Goal: Task Accomplishment & Management: Contribute content

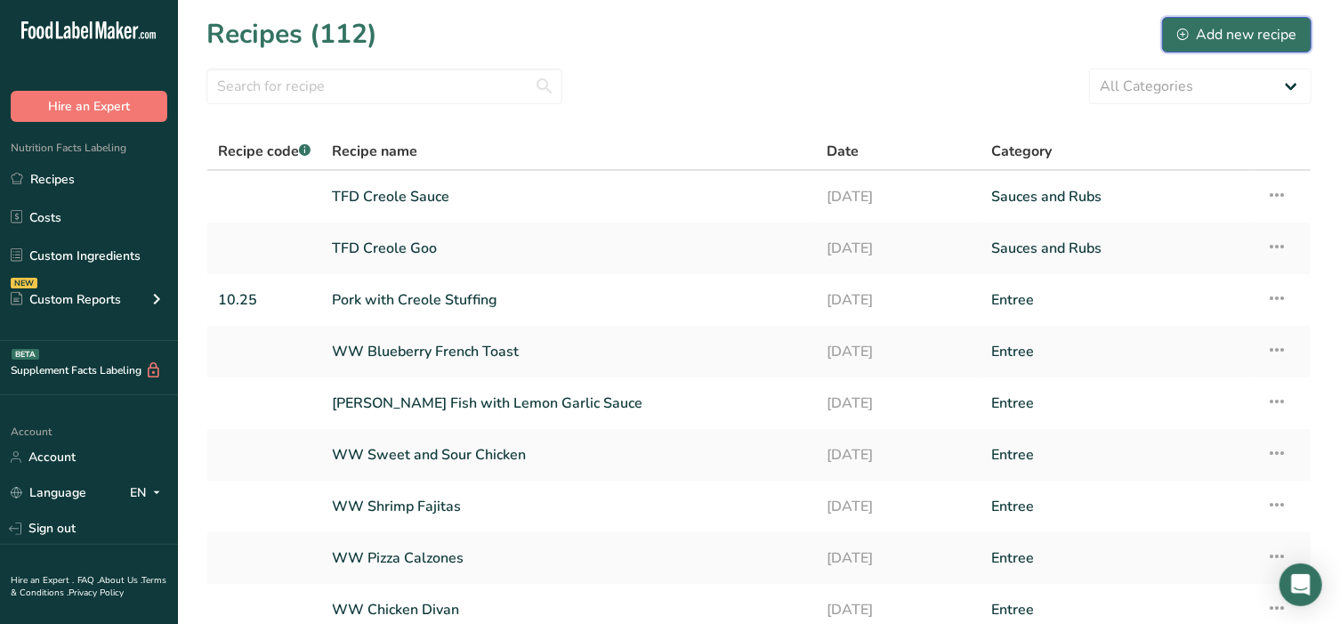
click at [1237, 33] on div "Add new recipe" at bounding box center [1236, 34] width 119 height 21
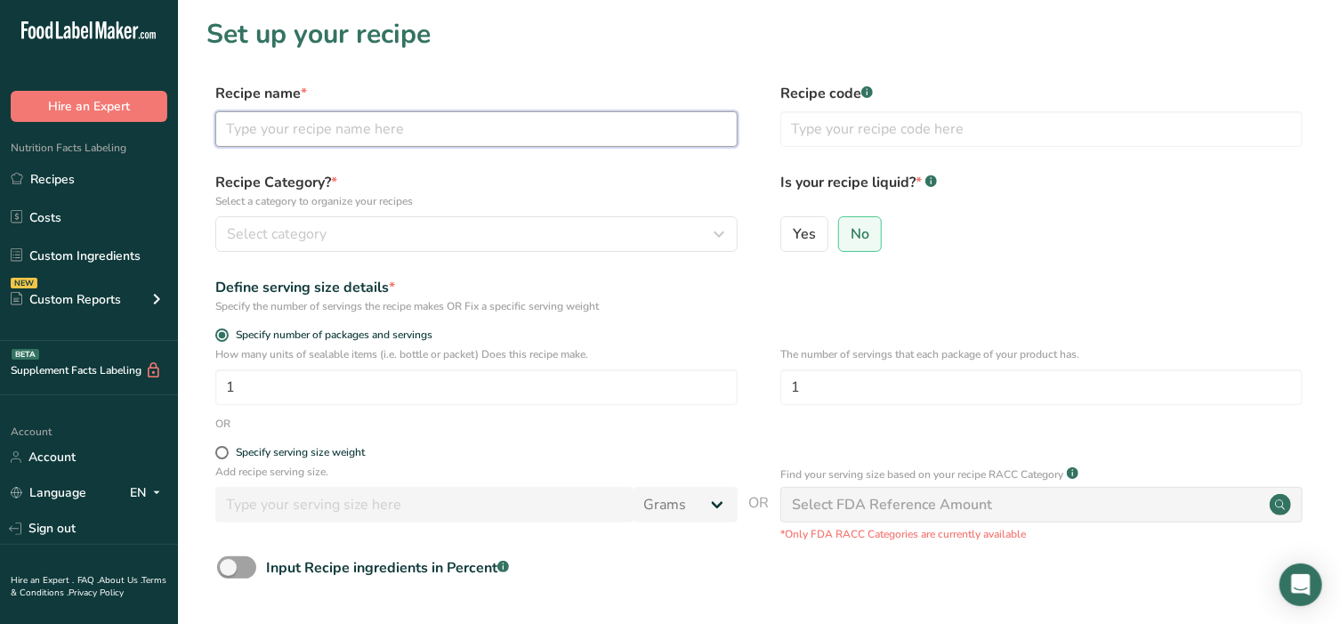
click at [362, 140] on input "text" at bounding box center [476, 129] width 522 height 36
type input "Pretzel Chicken"
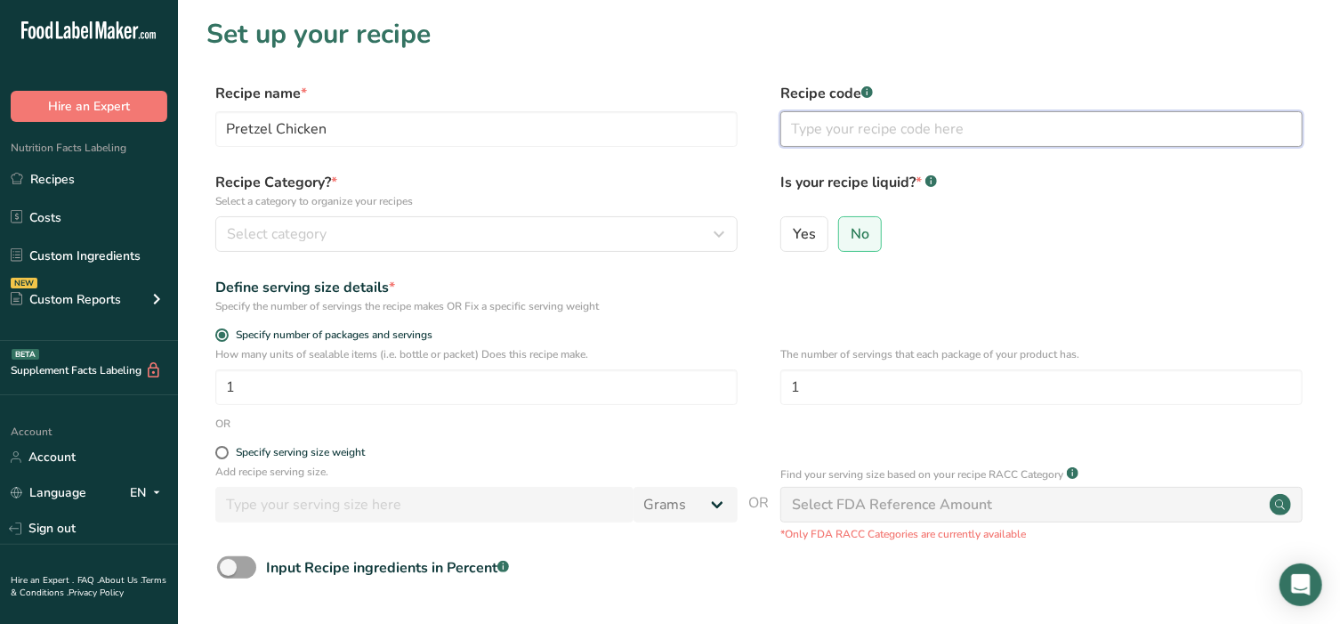
click at [860, 137] on input "text" at bounding box center [1041, 129] width 522 height 36
type input "10.25"
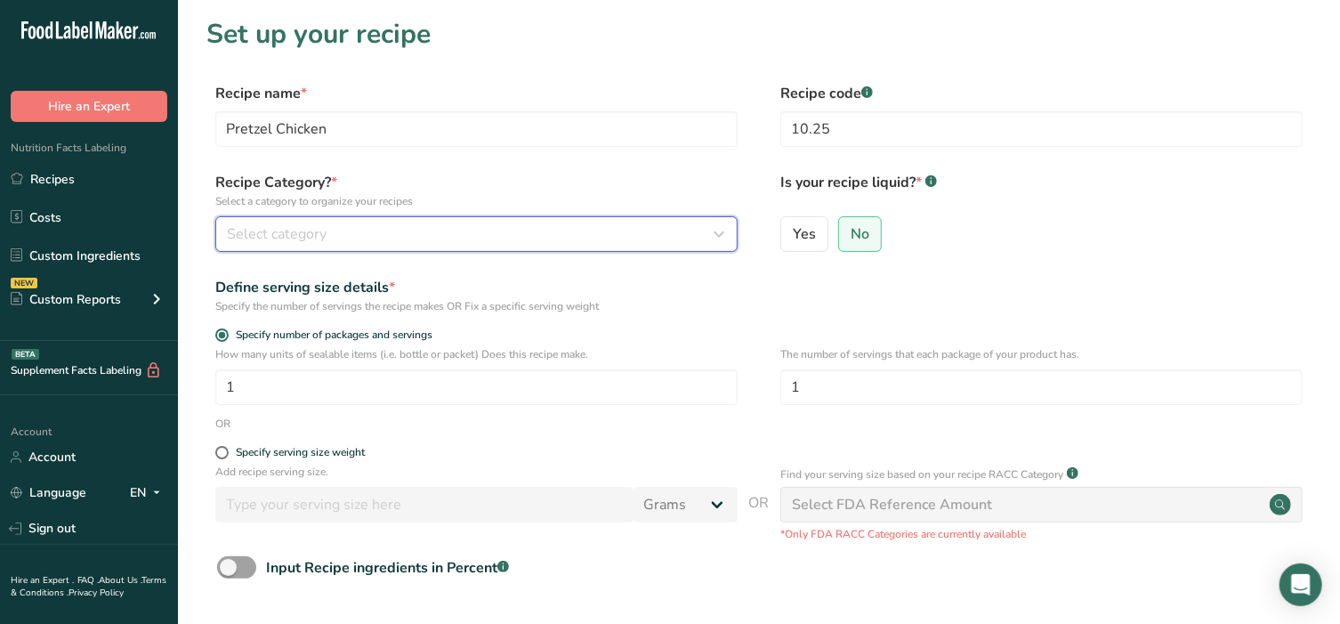
click at [409, 243] on div "Select category" at bounding box center [471, 233] width 489 height 21
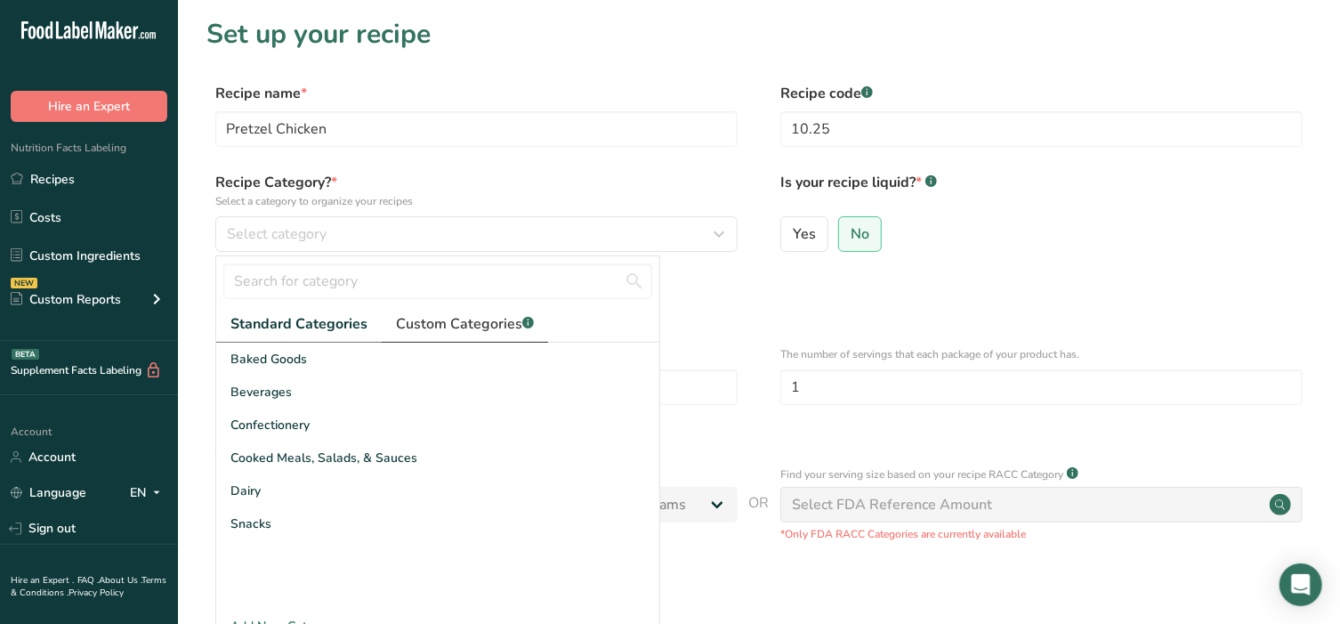
click at [466, 323] on span "Custom Categories .a-a{fill:#347362;}.b-a{fill:#fff;}" at bounding box center [465, 323] width 138 height 21
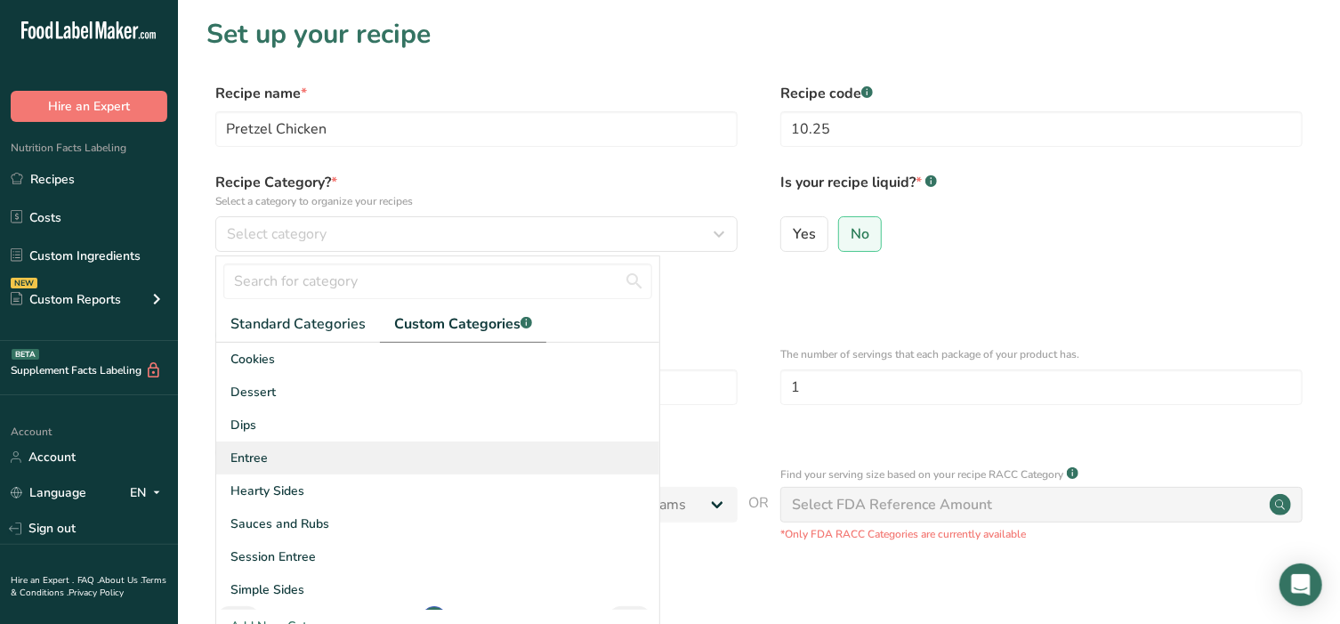
click at [263, 464] on span "Entree" at bounding box center [248, 457] width 37 height 19
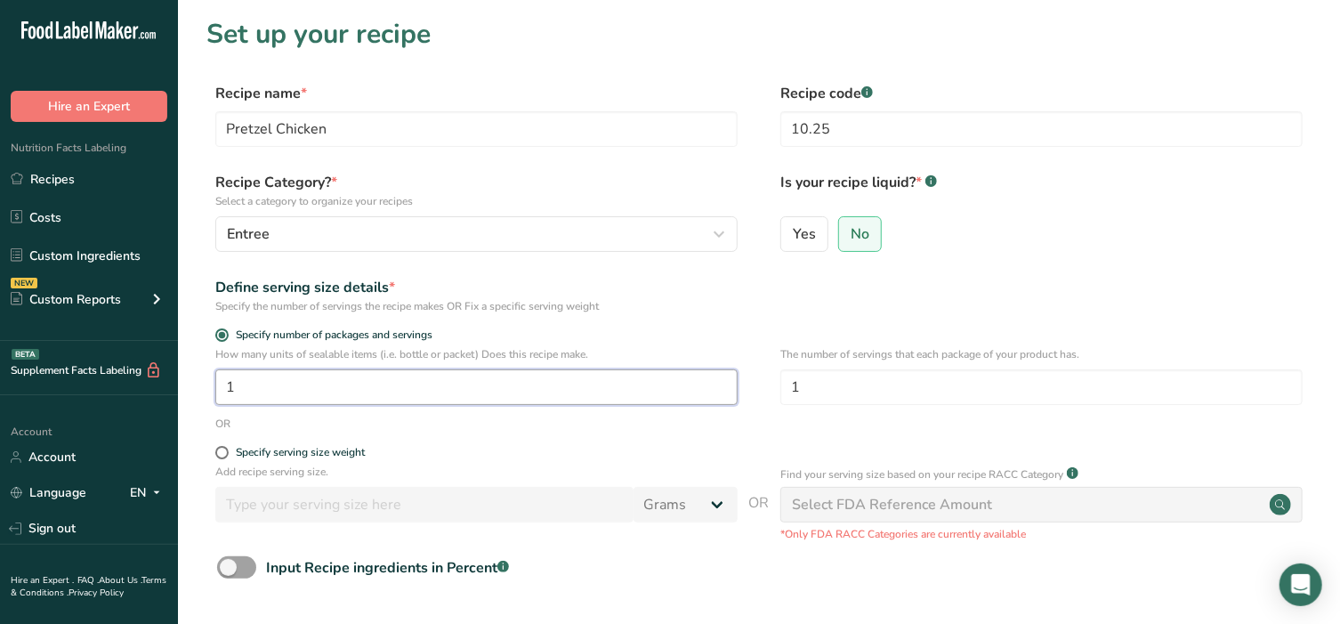
drag, startPoint x: 284, startPoint y: 379, endPoint x: 166, endPoint y: 384, distance: 117.5
click at [174, 383] on div ".a-20{fill:#fff;} Hire an Expert Nutrition Facts Labeling Recipes Costs Custom …" at bounding box center [670, 399] width 1340 height 799
type input "2"
drag, startPoint x: 842, startPoint y: 393, endPoint x: 682, endPoint y: 393, distance: 160.2
click at [682, 393] on div "How many units of sealable items (i.e. bottle or packet) Does this recipe make.…" at bounding box center [758, 380] width 1105 height 69
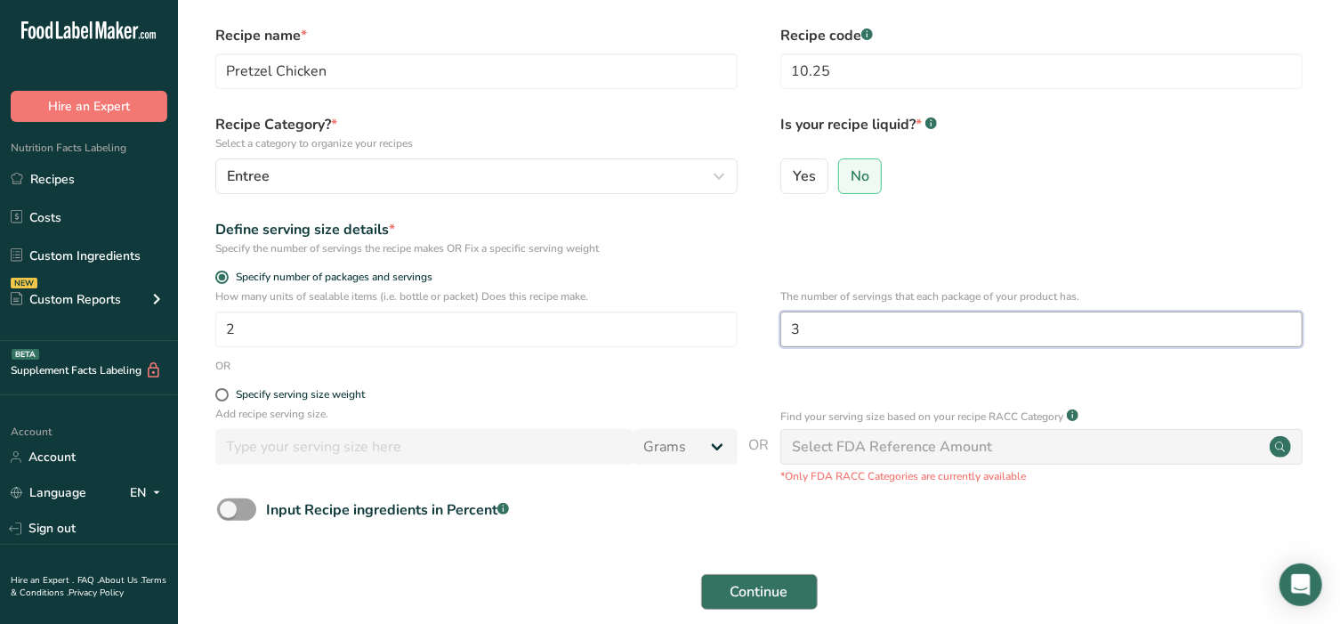
scroll to position [174, 0]
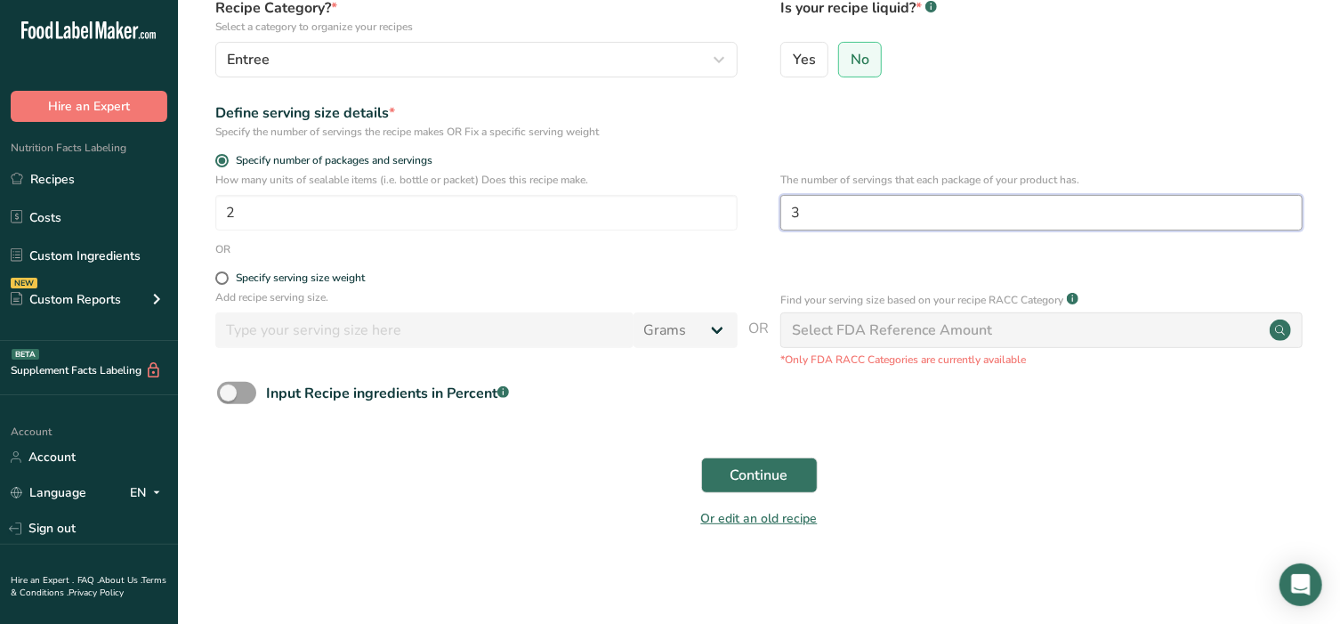
type input "3"
click at [780, 451] on div "Continue" at bounding box center [758, 475] width 1105 height 57
click at [779, 466] on span "Continue" at bounding box center [760, 474] width 58 height 21
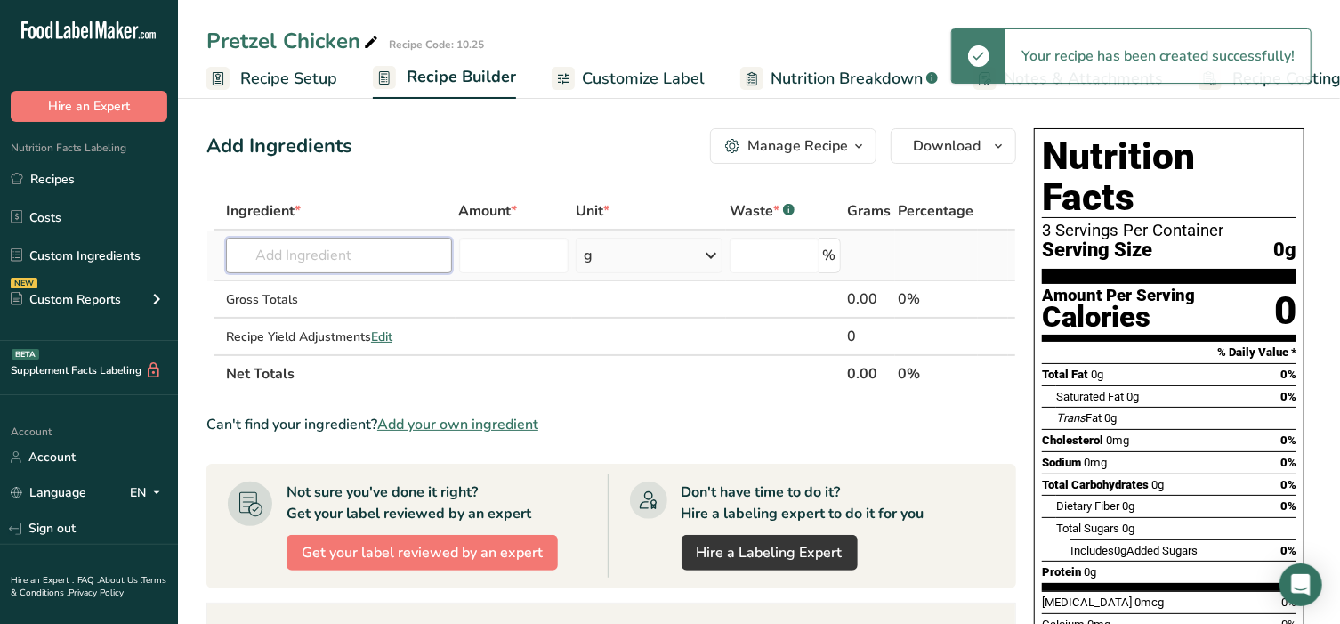
click at [358, 247] on input "text" at bounding box center [339, 256] width 226 height 36
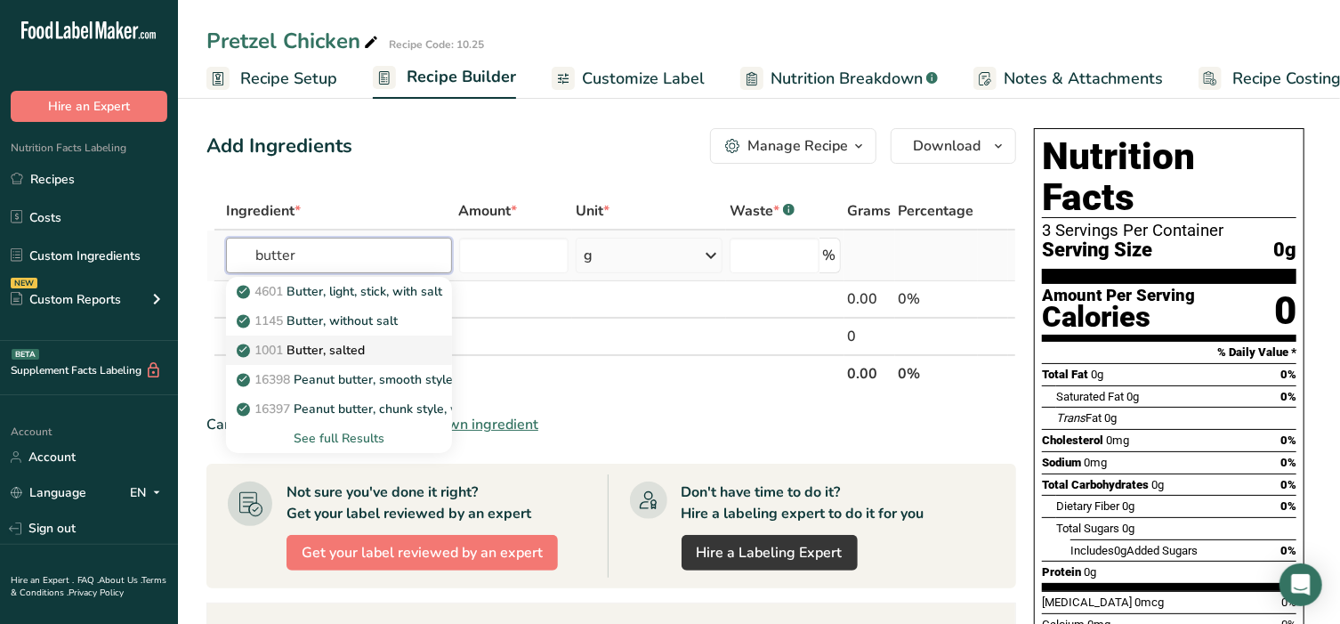
type input "butter"
click at [335, 342] on p "1001 Butter, salted" at bounding box center [302, 350] width 125 height 19
type input "Butter, salted"
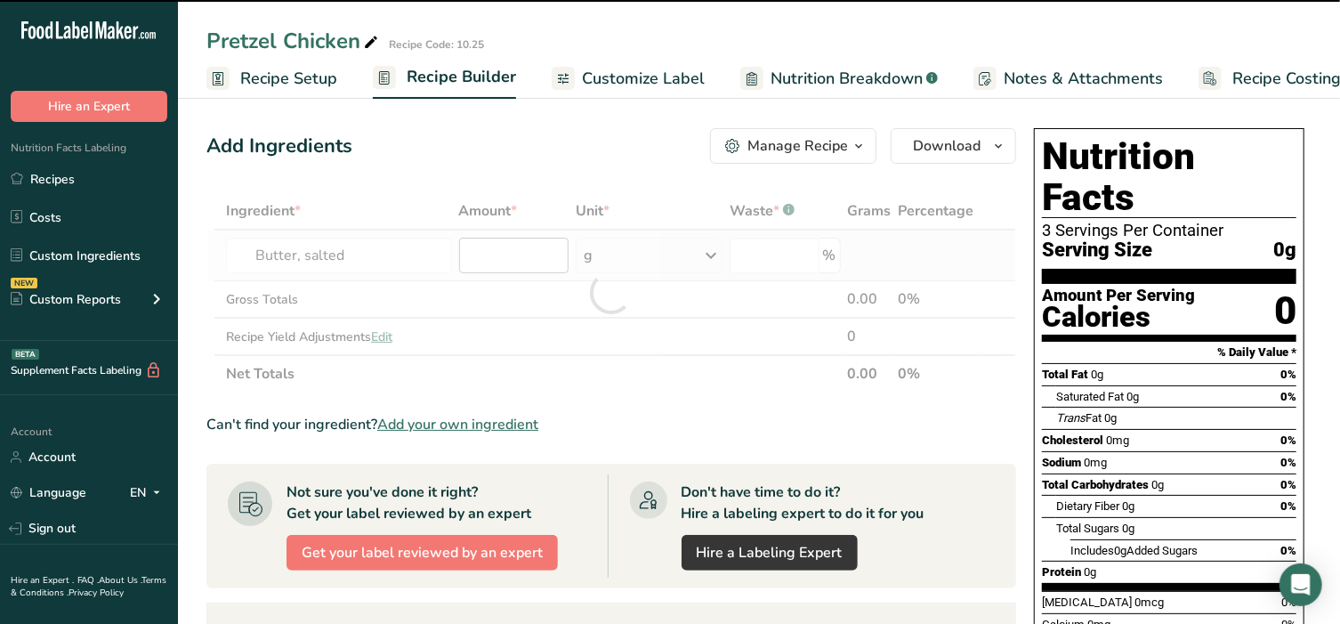
type input "0"
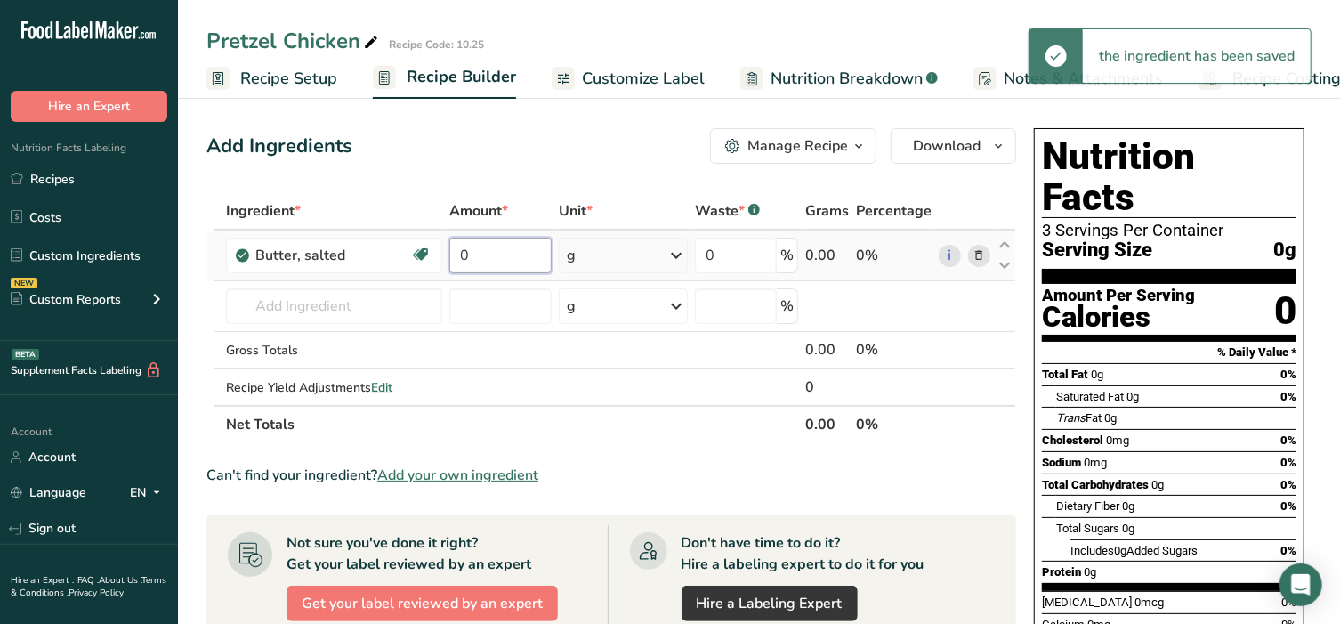
click at [503, 253] on input "0" at bounding box center [499, 256] width 101 height 36
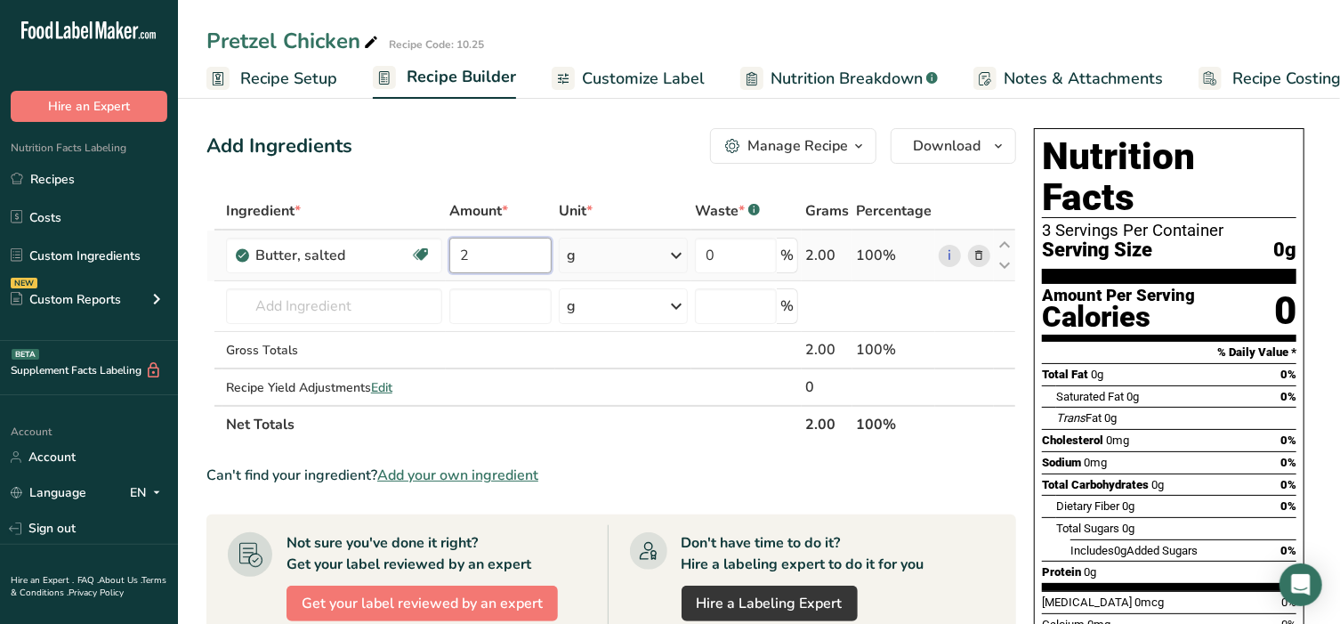
type input "2"
click at [677, 245] on div "Ingredient * Amount * Unit * Waste * .a-a{fill:#347362;}.b-a{fill:#fff;} Grams …" at bounding box center [611, 317] width 810 height 251
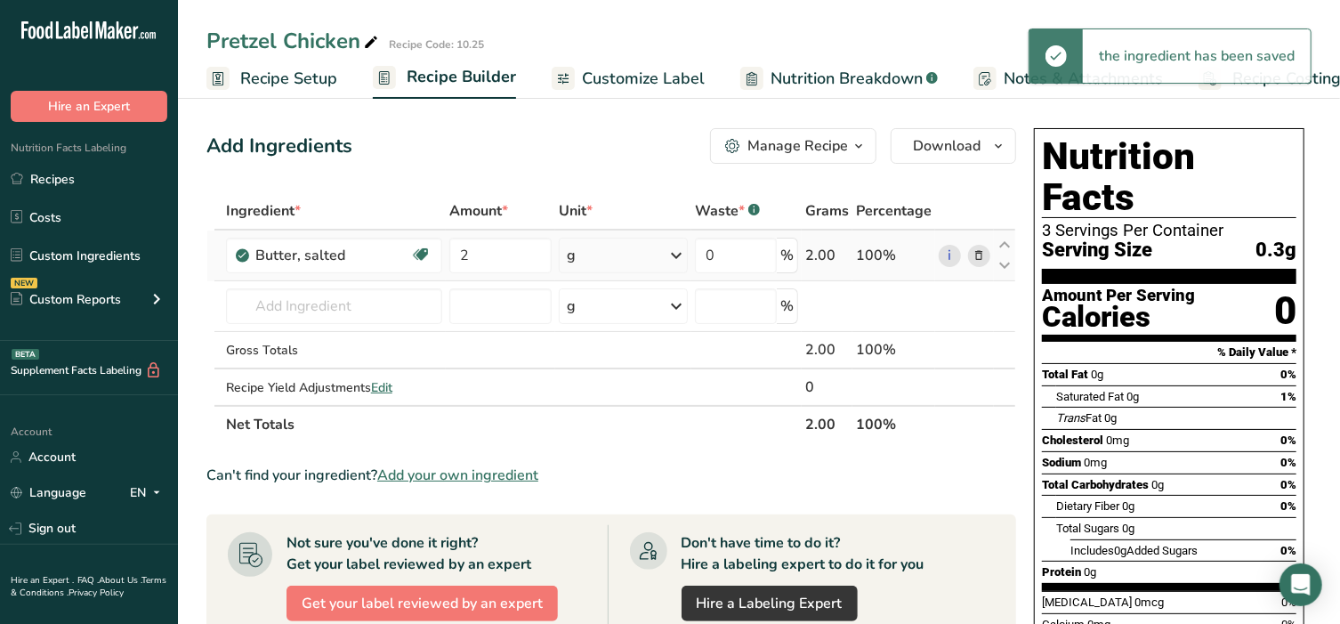
click at [666, 260] on icon at bounding box center [676, 255] width 21 height 32
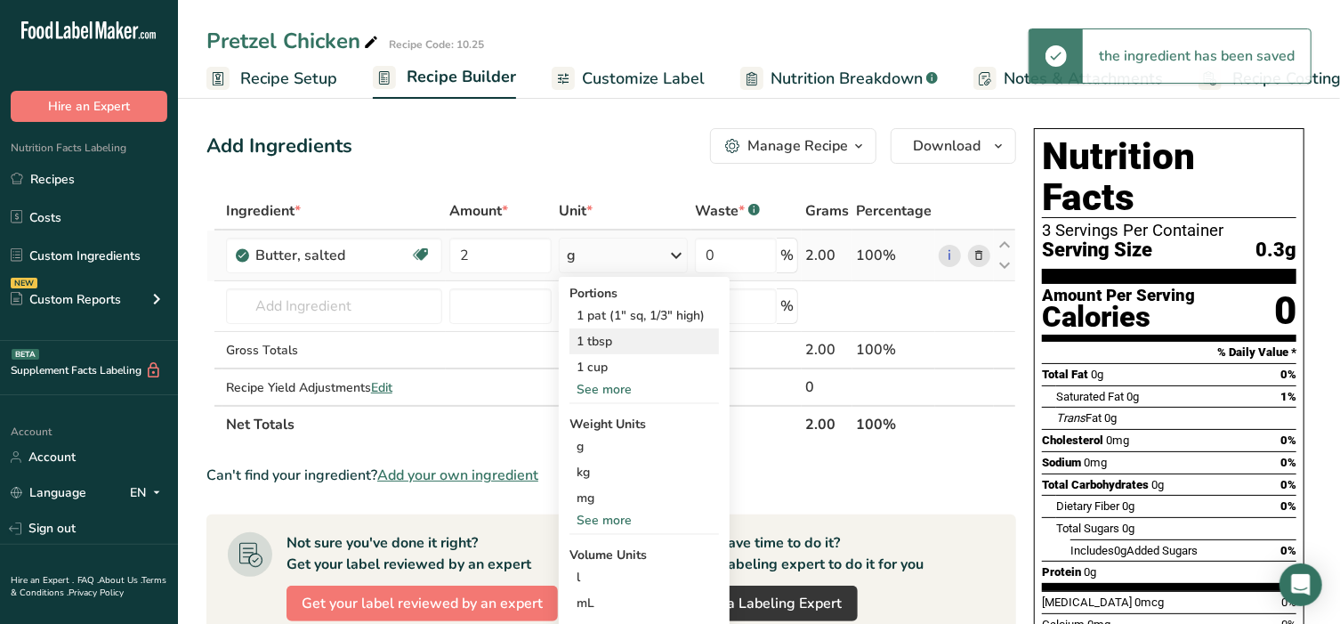
click at [602, 345] on div "1 tbsp" at bounding box center [643, 341] width 149 height 26
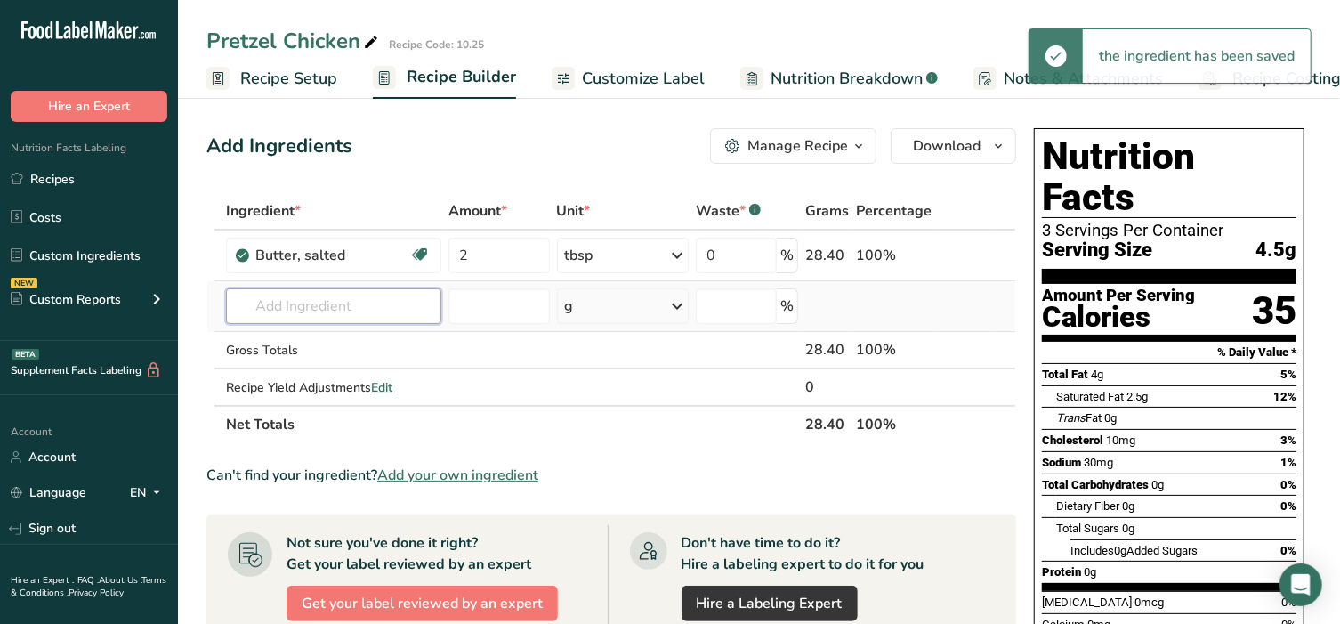
click at [343, 307] on input "text" at bounding box center [333, 306] width 215 height 36
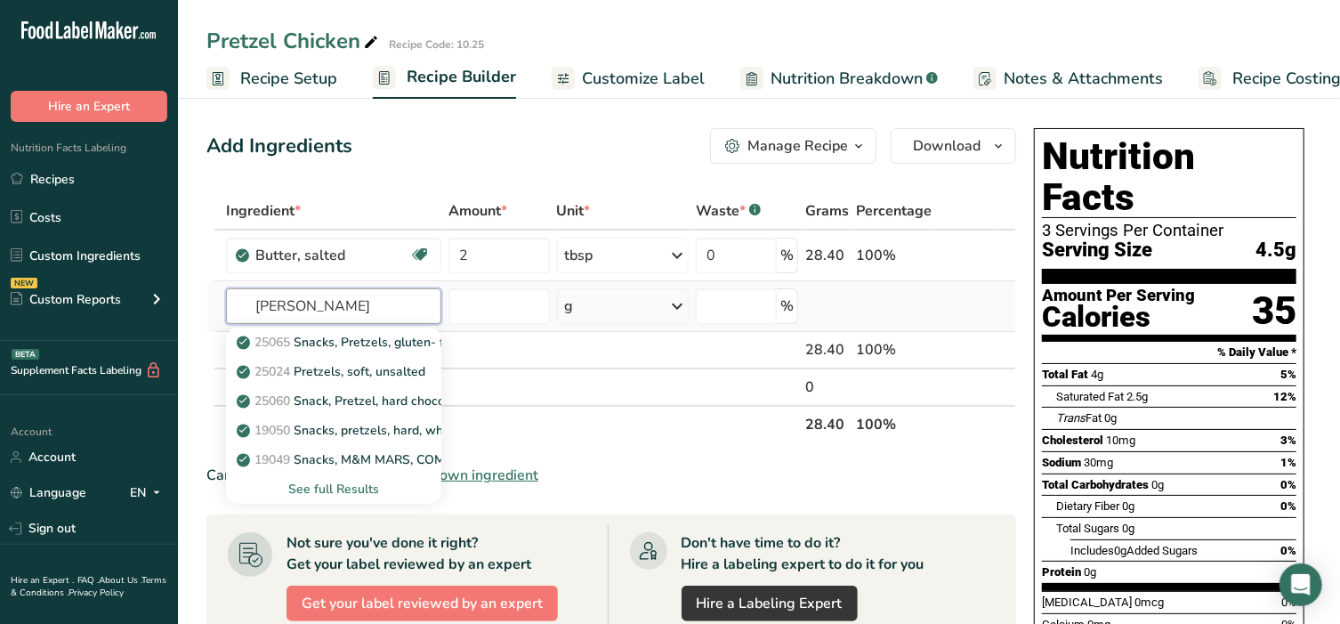
type input "[PERSON_NAME]"
click at [343, 491] on div "See full Results" at bounding box center [333, 489] width 187 height 19
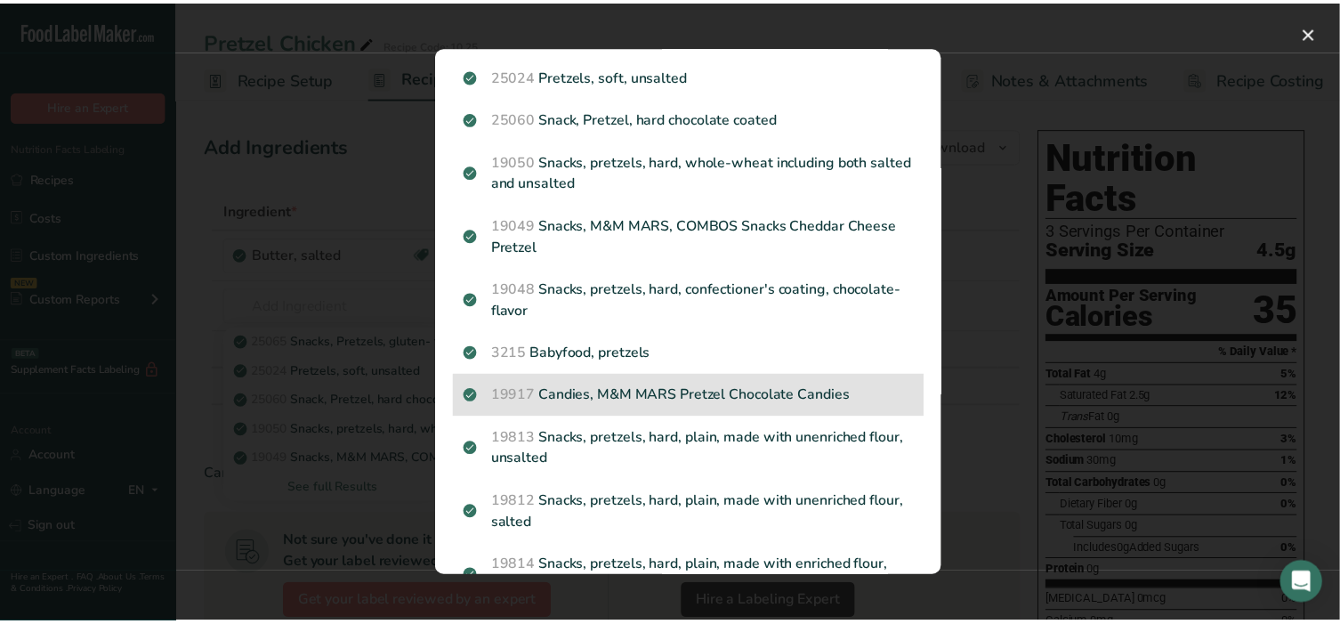
scroll to position [111, 0]
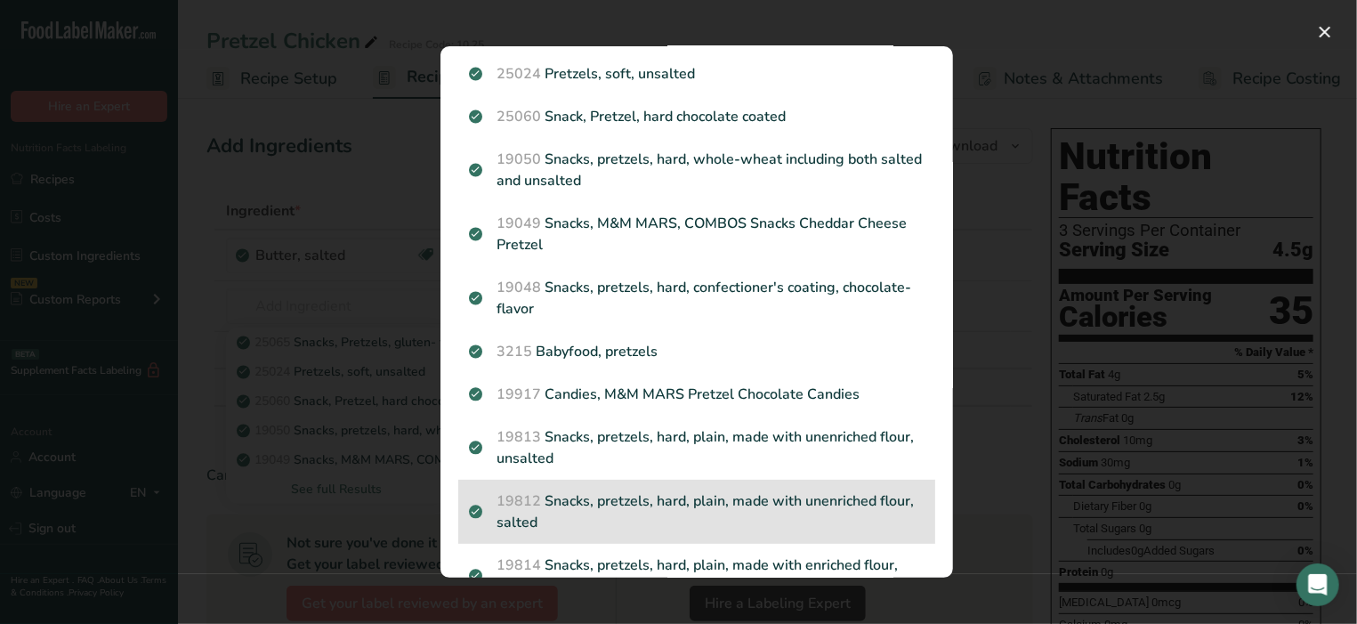
click at [608, 509] on p "19812 Snacks, pretzels, hard, plain, made with unenriched flour, salted" at bounding box center [697, 511] width 456 height 43
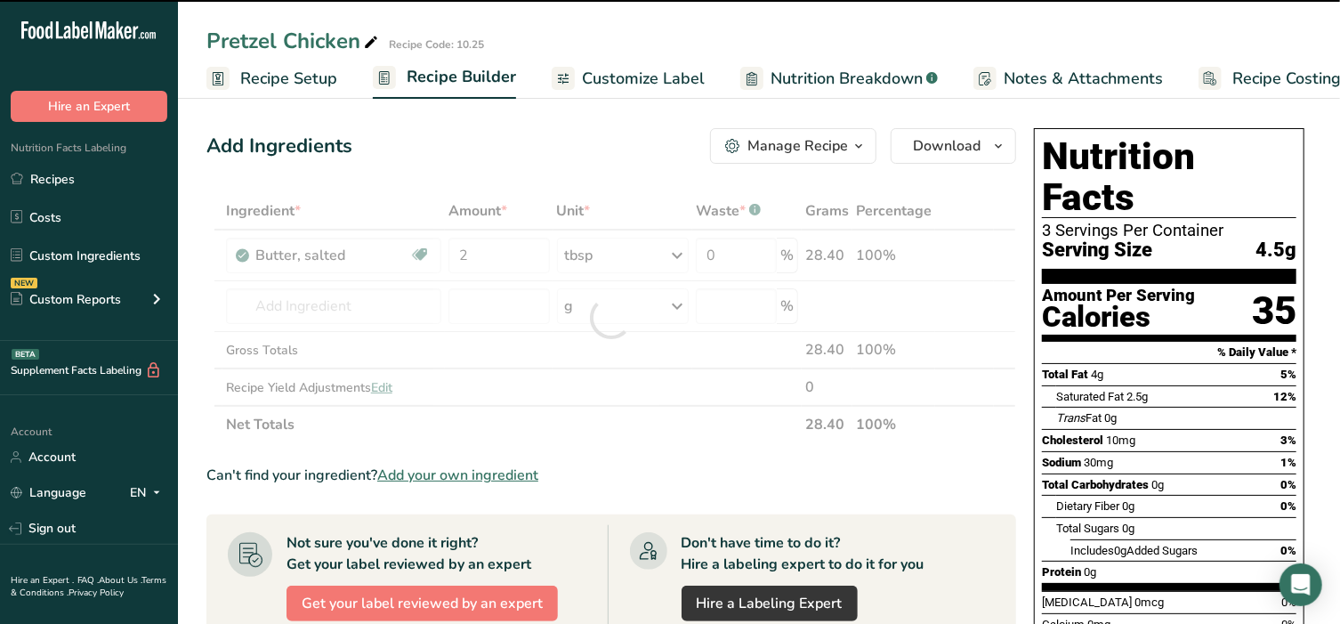
type input "0"
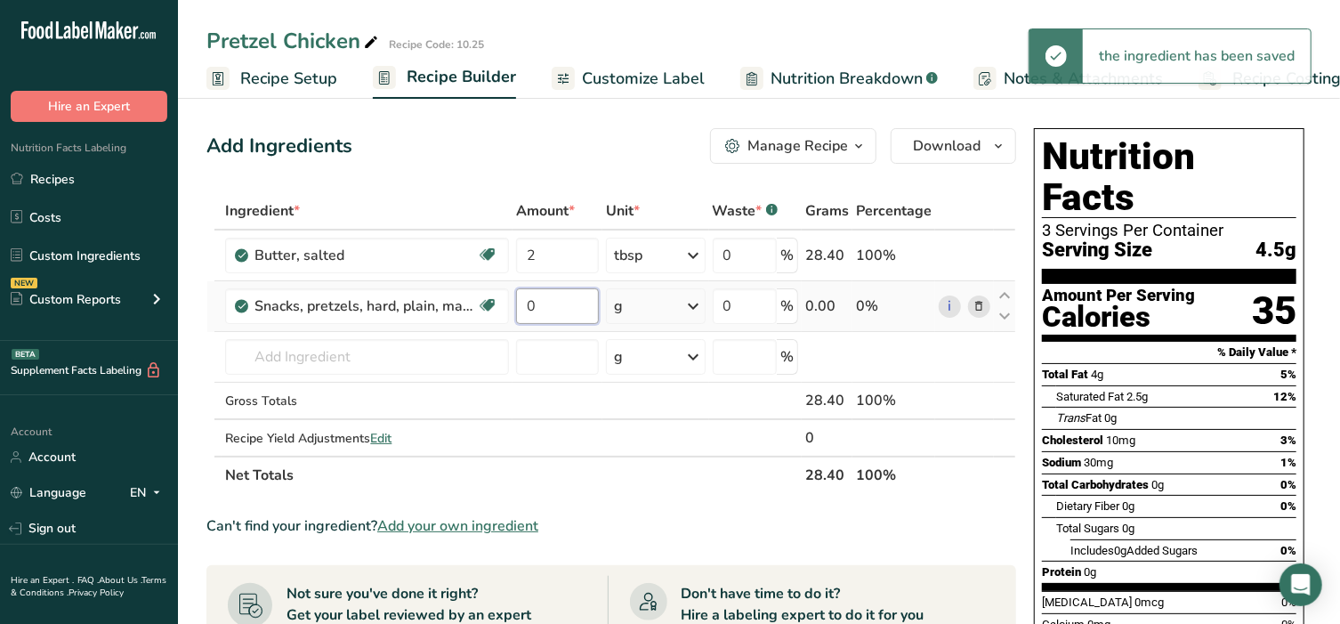
click at [561, 306] on input "0" at bounding box center [557, 306] width 82 height 36
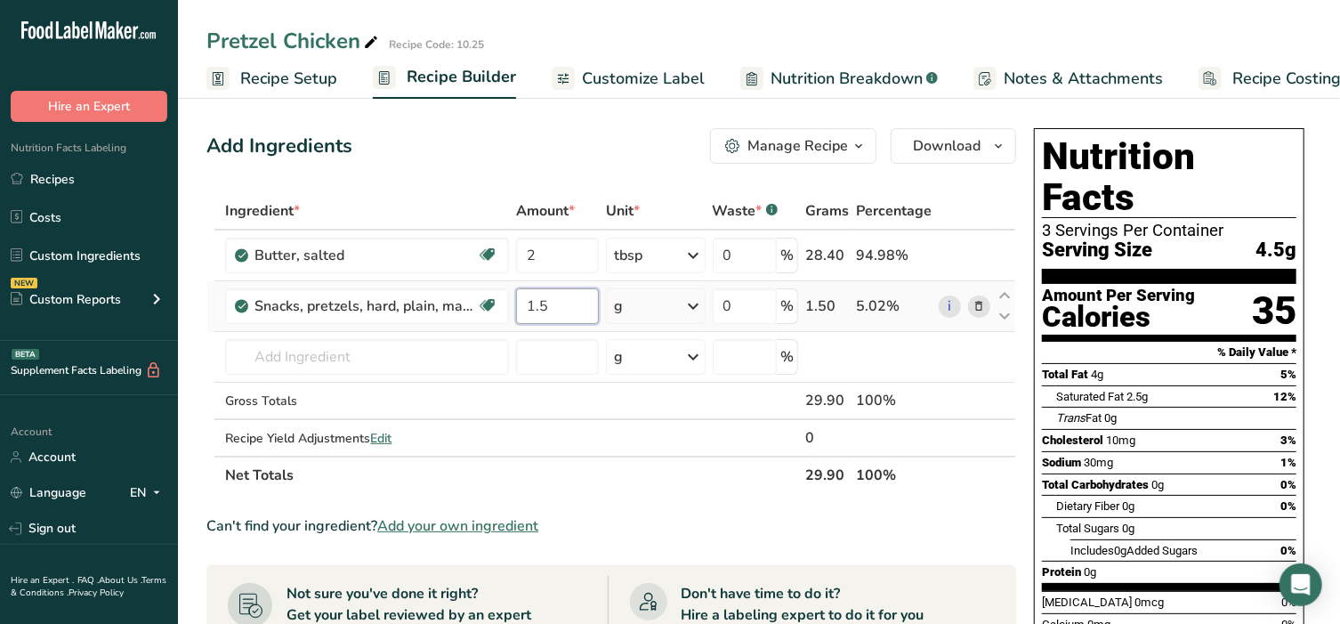
type input "1.5"
click at [669, 307] on div "Ingredient * Amount * Unit * Waste * .a-a{fill:#347362;}.b-a{fill:#fff;} Grams …" at bounding box center [611, 343] width 810 height 302
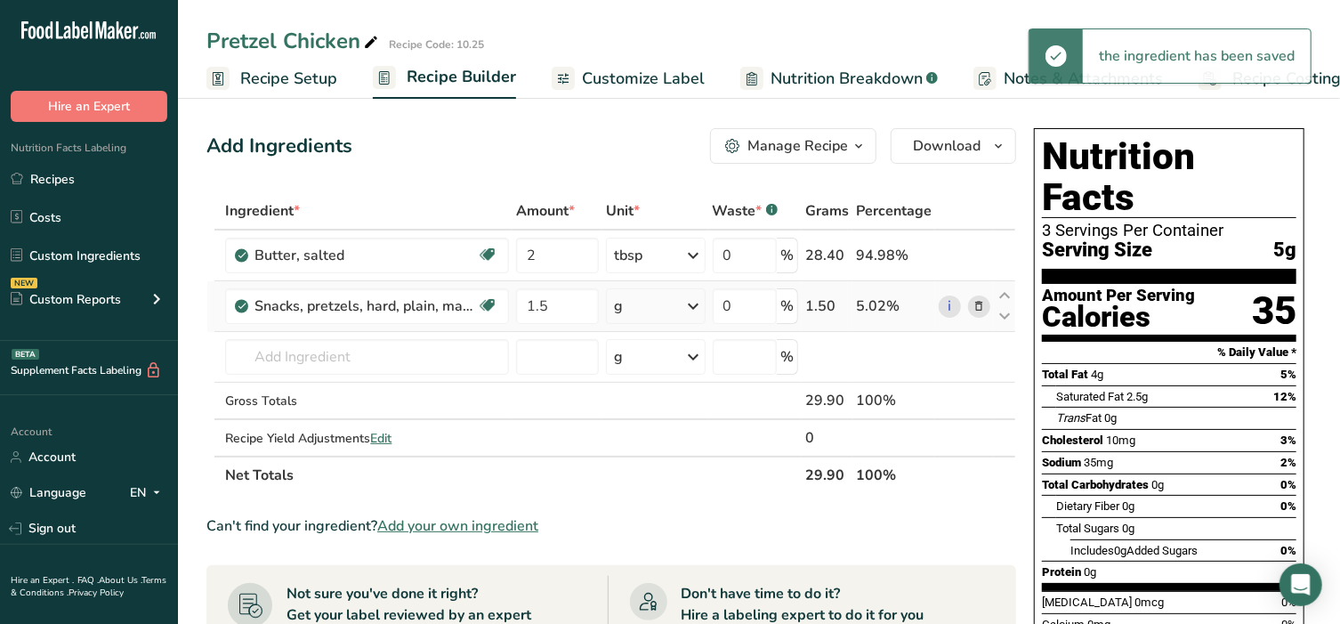
click at [669, 307] on div "g" at bounding box center [656, 306] width 100 height 36
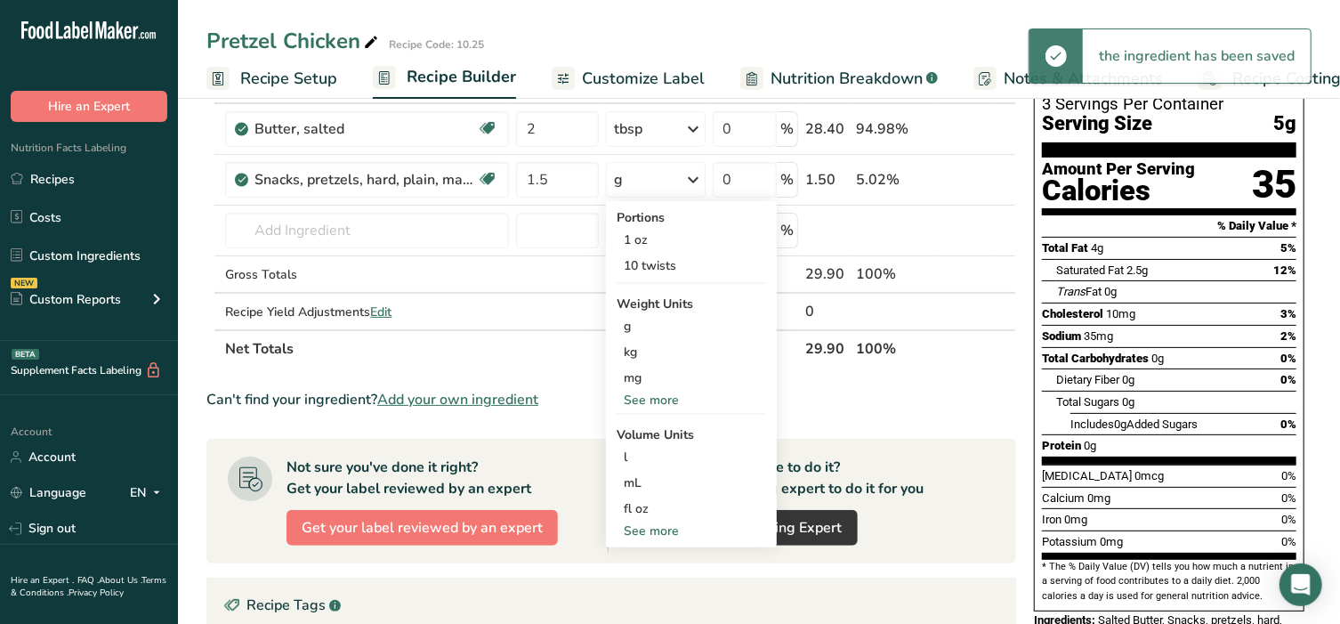
scroll to position [185, 0]
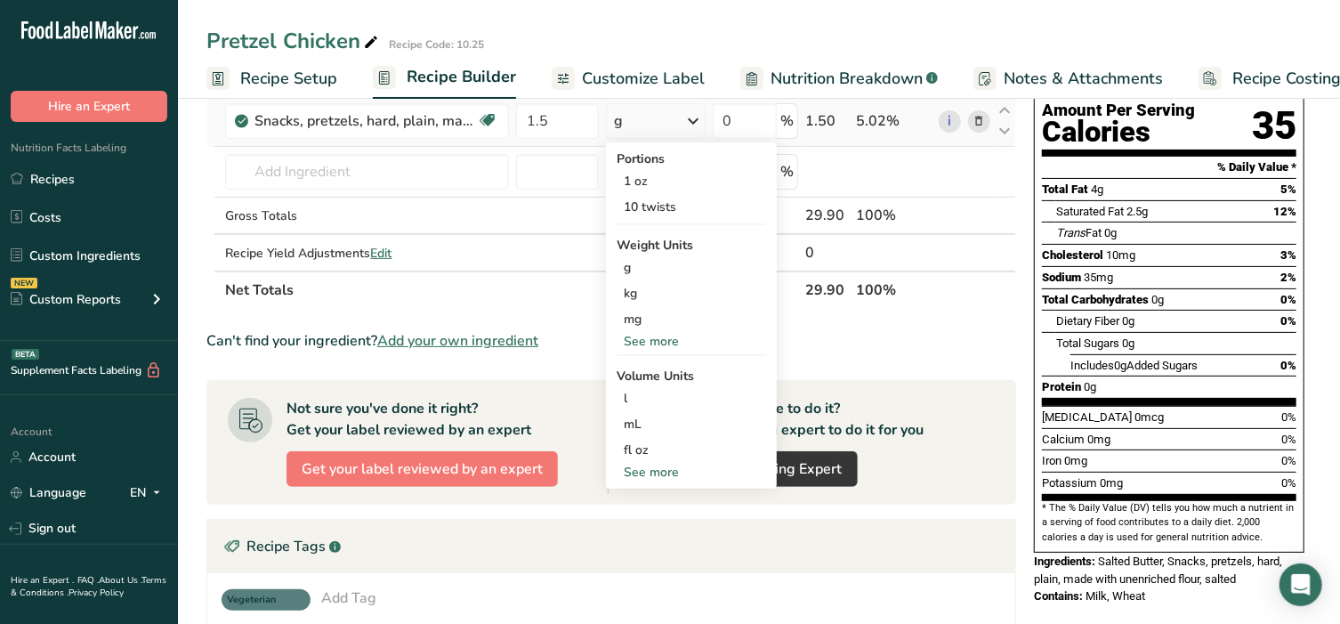
click at [654, 468] on div "See more" at bounding box center [691, 472] width 149 height 19
select select "22"
click at [645, 524] on div "cup" at bounding box center [691, 527] width 135 height 19
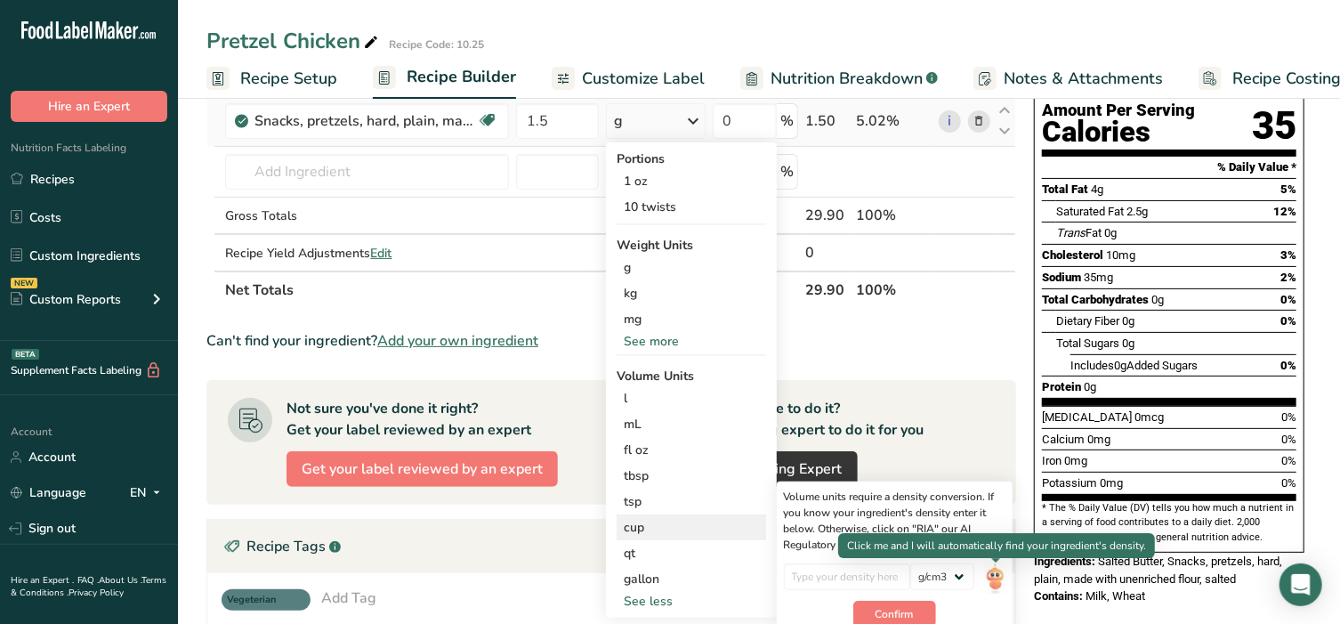
click at [998, 576] on img at bounding box center [995, 578] width 20 height 31
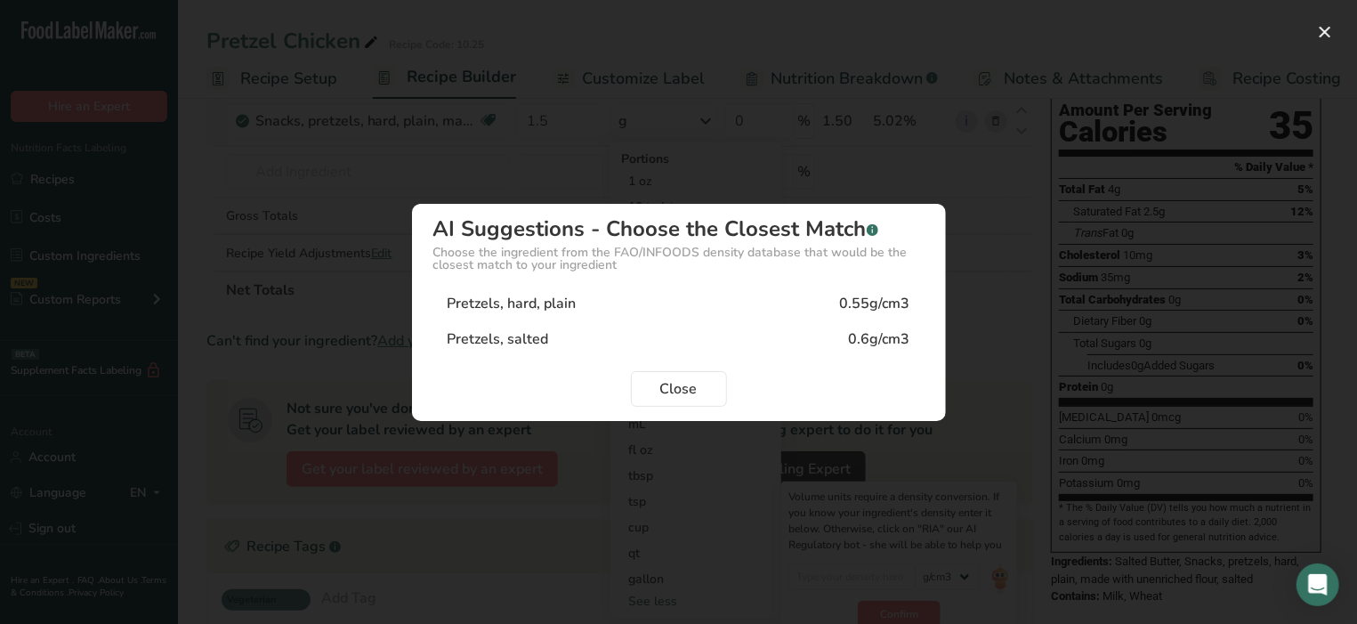
click at [488, 341] on div "Pretzels, salted" at bounding box center [498, 338] width 101 height 21
type input "0.6"
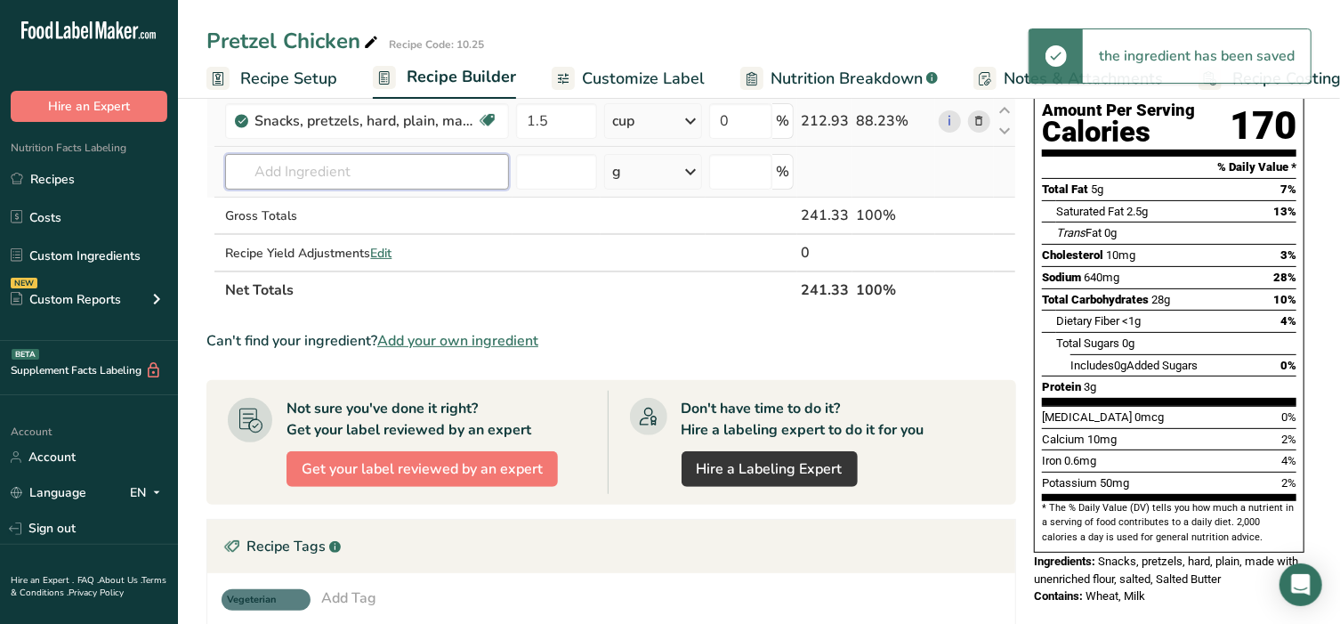
click at [336, 177] on input "text" at bounding box center [367, 172] width 284 height 36
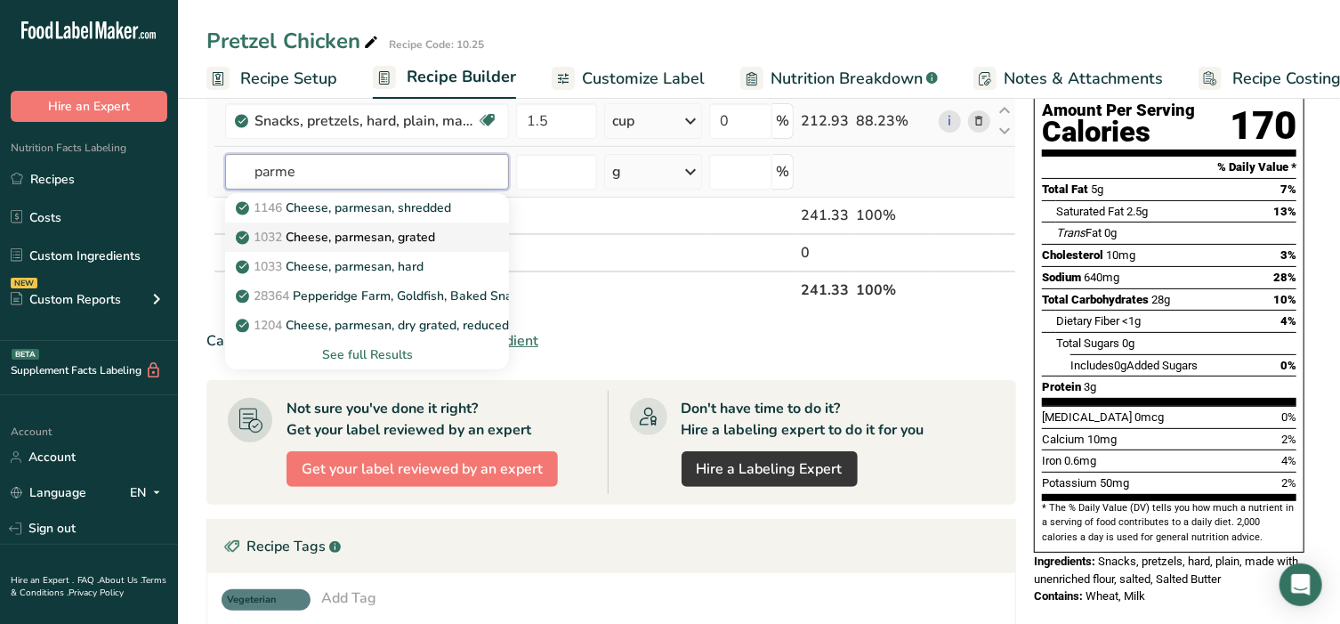
type input "parme"
click at [350, 237] on p "1032 Cheese, parmesan, grated" at bounding box center [337, 237] width 196 height 19
type input "Cheese, parmesan, grated"
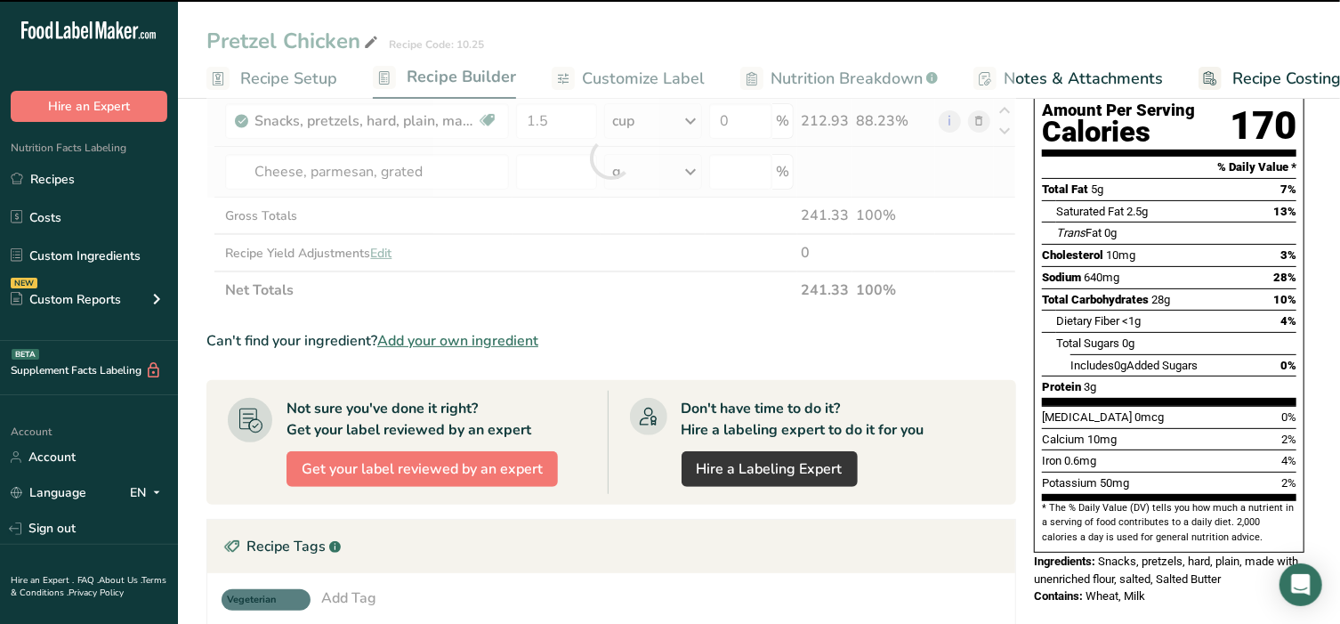
type input "0"
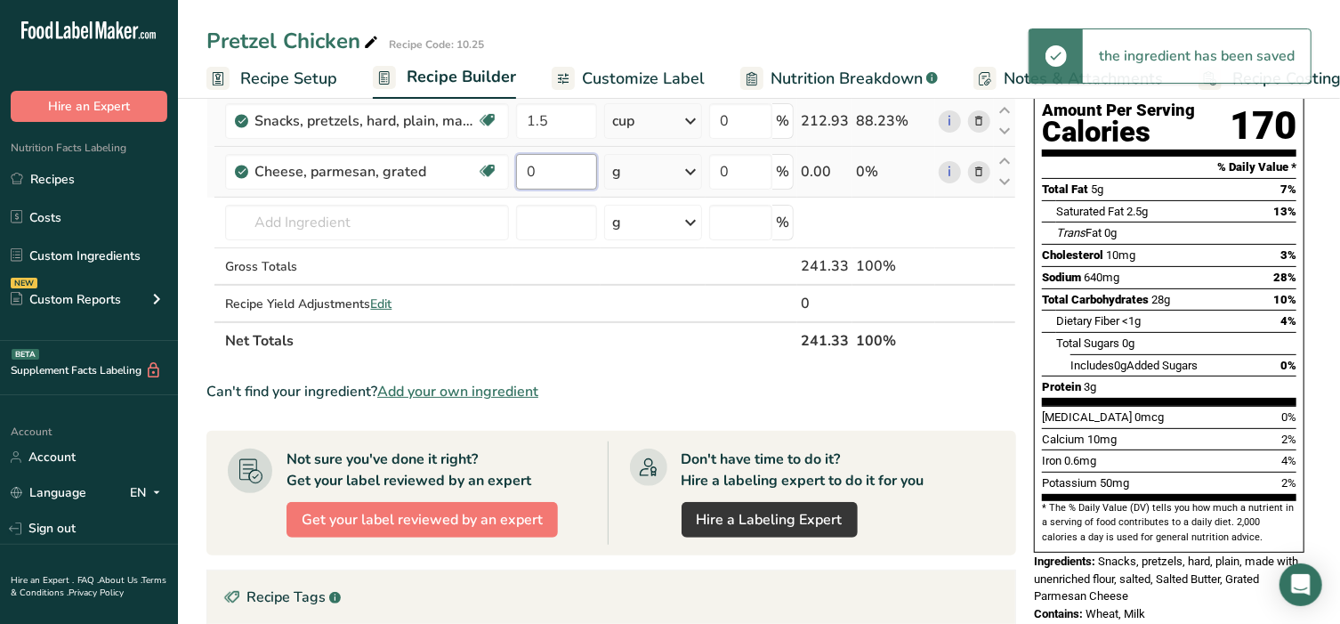
click at [546, 170] on input "0" at bounding box center [556, 172] width 81 height 36
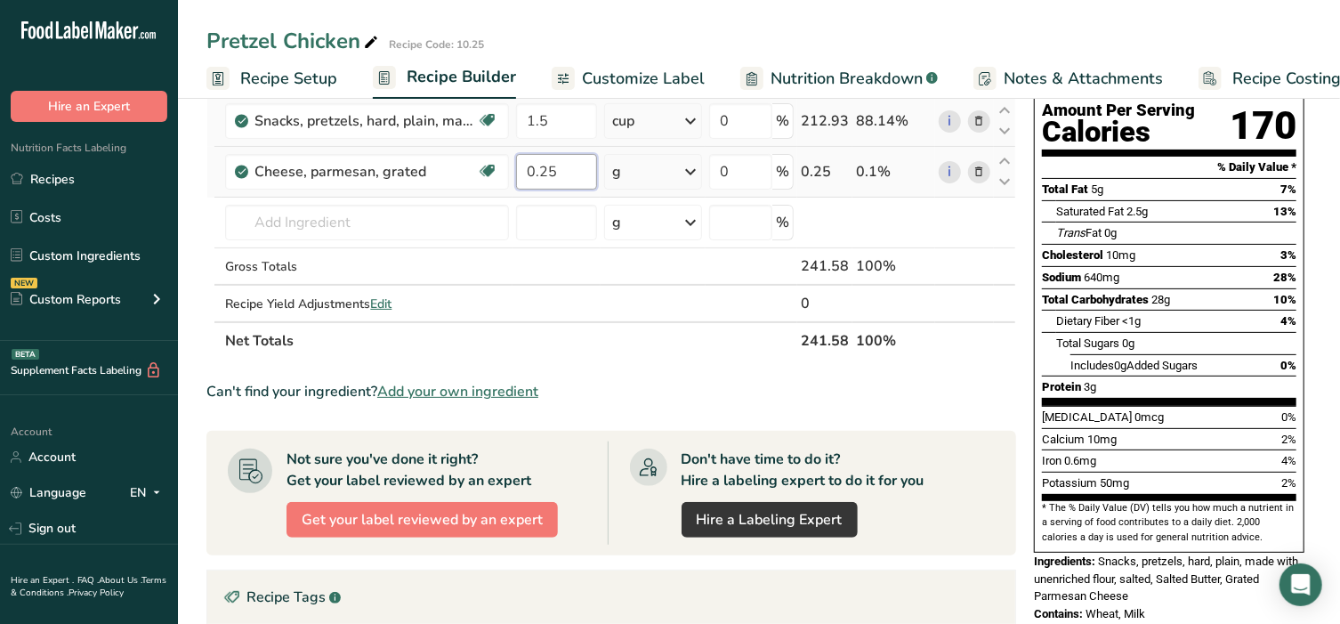
type input "0.25"
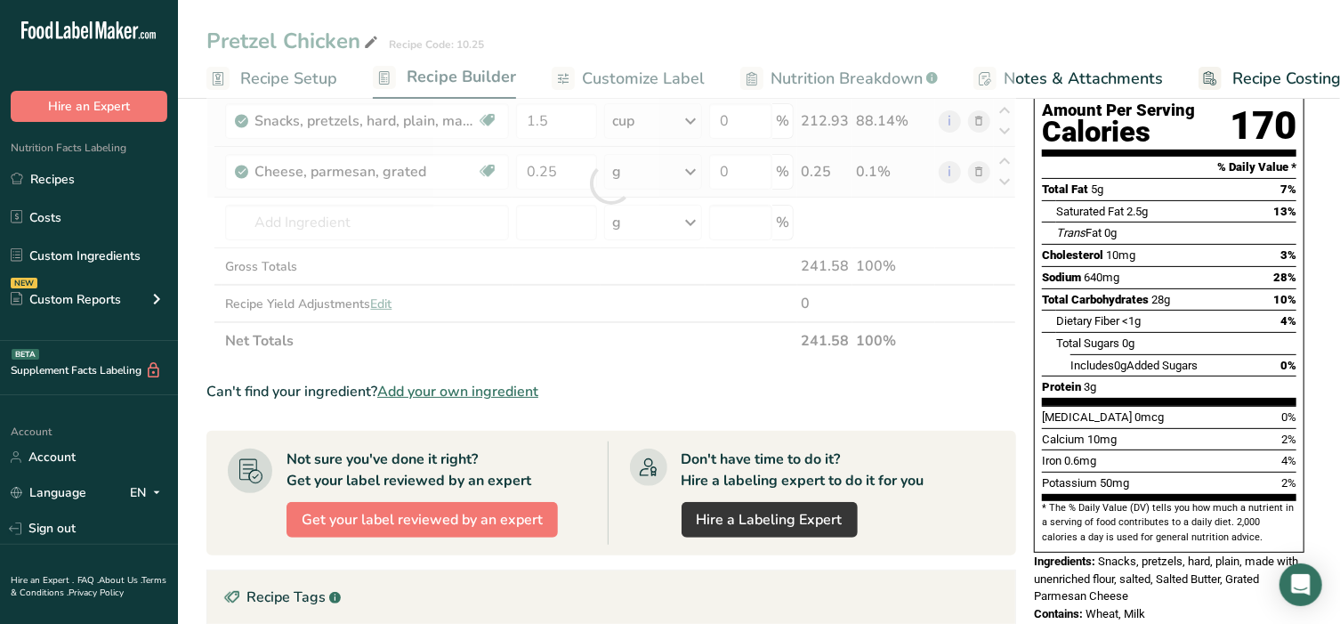
click at [646, 169] on div "Ingredient * Amount * Unit * Waste * .a-a{fill:#347362;}.b-a{fill:#fff;} Grams …" at bounding box center [611, 183] width 810 height 352
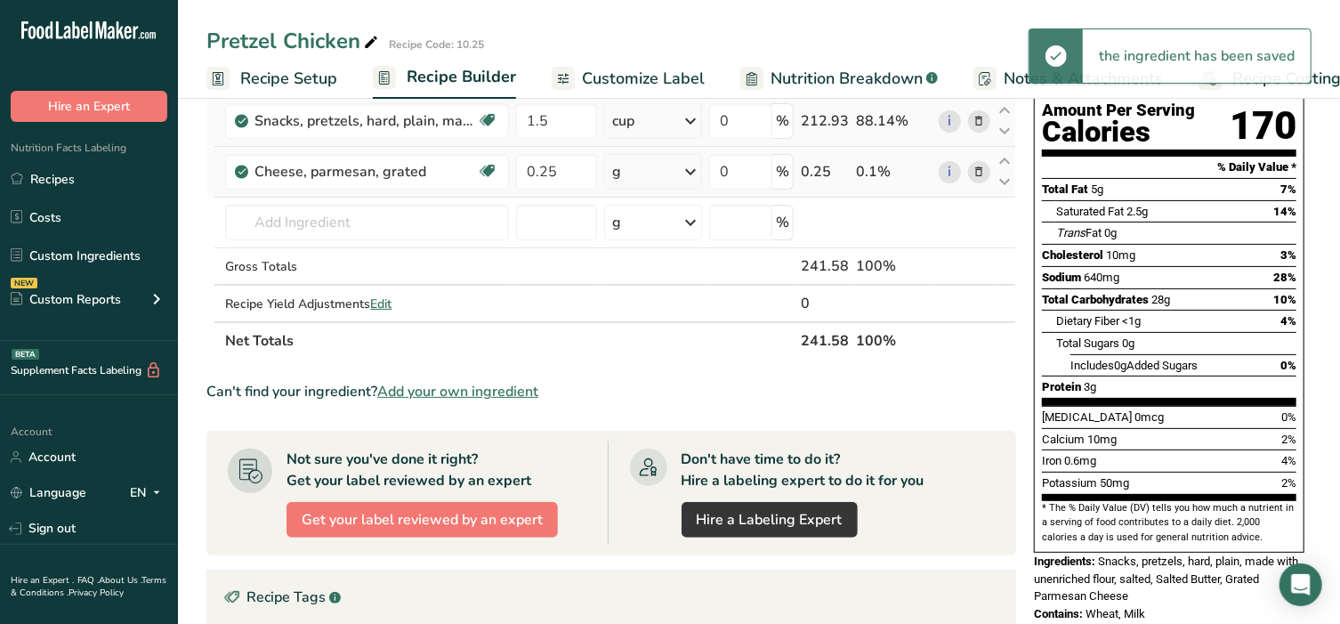
click at [646, 169] on div "g" at bounding box center [652, 172] width 97 height 36
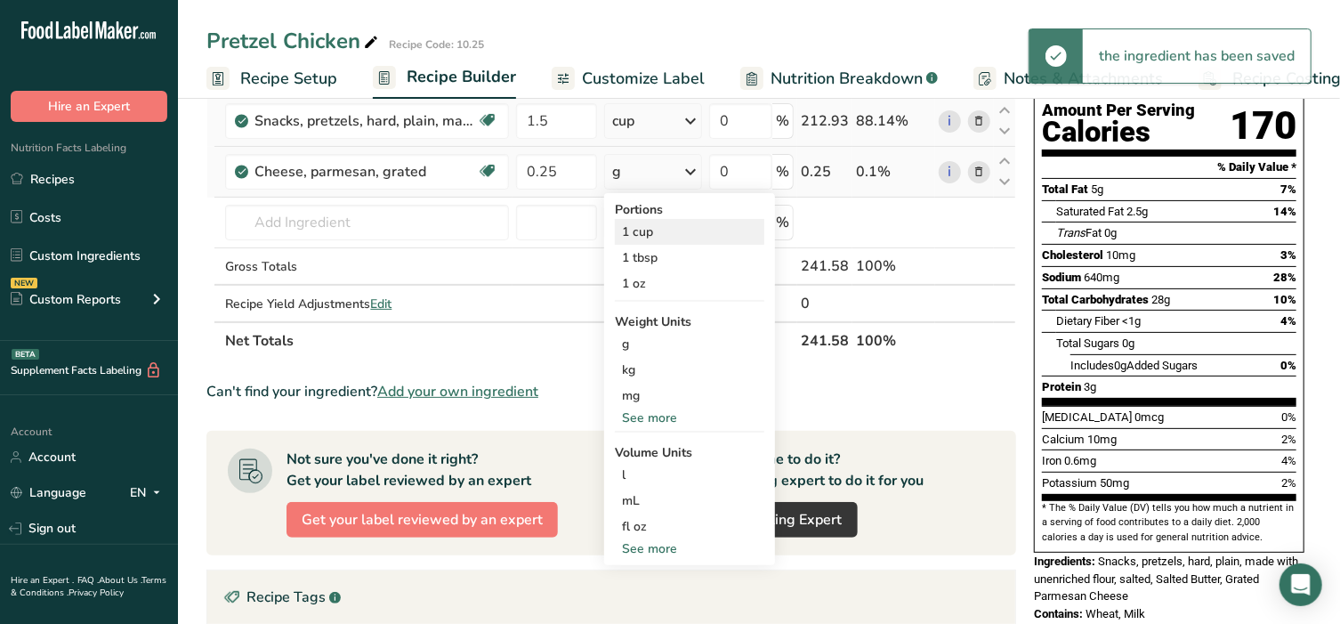
click at [630, 237] on div "1 cup" at bounding box center [689, 232] width 149 height 26
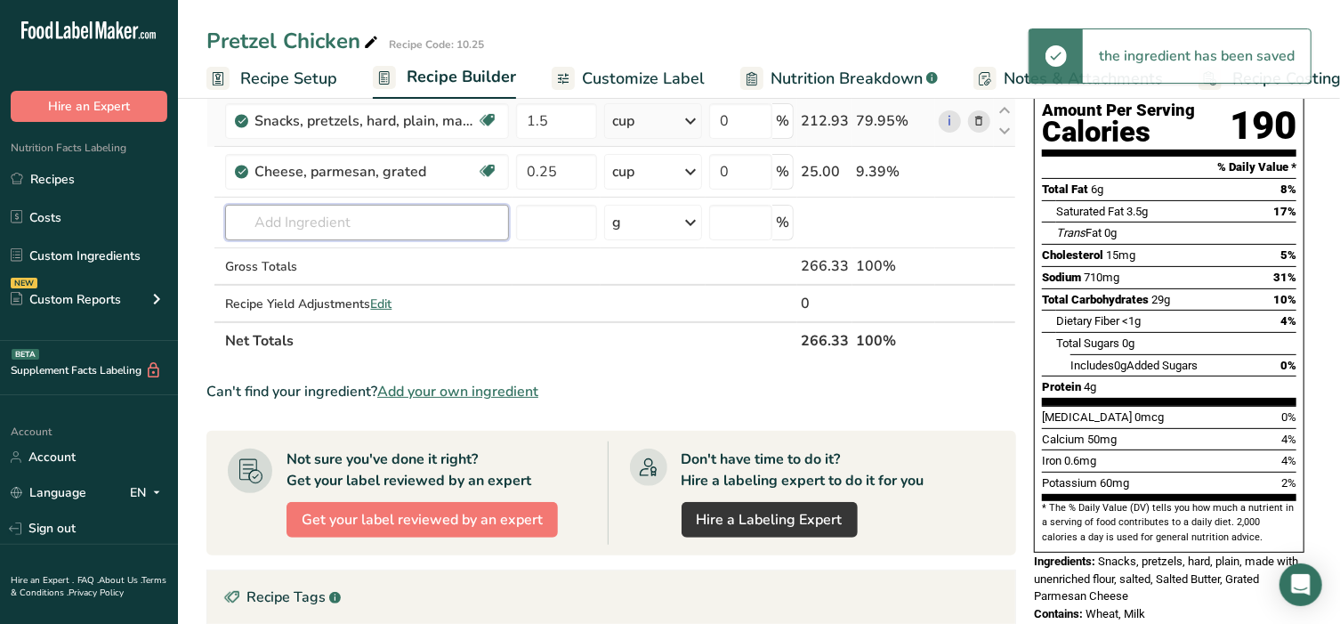
click at [292, 222] on input "text" at bounding box center [367, 223] width 284 height 36
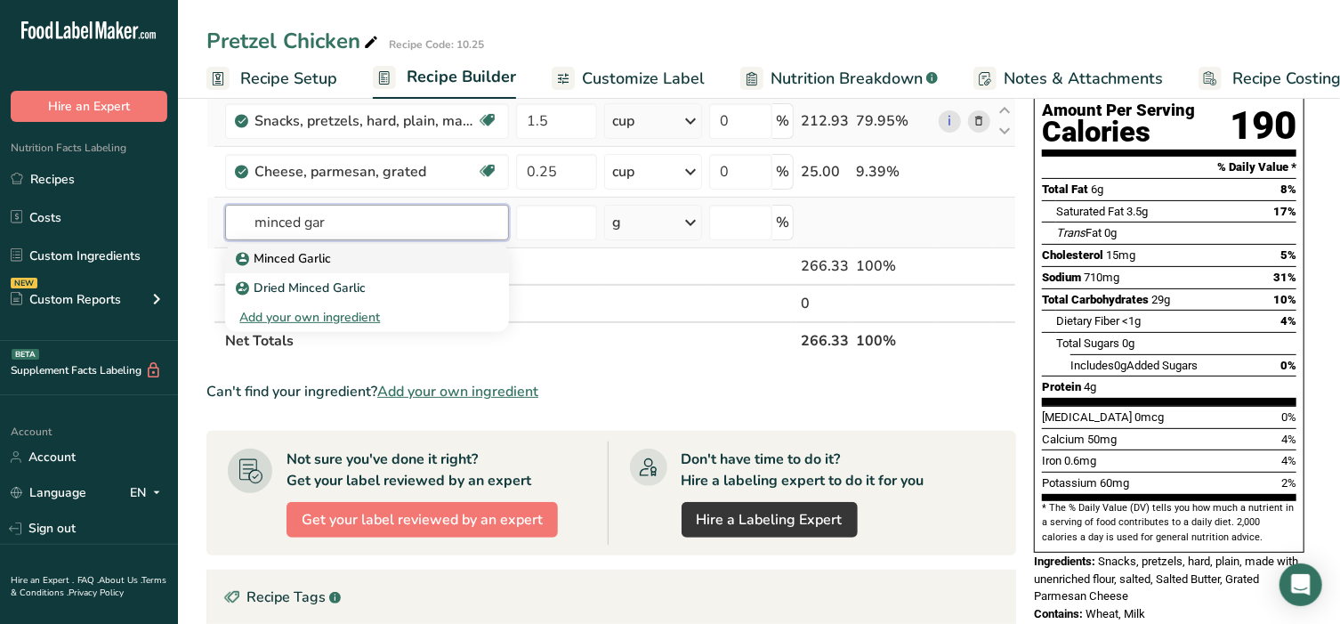
type input "minced gar"
click at [282, 256] on p "Minced Garlic" at bounding box center [285, 258] width 92 height 19
type input "Minced Garlic"
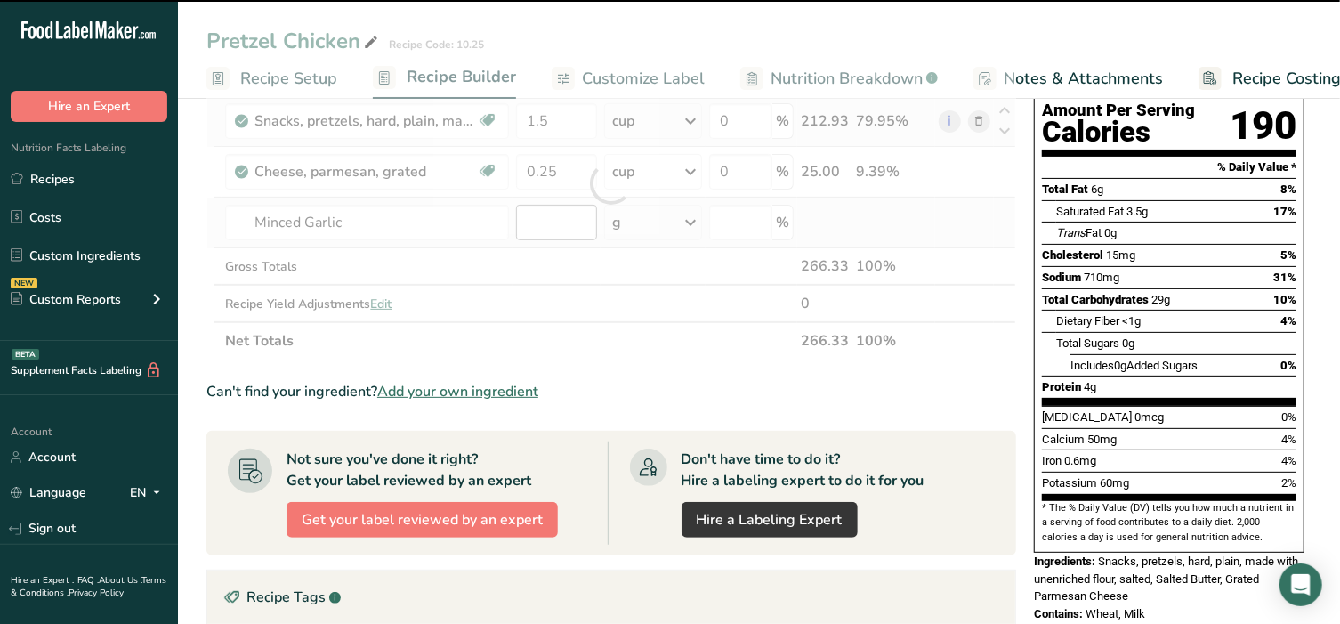
type input "0"
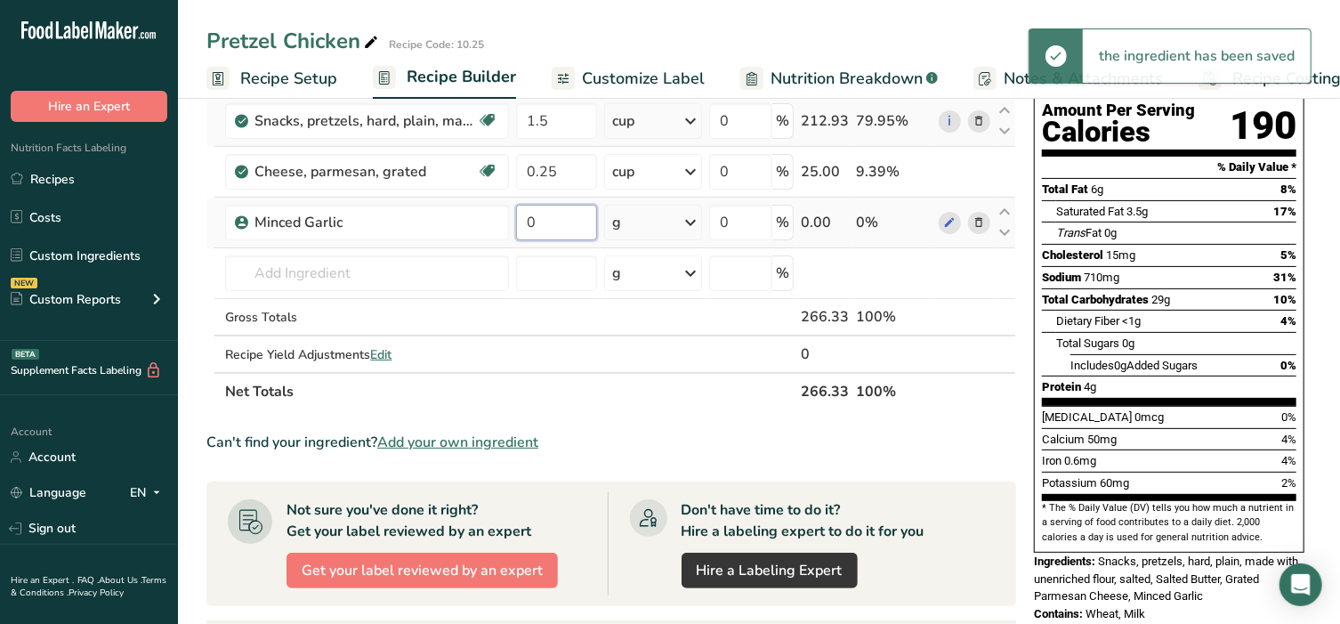
click at [574, 214] on input "0" at bounding box center [556, 223] width 81 height 36
type input "1"
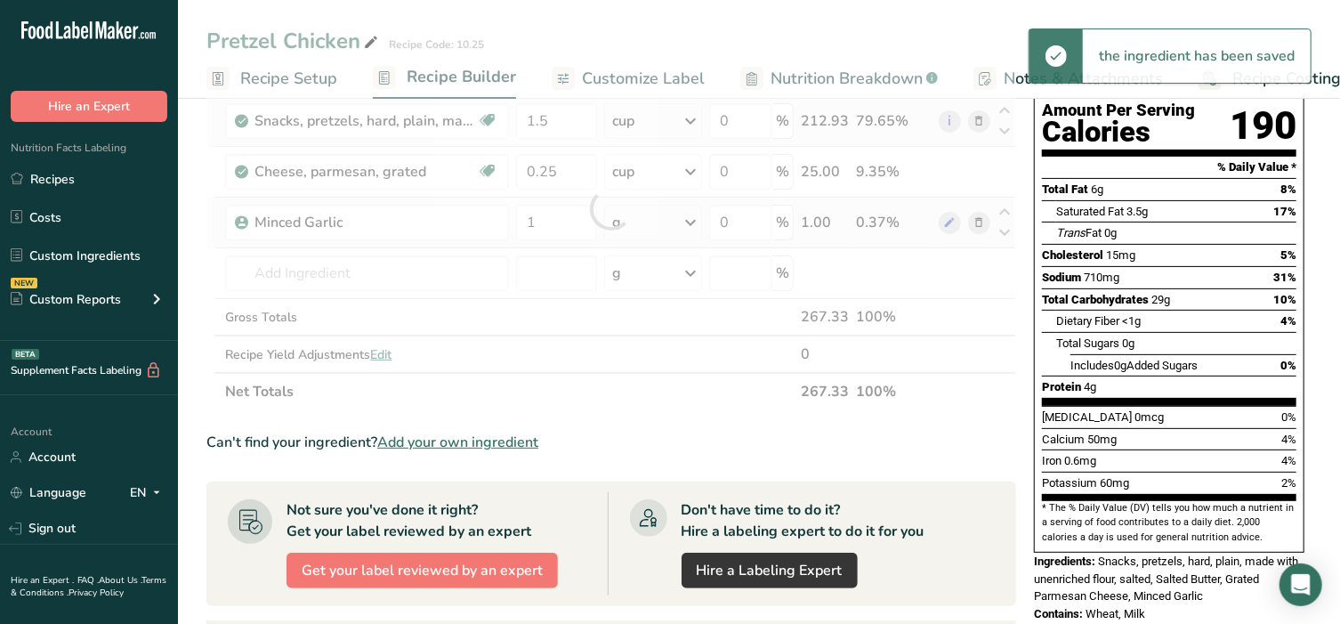
click at [629, 225] on div "Ingredient * Amount * Unit * Waste * .a-a{fill:#347362;}.b-a{fill:#fff;} Grams …" at bounding box center [611, 208] width 810 height 403
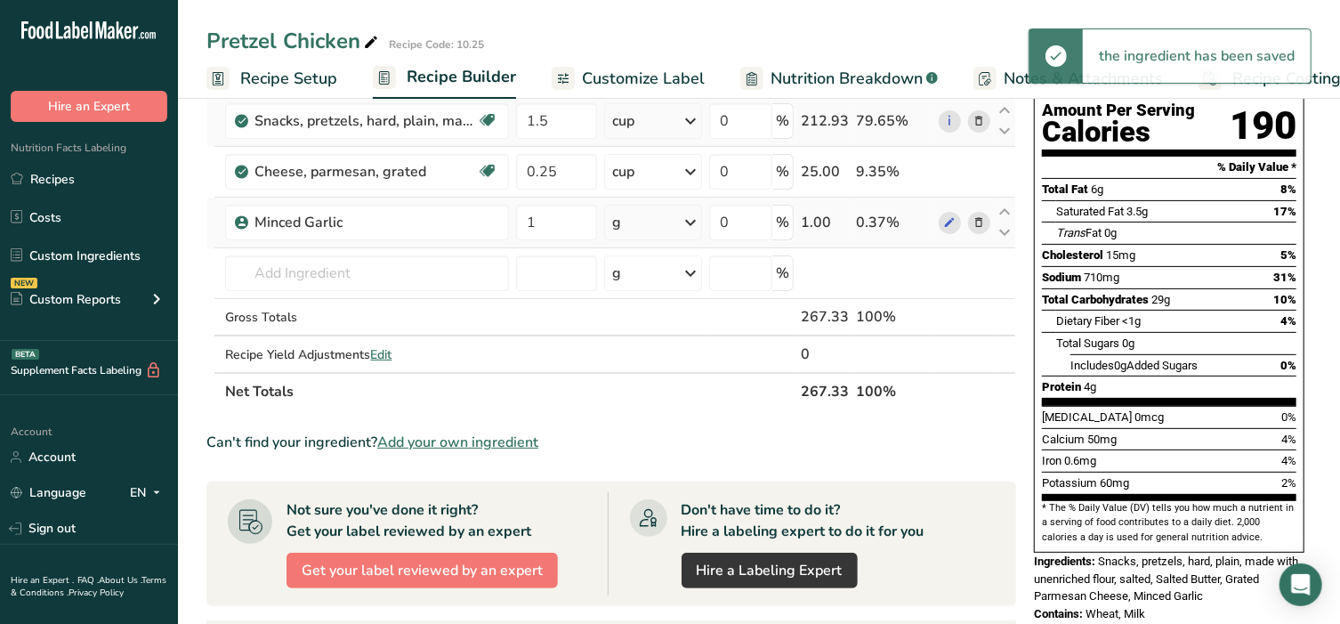
click at [629, 225] on div "g" at bounding box center [652, 223] width 97 height 36
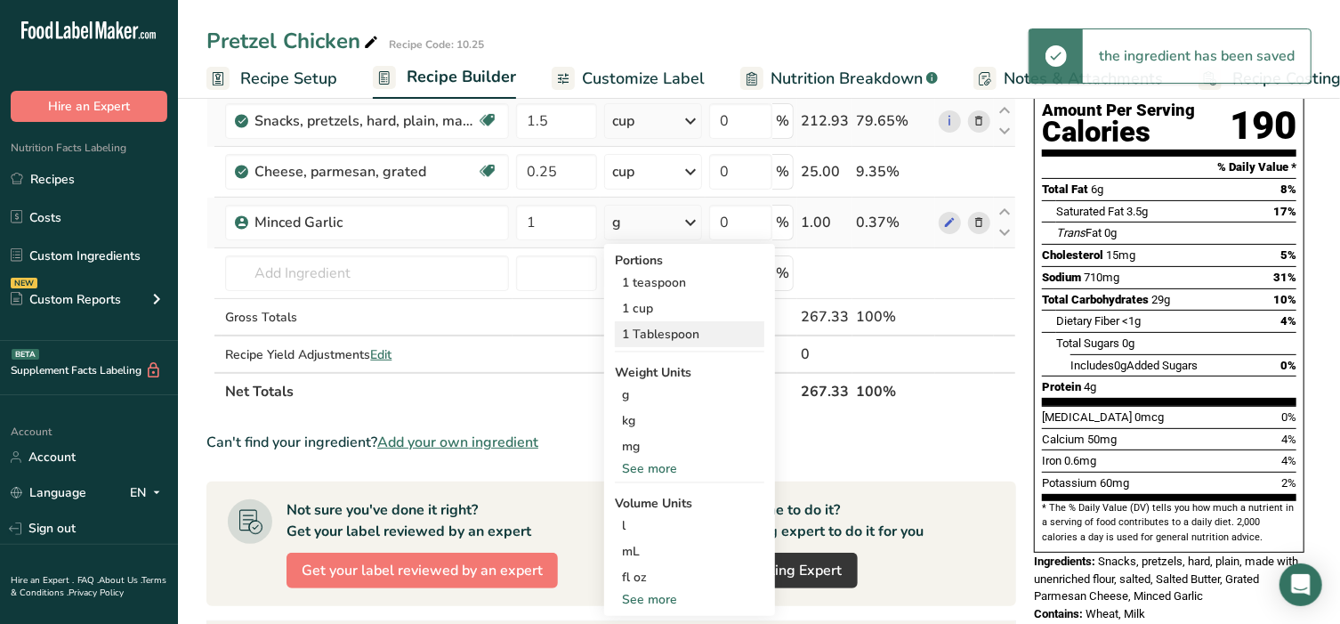
click at [652, 328] on div "1 Tablespoon" at bounding box center [689, 334] width 149 height 26
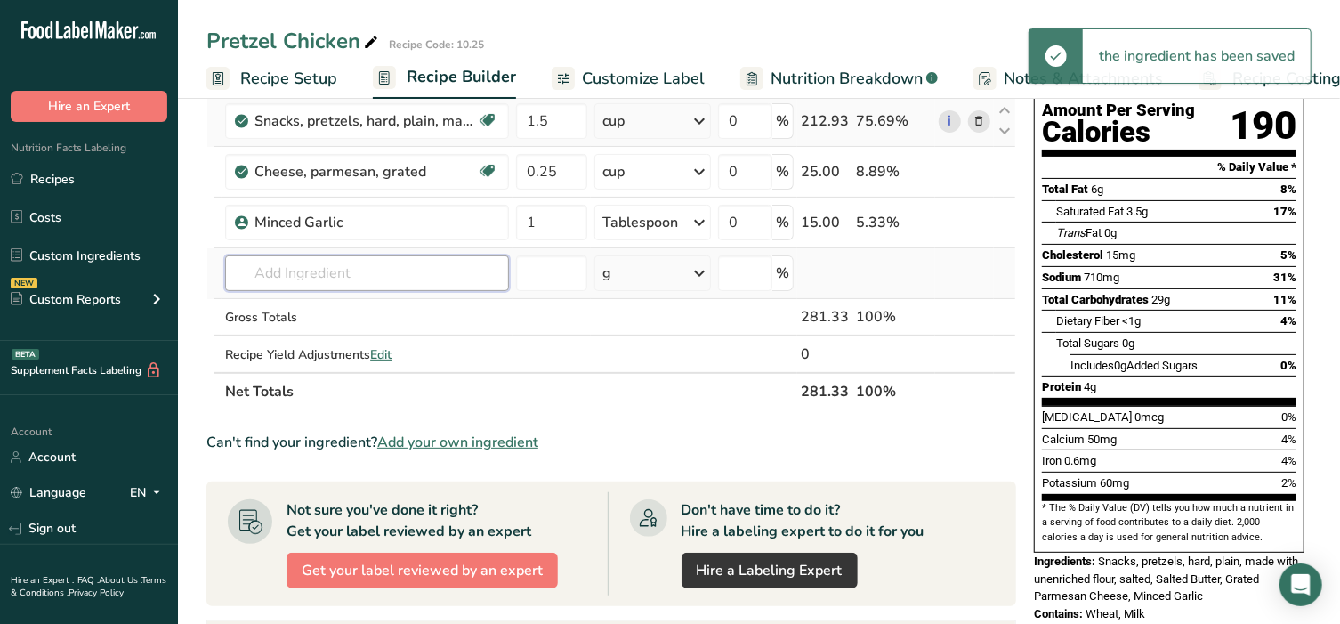
click at [386, 273] on input "text" at bounding box center [367, 273] width 284 height 36
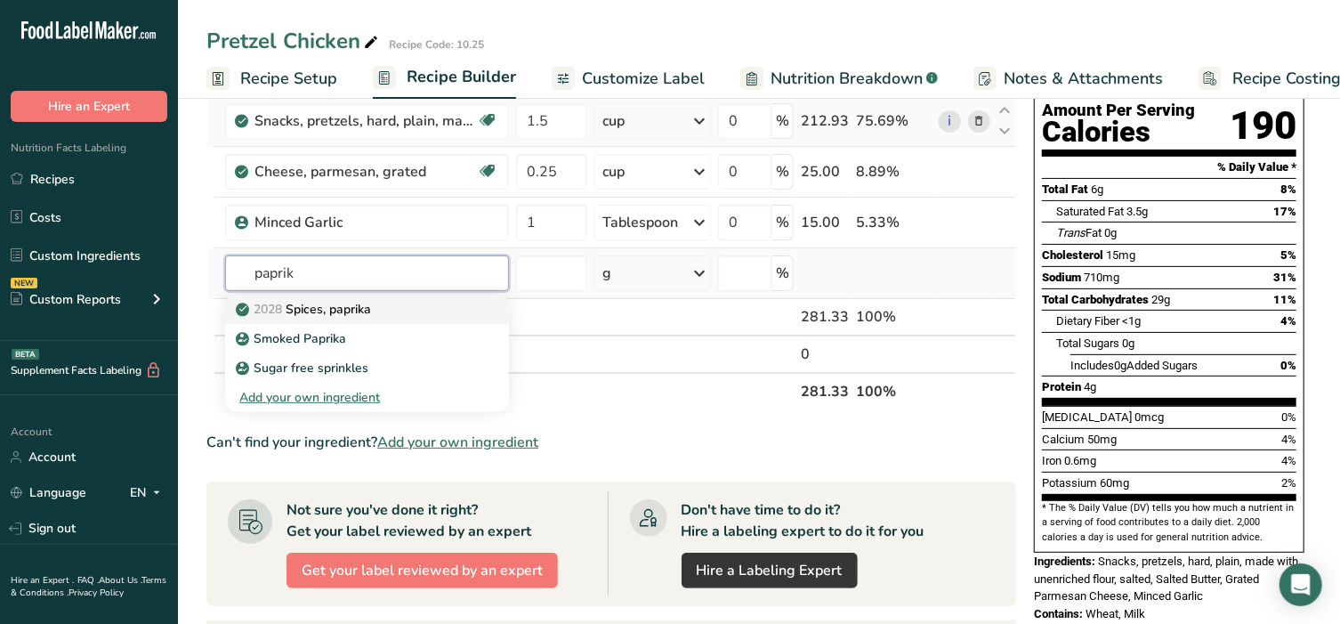
type input "paprik"
click at [343, 314] on p "2028 Spices, paprika" at bounding box center [305, 309] width 132 height 19
type input "Spices, paprika"
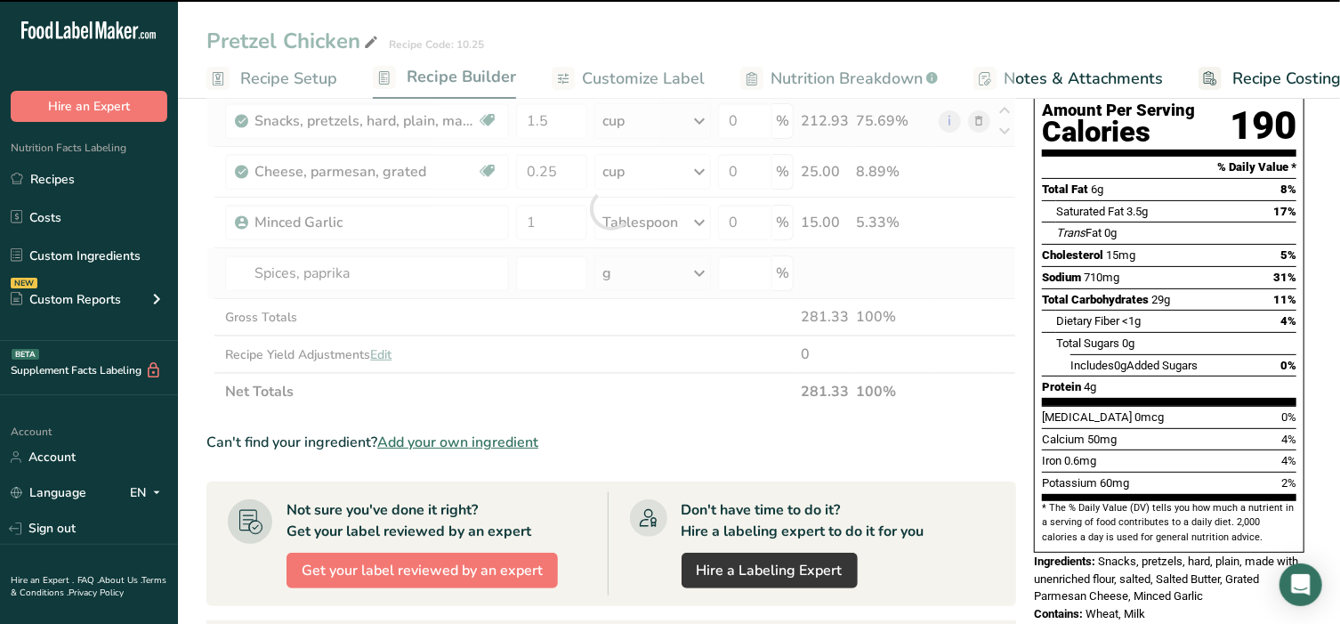
type input "0"
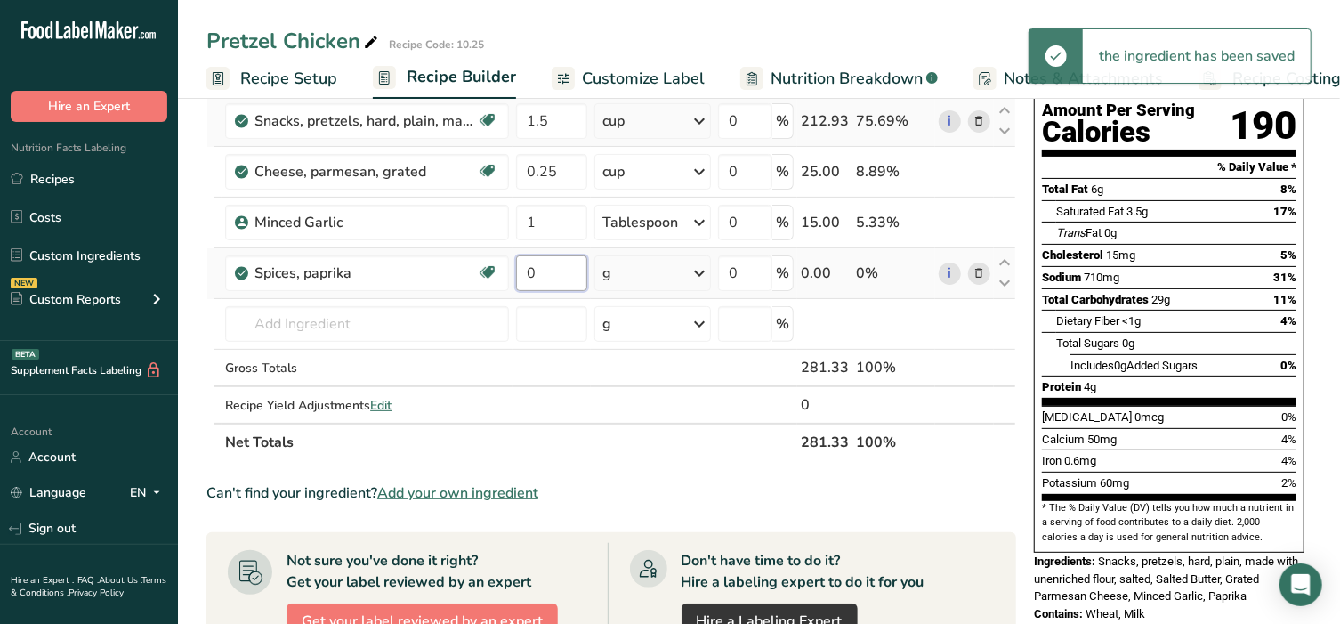
click at [551, 280] on input "0" at bounding box center [551, 273] width 71 height 36
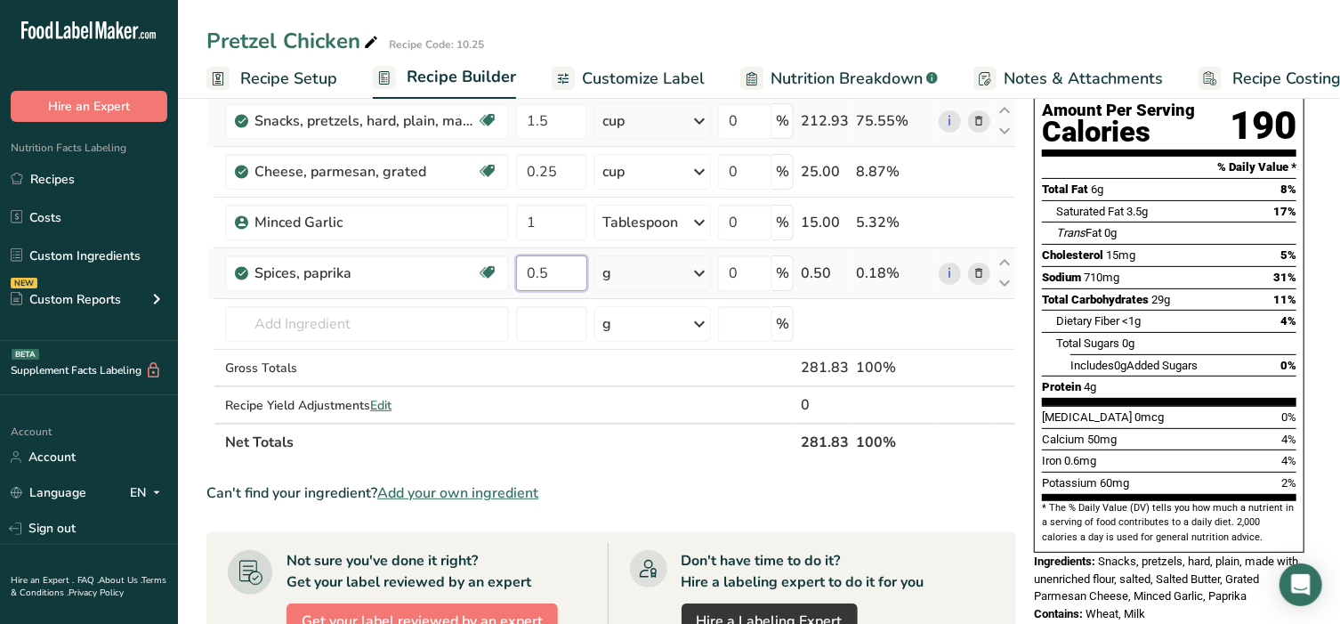
type input "0.5"
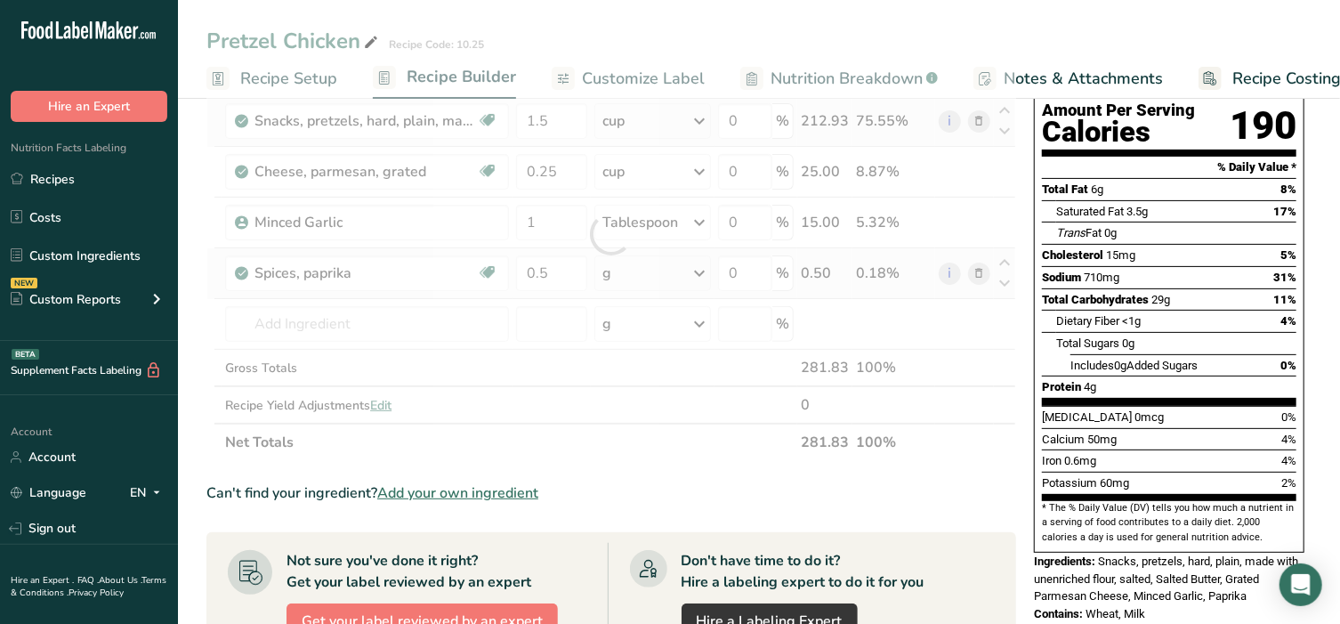
click at [657, 272] on div "Ingredient * Amount * Unit * Waste * .a-a{fill:#347362;}.b-a{fill:#fff;} Grams …" at bounding box center [611, 234] width 810 height 454
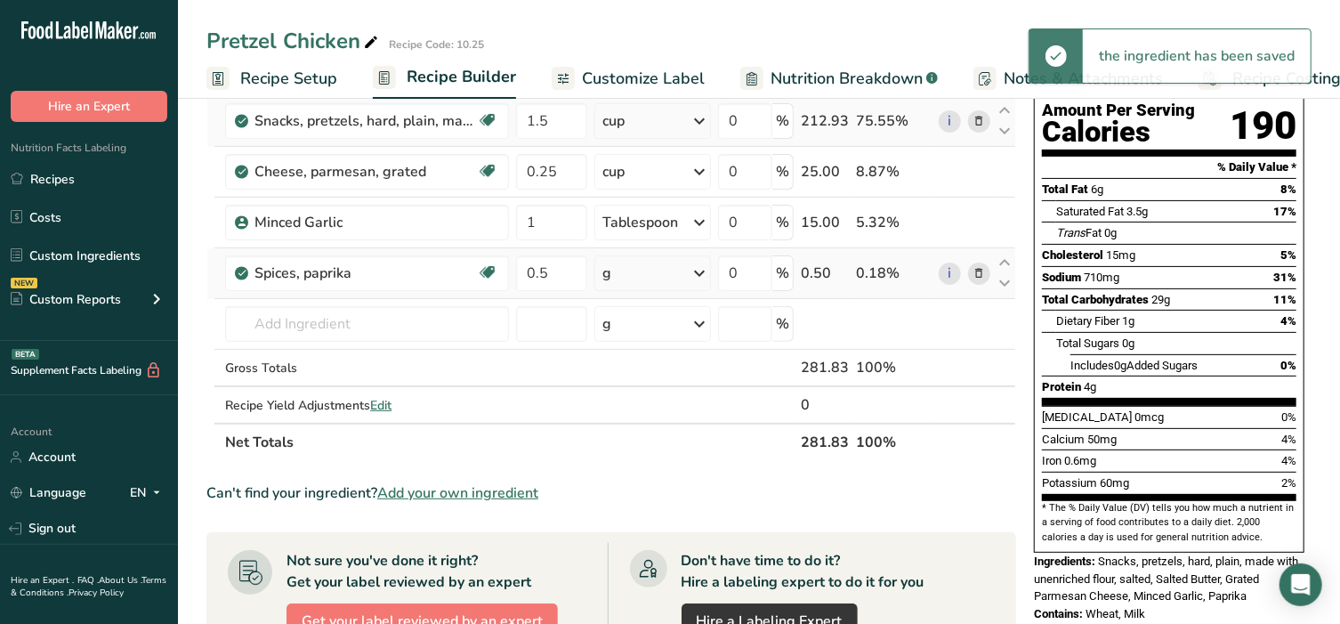
click at [657, 272] on div "g" at bounding box center [652, 273] width 117 height 36
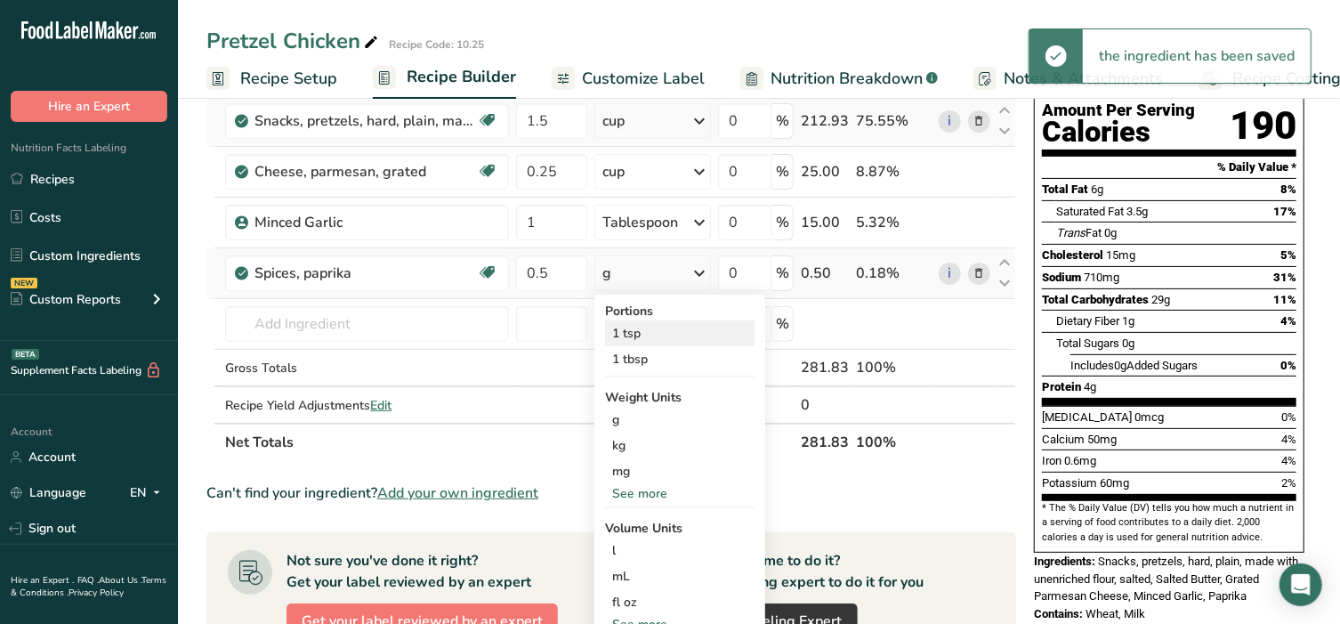
click at [646, 334] on div "1 tsp" at bounding box center [679, 333] width 149 height 26
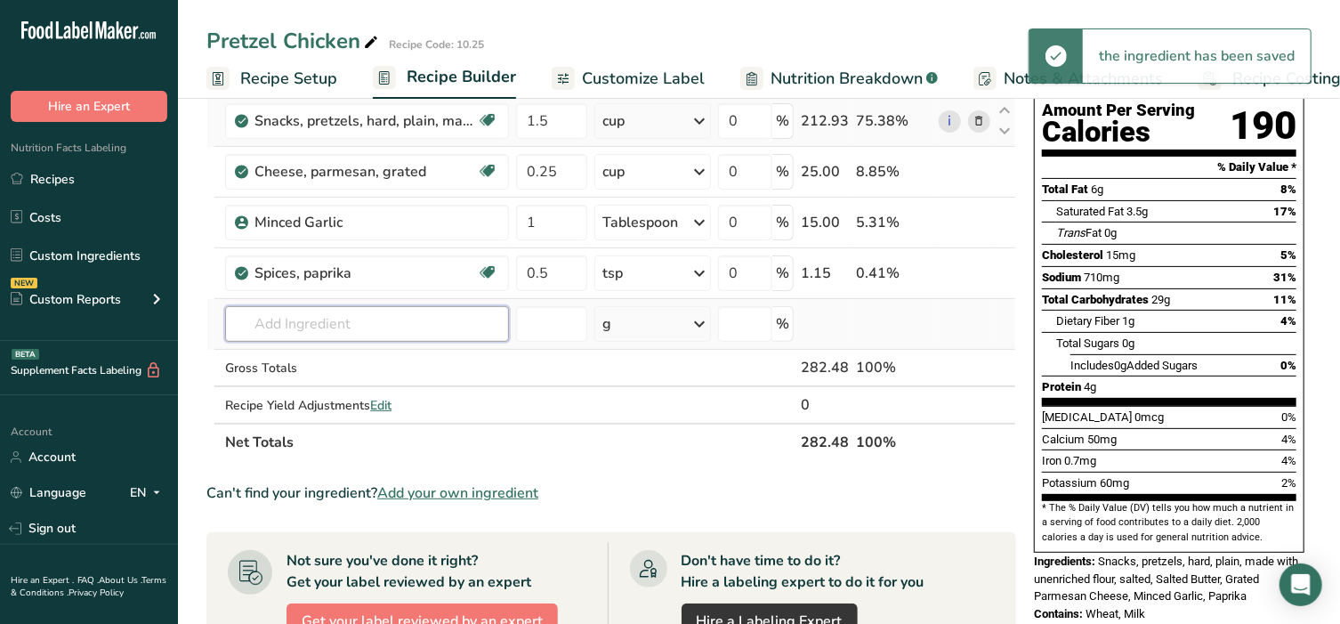
click at [317, 326] on input "text" at bounding box center [367, 324] width 284 height 36
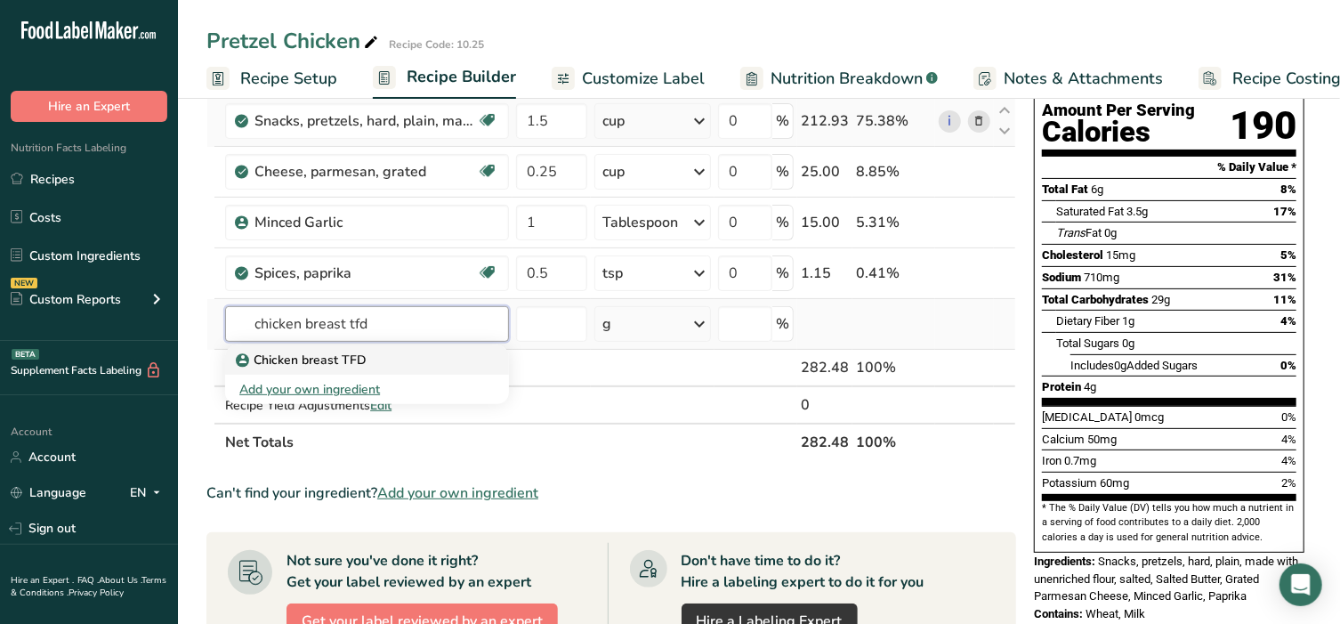
type input "chicken breast tfd"
click at [311, 354] on p "Chicken breast TFD" at bounding box center [302, 360] width 127 height 19
type input "Chicken breast TFD"
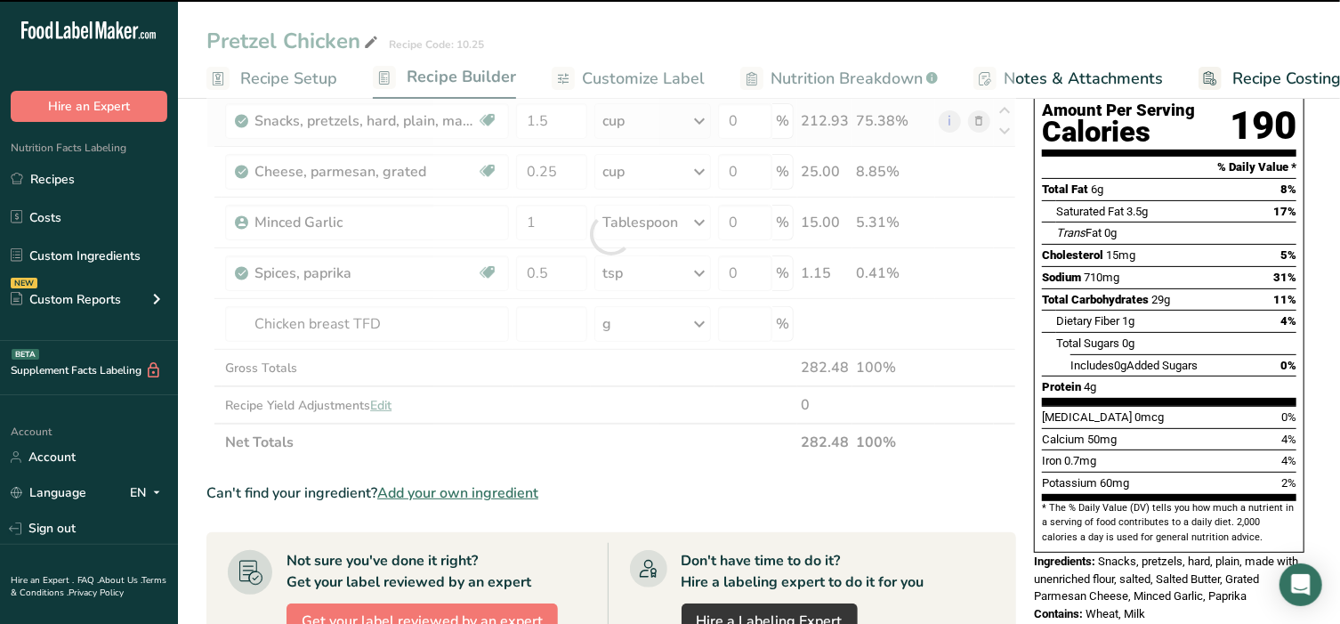
type input "0"
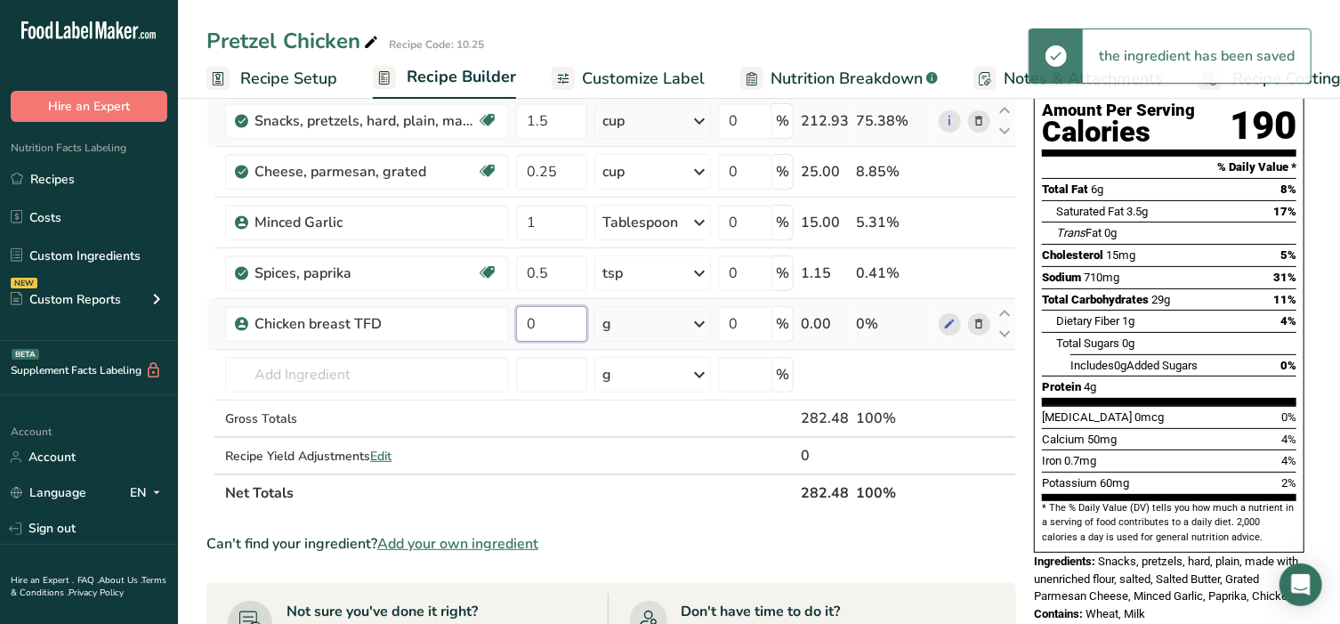
click at [551, 331] on input "0" at bounding box center [551, 324] width 71 height 36
type input "30"
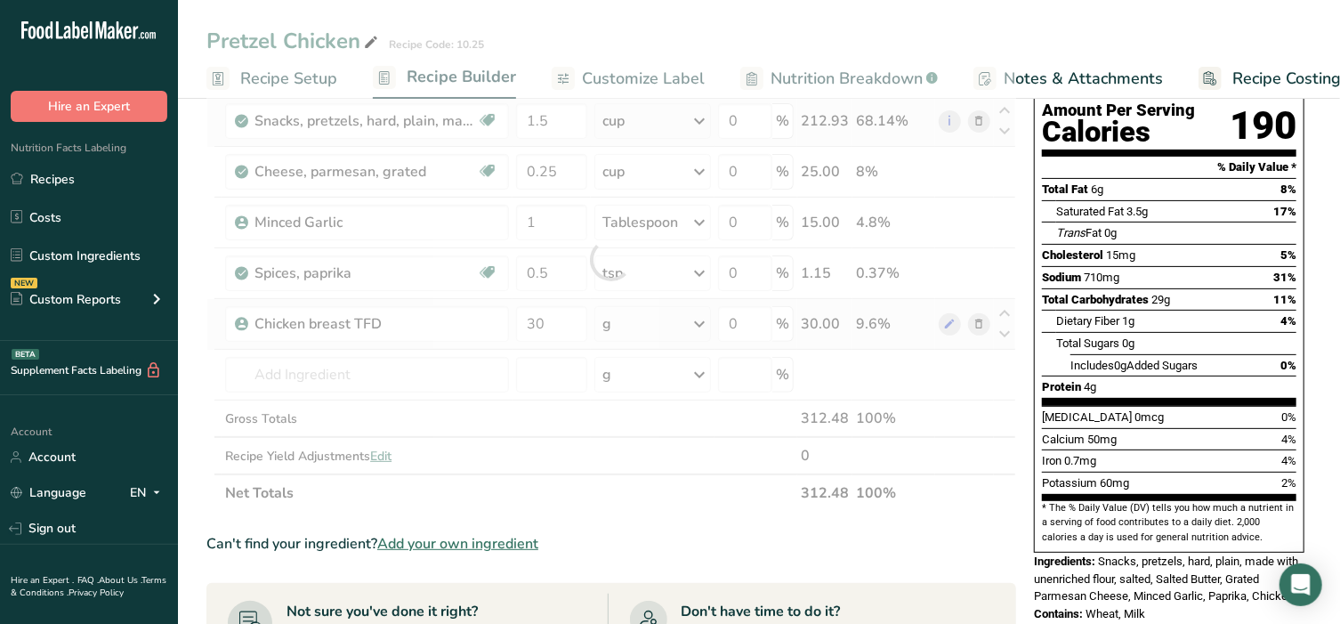
click at [633, 331] on div "Ingredient * Amount * Unit * Waste * .a-a{fill:#347362;}.b-a{fill:#fff;} Grams …" at bounding box center [611, 259] width 810 height 505
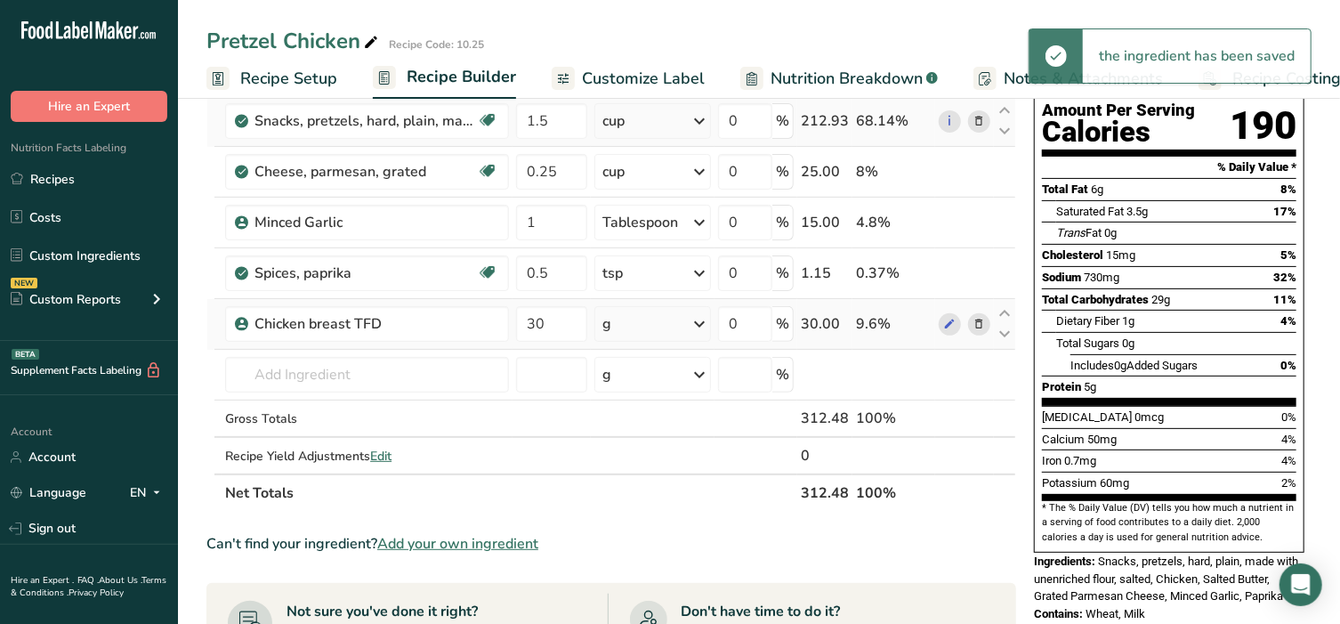
click at [683, 318] on div "g" at bounding box center [652, 324] width 117 height 36
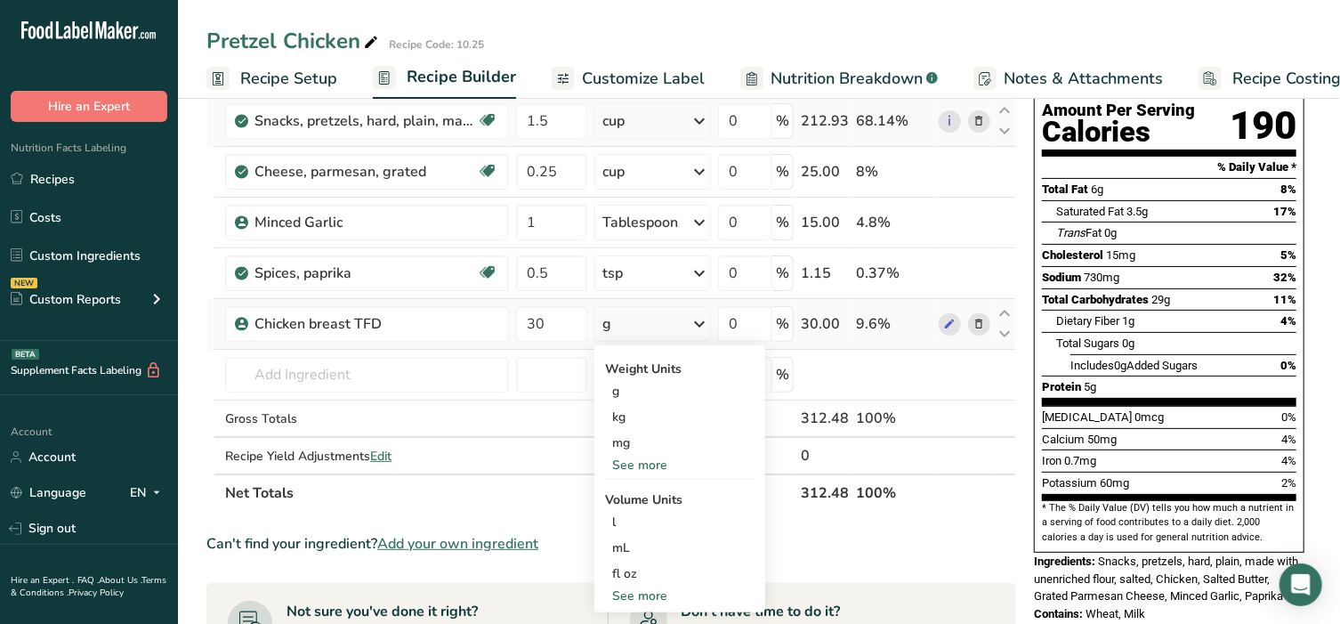
click at [636, 456] on div "See more" at bounding box center [679, 465] width 149 height 19
click at [640, 521] on div "oz" at bounding box center [679, 520] width 149 height 26
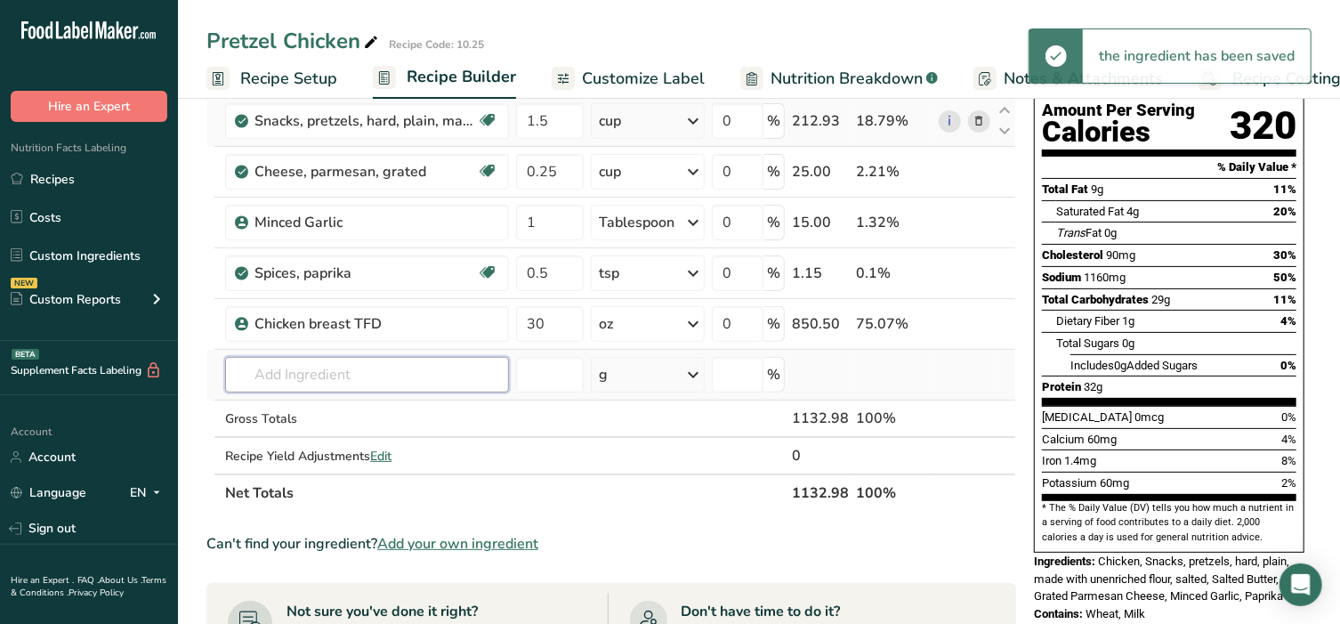
click at [331, 365] on input "text" at bounding box center [367, 375] width 284 height 36
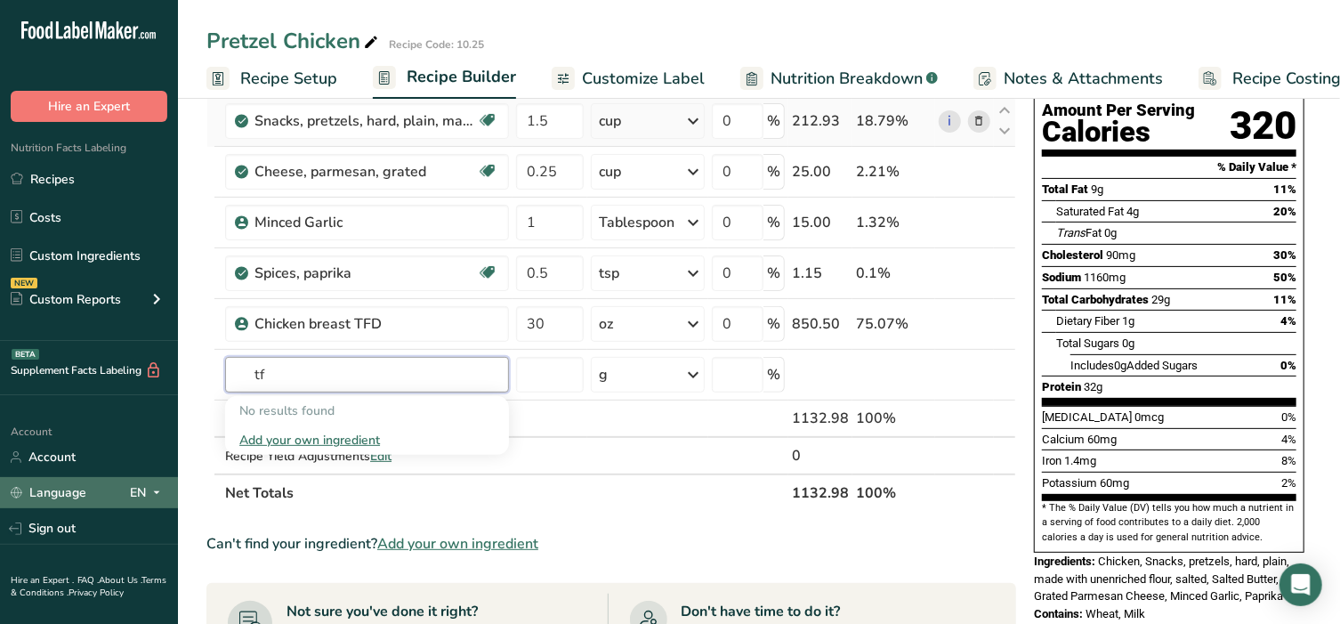
type input "t"
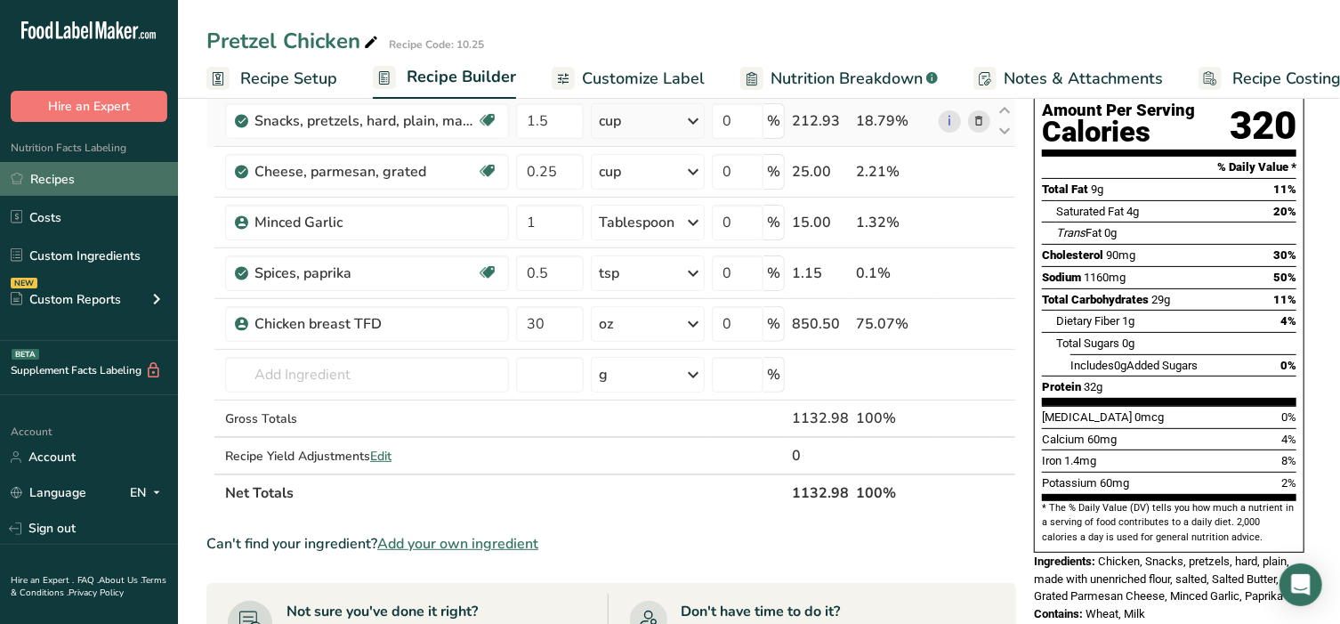
click at [48, 176] on link "Recipes" at bounding box center [89, 179] width 178 height 34
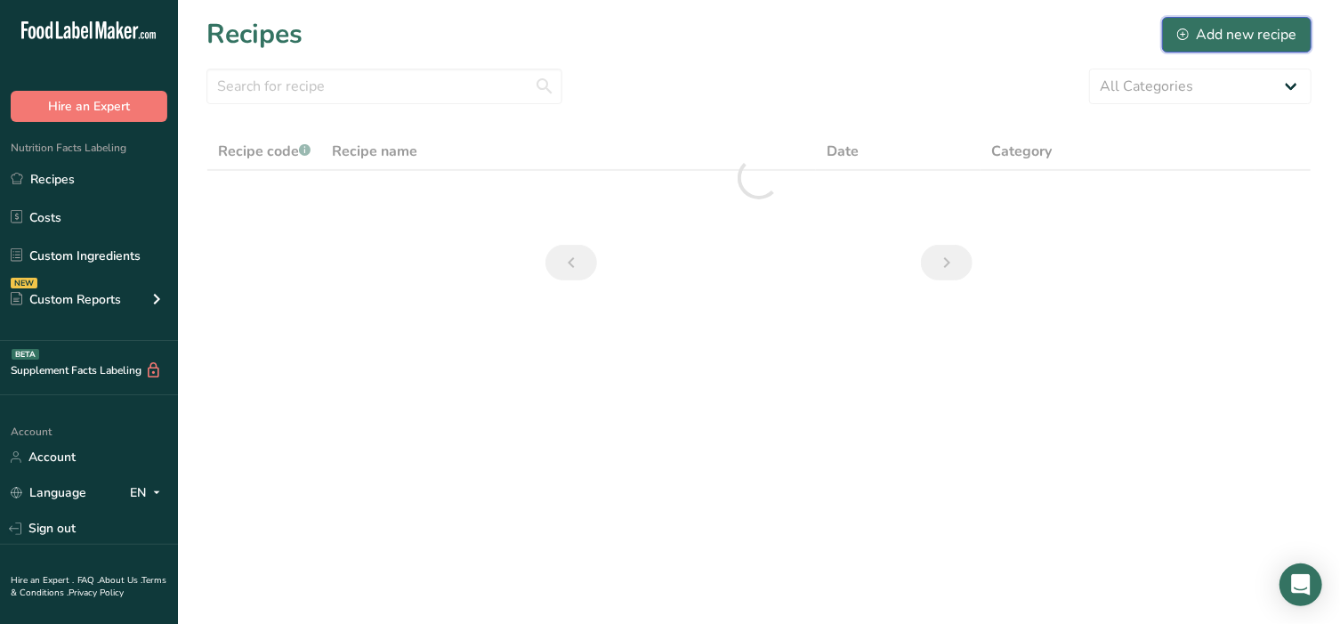
click at [1206, 41] on div "Add new recipe" at bounding box center [1236, 34] width 119 height 21
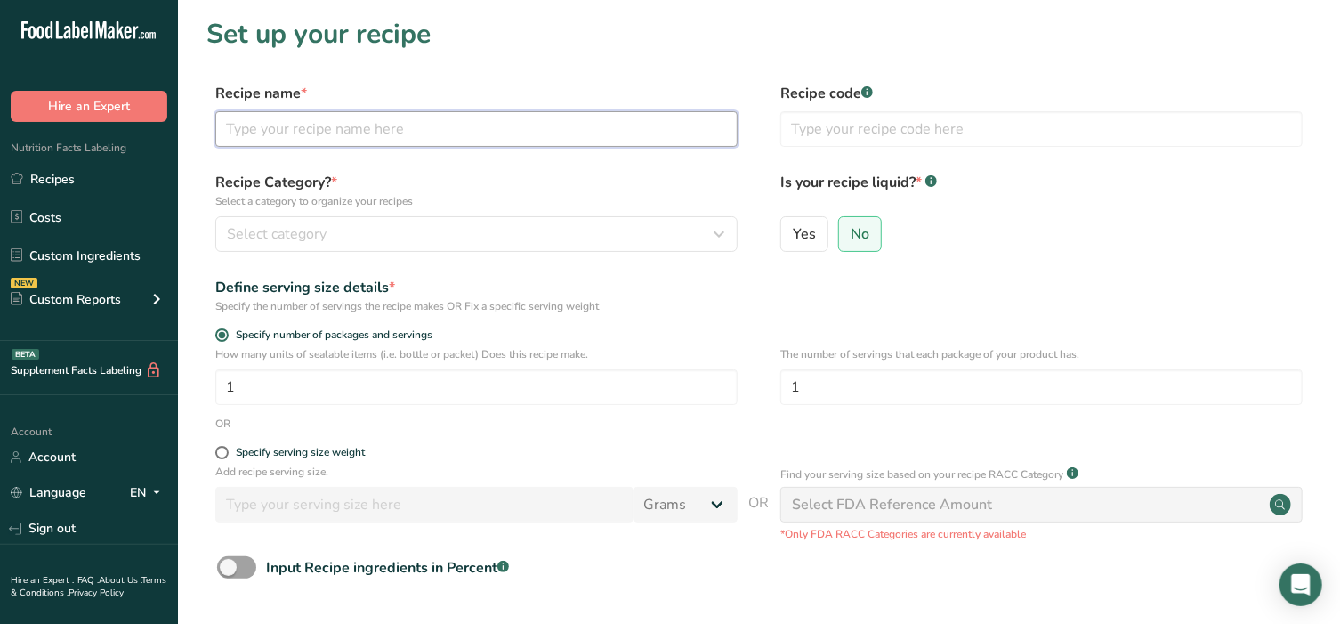
click at [343, 127] on input "text" at bounding box center [476, 129] width 522 height 36
type input "TFD Honey Mustard Sauce"
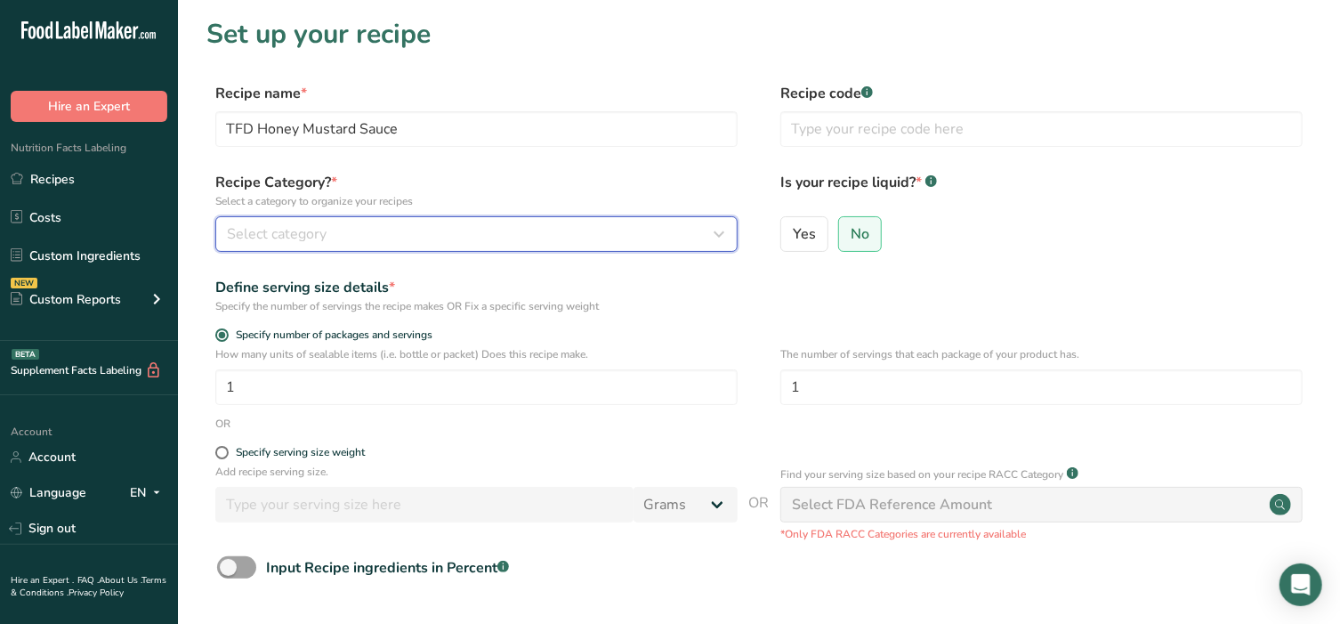
click at [482, 236] on div "Select category" at bounding box center [471, 233] width 489 height 21
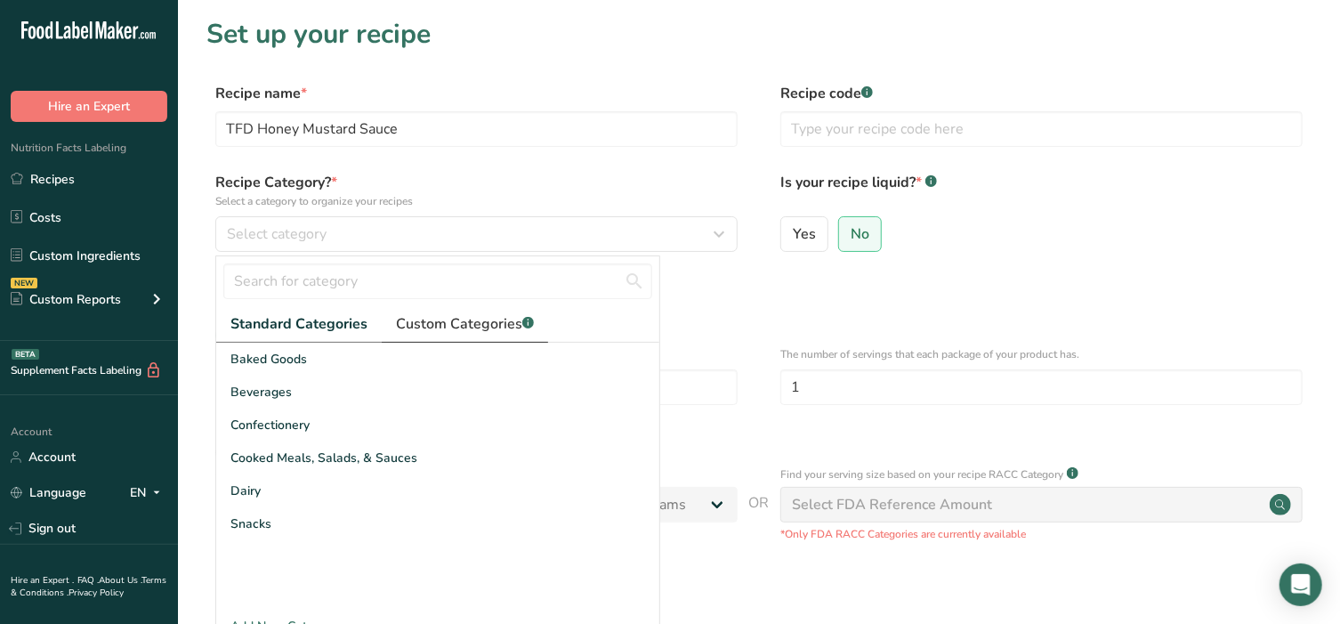
click at [454, 330] on span "Custom Categories .a-a{fill:#347362;}.b-a{fill:#fff;}" at bounding box center [465, 323] width 138 height 21
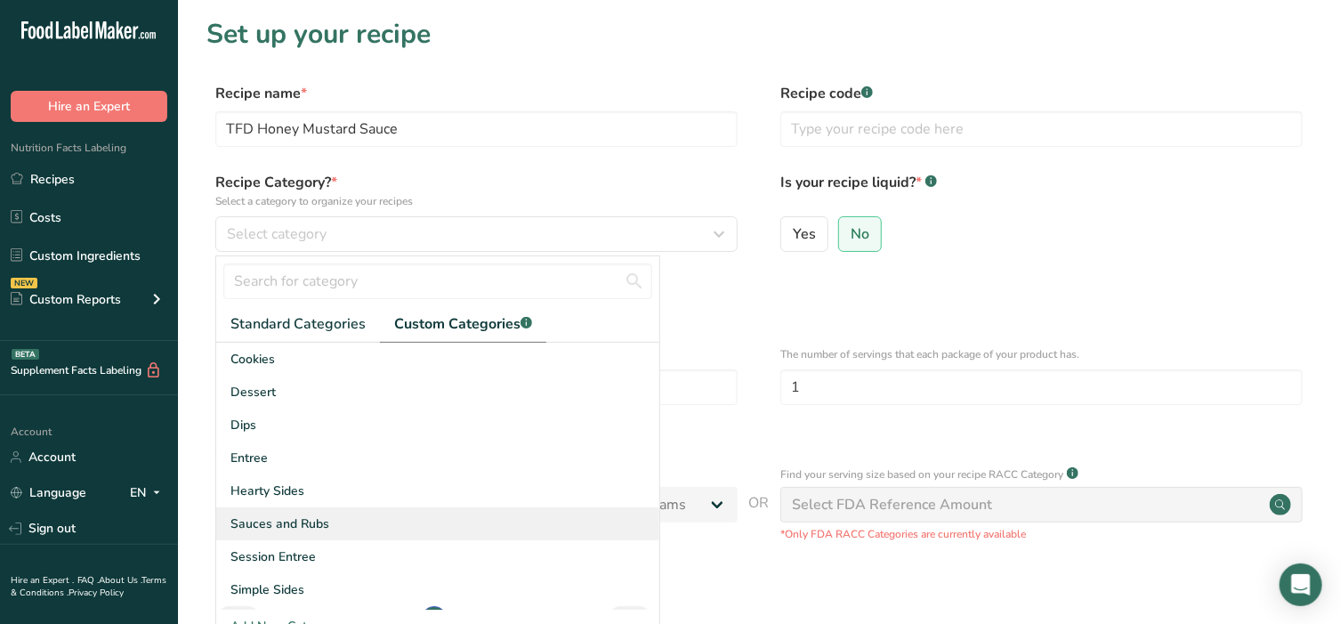
click at [321, 527] on span "Sauces and Rubs" at bounding box center [279, 523] width 99 height 19
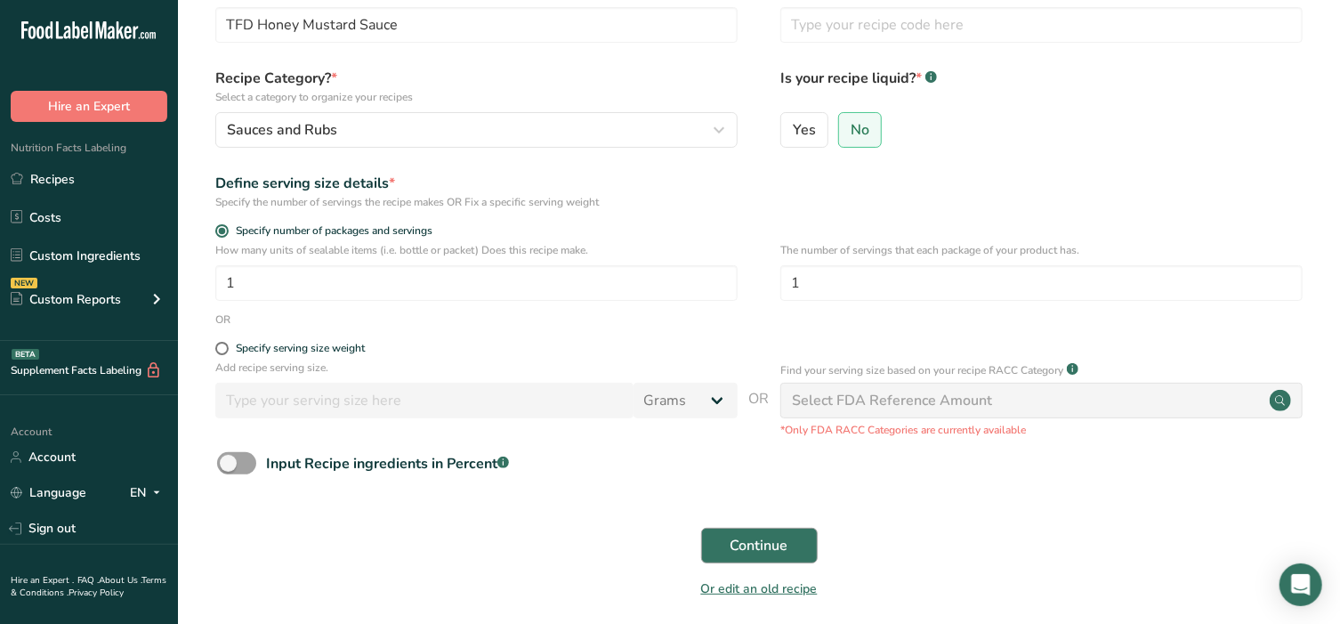
scroll to position [111, 0]
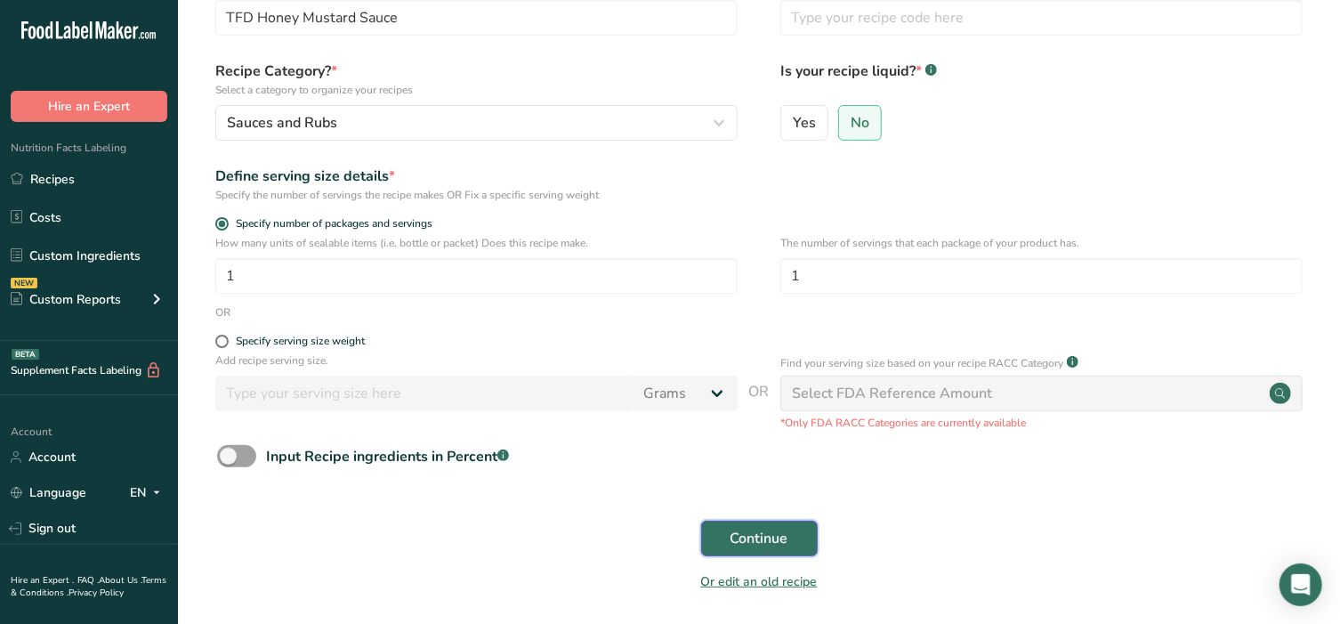
click at [739, 537] on span "Continue" at bounding box center [760, 538] width 58 height 21
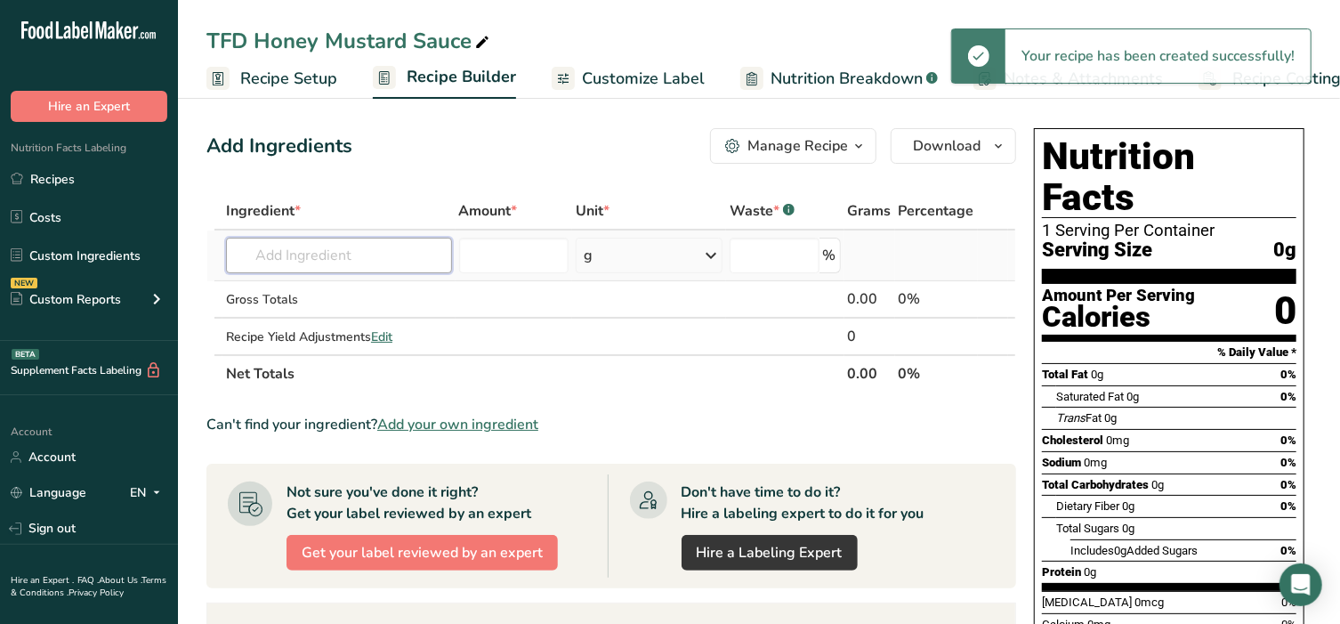
click at [301, 250] on input "text" at bounding box center [339, 256] width 226 height 36
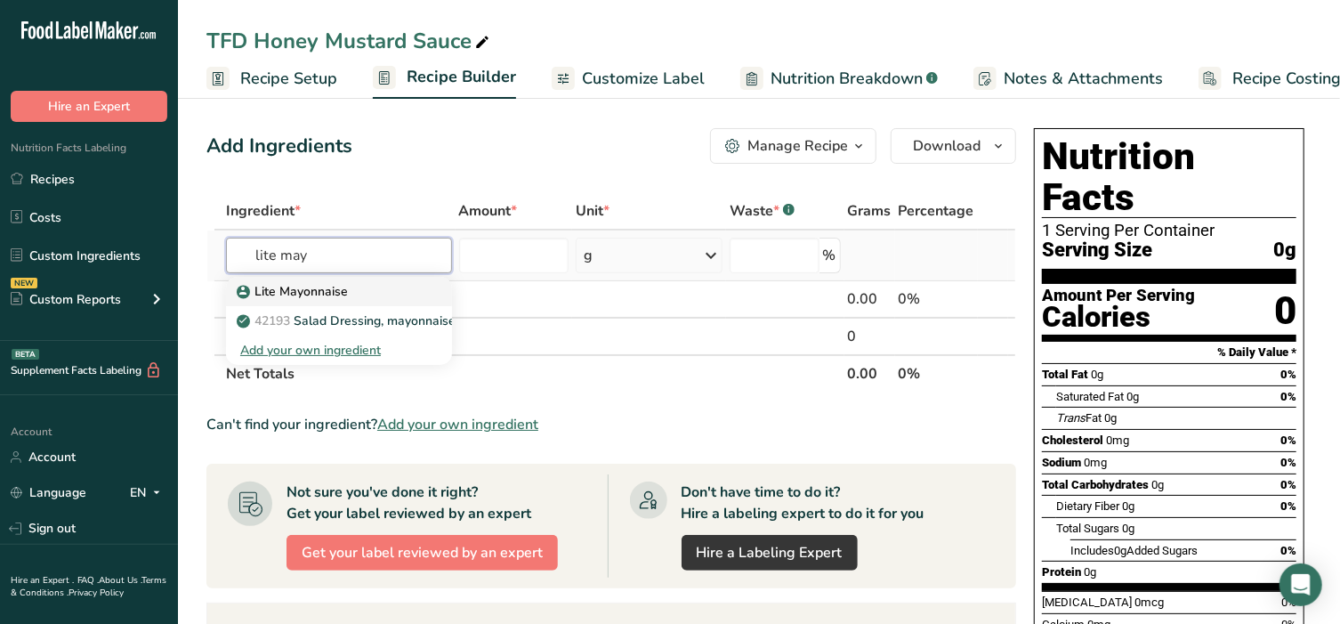
type input "lite may"
click at [295, 301] on link "Lite Mayonnaise" at bounding box center [339, 291] width 226 height 29
type input "Lite Mayonnaise"
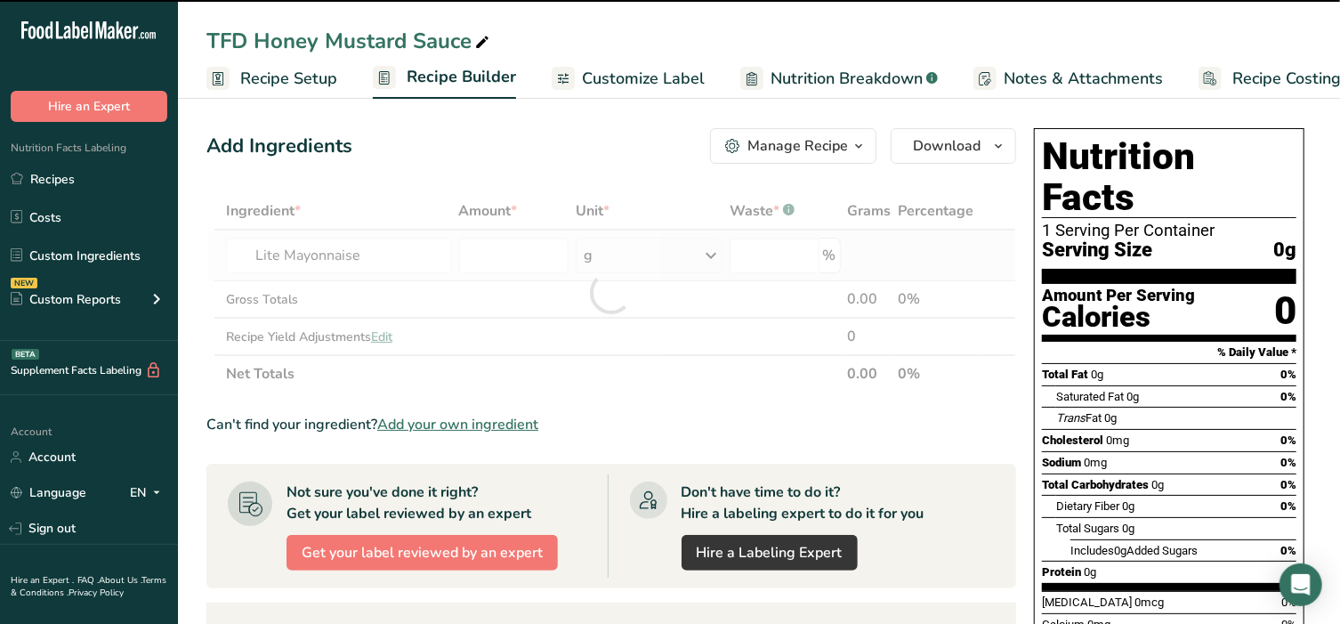
type input "0"
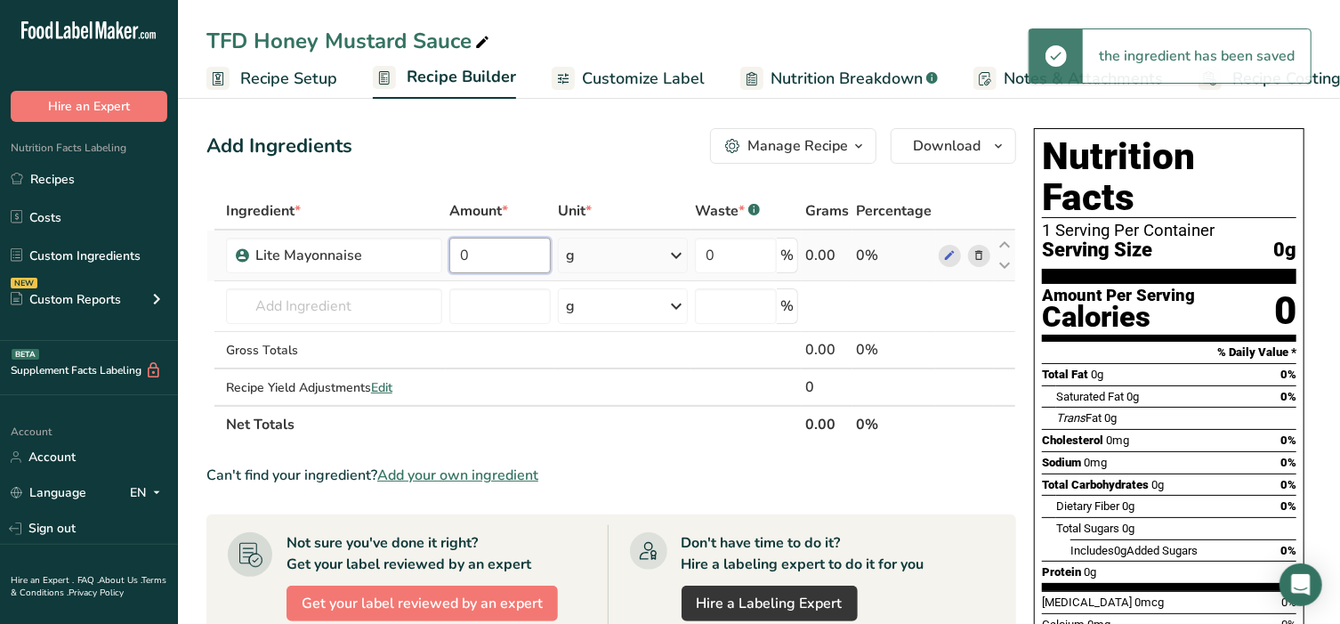
click at [513, 239] on input "0" at bounding box center [500, 256] width 102 height 36
type input "16"
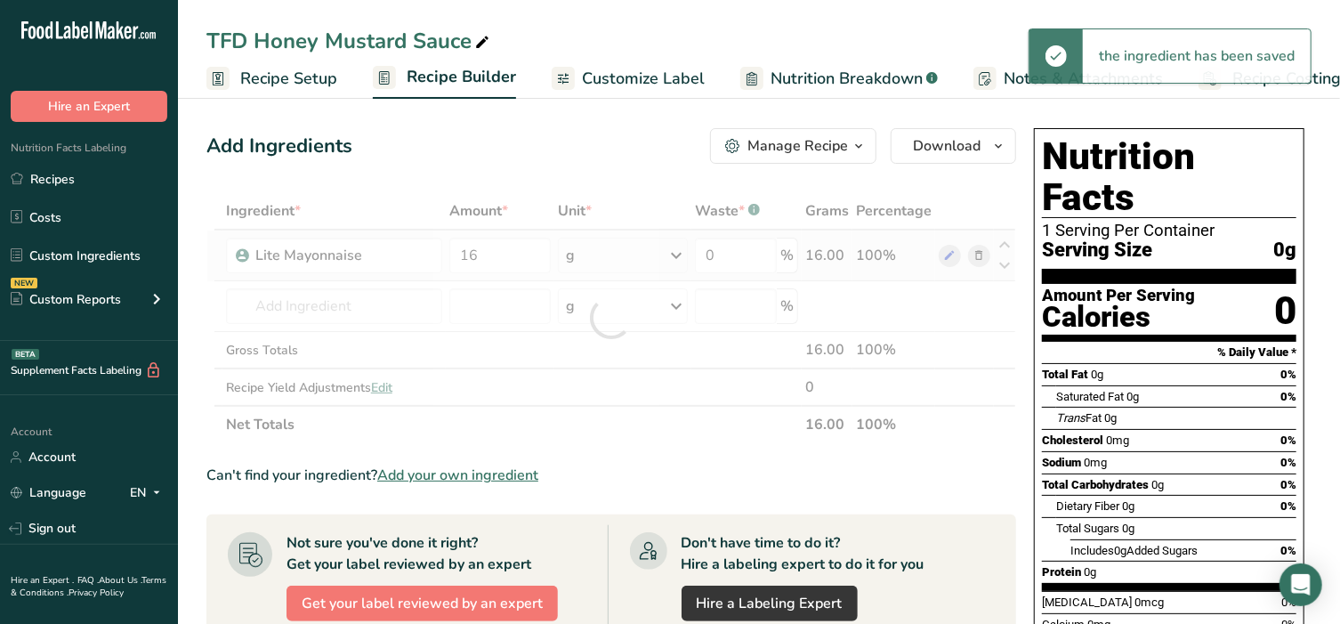
click at [624, 248] on div "Ingredient * Amount * Unit * Waste * .a-a{fill:#347362;}.b-a{fill:#fff;} Grams …" at bounding box center [611, 317] width 810 height 251
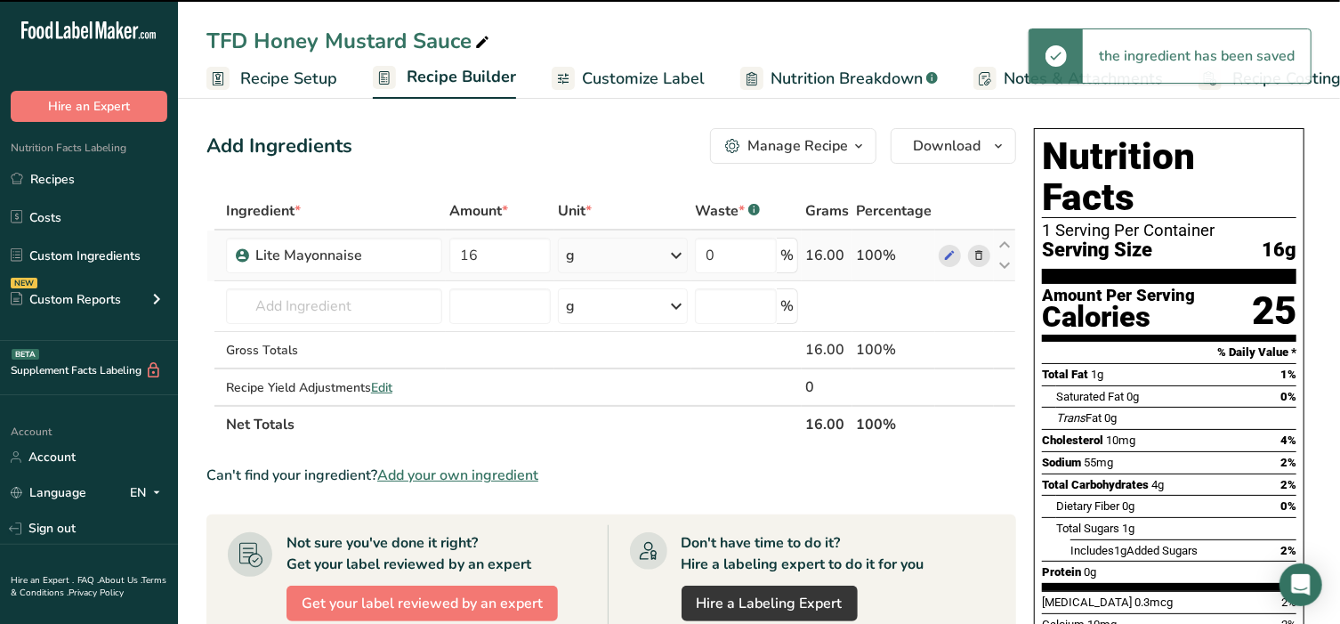
click at [634, 253] on div "g" at bounding box center [622, 256] width 129 height 36
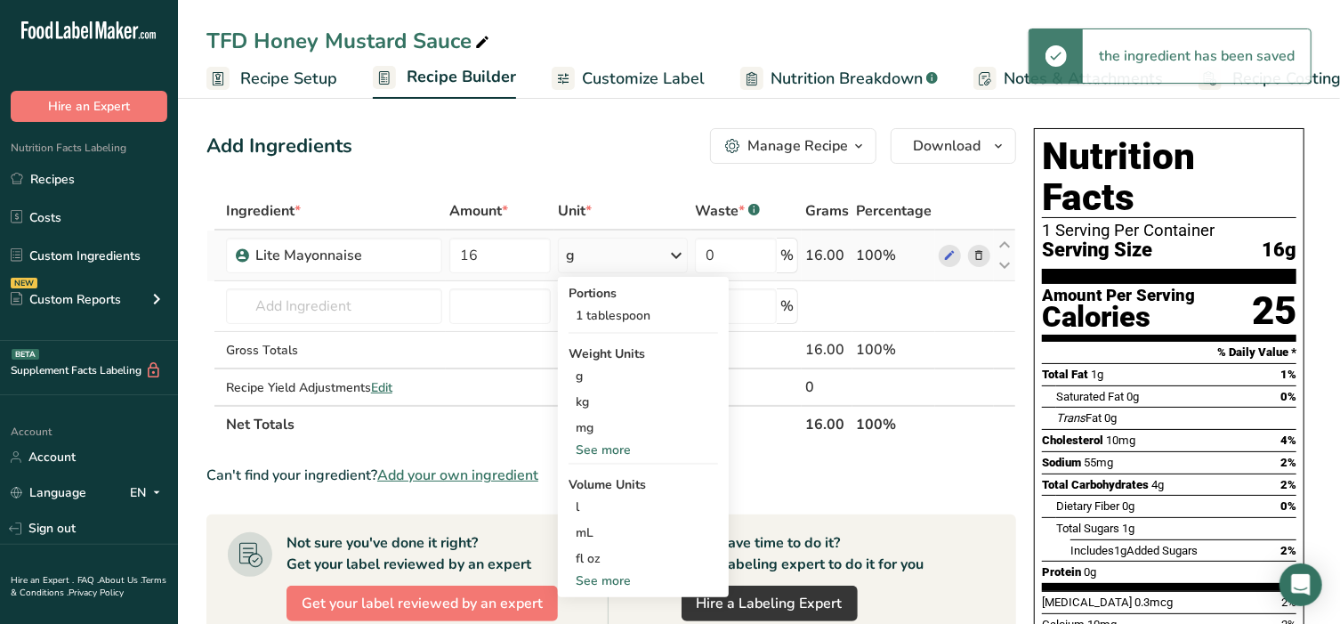
click at [608, 587] on div "See more" at bounding box center [643, 580] width 149 height 19
select select "22"
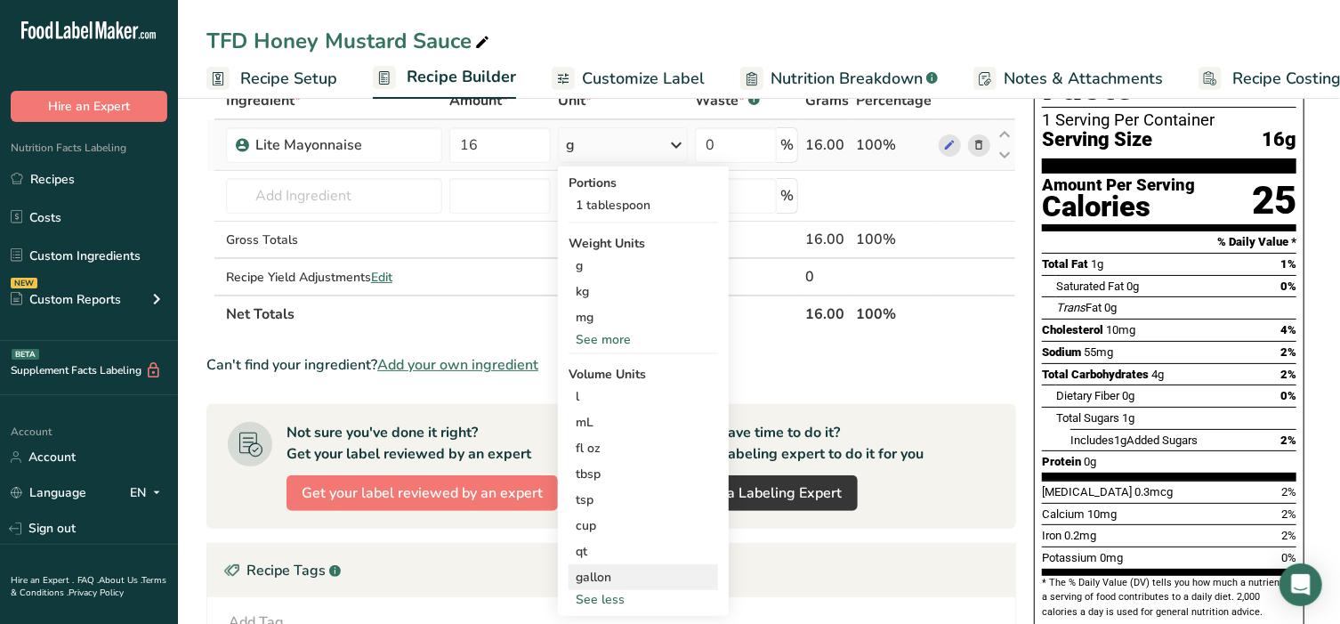
scroll to position [111, 0]
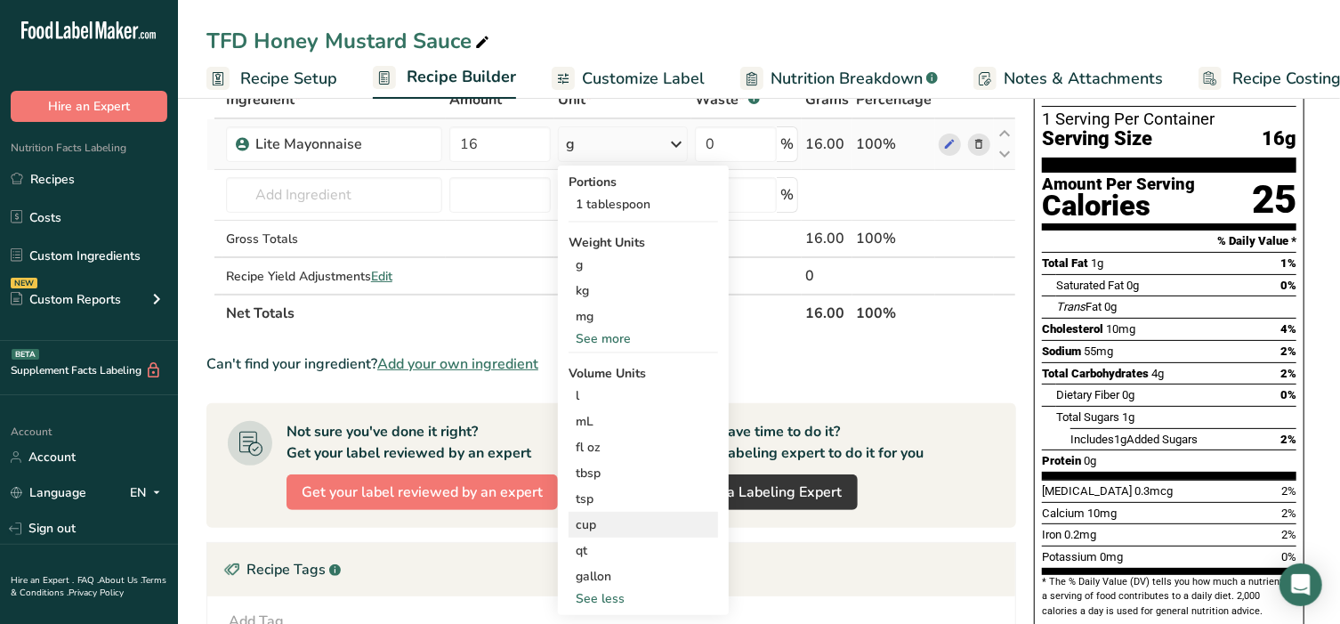
click at [621, 527] on div "cup" at bounding box center [643, 524] width 135 height 19
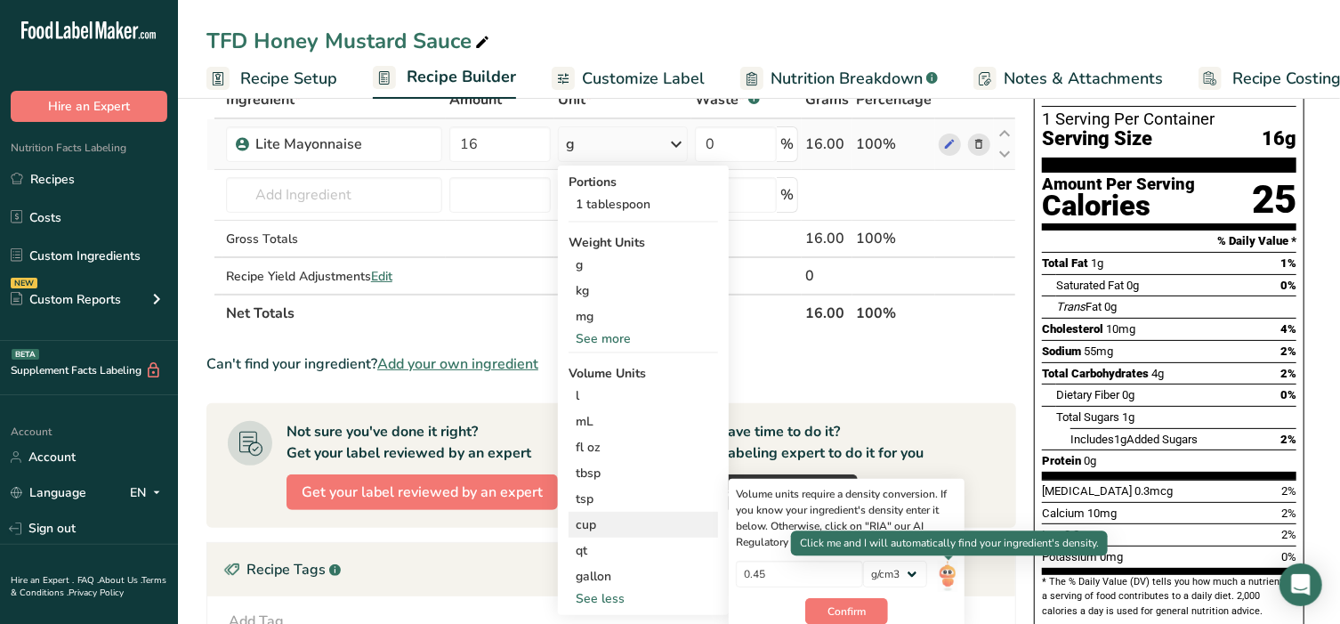
click at [948, 573] on img at bounding box center [948, 576] width 20 height 31
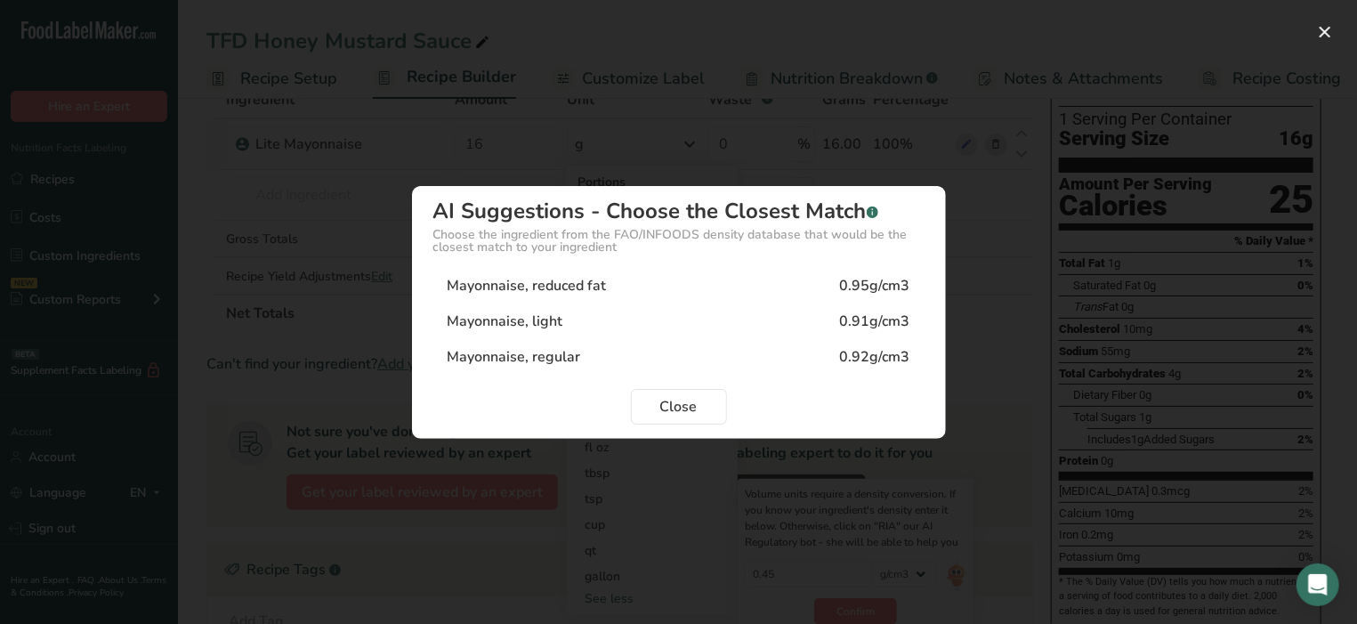
click at [569, 318] on div "Mayonnaise, light 0.91g/cm3" at bounding box center [678, 321] width 491 height 36
type input "0.91"
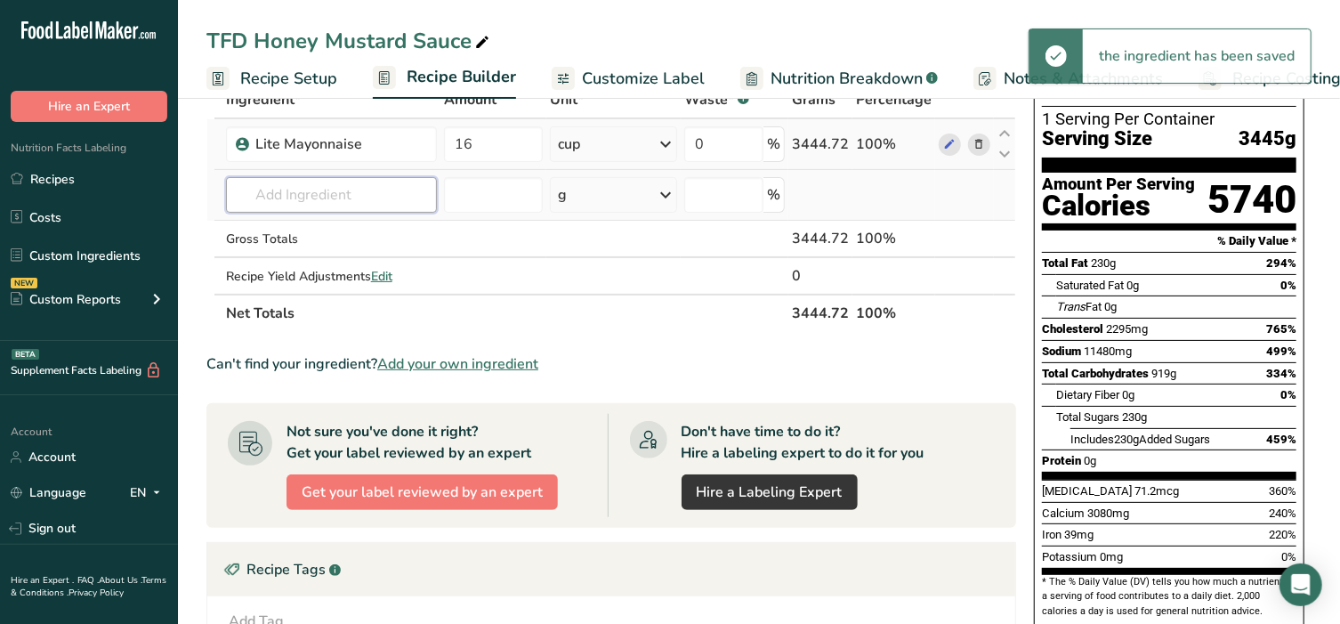
click at [307, 199] on input "text" at bounding box center [331, 195] width 211 height 36
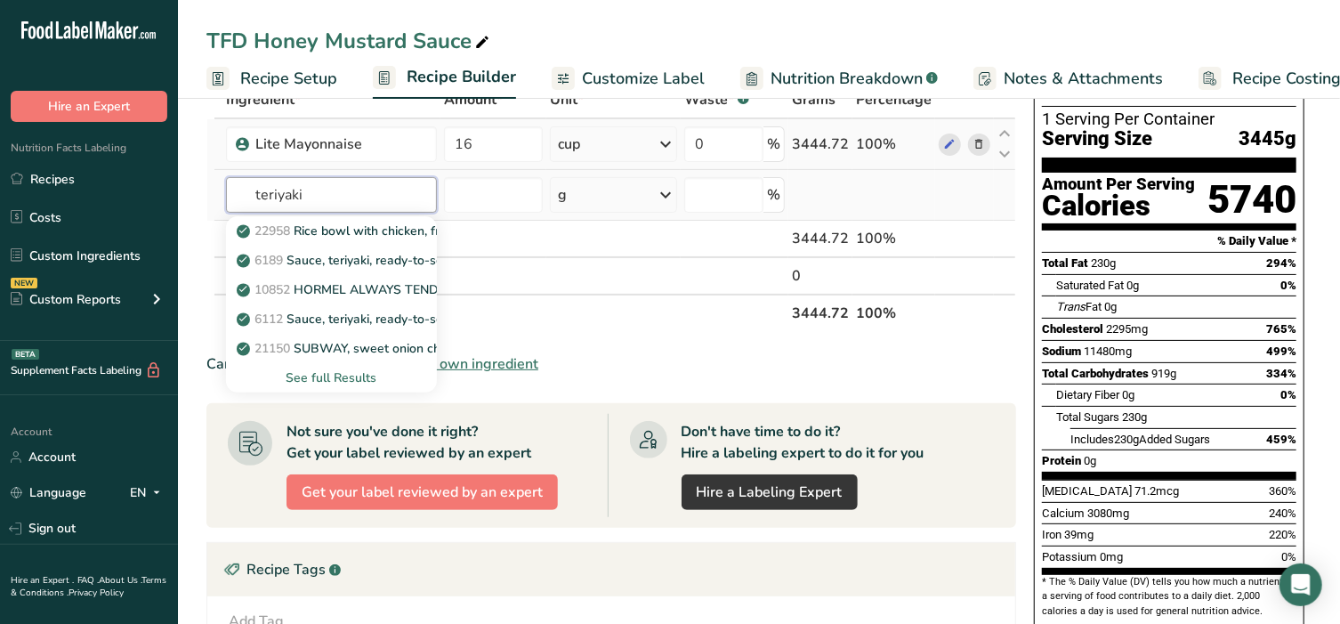
type input "teriyaki"
click at [338, 373] on div "See full Results" at bounding box center [331, 377] width 182 height 19
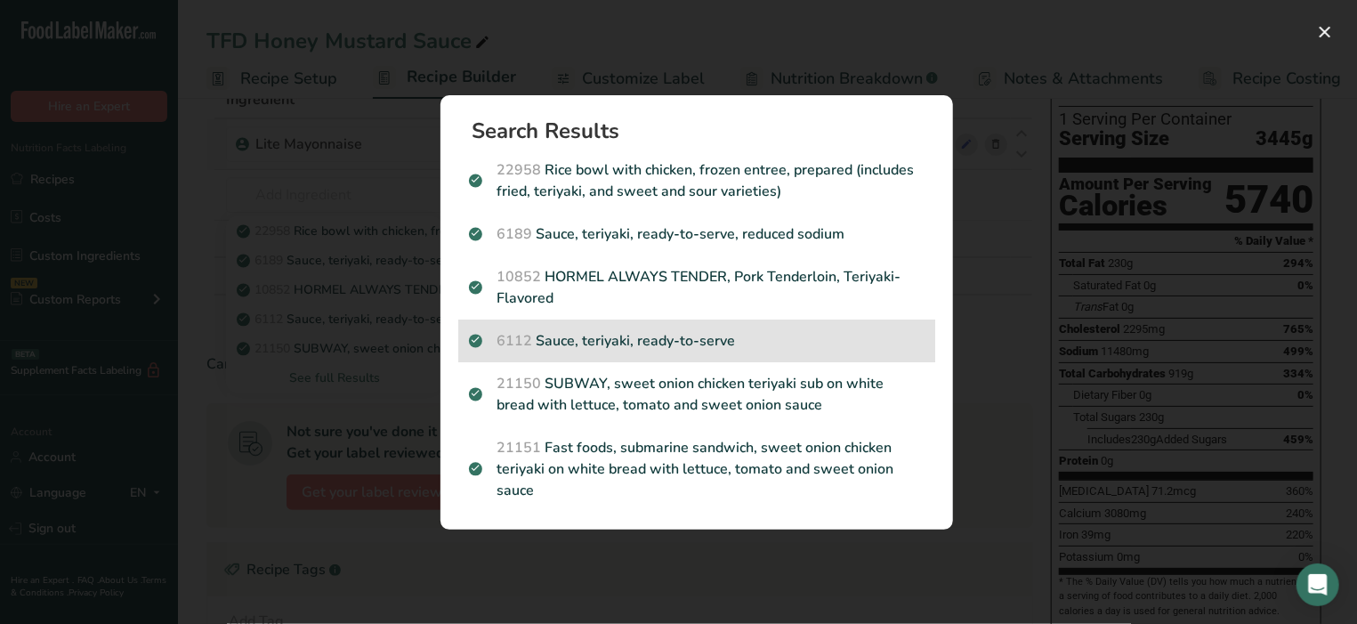
click at [600, 341] on p "6112 Sauce, teriyaki, ready-to-serve" at bounding box center [697, 340] width 456 height 21
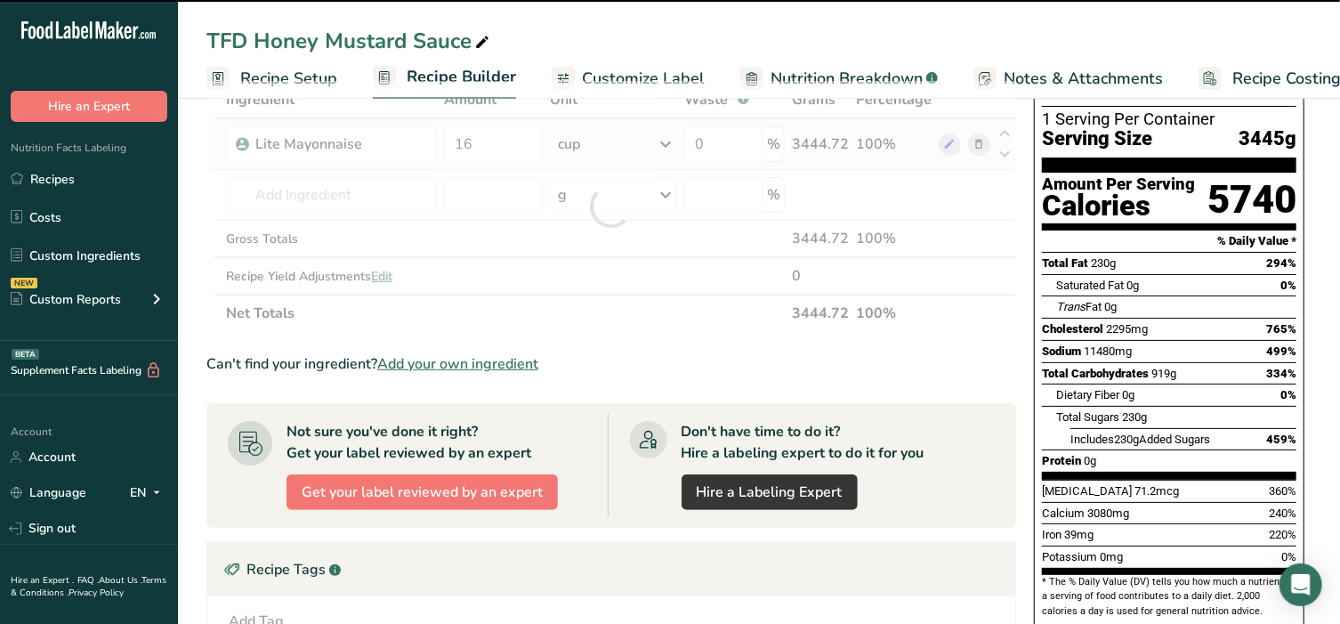
type input "0"
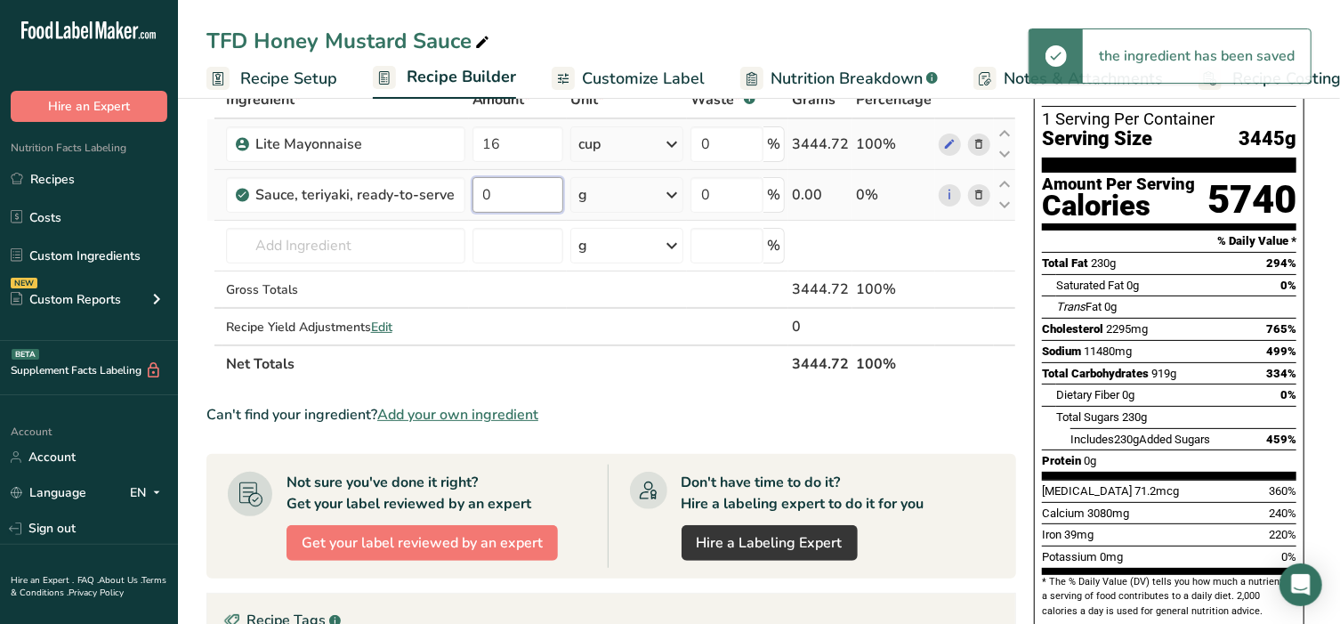
click at [513, 194] on input "0" at bounding box center [519, 195] width 92 height 36
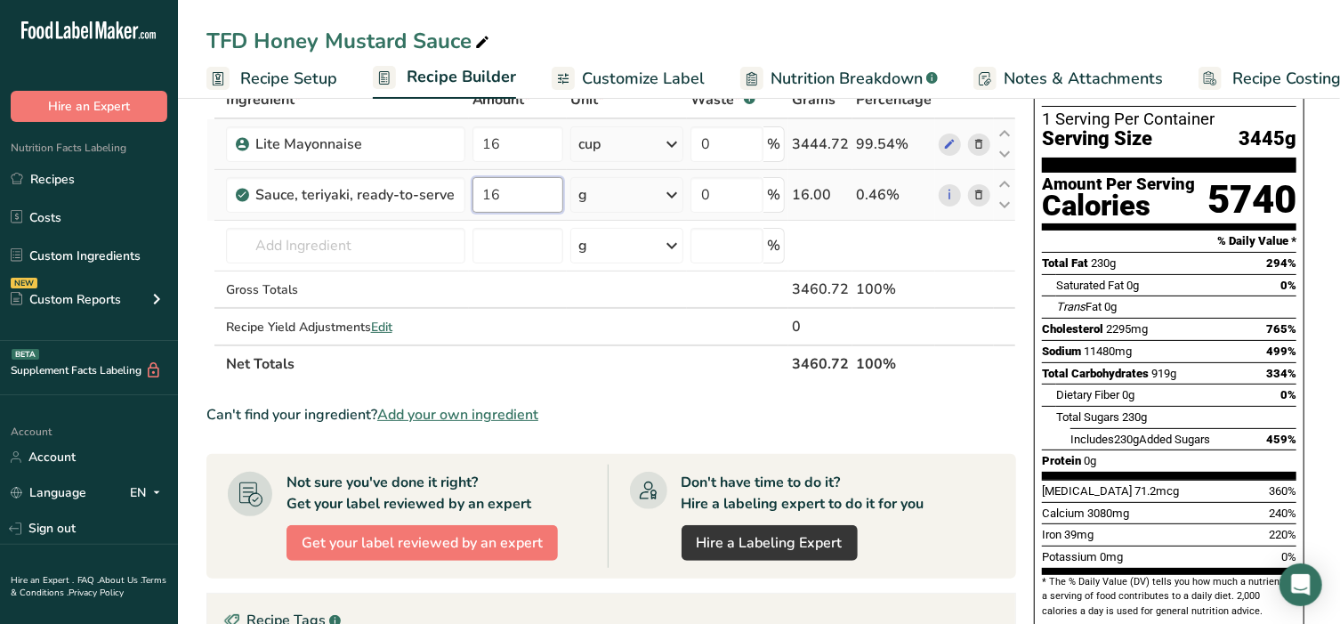
type input "16"
click at [622, 194] on div "Ingredient * Amount * Unit * Waste * .a-a{fill:#347362;}.b-a{fill:#fff;} Grams …" at bounding box center [611, 232] width 810 height 302
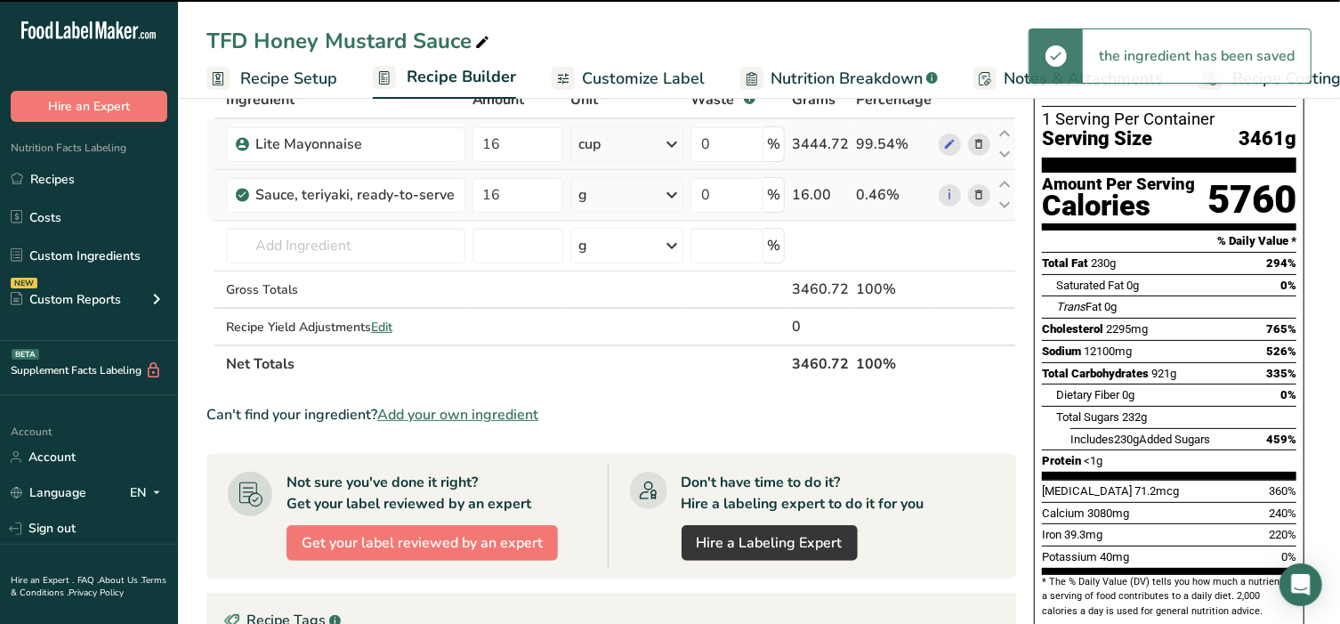
click at [643, 194] on div "g" at bounding box center [626, 195] width 113 height 36
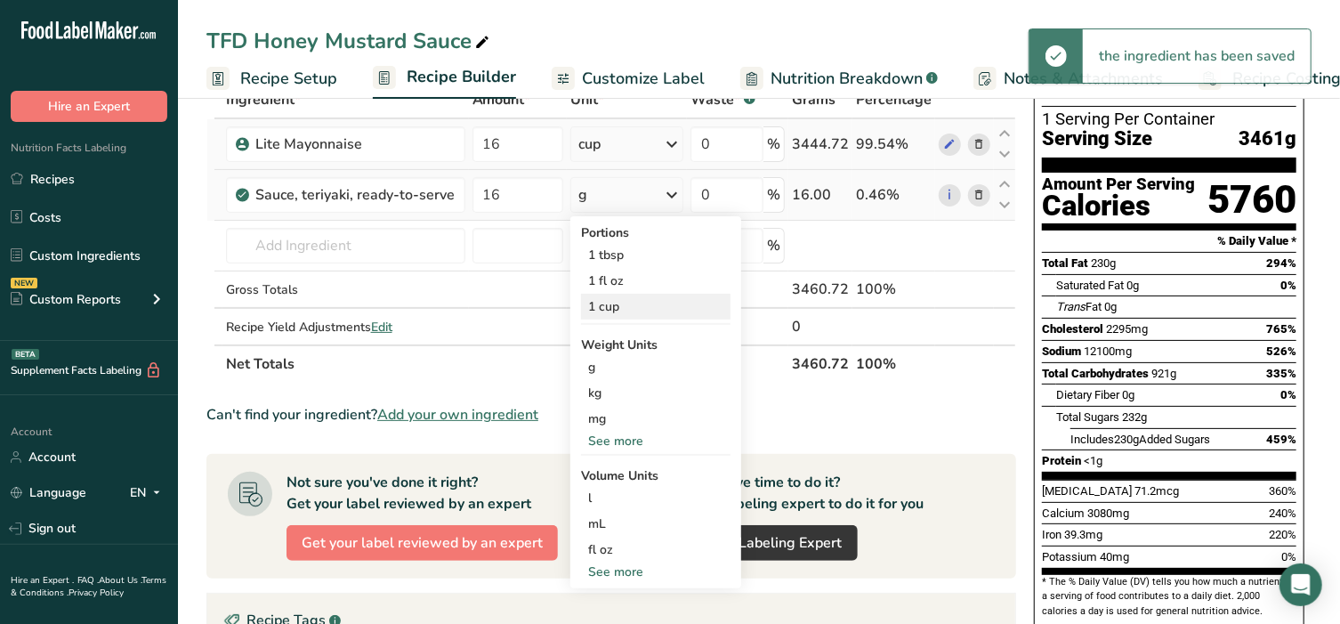
click at [626, 311] on div "1 cup" at bounding box center [655, 307] width 149 height 26
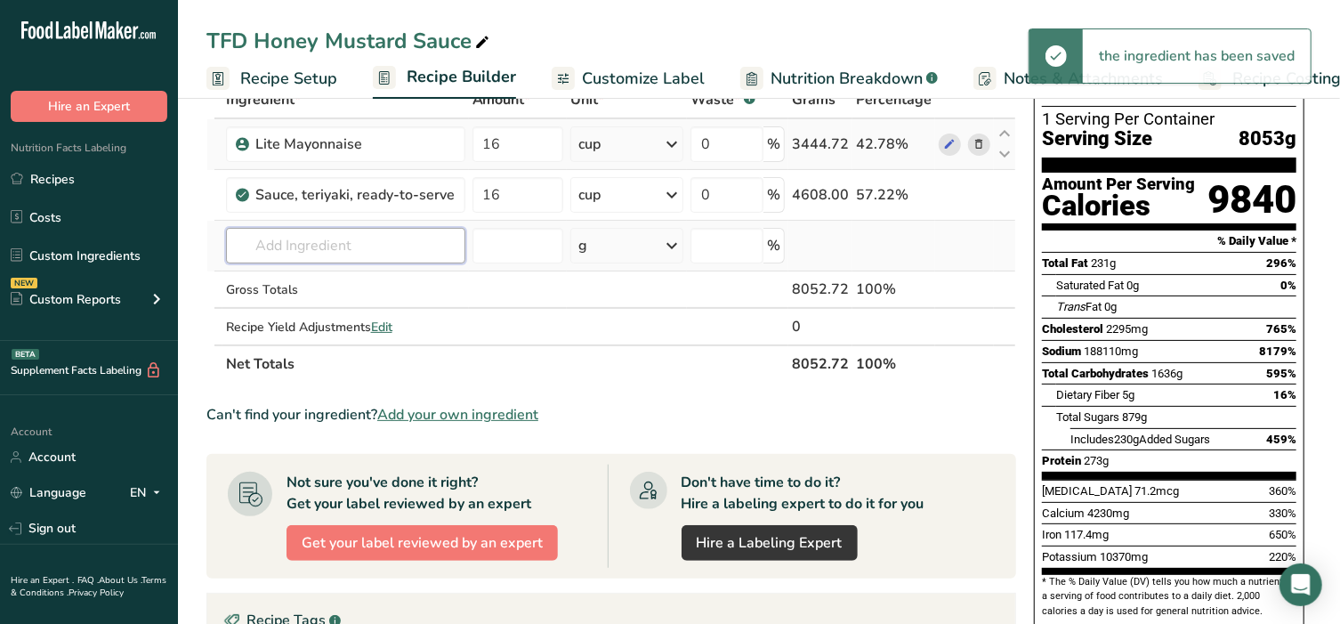
click at [290, 244] on input "text" at bounding box center [345, 246] width 239 height 36
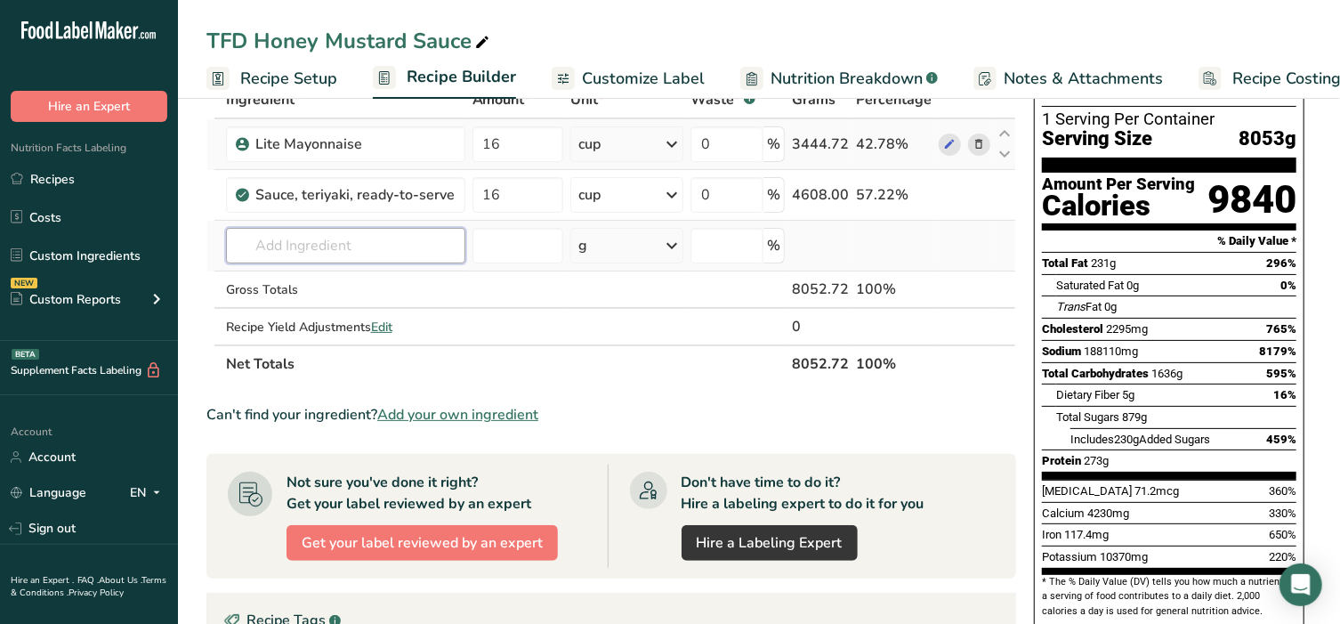
click at [300, 247] on input "text" at bounding box center [345, 246] width 239 height 36
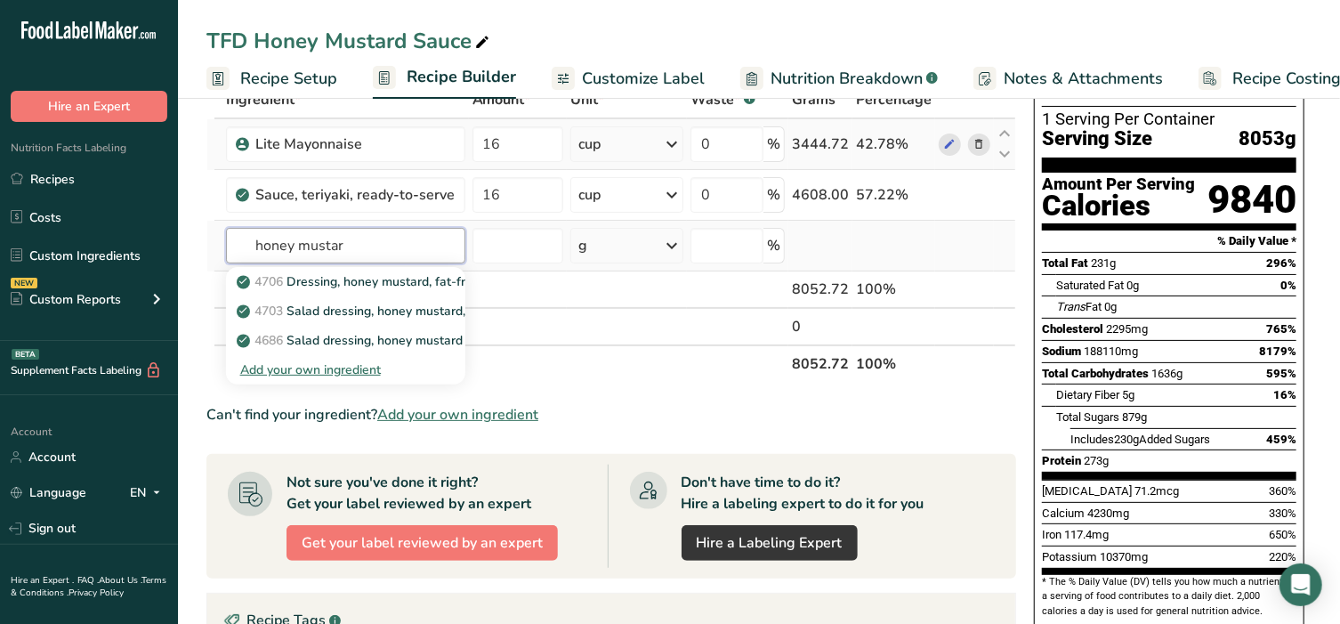
type input "honey mustar"
click at [330, 373] on div "Add your own ingredient" at bounding box center [345, 369] width 211 height 19
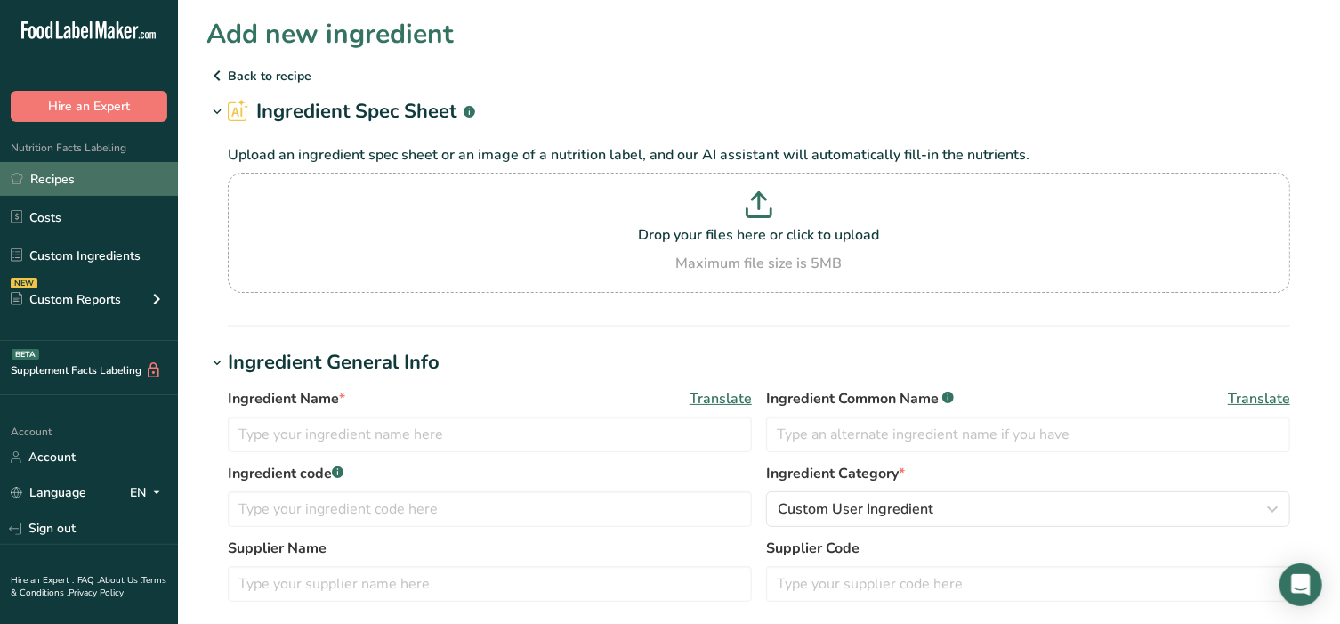
click at [46, 187] on link "Recipes" at bounding box center [89, 179] width 178 height 34
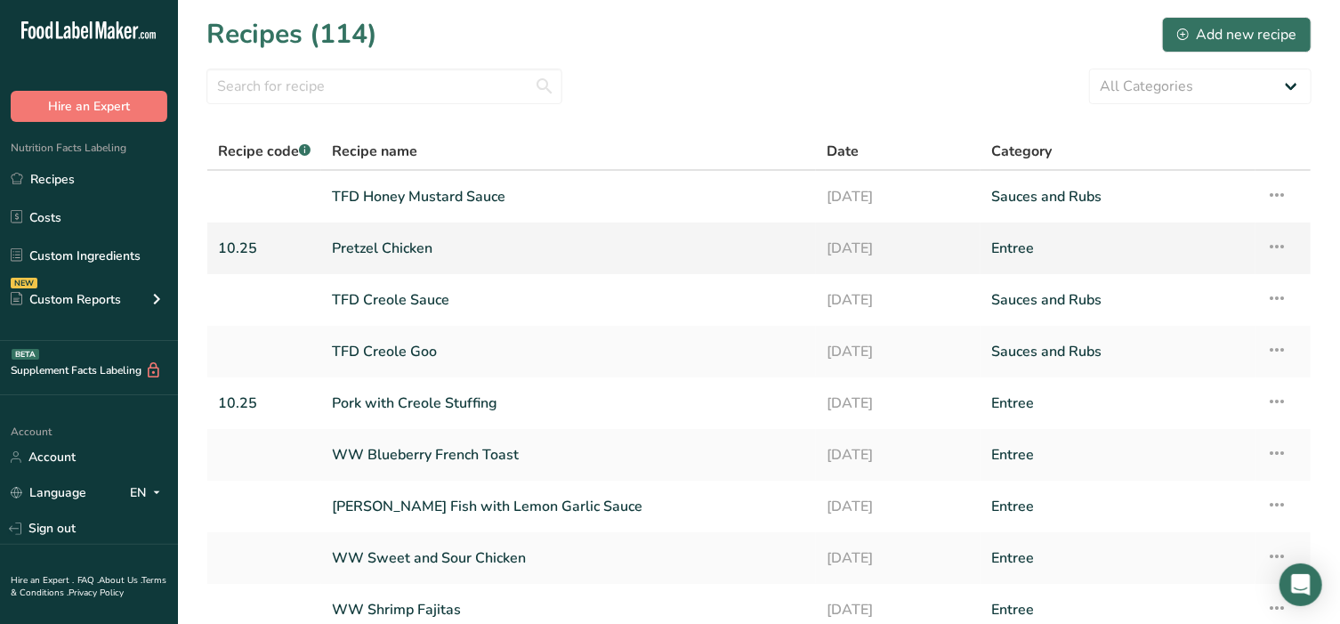
click at [376, 241] on link "Pretzel Chicken" at bounding box center [568, 248] width 473 height 37
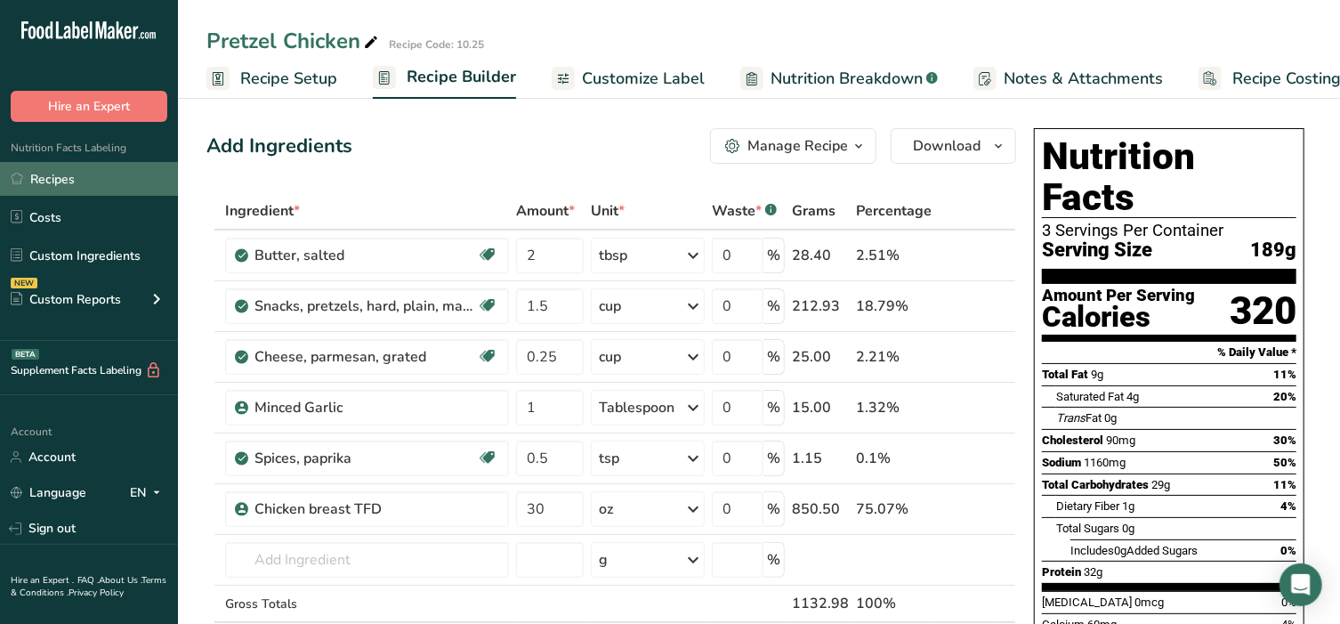
click at [86, 183] on link "Recipes" at bounding box center [89, 179] width 178 height 34
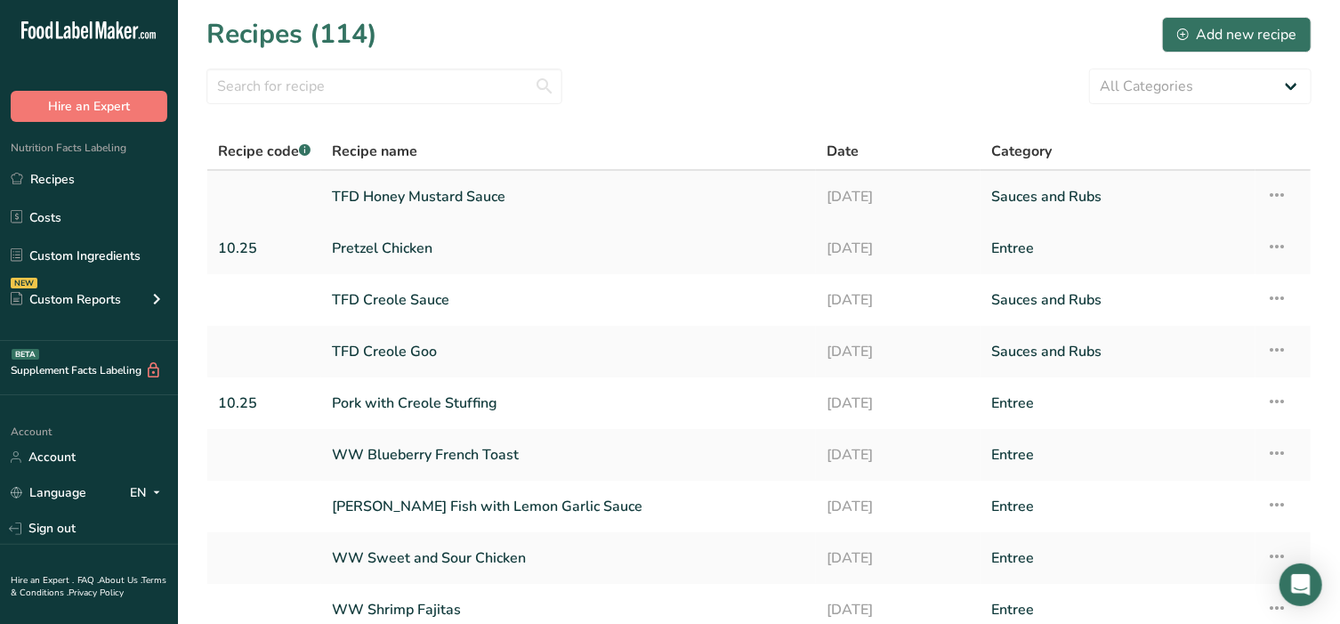
click at [366, 202] on link "TFD Honey Mustard Sauce" at bounding box center [568, 196] width 473 height 37
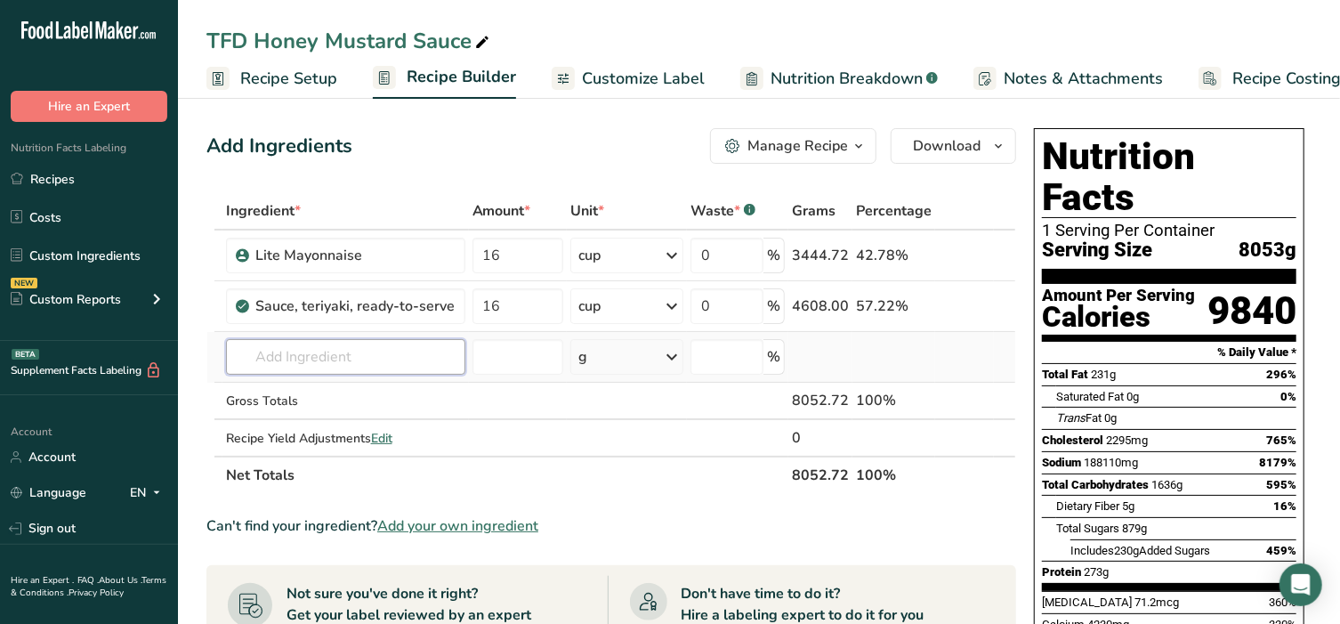
click at [359, 357] on input "text" at bounding box center [345, 357] width 239 height 36
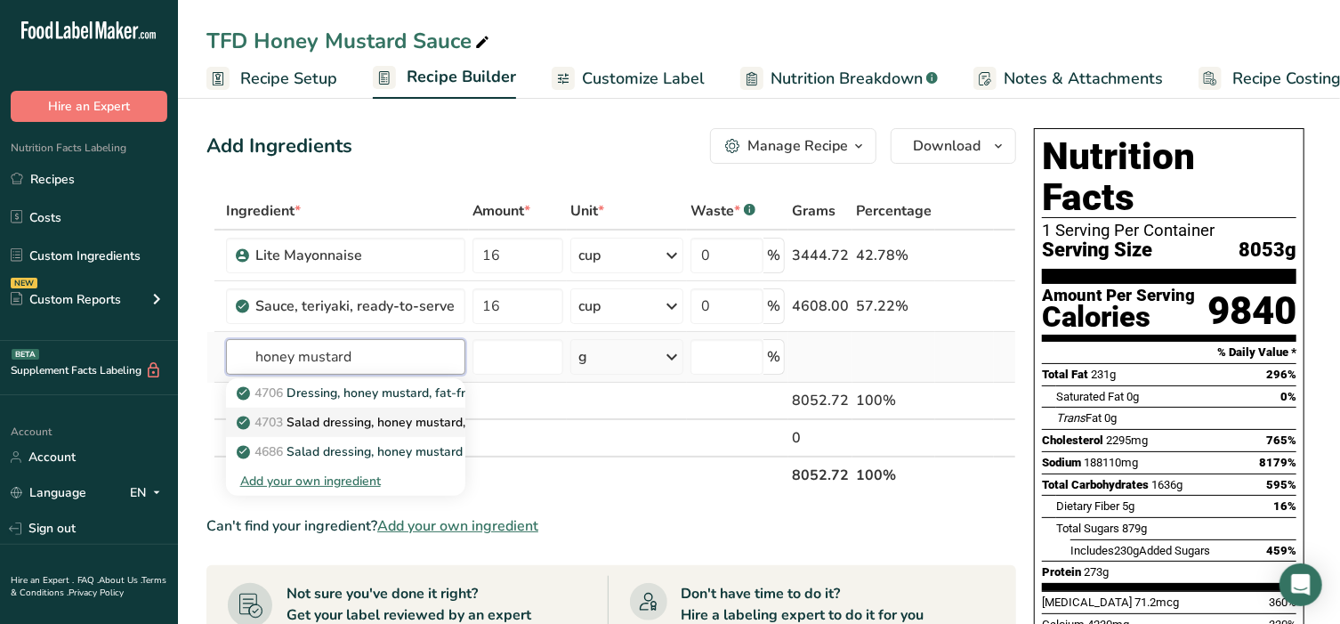
type input "honey mustard"
click at [405, 417] on p "4703 Salad dressing, honey mustard, regular" at bounding box center [375, 422] width 270 height 19
type input "Salad dressing, honey mustard, regular"
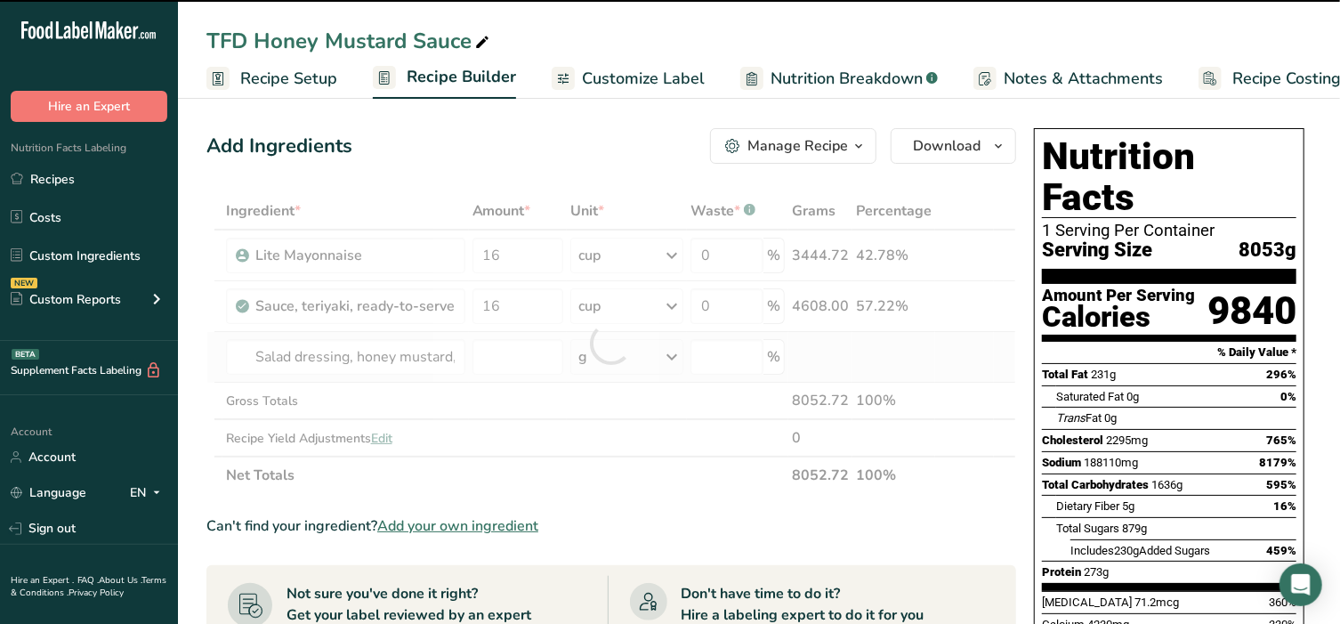
type input "0"
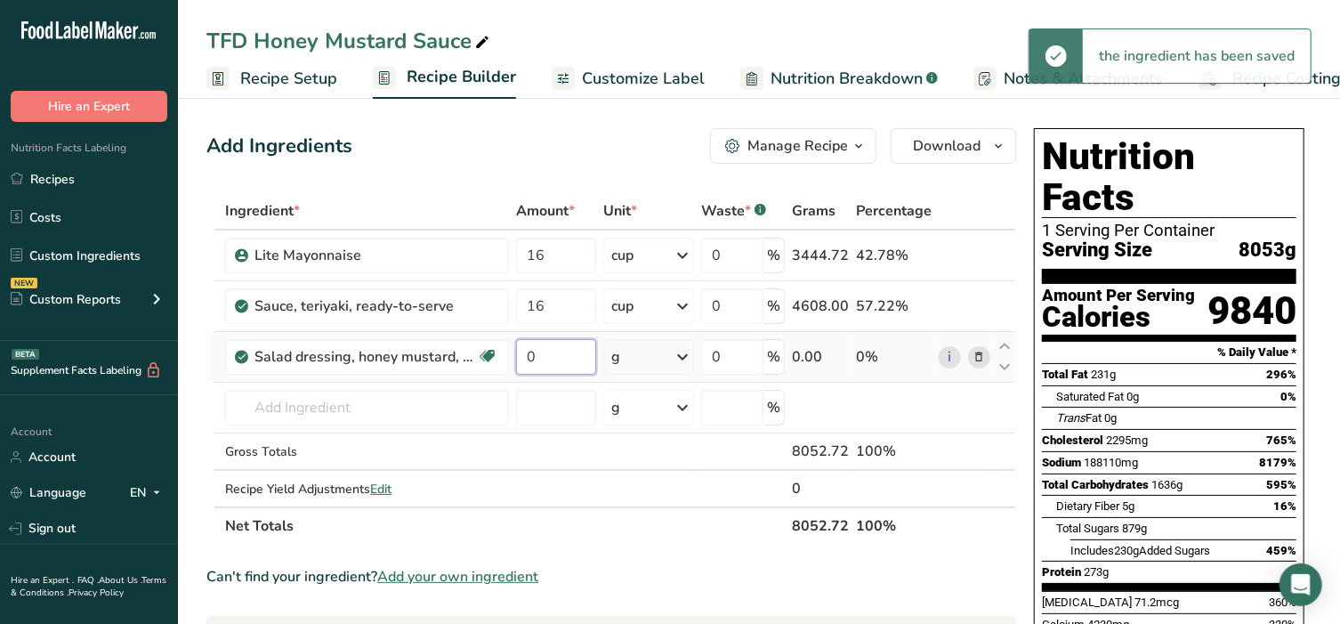
click at [561, 355] on input "0" at bounding box center [555, 357] width 79 height 36
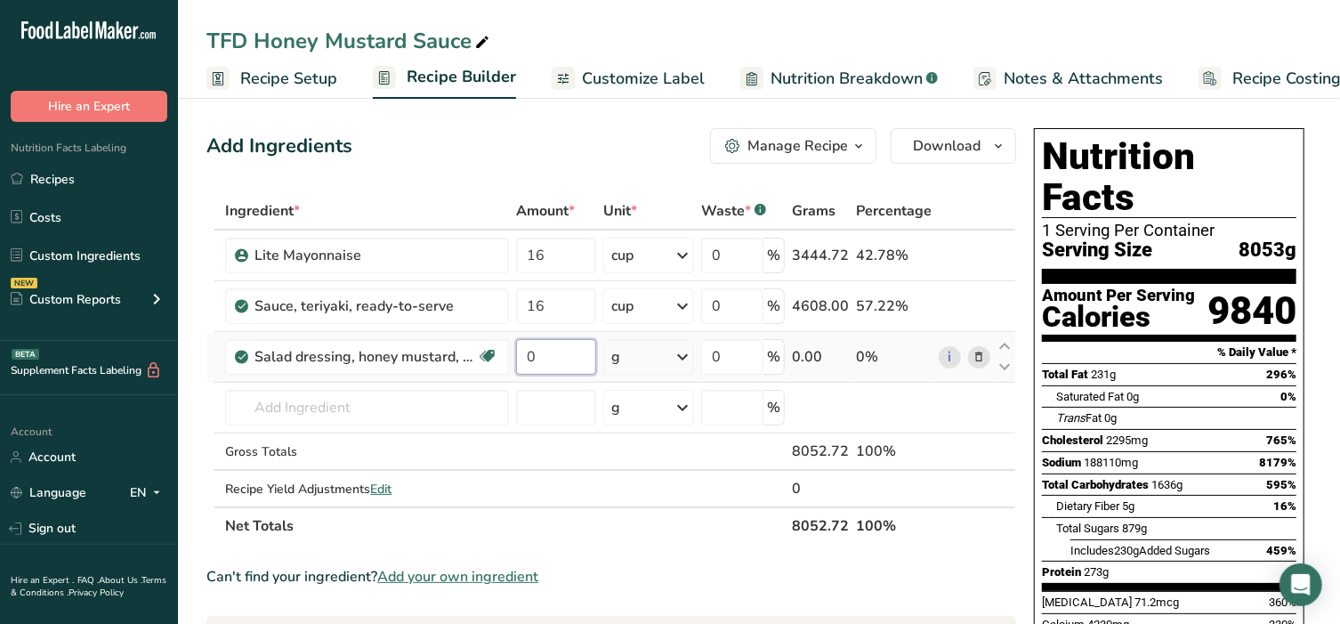
click at [561, 363] on input "0" at bounding box center [555, 357] width 79 height 36
type input "32"
click at [639, 350] on div "Ingredient * Amount * Unit * Waste * .a-a{fill:#347362;}.b-a{fill:#fff;} Grams …" at bounding box center [611, 368] width 810 height 352
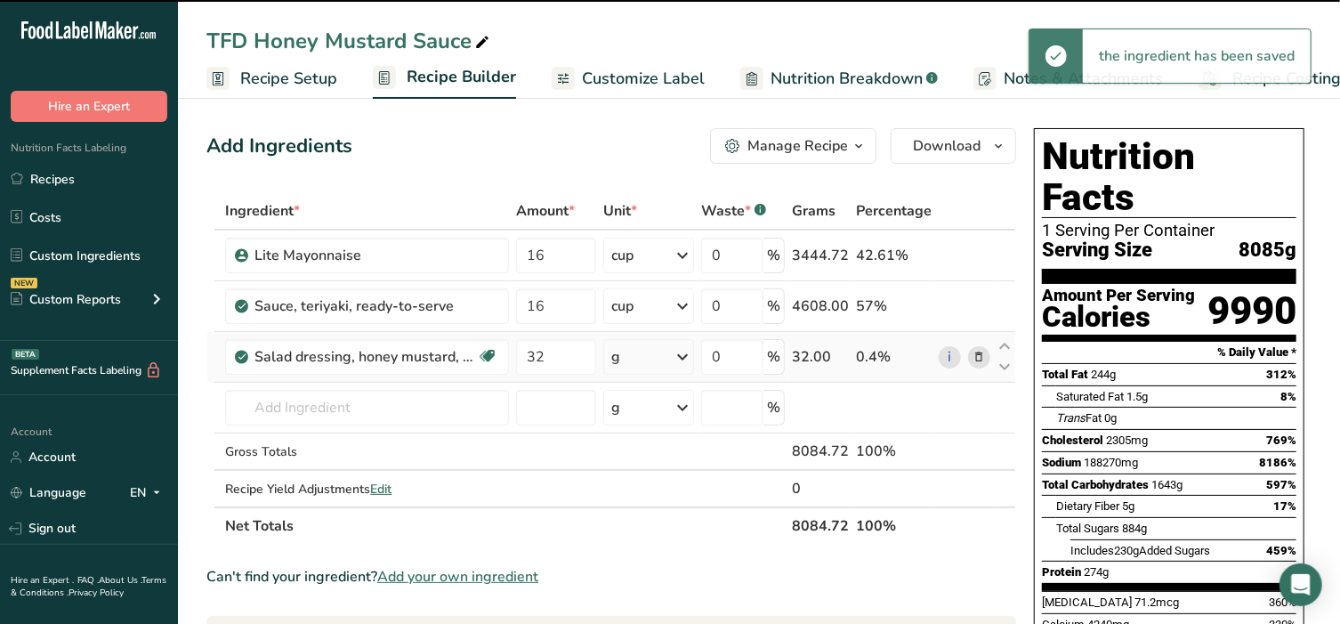
click at [683, 359] on icon at bounding box center [682, 357] width 21 height 32
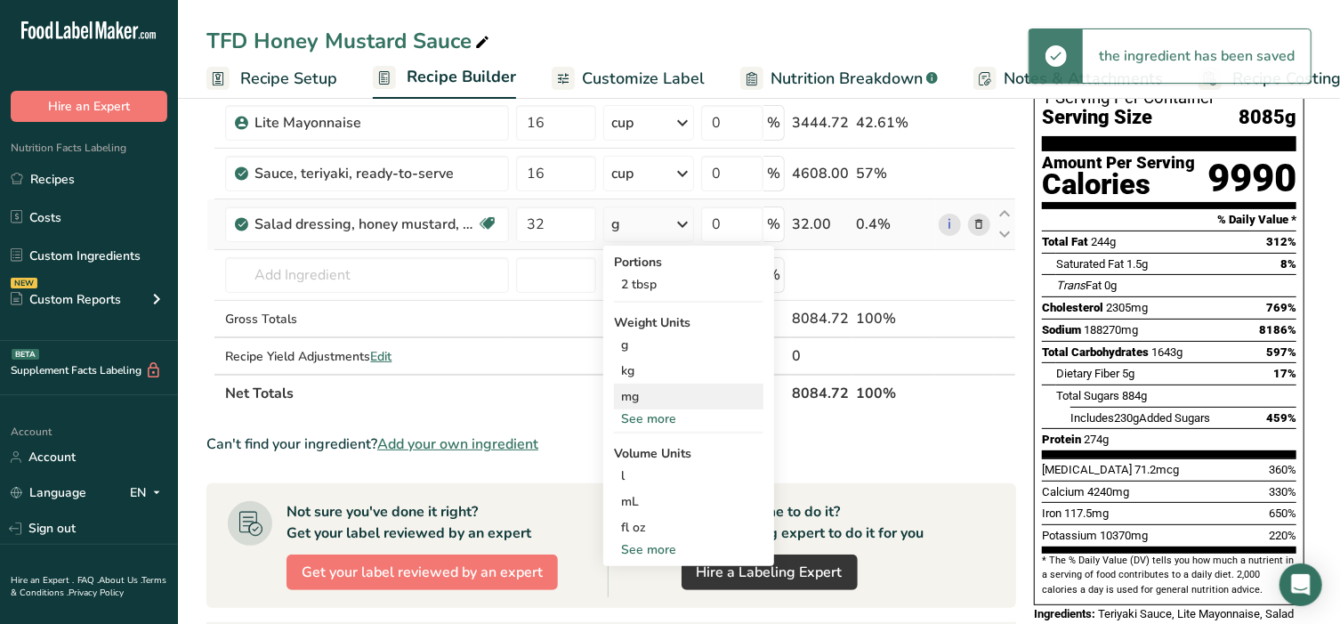
scroll to position [185, 0]
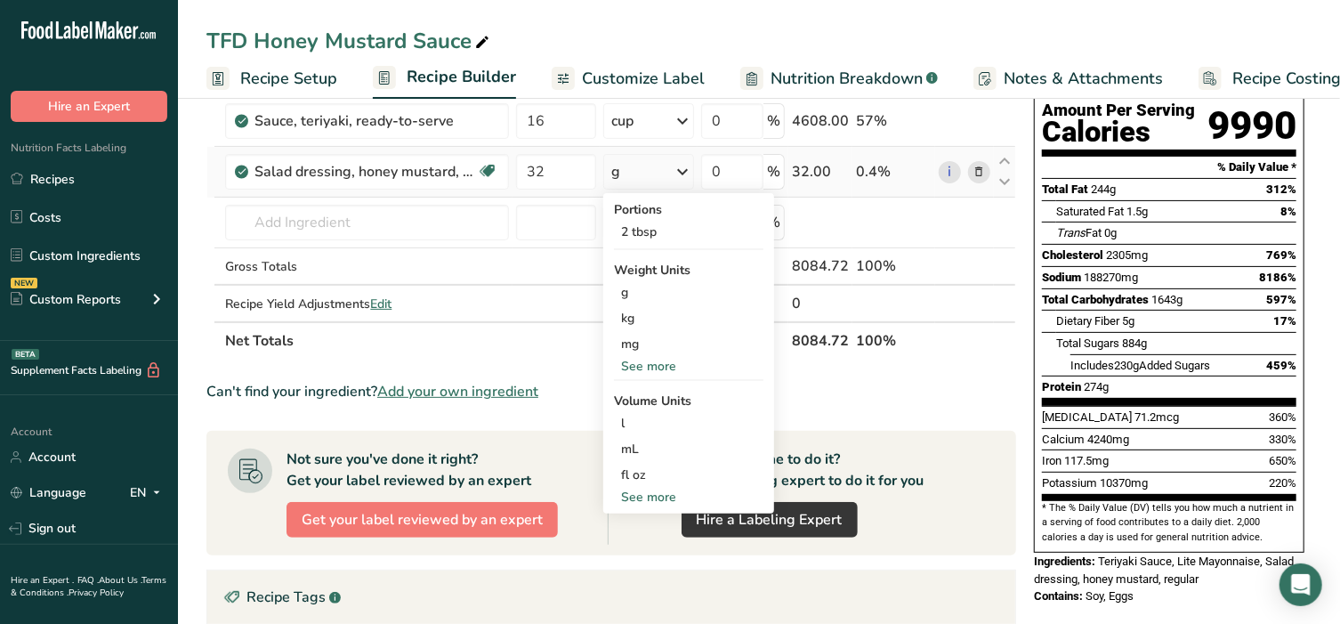
click at [646, 489] on div "See more" at bounding box center [688, 497] width 149 height 19
select select "22"
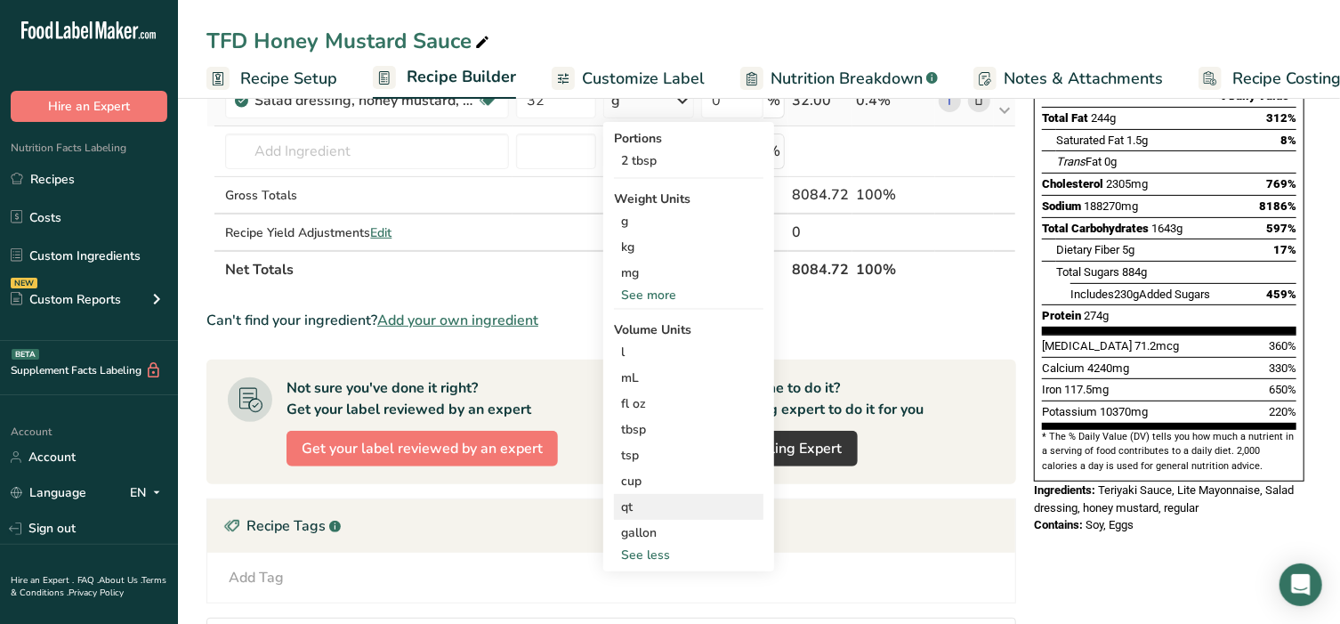
scroll to position [260, 0]
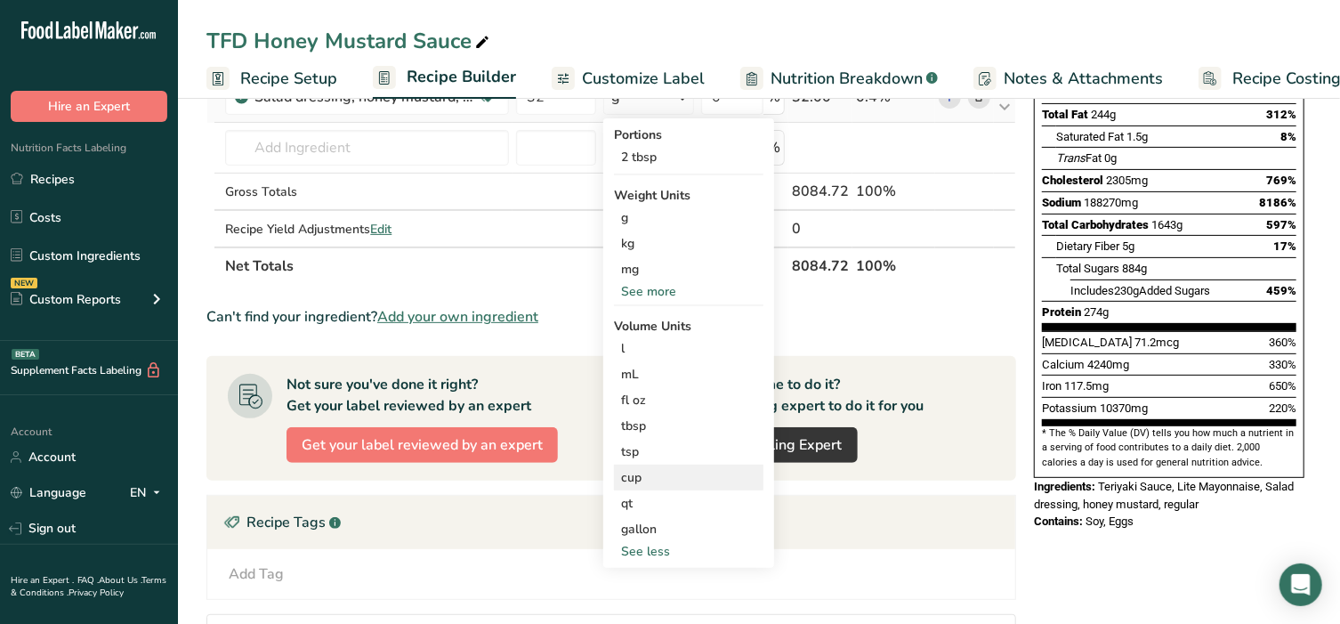
click at [642, 477] on div "cup" at bounding box center [688, 477] width 135 height 19
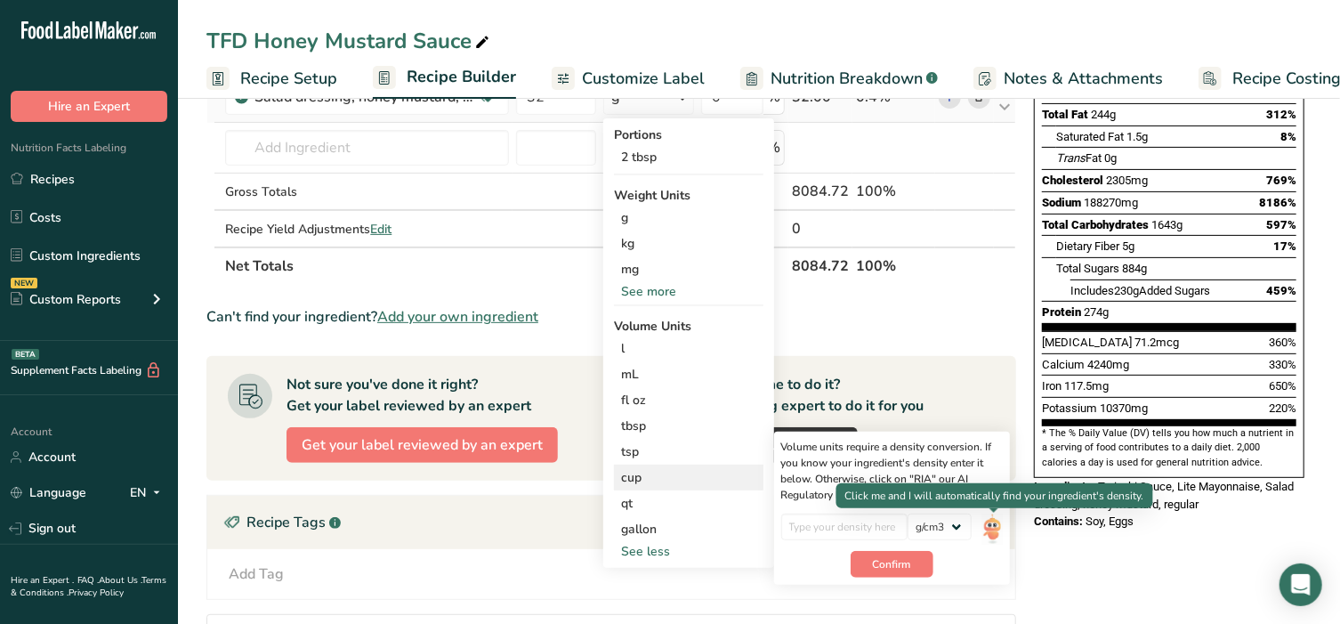
click at [989, 532] on img at bounding box center [992, 528] width 20 height 31
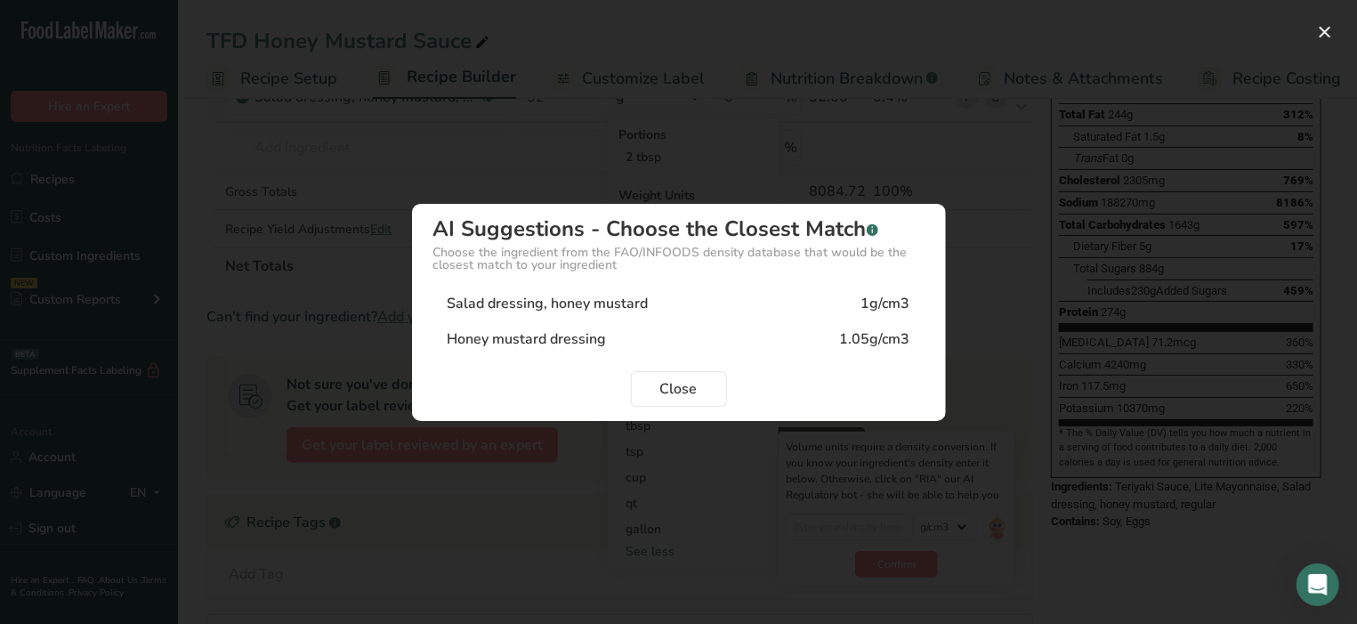
click at [618, 304] on div "Salad dressing, honey mustard" at bounding box center [548, 303] width 201 height 21
type input "1"
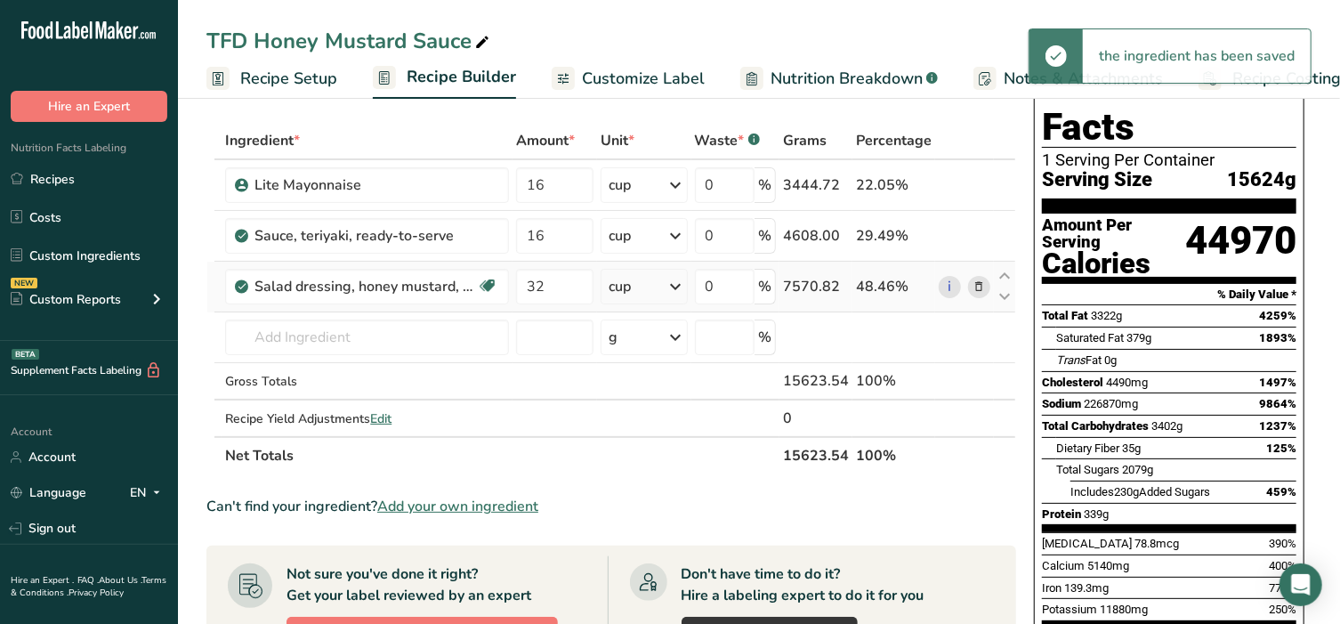
scroll to position [0, 0]
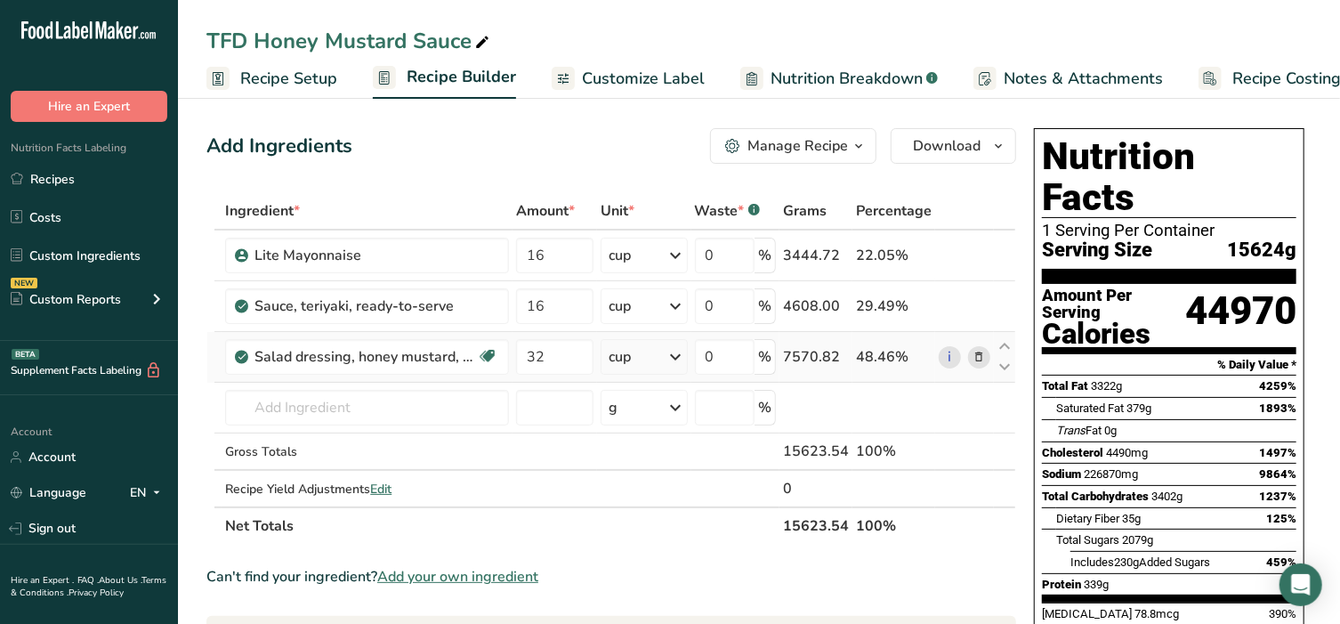
click at [794, 133] on button "Manage Recipe" at bounding box center [793, 146] width 166 height 36
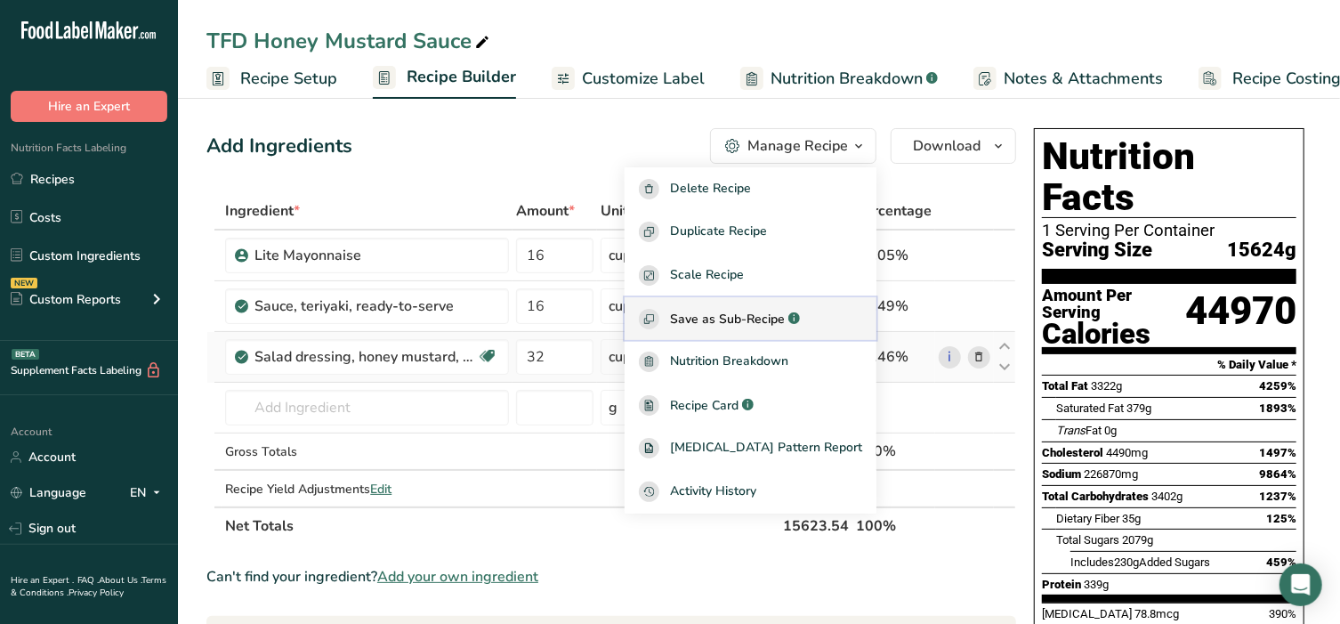
click at [766, 317] on span "Save as Sub-Recipe" at bounding box center [727, 319] width 115 height 19
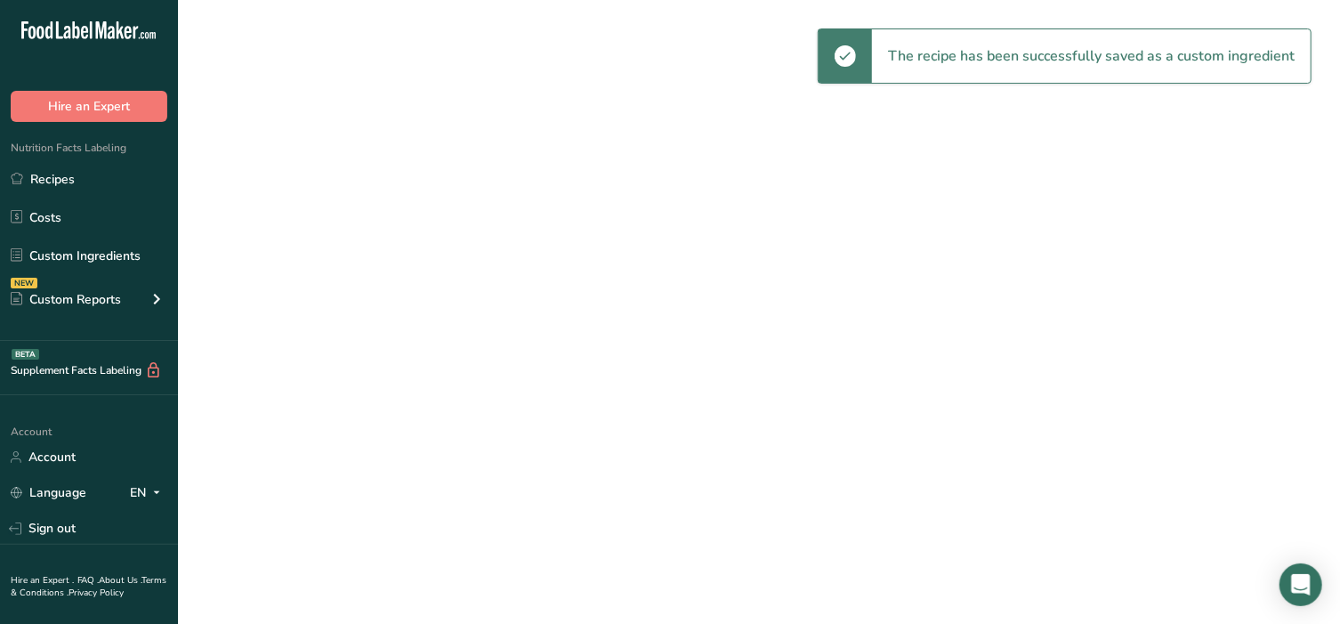
select select "30"
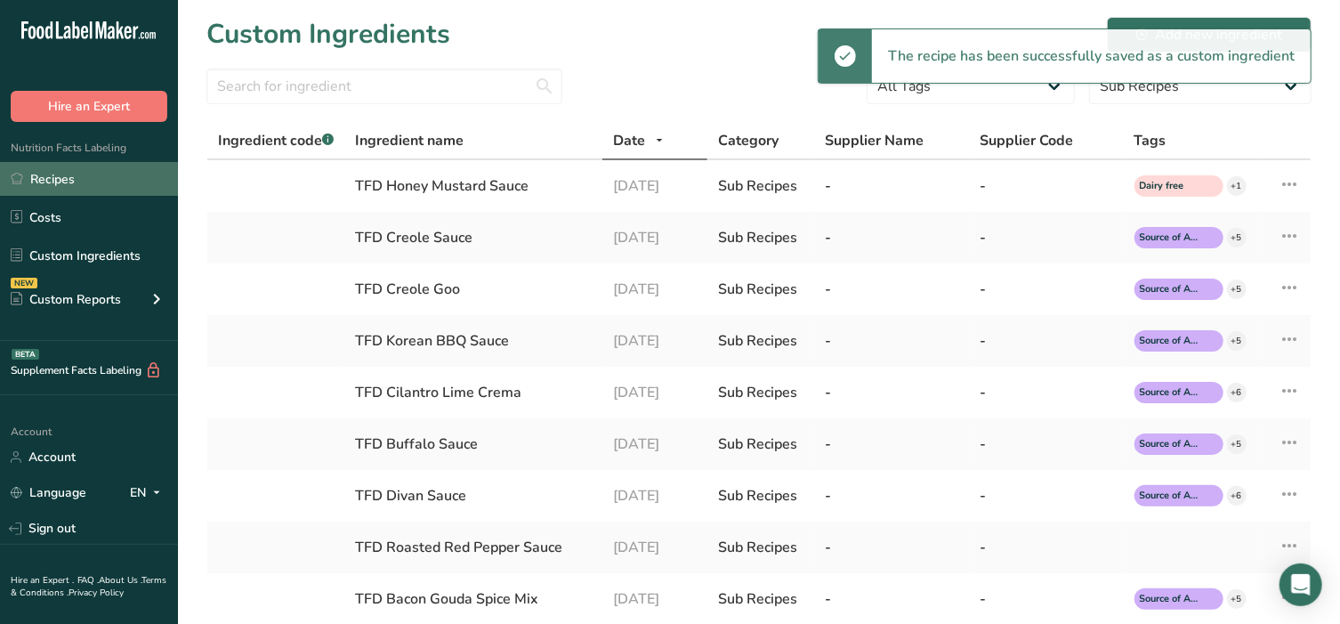
click at [58, 190] on link "Recipes" at bounding box center [89, 179] width 178 height 34
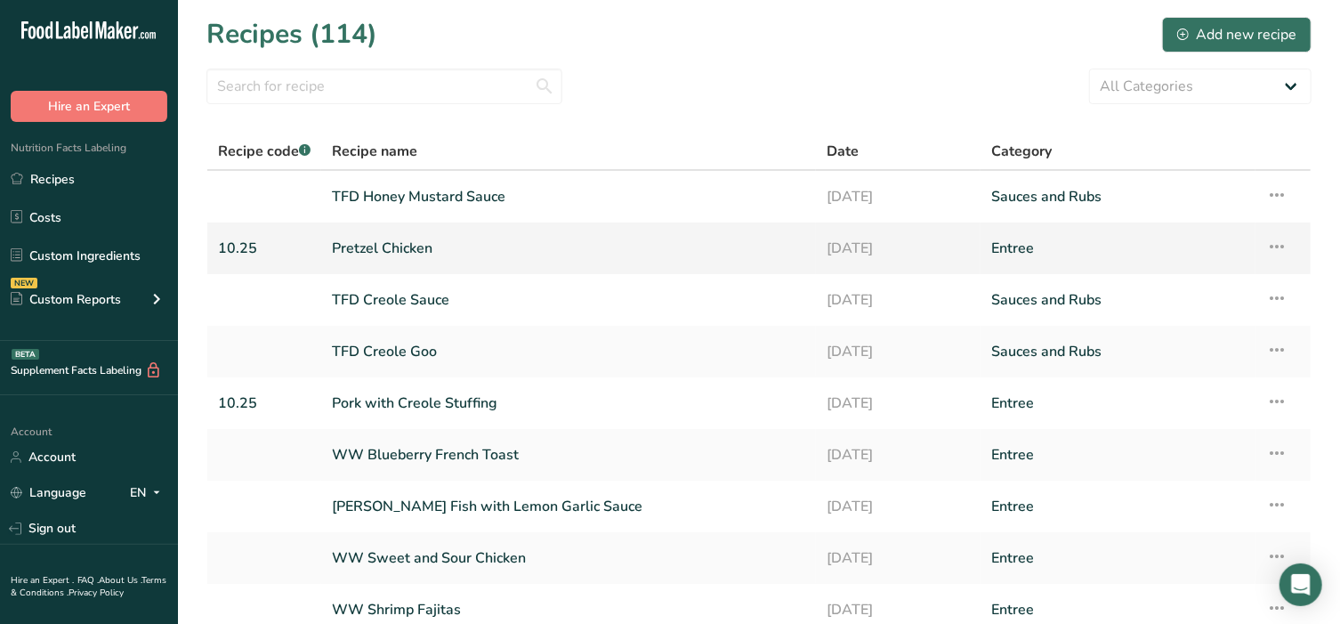
click at [364, 256] on link "Pretzel Chicken" at bounding box center [568, 248] width 473 height 37
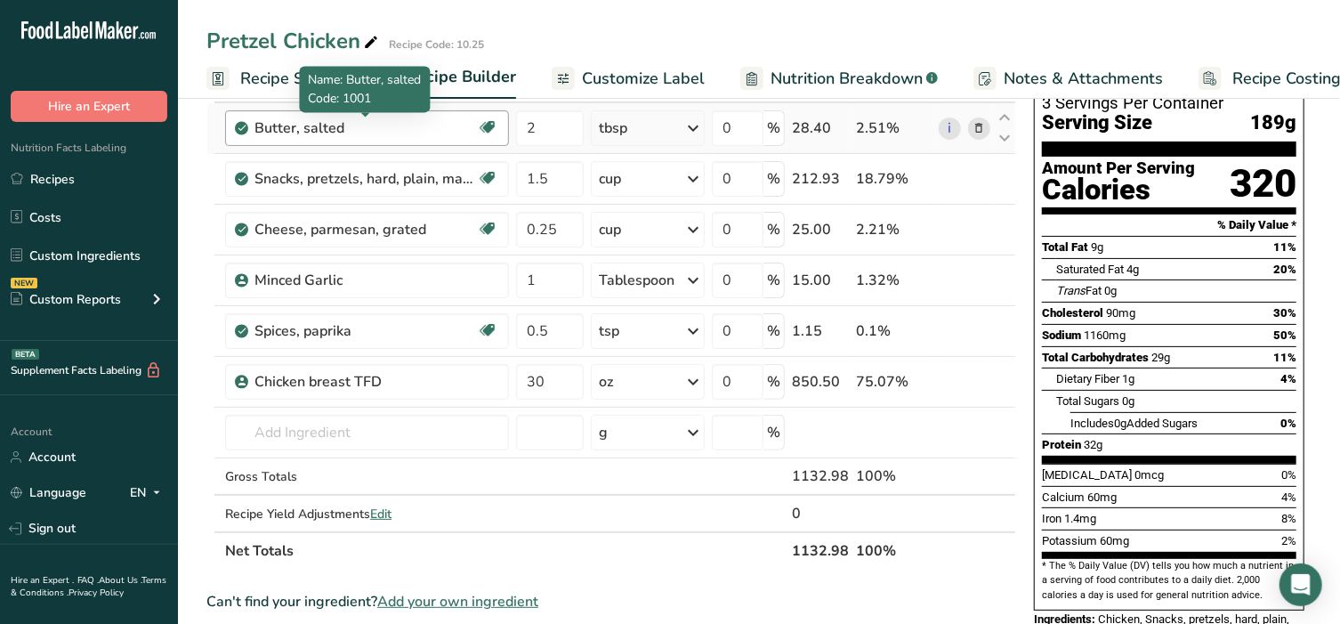
scroll to position [148, 0]
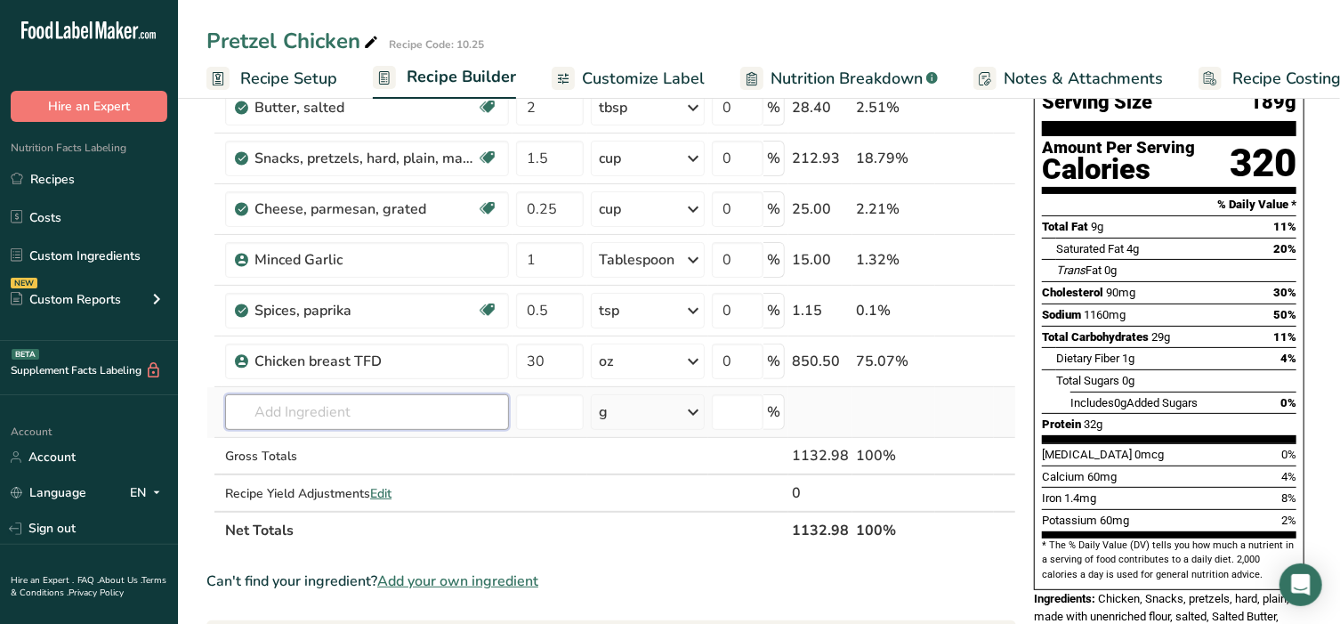
click at [365, 407] on input "text" at bounding box center [367, 412] width 284 height 36
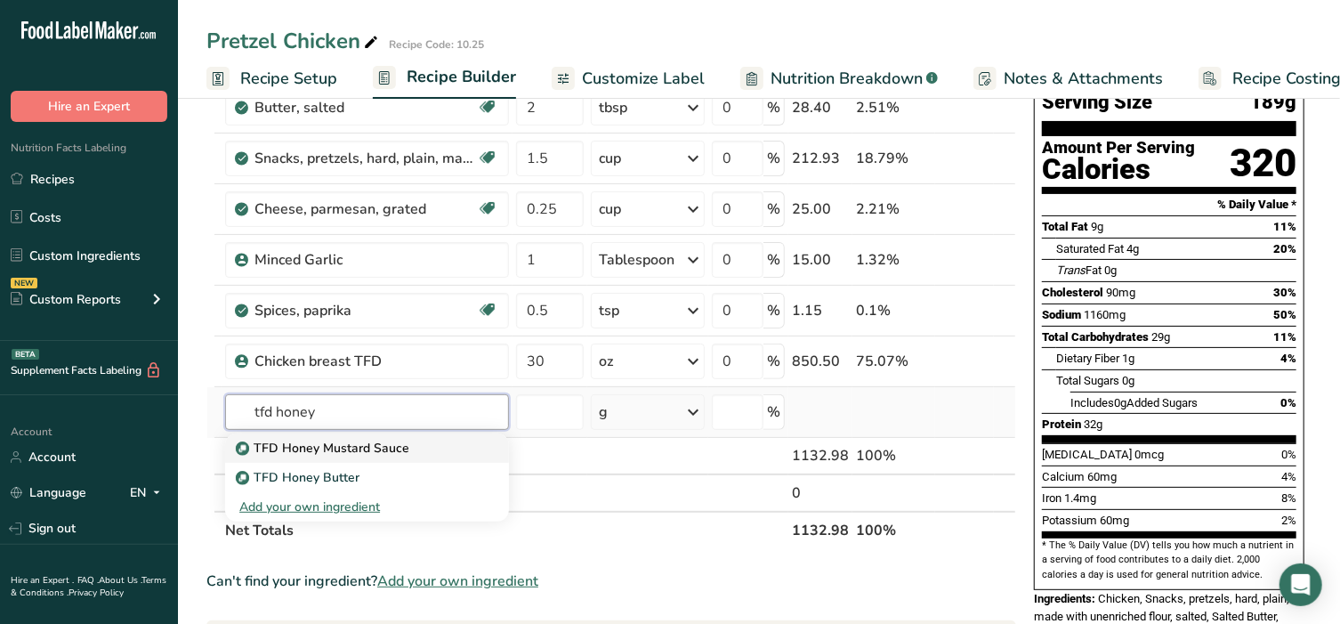
type input "tfd honey"
click at [365, 444] on p "TFD Honey Mustard Sauce" at bounding box center [324, 448] width 170 height 19
type input "TFD Honey Mustard Sauce"
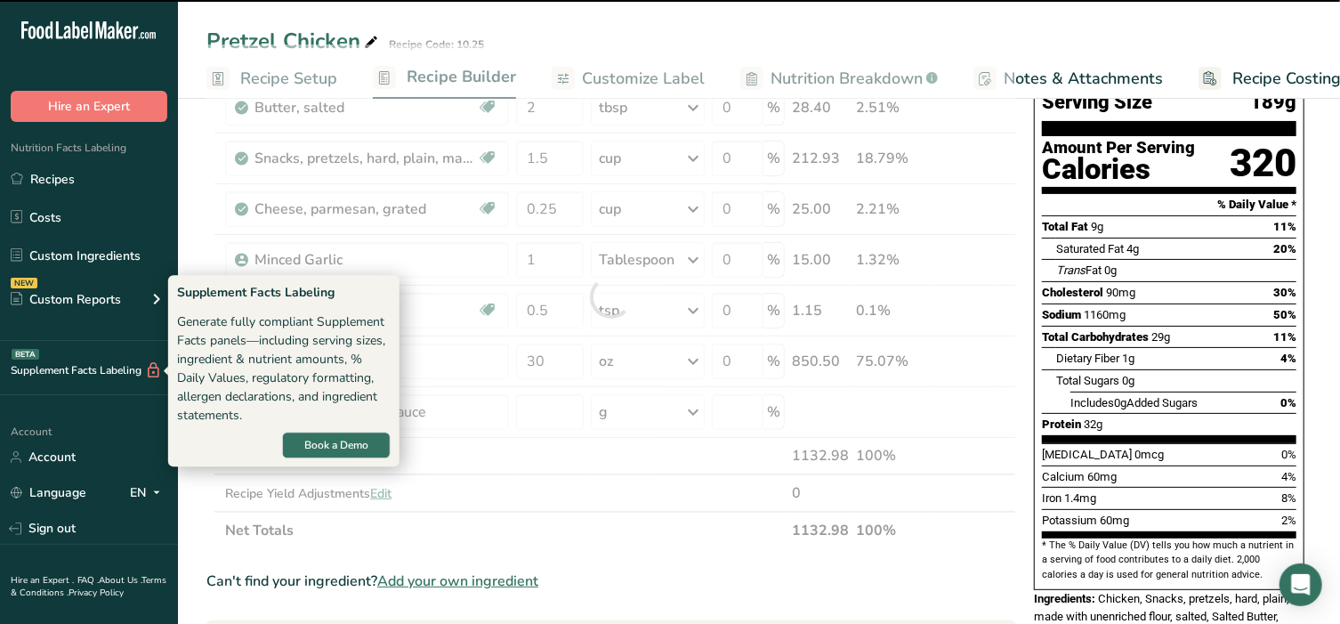
type input "0"
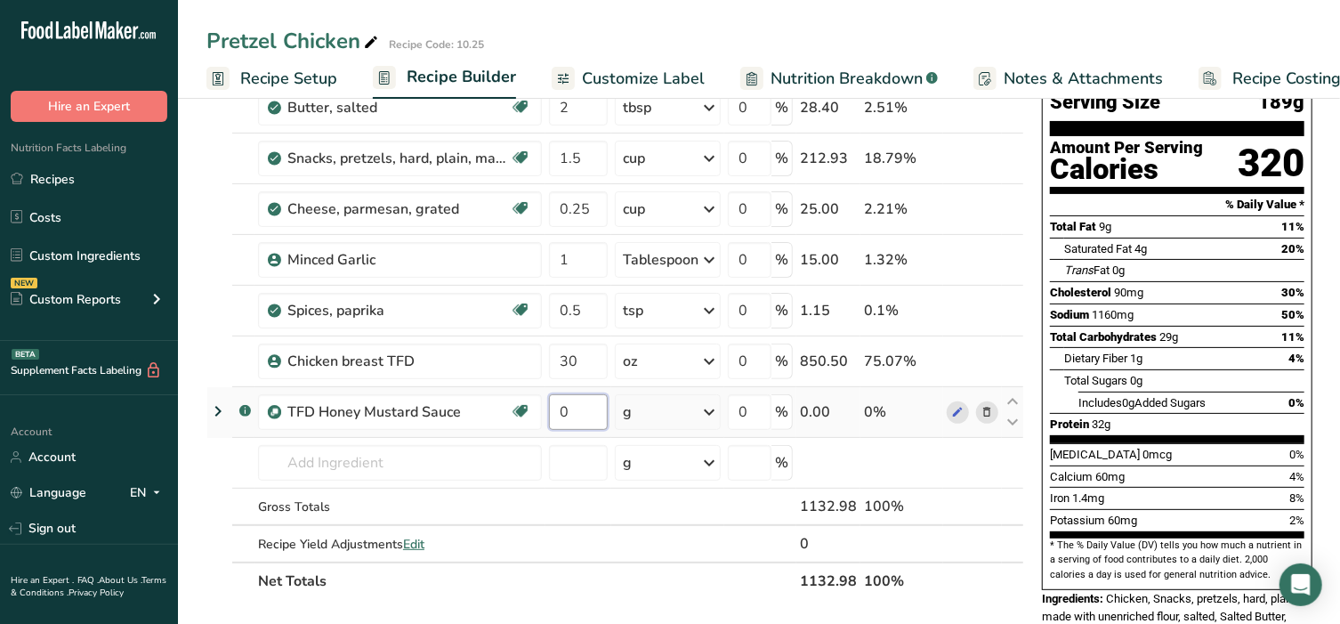
click at [583, 408] on input "0" at bounding box center [578, 412] width 59 height 36
type input "0.25"
click at [662, 407] on div "Ingredient * Amount * Unit * Waste * .a-a{fill:#347362;}.b-a{fill:#fff;} Grams …" at bounding box center [615, 321] width 818 height 555
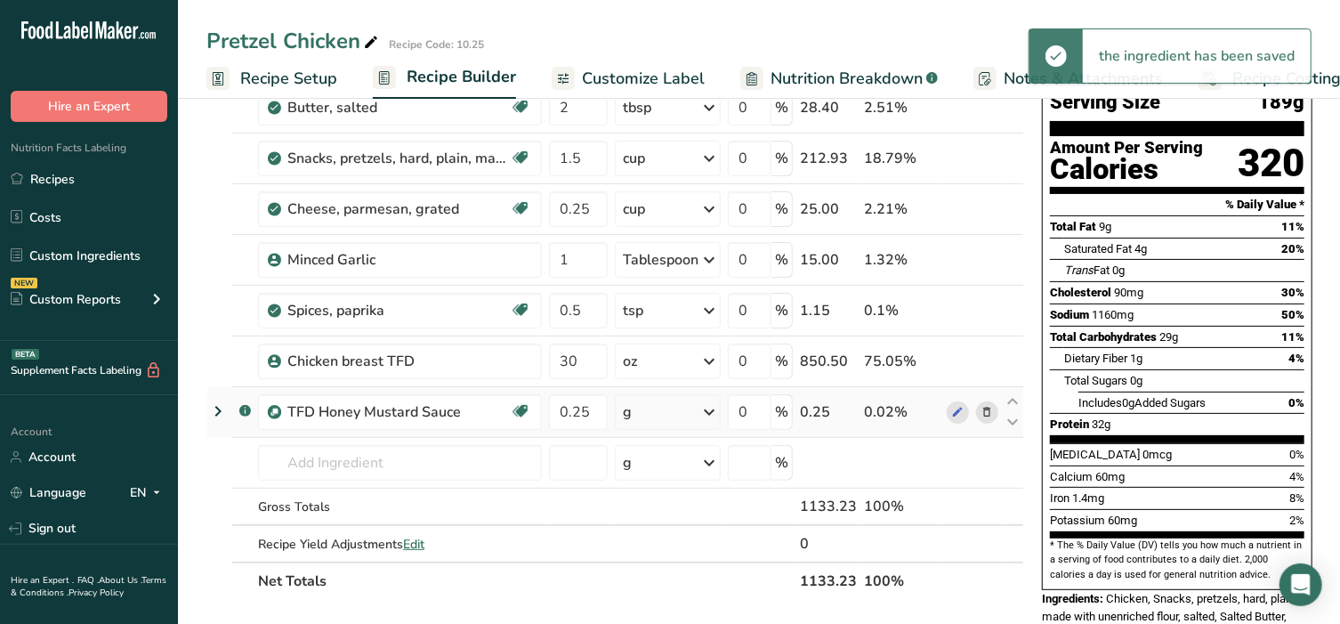
click at [662, 407] on div "g" at bounding box center [668, 412] width 106 height 36
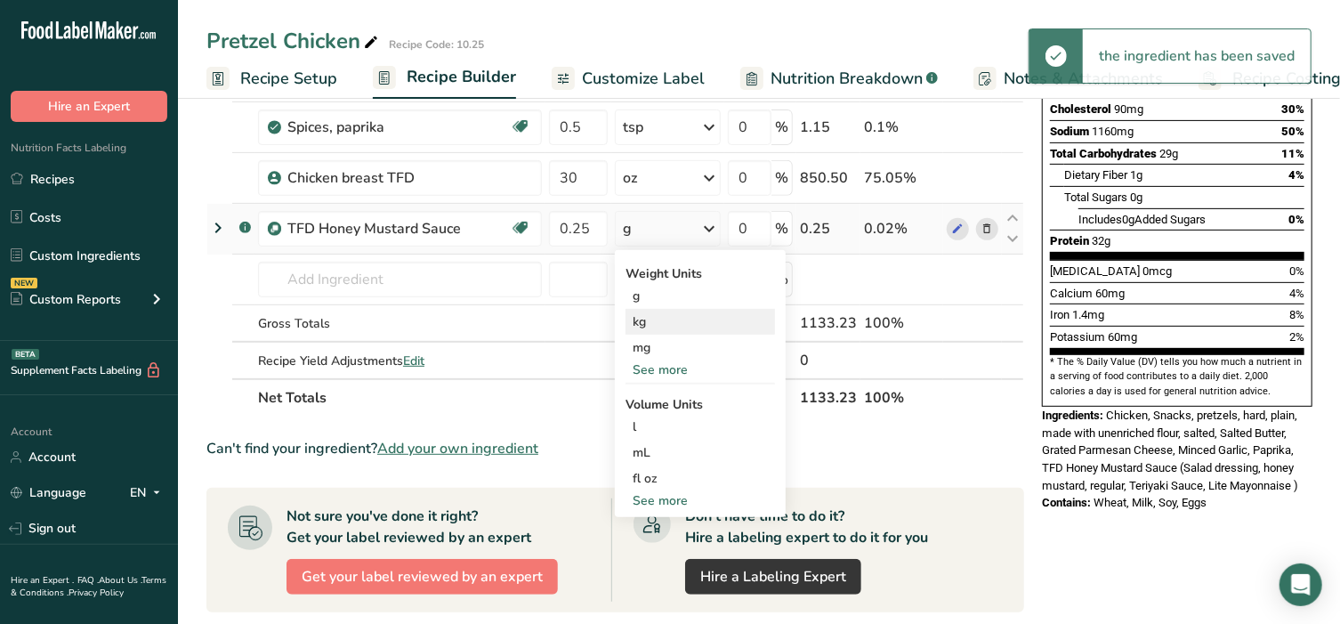
scroll to position [334, 0]
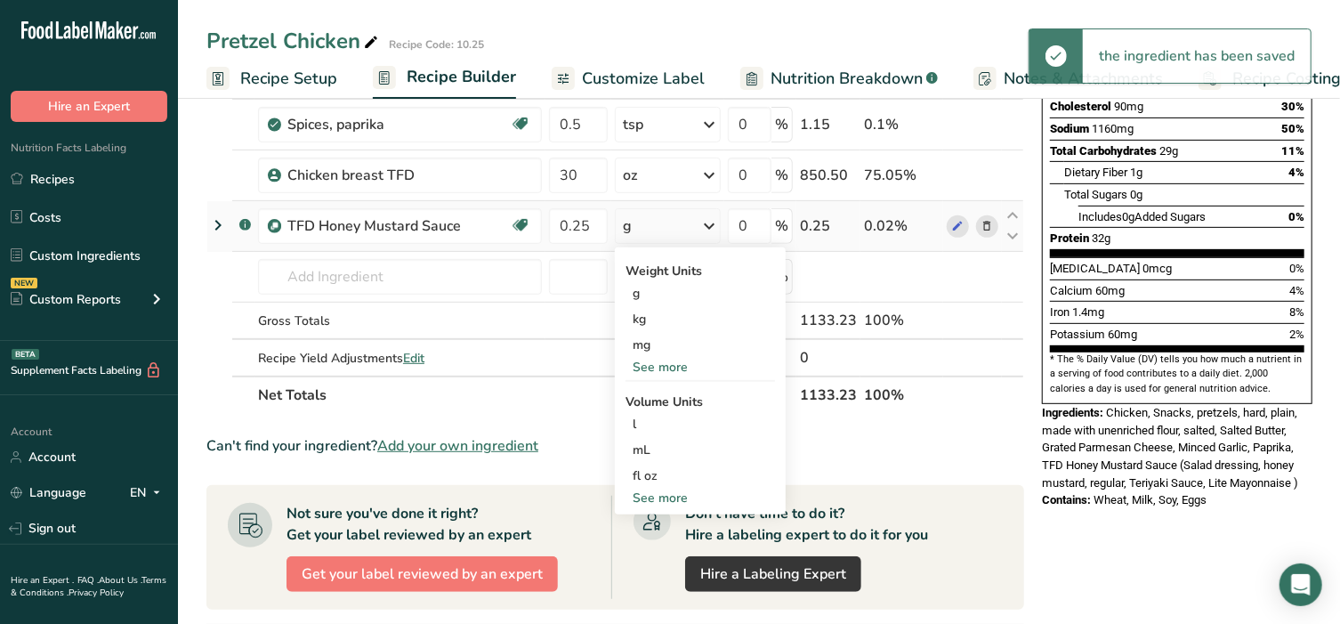
click at [684, 503] on div "See more" at bounding box center [700, 498] width 149 height 19
select select "22"
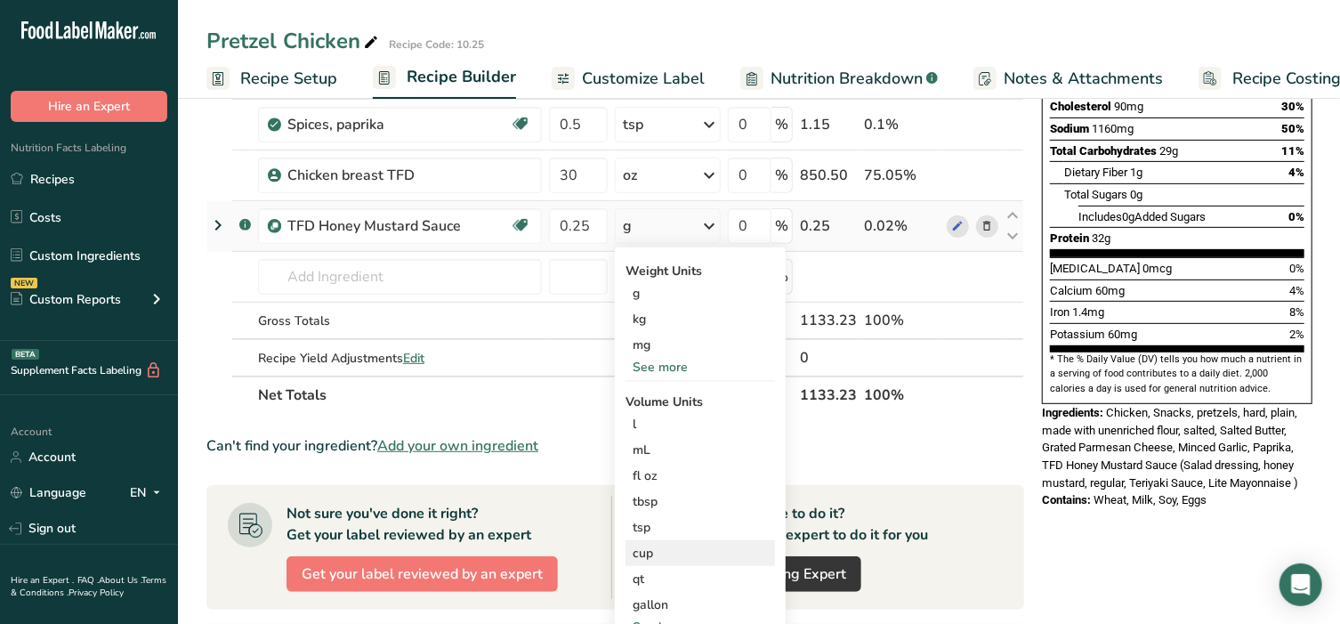
click at [664, 544] on div "cup" at bounding box center [700, 553] width 135 height 19
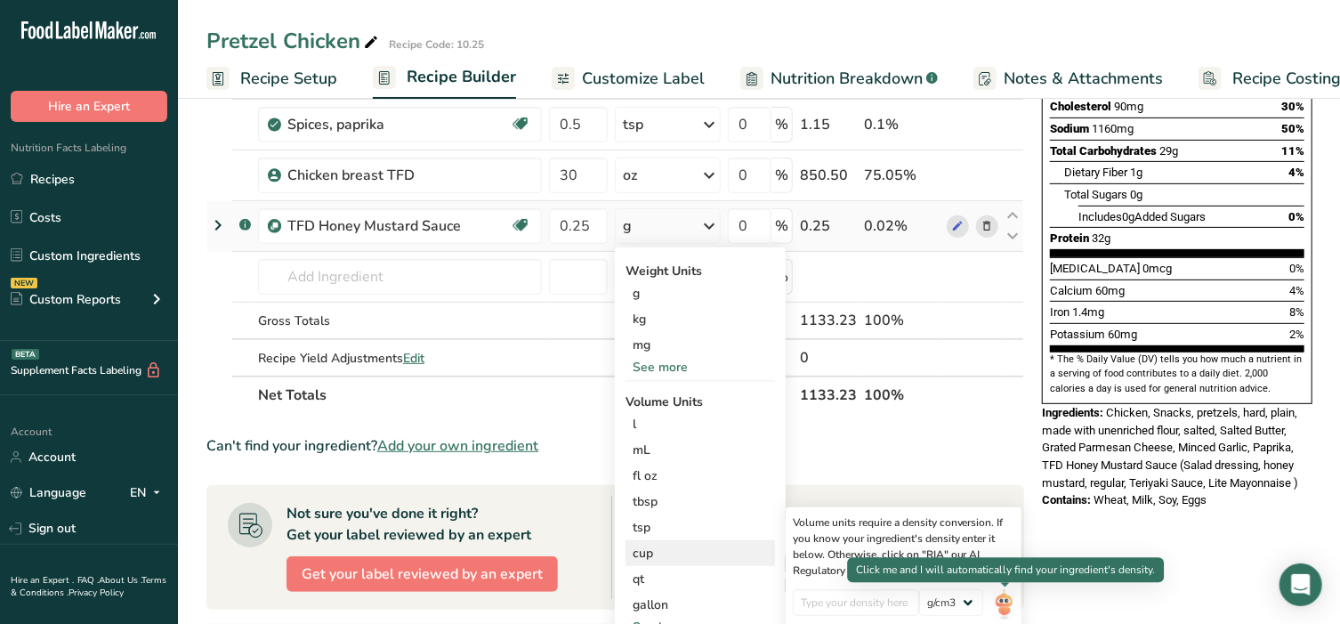
click at [1006, 598] on img at bounding box center [1004, 604] width 20 height 31
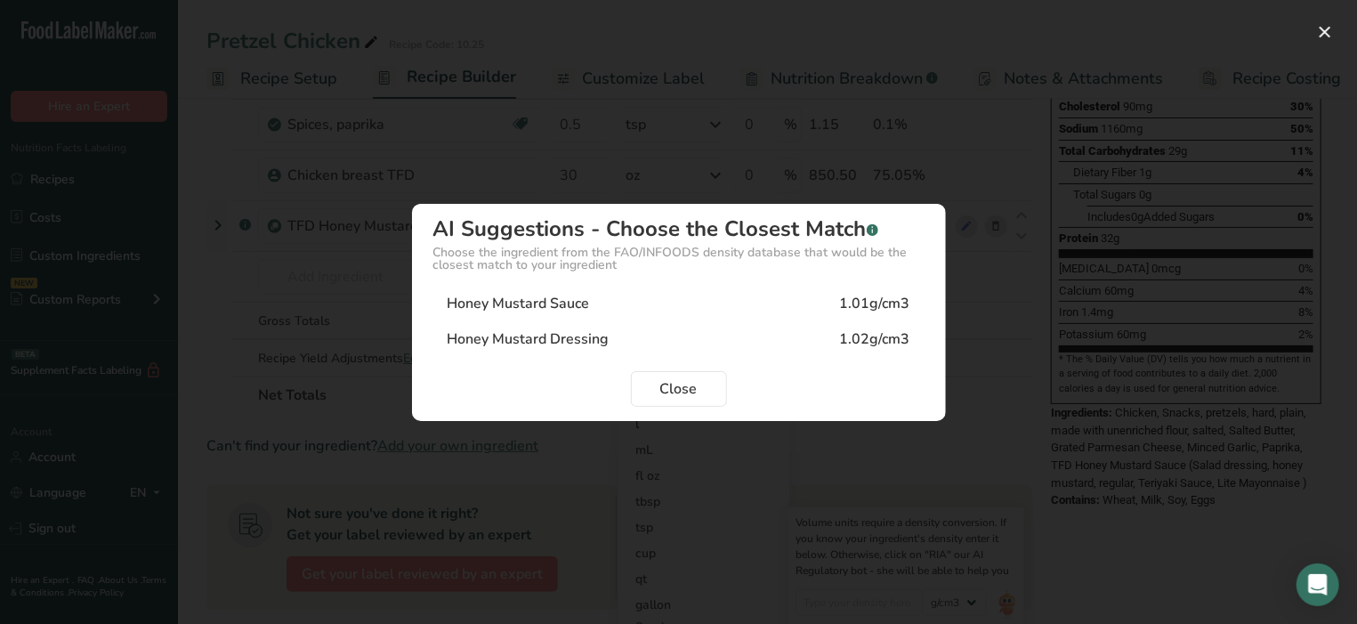
click at [561, 315] on div "Honey Mustard Sauce 1.01g/cm3" at bounding box center [678, 304] width 491 height 36
type input "1.01"
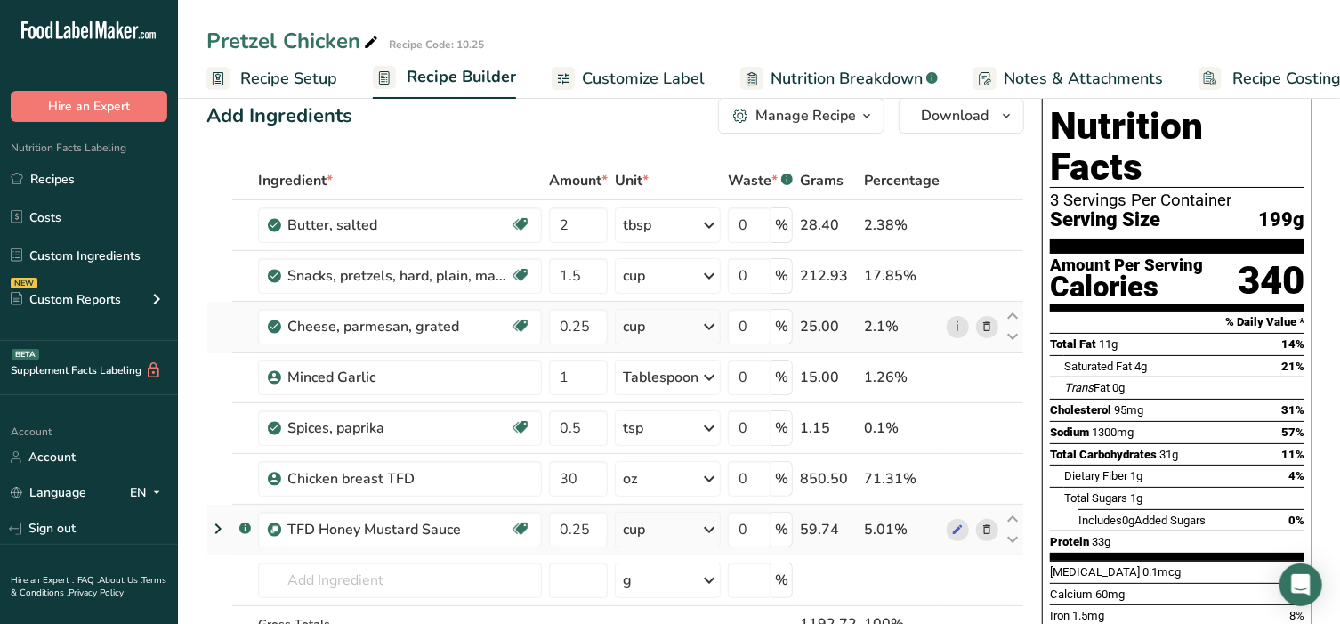
scroll to position [0, 0]
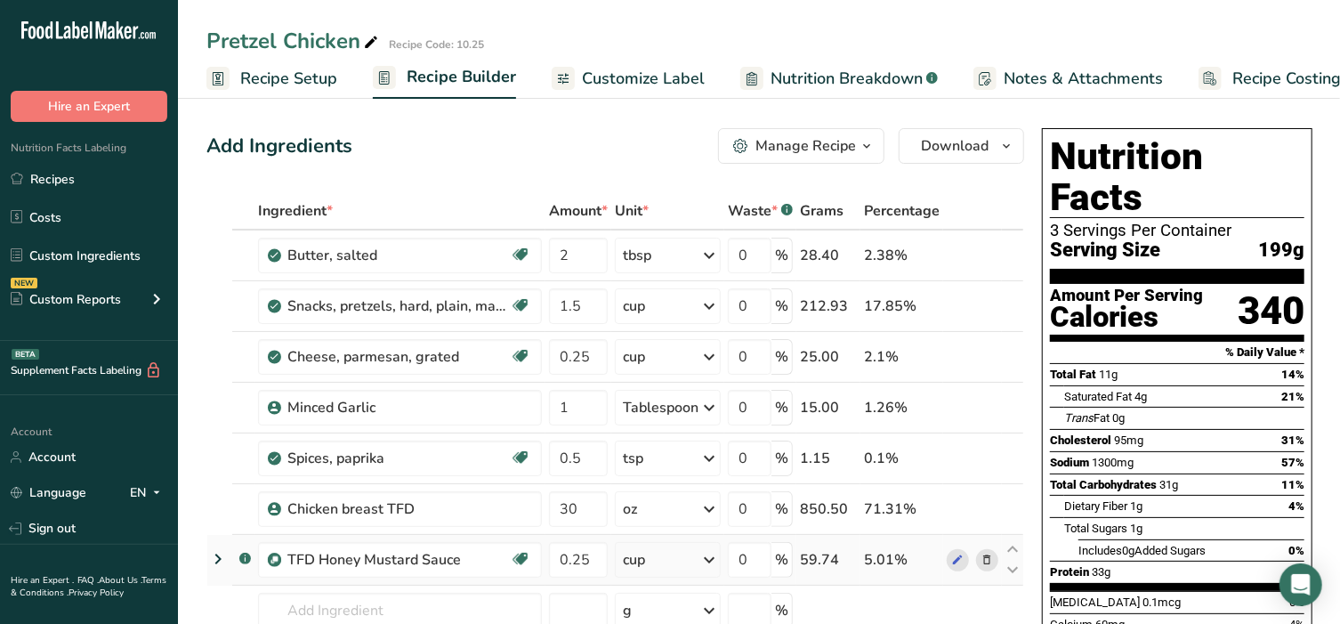
click at [848, 83] on span "Nutrition Breakdown" at bounding box center [847, 79] width 152 height 24
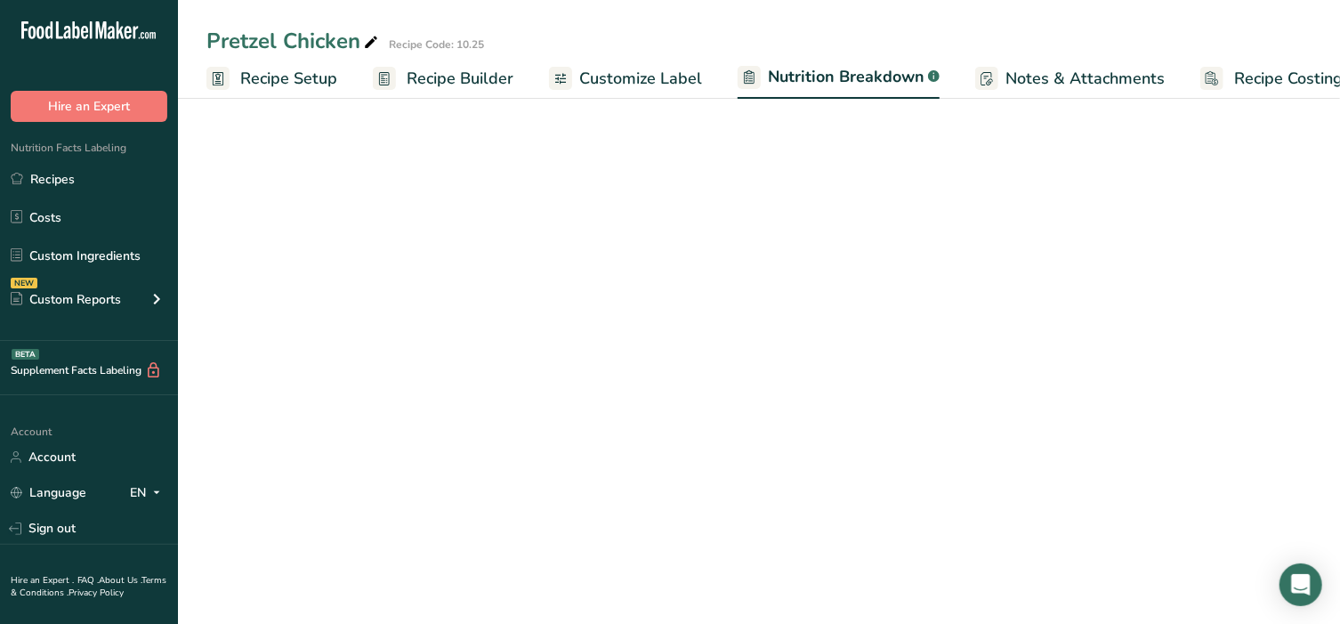
scroll to position [0, 29]
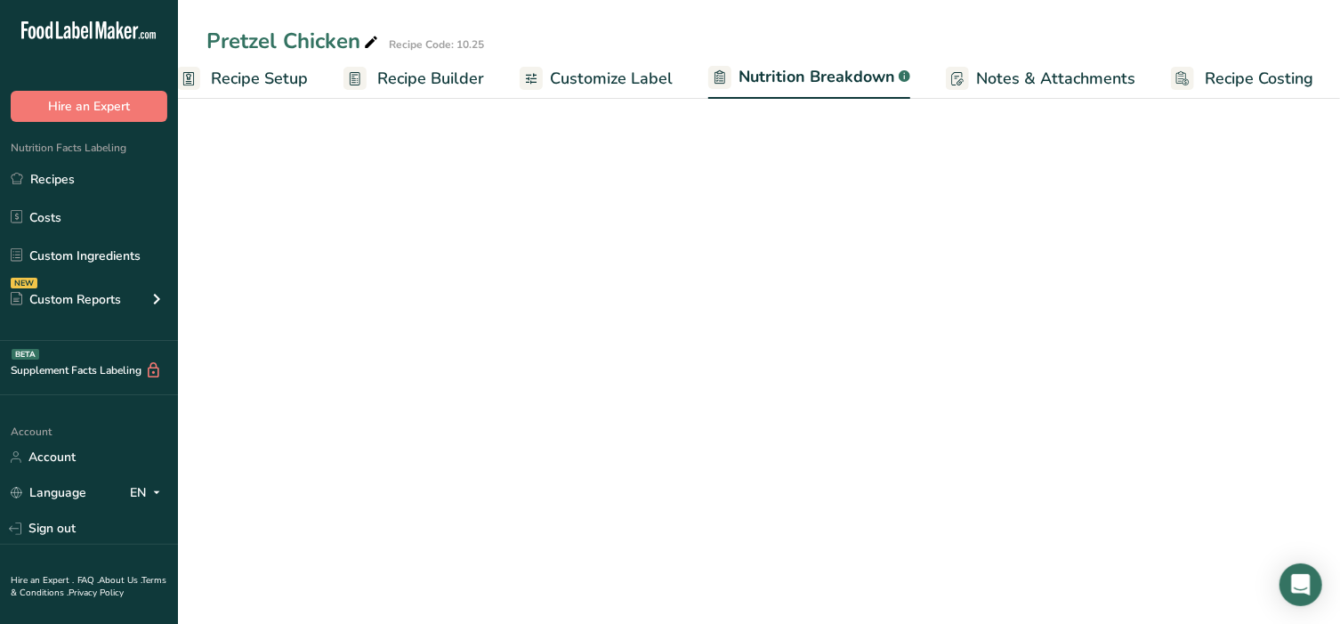
select select "Calories"
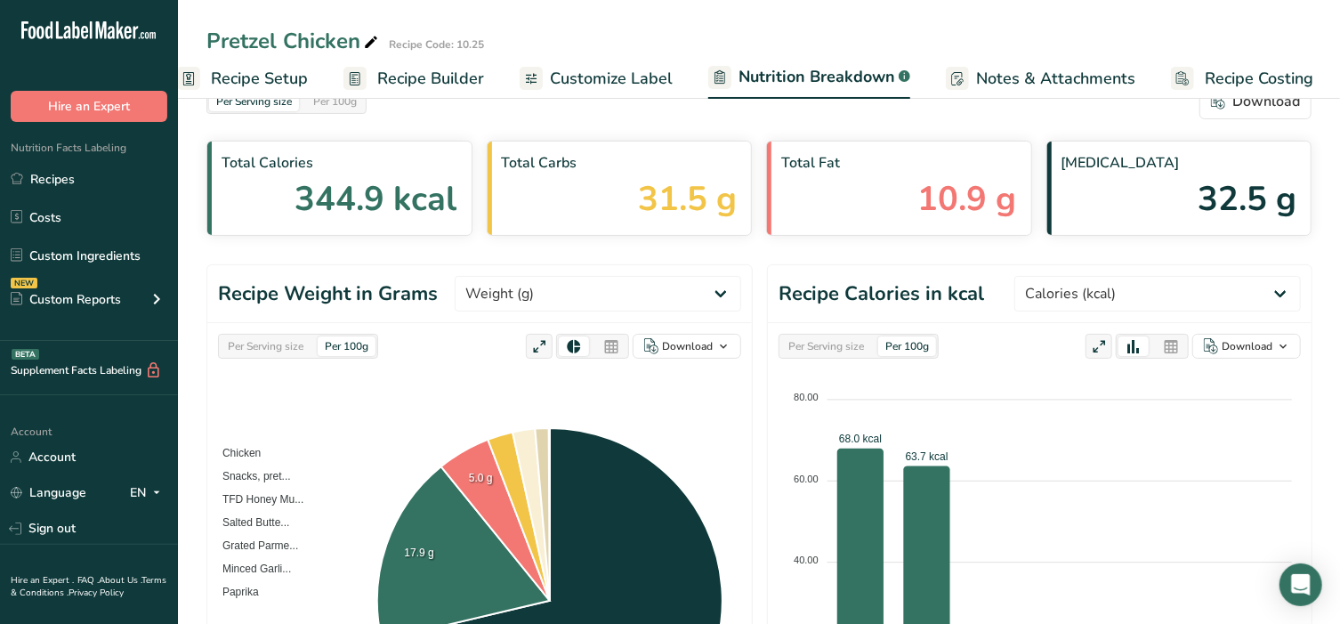
scroll to position [148, 0]
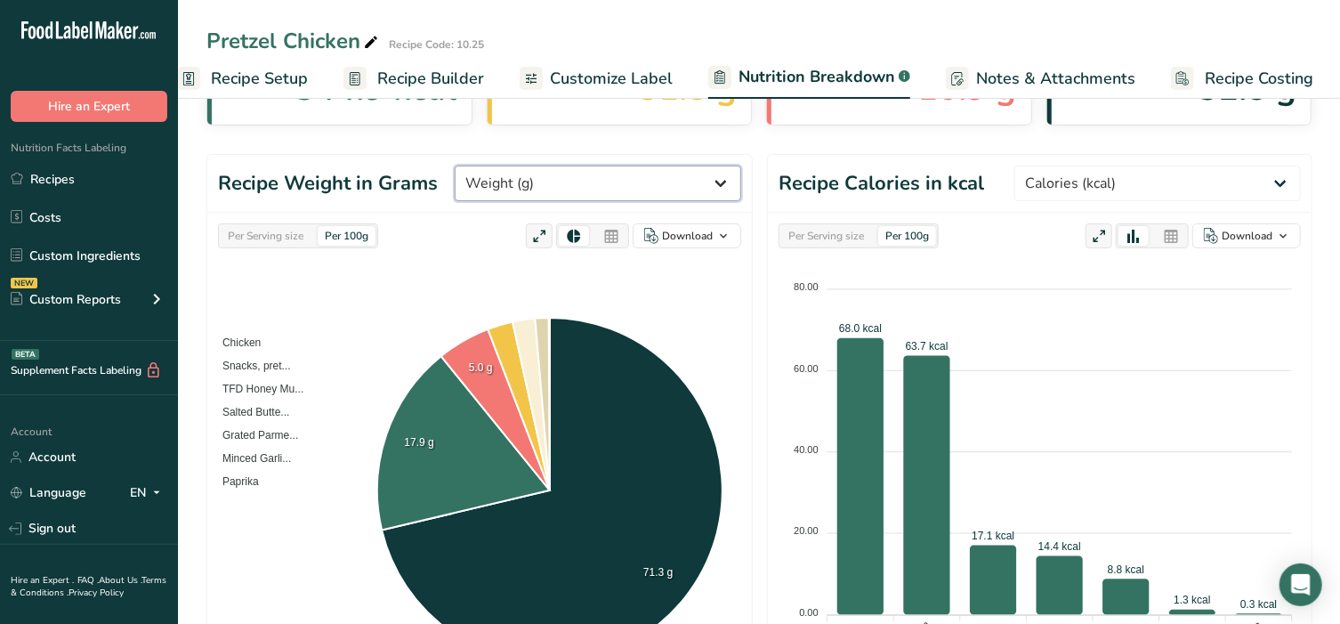
click at [639, 181] on select "Weight (g) Calories (kcal) Energy KJ (kj) Total Fat (g) Saturated Fat (g) Trans…" at bounding box center [598, 184] width 287 height 36
select select "Sodium"
click at [521, 166] on select "Weight (g) Calories (kcal) Energy KJ (kj) Total Fat (g) Saturated Fat (g) Trans…" at bounding box center [598, 184] width 287 height 36
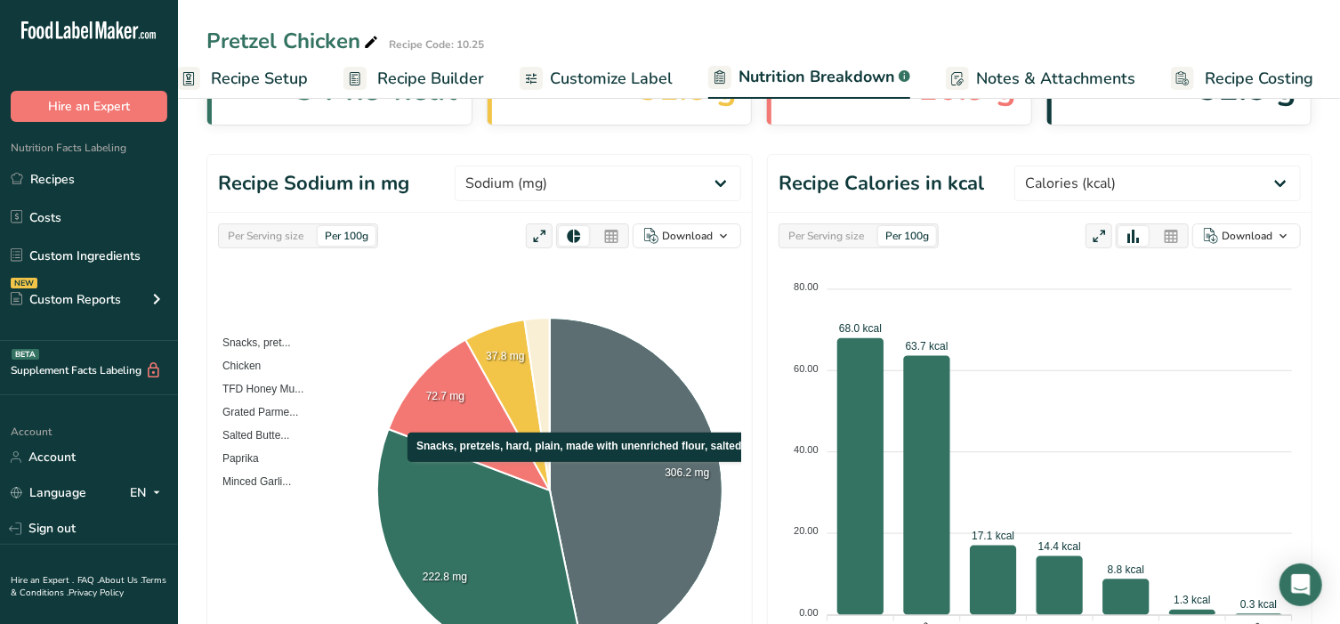
click at [630, 469] on icon at bounding box center [636, 489] width 173 height 342
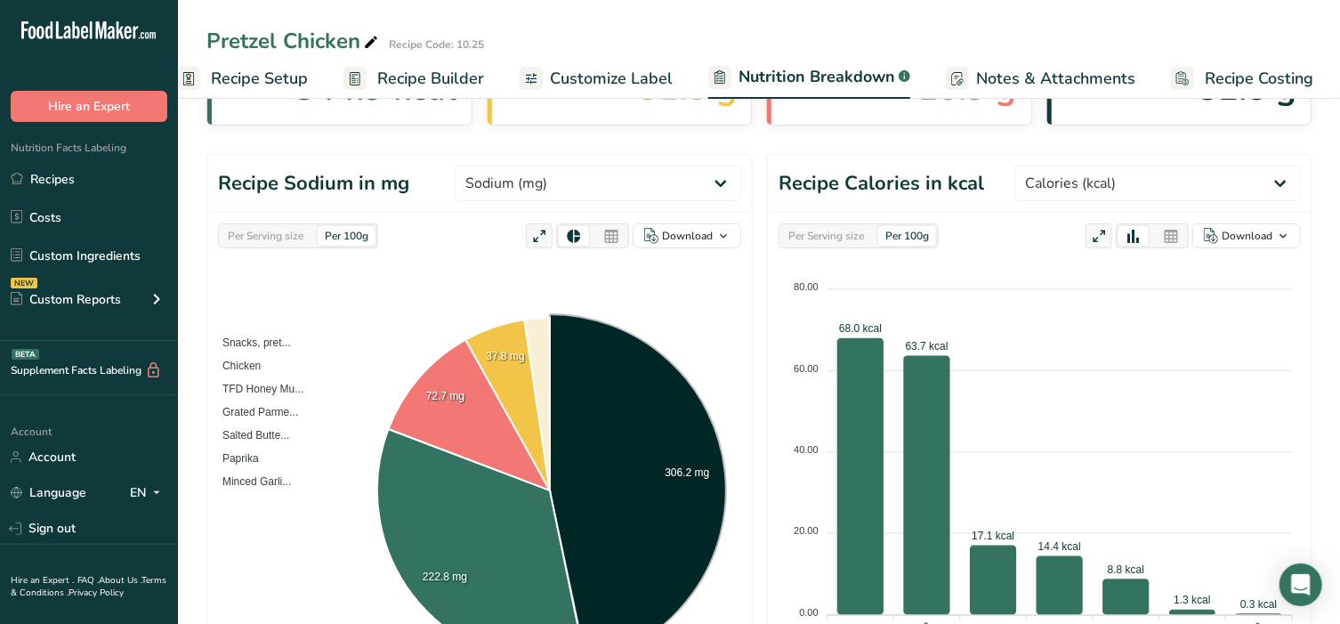
click at [430, 82] on span "Recipe Builder" at bounding box center [430, 79] width 107 height 24
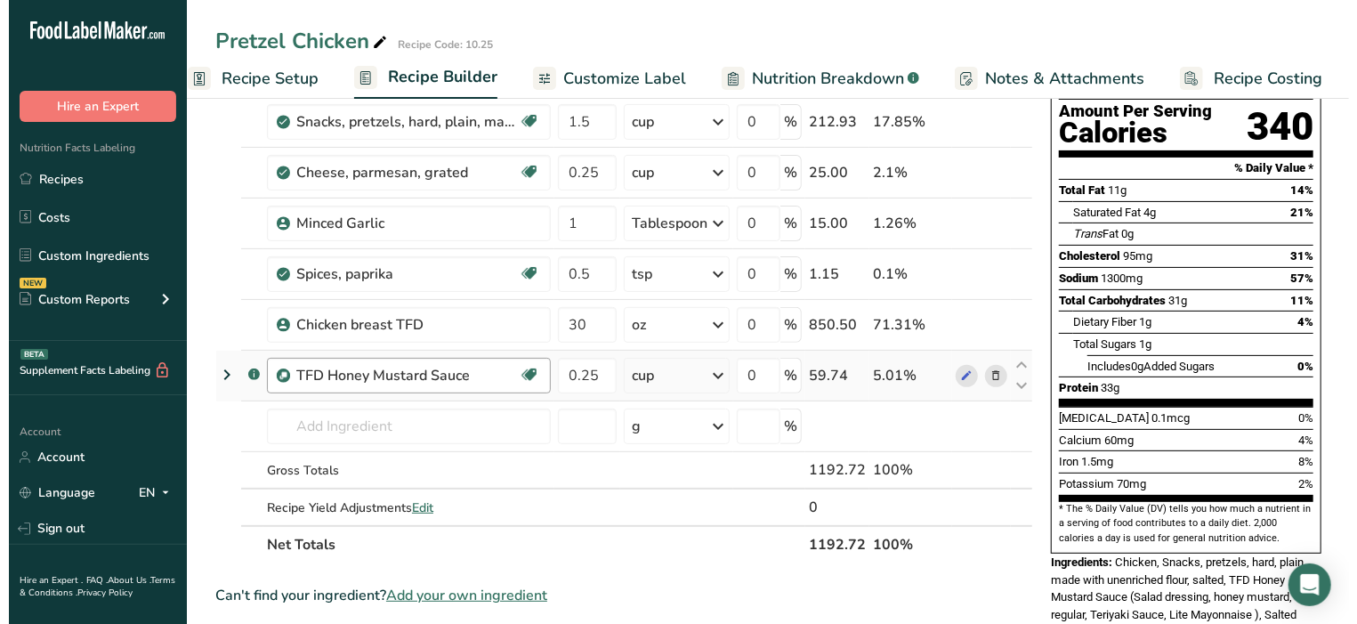
scroll to position [185, 0]
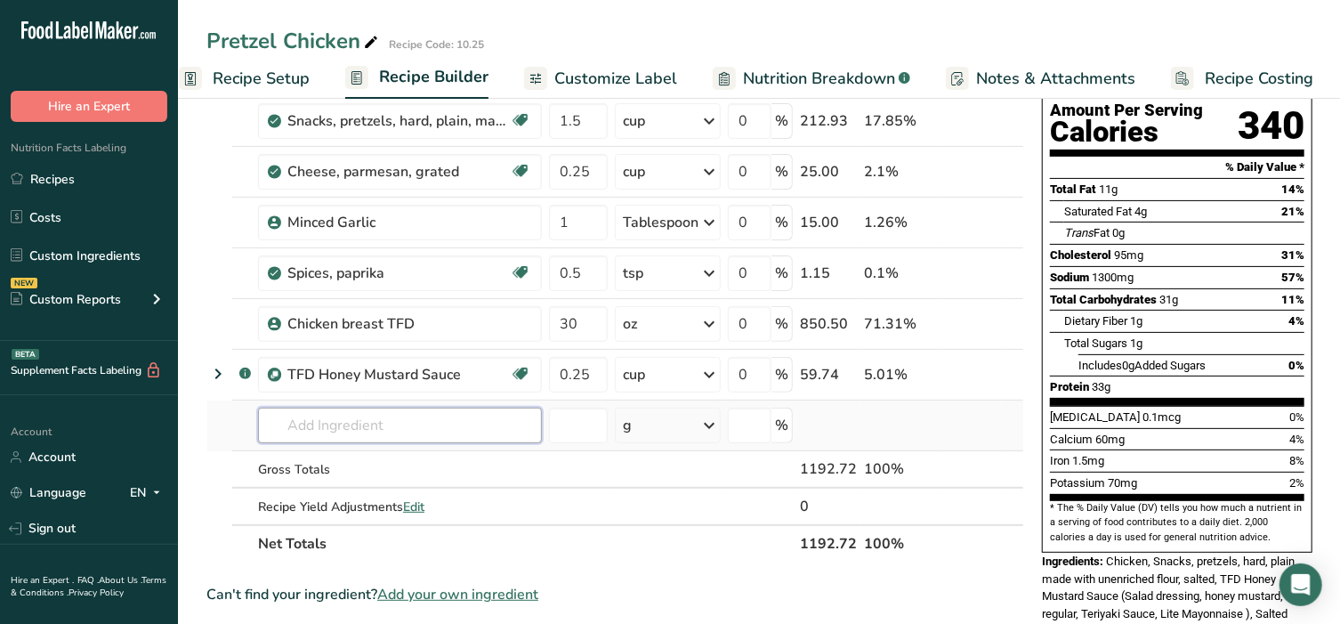
click at [365, 426] on input "text" at bounding box center [400, 426] width 284 height 36
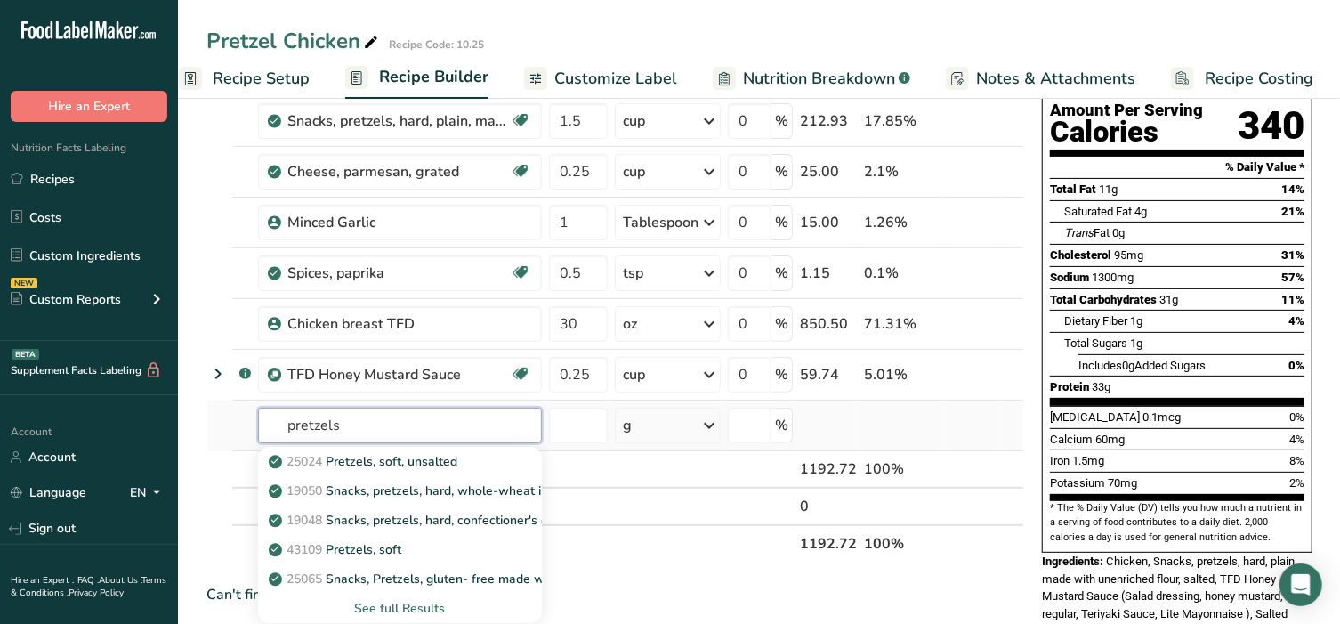
type input "pretzels"
click at [393, 604] on div "See full Results" at bounding box center [399, 608] width 255 height 19
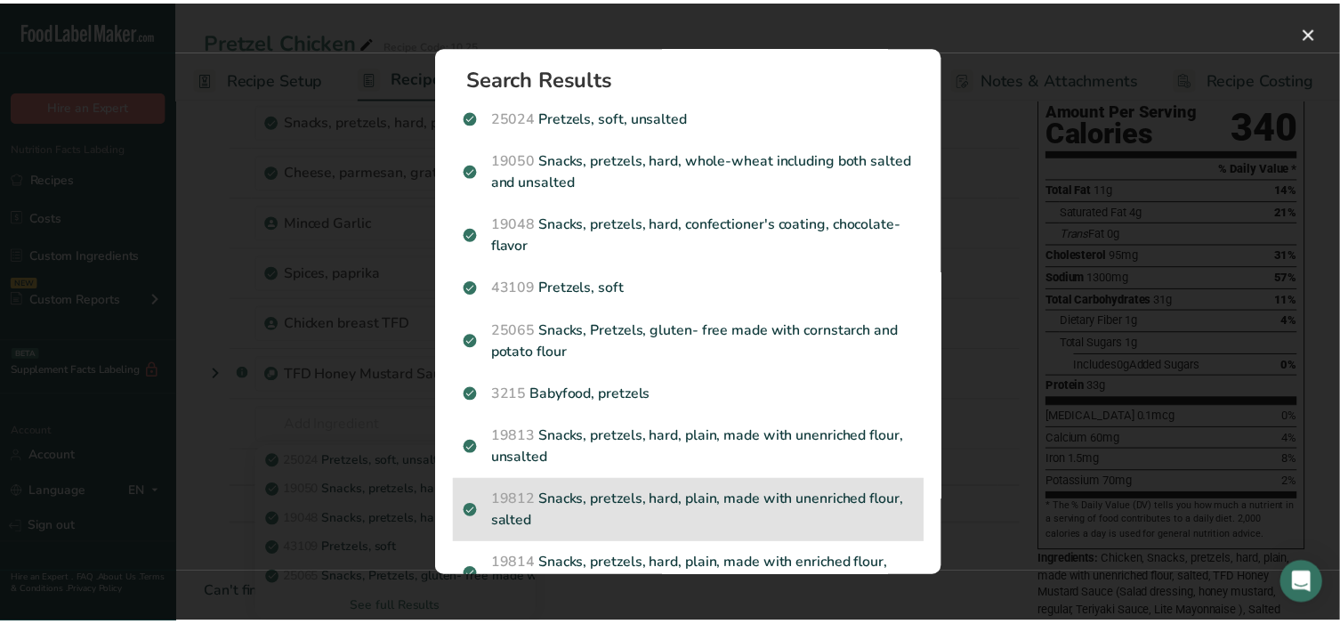
scroll to position [0, 0]
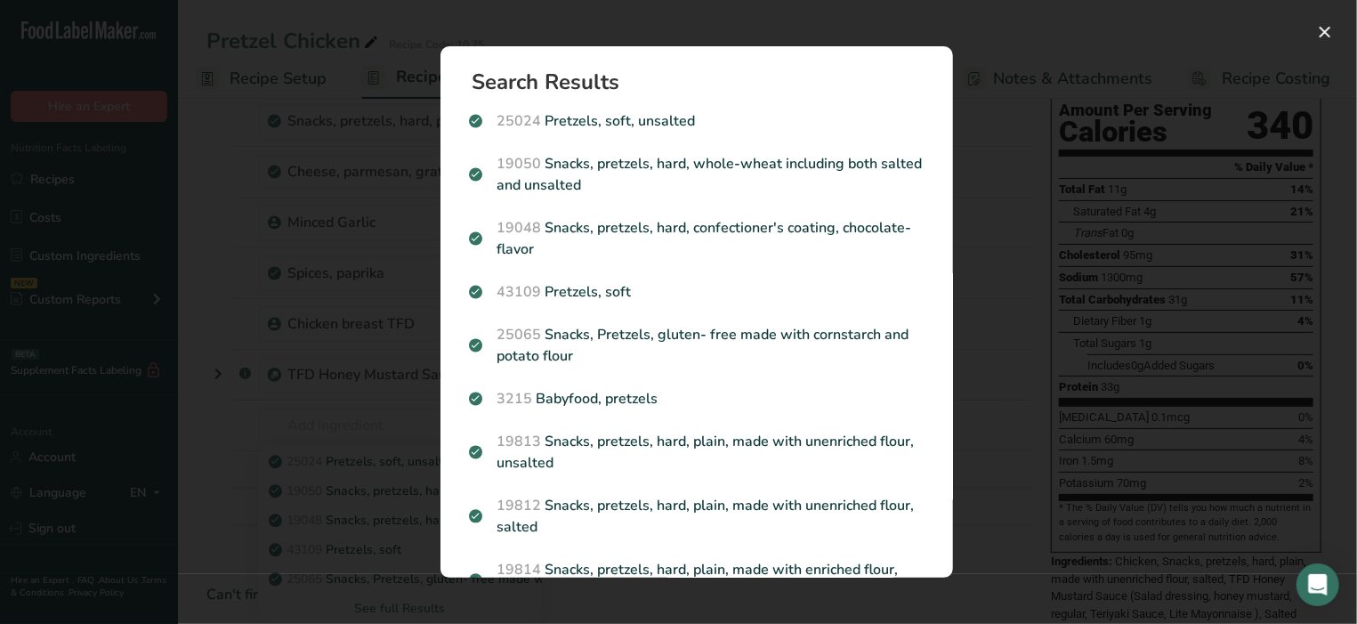
click at [77, 174] on div "Search results modal" at bounding box center [678, 312] width 1357 height 624
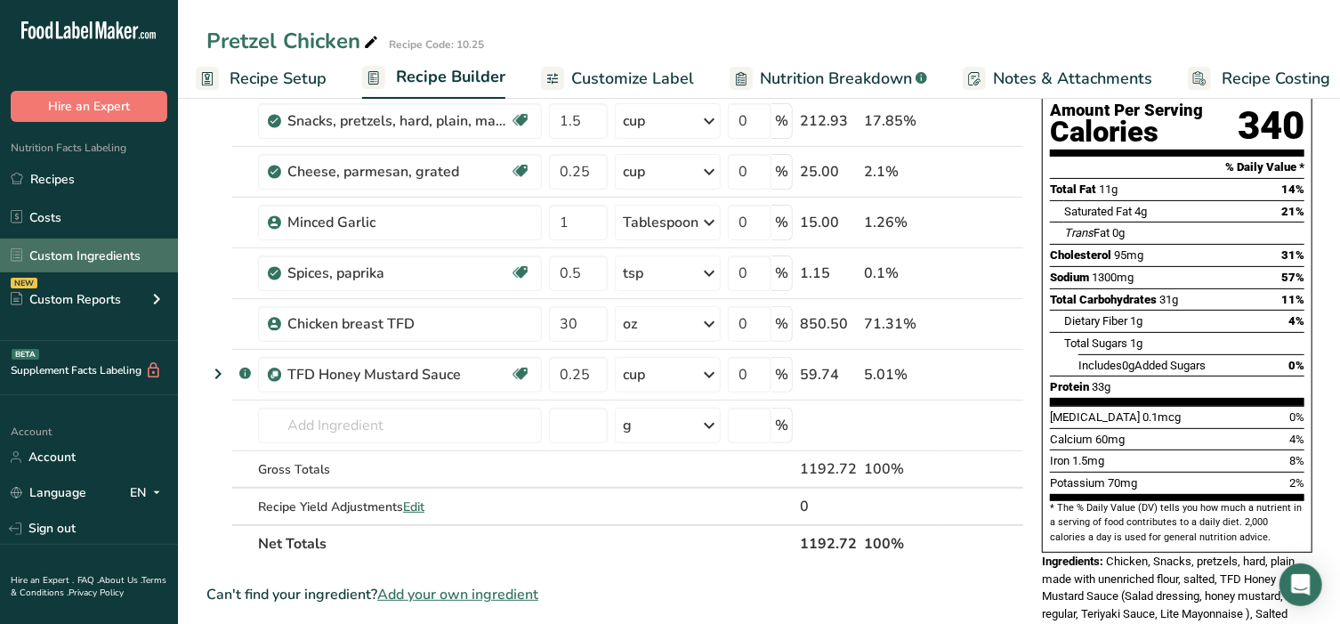
click at [90, 262] on link "Custom Ingredients" at bounding box center [89, 255] width 178 height 34
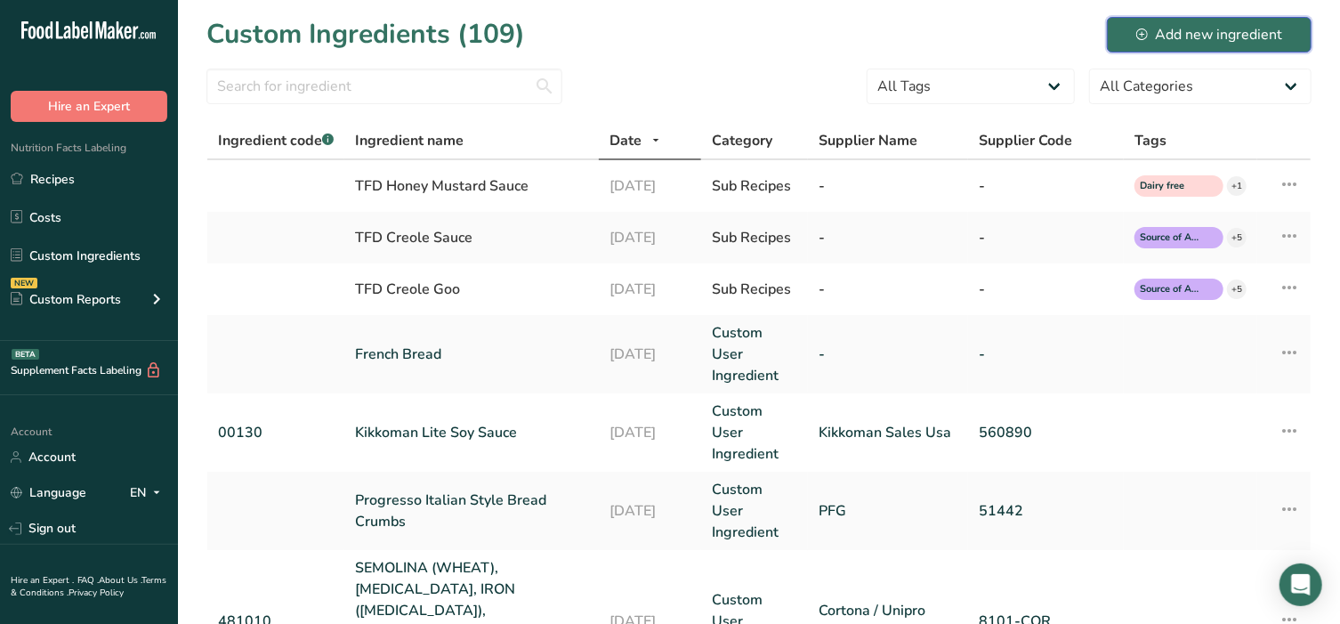
click at [1248, 43] on div "Add new ingredient" at bounding box center [1209, 34] width 146 height 21
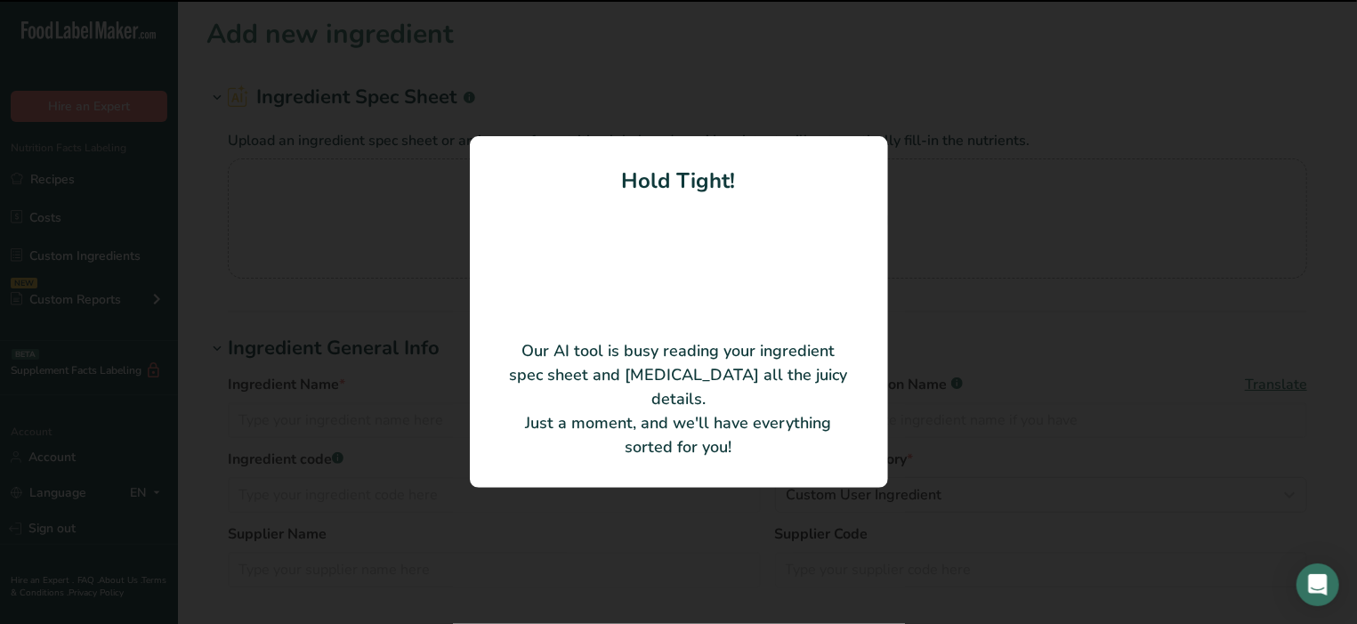
type input "Rold Gold Classic Tiny Twists Pretzels"
type input "Pepsico"
type input "0002840037"
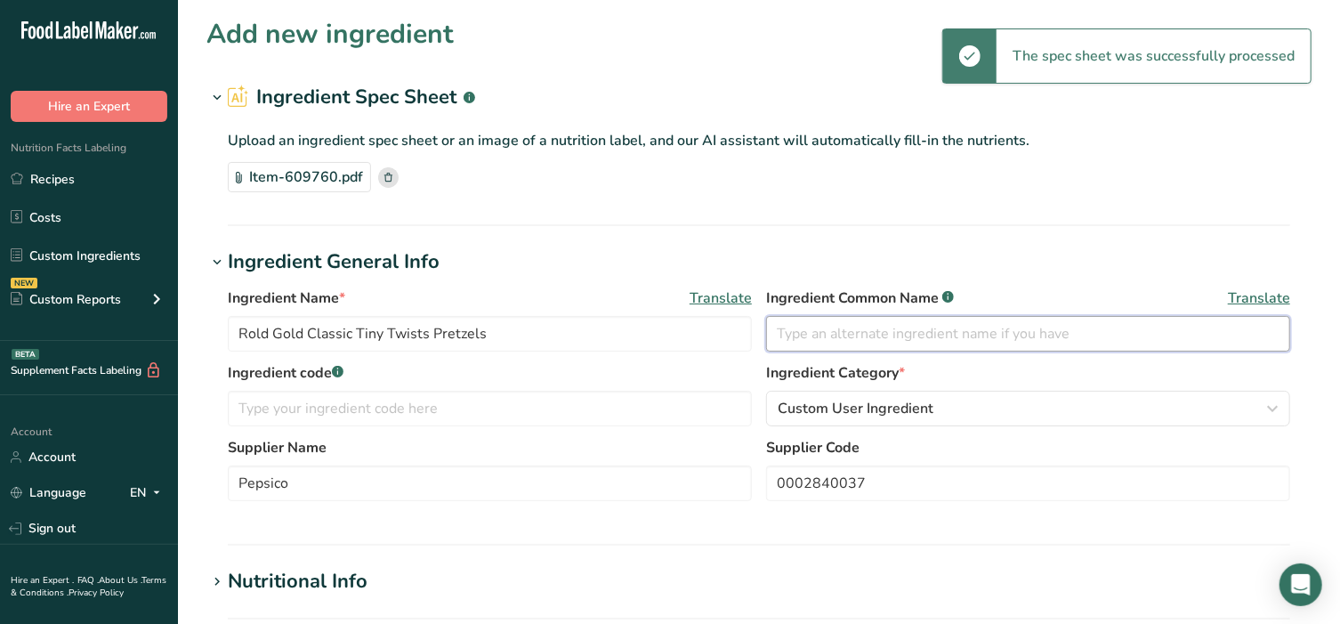
click at [824, 333] on input "text" at bounding box center [1028, 334] width 524 height 36
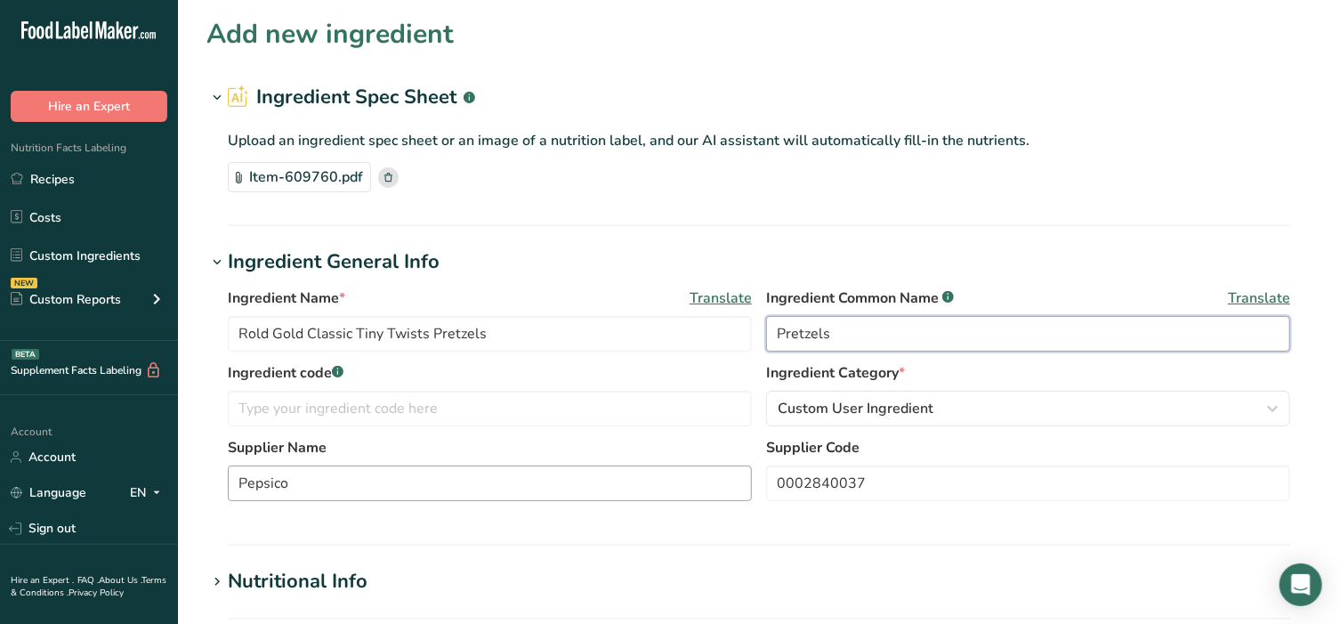
type input "Pretzels"
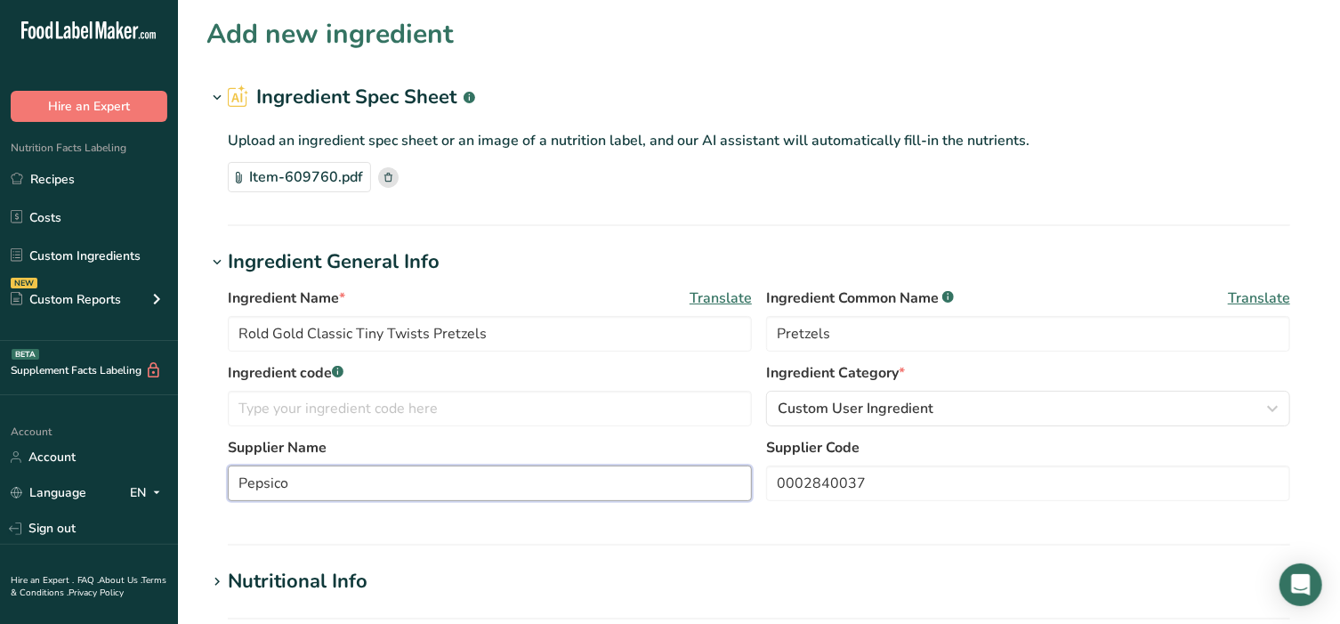
click at [516, 489] on input "Pepsico" at bounding box center [490, 483] width 524 height 36
drag, startPoint x: 88, startPoint y: 483, endPoint x: 20, endPoint y: 483, distance: 67.6
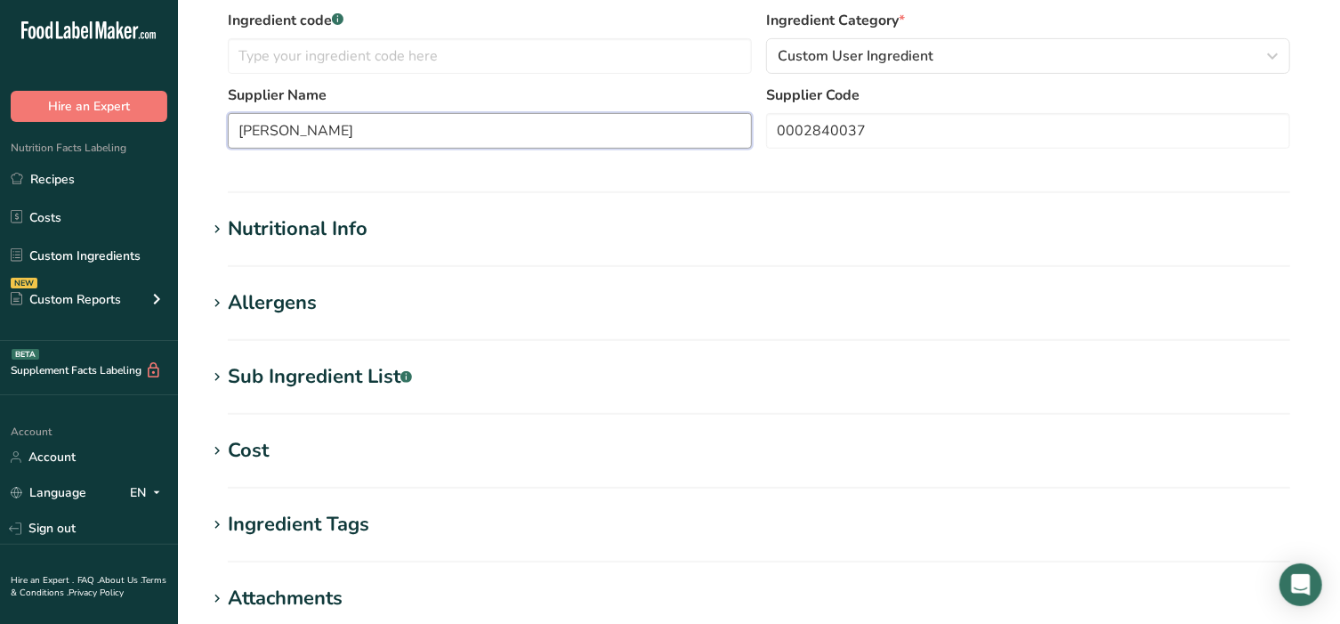
scroll to position [370, 0]
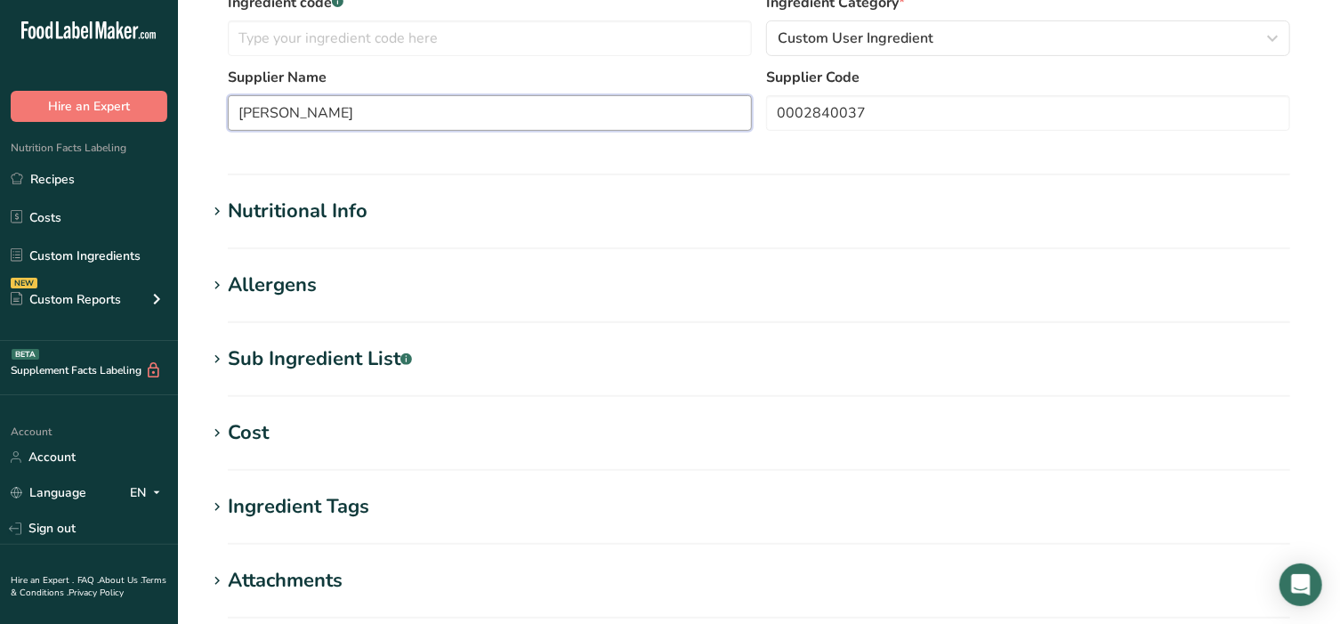
type input "[PERSON_NAME]"
click at [214, 286] on icon at bounding box center [217, 285] width 16 height 25
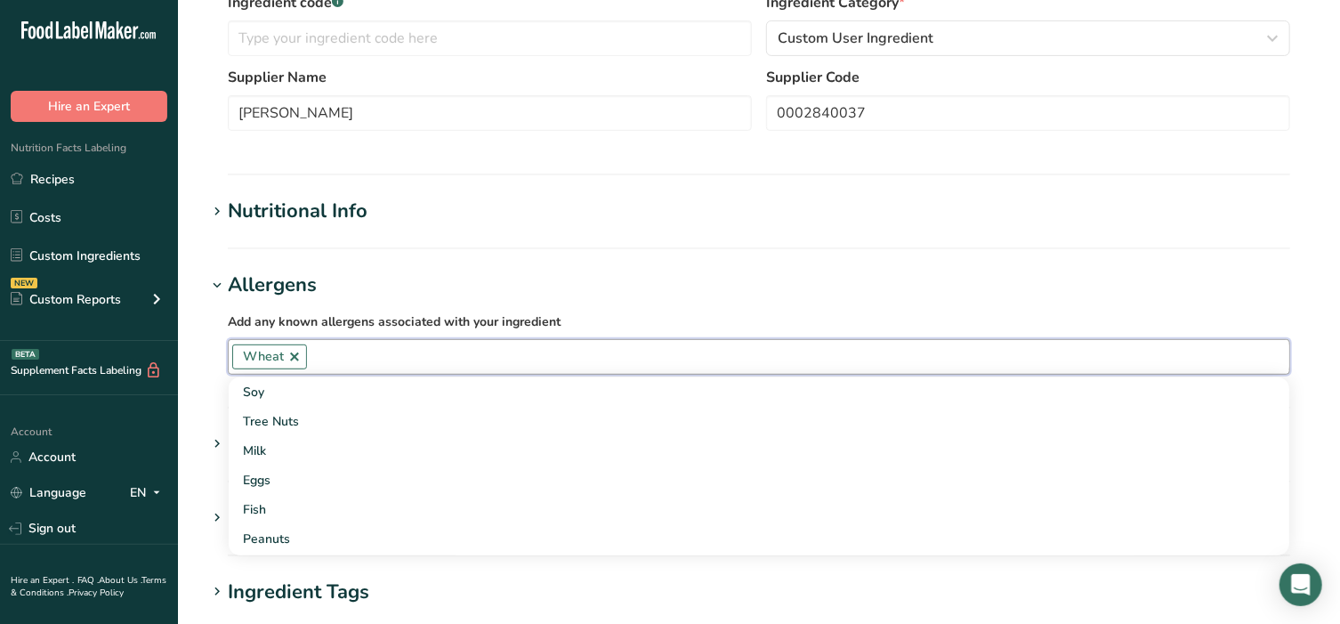
click at [329, 348] on input "text" at bounding box center [798, 357] width 982 height 28
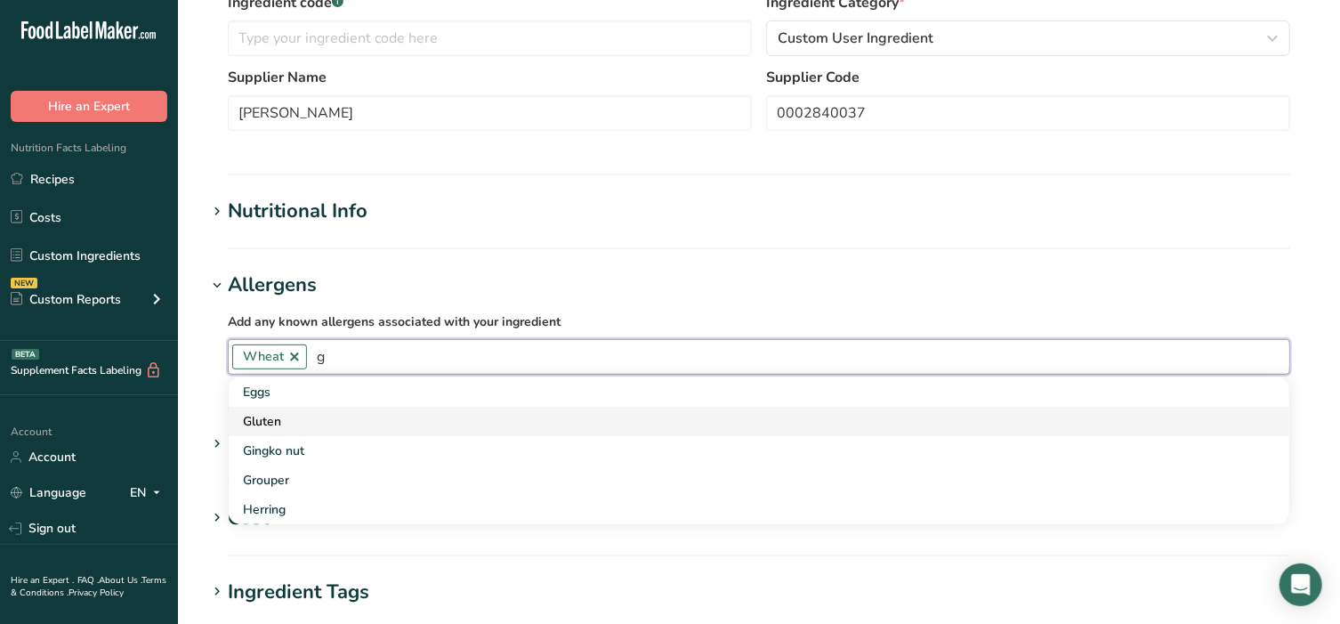
type input "g"
click at [308, 419] on div "Gluten" at bounding box center [745, 421] width 1004 height 19
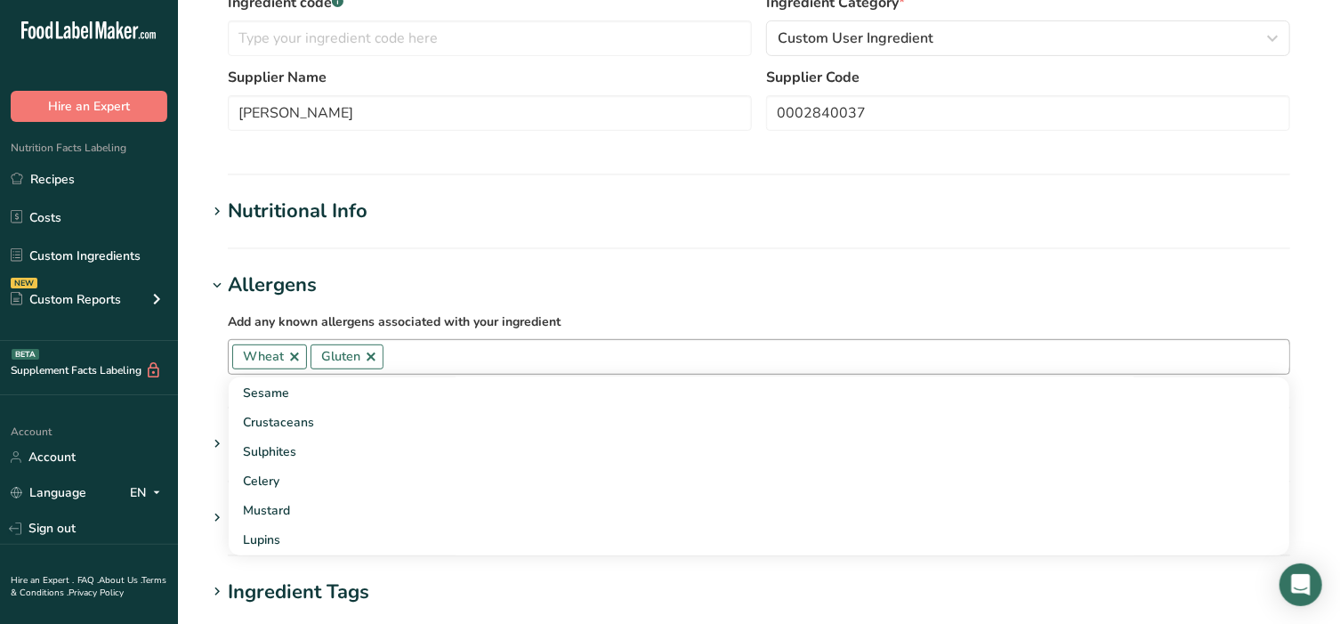
scroll to position [185, 0]
click at [735, 239] on section "Nutritional Info Serving Size .a-a{fill:#347362;}.b-a{fill:#fff;} Add ingredien…" at bounding box center [758, 223] width 1105 height 53
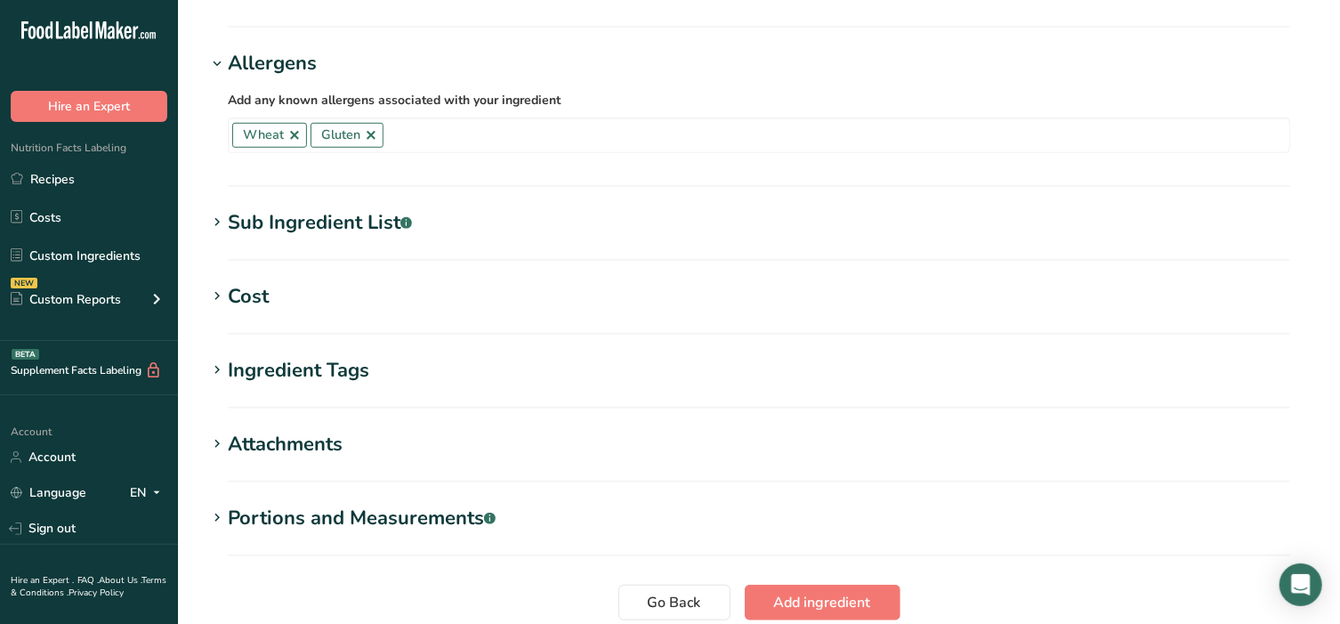
scroll to position [593, 0]
click at [218, 509] on icon at bounding box center [217, 517] width 16 height 25
click at [240, 561] on div "Add portion" at bounding box center [266, 560] width 77 height 21
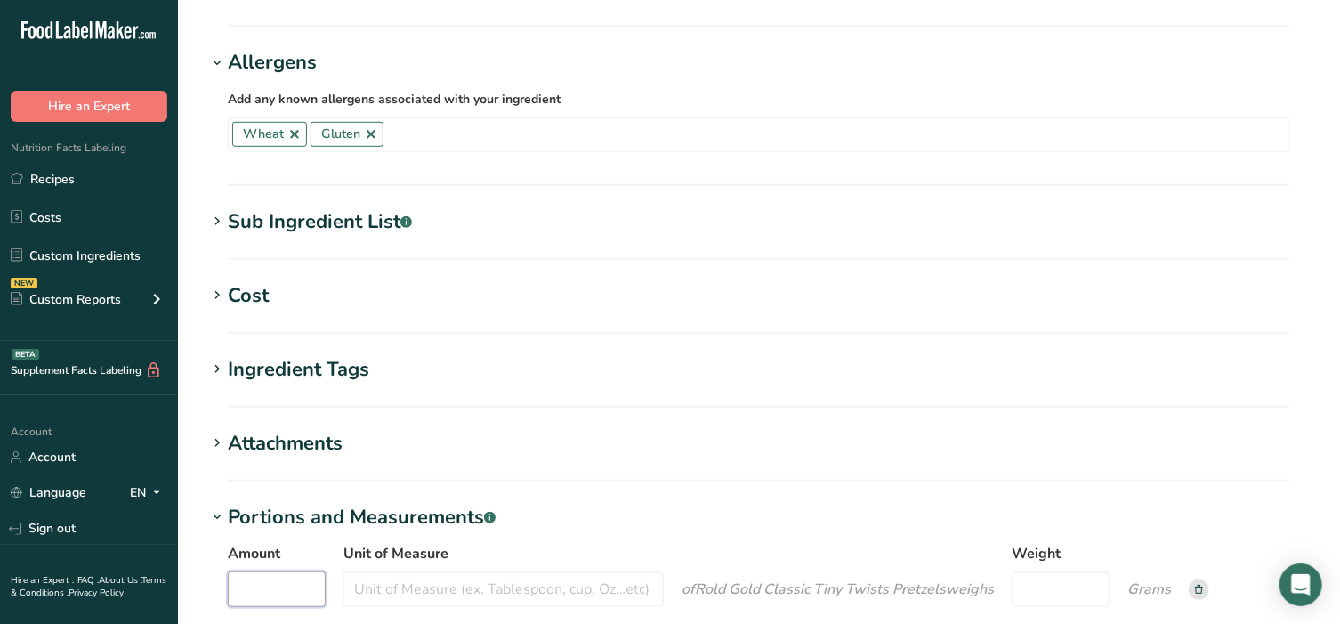
click at [282, 583] on input "Amount" at bounding box center [277, 589] width 98 height 36
type input "1"
click at [405, 589] on input "Unit of Measure" at bounding box center [503, 589] width 320 height 36
type input "cup"
click at [1094, 589] on input "Weight" at bounding box center [1061, 589] width 98 height 36
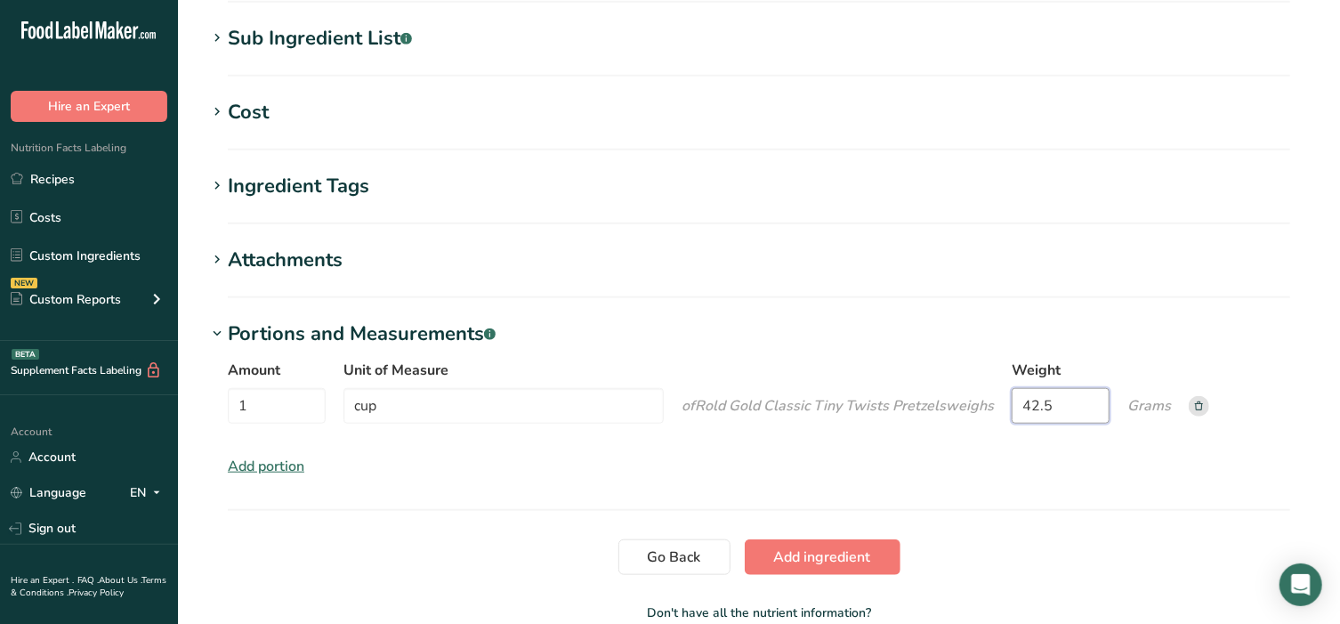
scroll to position [779, 0]
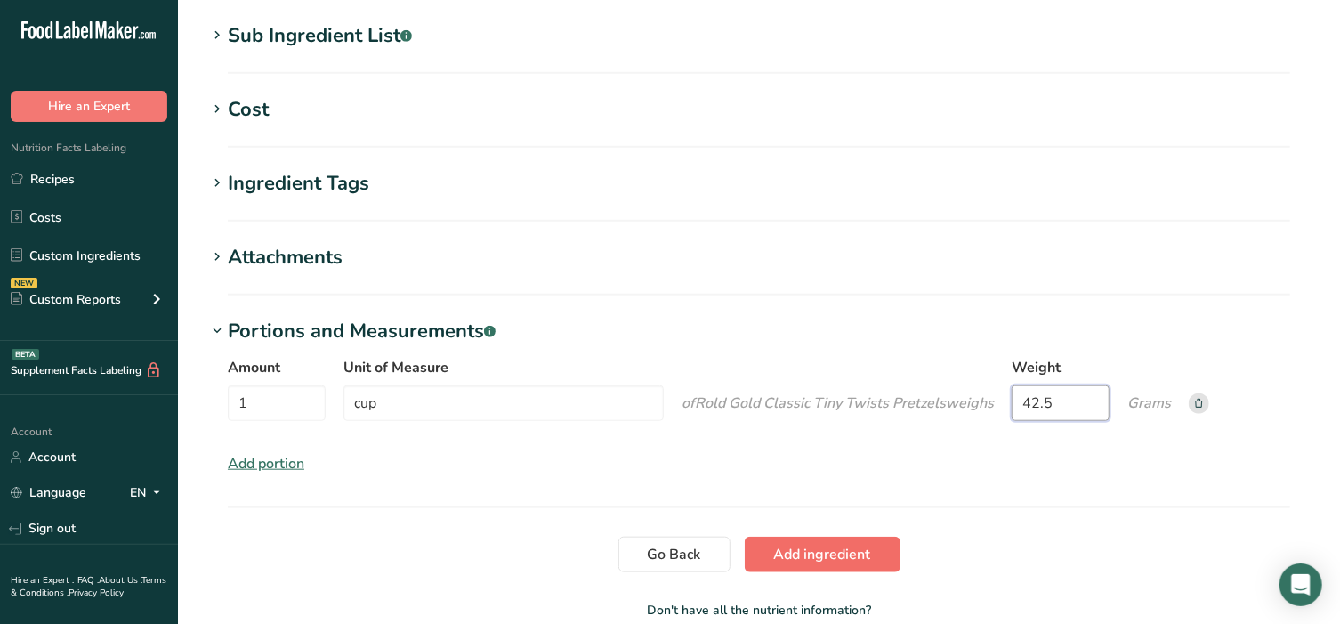
type input "42.5"
click at [795, 561] on span "Add ingredient" at bounding box center [822, 554] width 97 height 21
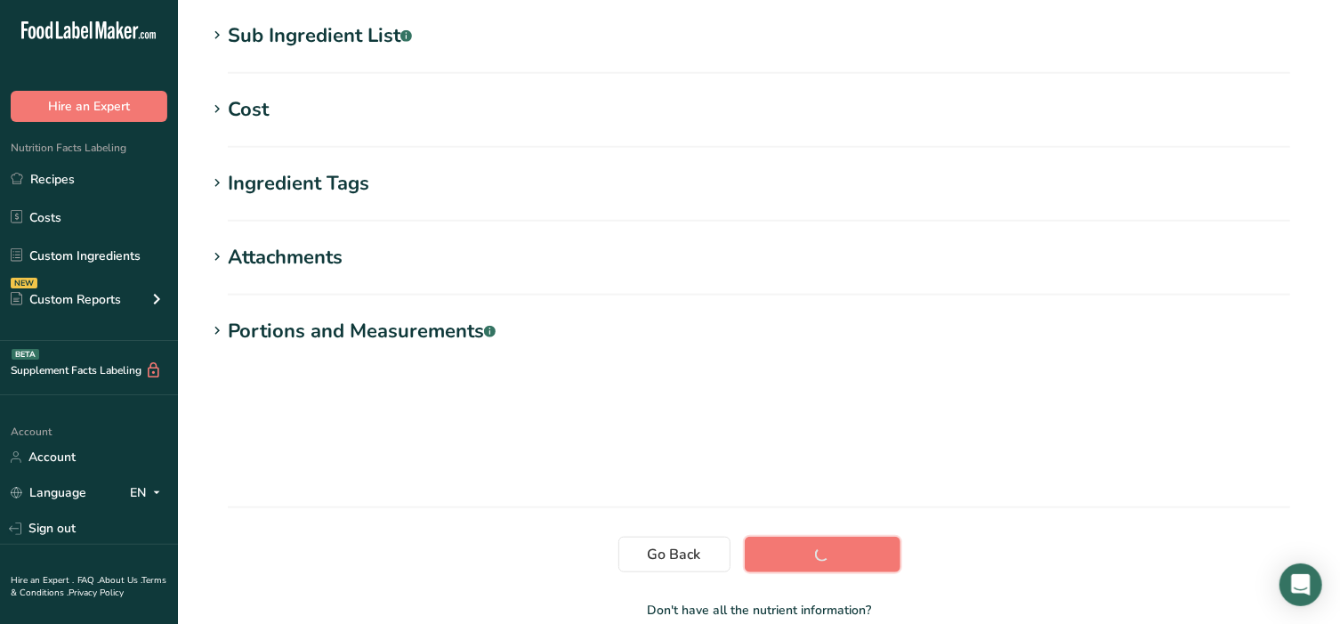
scroll to position [317, 0]
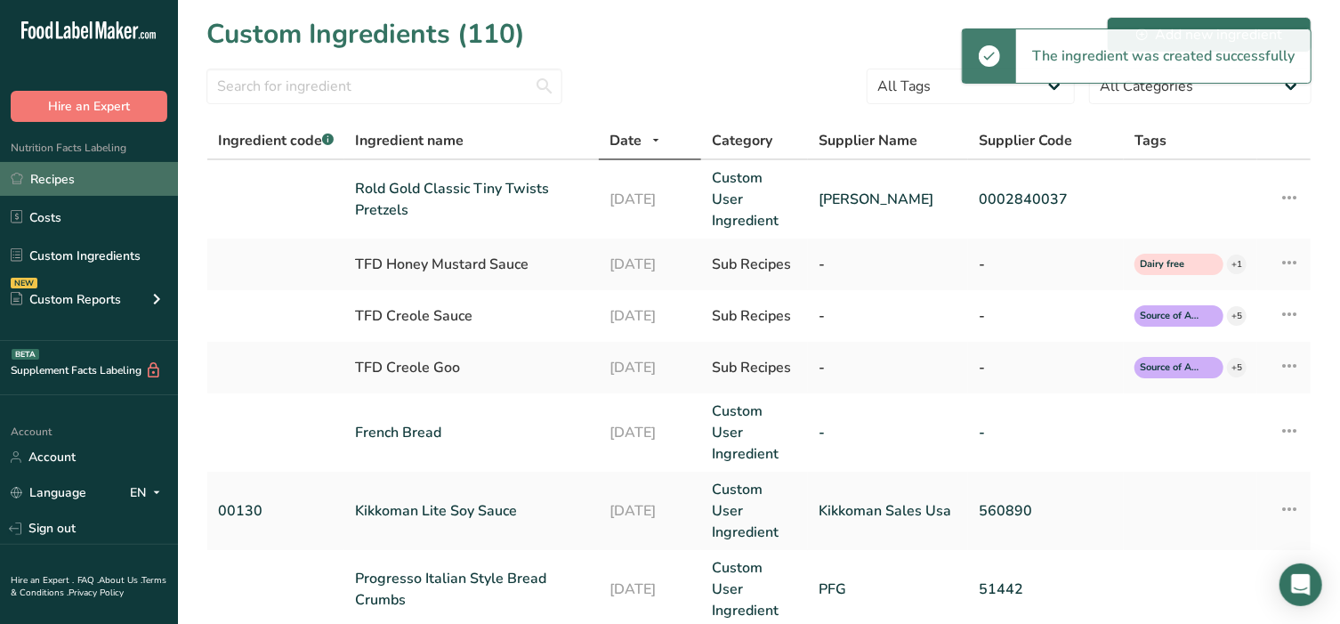
click at [96, 185] on link "Recipes" at bounding box center [89, 179] width 178 height 34
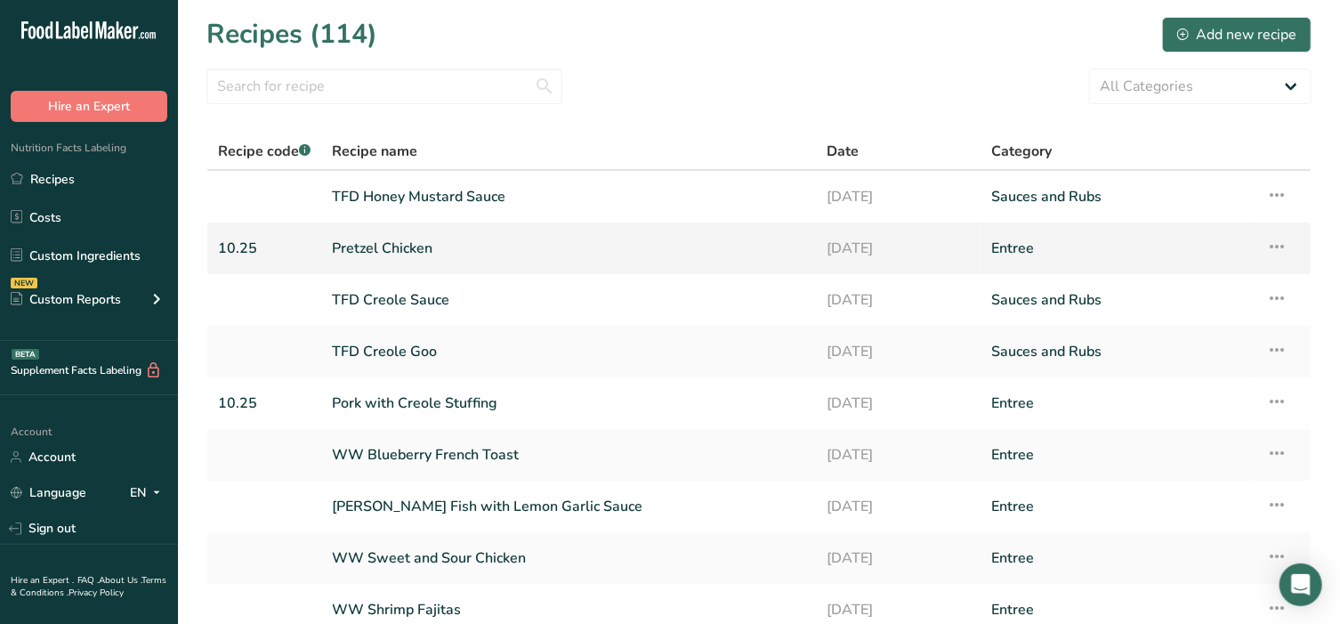
click at [415, 256] on link "Pretzel Chicken" at bounding box center [568, 248] width 473 height 37
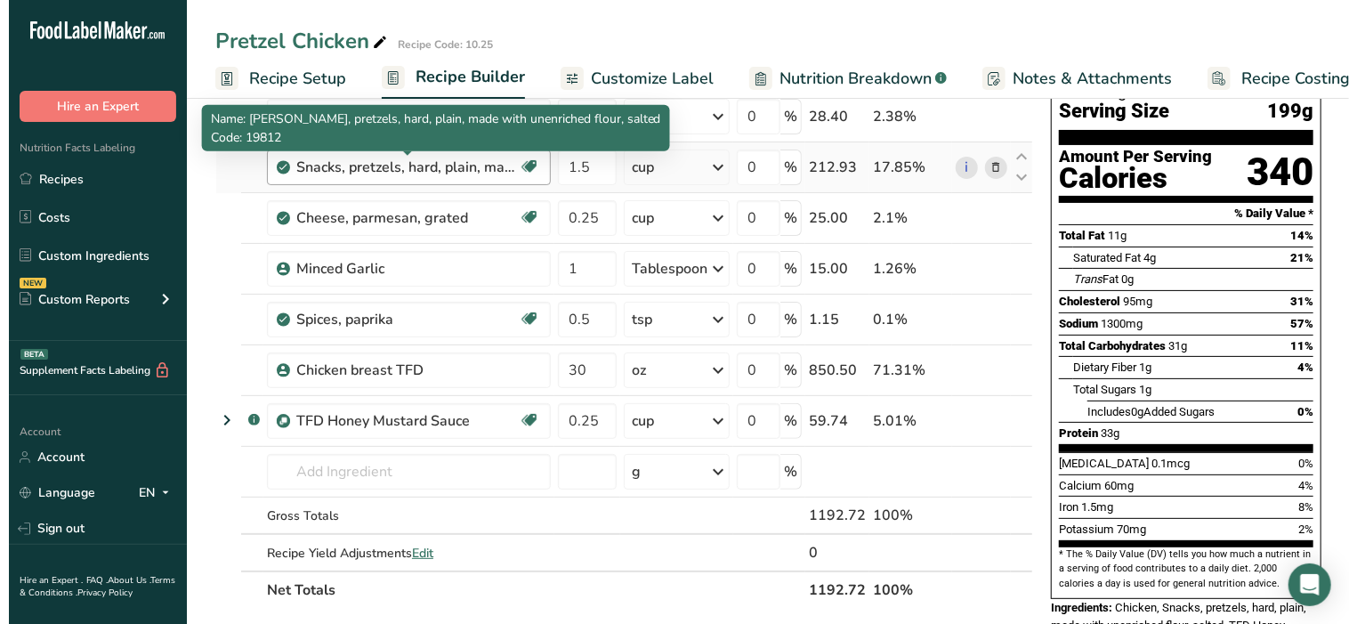
scroll to position [148, 0]
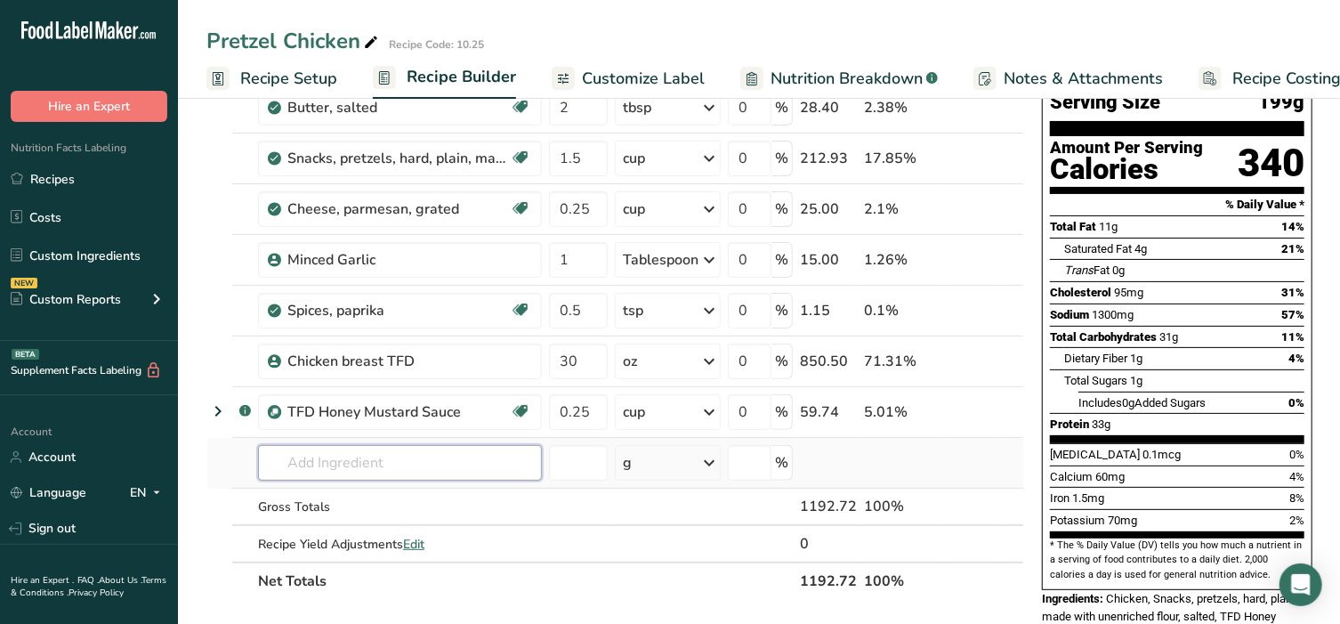
click at [427, 459] on input "text" at bounding box center [400, 463] width 284 height 36
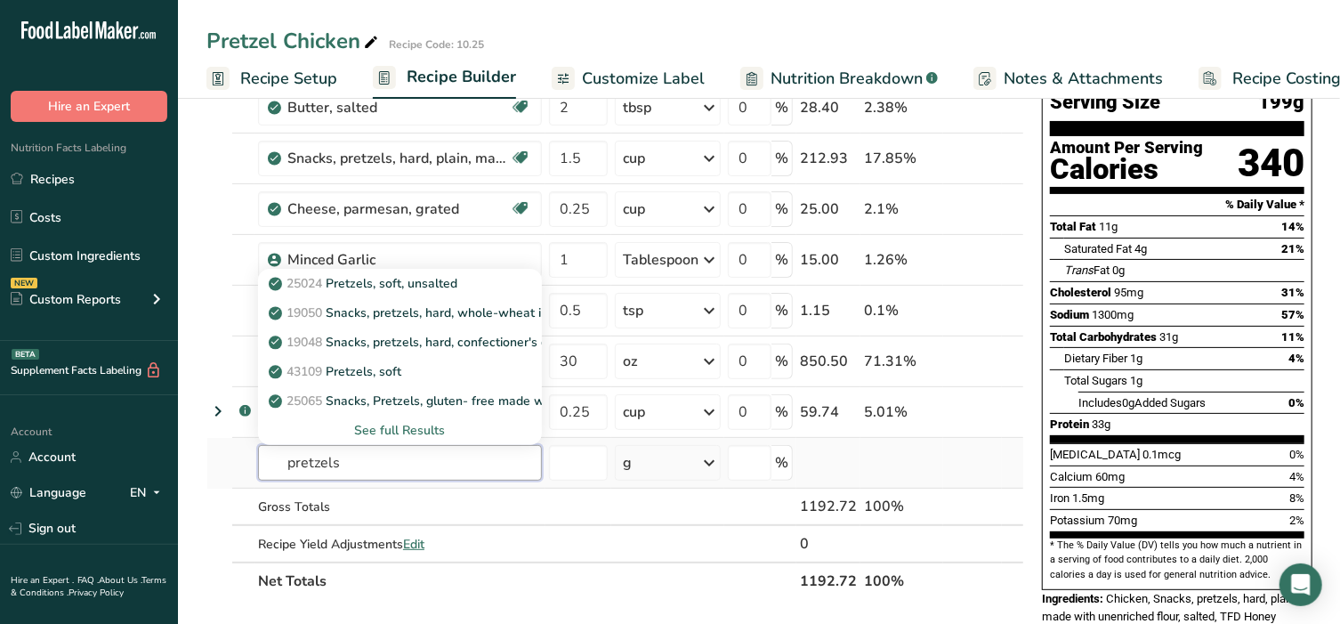
type input "pretzels"
click at [414, 428] on div "See full Results" at bounding box center [399, 430] width 255 height 19
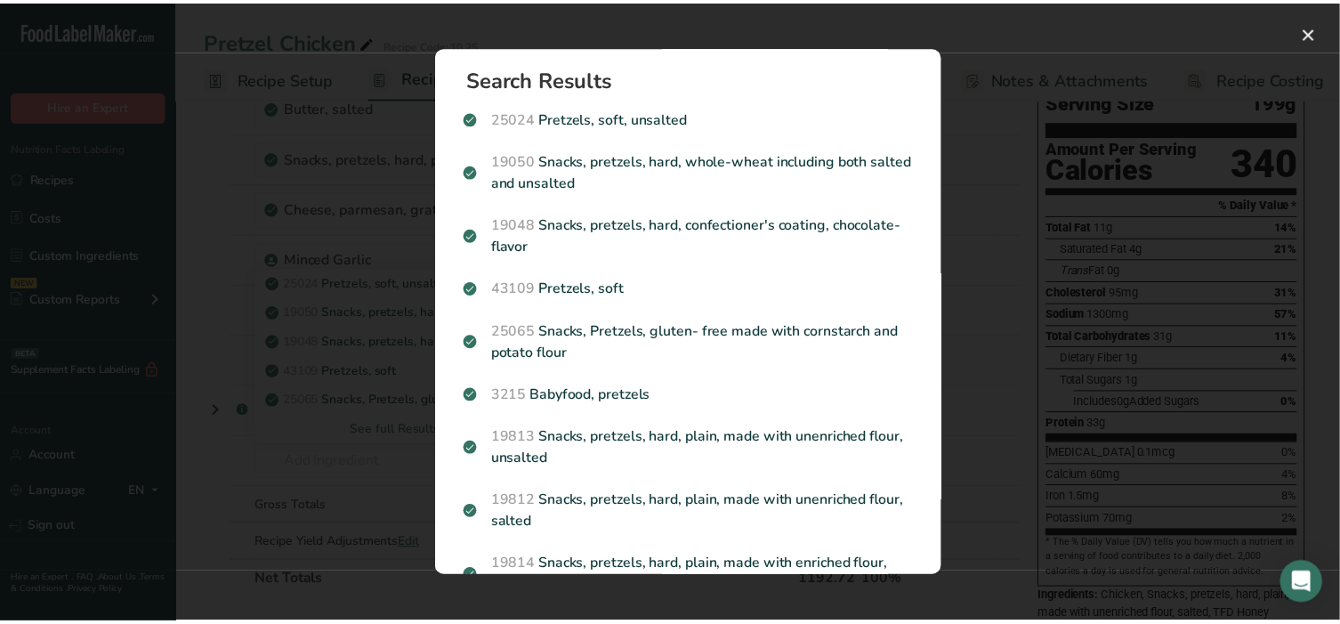
scroll to position [0, 0]
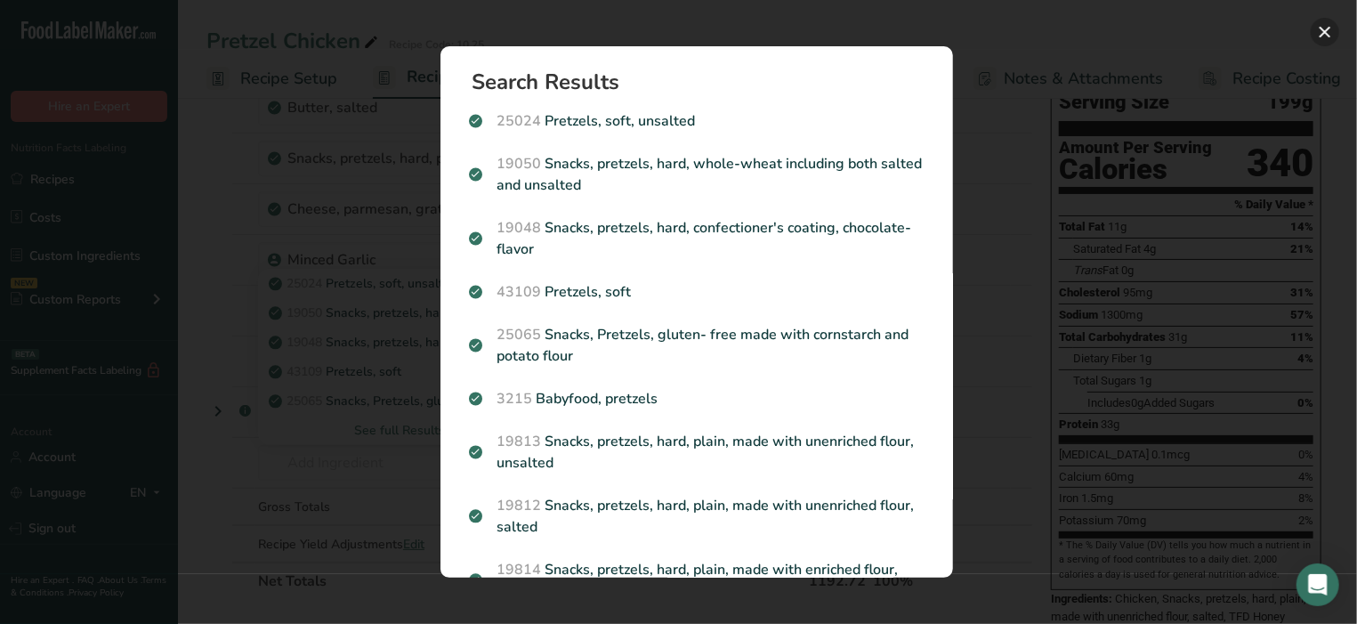
click at [1331, 35] on button "Search results modal" at bounding box center [1325, 32] width 28 height 28
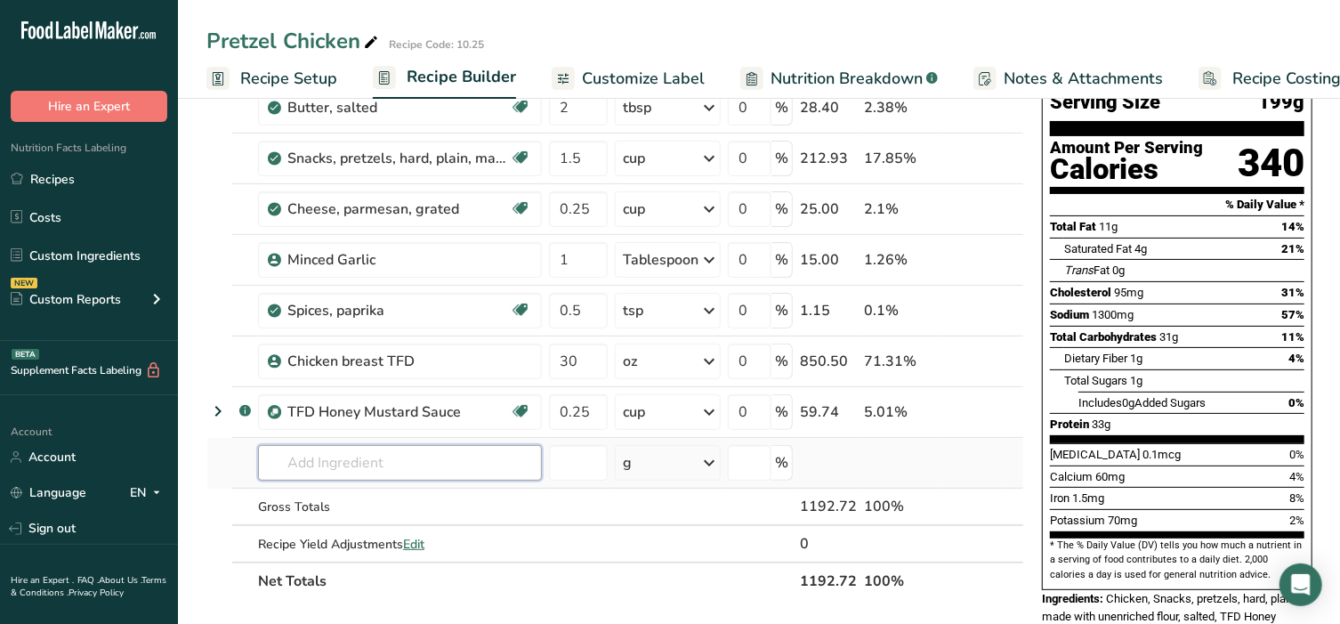
click at [347, 455] on input "text" at bounding box center [400, 463] width 284 height 36
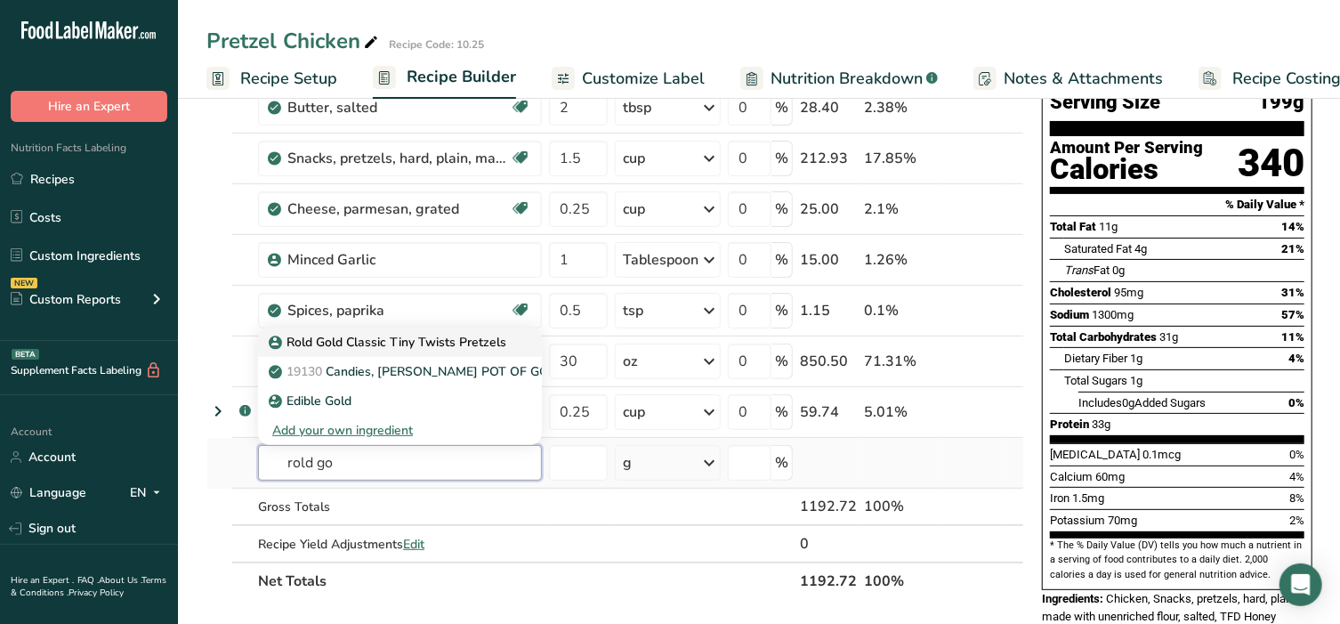
type input "rold go"
click at [327, 341] on p "Rold Gold Classic Tiny Twists Pretzels" at bounding box center [389, 342] width 234 height 19
type input "Rold Gold Classic Tiny Twists Pretzels"
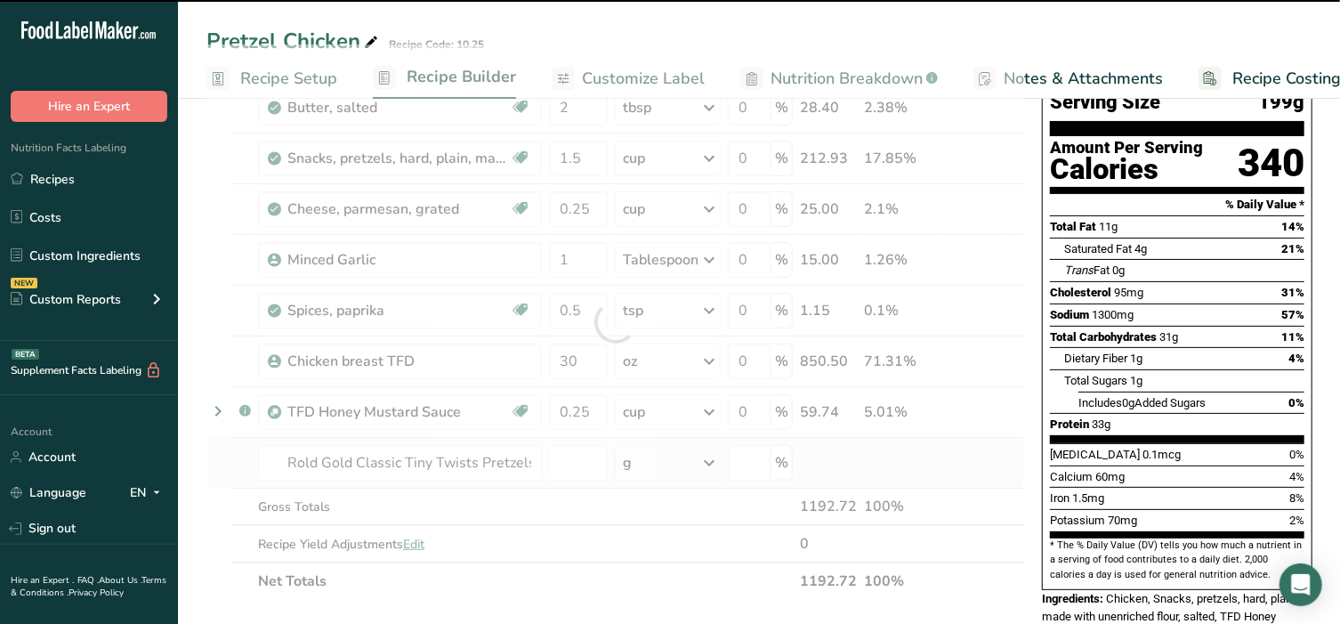
type input "0"
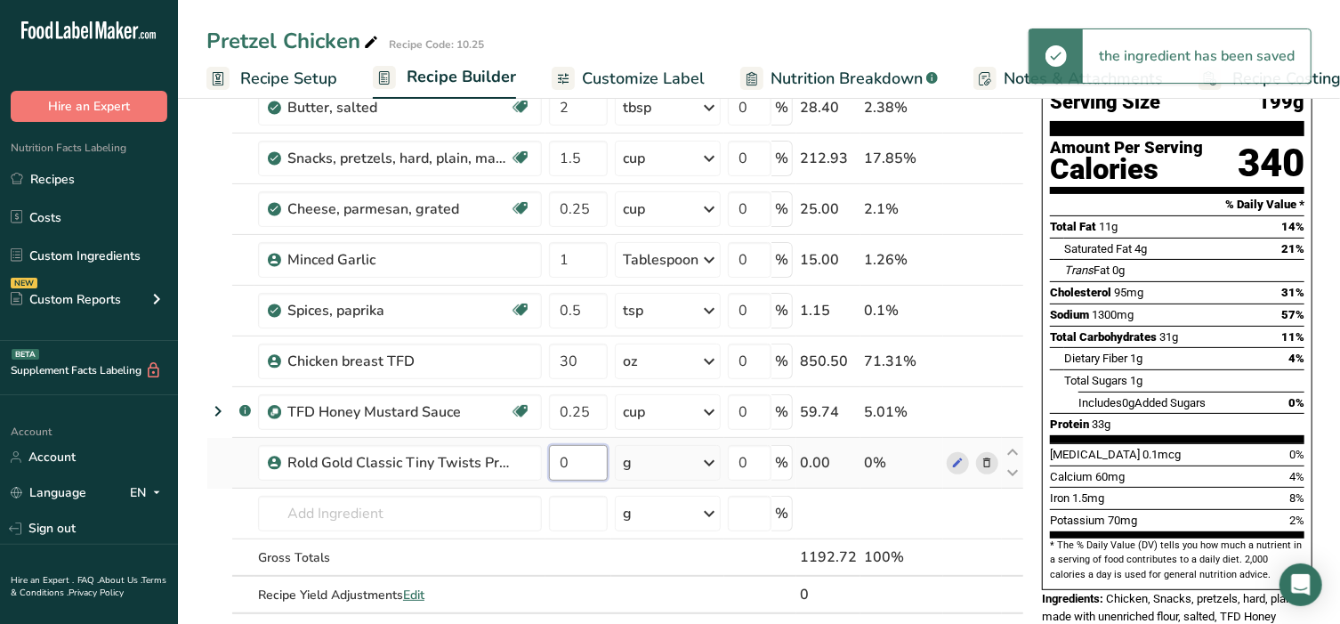
click at [567, 457] on input "0" at bounding box center [578, 463] width 59 height 36
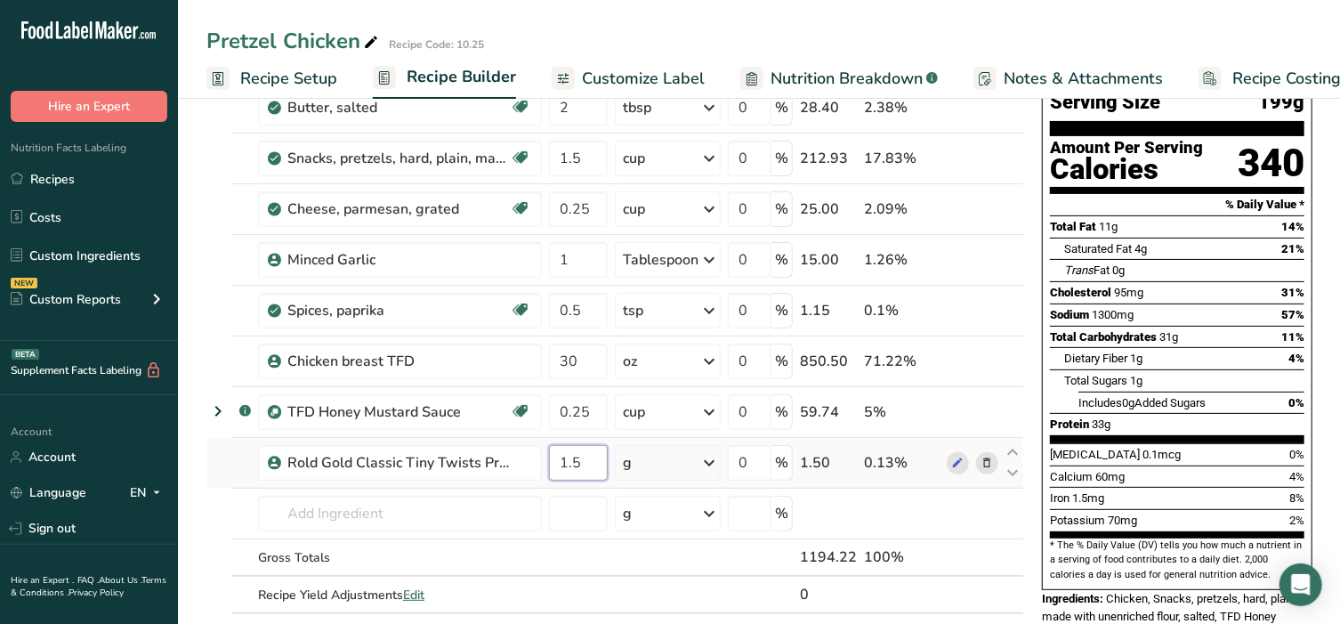
type input "1.5"
click at [699, 464] on div "Ingredient * Amount * Unit * Waste * .a-a{fill:#347362;}.b-a{fill:#fff;} Grams …" at bounding box center [615, 347] width 818 height 606
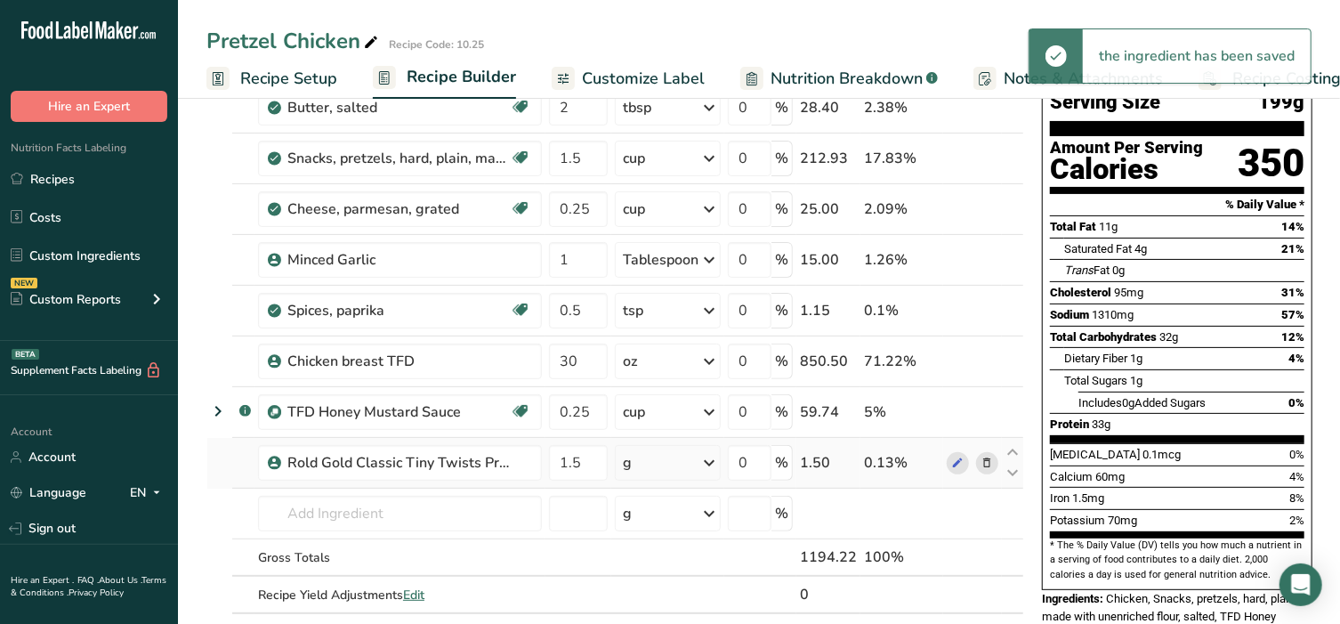
click at [699, 464] on icon at bounding box center [709, 463] width 21 height 32
click at [670, 526] on div "1 cup" at bounding box center [700, 523] width 149 height 26
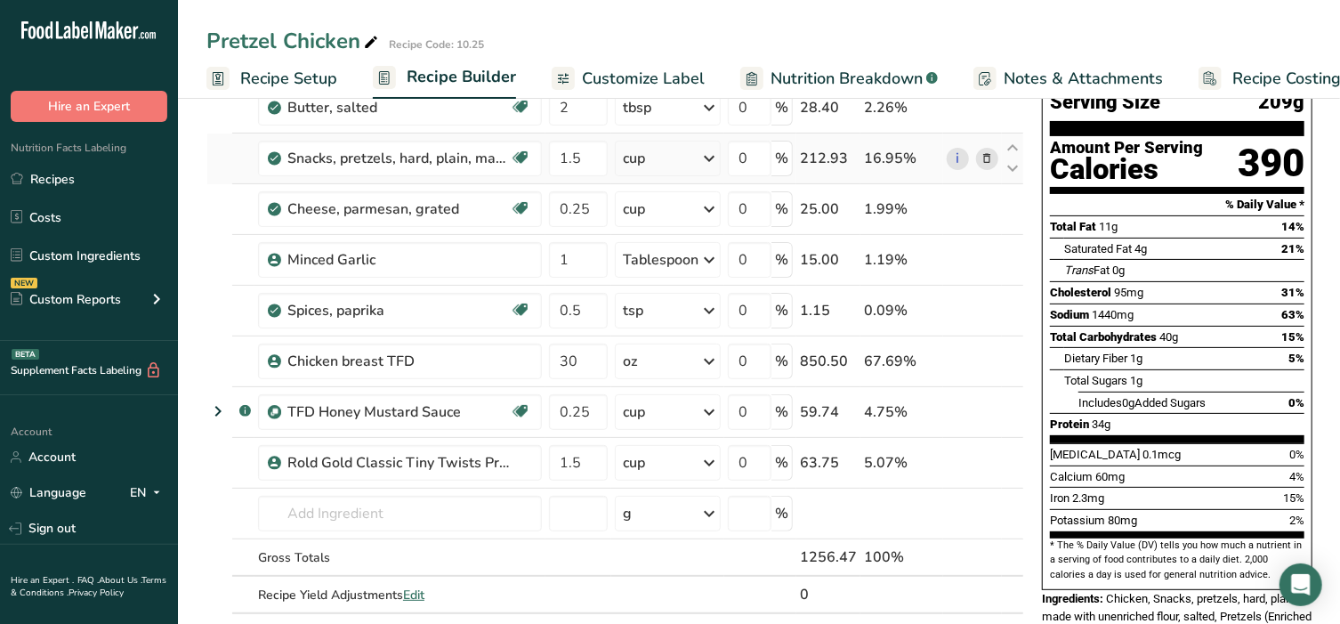
click at [982, 158] on icon at bounding box center [987, 158] width 12 height 19
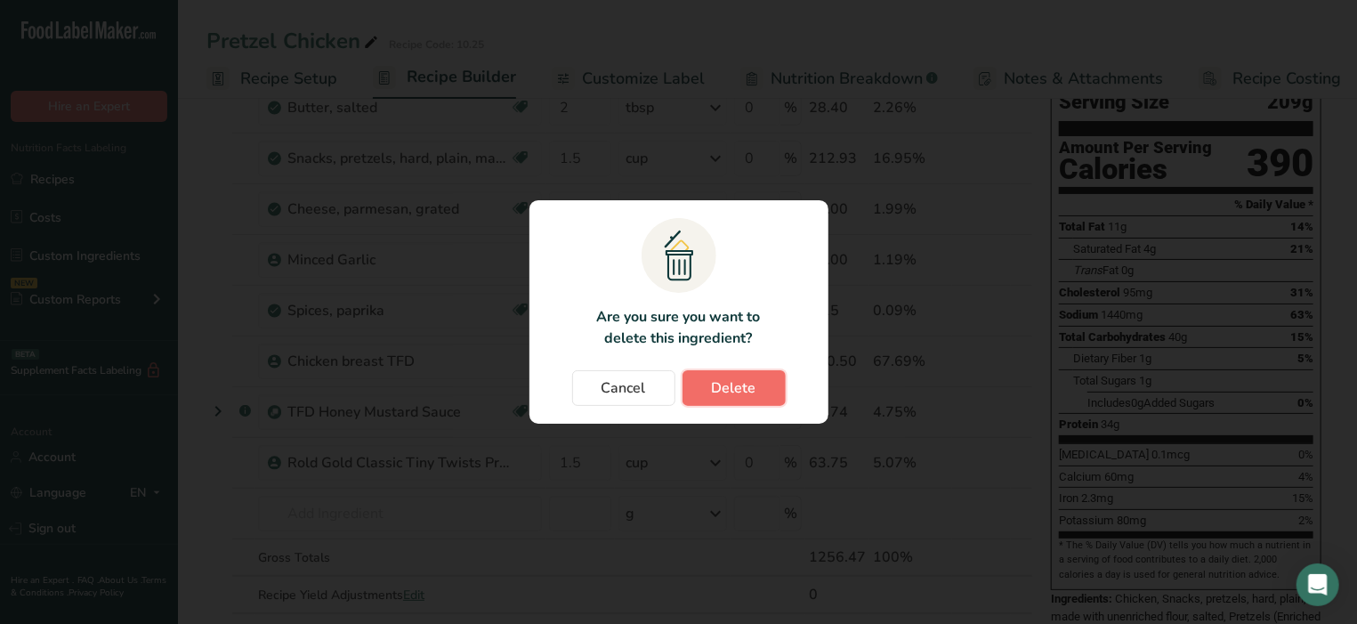
click at [751, 388] on span "Delete" at bounding box center [734, 387] width 44 height 21
type input "0.25"
type input "1"
type input "0.5"
type input "30"
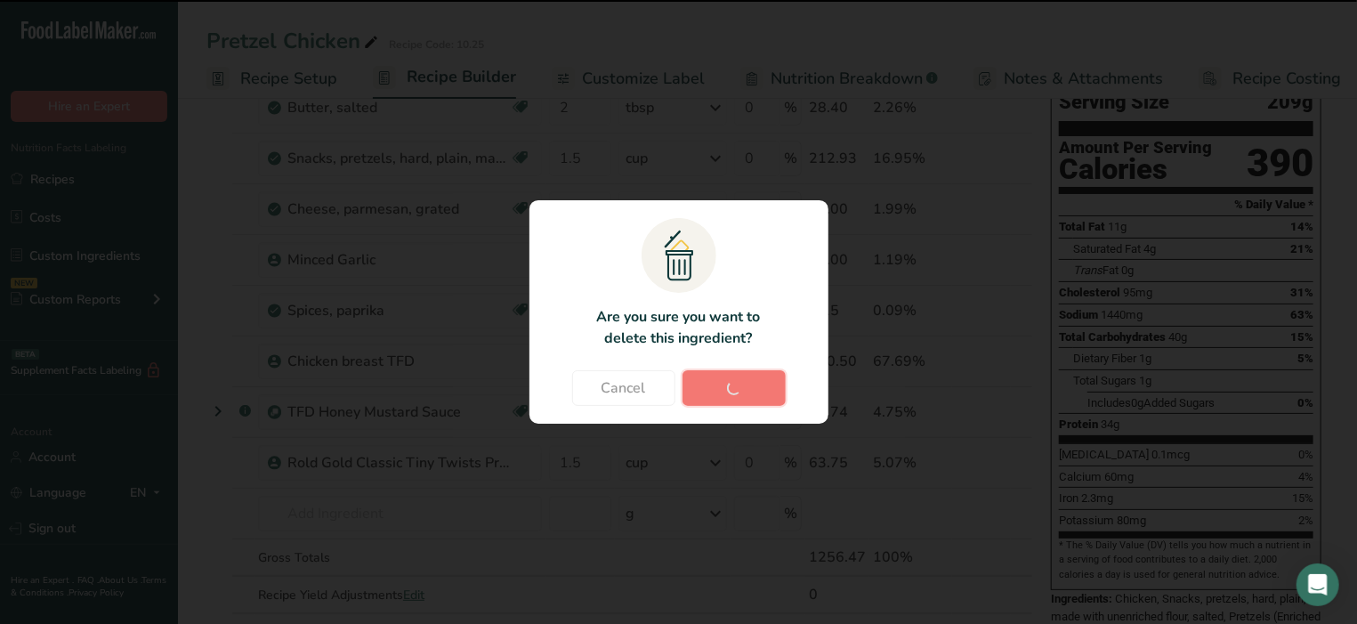
type input "0.25"
type input "1.5"
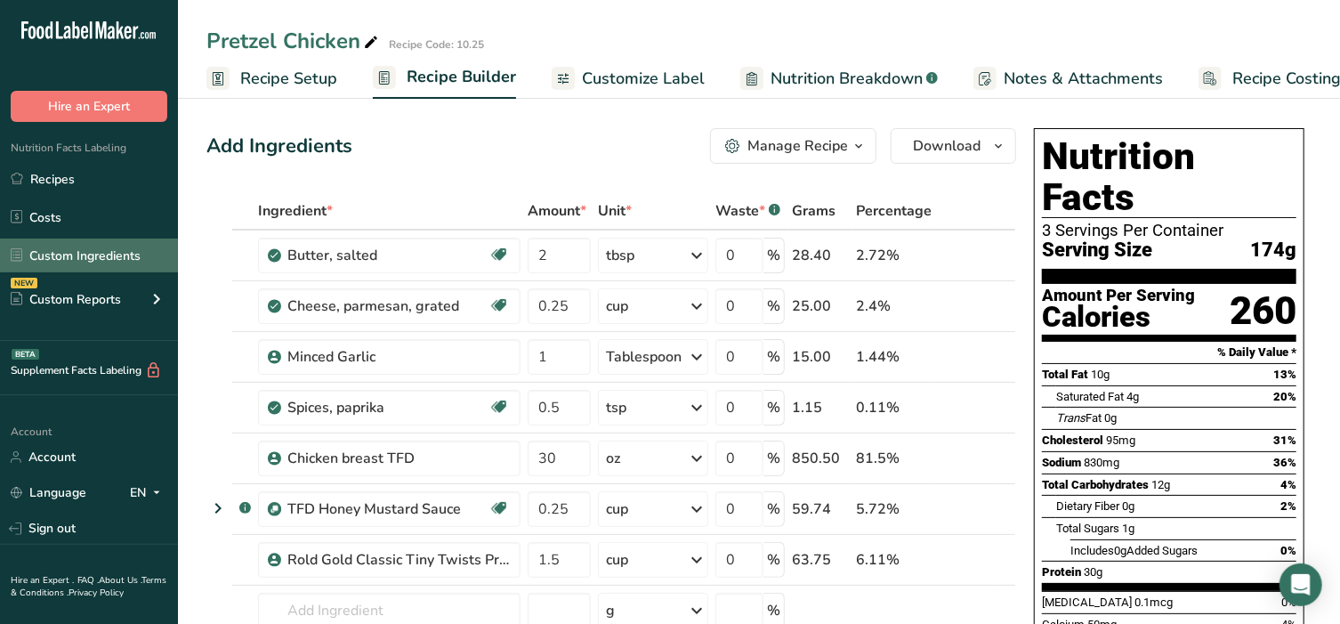
click at [95, 253] on link "Custom Ingredients" at bounding box center [89, 255] width 178 height 34
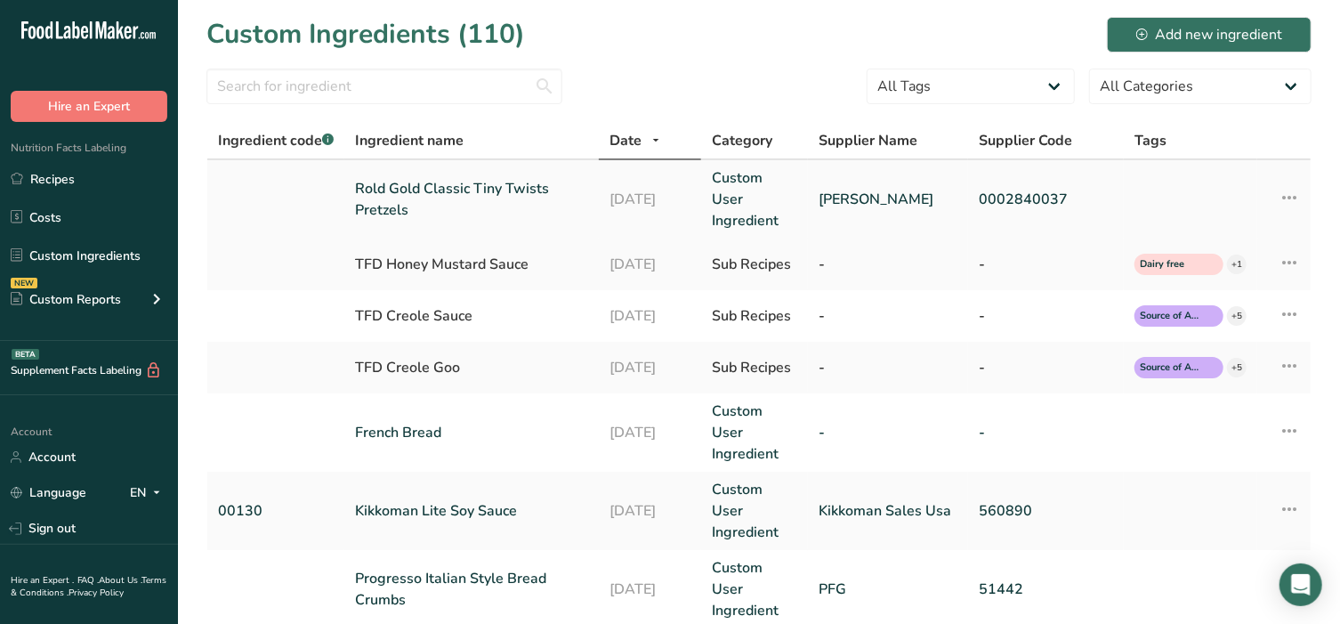
click at [443, 184] on link "Rold Gold Classic Tiny Twists Pretzels" at bounding box center [471, 199] width 233 height 43
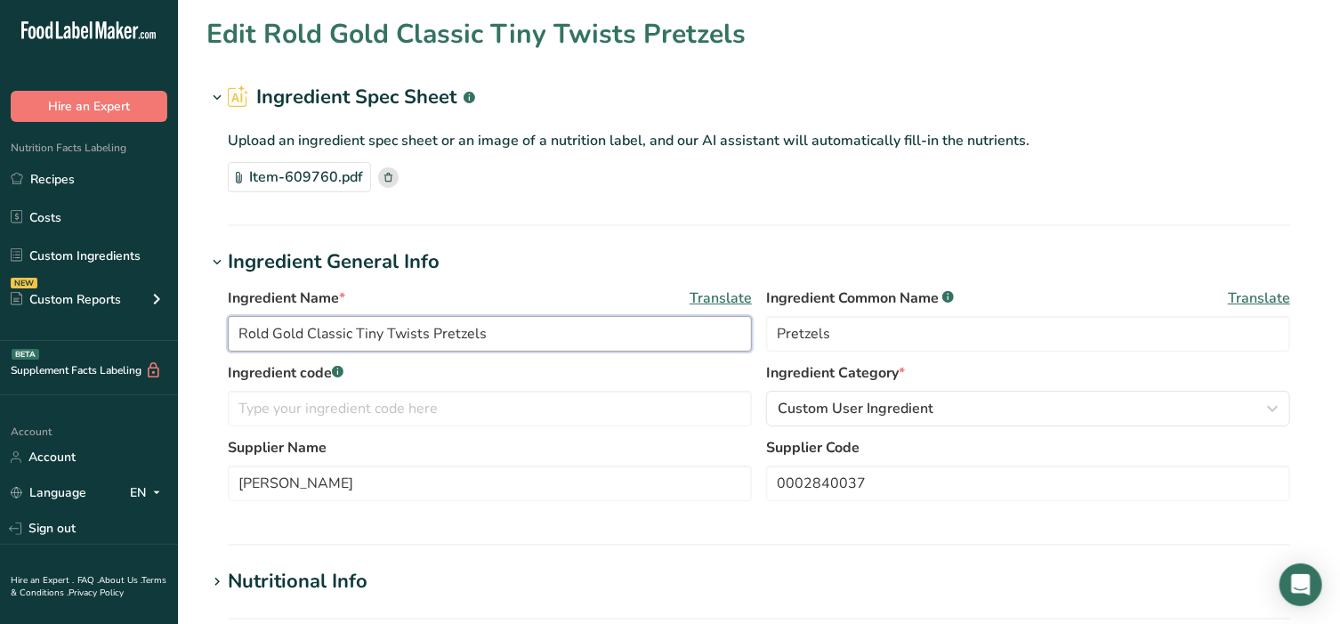
drag, startPoint x: 433, startPoint y: 335, endPoint x: 139, endPoint y: 335, distance: 294.5
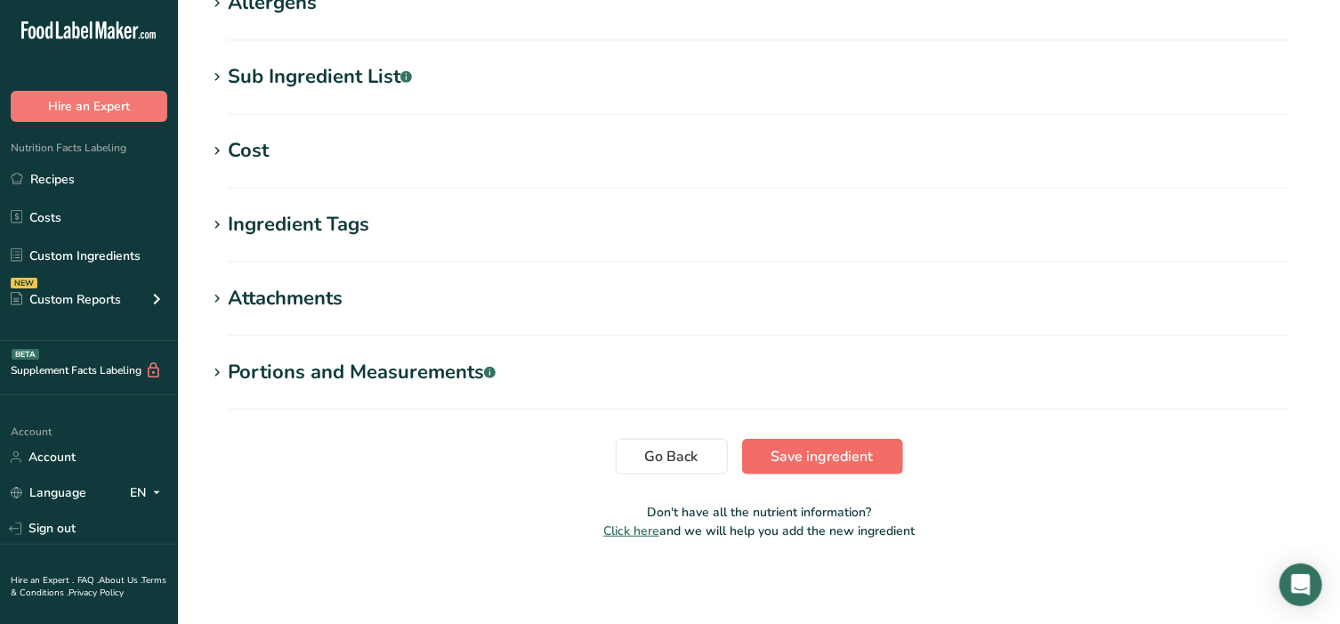
type input "Pretzels"
click at [797, 453] on span "Save ingredient" at bounding box center [822, 456] width 102 height 21
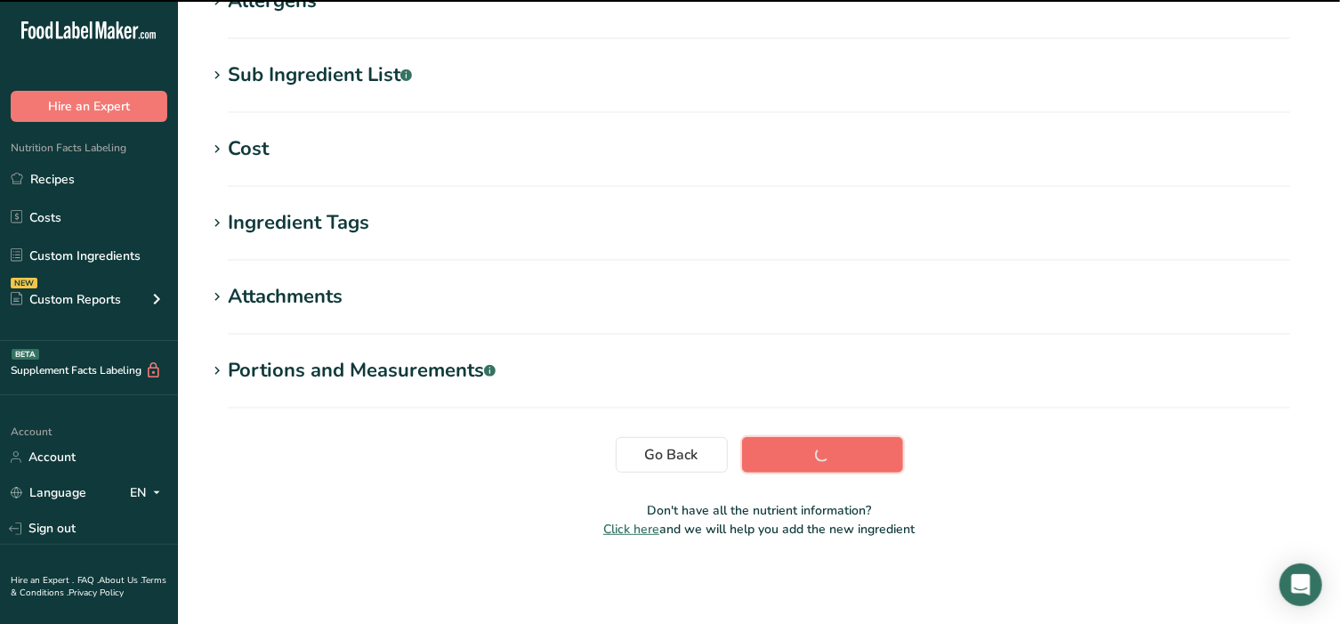
scroll to position [316, 0]
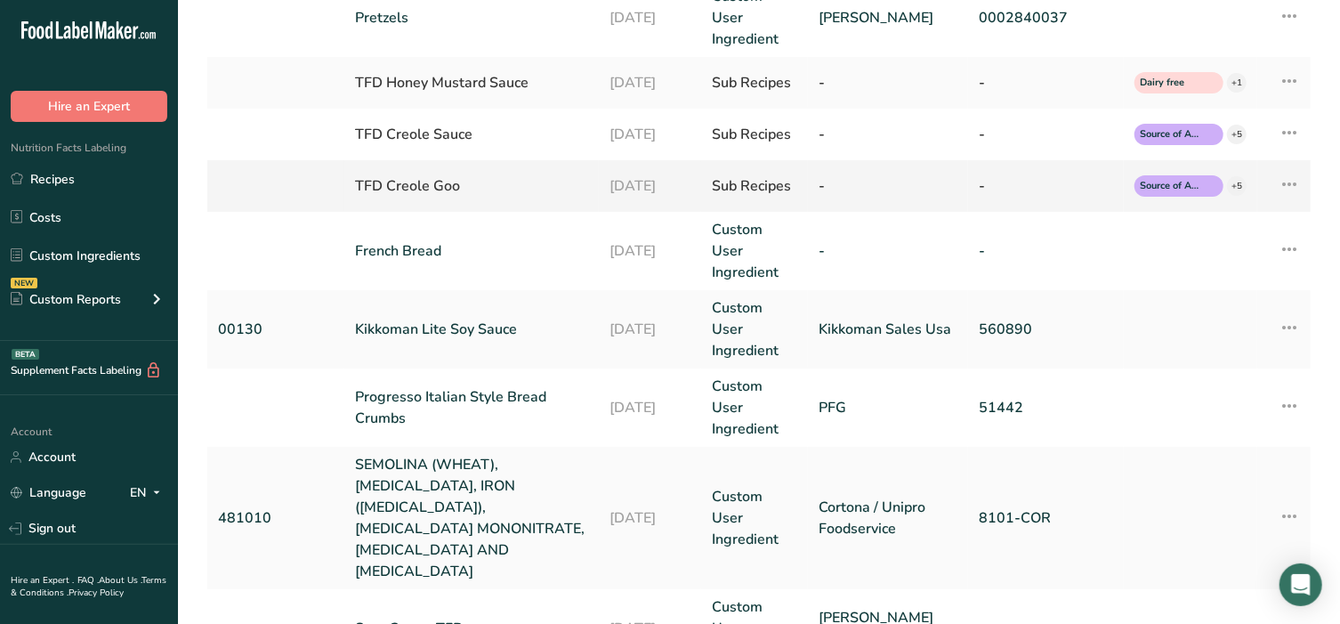
scroll to position [185, 0]
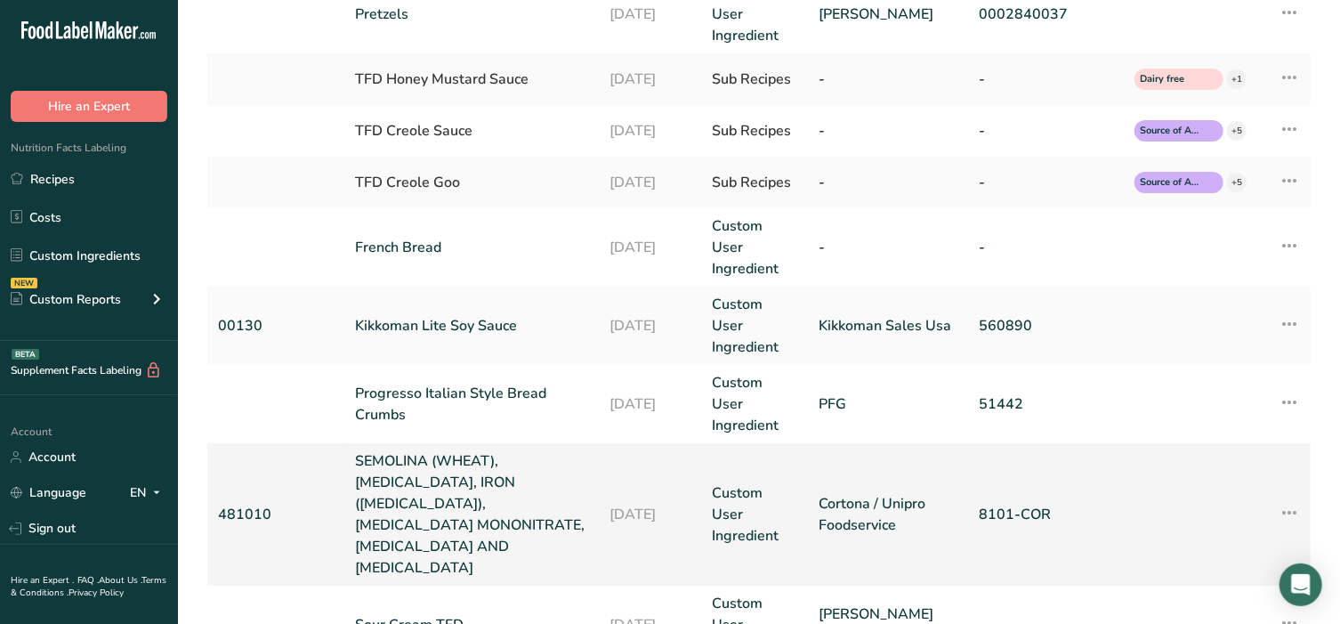
click at [440, 450] on link "SEMOLINA (WHEAT), [MEDICAL_DATA], IRON ([MEDICAL_DATA]), [MEDICAL_DATA] MONONIT…" at bounding box center [471, 514] width 233 height 128
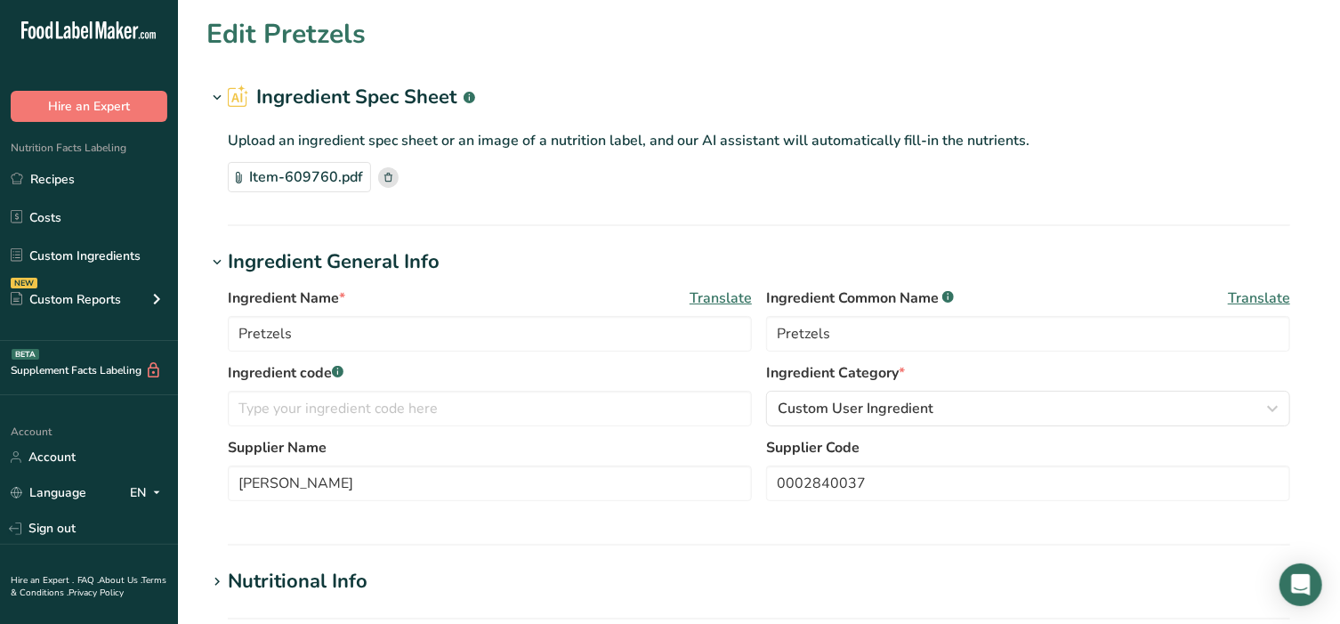
type input "SEMOLINA (WHEAT), [MEDICAL_DATA], IRON ([MEDICAL_DATA]), [MEDICAL_DATA] MONONIT…"
type input "Ziti Pasta"
type input "481010"
type input "Cortona / Unipro Foodservice"
type input "8101-COR"
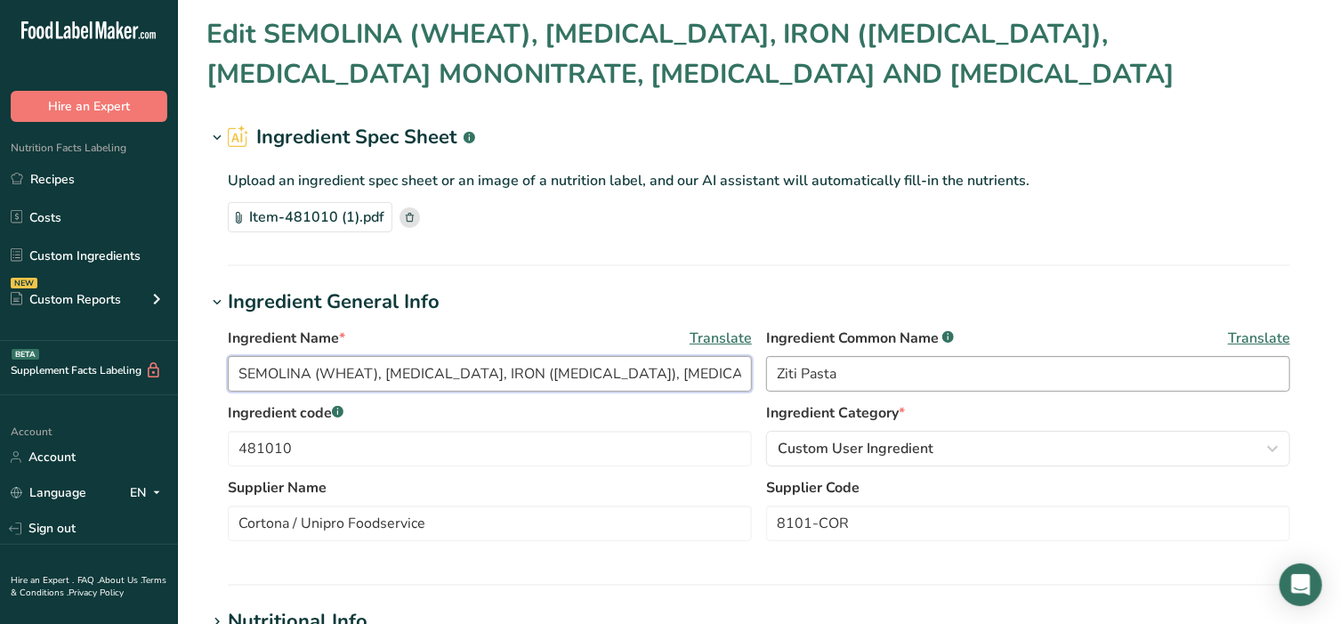
scroll to position [0, 252]
drag, startPoint x: 239, startPoint y: 370, endPoint x: 838, endPoint y: 388, distance: 599.1
click at [838, 388] on div "Ingredient Name * Translate SEMOLINA (WHEAT), [MEDICAL_DATA], IRON ([MEDICAL_DA…" at bounding box center [759, 364] width 1062 height 75
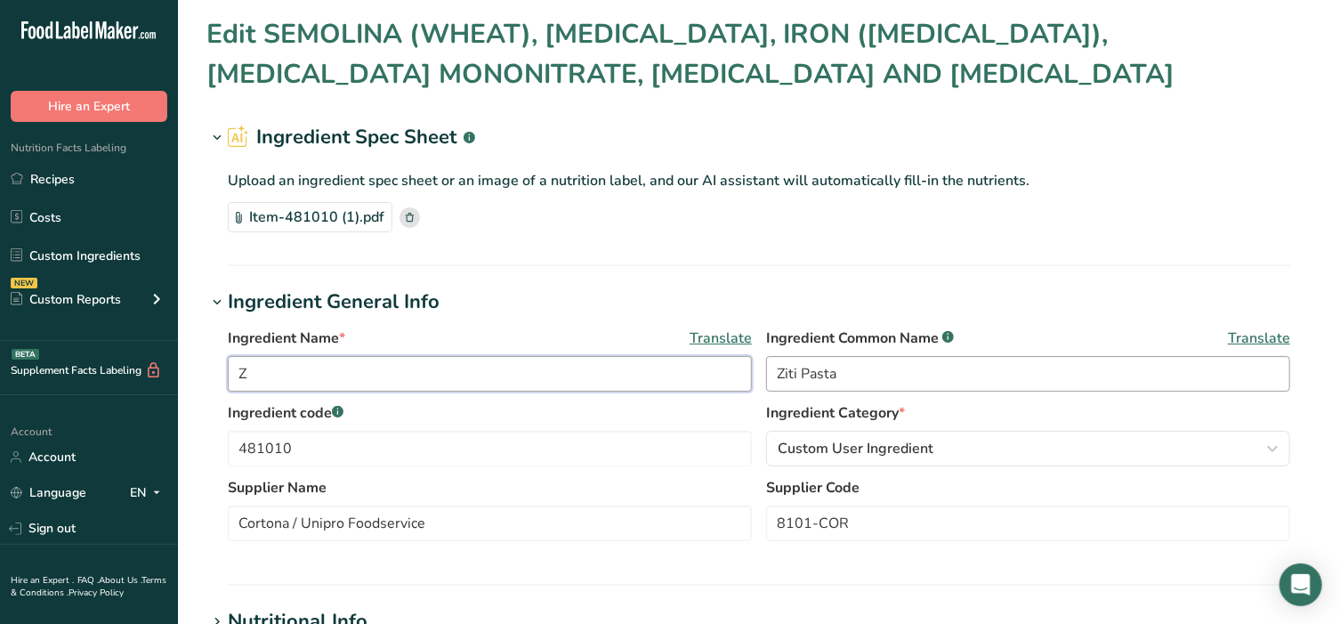
scroll to position [0, 0]
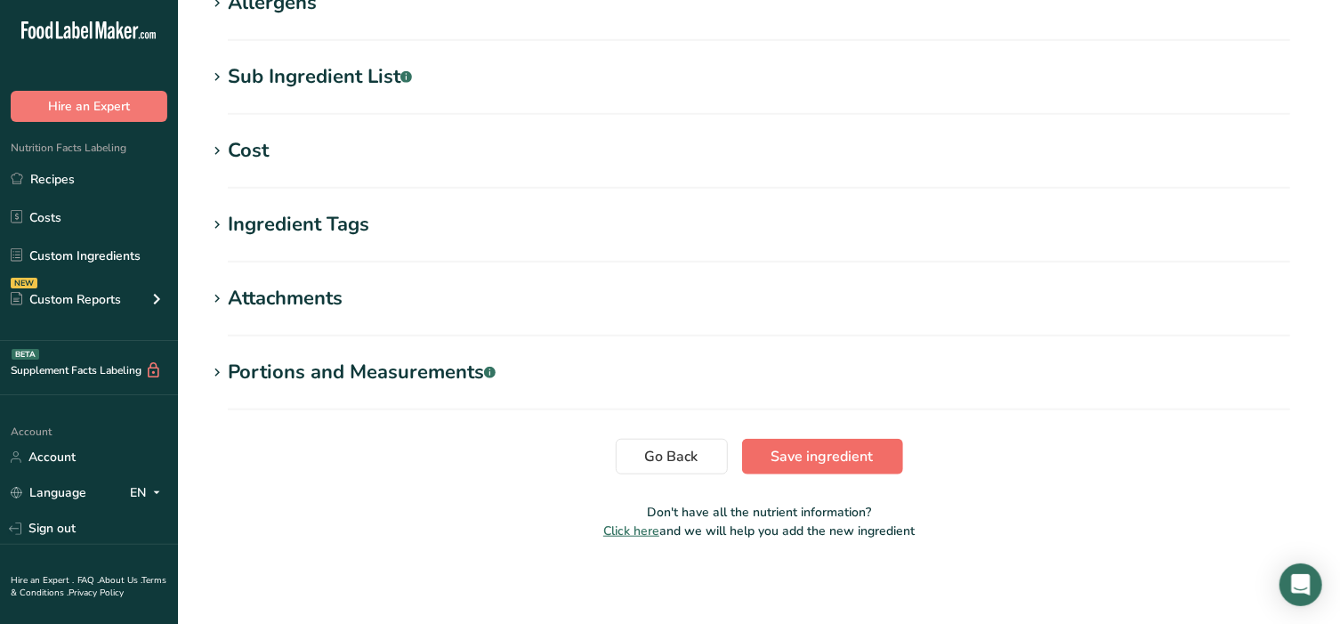
type input "Ziti Pasta"
click at [853, 446] on span "Save ingredient" at bounding box center [822, 456] width 102 height 21
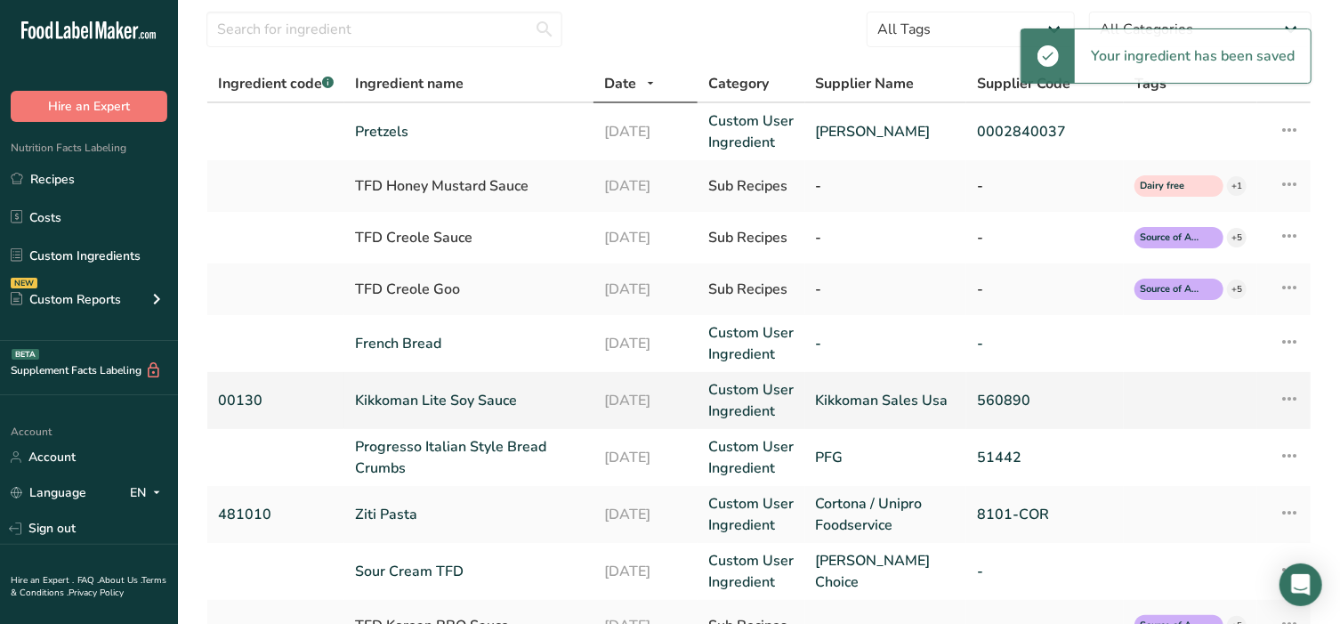
scroll to position [222, 0]
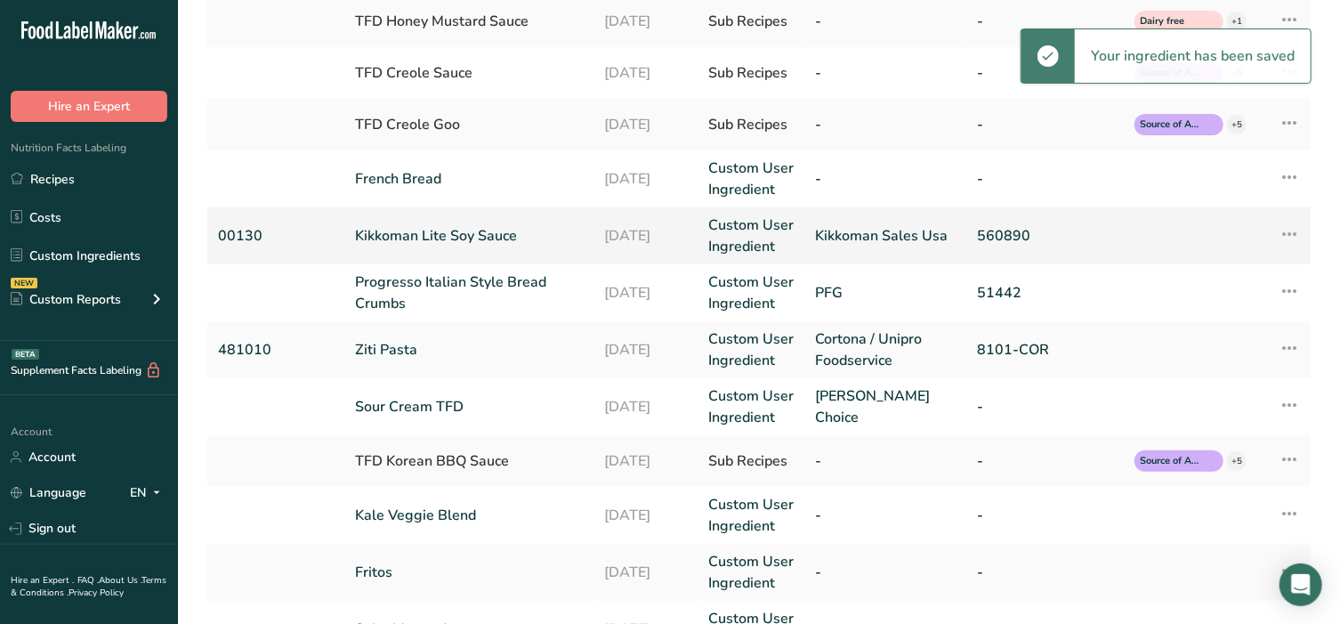
click at [448, 222] on td "Kikkoman Lite Soy Sauce" at bounding box center [468, 235] width 249 height 57
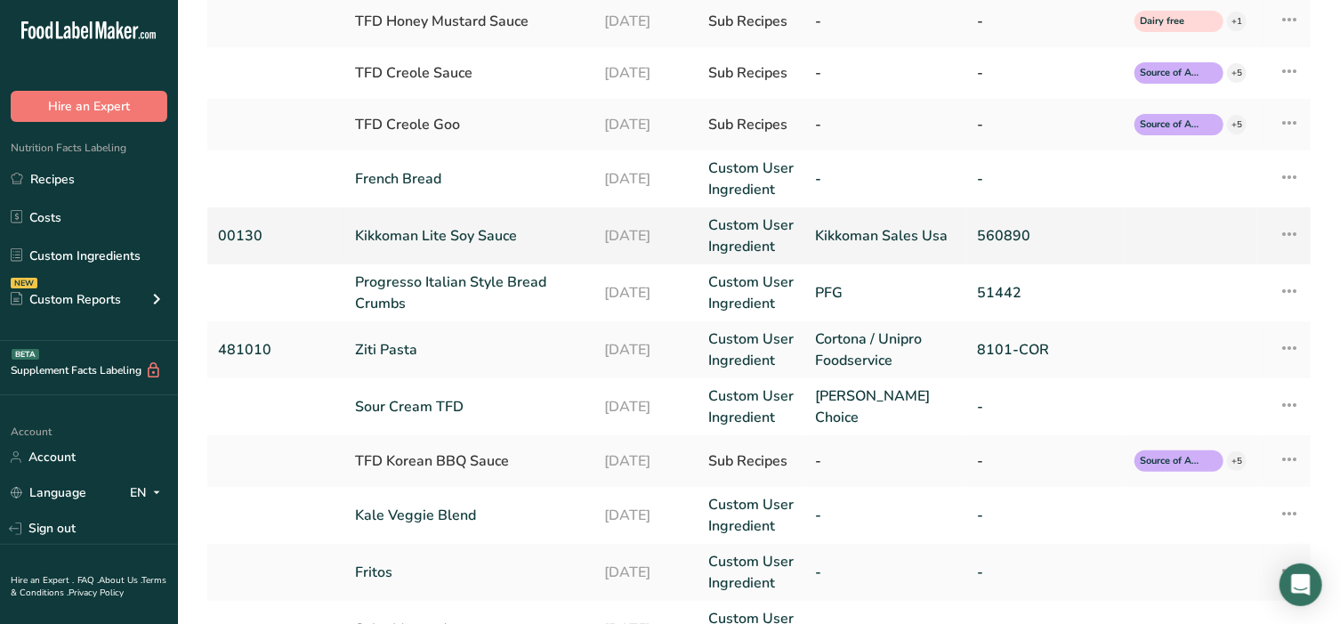
click at [451, 230] on link "Kikkoman Lite Soy Sauce" at bounding box center [469, 235] width 228 height 21
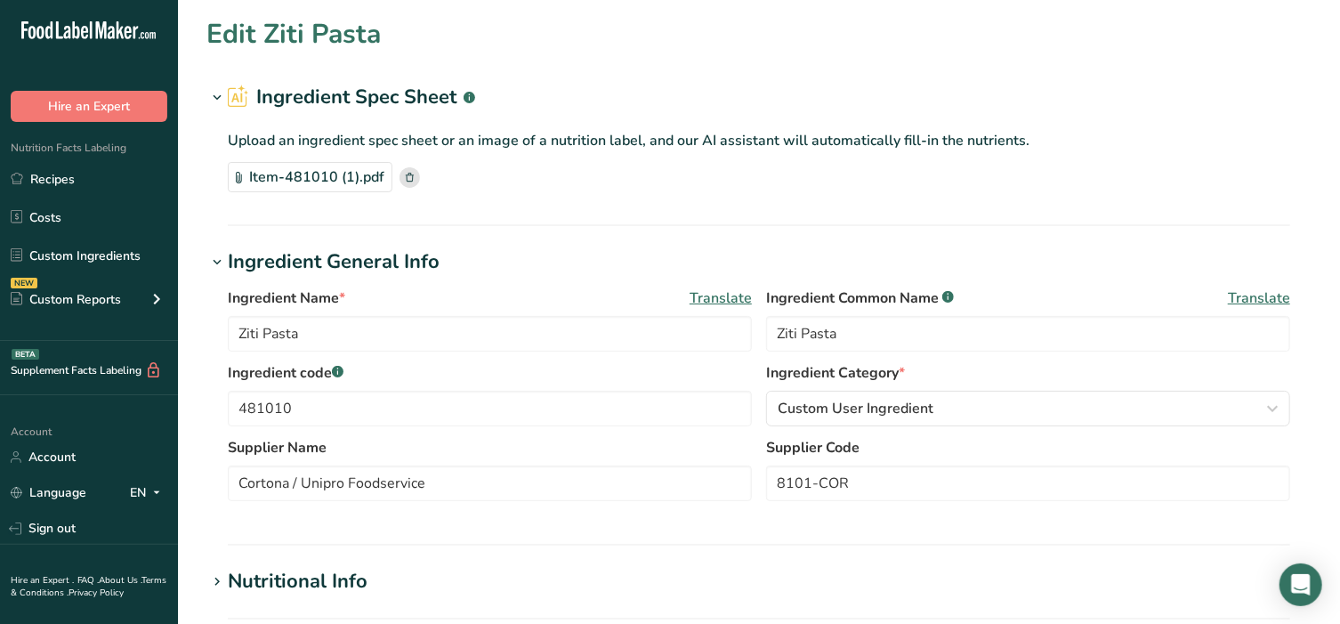
type input "Kikkoman Lite Soy Sauce"
type input "Lite Soy Sauce"
type input "00130"
type input "Kikkoman Sales Usa"
type input "560890"
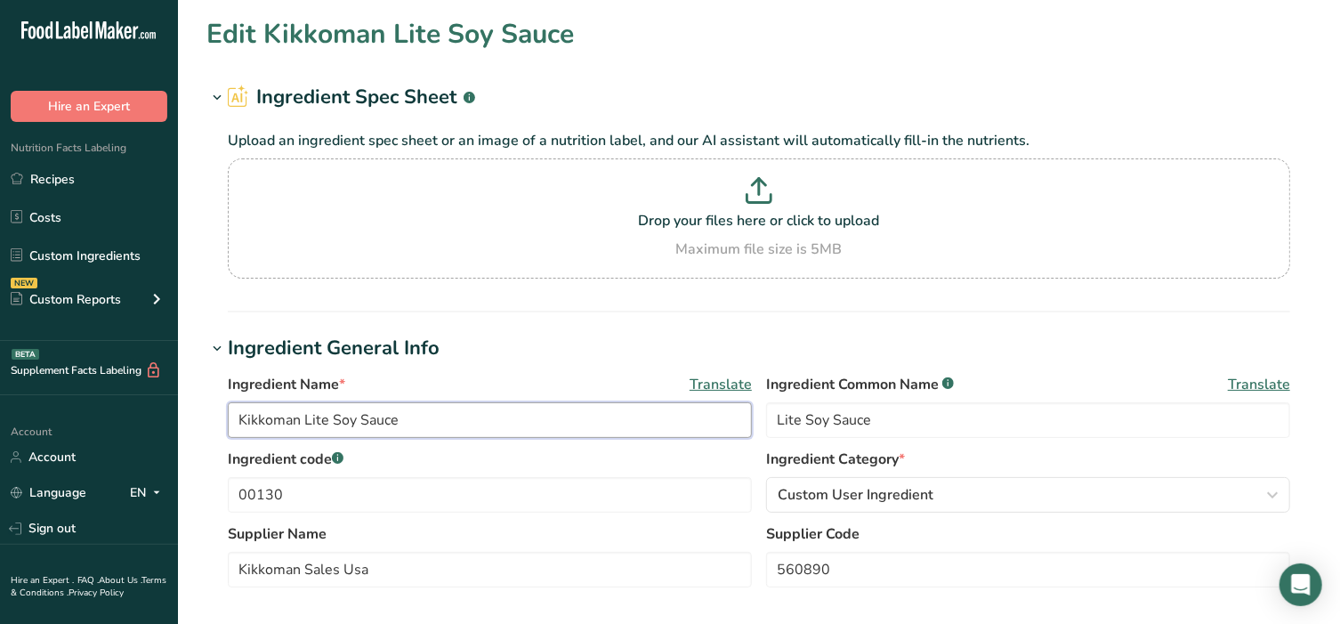
drag, startPoint x: 304, startPoint y: 423, endPoint x: 168, endPoint y: 417, distance: 136.2
click at [394, 403] on input "Lite Soy Sauce" at bounding box center [490, 420] width 524 height 36
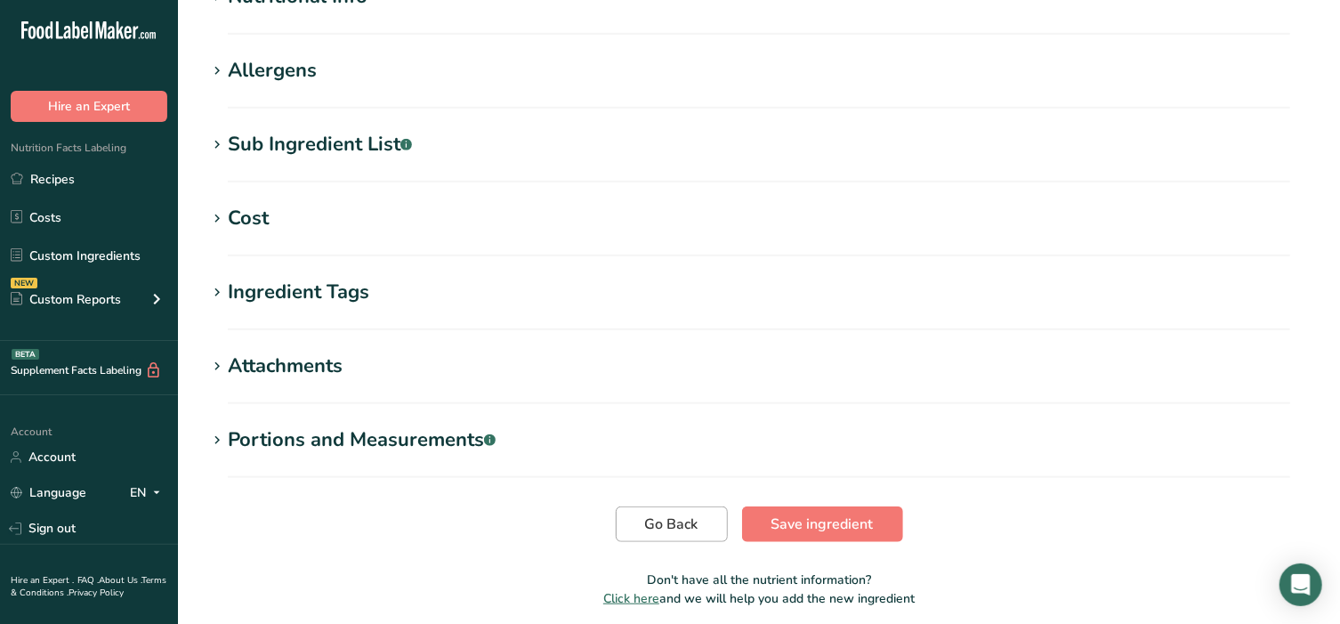
scroll to position [702, 0]
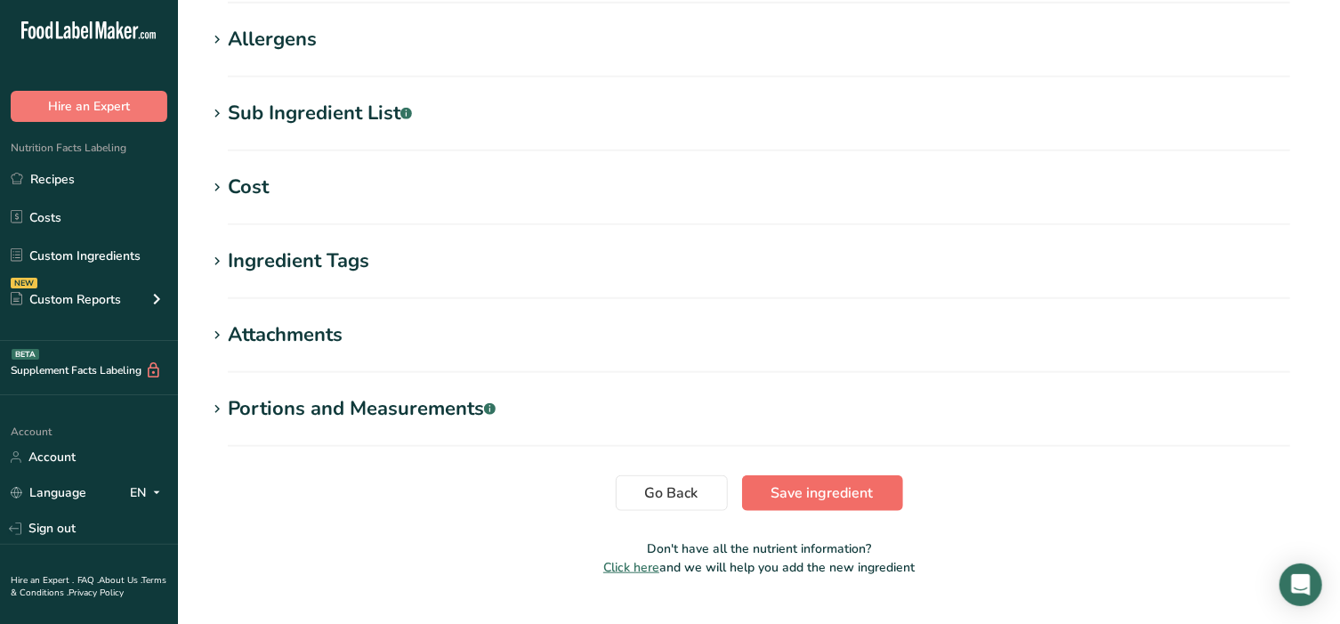
type input "Lite Soy Sauce"
click at [807, 498] on span "Save ingredient" at bounding box center [822, 492] width 102 height 21
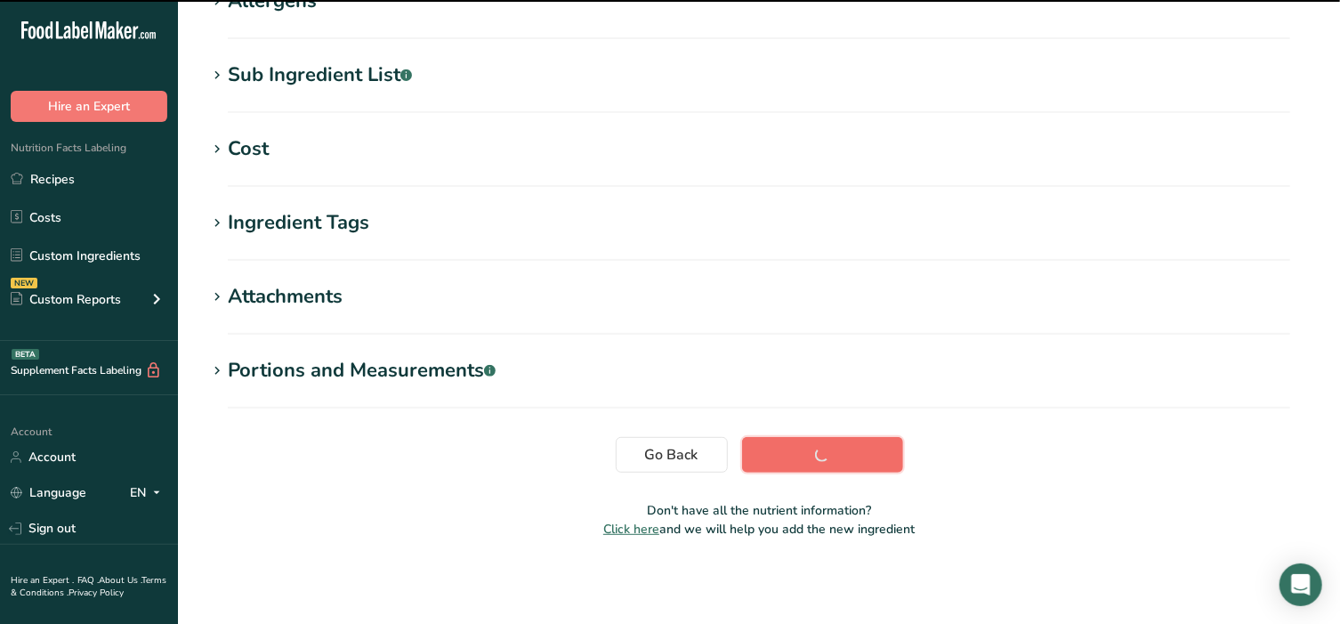
scroll to position [280, 0]
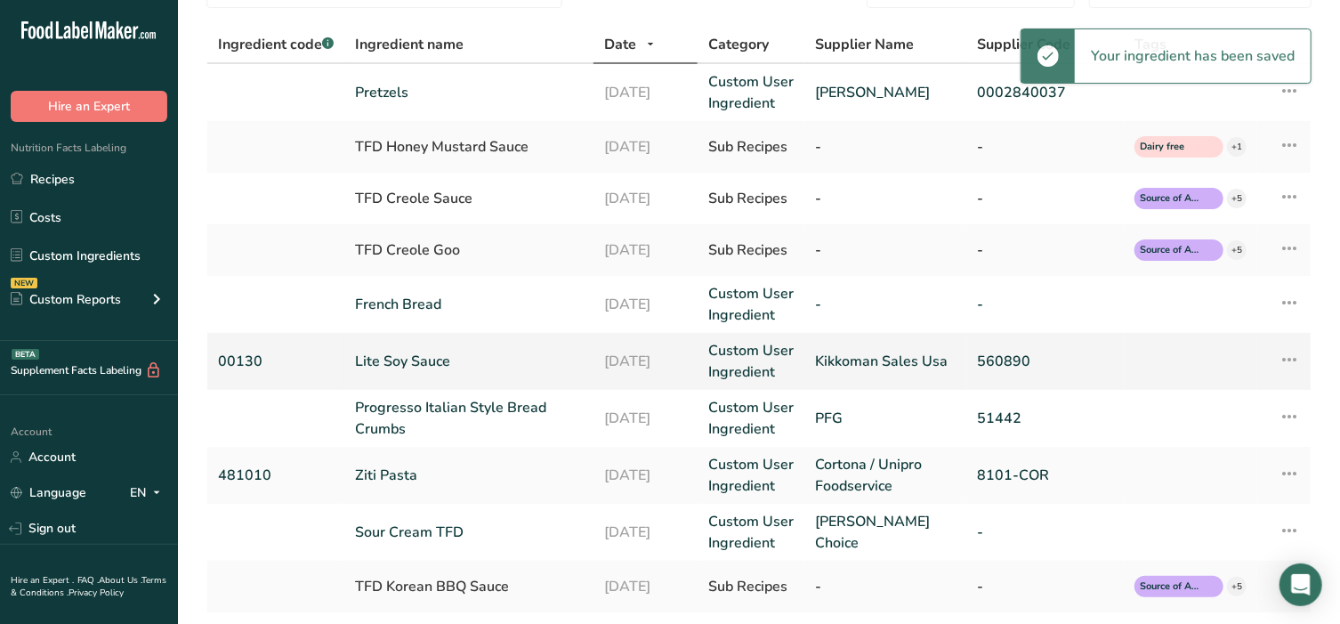
scroll to position [111, 0]
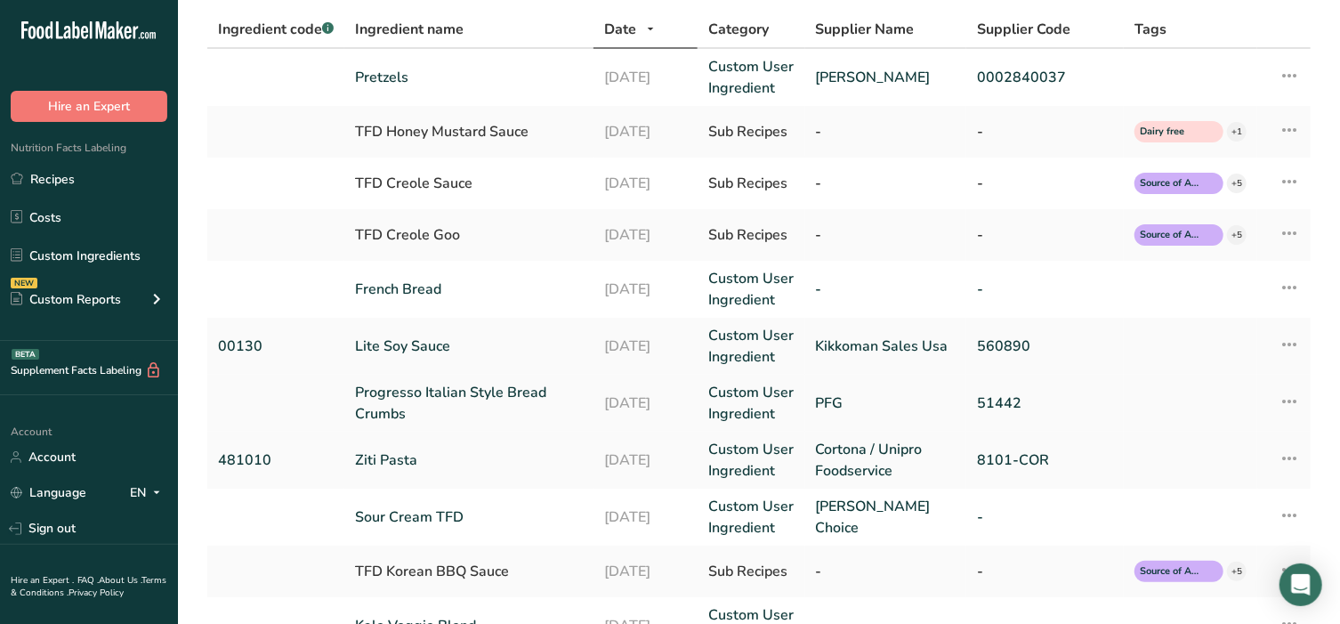
click at [479, 401] on link "Progresso Italian Style Bread Crumbs" at bounding box center [469, 403] width 228 height 43
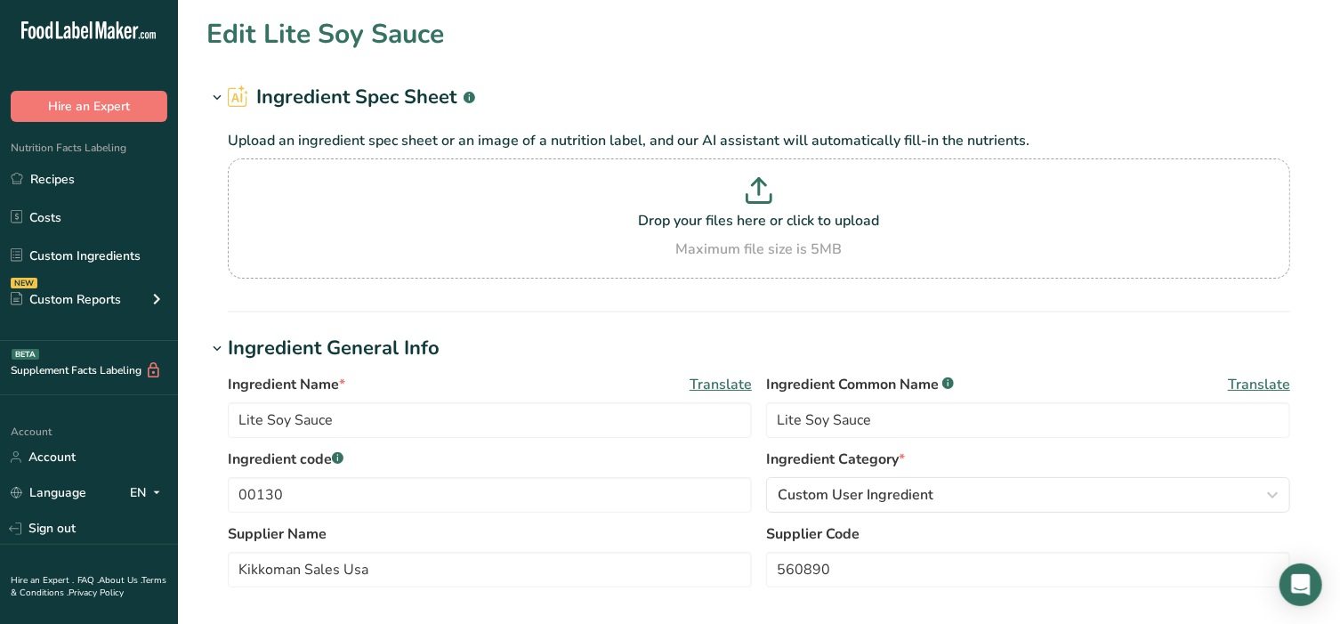
type input "Progresso Italian Style Bread Crumbs"
type input "Italian Breadcrumbs"
type input "PFG"
type input "51442"
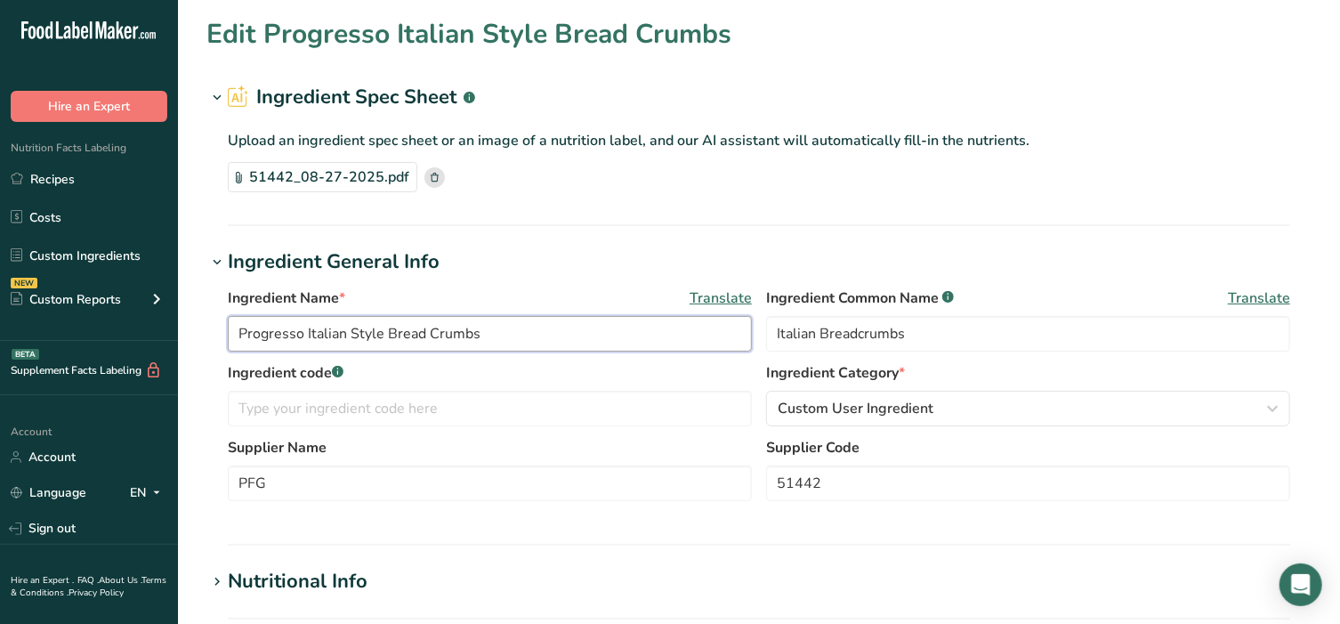
drag, startPoint x: 308, startPoint y: 334, endPoint x: 168, endPoint y: 335, distance: 139.7
click at [319, 331] on input "Italian Style Bread Crumbs" at bounding box center [490, 334] width 524 height 36
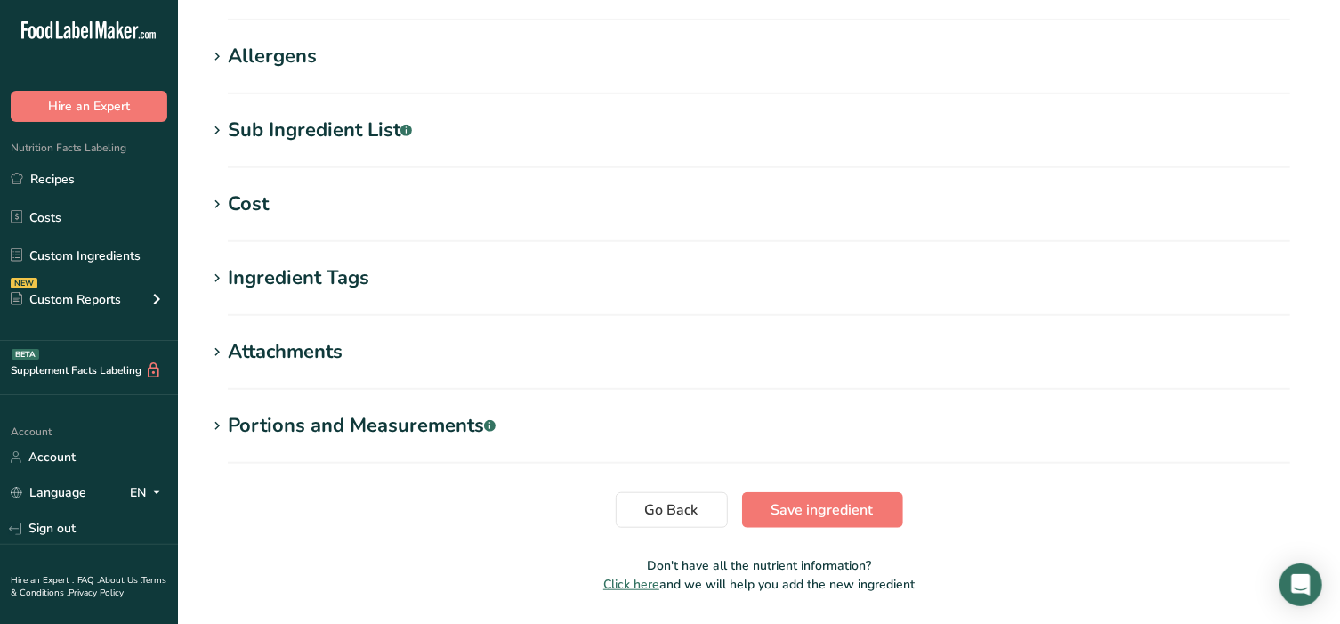
scroll to position [652, 0]
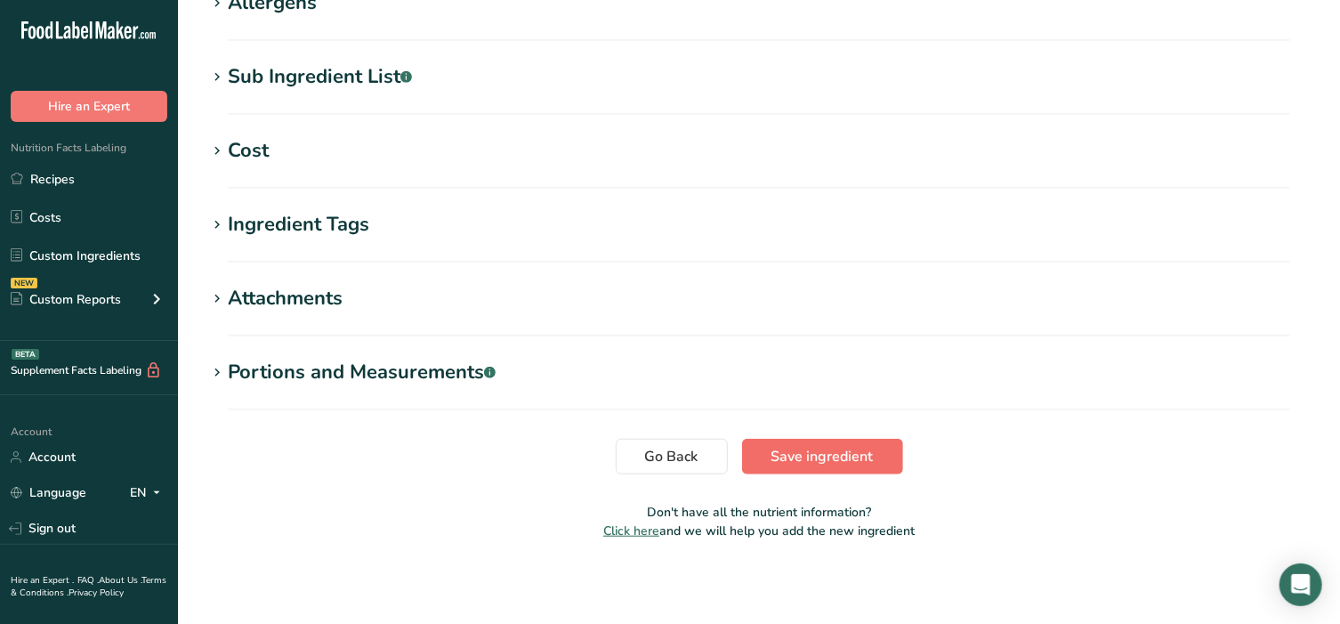
type input "Italian Bread Crumbs"
click at [825, 459] on span "Save ingredient" at bounding box center [822, 456] width 102 height 21
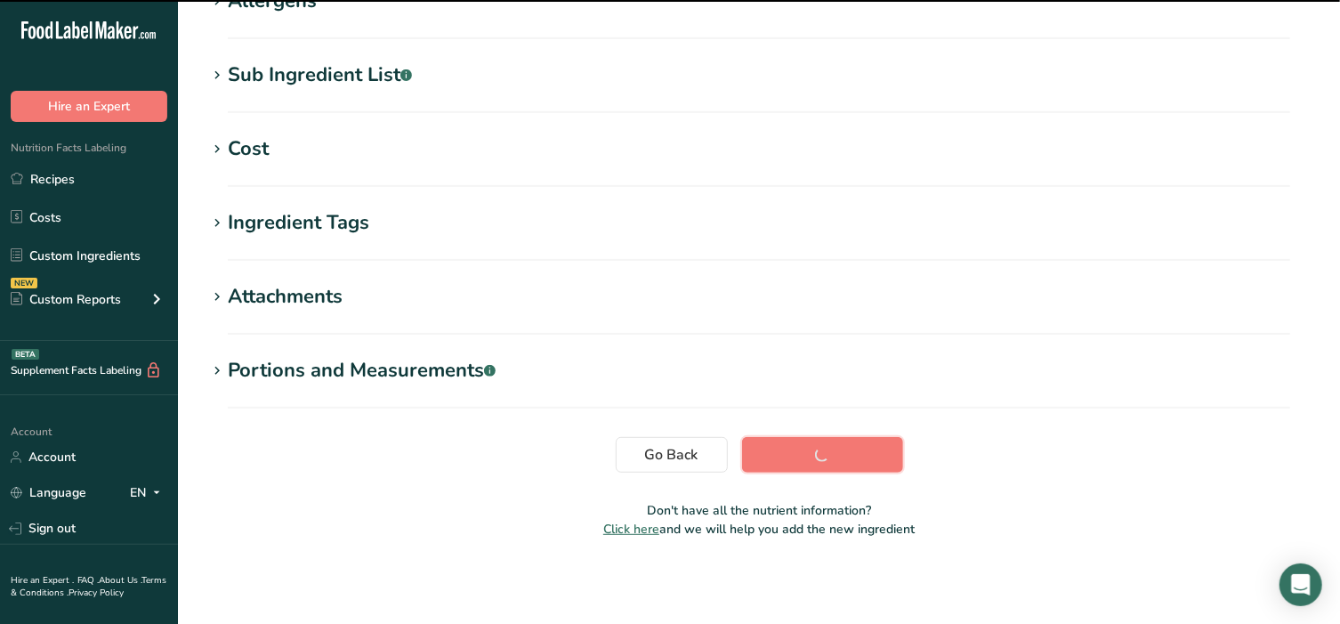
scroll to position [316, 0]
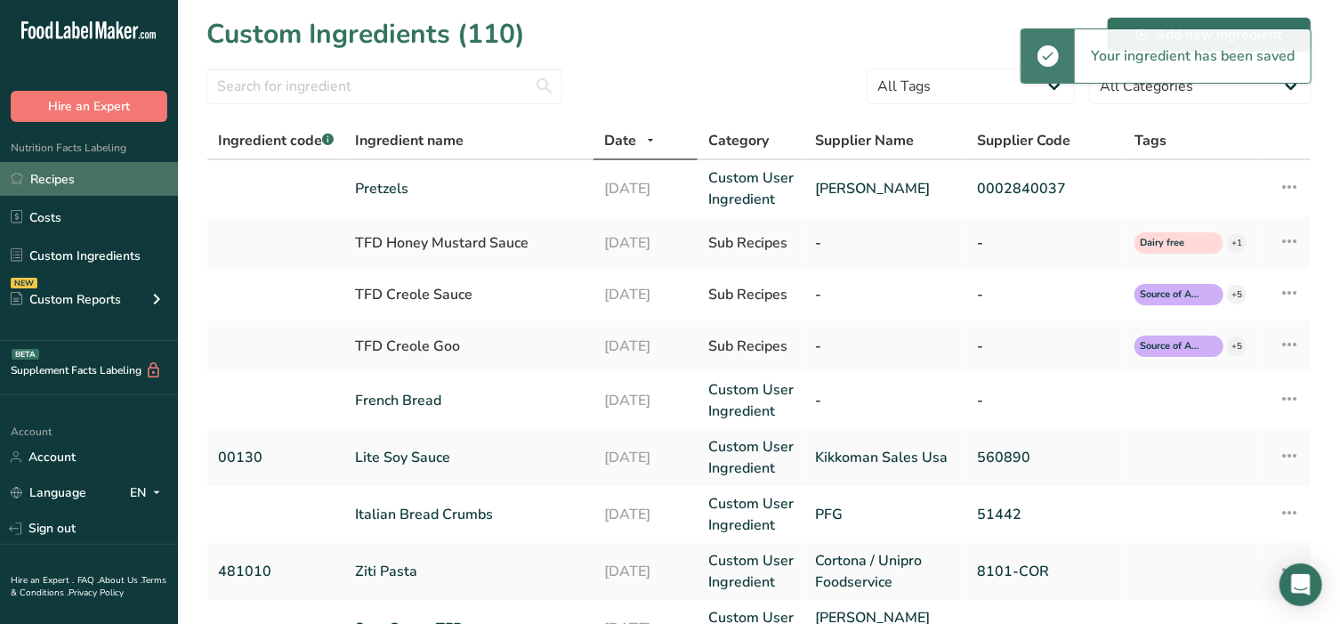
click at [77, 176] on link "Recipes" at bounding box center [89, 179] width 178 height 34
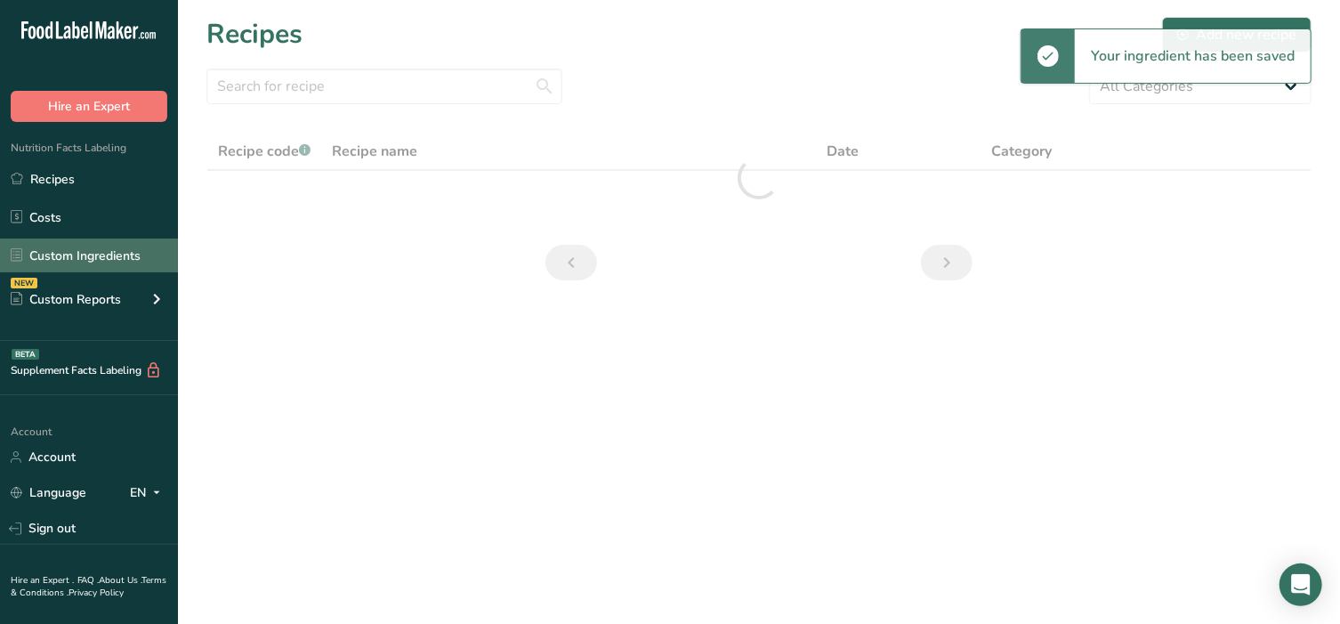
click at [97, 257] on link "Custom Ingredients" at bounding box center [89, 255] width 178 height 34
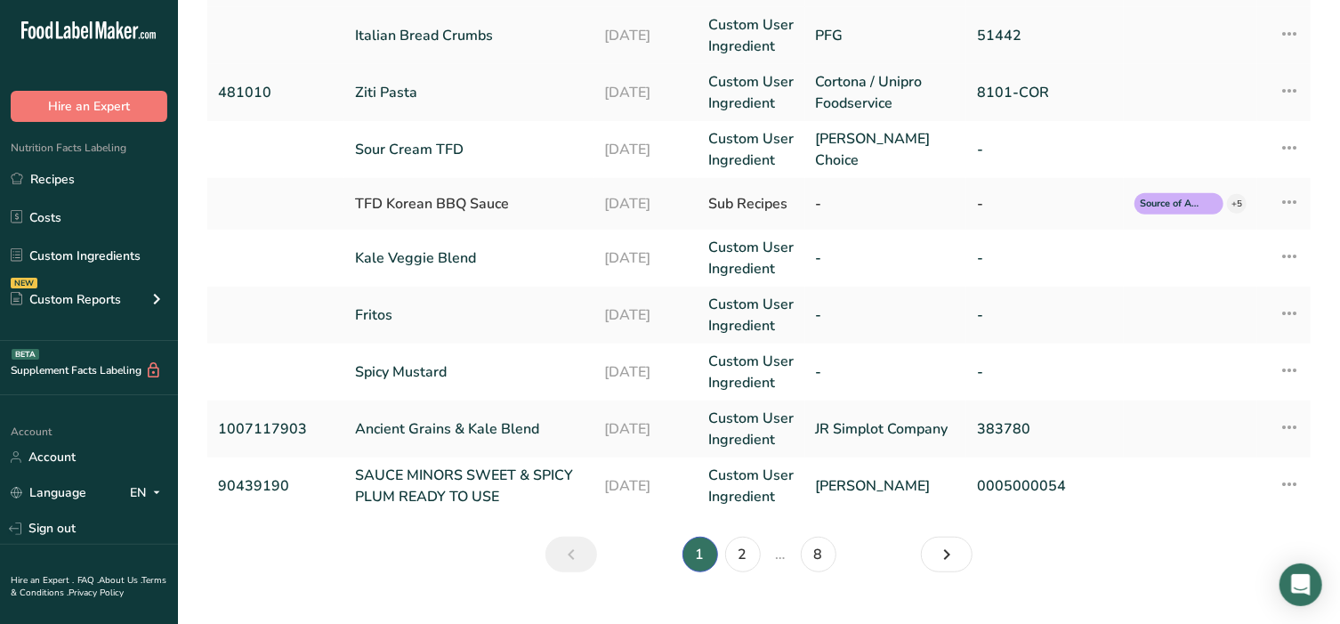
scroll to position [511, 0]
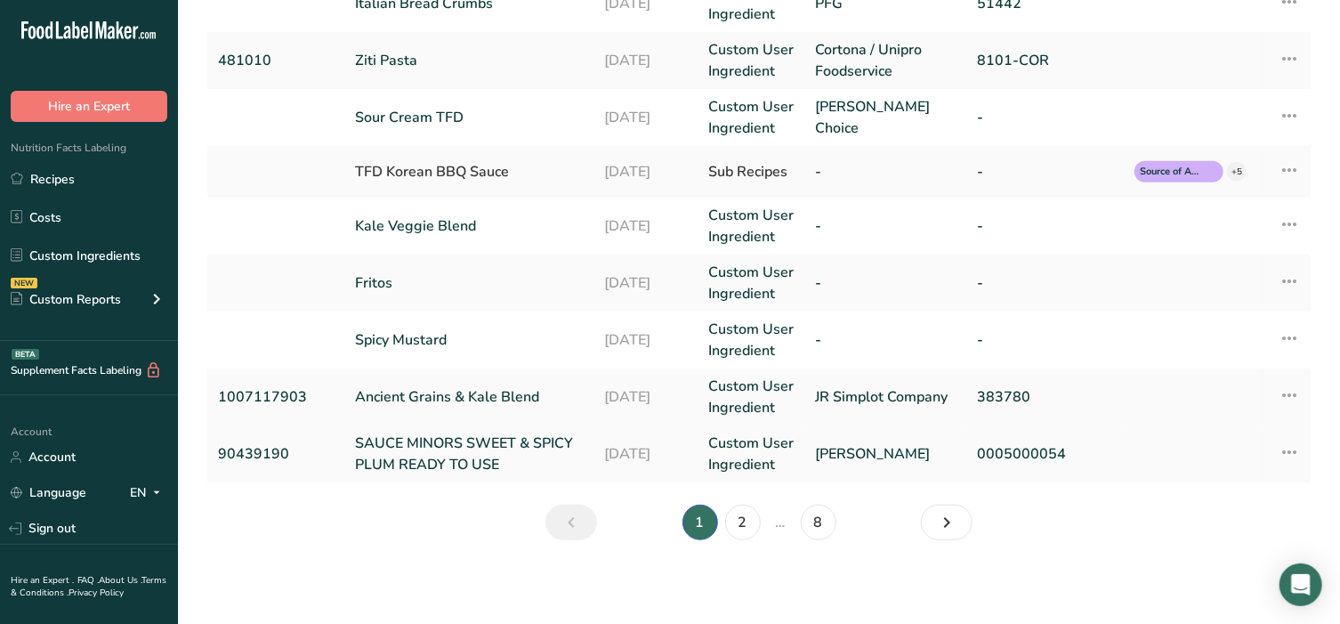
click at [481, 447] on link "SAUCE MINORS SWEET & SPICY PLUM READY TO USE" at bounding box center [469, 453] width 228 height 43
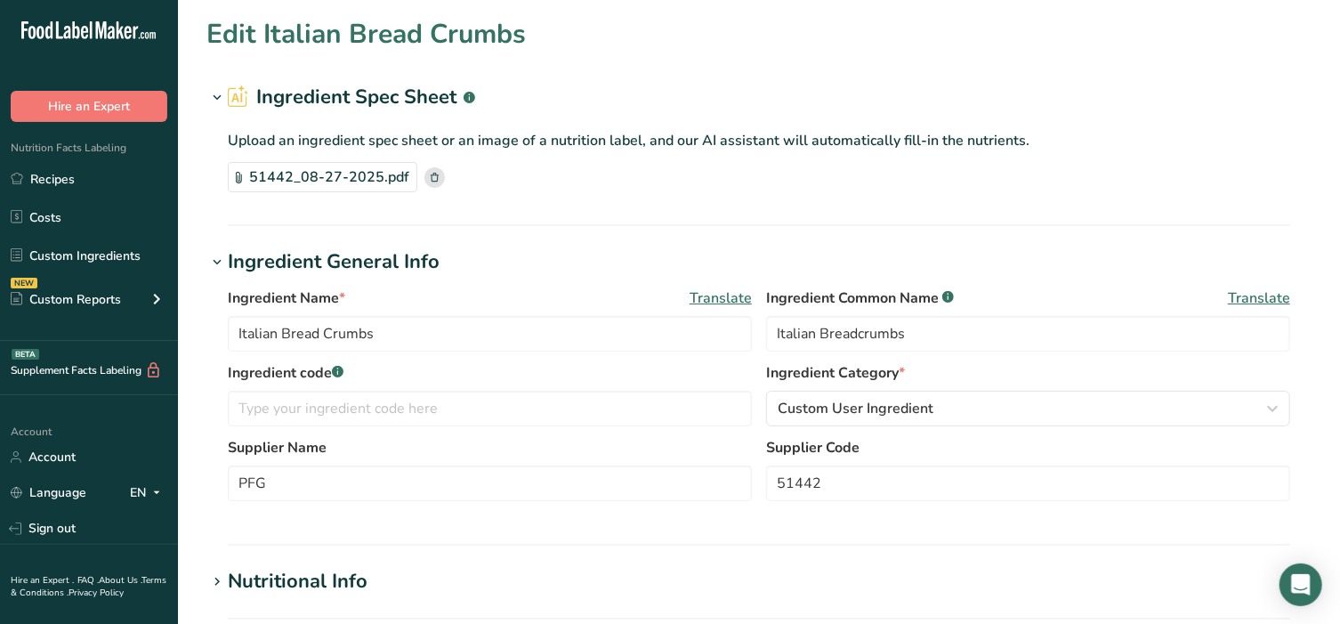
type input "SAUCE MINORS SWEET & SPICY PLUM READY TO USE"
type input "Spicy Plum Sauce"
type input "90439190"
type input "[PERSON_NAME]"
type input "0005000054"
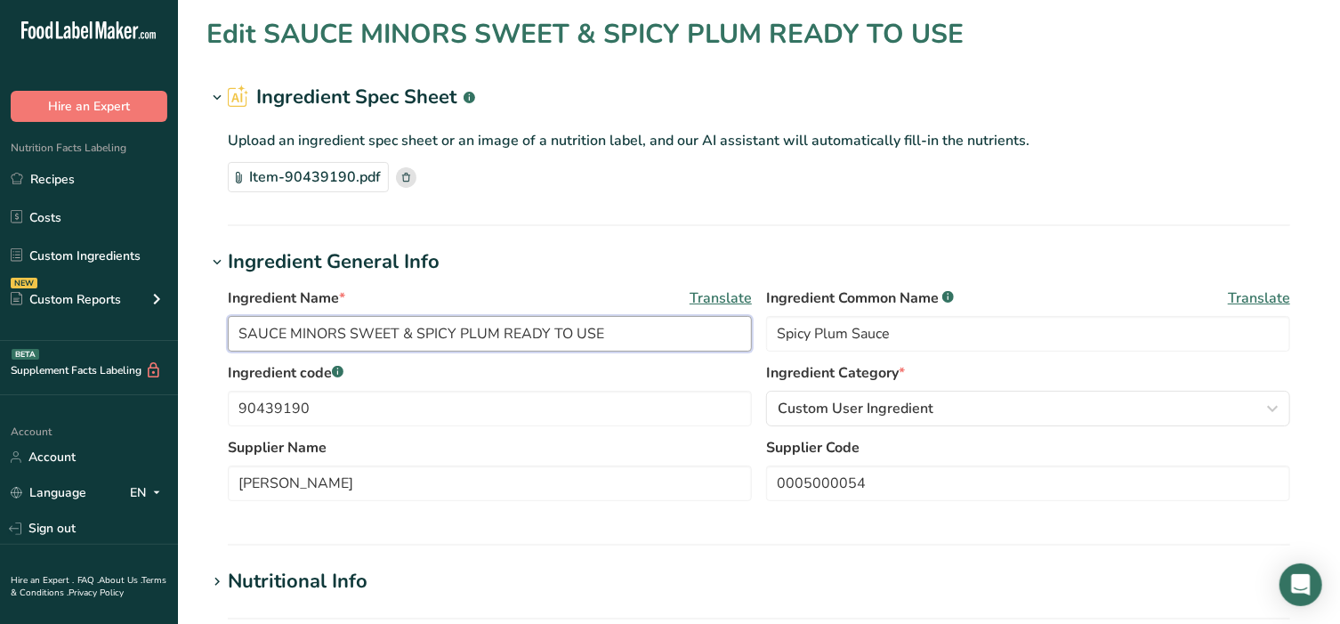
drag, startPoint x: 352, startPoint y: 332, endPoint x: 220, endPoint y: 321, distance: 133.0
click at [220, 321] on div "Ingredient Name * Translate SAUCE MINORS SWEET & SPICY PLUM READY TO USE Ingred…" at bounding box center [758, 400] width 1105 height 246
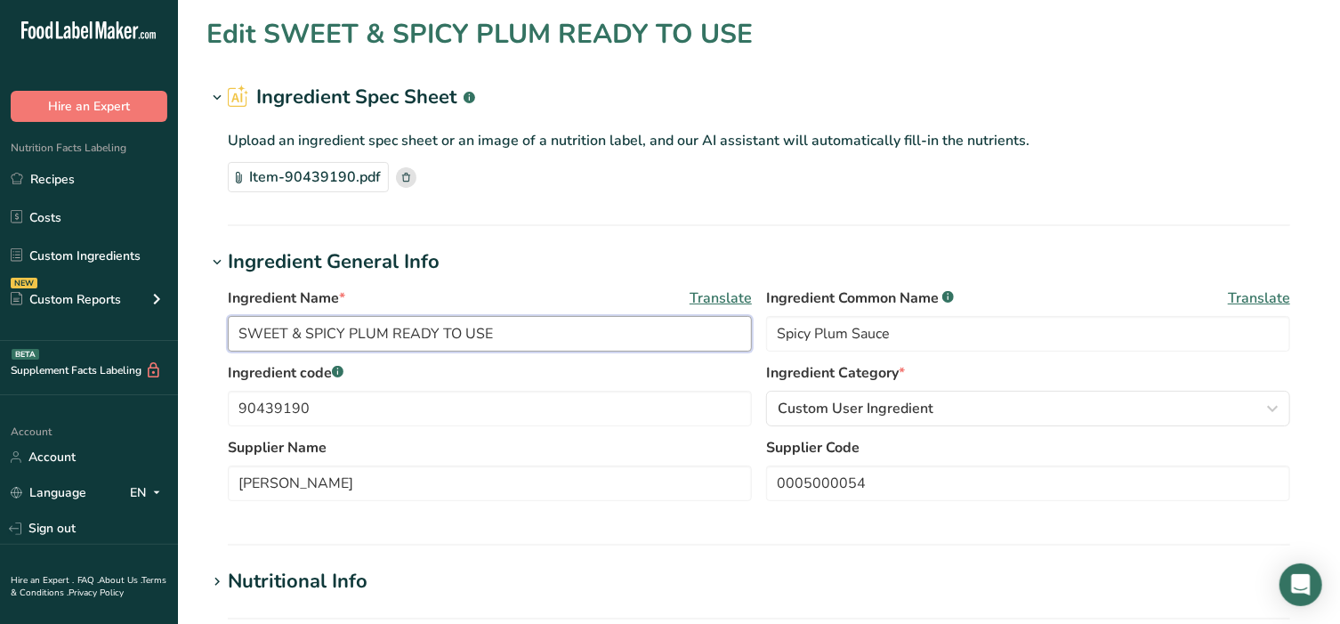
drag, startPoint x: 304, startPoint y: 334, endPoint x: 188, endPoint y: 334, distance: 116.6
click at [188, 334] on section "Edit SWEET & SPICY PLUM READY TO USE Ingredient Spec Sheet .a-a{fill:#347362;}.…" at bounding box center [759, 610] width 1162 height 1221
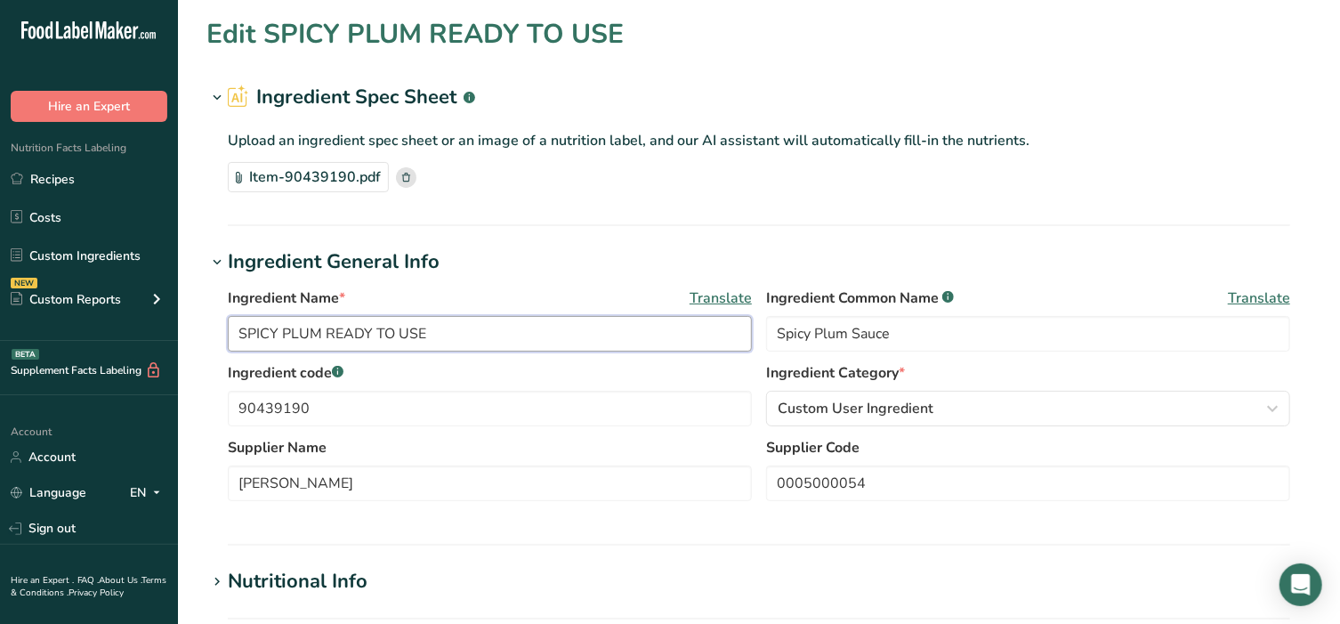
drag, startPoint x: 325, startPoint y: 334, endPoint x: 551, endPoint y: 319, distance: 226.5
click at [551, 319] on input "SPICY PLUM READY TO USE" at bounding box center [490, 334] width 524 height 36
click at [319, 332] on input "SPICY PLUM Sauce" at bounding box center [490, 334] width 524 height 36
click at [276, 335] on input "SPICY Plum Sauce" at bounding box center [490, 334] width 524 height 36
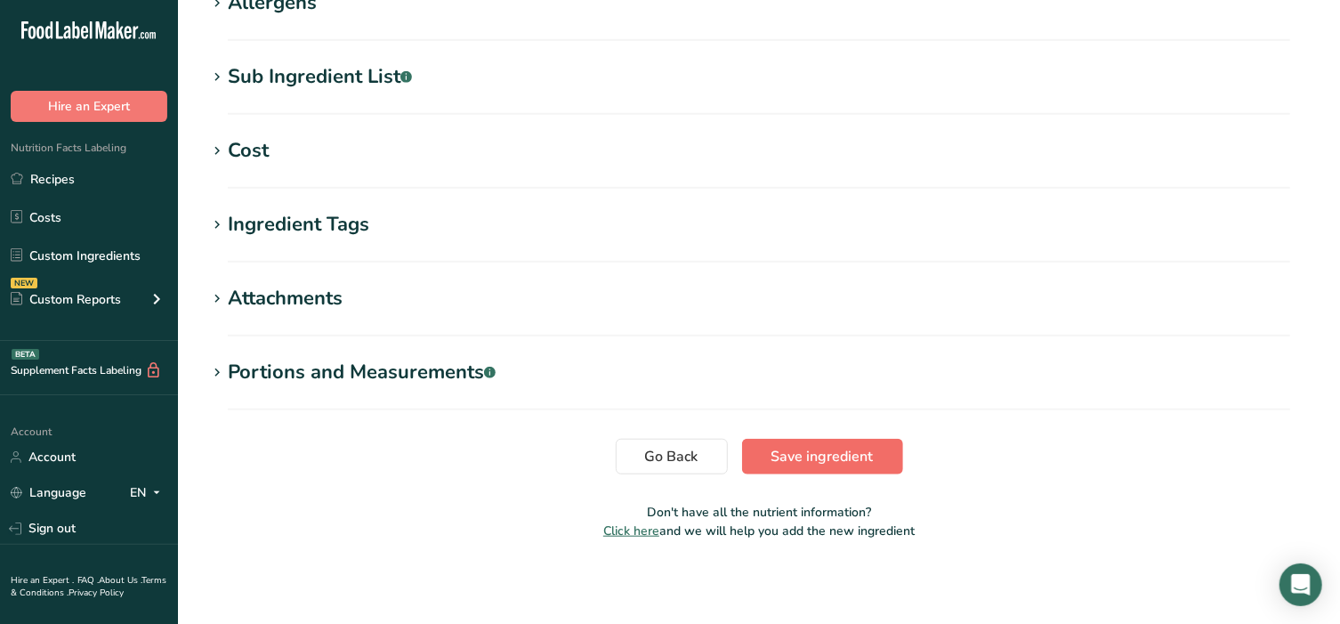
type input "Spicy Plum Sauce"
click at [836, 464] on span "Save ingredient" at bounding box center [822, 456] width 102 height 21
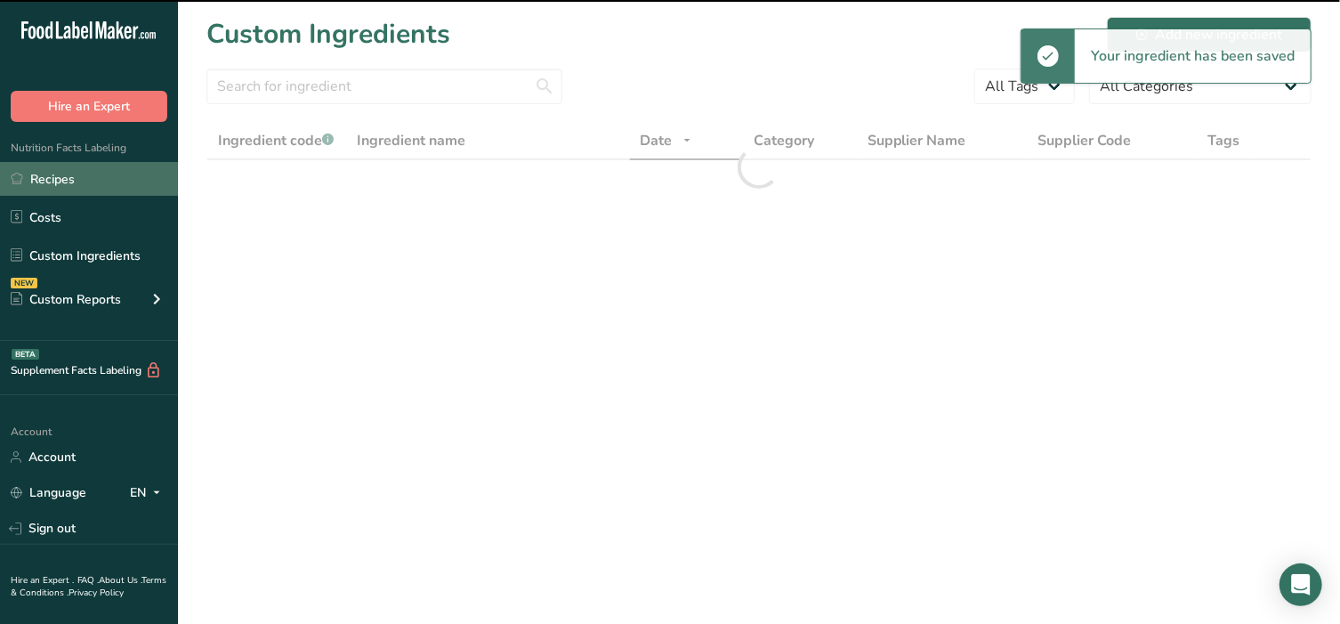
click at [85, 181] on link "Recipes" at bounding box center [89, 179] width 178 height 34
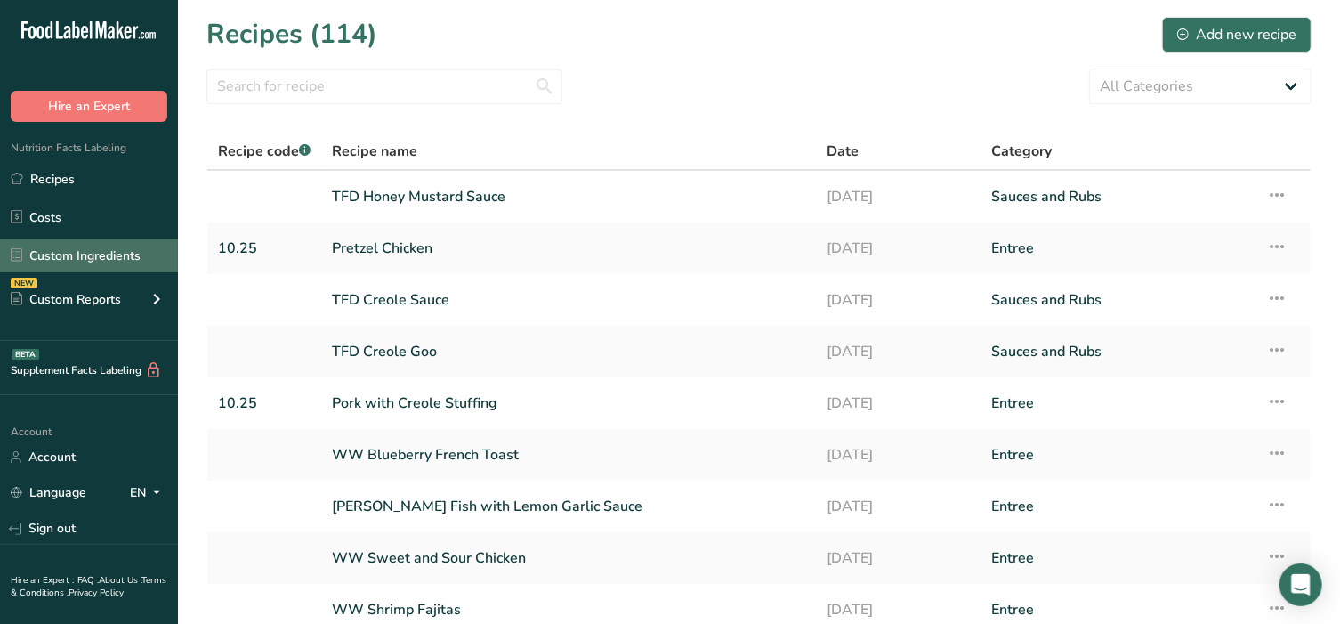
click at [116, 249] on link "Custom Ingredients" at bounding box center [89, 255] width 178 height 34
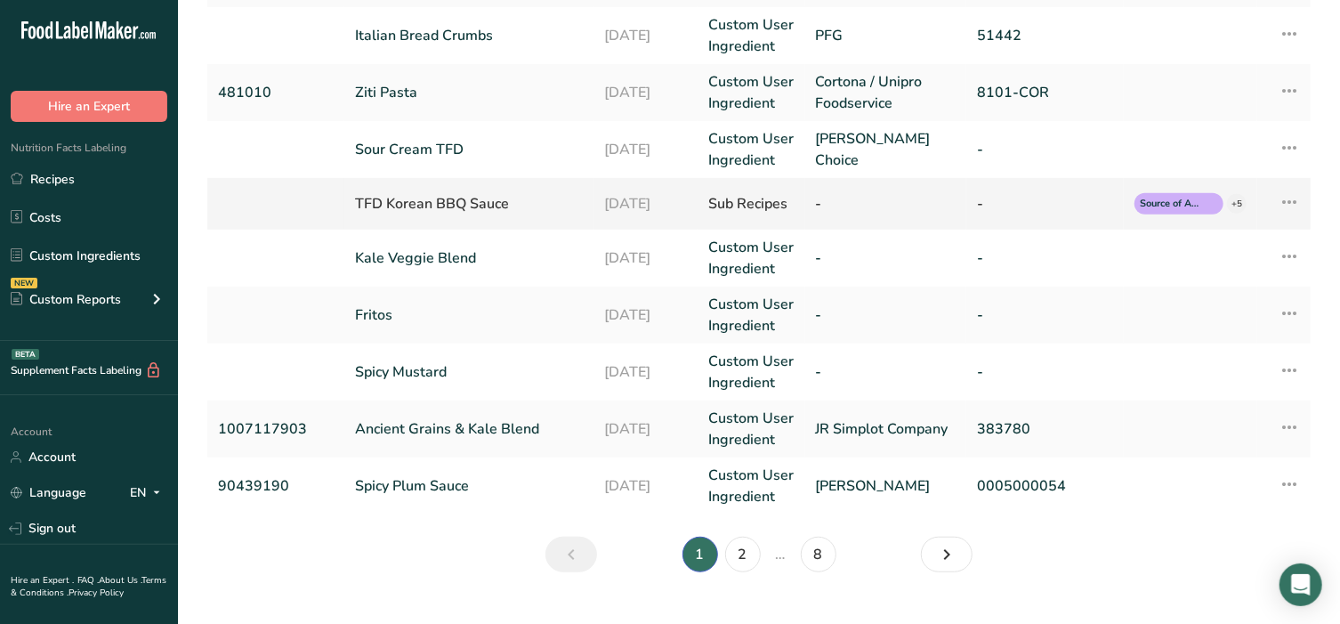
scroll to position [511, 0]
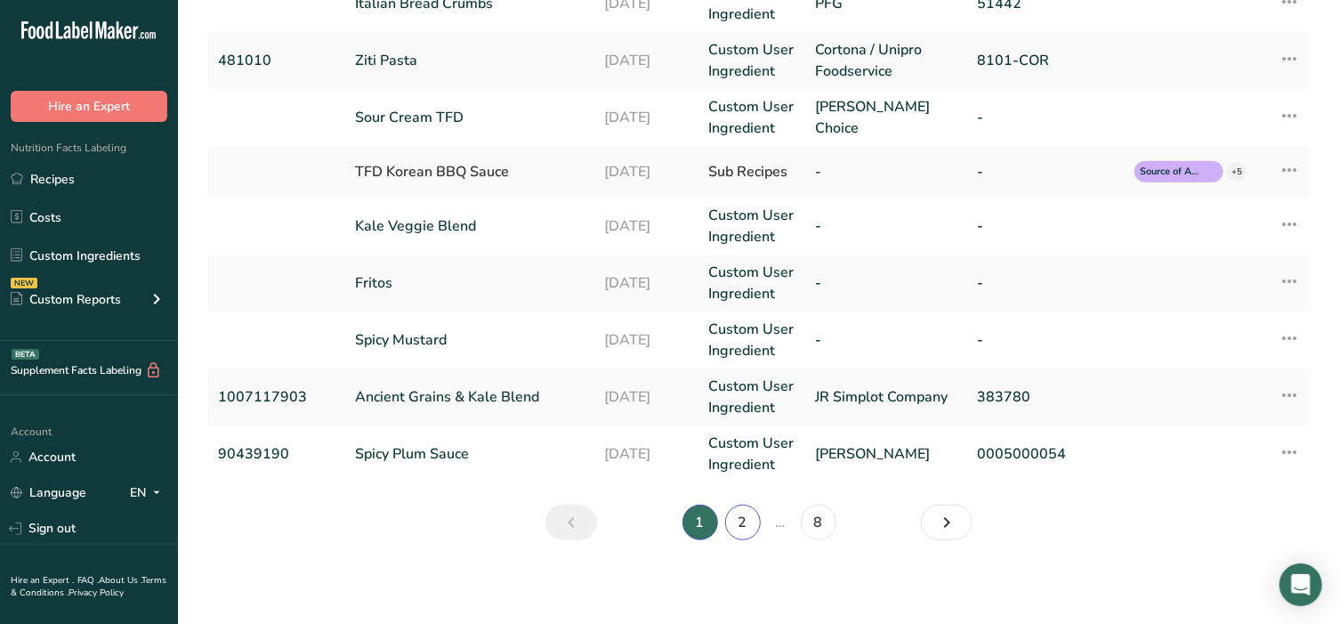
click at [742, 522] on link "2" at bounding box center [743, 523] width 36 height 36
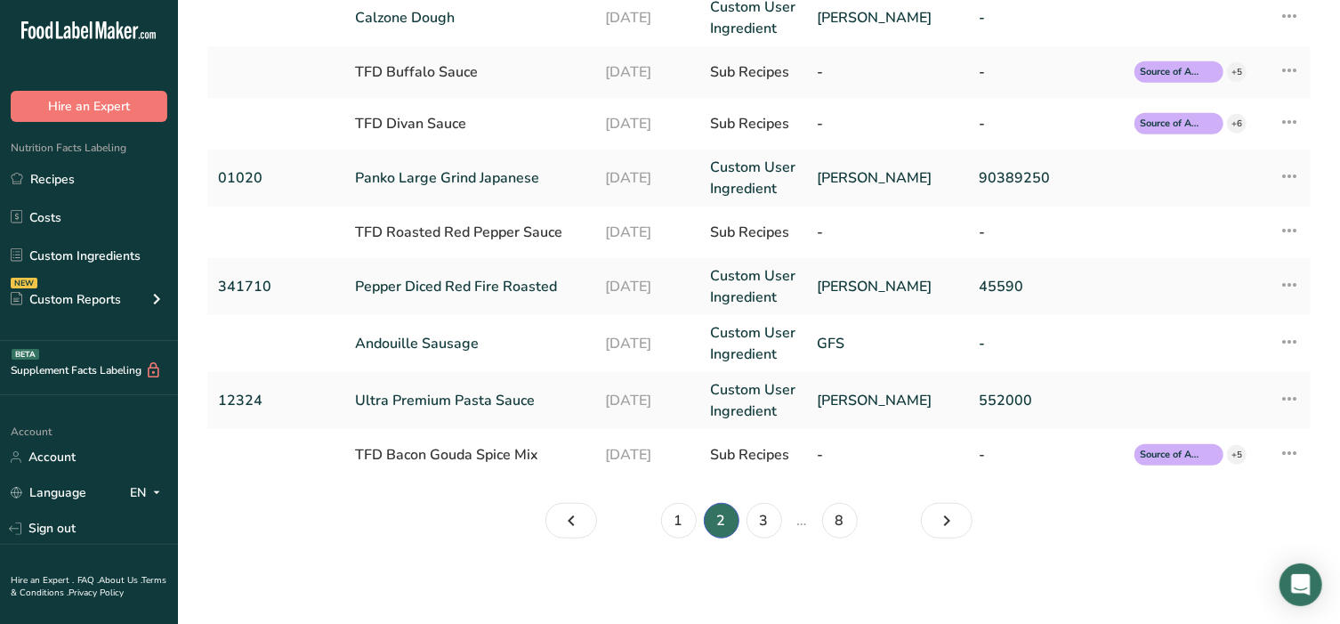
scroll to position [505, 0]
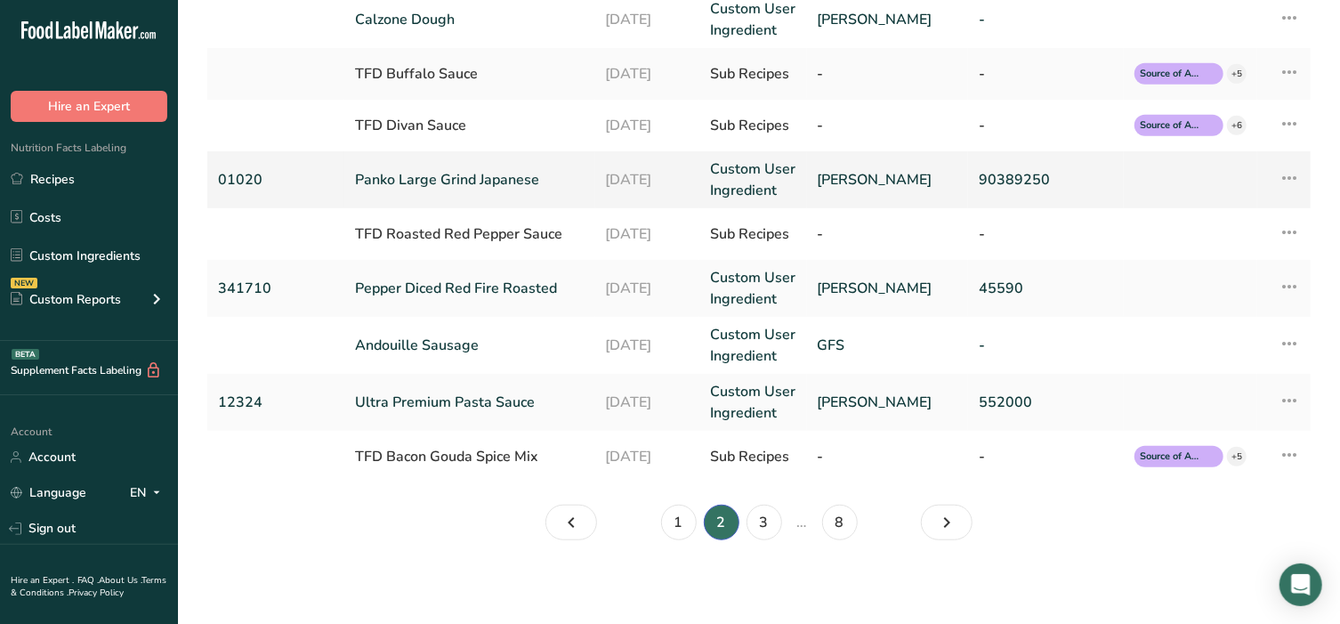
click at [506, 173] on link "Panko Large Grind Japanese" at bounding box center [470, 179] width 230 height 21
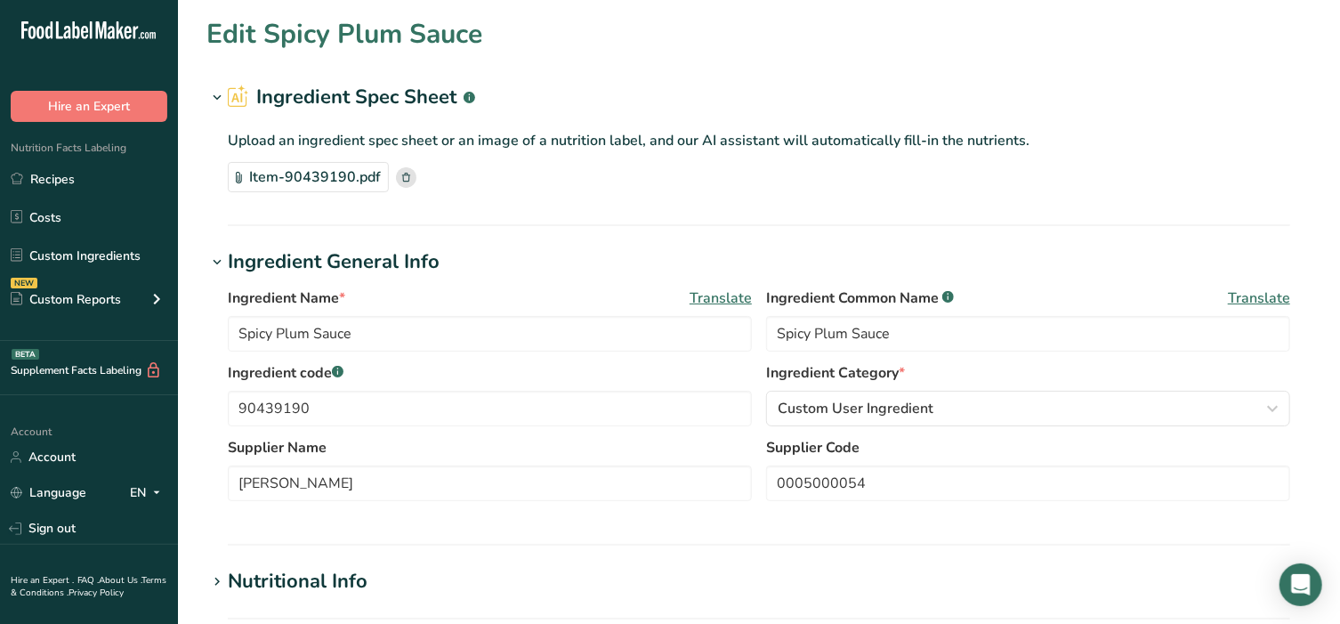
type input "Panko Large Grind Japanese"
type input "Panko"
type input "01020"
type input "90389250"
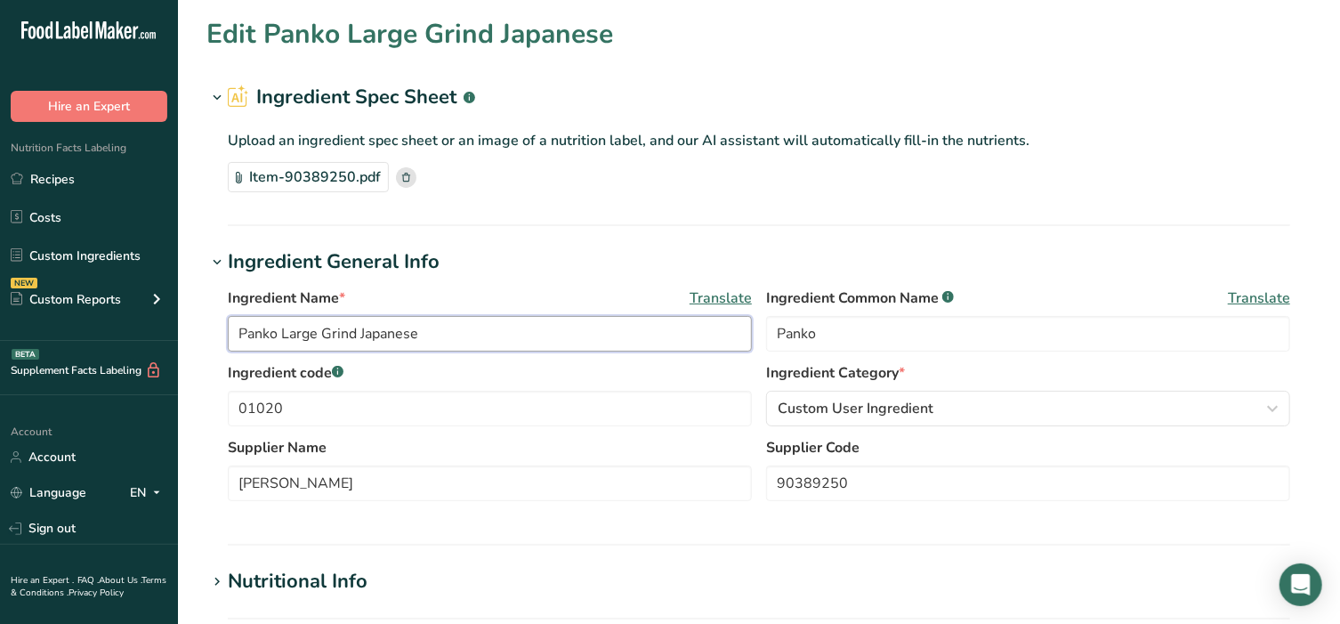
drag, startPoint x: 429, startPoint y: 338, endPoint x: 278, endPoint y: 331, distance: 151.4
click at [278, 331] on input "Panko Large Grind Japanese" at bounding box center [490, 334] width 524 height 36
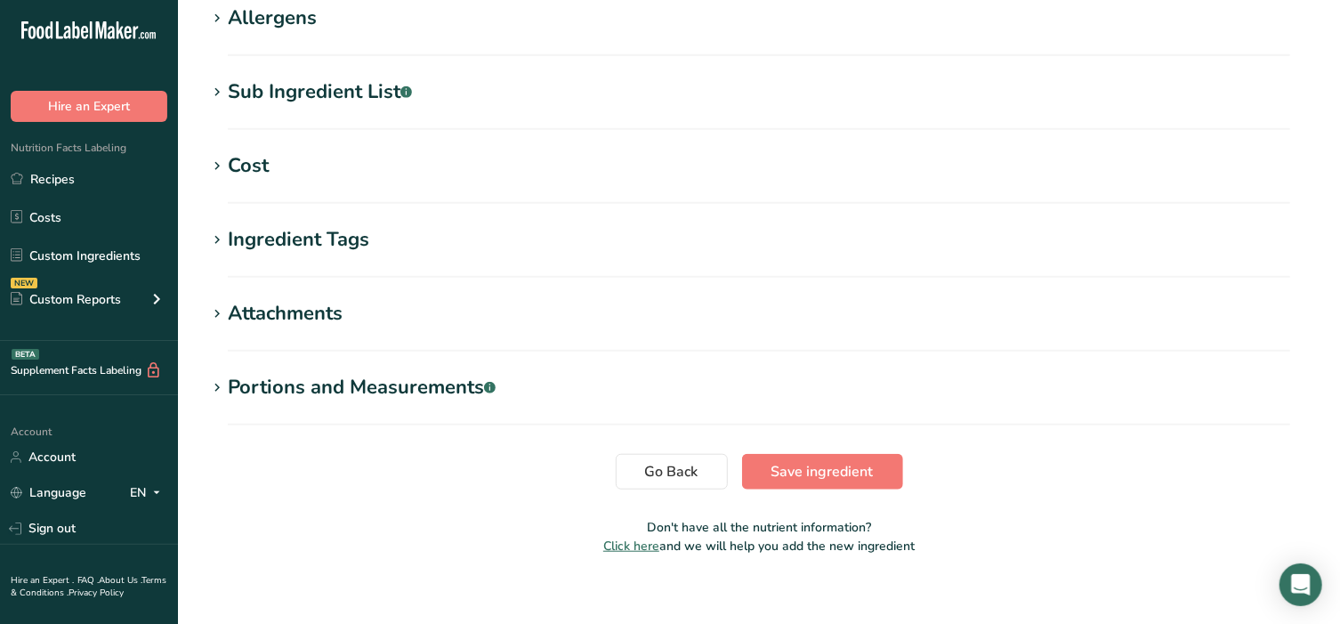
scroll to position [652, 0]
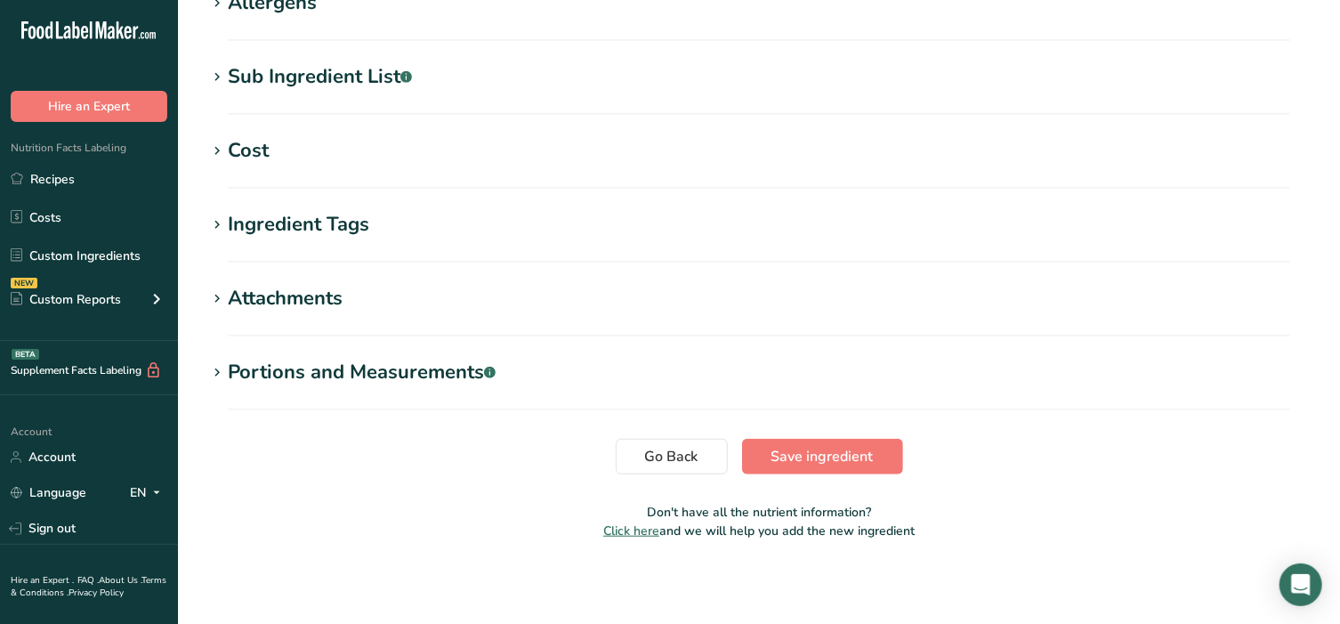
type input "Panko"
drag, startPoint x: 828, startPoint y: 433, endPoint x: 820, endPoint y: 441, distance: 12.0
click at [819, 458] on span "Save ingredient" at bounding box center [822, 456] width 102 height 21
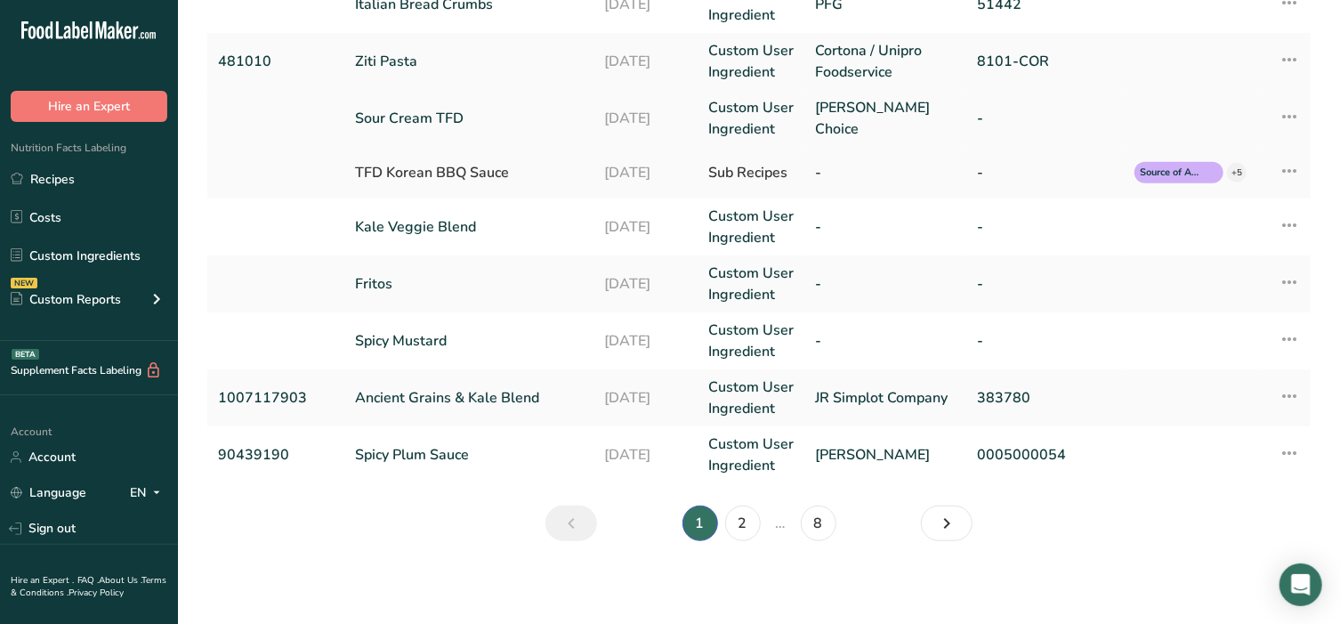
scroll to position [511, 0]
click at [739, 521] on link "2" at bounding box center [743, 523] width 36 height 36
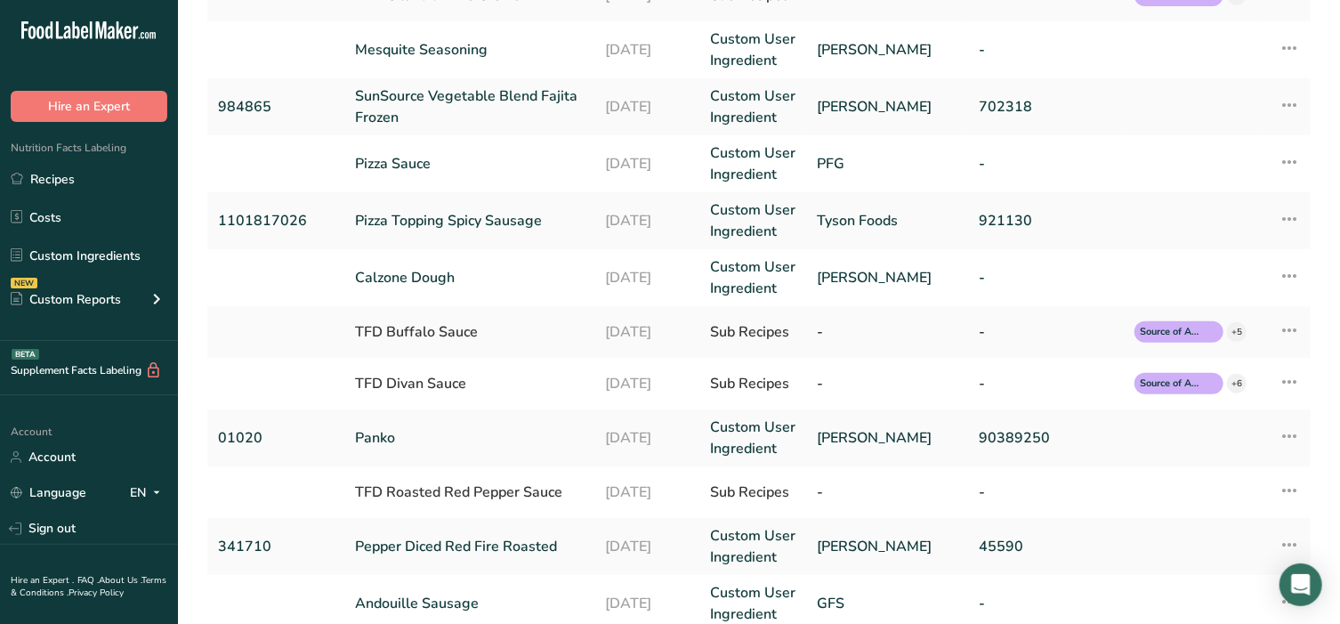
scroll to position [246, 0]
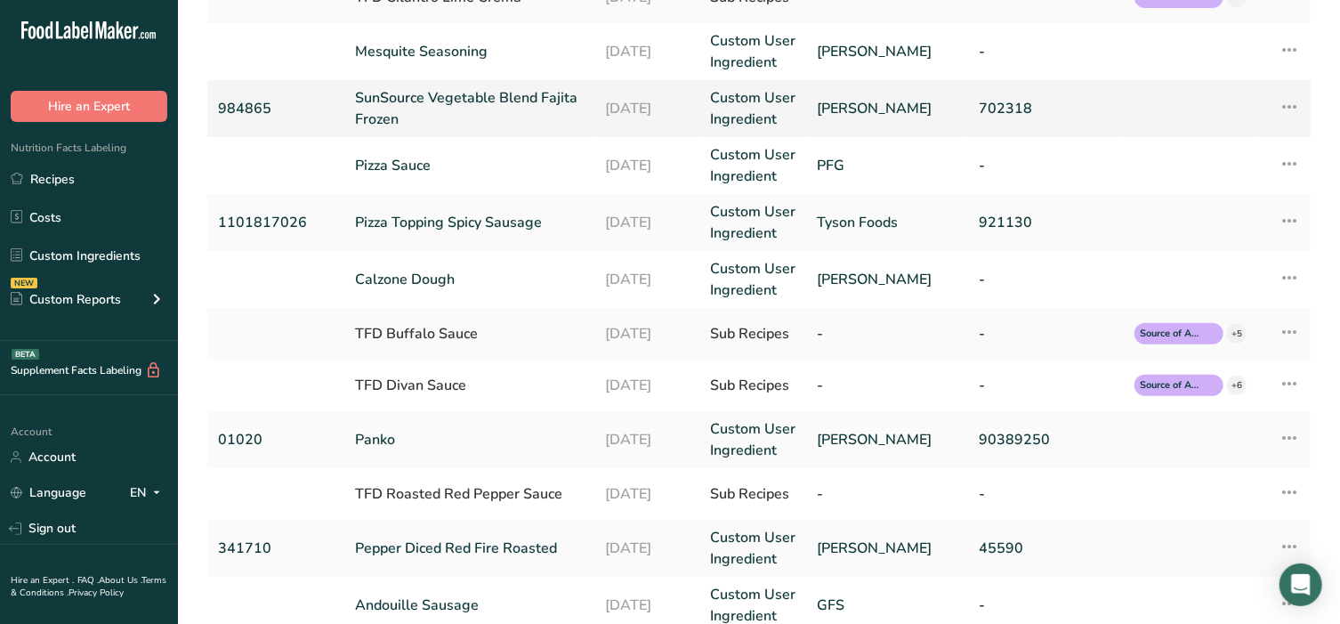
click at [448, 116] on link "SunSource Vegetable Blend Fajita Frozen" at bounding box center [470, 108] width 230 height 43
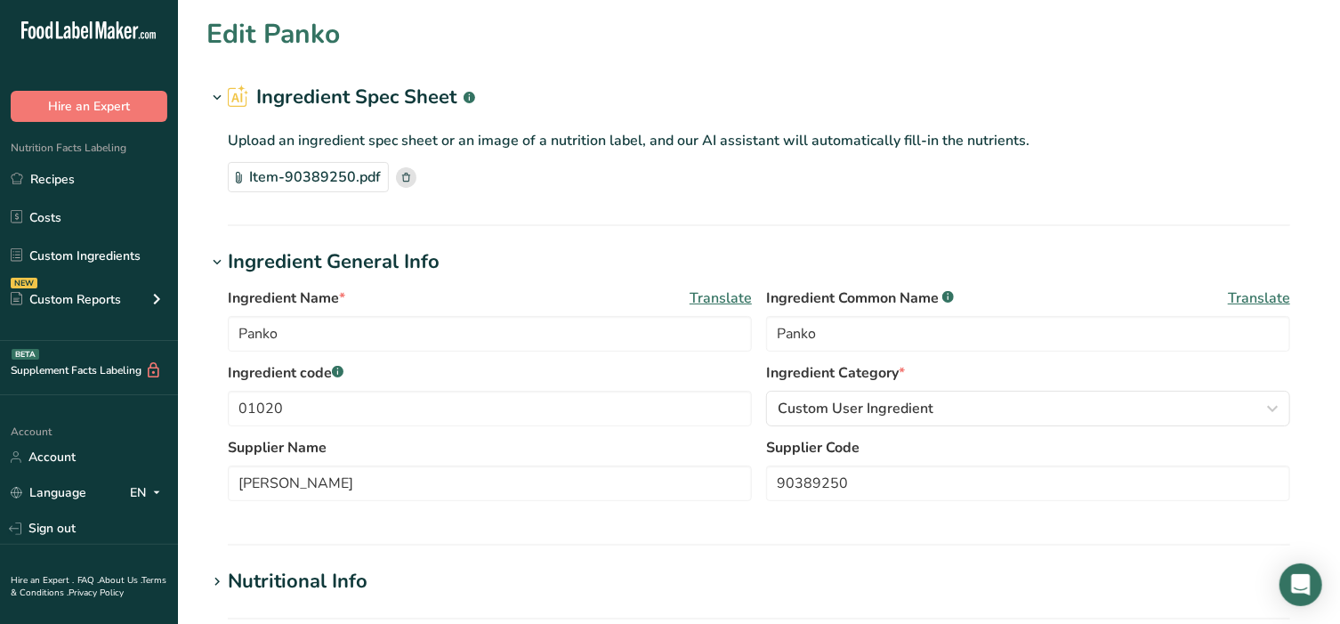
type input "SunSource Vegetable Blend Fajita Frozen"
type input "[PERSON_NAME]"
type input "984865"
type input "702318"
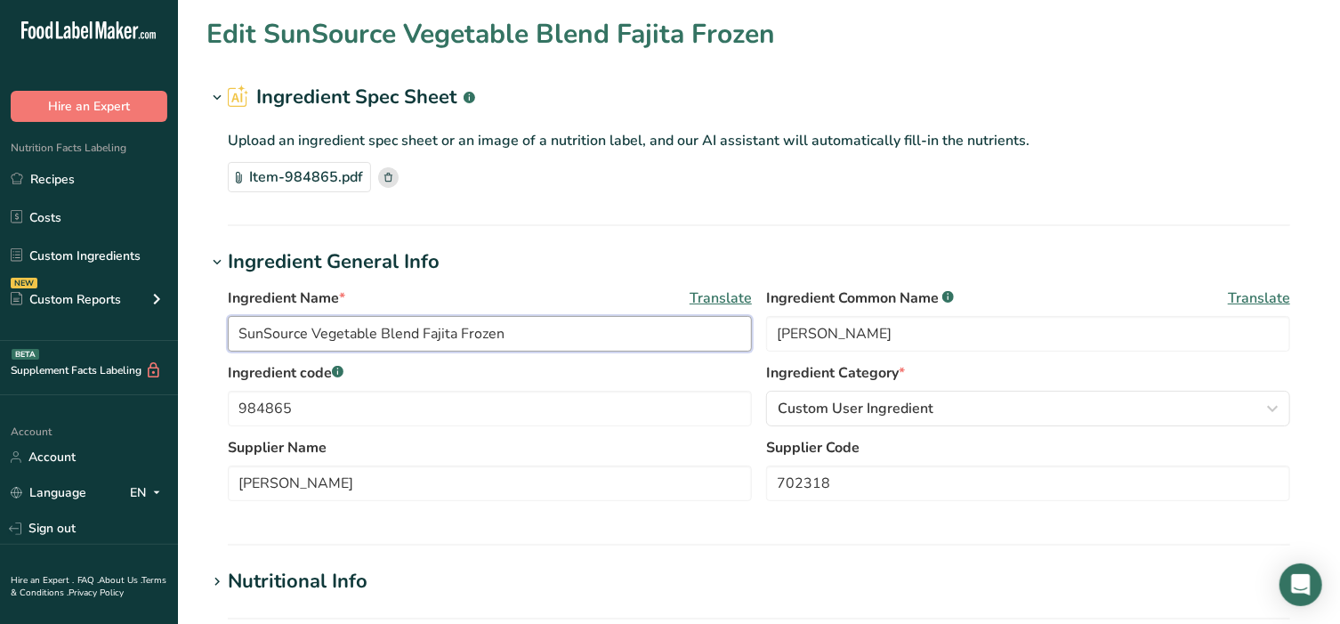
drag, startPoint x: 414, startPoint y: 332, endPoint x: 215, endPoint y: 317, distance: 199.0
click at [215, 317] on div "Ingredient Name * Translate SunSource Vegetable Blend Fajita Frozen Ingredient …" at bounding box center [758, 400] width 1105 height 246
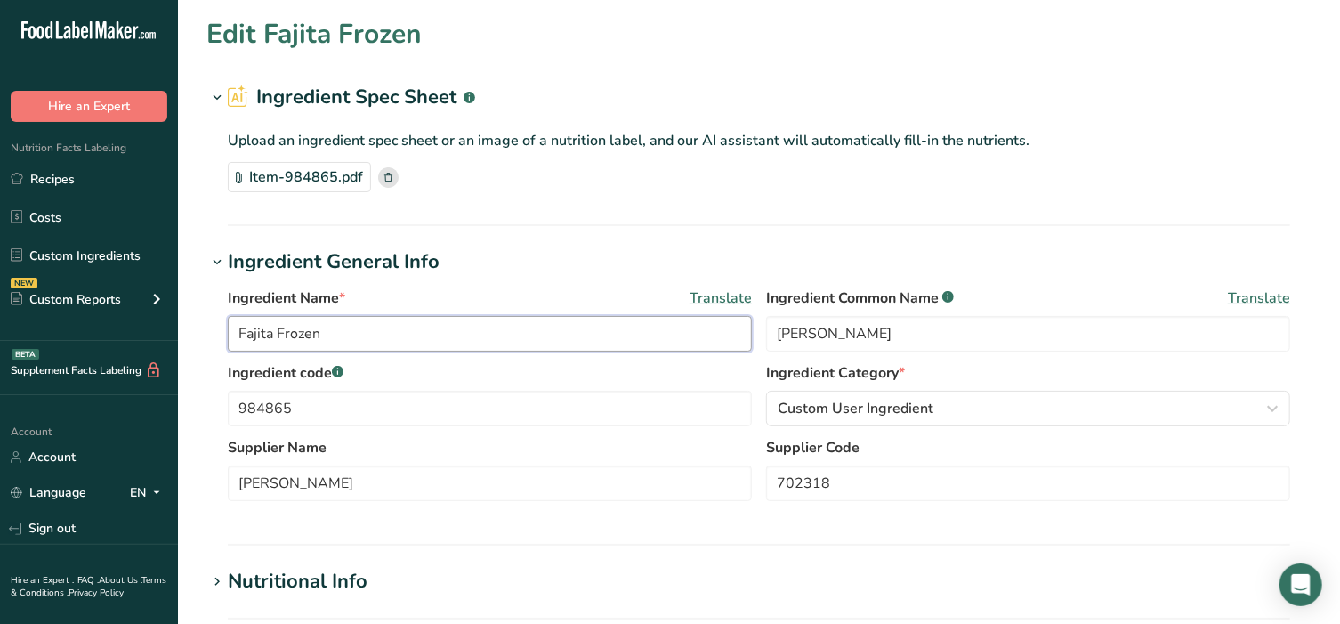
drag, startPoint x: 279, startPoint y: 338, endPoint x: 420, endPoint y: 337, distance: 140.6
click at [420, 337] on input "Fajita Frozen" at bounding box center [490, 334] width 524 height 36
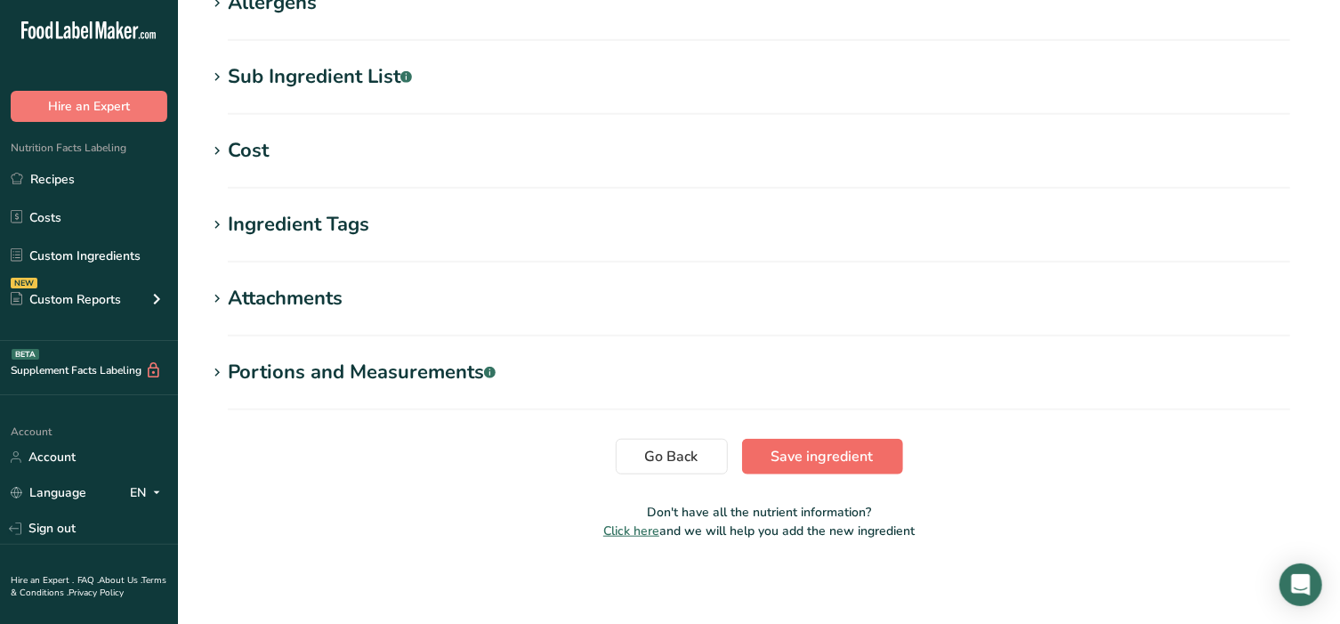
type input "[PERSON_NAME]"
click at [826, 462] on span "Save ingredient" at bounding box center [822, 456] width 102 height 21
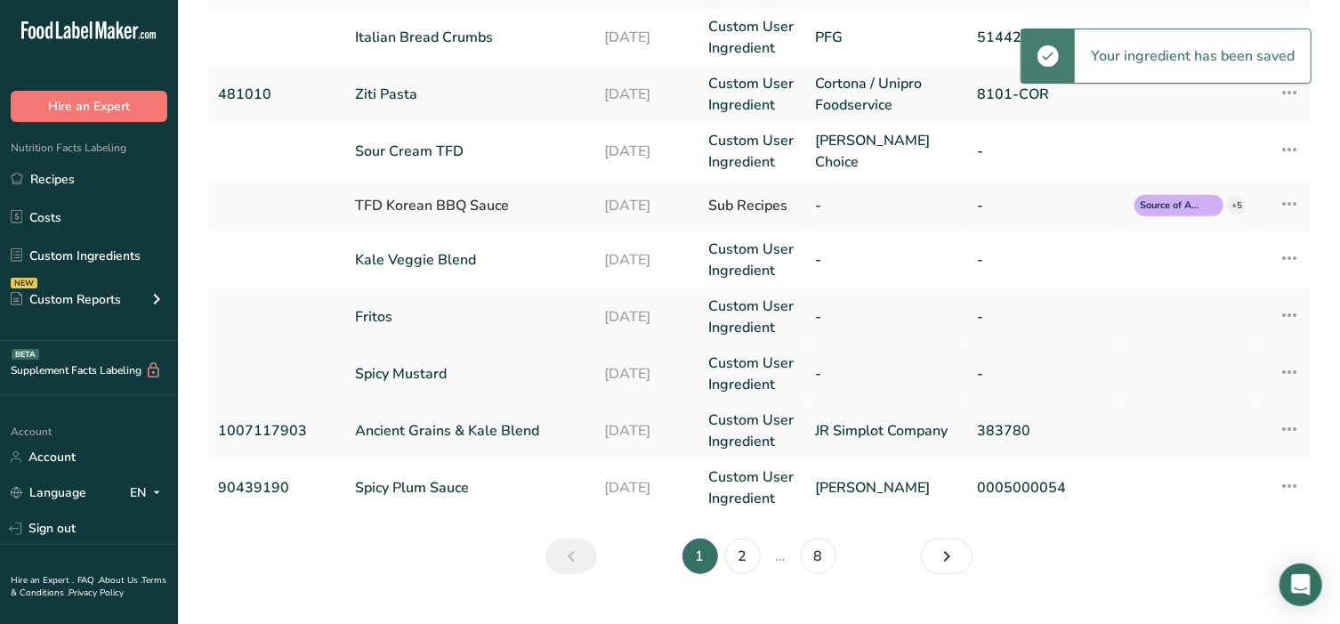
scroll to position [511, 0]
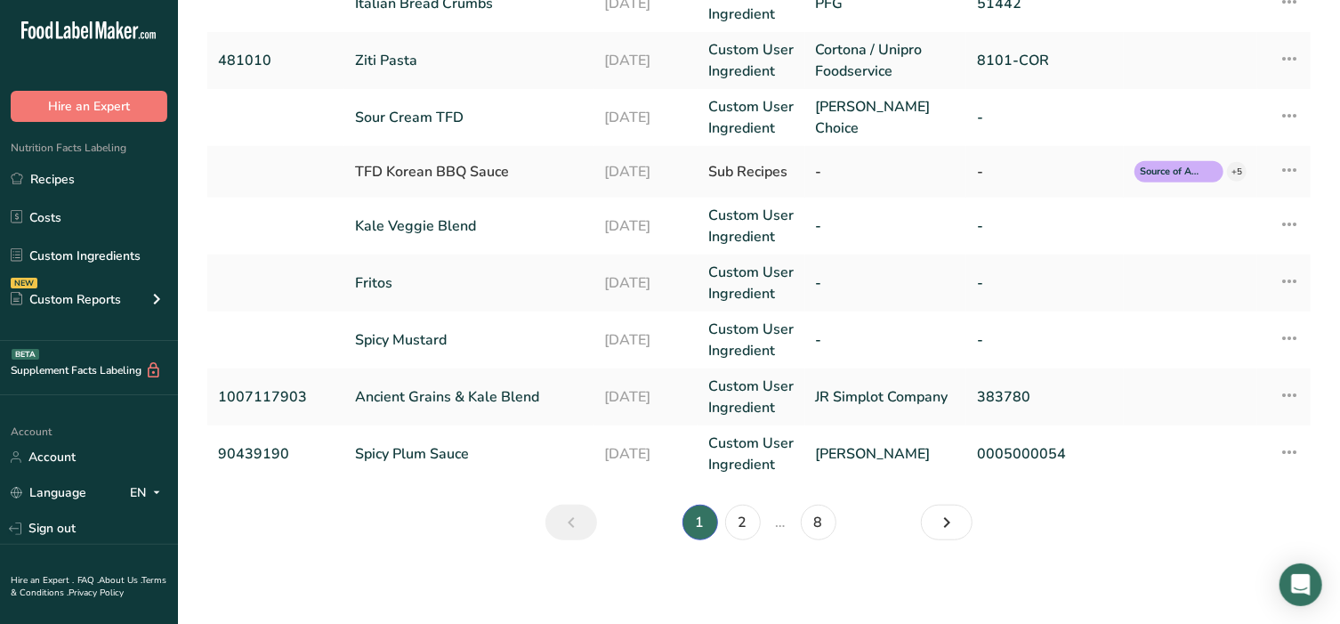
click at [791, 523] on li "…" at bounding box center [780, 523] width 33 height 36
click at [819, 520] on link "8" at bounding box center [819, 523] width 36 height 36
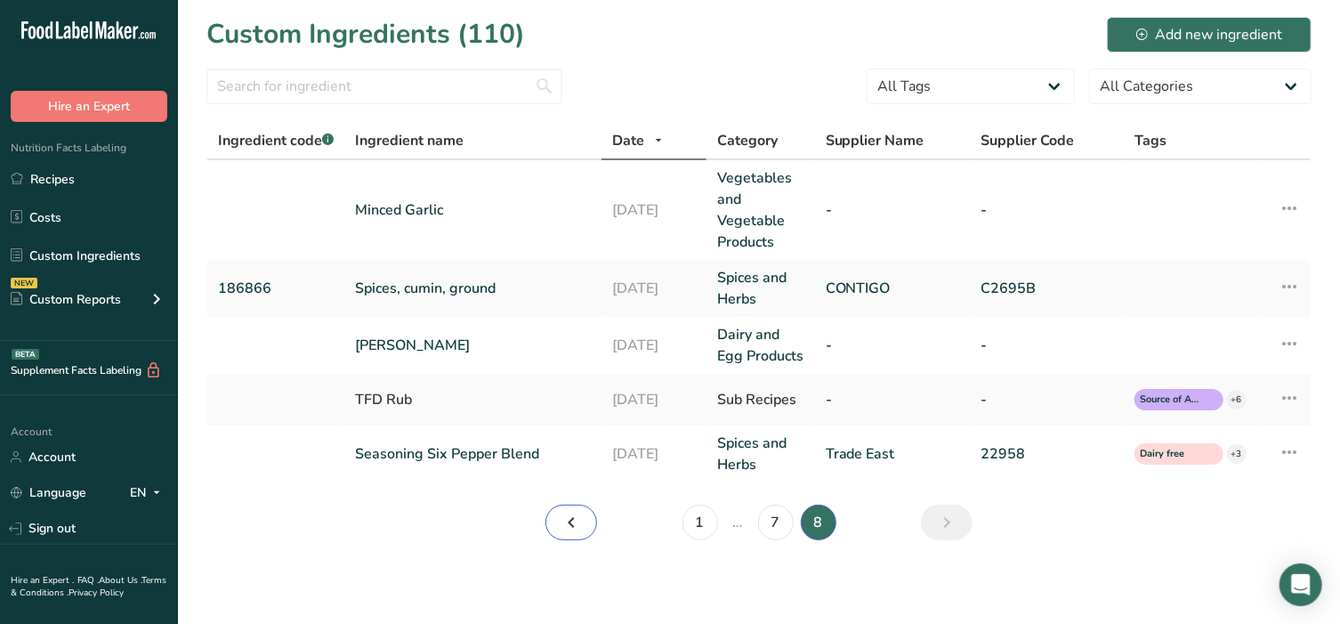
click at [573, 527] on icon "Page 7." at bounding box center [571, 522] width 21 height 32
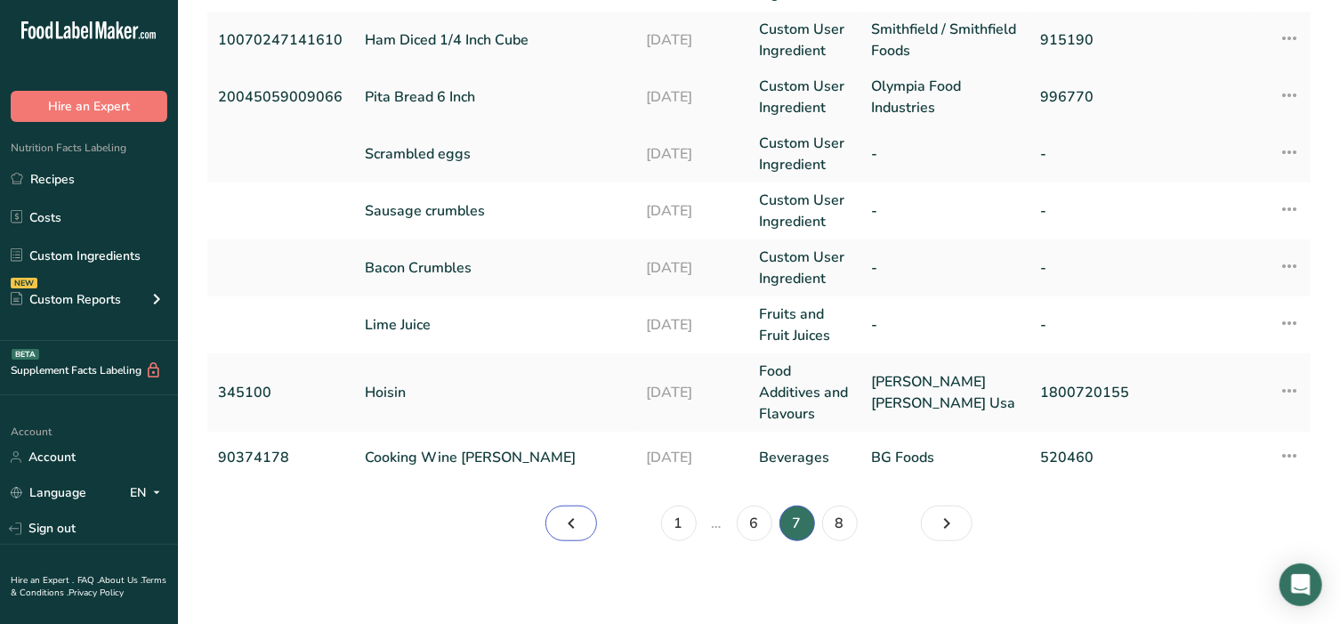
scroll to position [548, 0]
click at [841, 526] on link "8" at bounding box center [840, 523] width 36 height 36
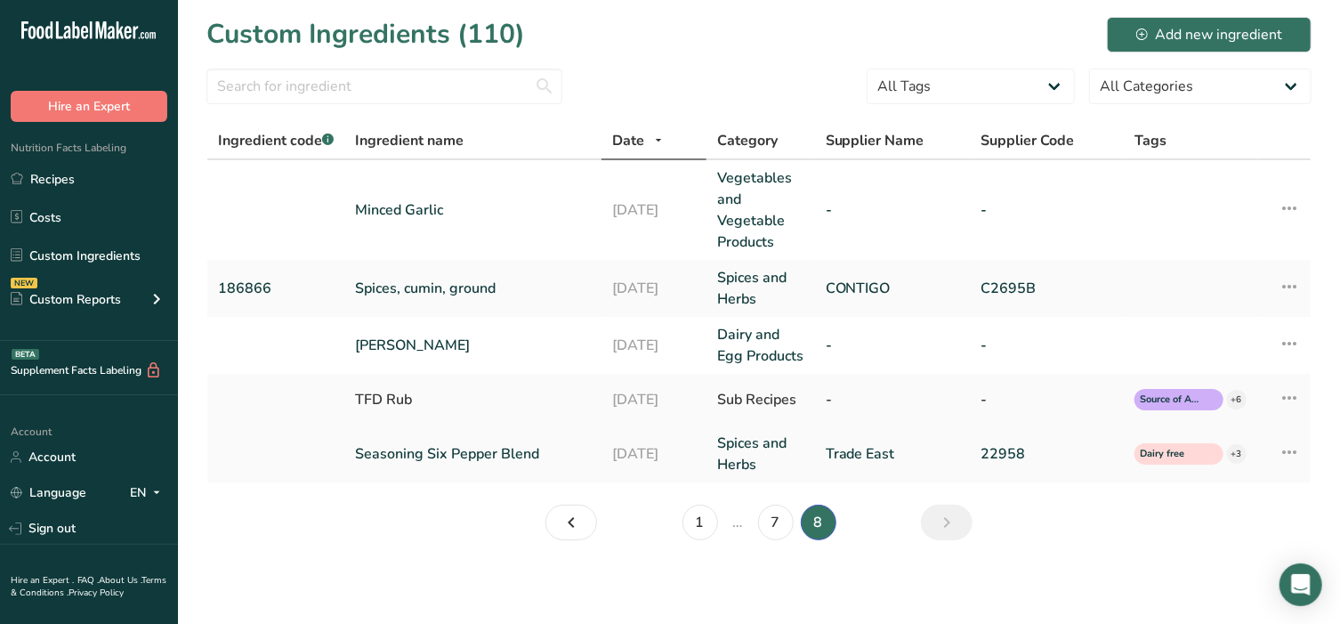
click at [438, 454] on link "Seasoning Six Pepper Blend" at bounding box center [473, 453] width 236 height 21
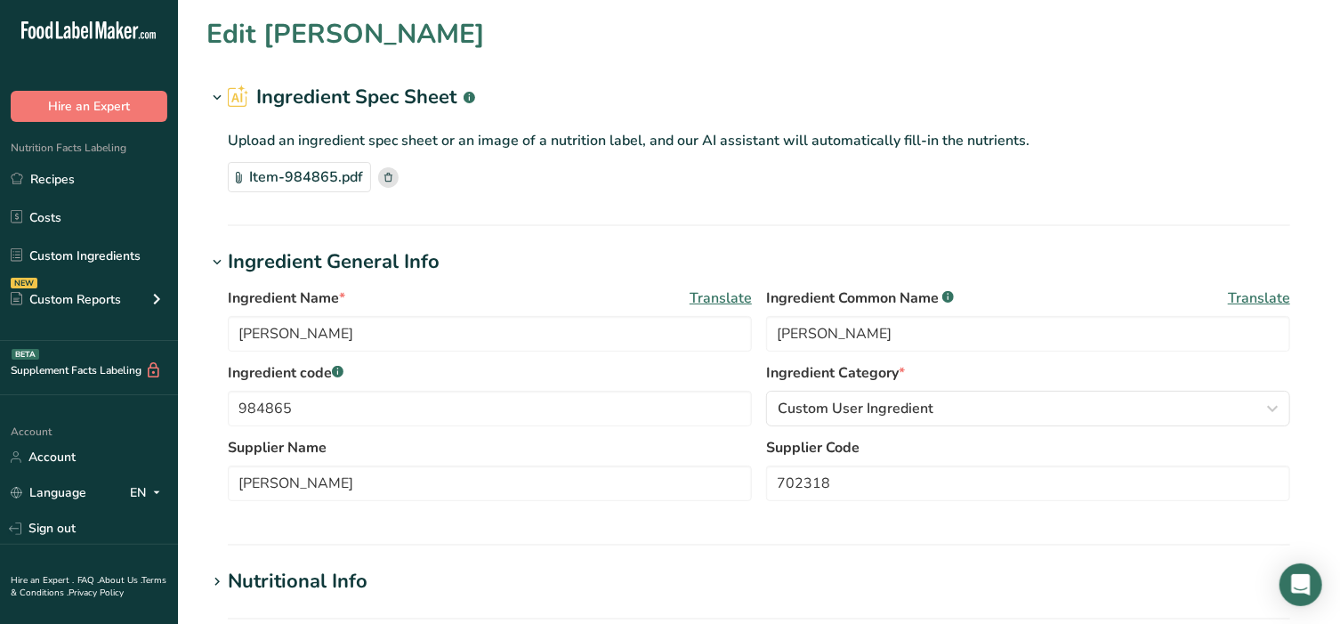
type input "Seasoning Six Pepper Blend"
type input "Six Pepper Blend"
type input "Trade East"
type input "22958"
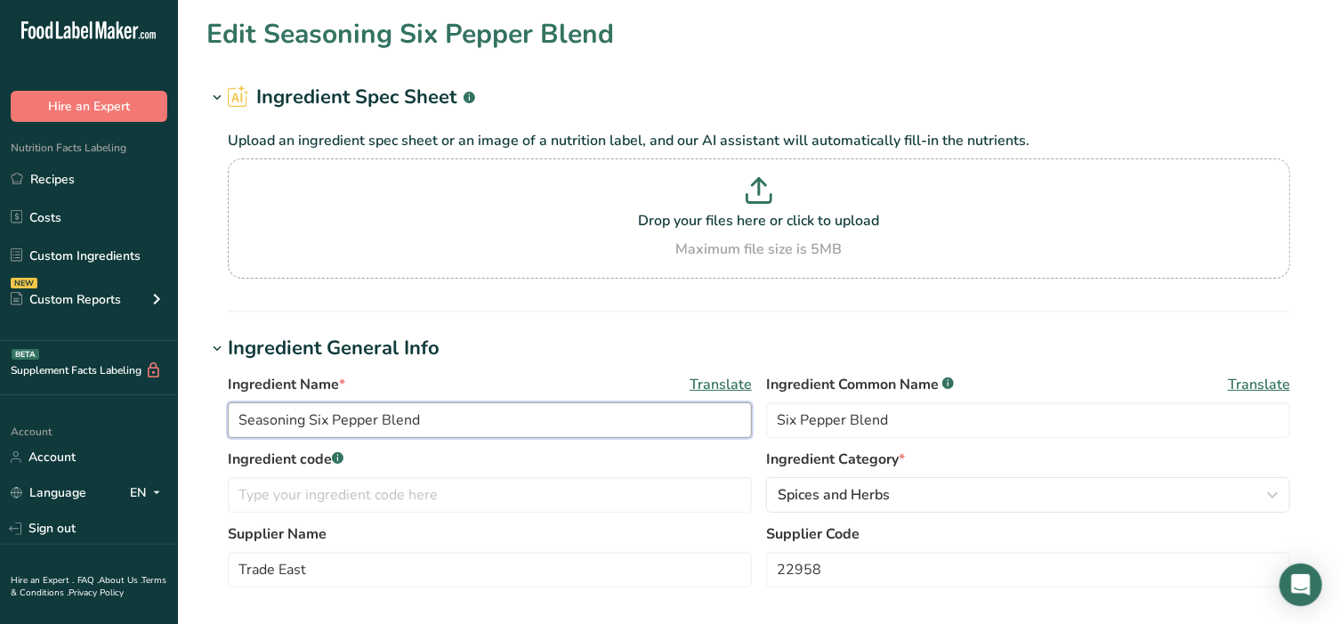
drag, startPoint x: 311, startPoint y: 419, endPoint x: 46, endPoint y: 416, distance: 264.3
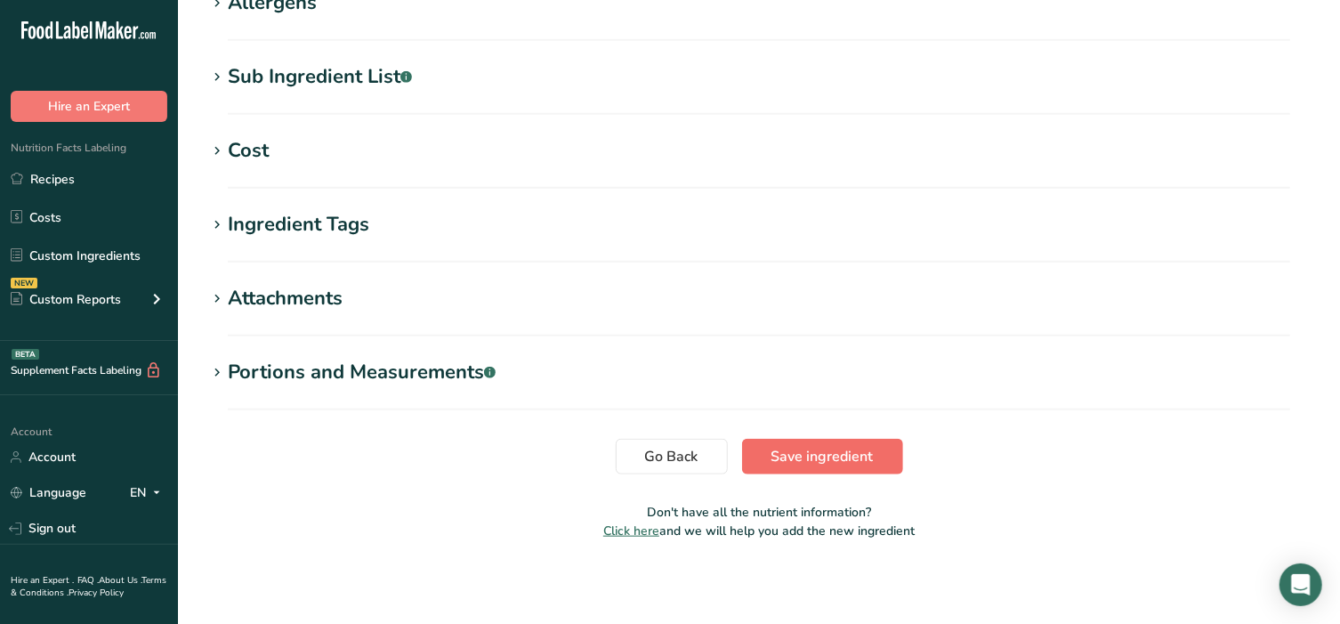
type input "Six Pepper Blend"
click at [804, 454] on span "Save ingredient" at bounding box center [822, 456] width 102 height 21
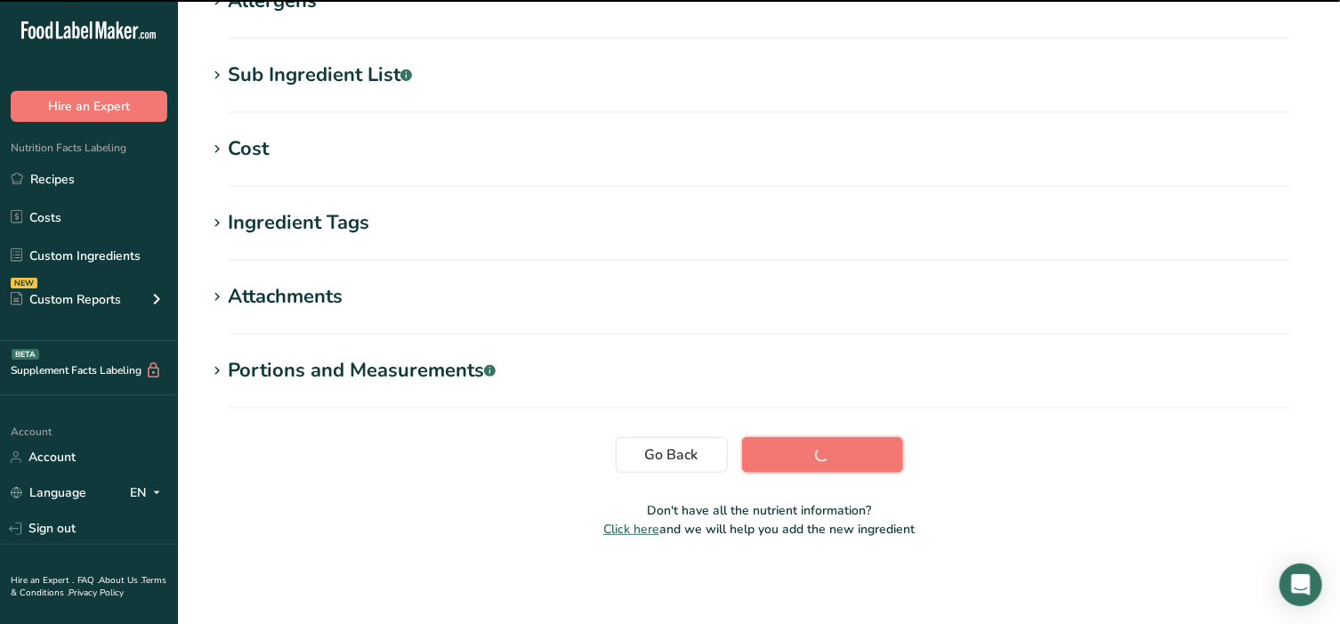
scroll to position [317, 0]
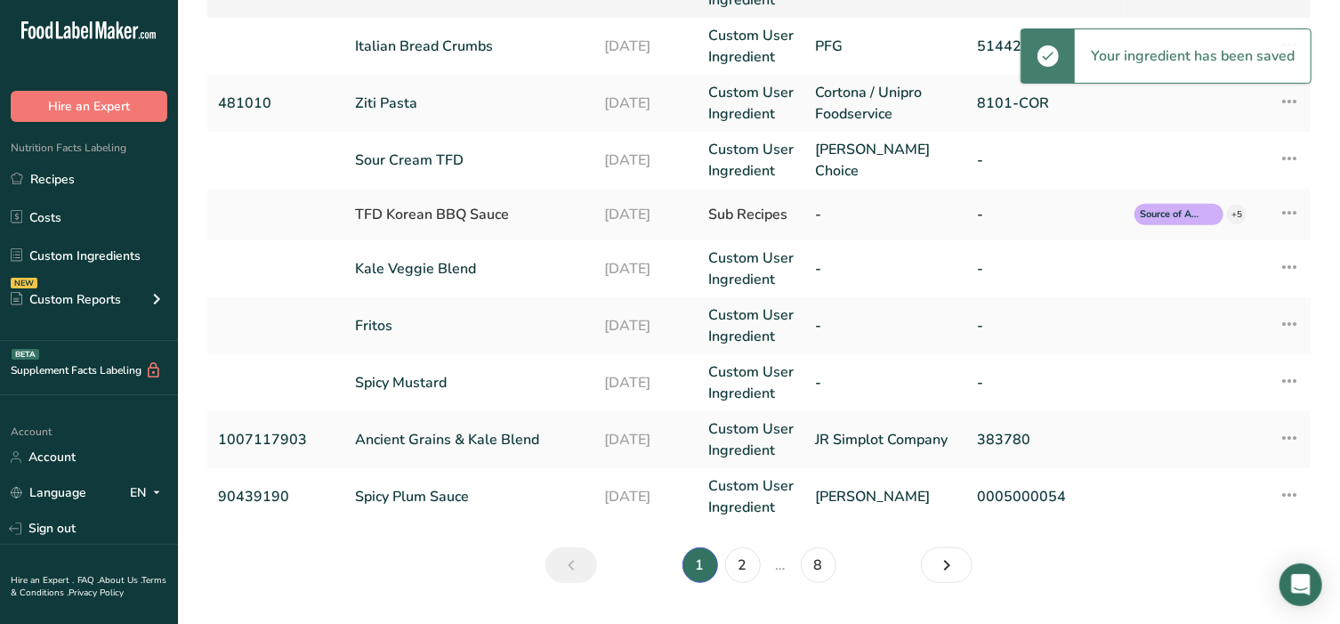
scroll to position [511, 0]
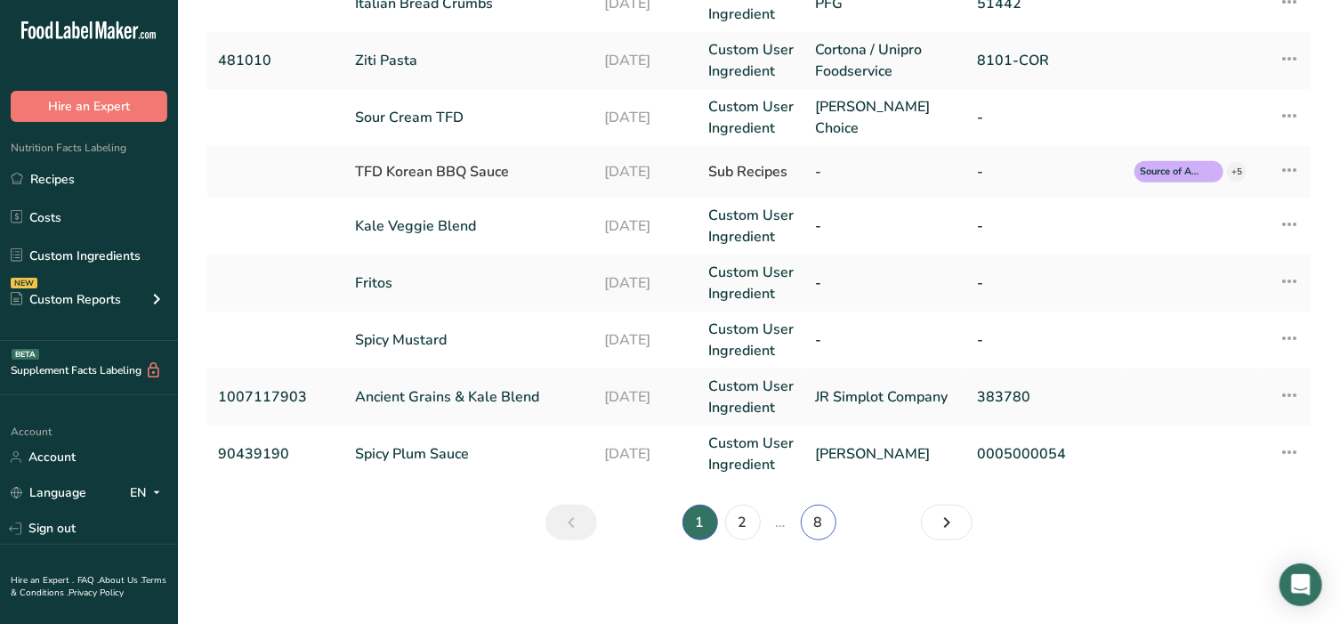
click at [811, 521] on link "8" at bounding box center [819, 523] width 36 height 36
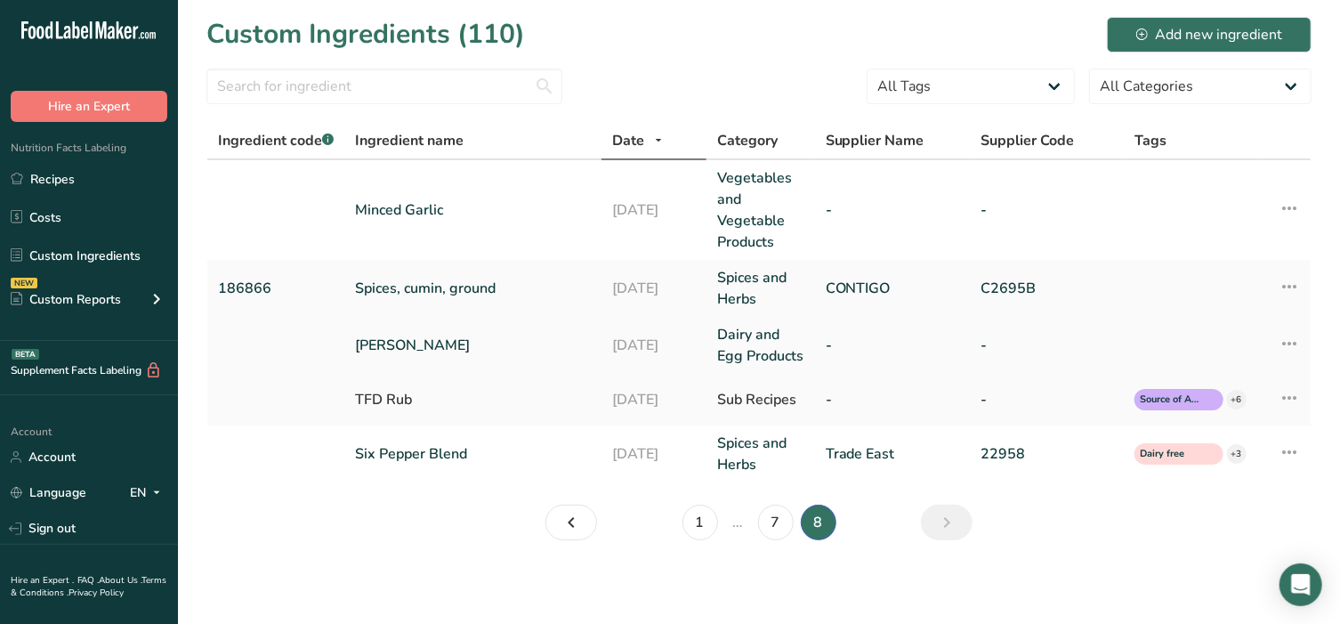
click at [424, 335] on link "[PERSON_NAME]" at bounding box center [473, 345] width 236 height 21
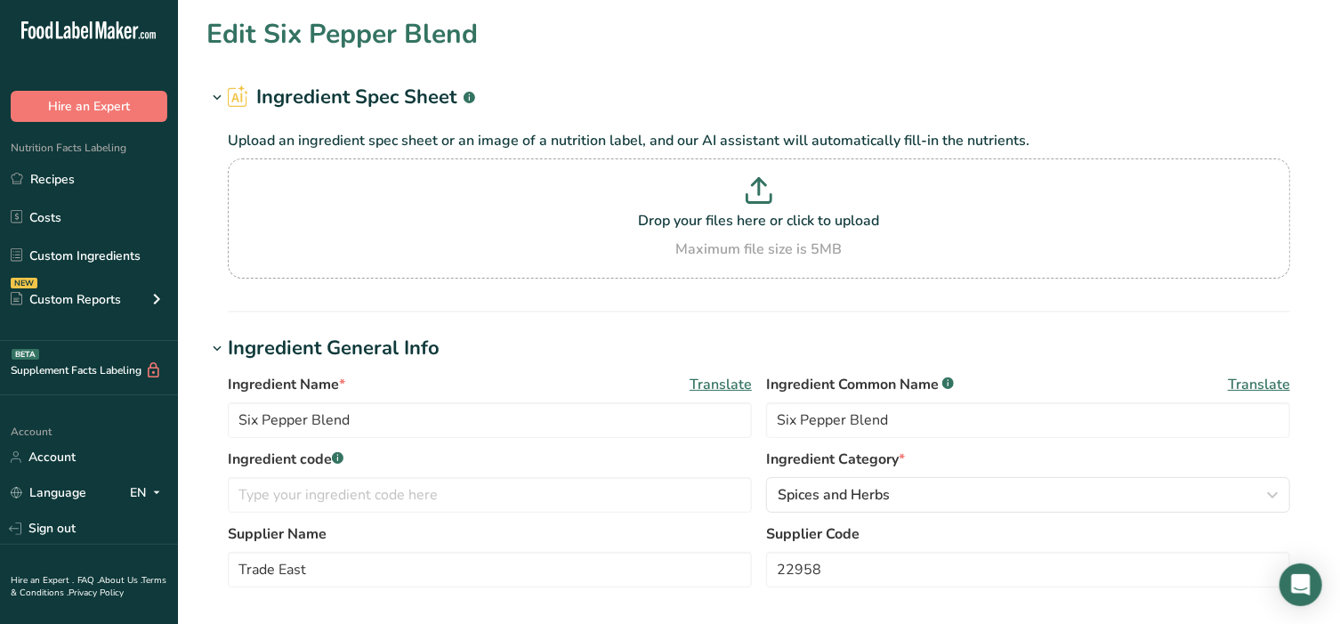
type input "[PERSON_NAME]"
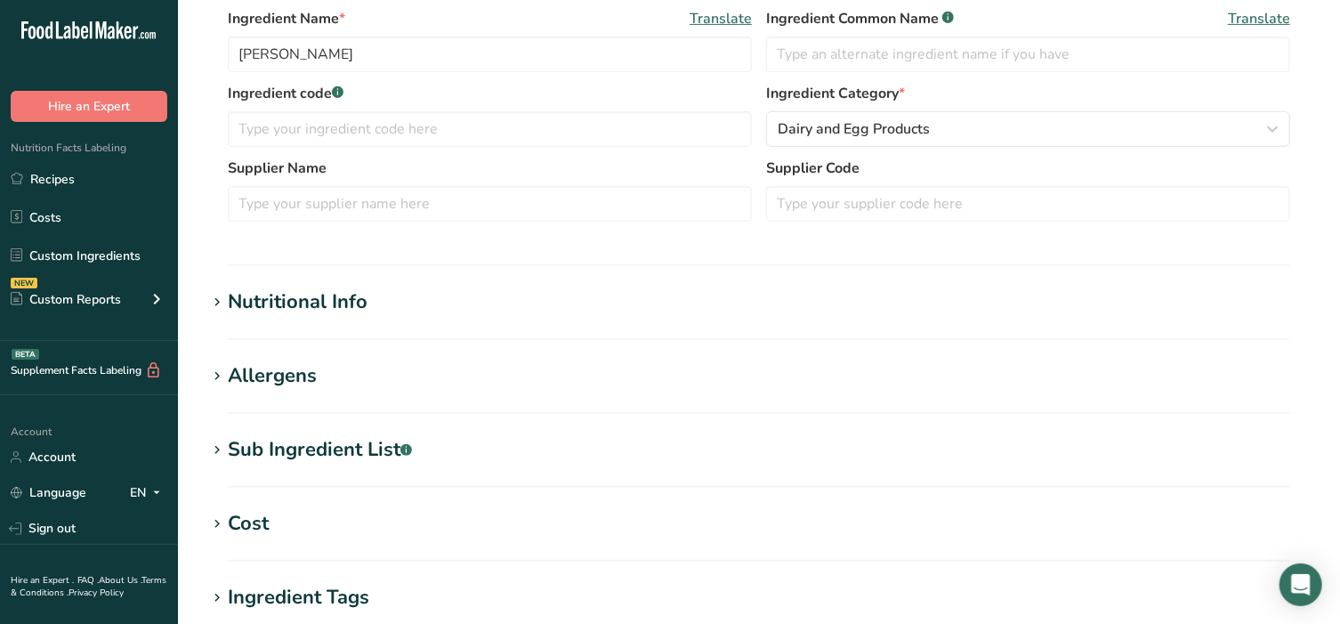
scroll to position [370, 0]
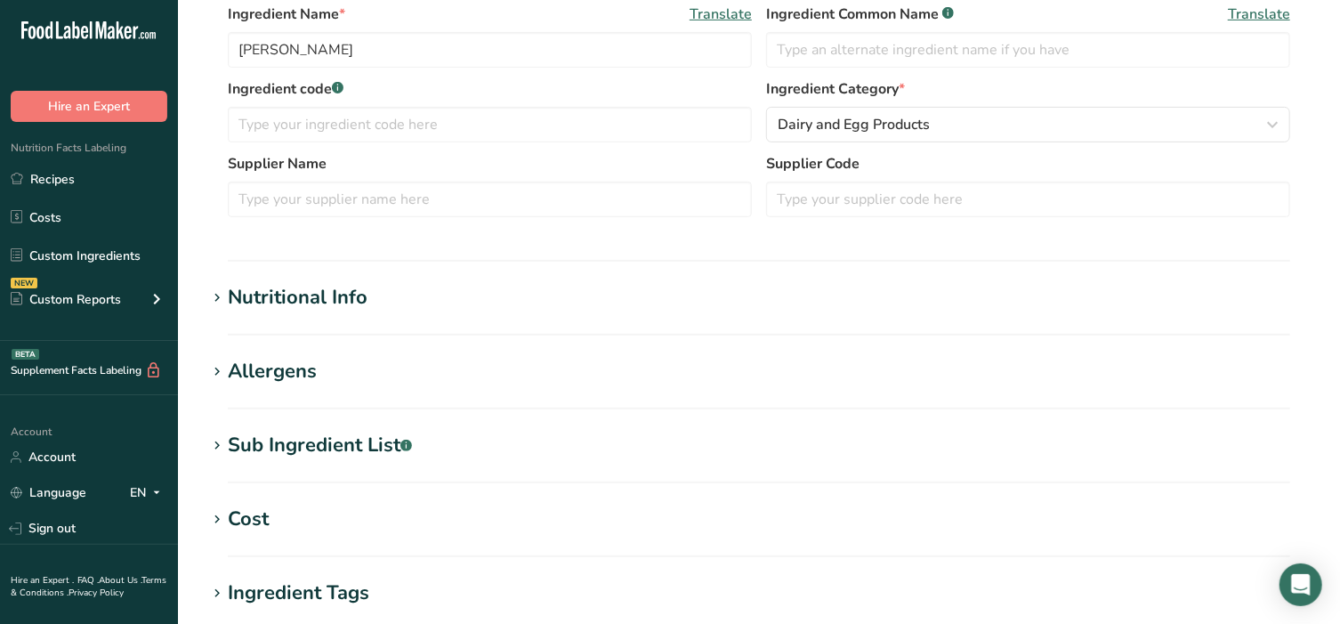
click at [238, 370] on div "Allergens" at bounding box center [272, 371] width 89 height 29
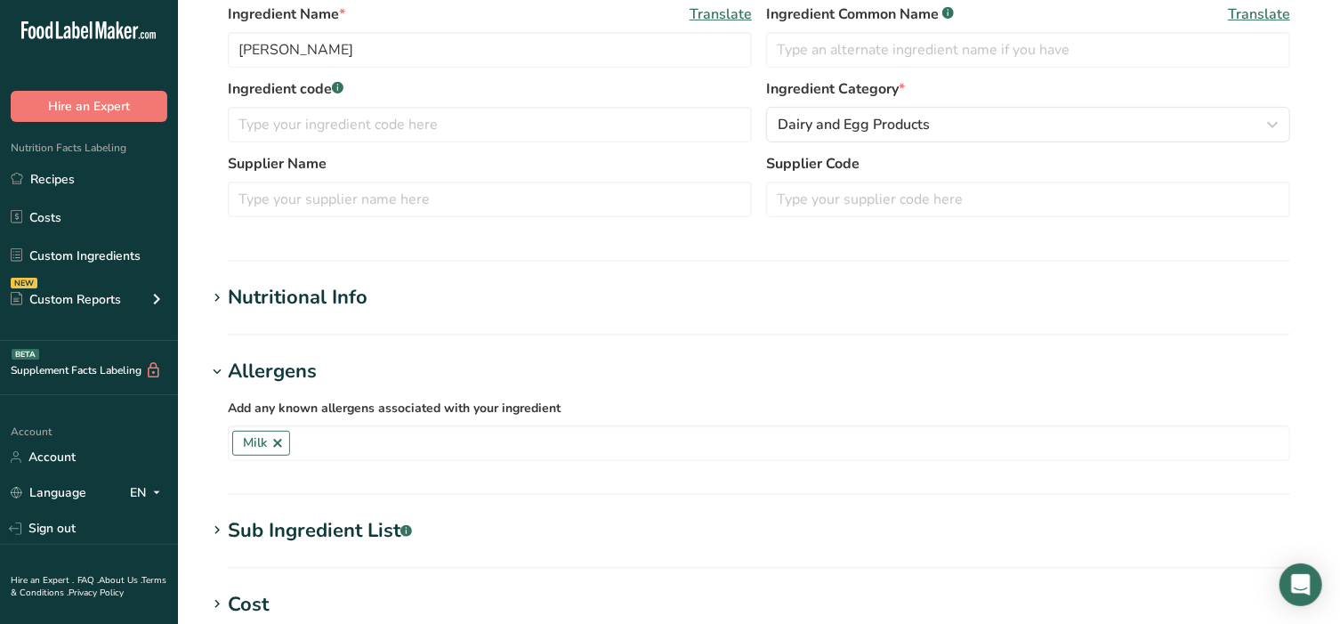
click at [219, 299] on icon at bounding box center [217, 298] width 16 height 25
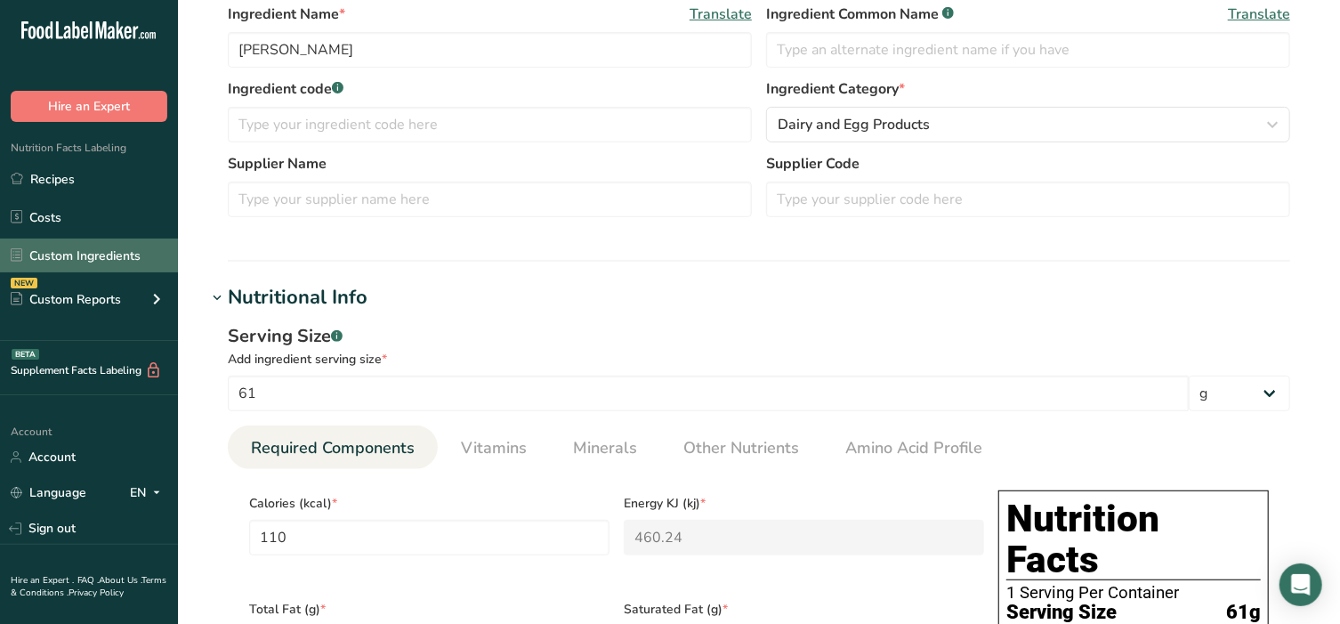
click at [85, 242] on link "Custom Ingredients" at bounding box center [89, 255] width 178 height 34
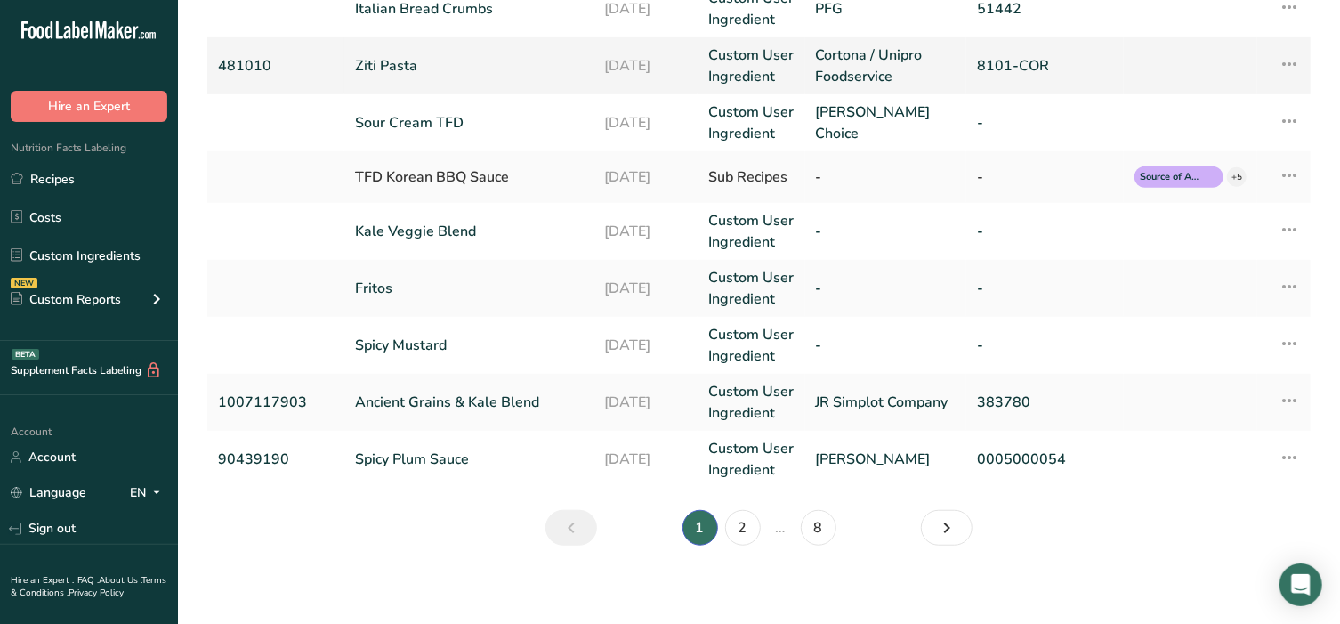
scroll to position [511, 0]
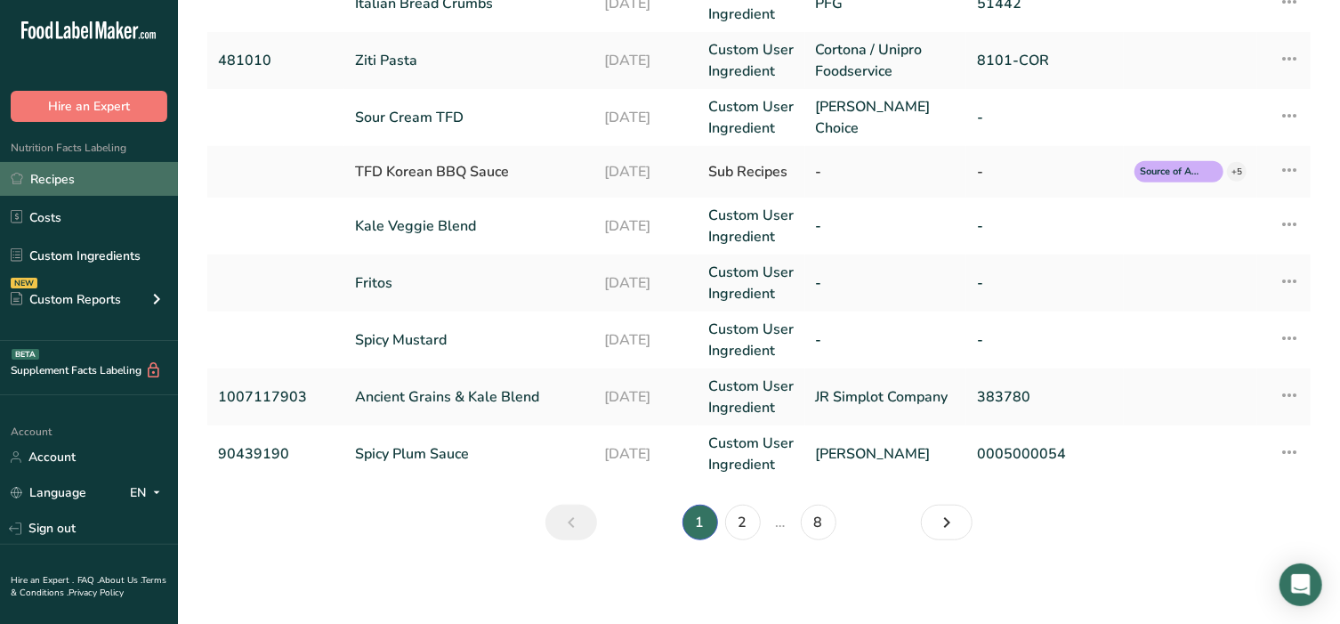
click at [71, 174] on link "Recipes" at bounding box center [89, 179] width 178 height 34
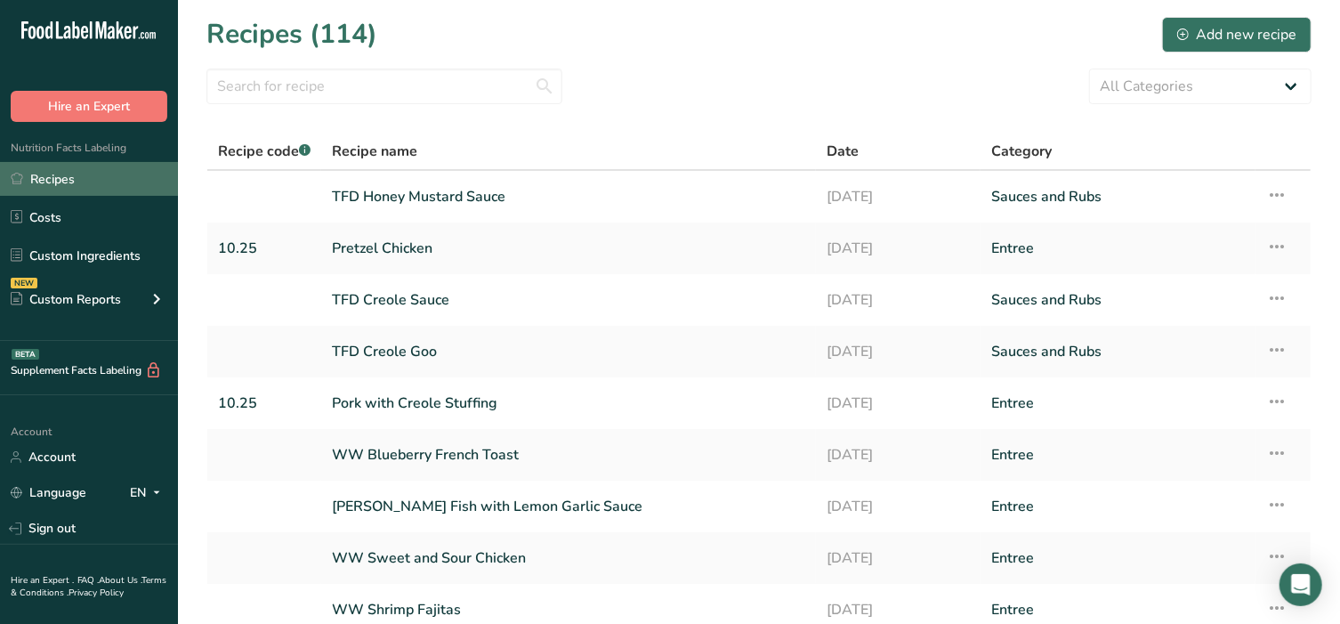
click at [76, 182] on link "Recipes" at bounding box center [89, 179] width 178 height 34
click at [412, 232] on link "Pretzel Chicken" at bounding box center [568, 248] width 473 height 37
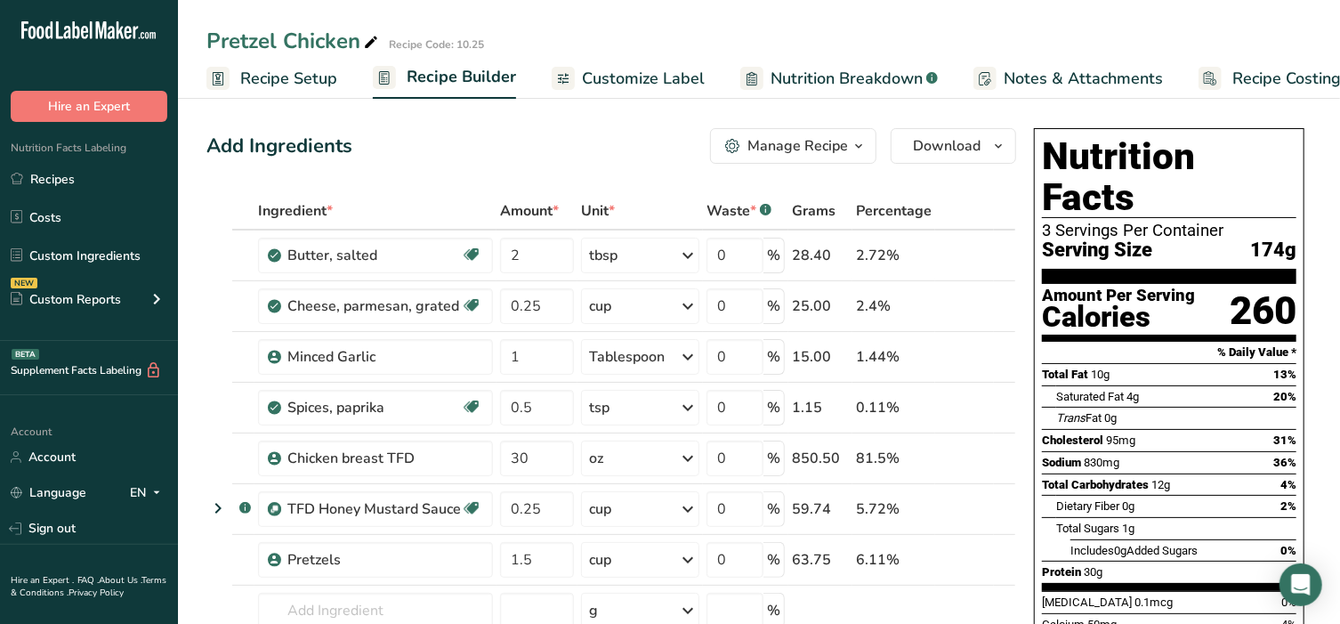
click at [859, 141] on icon "button" at bounding box center [859, 146] width 14 height 22
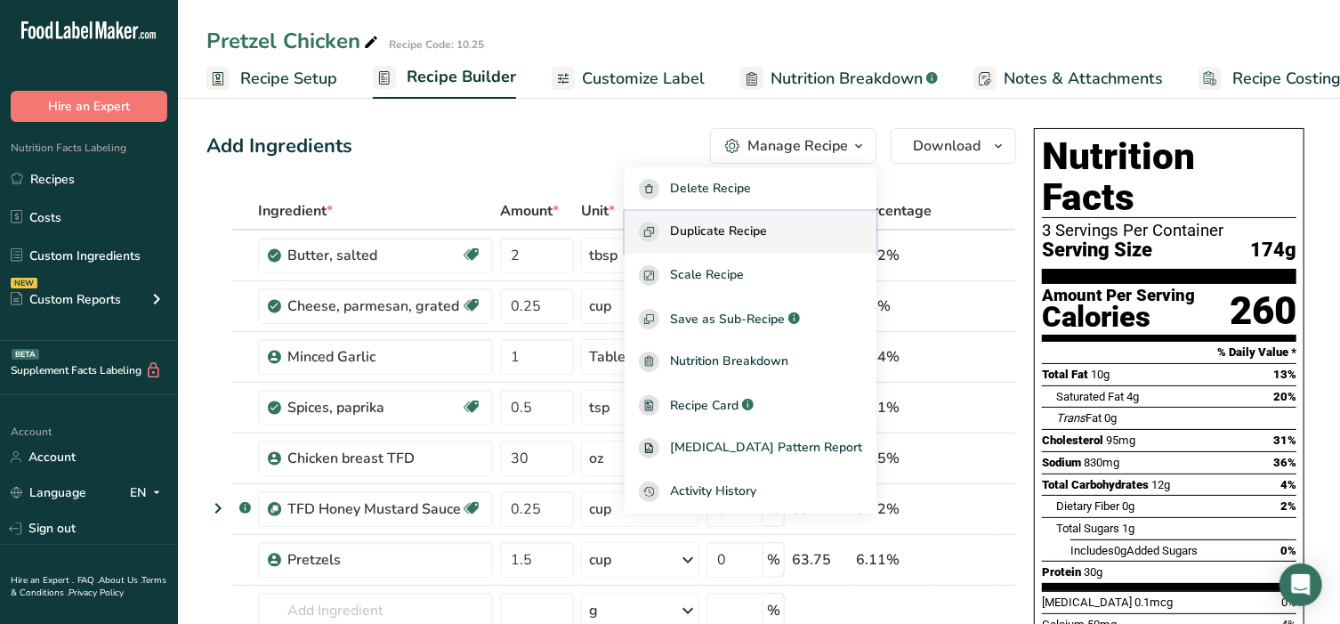
click at [752, 233] on span "Duplicate Recipe" at bounding box center [718, 232] width 97 height 20
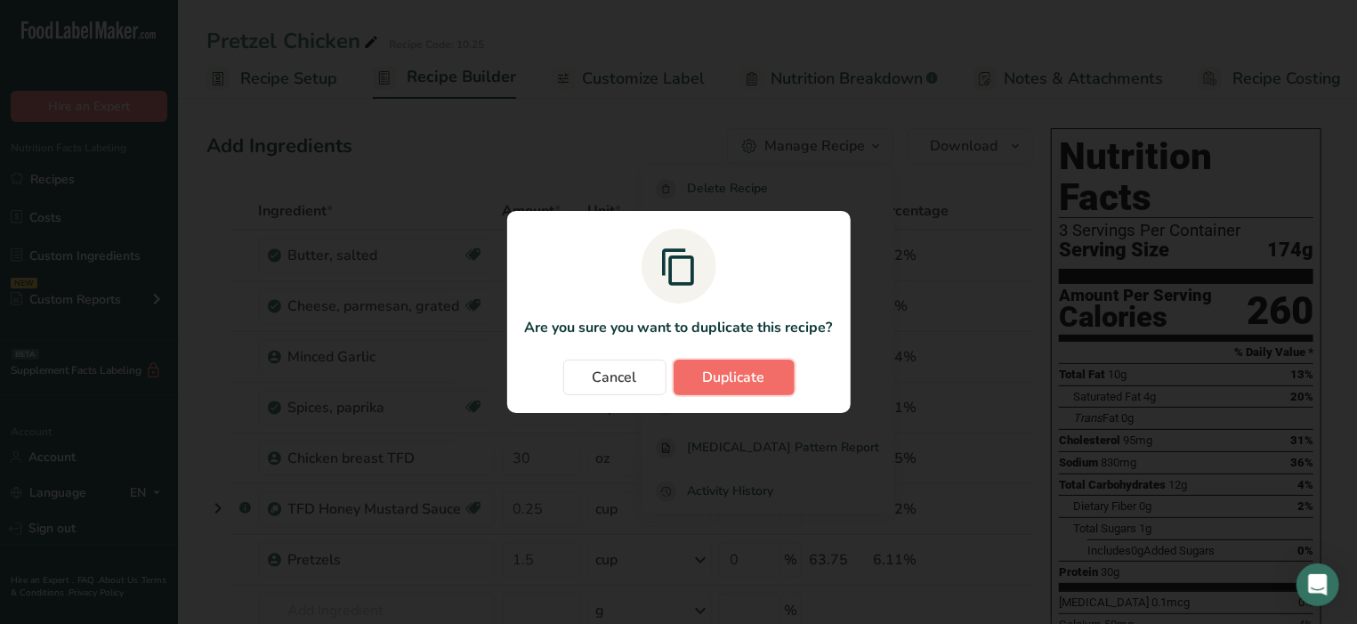
click at [713, 366] on button "Duplicate" at bounding box center [734, 377] width 121 height 36
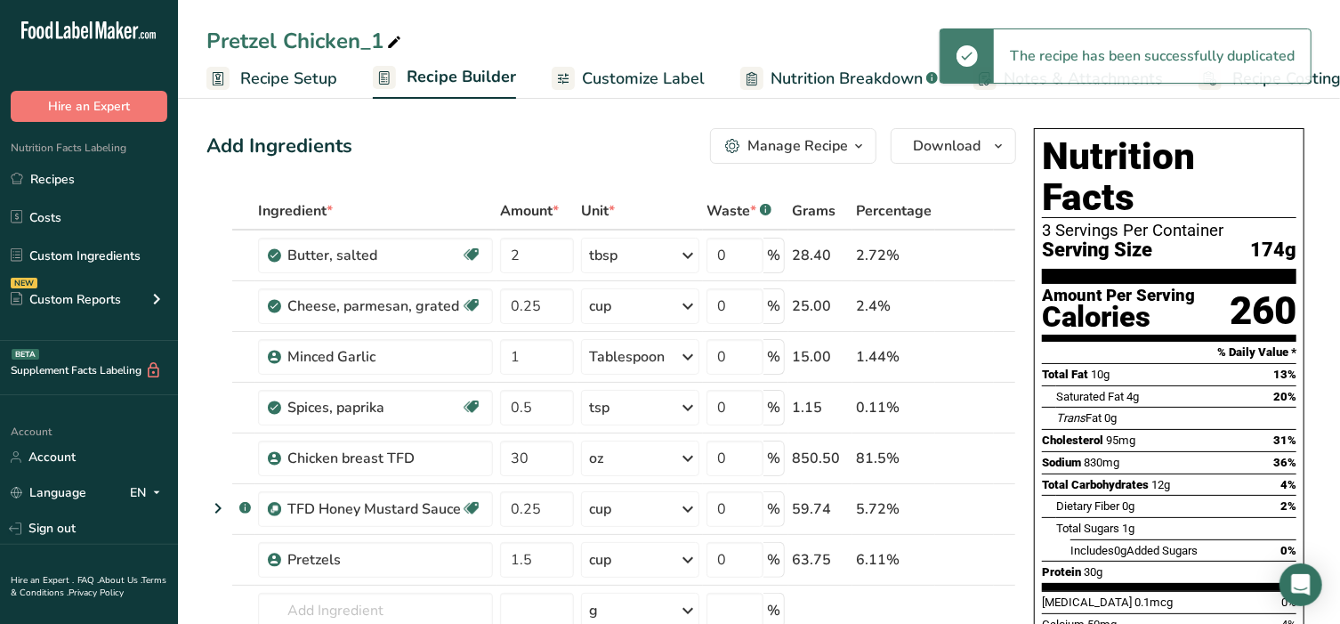
click at [400, 38] on icon at bounding box center [394, 42] width 16 height 25
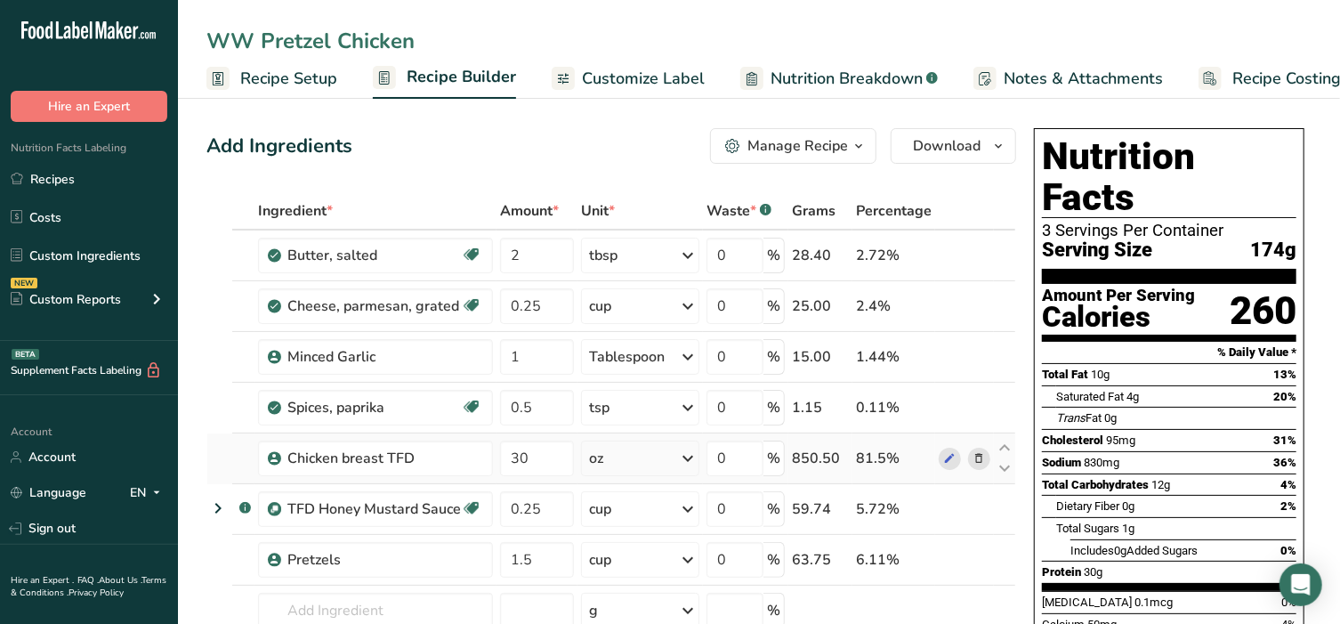
type input "WW Pretzel Chicken"
click at [974, 460] on icon at bounding box center [979, 458] width 12 height 19
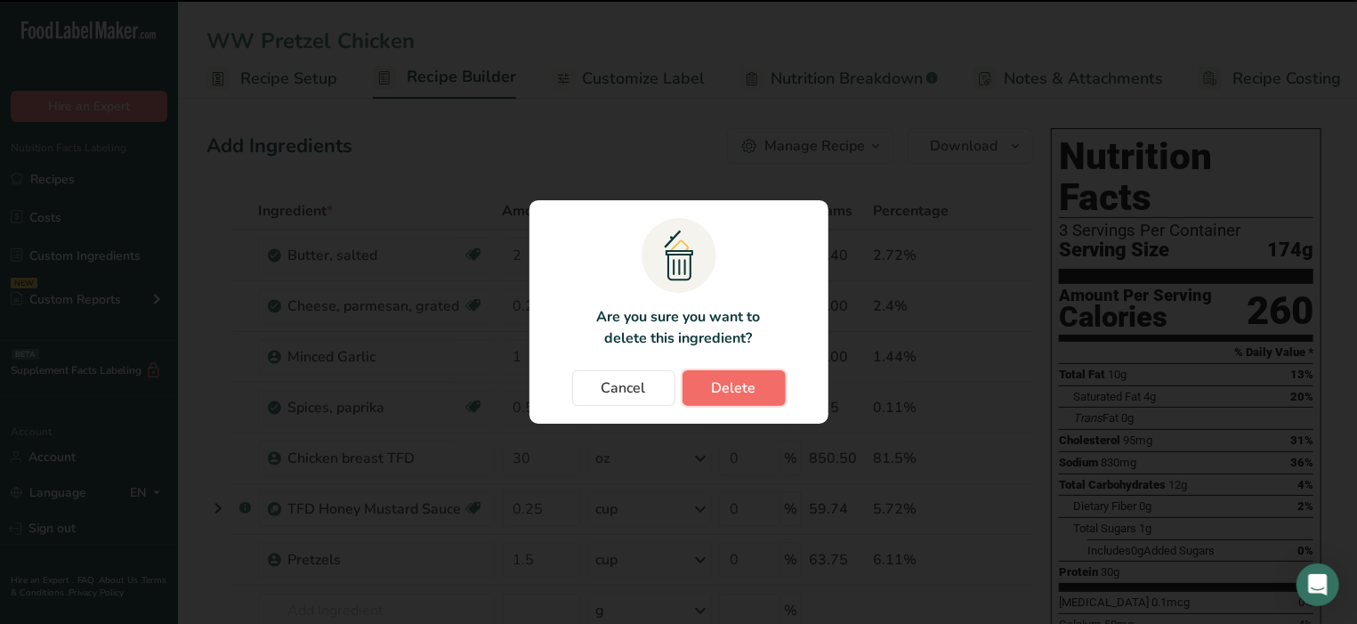
click at [718, 380] on span "Delete" at bounding box center [734, 387] width 44 height 21
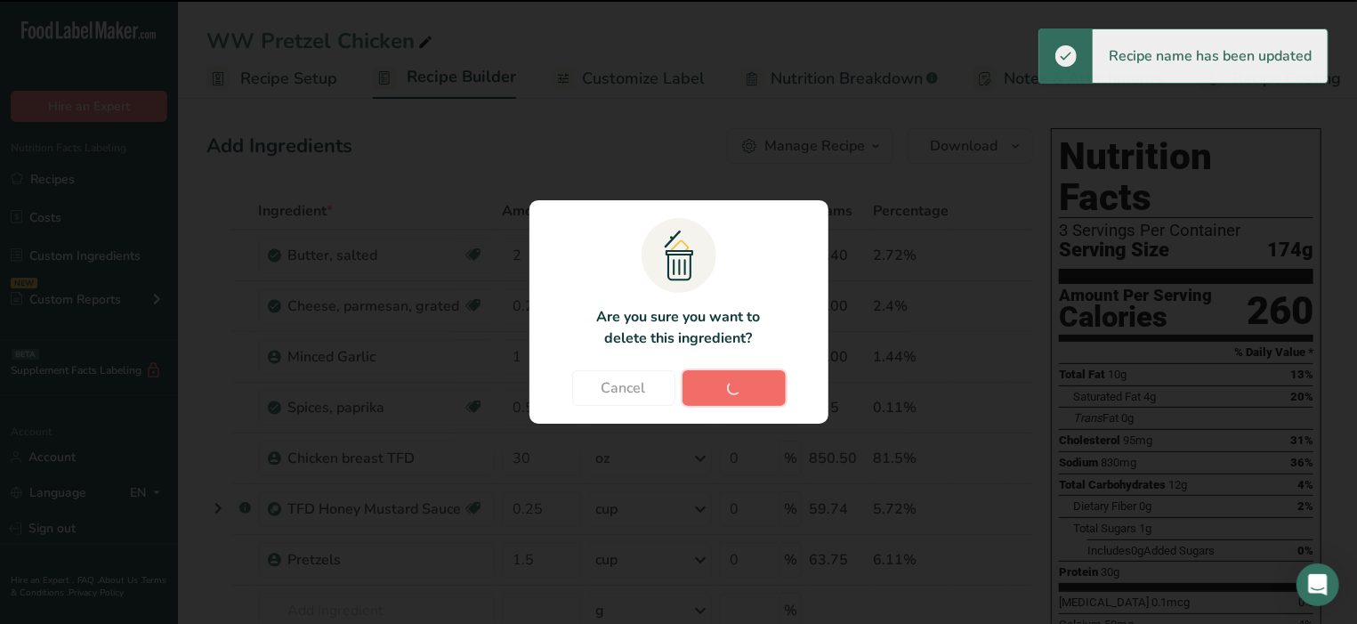
type input "0.25"
type input "1.5"
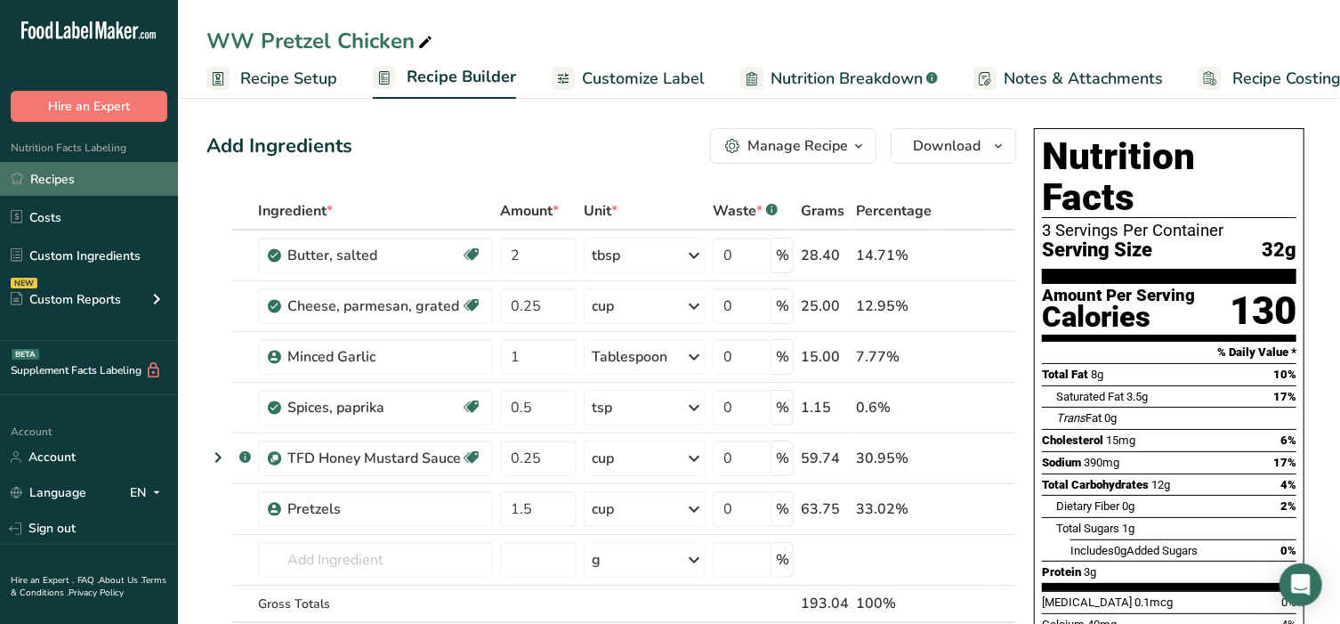
click at [63, 180] on link "Recipes" at bounding box center [89, 179] width 178 height 34
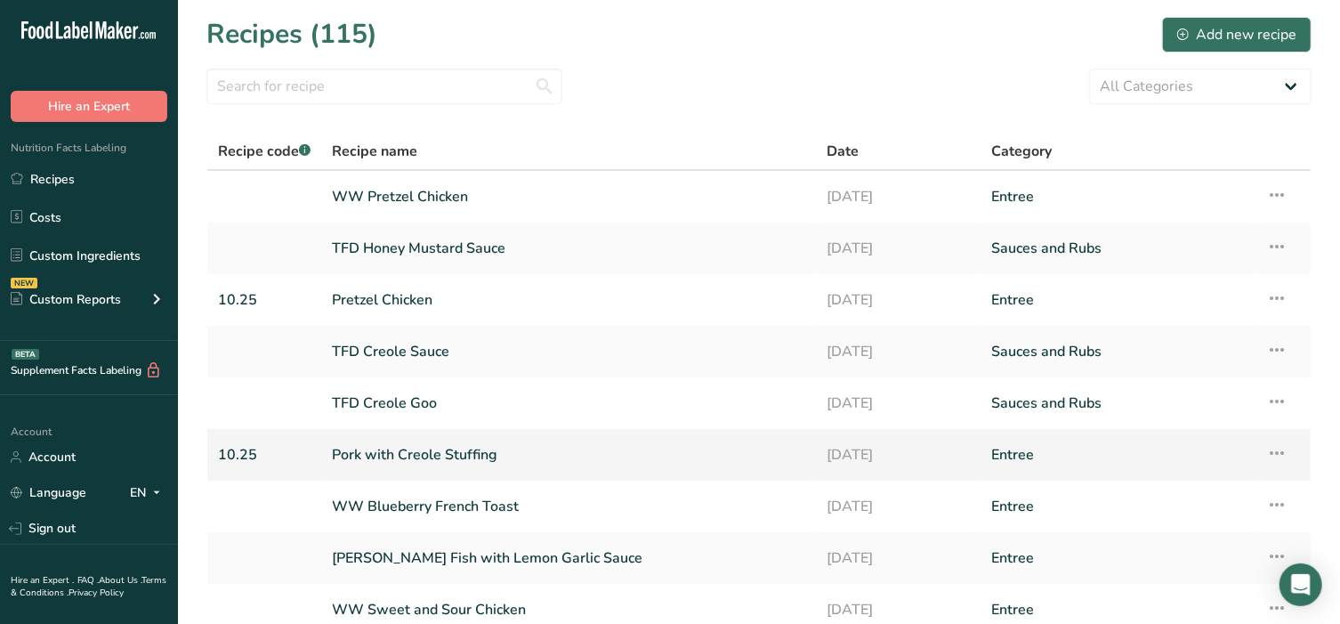
click at [443, 452] on link "Pork with Creole Stuffing" at bounding box center [568, 454] width 473 height 37
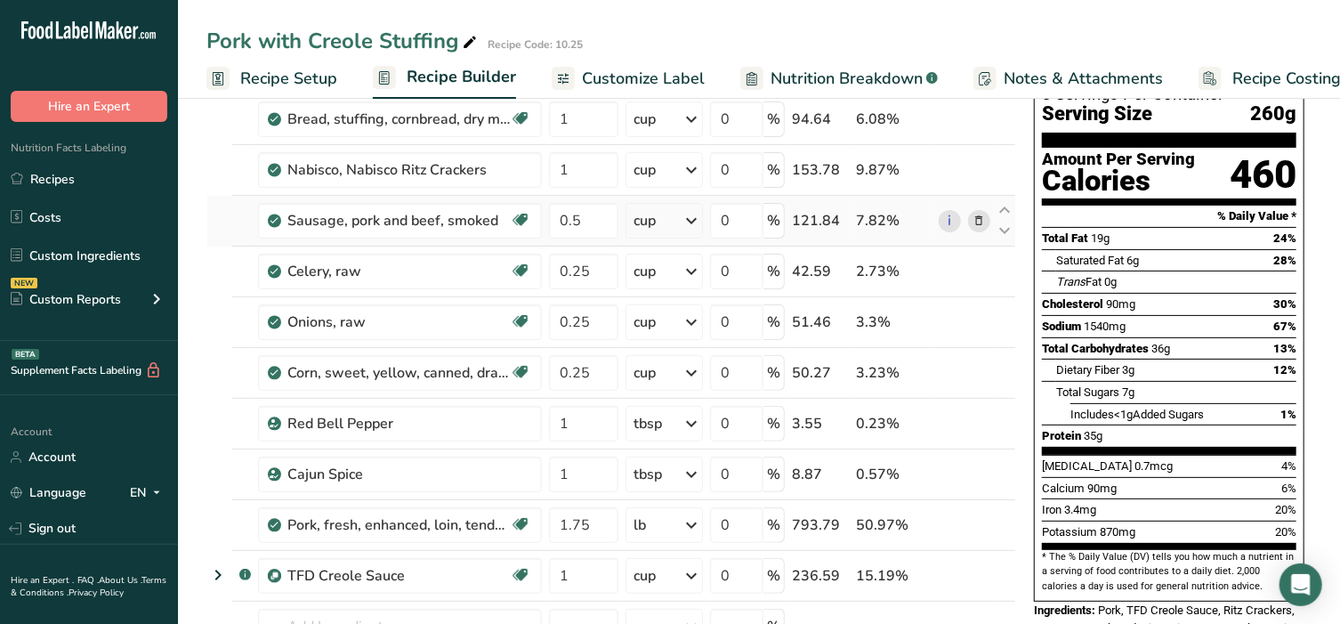
scroll to position [185, 0]
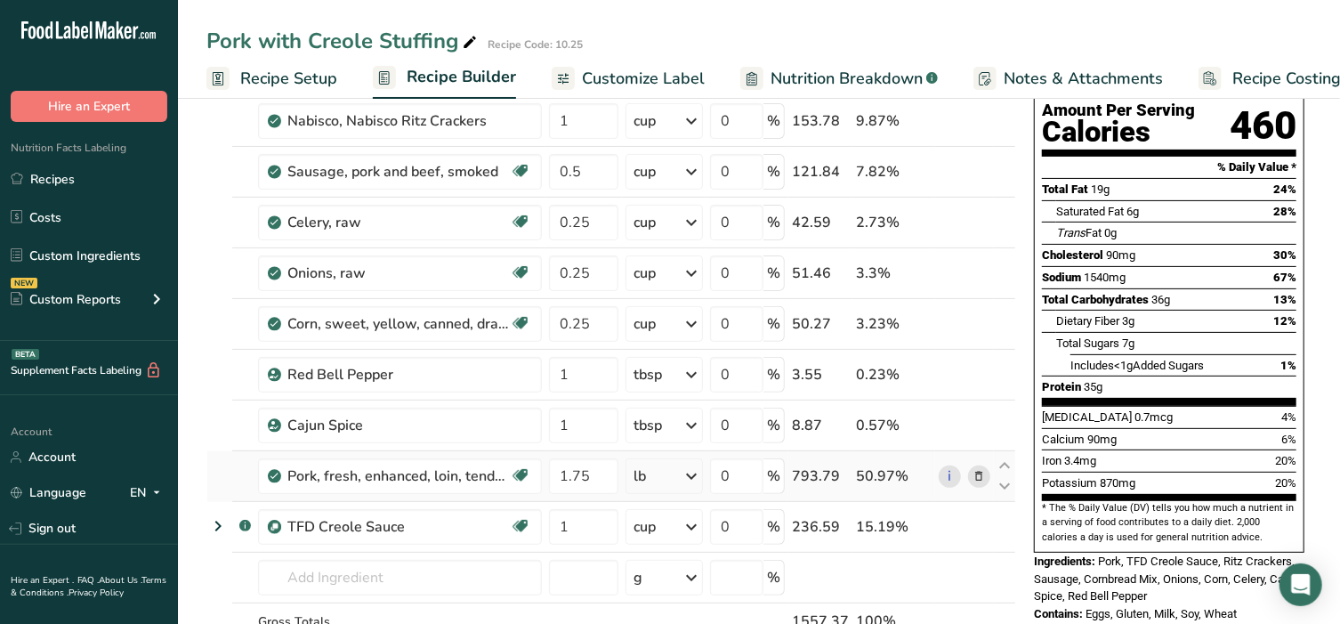
click at [981, 471] on icon at bounding box center [979, 476] width 12 height 19
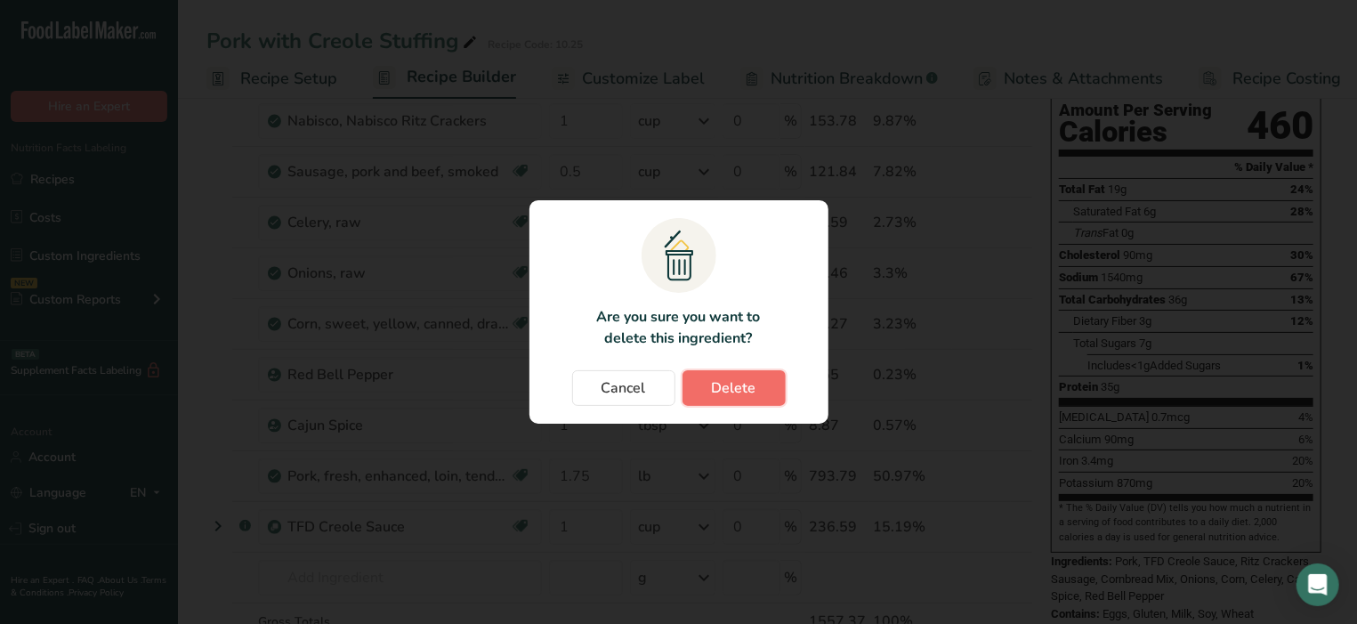
click at [735, 393] on span "Delete" at bounding box center [734, 387] width 44 height 21
type input "1"
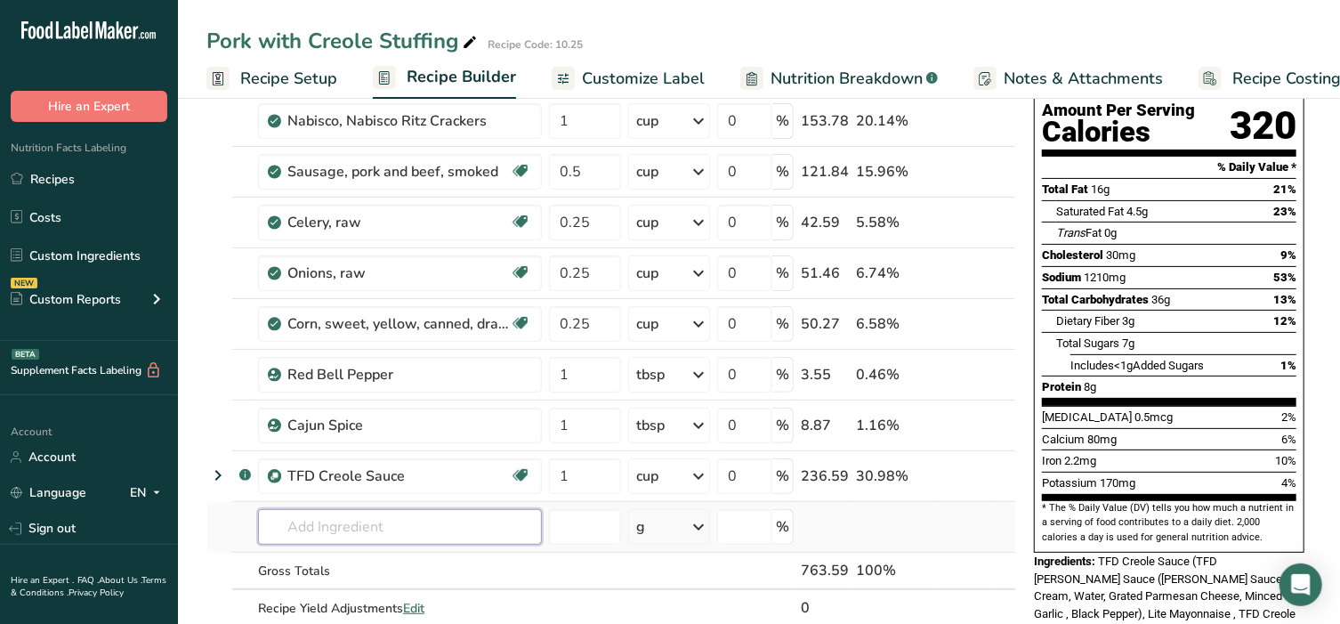
click at [457, 531] on input "text" at bounding box center [400, 527] width 284 height 36
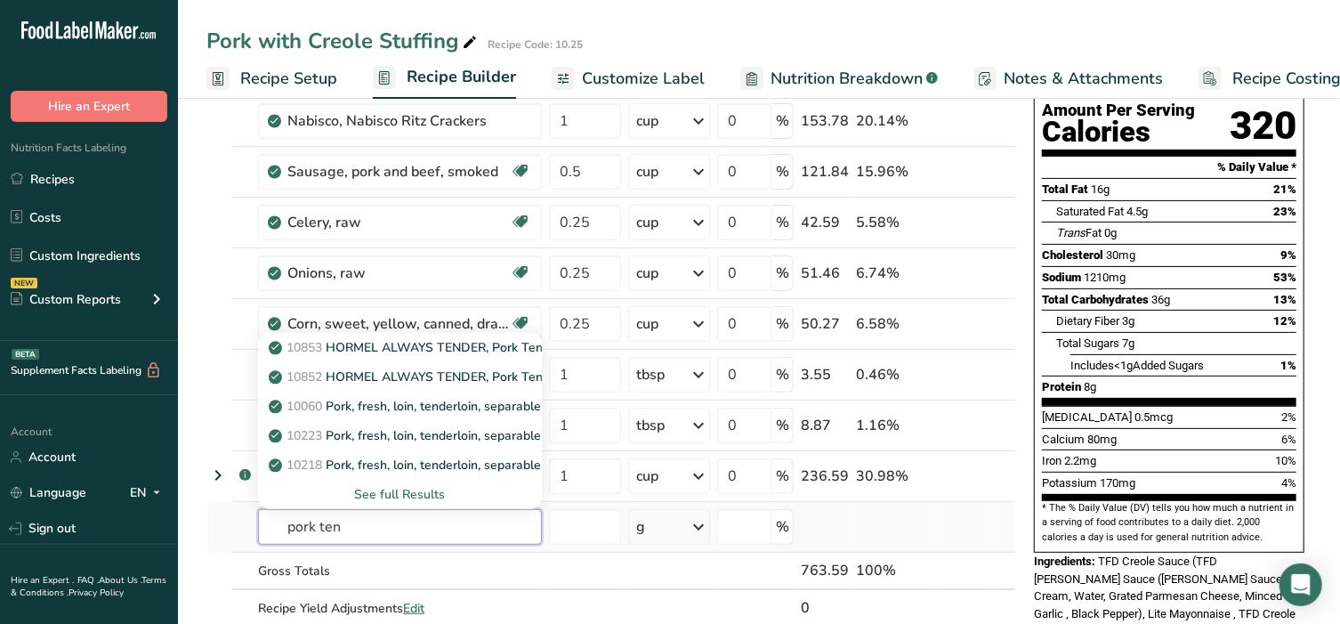
type input "pork ten"
click at [417, 488] on div "See full Results" at bounding box center [399, 494] width 255 height 19
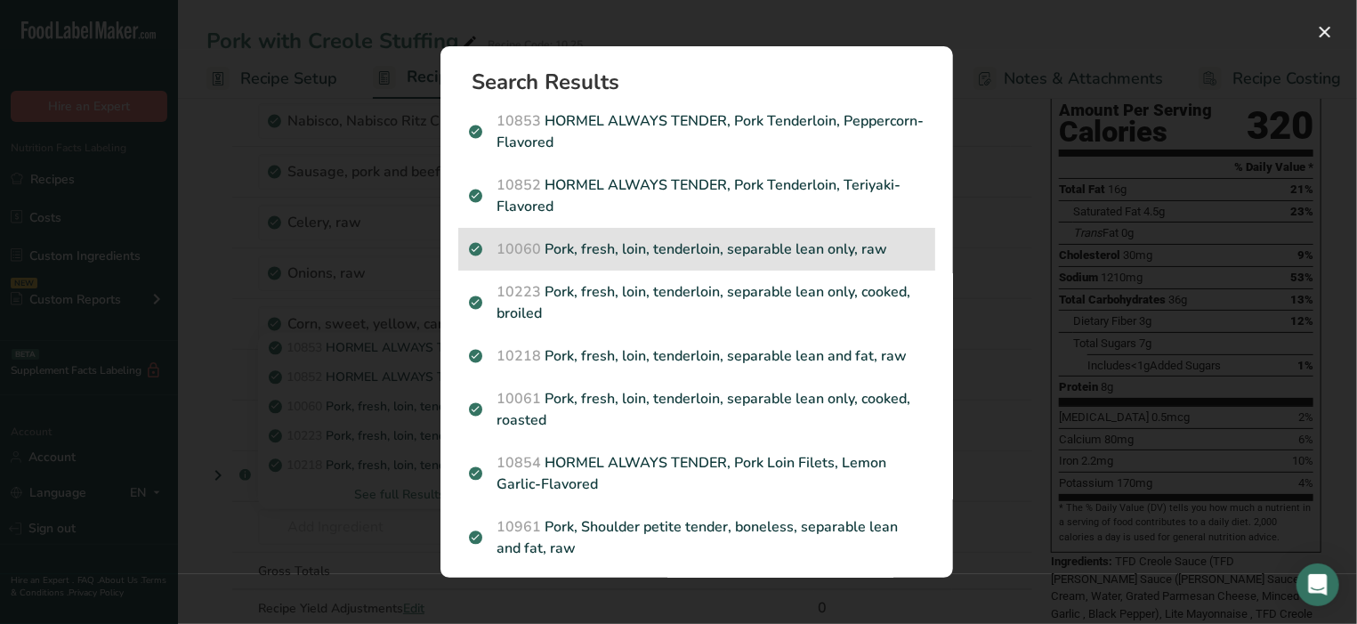
click at [621, 254] on p "10060 Pork, fresh, loin, tenderloin, separable lean only, raw" at bounding box center [697, 248] width 456 height 21
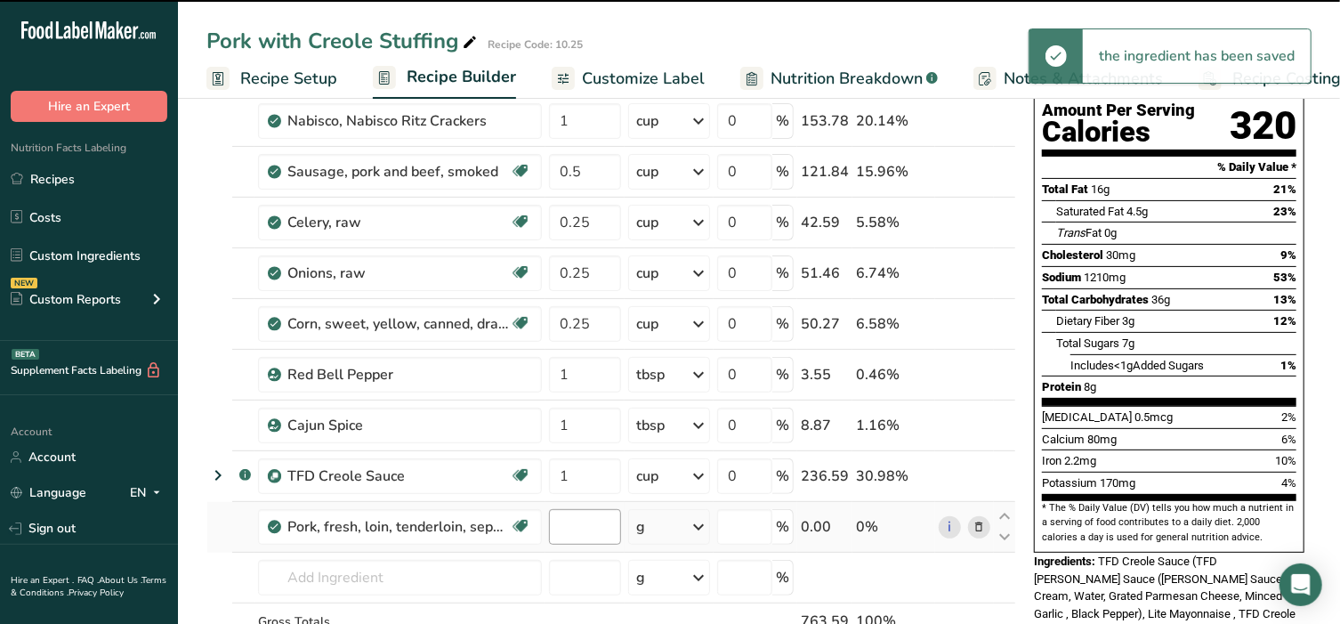
type input "0"
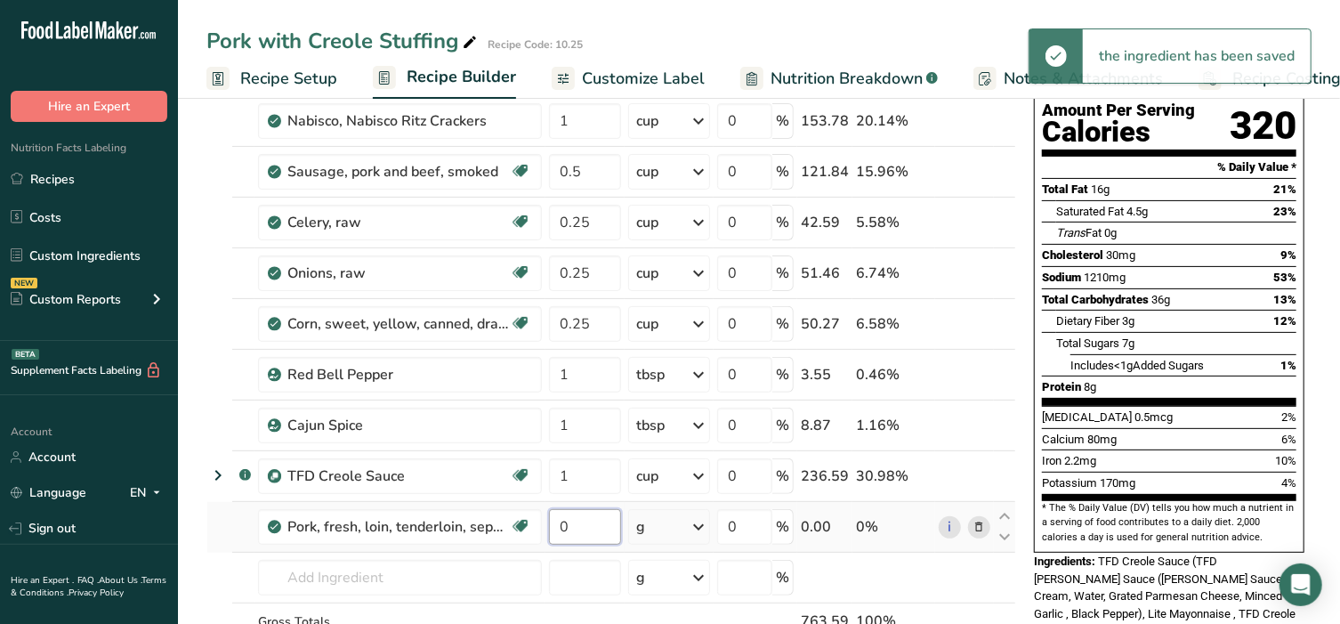
click at [586, 527] on input "0" at bounding box center [585, 527] width 72 height 36
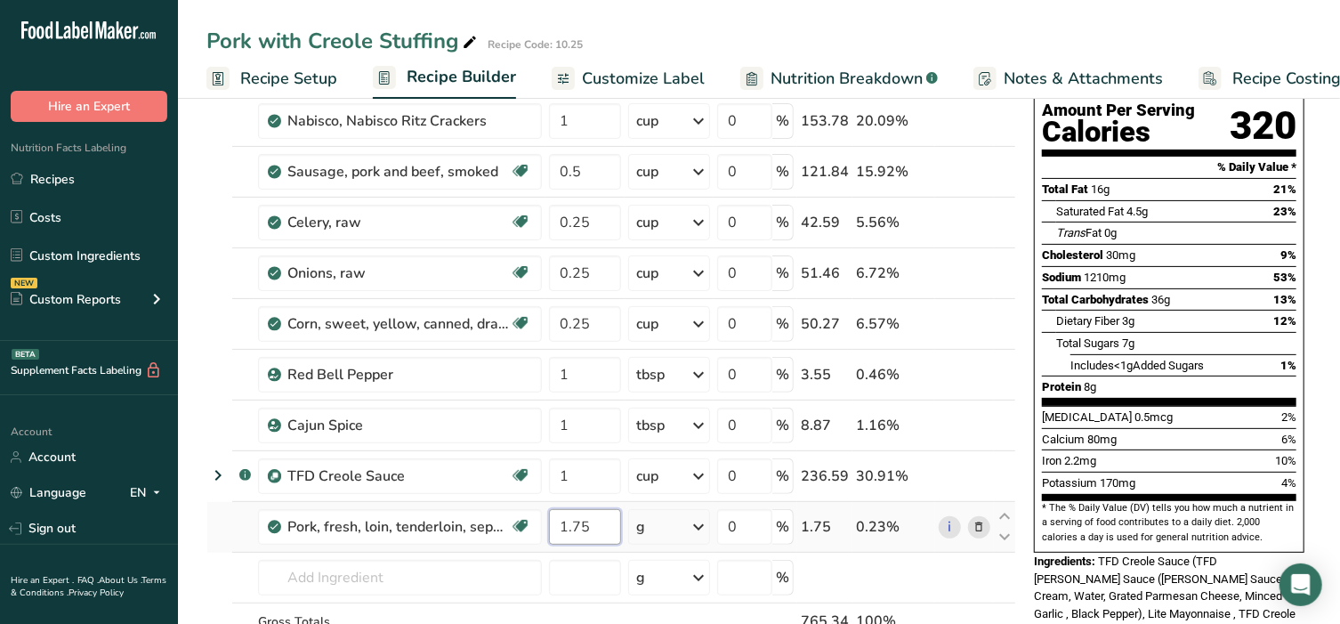
type input "1.75"
click at [645, 532] on div "Ingredient * Amount * Unit * Waste * .a-a{fill:#347362;}.b-a{fill:#fff;} Grams …" at bounding box center [611, 360] width 810 height 707
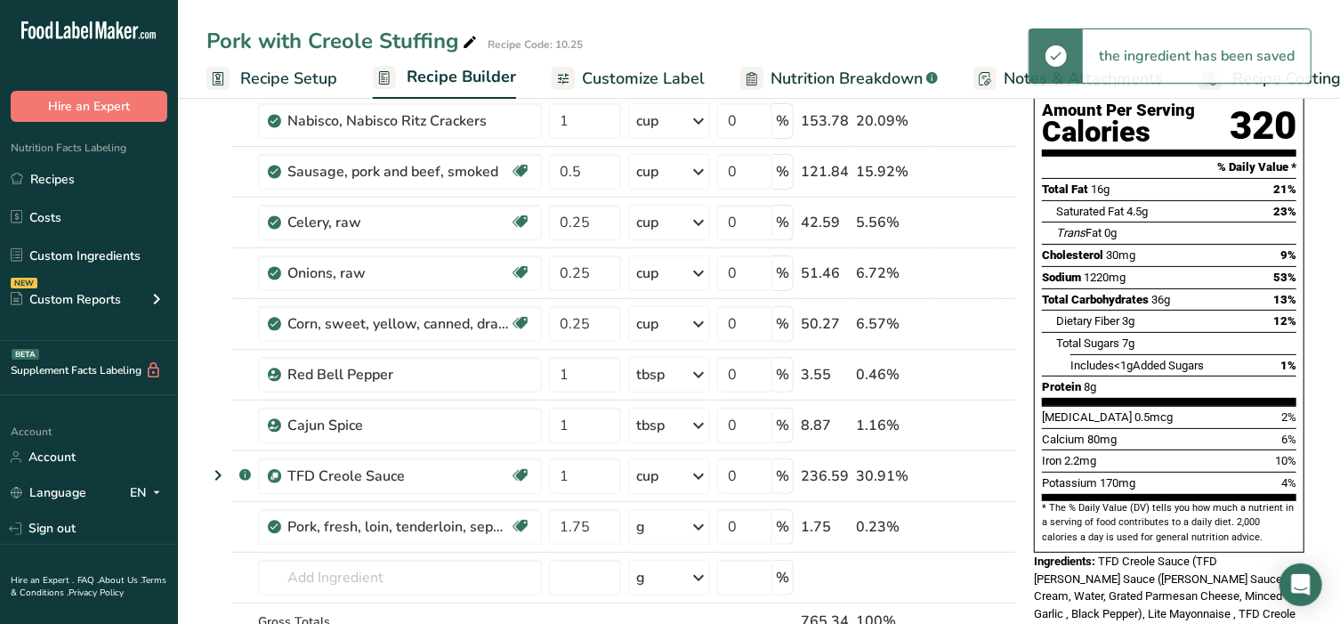
click at [665, 525] on div "g" at bounding box center [669, 527] width 82 height 36
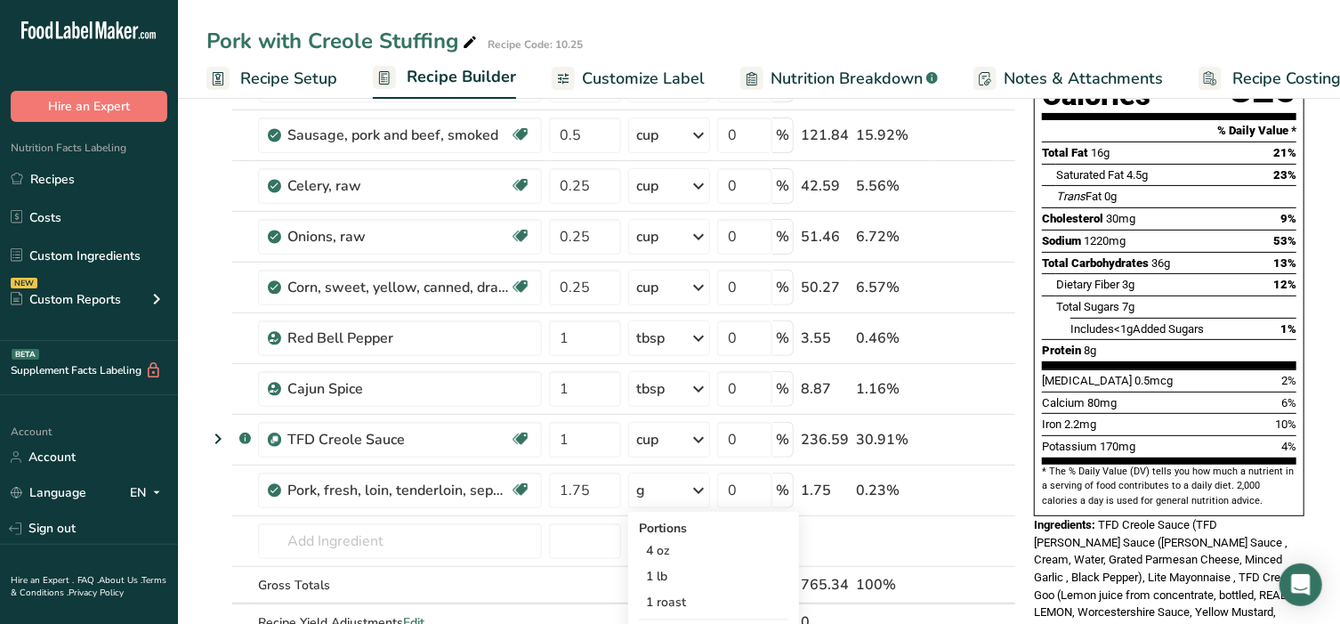
scroll to position [260, 0]
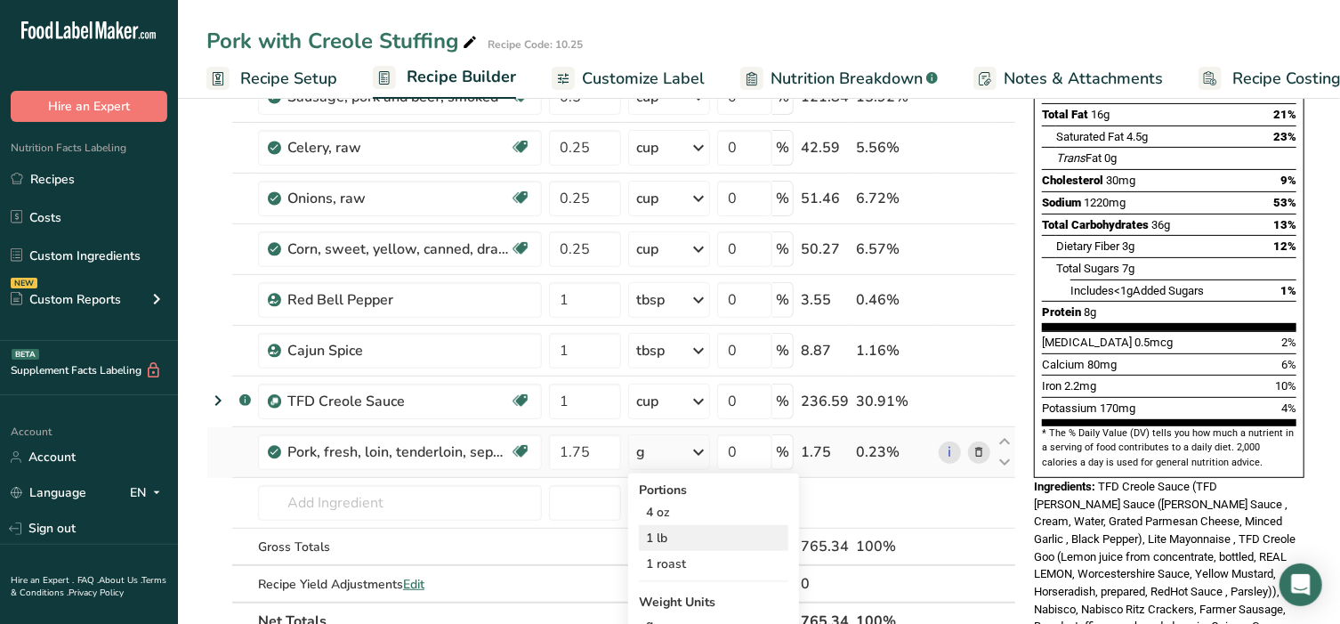
click at [674, 532] on div "1 lb" at bounding box center [713, 538] width 149 height 26
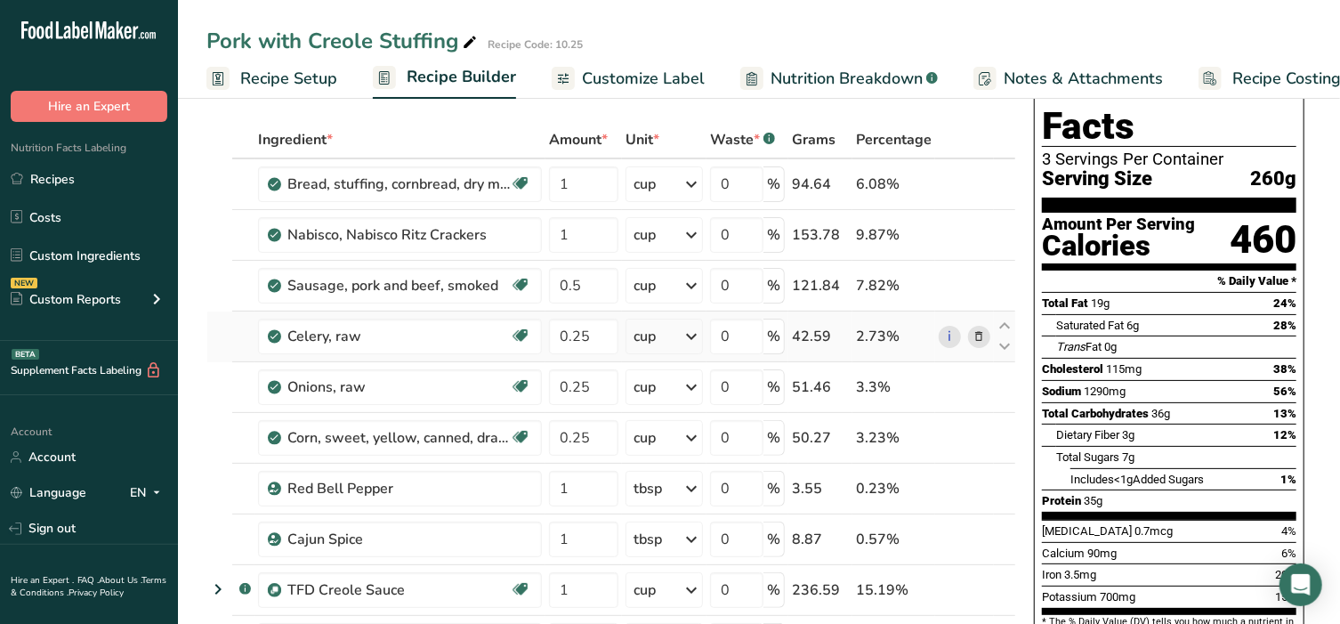
scroll to position [0, 0]
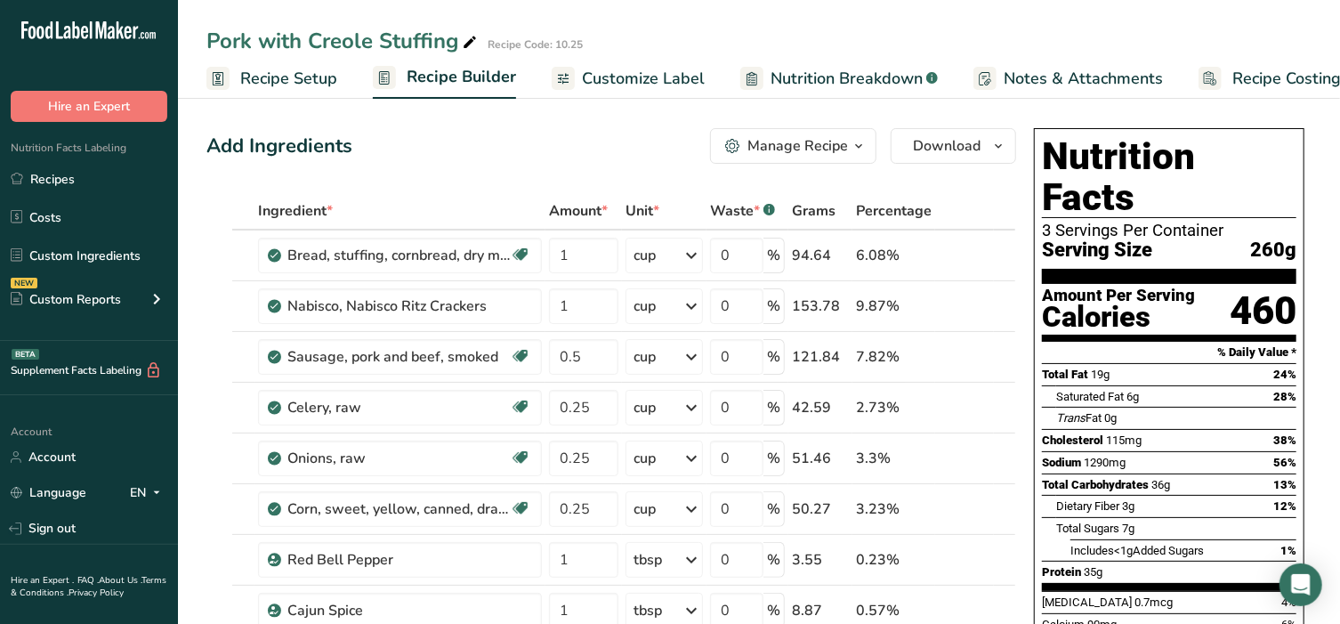
click at [790, 147] on div "Manage Recipe" at bounding box center [797, 145] width 101 height 21
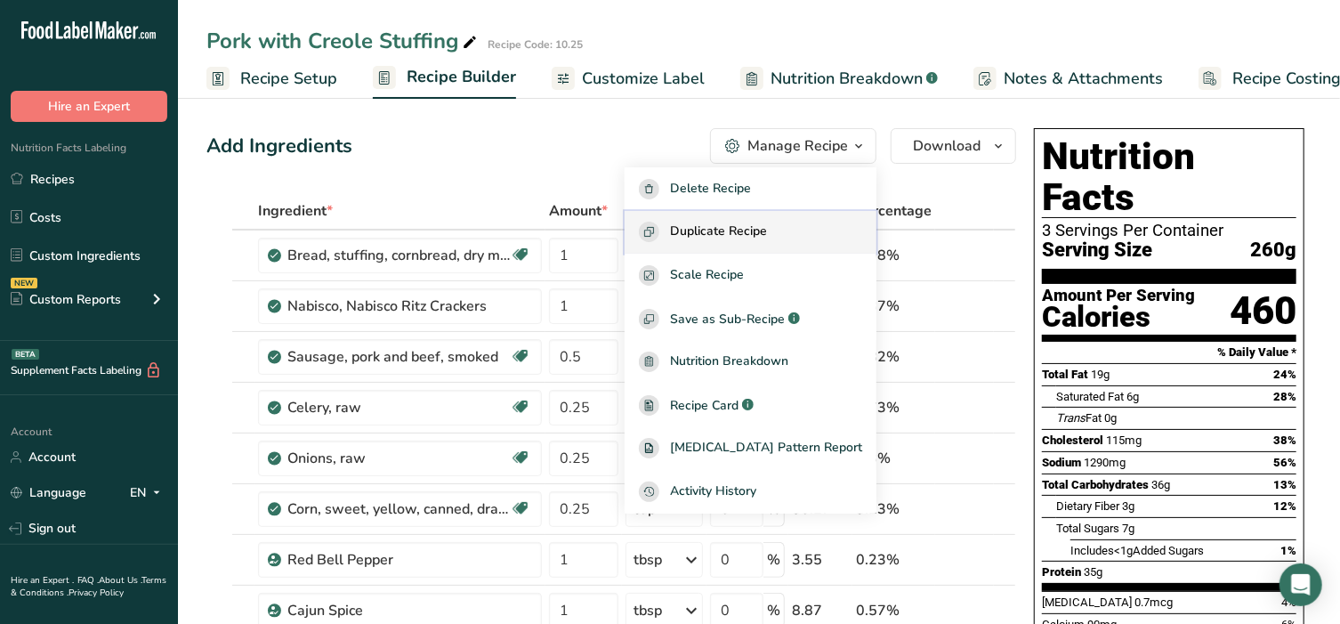
click at [752, 238] on span "Duplicate Recipe" at bounding box center [718, 232] width 97 height 20
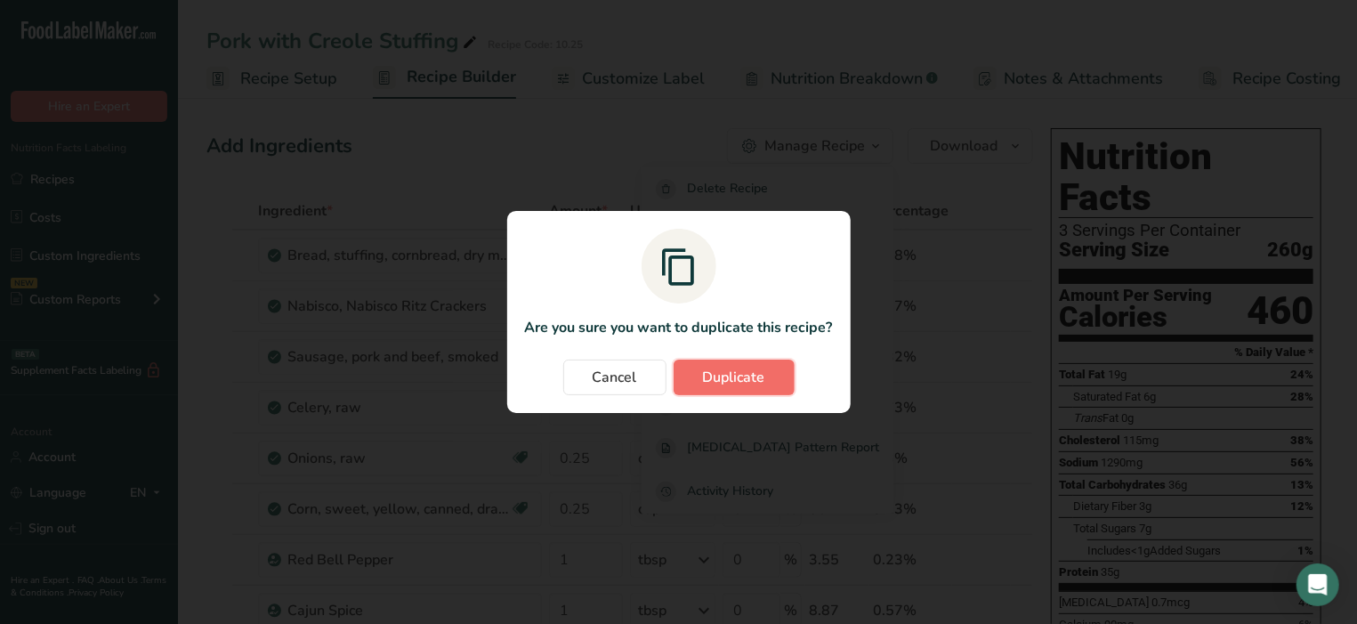
click at [732, 372] on span "Duplicate" at bounding box center [734, 377] width 62 height 21
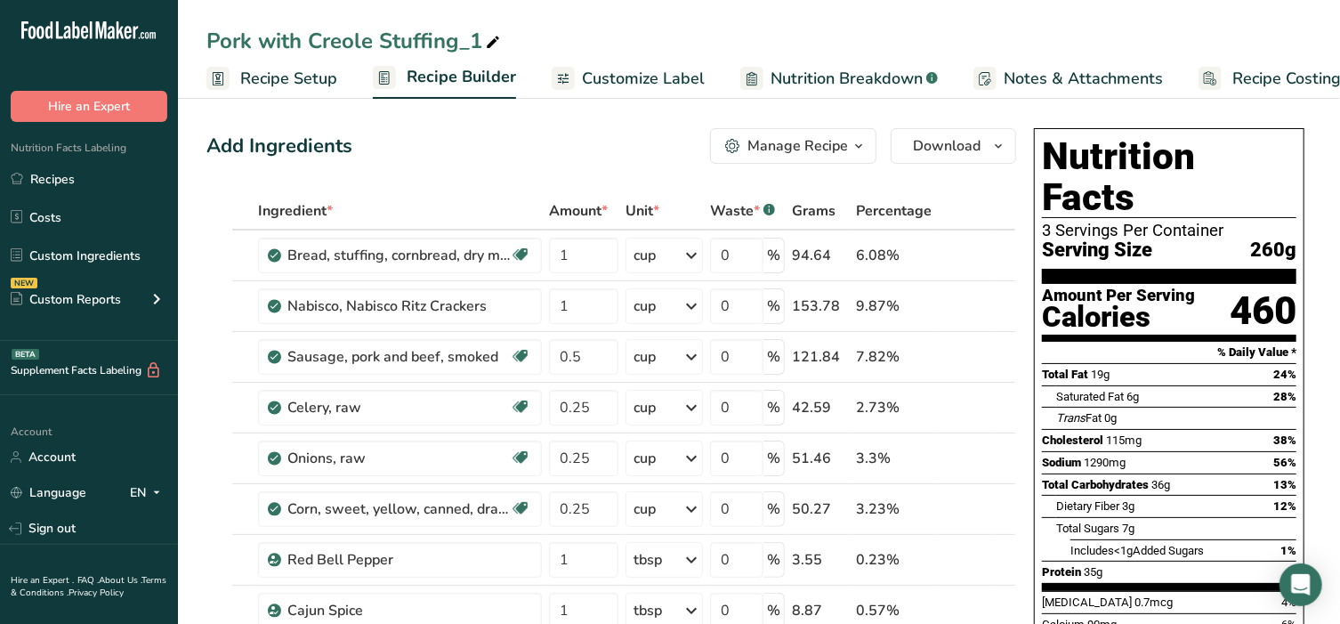
click at [496, 44] on icon at bounding box center [493, 42] width 16 height 25
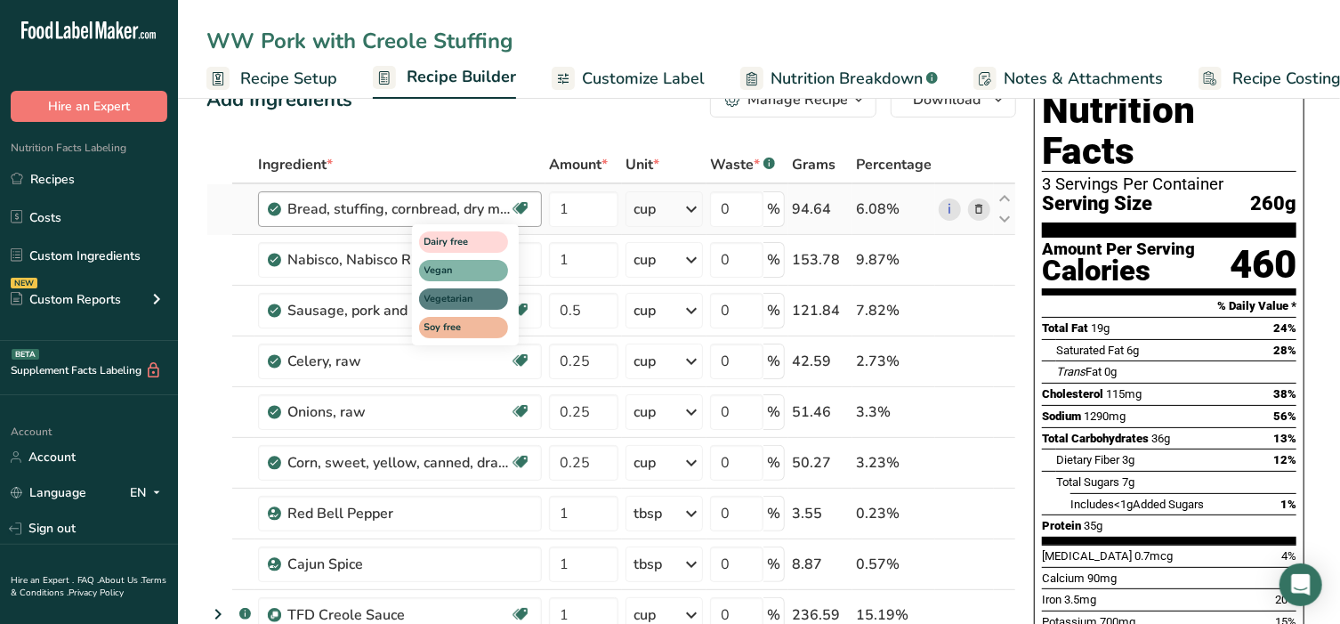
scroll to position [222, 0]
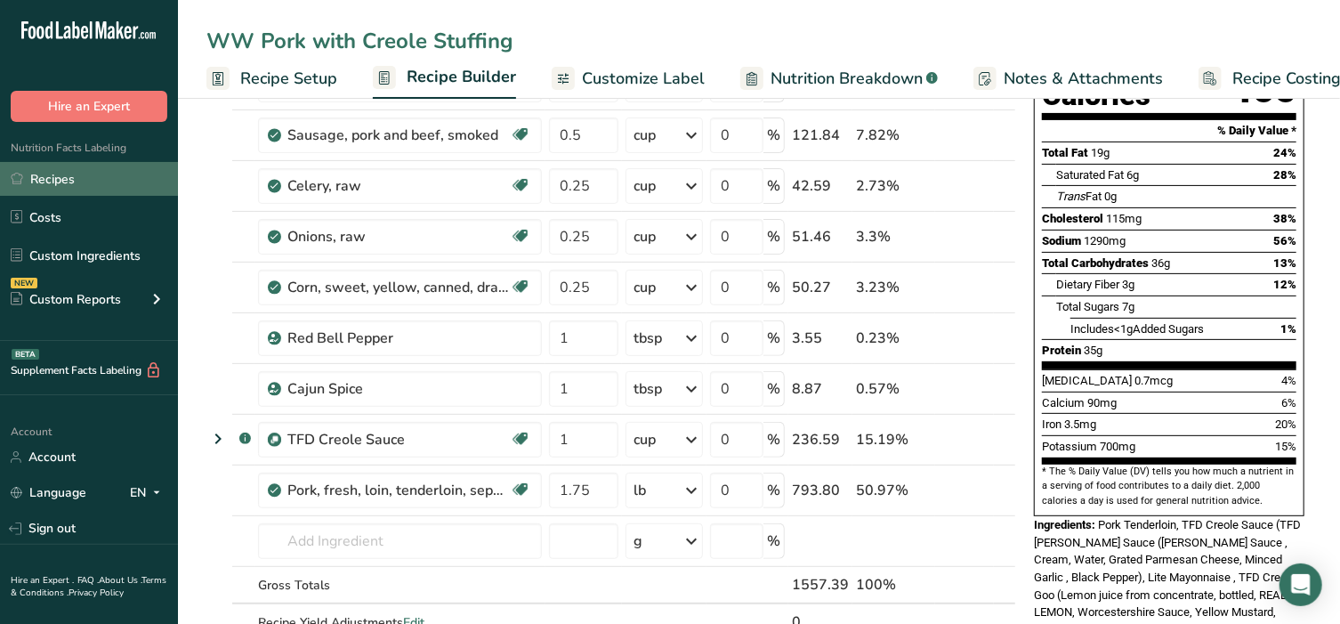
type input "WW Pork with Creole Stuffing"
click at [82, 179] on link "Recipes" at bounding box center [89, 179] width 178 height 34
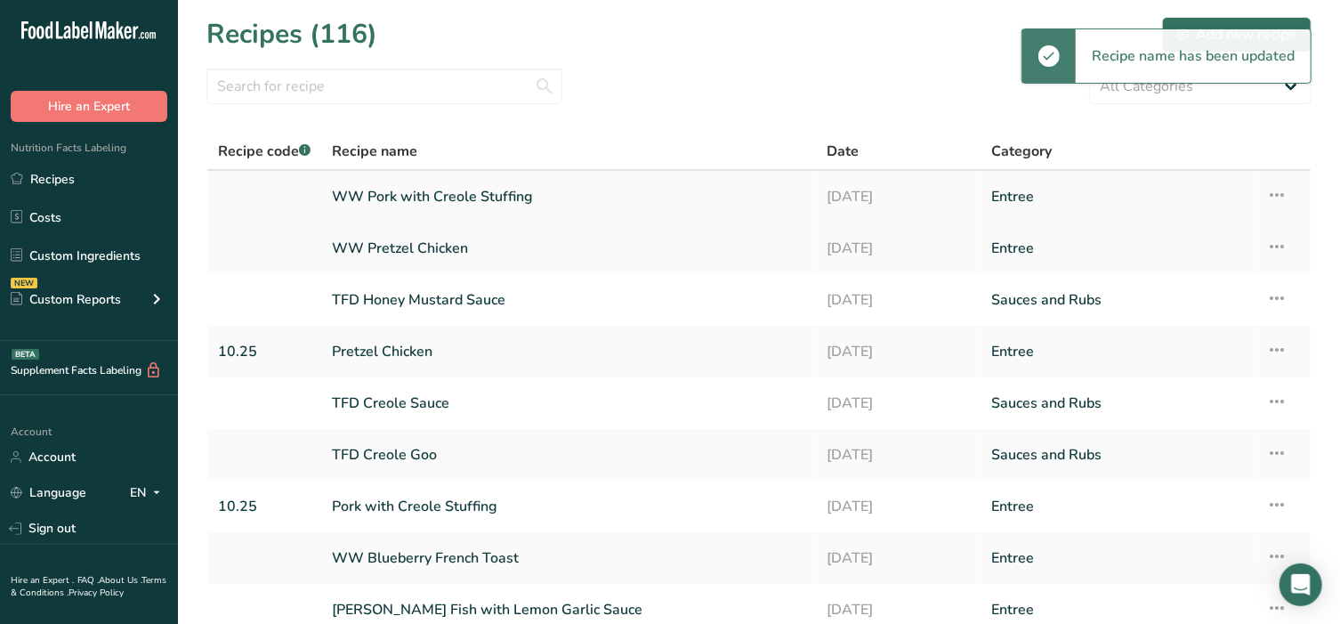
click at [394, 191] on link "WW Pork with Creole Stuffing" at bounding box center [568, 196] width 473 height 37
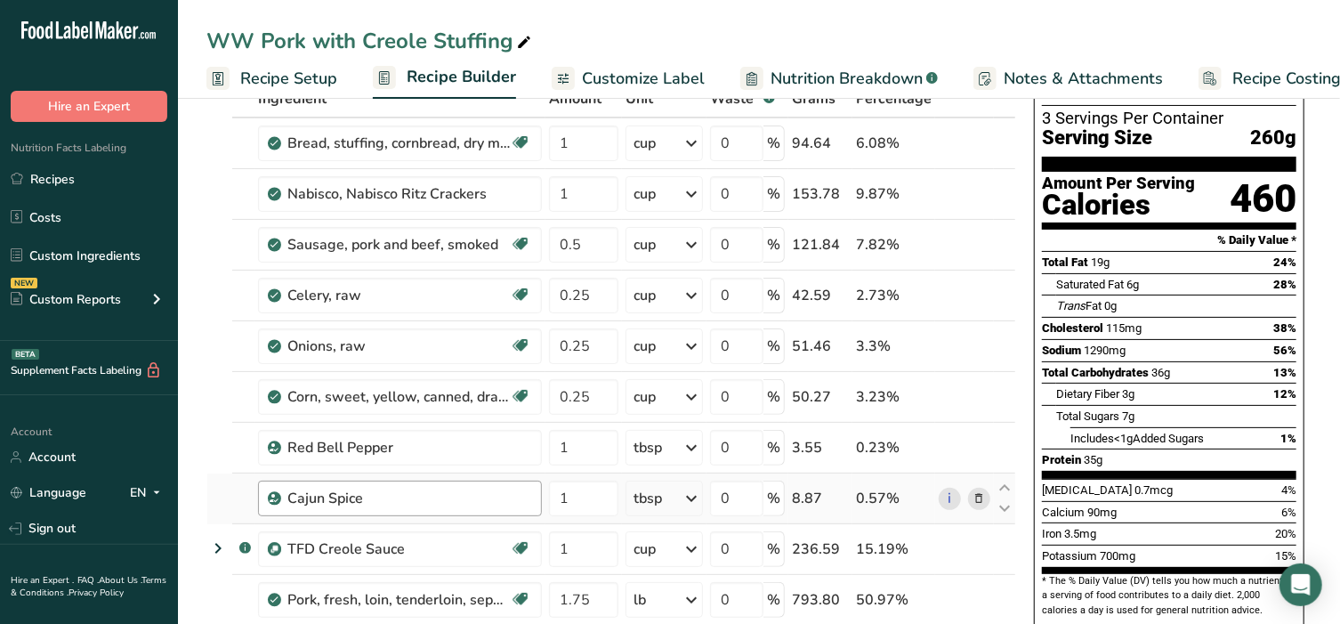
scroll to position [185, 0]
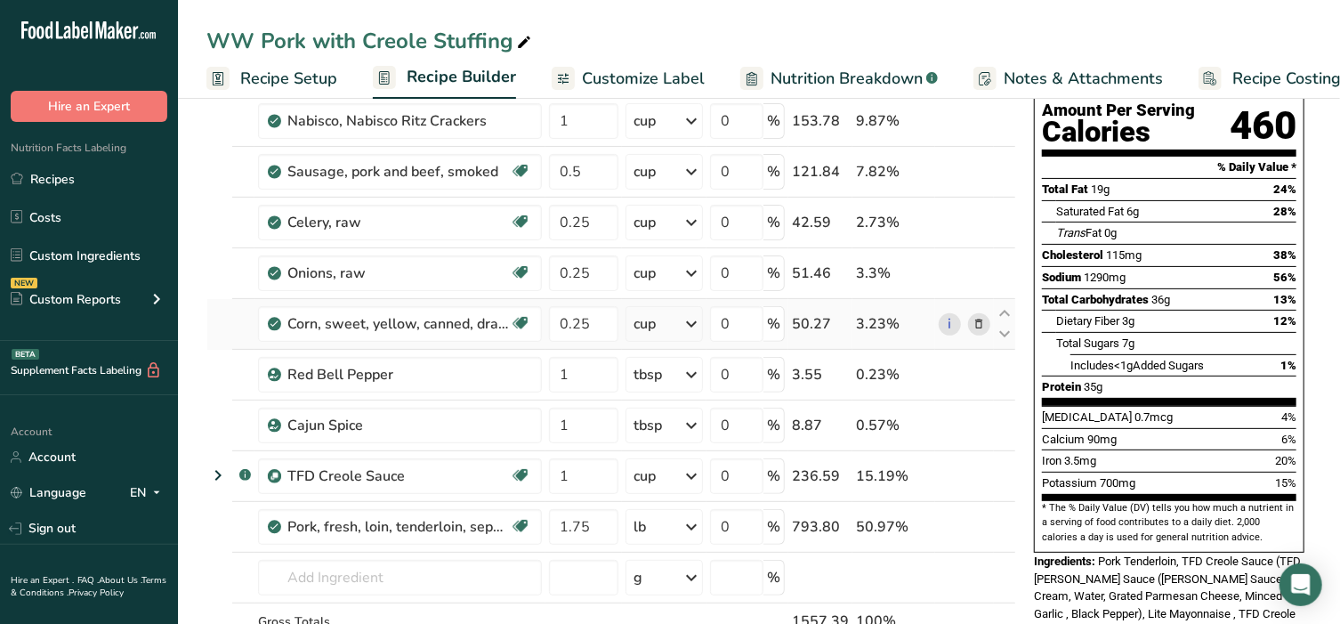
click at [981, 326] on icon at bounding box center [979, 324] width 12 height 19
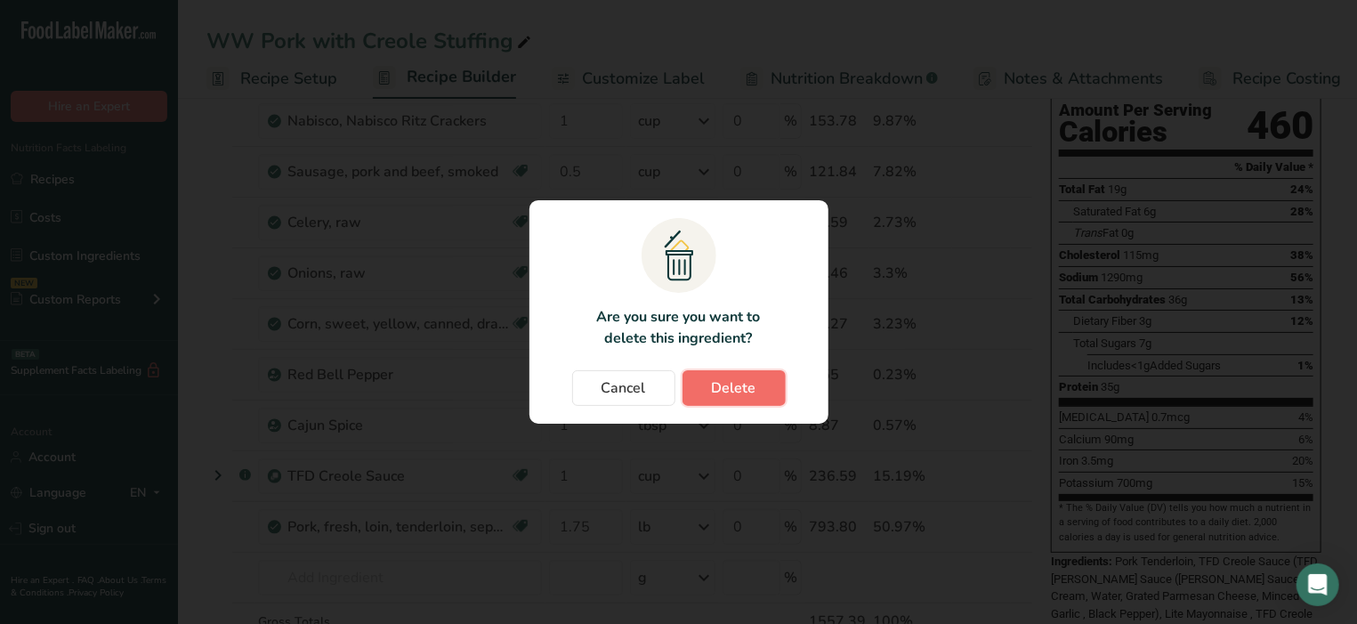
click at [725, 383] on span "Delete" at bounding box center [734, 387] width 44 height 21
type input "1"
type input "1.75"
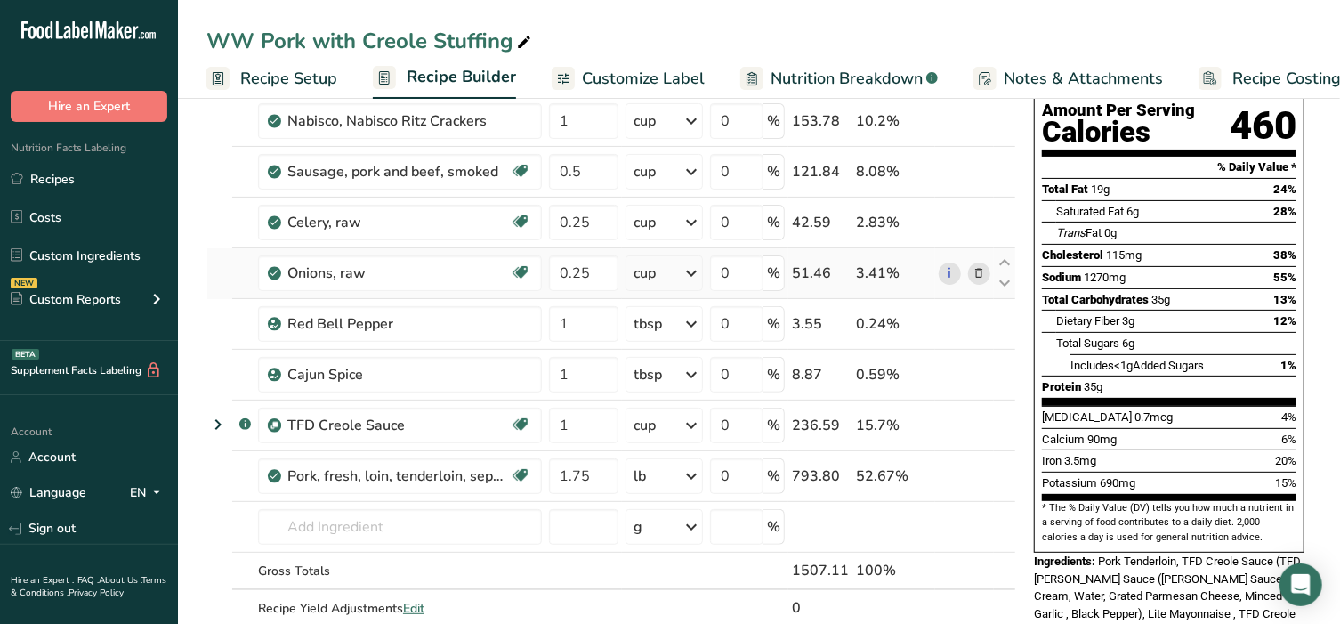
click at [981, 271] on icon at bounding box center [979, 273] width 12 height 19
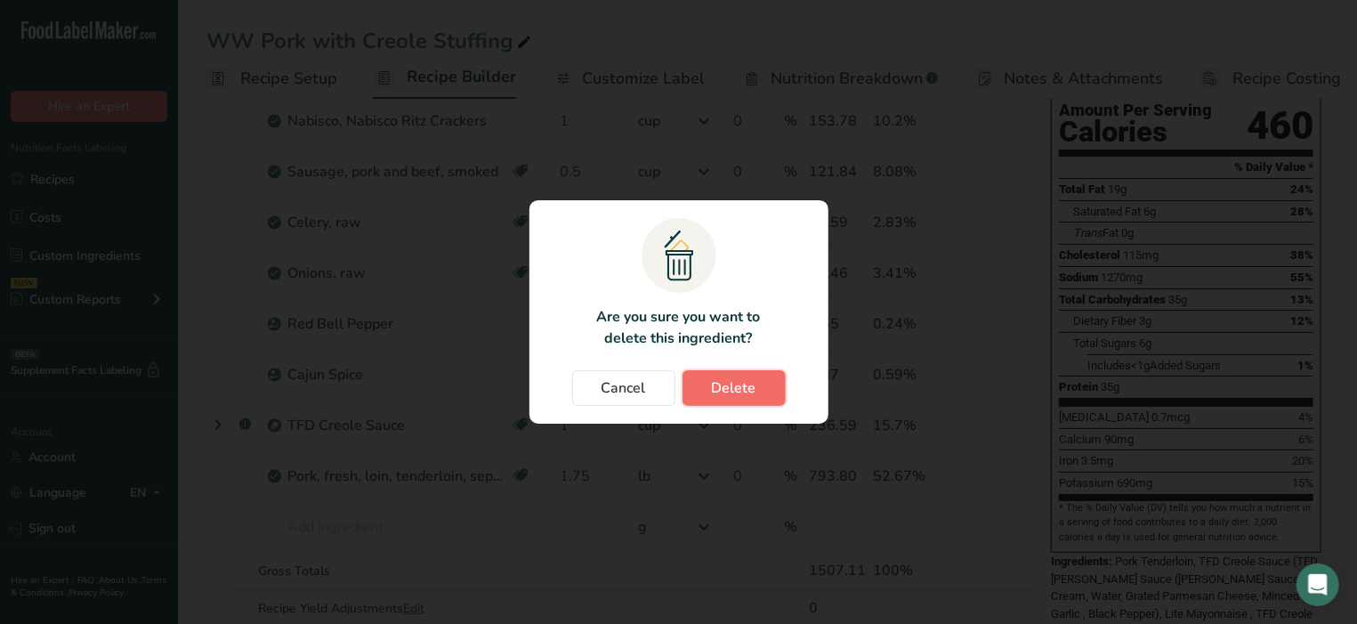
click at [750, 383] on span "Delete" at bounding box center [734, 387] width 44 height 21
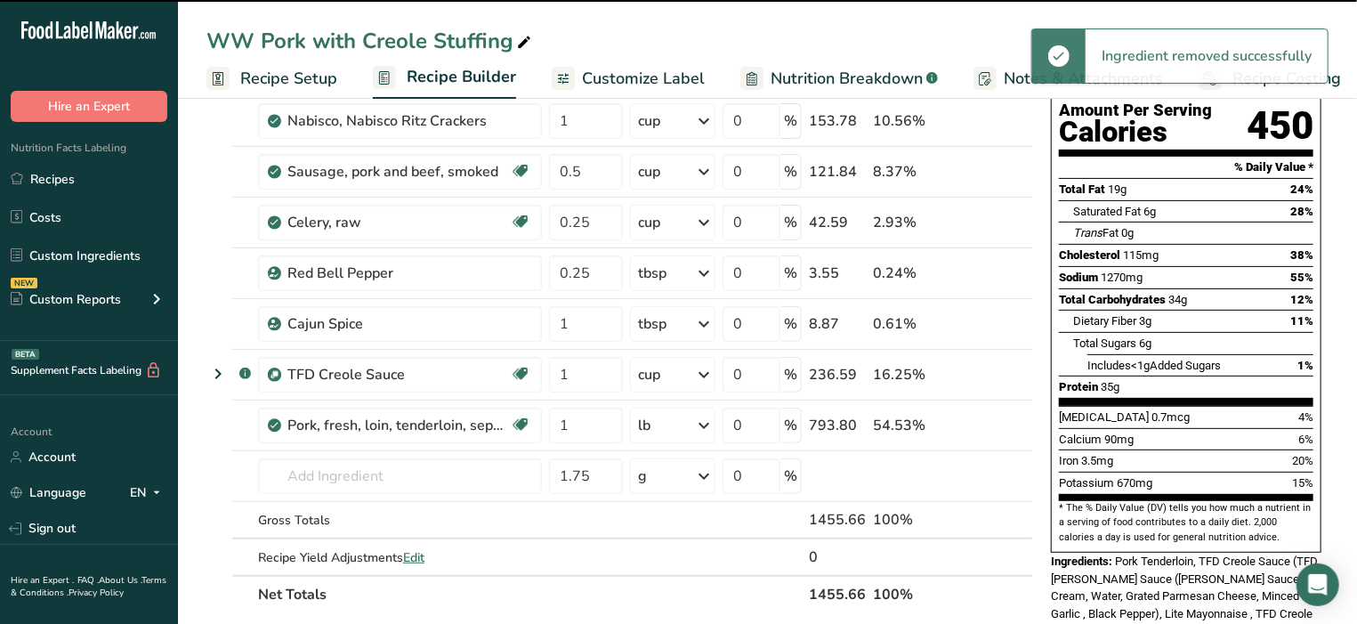
type input "1"
type input "1.75"
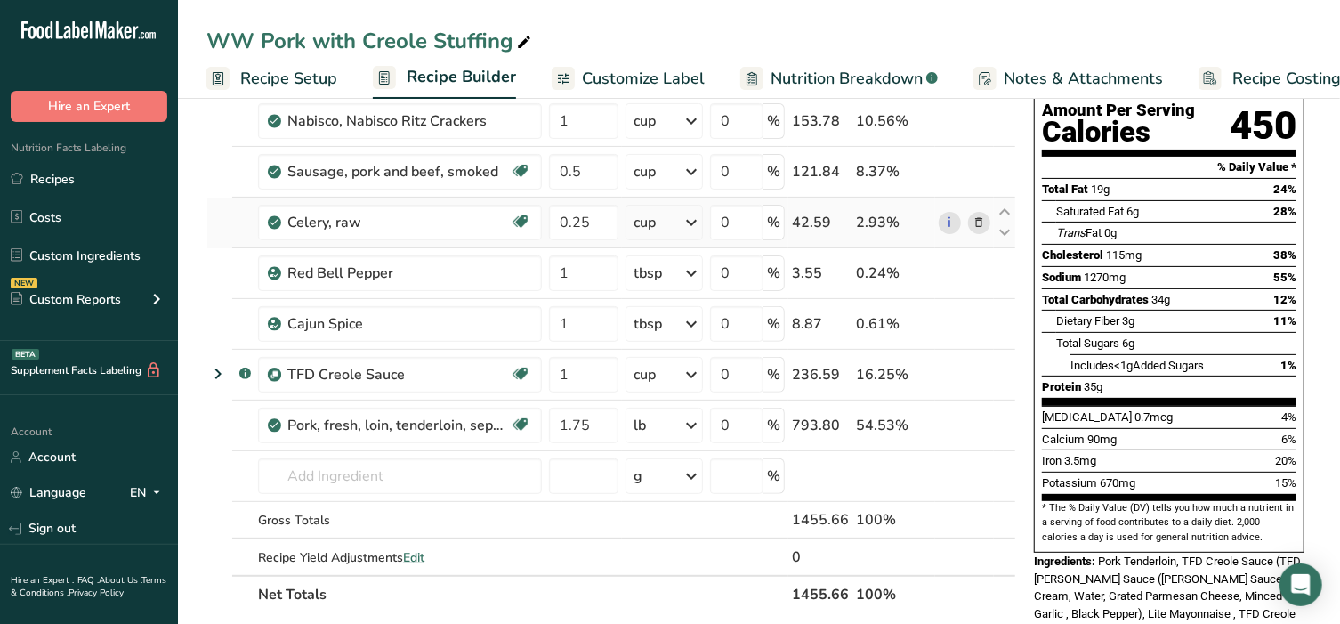
click at [982, 222] on icon at bounding box center [979, 223] width 12 height 19
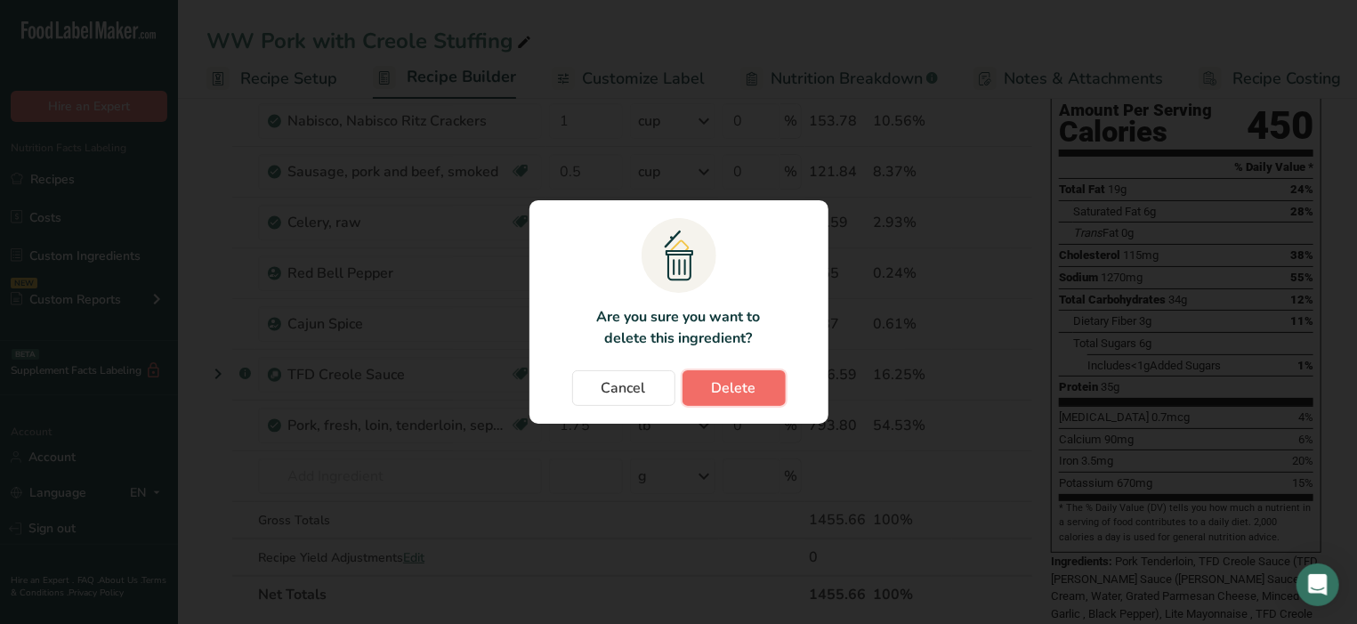
click at [749, 388] on span "Delete" at bounding box center [734, 387] width 44 height 21
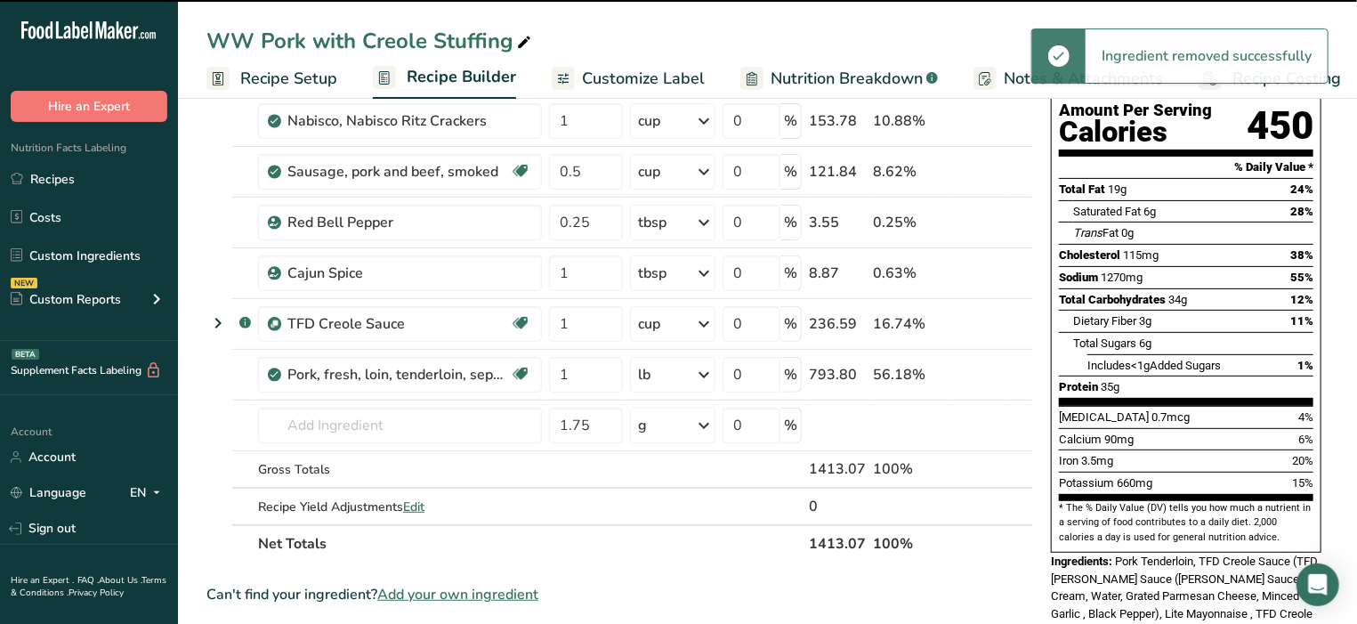
type input "1"
type input "1.75"
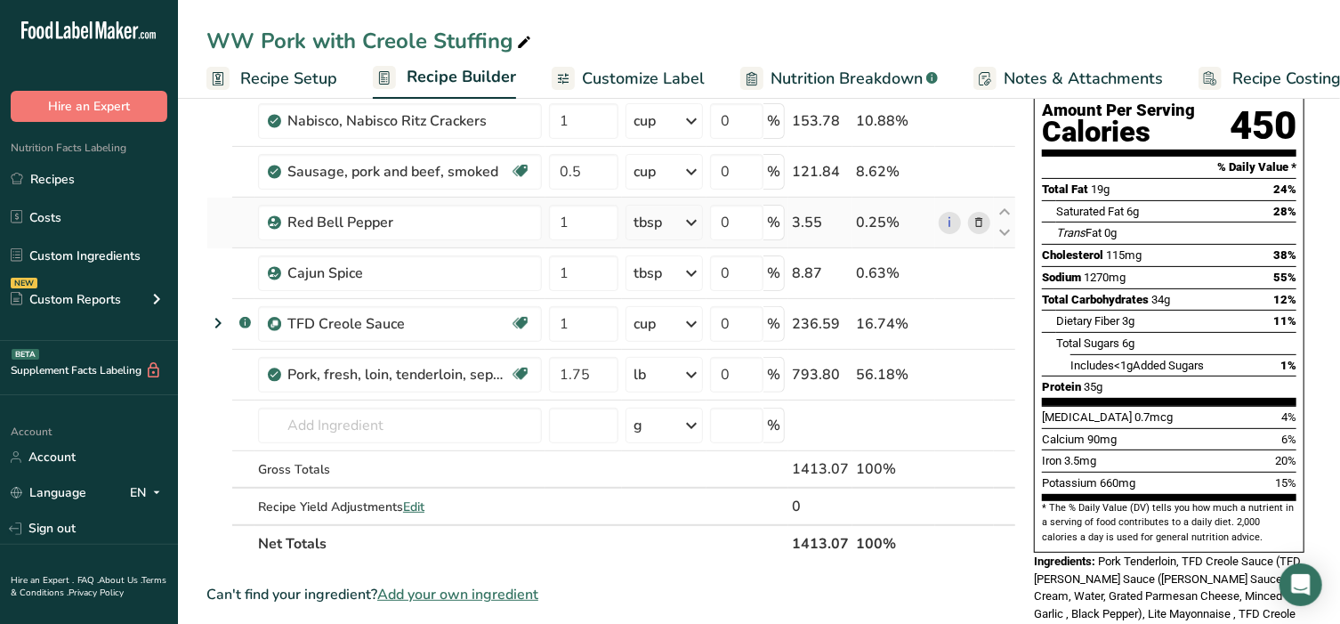
click at [983, 223] on icon at bounding box center [979, 223] width 12 height 19
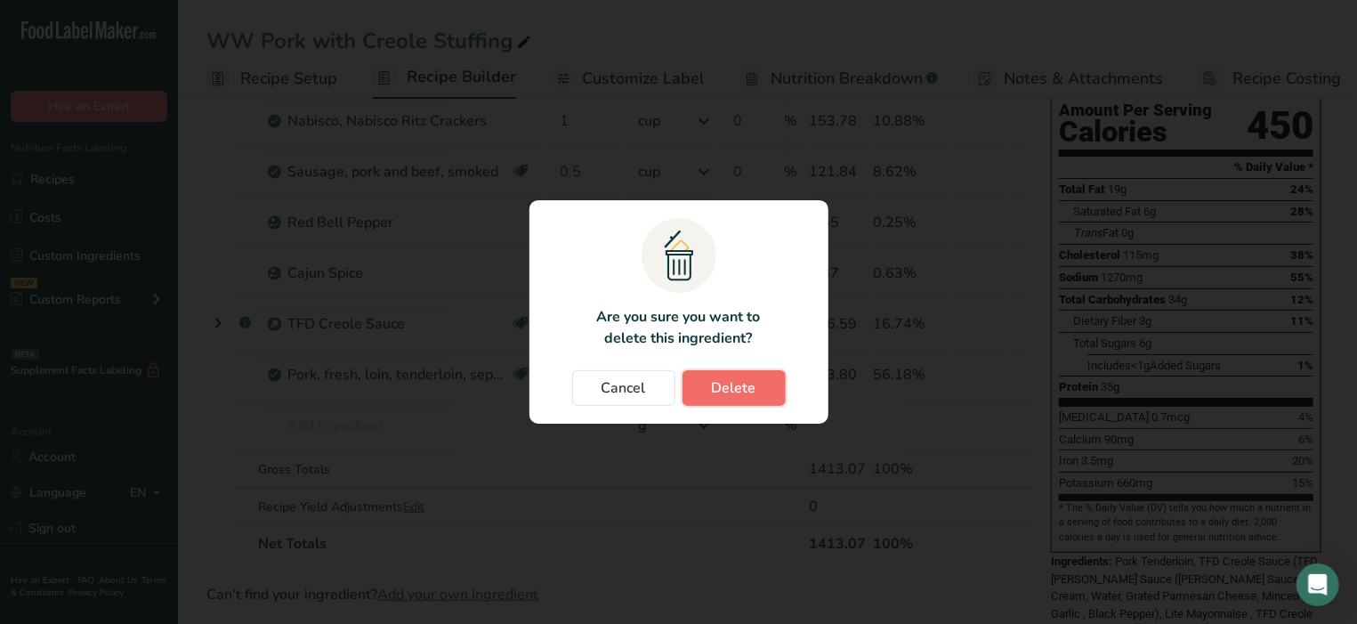
click at [741, 372] on button "Delete" at bounding box center [734, 388] width 103 height 36
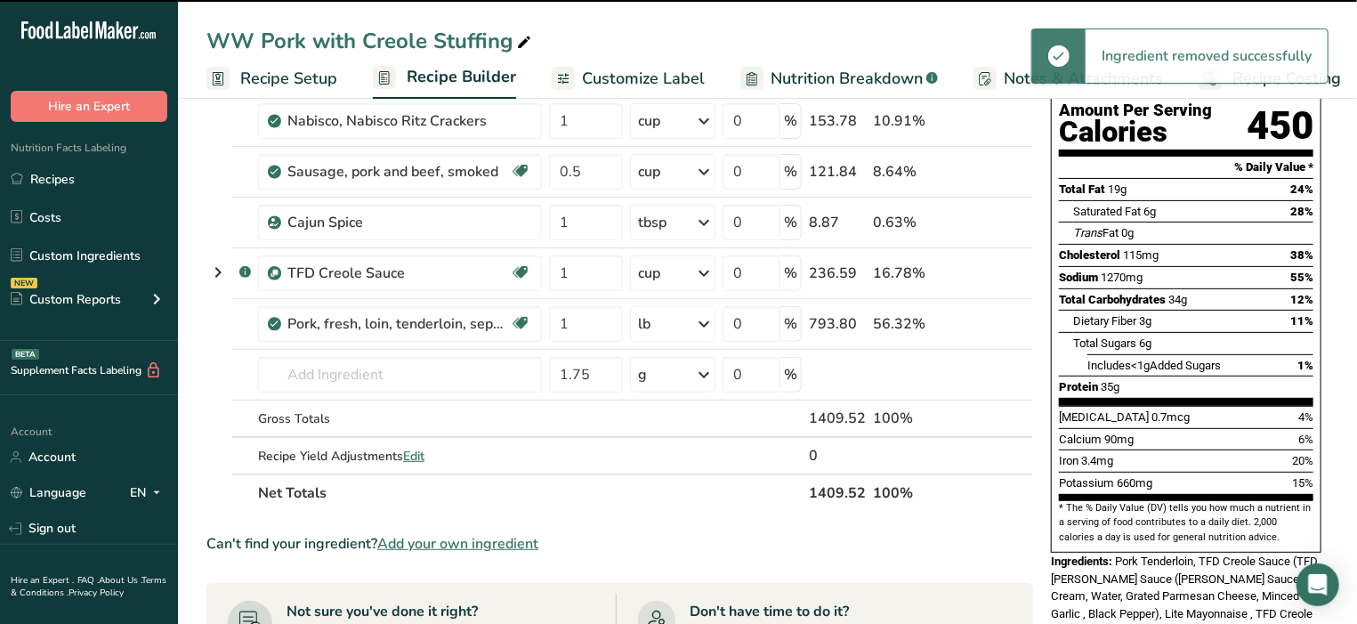
type input "1.75"
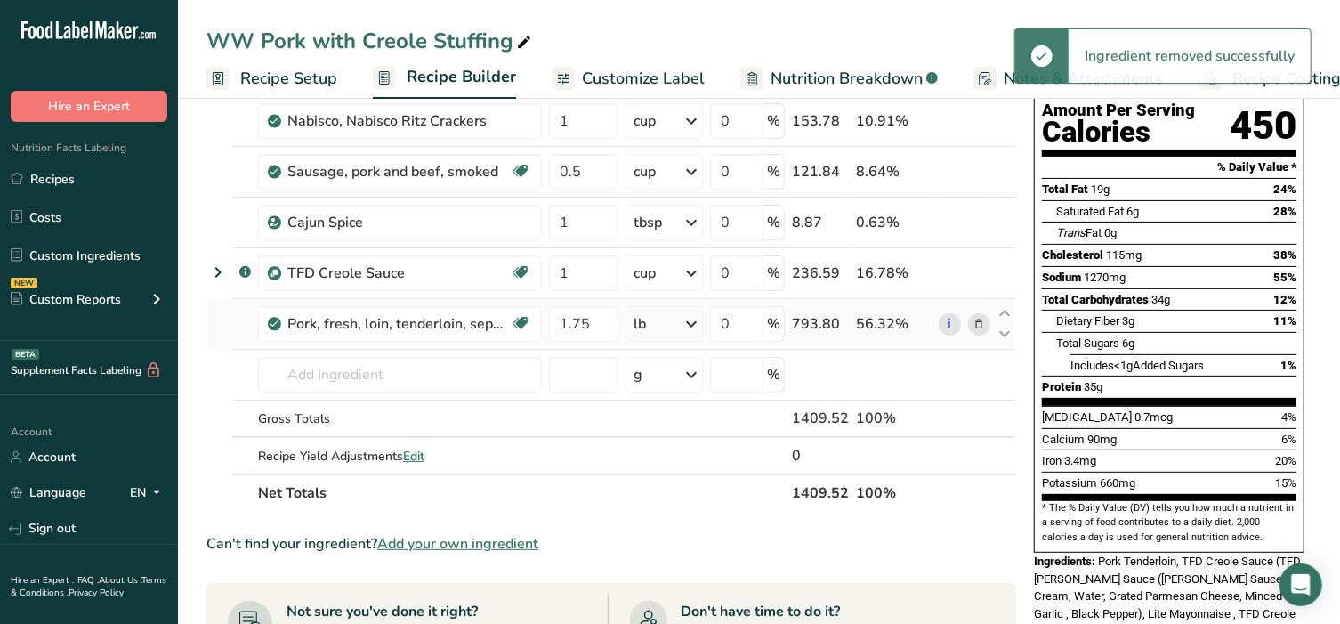
click at [984, 315] on icon at bounding box center [979, 324] width 12 height 19
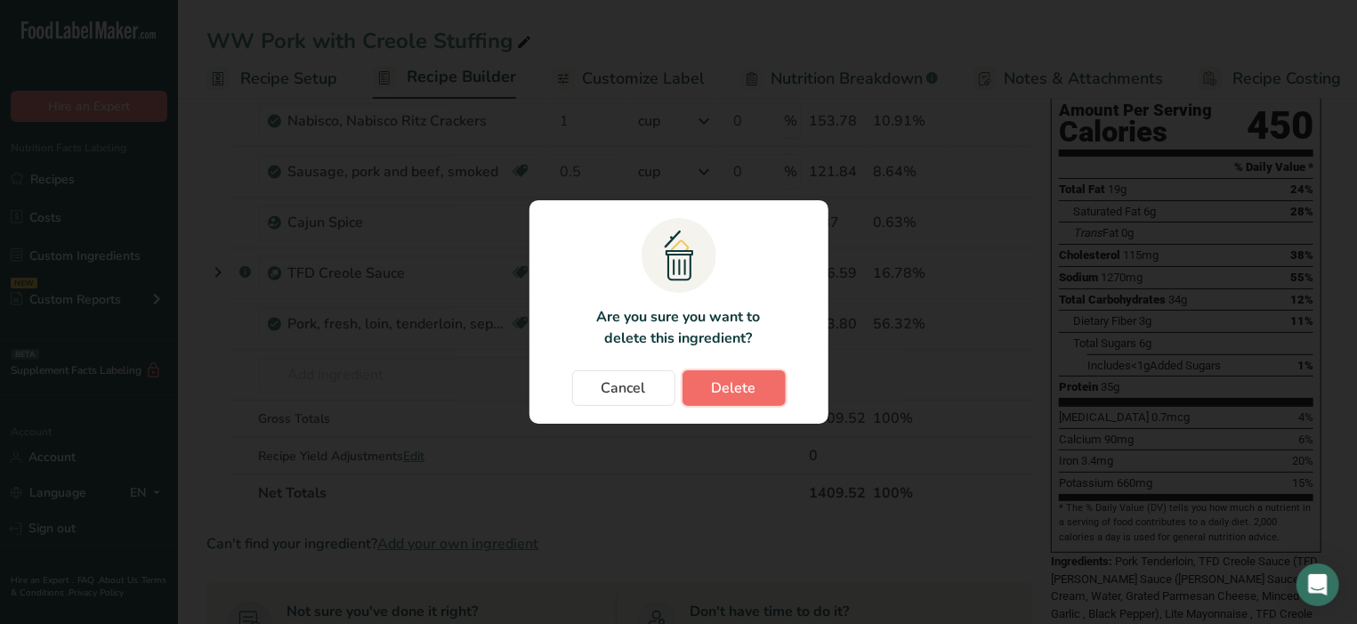
click at [738, 390] on span "Delete" at bounding box center [734, 387] width 44 height 21
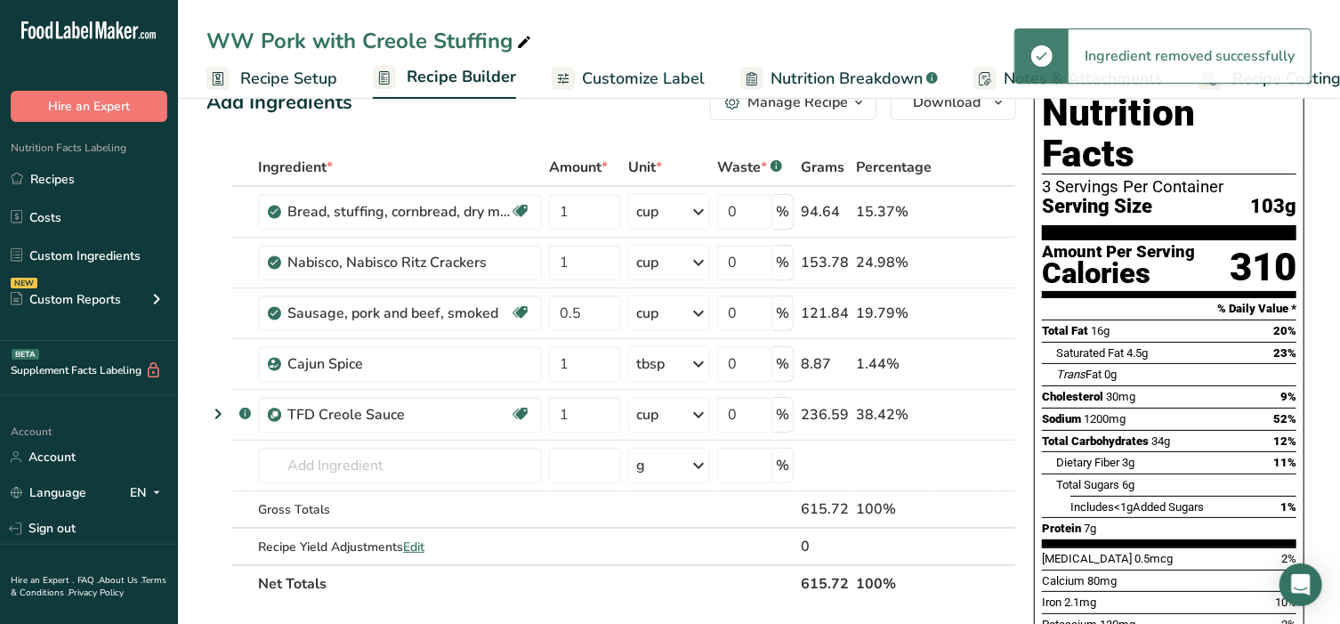
scroll to position [37, 0]
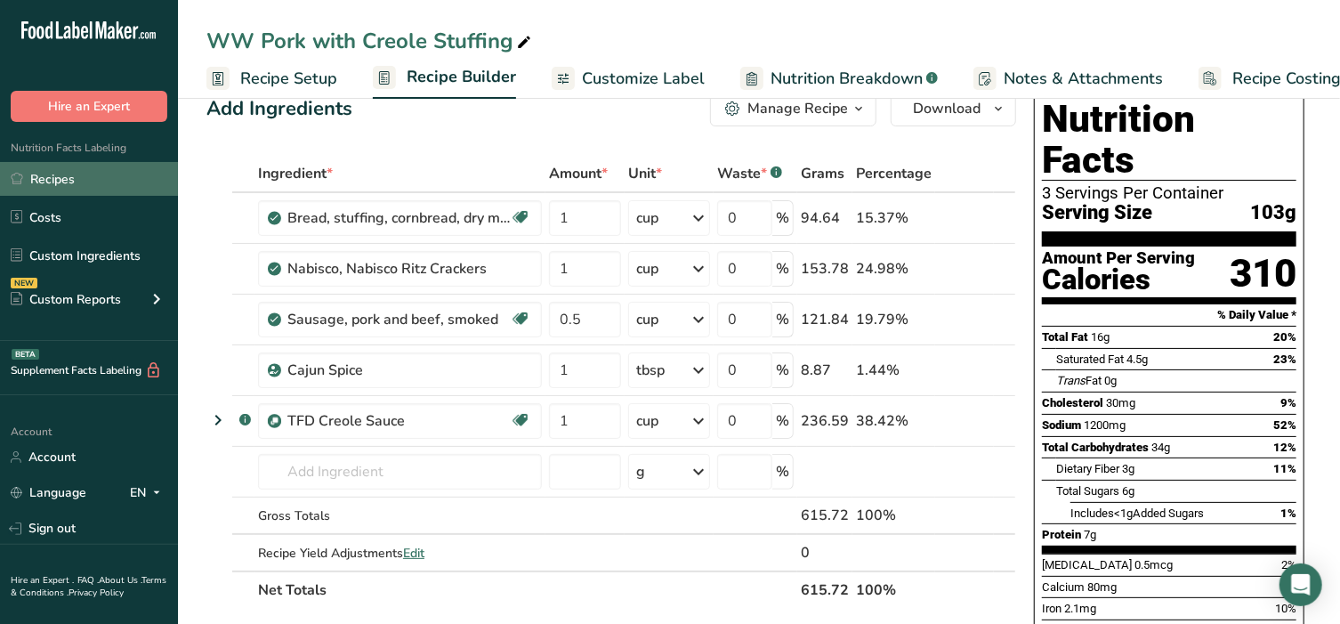
click at [104, 181] on link "Recipes" at bounding box center [89, 179] width 178 height 34
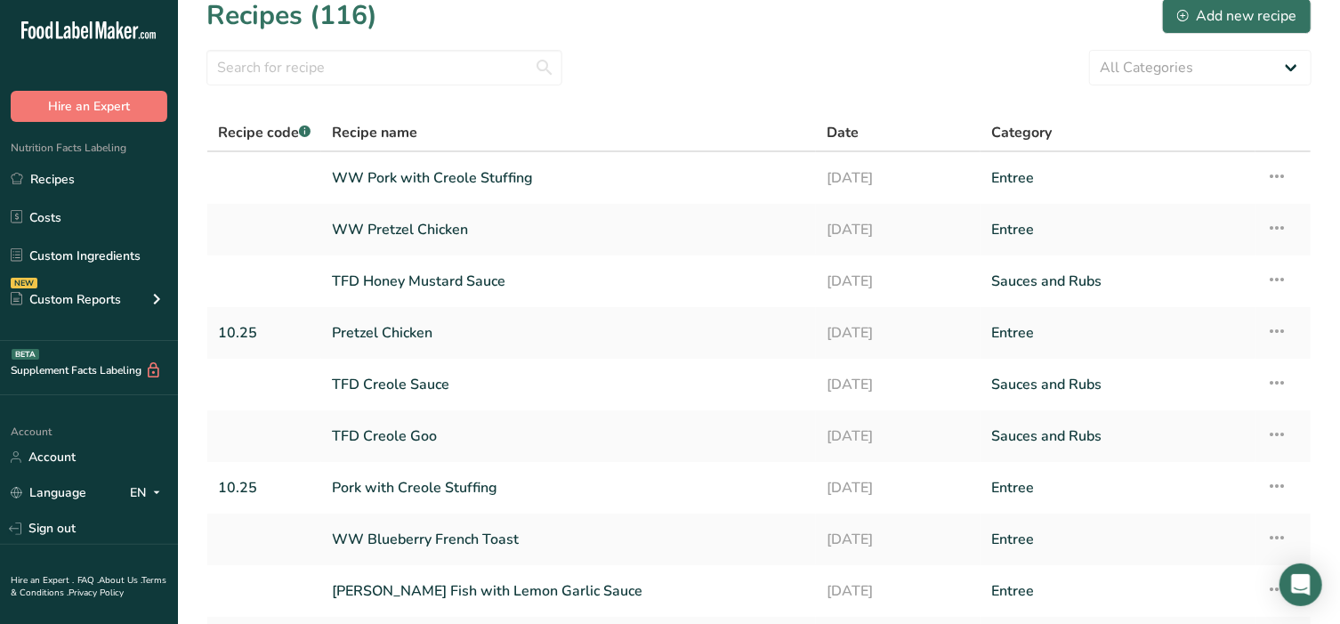
scroll to position [37, 0]
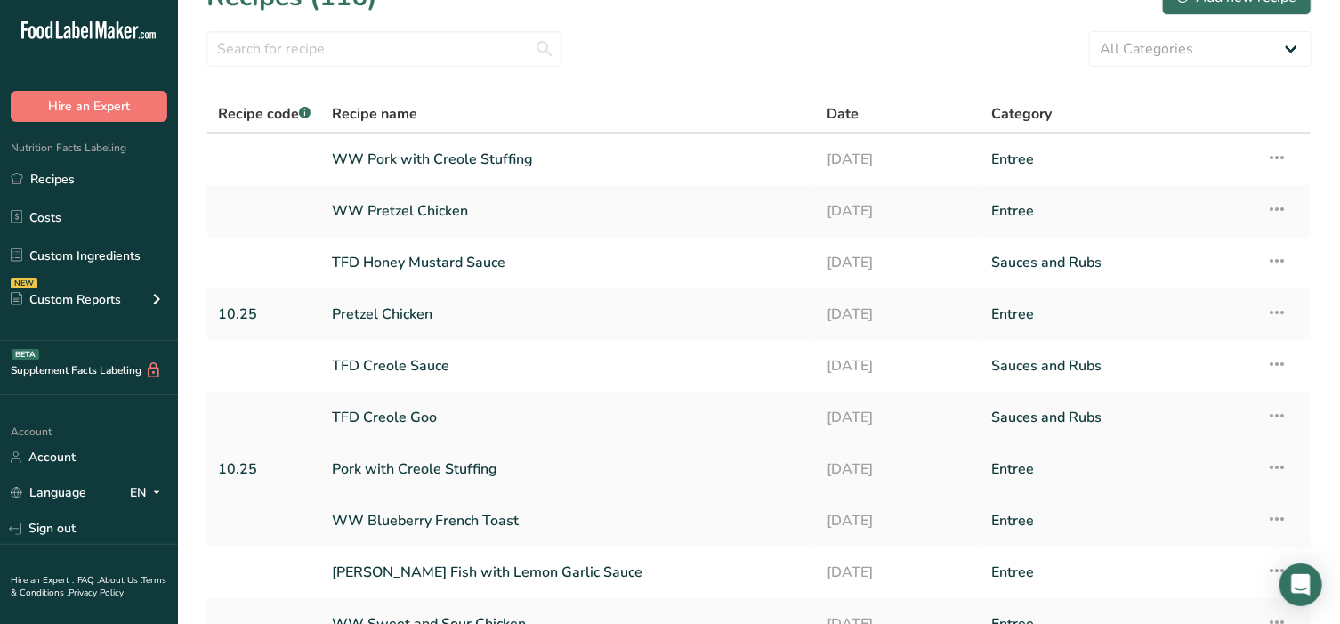
click at [432, 460] on link "Pork with Creole Stuffing" at bounding box center [568, 468] width 473 height 37
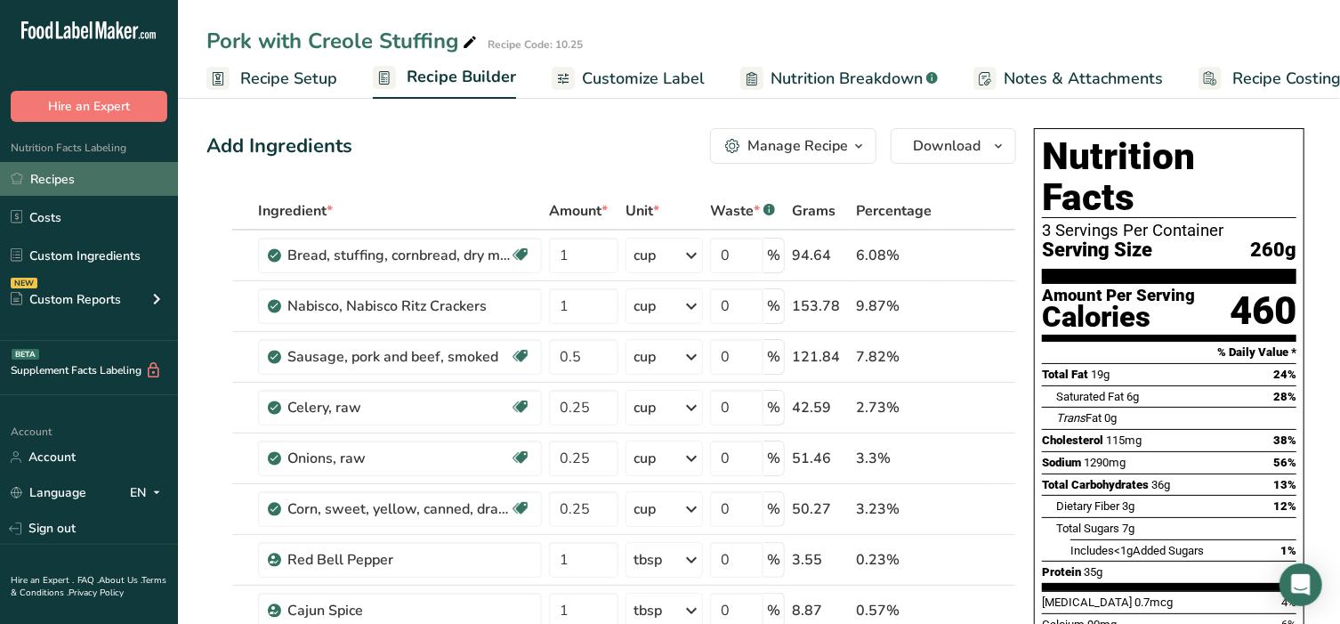
drag, startPoint x: 71, startPoint y: 188, endPoint x: 23, endPoint y: 188, distance: 48.1
click at [71, 188] on link "Recipes" at bounding box center [89, 179] width 178 height 34
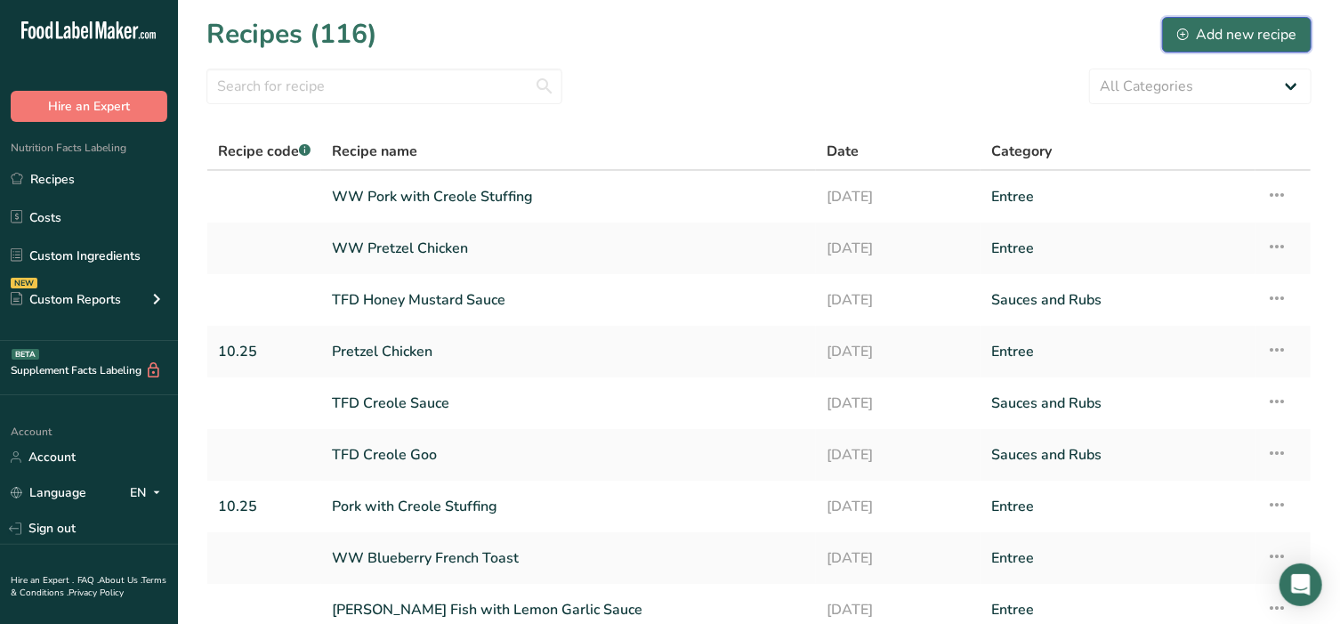
click at [1211, 34] on div "Add new recipe" at bounding box center [1236, 34] width 119 height 21
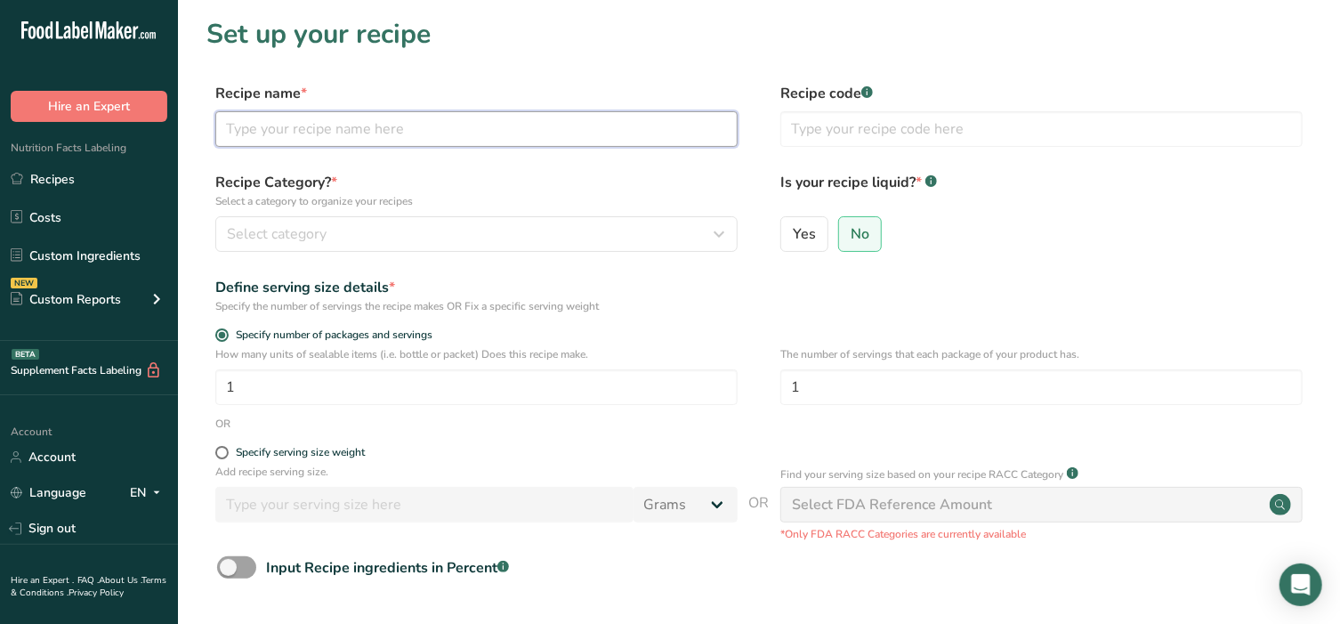
click at [444, 139] on input "text" at bounding box center [476, 129] width 522 height 36
type input "Sausage in Puff Pastry"
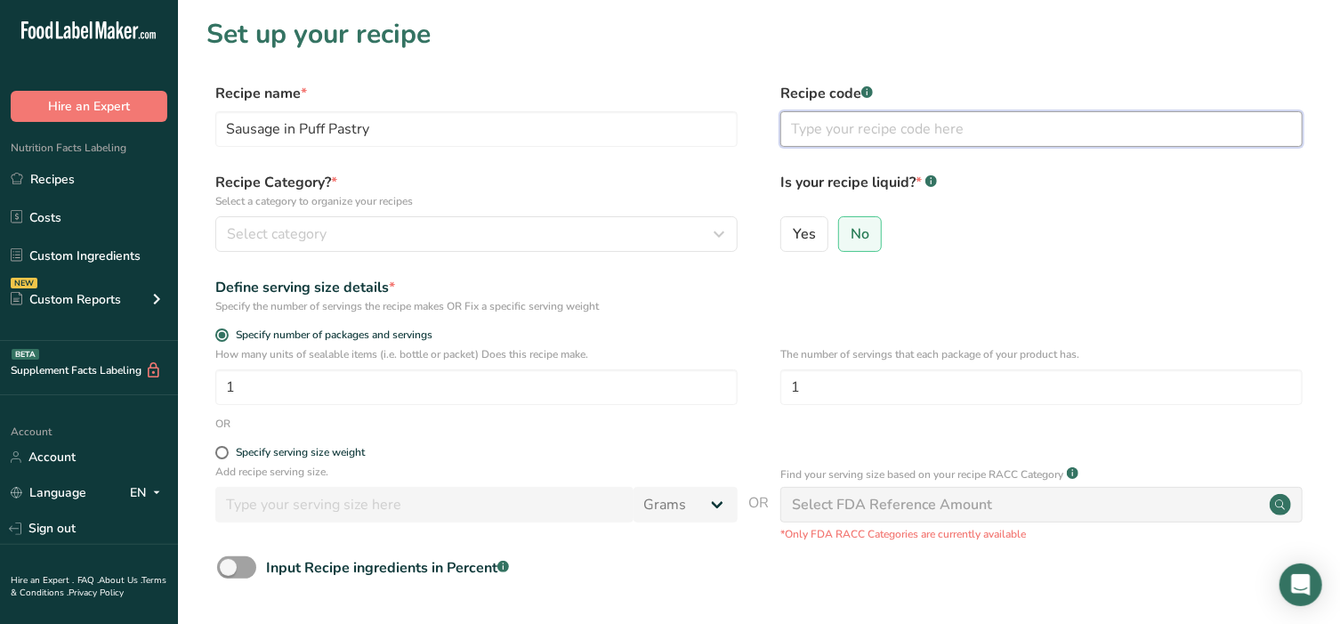
click at [860, 133] on input "text" at bounding box center [1041, 129] width 522 height 36
type input "1"
type input "10.25"
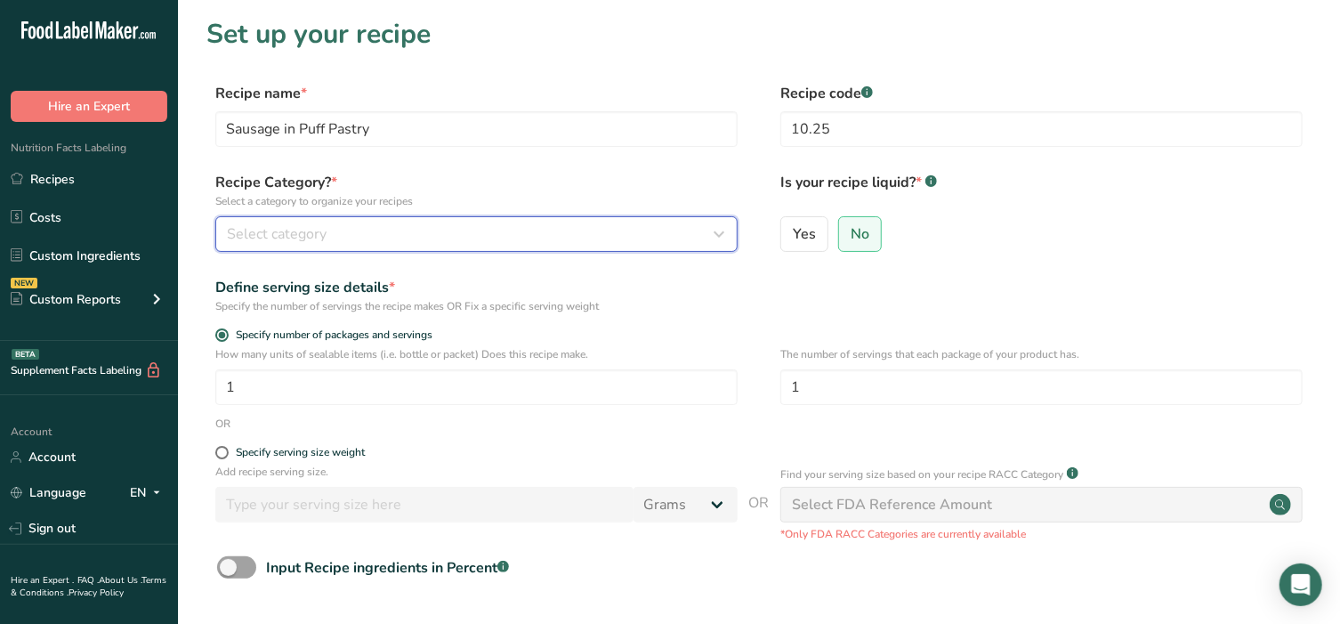
click at [419, 232] on div "Select category" at bounding box center [471, 233] width 489 height 21
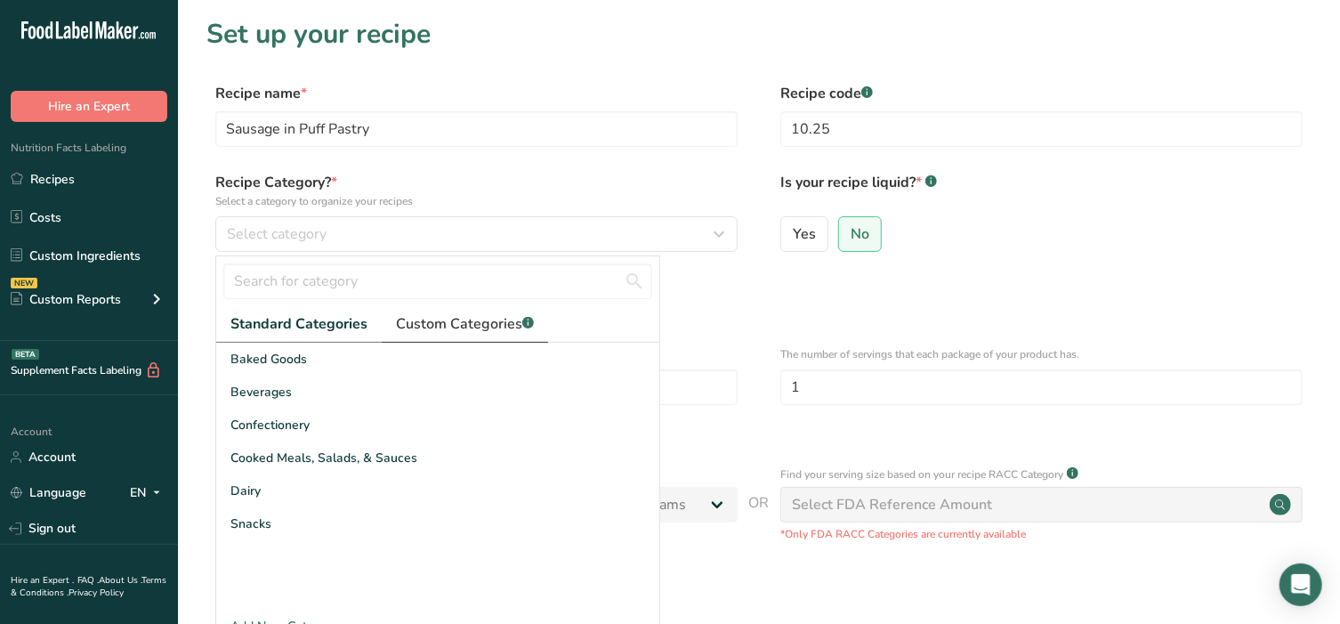
click at [479, 321] on span "Custom Categories .a-a{fill:#347362;}.b-a{fill:#fff;}" at bounding box center [465, 323] width 138 height 21
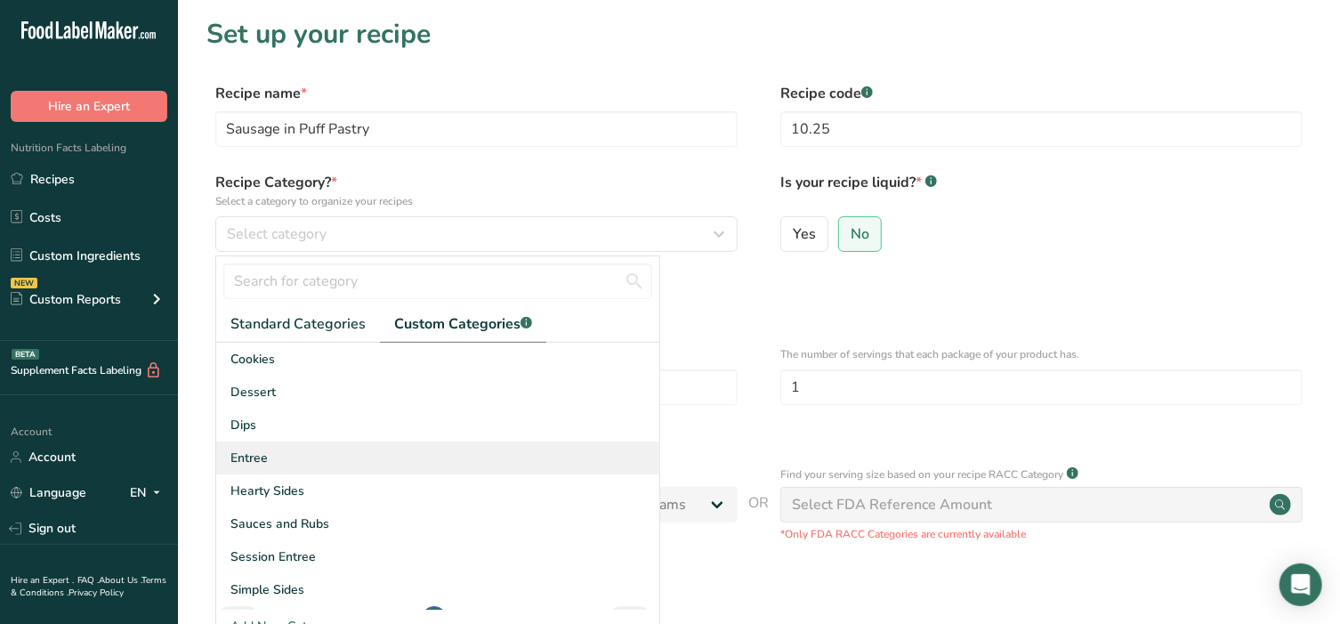
click at [278, 469] on div "Entree" at bounding box center [437, 457] width 443 height 33
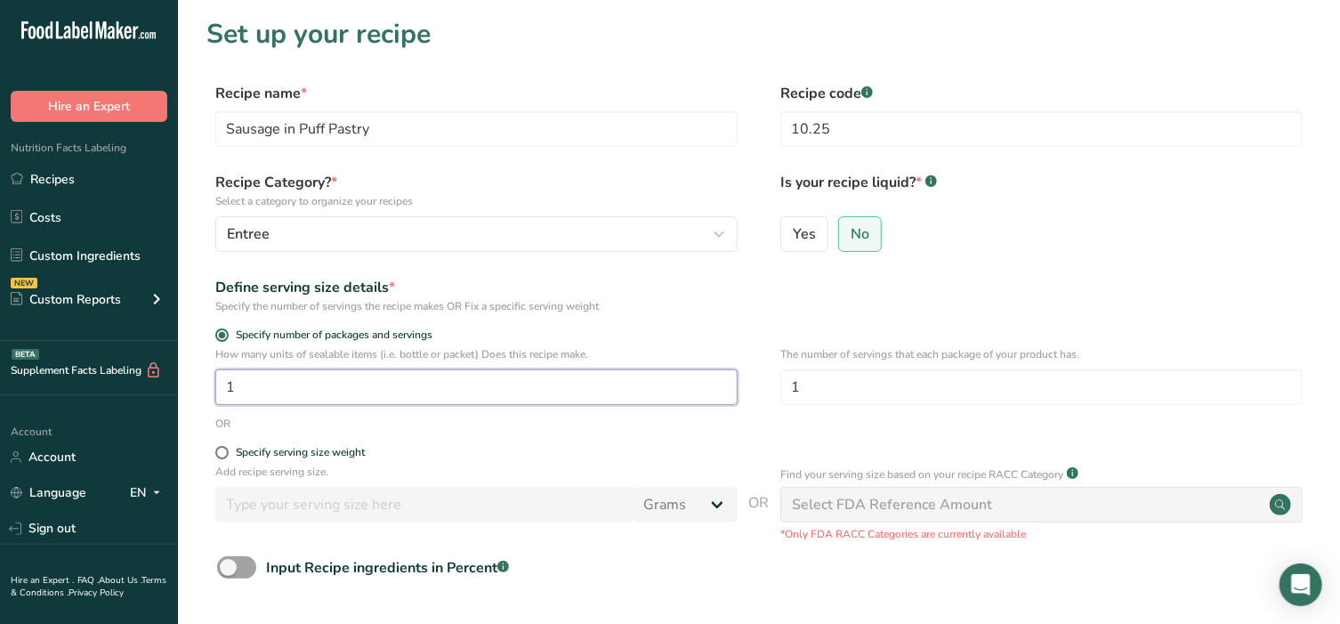
drag, startPoint x: 308, startPoint y: 398, endPoint x: -62, endPoint y: 376, distance: 370.8
click at [0, 376] on html ".a-20{fill:#fff;} Hire an Expert Nutrition Facts Labeling Recipes Costs Custom …" at bounding box center [670, 399] width 1340 height 799
drag, startPoint x: 372, startPoint y: 392, endPoint x: 126, endPoint y: 382, distance: 245.8
click at [126, 382] on div ".a-20{fill:#fff;} Hire an Expert Nutrition Facts Labeling Recipes Costs Custom …" at bounding box center [670, 399] width 1340 height 799
type input "2"
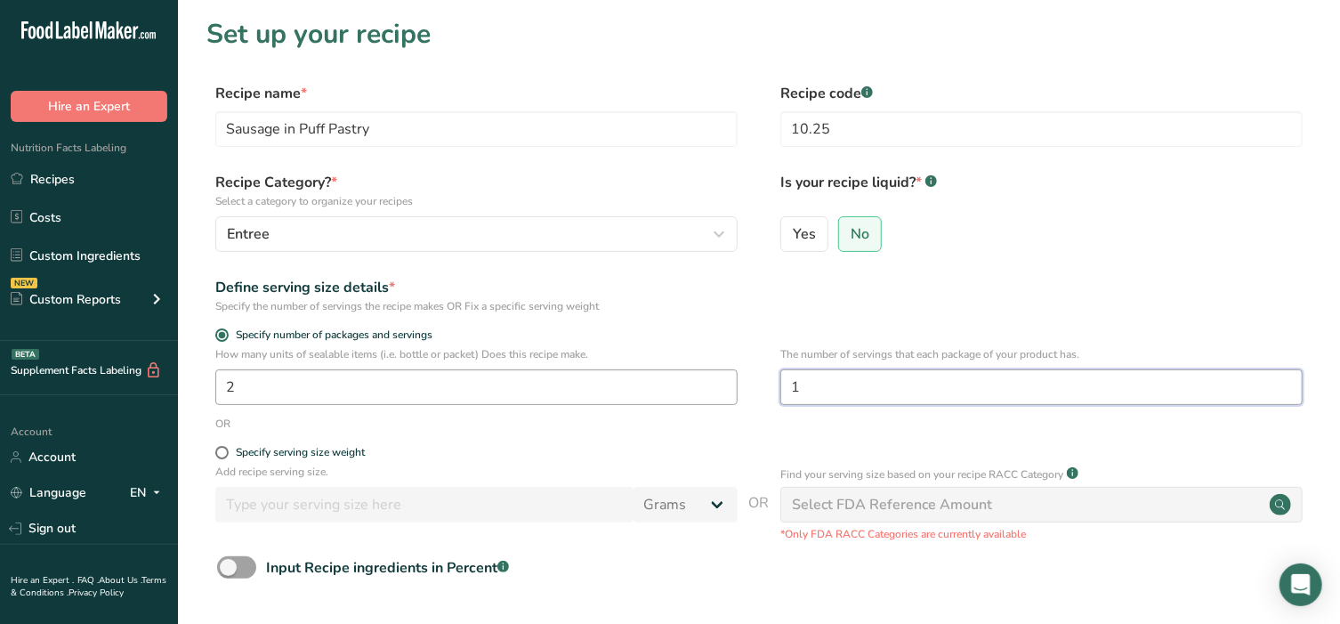
drag, startPoint x: 877, startPoint y: 393, endPoint x: 677, endPoint y: 387, distance: 200.3
click at [677, 387] on div "How many units of sealable items (i.e. bottle or packet) Does this recipe make.…" at bounding box center [758, 380] width 1105 height 69
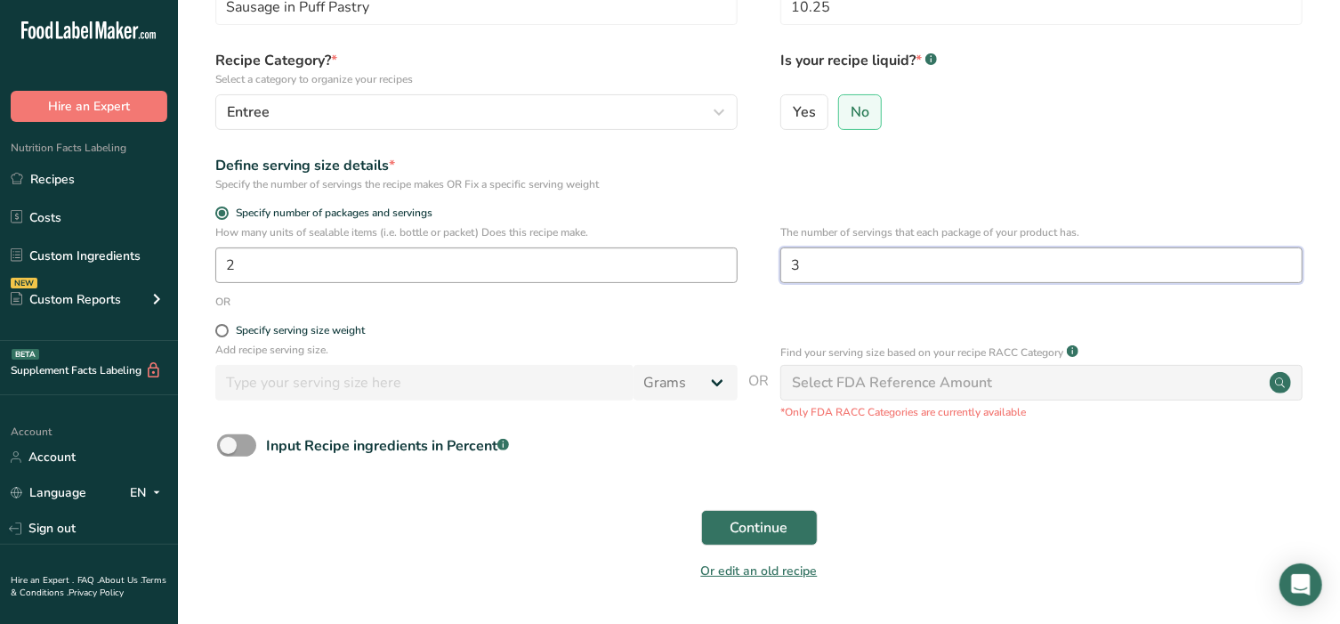
scroll to position [148, 0]
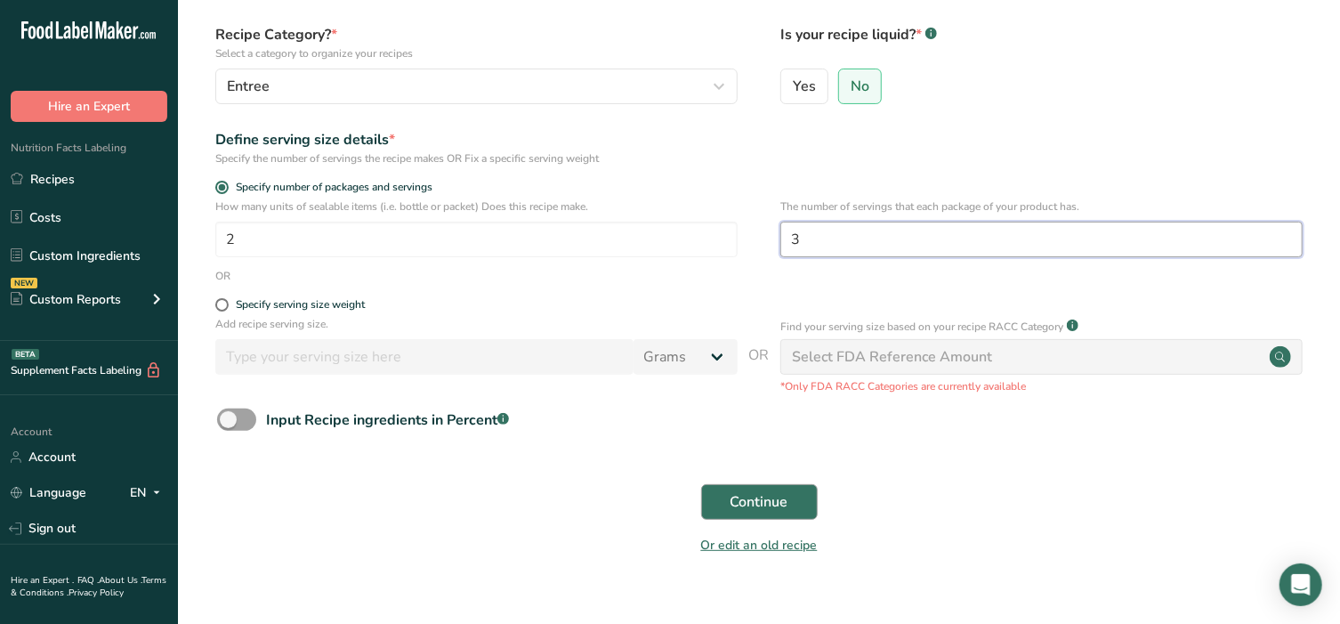
type input "3"
click at [746, 489] on button "Continue" at bounding box center [759, 502] width 117 height 36
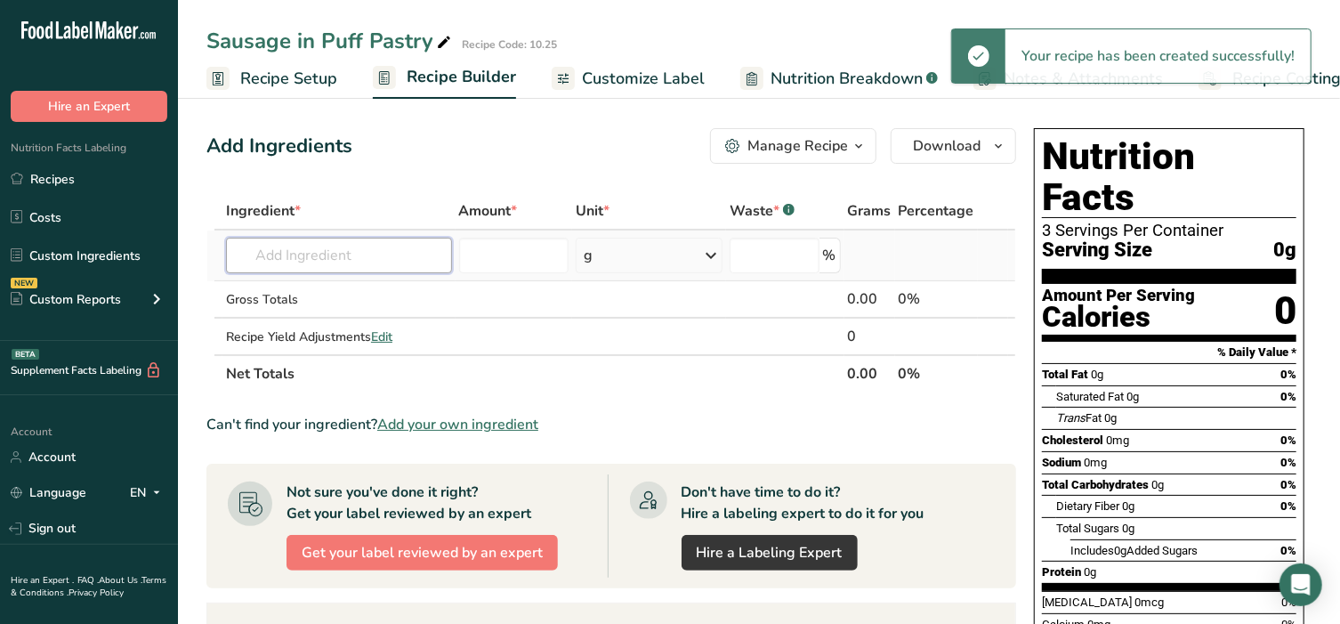
click at [315, 261] on input "text" at bounding box center [339, 256] width 226 height 36
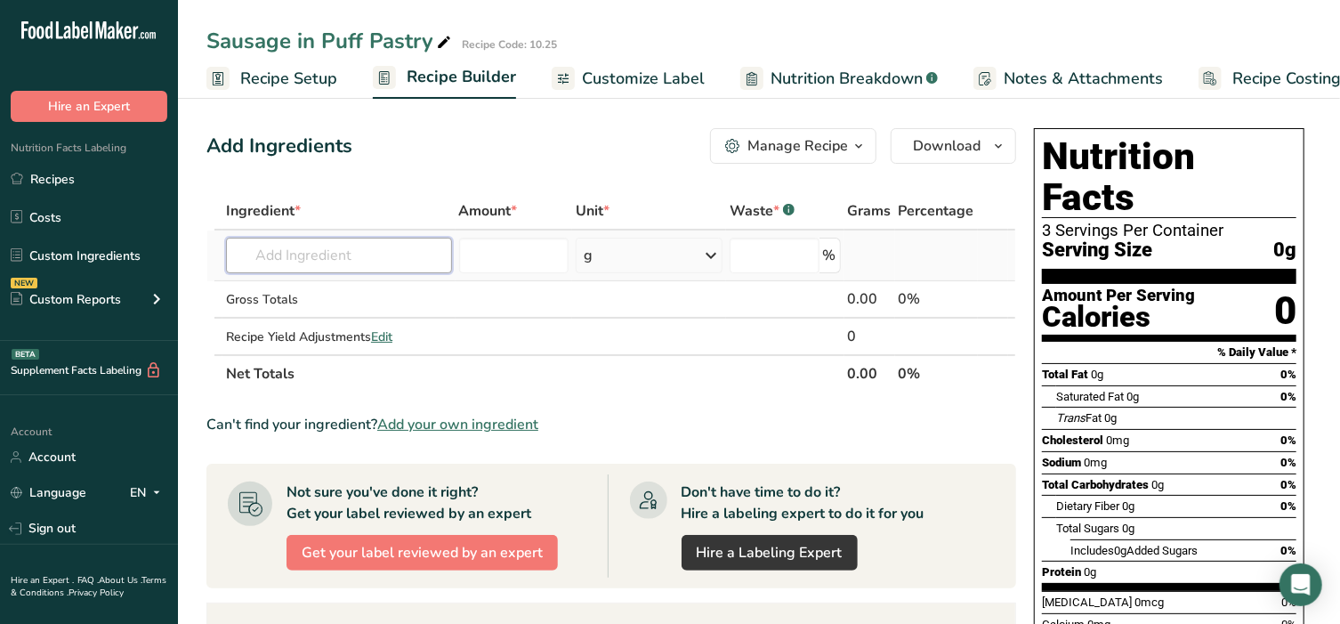
click at [302, 258] on input "text" at bounding box center [339, 256] width 226 height 36
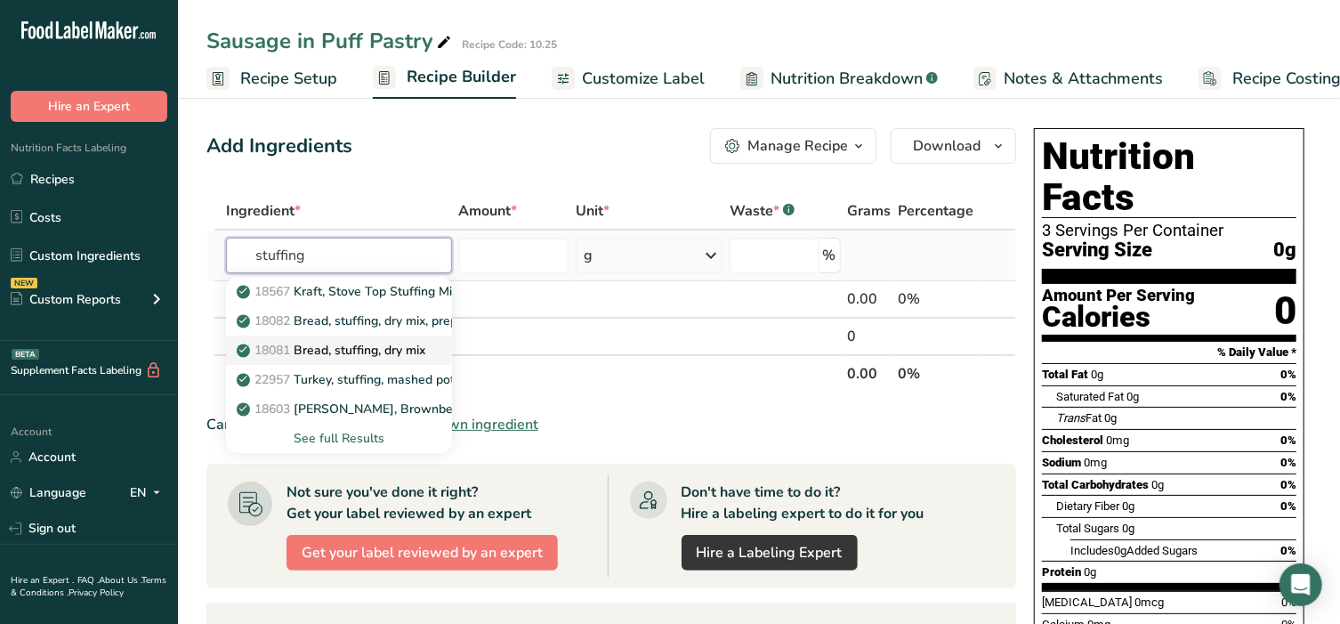
type input "stuffing"
click at [397, 345] on p "18081 Bread, stuffing, dry mix" at bounding box center [332, 350] width 185 height 19
type input "Bread, stuffing, dry mix"
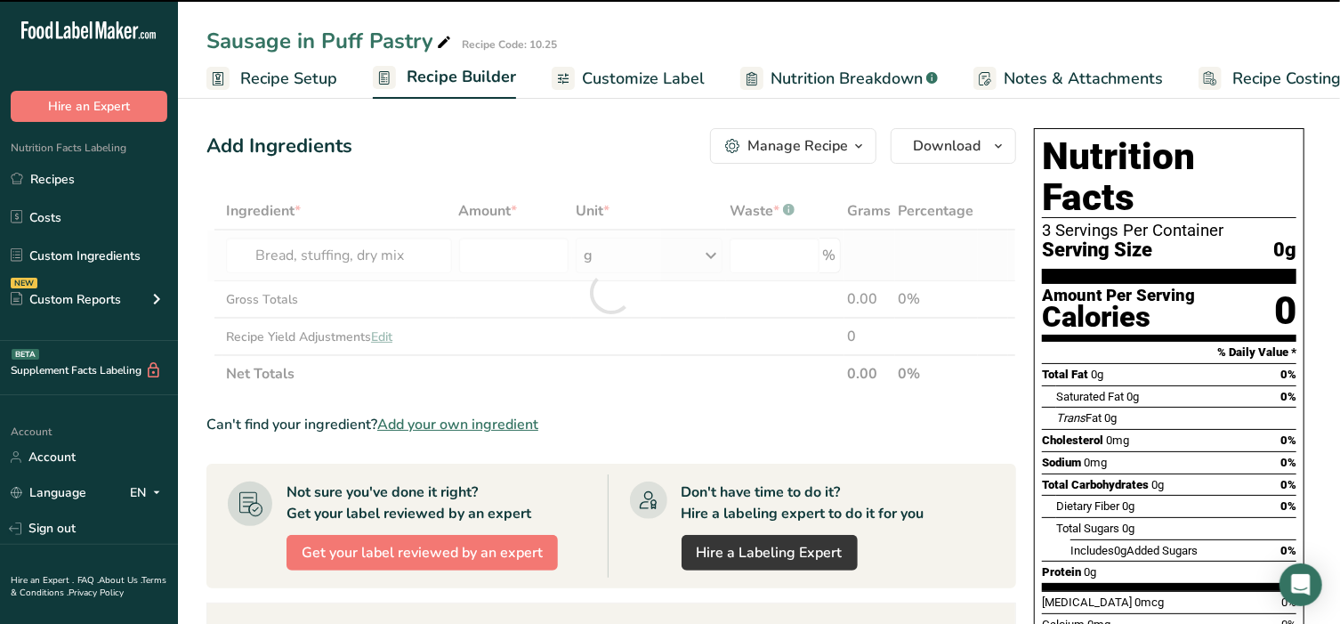
type input "0"
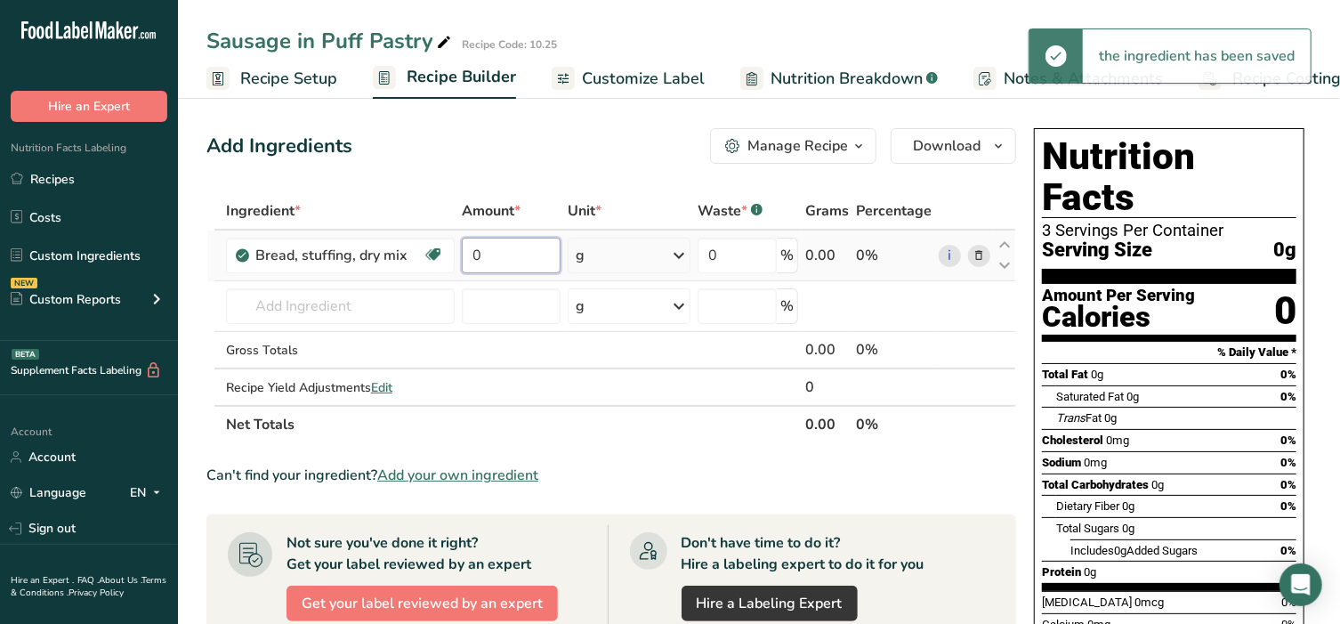
click at [503, 253] on input "0" at bounding box center [511, 256] width 99 height 36
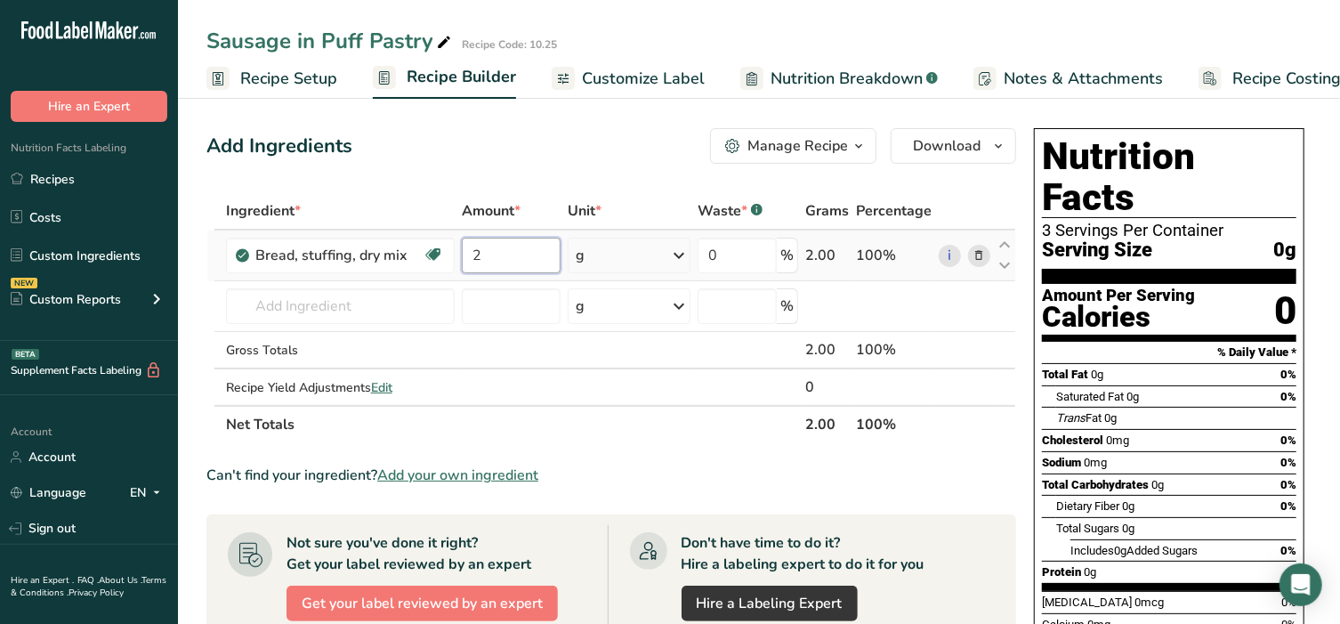
type input "2"
click at [622, 252] on div "Ingredient * Amount * Unit * Waste * .a-a{fill:#347362;}.b-a{fill:#fff;} Grams …" at bounding box center [611, 317] width 810 height 251
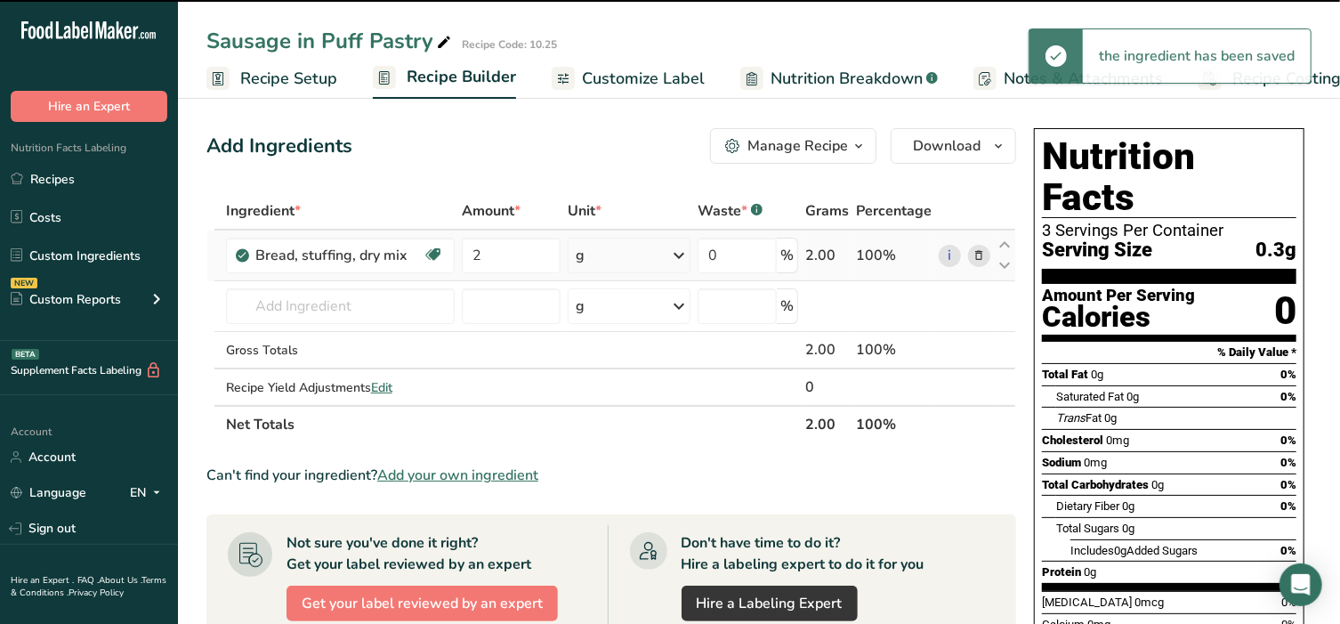
click at [639, 256] on div "g" at bounding box center [629, 256] width 123 height 36
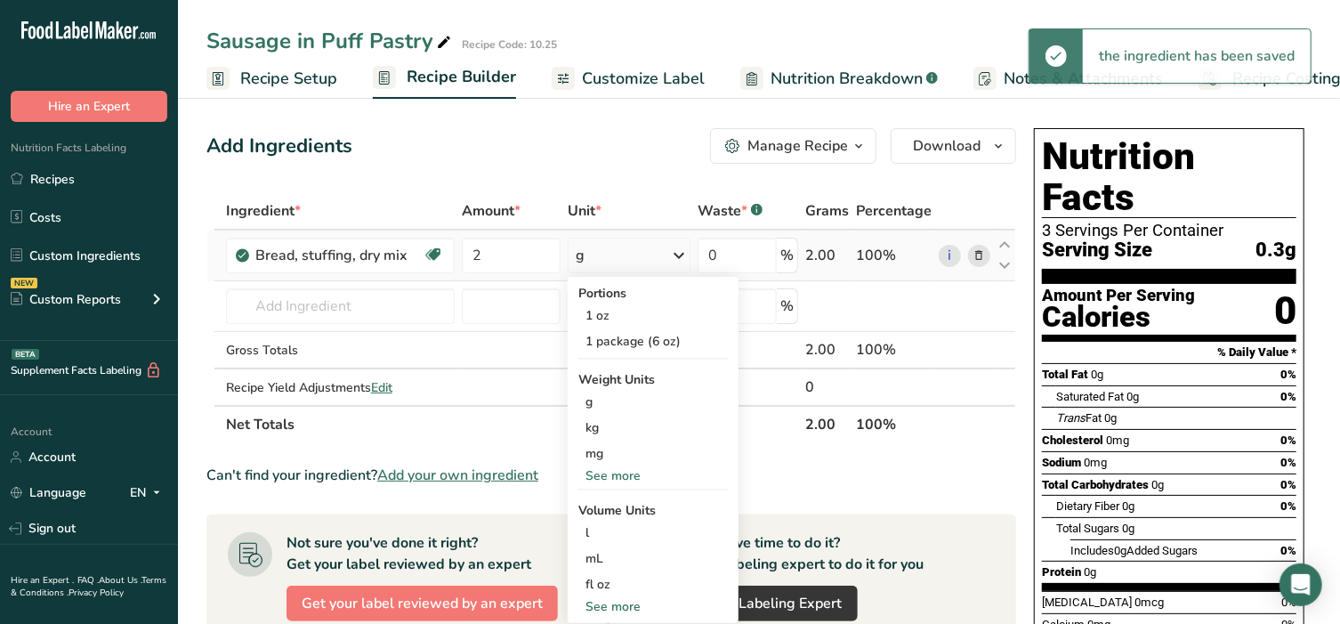
click at [628, 603] on div "See more" at bounding box center [652, 606] width 149 height 19
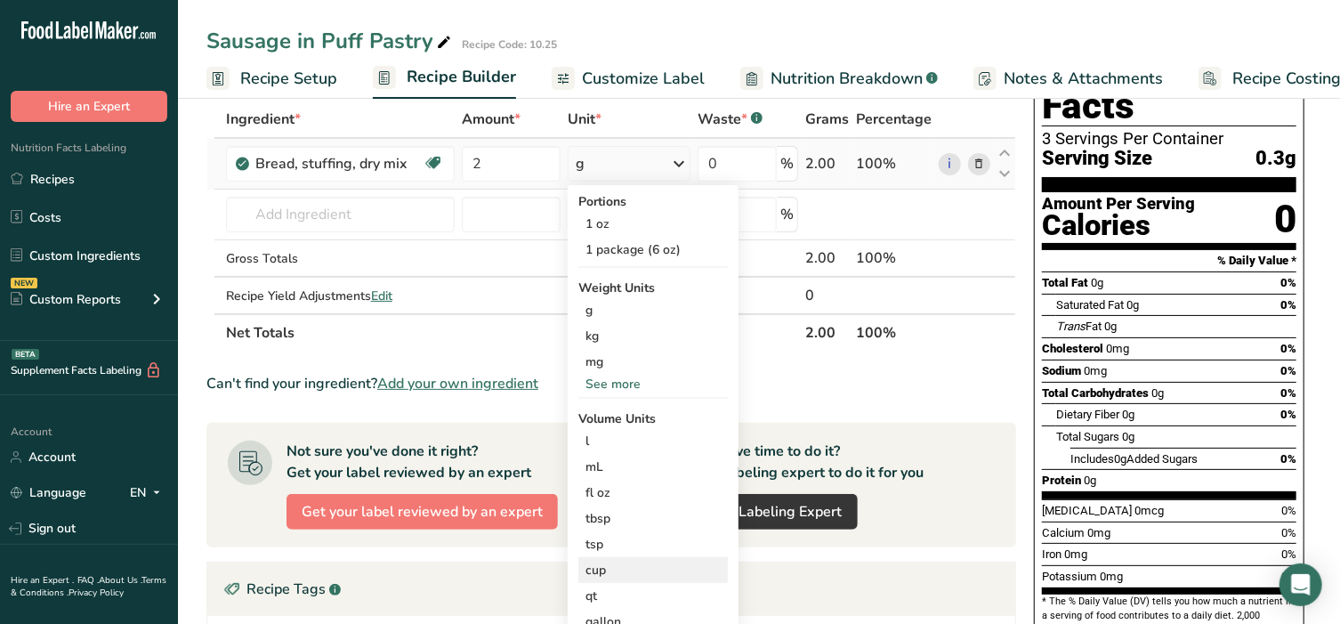
scroll to position [111, 0]
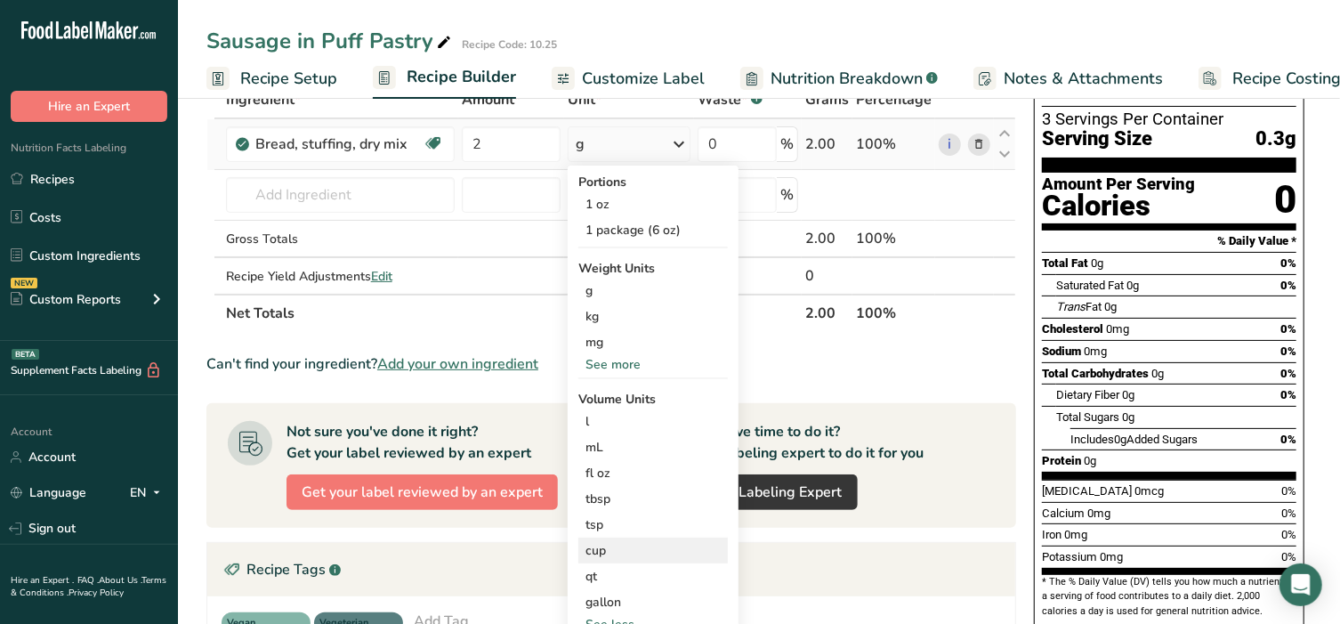
click at [609, 558] on div "cup Volume units require a density conversion. If you know your ingredient's de…" at bounding box center [652, 550] width 149 height 26
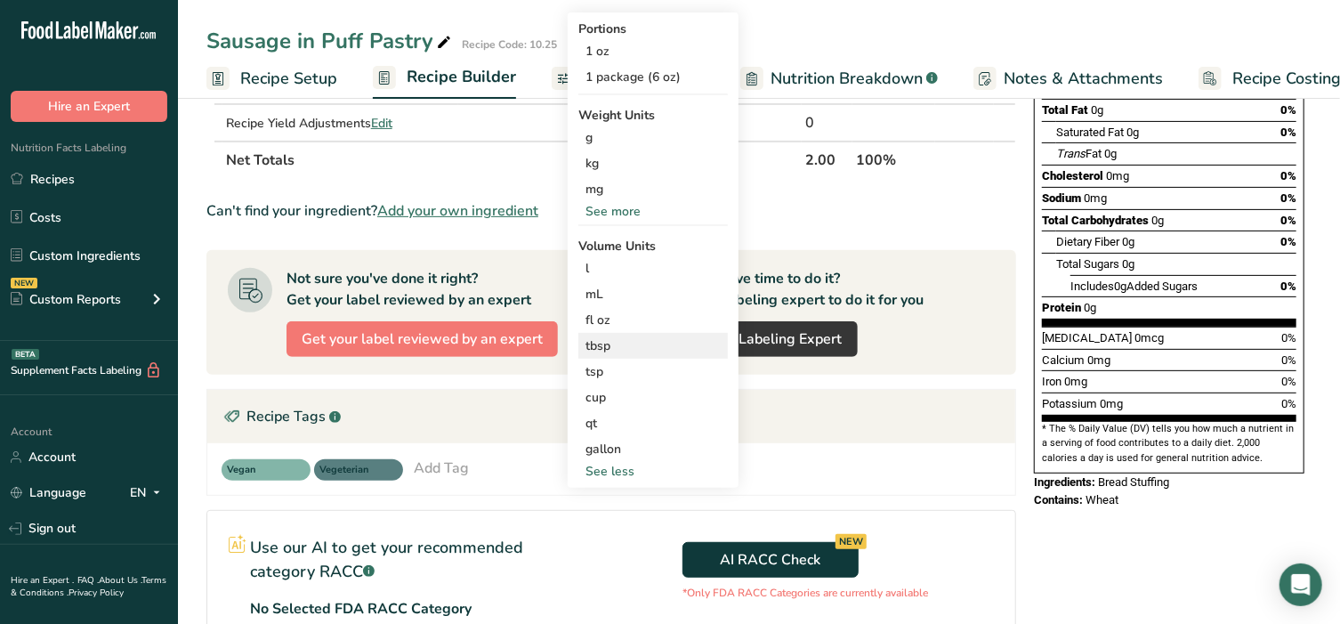
scroll to position [296, 0]
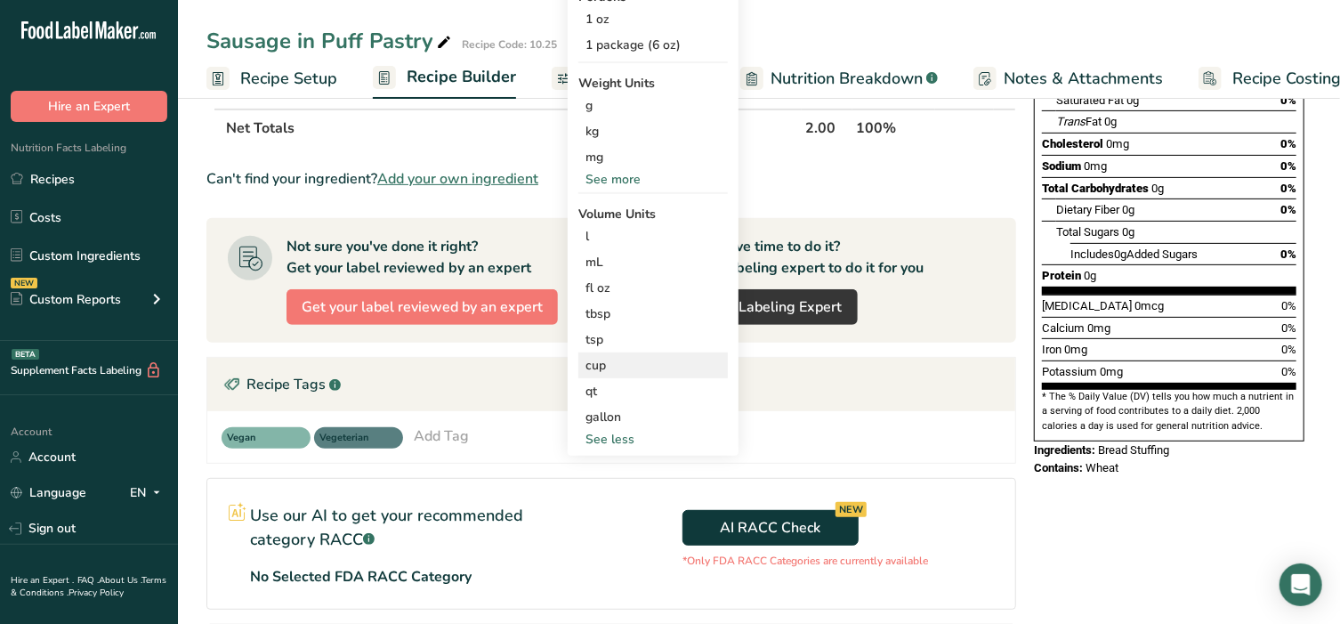
click at [625, 369] on div "cup" at bounding box center [653, 365] width 135 height 19
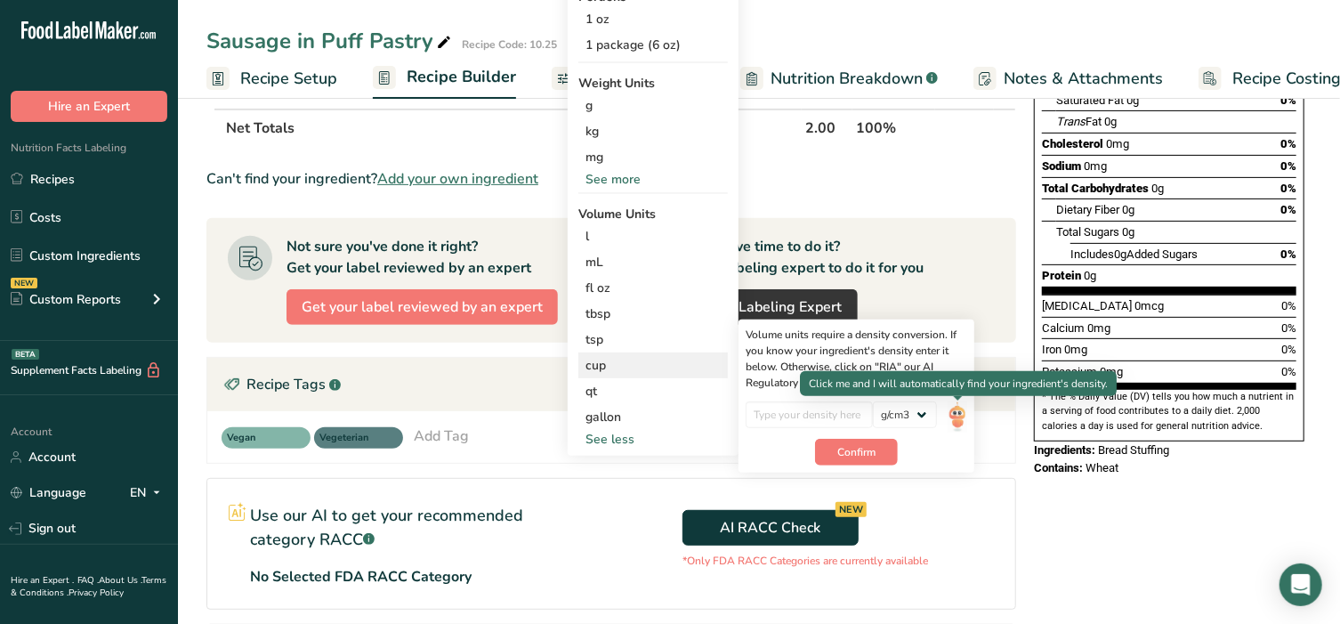
click at [957, 412] on img at bounding box center [958, 416] width 20 height 31
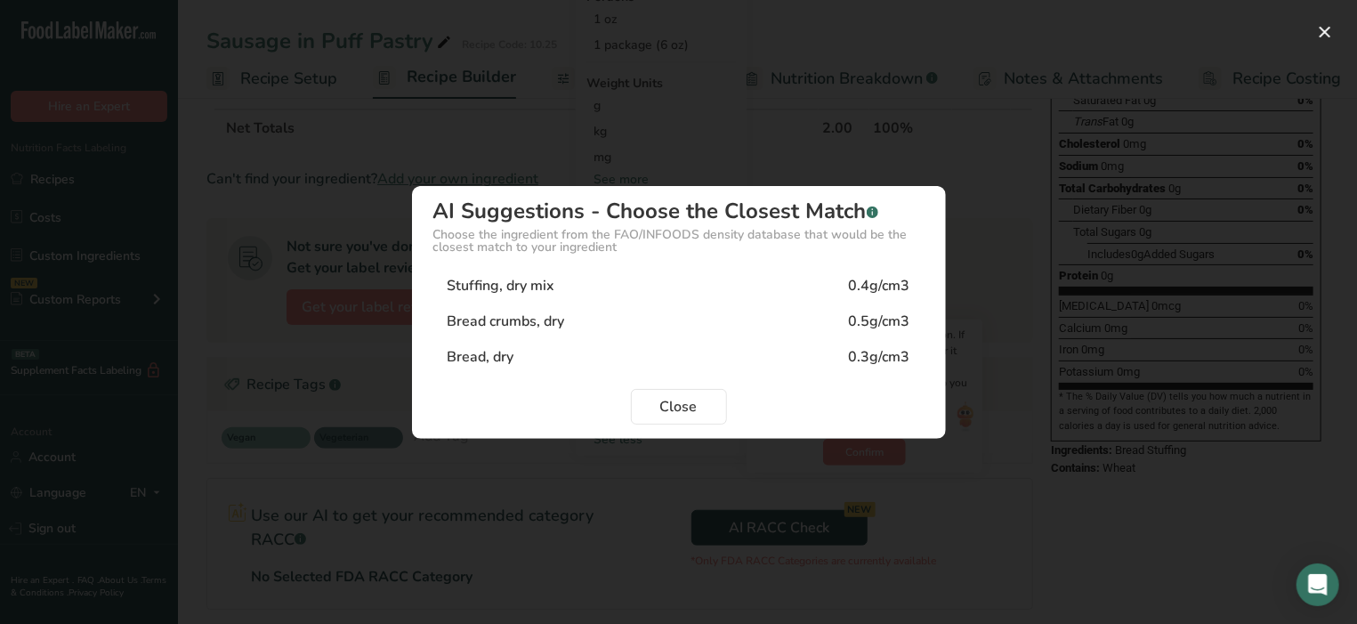
click at [554, 284] on div "Stuffing, dry mix" at bounding box center [502, 285] width 108 height 21
type input "0.4"
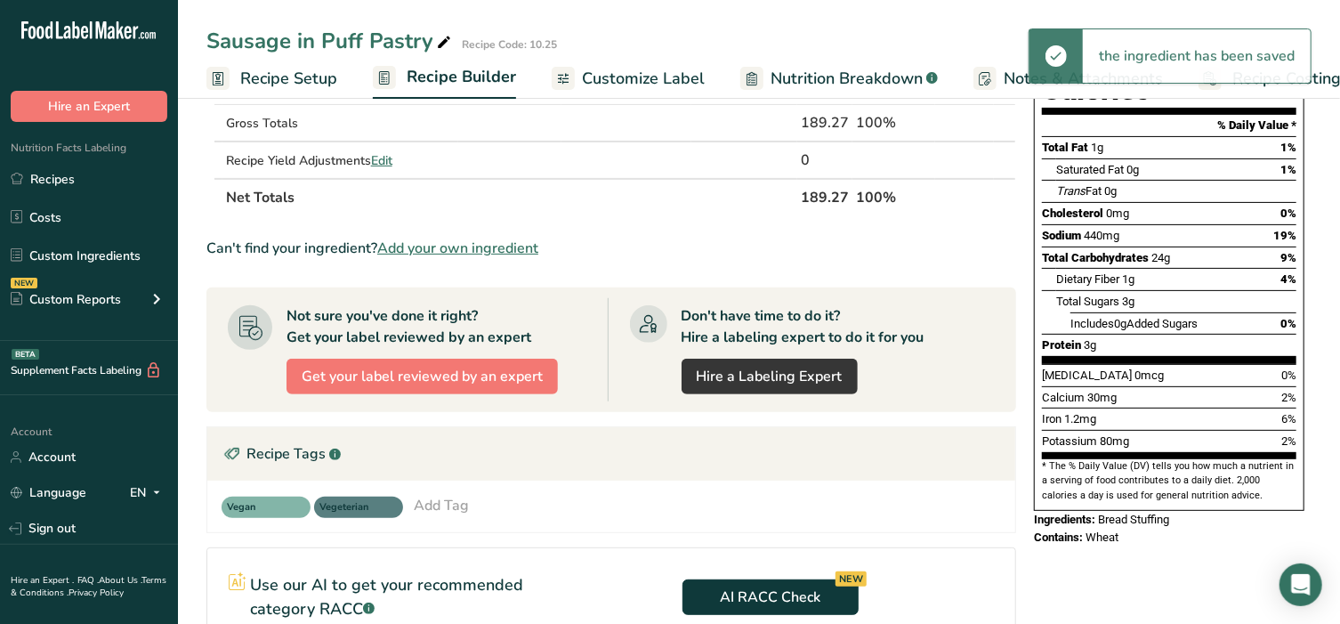
scroll to position [111, 0]
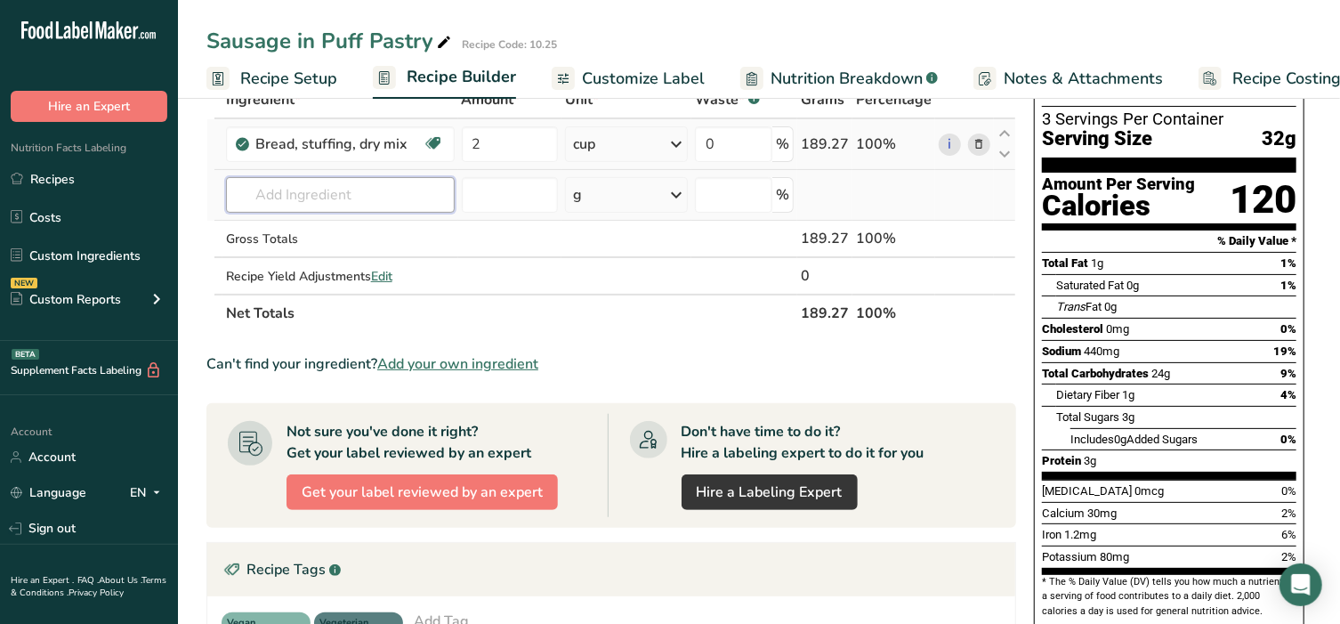
click at [282, 189] on input "text" at bounding box center [340, 195] width 229 height 36
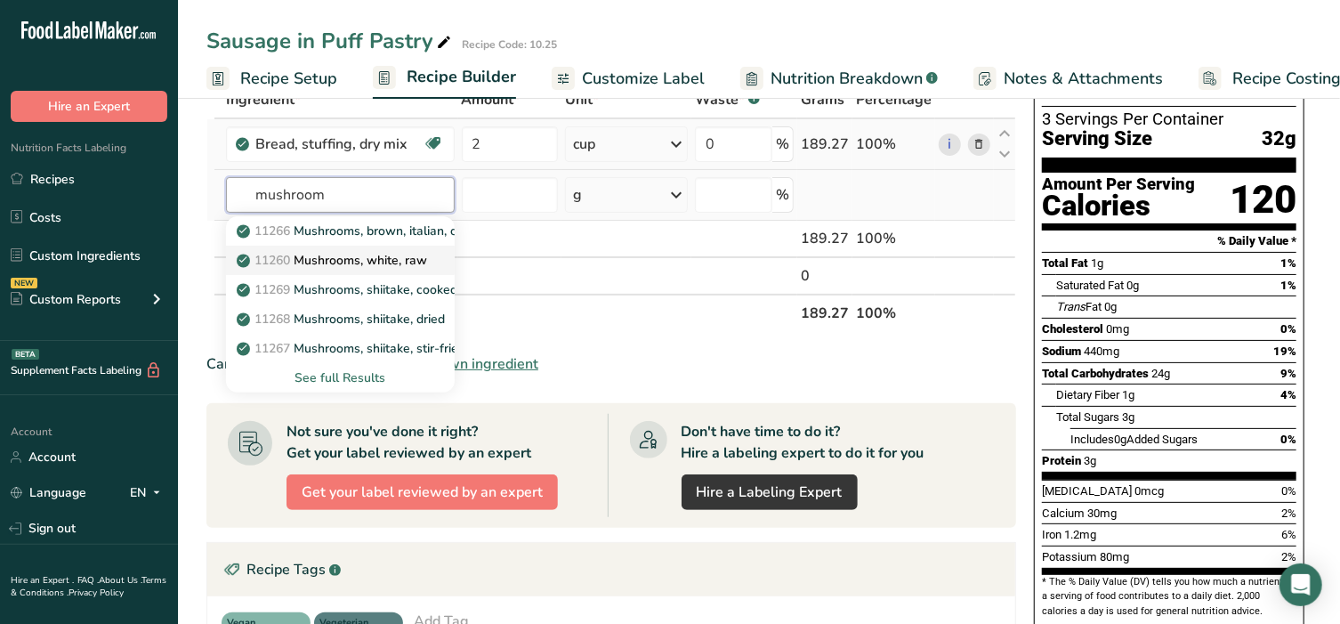
type input "mushroom"
click at [319, 260] on p "11260 Mushrooms, white, raw" at bounding box center [333, 260] width 187 height 19
type input "Mushrooms, white, raw"
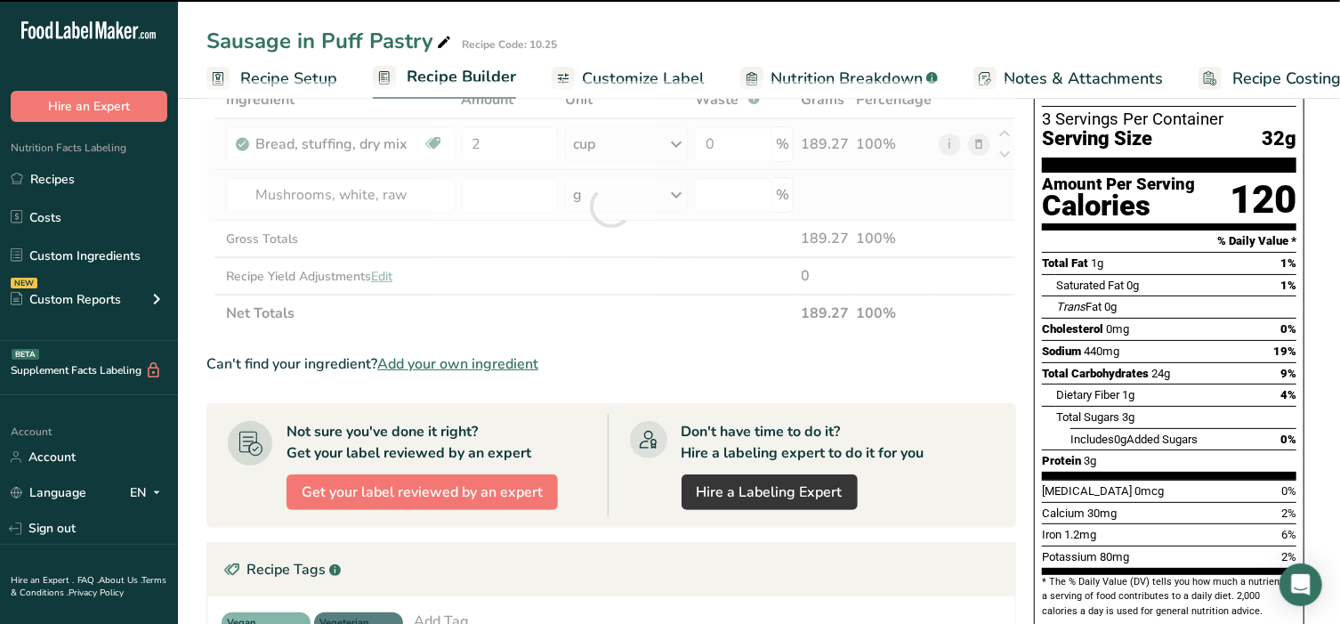
type input "0"
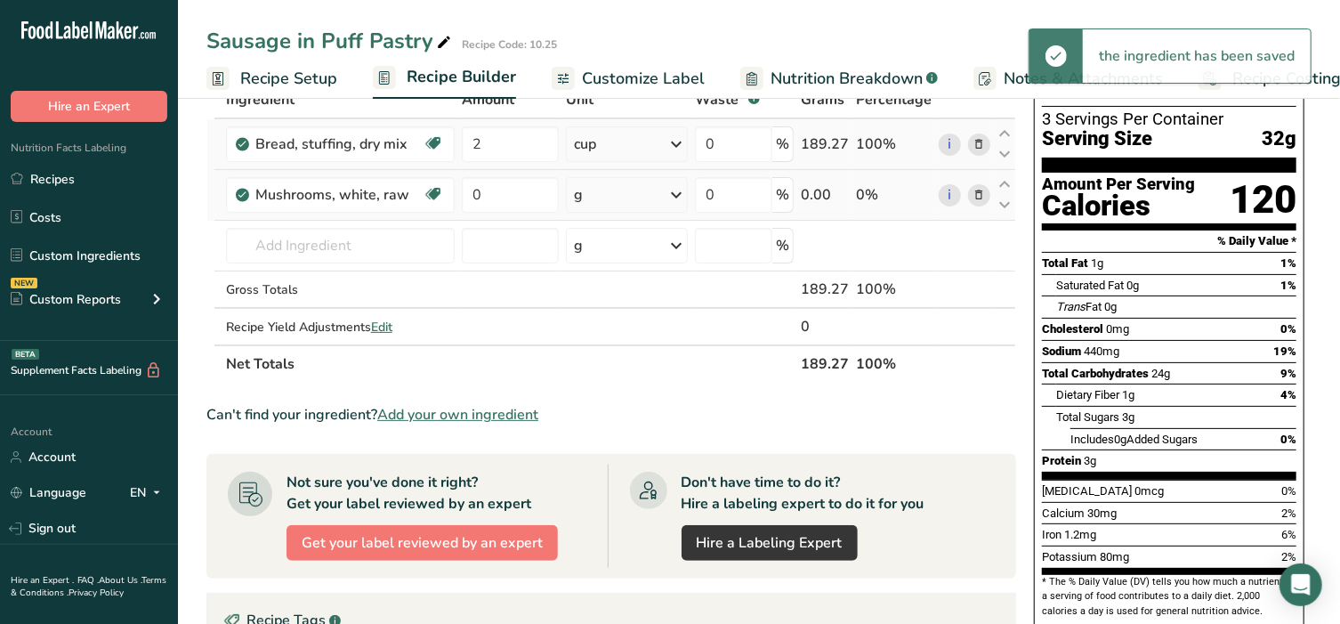
click at [513, 174] on td "0" at bounding box center [510, 195] width 104 height 51
click at [489, 198] on input "0" at bounding box center [510, 195] width 97 height 36
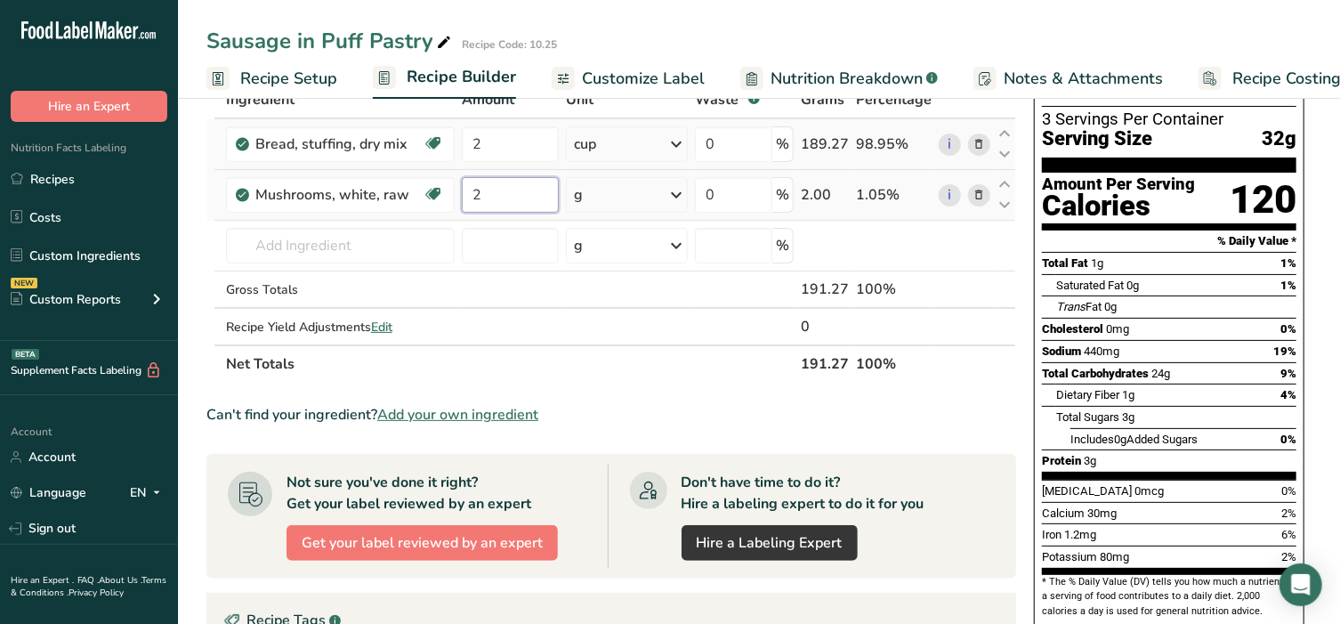
type input "2"
click at [616, 195] on div "Ingredient * Amount * Unit * Waste * .a-a{fill:#347362;}.b-a{fill:#fff;} Grams …" at bounding box center [611, 232] width 810 height 302
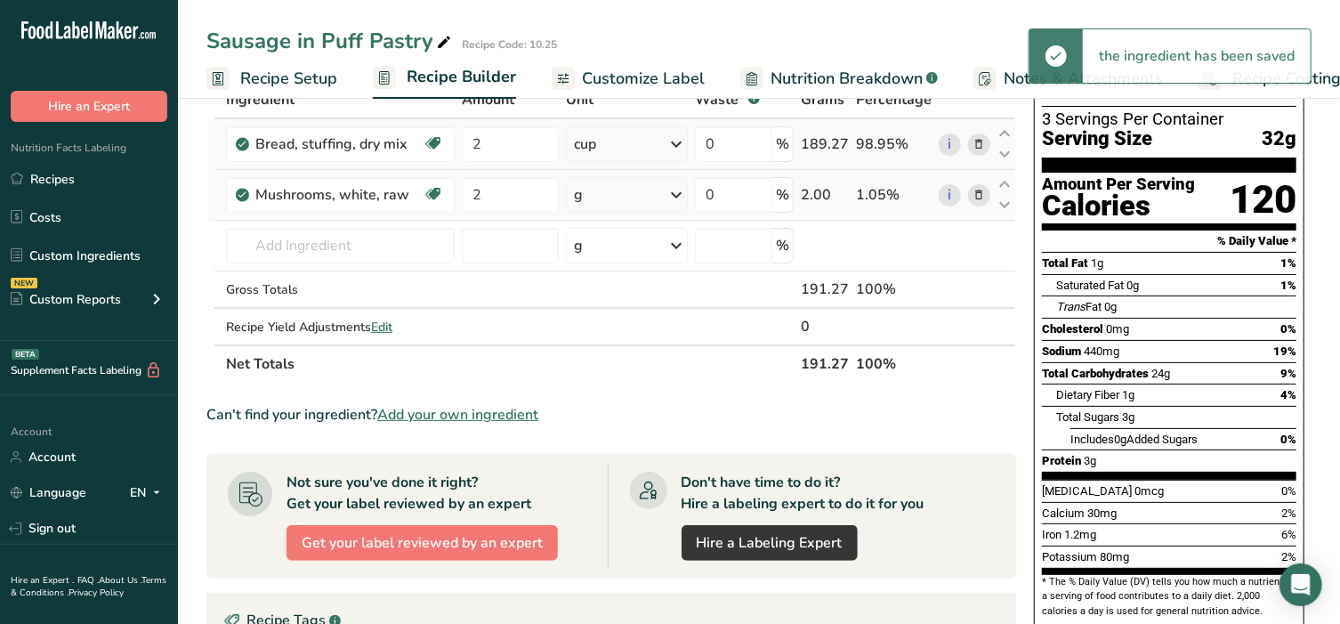
click at [631, 195] on div "g" at bounding box center [627, 195] width 123 height 36
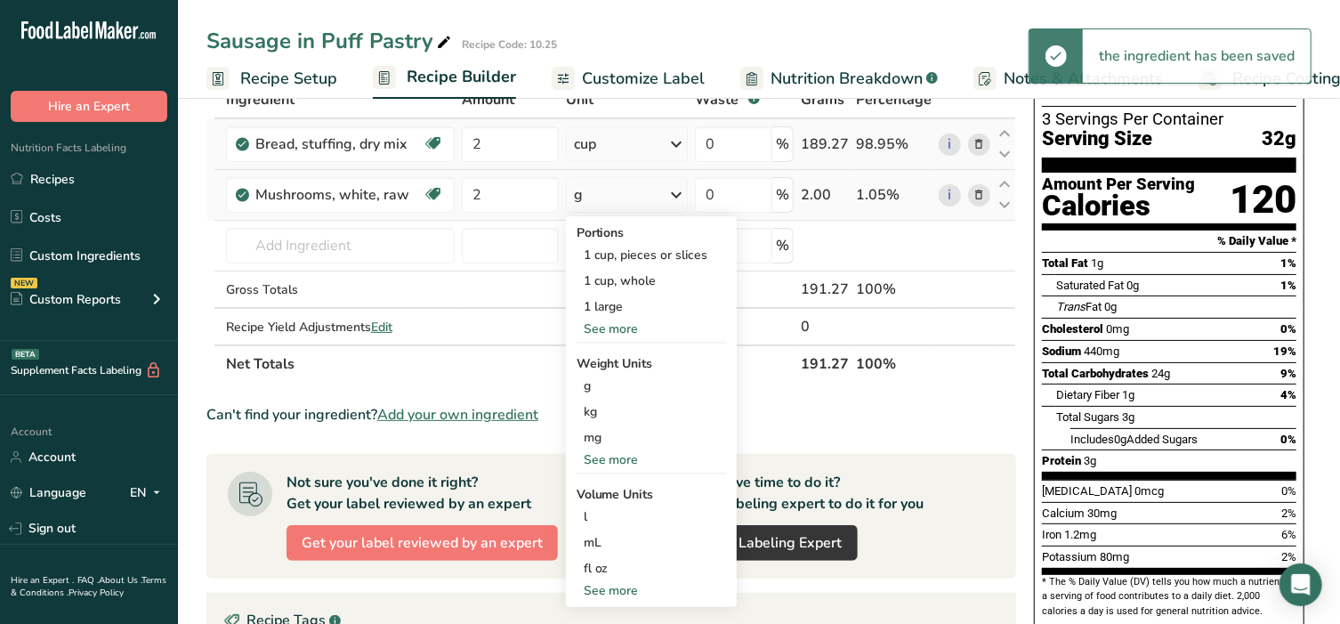
click at [626, 591] on div "See more" at bounding box center [651, 590] width 149 height 19
select select "22"
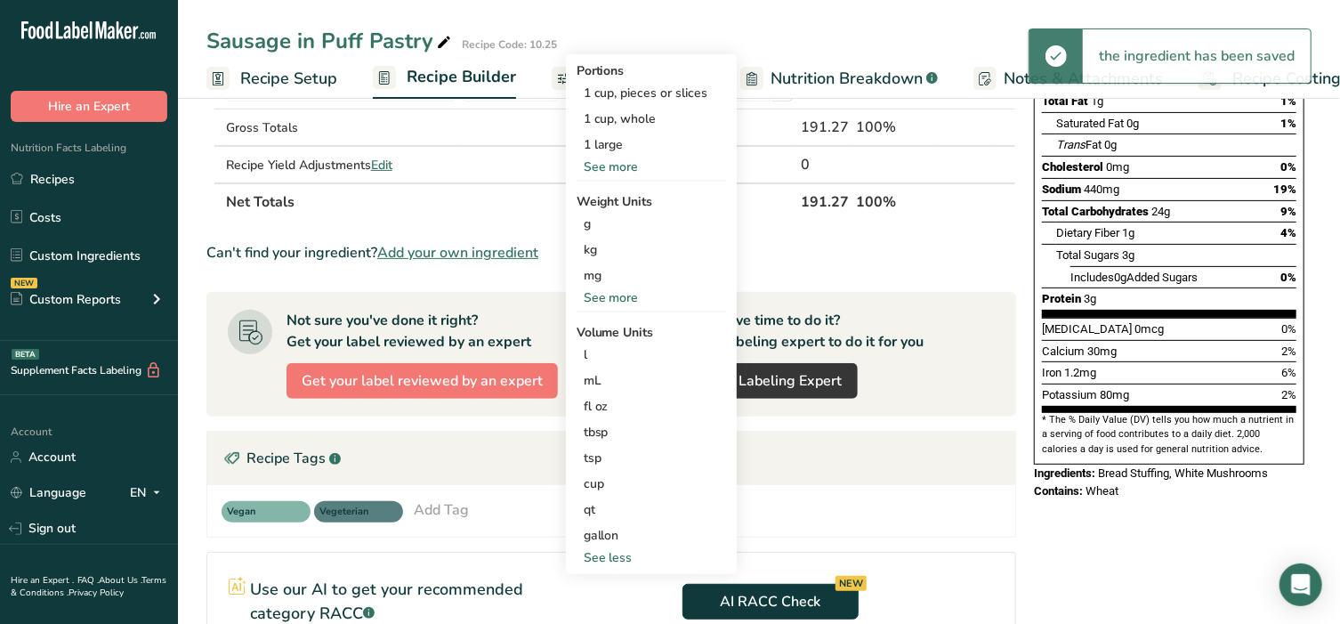
scroll to position [296, 0]
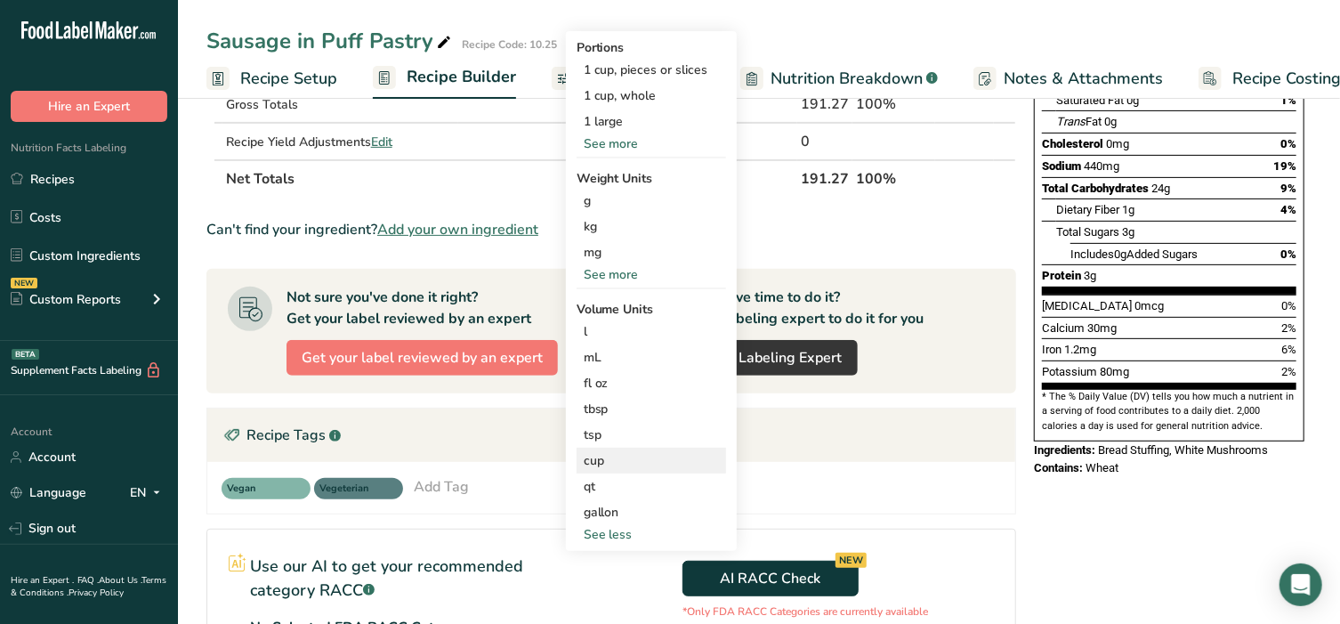
click at [622, 467] on div "cup" at bounding box center [651, 460] width 135 height 19
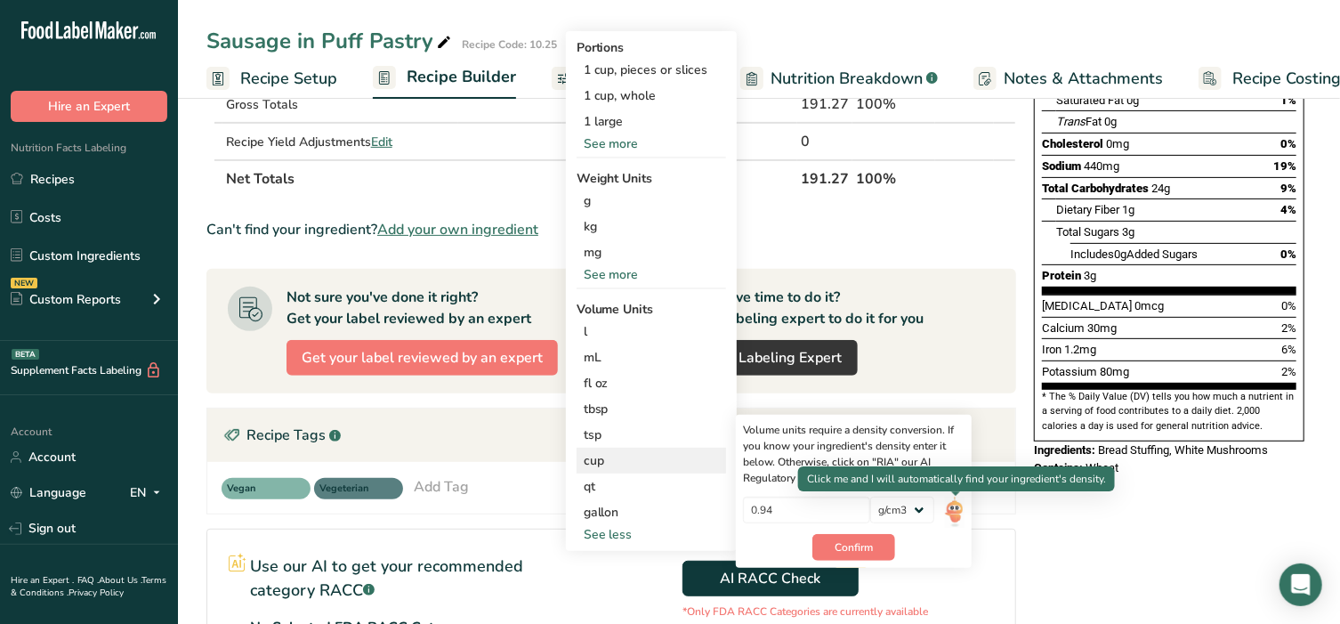
click at [952, 513] on img at bounding box center [955, 512] width 20 height 31
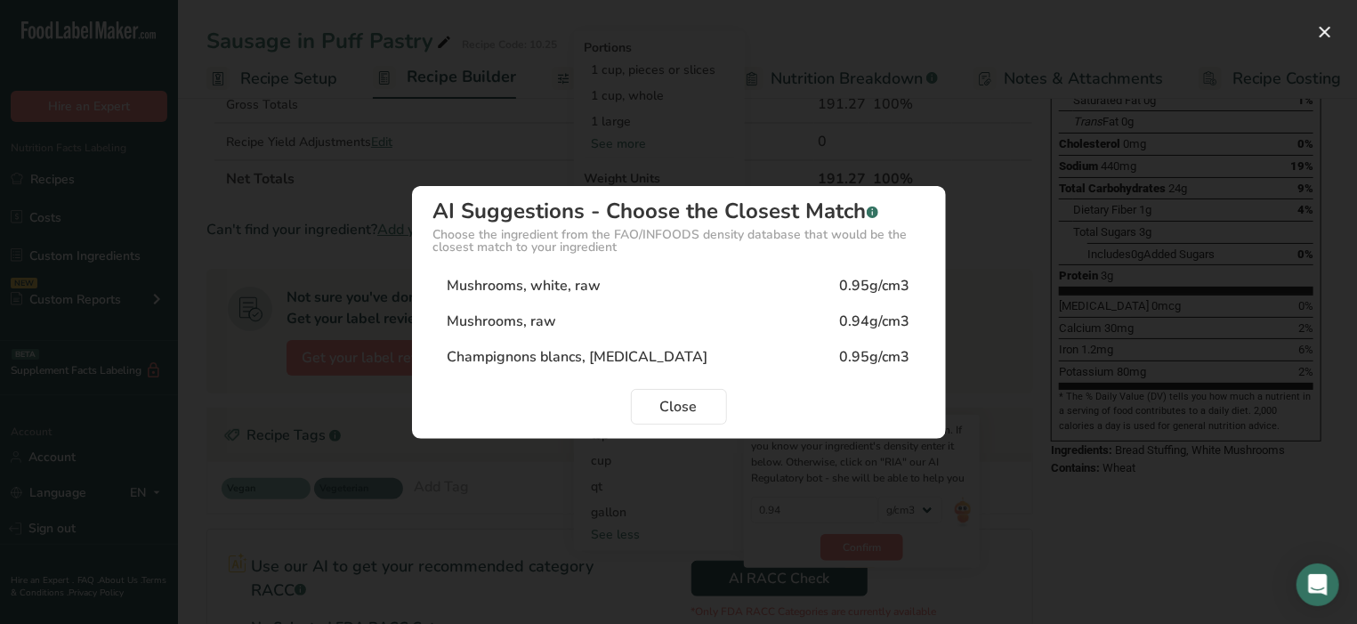
click at [628, 293] on div "Mushrooms, white, raw 0.95g/cm3" at bounding box center [678, 286] width 491 height 36
type input "0.95"
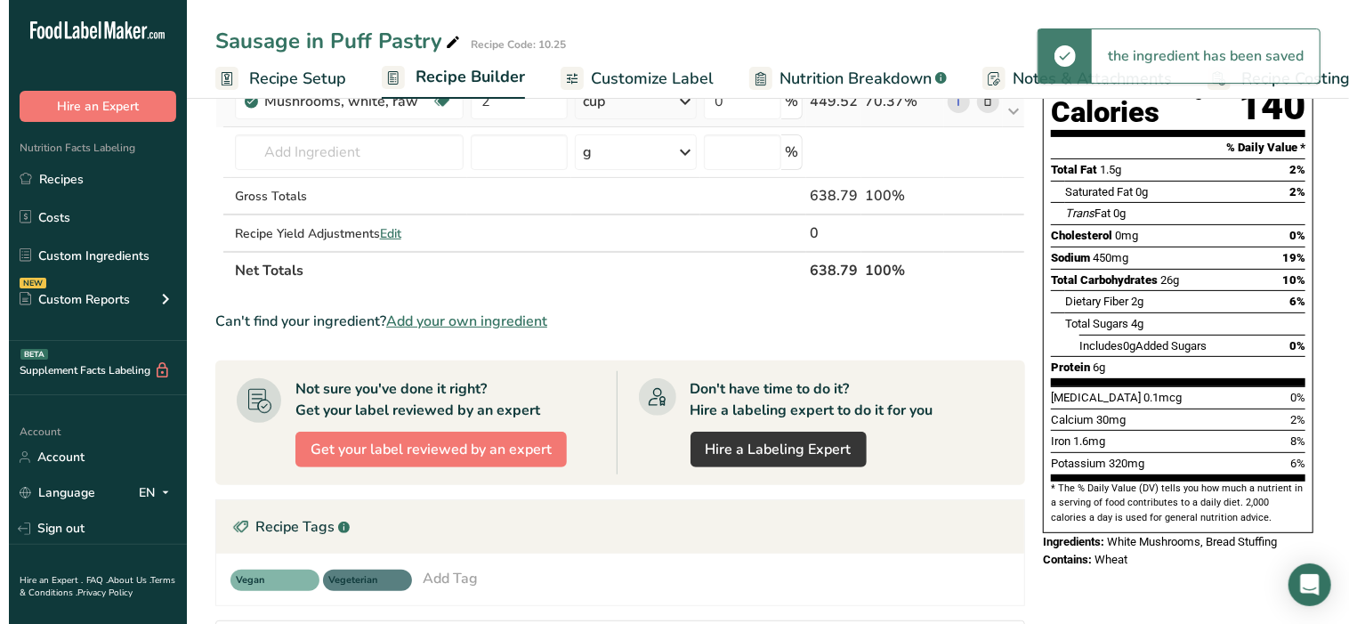
scroll to position [185, 0]
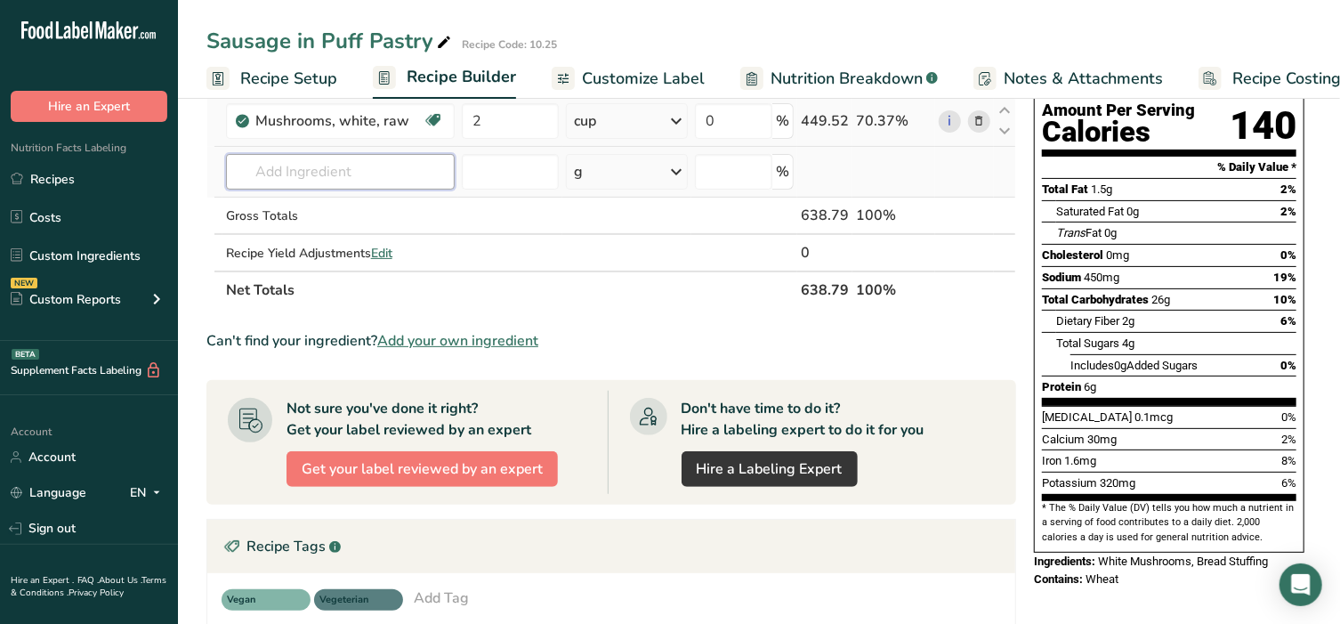
click at [299, 171] on input "text" at bounding box center [340, 172] width 229 height 36
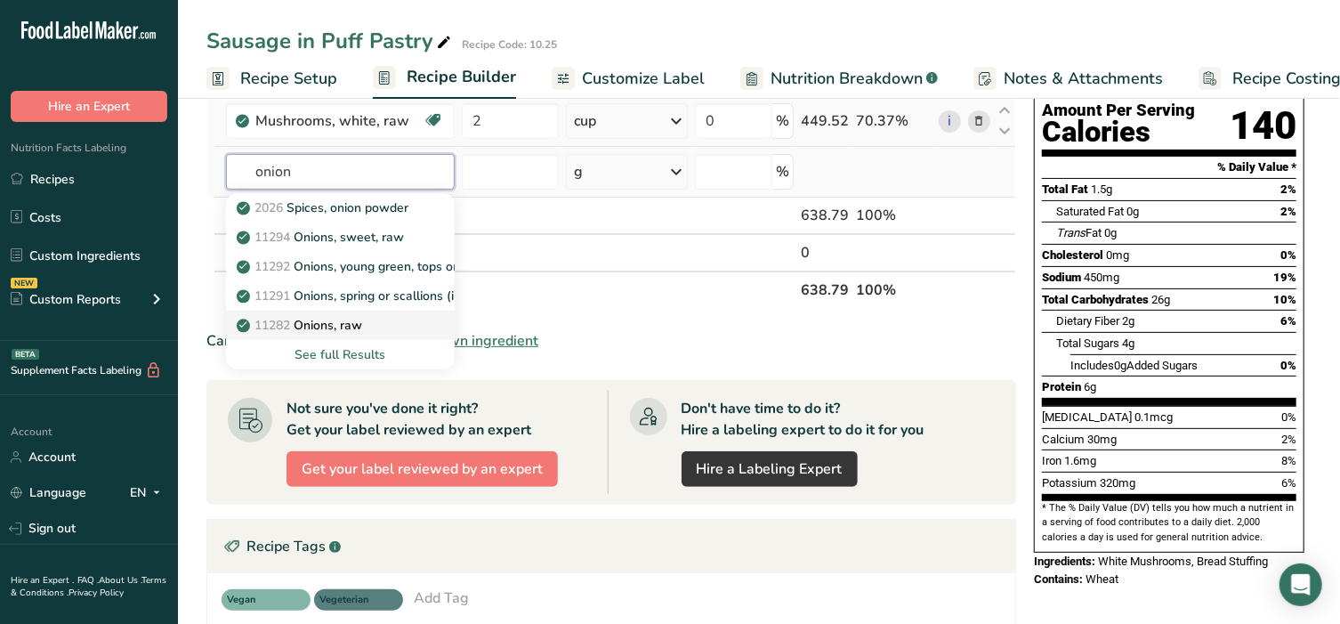
type input "onion"
click at [324, 325] on p "11282 Onions, raw" at bounding box center [301, 325] width 122 height 19
type input "Onions, raw"
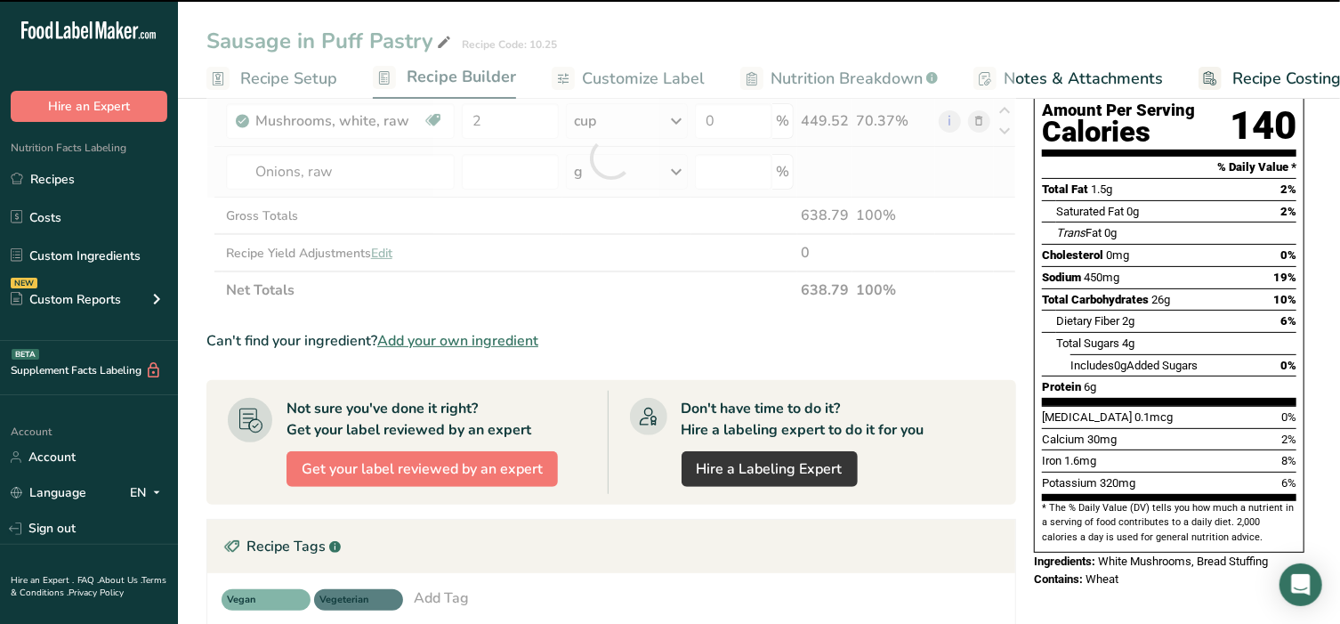
type input "0"
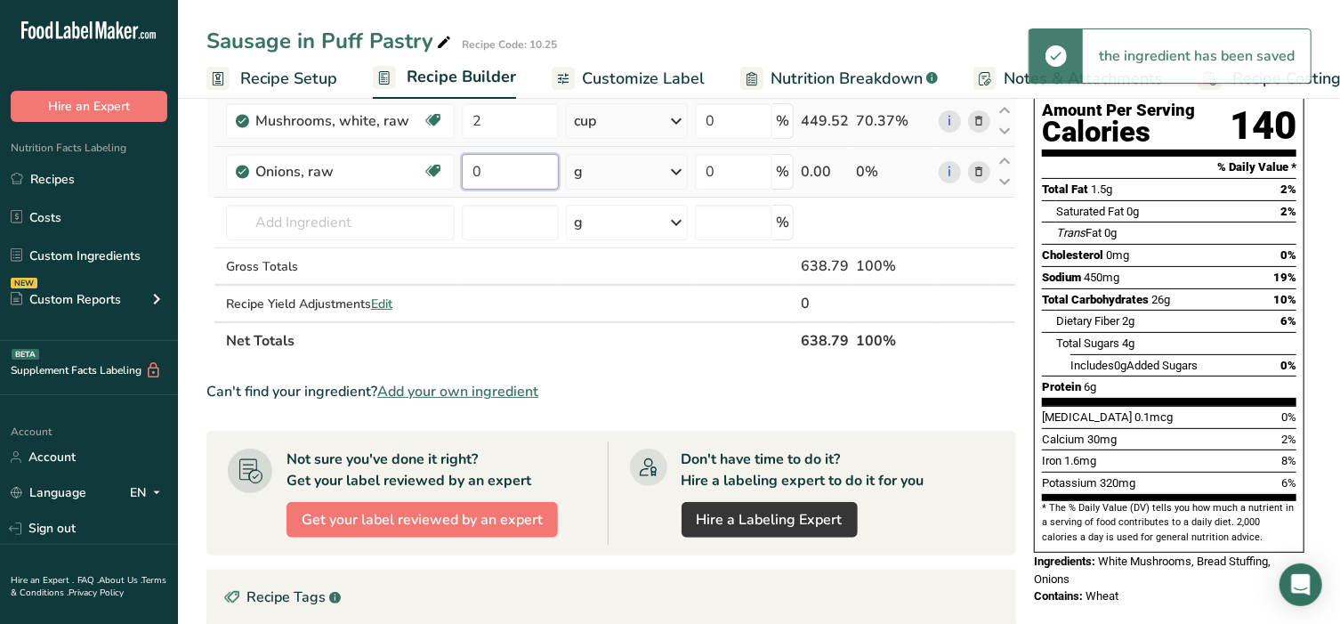
click at [492, 164] on input "0" at bounding box center [510, 172] width 97 height 36
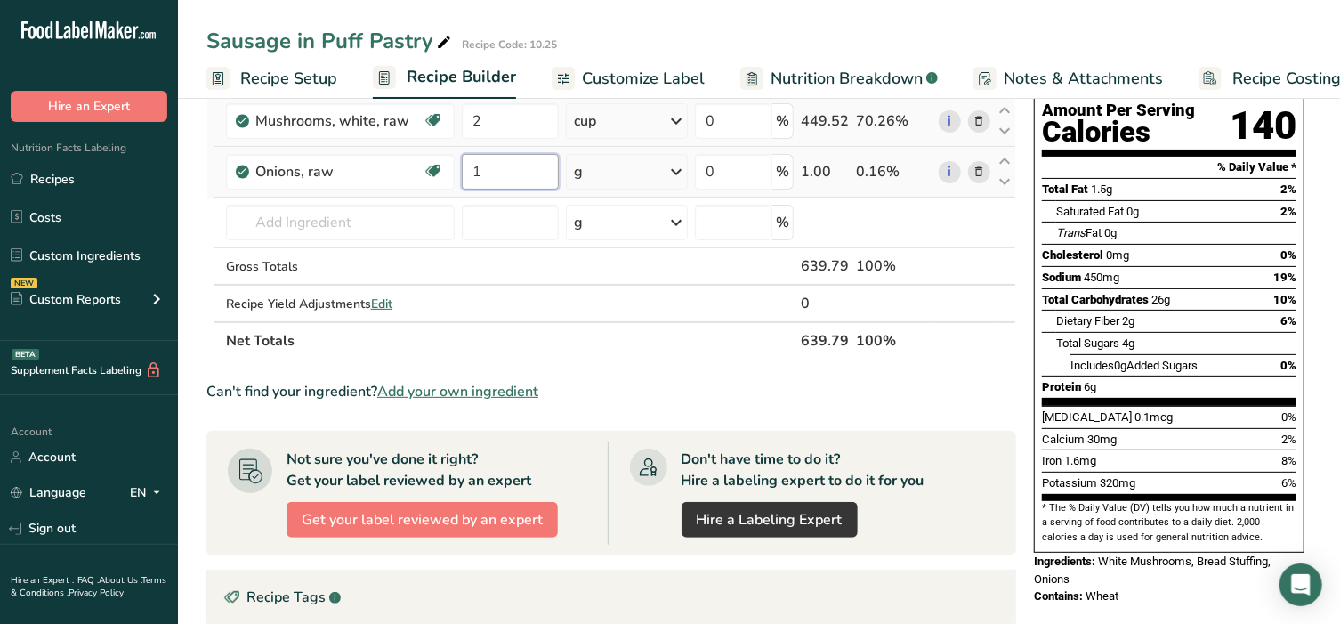
type input "1"
click at [650, 158] on div "Ingredient * Amount * Unit * Waste * .a-a{fill:#347362;}.b-a{fill:#fff;} Grams …" at bounding box center [611, 183] width 810 height 352
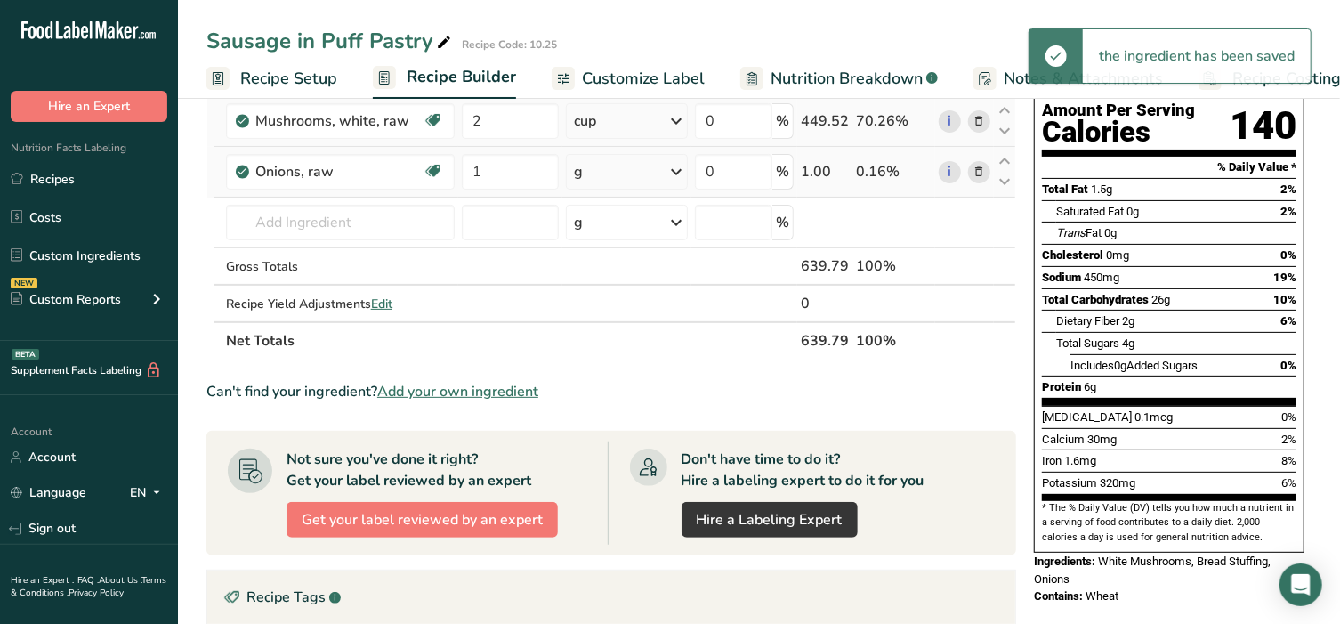
click at [650, 159] on div "g" at bounding box center [627, 172] width 123 height 36
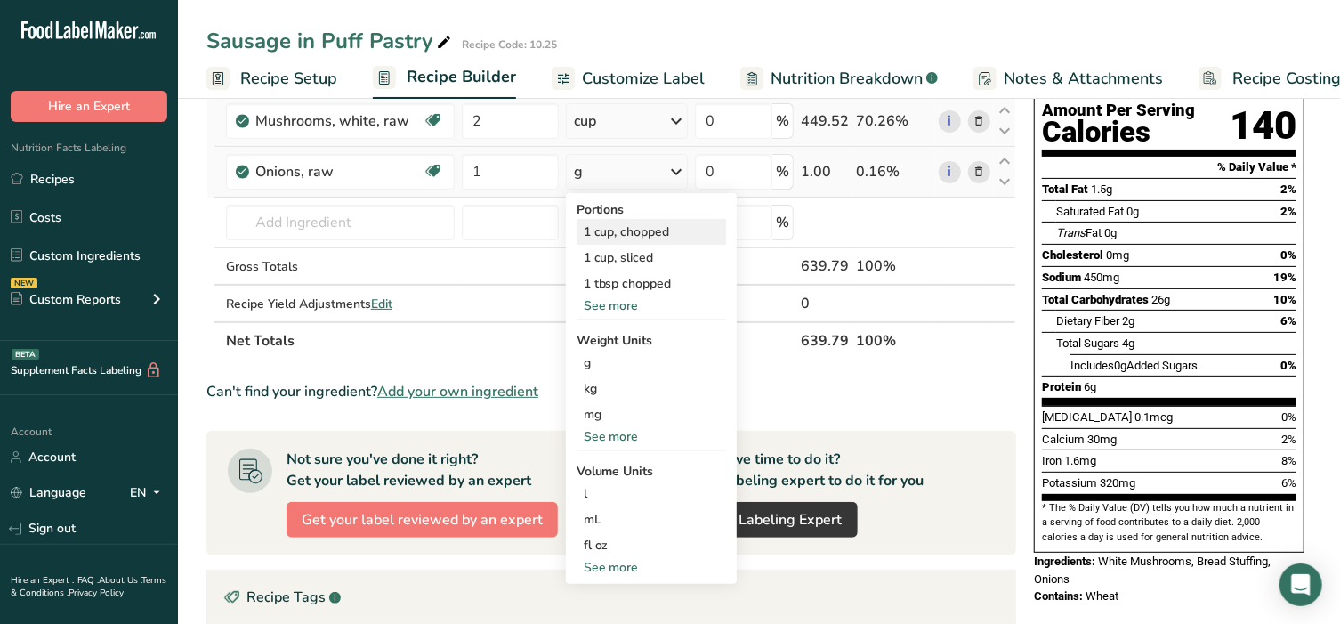
click at [626, 232] on div "1 cup, chopped" at bounding box center [651, 232] width 149 height 26
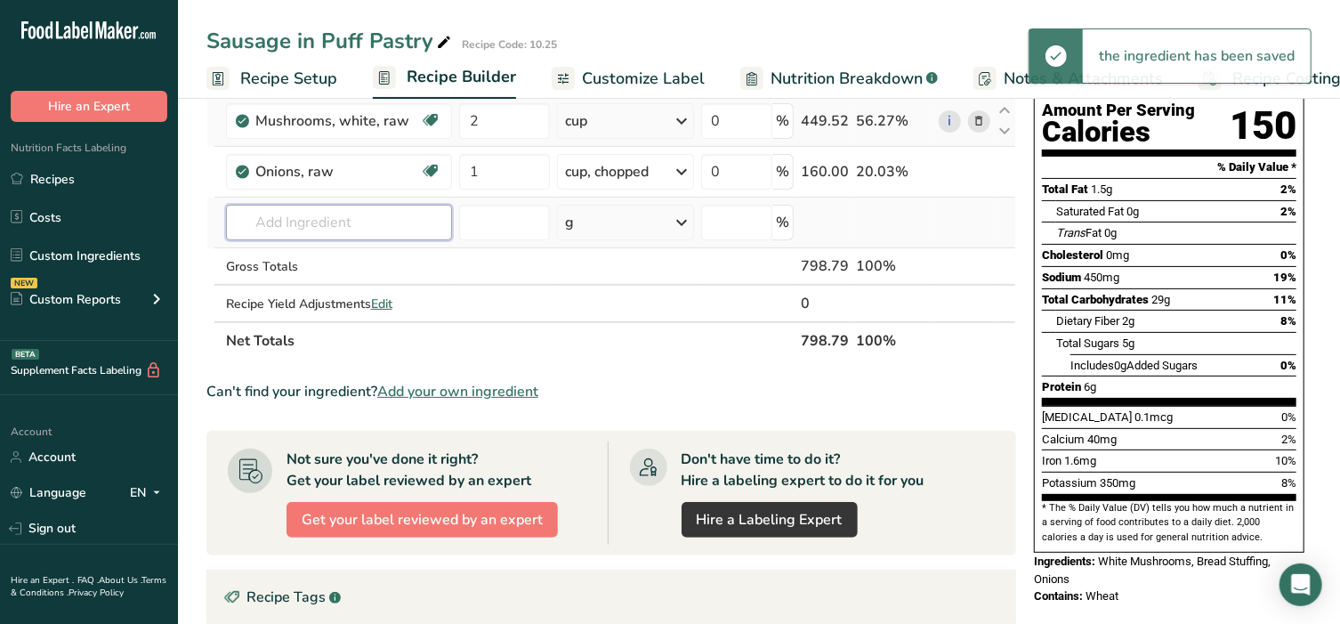
click at [348, 222] on input "text" at bounding box center [339, 223] width 227 height 36
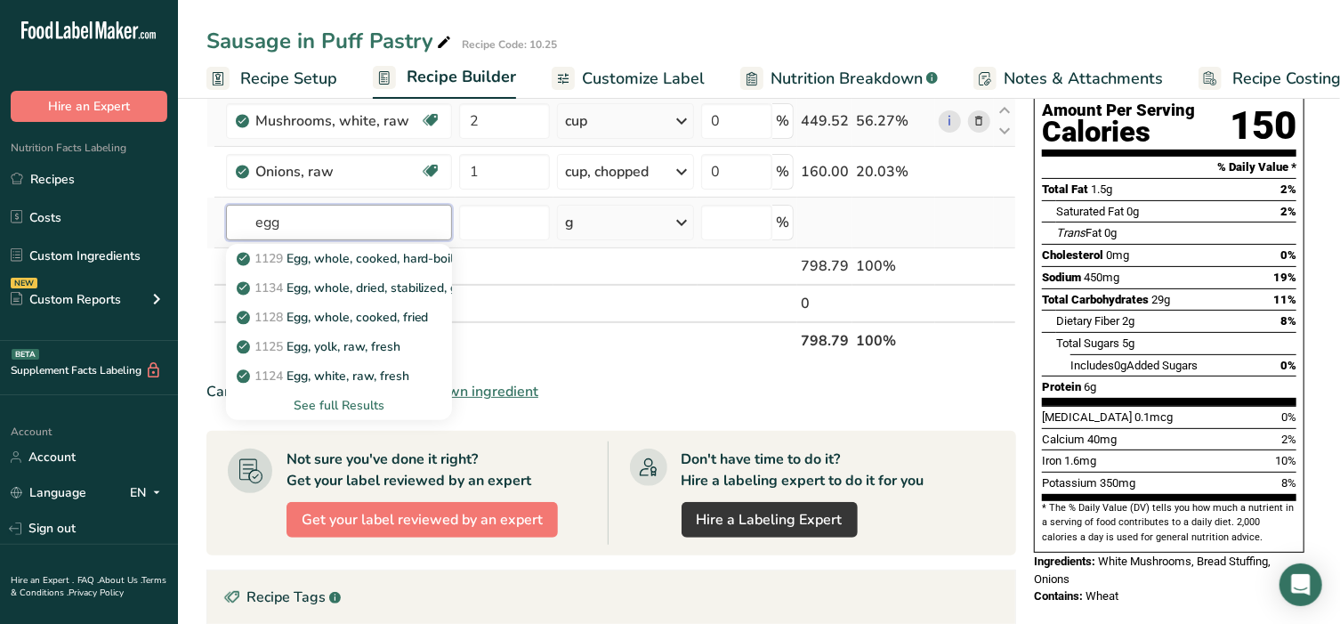
type input "egg"
click at [367, 402] on div "See full Results" at bounding box center [339, 405] width 198 height 19
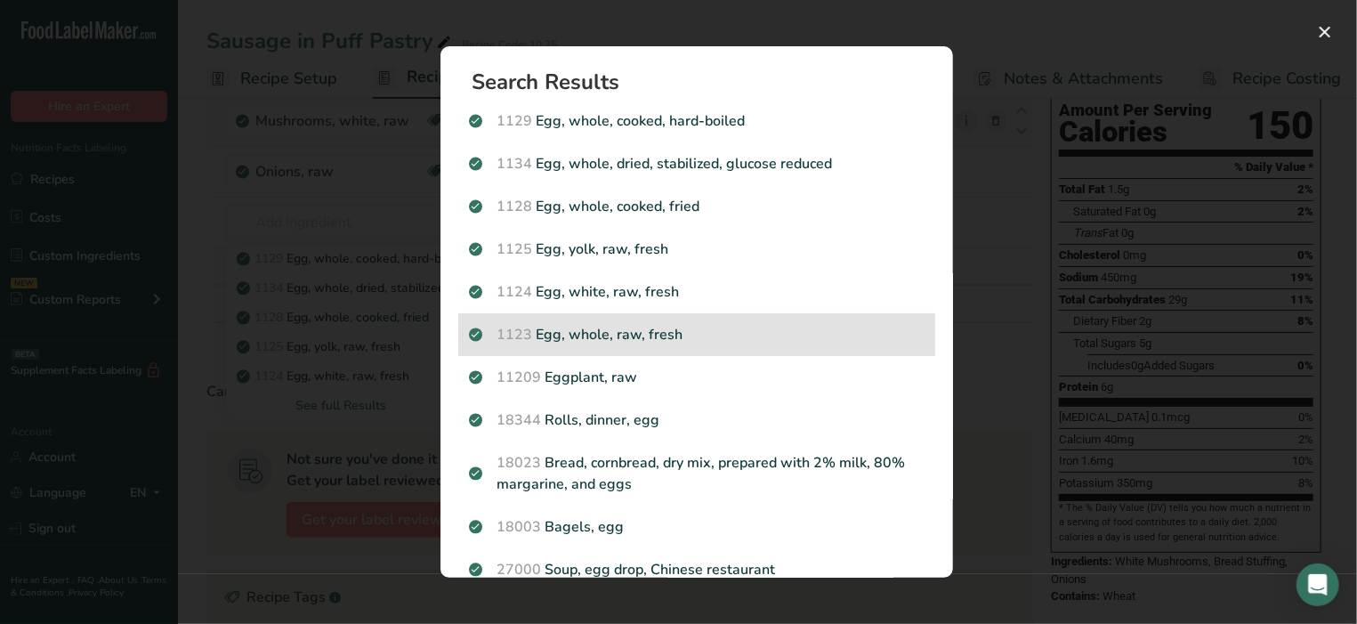
click at [602, 331] on p "1123 Egg, whole, raw, fresh" at bounding box center [697, 334] width 456 height 21
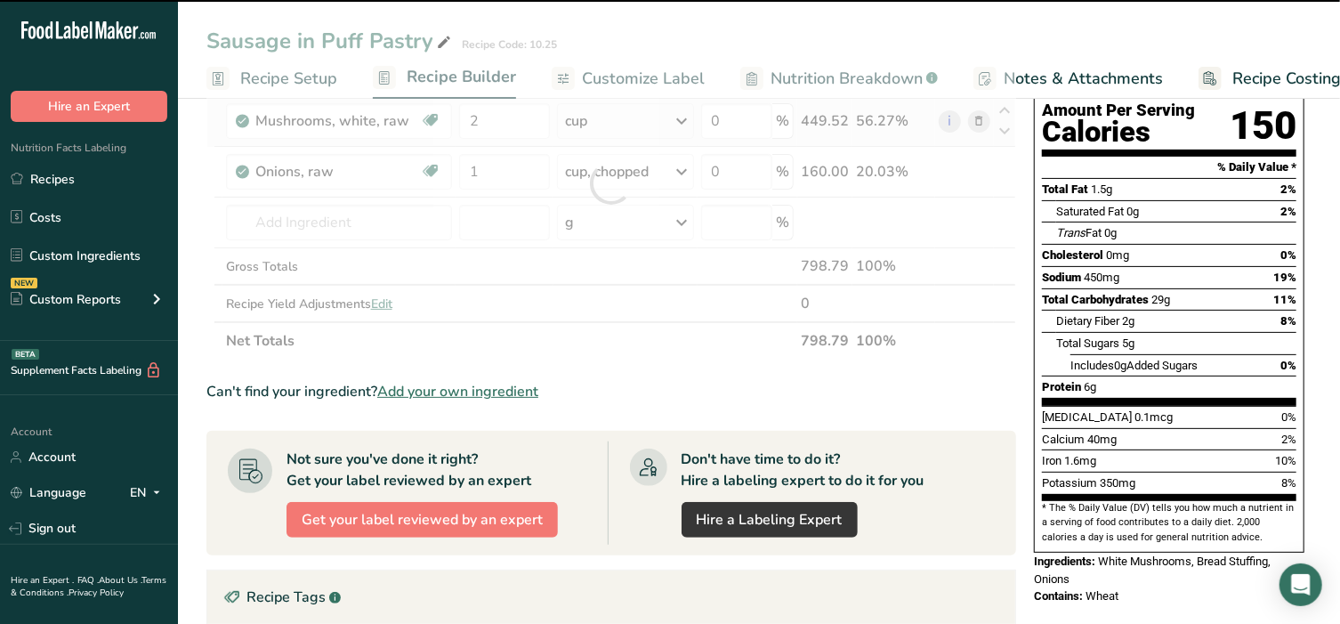
type input "0"
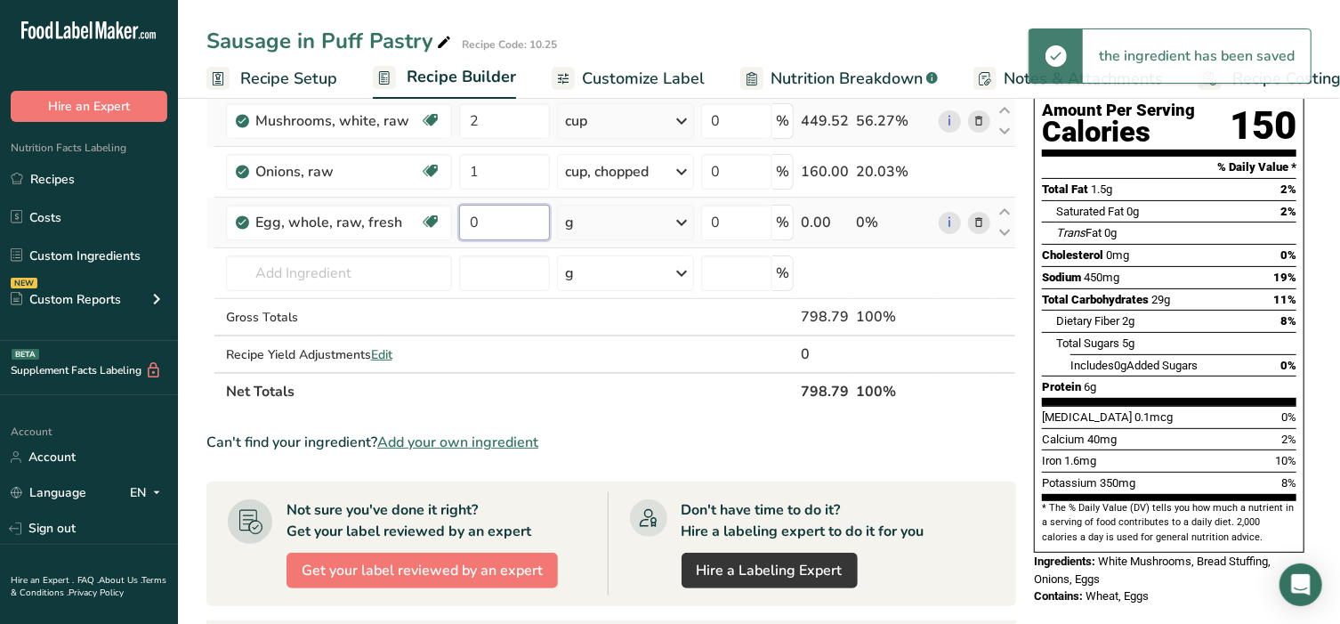
click at [533, 212] on input "0" at bounding box center [504, 223] width 90 height 36
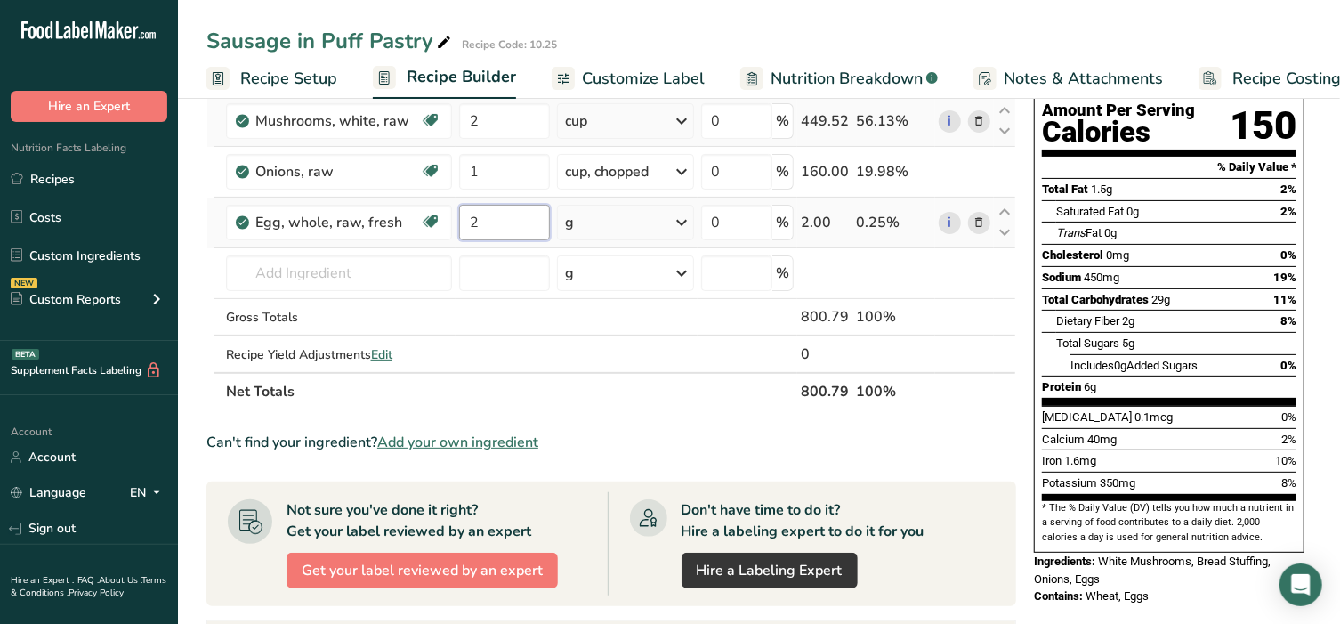
type input "2"
click at [645, 214] on div "Ingredient * Amount * Unit * Waste * .a-a{fill:#347362;}.b-a{fill:#fff;} Grams …" at bounding box center [611, 208] width 810 height 403
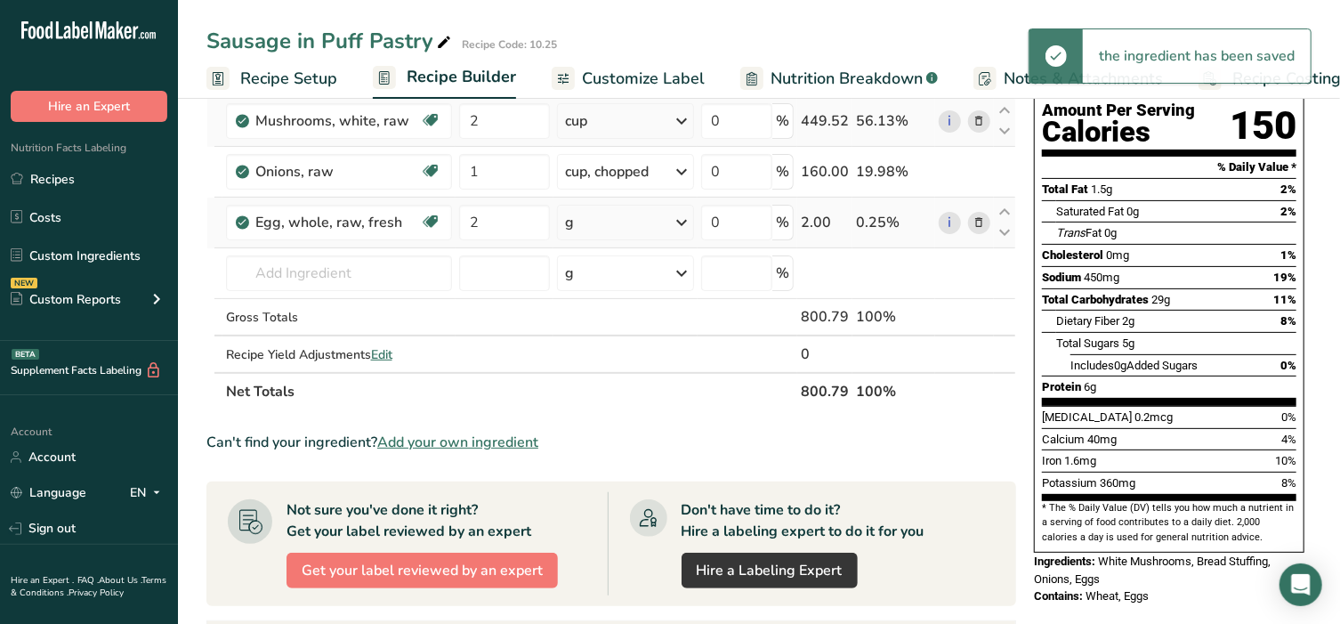
click at [638, 219] on div "g" at bounding box center [625, 223] width 137 height 36
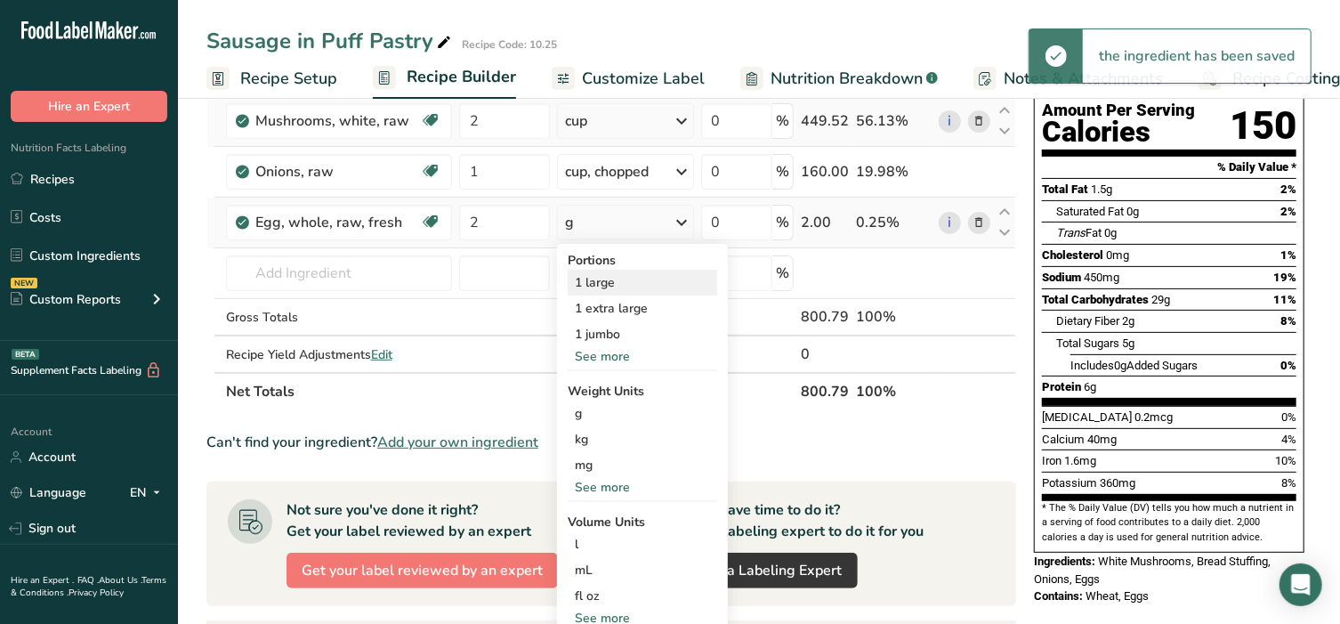
click at [615, 284] on div "1 large" at bounding box center [642, 283] width 149 height 26
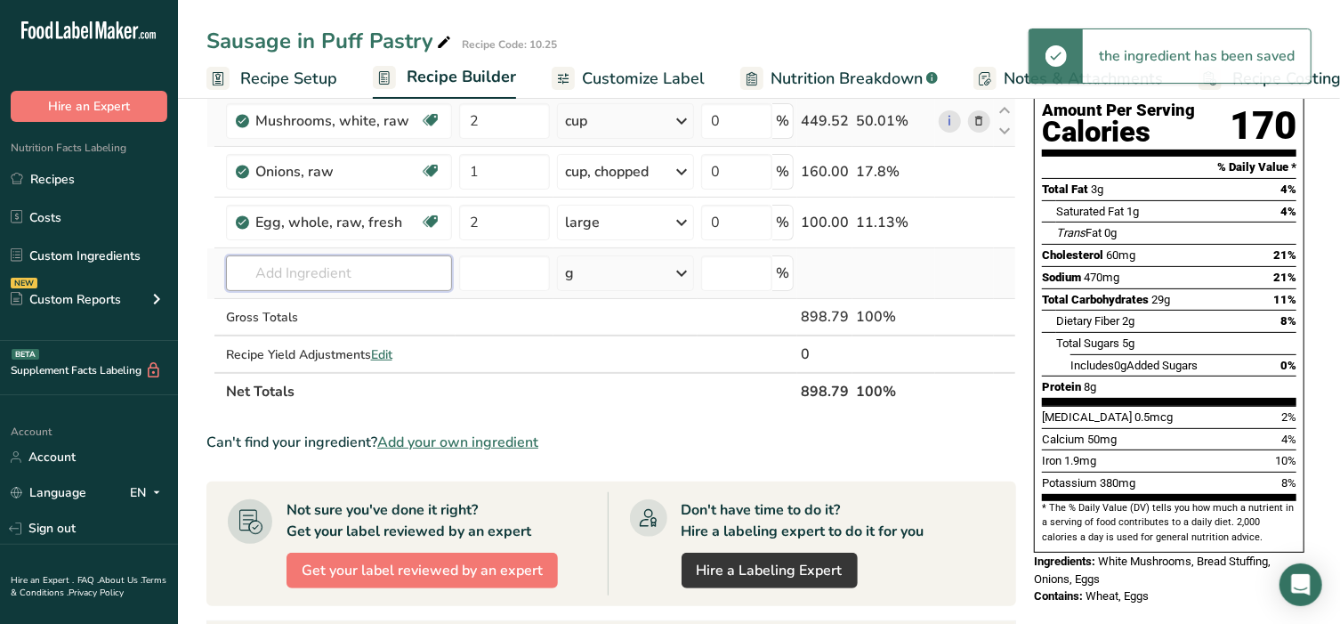
click at [356, 270] on input "text" at bounding box center [339, 273] width 227 height 36
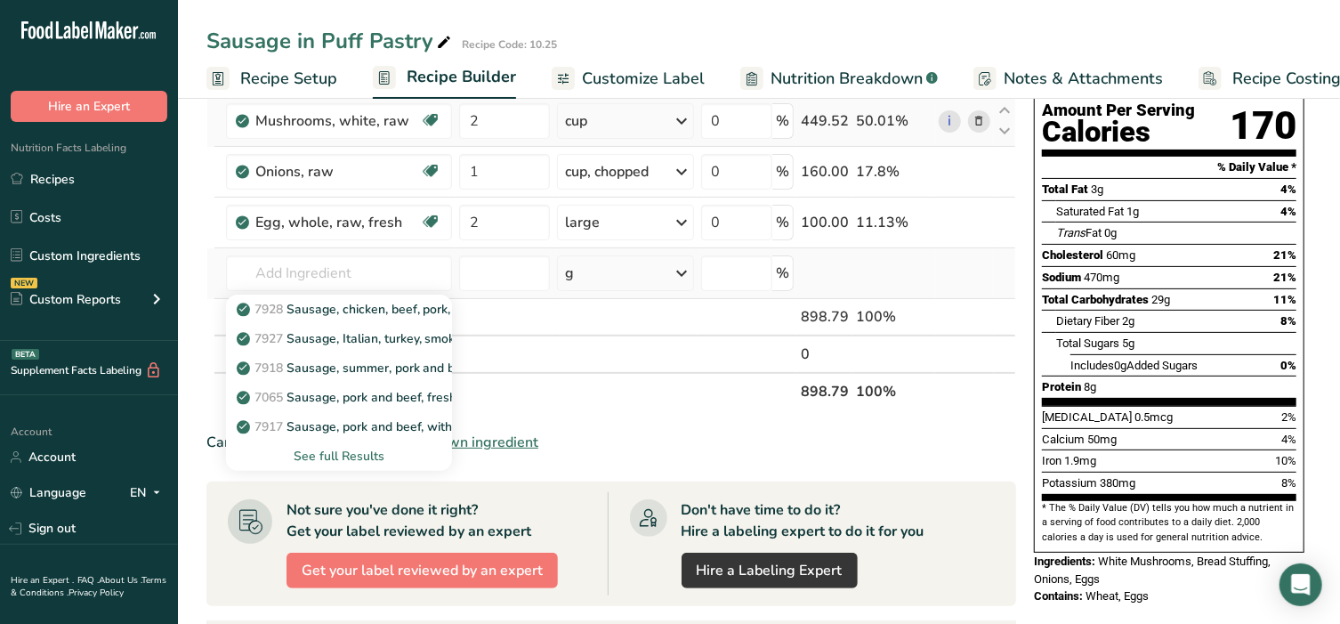
click at [335, 453] on div "See full Results" at bounding box center [339, 456] width 198 height 19
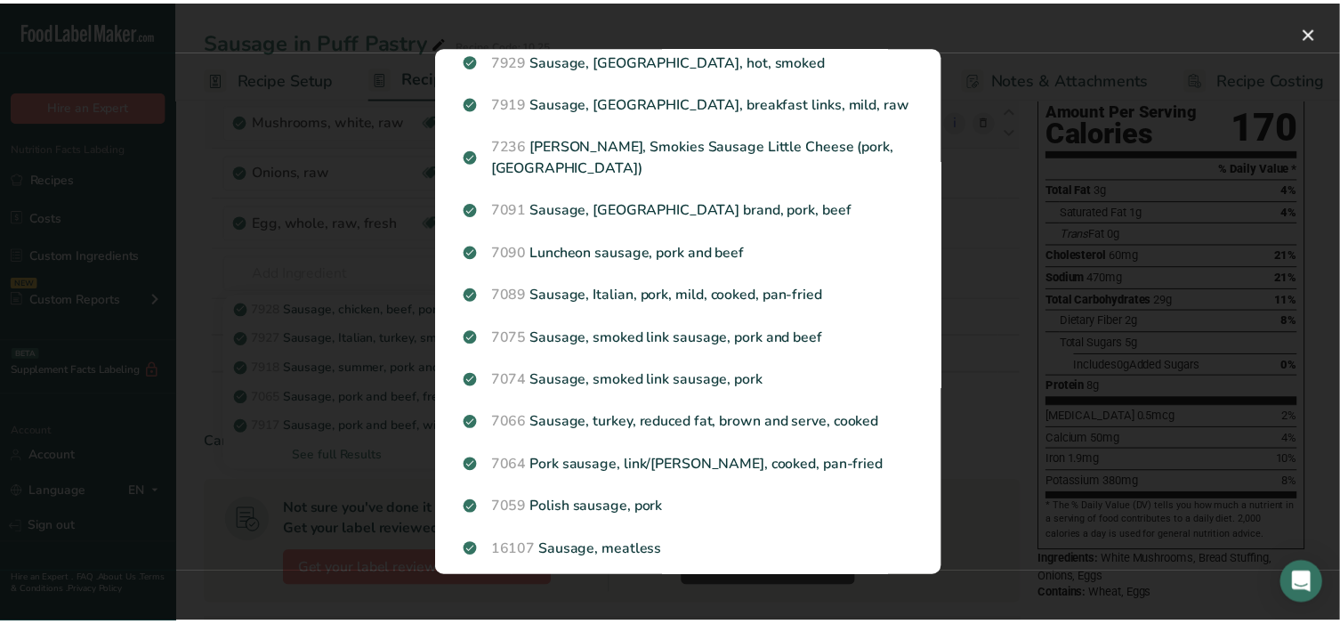
scroll to position [556, 0]
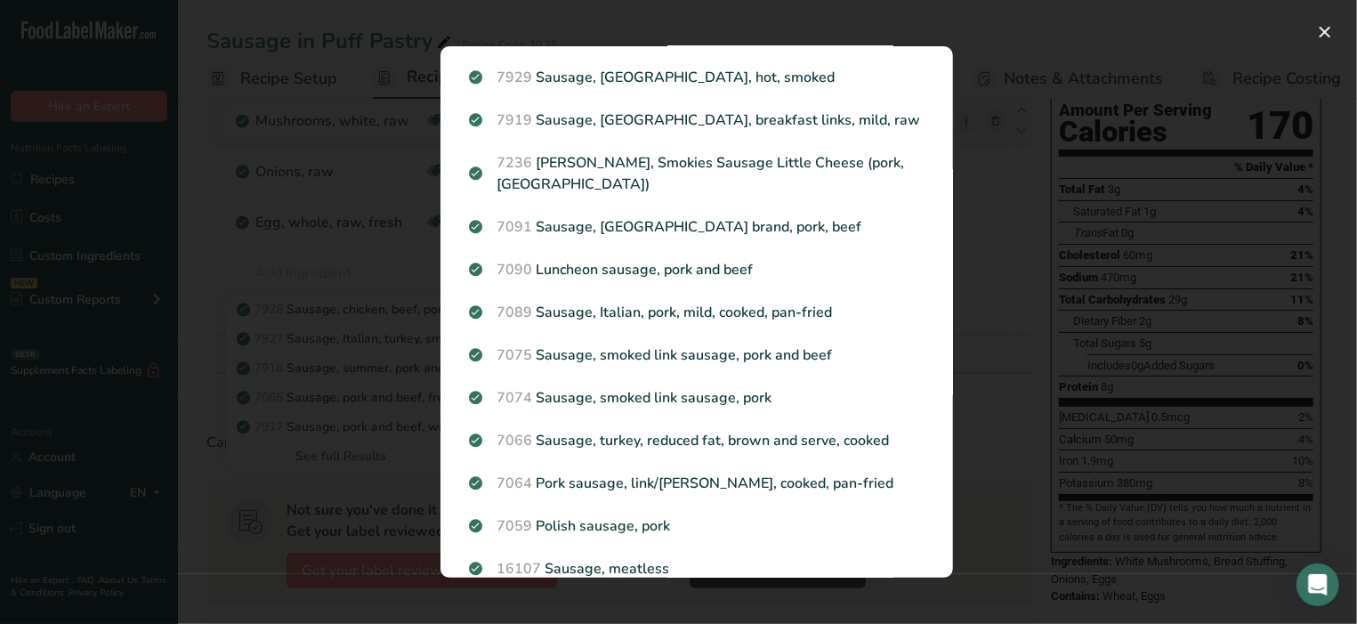
click at [979, 189] on div "Search Results 7928 Sausage, chicken, beef, pork, skinless, smoked 7927 Sausage…" at bounding box center [696, 312] width 569 height 588
click at [1310, 27] on div "Search results modal" at bounding box center [678, 312] width 1357 height 624
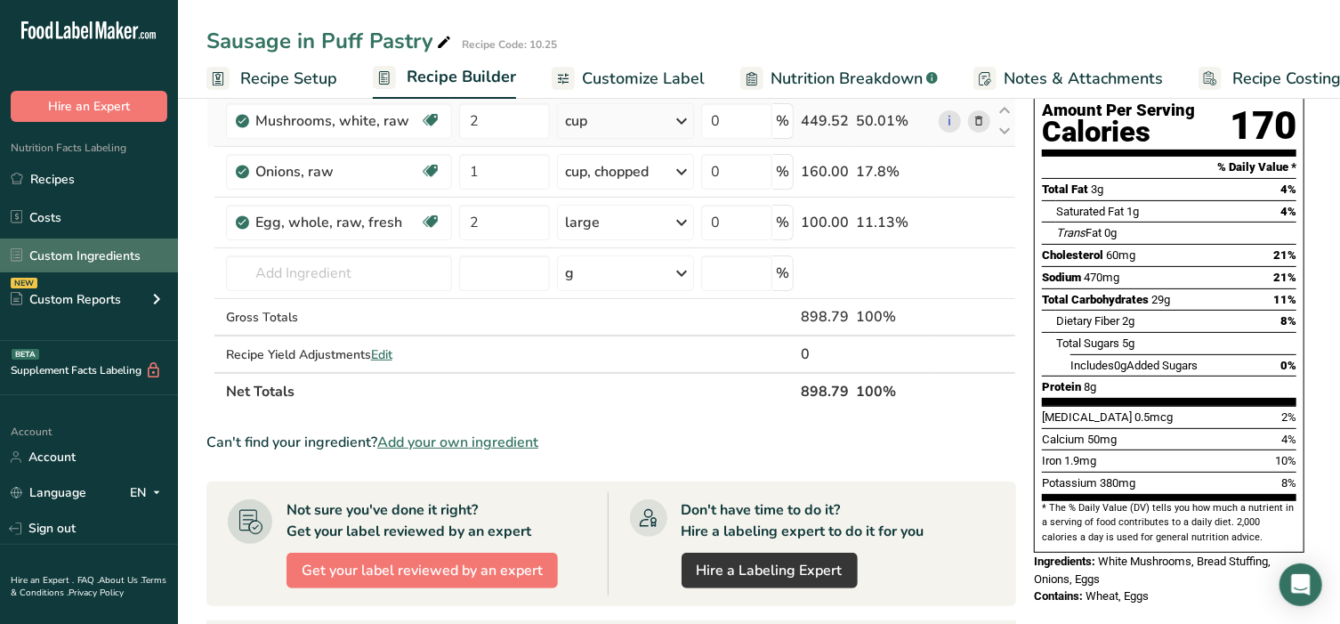
click at [72, 254] on link "Custom Ingredients" at bounding box center [89, 255] width 178 height 34
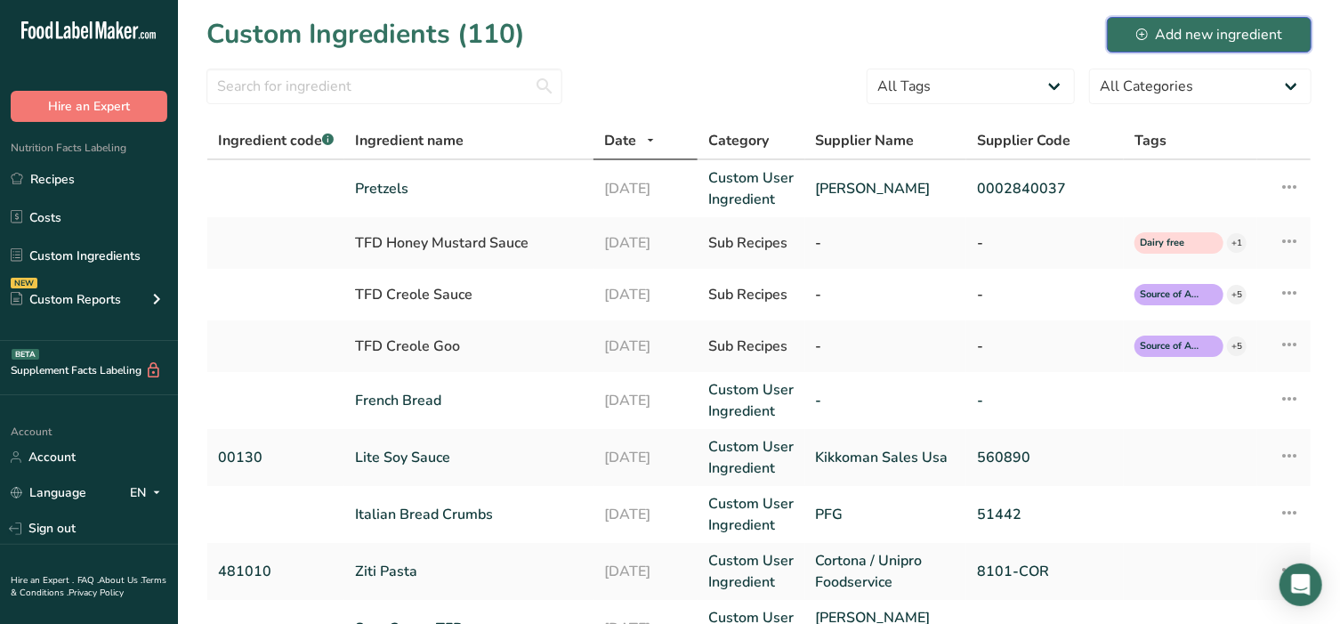
click at [1154, 21] on button "Add new ingredient" at bounding box center [1209, 35] width 205 height 36
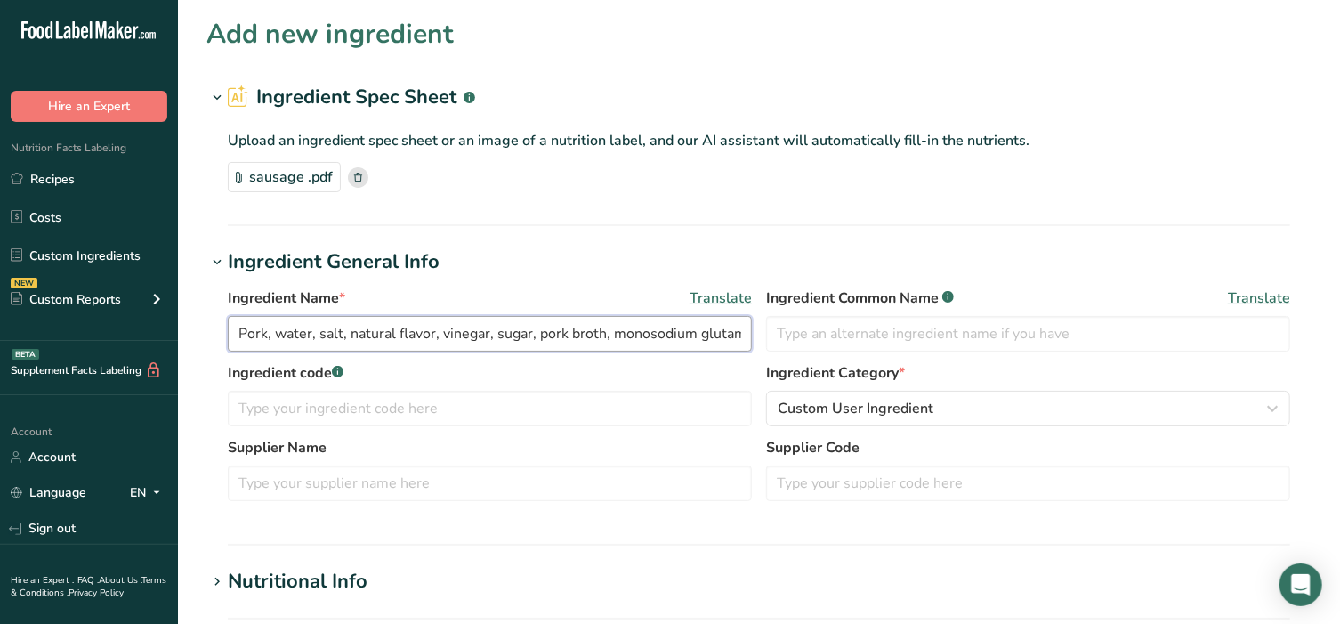
scroll to position [0, 20]
drag, startPoint x: 236, startPoint y: 335, endPoint x: 984, endPoint y: 368, distance: 749.1
click at [984, 368] on div "Ingredient Name * Translate Pork, water, salt, natural flavor, vinegar, sugar, …" at bounding box center [758, 400] width 1105 height 246
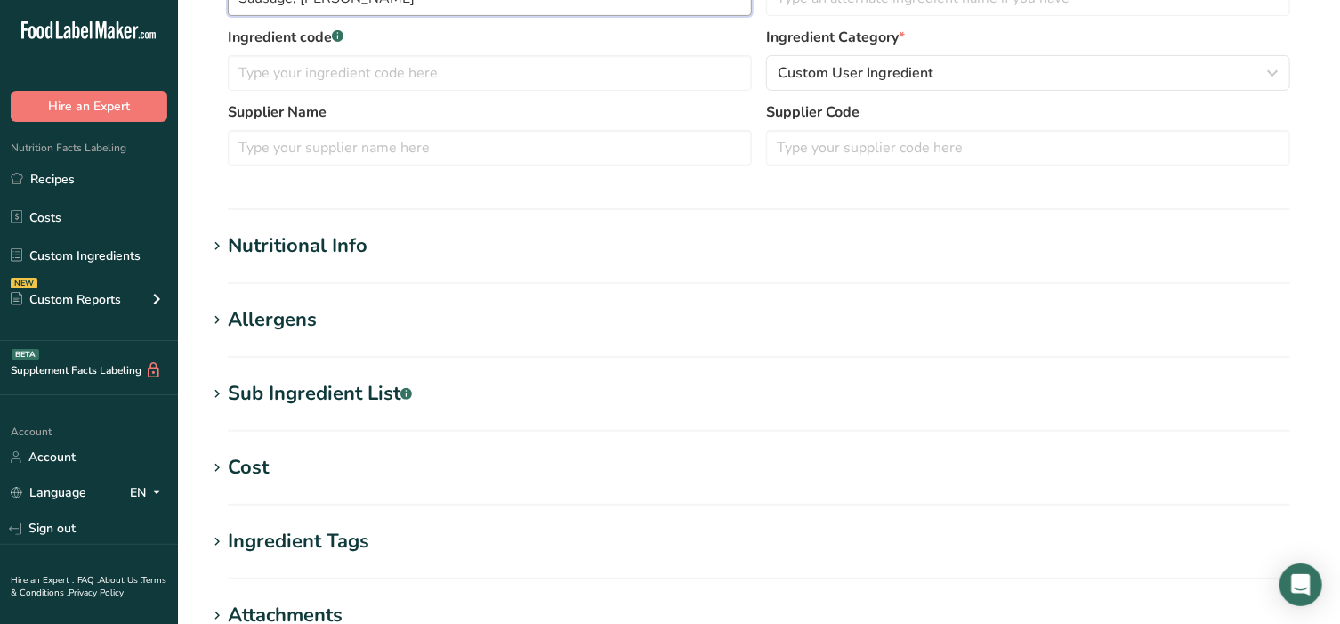
scroll to position [370, 0]
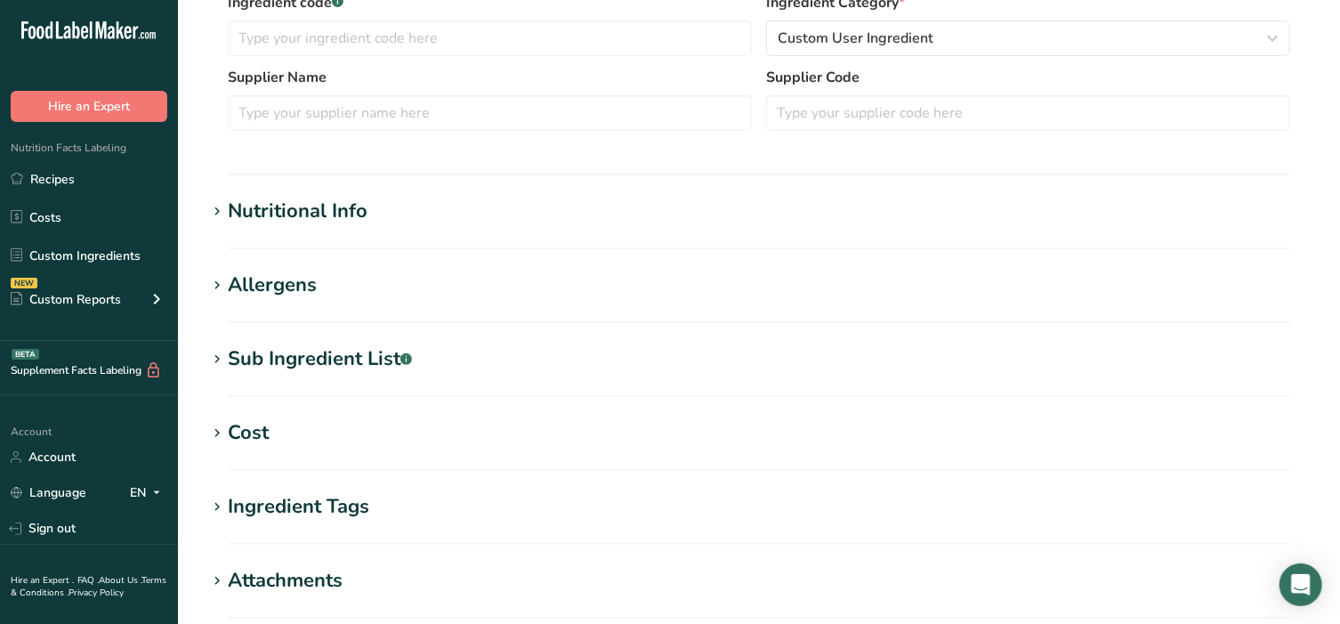
click at [212, 197] on h1 "Nutritional Info" at bounding box center [758, 211] width 1105 height 29
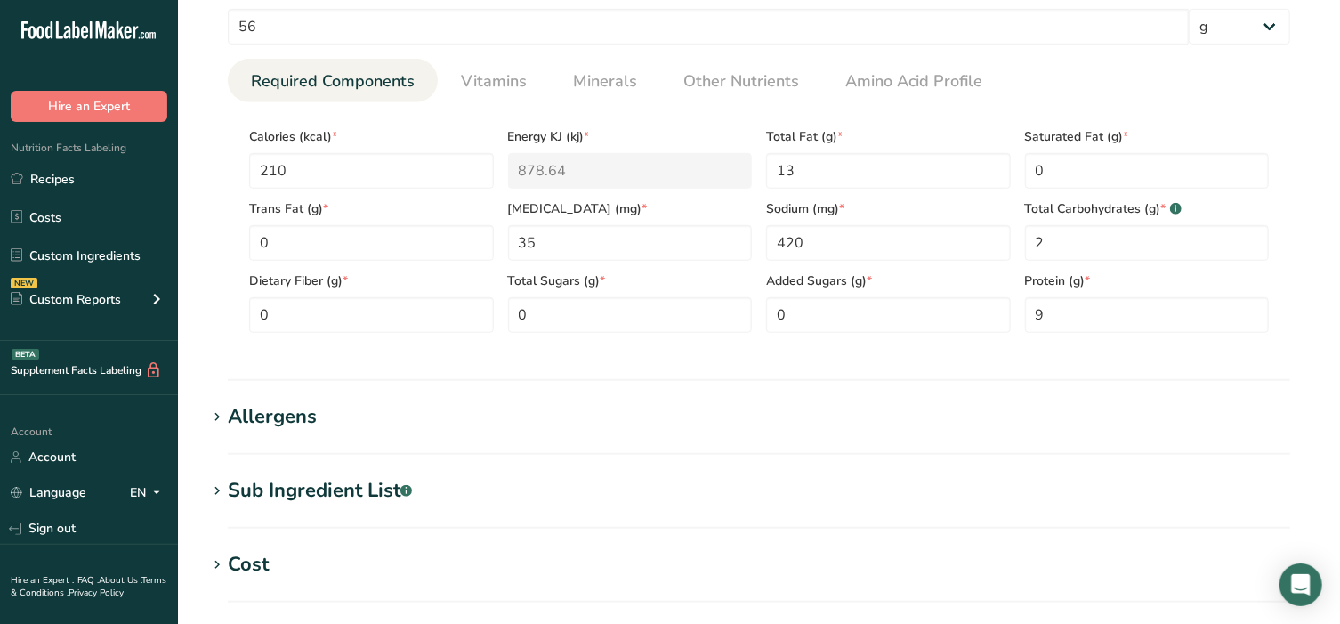
scroll to position [666, 0]
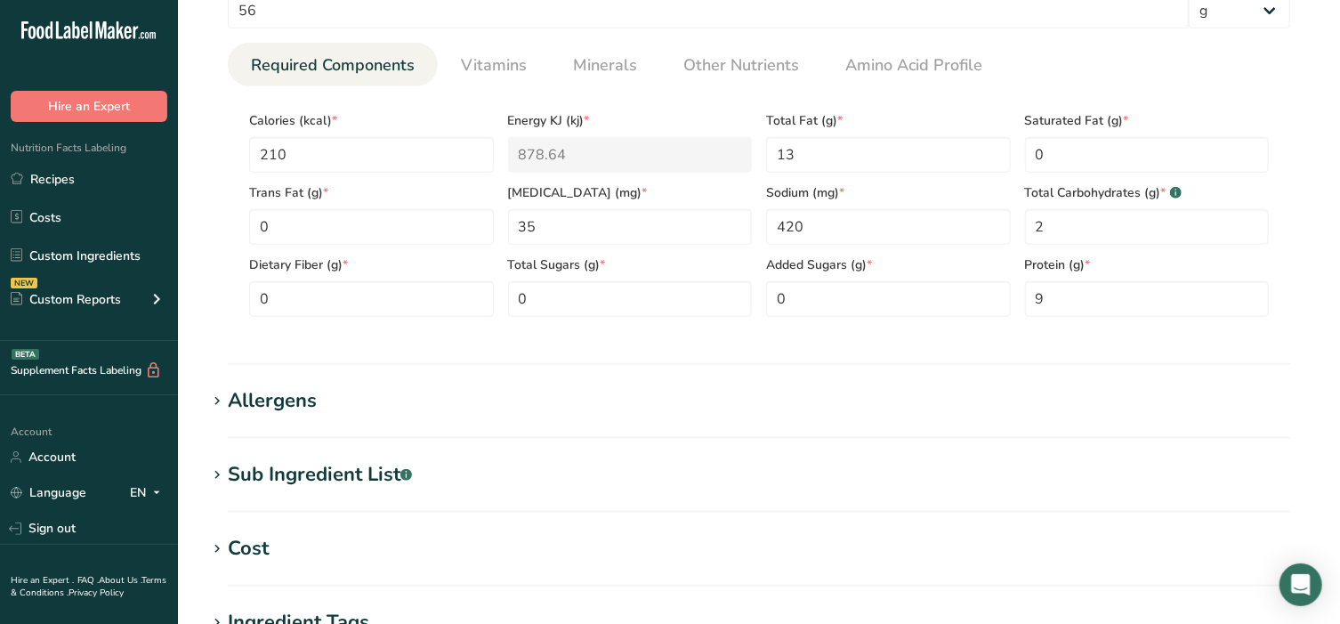
click at [214, 401] on icon at bounding box center [217, 401] width 16 height 25
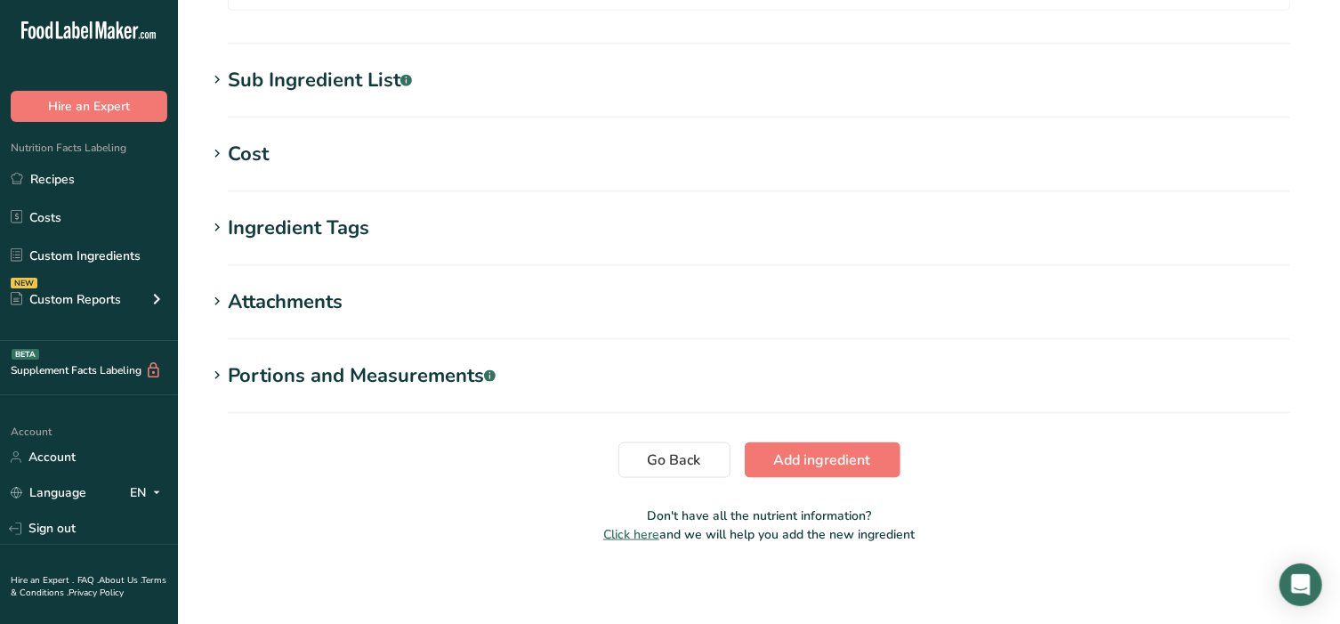
scroll to position [1150, 0]
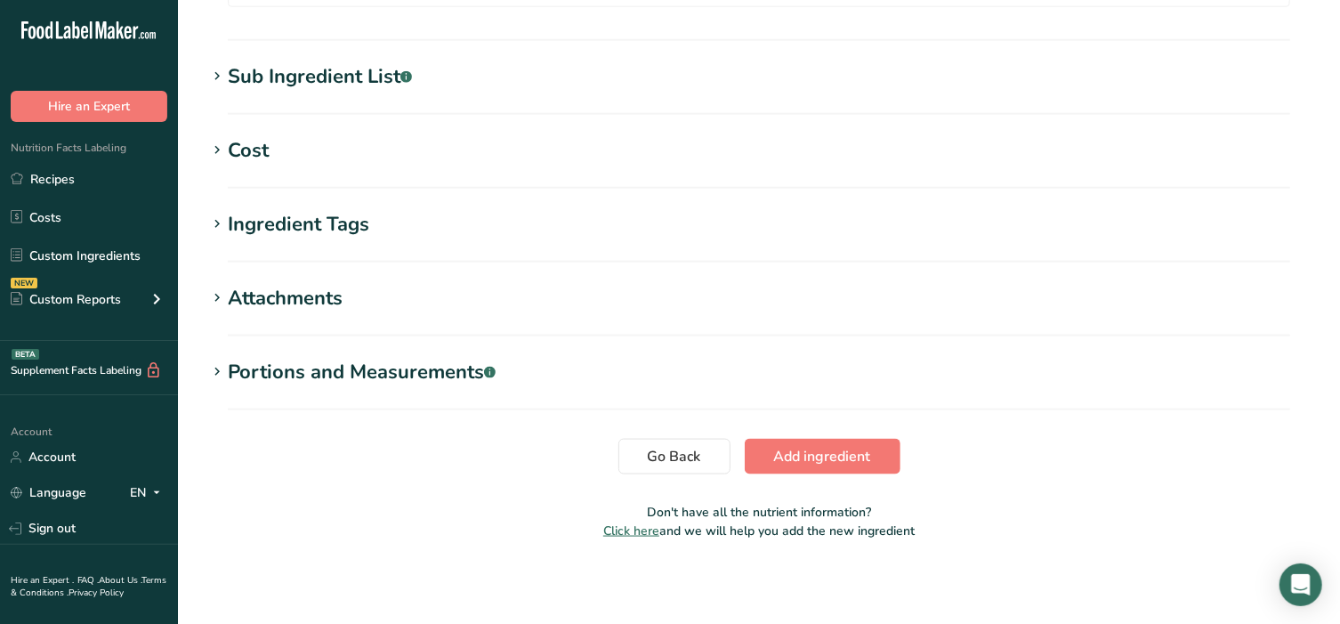
click at [222, 368] on icon at bounding box center [217, 371] width 16 height 25
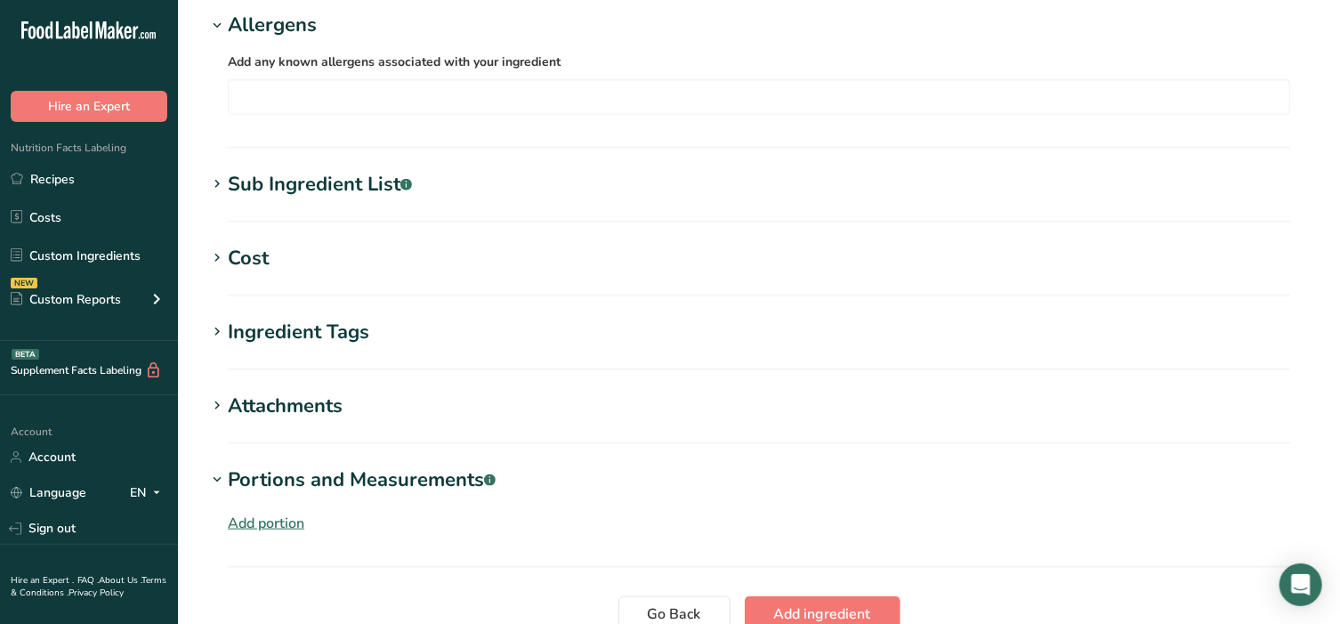
scroll to position [1038, 0]
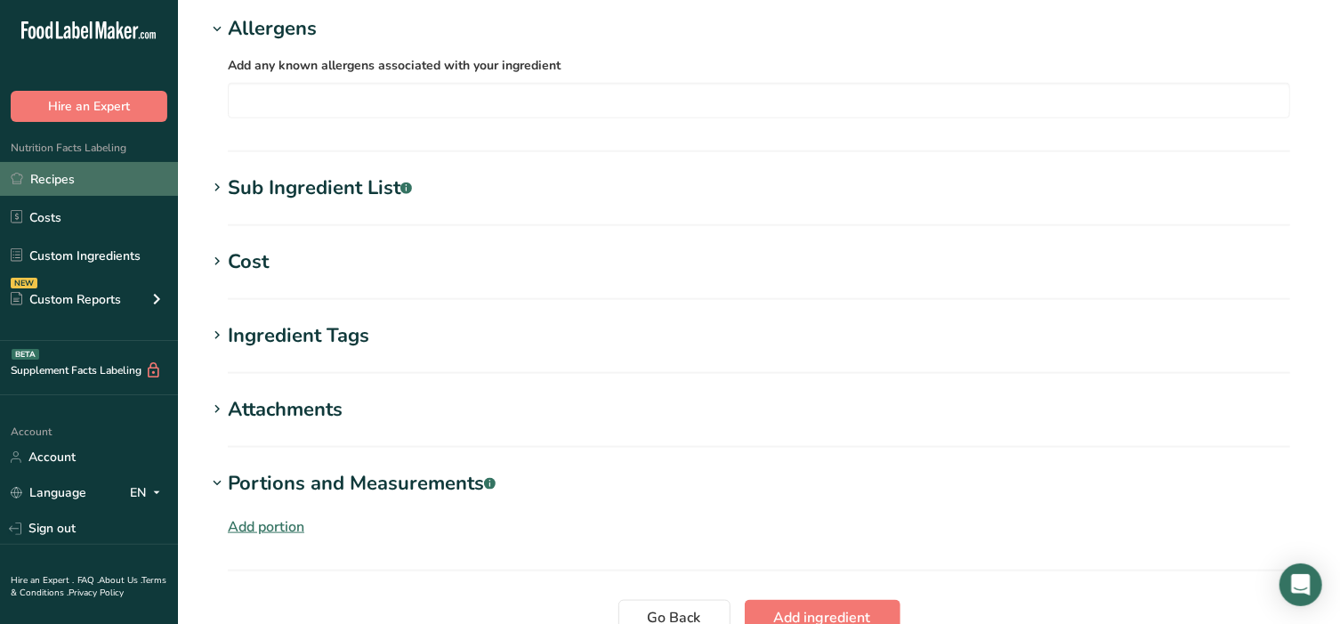
click at [43, 171] on link "Recipes" at bounding box center [89, 179] width 178 height 34
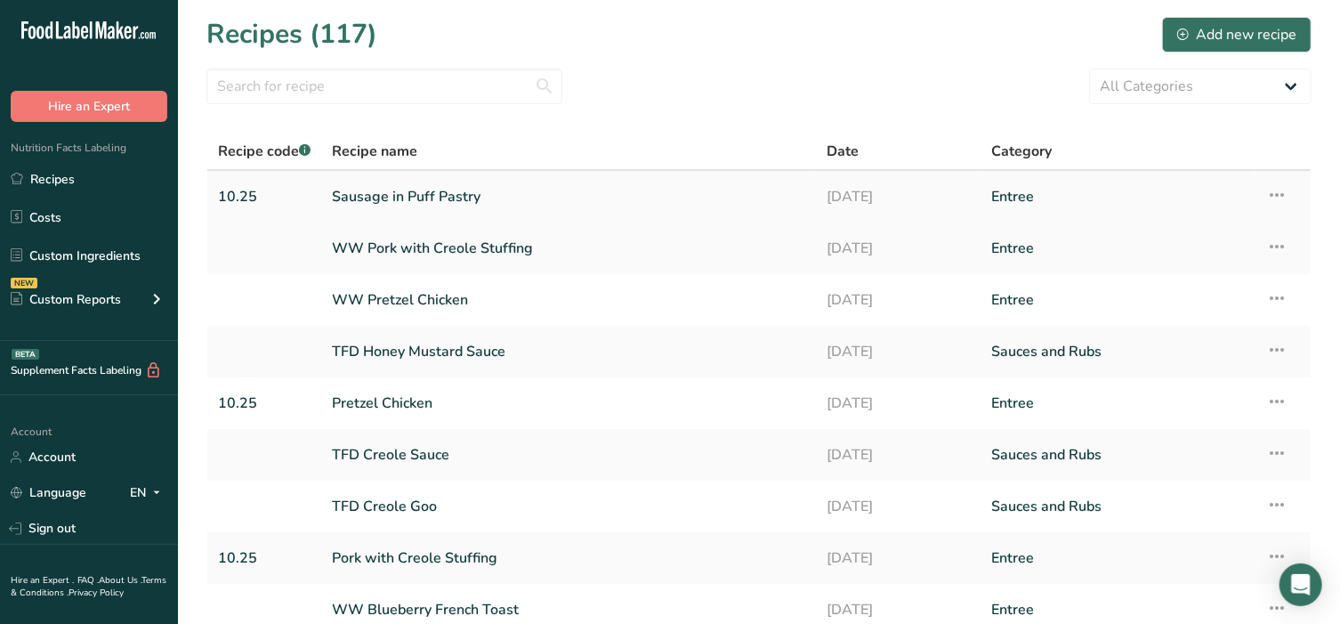
click at [401, 196] on link "Sausage in Puff Pastry" at bounding box center [568, 196] width 473 height 37
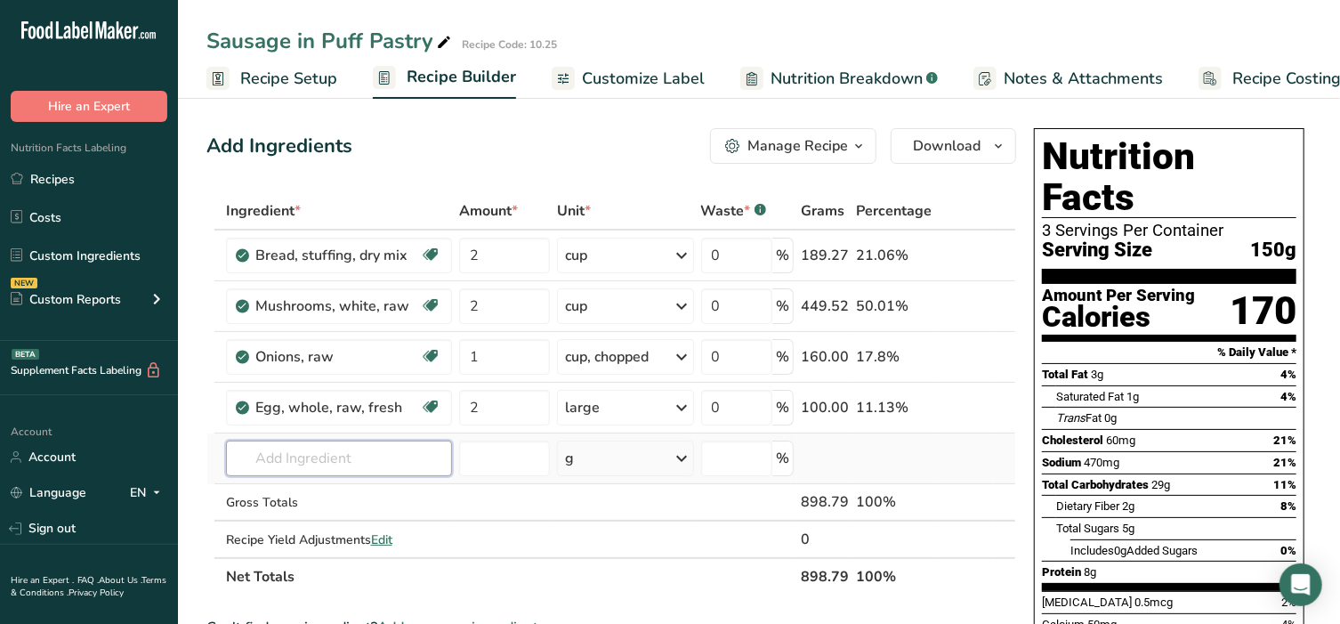
click at [342, 448] on input "text" at bounding box center [339, 458] width 227 height 36
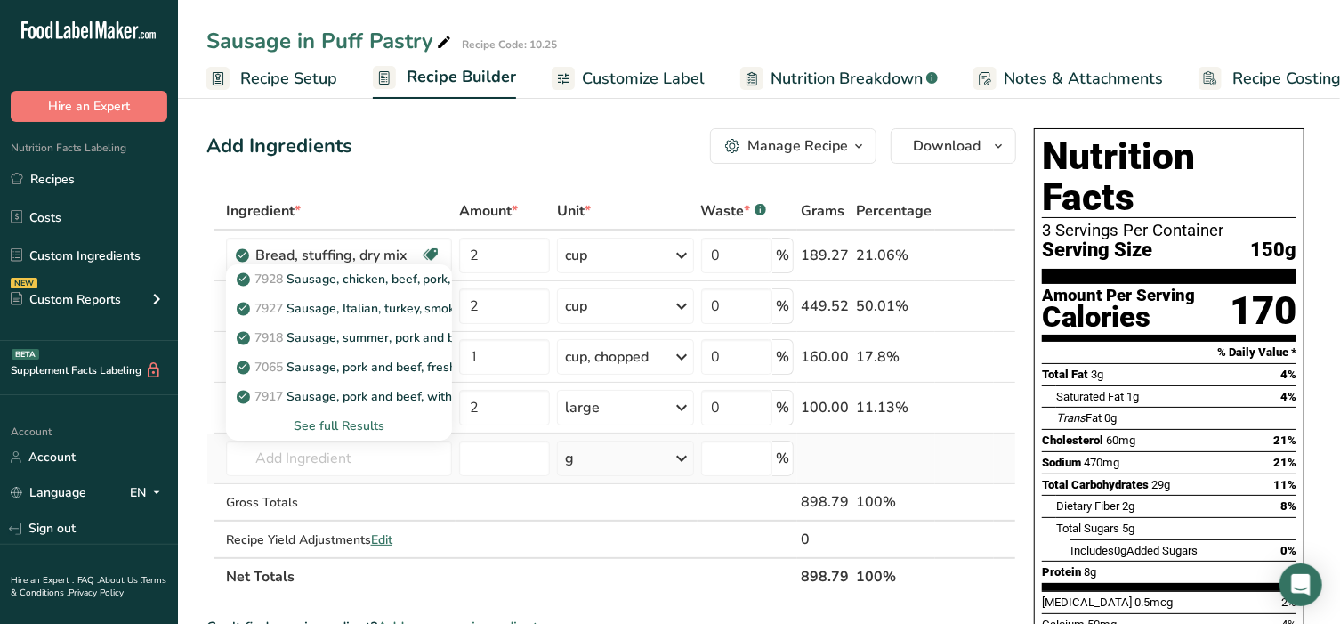
click at [338, 424] on div "See full Results" at bounding box center [339, 425] width 198 height 19
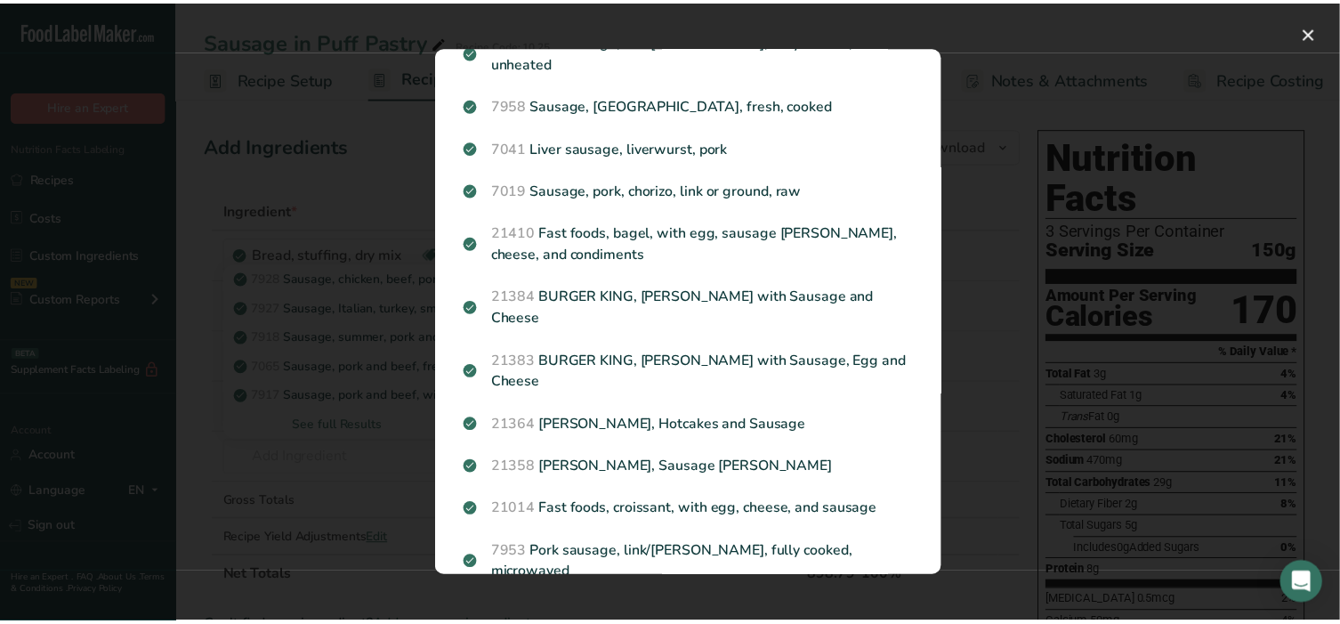
scroll to position [1260, 0]
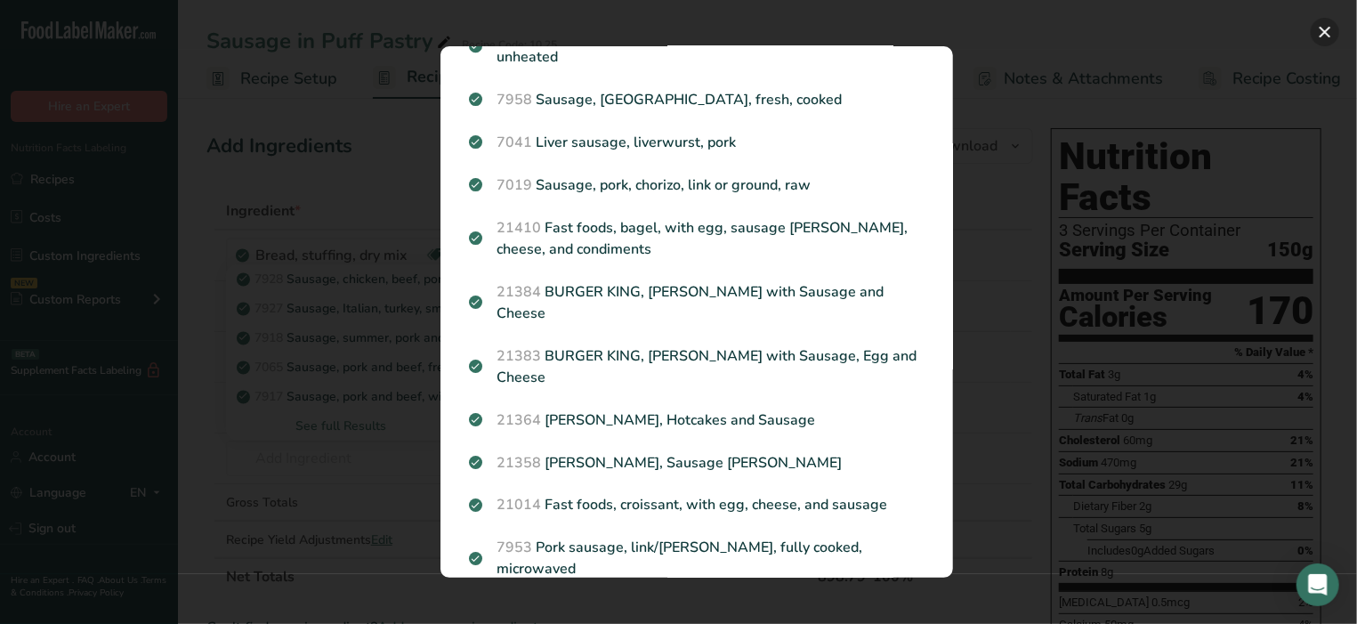
click at [1316, 40] on button "Search results modal" at bounding box center [1325, 32] width 28 height 28
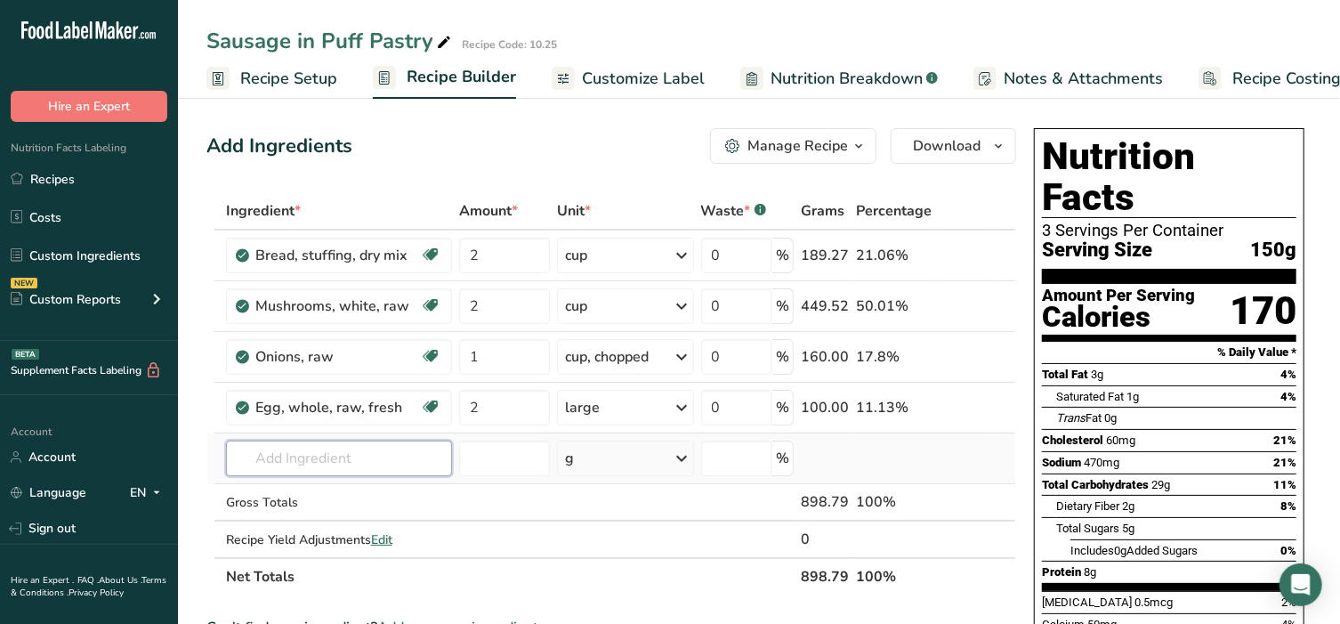
click at [314, 448] on input "text" at bounding box center [339, 458] width 227 height 36
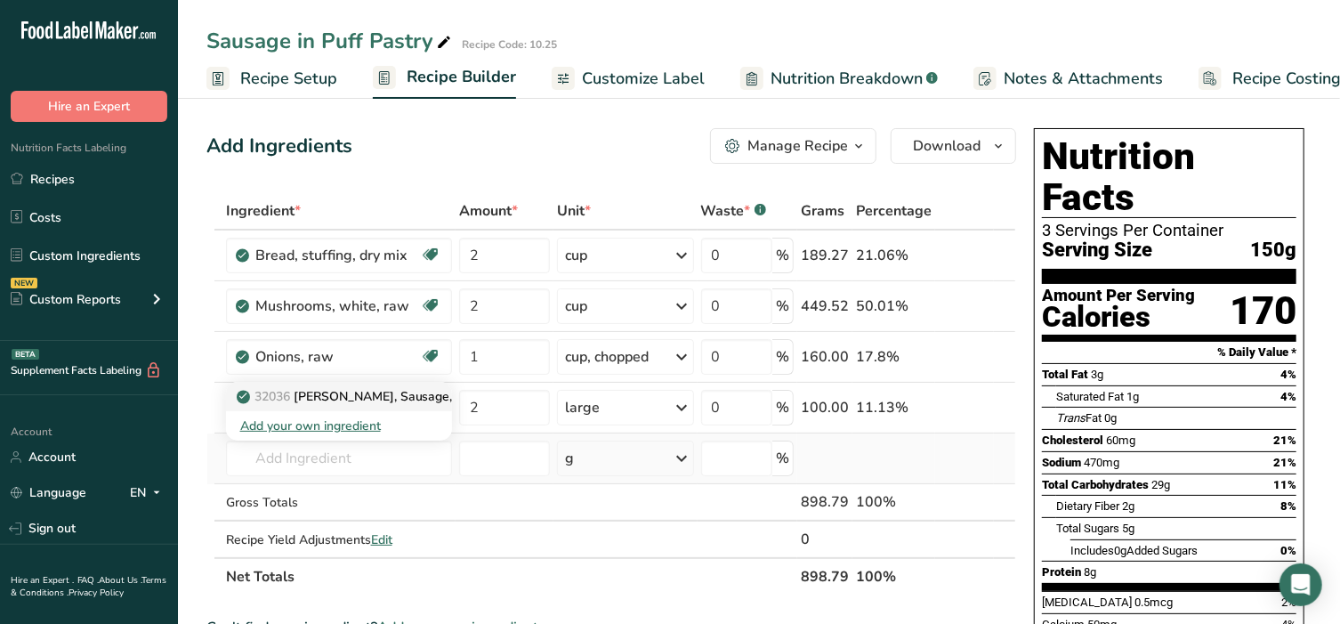
click at [334, 400] on p "32036 [PERSON_NAME], Sausage, Egg, and Cheese Breakfast Biscuit, frozen, unprep…" at bounding box center [504, 396] width 528 height 19
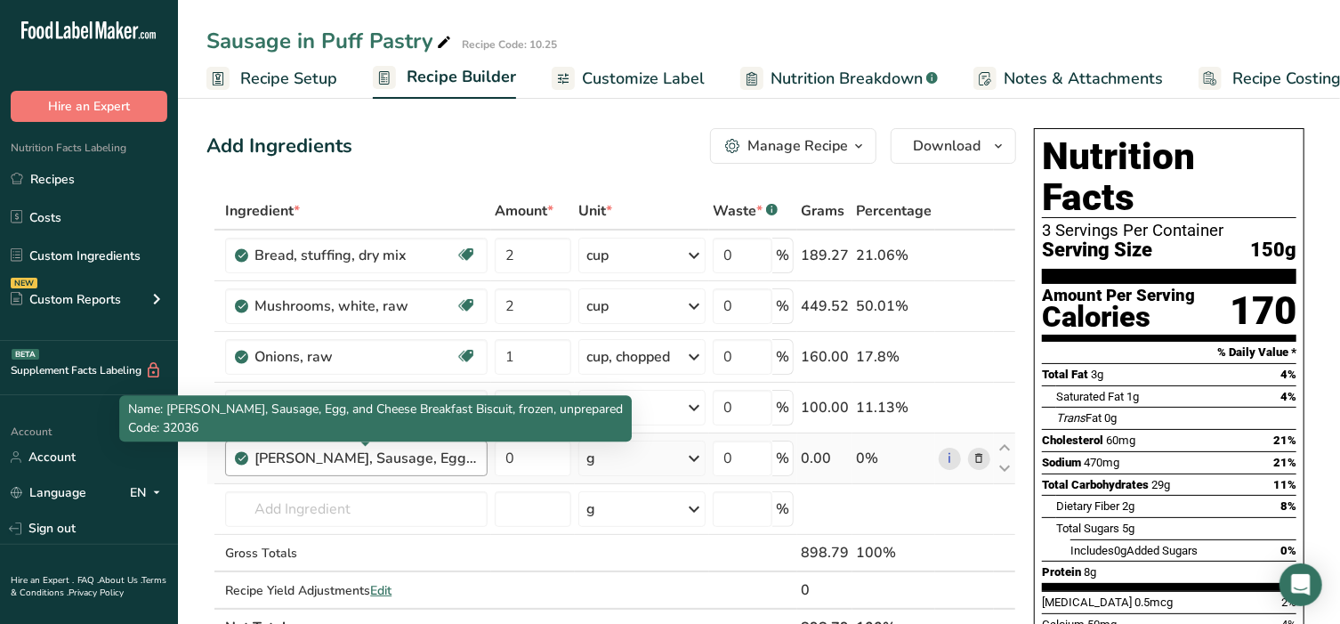
click at [396, 460] on div "[PERSON_NAME], Sausage, Egg, and Cheese Breakfast Biscuit, frozen, unprepared" at bounding box center [365, 458] width 222 height 21
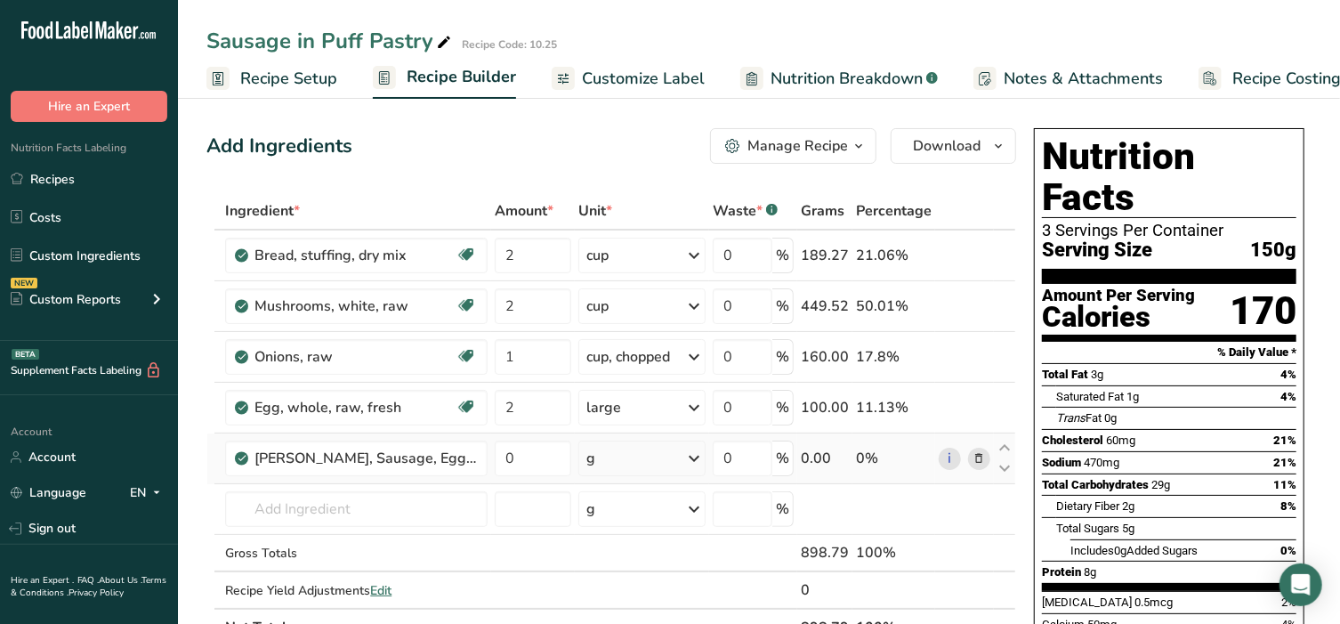
click at [974, 461] on icon at bounding box center [979, 458] width 12 height 19
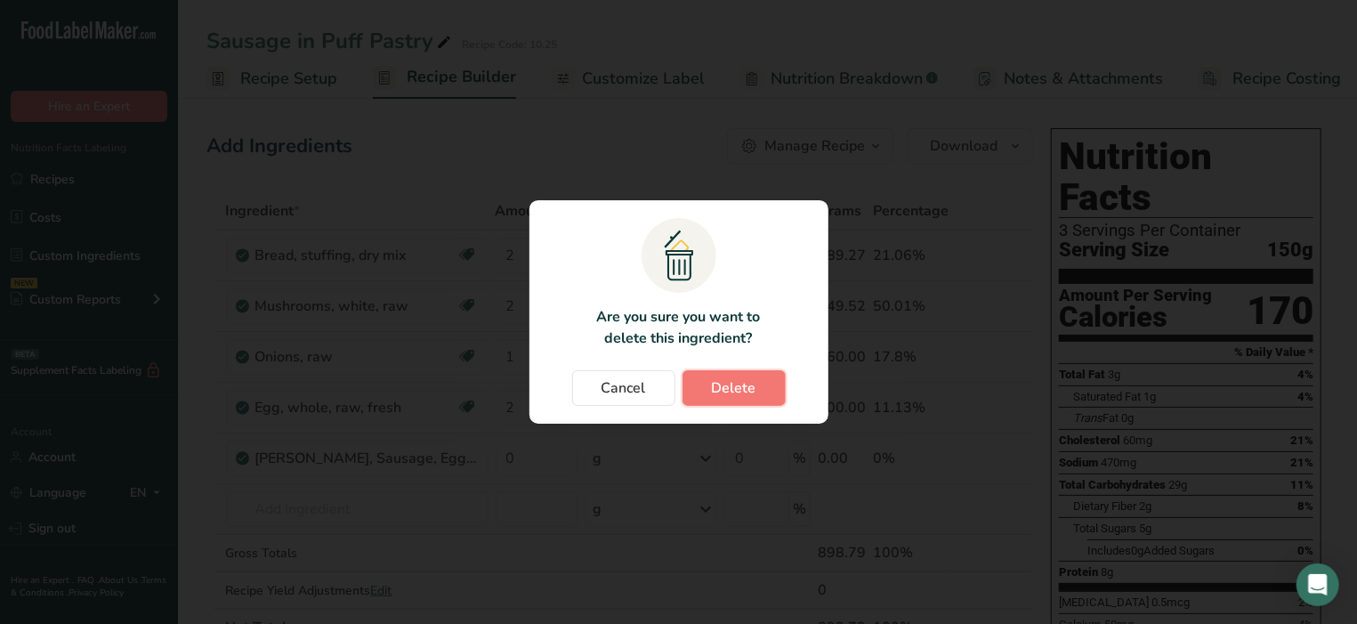
click at [708, 370] on button "Delete" at bounding box center [734, 388] width 103 height 36
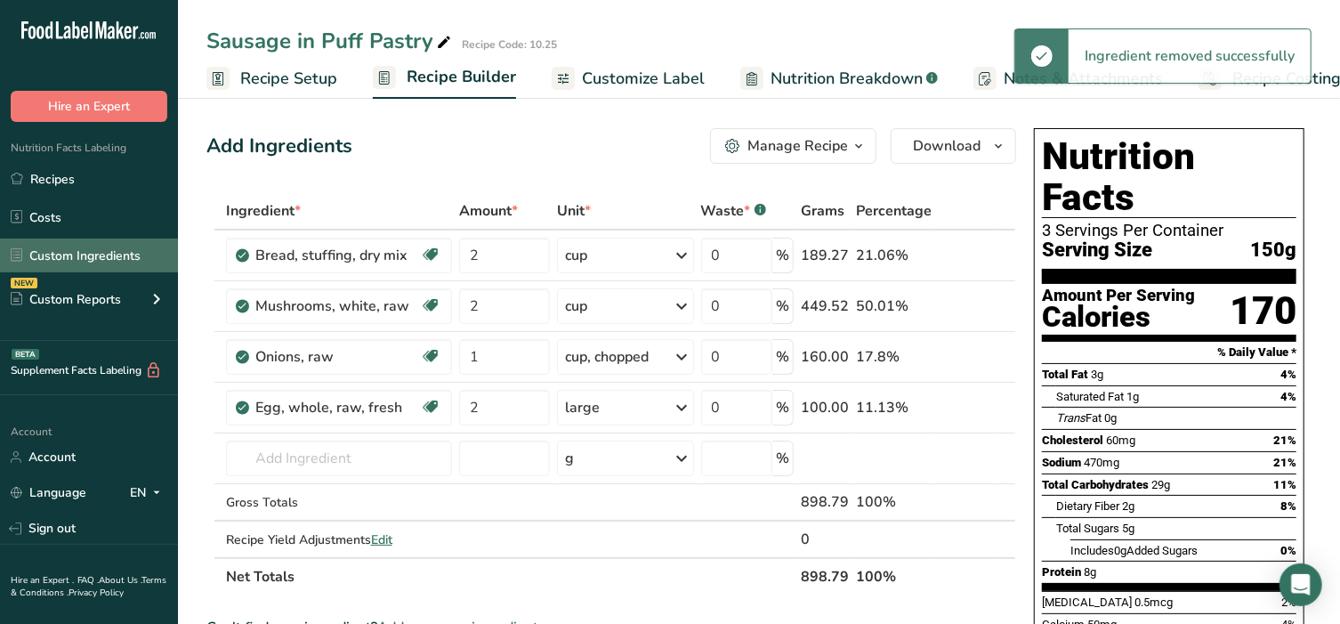
click at [102, 265] on link "Custom Ingredients" at bounding box center [89, 255] width 178 height 34
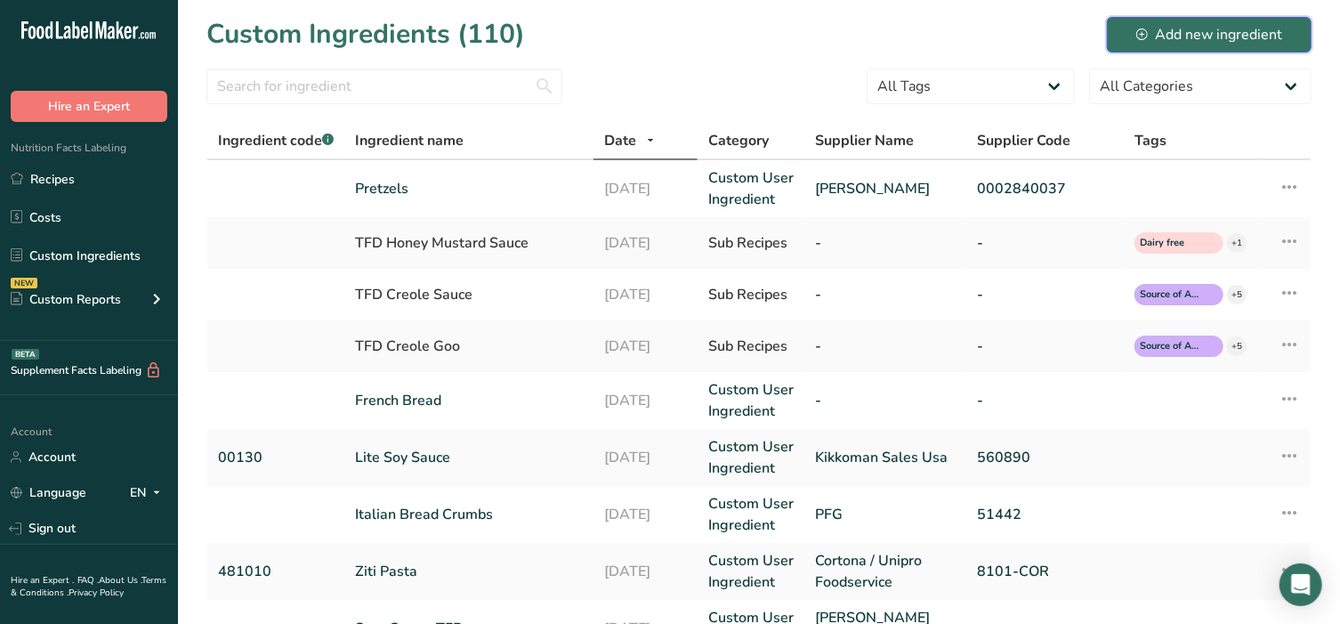
click at [1207, 41] on div "Add new ingredient" at bounding box center [1209, 34] width 146 height 21
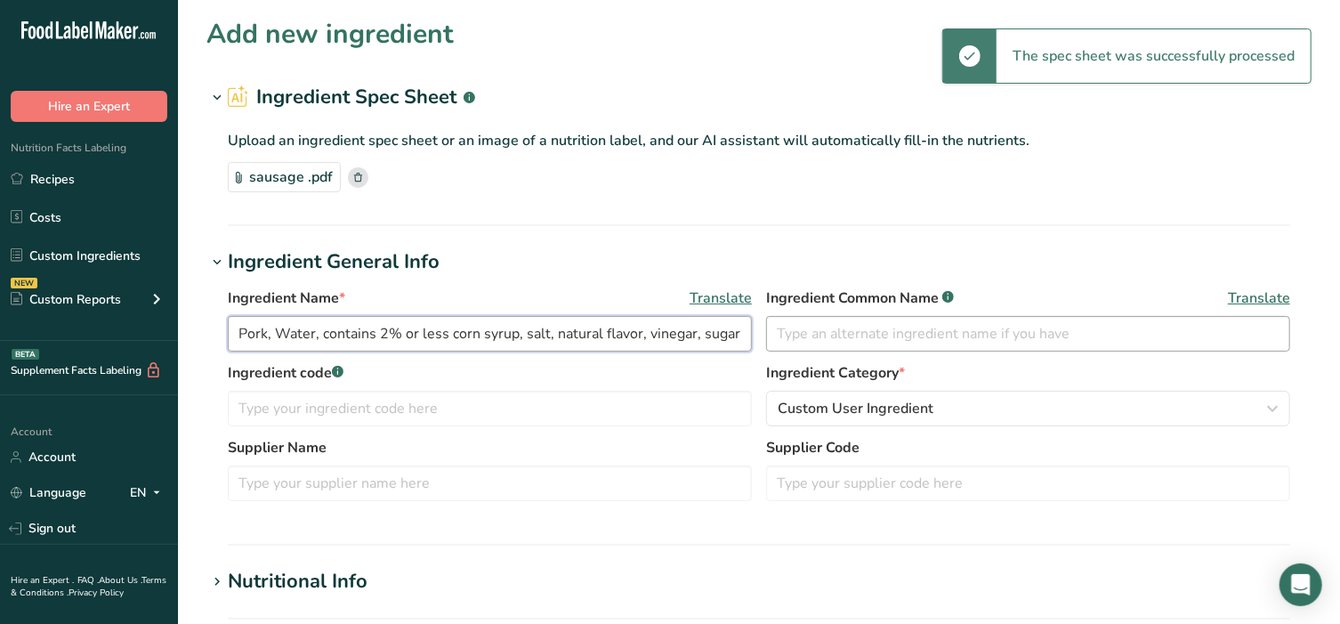
scroll to position [0, 224]
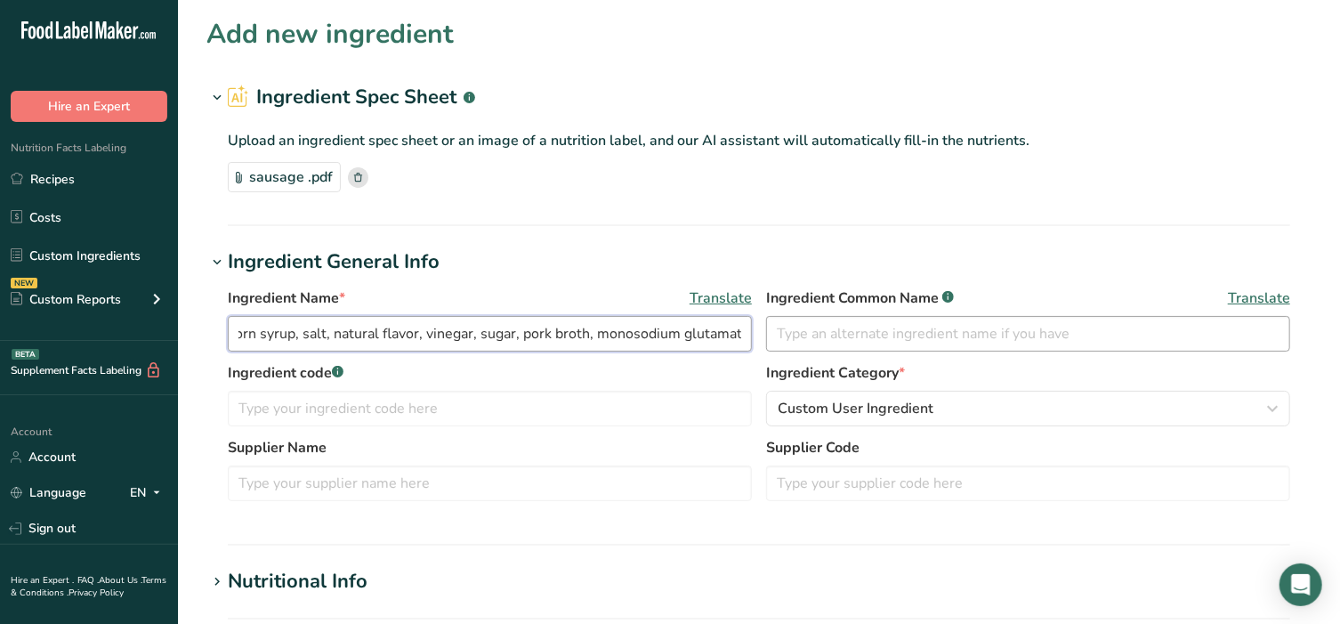
drag, startPoint x: 240, startPoint y: 328, endPoint x: 957, endPoint y: 349, distance: 717.5
click at [957, 349] on div "Ingredient Name * Translate Pork, Water, contains 2% or less corn syrup, salt, …" at bounding box center [759, 324] width 1062 height 75
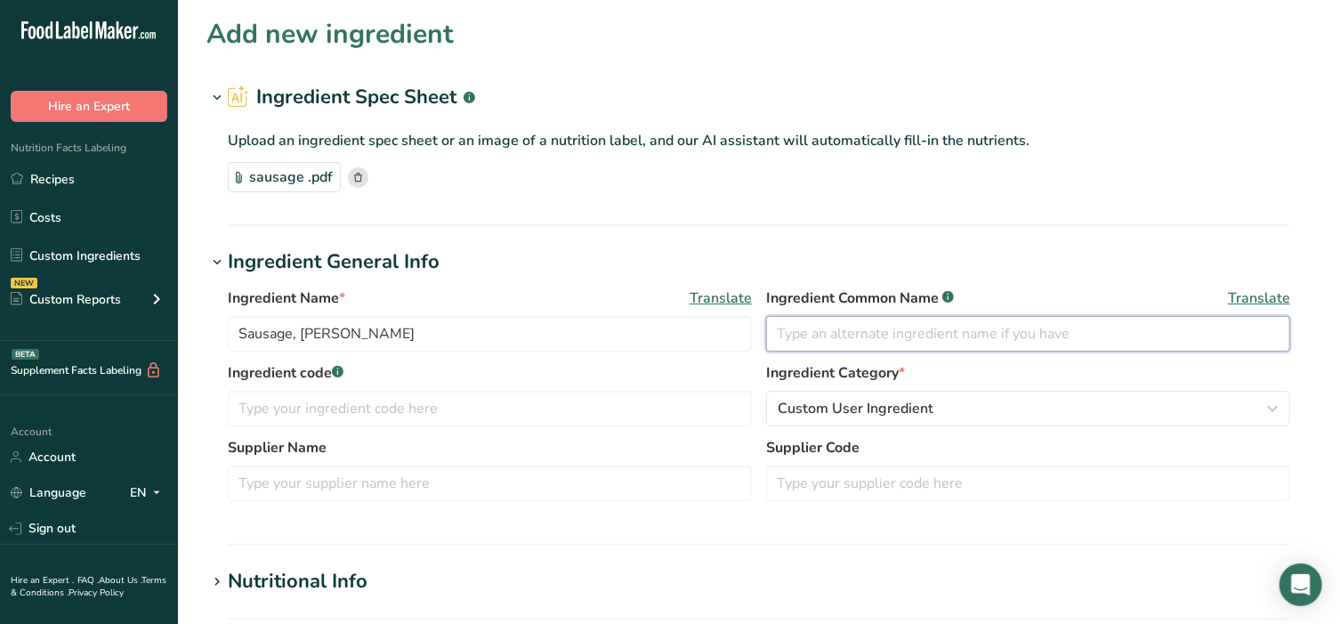
click at [1029, 338] on input "text" at bounding box center [1028, 334] width 524 height 36
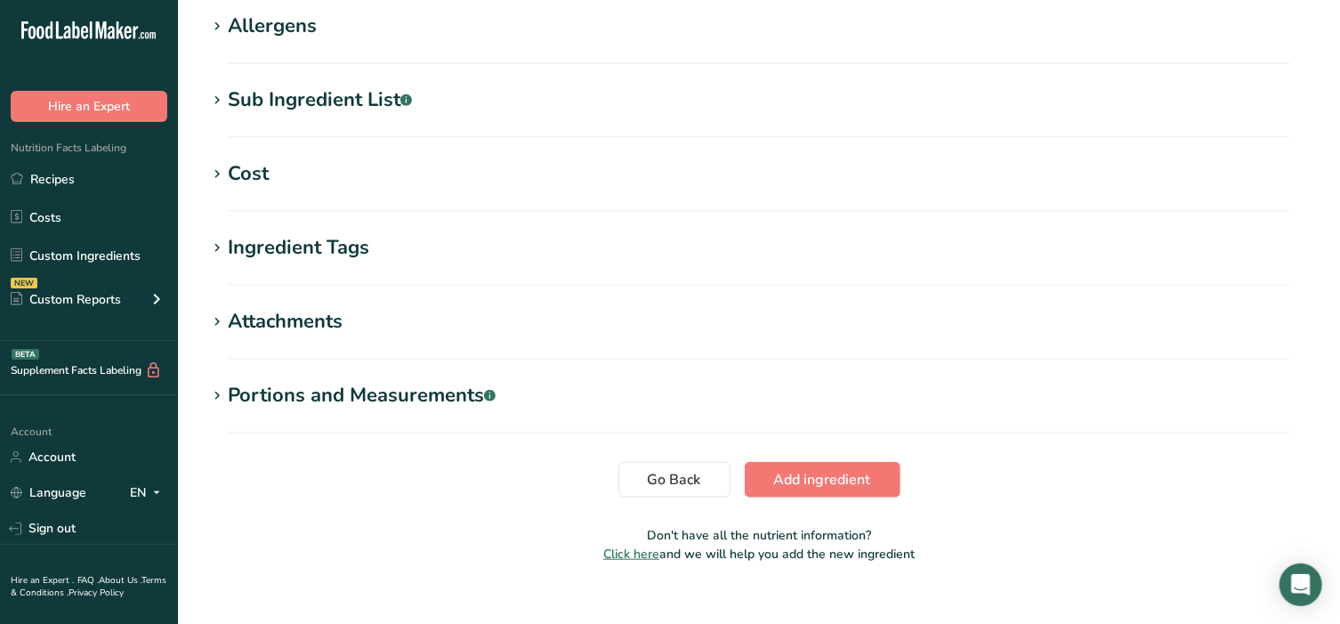
scroll to position [630, 0]
click at [784, 463] on button "Add ingredient" at bounding box center [823, 479] width 156 height 36
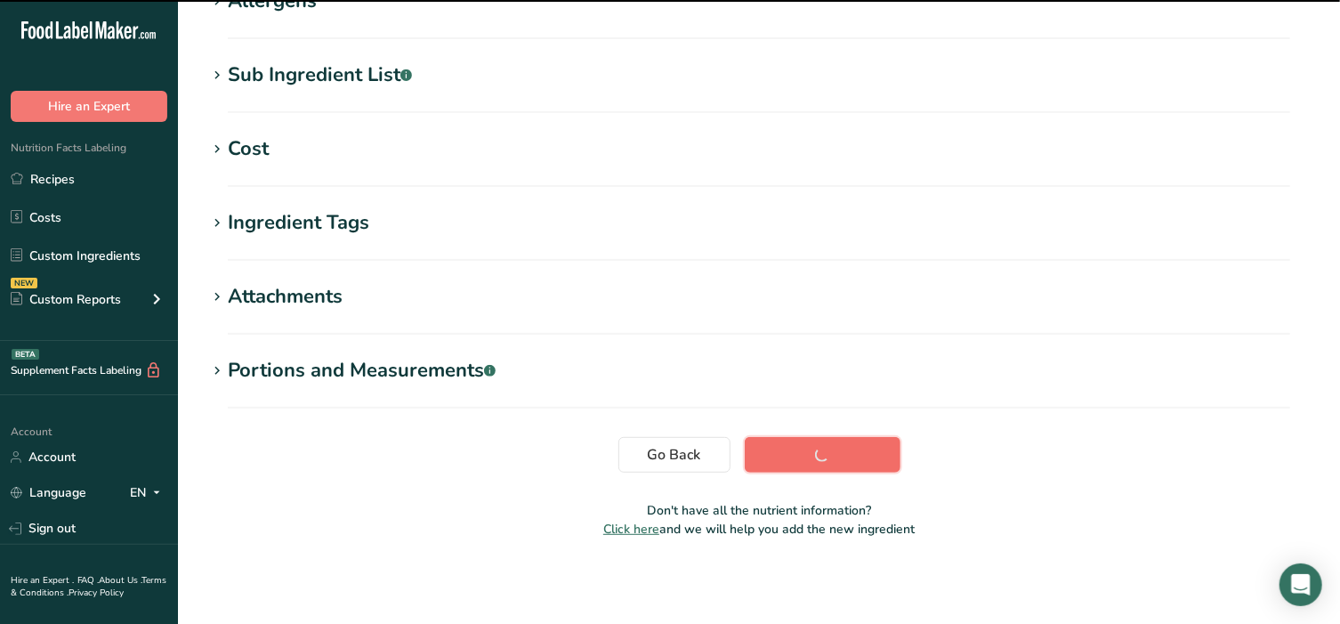
scroll to position [295, 0]
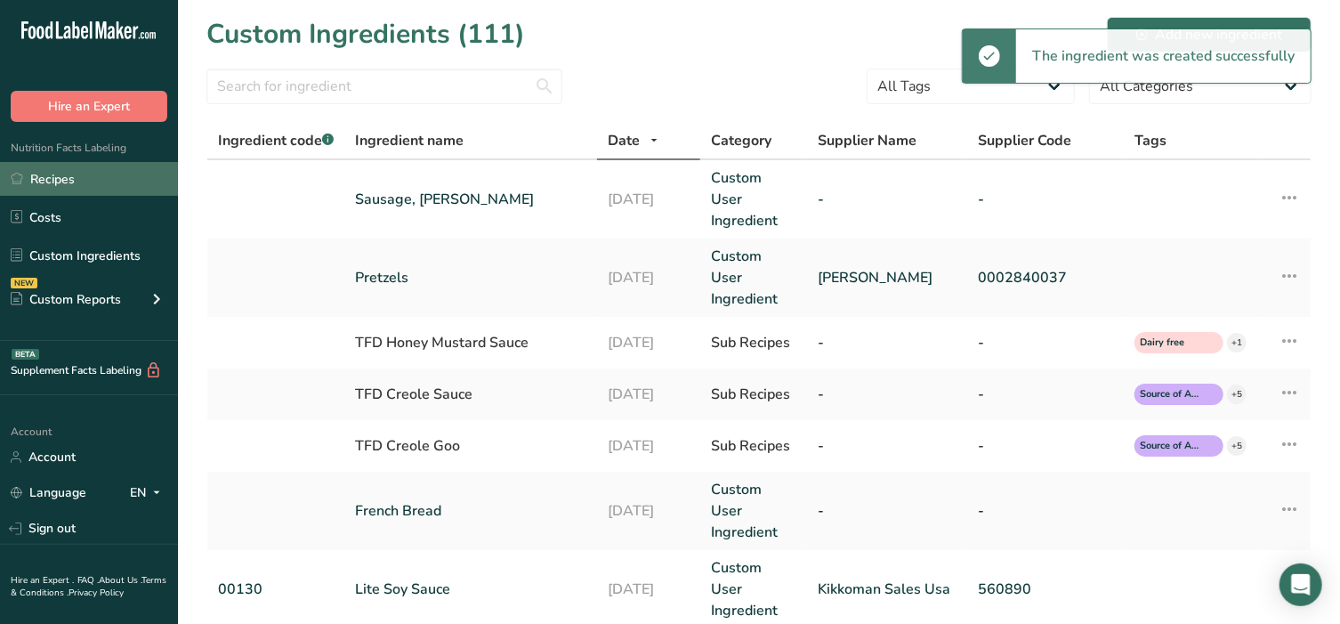
click at [99, 183] on link "Recipes" at bounding box center [89, 179] width 178 height 34
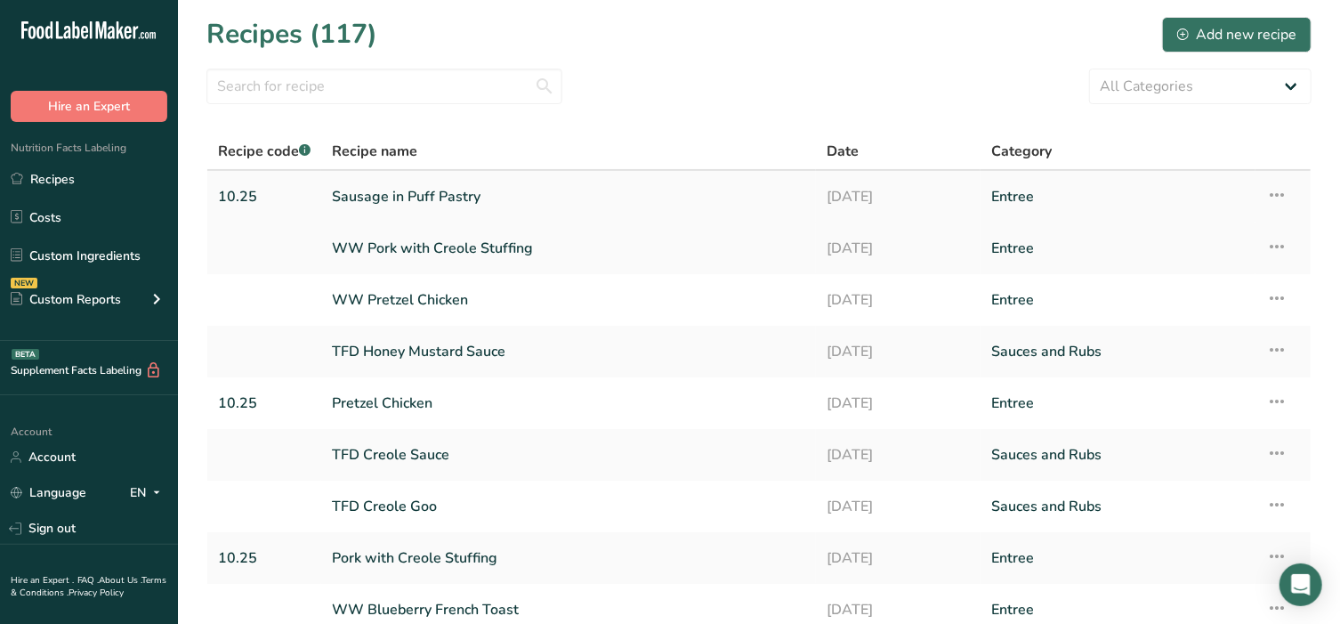
click at [392, 194] on link "Sausage in Puff Pastry" at bounding box center [568, 196] width 473 height 37
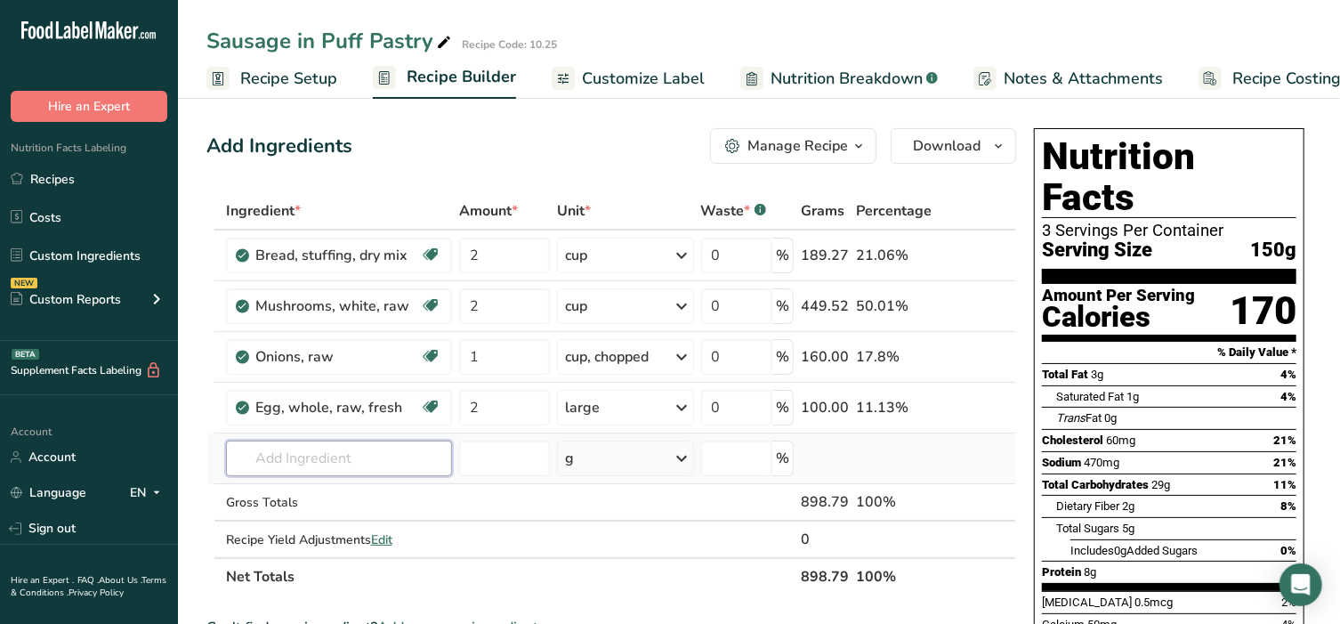
click at [277, 462] on input "text" at bounding box center [339, 458] width 227 height 36
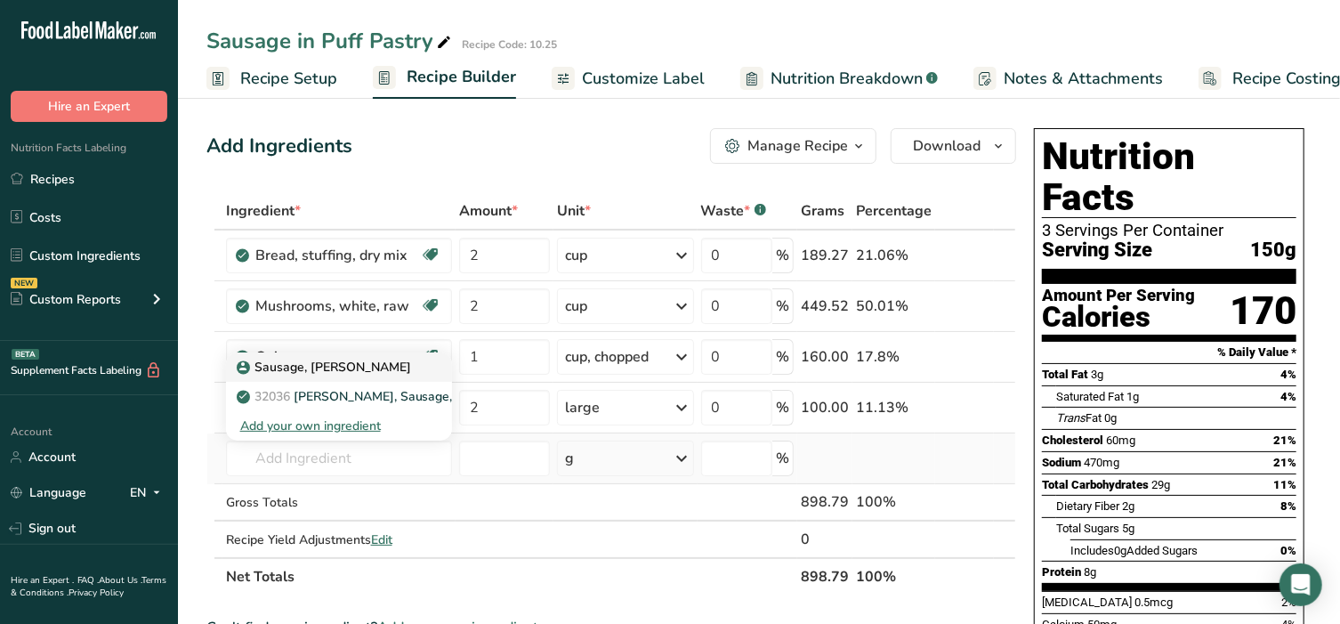
click at [310, 370] on p "Sausage, [PERSON_NAME]" at bounding box center [325, 367] width 171 height 19
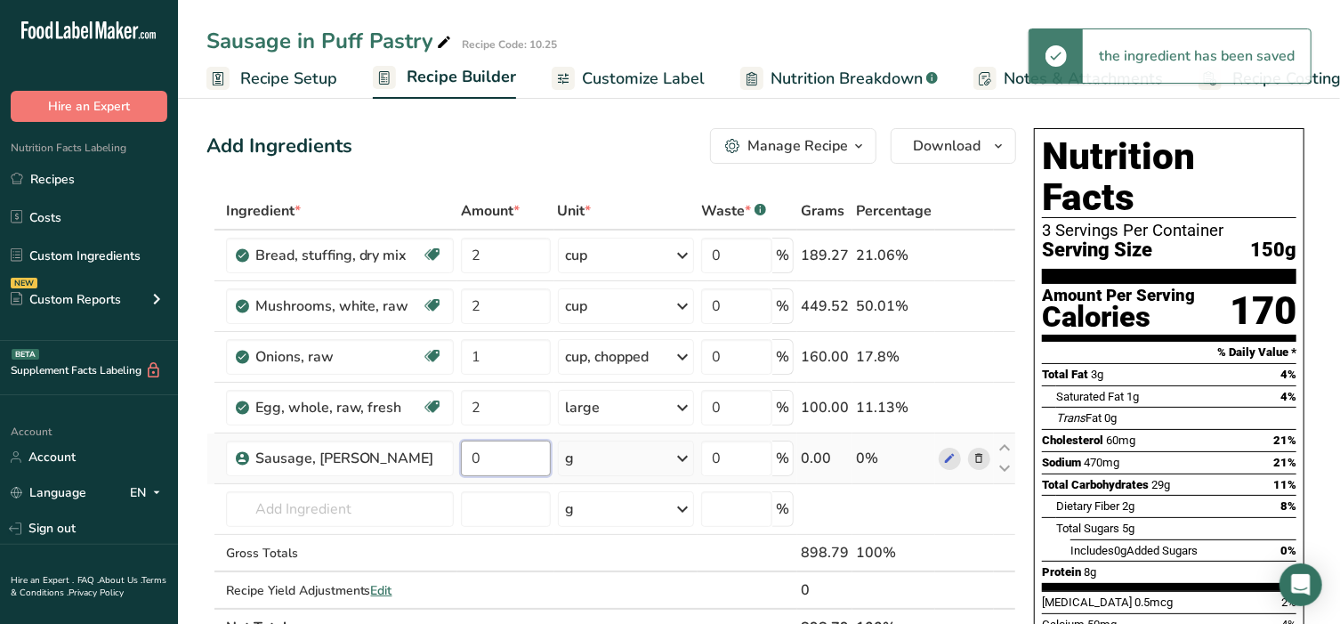
click at [525, 455] on input "0" at bounding box center [506, 458] width 90 height 36
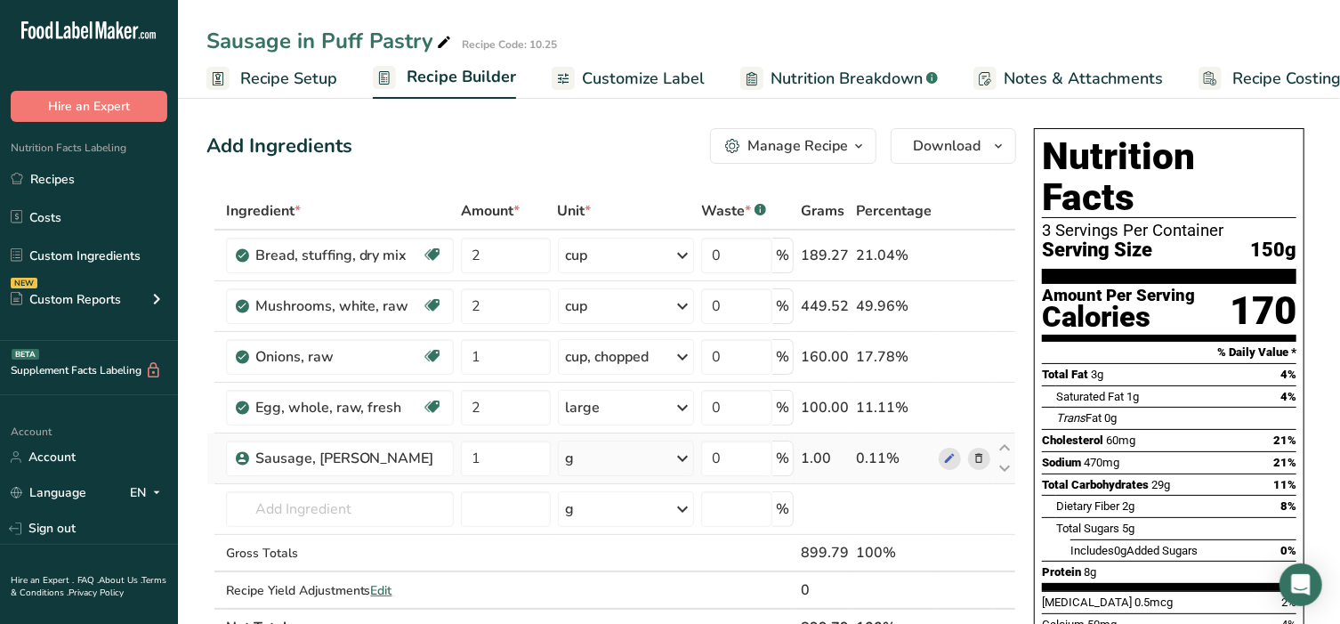
click at [623, 455] on div "Ingredient * Amount * Unit * Waste * .a-a{fill:#347362;}.b-a{fill:#fff;} Grams …" at bounding box center [611, 419] width 810 height 454
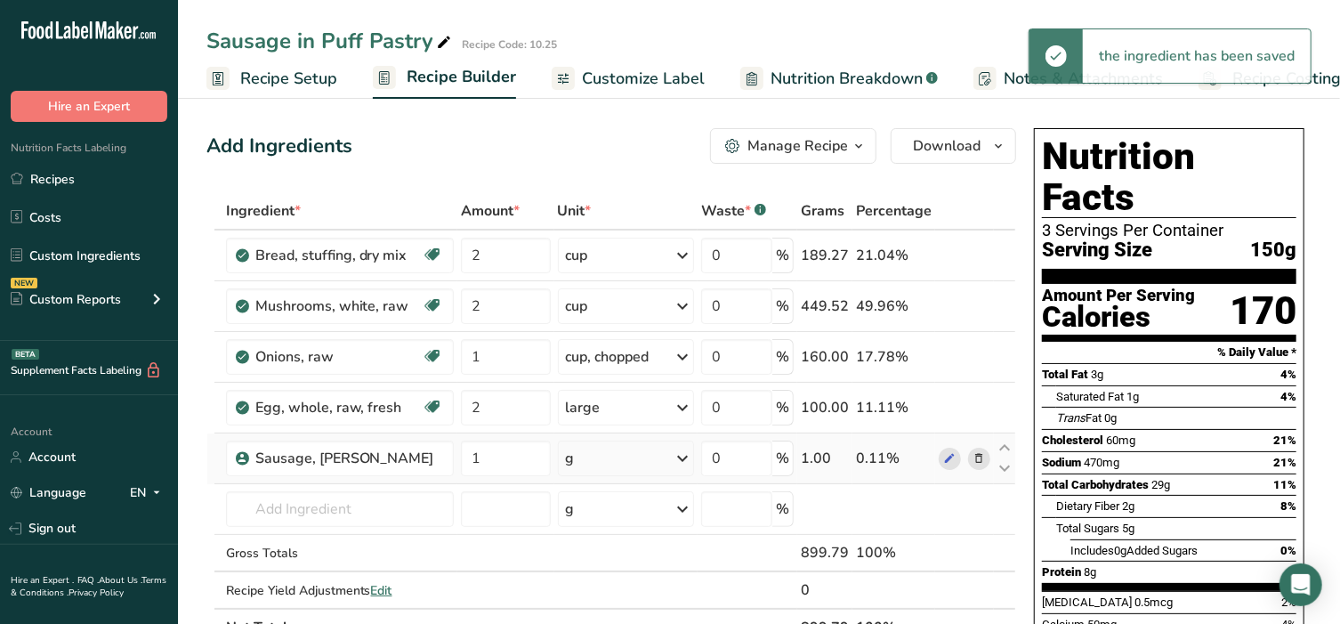
click at [623, 455] on div "g" at bounding box center [626, 458] width 136 height 36
click at [618, 593] on div "See more" at bounding box center [643, 599] width 149 height 19
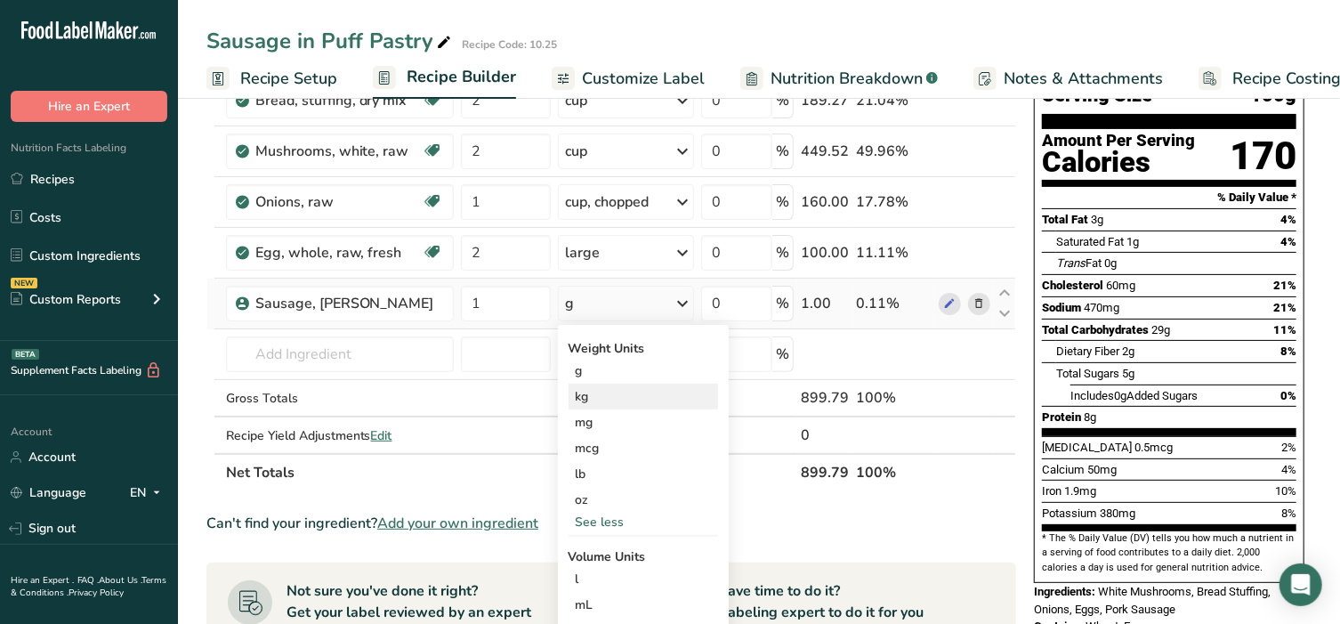
scroll to position [185, 0]
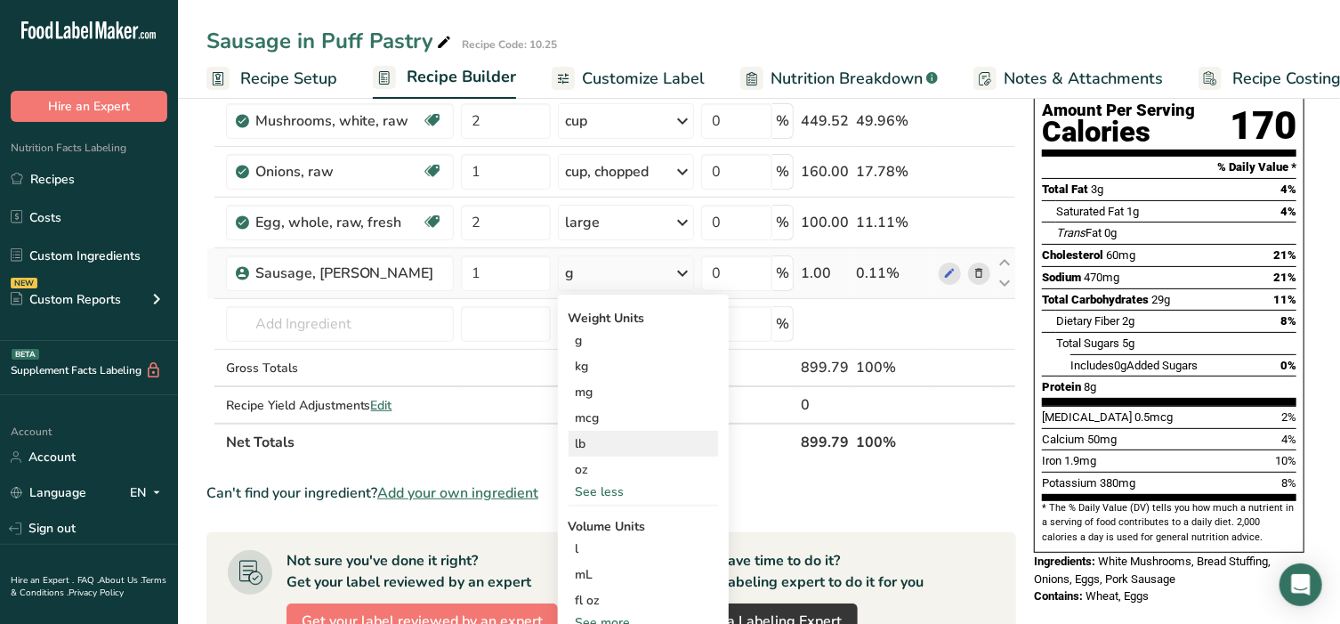
click at [575, 445] on div "lb" at bounding box center [643, 444] width 149 height 26
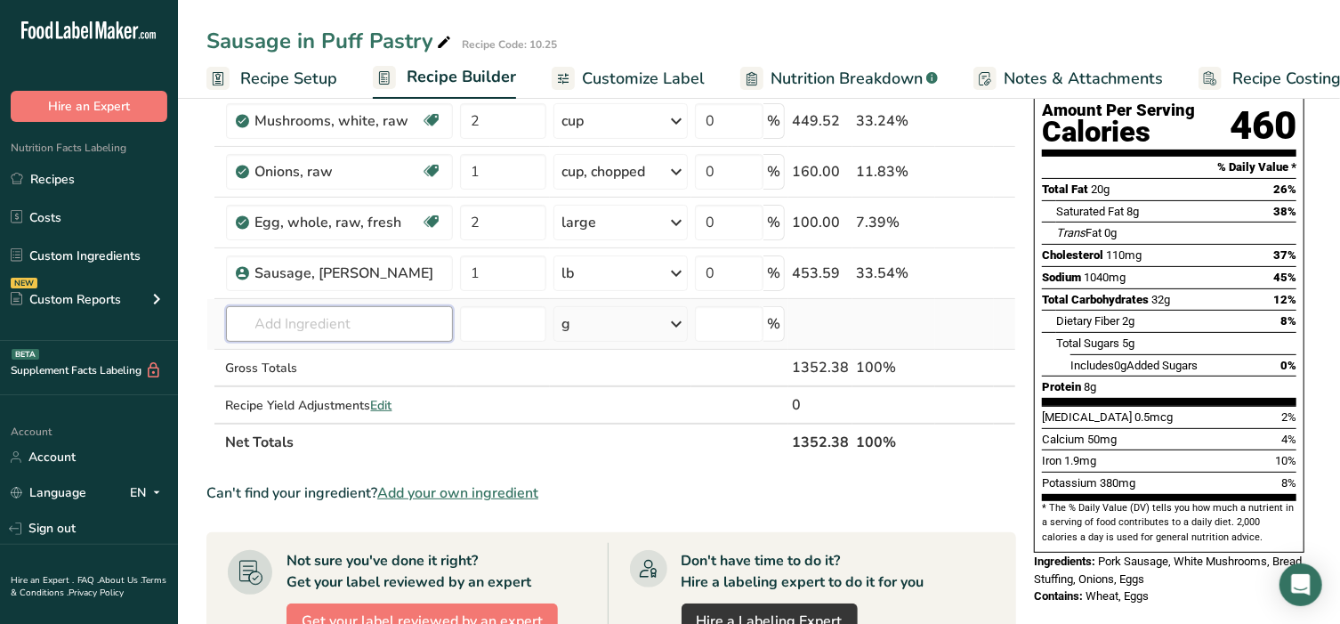
click at [345, 329] on input "text" at bounding box center [339, 324] width 227 height 36
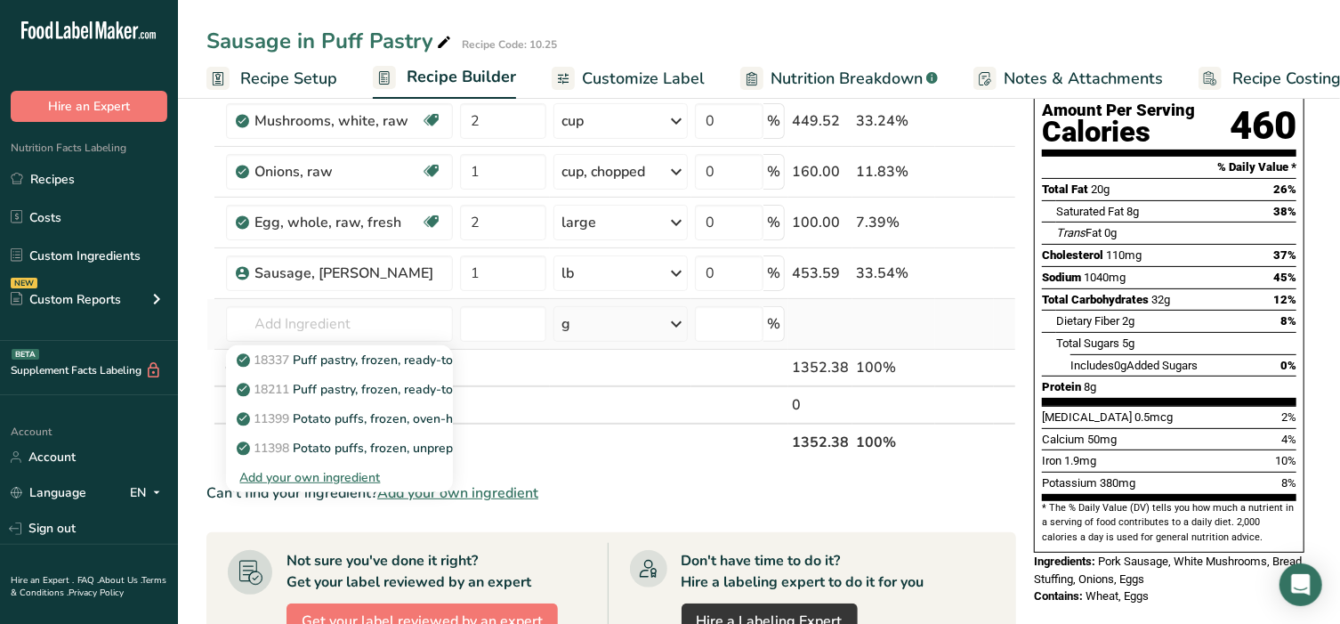
click at [324, 473] on div "Add your own ingredient" at bounding box center [339, 477] width 198 height 19
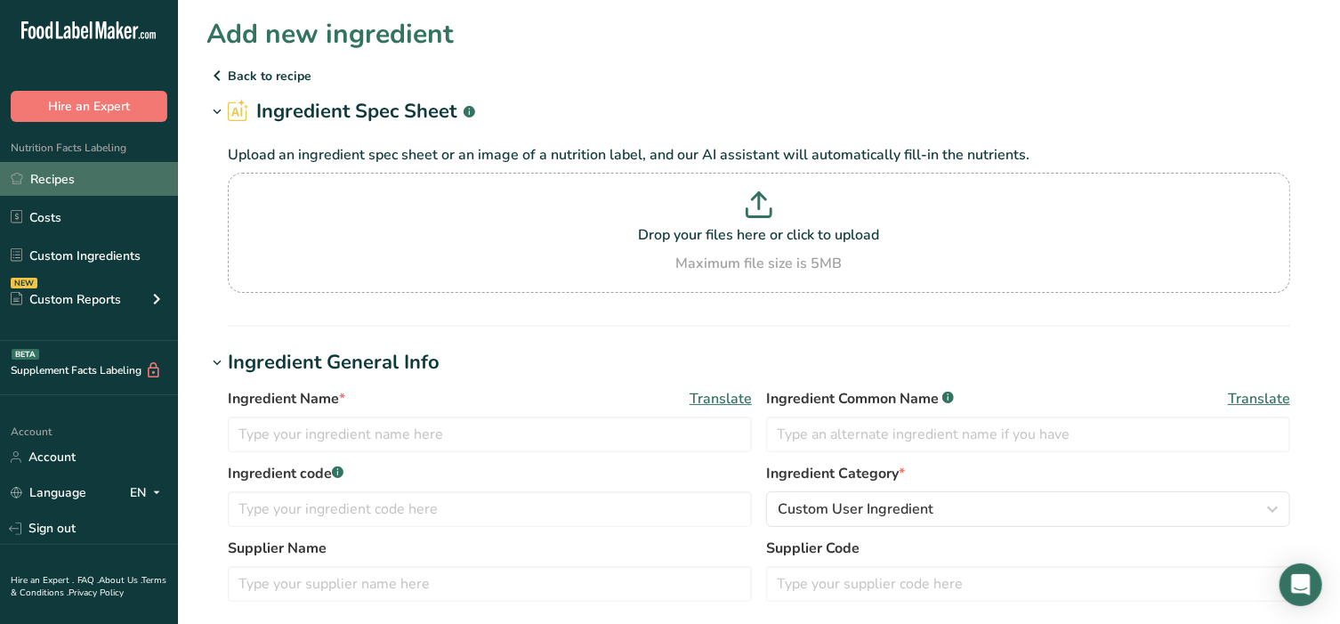
click at [57, 175] on link "Recipes" at bounding box center [89, 179] width 178 height 34
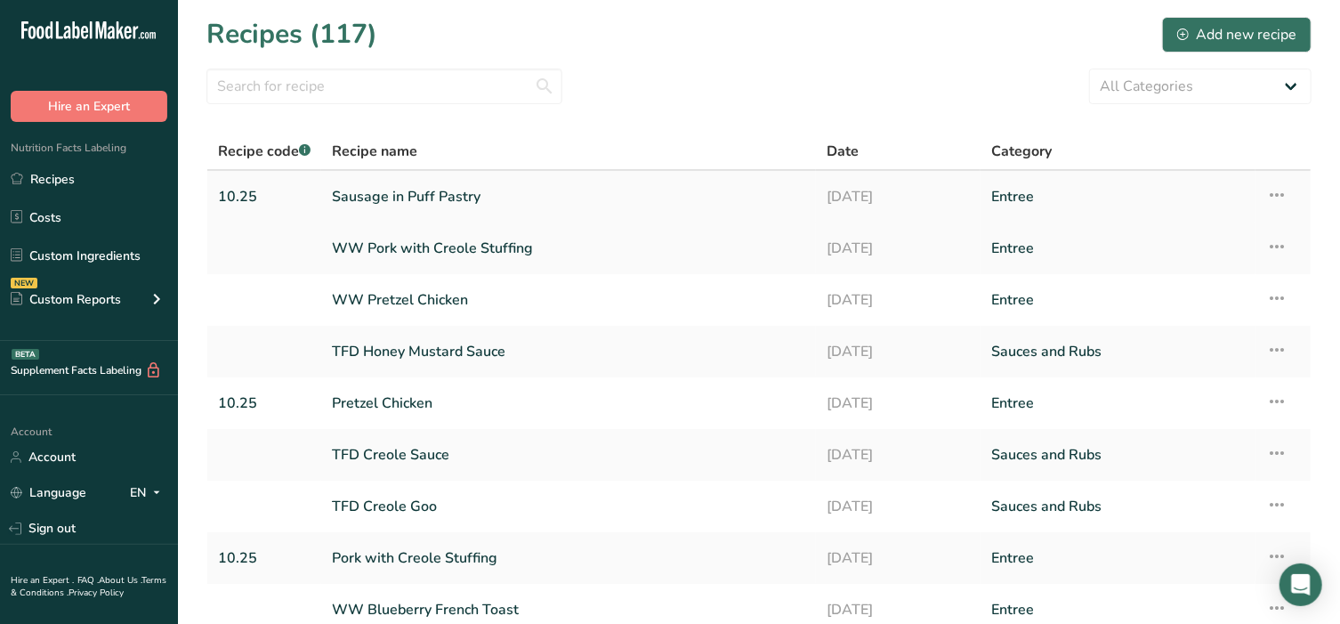
click at [396, 208] on link "Sausage in Puff Pastry" at bounding box center [568, 196] width 473 height 37
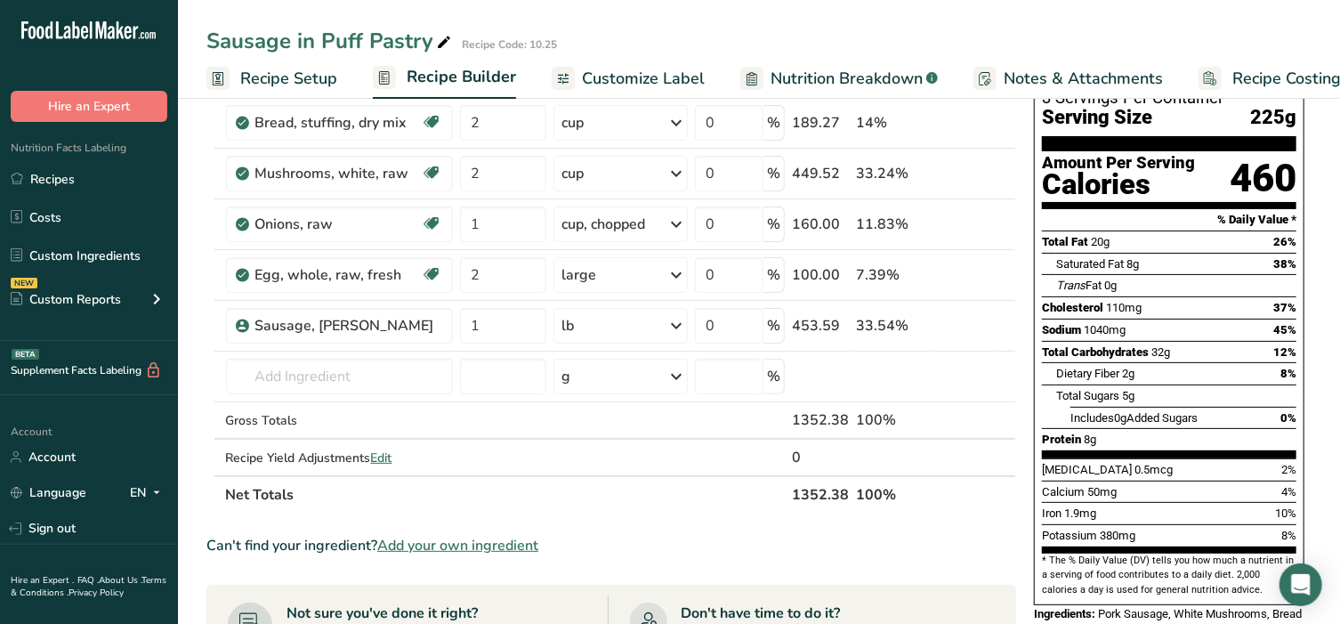
scroll to position [148, 0]
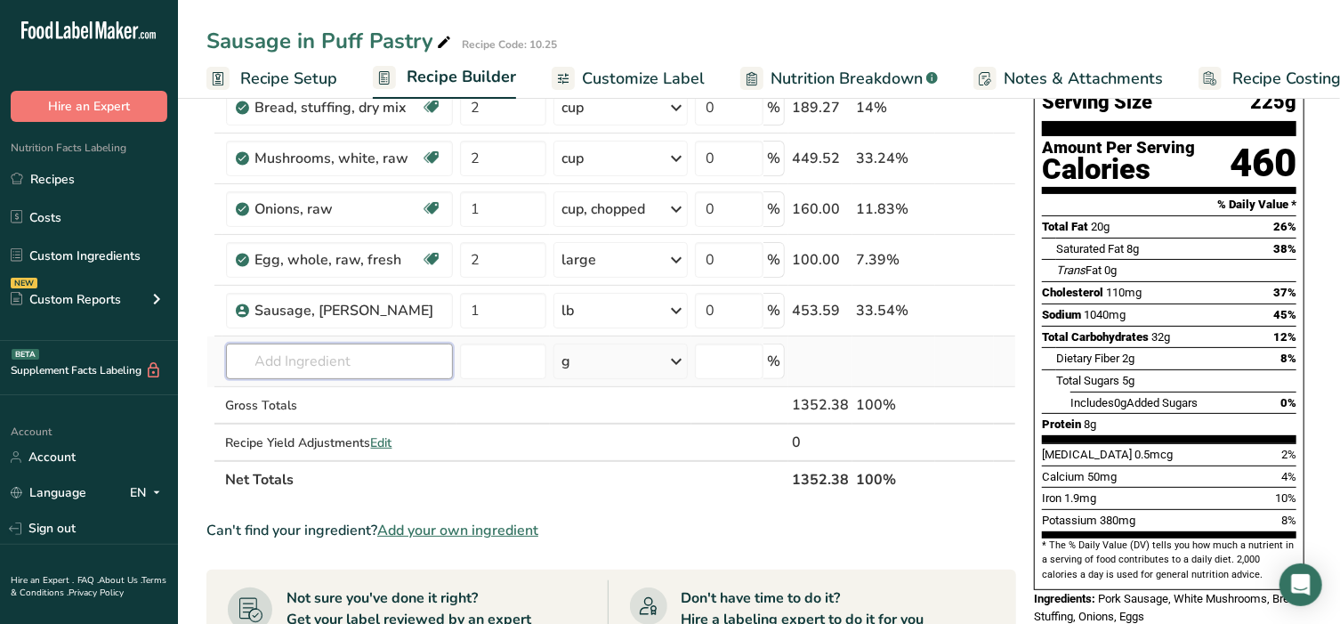
click at [319, 353] on input "text" at bounding box center [339, 361] width 227 height 36
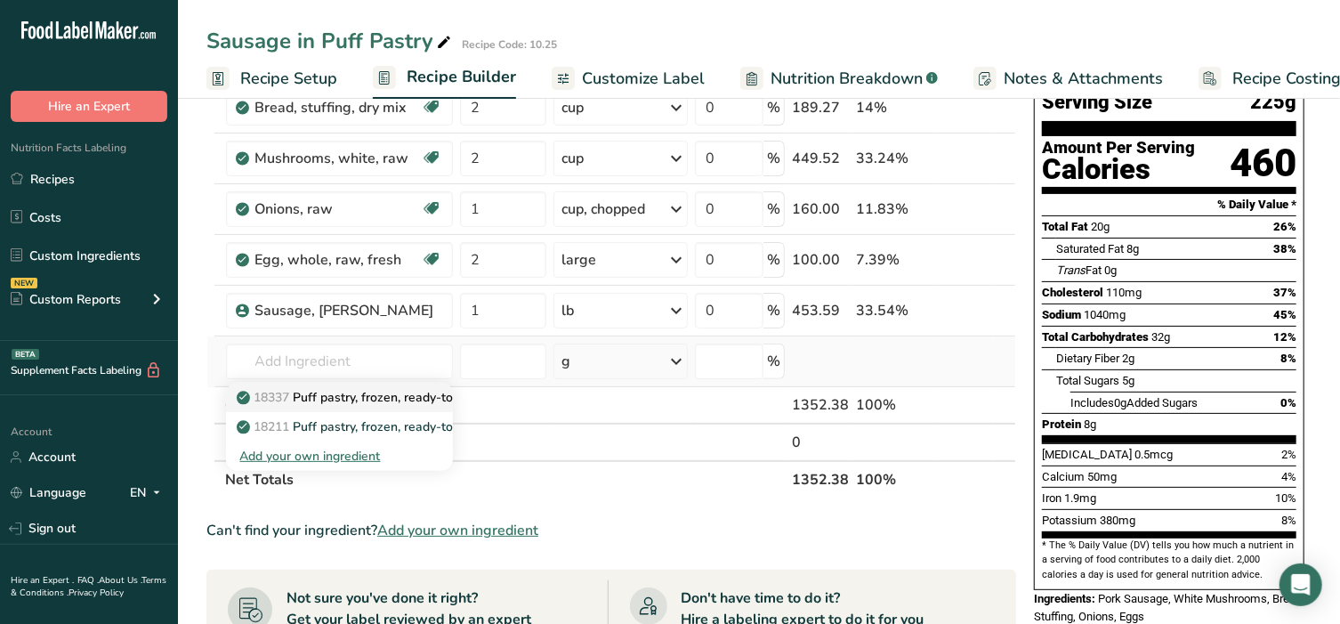
click at [319, 393] on p "18337 Puff pastry, frozen, ready-to-bake" at bounding box center [363, 397] width 246 height 19
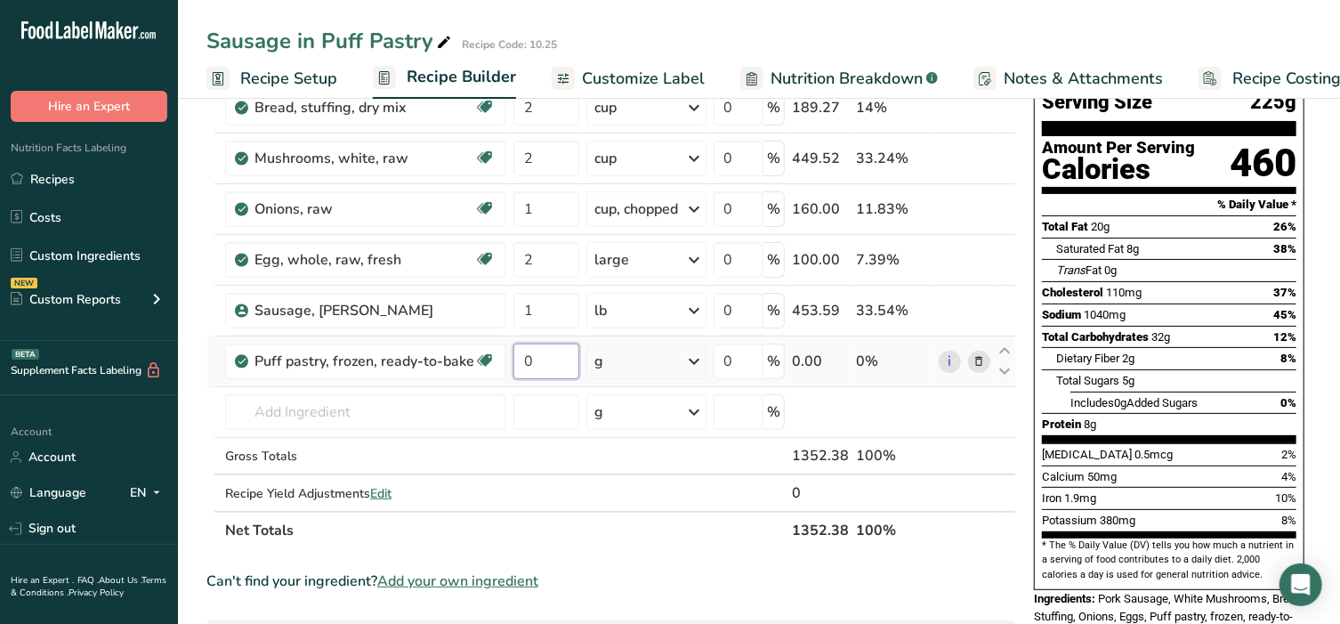
click at [561, 359] on input "0" at bounding box center [546, 361] width 66 height 36
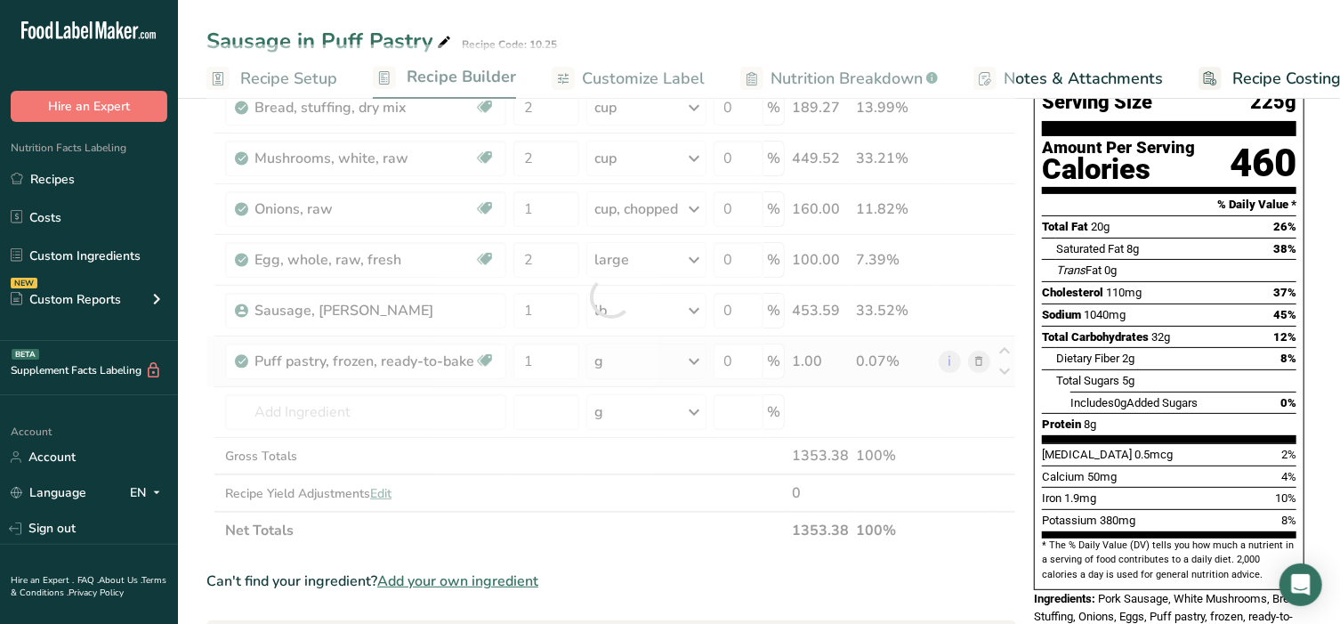
click at [615, 355] on div "Ingredient * Amount * Unit * Waste * .a-a{fill:#347362;}.b-a{fill:#fff;} Grams …" at bounding box center [611, 296] width 810 height 505
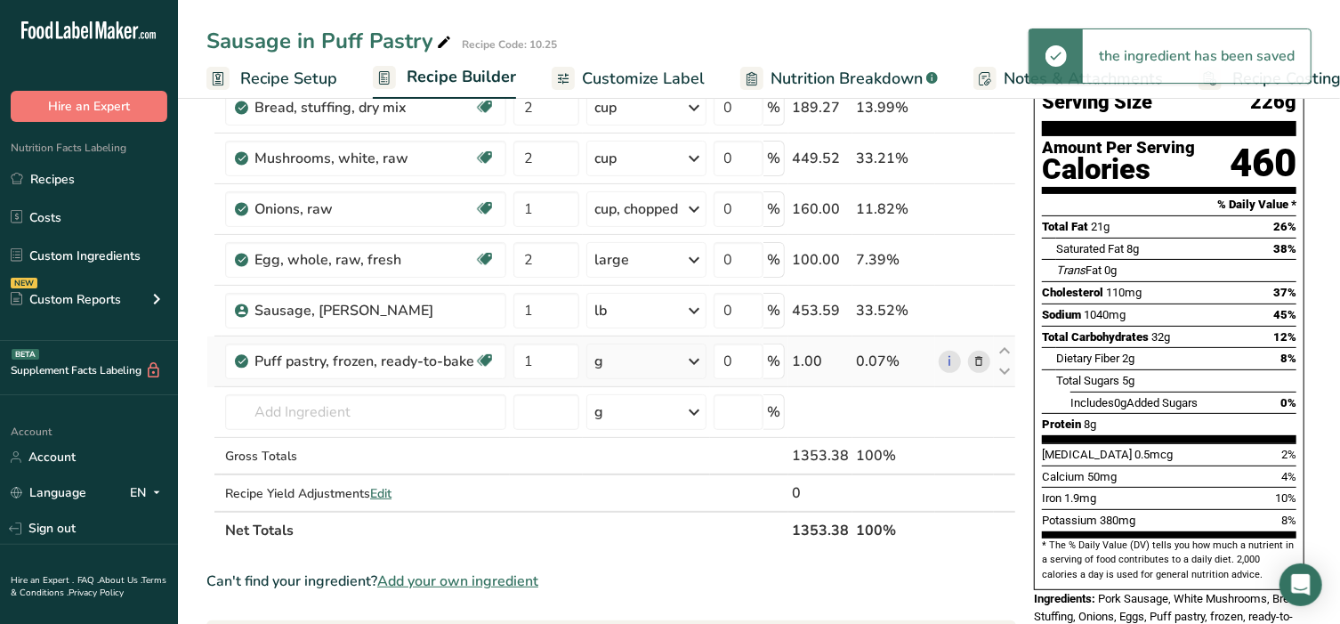
click at [642, 355] on div "g" at bounding box center [645, 361] width 119 height 36
click at [638, 444] on div "1 shell" at bounding box center [671, 447] width 149 height 26
click at [683, 359] on div "shell" at bounding box center [645, 361] width 119 height 36
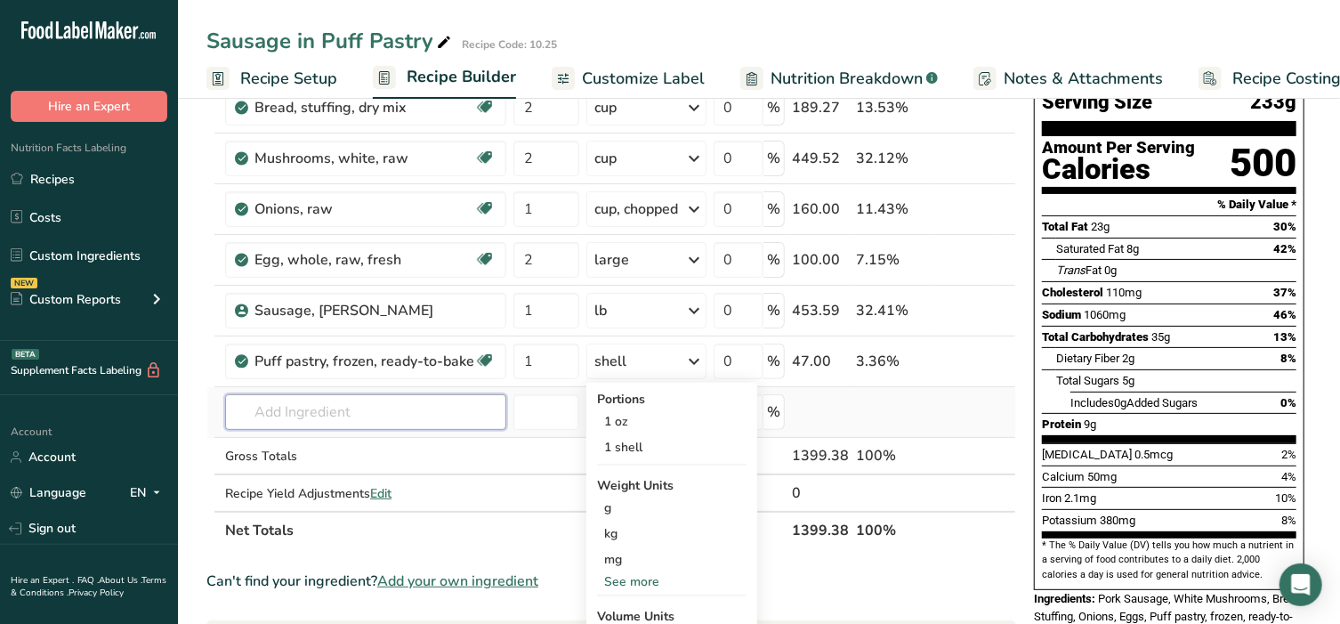
click at [369, 397] on input "text" at bounding box center [365, 412] width 281 height 36
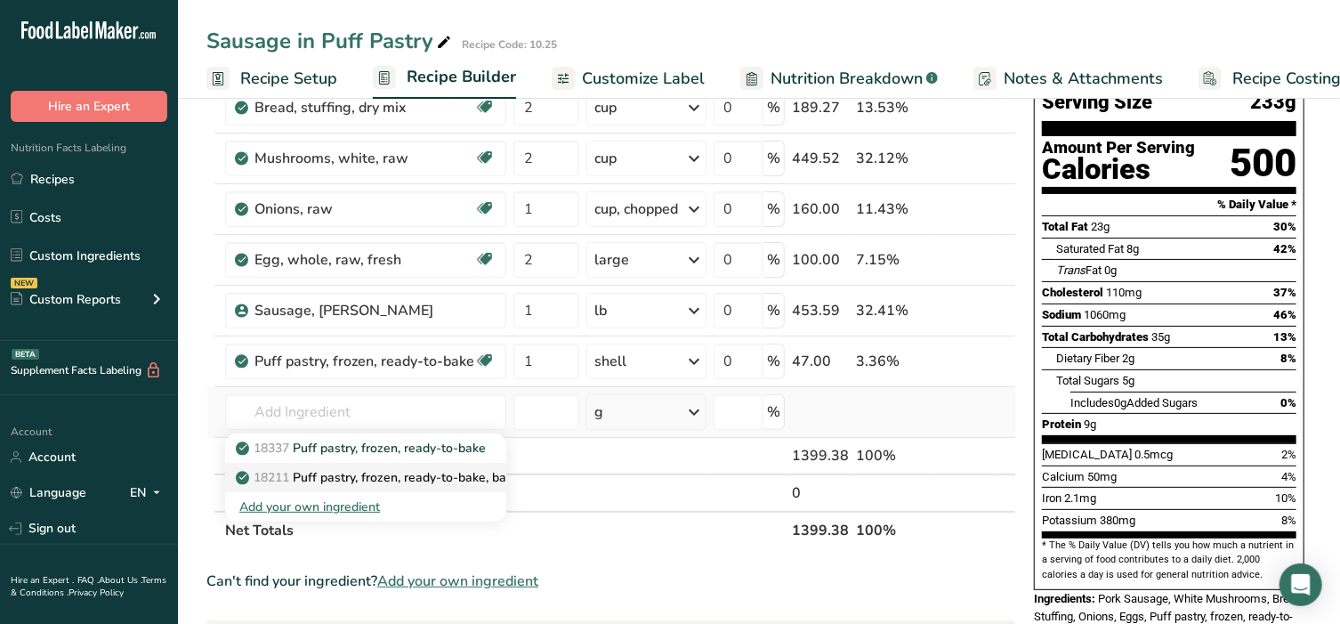
click at [368, 475] on p "18211 Puff pastry, frozen, ready-to-bake, baked" at bounding box center [382, 477] width 287 height 19
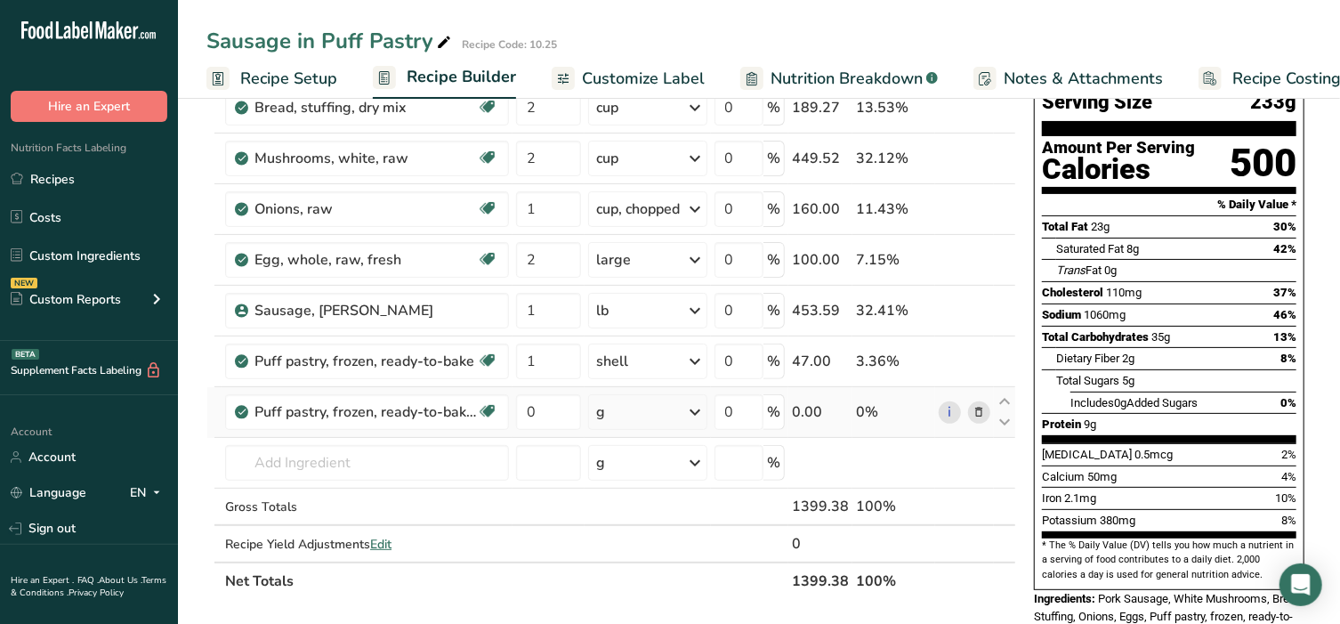
click at [981, 411] on icon at bounding box center [979, 412] width 12 height 19
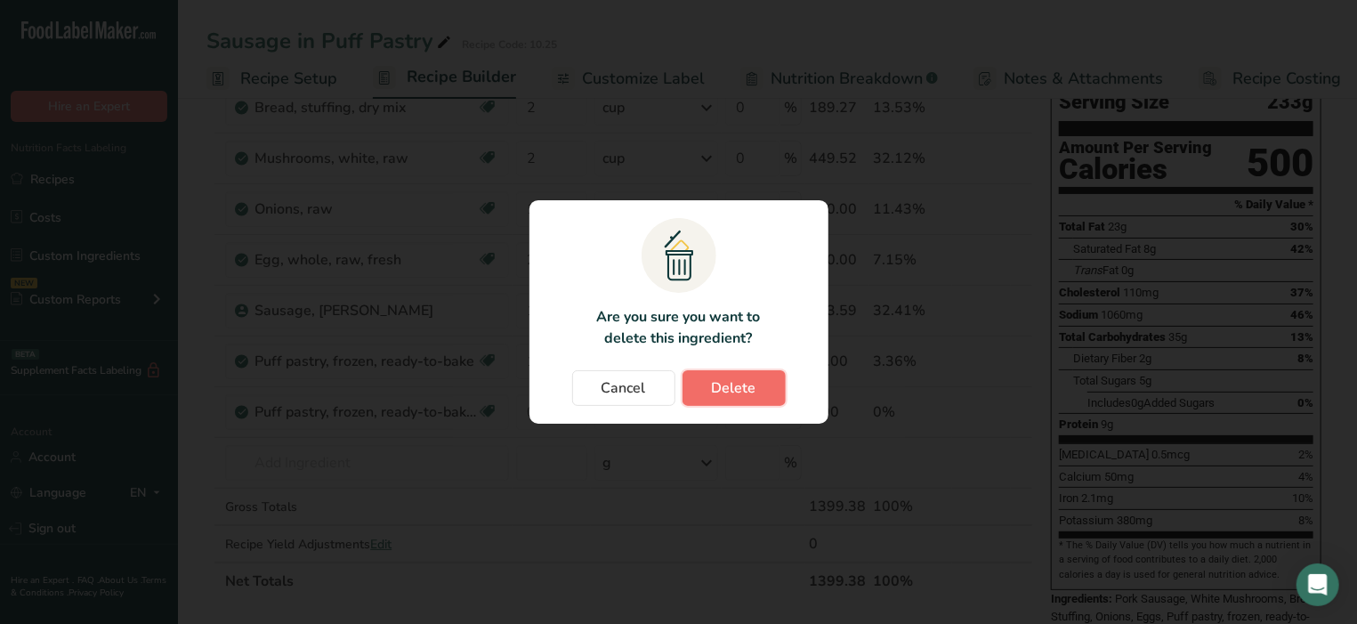
click at [759, 387] on button "Delete" at bounding box center [734, 388] width 103 height 36
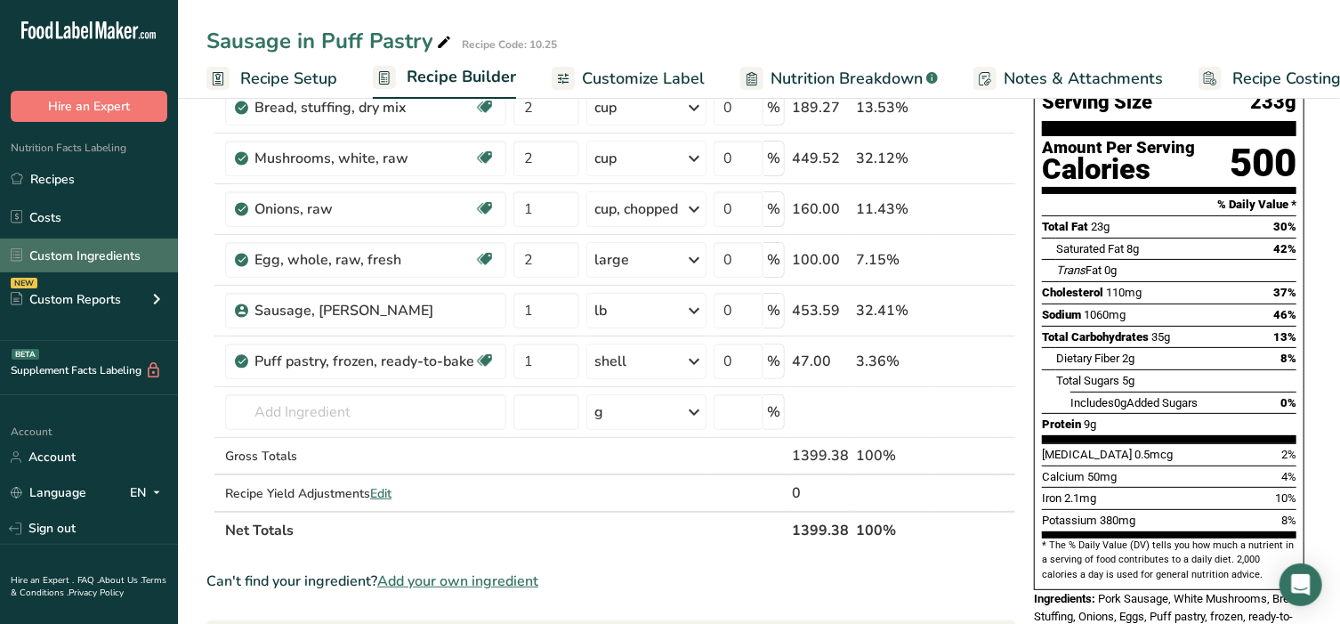
click at [77, 251] on link "Custom Ingredients" at bounding box center [89, 255] width 178 height 34
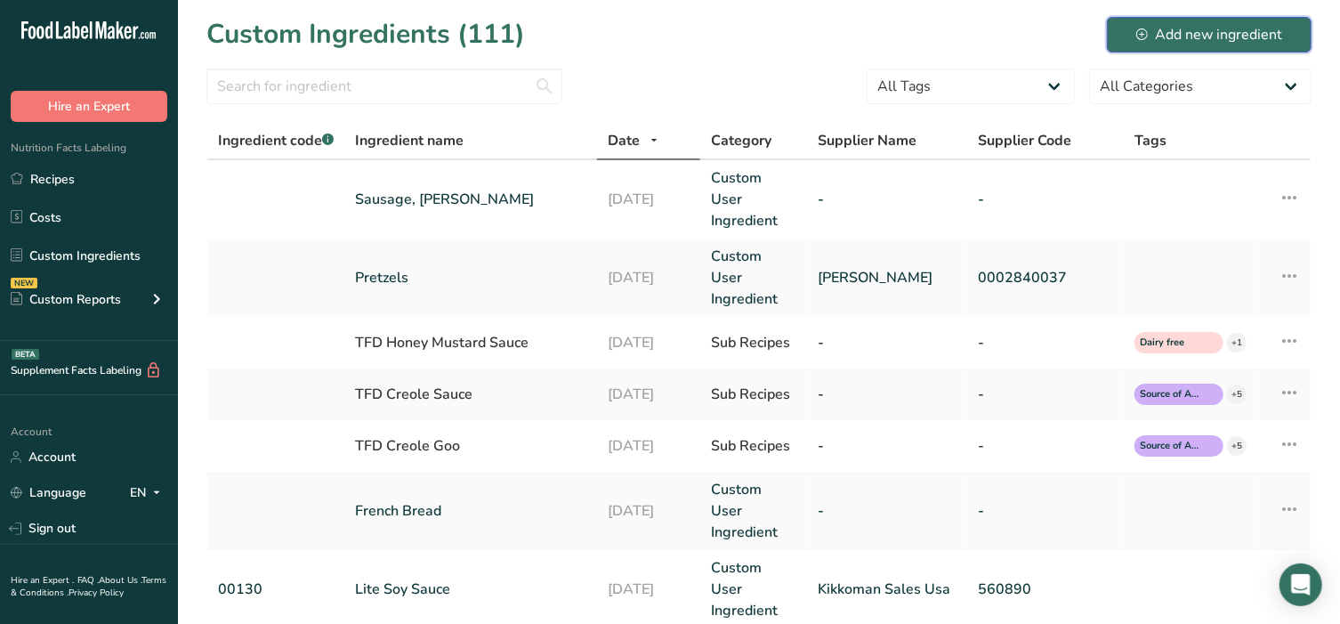
click at [1225, 17] on button "Add new ingredient" at bounding box center [1209, 35] width 205 height 36
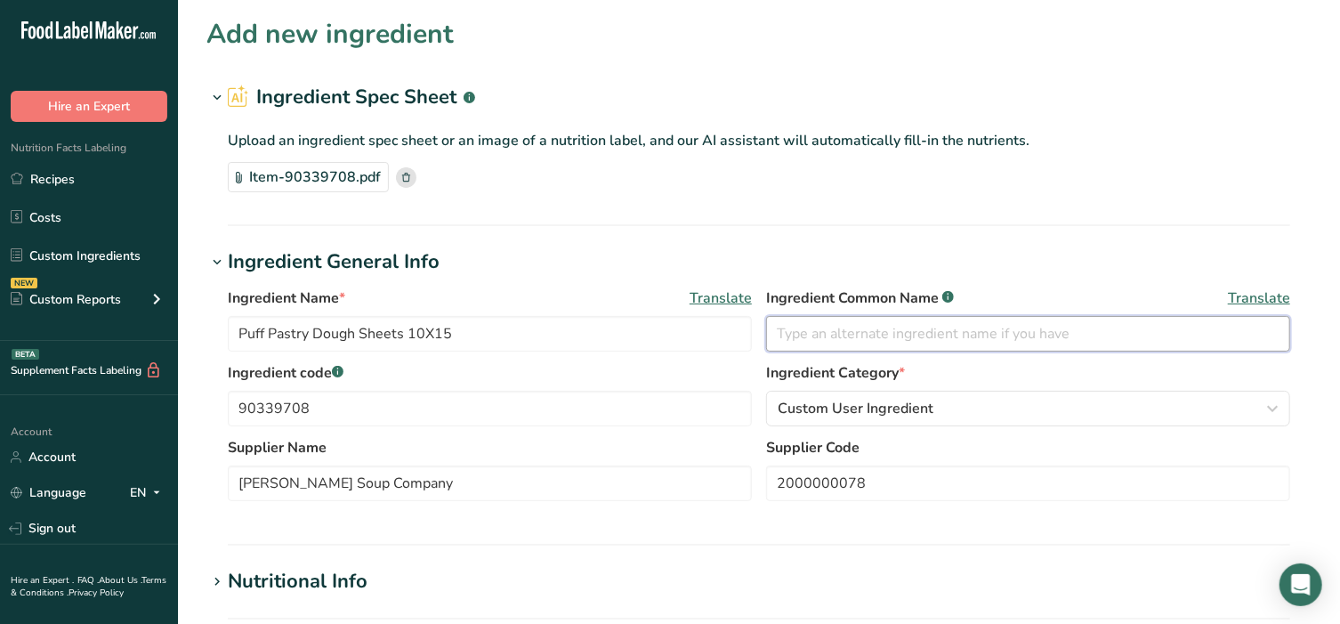
click at [910, 331] on input "text" at bounding box center [1028, 334] width 524 height 36
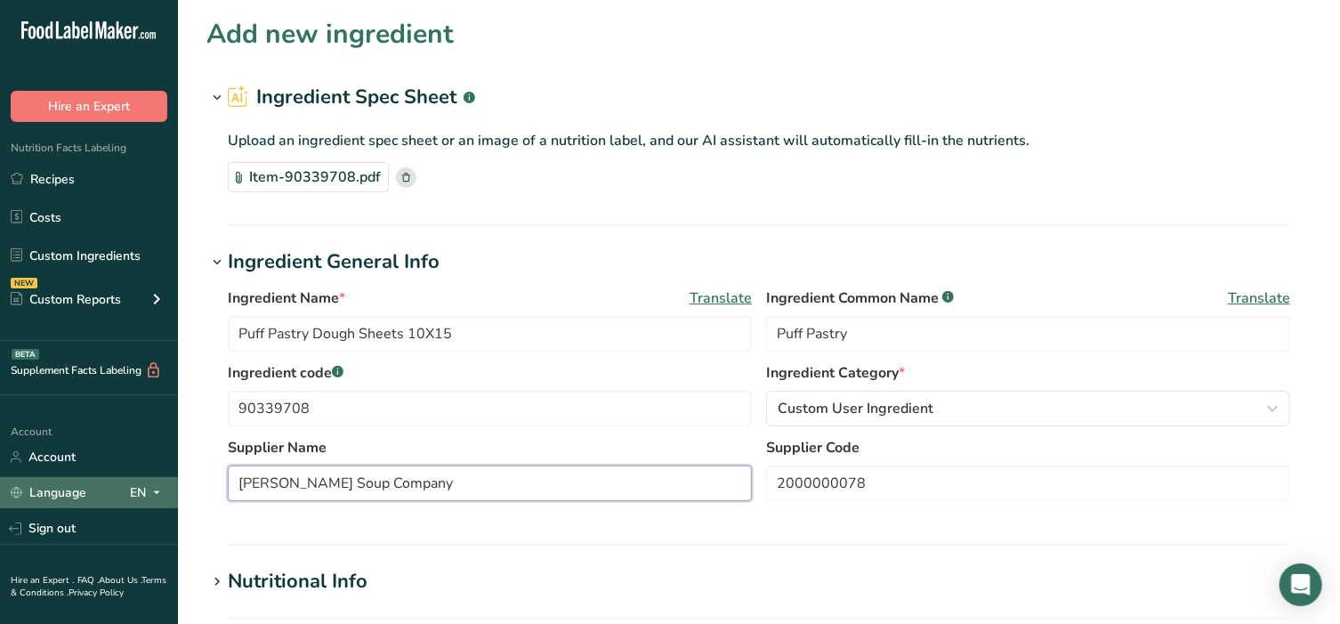
drag, startPoint x: 416, startPoint y: 486, endPoint x: 79, endPoint y: 479, distance: 337.3
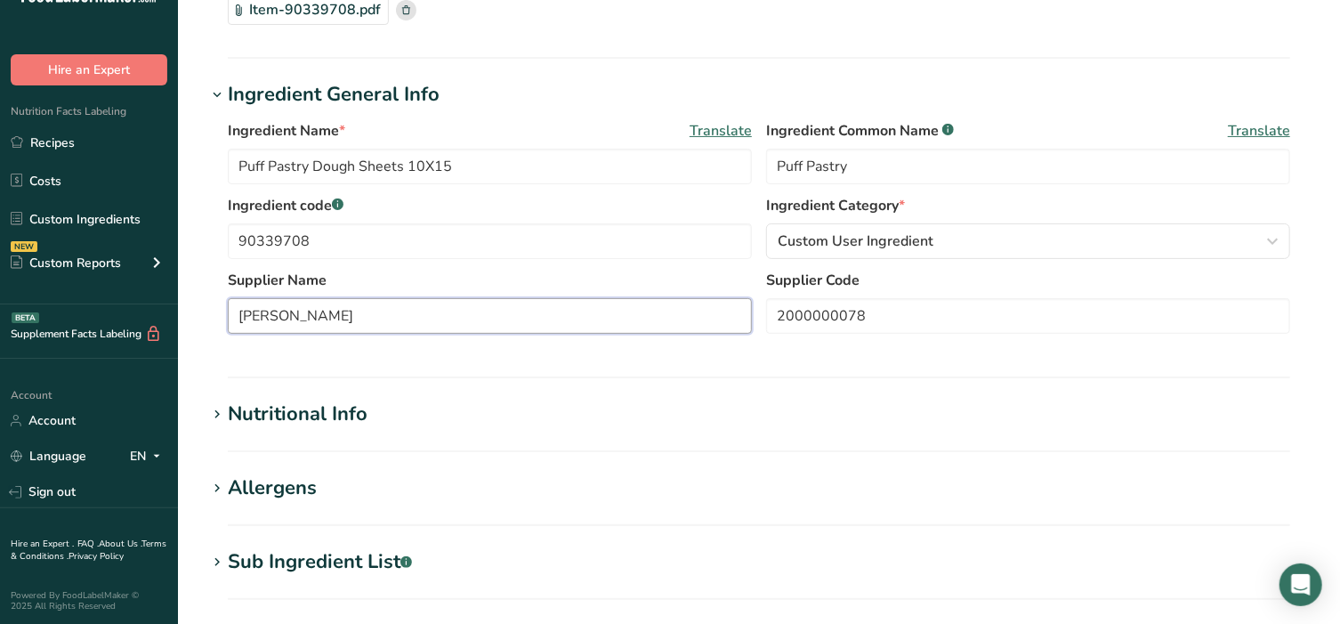
scroll to position [185, 0]
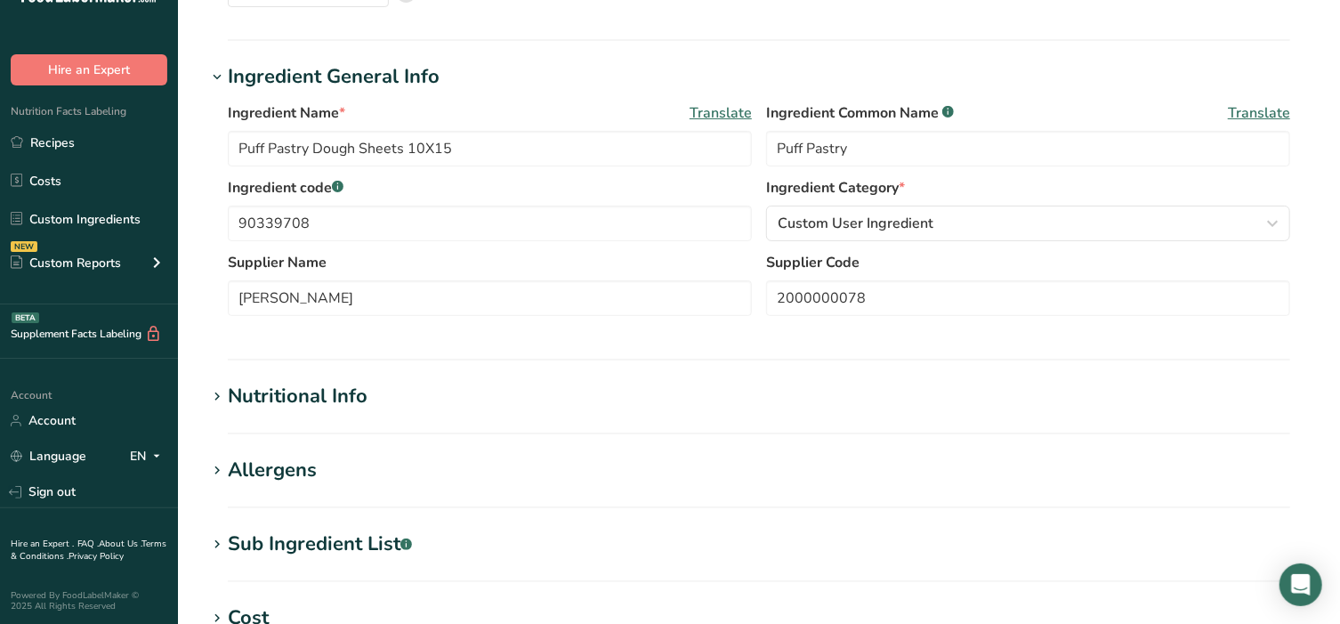
click at [230, 400] on div "Nutritional Info" at bounding box center [298, 396] width 140 height 29
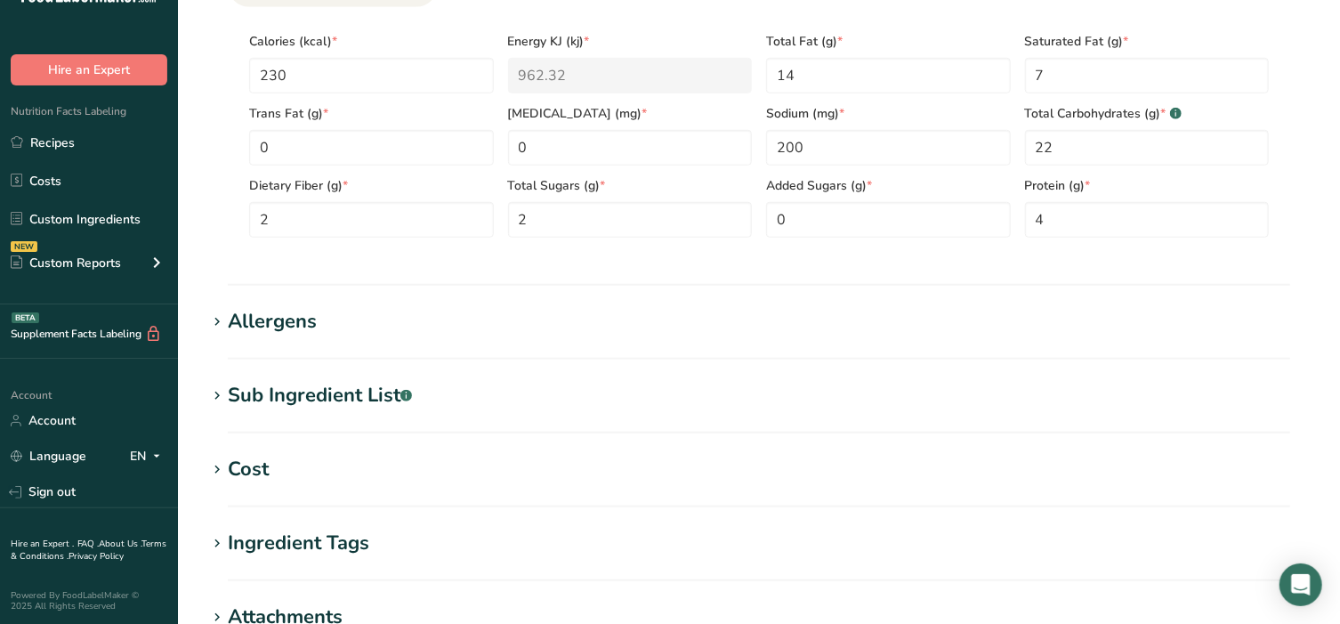
scroll to position [779, 0]
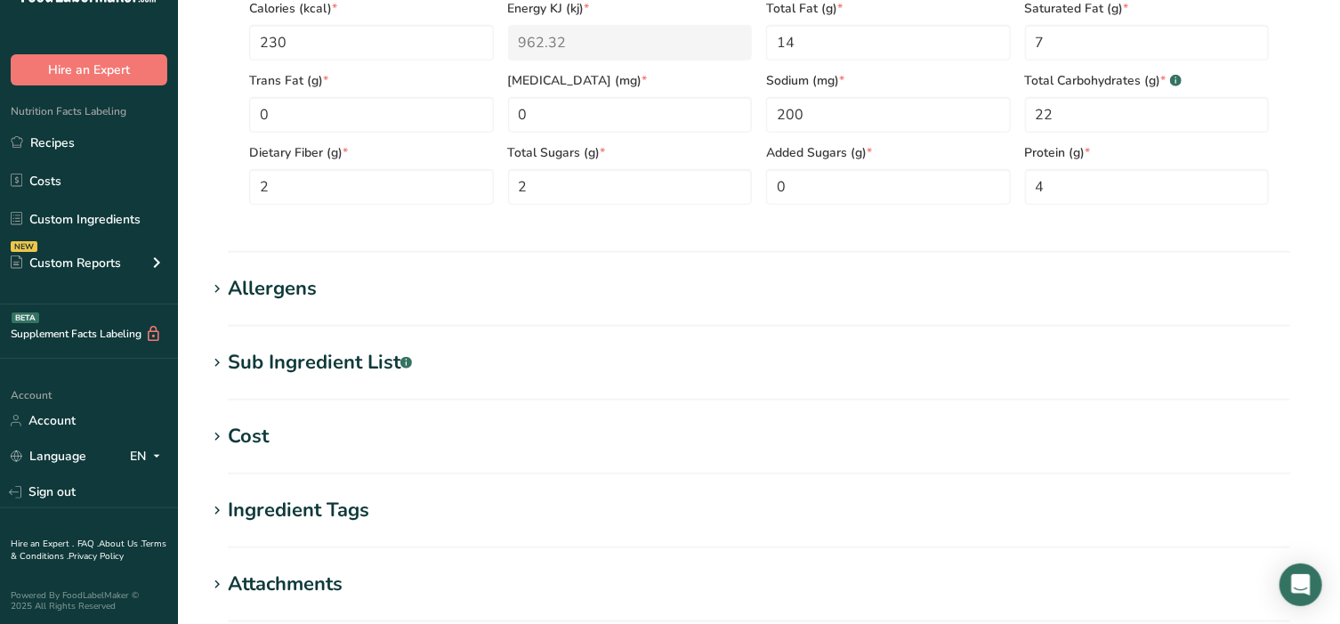
click at [214, 289] on icon at bounding box center [217, 289] width 16 height 25
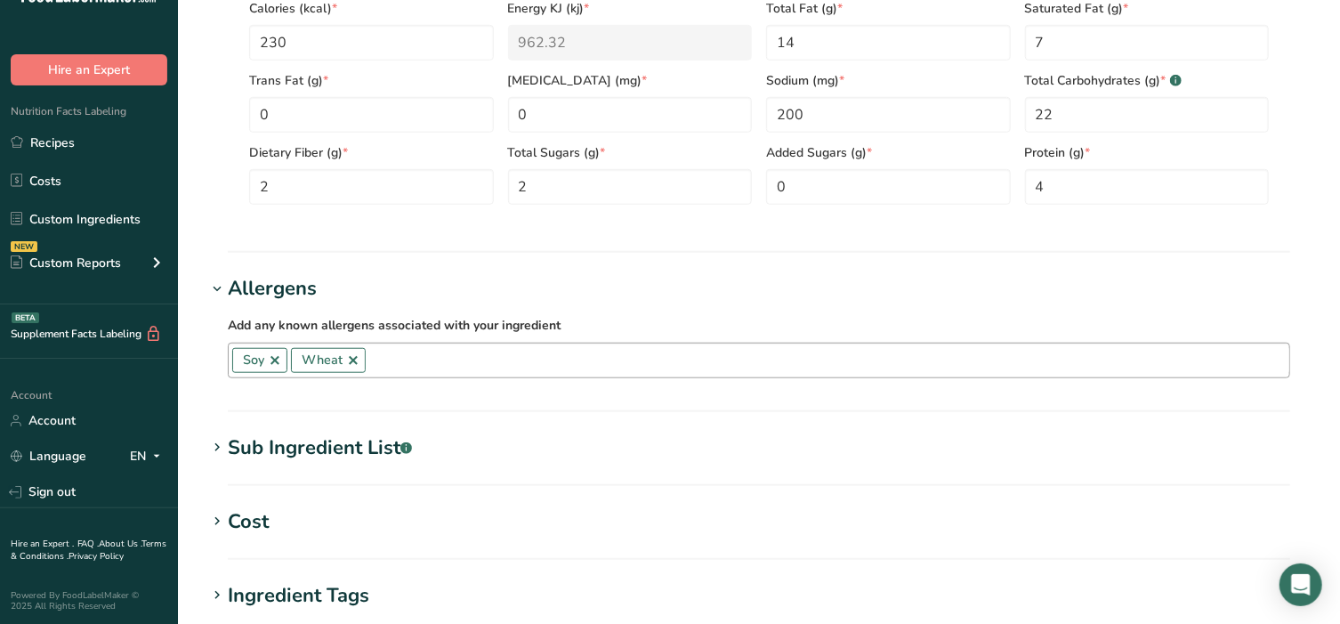
click at [396, 356] on input "text" at bounding box center [828, 360] width 924 height 28
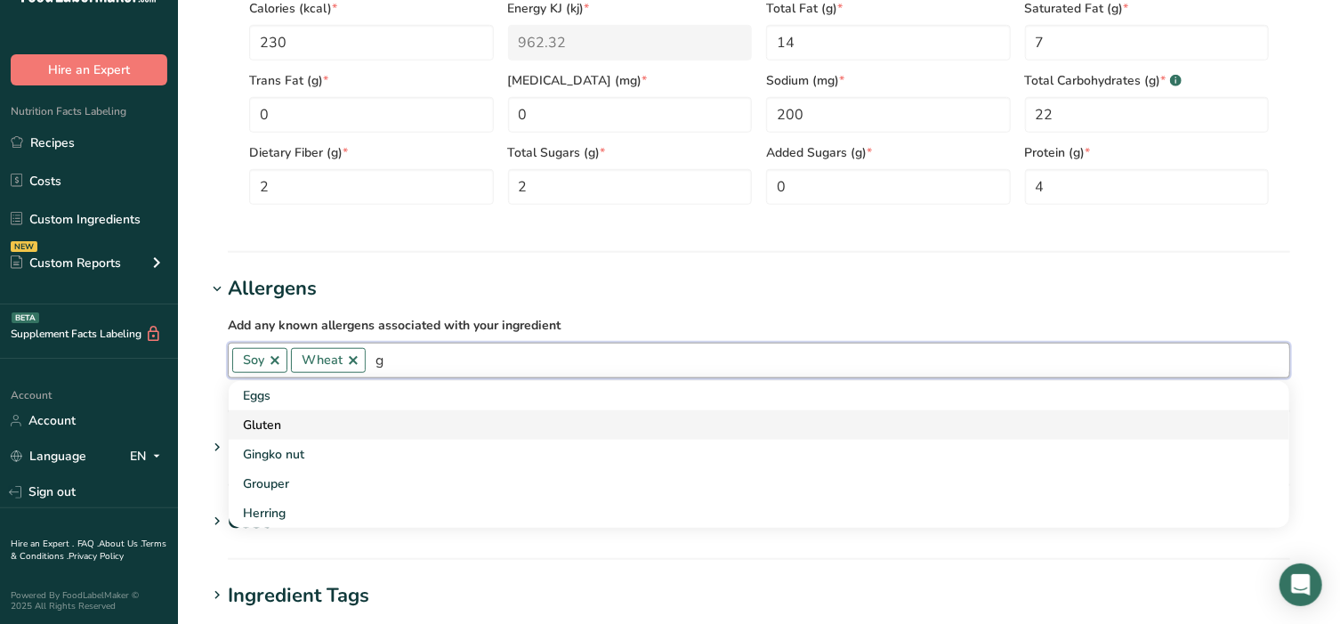
click at [294, 427] on div "Gluten" at bounding box center [745, 425] width 1004 height 19
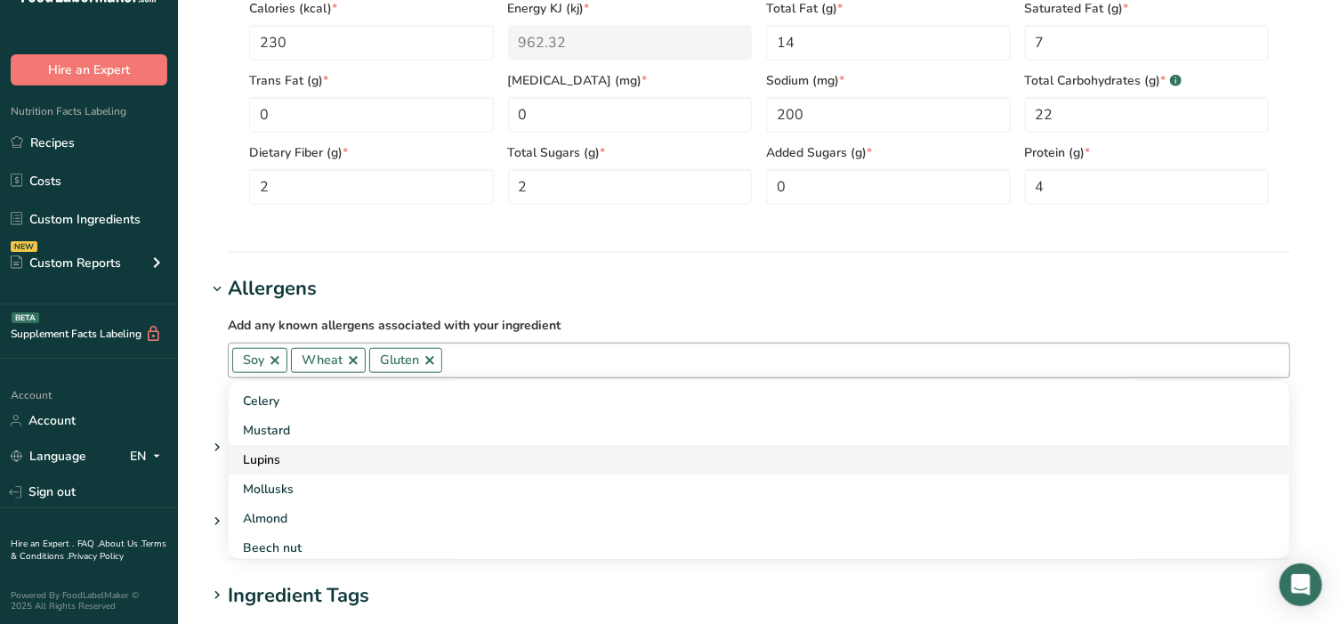
scroll to position [260, 0]
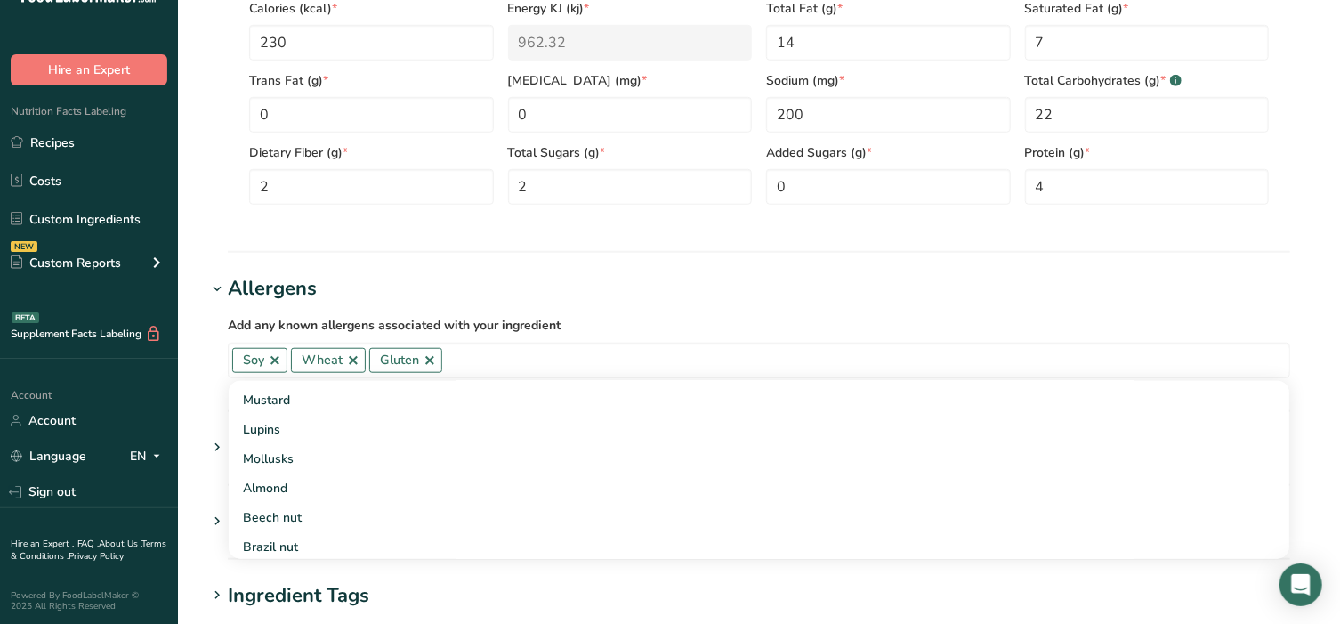
click at [719, 281] on h1 "Allergens" at bounding box center [758, 288] width 1105 height 29
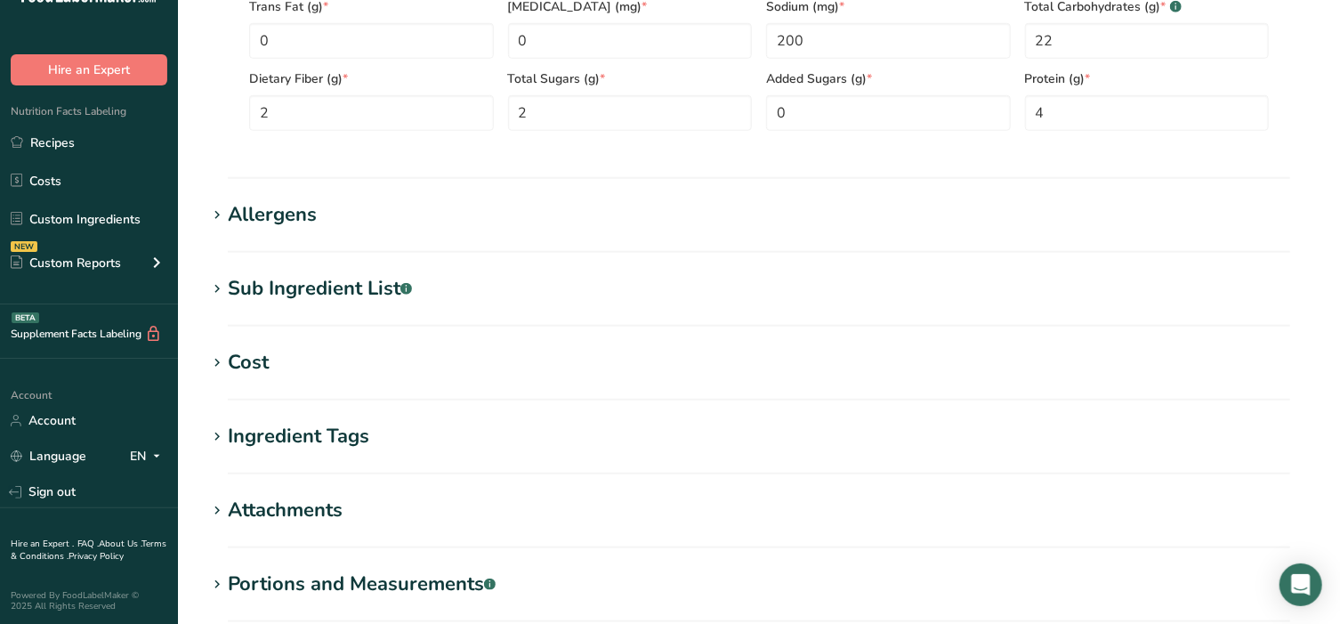
scroll to position [964, 0]
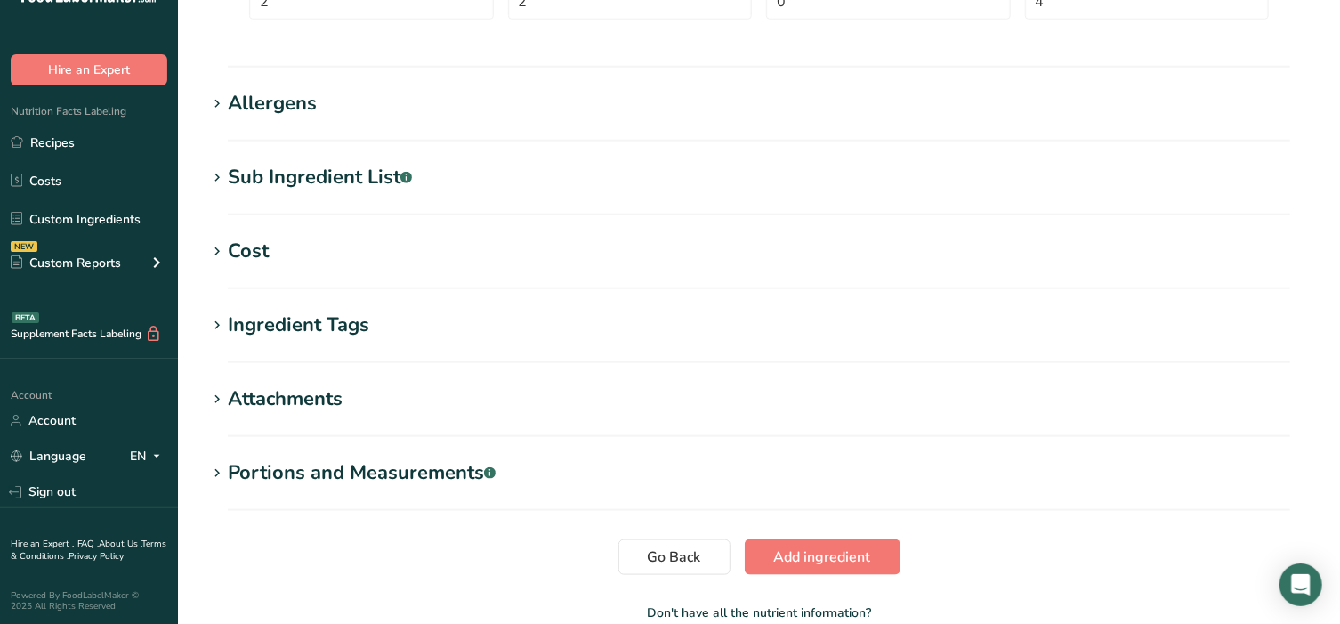
click at [216, 473] on icon at bounding box center [217, 473] width 16 height 25
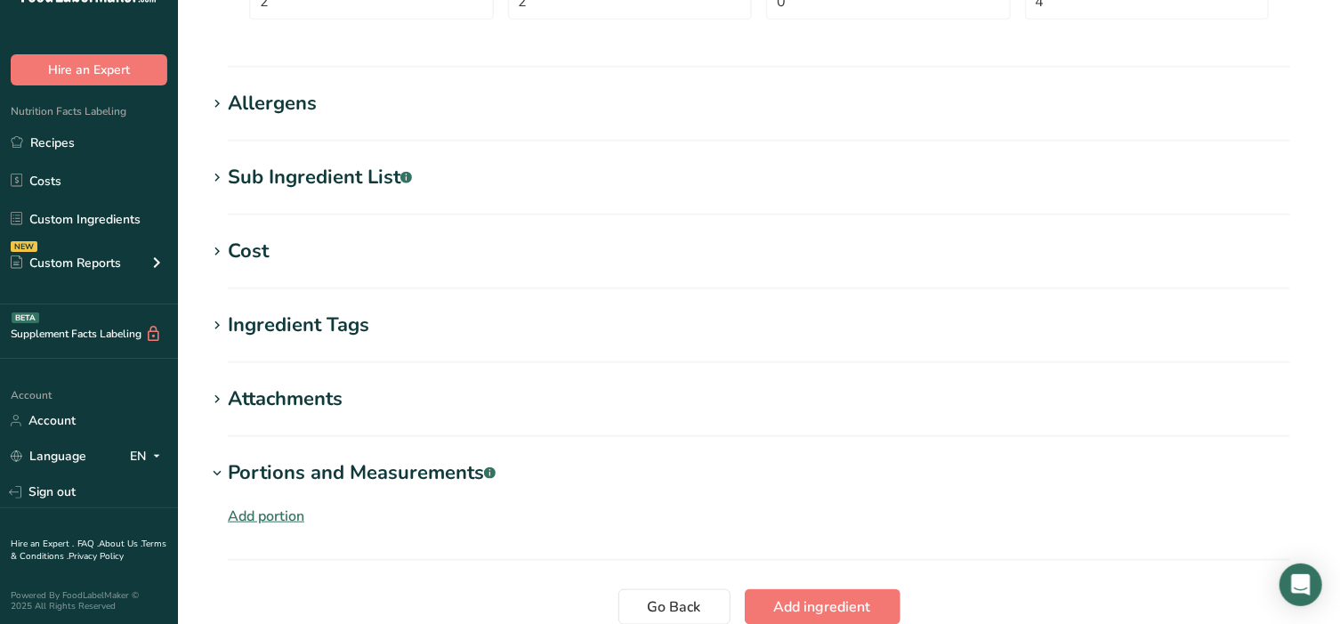
click at [254, 513] on div "Add portion" at bounding box center [266, 515] width 77 height 21
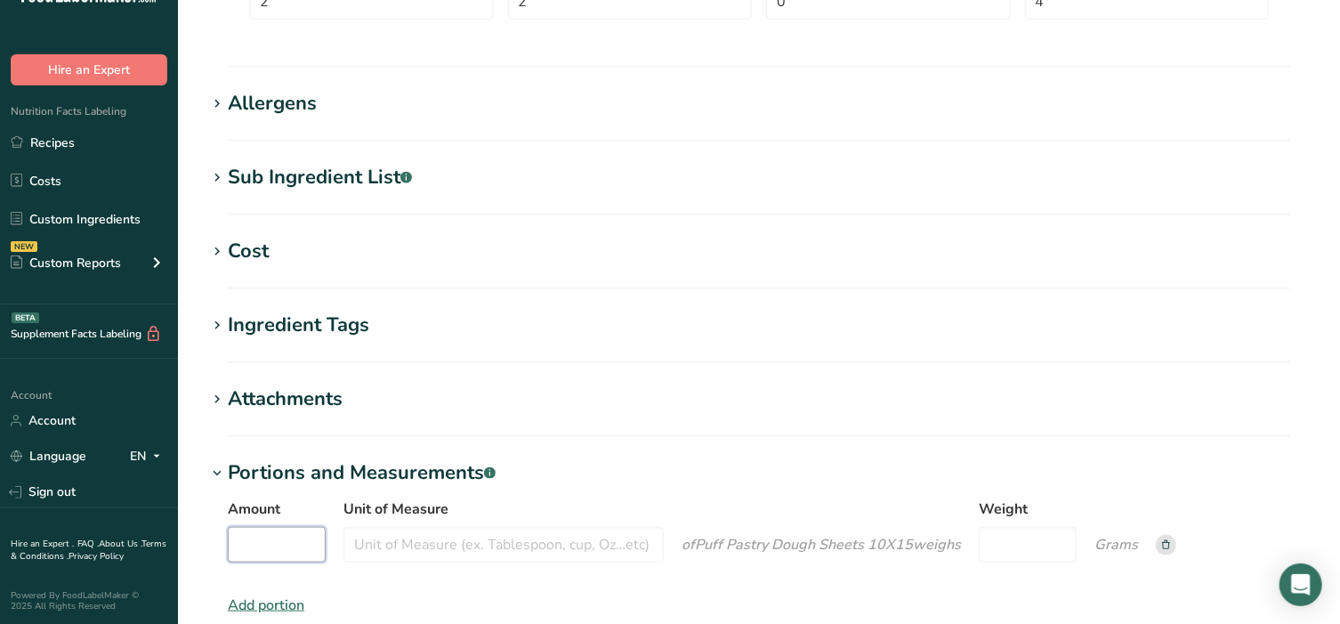
click at [273, 540] on input "Amount" at bounding box center [277, 545] width 98 height 36
click at [421, 541] on input "Unit of Measure" at bounding box center [503, 545] width 320 height 36
click at [1046, 542] on input "Weight" at bounding box center [1028, 545] width 98 height 36
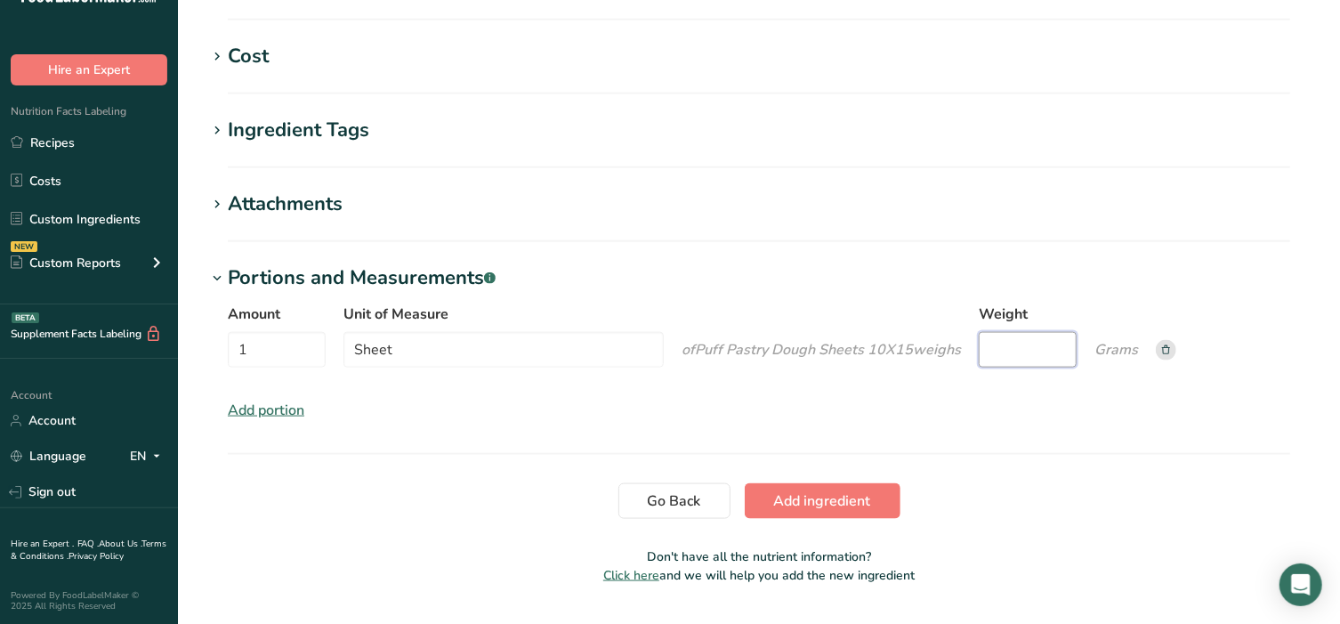
scroll to position [1186, 0]
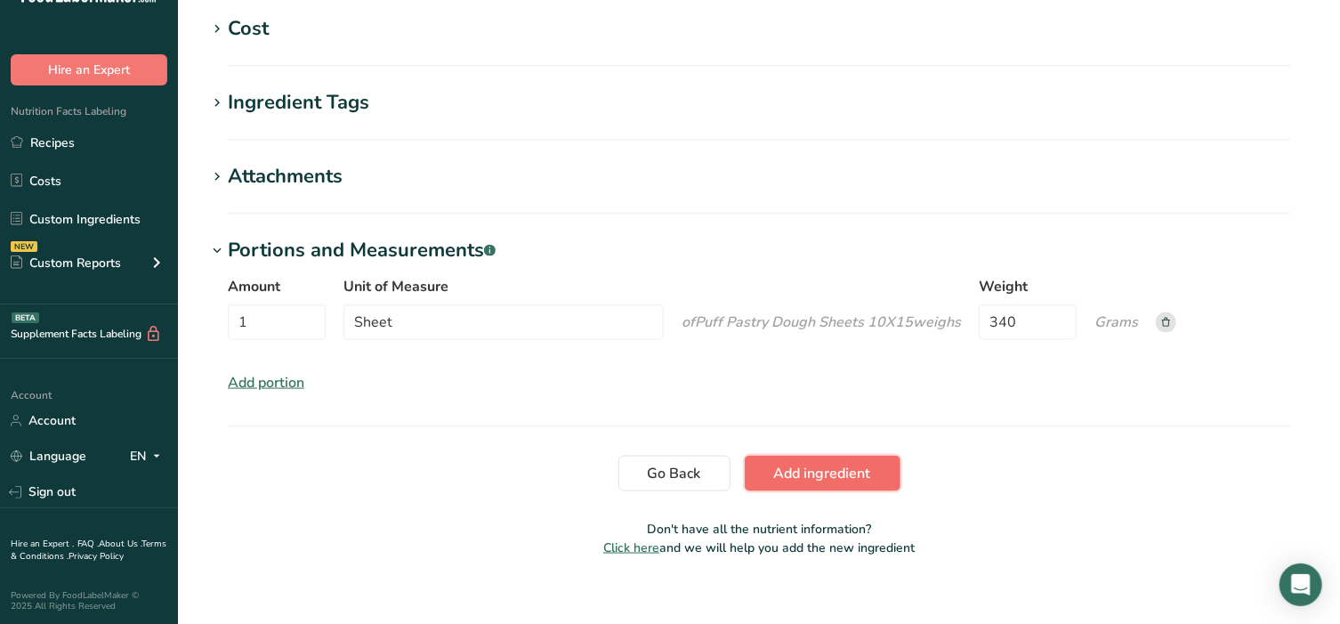
click at [797, 475] on span "Add ingredient" at bounding box center [822, 473] width 97 height 21
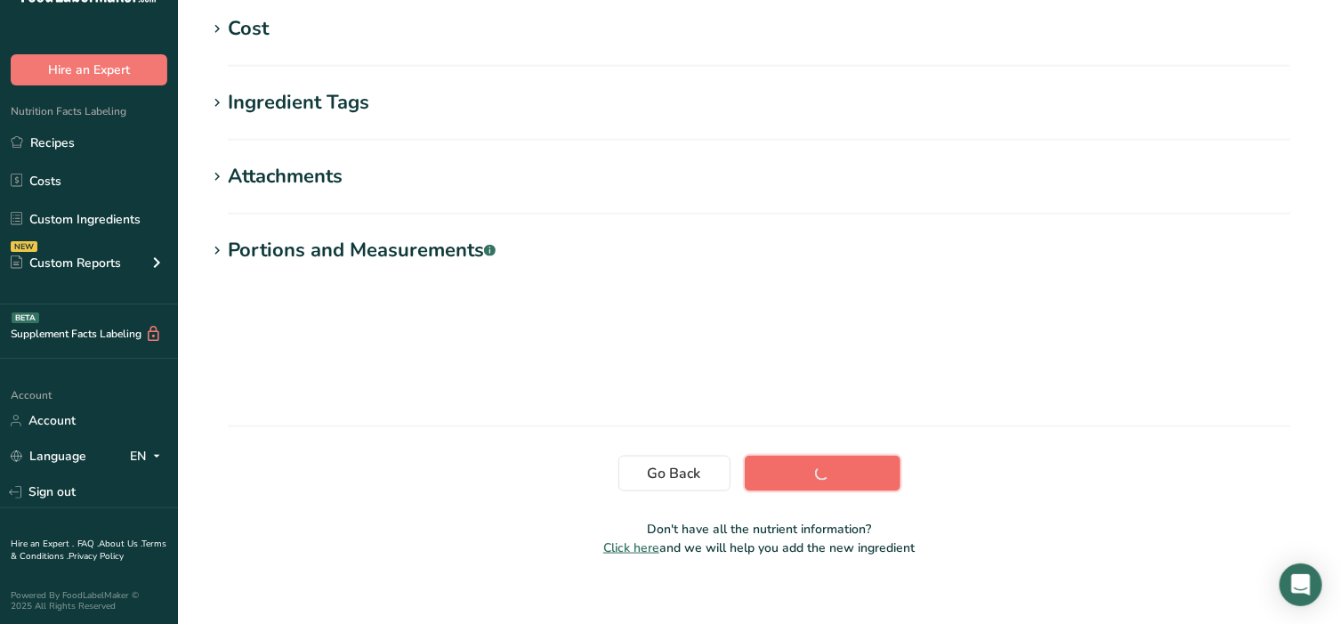
scroll to position [317, 0]
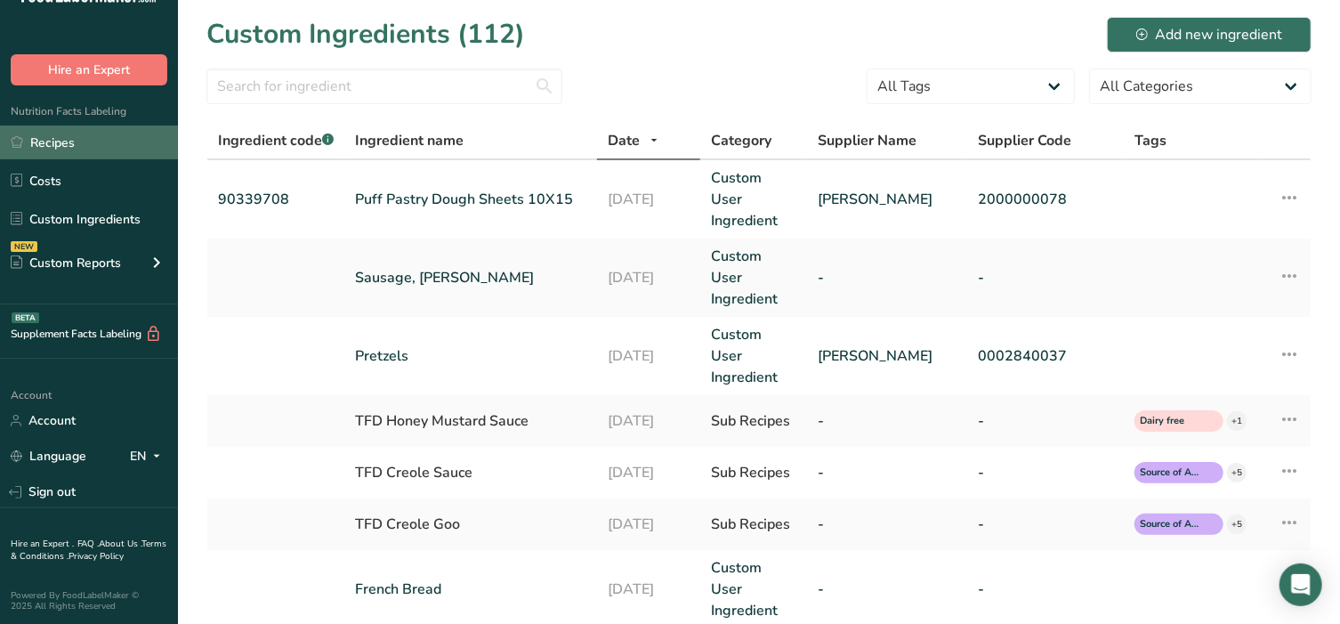
click at [75, 141] on link "Recipes" at bounding box center [89, 142] width 178 height 34
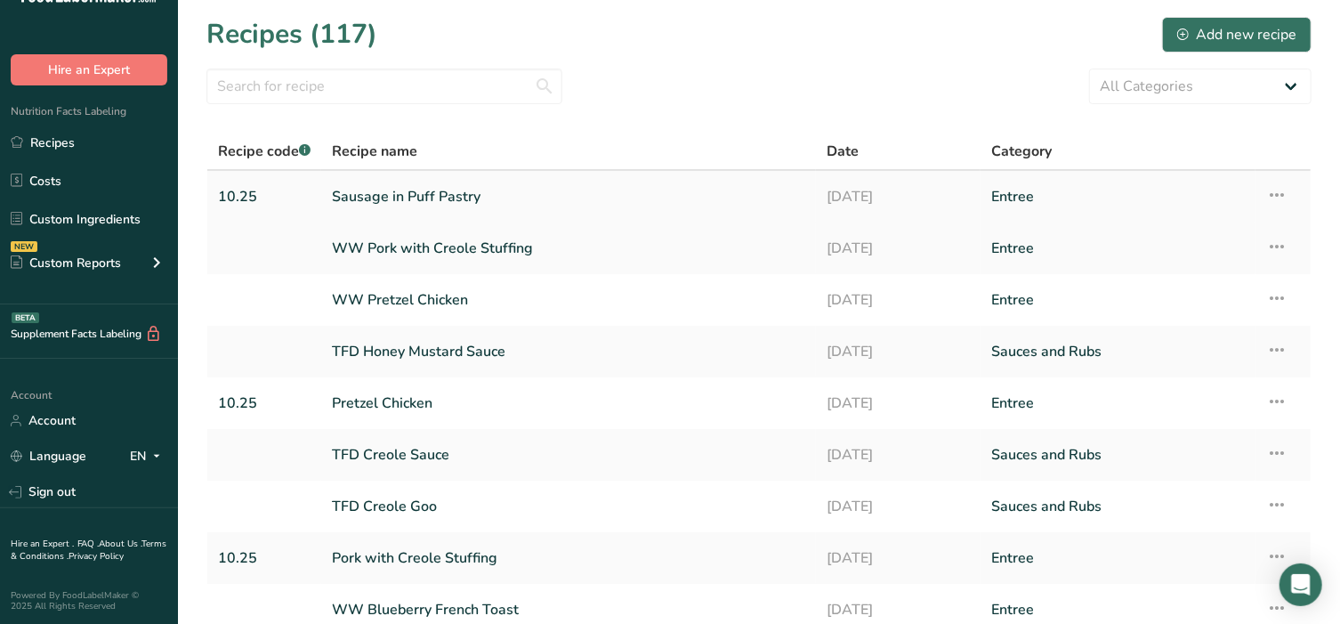
click at [414, 193] on link "Sausage in Puff Pastry" at bounding box center [568, 196] width 473 height 37
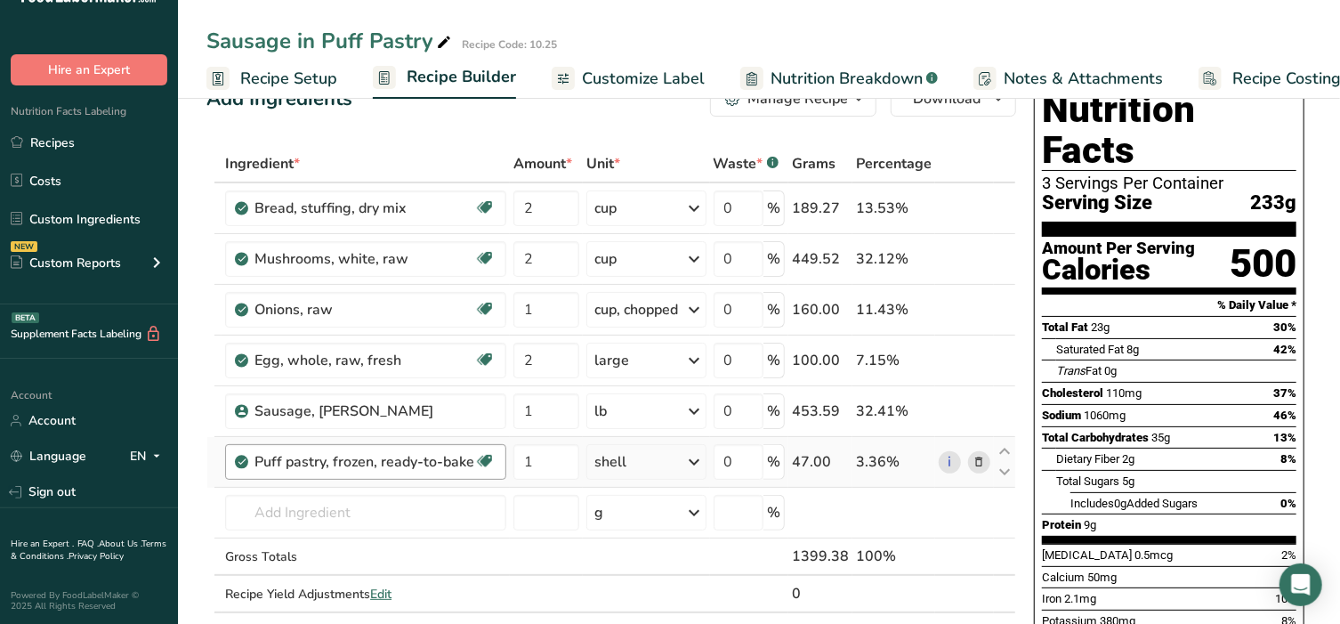
scroll to position [185, 0]
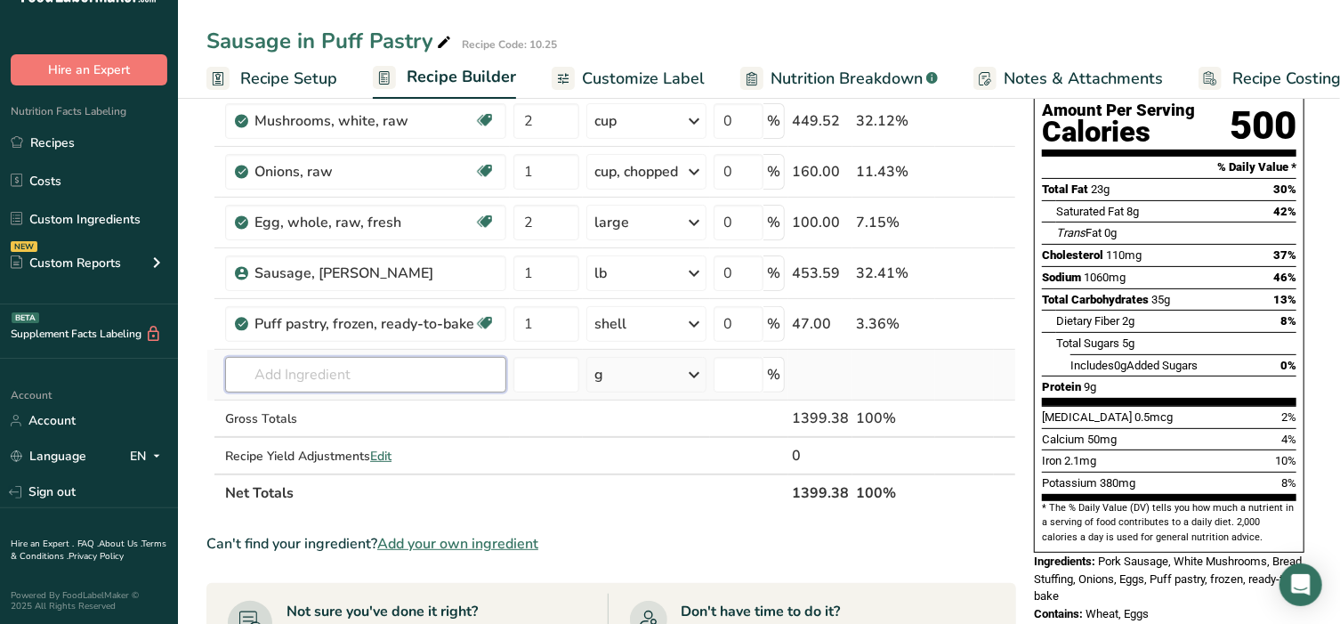
click at [337, 376] on input "text" at bounding box center [365, 375] width 281 height 36
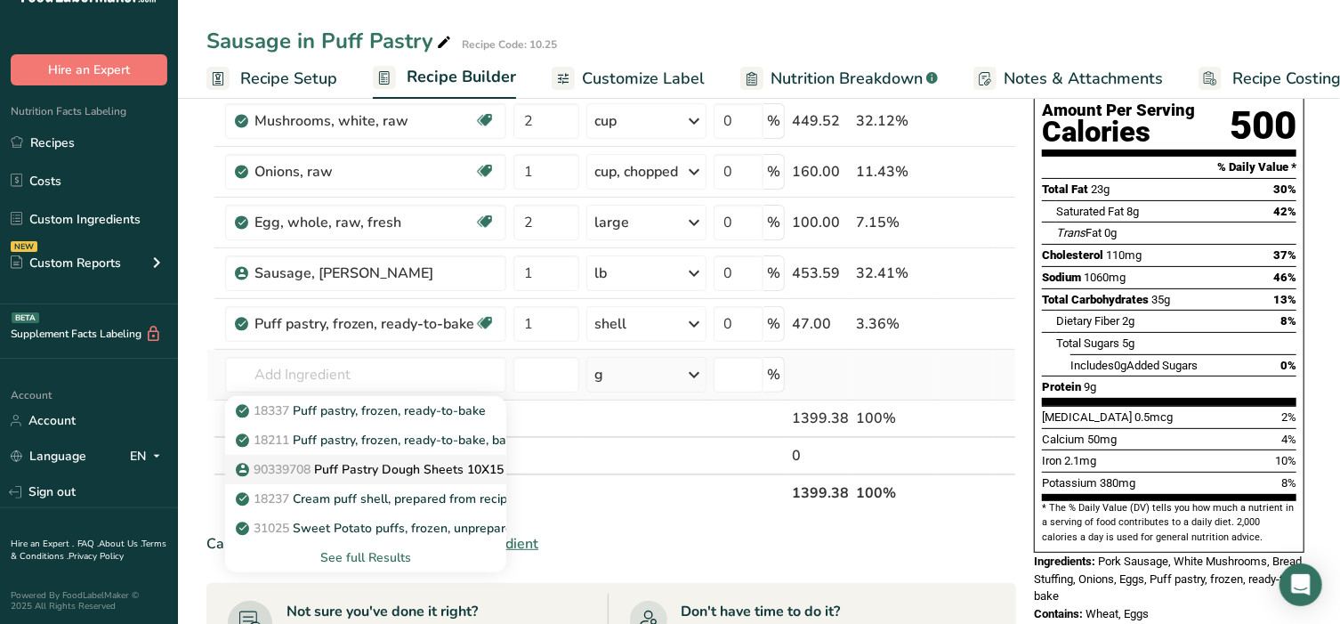
click at [302, 467] on span "90339708" at bounding box center [282, 469] width 57 height 17
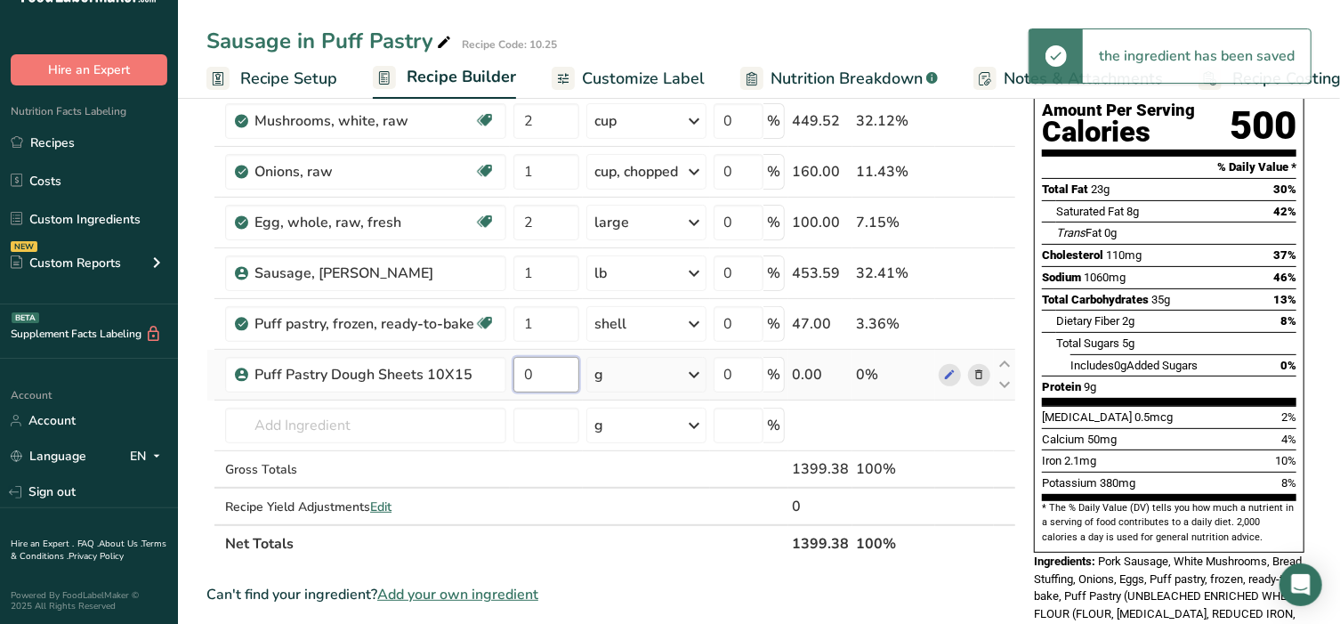
click at [538, 379] on input "0" at bounding box center [546, 375] width 66 height 36
click at [625, 378] on div "Ingredient * Amount * Unit * Waste * .a-a{fill:#347362;}.b-a{fill:#fff;} Grams …" at bounding box center [611, 284] width 810 height 555
click at [625, 378] on div "g" at bounding box center [645, 375] width 119 height 36
click at [637, 430] on div "1 Sheet" at bounding box center [671, 435] width 149 height 26
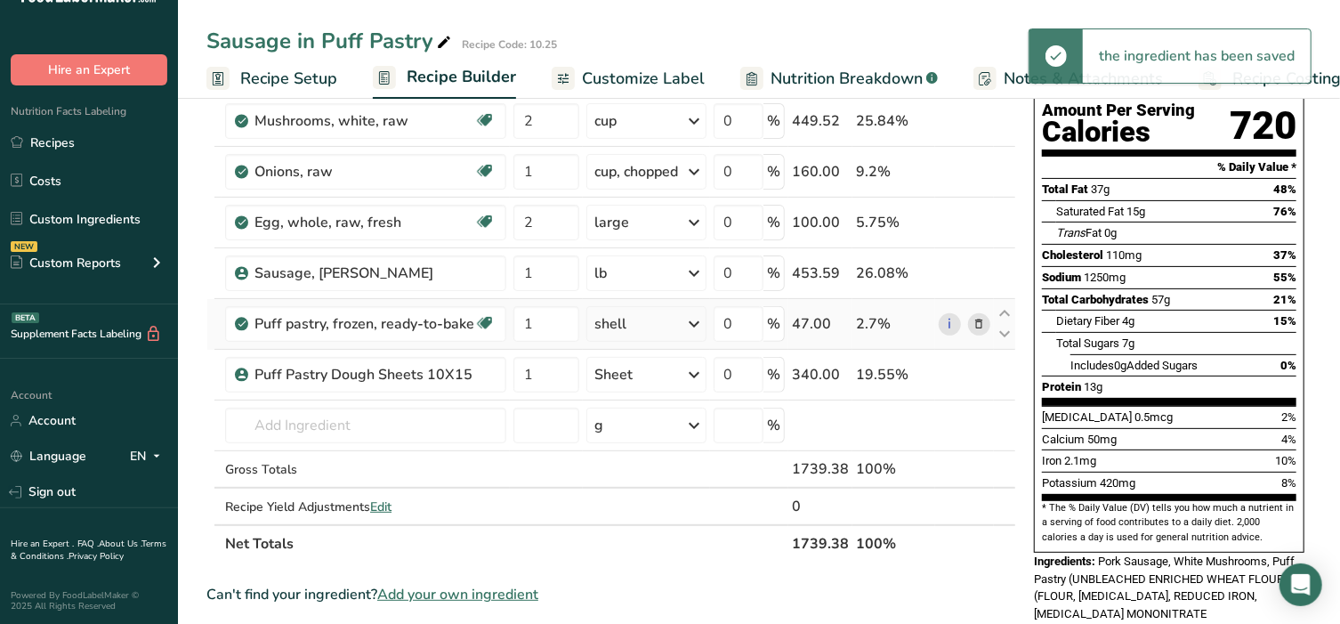
click at [981, 322] on icon at bounding box center [979, 324] width 12 height 19
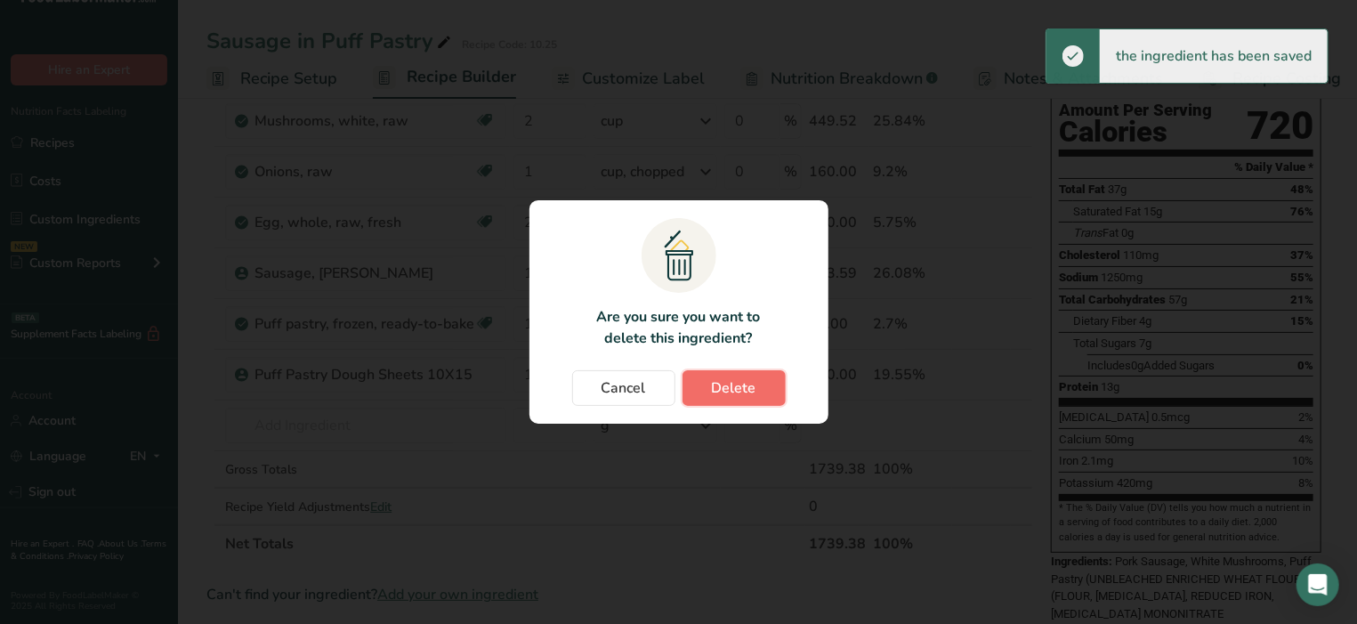
click at [712, 393] on span "Delete" at bounding box center [734, 387] width 44 height 21
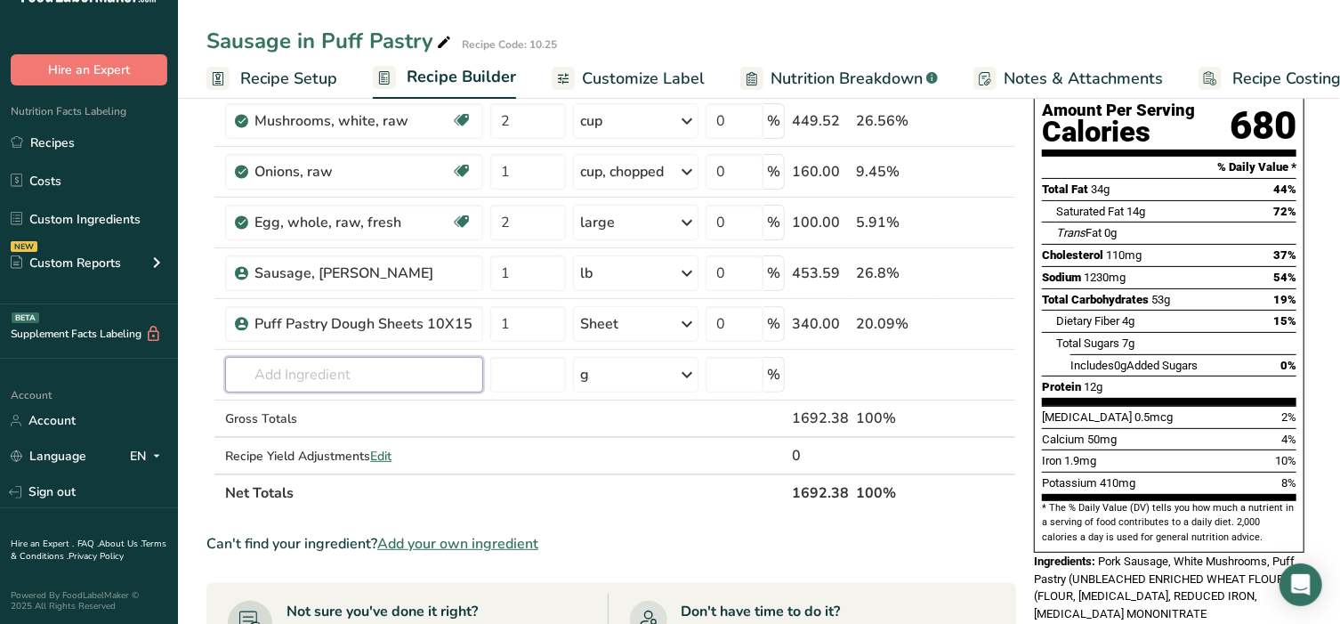
click at [322, 380] on input "text" at bounding box center [354, 375] width 258 height 36
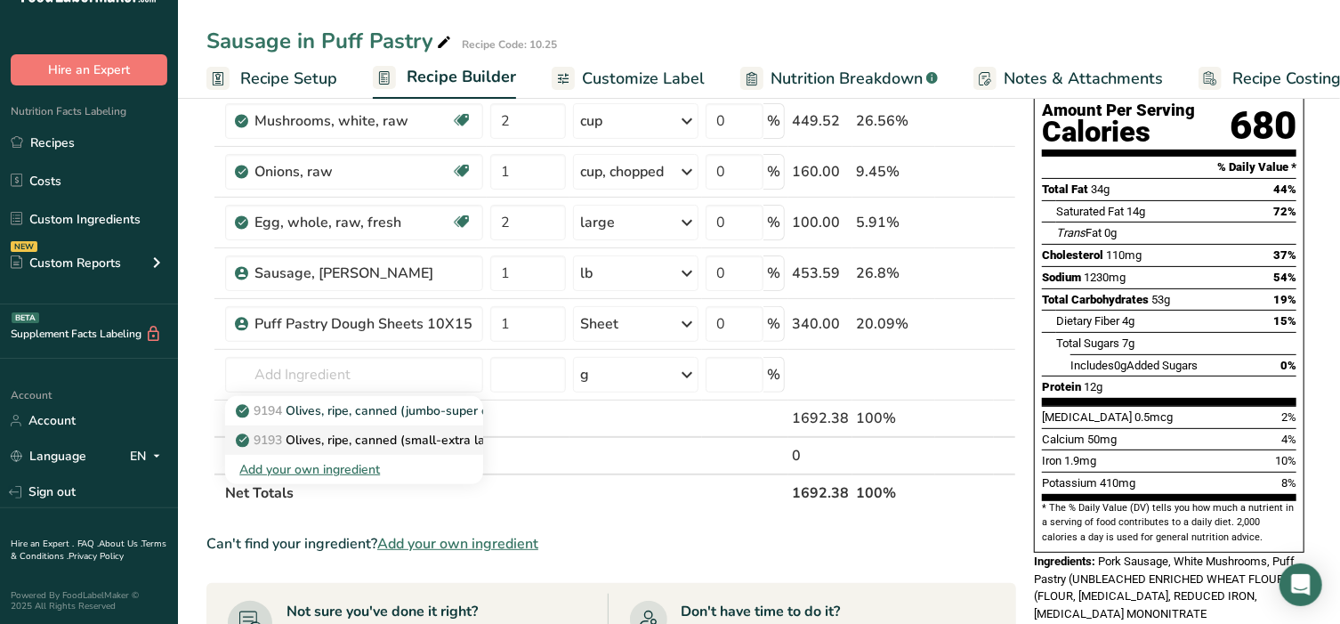
click at [332, 441] on p "9193 Olives, ripe, canned (small-extra large)" at bounding box center [373, 440] width 269 height 19
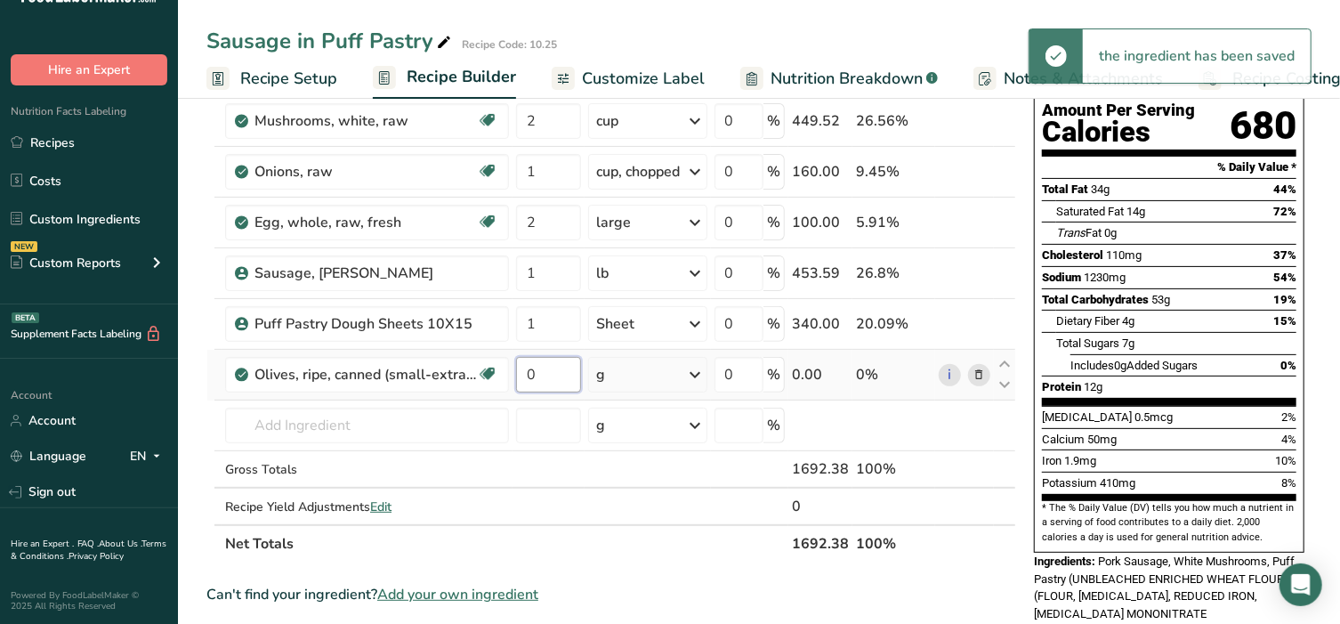
click at [548, 382] on input "0" at bounding box center [548, 375] width 65 height 36
click at [630, 376] on div "Ingredient * Amount * Unit * Waste * .a-a{fill:#347362;}.b-a{fill:#fff;} Grams …" at bounding box center [611, 284] width 810 height 555
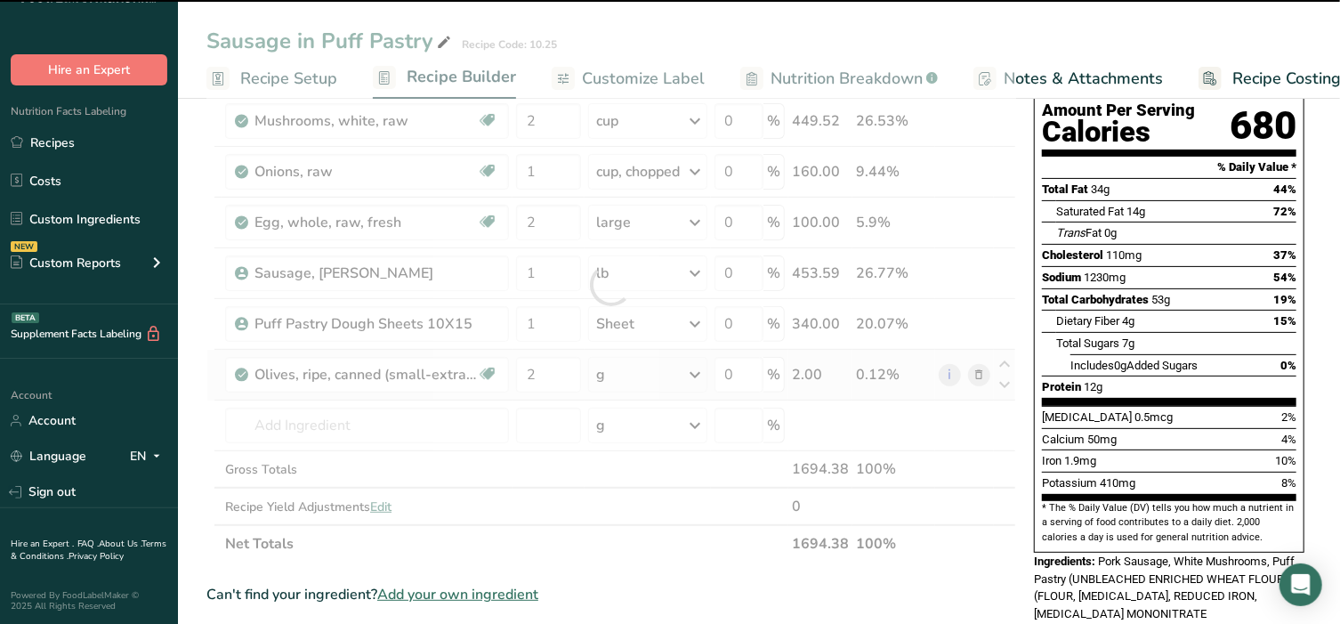
click at [630, 376] on div "g" at bounding box center [647, 375] width 118 height 36
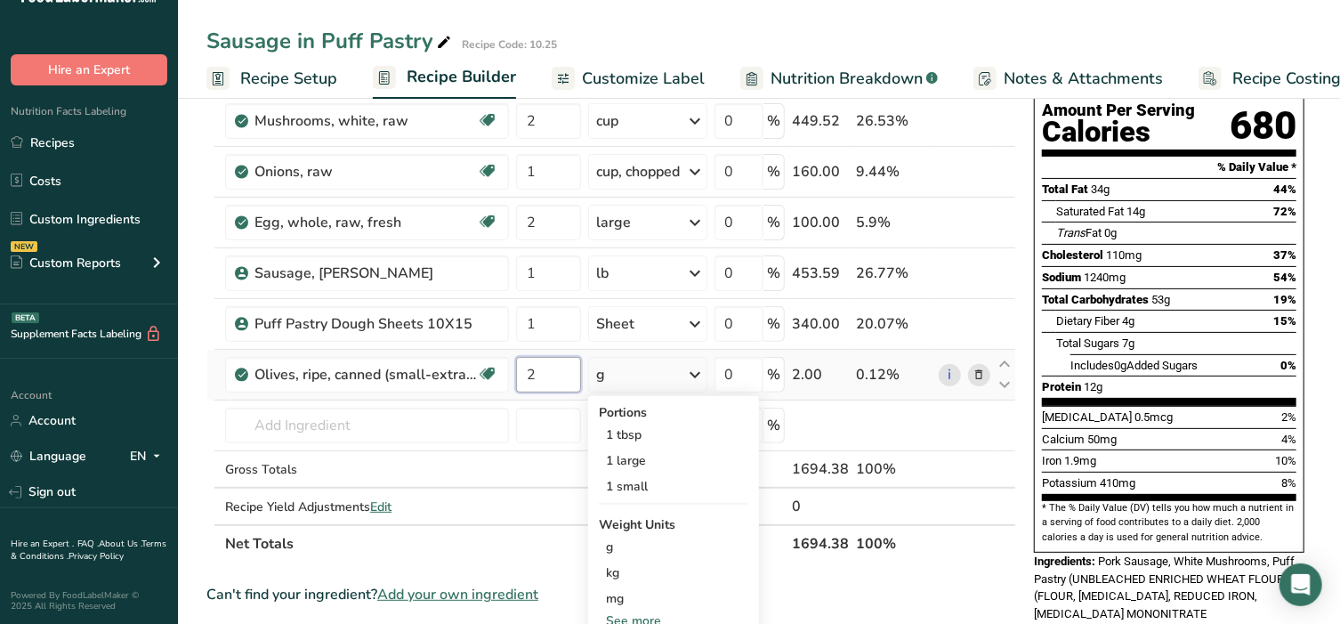
drag, startPoint x: 547, startPoint y: 368, endPoint x: 524, endPoint y: 372, distance: 23.6
click at [524, 372] on input "2" at bounding box center [548, 375] width 65 height 36
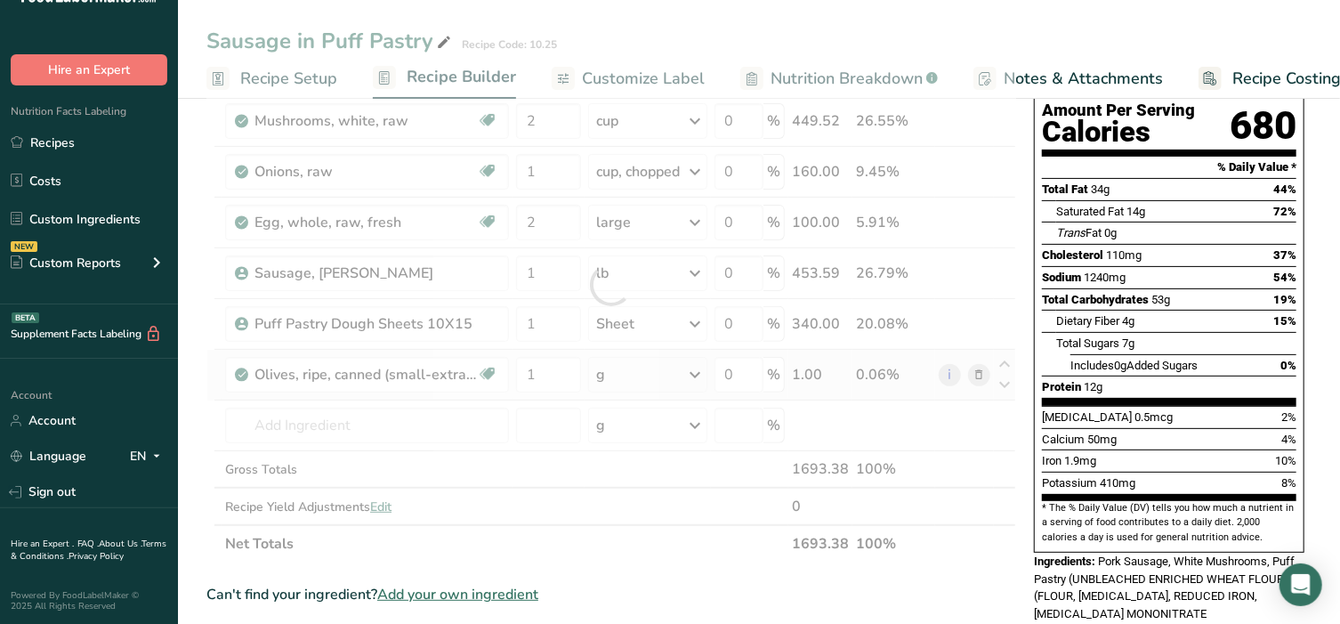
click at [650, 373] on div "Ingredient * Amount * Unit * Waste * .a-a{fill:#347362;}.b-a{fill:#fff;} Grams …" at bounding box center [611, 284] width 810 height 555
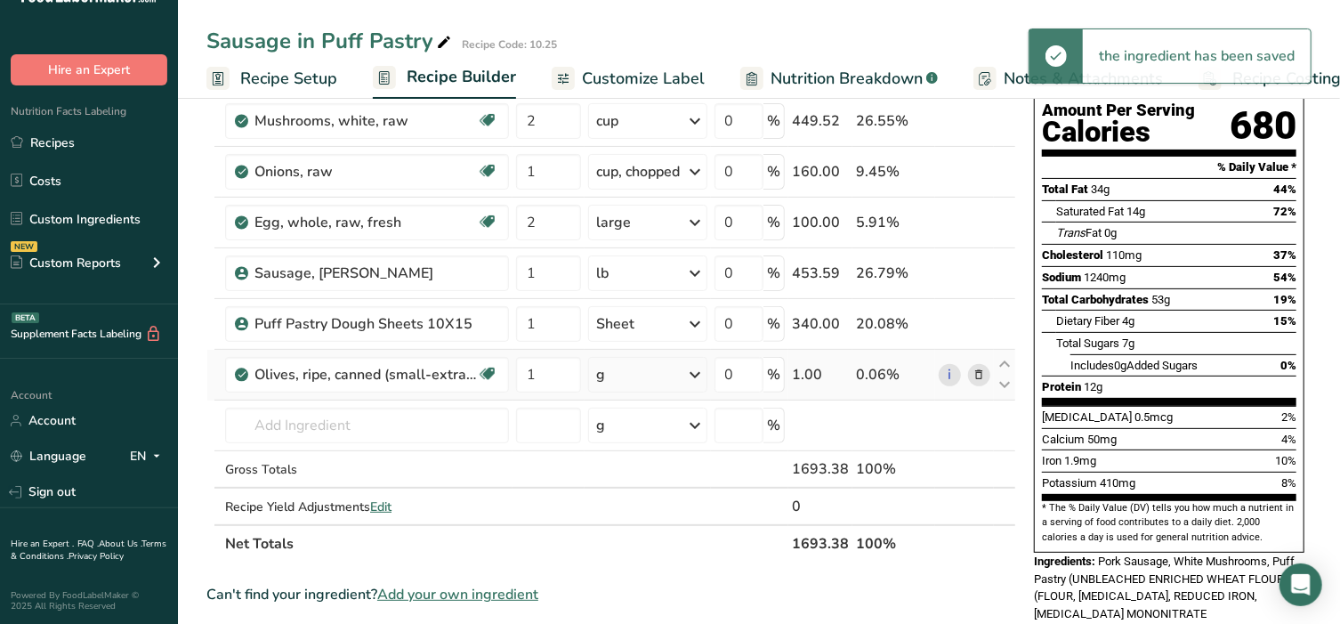
click at [650, 373] on div "g" at bounding box center [647, 375] width 118 height 36
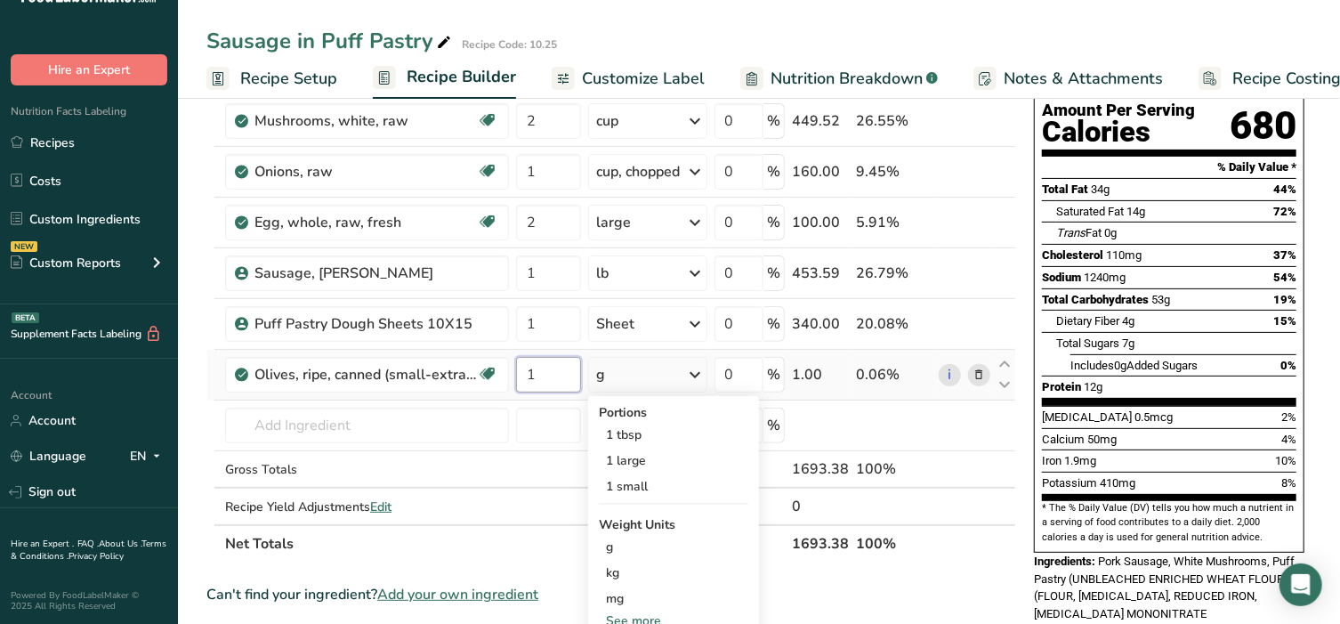
drag, startPoint x: 533, startPoint y: 376, endPoint x: 517, endPoint y: 378, distance: 16.2
click at [517, 378] on input "1" at bounding box center [548, 375] width 65 height 36
click at [652, 384] on div "Ingredient * Amount * Unit * Waste * .a-a{fill:#347362;}.b-a{fill:#fff;} Grams …" at bounding box center [611, 284] width 810 height 555
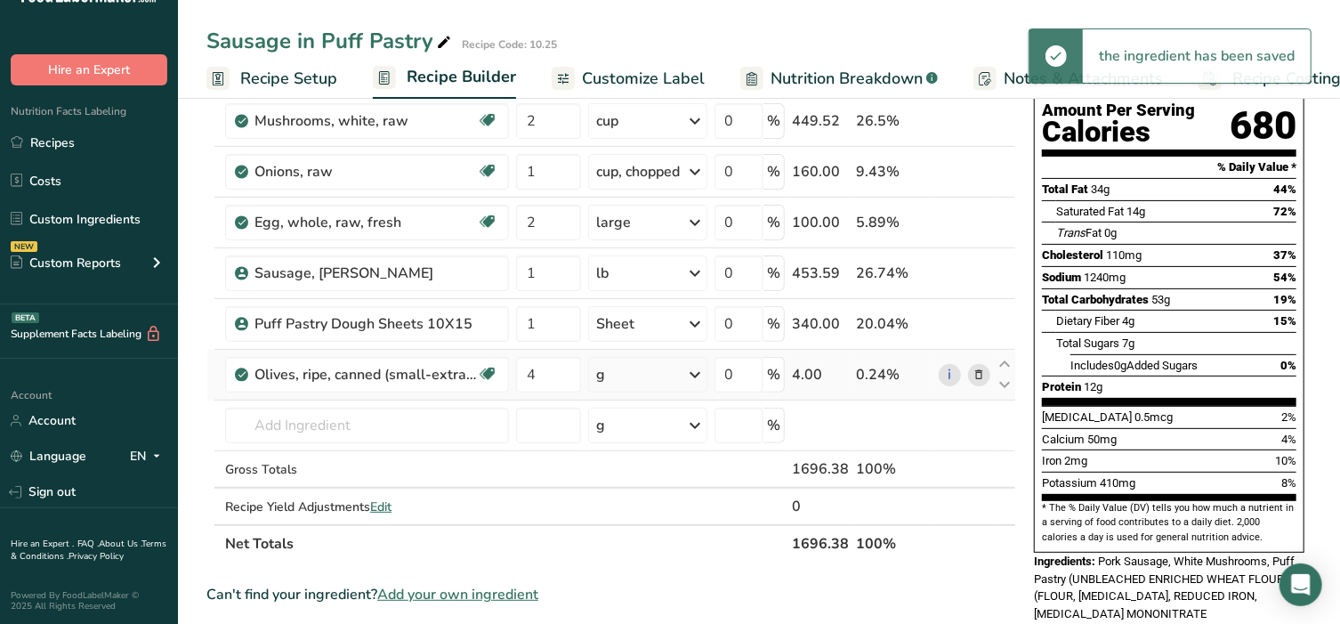
click at [657, 379] on div "g" at bounding box center [647, 375] width 118 height 36
click at [644, 487] on div "1 small" at bounding box center [673, 486] width 149 height 26
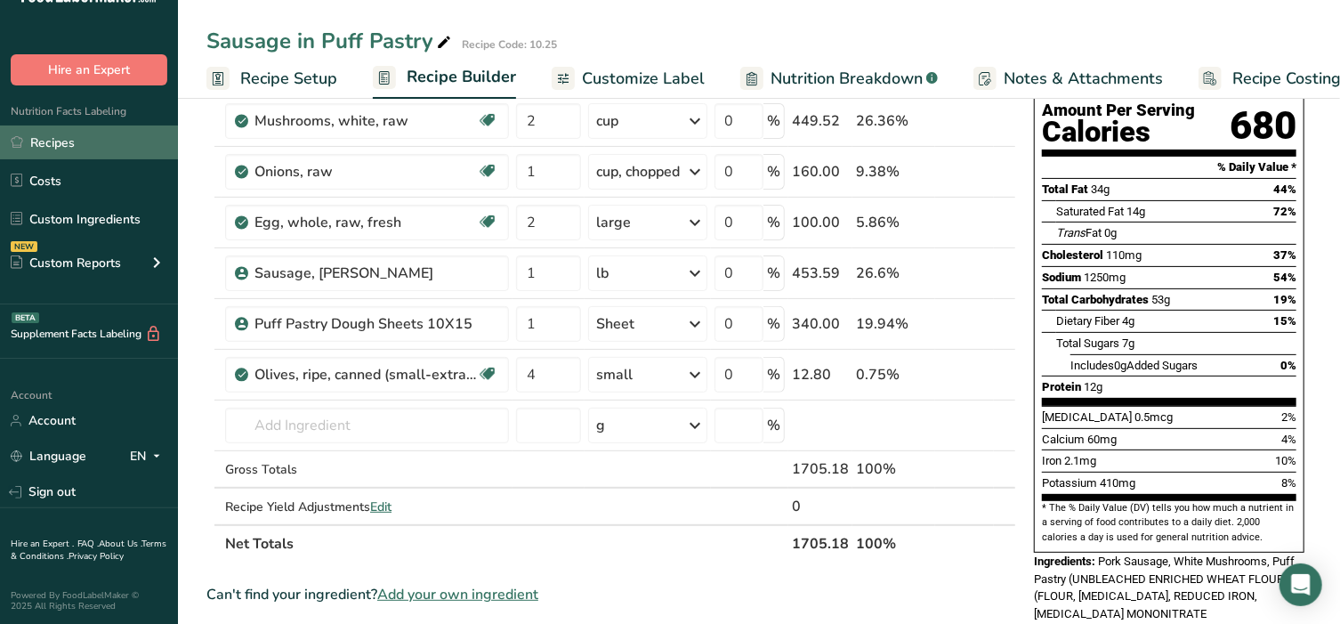
click at [106, 139] on link "Recipes" at bounding box center [89, 142] width 178 height 34
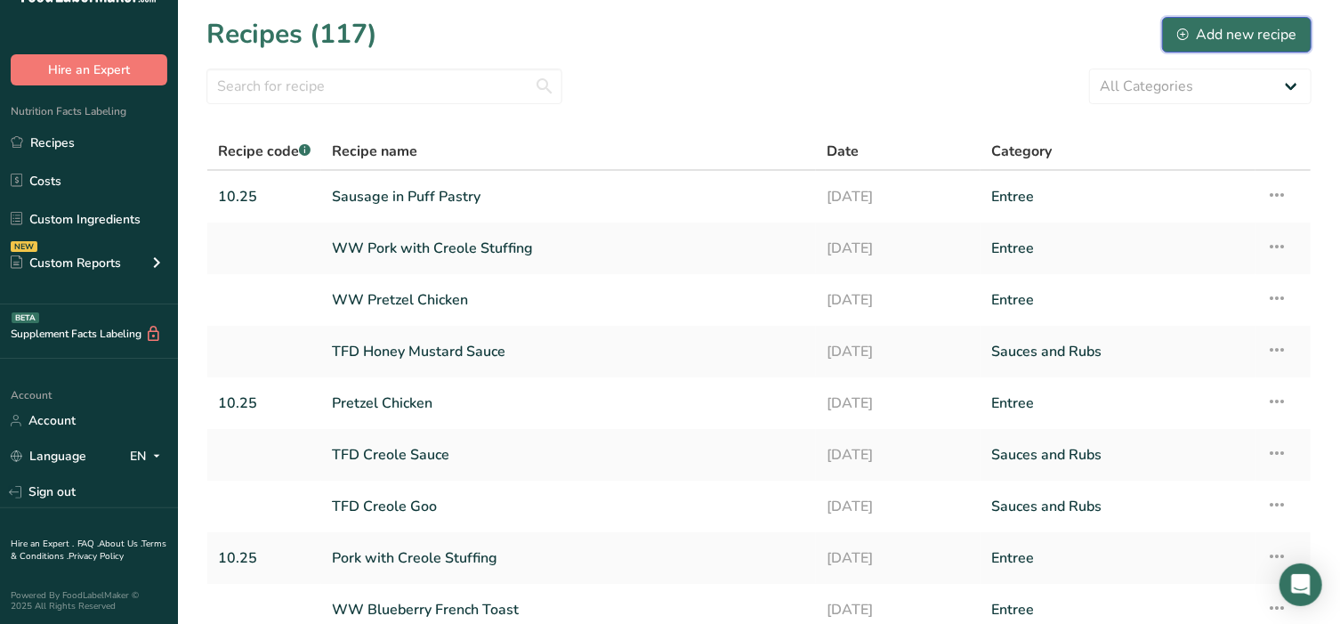
click at [1230, 35] on div "Add new recipe" at bounding box center [1236, 34] width 119 height 21
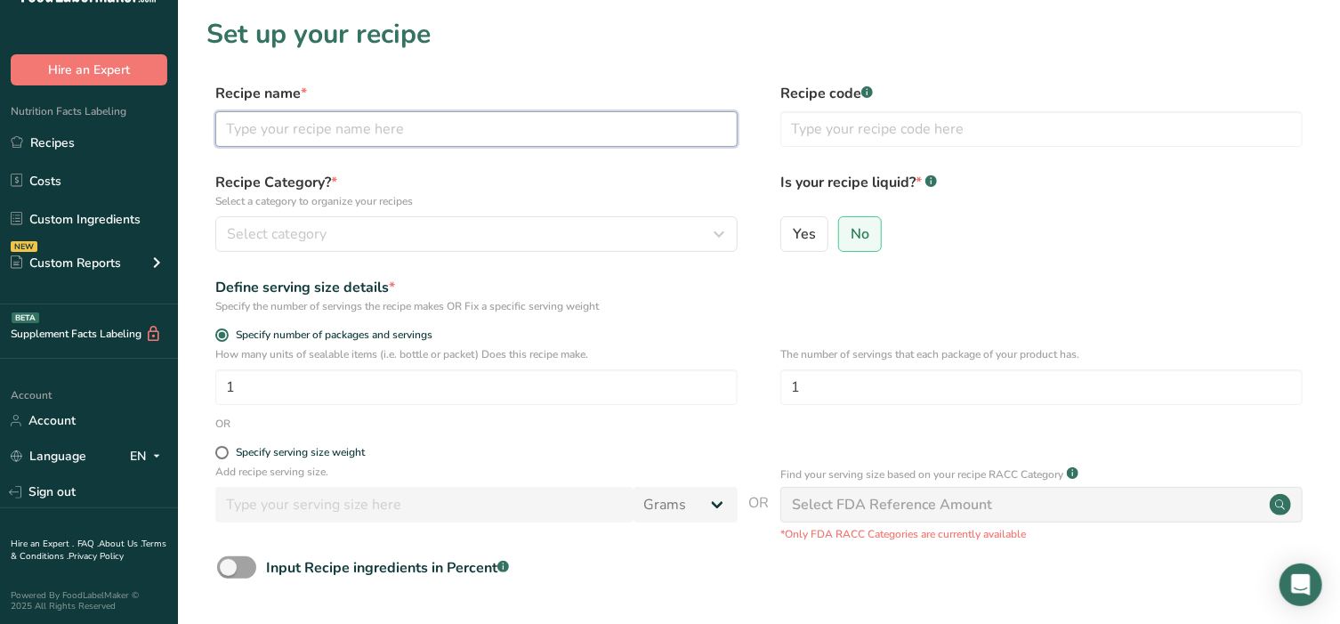
click at [403, 133] on input "text" at bounding box center [476, 129] width 522 height 36
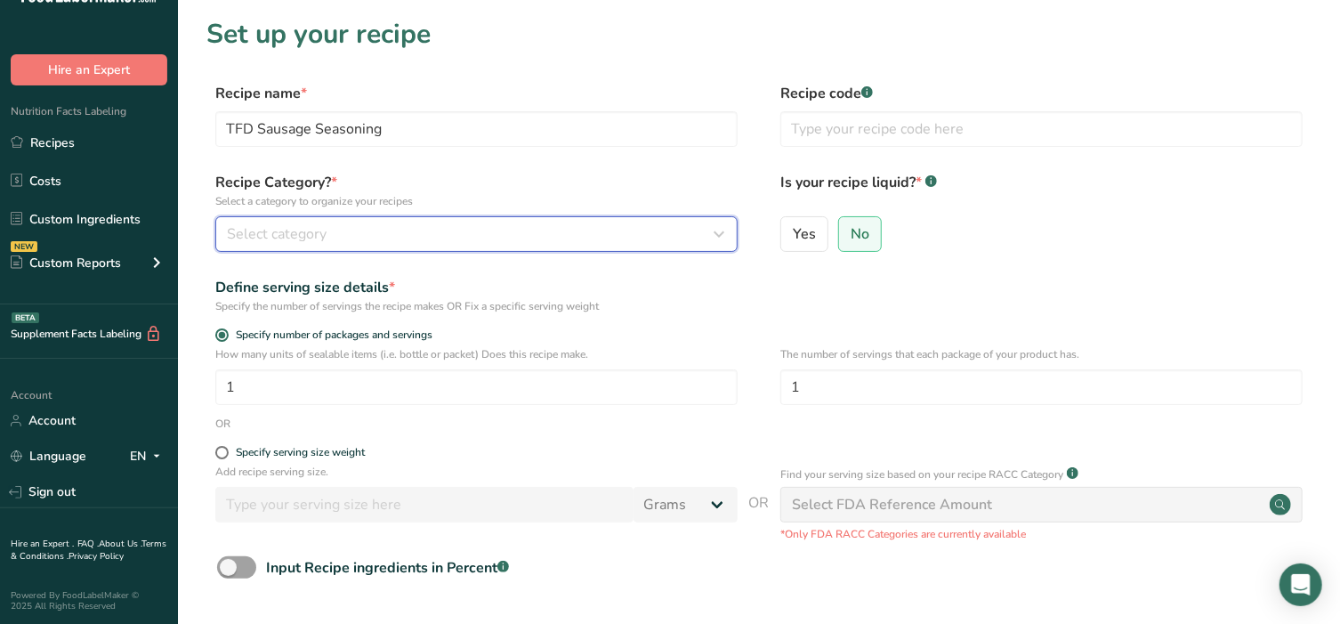
click at [423, 227] on div "Select category" at bounding box center [471, 233] width 489 height 21
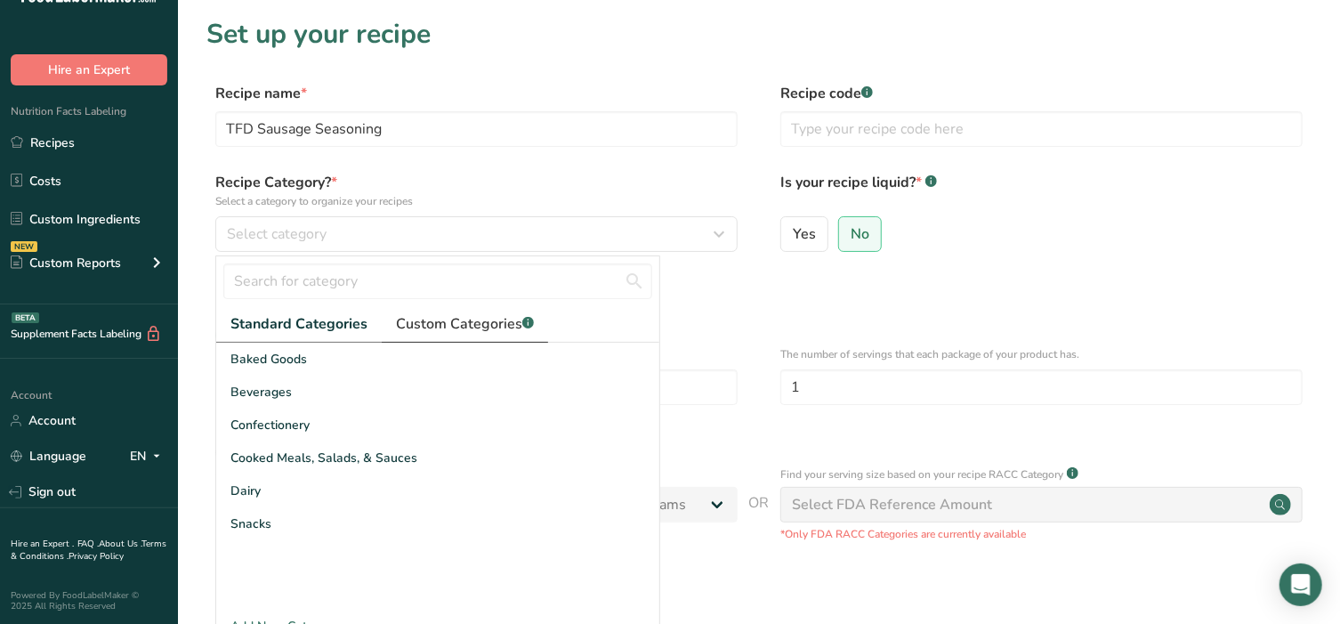
click at [458, 313] on span "Custom Categories .a-a{fill:#347362;}.b-a{fill:#fff;}" at bounding box center [465, 323] width 138 height 21
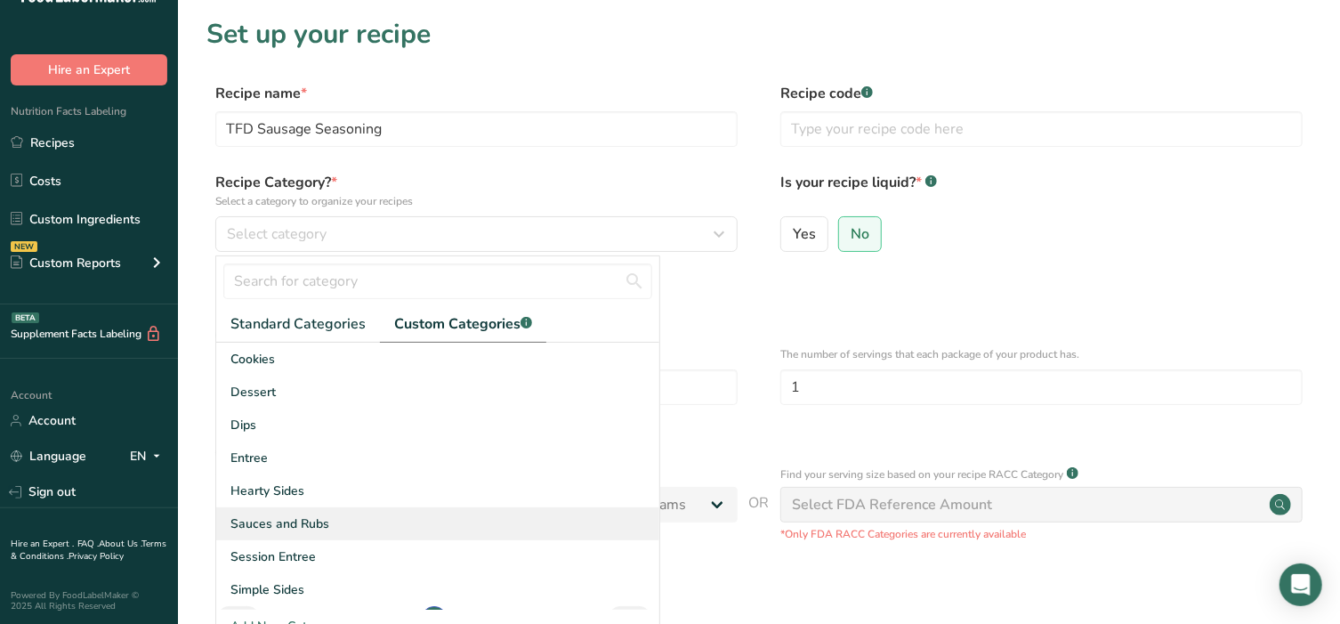
click at [331, 516] on div "Sauces and Rubs" at bounding box center [437, 523] width 443 height 33
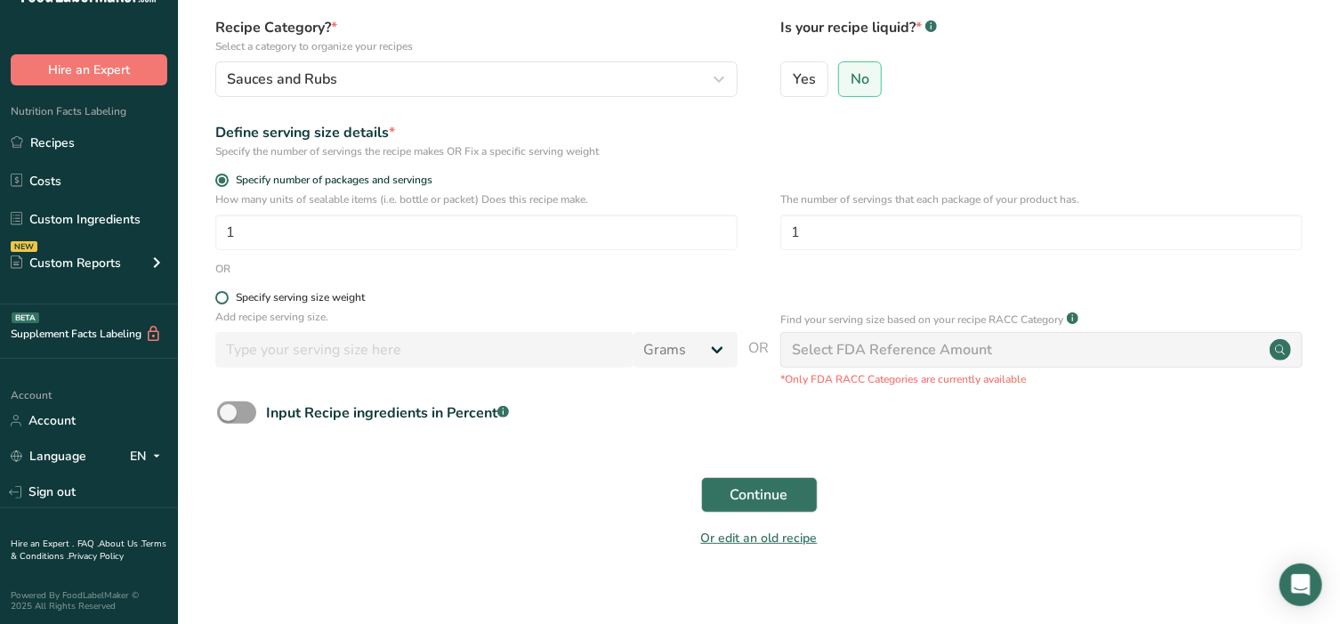
scroll to position [174, 0]
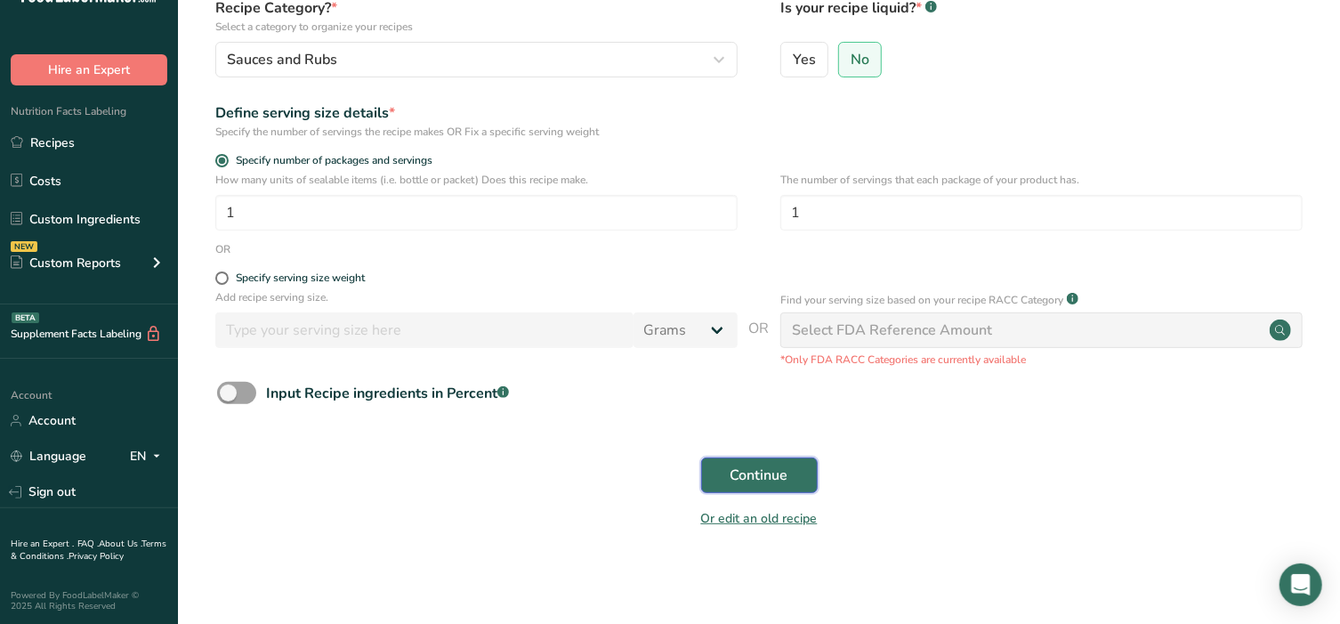
click at [755, 464] on span "Continue" at bounding box center [760, 474] width 58 height 21
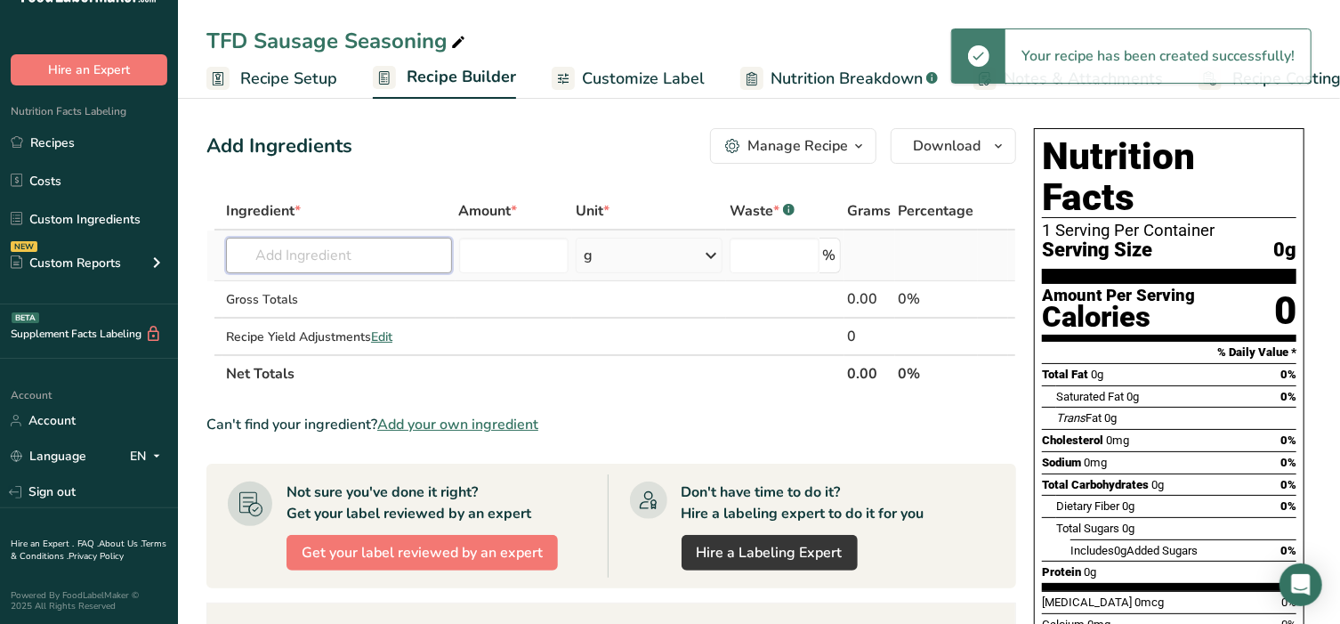
click at [320, 263] on input "text" at bounding box center [339, 256] width 226 height 36
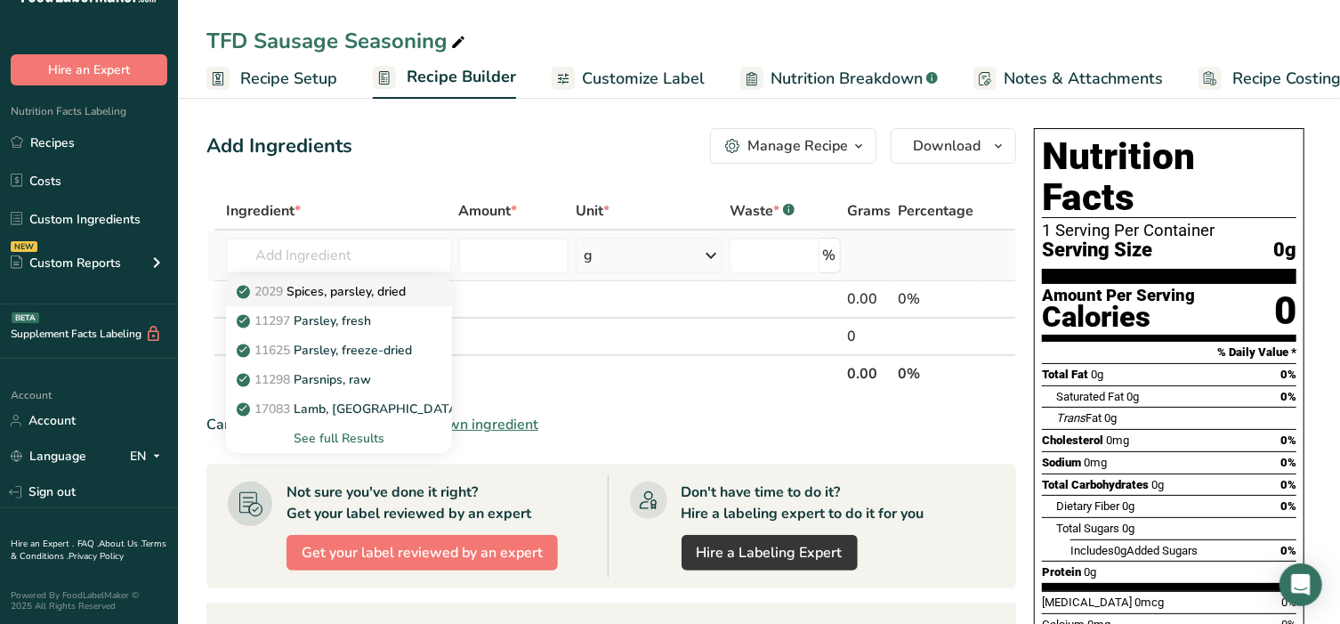
click at [325, 296] on p "2029 Spices, parsley, dried" at bounding box center [323, 291] width 166 height 19
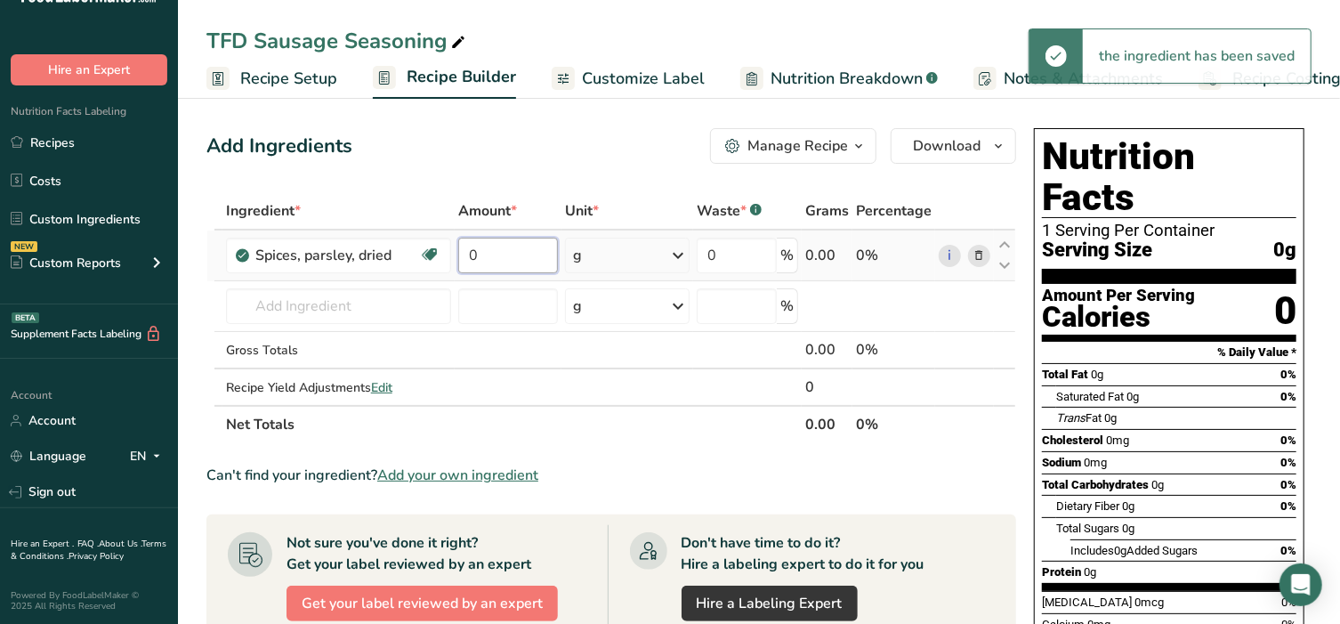
click at [494, 256] on input "0" at bounding box center [508, 256] width 100 height 36
click at [617, 261] on div "Ingredient * Amount * Unit * Waste * .a-a{fill:#347362;}.b-a{fill:#fff;} Grams …" at bounding box center [611, 317] width 810 height 251
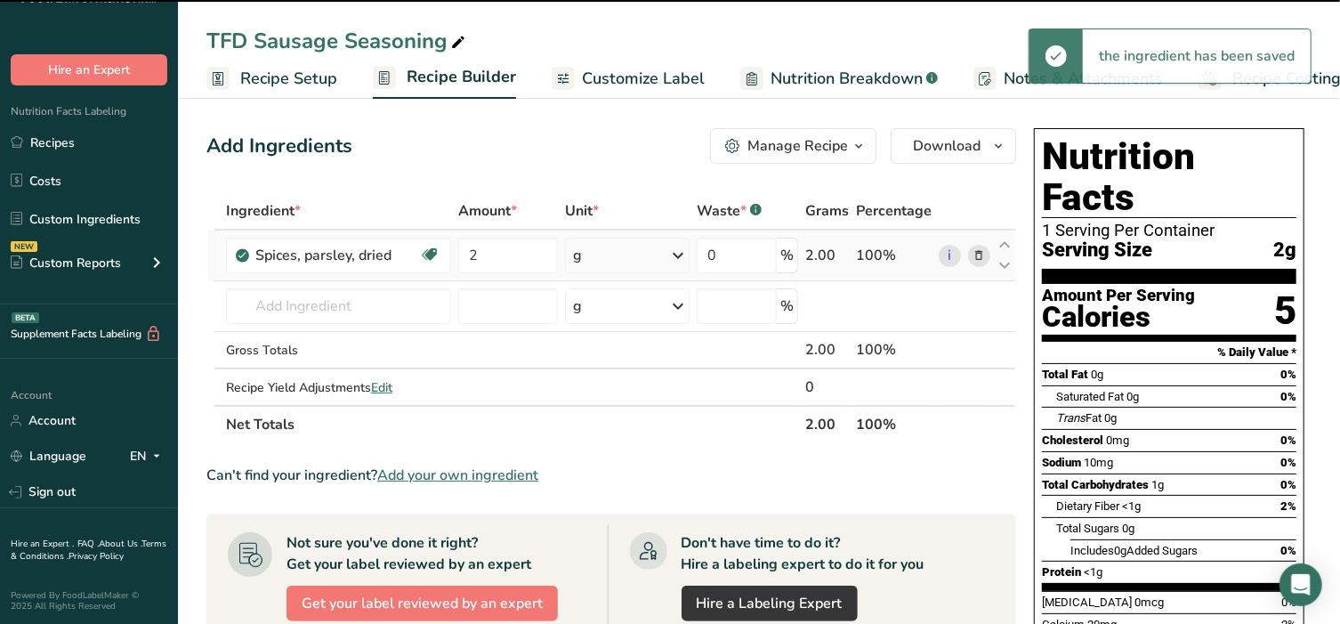
click at [617, 261] on div "g" at bounding box center [627, 256] width 125 height 36
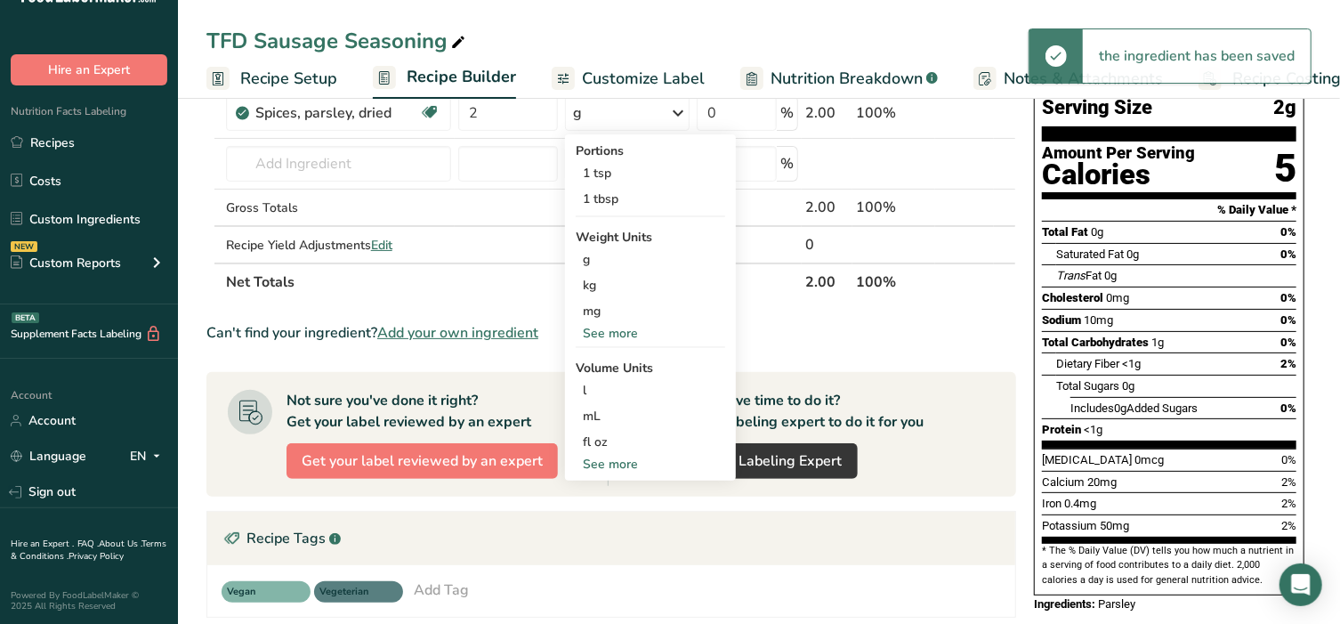
scroll to position [148, 0]
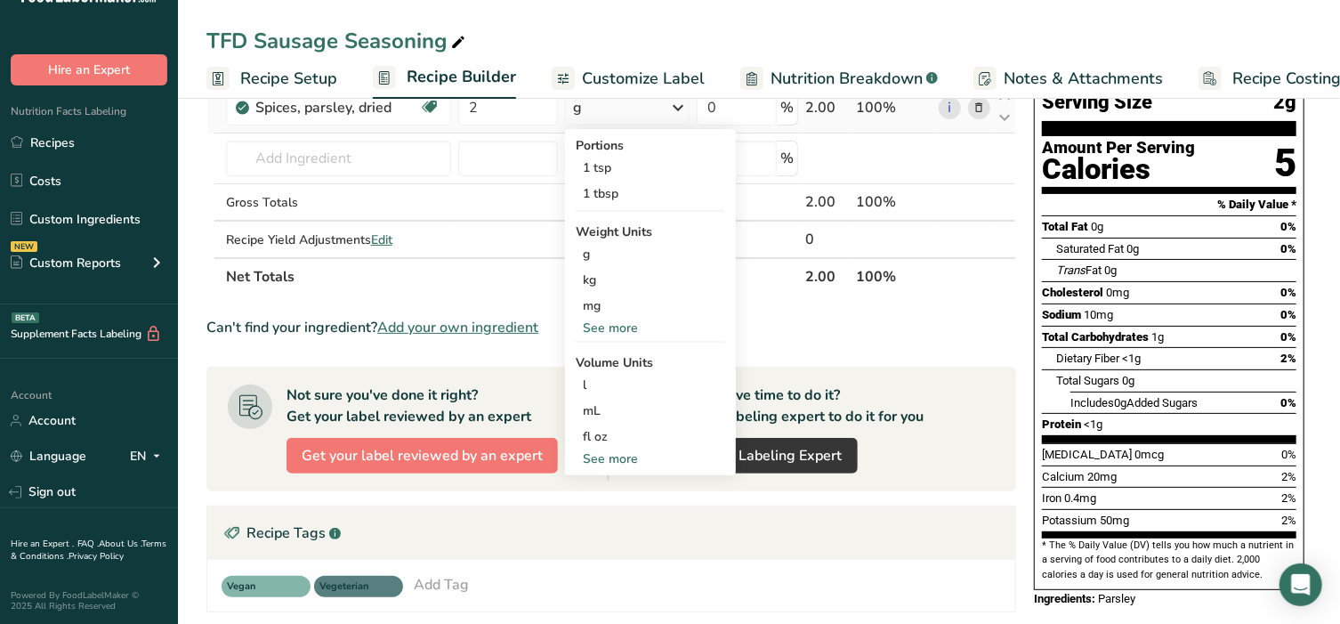
click at [619, 459] on div "See more" at bounding box center [650, 458] width 149 height 19
click at [617, 508] on div "cup" at bounding box center [650, 514] width 135 height 19
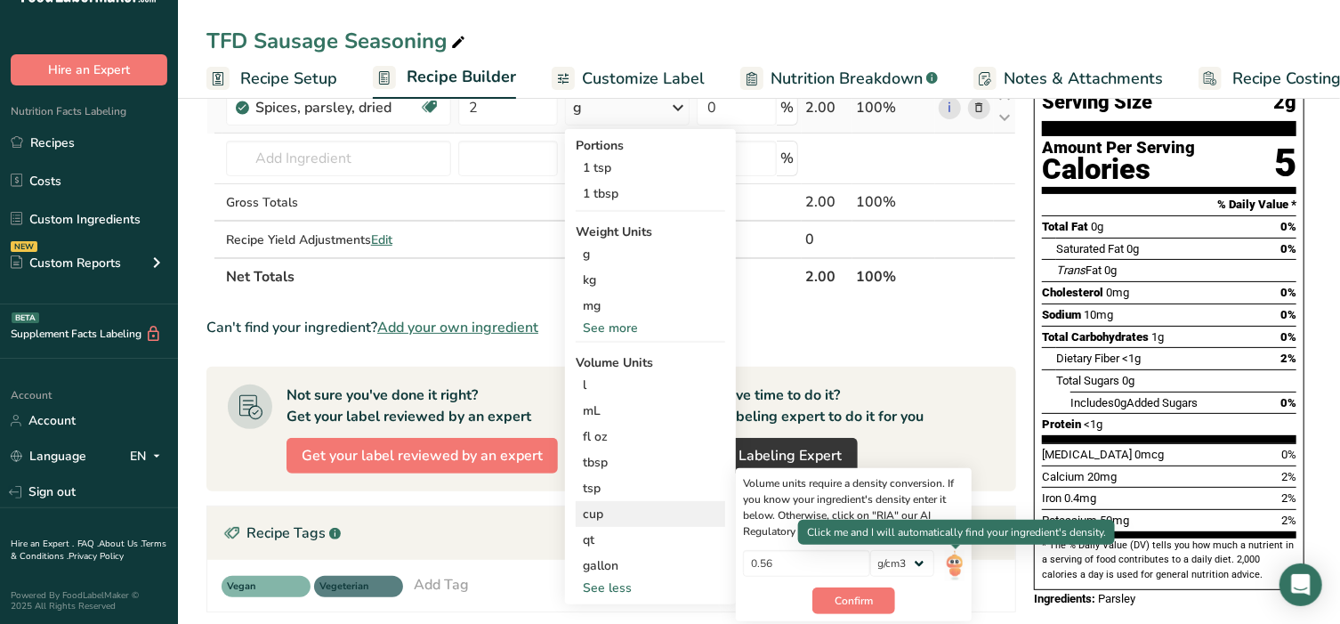
click at [957, 564] on img at bounding box center [955, 565] width 20 height 31
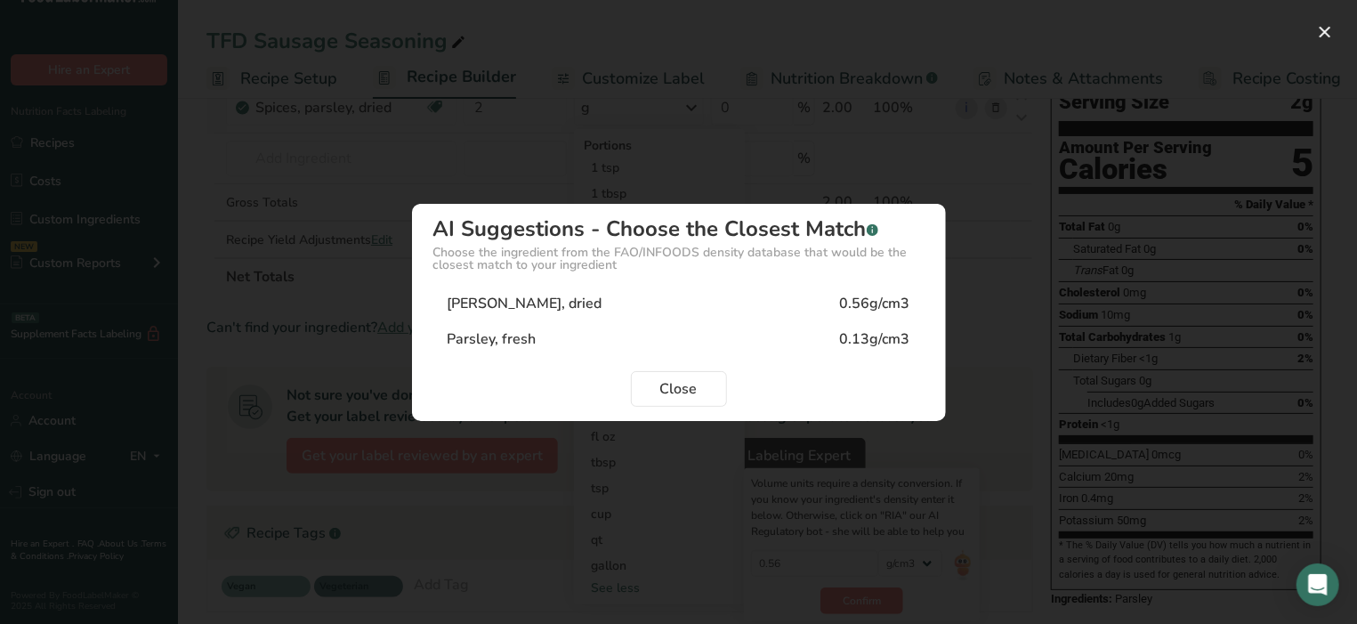
click at [567, 303] on div "[PERSON_NAME], dried 0.56g/cm3" at bounding box center [678, 304] width 491 height 36
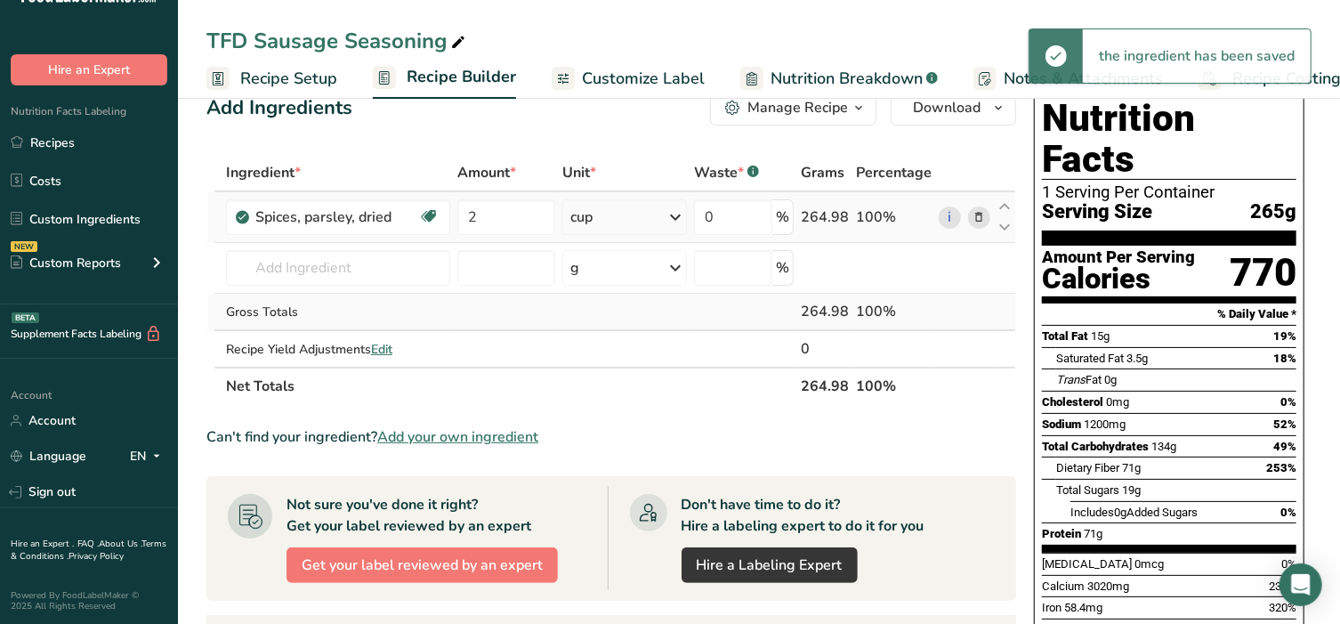
scroll to position [37, 0]
click at [319, 253] on input "text" at bounding box center [338, 269] width 224 height 36
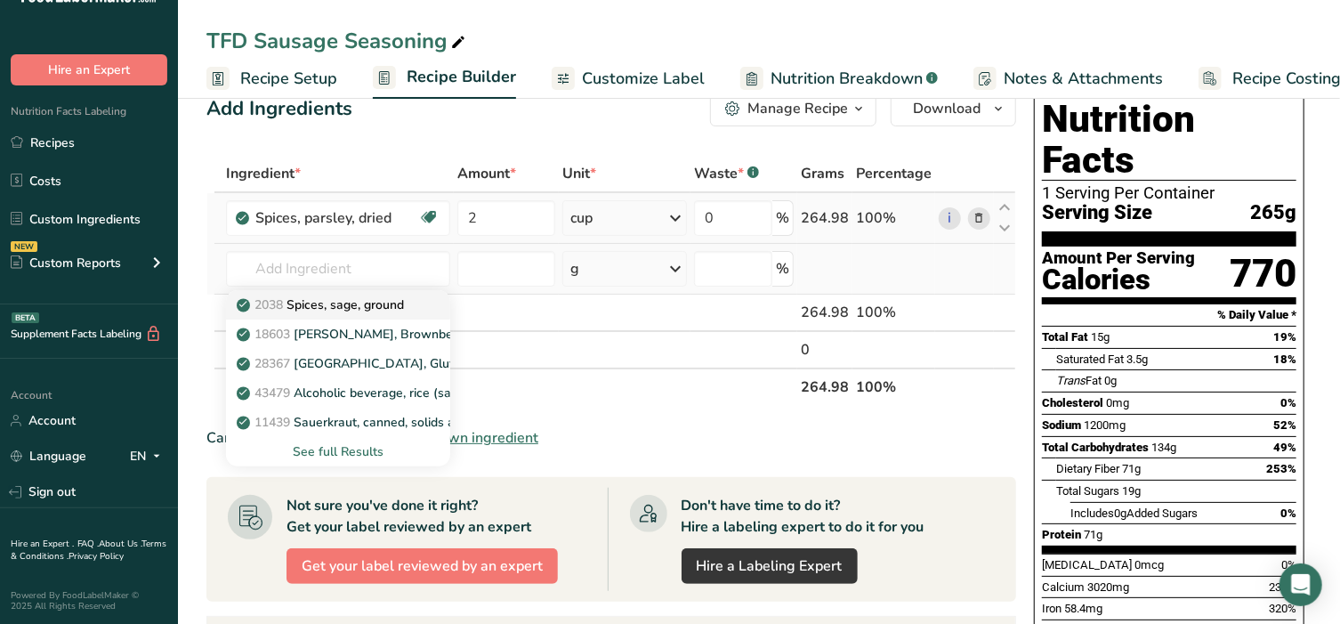
click at [325, 301] on p "2038 Spices, sage, ground" at bounding box center [322, 304] width 164 height 19
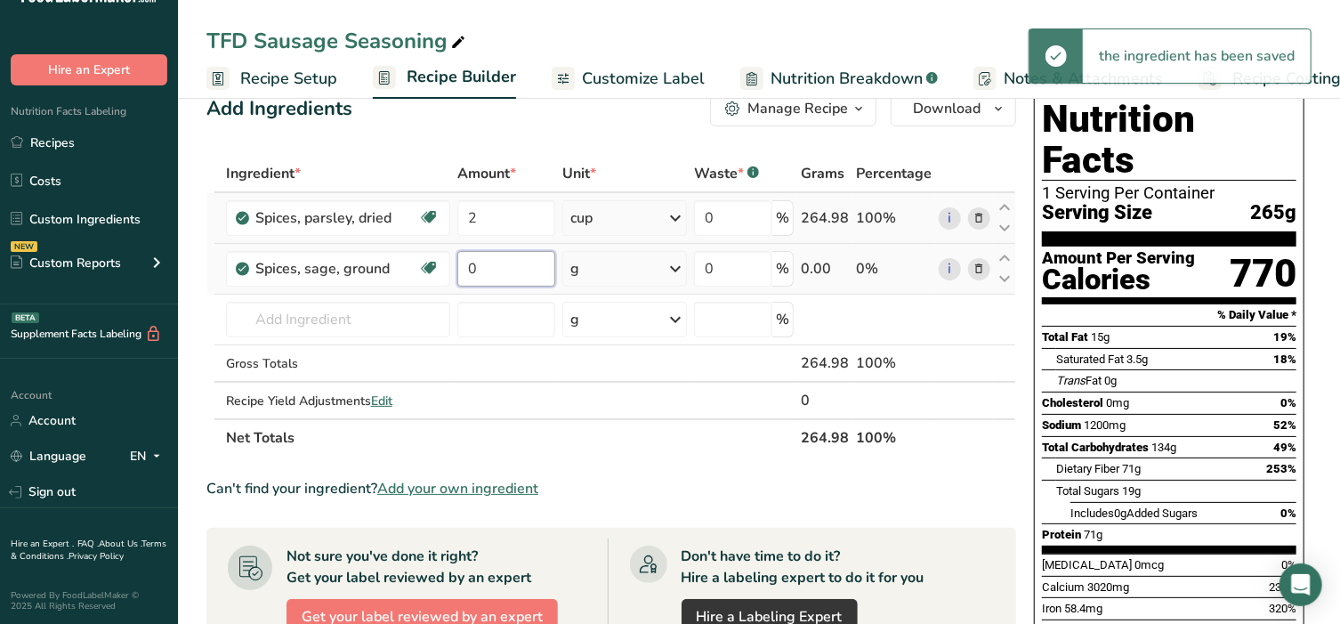
click at [513, 265] on input "0" at bounding box center [506, 269] width 98 height 36
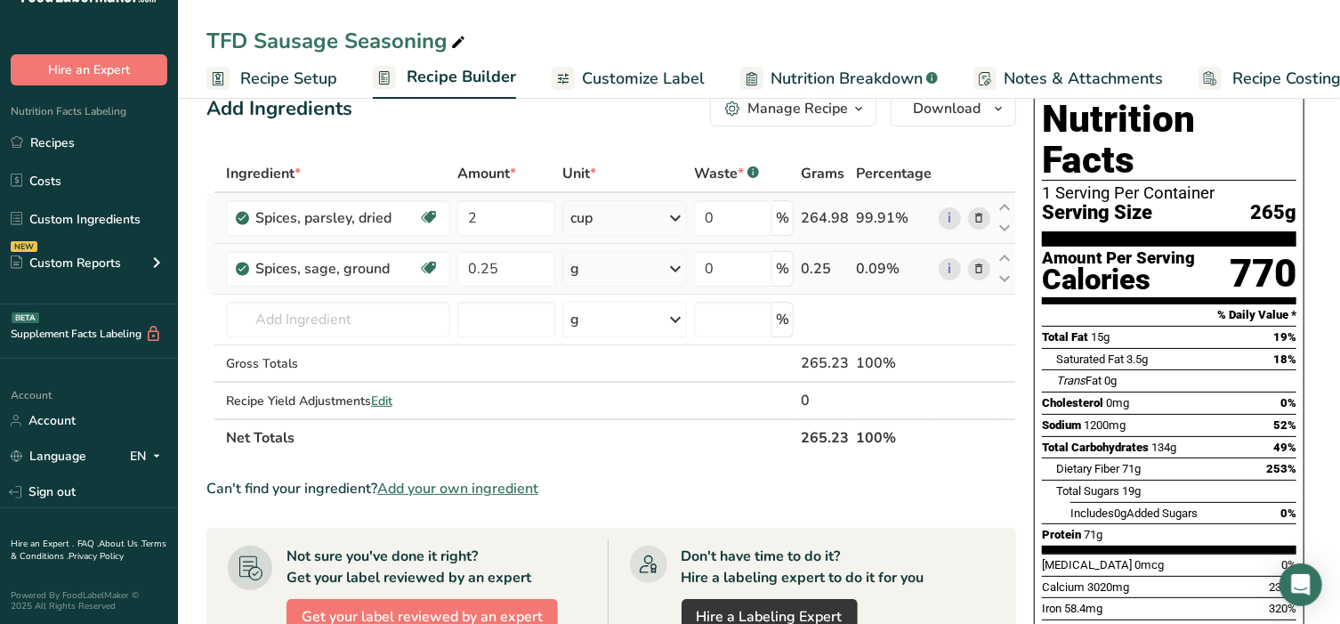
click at [592, 258] on div "Ingredient * Amount * Unit * Waste * .a-a{fill:#347362;}.b-a{fill:#fff;} Grams …" at bounding box center [611, 306] width 810 height 302
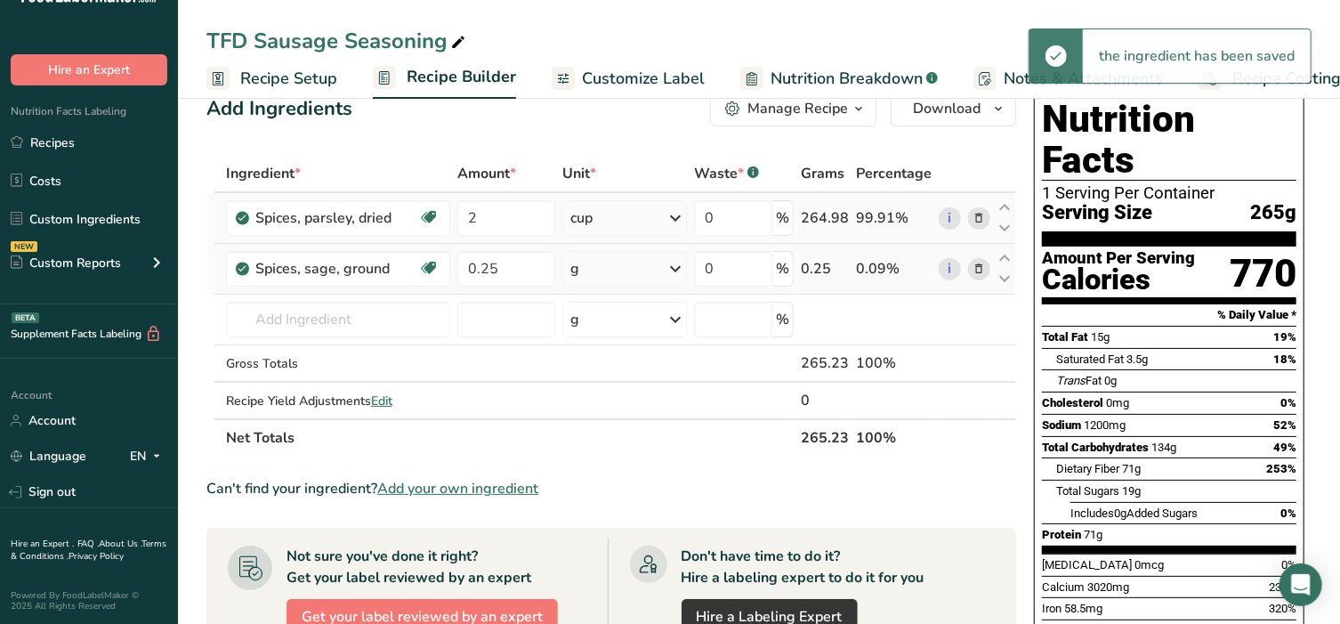
click at [607, 266] on div "g" at bounding box center [624, 269] width 125 height 36
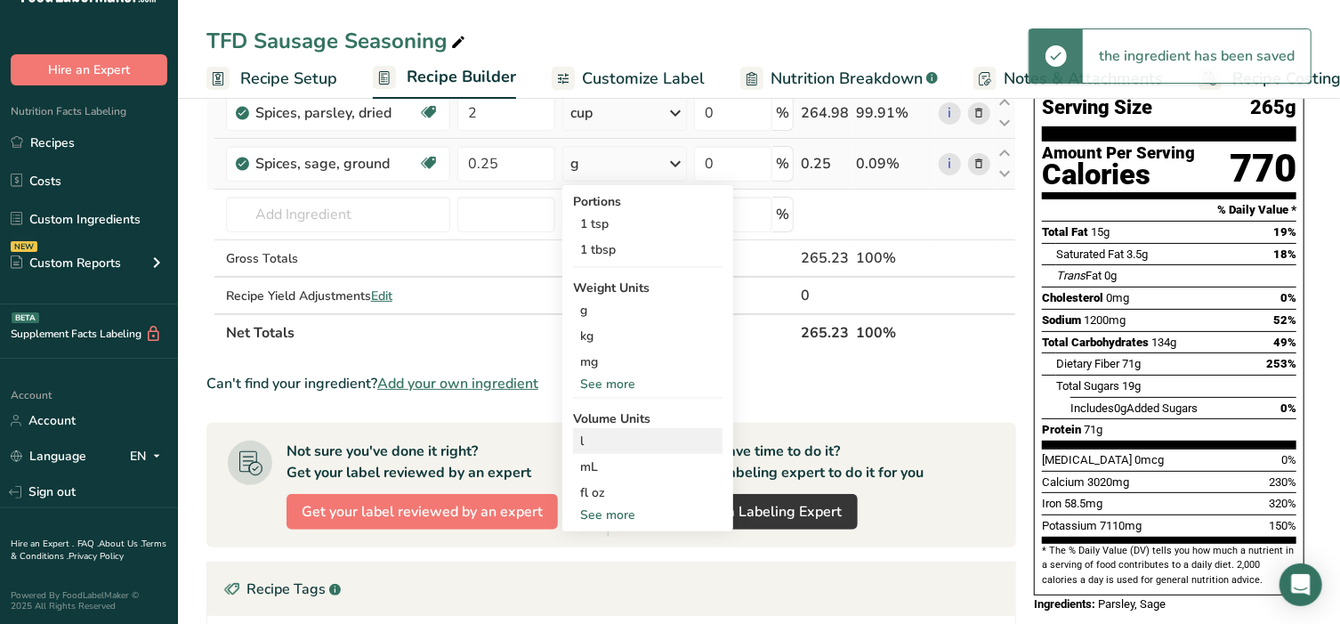
scroll to position [148, 0]
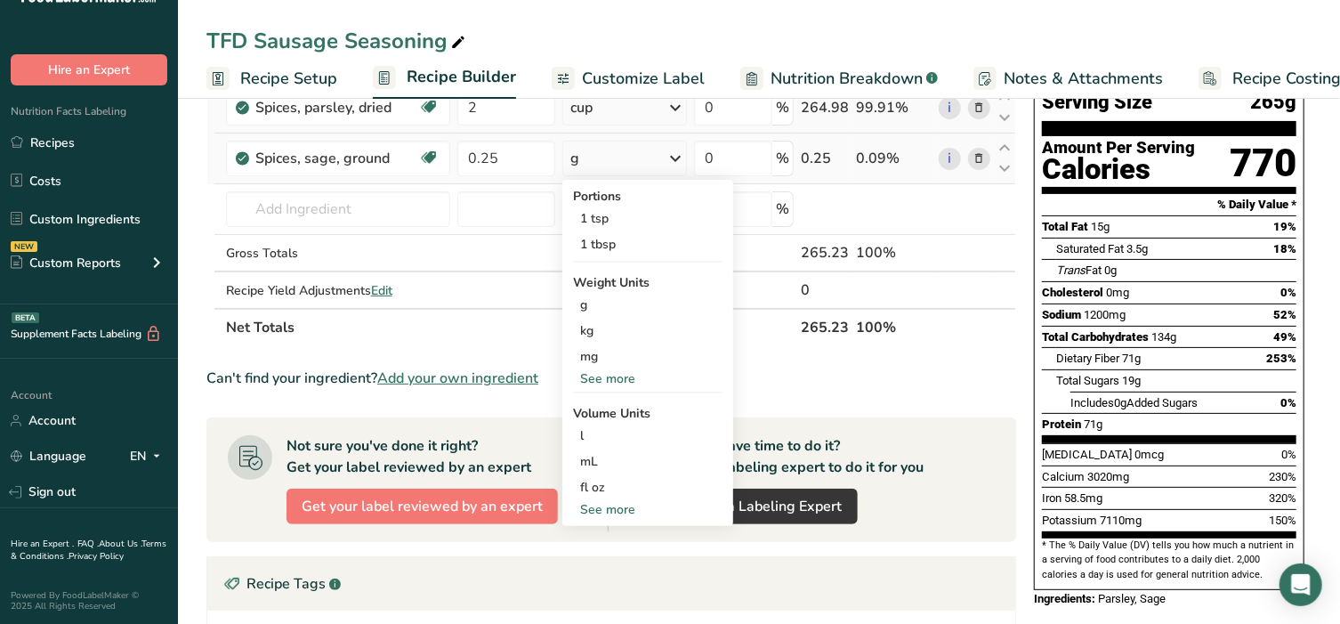
click at [626, 506] on div "See more" at bounding box center [647, 509] width 149 height 19
click at [618, 561] on div "cup" at bounding box center [647, 564] width 135 height 19
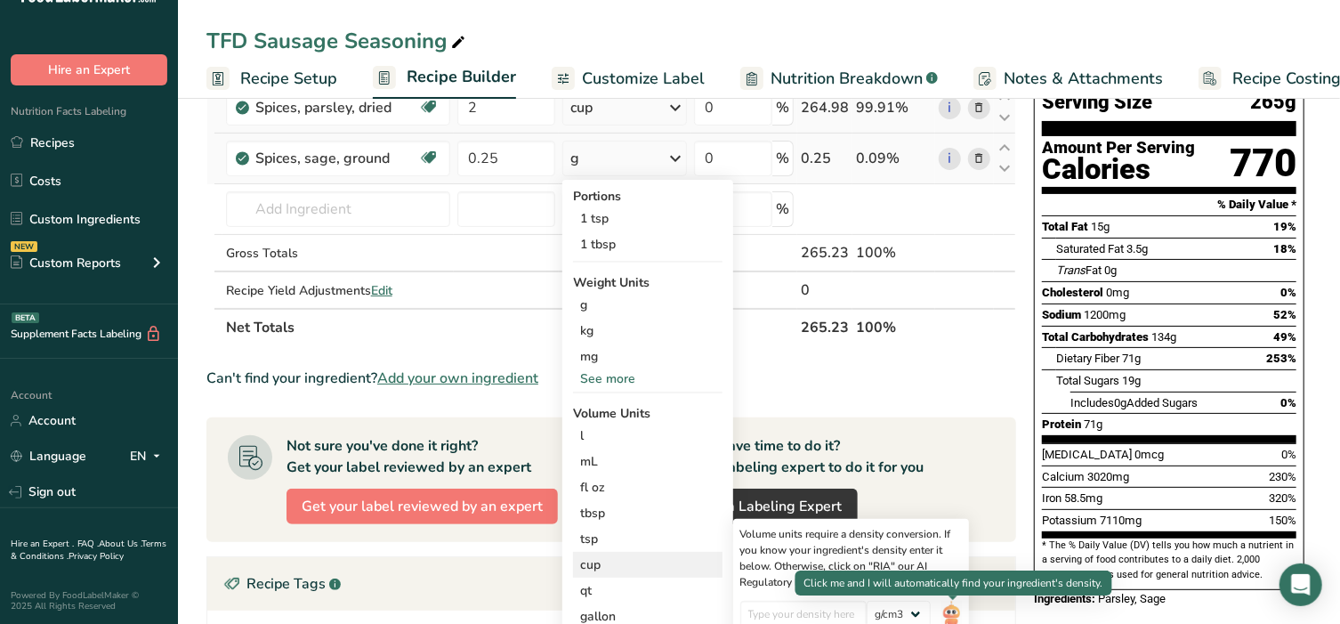
click at [948, 612] on img at bounding box center [951, 616] width 20 height 31
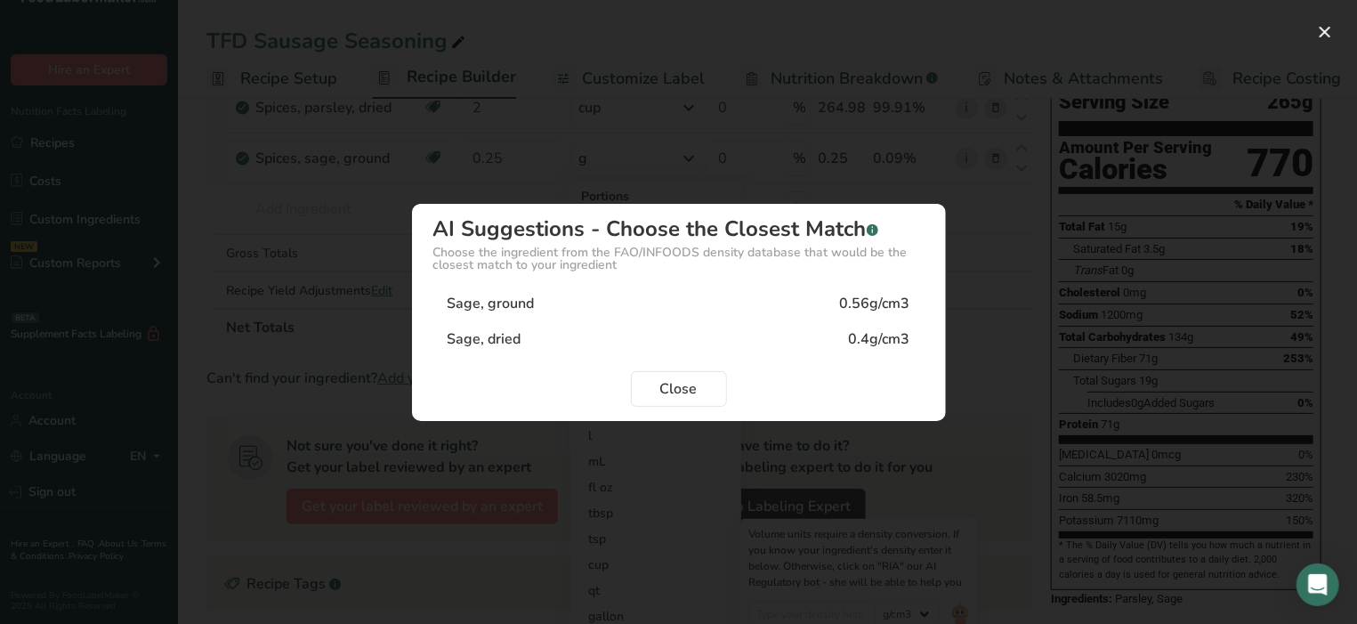
click at [571, 342] on div "Sage, dried 0.4g/cm3" at bounding box center [678, 339] width 491 height 36
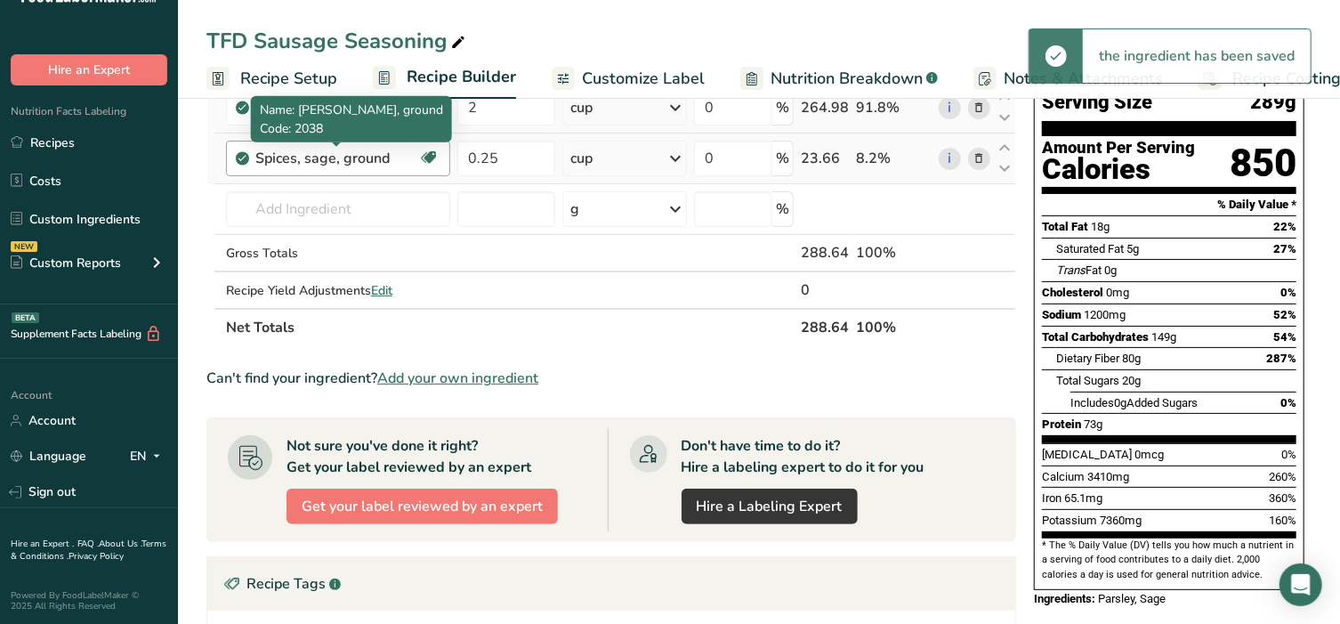
click at [351, 160] on div "Spices, sage, ground" at bounding box center [336, 158] width 163 height 21
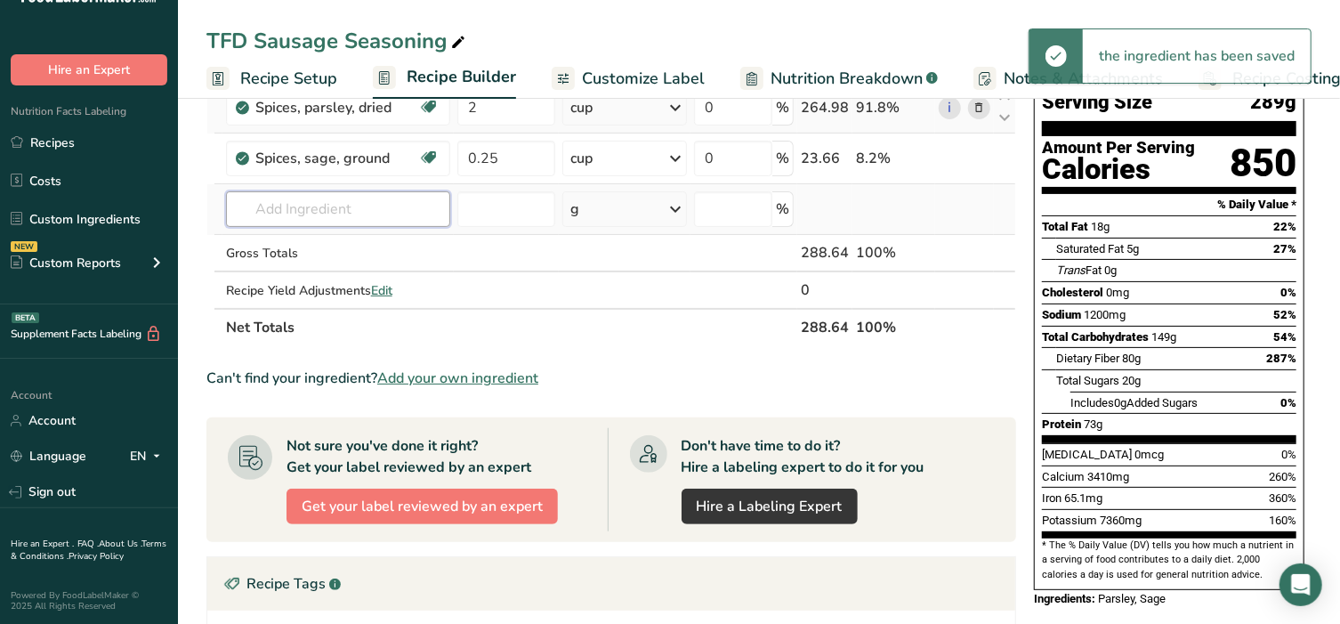
click at [370, 197] on input "text" at bounding box center [338, 209] width 224 height 36
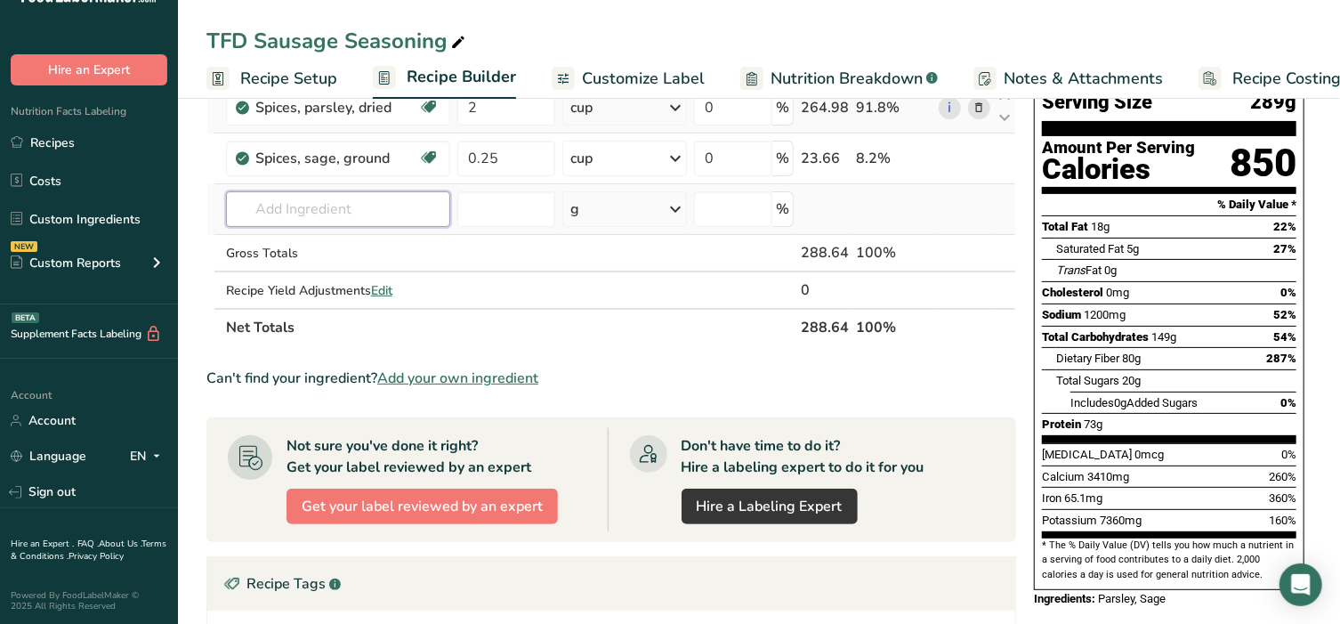
click at [329, 201] on input "text" at bounding box center [338, 209] width 224 height 36
click at [350, 276] on p "2030 Spices, pepper, black" at bounding box center [323, 274] width 166 height 19
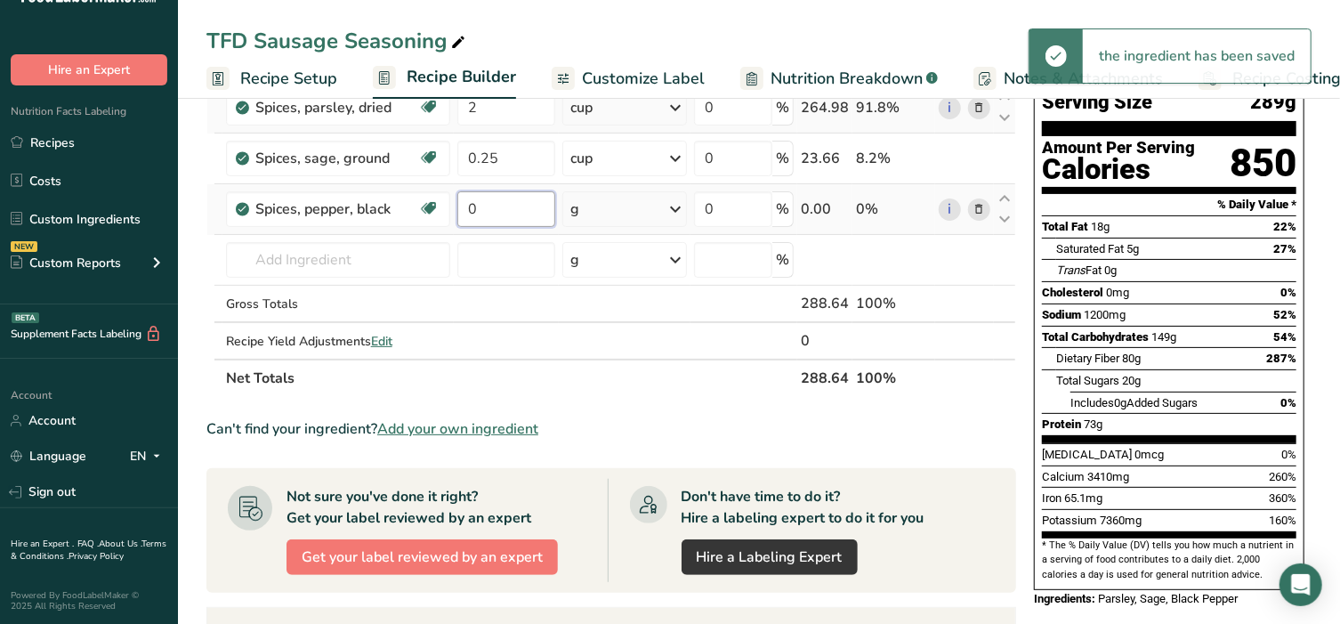
click at [486, 210] on input "0" at bounding box center [506, 209] width 98 height 36
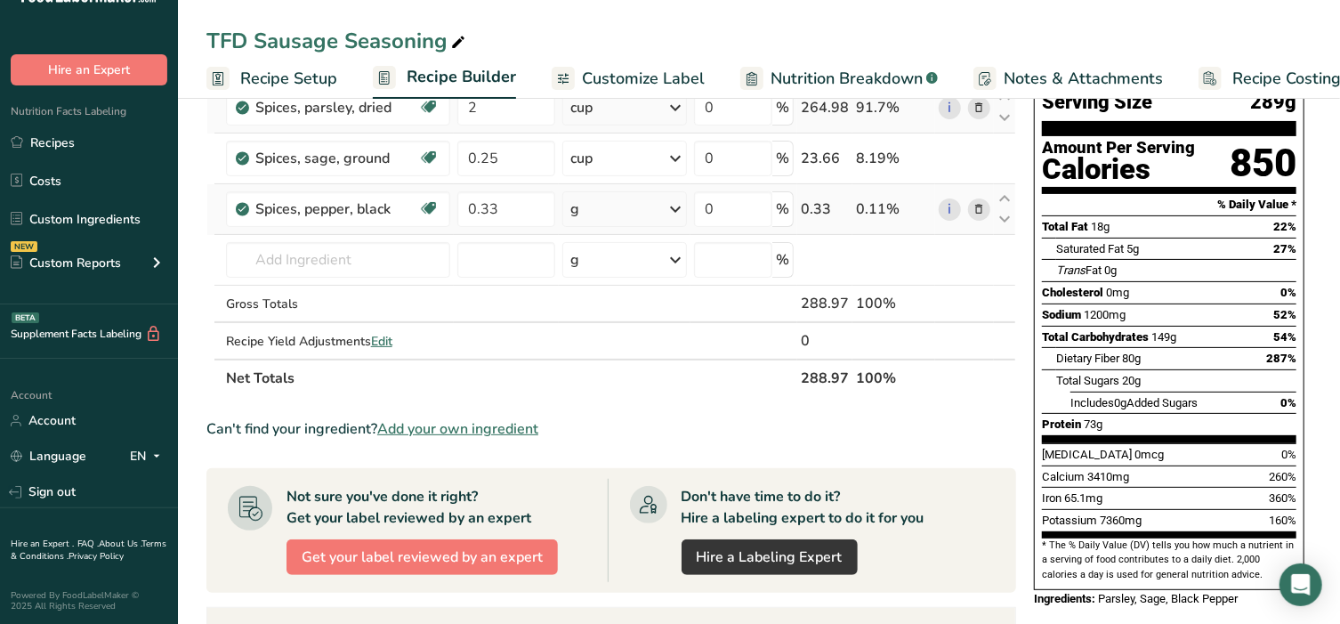
click at [625, 207] on div "Ingredient * Amount * Unit * Waste * .a-a{fill:#347362;}.b-a{fill:#fff;} Grams …" at bounding box center [611, 220] width 810 height 352
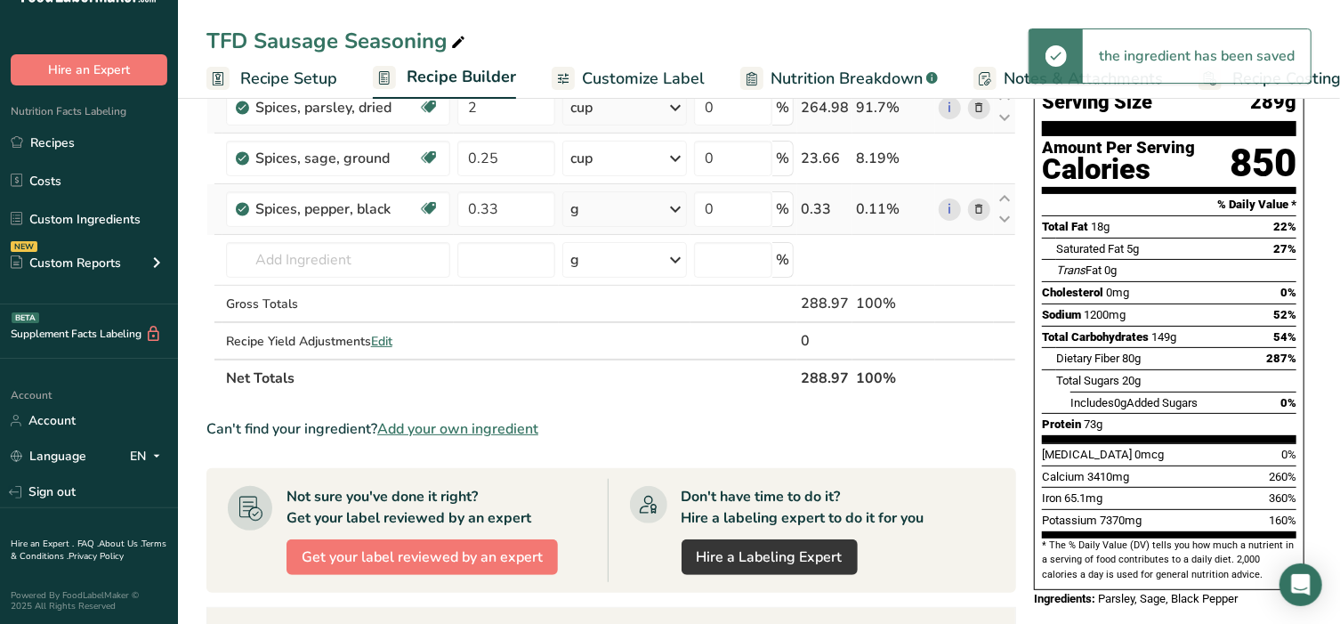
click at [625, 207] on div "g" at bounding box center [624, 209] width 125 height 36
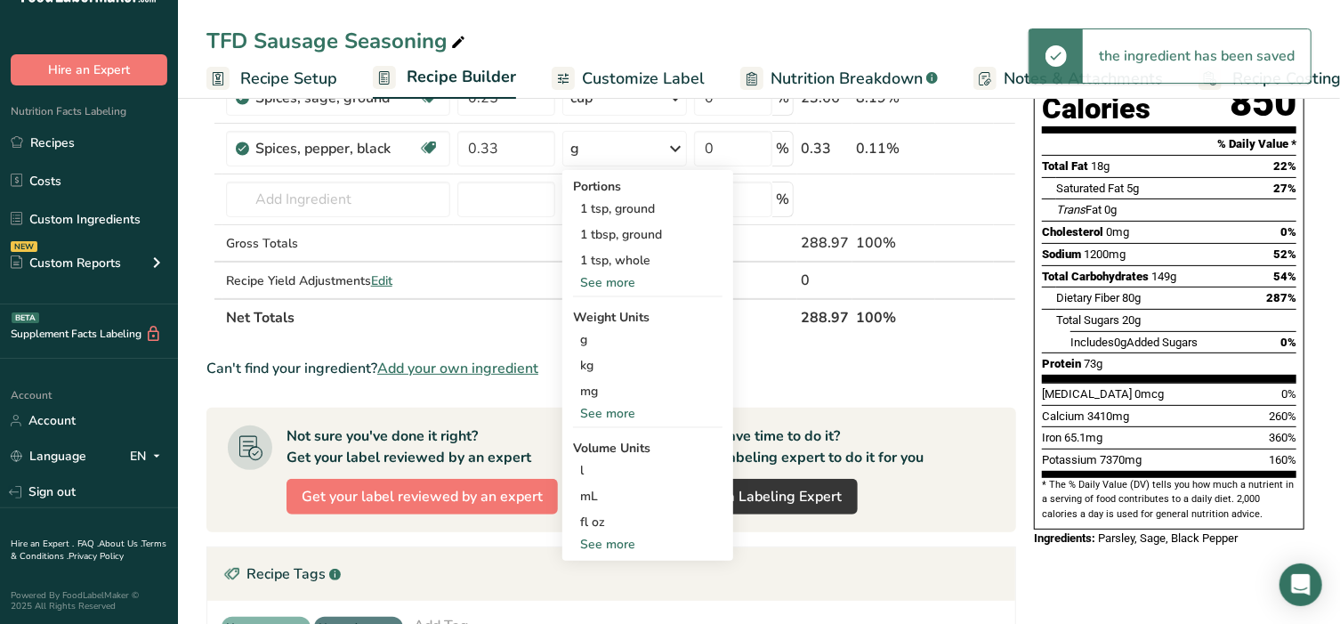
scroll to position [222, 0]
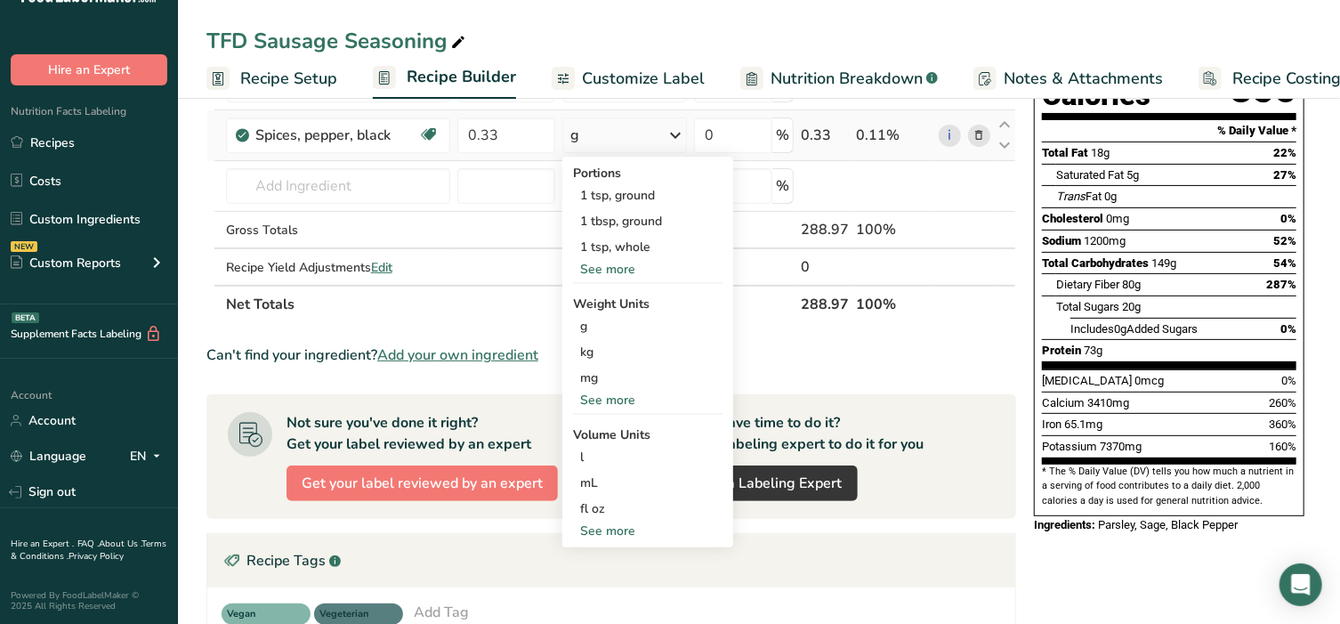
click at [625, 531] on div "See more" at bounding box center [647, 530] width 149 height 19
click at [625, 578] on div "cup" at bounding box center [647, 586] width 135 height 19
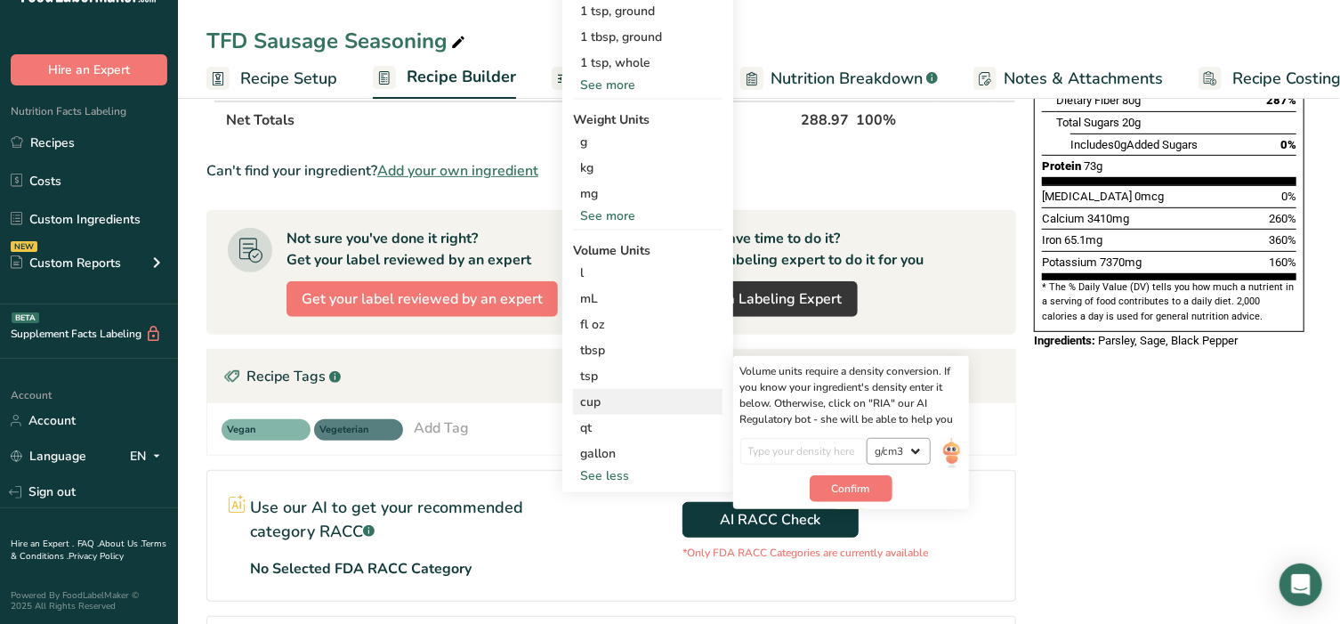
scroll to position [408, 0]
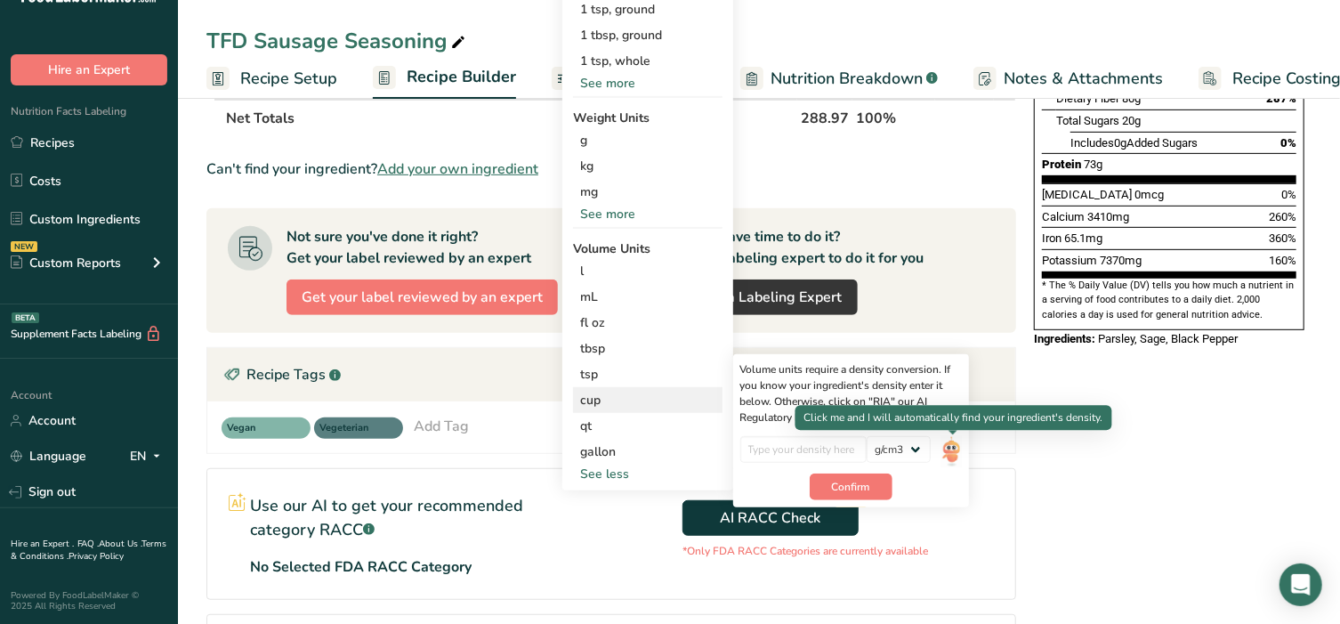
click at [957, 450] on img at bounding box center [951, 451] width 20 height 31
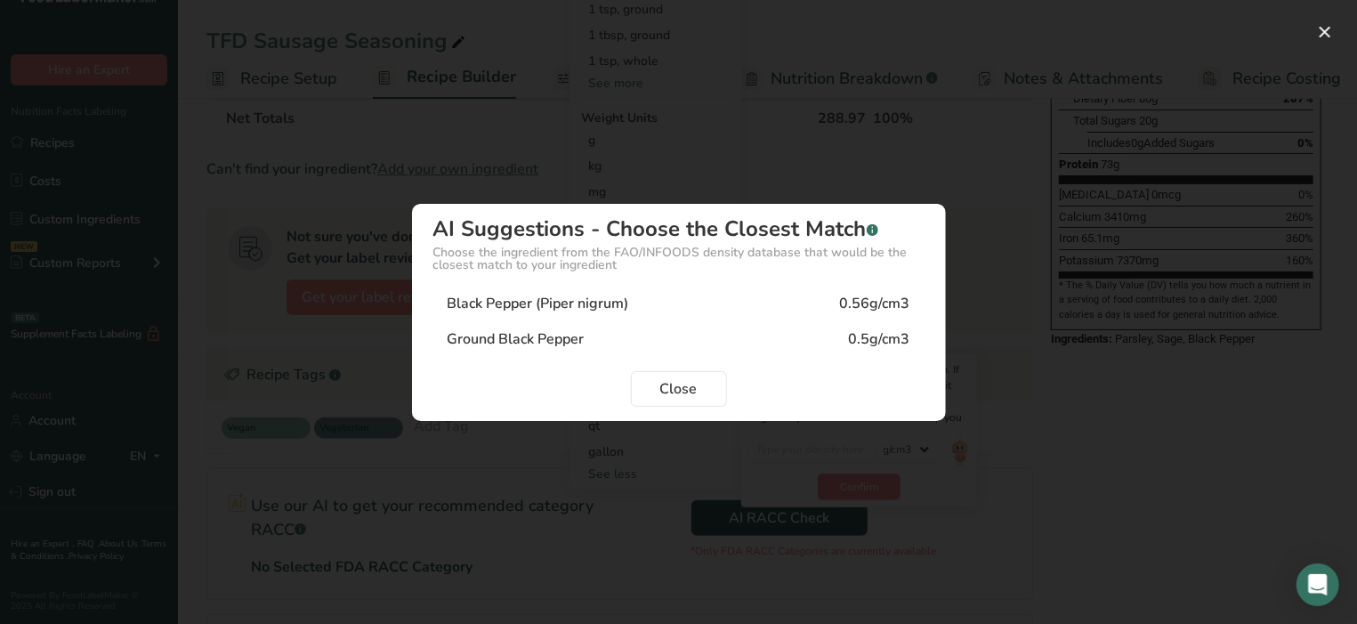
click at [507, 341] on div "Ground Black Pepper" at bounding box center [516, 338] width 137 height 21
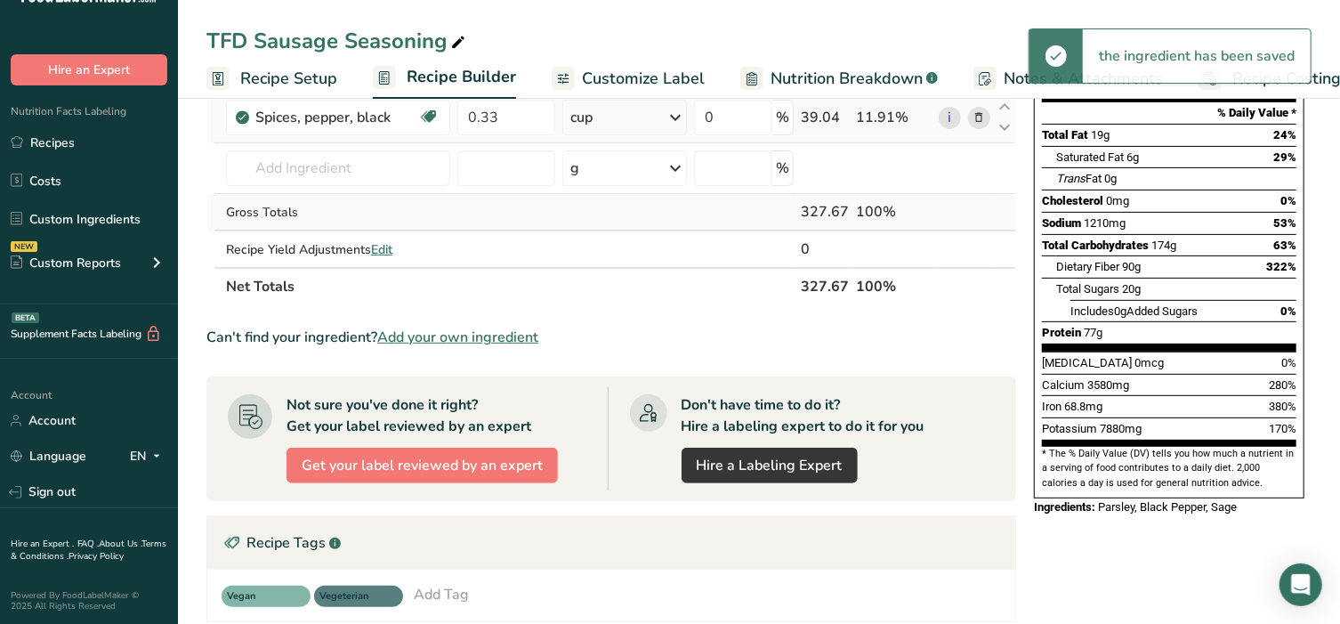
scroll to position [222, 0]
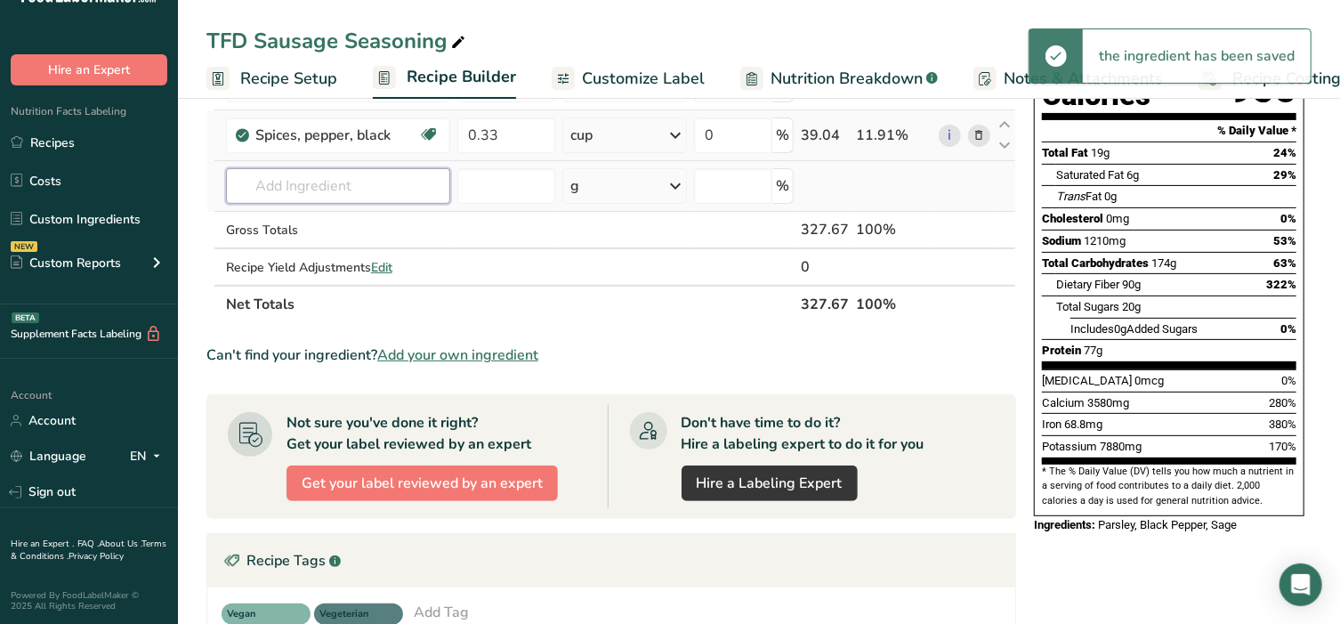
click at [312, 192] on input "text" at bounding box center [338, 186] width 224 height 36
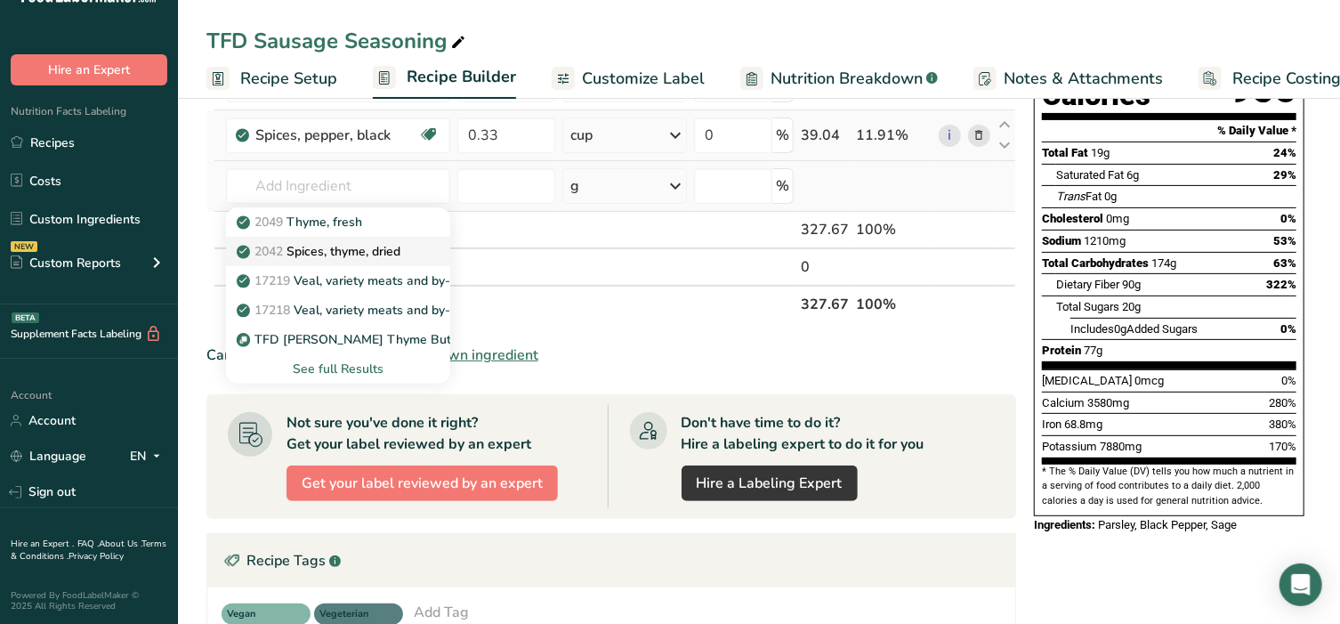
click at [329, 247] on p "2042 Spices, thyme, dried" at bounding box center [320, 251] width 160 height 19
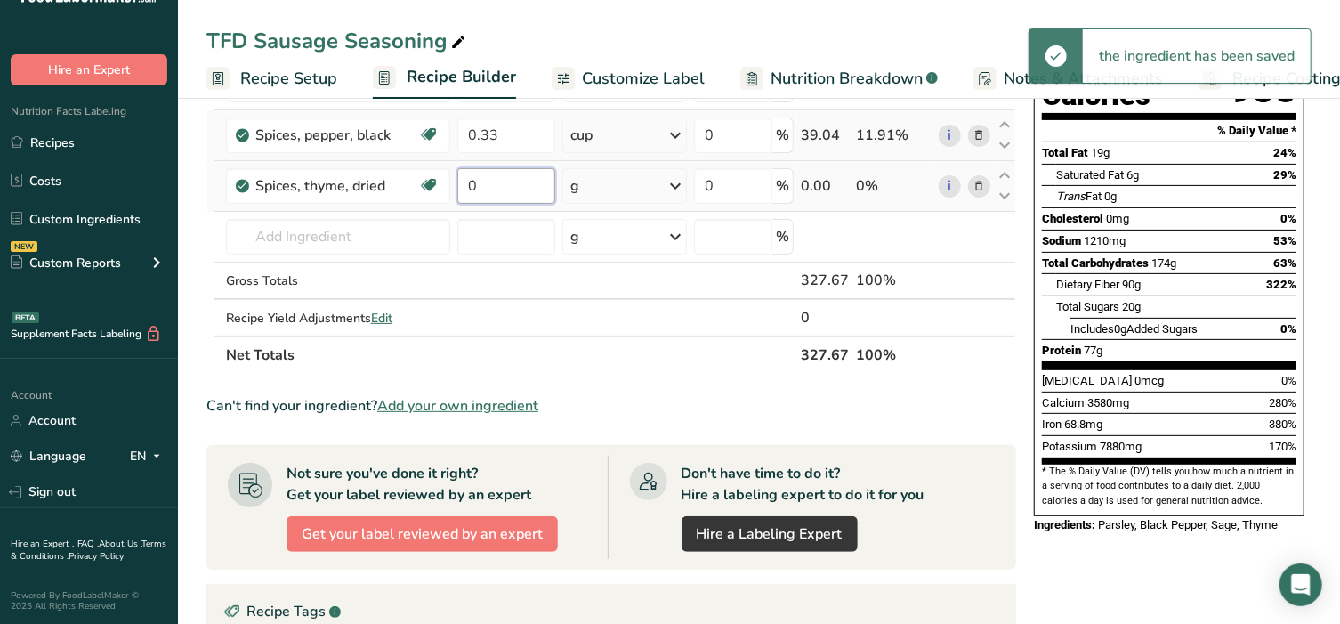
click at [495, 190] on input "0" at bounding box center [506, 186] width 98 height 36
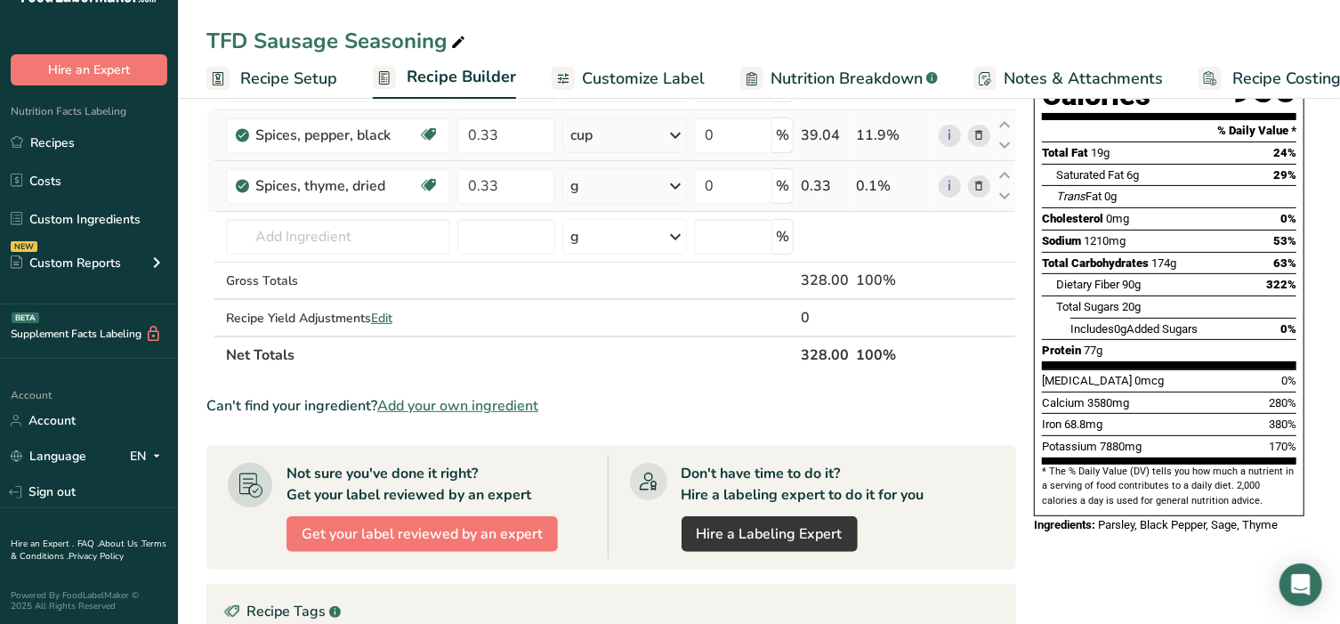
click at [644, 173] on div "Ingredient * Amount * Unit * Waste * .a-a{fill:#347362;}.b-a{fill:#fff;} Grams …" at bounding box center [611, 172] width 810 height 403
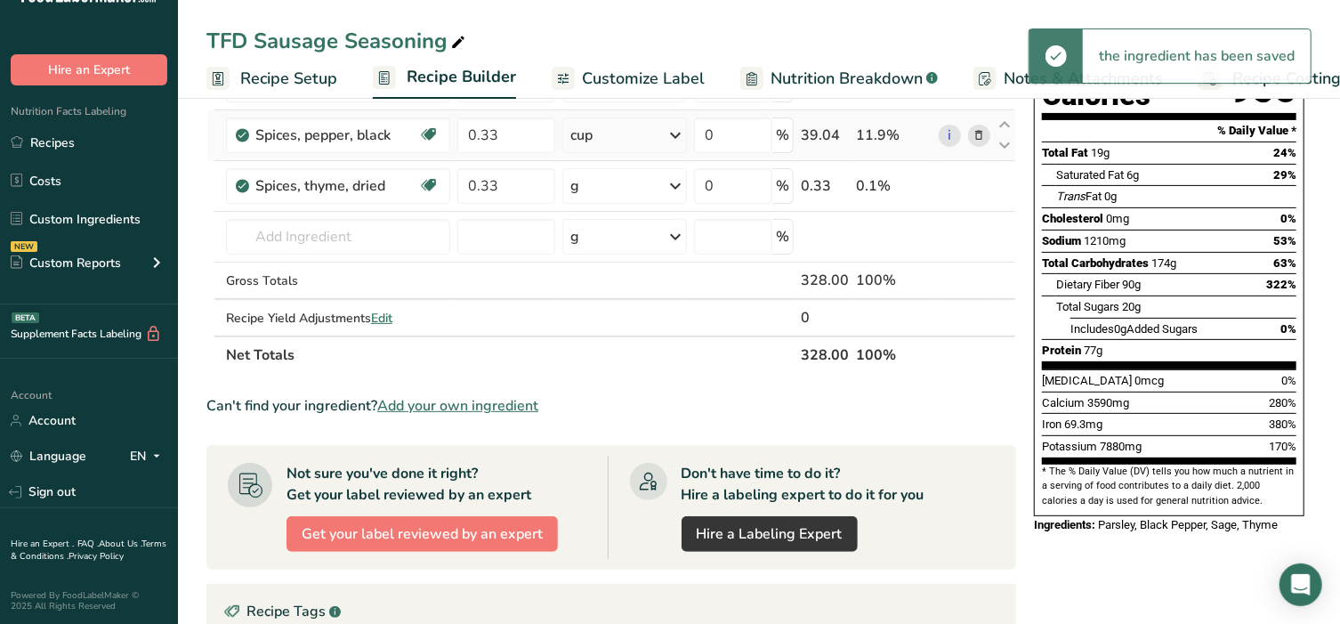
click at [641, 176] on div "g" at bounding box center [624, 186] width 125 height 36
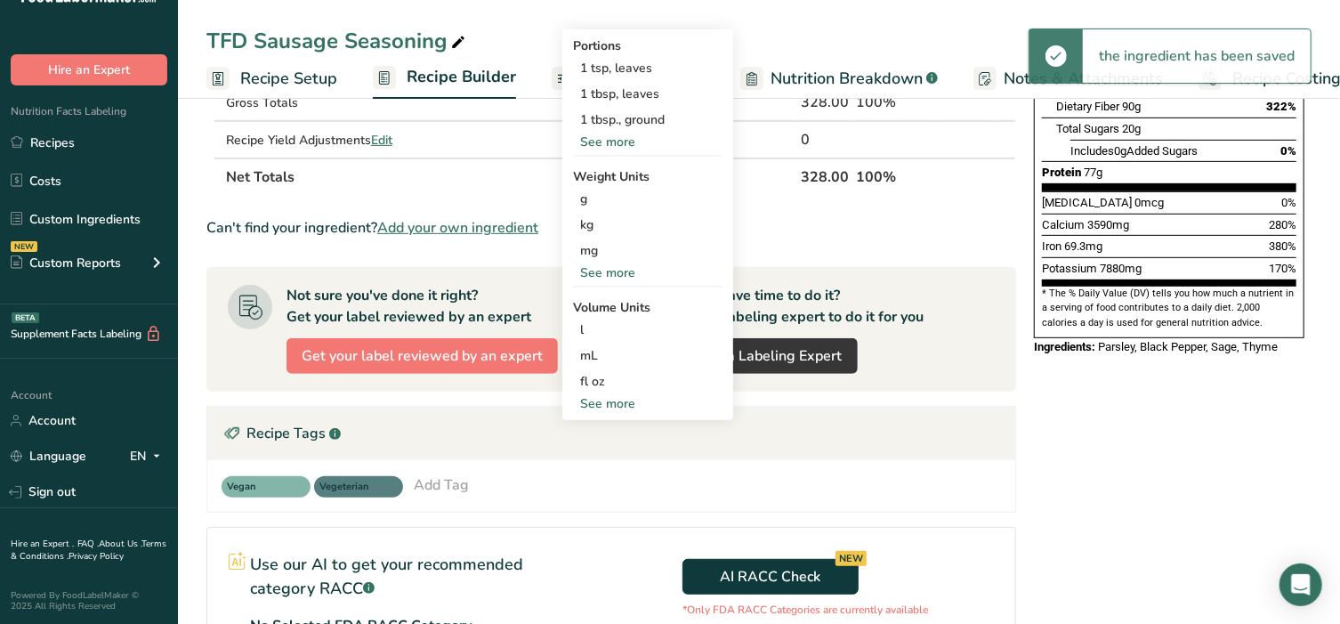
scroll to position [408, 0]
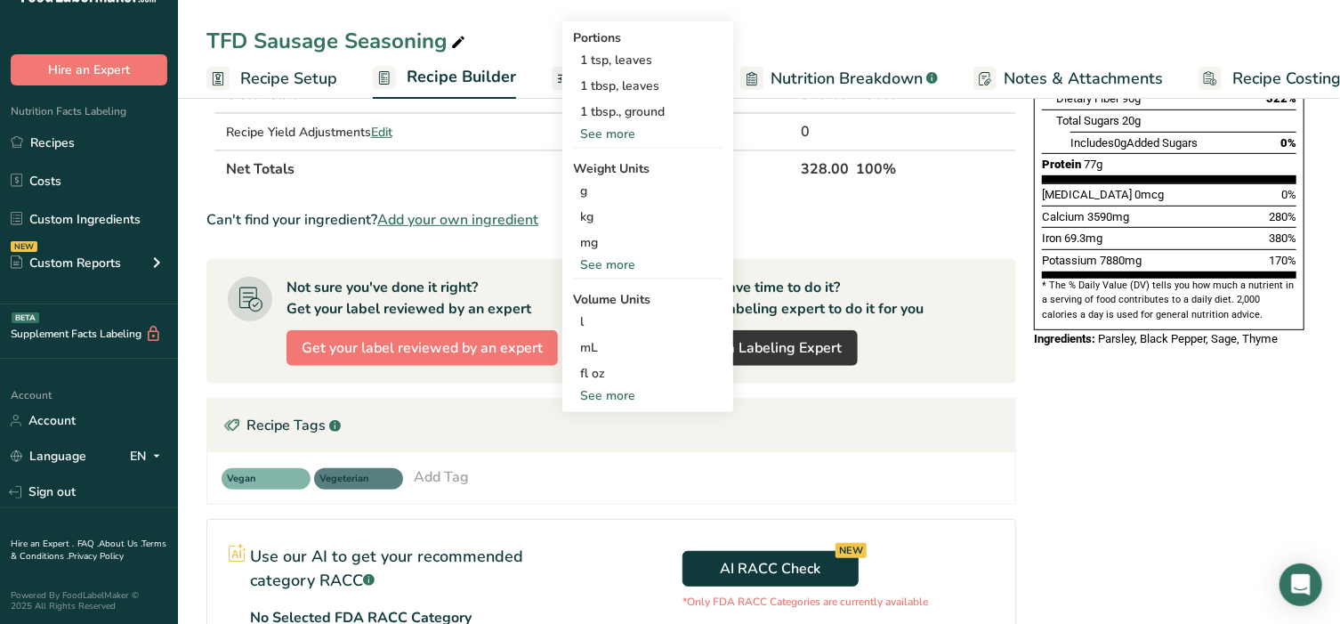
click at [620, 392] on div "See more" at bounding box center [647, 395] width 149 height 19
click at [611, 452] on div "cup" at bounding box center [647, 450] width 135 height 19
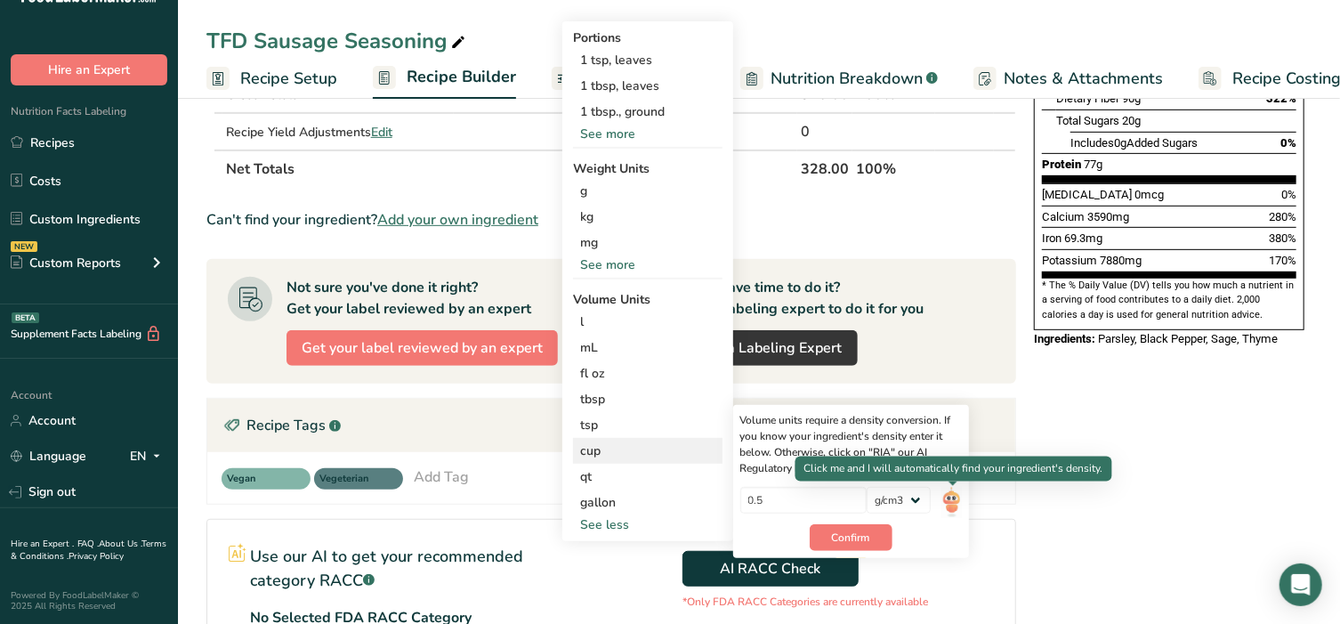
click at [955, 497] on img at bounding box center [951, 502] width 20 height 31
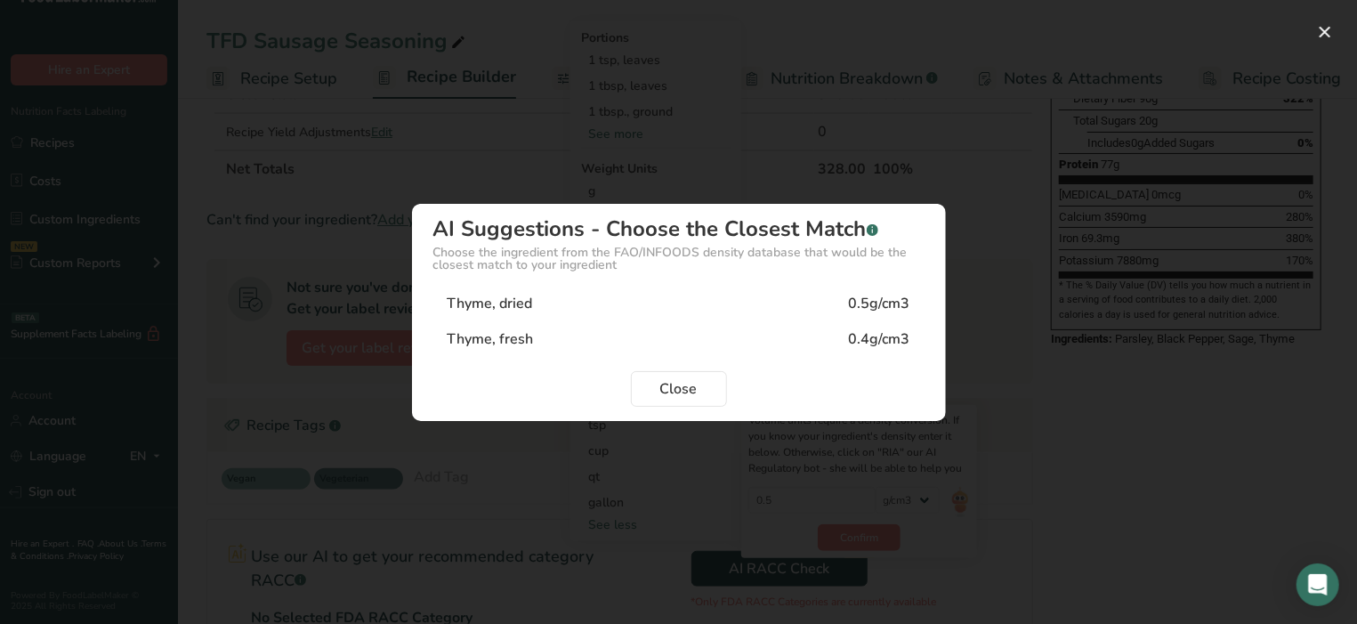
click at [510, 310] on div "Thyme, dried" at bounding box center [490, 303] width 85 height 21
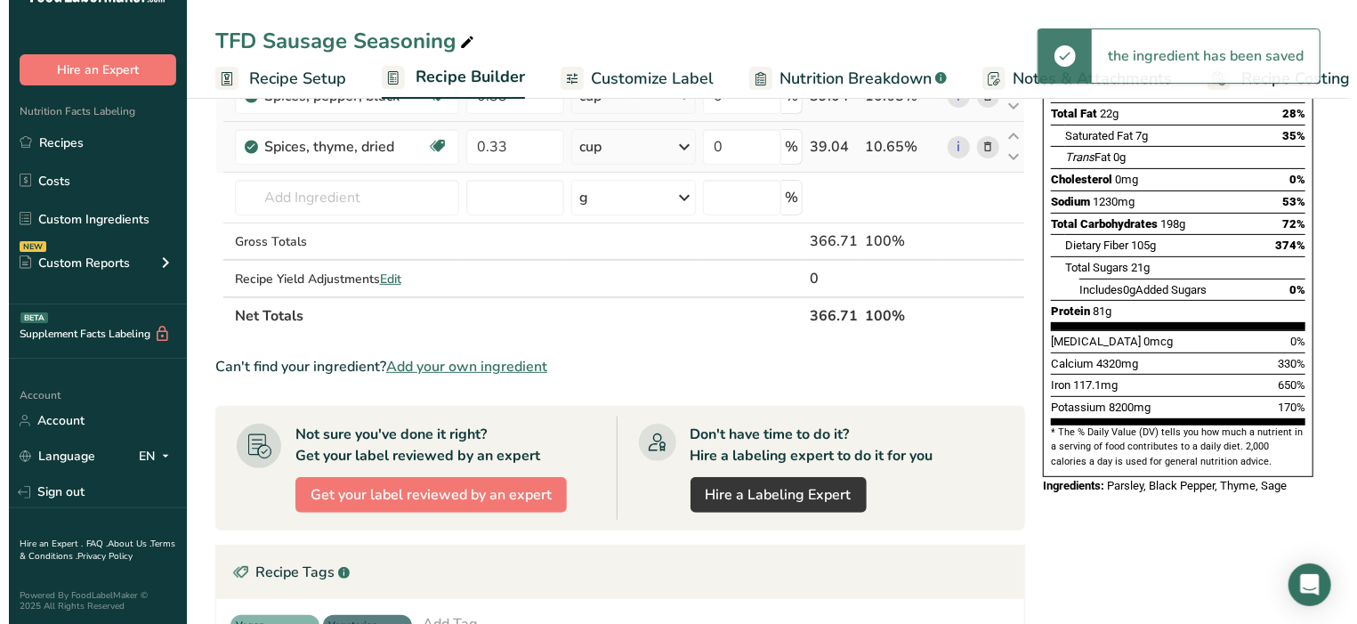
scroll to position [260, 0]
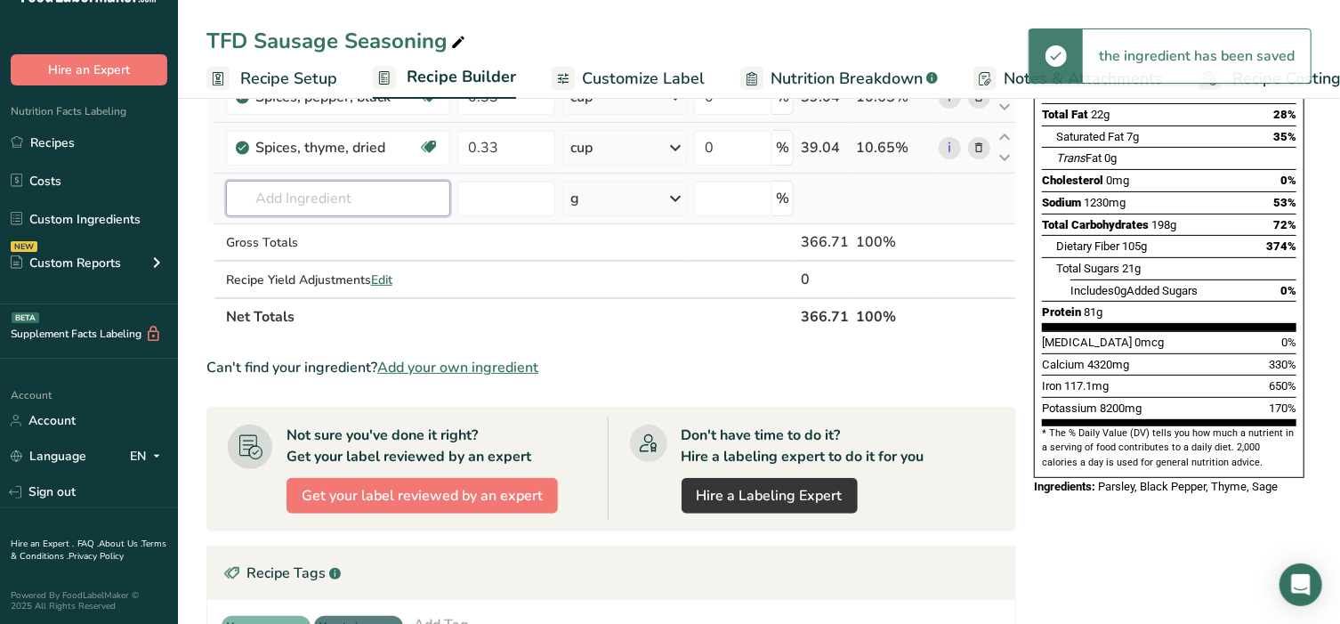
click at [303, 197] on input "text" at bounding box center [338, 199] width 224 height 36
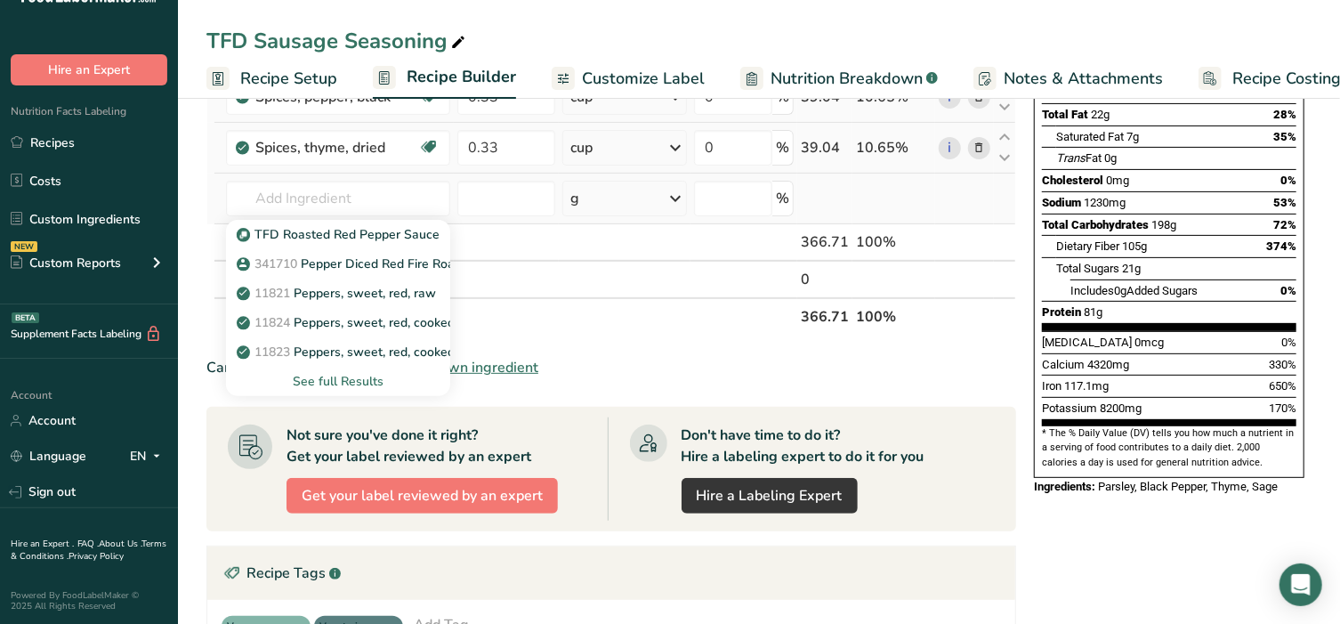
click at [341, 376] on div "See full Results" at bounding box center [338, 381] width 196 height 19
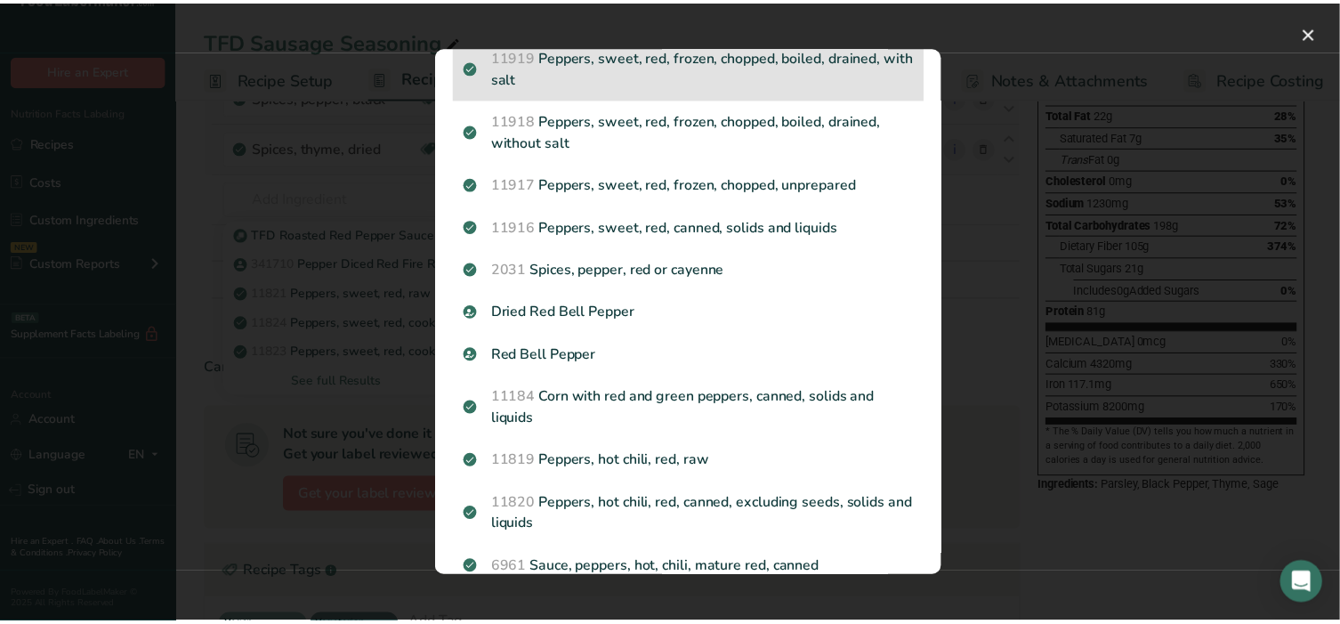
scroll to position [408, 0]
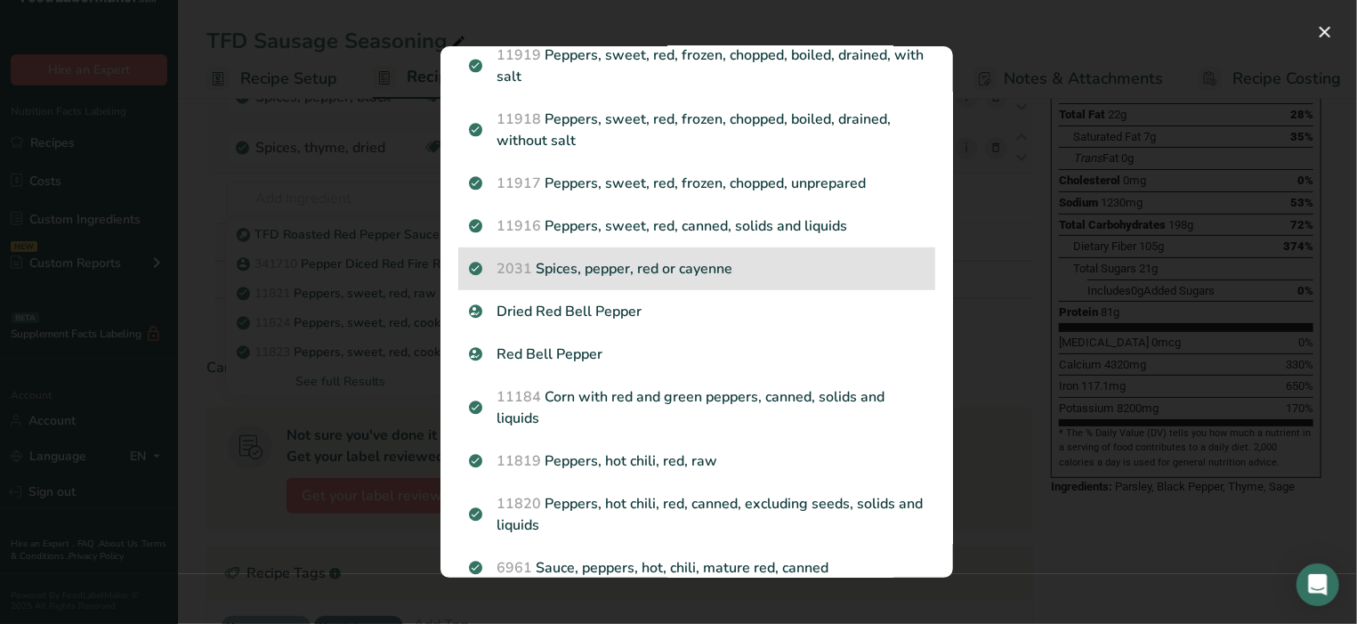
click at [725, 279] on p "2031 Spices, pepper, red or cayenne" at bounding box center [697, 268] width 456 height 21
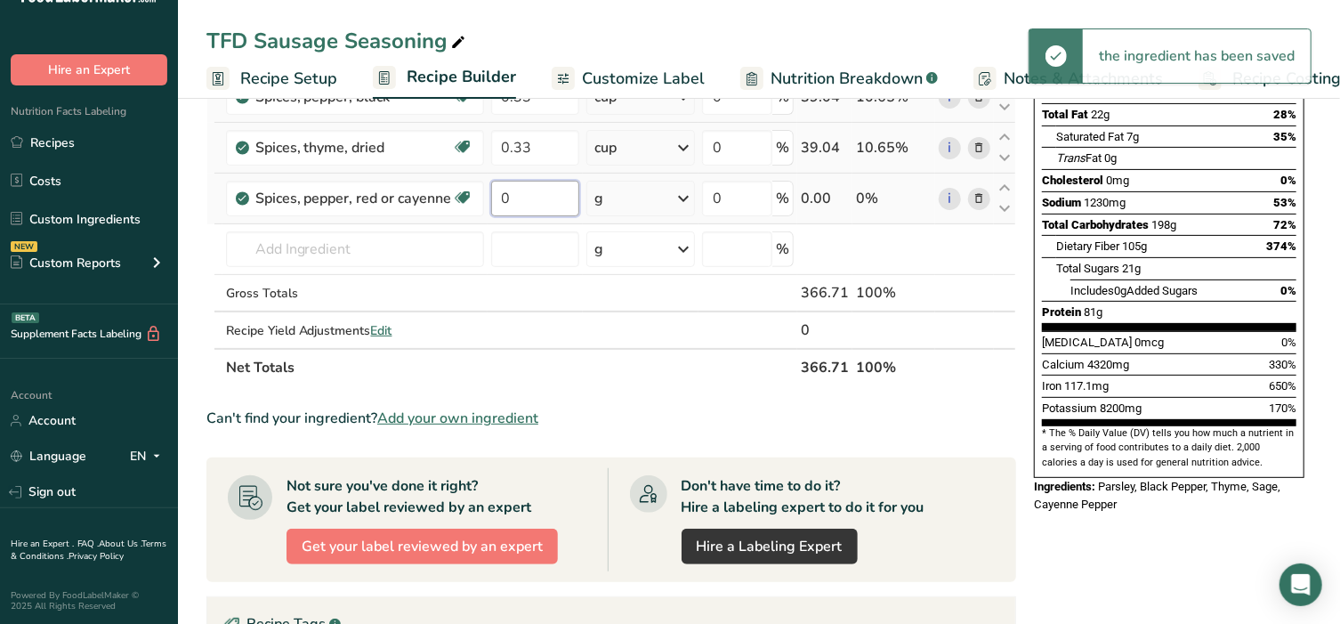
click at [534, 201] on input "0" at bounding box center [535, 199] width 89 height 36
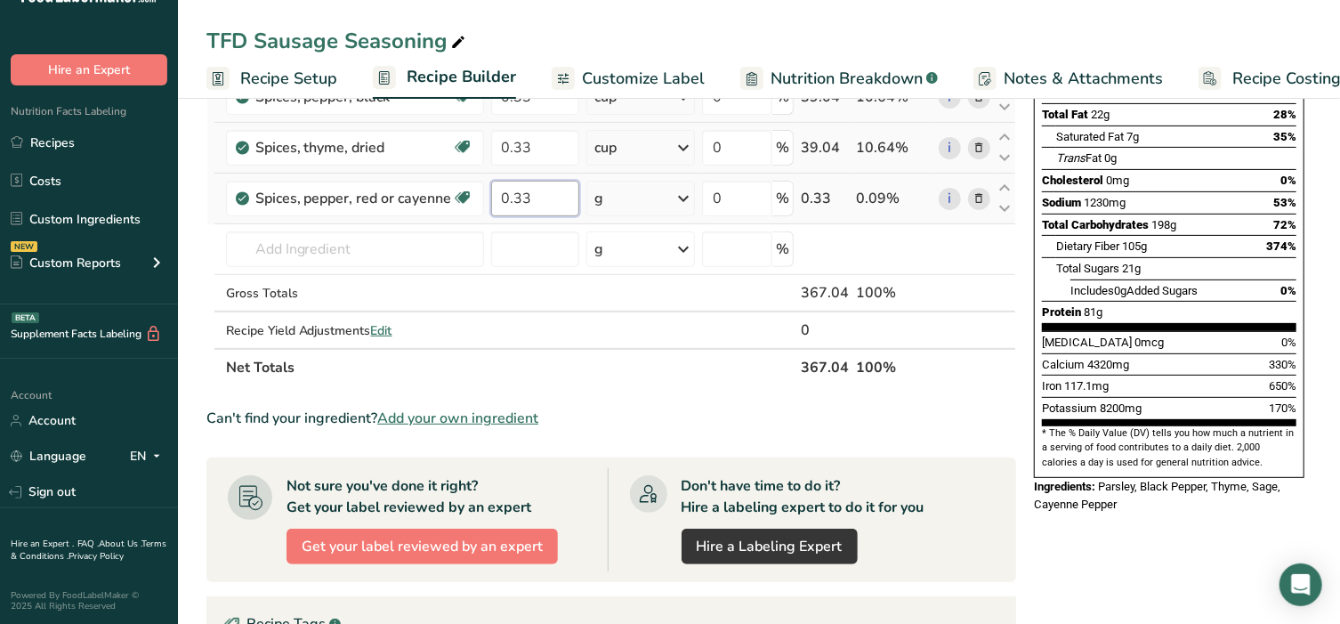
click at [550, 205] on input "0.33" at bounding box center [535, 199] width 89 height 36
click at [629, 198] on div "Ingredient * Amount * Unit * Waste * .a-a{fill:#347362;}.b-a{fill:#fff;} Grams …" at bounding box center [611, 159] width 810 height 454
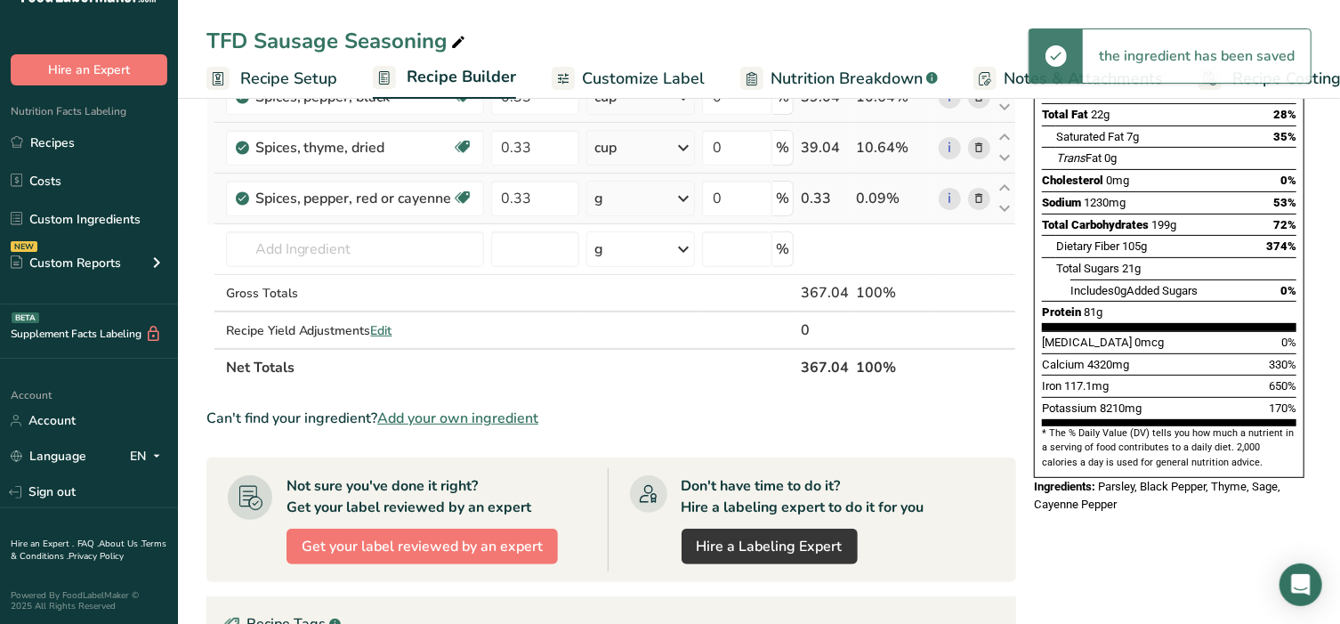
click at [629, 198] on div "g" at bounding box center [640, 199] width 108 height 36
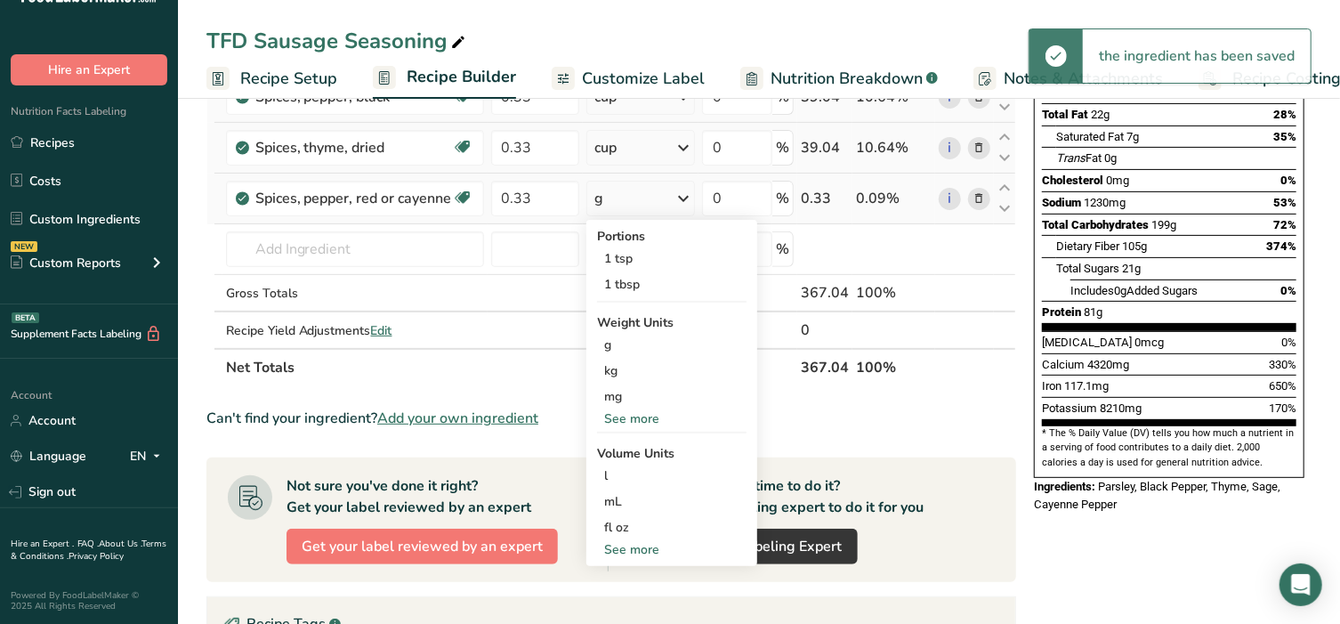
click at [658, 547] on div "See more" at bounding box center [671, 549] width 149 height 19
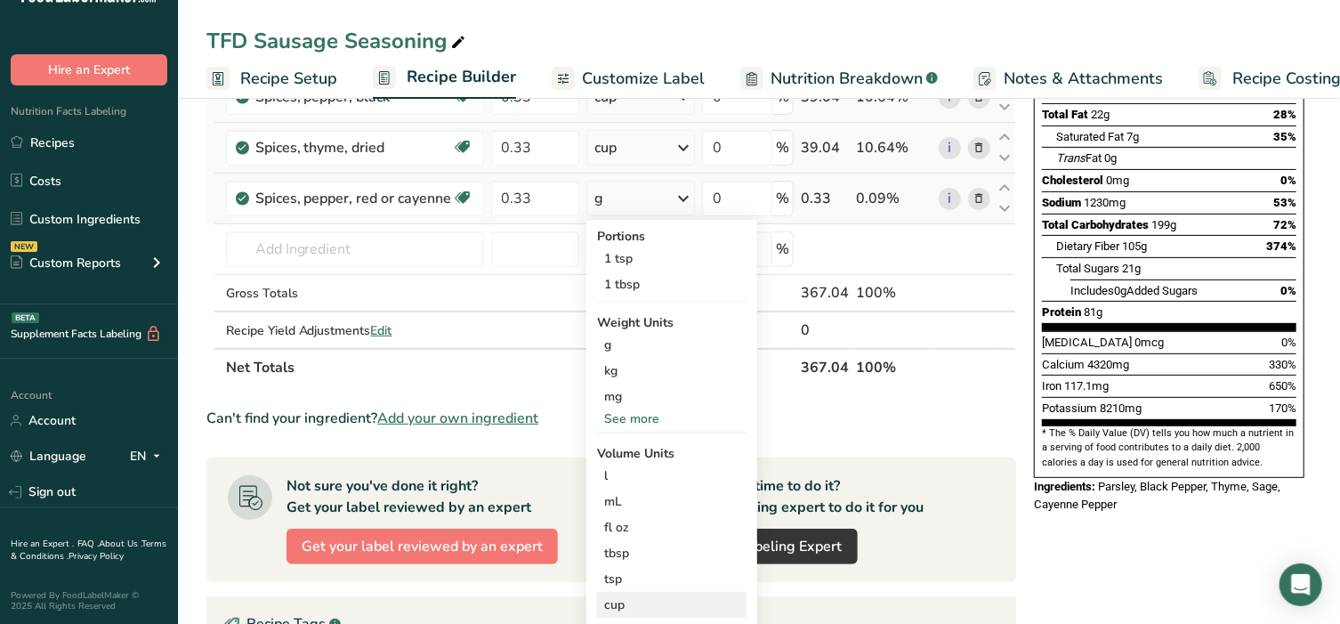
click at [646, 607] on div "cup" at bounding box center [671, 604] width 135 height 19
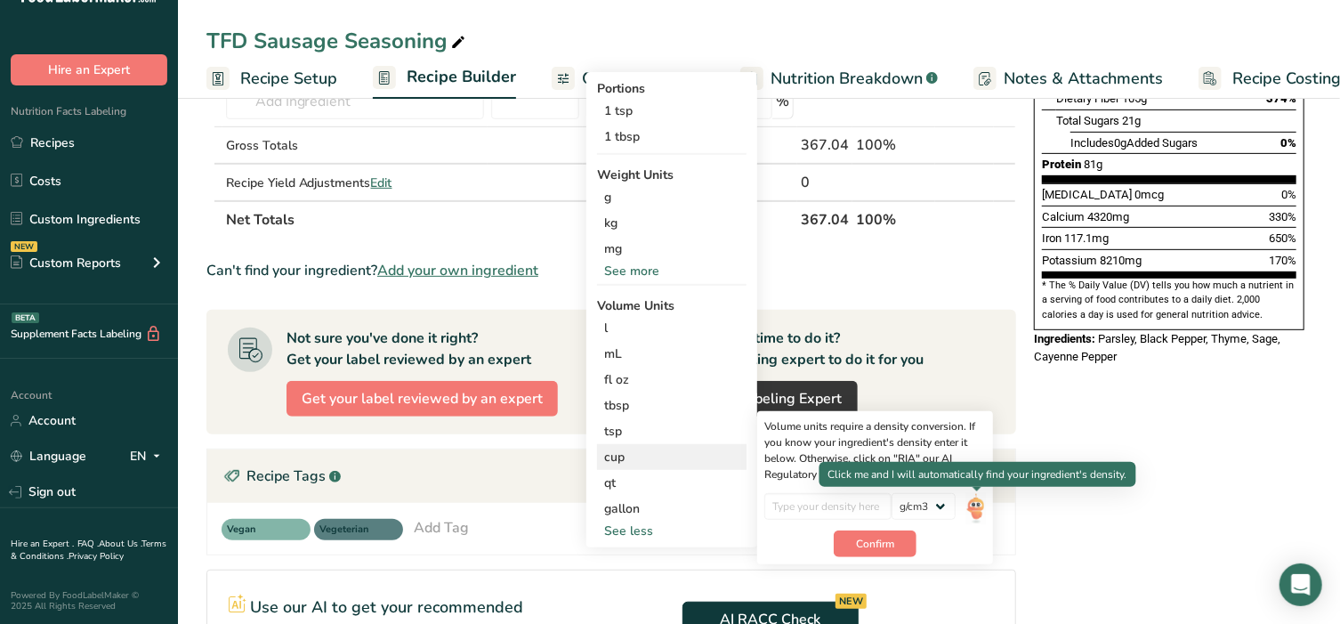
click at [975, 506] on img at bounding box center [976, 508] width 20 height 31
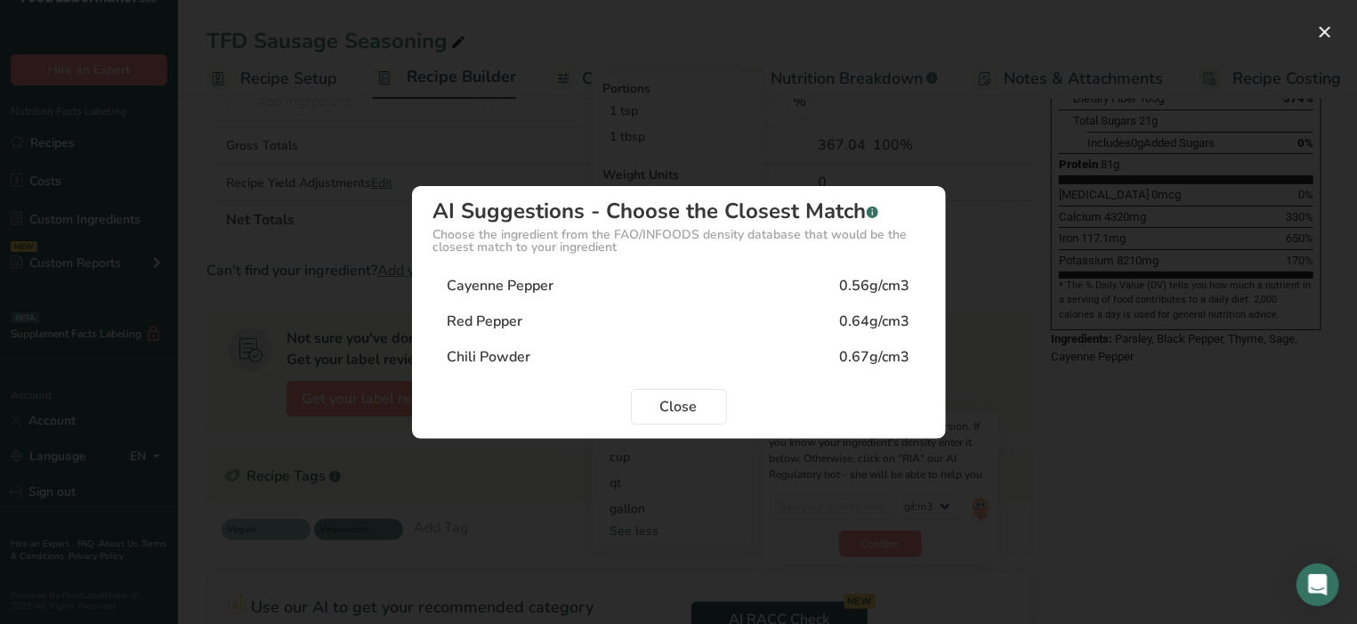
click at [529, 314] on div "Red Pepper 0.64g/cm3" at bounding box center [678, 321] width 491 height 36
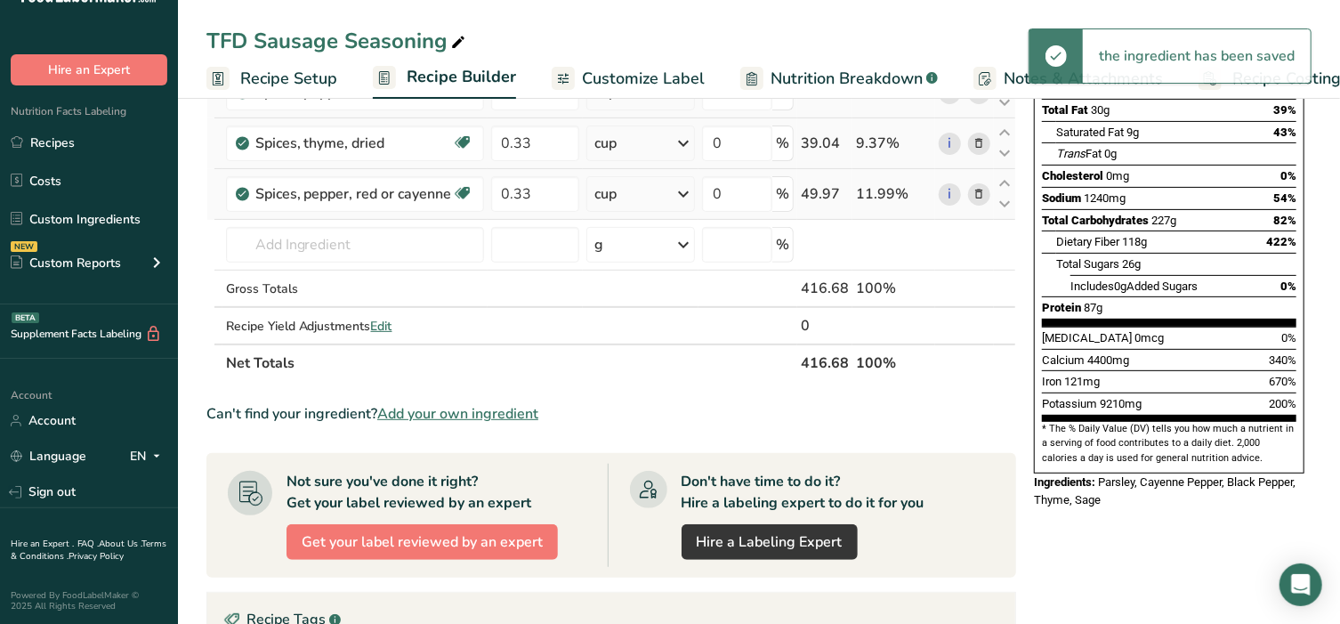
scroll to position [260, 0]
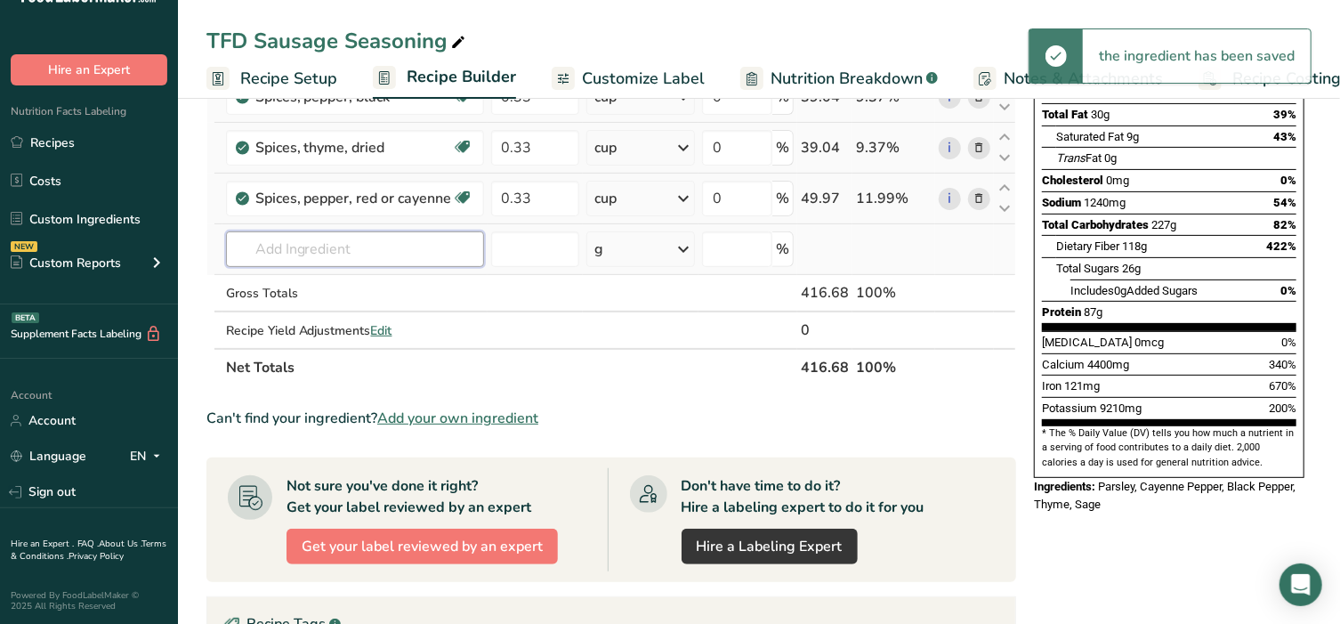
click at [318, 255] on input "text" at bounding box center [355, 249] width 258 height 36
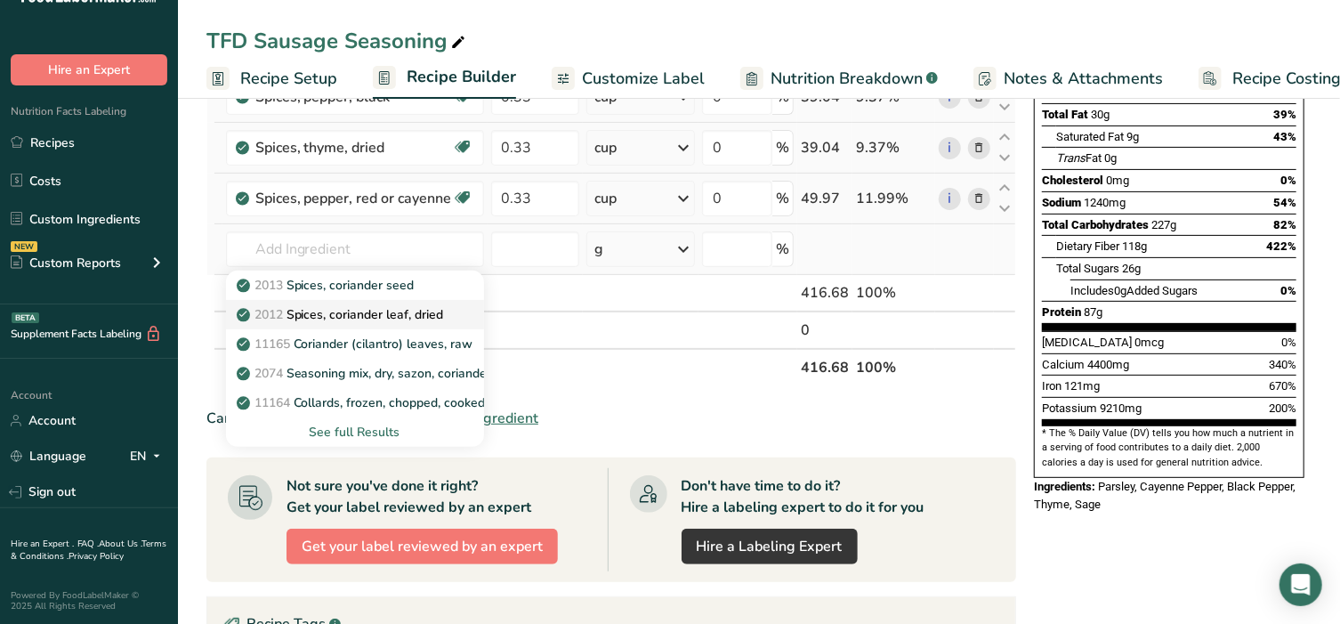
click at [379, 313] on p "2012 Spices, coriander leaf, dried" at bounding box center [342, 314] width 204 height 19
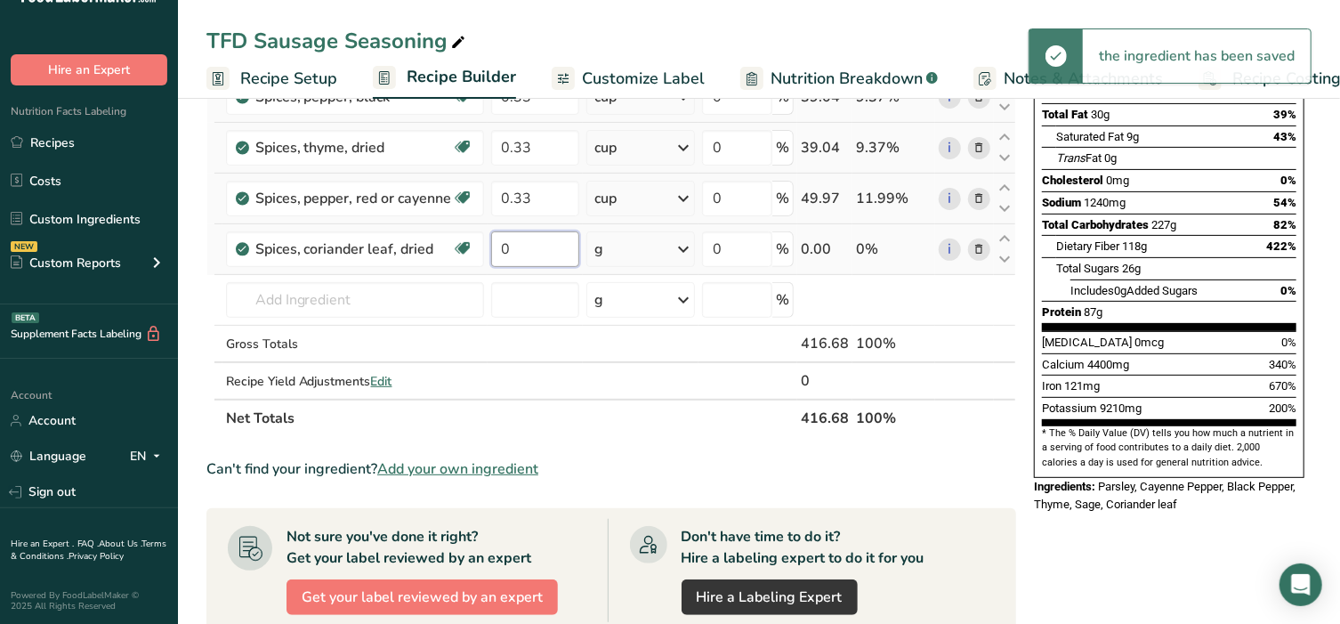
click at [521, 246] on input "0" at bounding box center [535, 249] width 89 height 36
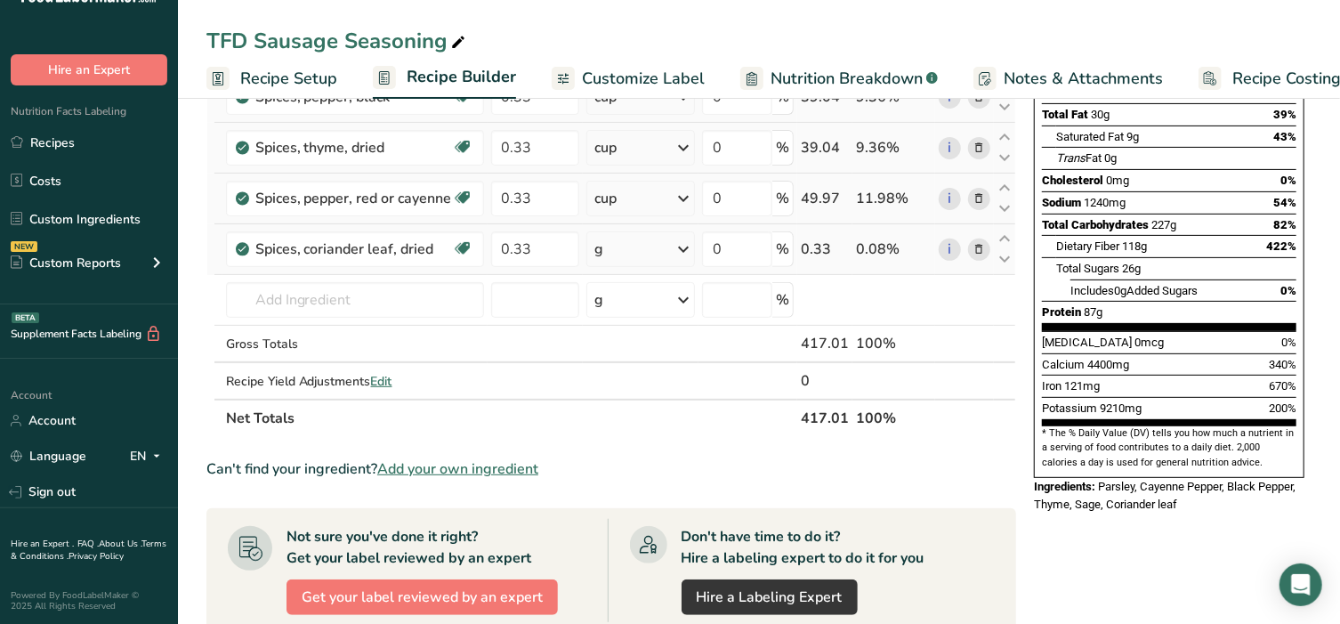
click at [616, 250] on div "Ingredient * Amount * Unit * Waste * .a-a{fill:#347362;}.b-a{fill:#fff;} Grams …" at bounding box center [611, 184] width 810 height 505
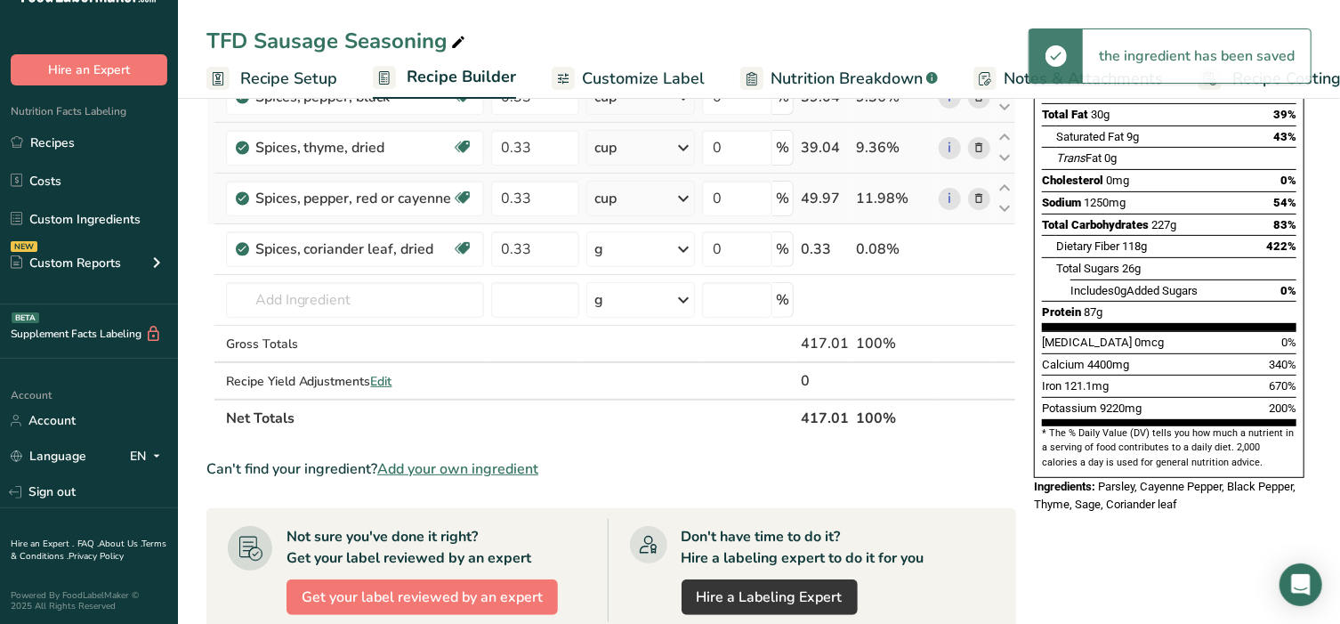
click at [621, 253] on div "g" at bounding box center [640, 249] width 108 height 36
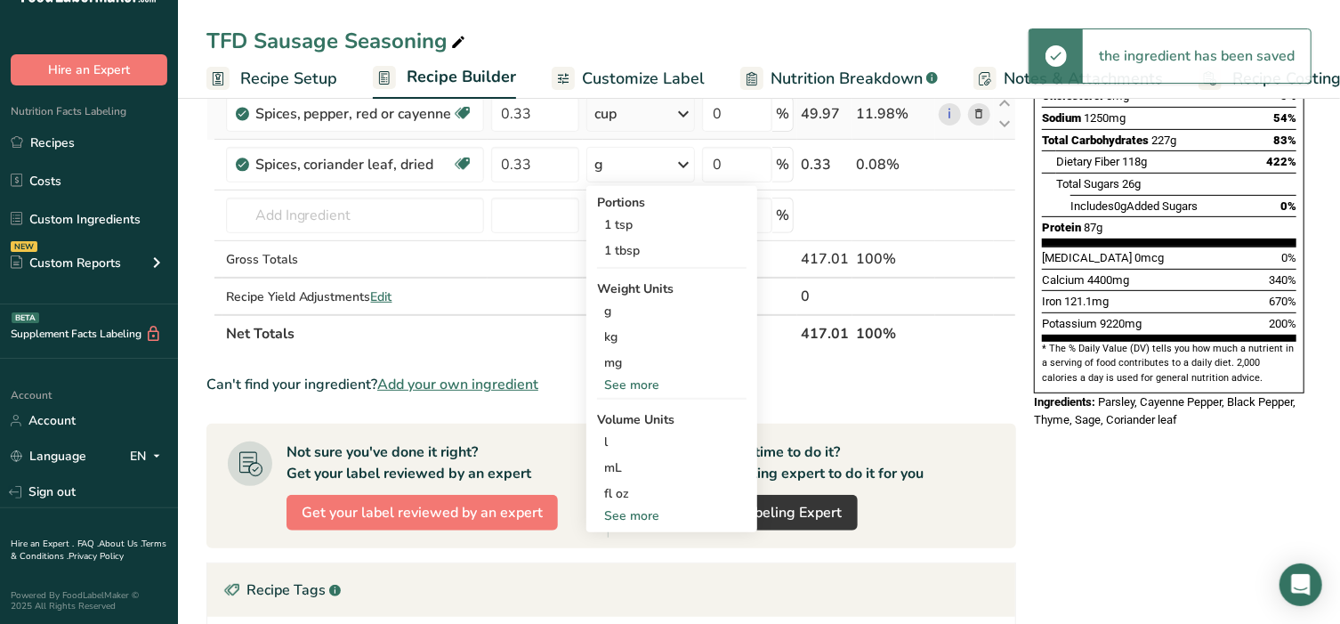
scroll to position [370, 0]
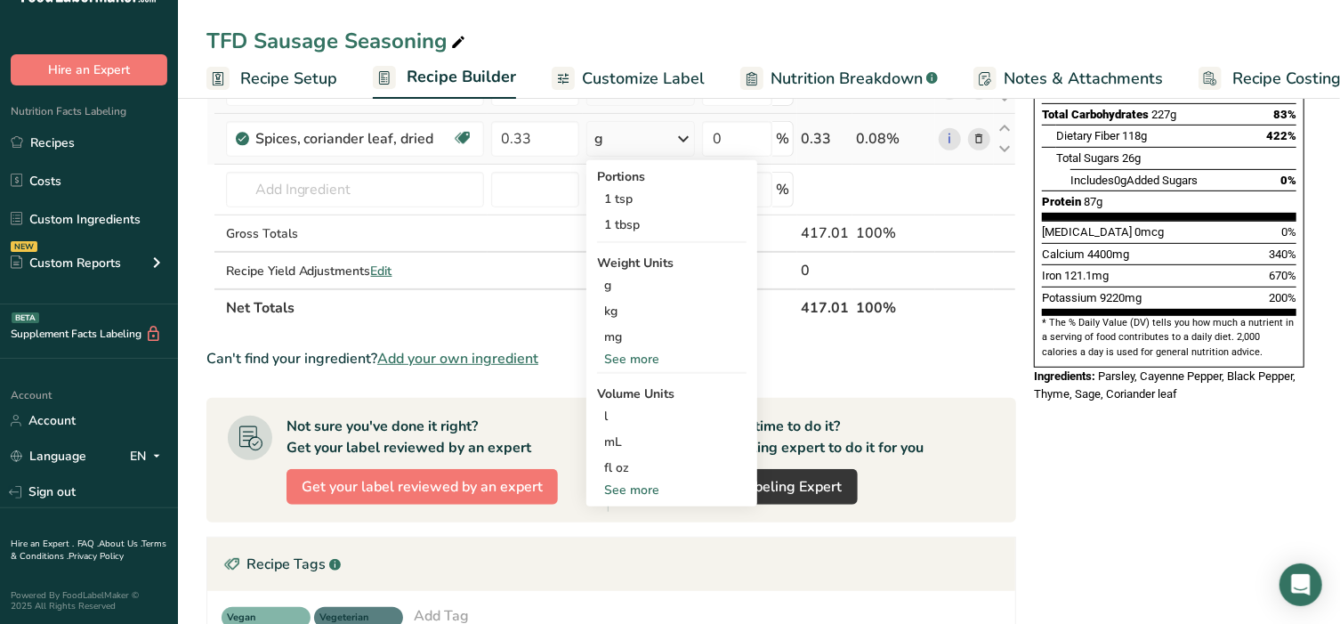
click at [660, 487] on div "See more" at bounding box center [671, 490] width 149 height 19
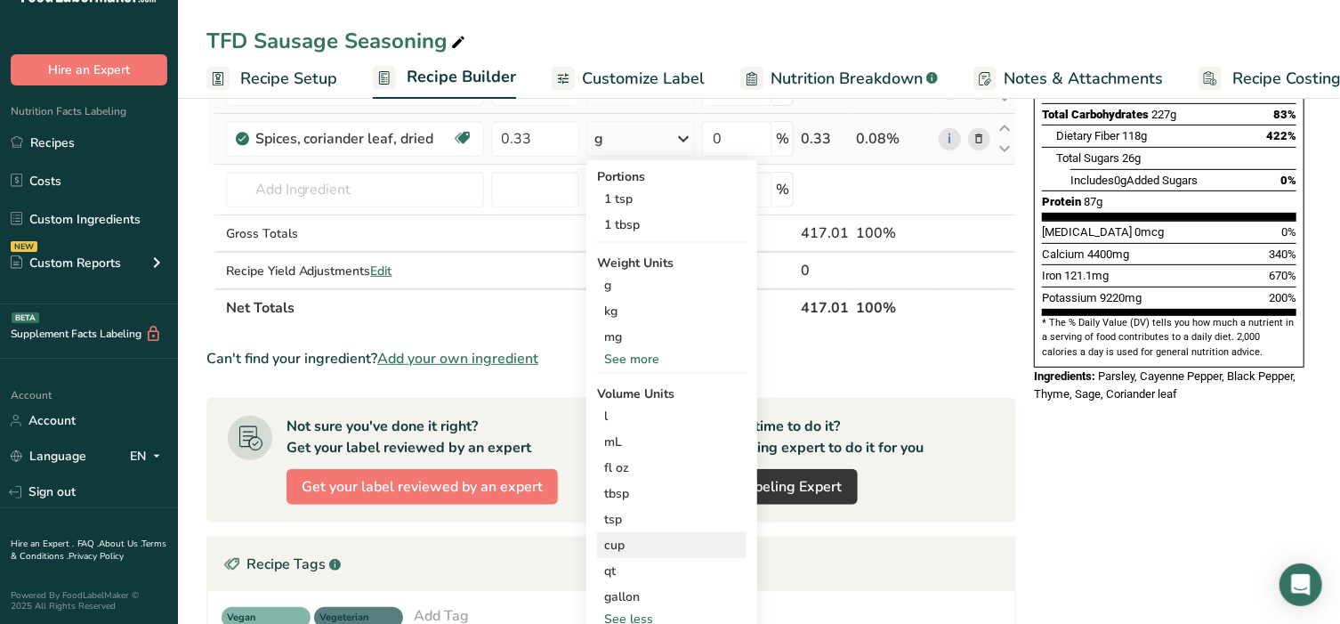
click at [640, 537] on div "cup" at bounding box center [671, 545] width 135 height 19
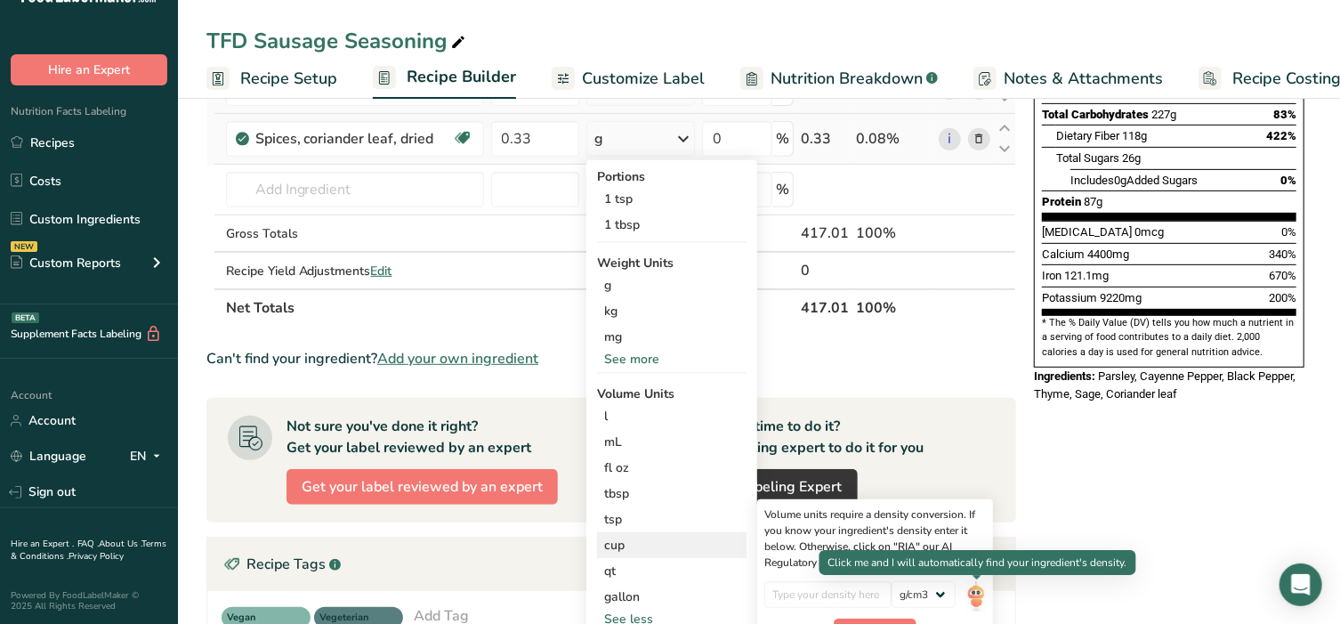
click at [974, 598] on img at bounding box center [976, 596] width 20 height 31
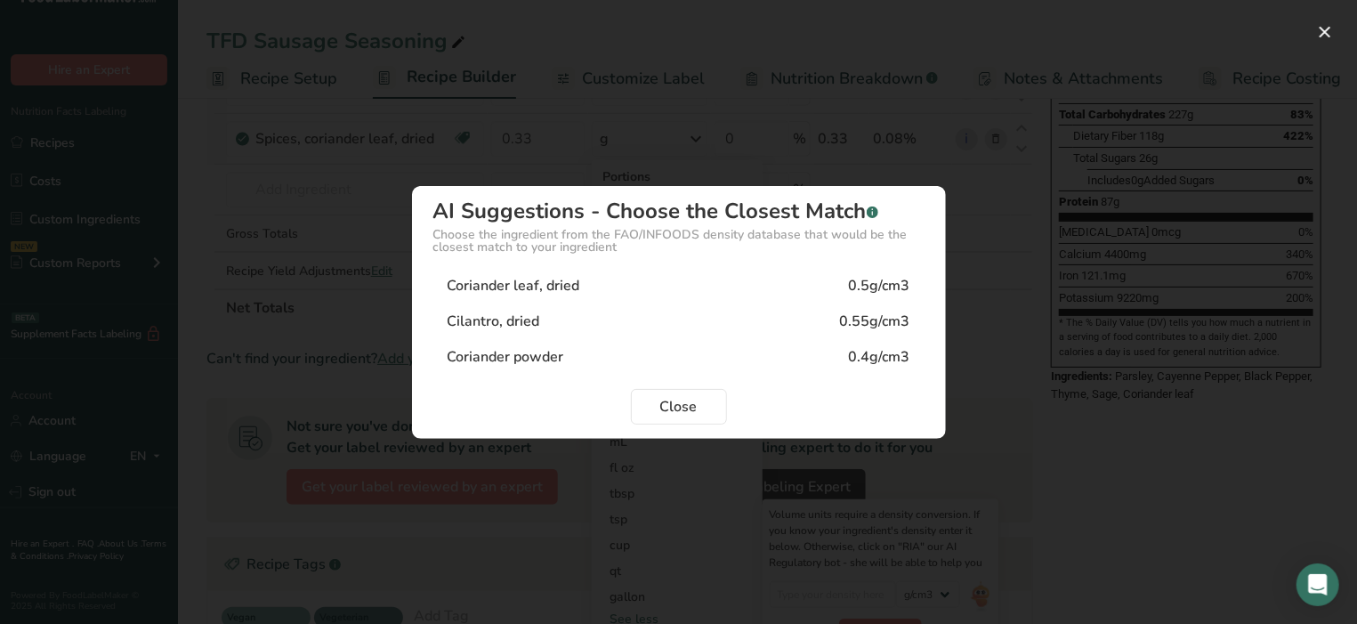
click at [528, 279] on div "Coriander leaf, dried" at bounding box center [514, 285] width 133 height 21
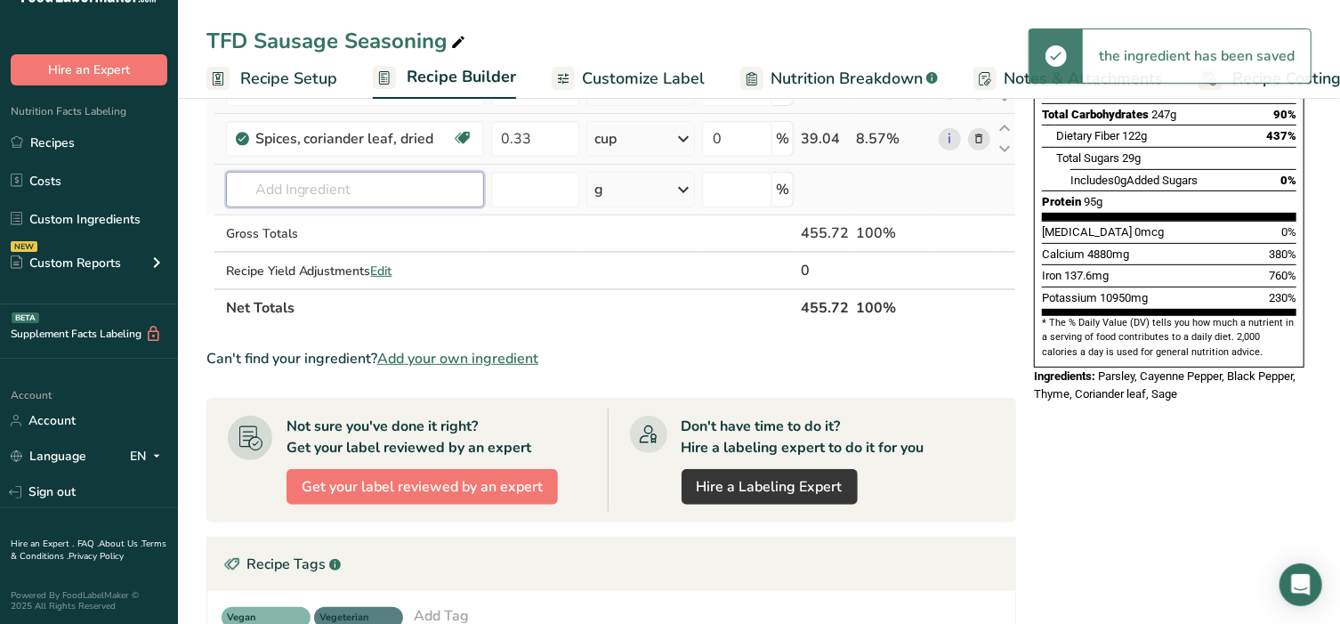
click at [329, 189] on input "text" at bounding box center [355, 190] width 258 height 36
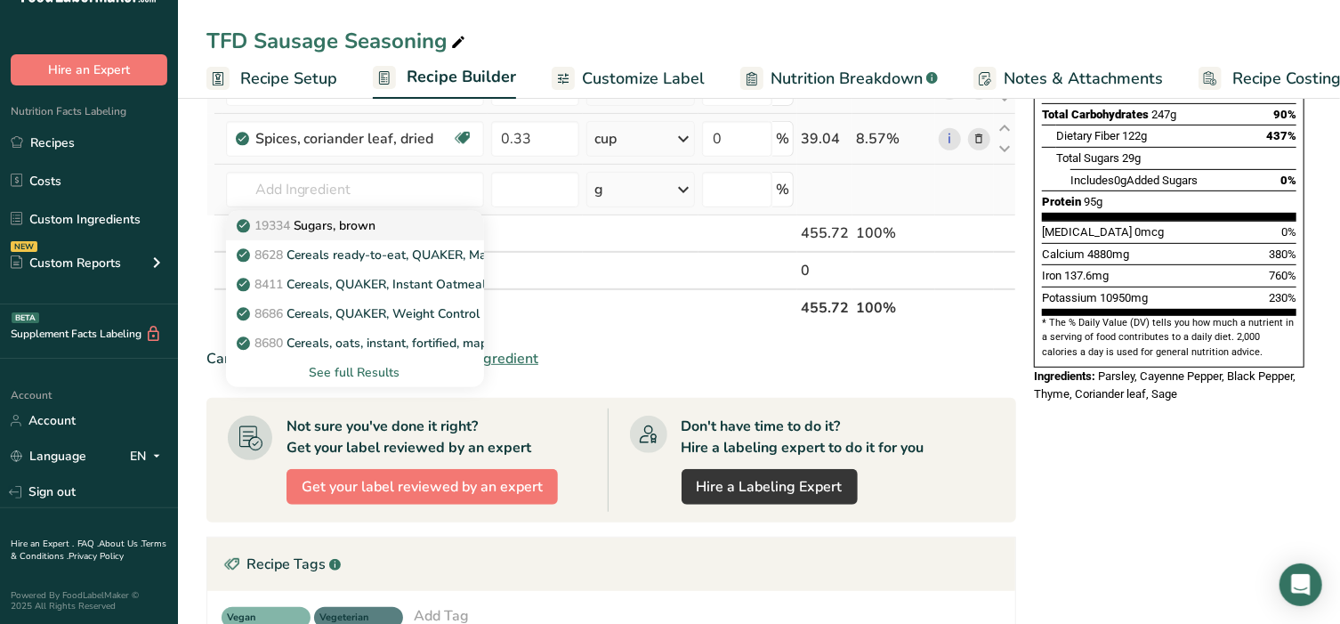
click at [333, 222] on p "19334 Sugars, brown" at bounding box center [308, 225] width 136 height 19
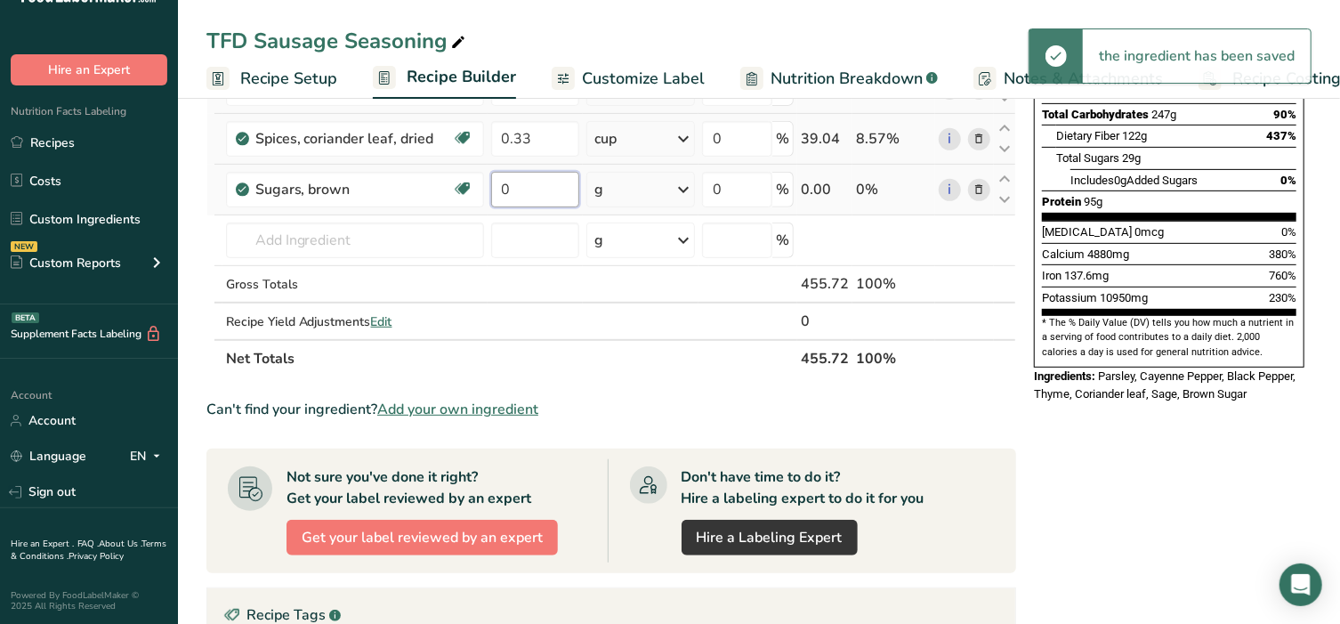
click at [534, 195] on input "0" at bounding box center [535, 190] width 89 height 36
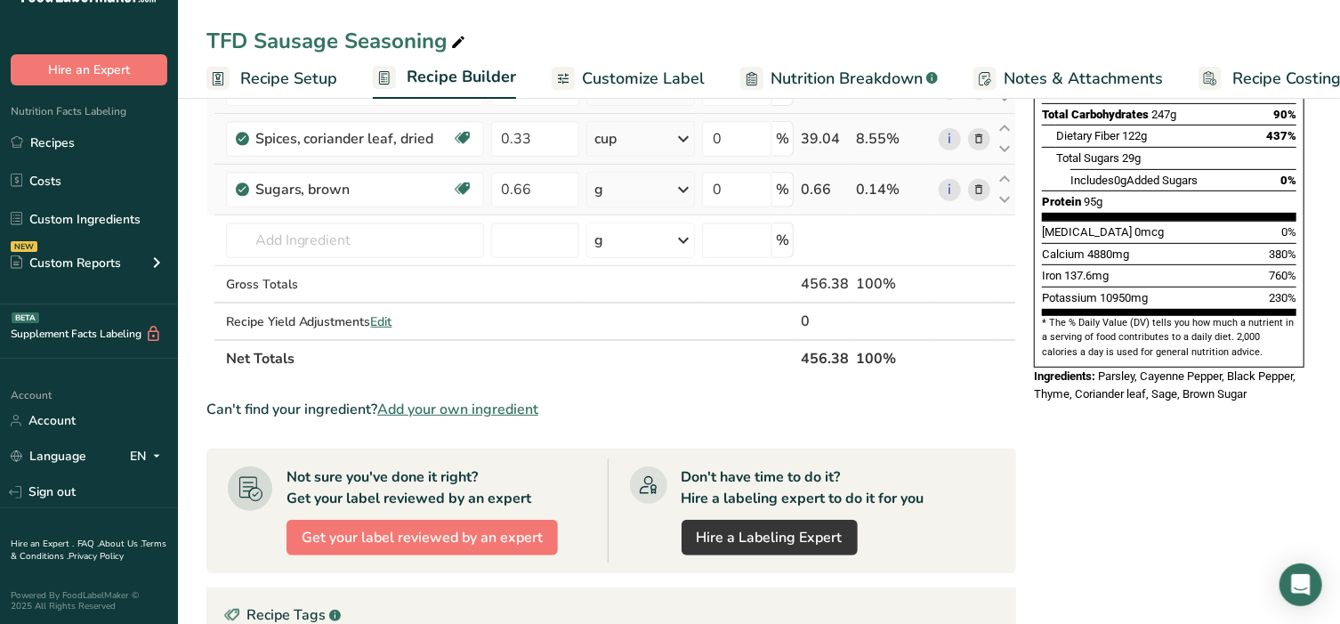
click at [619, 184] on div "Ingredient * Amount * Unit * Waste * .a-a{fill:#347362;}.b-a{fill:#fff;} Grams …" at bounding box center [611, 99] width 810 height 555
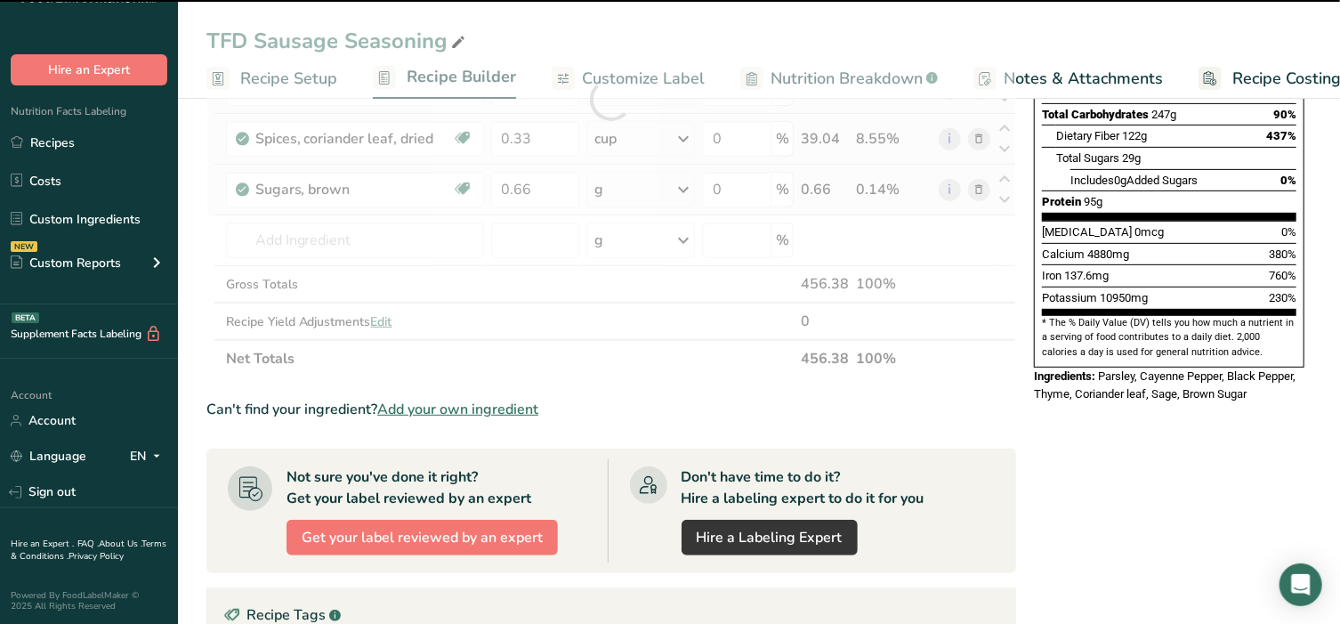
click at [619, 184] on div "g" at bounding box center [640, 190] width 108 height 36
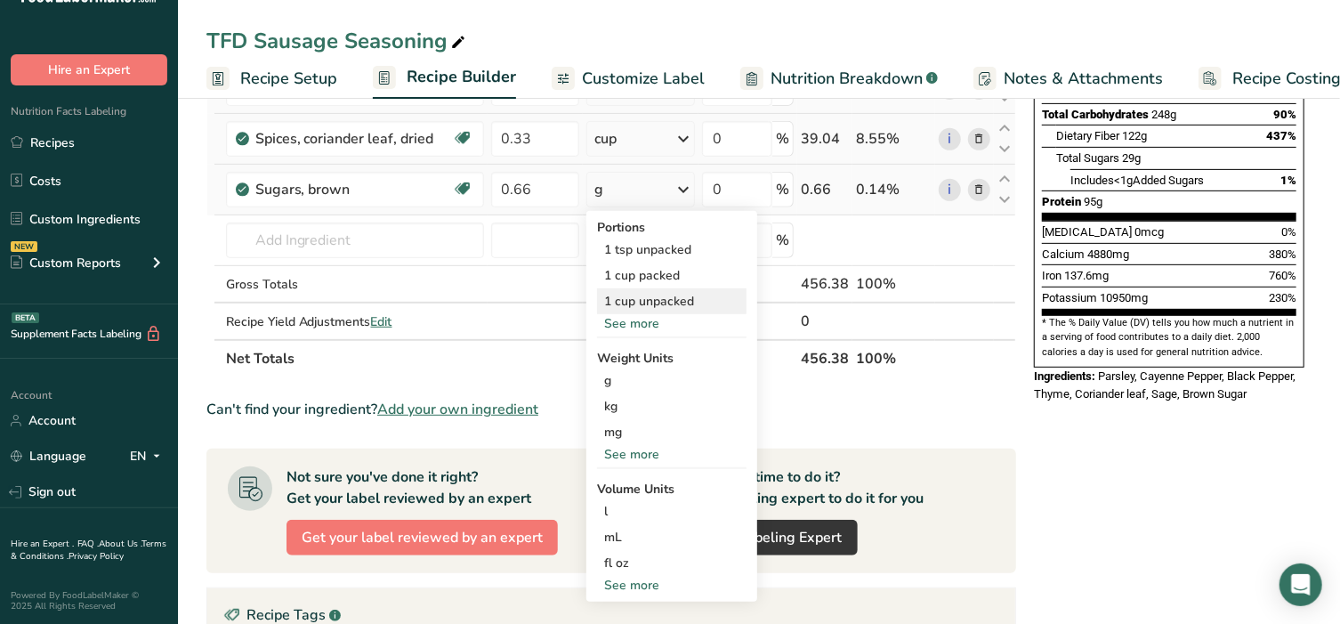
click at [643, 304] on div "1 cup unpacked" at bounding box center [671, 301] width 149 height 26
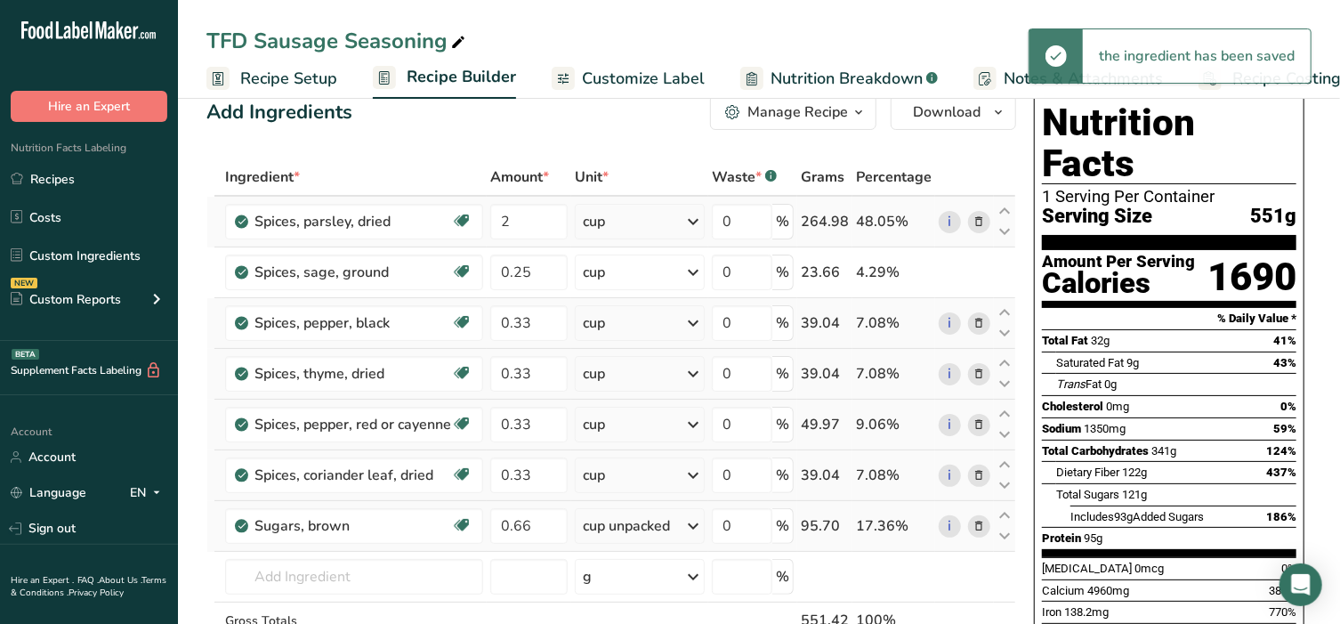
scroll to position [0, 0]
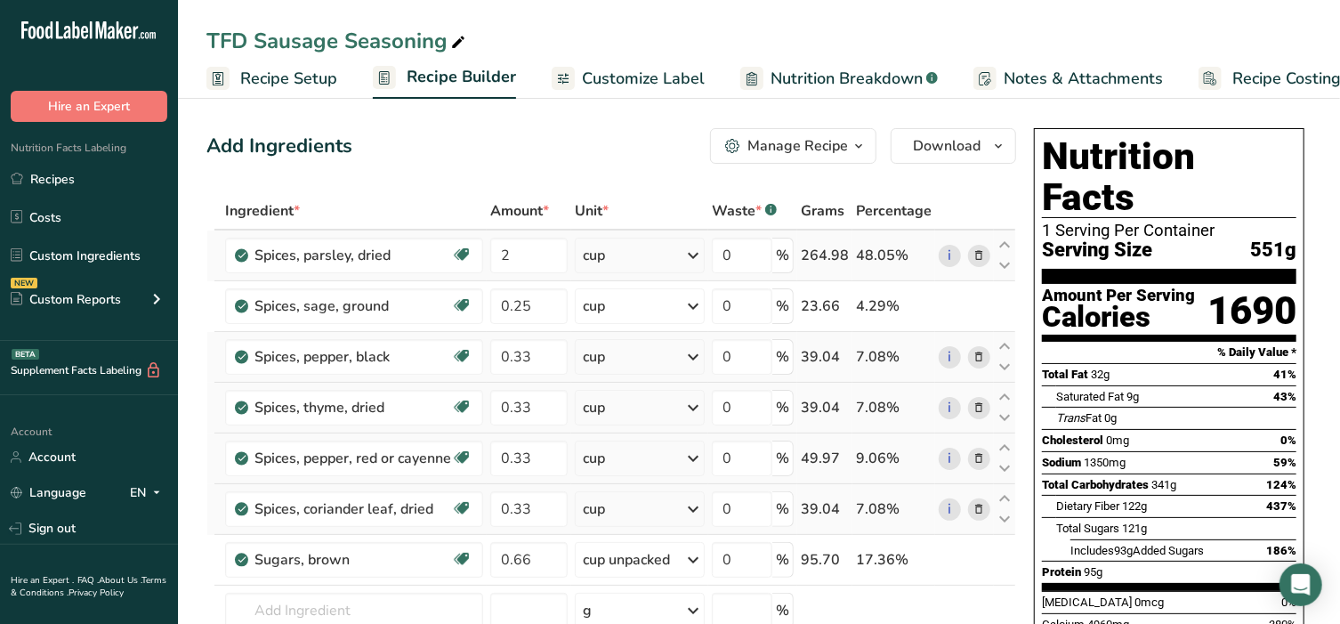
click at [794, 146] on div "Manage Recipe" at bounding box center [797, 145] width 101 height 21
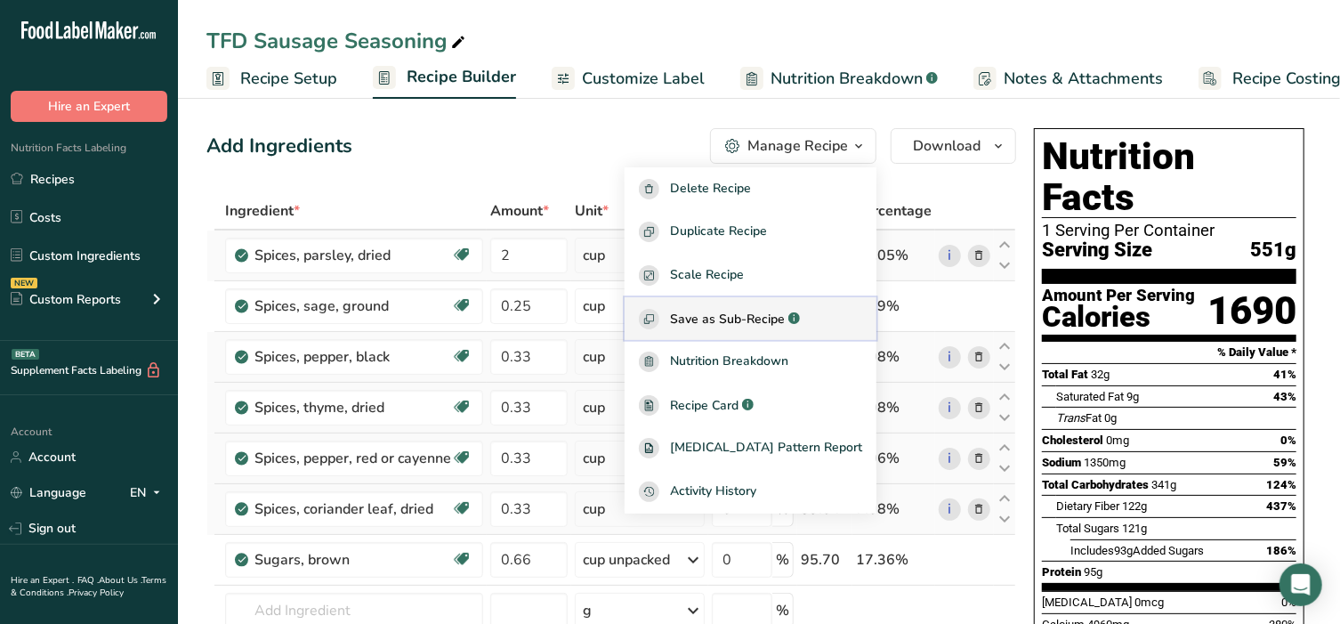
click at [771, 319] on span "Save as Sub-Recipe" at bounding box center [727, 319] width 115 height 19
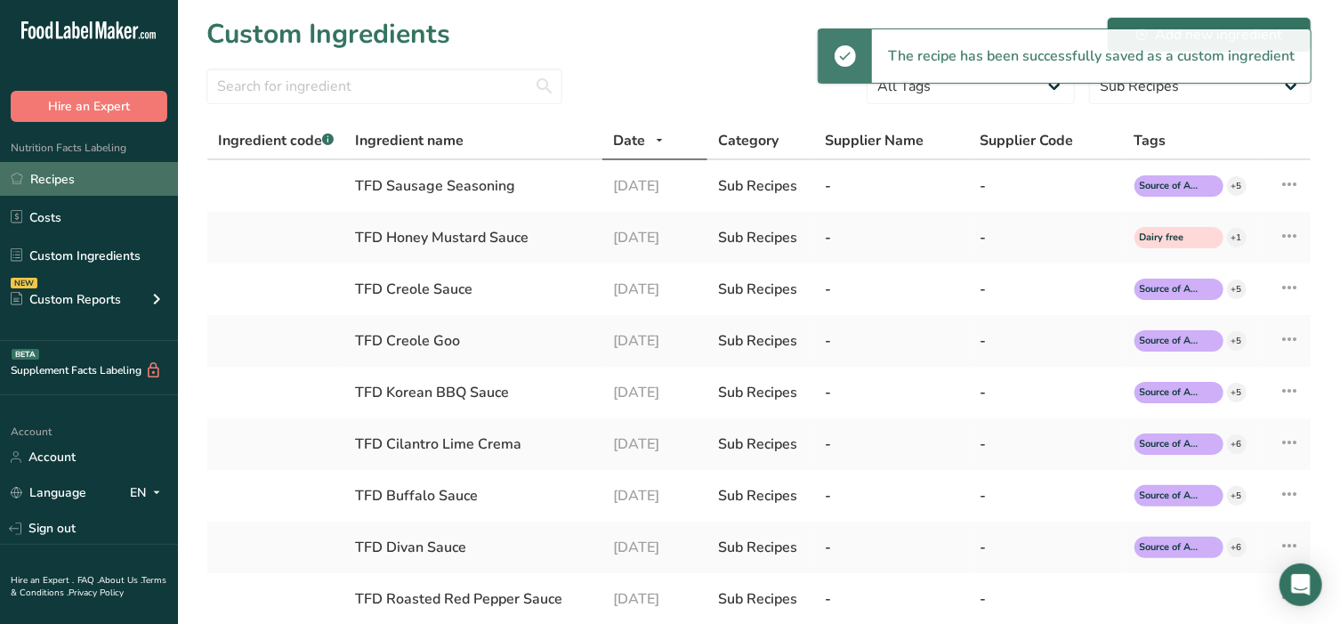
click at [72, 184] on link "Recipes" at bounding box center [89, 179] width 178 height 34
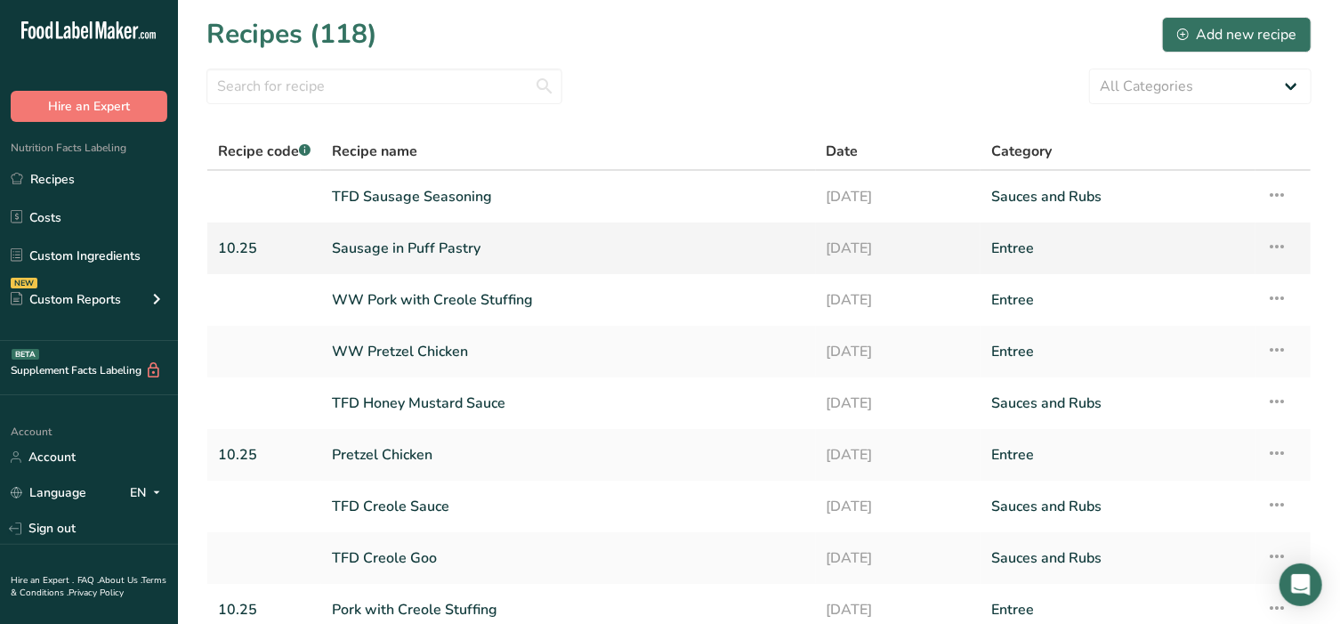
click at [430, 246] on link "Sausage in Puff Pastry" at bounding box center [568, 248] width 473 height 37
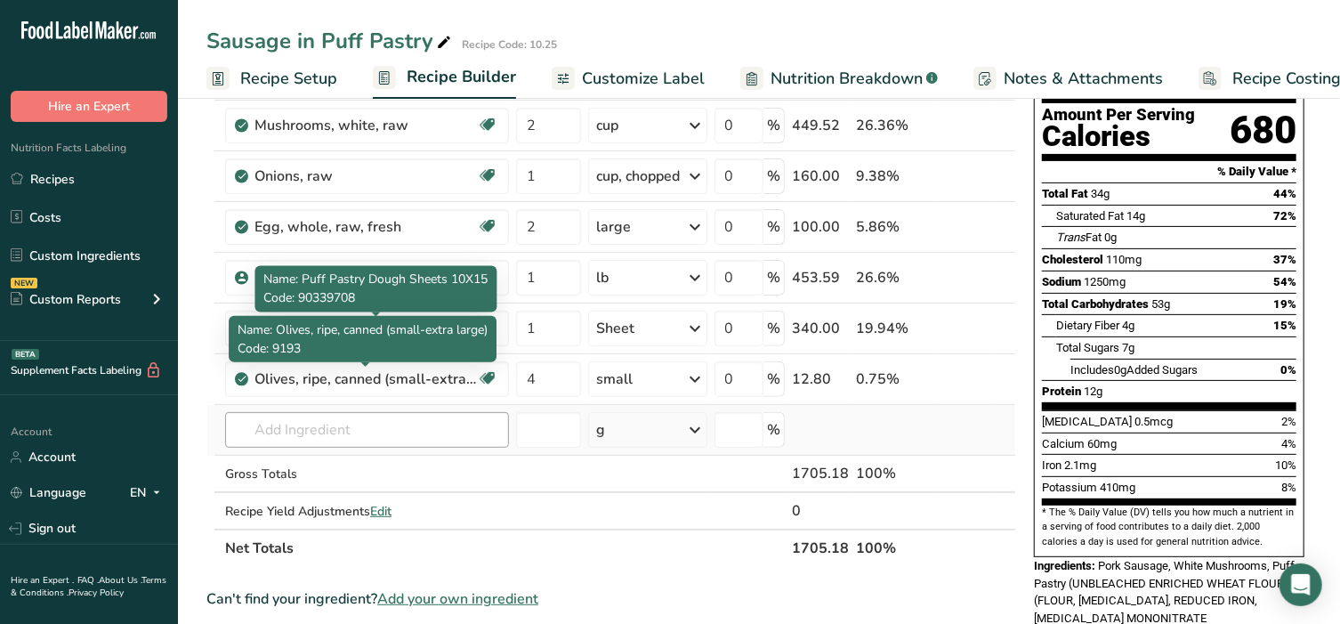
scroll to position [185, 0]
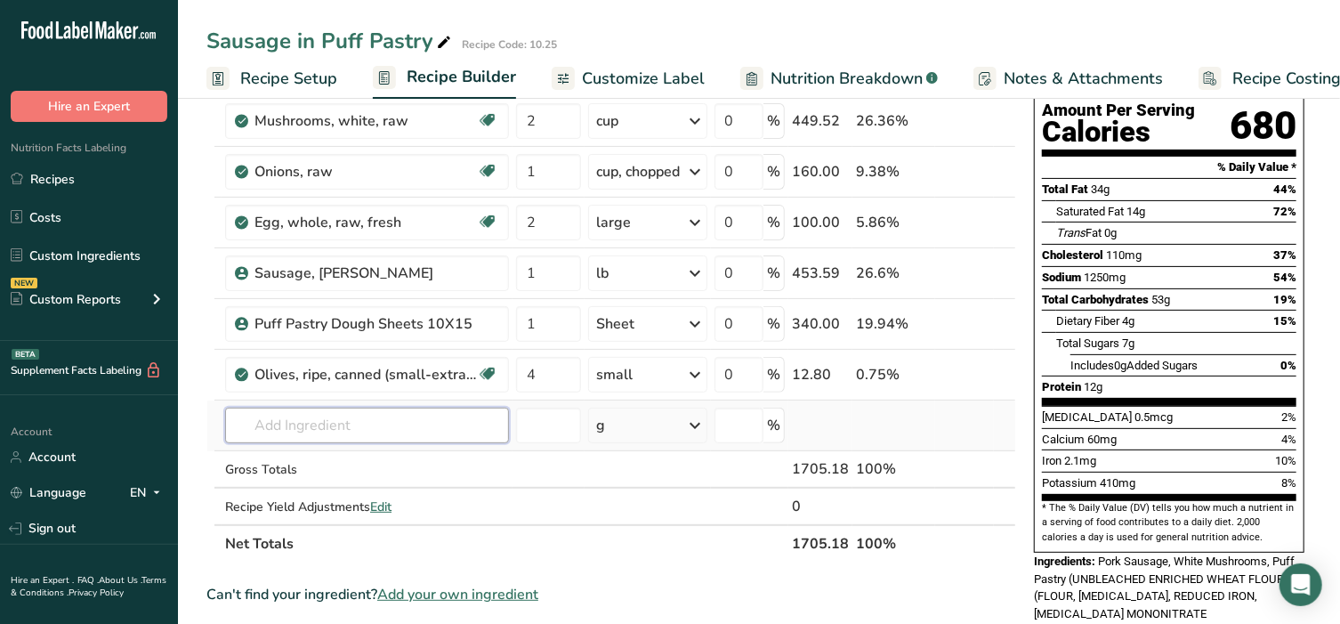
click at [351, 420] on input "text" at bounding box center [367, 426] width 284 height 36
click at [349, 452] on p "TFD Sausage Seasoning" at bounding box center [317, 461] width 156 height 19
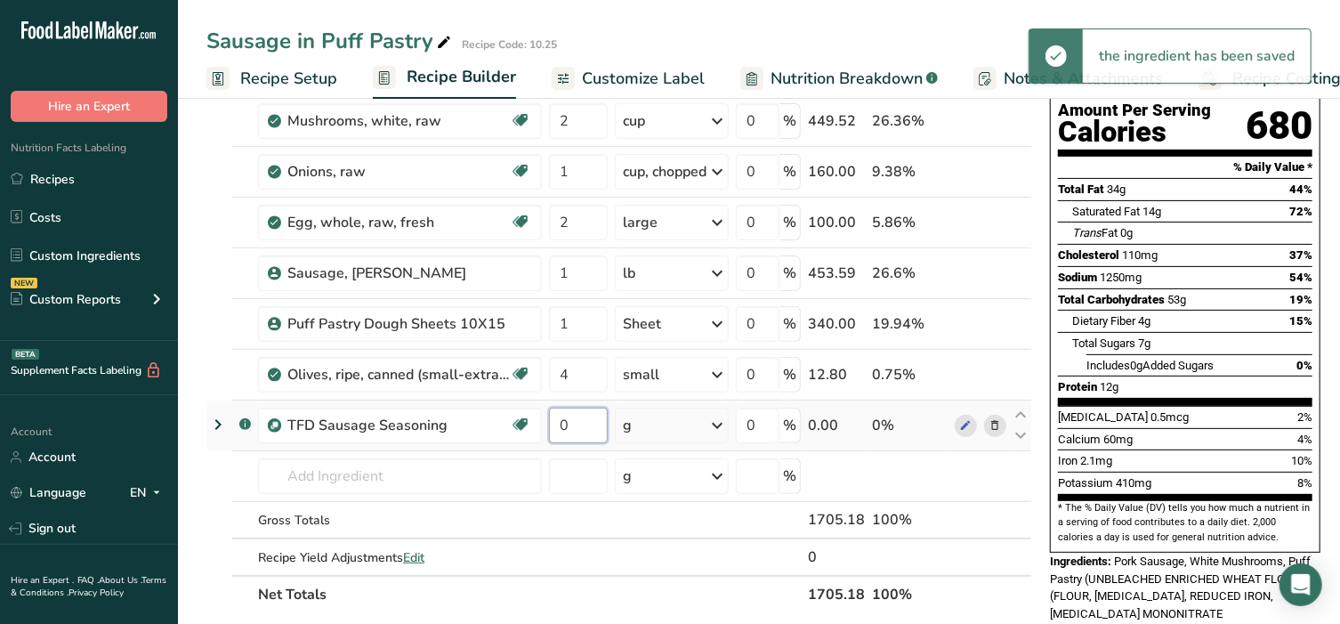
click at [563, 419] on input "0" at bounding box center [578, 426] width 59 height 36
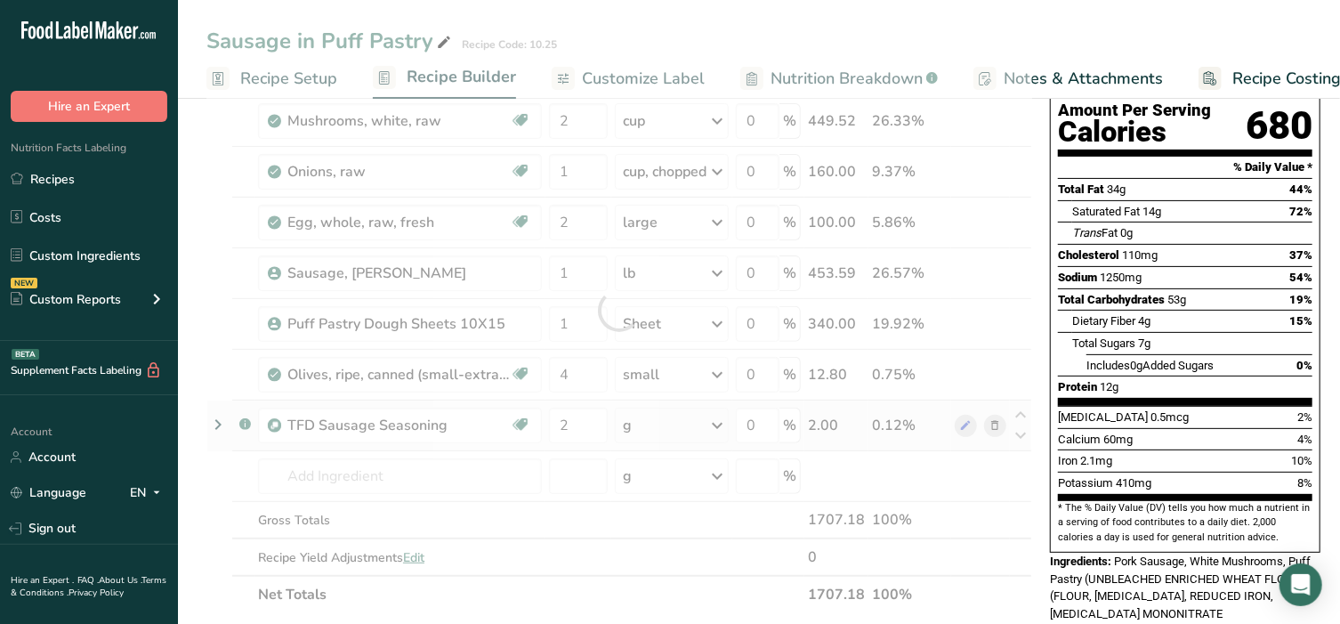
click at [642, 432] on div "Ingredient * Amount * Unit * Waste * .a-a{fill:#347362;}.b-a{fill:#fff;} Grams …" at bounding box center [619, 310] width 826 height 606
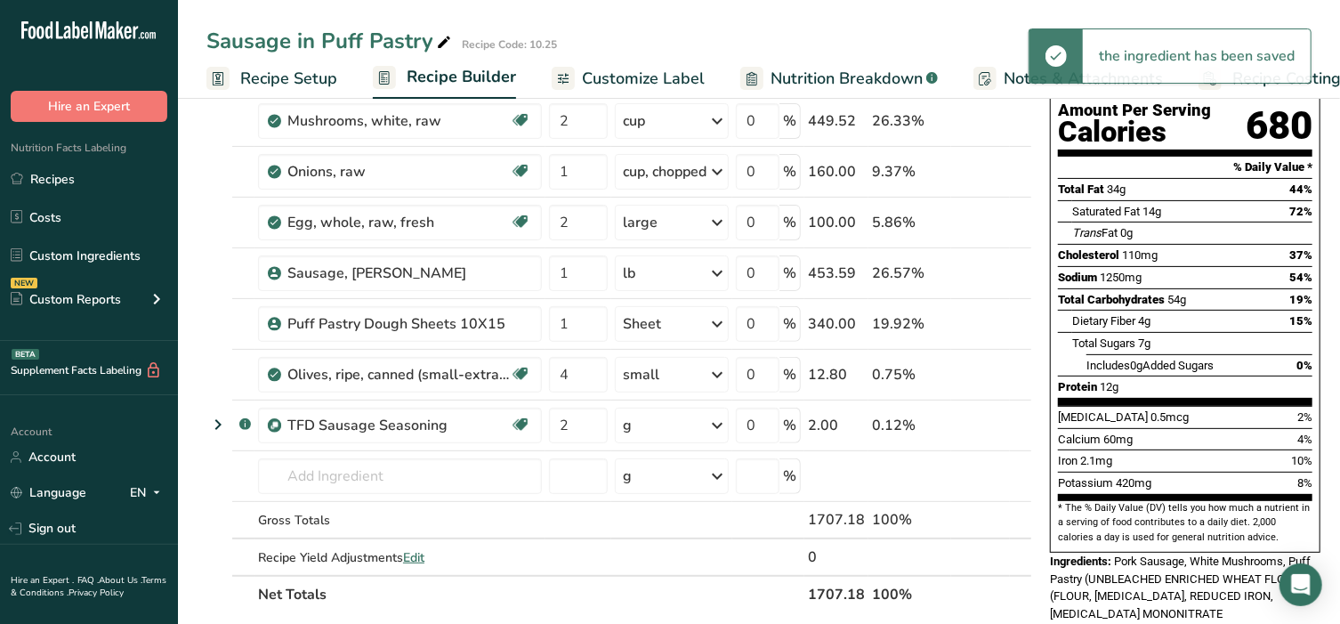
click at [699, 424] on div "g" at bounding box center [672, 426] width 114 height 36
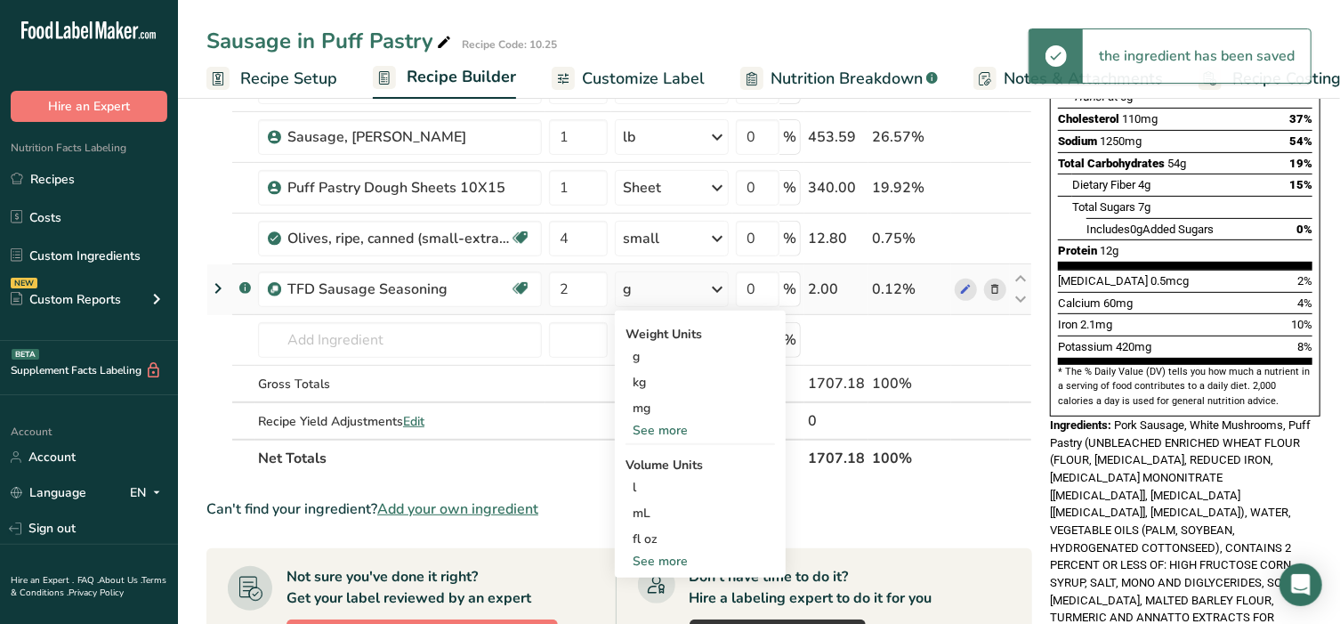
scroll to position [334, 0]
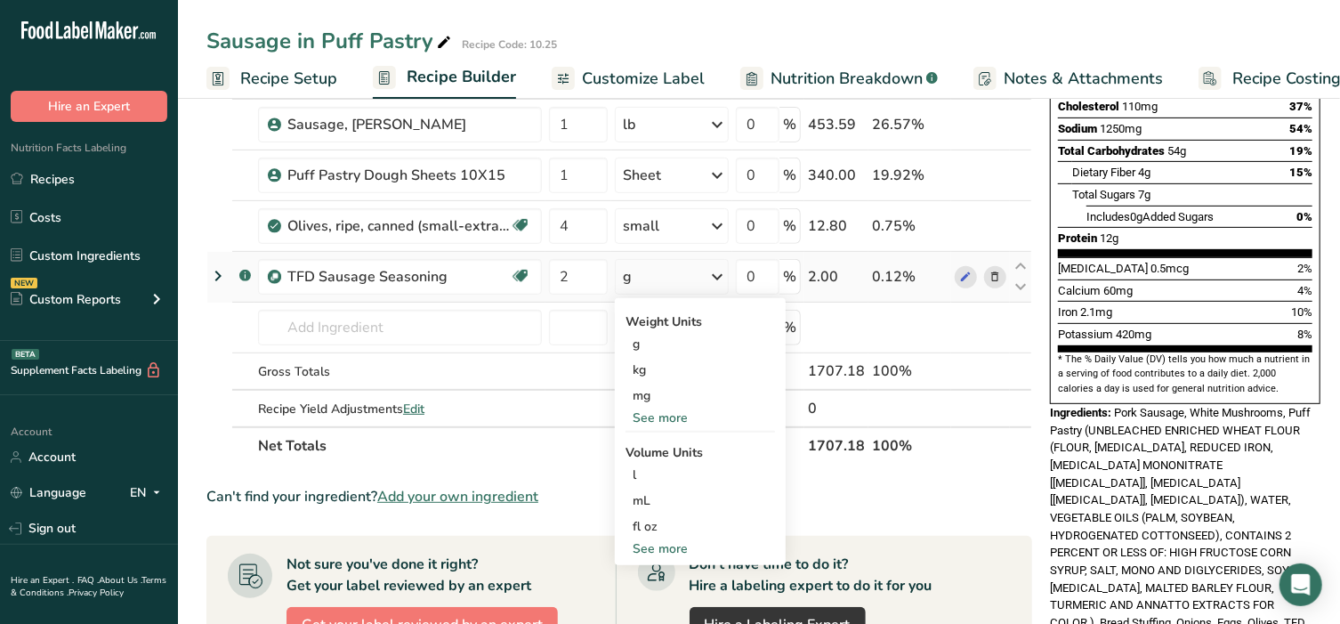
click at [674, 543] on div "See more" at bounding box center [700, 548] width 149 height 19
click at [674, 543] on div "tbsp" at bounding box center [700, 552] width 135 height 19
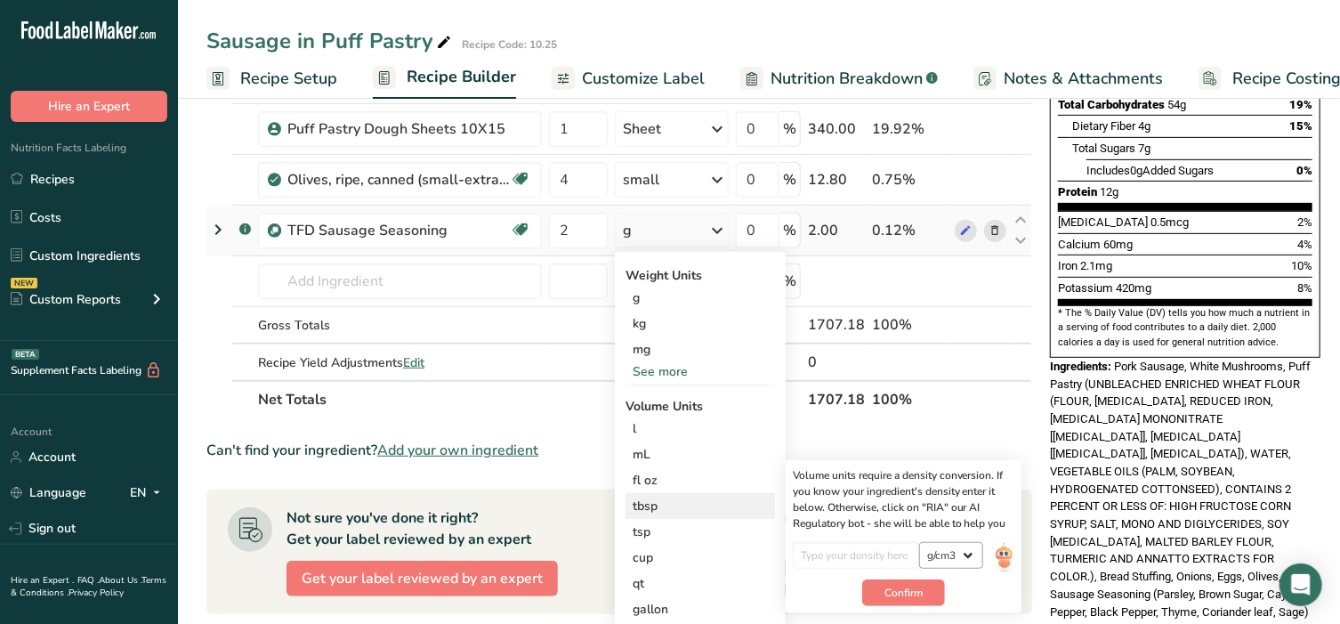
scroll to position [444, 0]
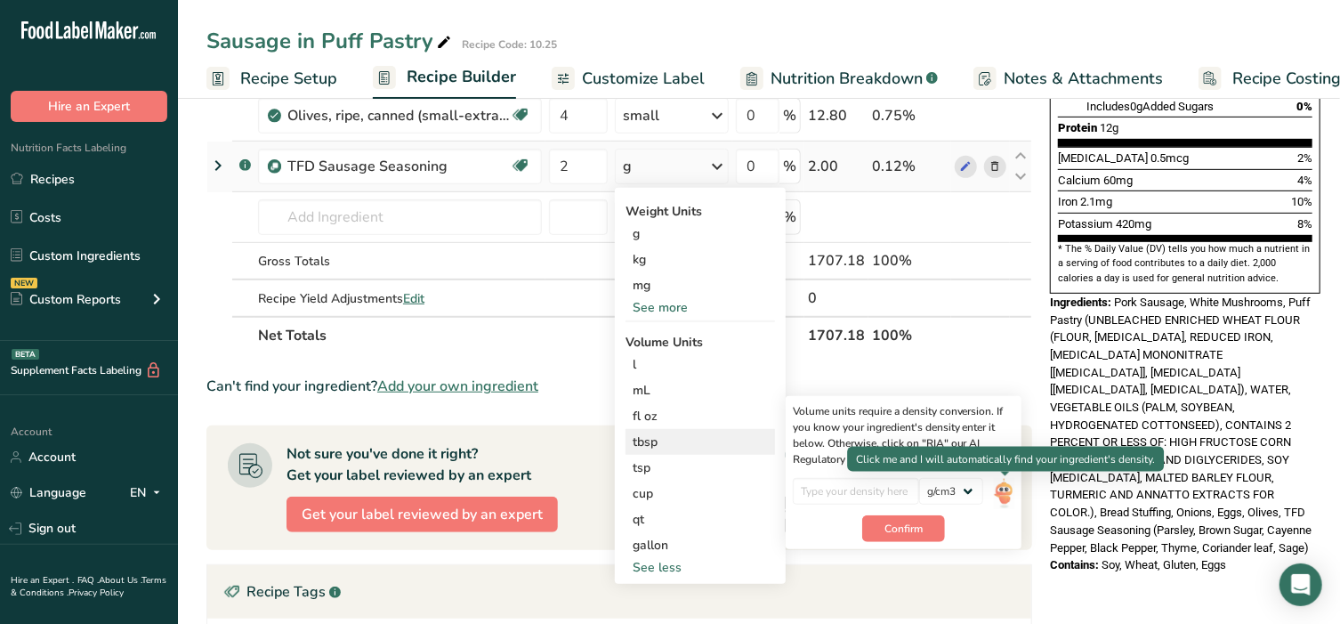
click at [1002, 488] on img at bounding box center [1004, 493] width 20 height 31
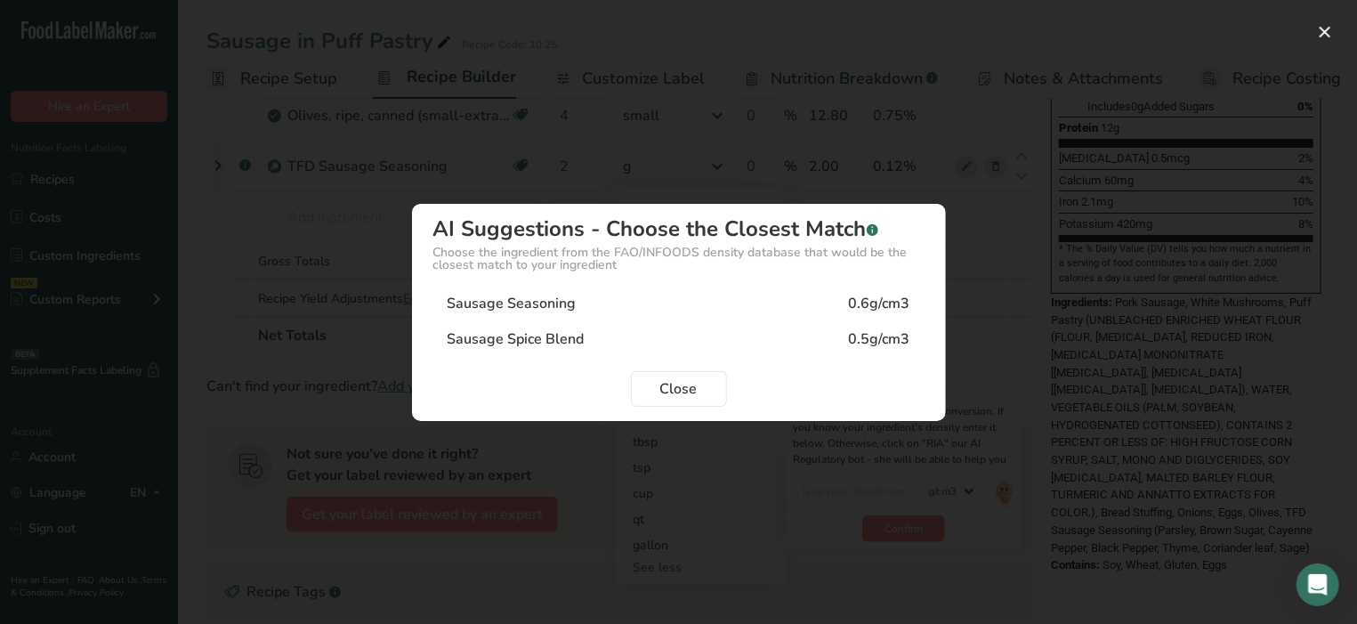
click at [585, 300] on div "Sausage Seasoning 0.6g/cm3" at bounding box center [678, 304] width 491 height 36
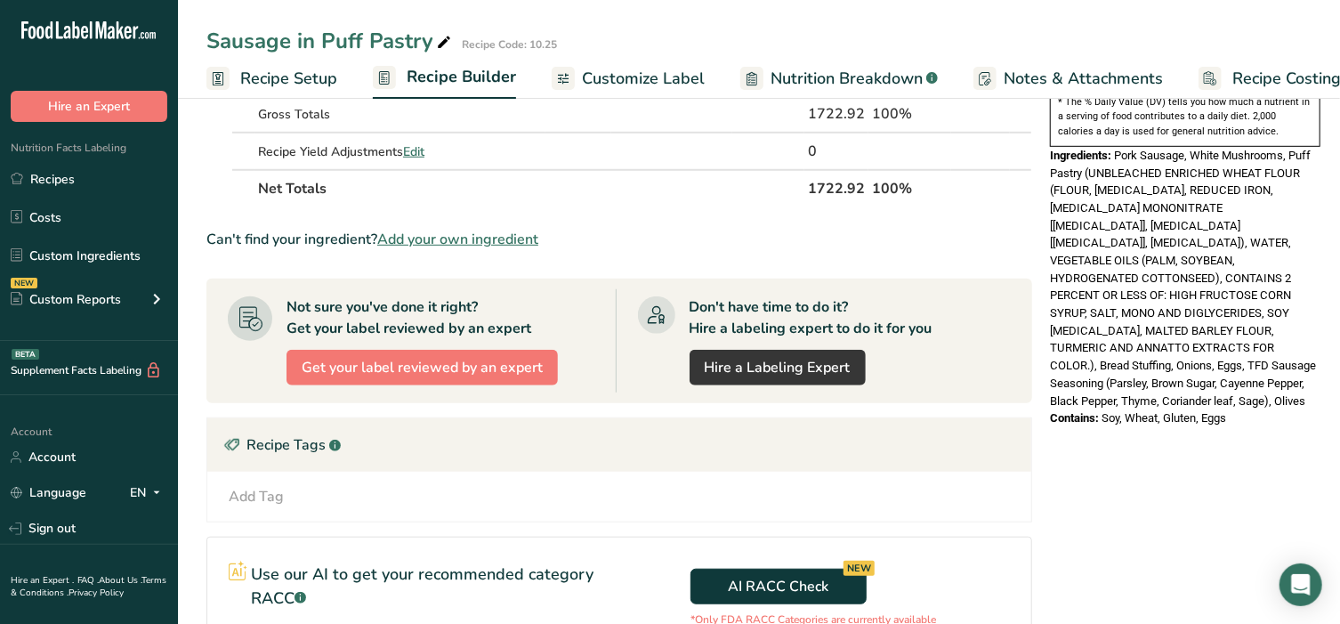
scroll to position [593, 0]
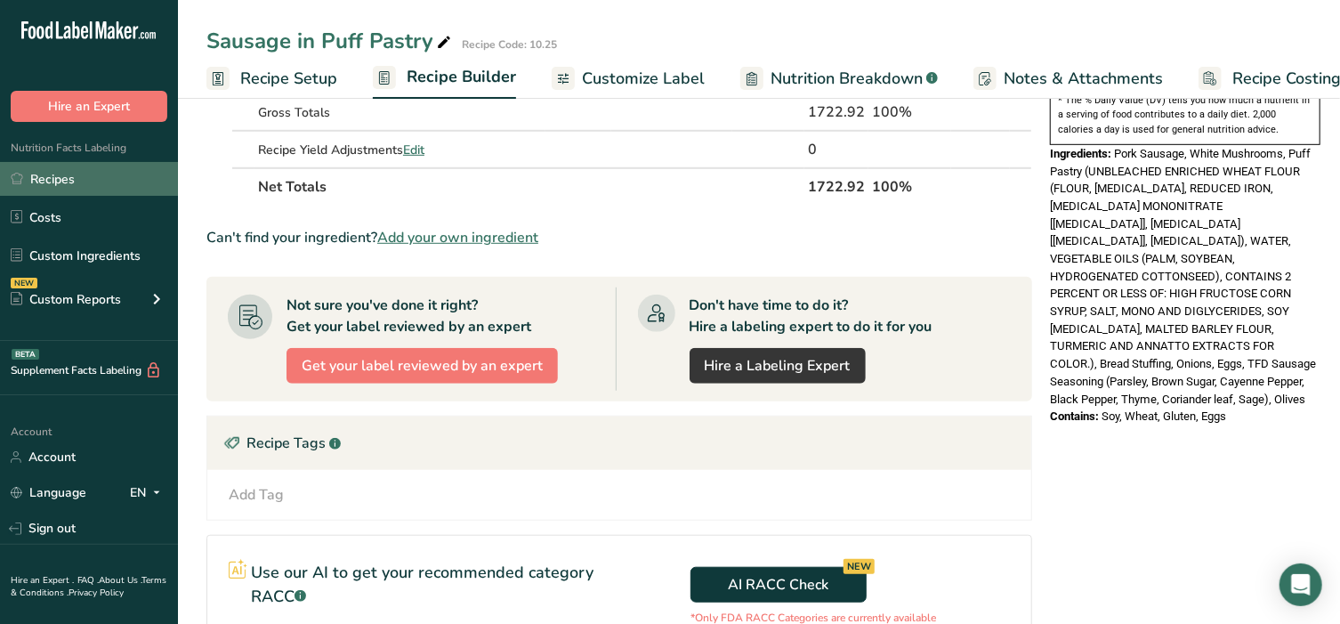
click at [44, 174] on link "Recipes" at bounding box center [89, 179] width 178 height 34
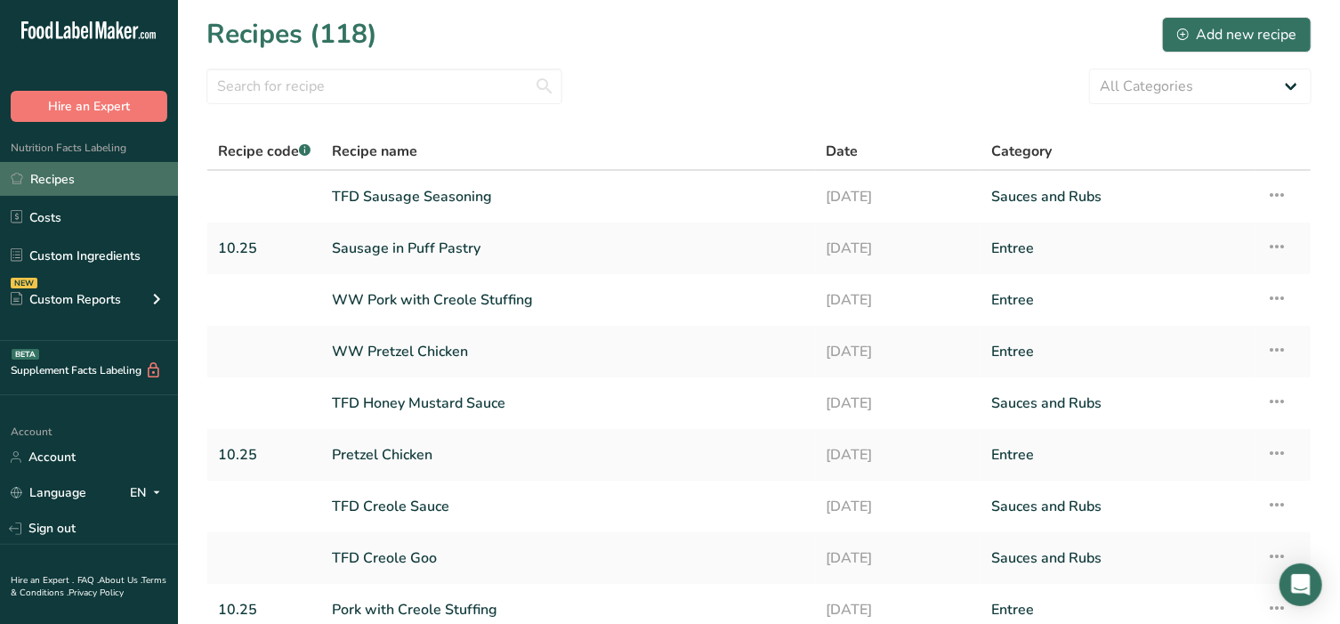
click at [44, 179] on link "Recipes" at bounding box center [89, 179] width 178 height 34
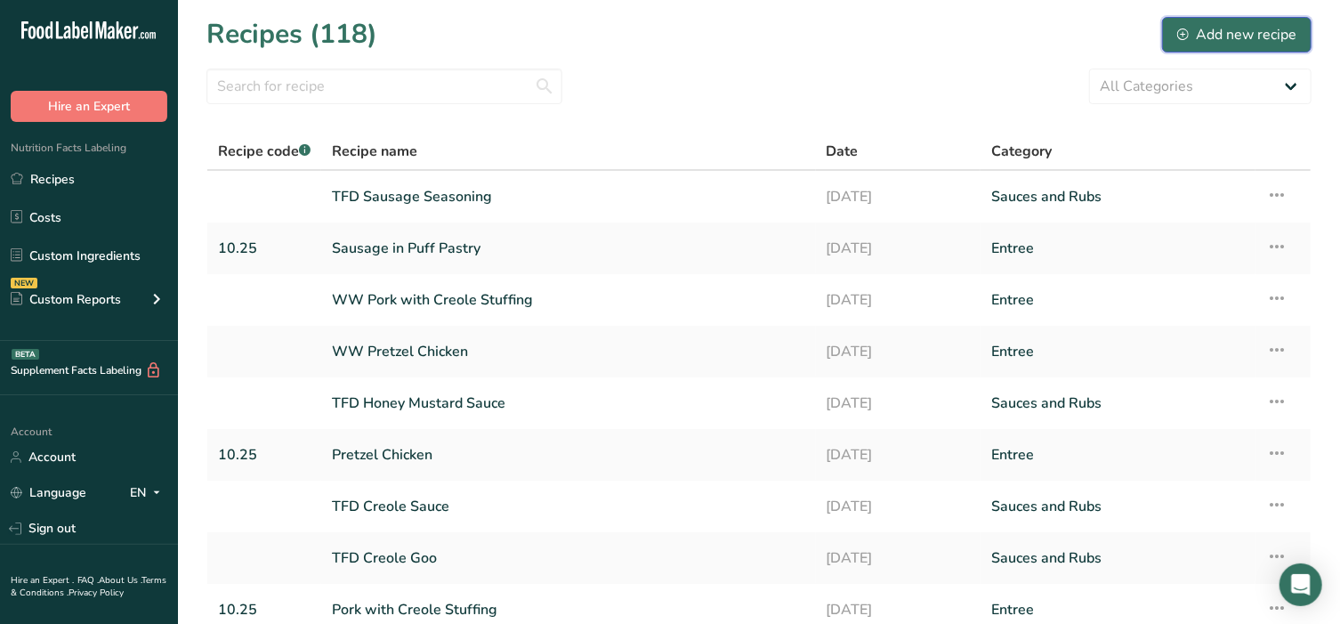
click at [1249, 44] on div "Add new recipe" at bounding box center [1236, 34] width 119 height 21
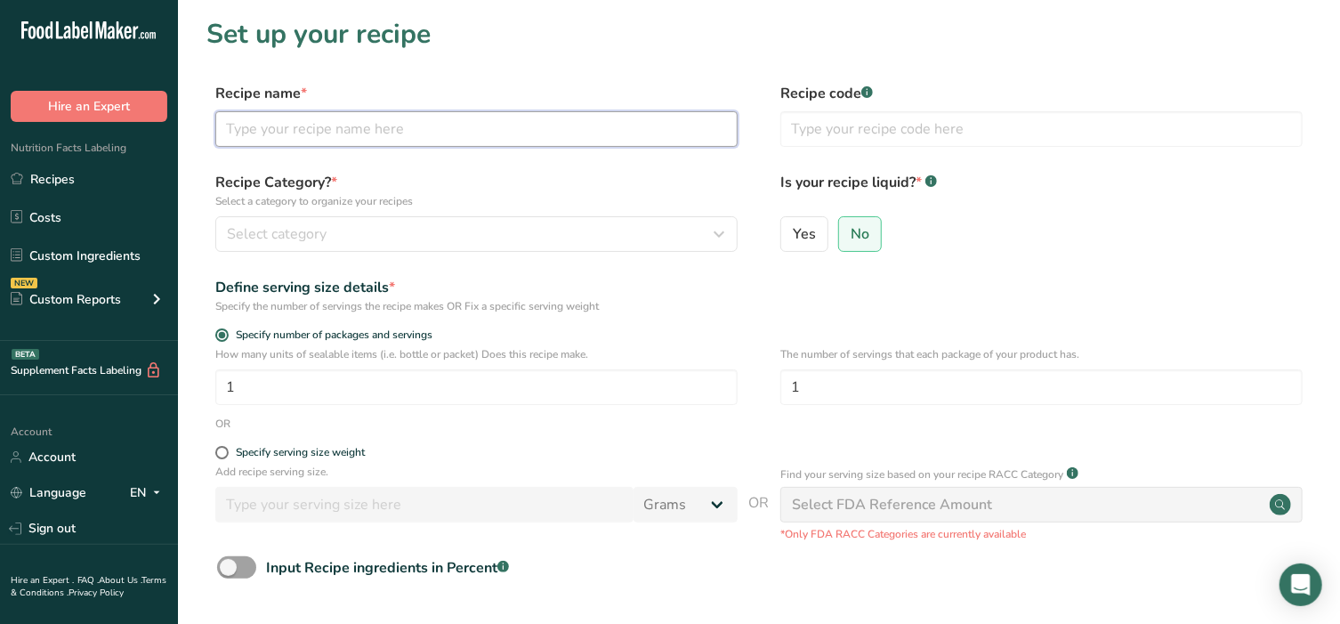
click at [290, 145] on input "text" at bounding box center [476, 129] width 522 height 36
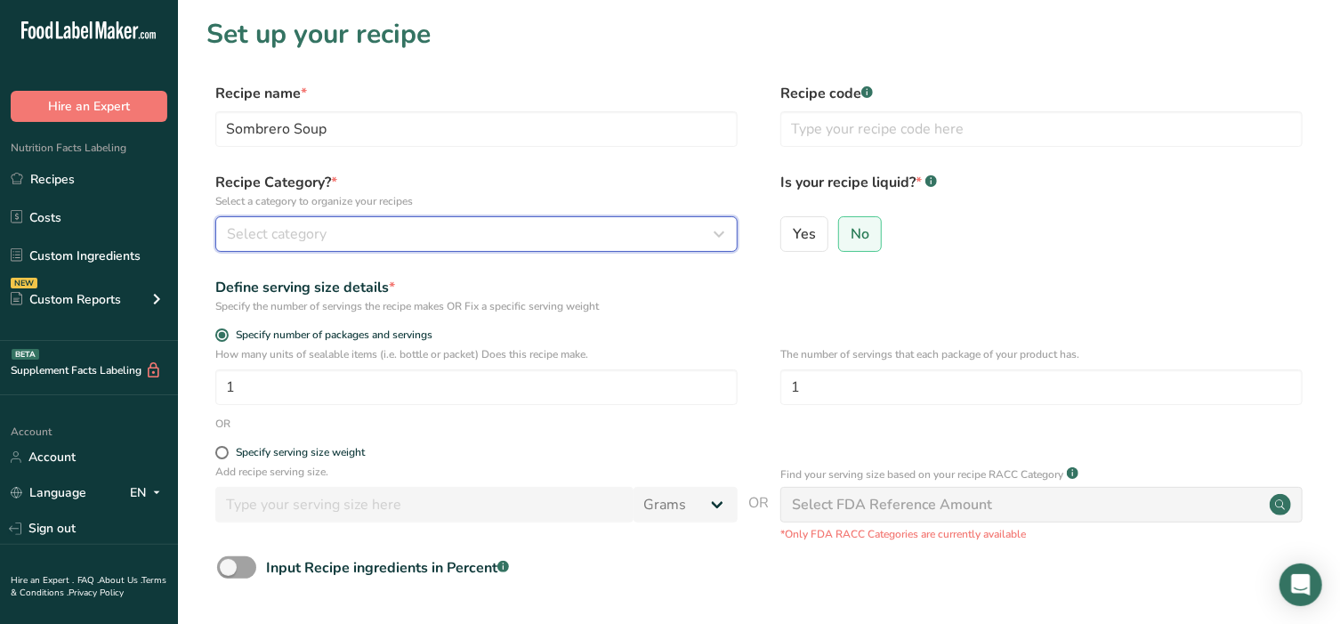
click at [423, 218] on button "Select category" at bounding box center [476, 234] width 522 height 36
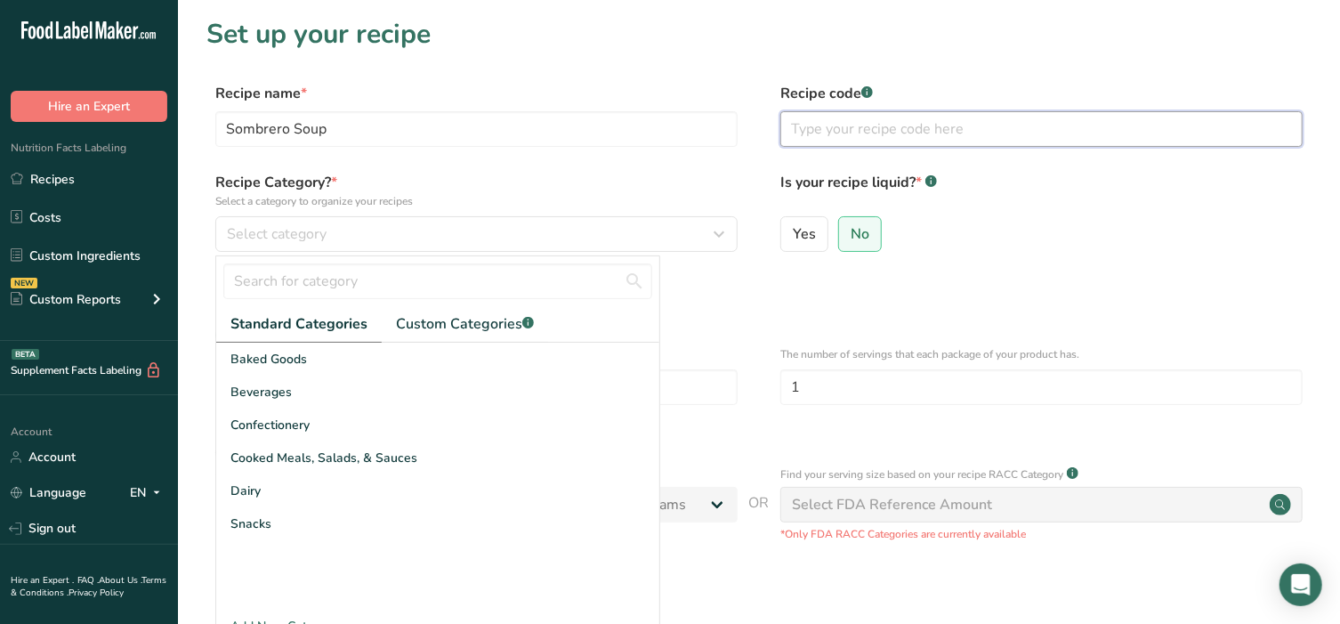
click at [920, 134] on input "text" at bounding box center [1041, 129] width 522 height 36
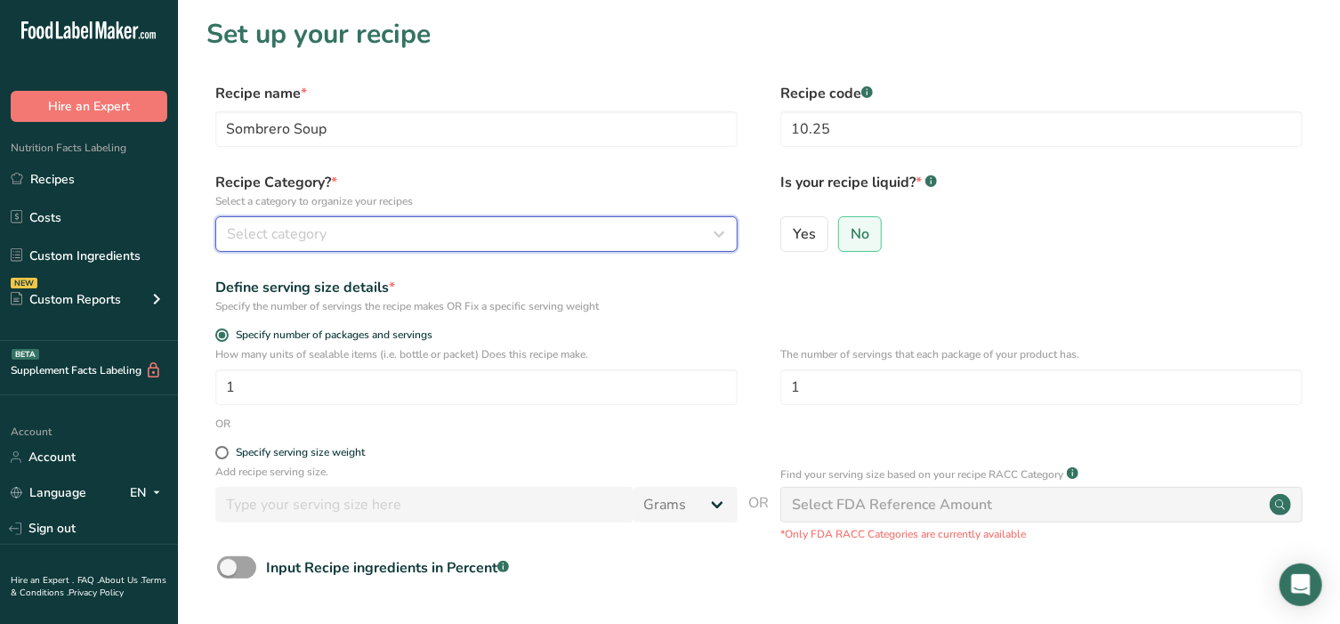
click at [431, 236] on div "Select category" at bounding box center [471, 233] width 489 height 21
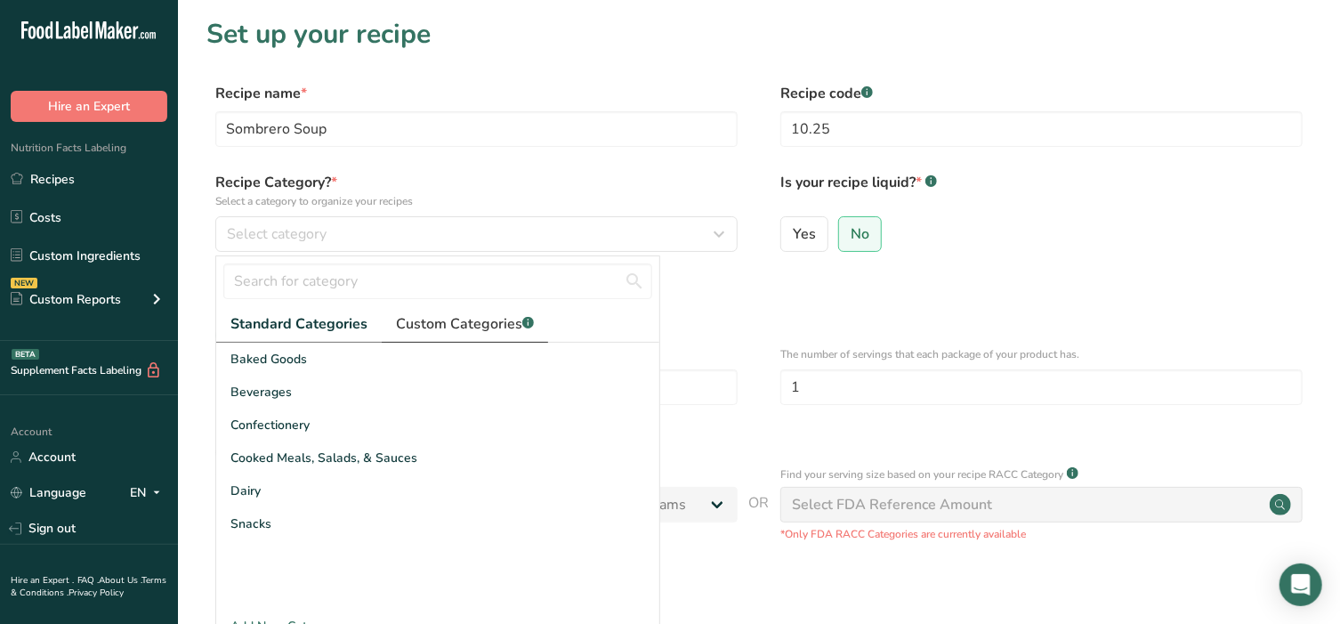
click at [449, 328] on span "Custom Categories .a-a{fill:#347362;}.b-a{fill:#fff;}" at bounding box center [465, 323] width 138 height 21
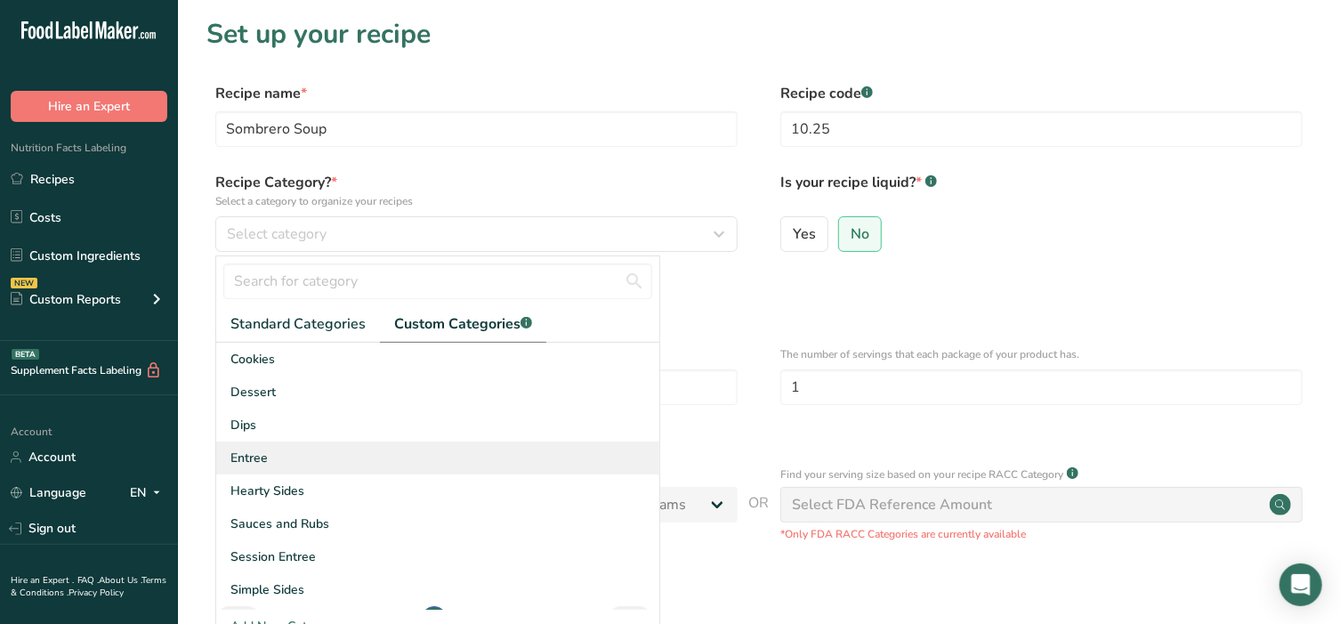
click at [273, 464] on div "Entree" at bounding box center [437, 457] width 443 height 33
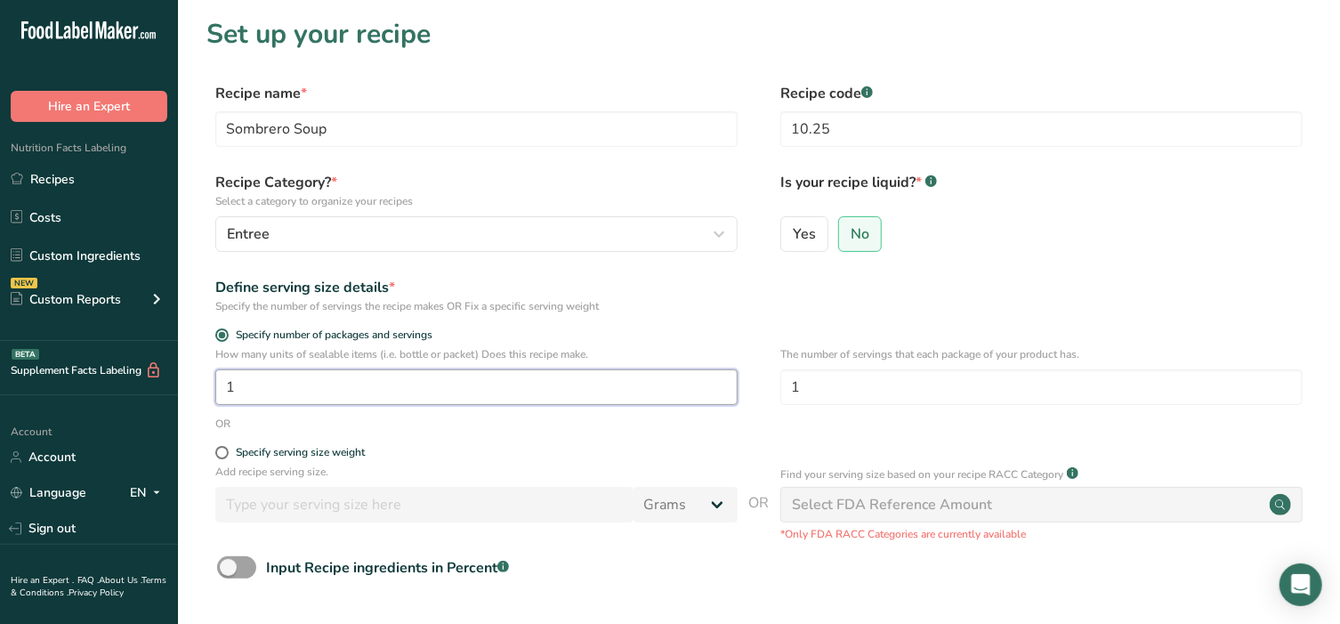
drag, startPoint x: 335, startPoint y: 395, endPoint x: 143, endPoint y: 392, distance: 192.2
click at [143, 392] on div ".a-20{fill:#fff;} Hire an Expert Nutrition Facts Labeling Recipes Costs Custom …" at bounding box center [670, 399] width 1340 height 799
drag, startPoint x: 785, startPoint y: 390, endPoint x: 709, endPoint y: 390, distance: 75.6
click at [709, 390] on div "How many units of sealable items (i.e. bottle or packet) Does this recipe make.…" at bounding box center [758, 380] width 1105 height 69
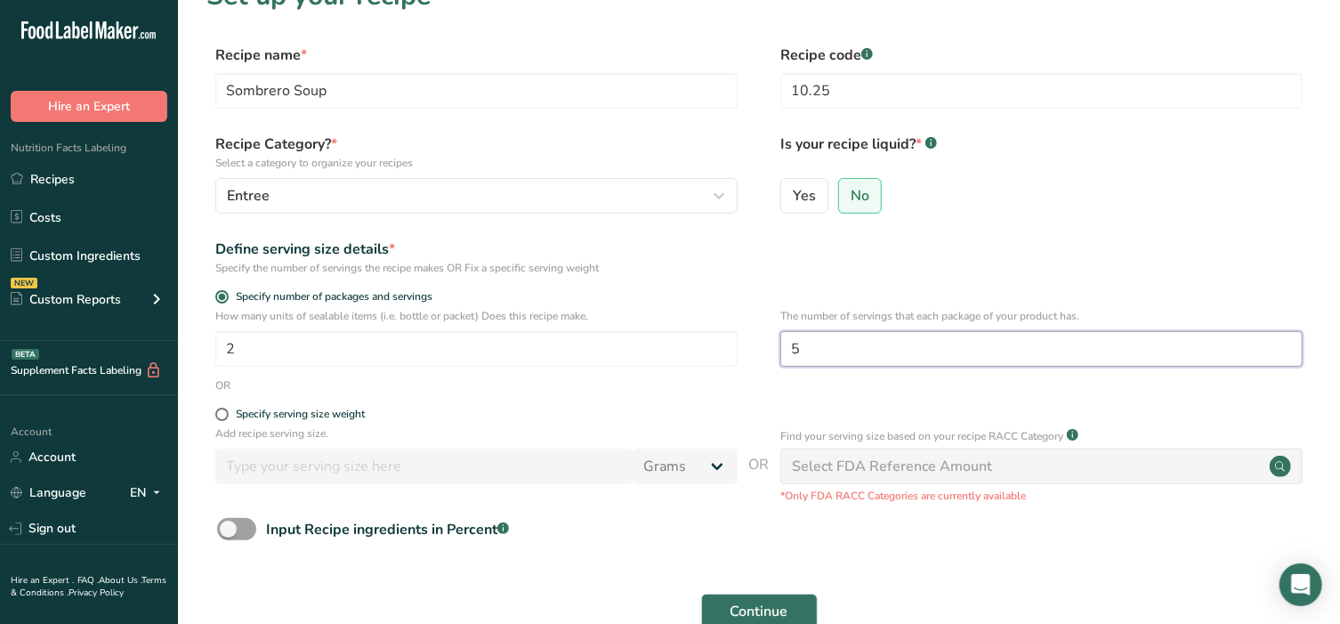
scroll to position [174, 0]
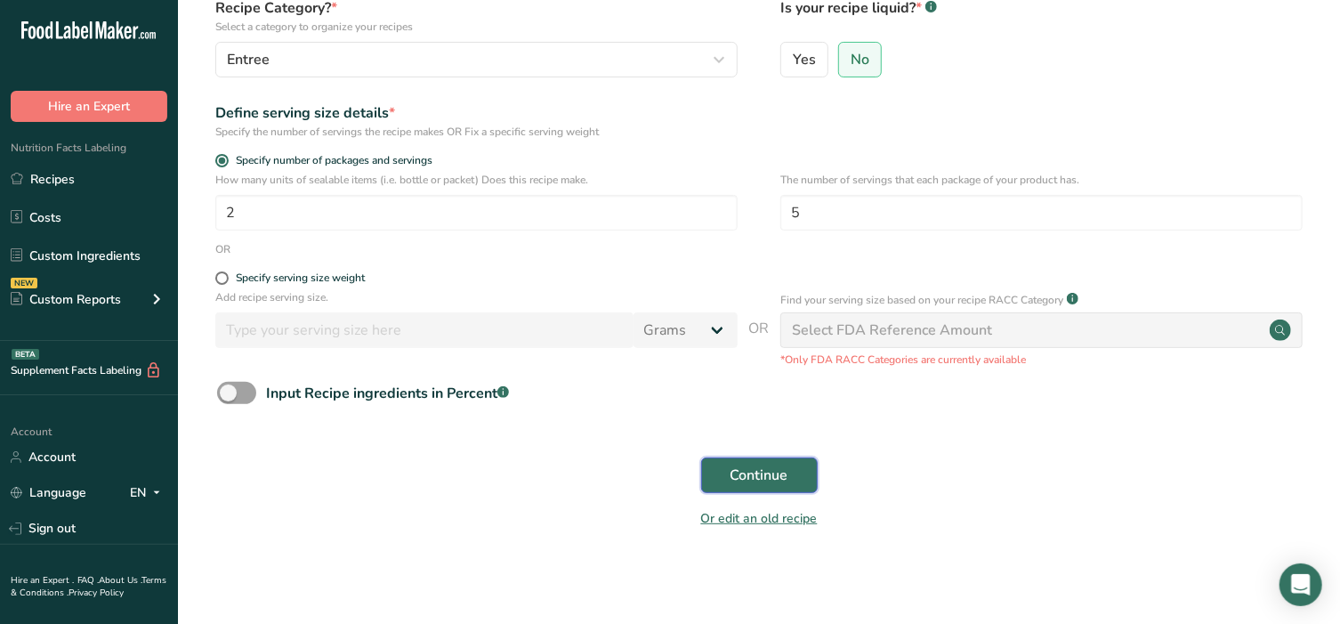
click at [771, 470] on span "Continue" at bounding box center [760, 474] width 58 height 21
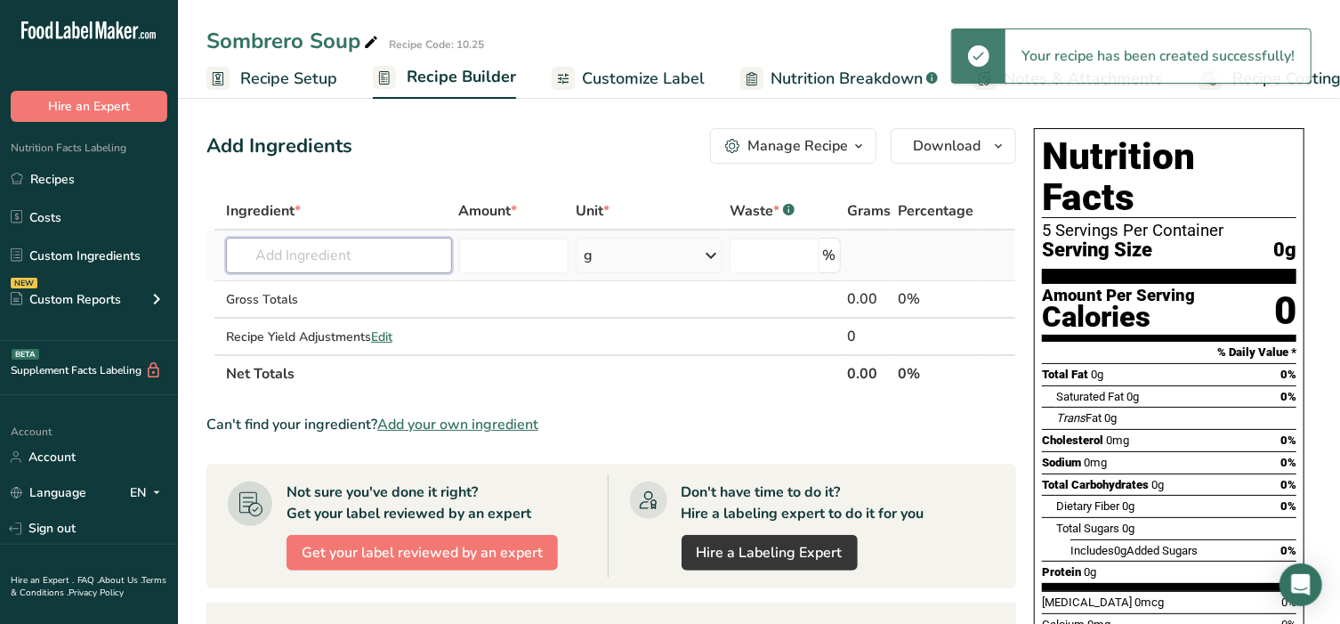
click at [346, 245] on input "text" at bounding box center [339, 256] width 226 height 36
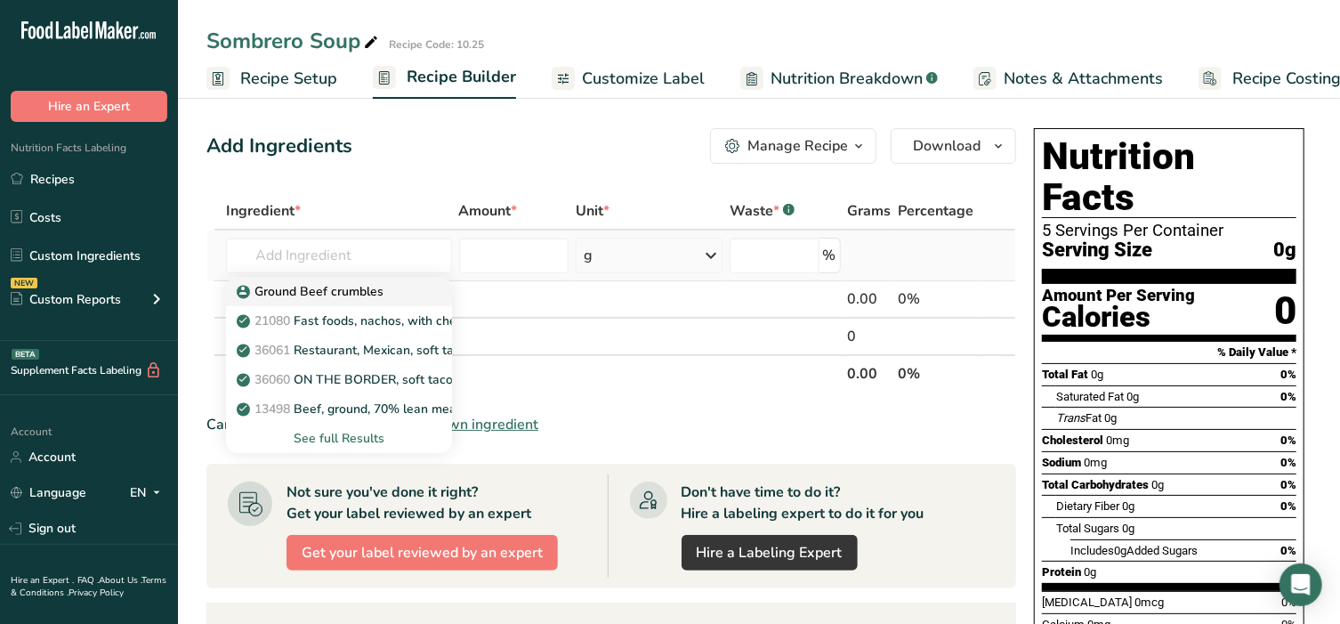
click at [342, 284] on p "Ground Beef crumbles" at bounding box center [311, 291] width 143 height 19
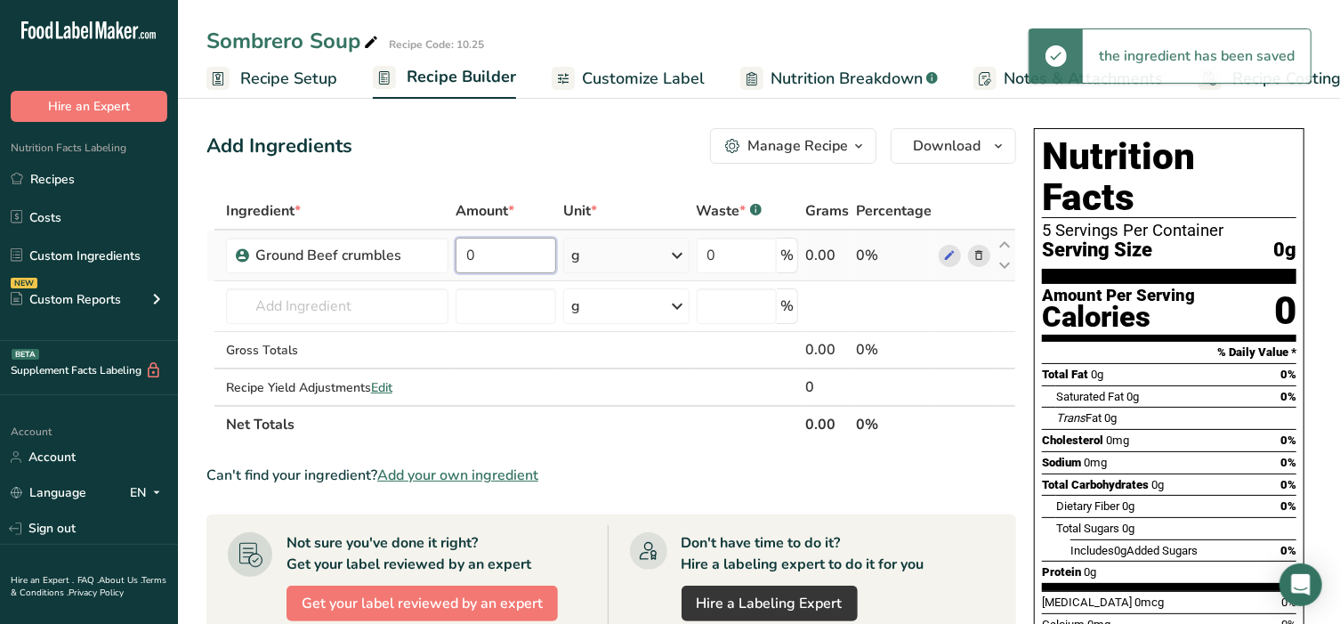
click at [490, 260] on input "0" at bounding box center [506, 256] width 101 height 36
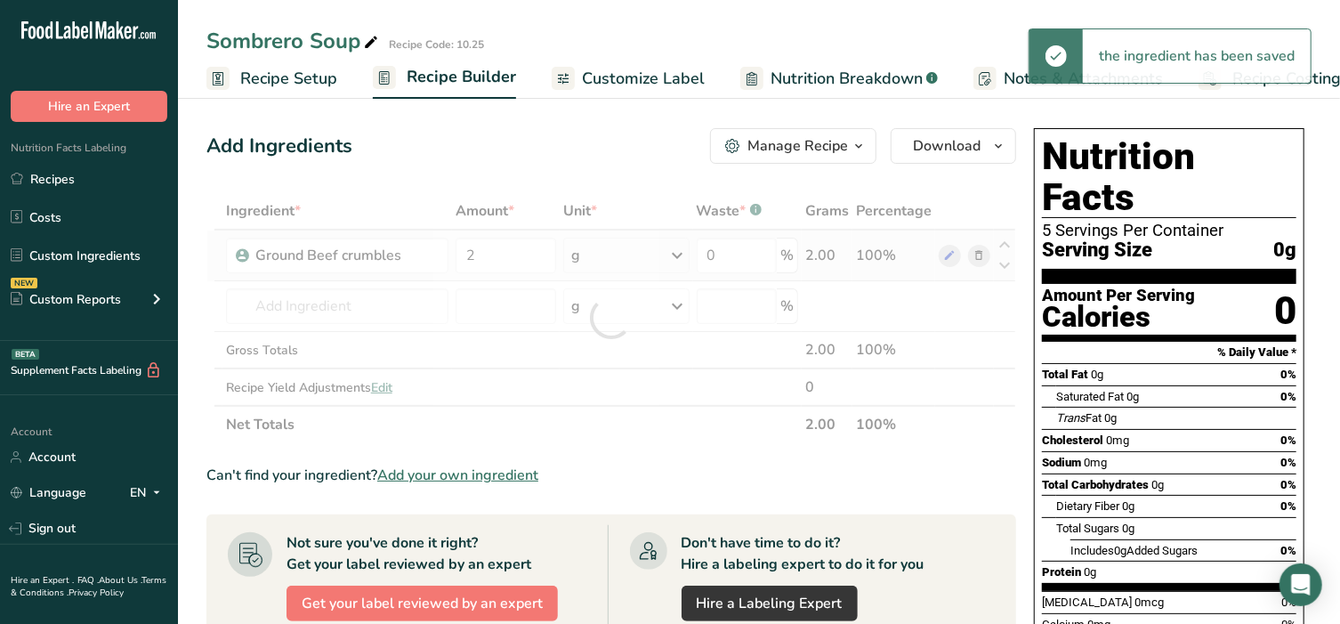
click at [676, 255] on div "Ingredient * Amount * Unit * Waste * .a-a{fill:#347362;}.b-a{fill:#fff;} Grams …" at bounding box center [611, 317] width 810 height 251
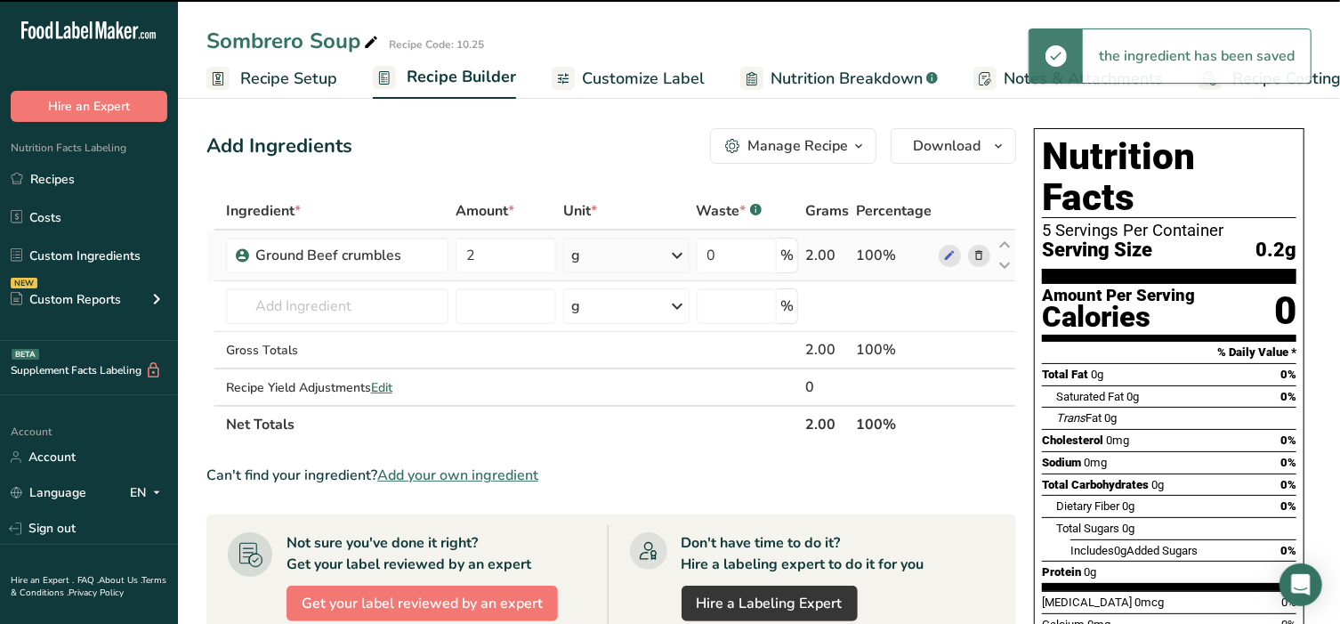
click at [676, 255] on icon at bounding box center [677, 255] width 21 height 32
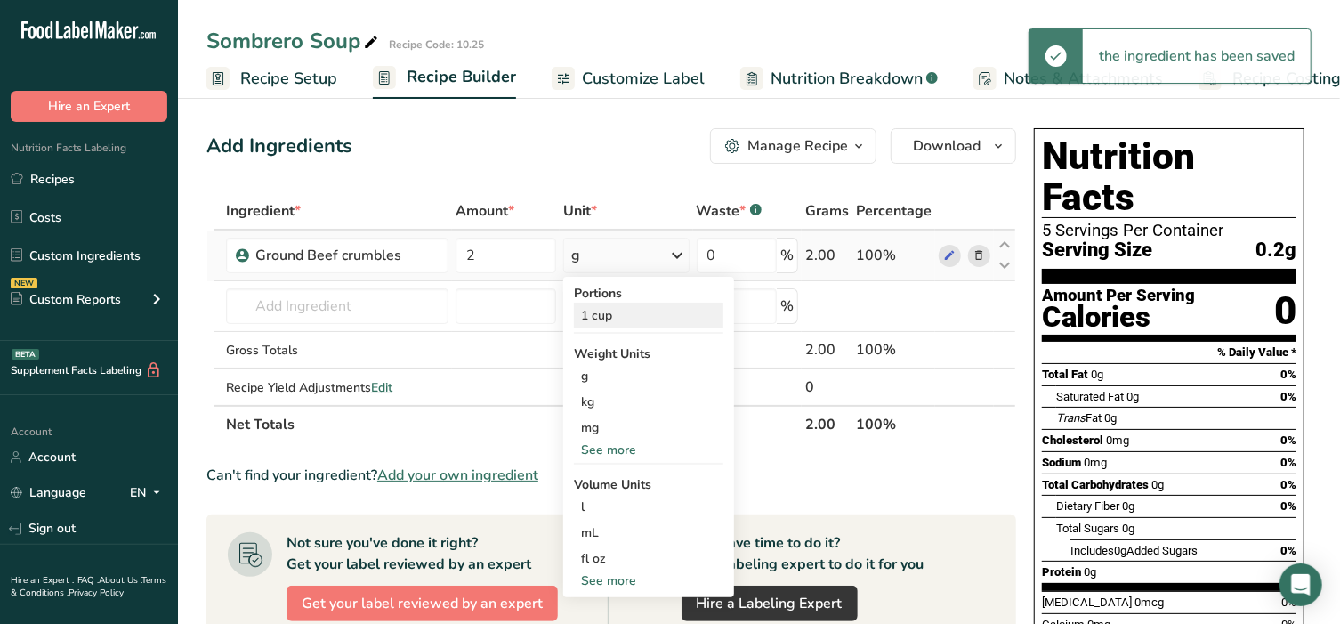
click at [614, 316] on div "1 cup" at bounding box center [648, 316] width 149 height 26
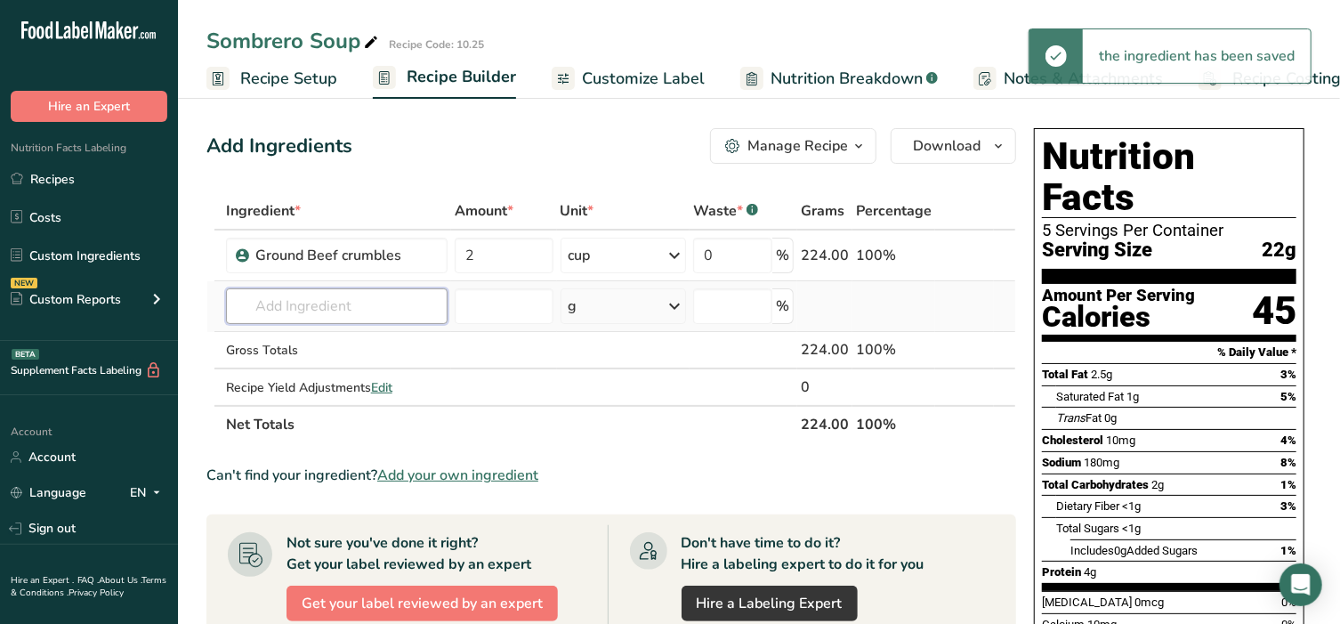
click at [332, 304] on input "text" at bounding box center [337, 306] width 222 height 36
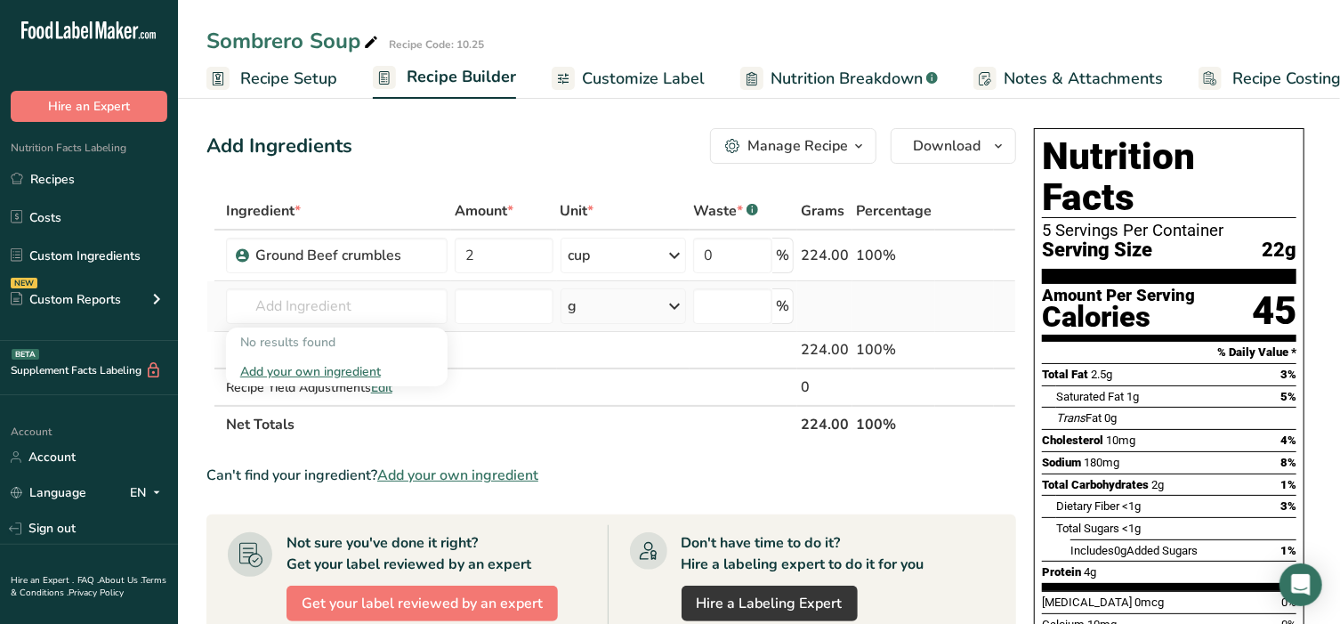
click at [316, 369] on div "Add your own ingredient" at bounding box center [336, 371] width 193 height 19
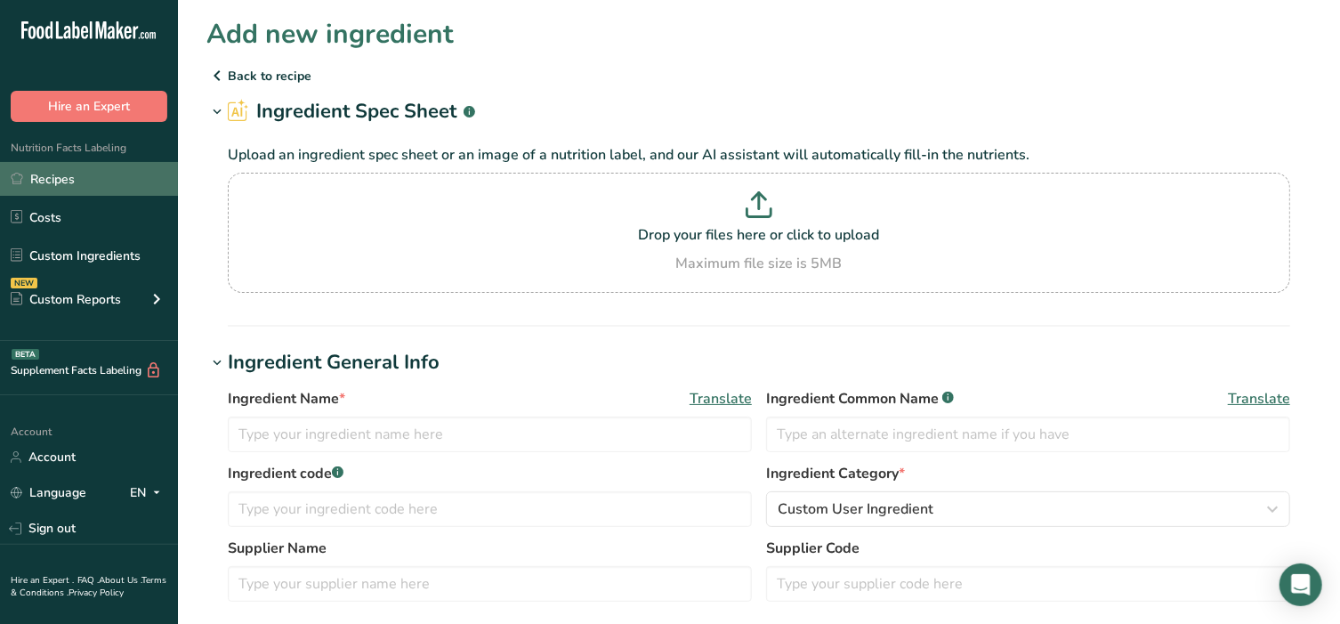
click at [25, 174] on link "Recipes" at bounding box center [89, 179] width 178 height 34
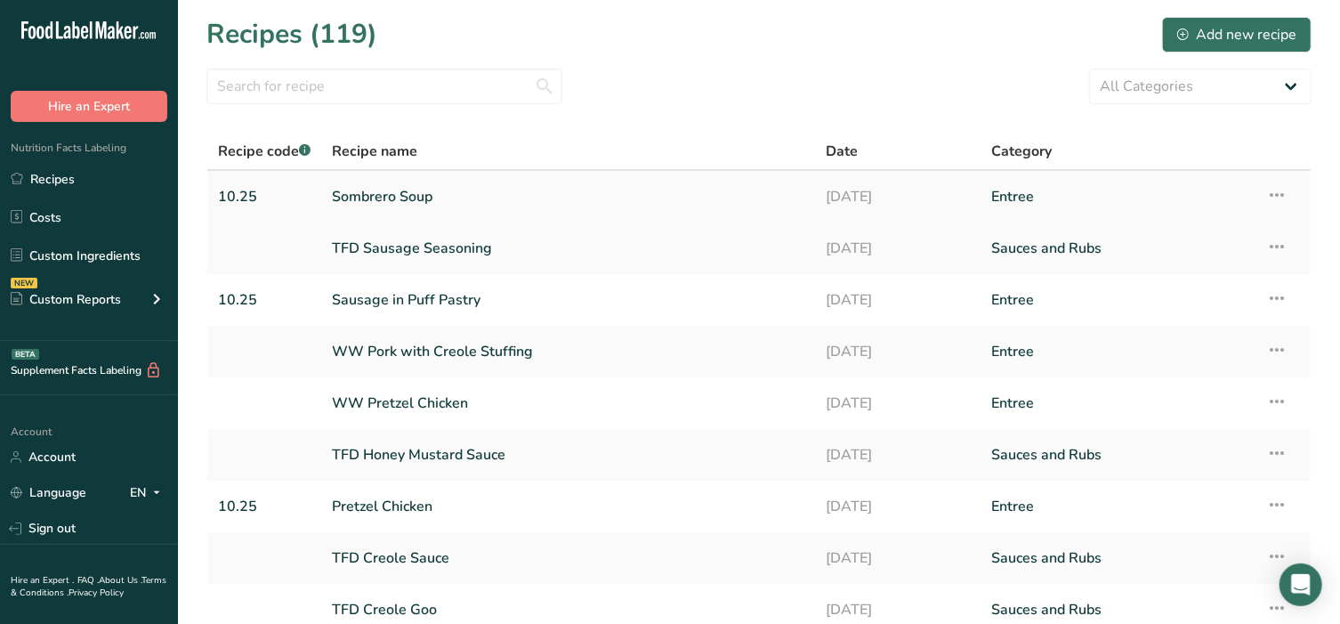
click at [385, 198] on link "Sombrero Soup" at bounding box center [568, 196] width 473 height 37
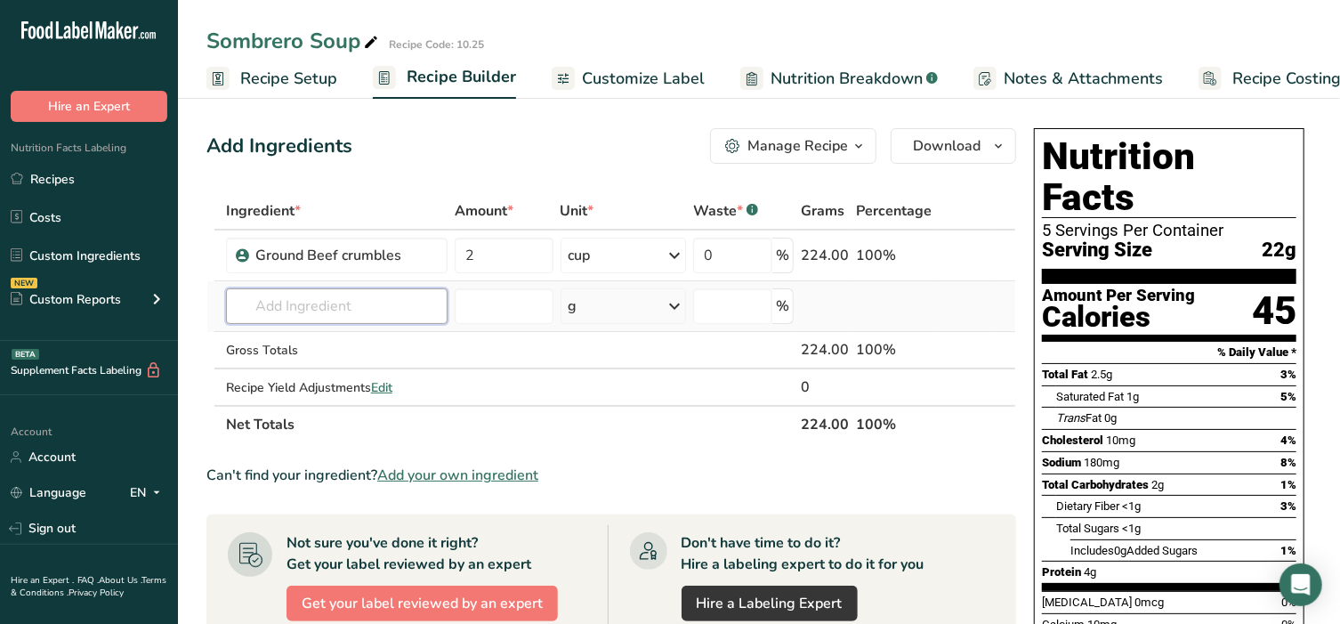
click at [356, 308] on input "text" at bounding box center [337, 306] width 222 height 36
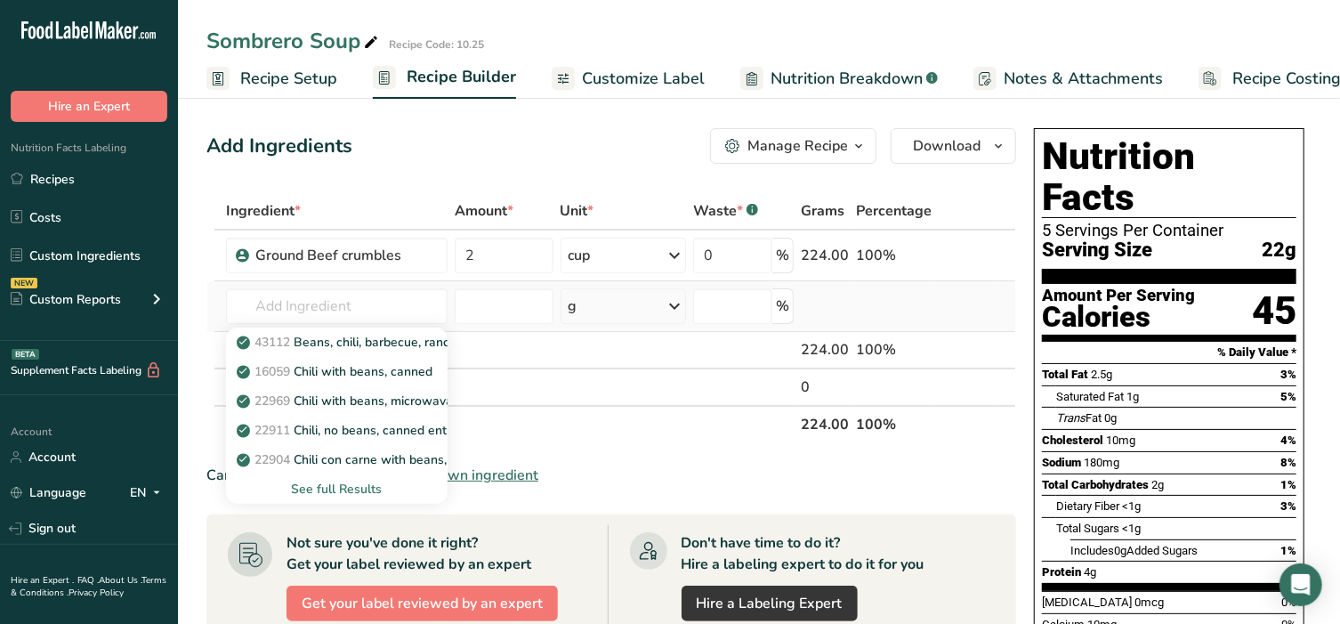
click at [357, 485] on div "See full Results" at bounding box center [336, 489] width 193 height 19
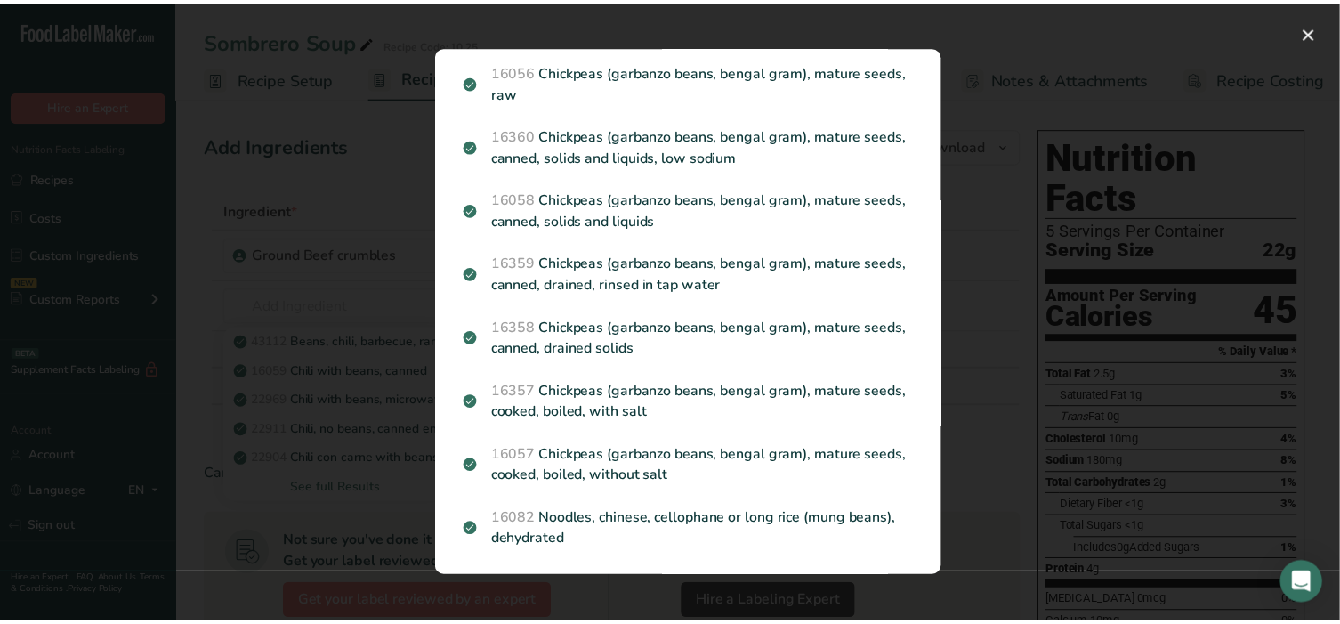
scroll to position [308, 0]
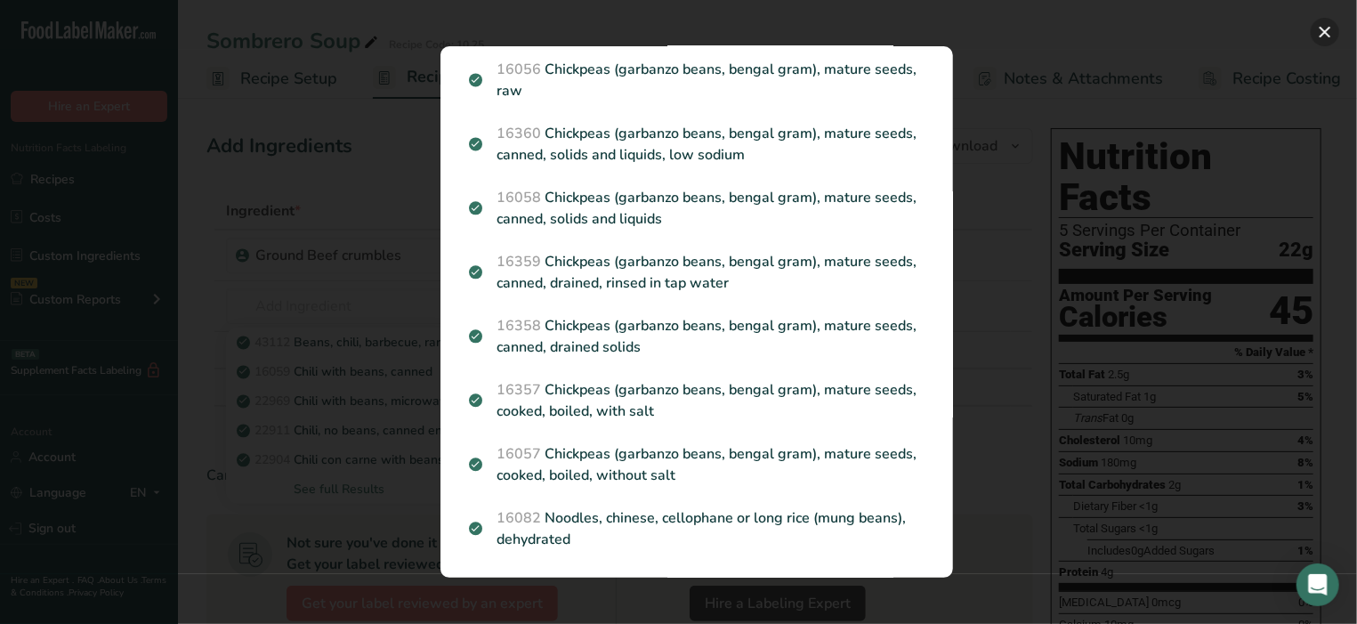
click at [1328, 33] on button "Search results modal" at bounding box center [1325, 32] width 28 height 28
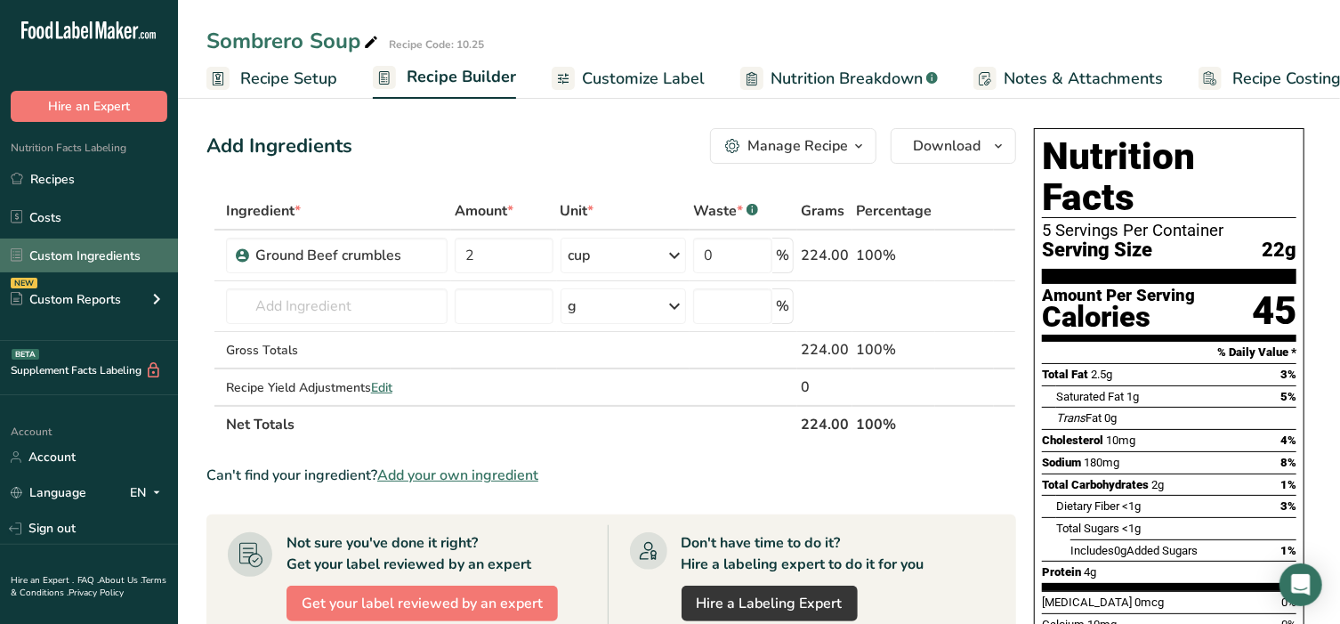
click at [68, 264] on link "Custom Ingredients" at bounding box center [89, 255] width 178 height 34
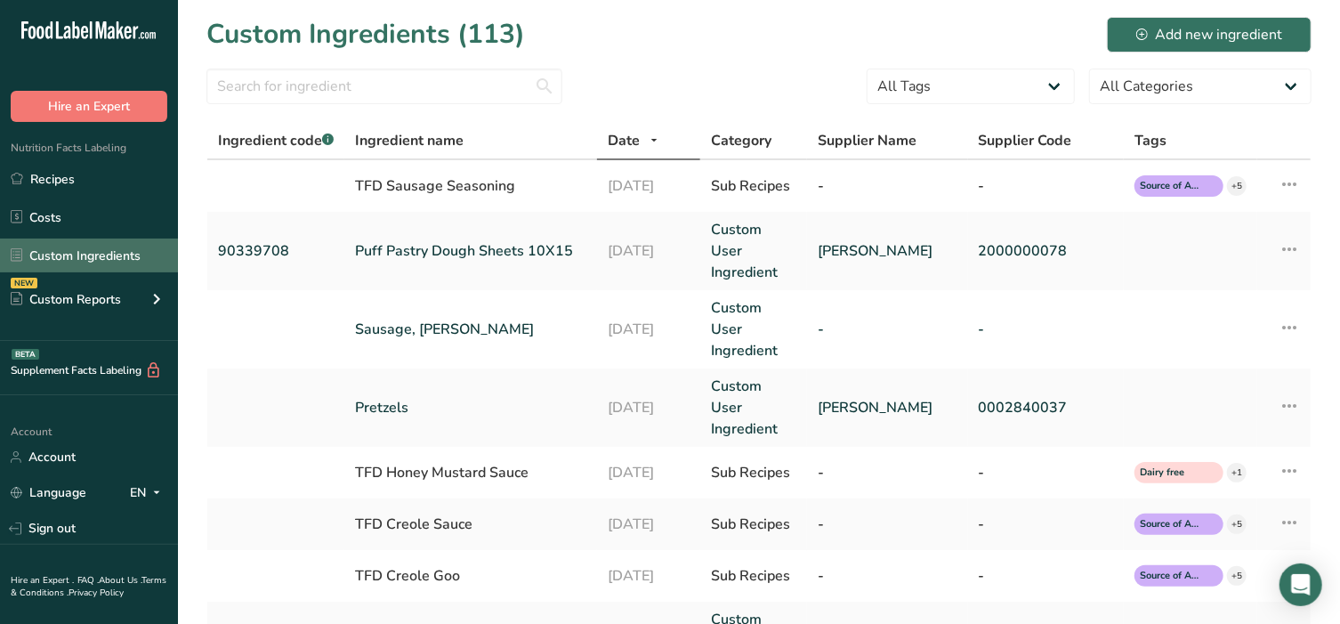
click at [118, 247] on link "Custom Ingredients" at bounding box center [89, 255] width 178 height 34
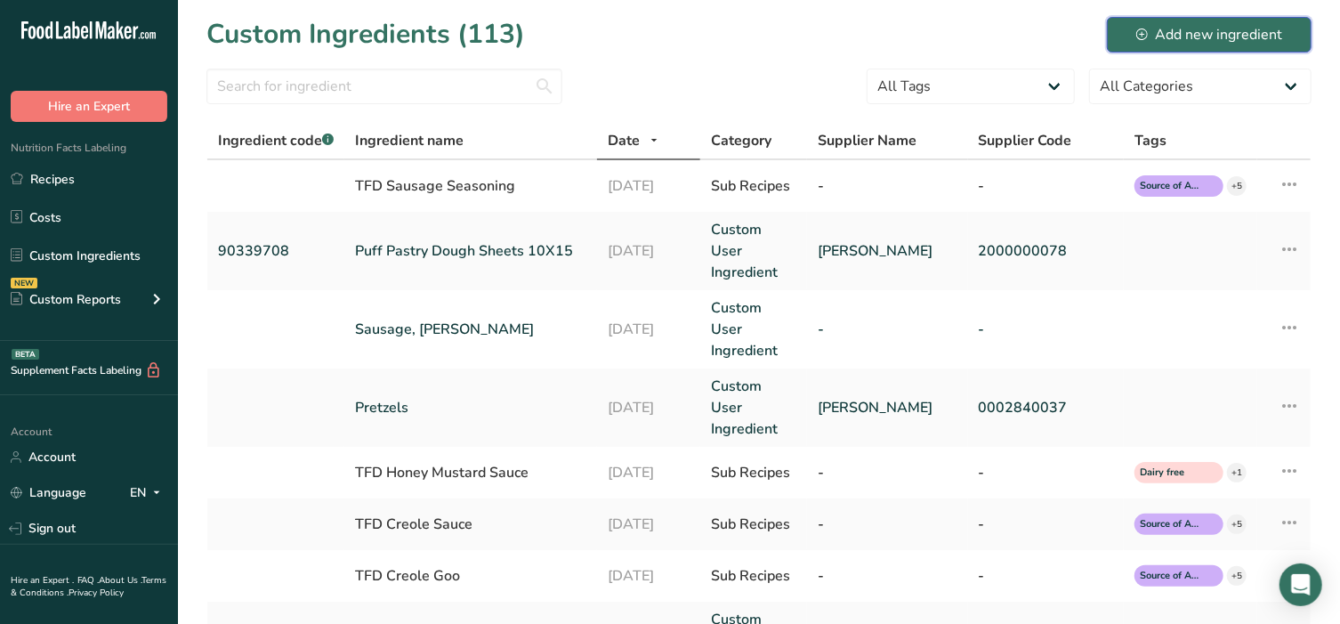
click at [1172, 46] on button "Add new ingredient" at bounding box center [1209, 35] width 205 height 36
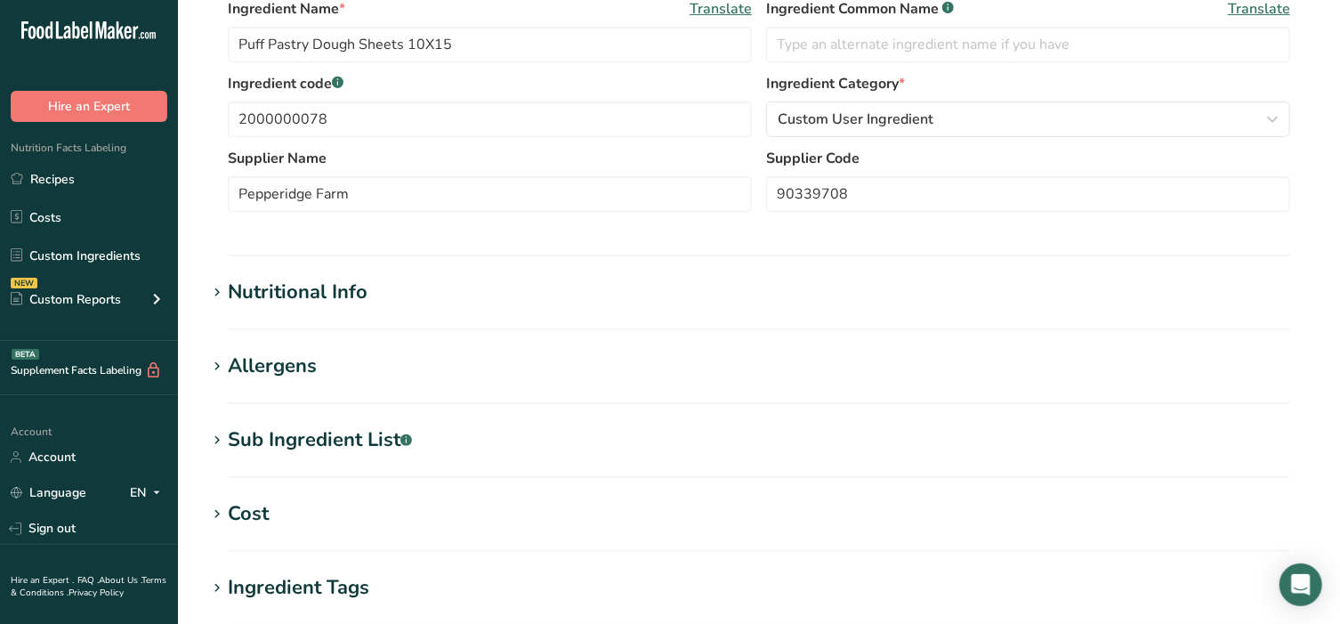
scroll to position [296, 0]
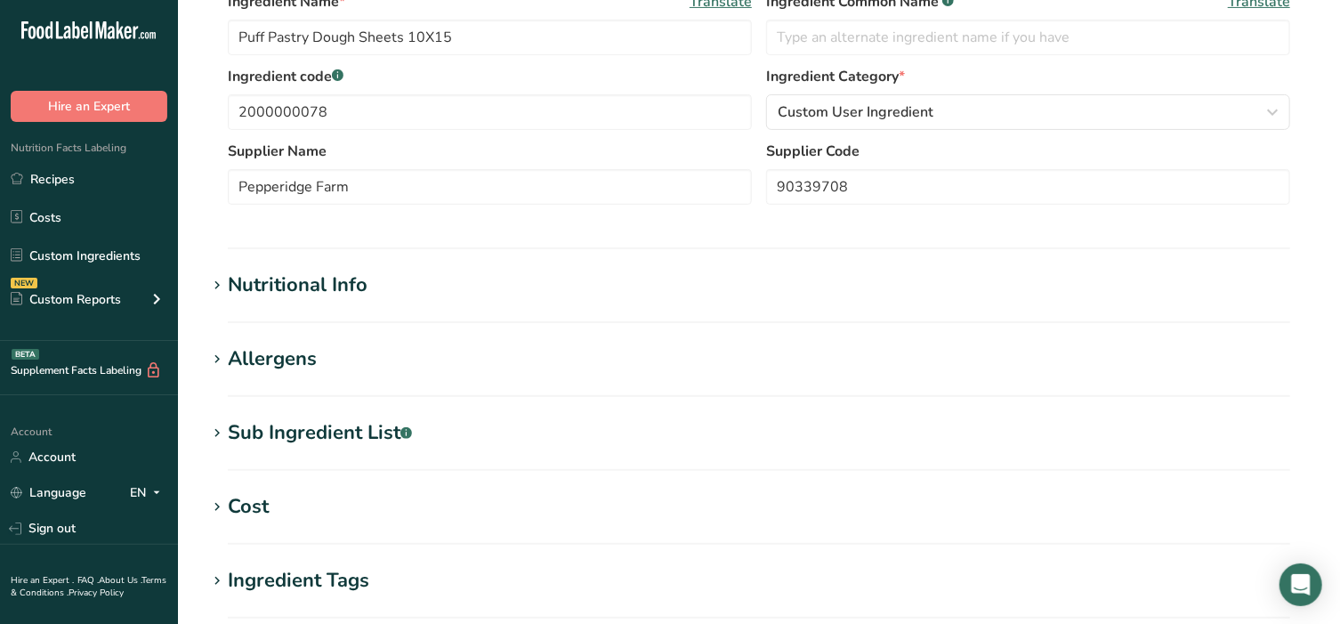
click at [220, 366] on icon at bounding box center [217, 359] width 16 height 25
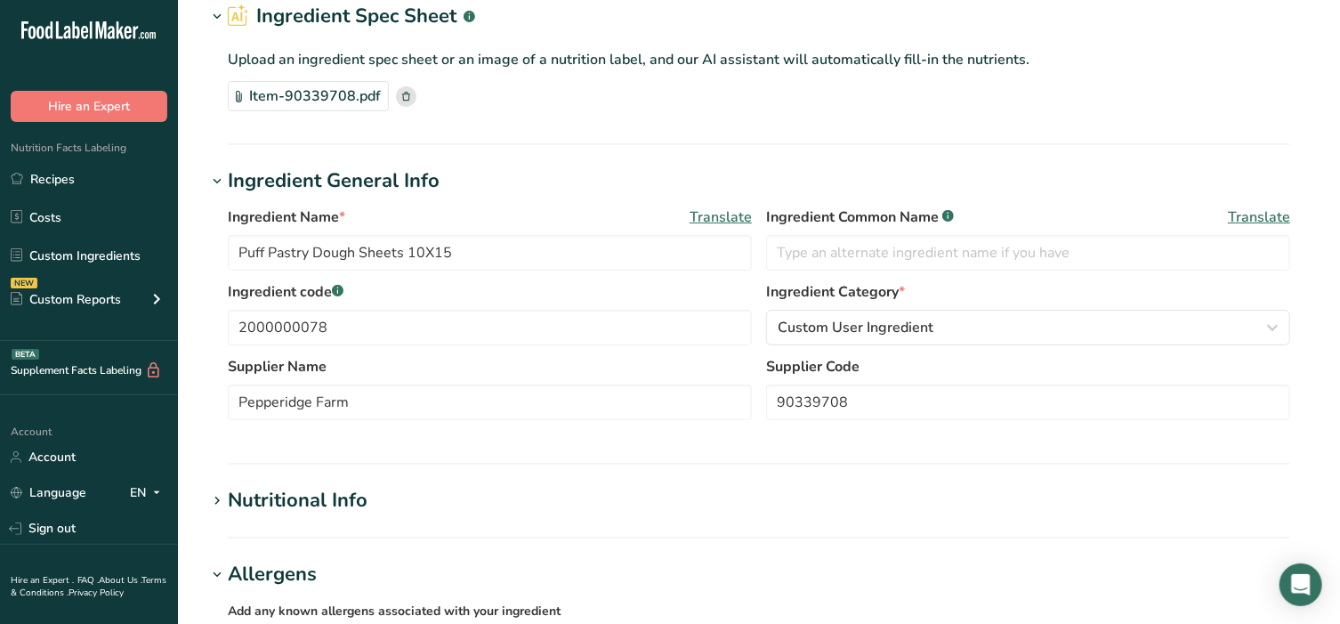
scroll to position [148, 0]
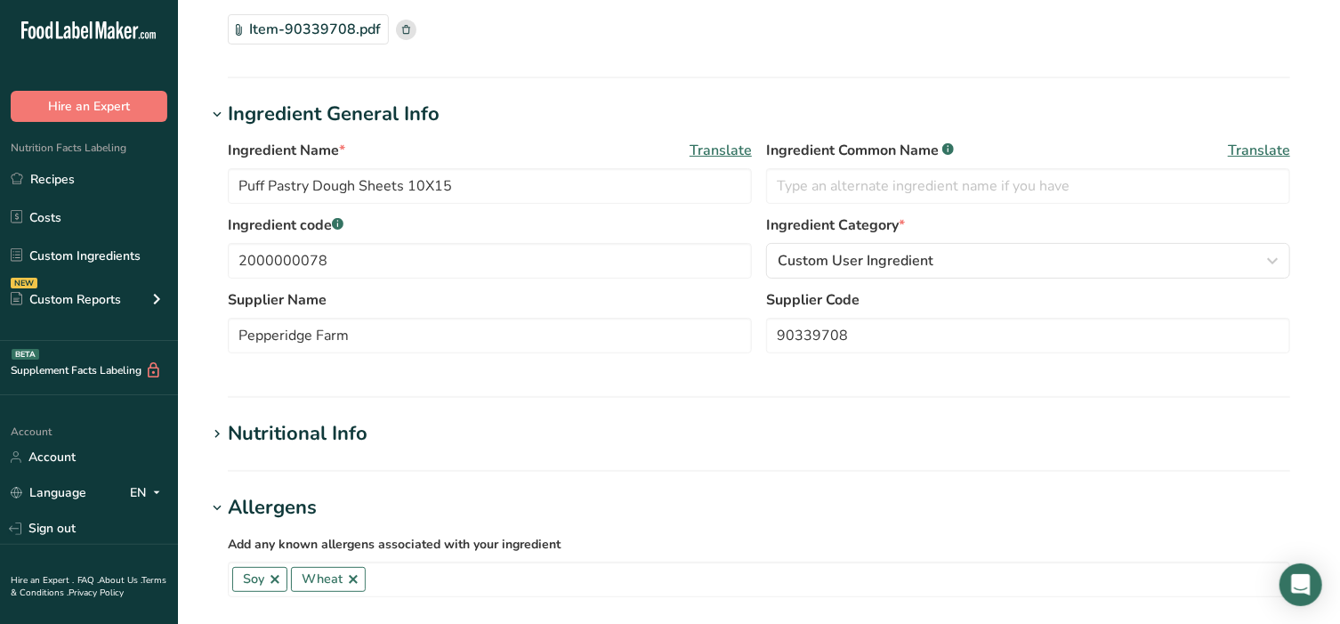
click at [225, 440] on span at bounding box center [216, 434] width 21 height 21
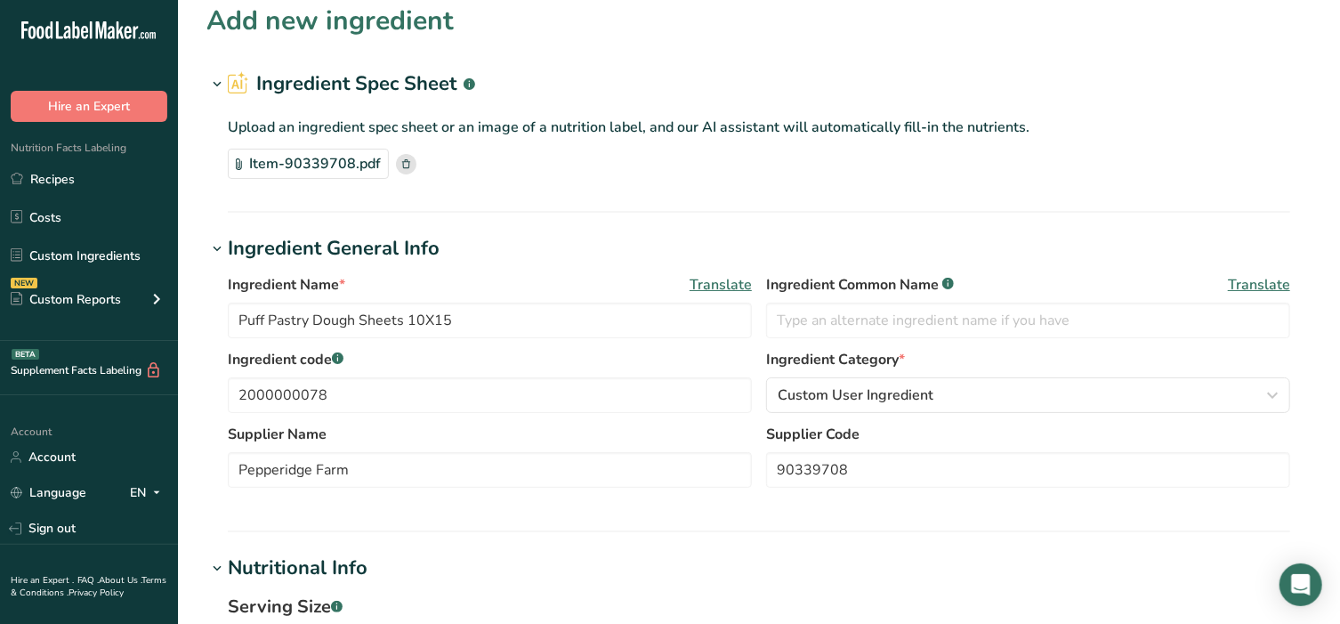
scroll to position [0, 0]
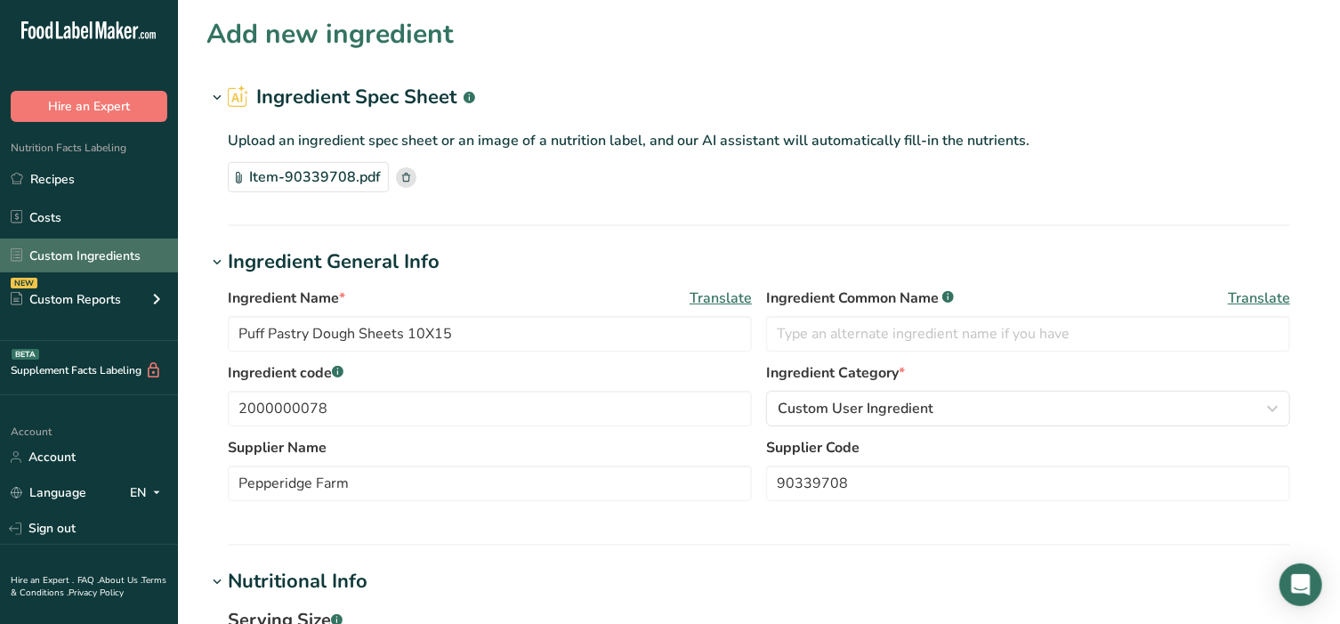
click at [89, 262] on link "Custom Ingredients" at bounding box center [89, 255] width 178 height 34
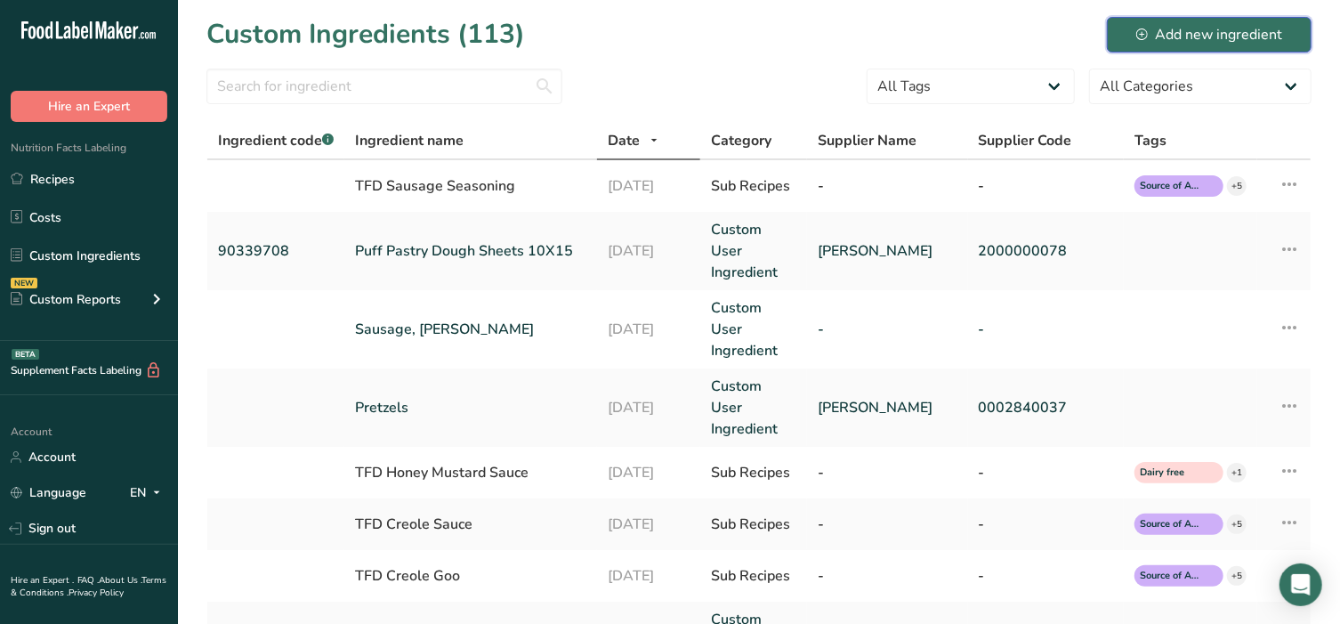
click at [1240, 17] on button "Add new ingredient" at bounding box center [1209, 35] width 205 height 36
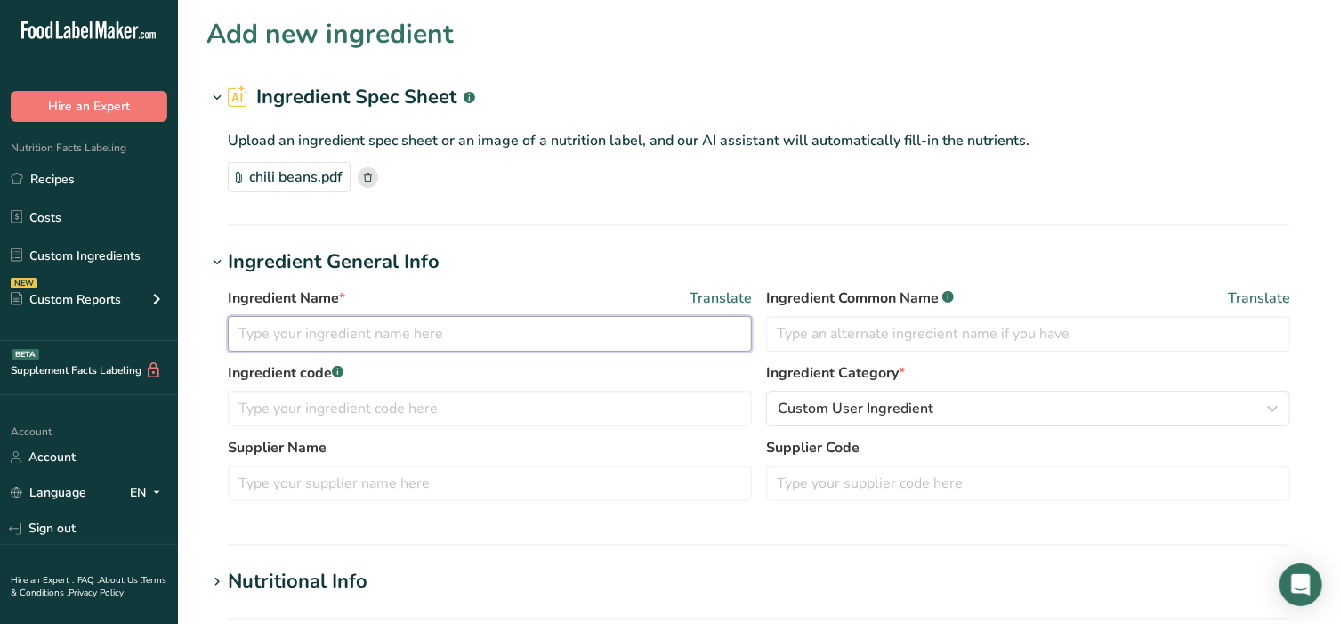
click at [390, 344] on input "text" at bounding box center [490, 334] width 524 height 36
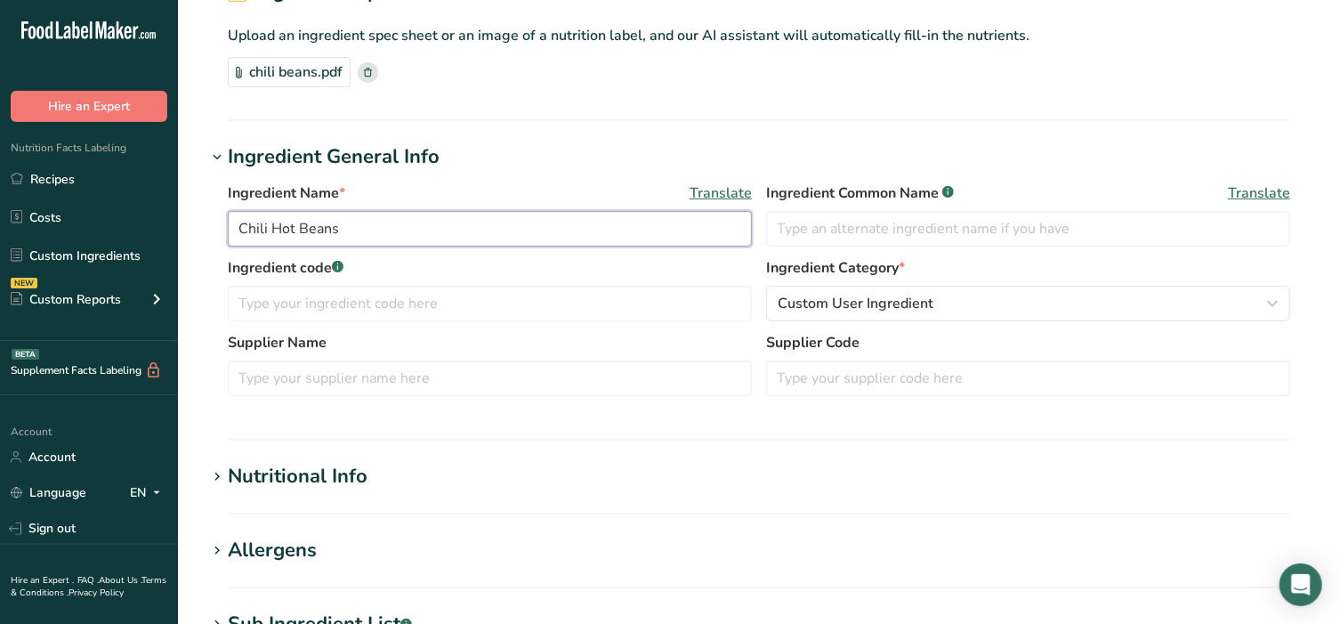
scroll to position [148, 0]
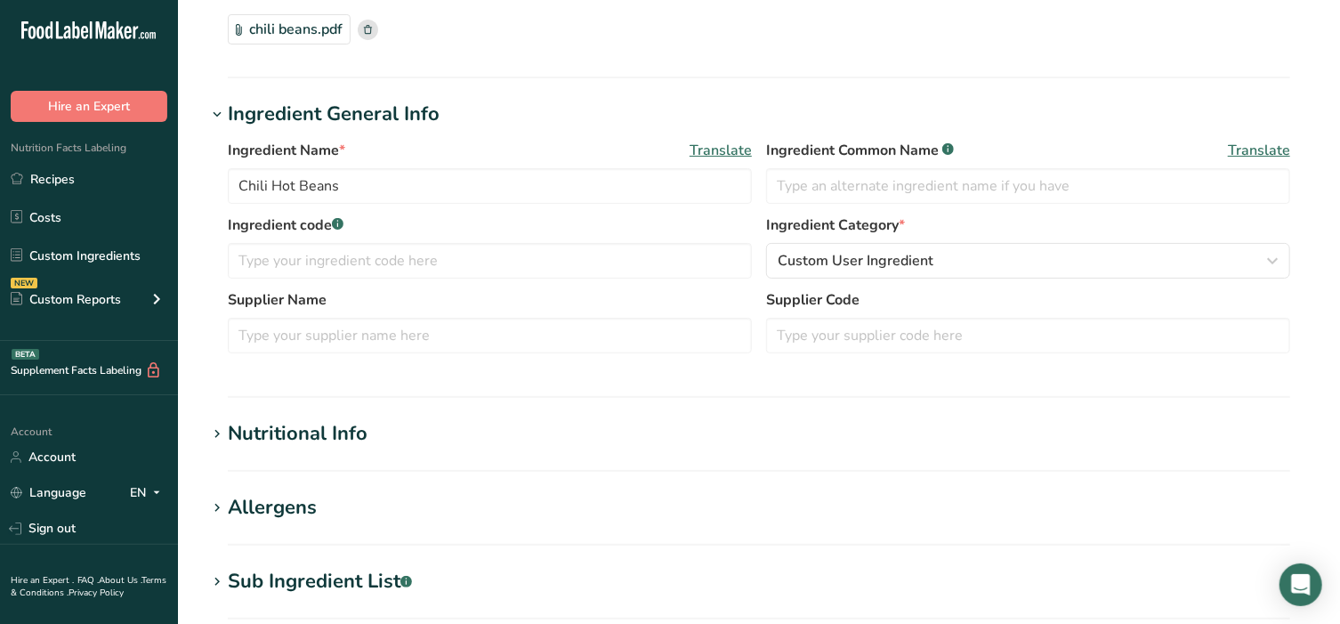
click at [220, 432] on icon at bounding box center [217, 434] width 16 height 25
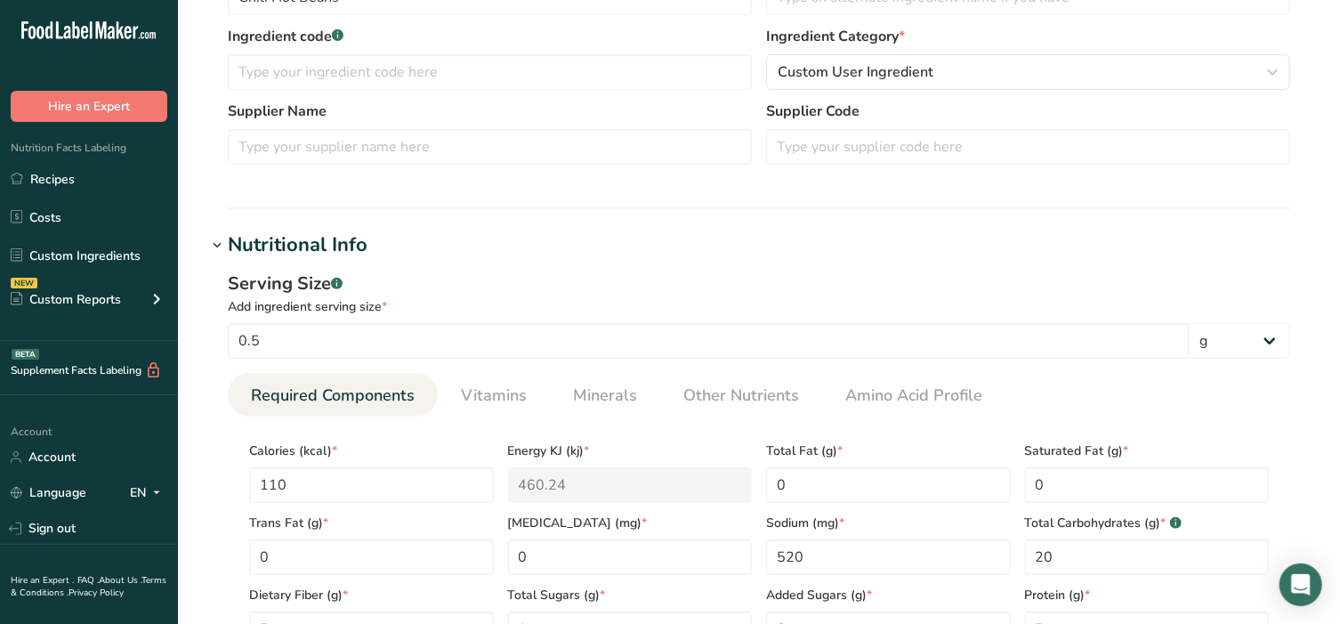
scroll to position [334, 0]
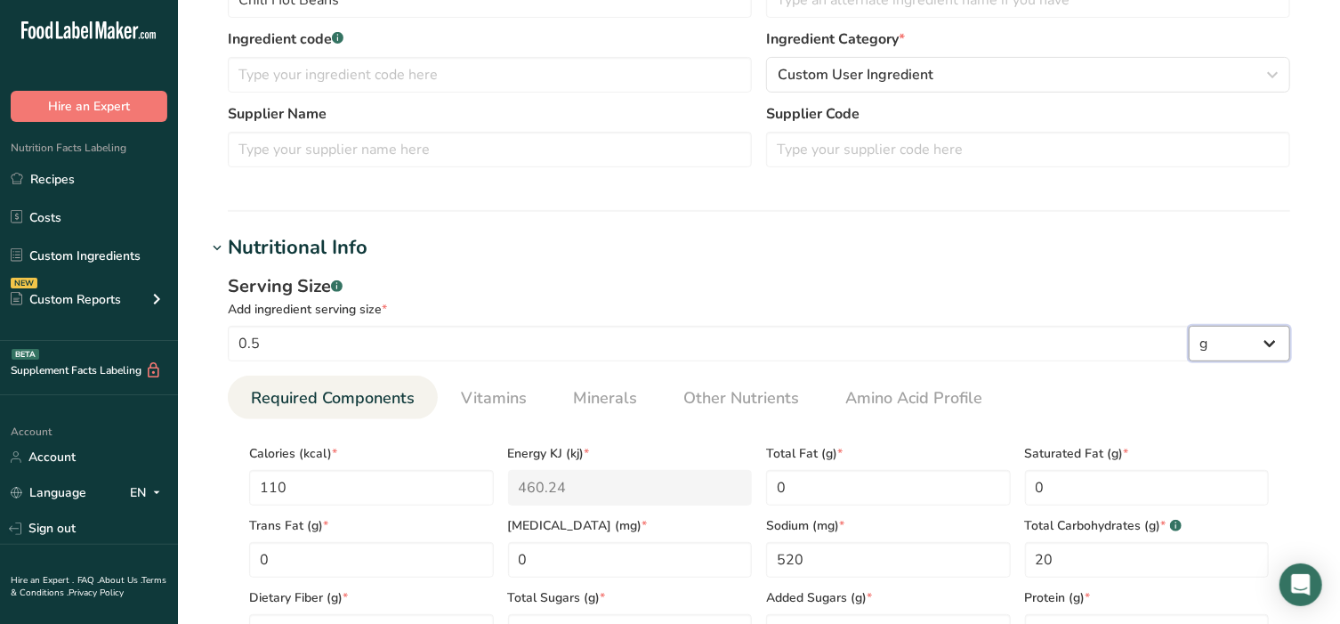
click at [1260, 343] on select "g kg mg mcg lb oz l mL fl oz tbsp tsp cup qt gallon" at bounding box center [1239, 344] width 101 height 36
click at [1189, 326] on select "g kg mg mcg lb oz l mL fl oz tbsp tsp cup qt gallon" at bounding box center [1239, 344] width 101 height 36
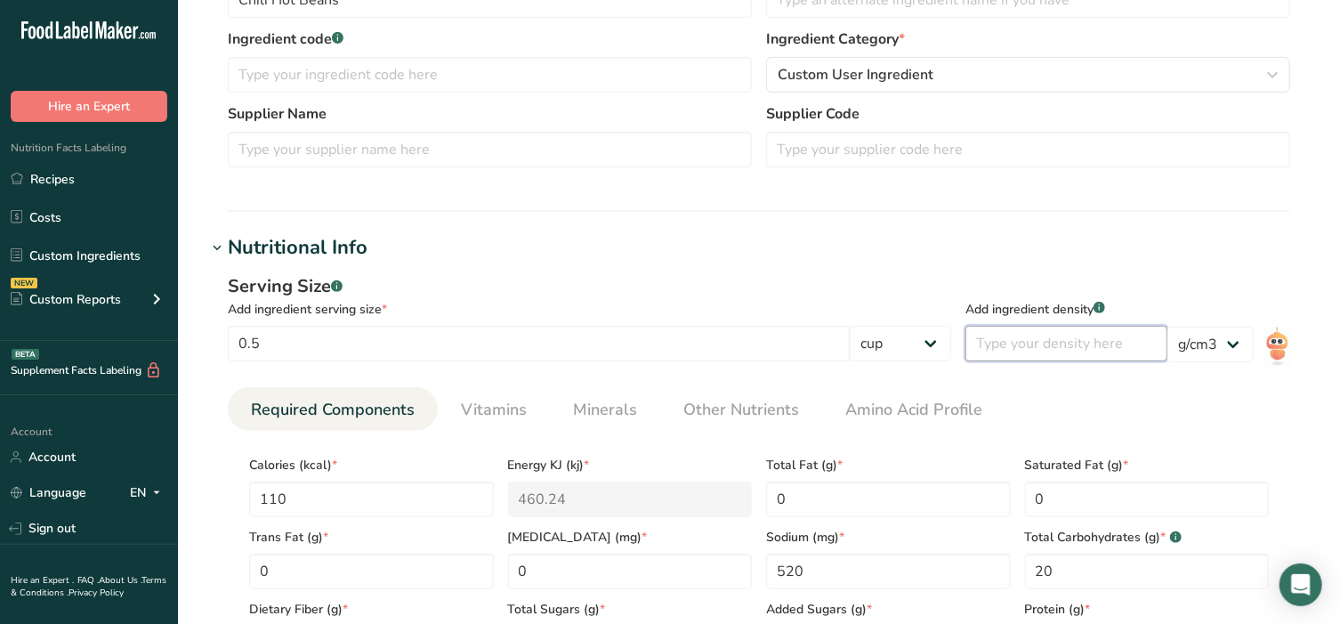
click at [1114, 352] on input "number" at bounding box center [1066, 344] width 202 height 36
click at [1236, 345] on select "lb/ft3 g/cm3" at bounding box center [1210, 345] width 86 height 36
click at [1237, 345] on select "lb/ft3 g/cm3" at bounding box center [1210, 345] width 86 height 36
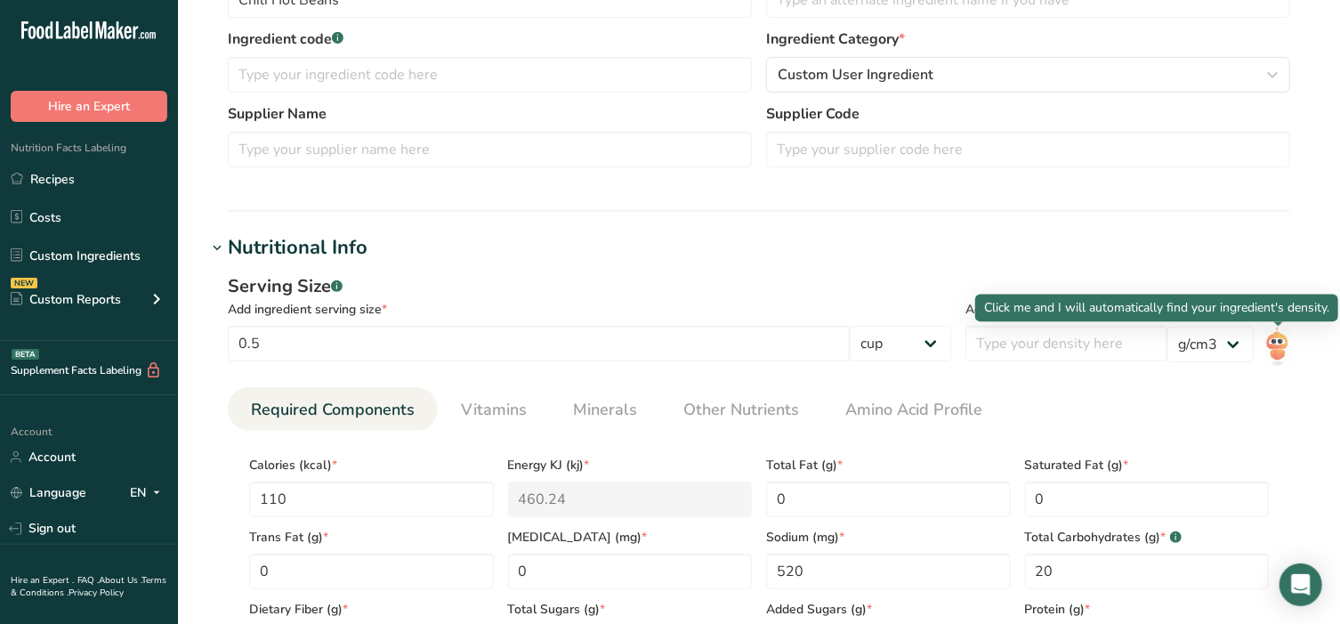
click at [1283, 345] on img at bounding box center [1277, 347] width 26 height 40
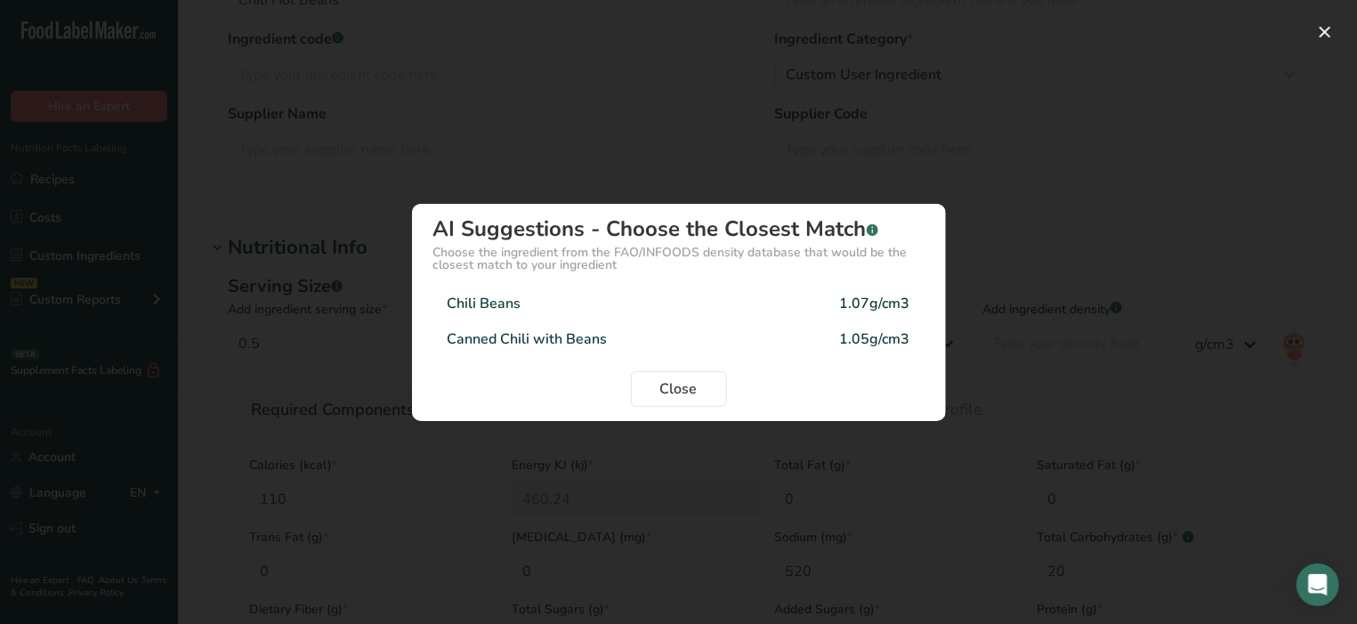
click at [614, 309] on div "Chili Beans 1.07g/cm3" at bounding box center [678, 304] width 491 height 36
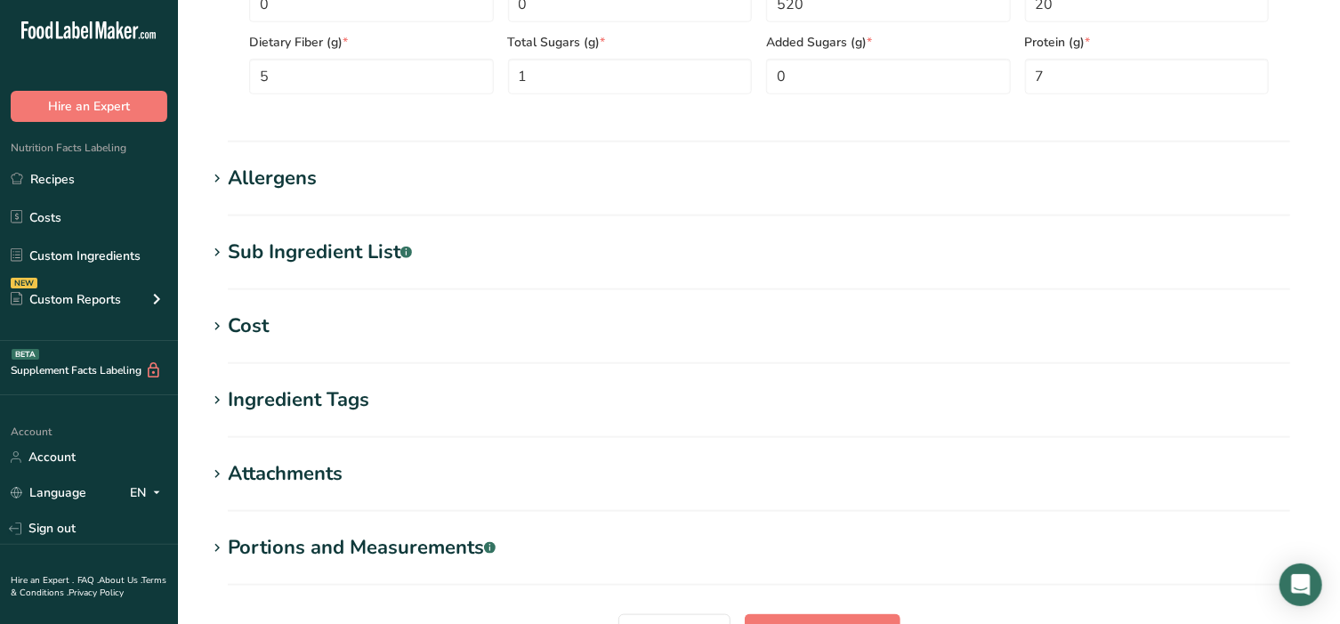
scroll to position [927, 0]
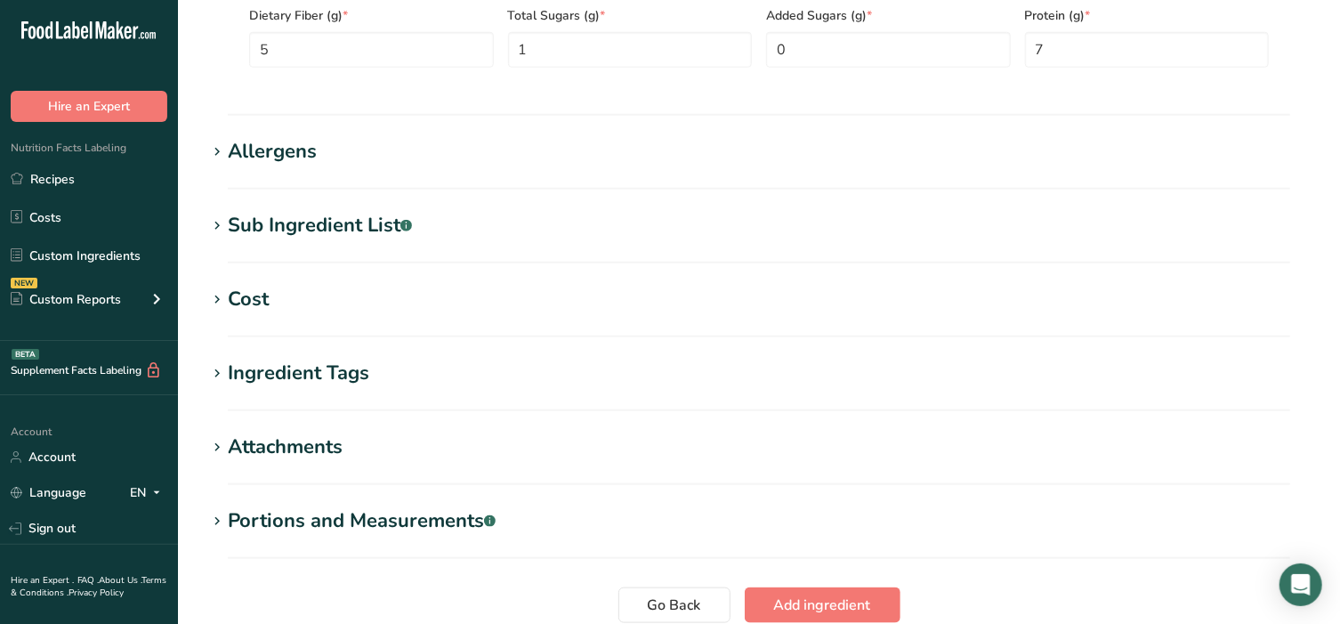
click at [224, 145] on icon at bounding box center [217, 152] width 16 height 25
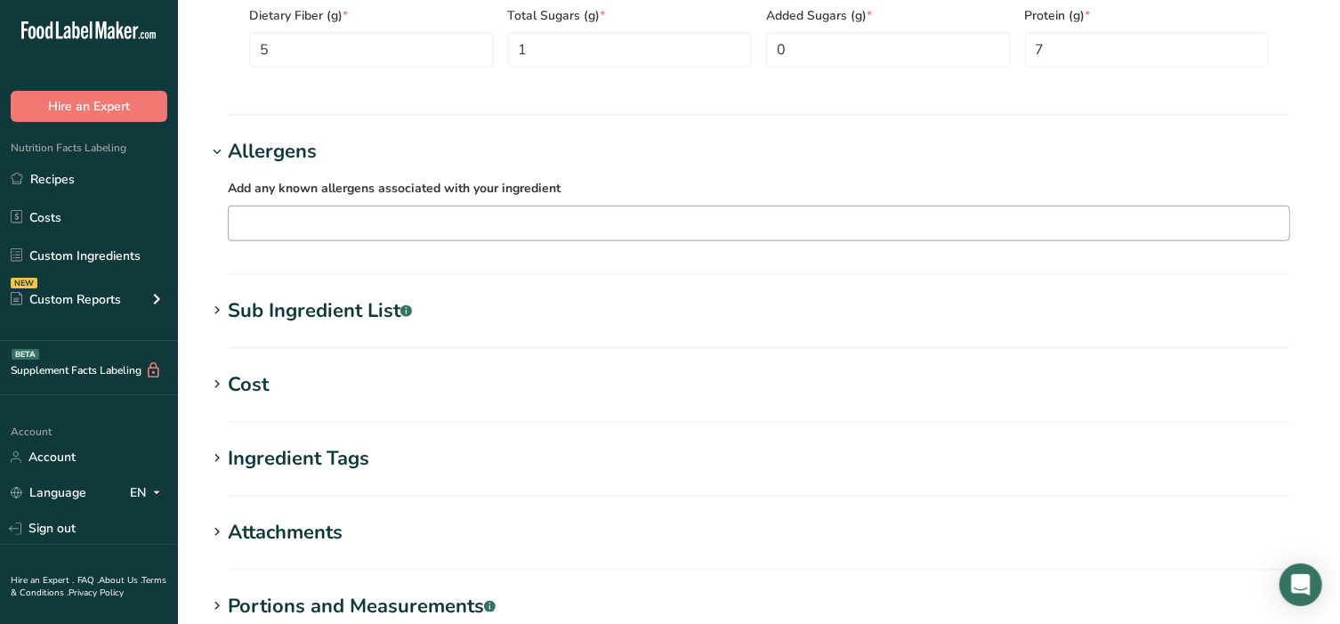
click at [276, 223] on input "text" at bounding box center [759, 223] width 1061 height 28
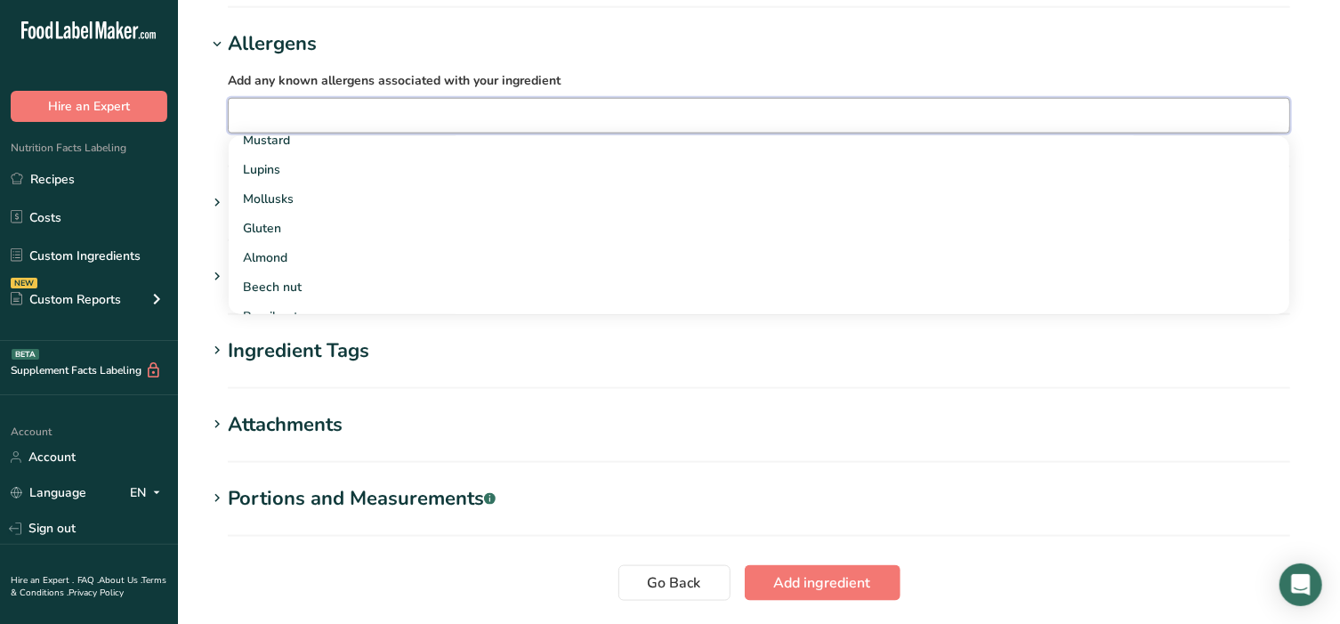
scroll to position [1038, 0]
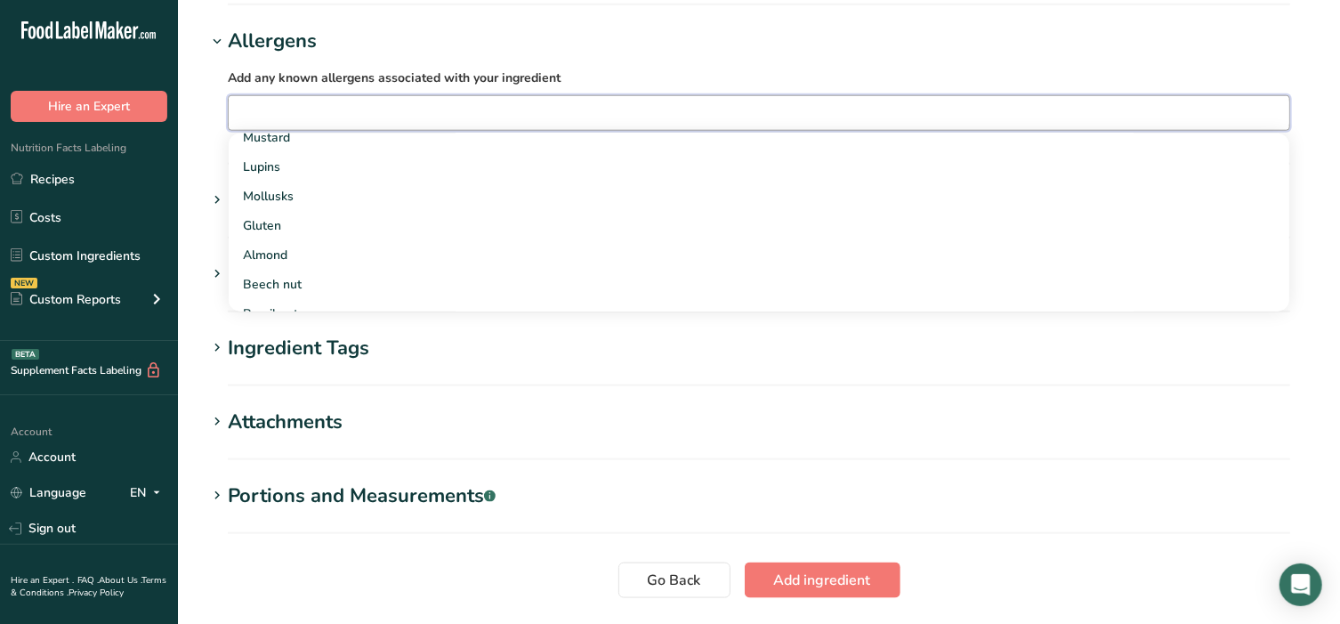
click at [222, 496] on icon at bounding box center [217, 495] width 16 height 25
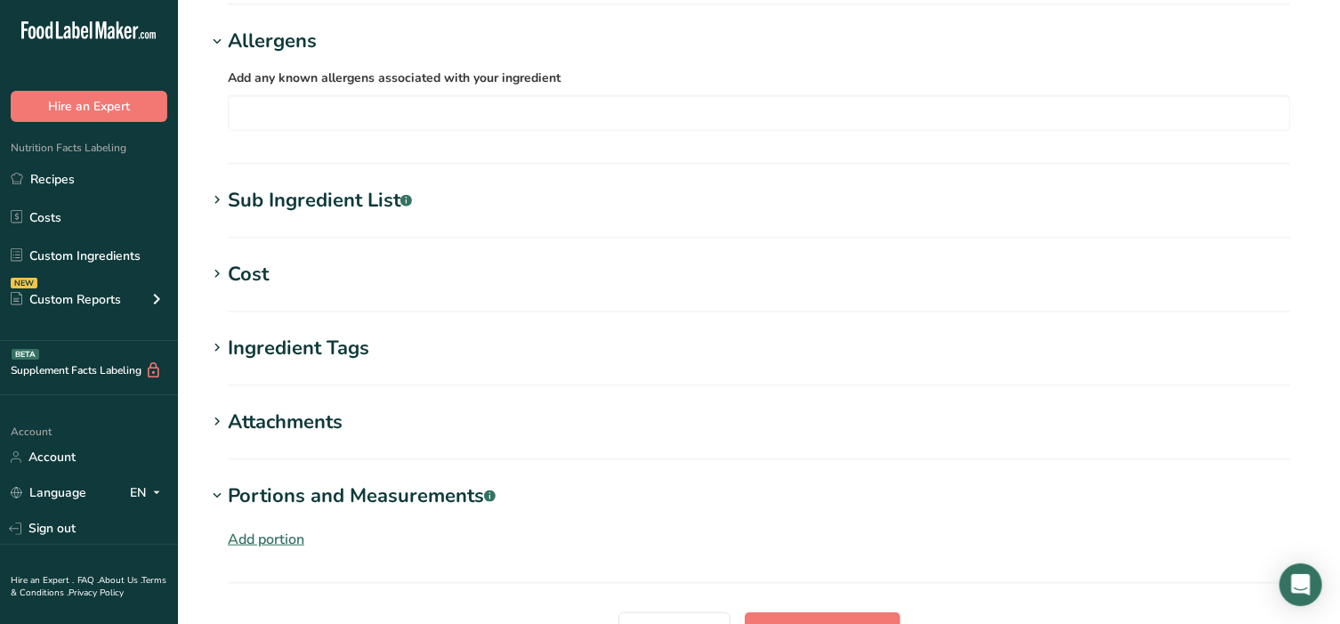
click at [257, 544] on div "Add portion" at bounding box center [266, 539] width 77 height 21
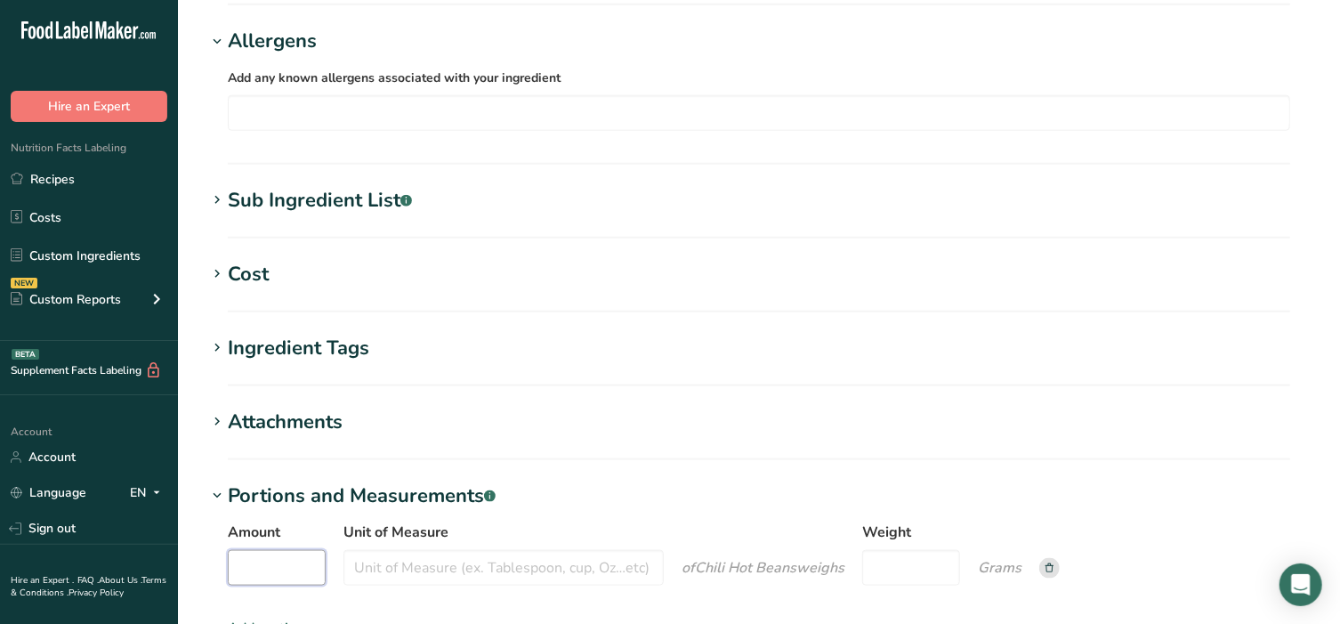
click at [237, 569] on input "Amount" at bounding box center [277, 568] width 98 height 36
click at [346, 557] on input "Unit of Measure" at bounding box center [503, 568] width 320 height 36
click at [927, 568] on input "Weight" at bounding box center [911, 568] width 98 height 36
click at [888, 571] on input "Weight" at bounding box center [911, 568] width 98 height 36
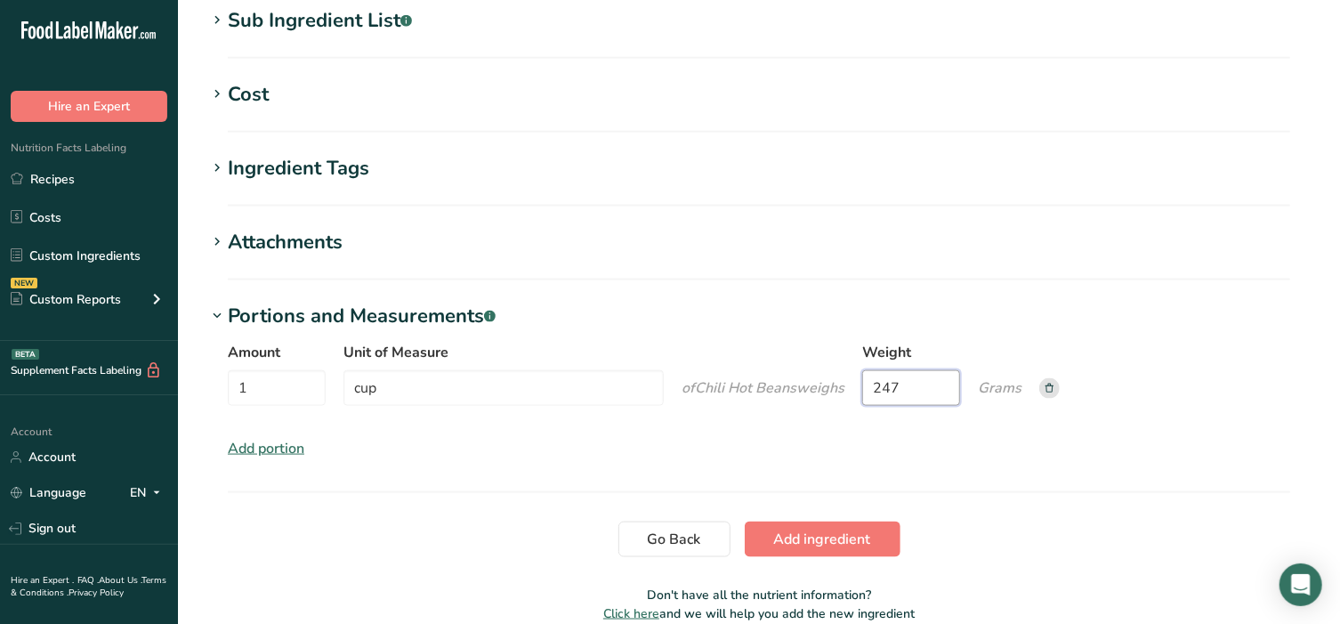
scroll to position [1224, 0]
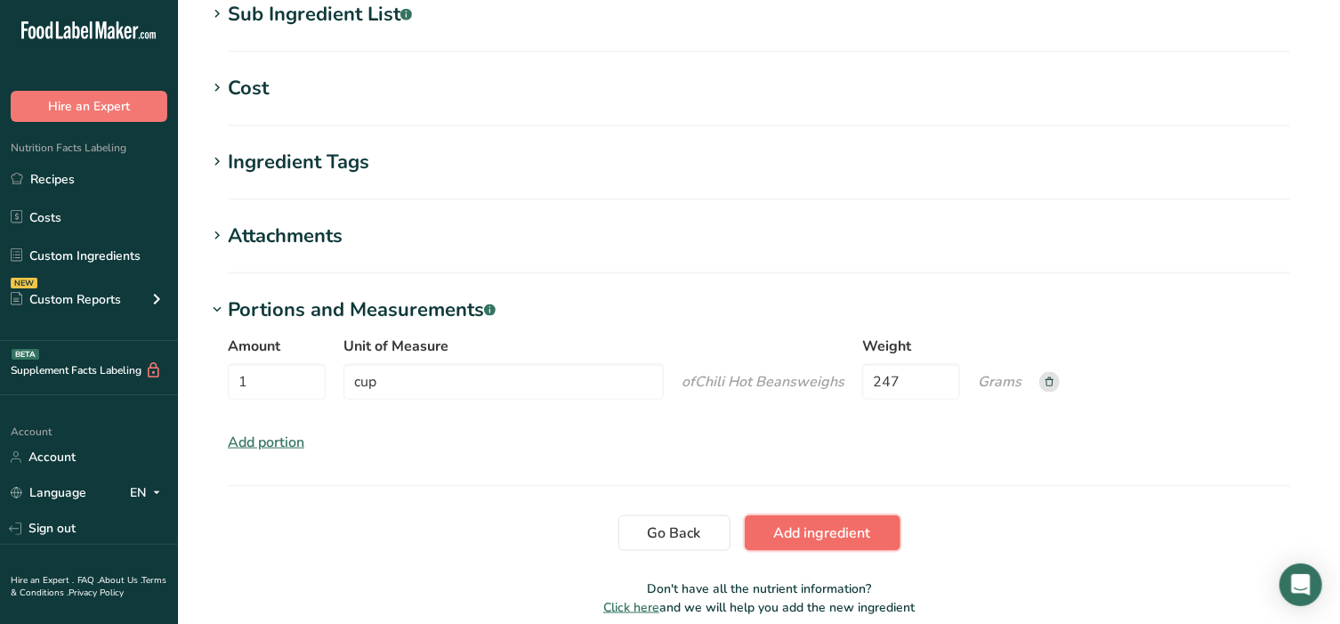
click at [806, 534] on span "Add ingredient" at bounding box center [822, 532] width 97 height 21
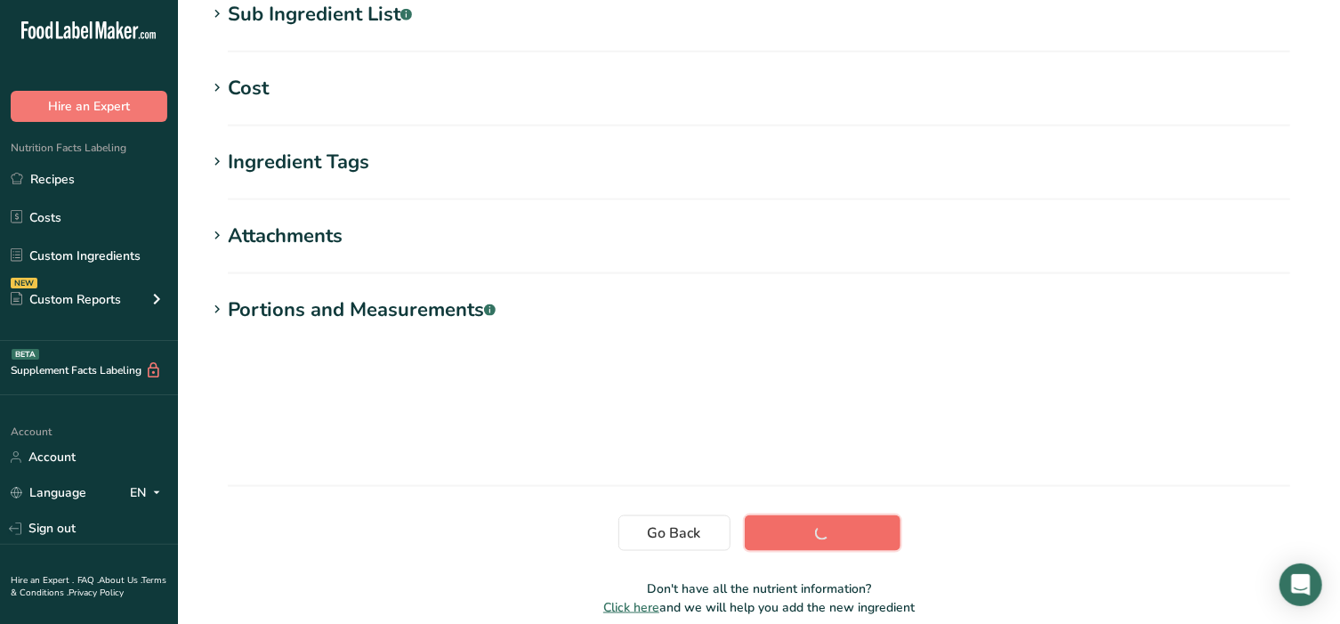
scroll to position [317, 0]
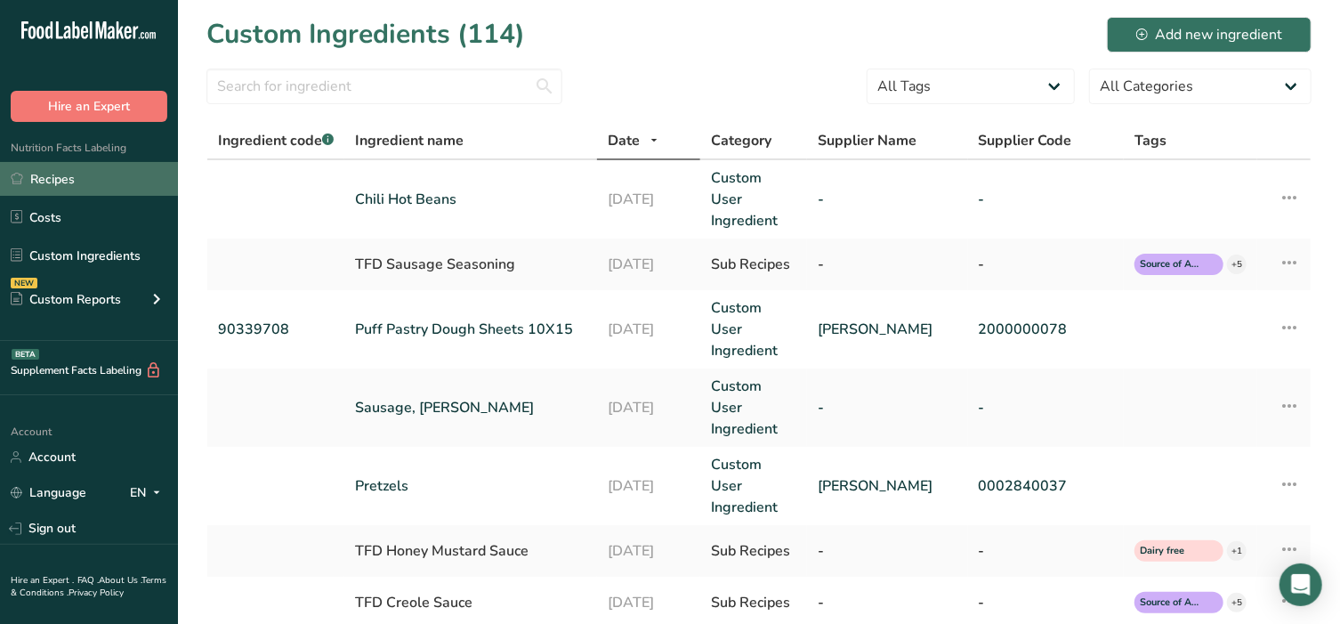
click at [57, 174] on link "Recipes" at bounding box center [89, 179] width 178 height 34
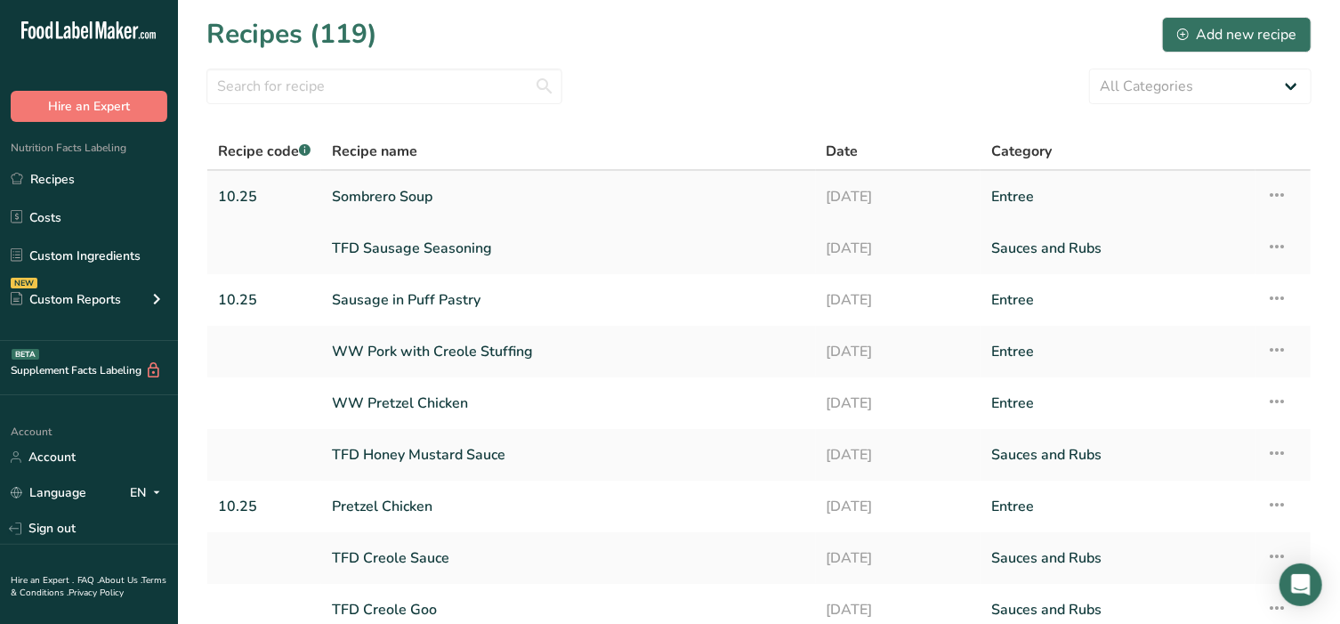
click at [384, 187] on link "Sombrero Soup" at bounding box center [568, 196] width 473 height 37
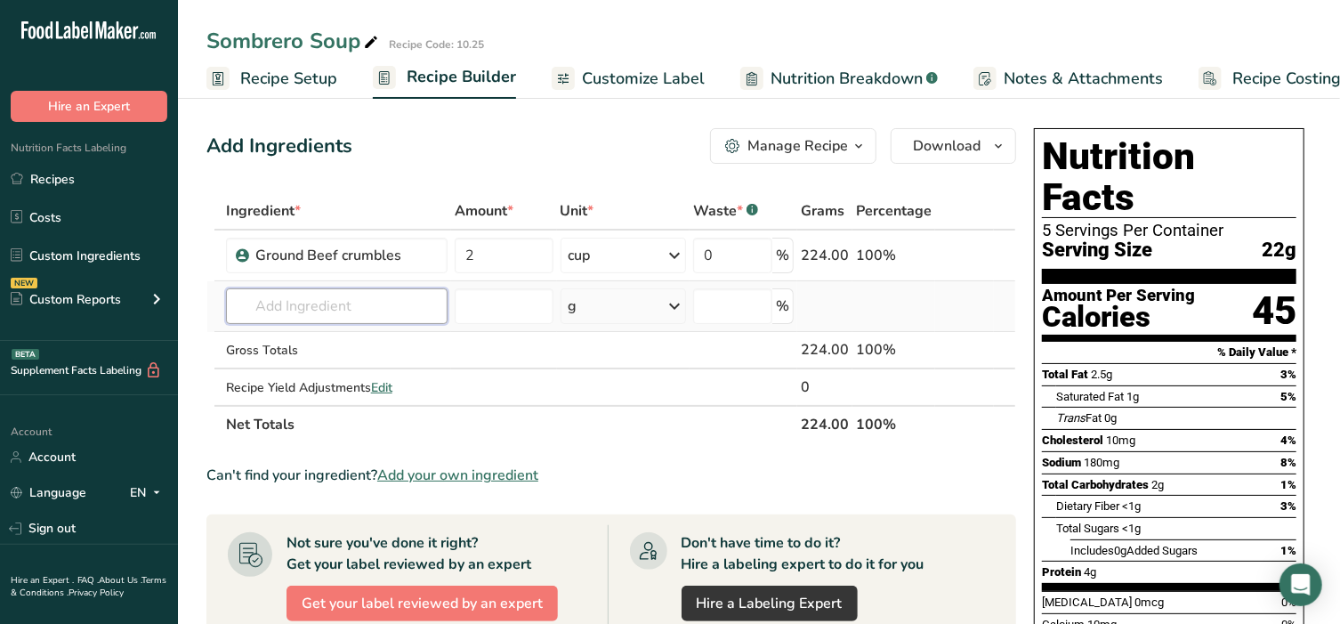
click at [373, 305] on input "text" at bounding box center [337, 306] width 222 height 36
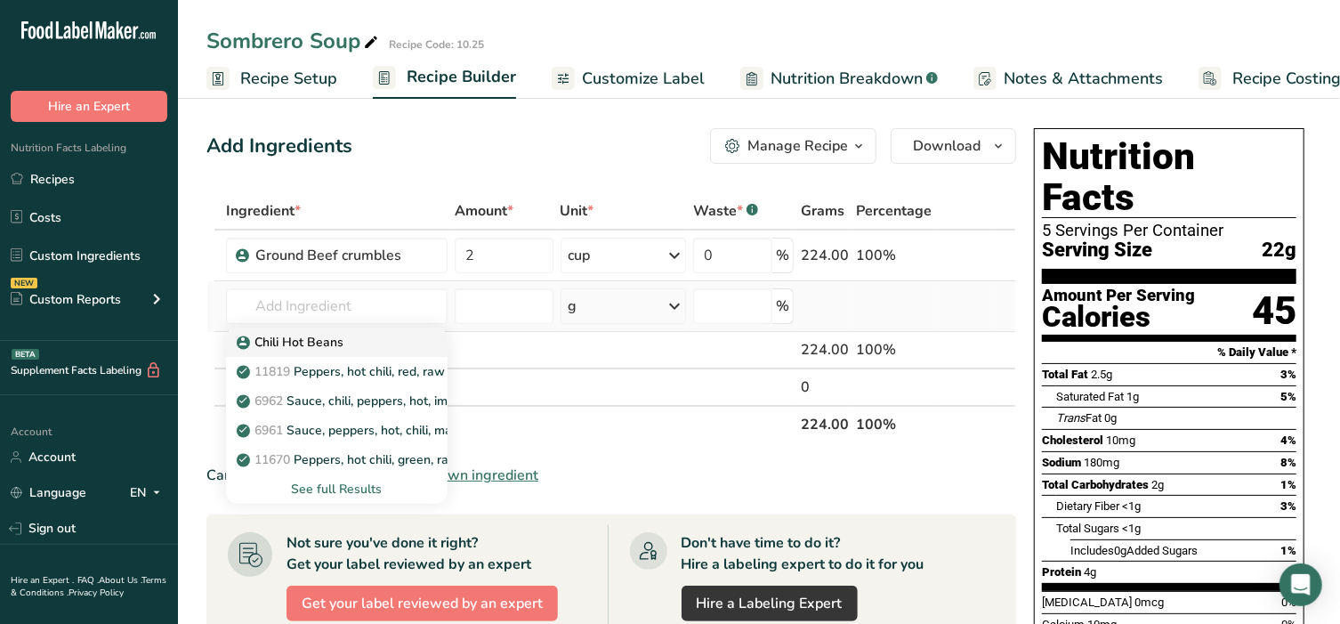
click at [326, 338] on p "Chili Hot Beans" at bounding box center [291, 342] width 103 height 19
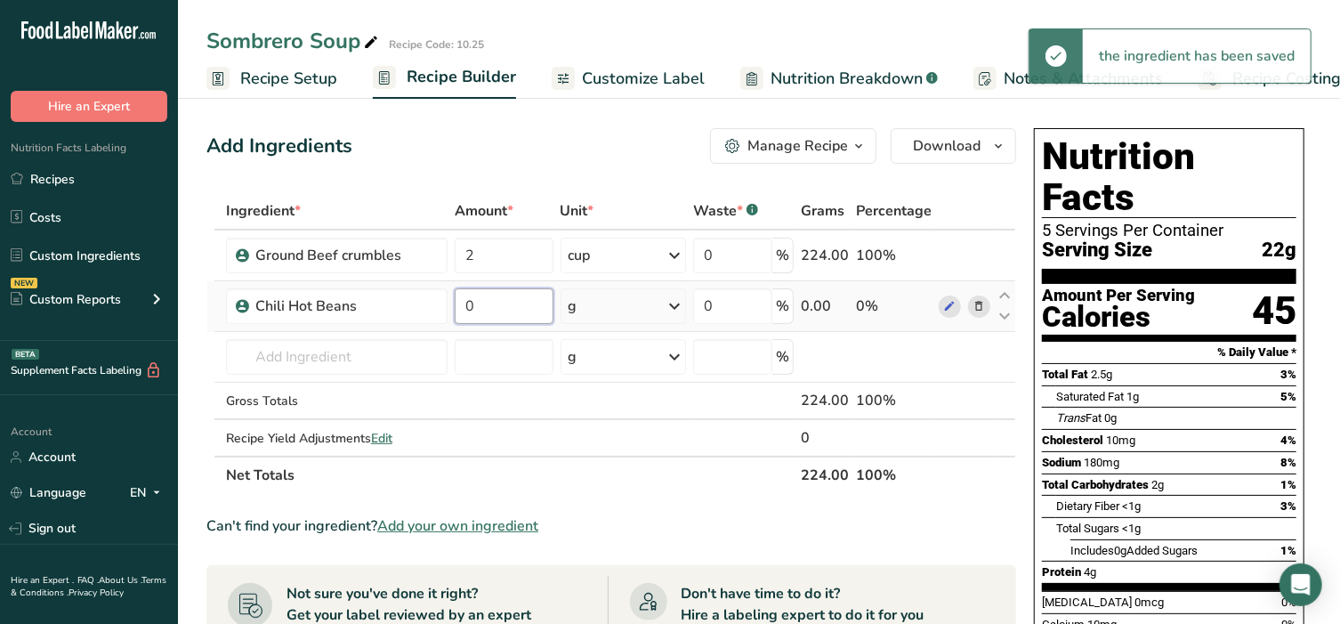
click at [496, 311] on input "0" at bounding box center [504, 306] width 99 height 36
click at [602, 306] on div "Ingredient * Amount * Unit * Waste * .a-a{fill:#347362;}.b-a{fill:#fff;} Grams …" at bounding box center [611, 343] width 810 height 302
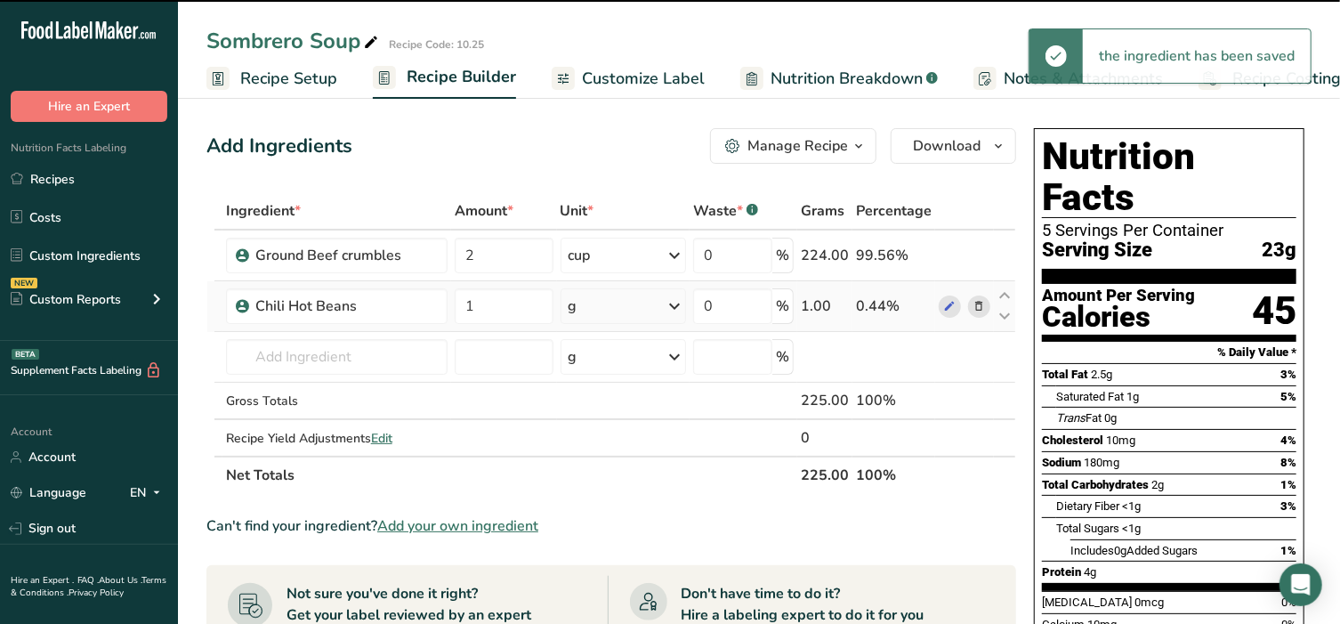
click at [602, 306] on div "g" at bounding box center [624, 306] width 126 height 36
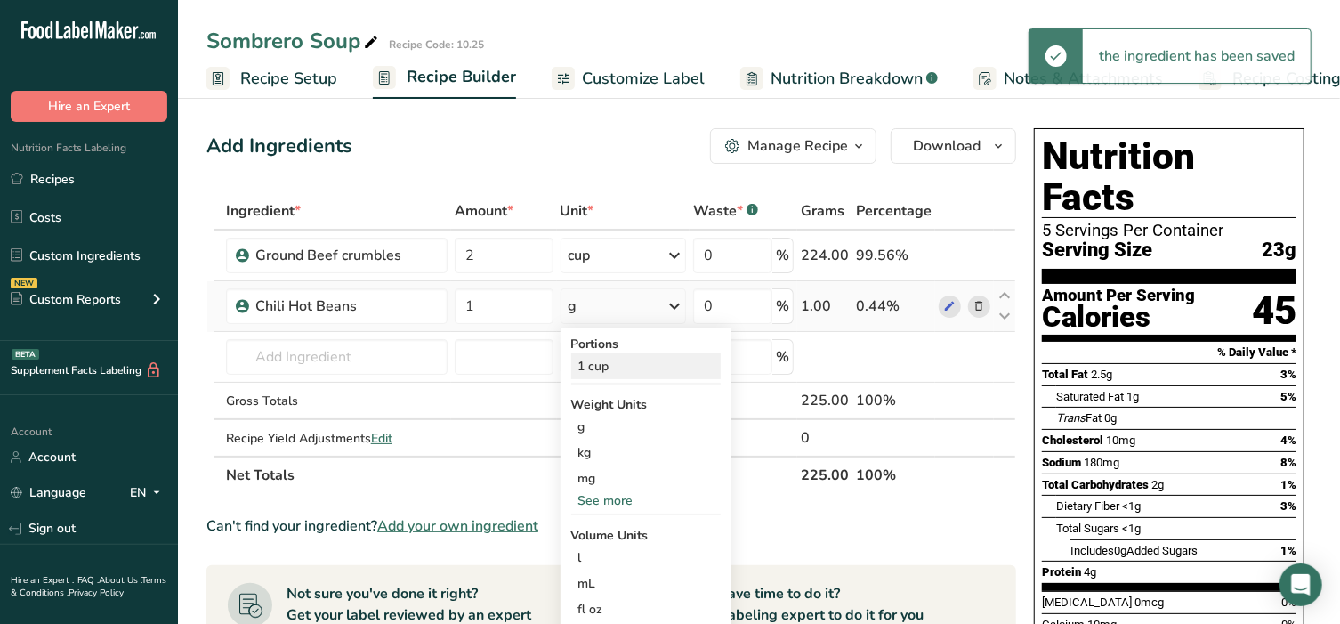
click at [595, 369] on div "1 cup" at bounding box center [645, 366] width 149 height 26
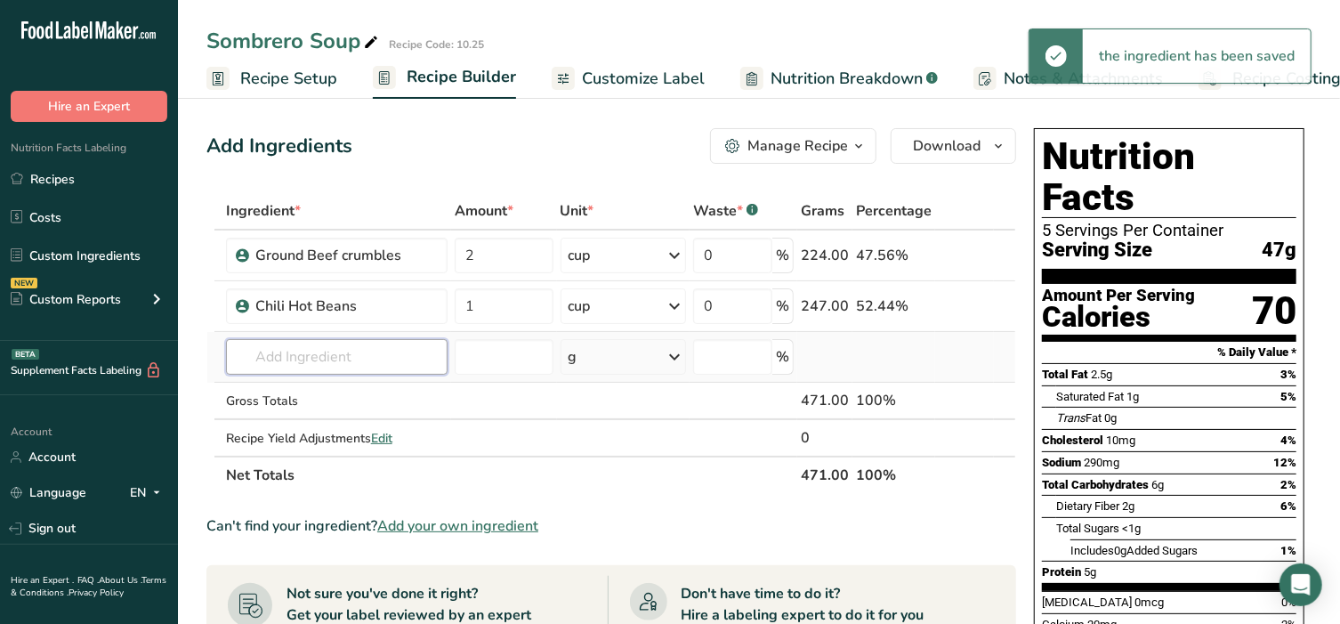
click at [311, 347] on input "text" at bounding box center [337, 357] width 222 height 36
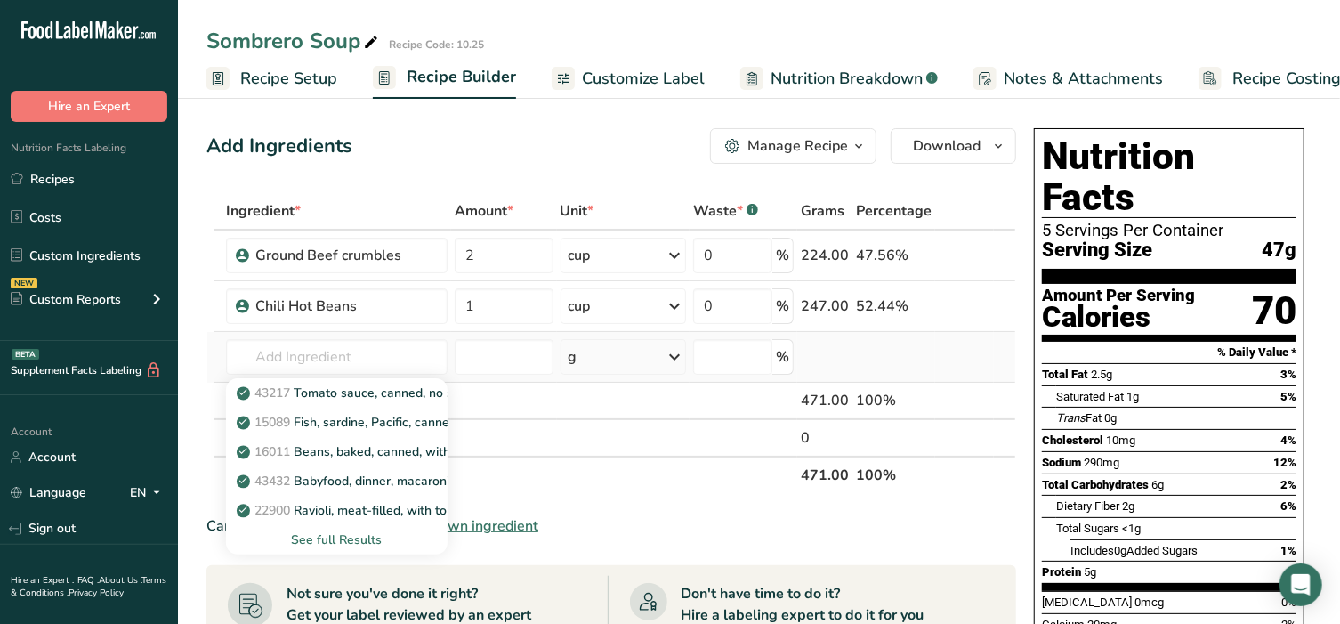
click at [346, 544] on div "See full Results" at bounding box center [336, 539] width 193 height 19
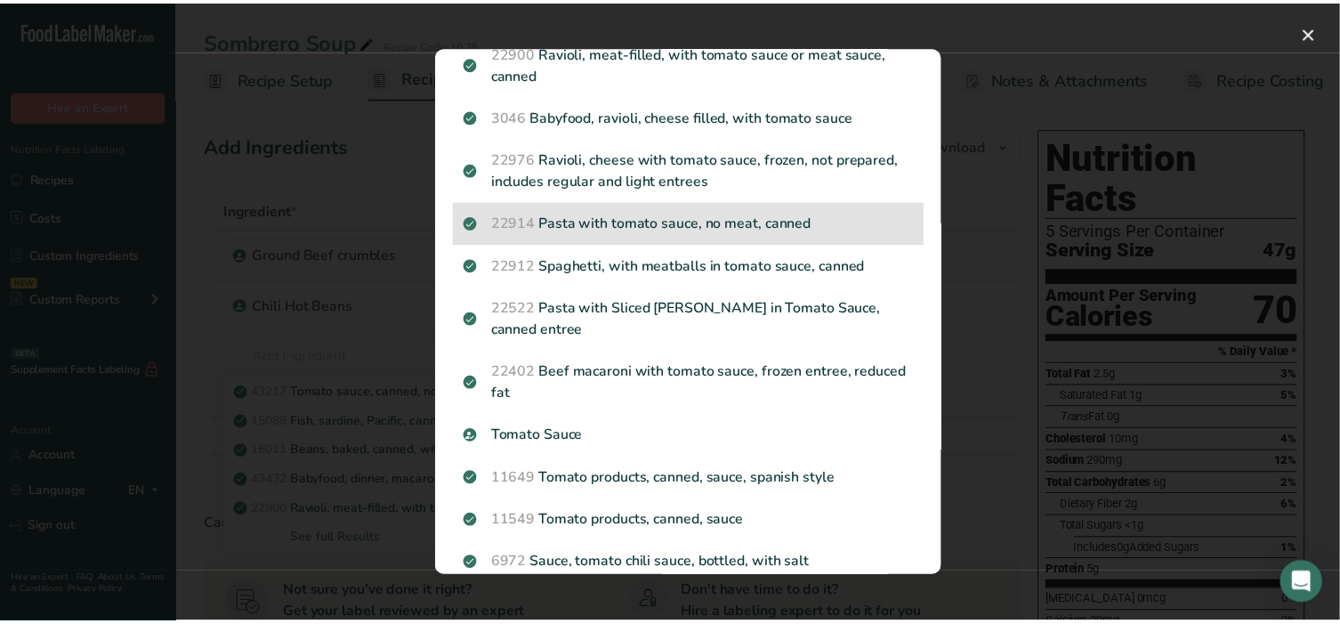
scroll to position [334, 0]
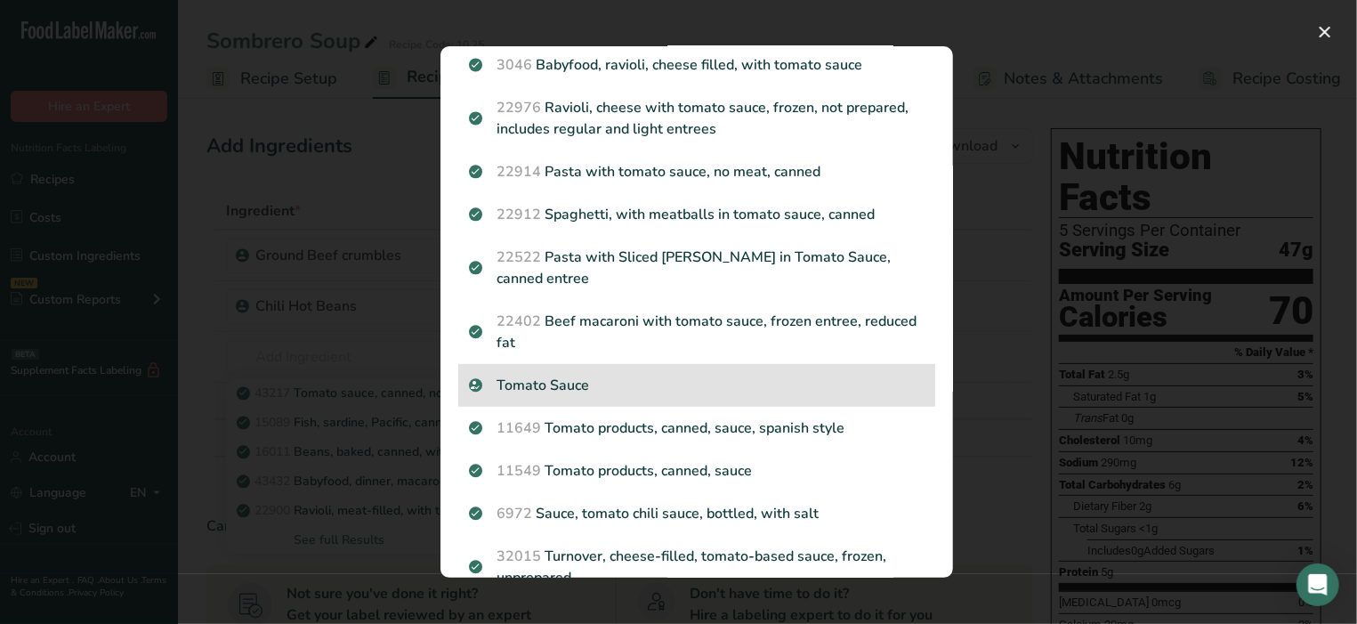
click at [634, 384] on p "Tomato Sauce" at bounding box center [697, 385] width 456 height 21
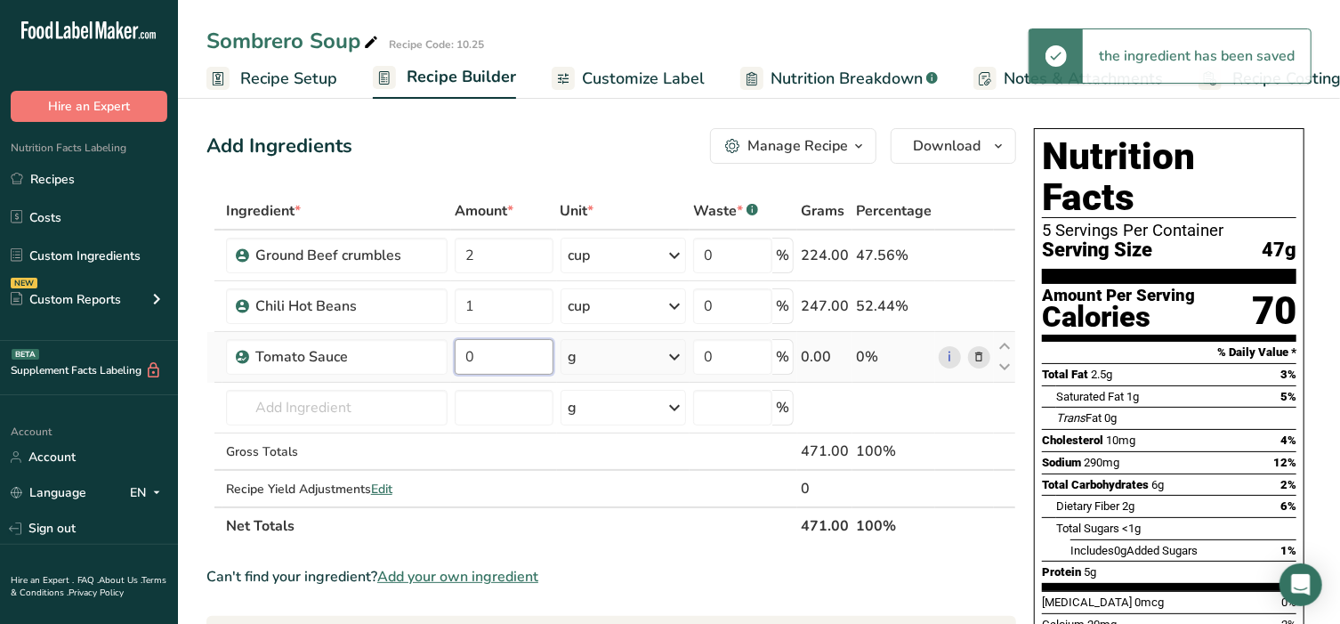
click at [494, 351] on input "0" at bounding box center [504, 357] width 99 height 36
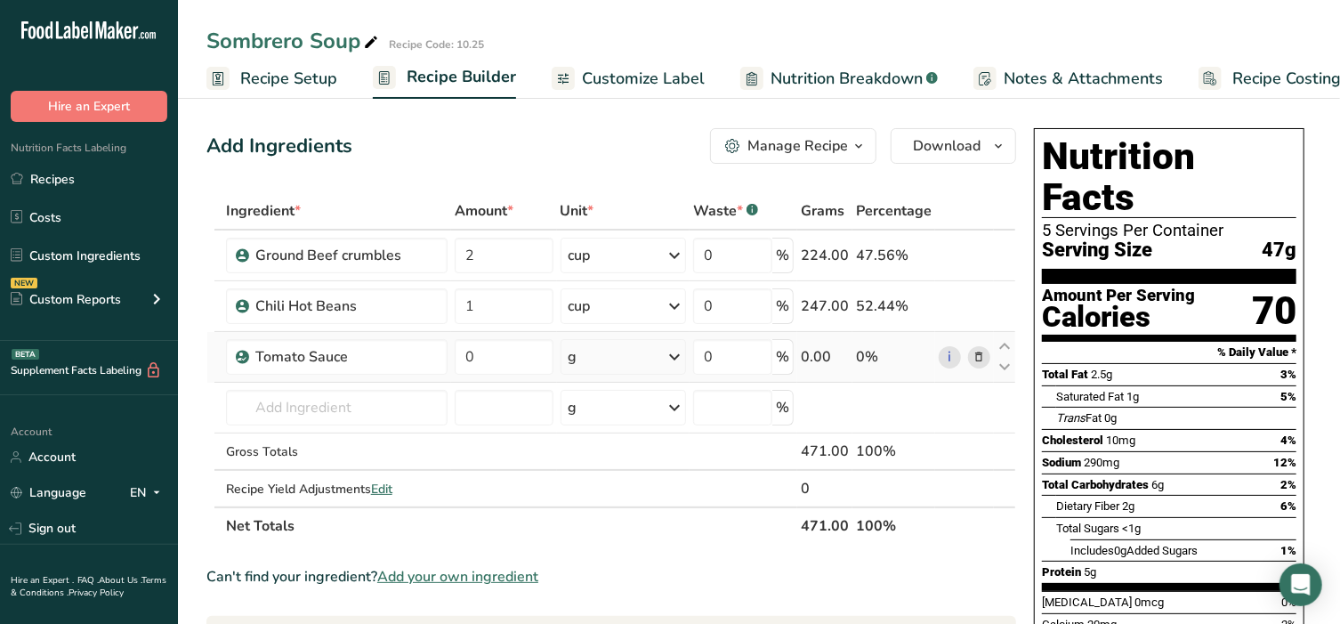
click at [982, 355] on div "Ingredient * Amount * Unit * Waste * .a-a{fill:#347362;}.b-a{fill:#fff;} Grams …" at bounding box center [611, 368] width 810 height 352
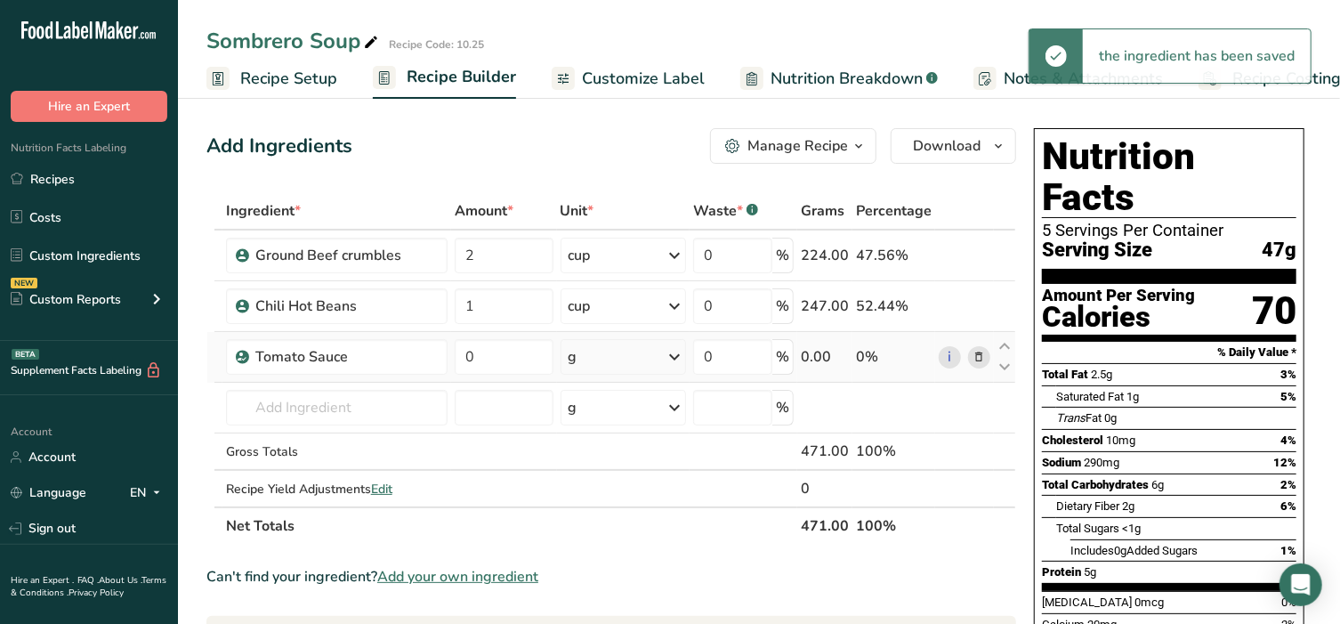
click at [981, 357] on icon at bounding box center [979, 357] width 12 height 19
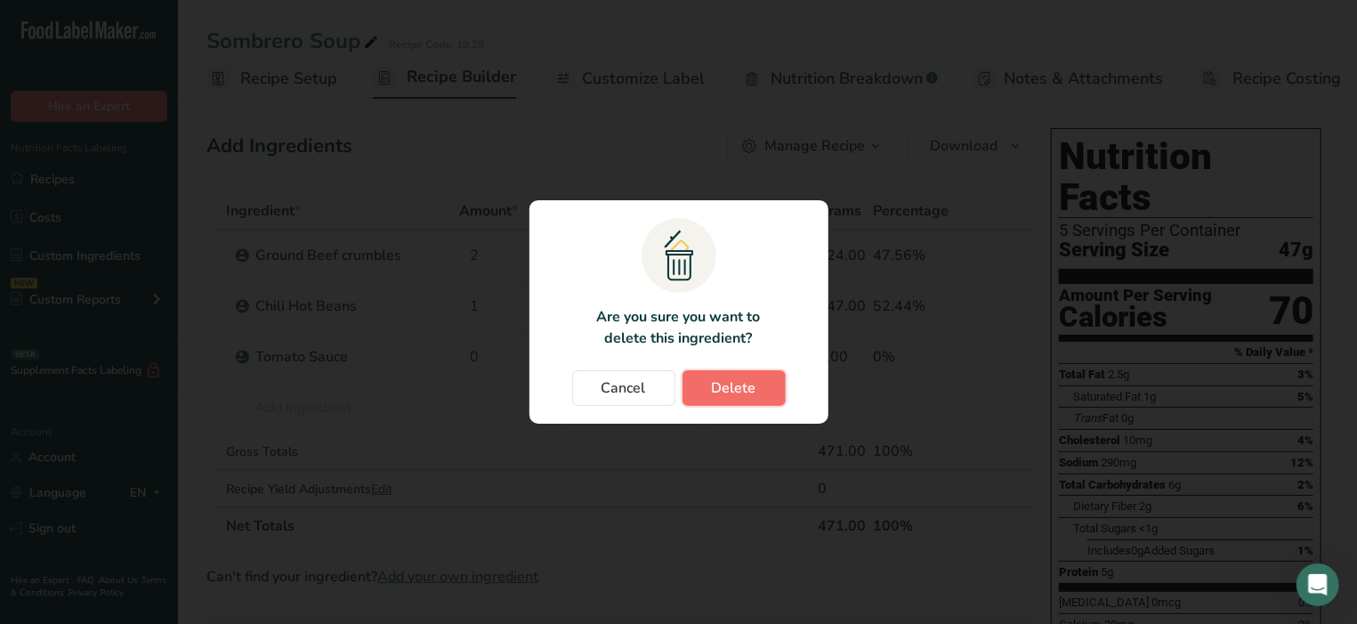
click at [731, 388] on span "Delete" at bounding box center [734, 387] width 44 height 21
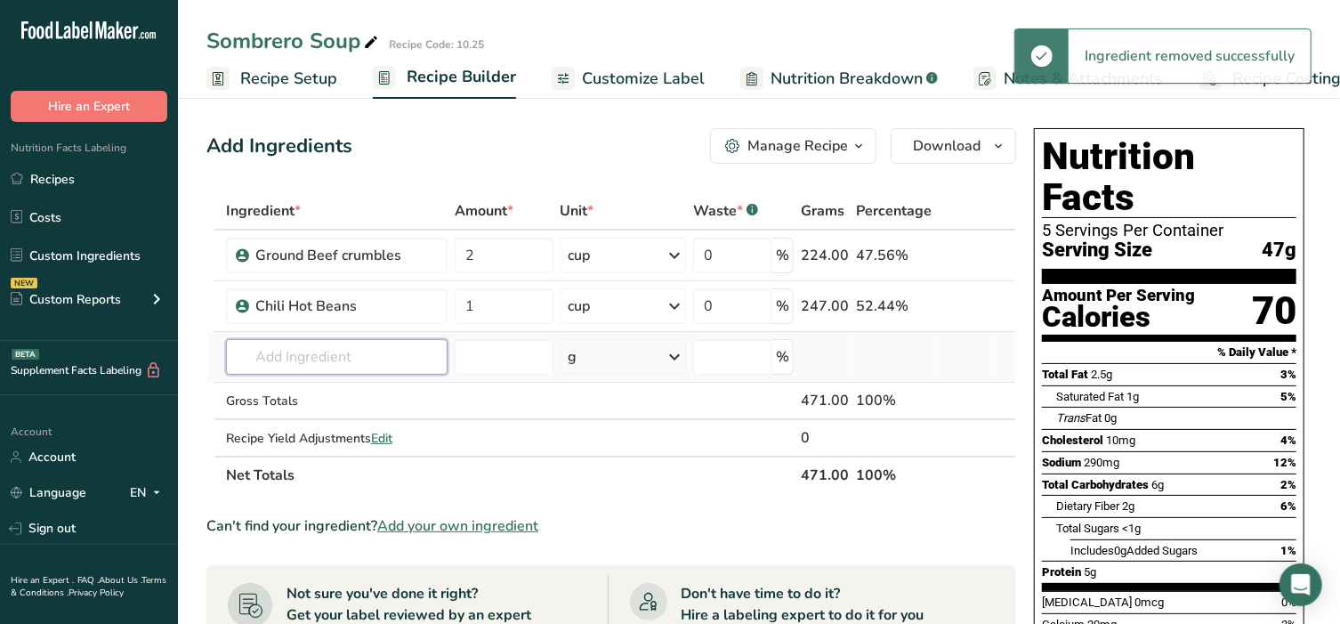
click at [336, 359] on input "text" at bounding box center [337, 357] width 222 height 36
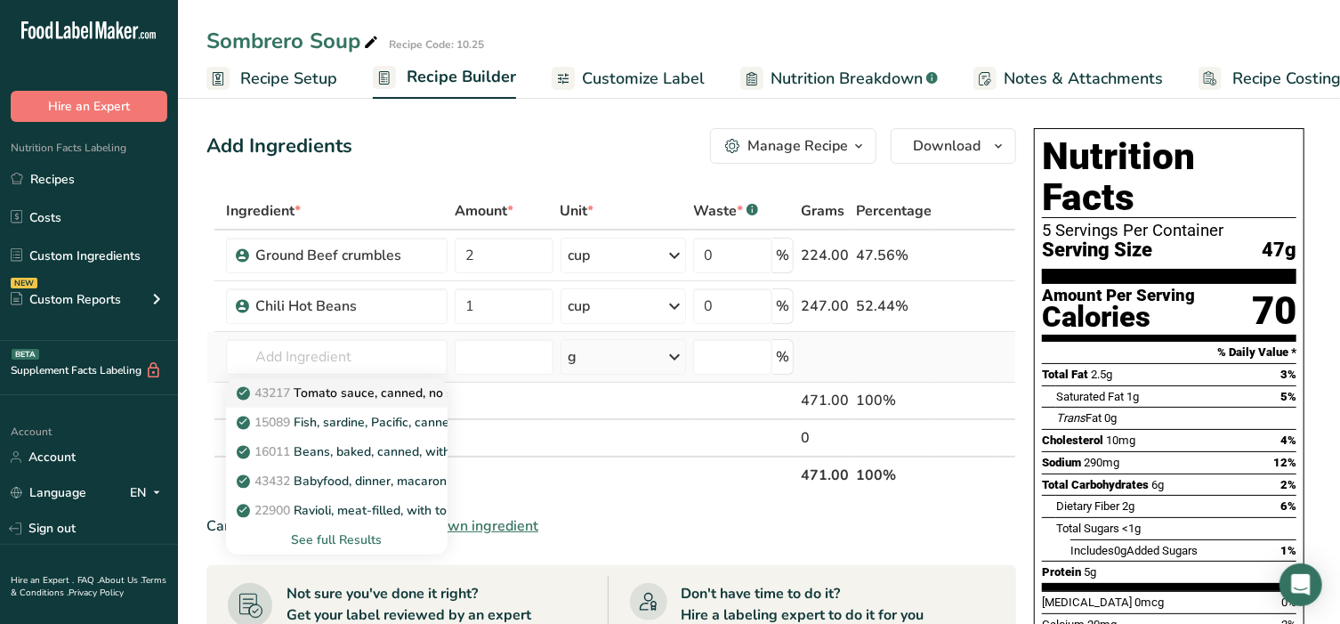
click at [343, 397] on p "43217 Tomato sauce, canned, no salt added" at bounding box center [373, 393] width 267 height 19
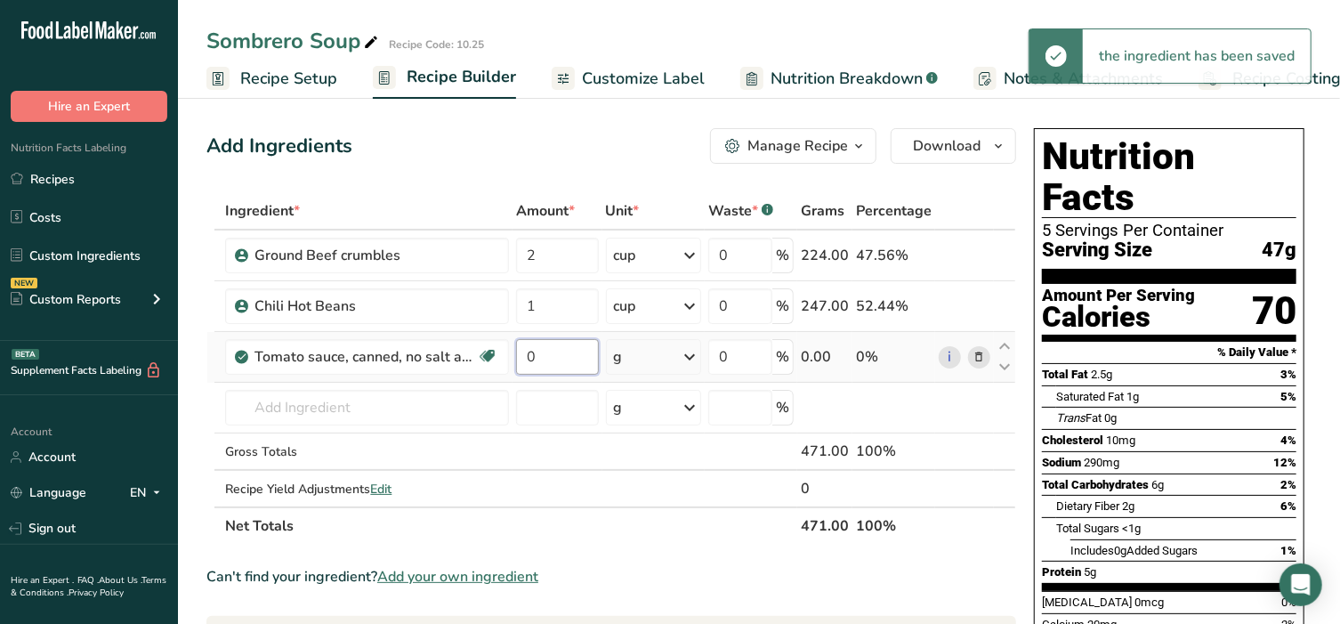
click at [579, 352] on input "0" at bounding box center [557, 357] width 82 height 36
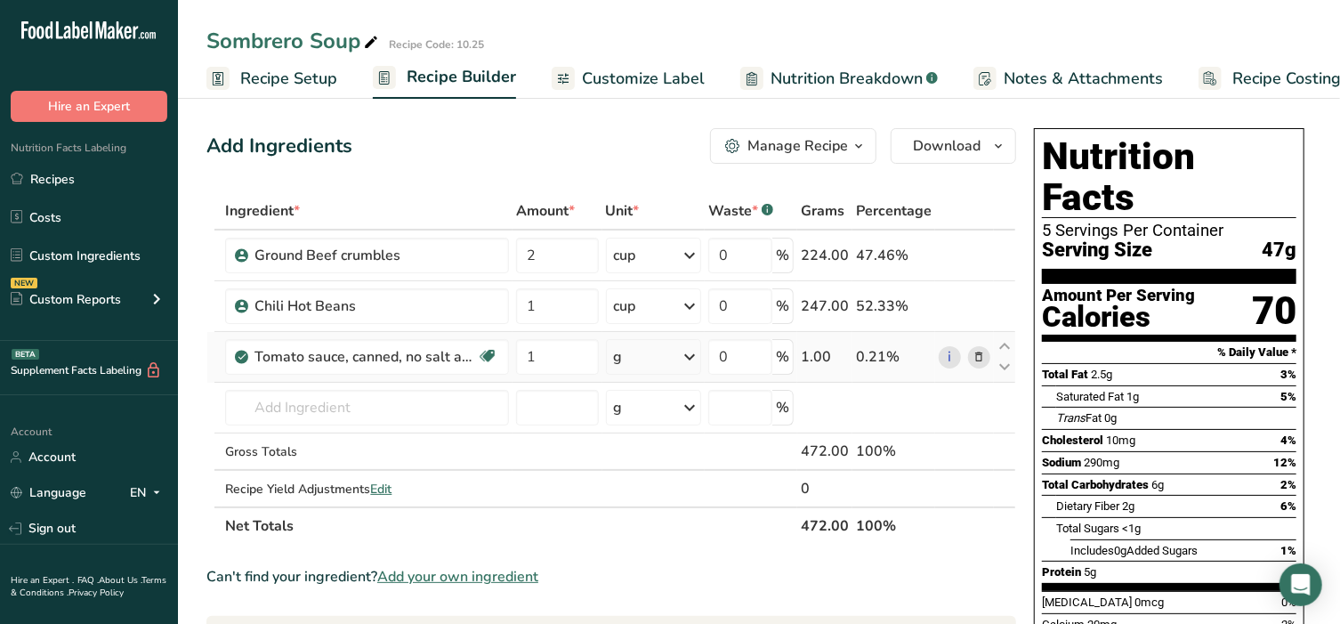
click at [690, 359] on div "Ingredient * Amount * Unit * Waste * .a-a{fill:#347362;}.b-a{fill:#fff;} Grams …" at bounding box center [611, 368] width 810 height 352
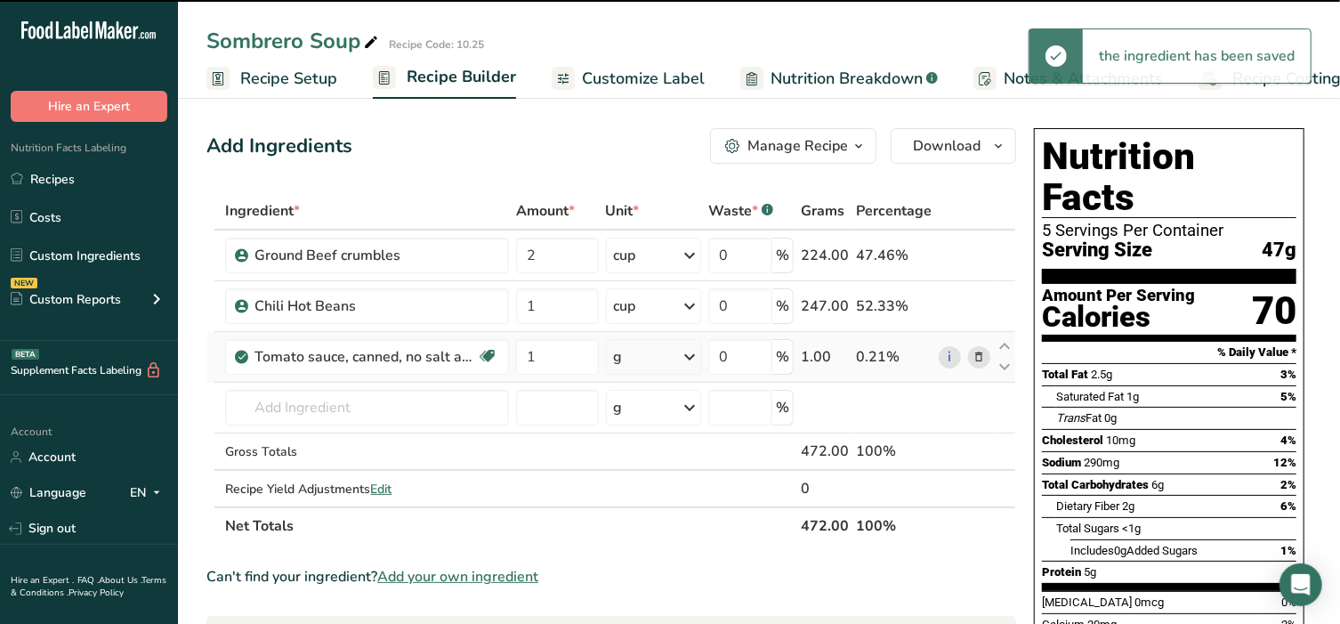
click at [690, 359] on icon at bounding box center [689, 357] width 21 height 32
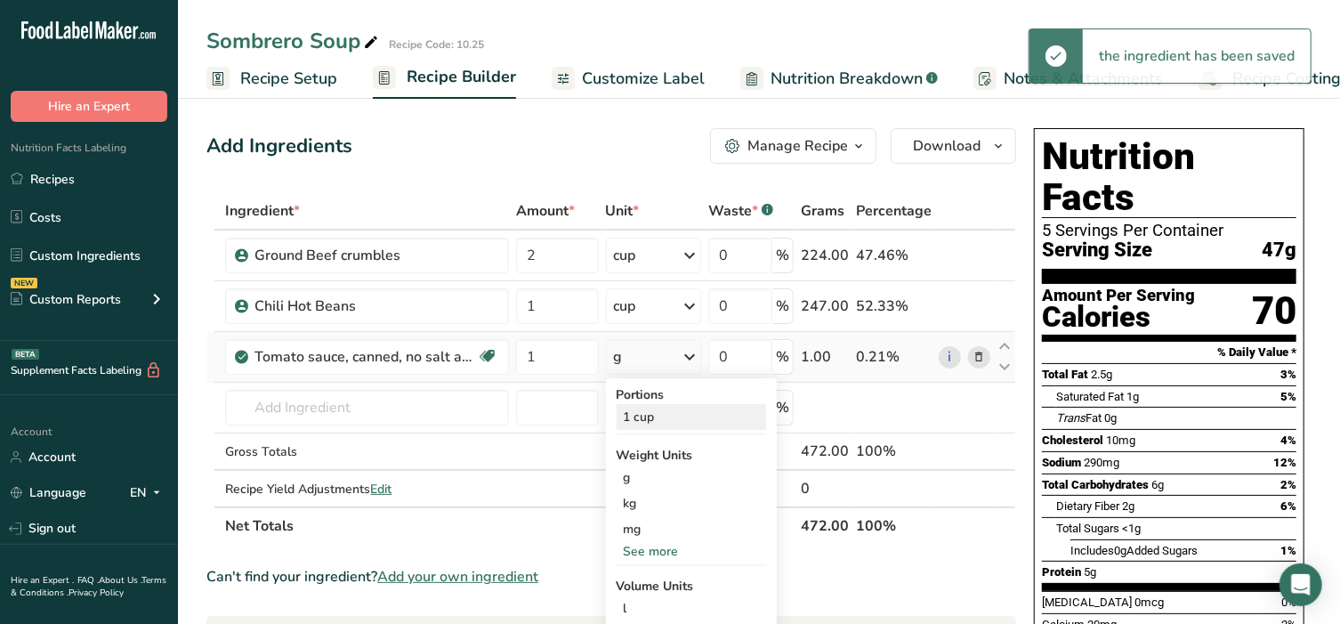
click at [660, 418] on div "1 cup" at bounding box center [691, 417] width 149 height 26
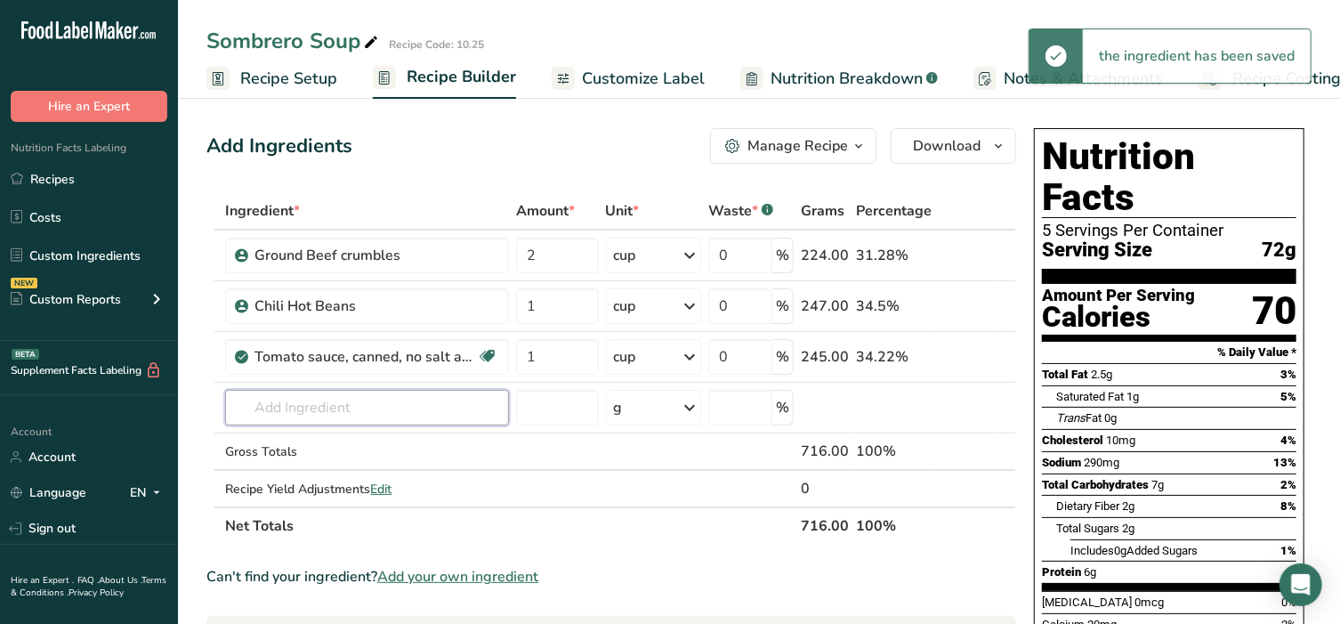
click at [314, 403] on input "text" at bounding box center [367, 408] width 284 height 36
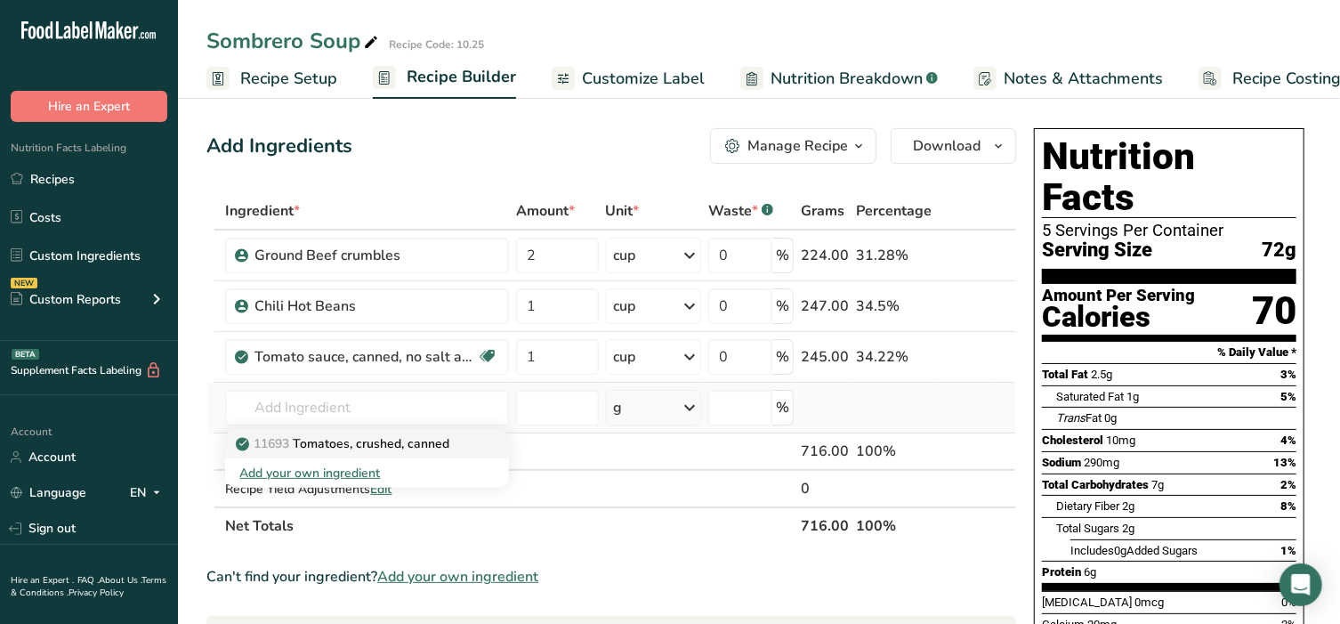
click at [303, 438] on p "11693 Tomatoes, crushed, canned" at bounding box center [344, 443] width 210 height 19
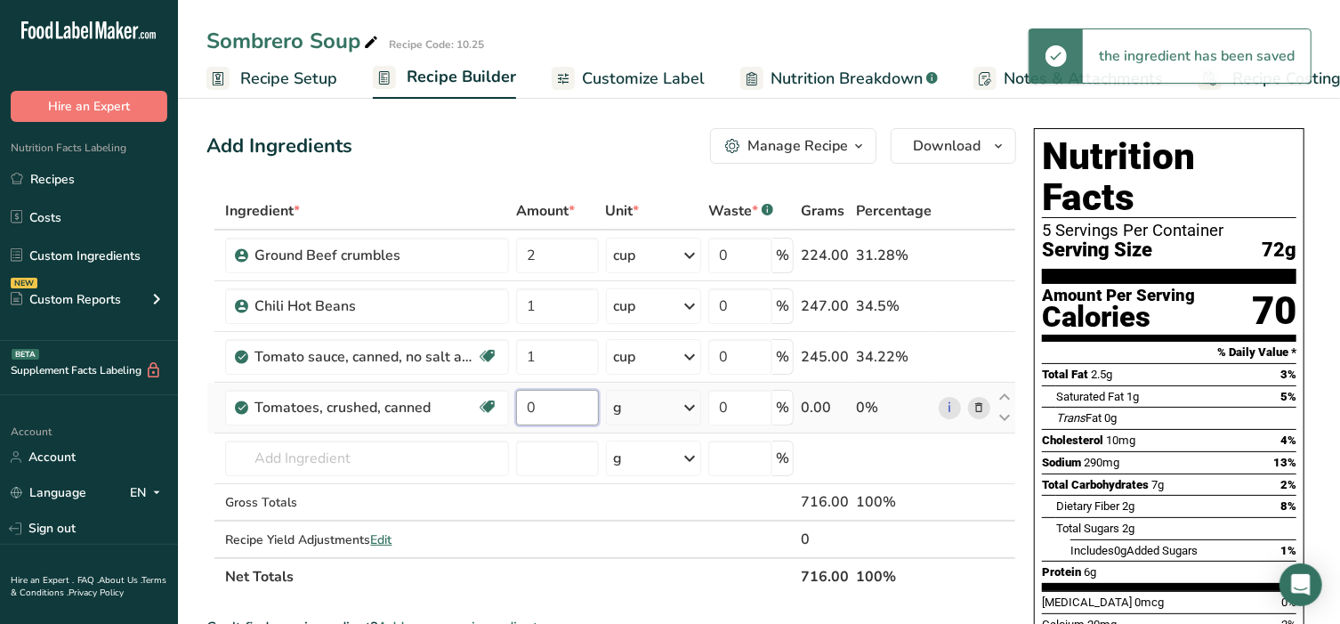
click at [555, 396] on input "0" at bounding box center [557, 408] width 82 height 36
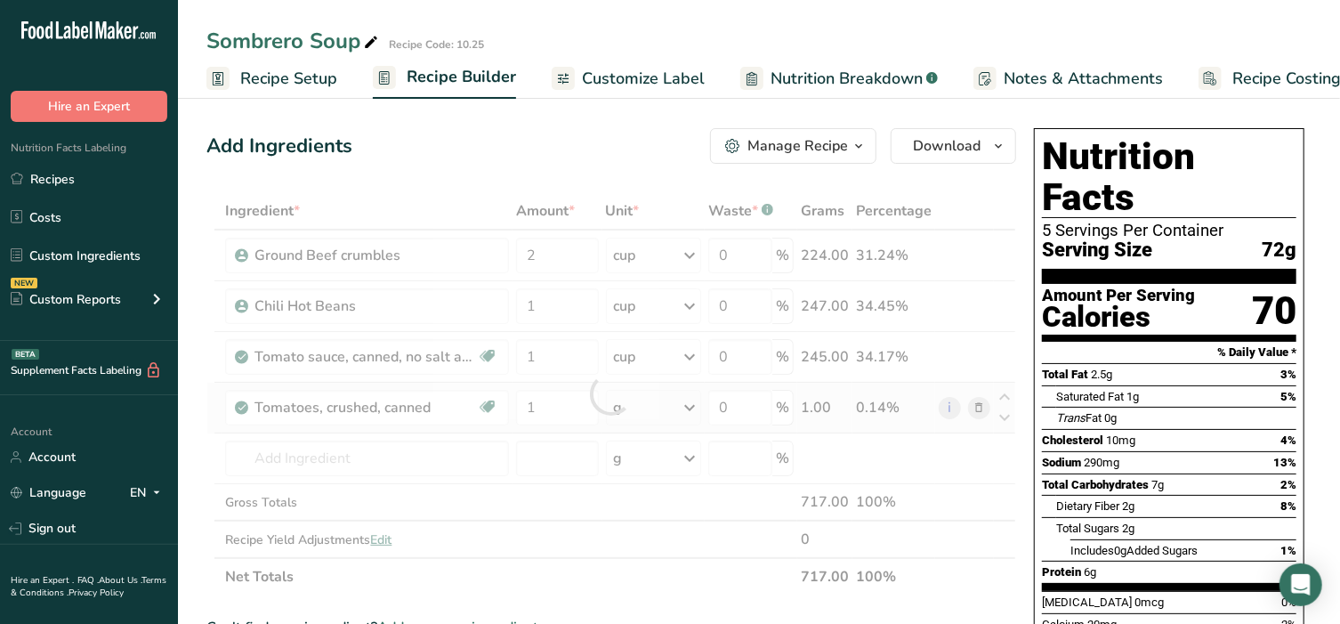
click at [636, 410] on div "Ingredient * Amount * Unit * Waste * .a-a{fill:#347362;}.b-a{fill:#fff;} Grams …" at bounding box center [611, 393] width 810 height 403
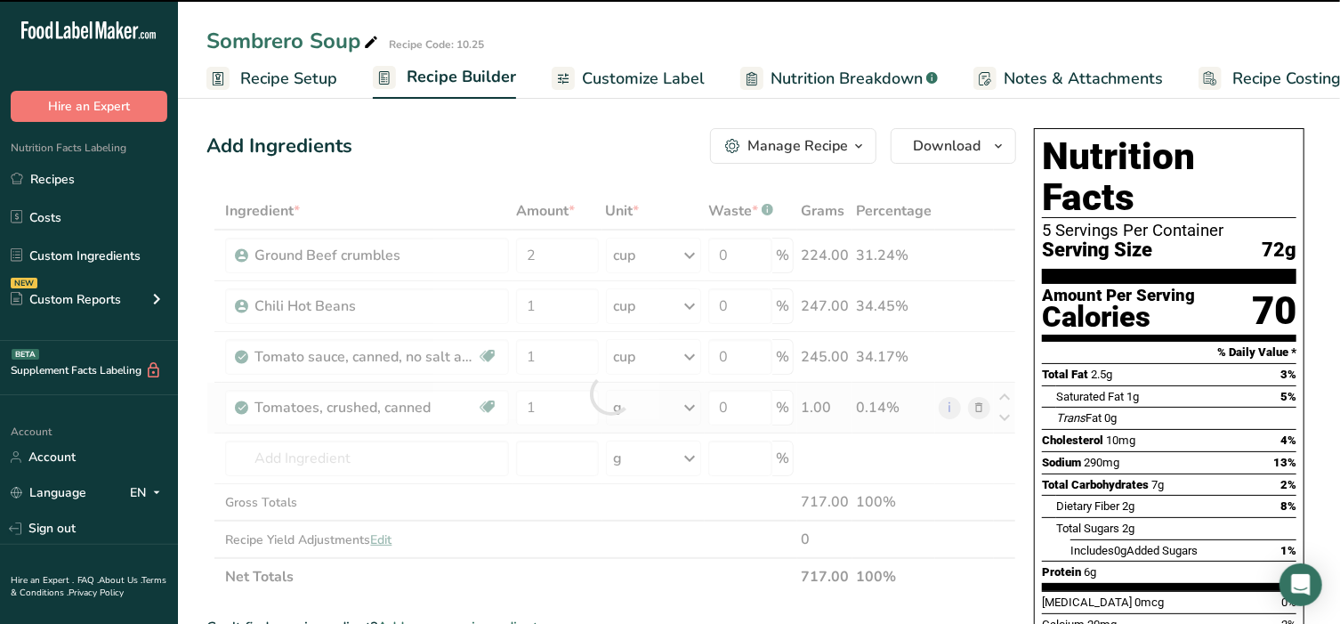
click at [636, 410] on div "g" at bounding box center [653, 408] width 95 height 36
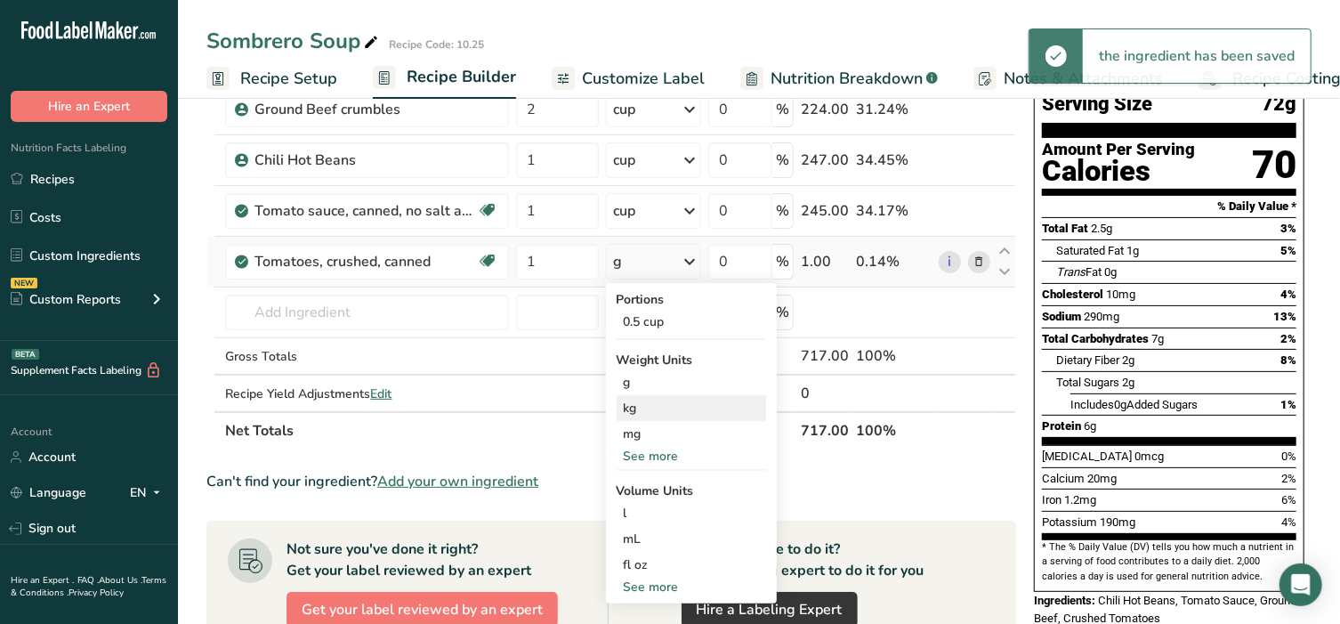
scroll to position [148, 0]
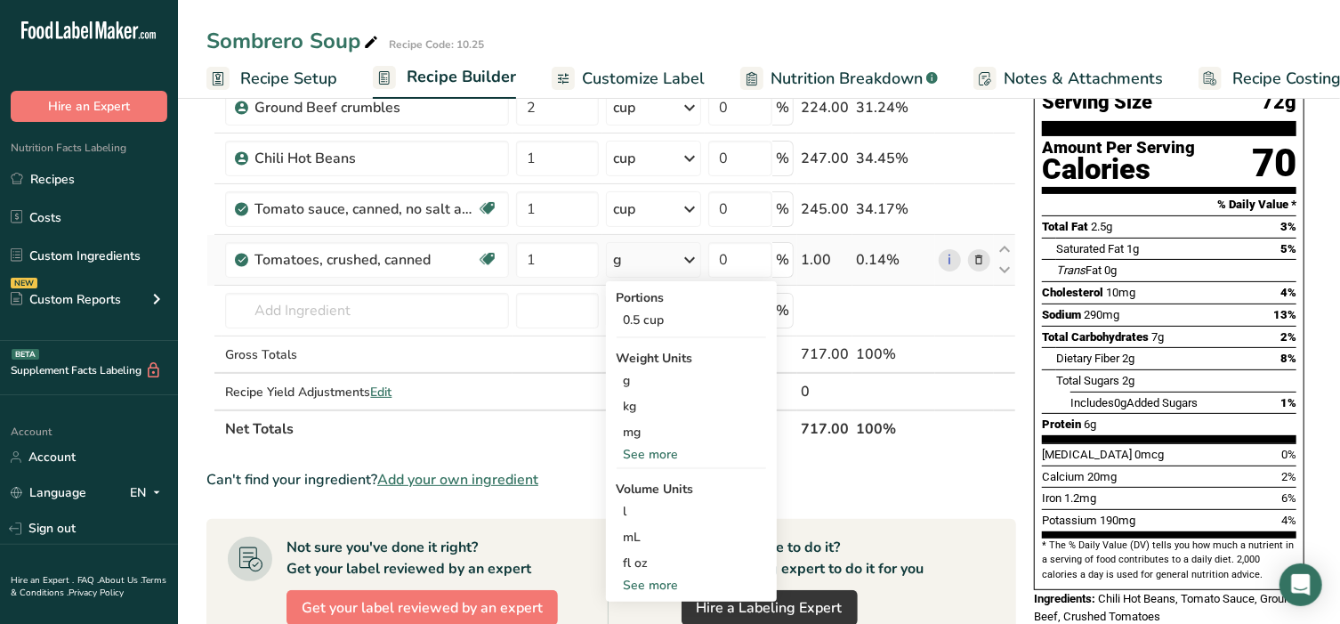
click at [653, 585] on div "See more" at bounding box center [691, 585] width 149 height 19
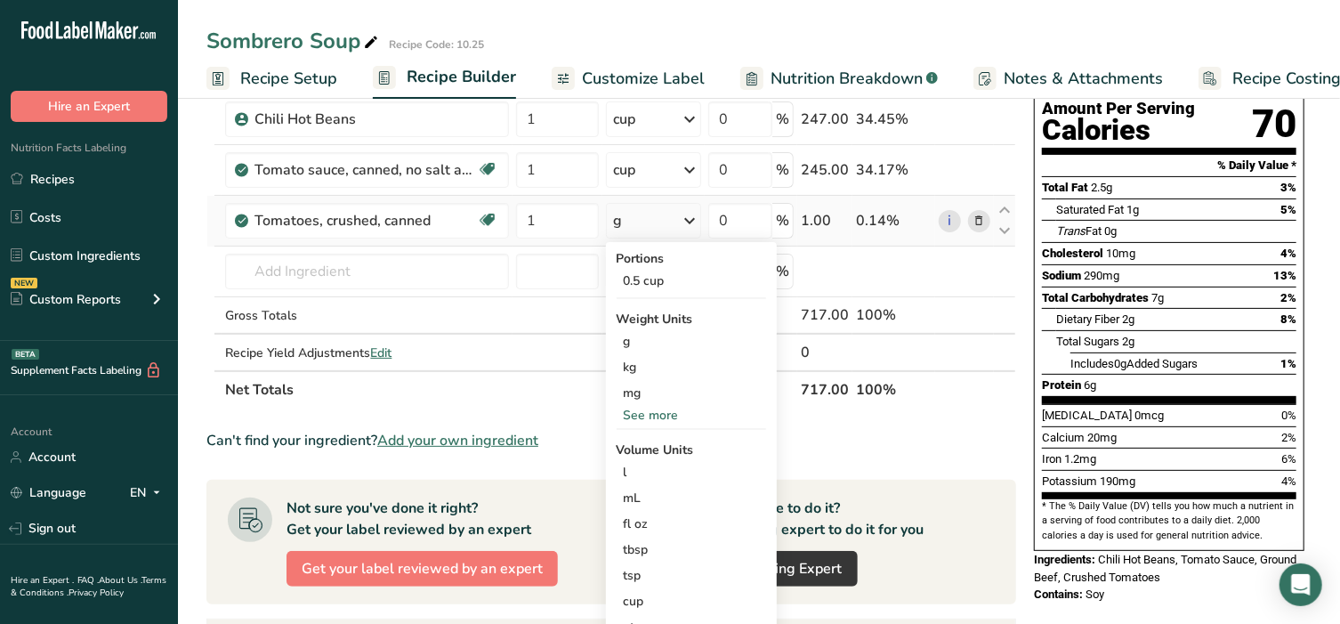
scroll to position [296, 0]
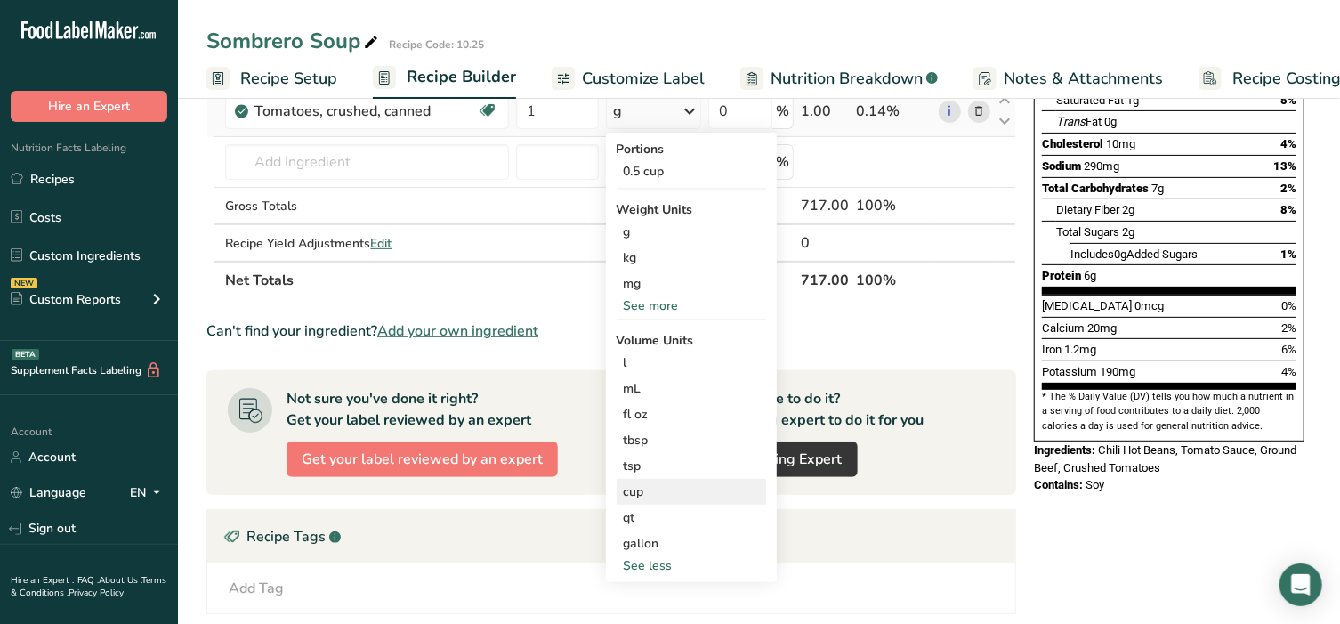
click at [657, 486] on div "cup" at bounding box center [691, 491] width 135 height 19
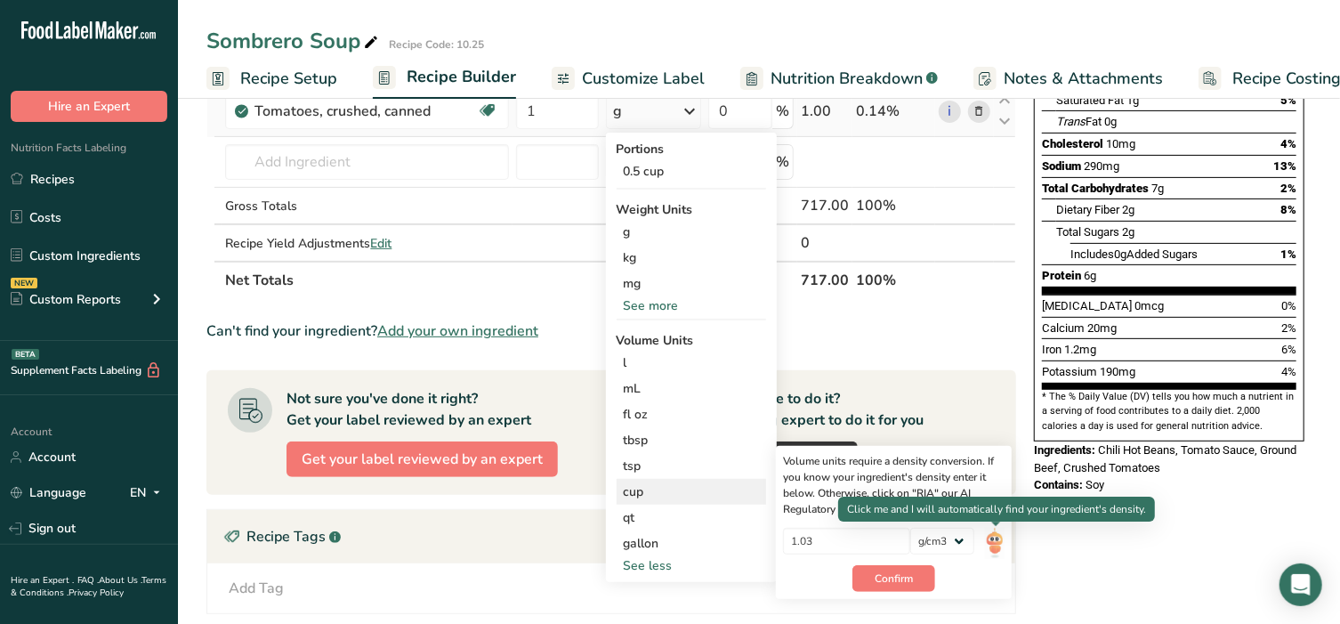
click at [992, 540] on img at bounding box center [995, 543] width 20 height 31
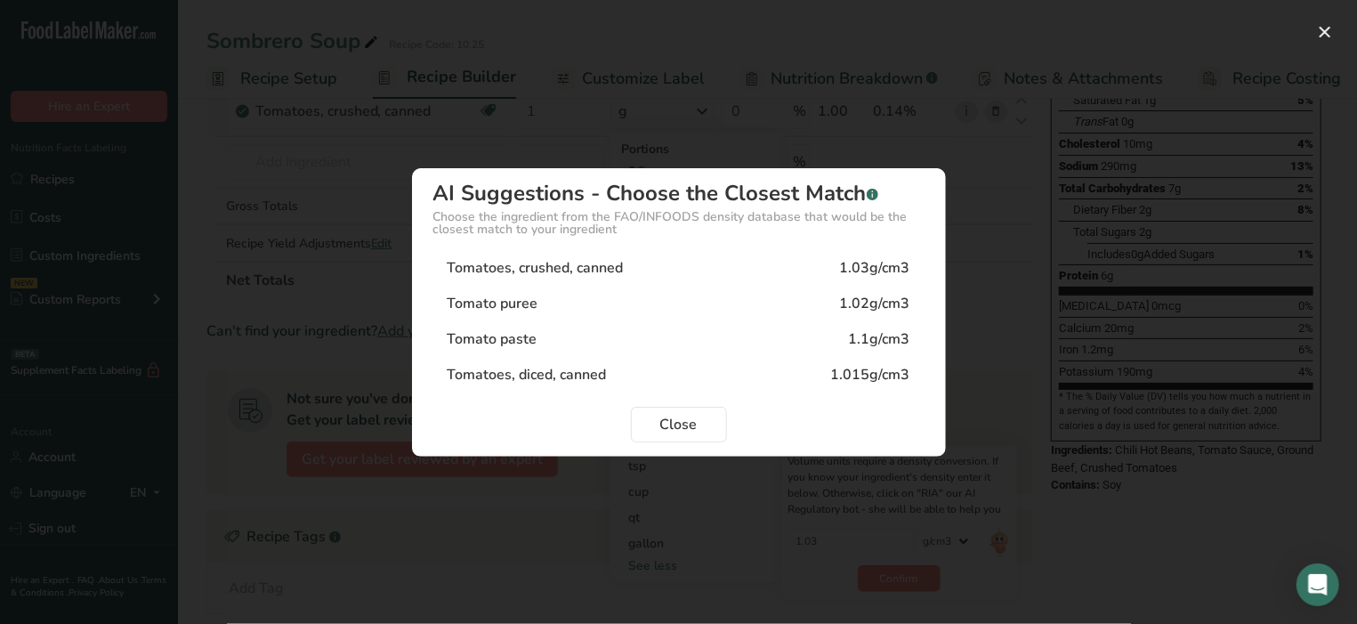
click at [578, 269] on div "Tomatoes, crushed, canned" at bounding box center [536, 267] width 176 height 21
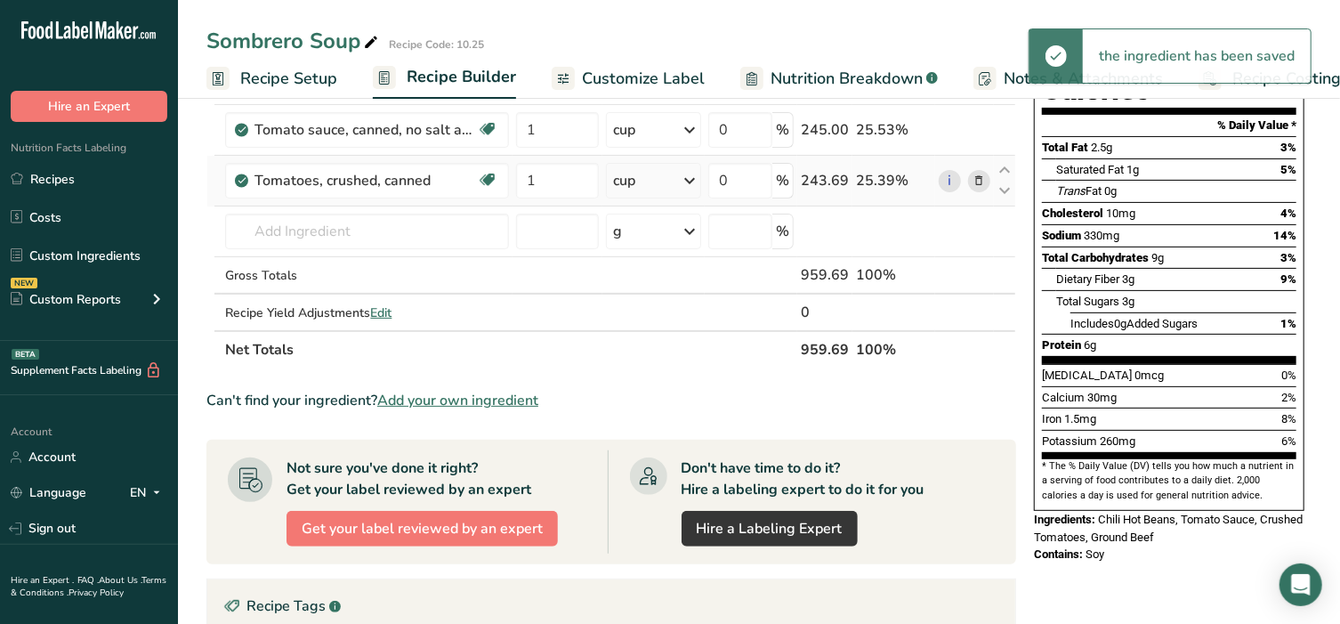
scroll to position [222, 0]
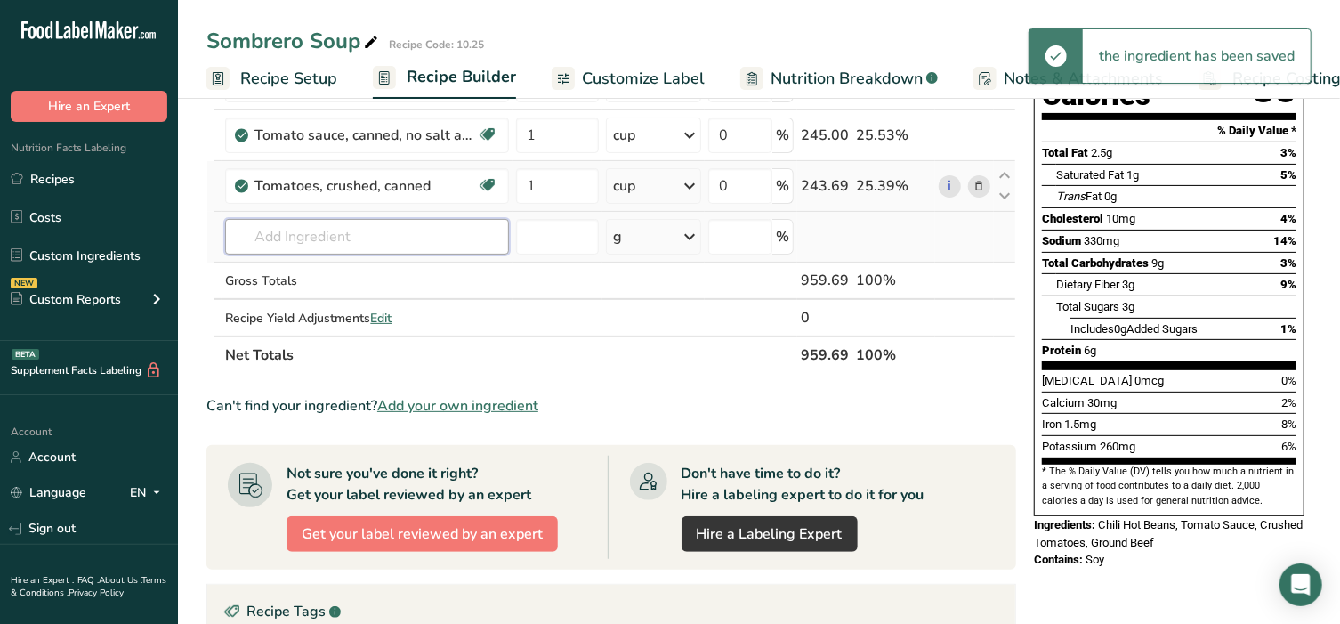
click at [339, 230] on input "text" at bounding box center [367, 237] width 284 height 36
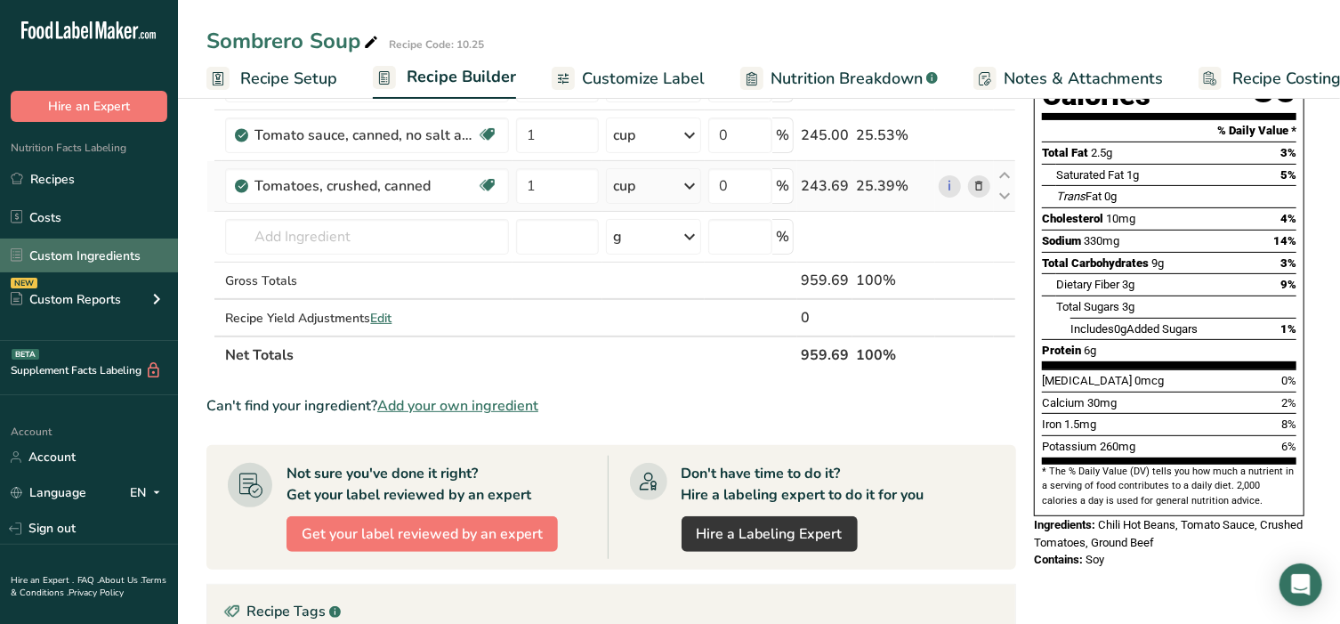
click at [101, 255] on link "Custom Ingredients" at bounding box center [89, 255] width 178 height 34
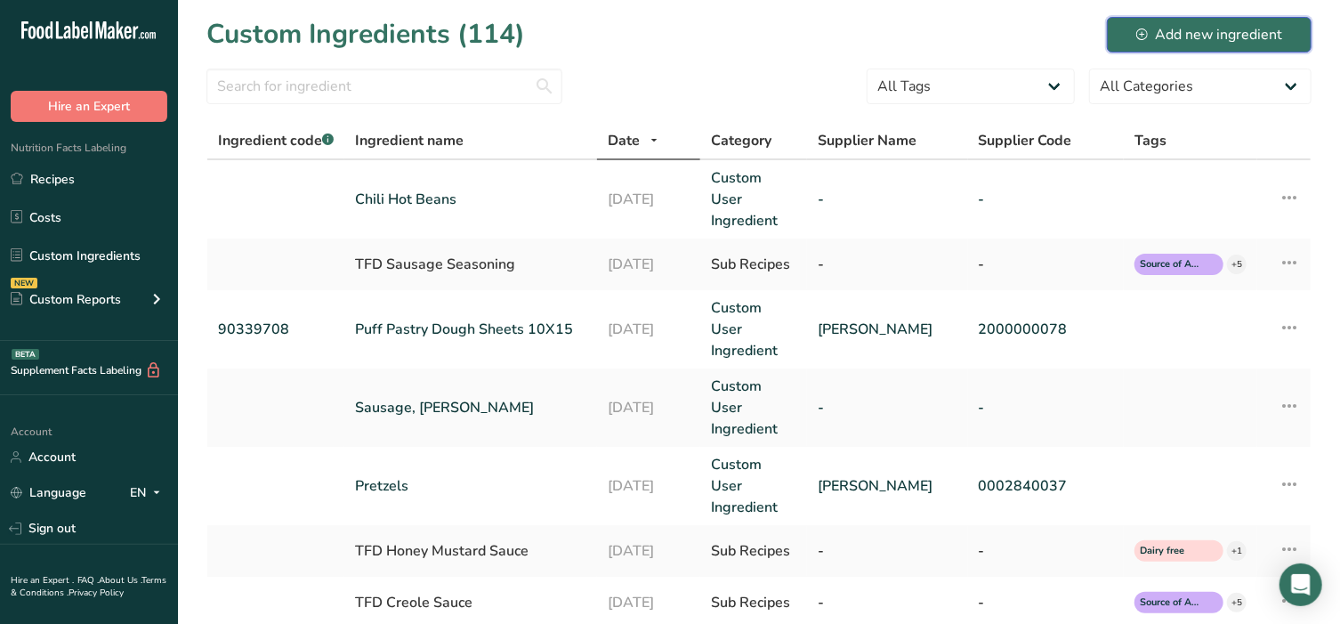
click at [1201, 20] on button "Add new ingredient" at bounding box center [1209, 35] width 205 height 36
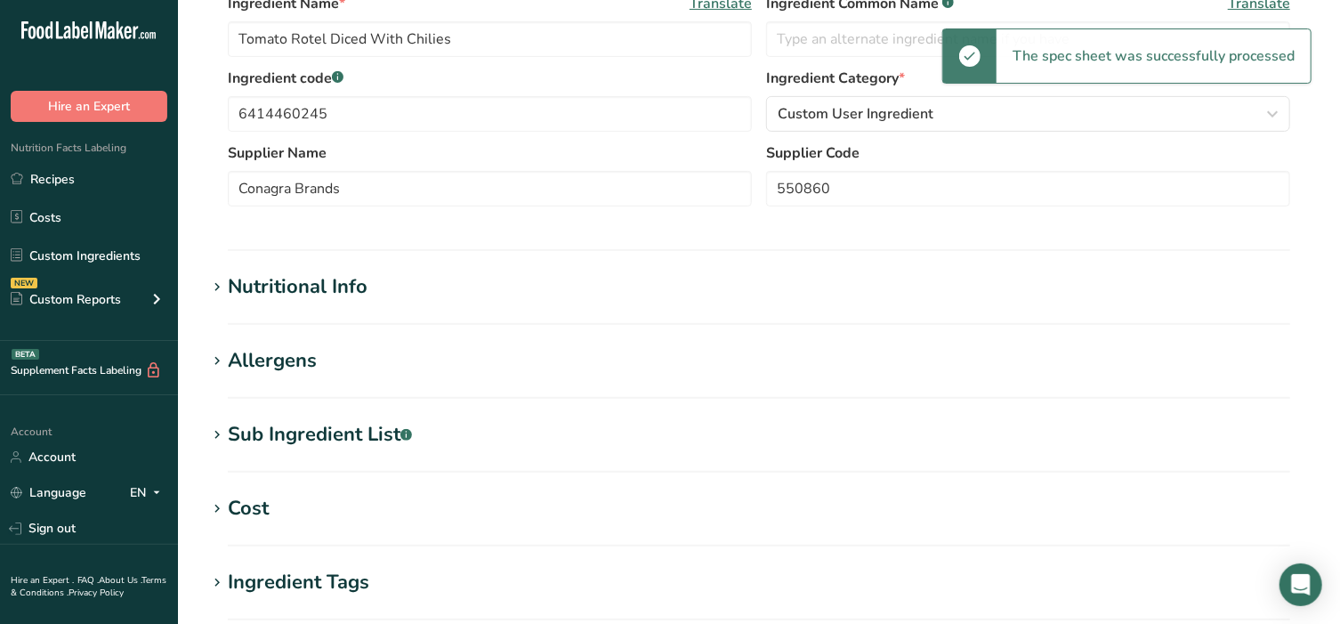
scroll to position [296, 0]
click at [221, 363] on icon at bounding box center [217, 359] width 16 height 25
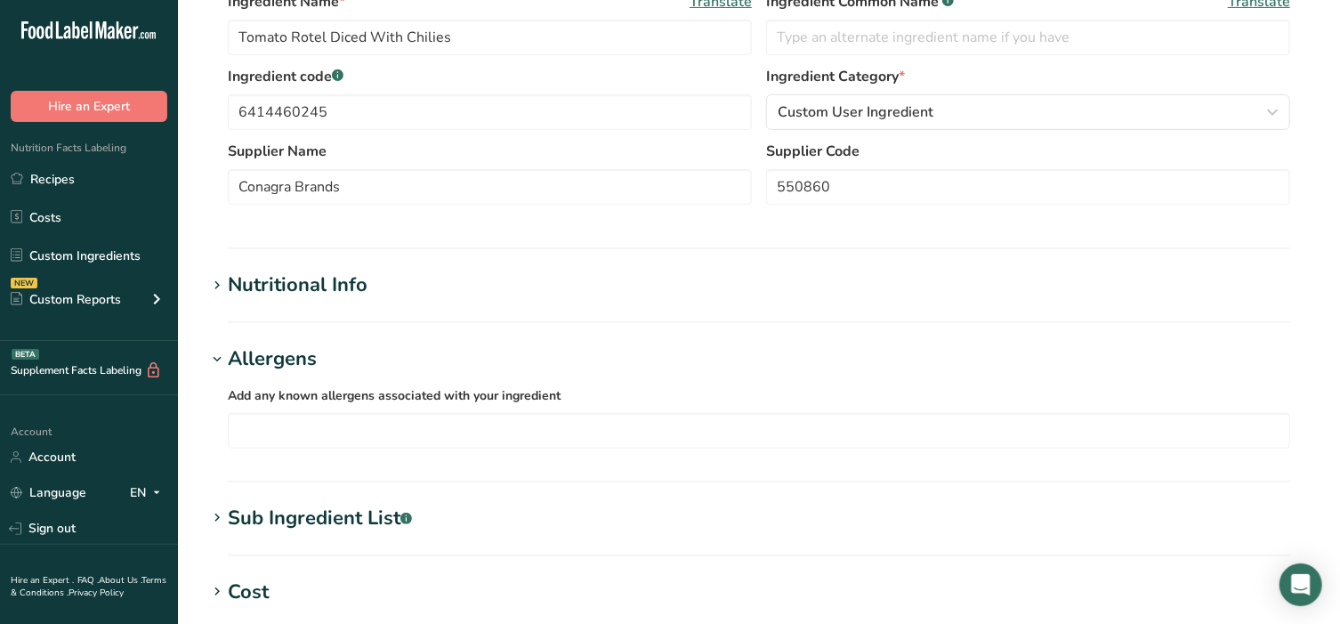
click at [236, 278] on div "Nutritional Info" at bounding box center [298, 285] width 140 height 29
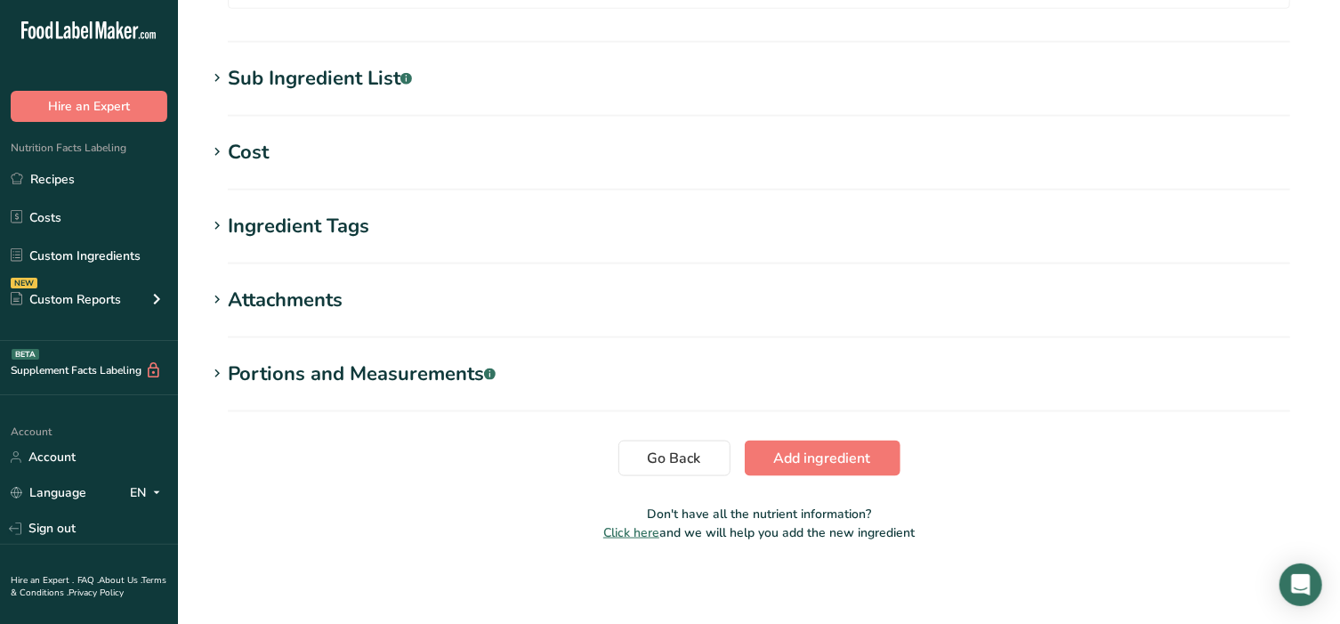
scroll to position [1150, 0]
click at [228, 369] on div "Portions and Measurements .a-a{fill:#347362;}.b-a{fill:#fff;}" at bounding box center [362, 372] width 268 height 29
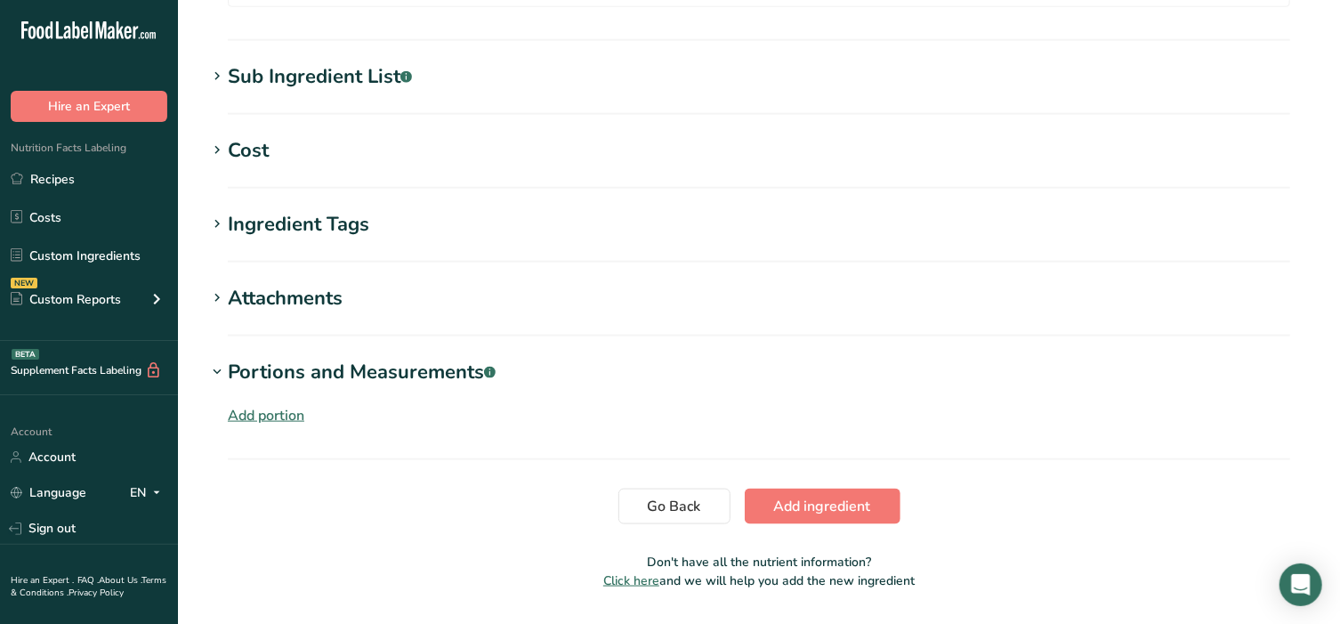
click at [255, 411] on div "Add portion" at bounding box center [266, 415] width 77 height 21
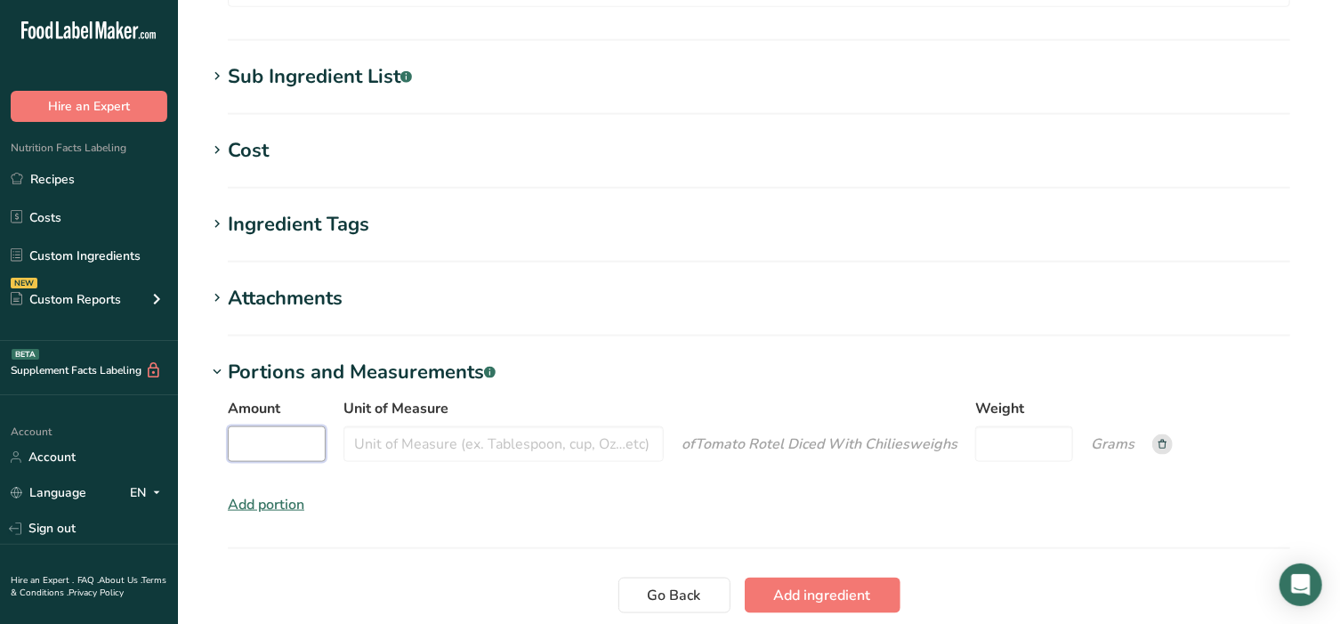
click at [270, 451] on input "Amount" at bounding box center [277, 444] width 98 height 36
click at [388, 444] on input "Unit of Measure" at bounding box center [503, 444] width 320 height 36
click at [1024, 443] on input "Weight" at bounding box center [1024, 444] width 98 height 36
click at [836, 587] on span "Add ingredient" at bounding box center [822, 595] width 97 height 21
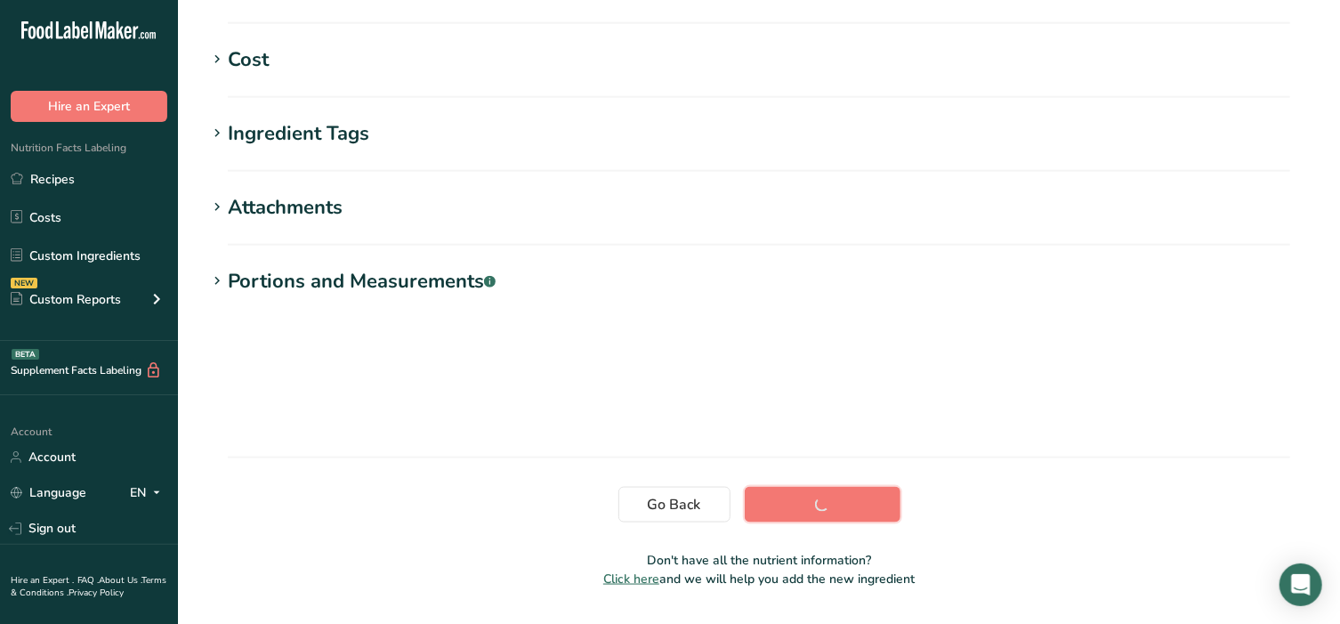
scroll to position [317, 0]
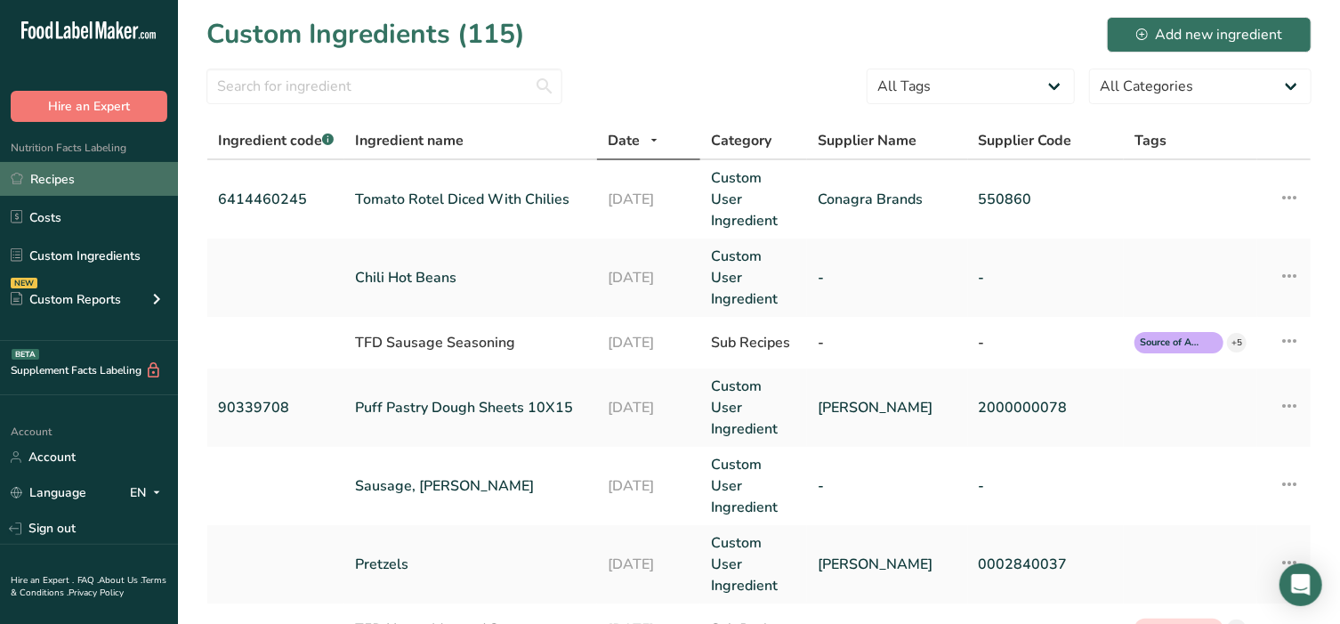
click at [82, 181] on link "Recipes" at bounding box center [89, 179] width 178 height 34
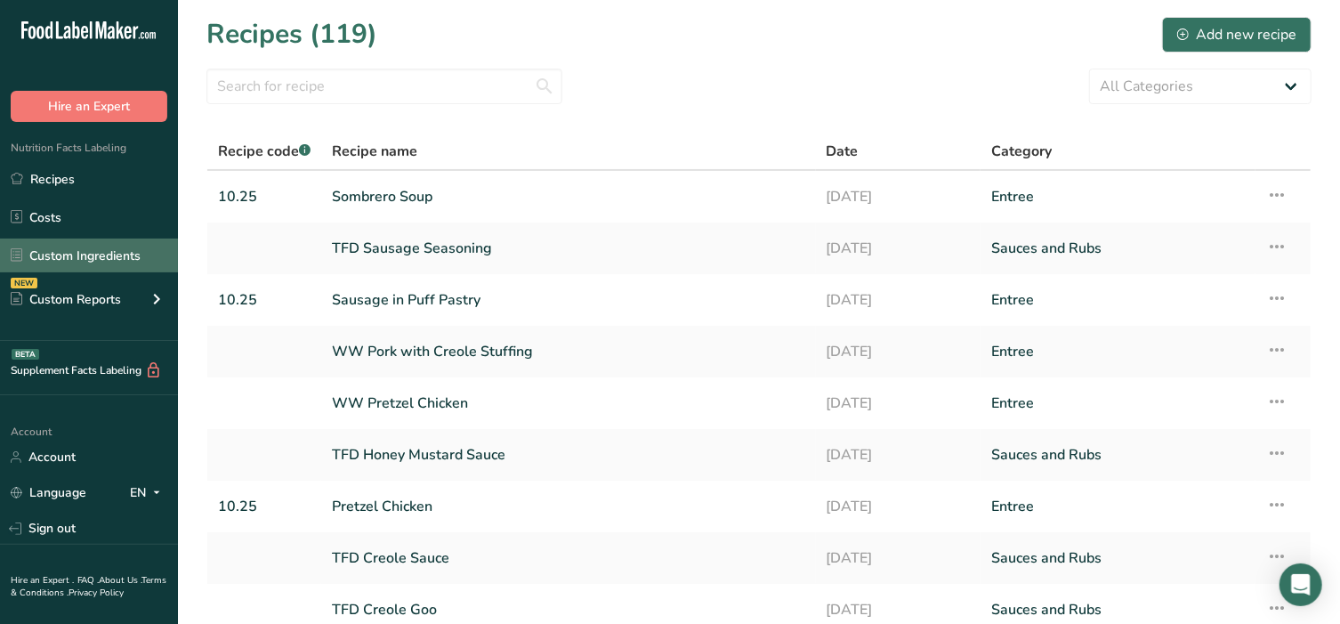
click at [87, 266] on link "Custom Ingredients" at bounding box center [89, 255] width 178 height 34
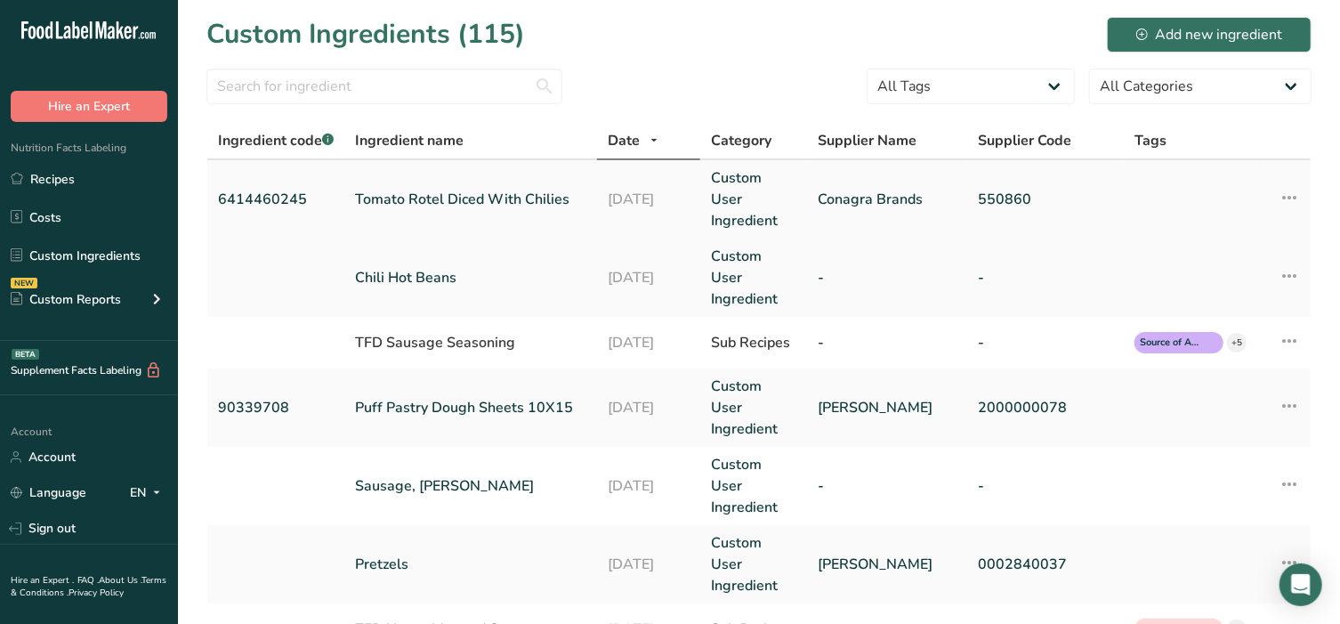
click at [448, 191] on link "Tomato Rotel Diced With Chilies" at bounding box center [470, 199] width 231 height 21
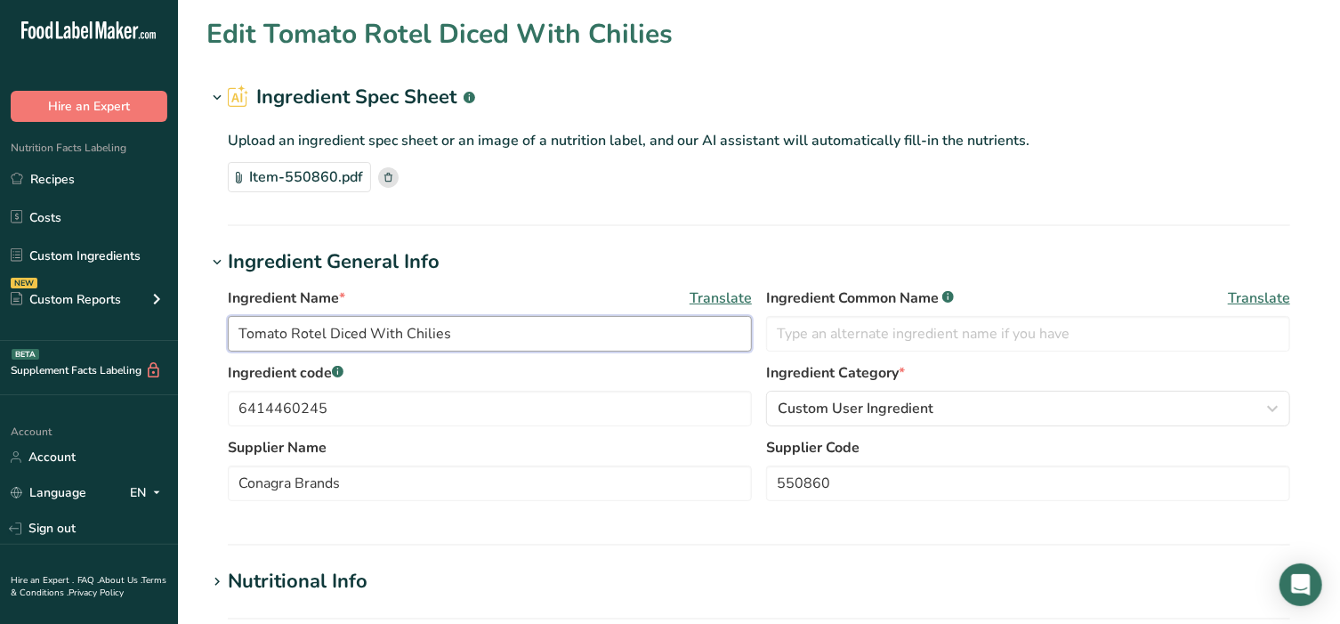
drag, startPoint x: 480, startPoint y: 328, endPoint x: 71, endPoint y: 331, distance: 408.4
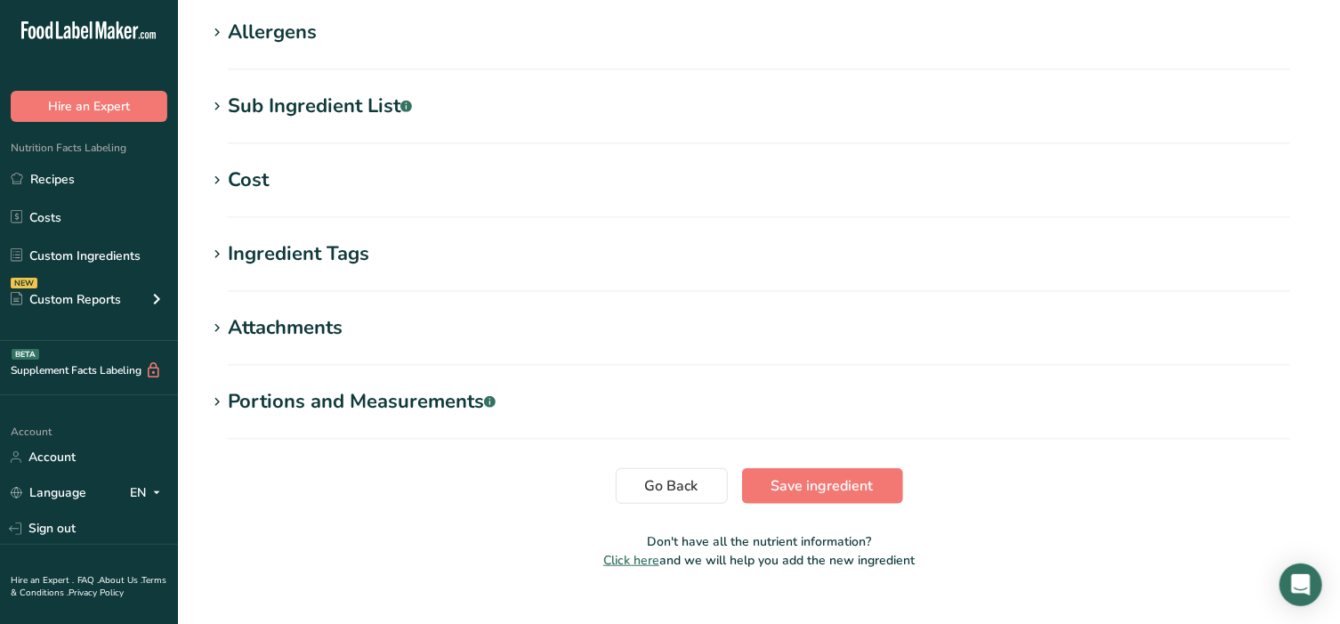
scroll to position [652, 0]
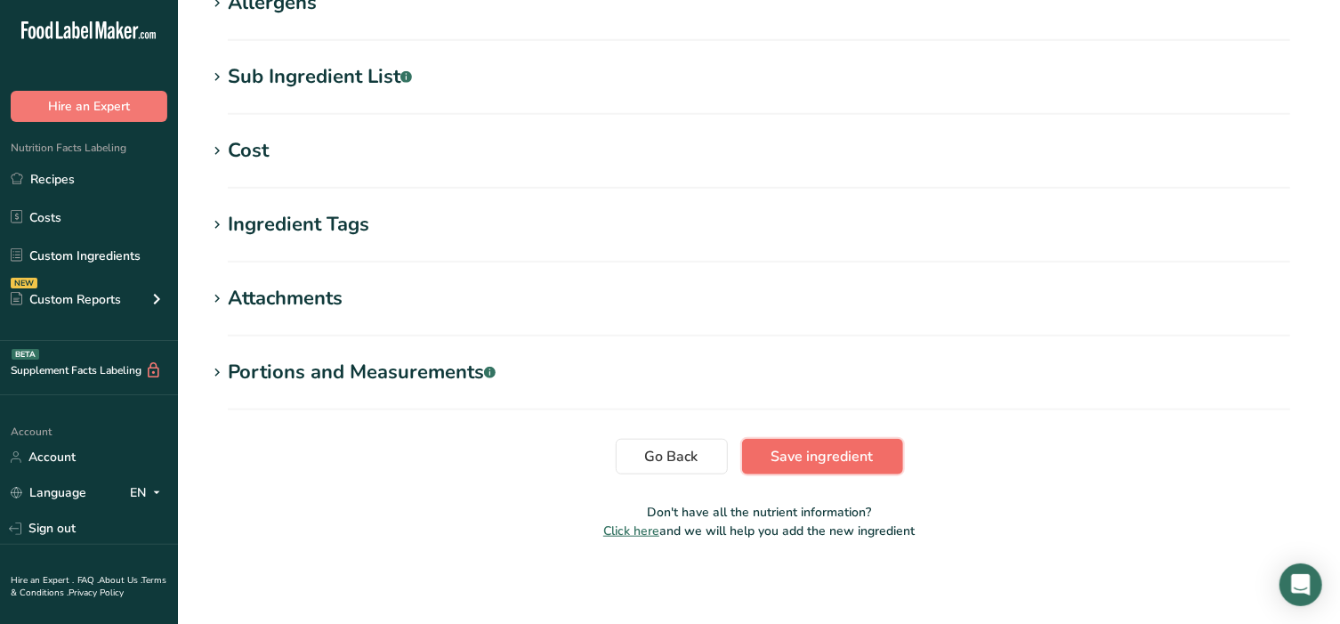
click at [829, 466] on button "Save ingredient" at bounding box center [822, 457] width 161 height 36
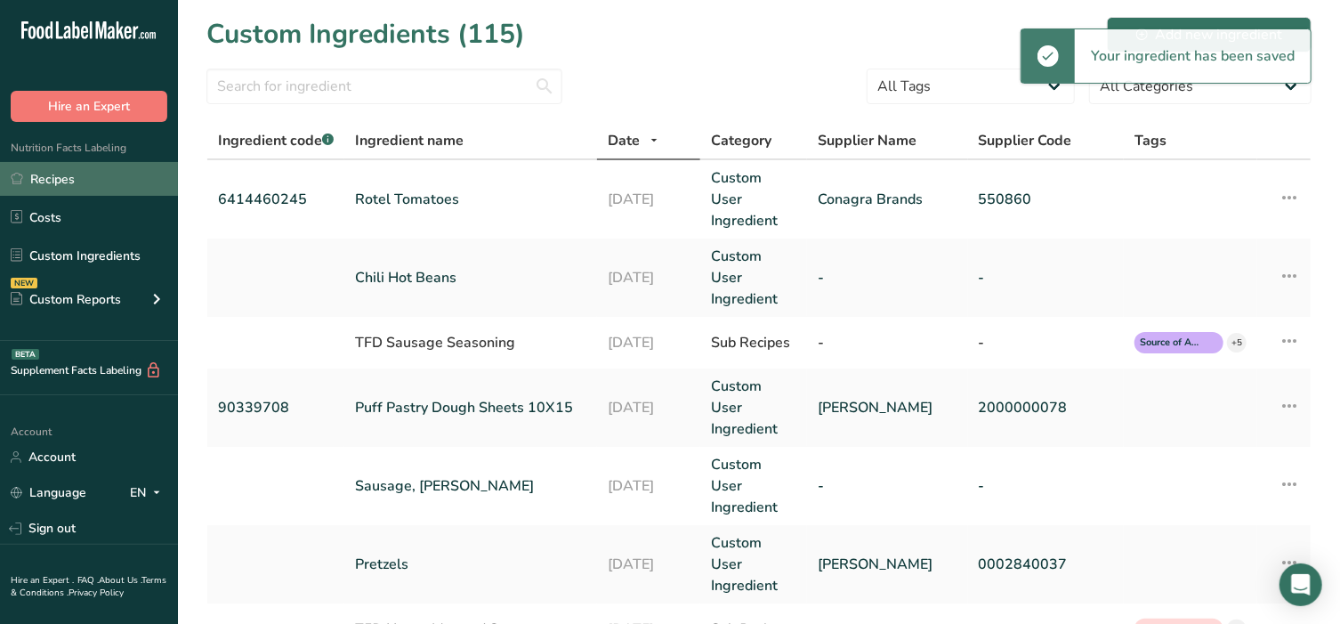
click at [77, 181] on link "Recipes" at bounding box center [89, 179] width 178 height 34
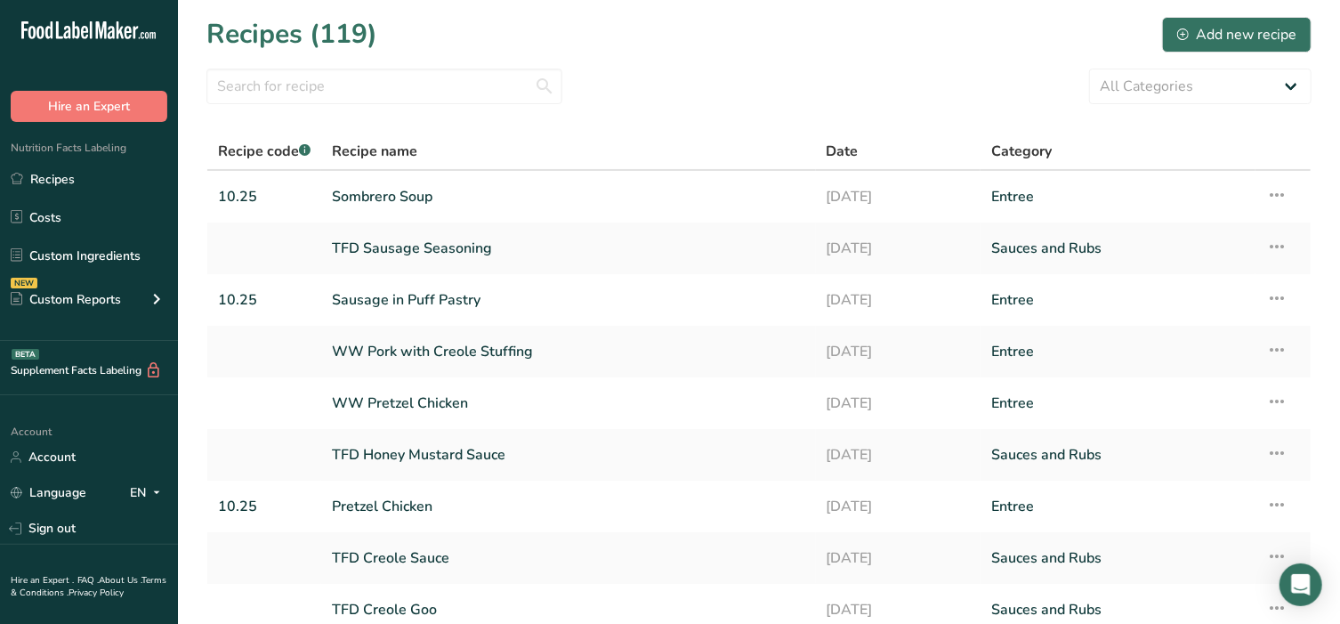
click at [383, 196] on link "Sombrero Soup" at bounding box center [568, 196] width 473 height 37
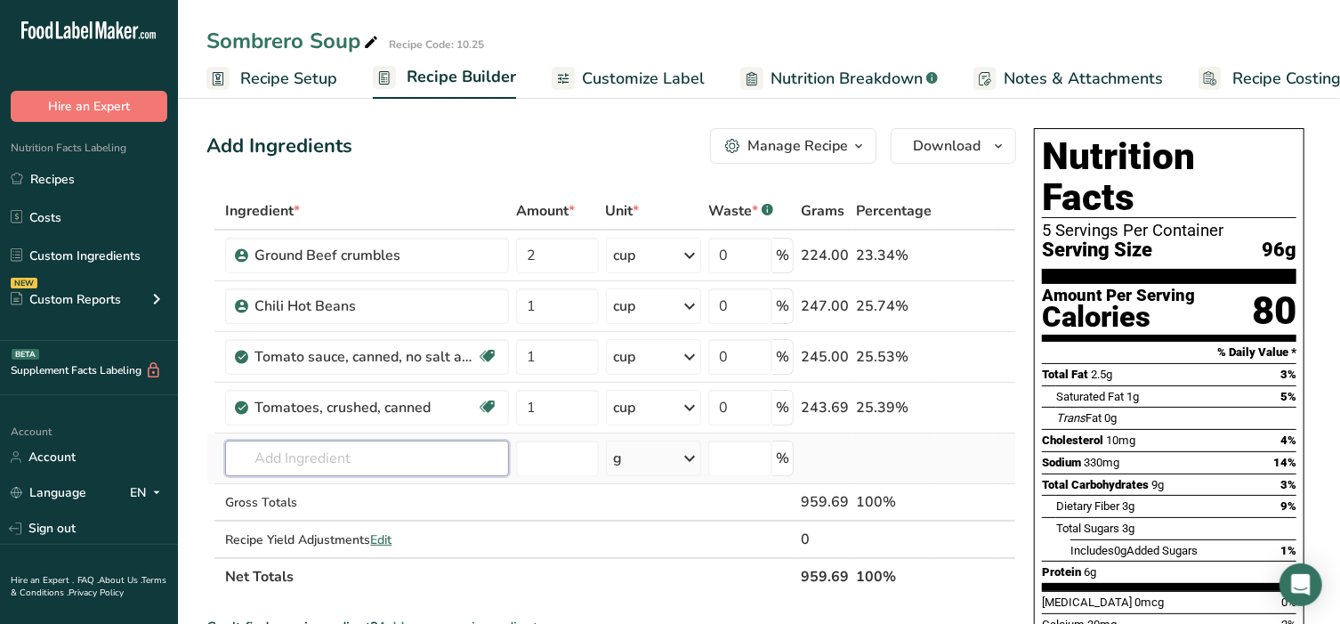
click at [362, 448] on input "text" at bounding box center [367, 458] width 284 height 36
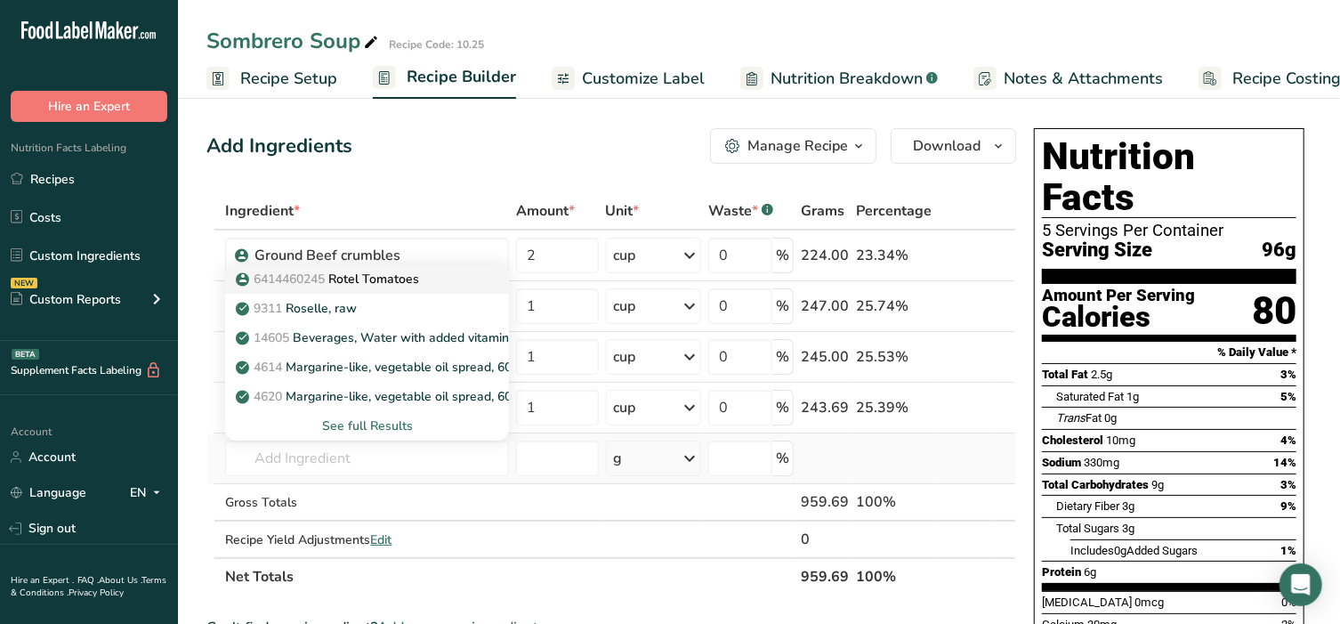
click at [359, 283] on p "6414460245 Rotel Tomatoes" at bounding box center [329, 279] width 180 height 19
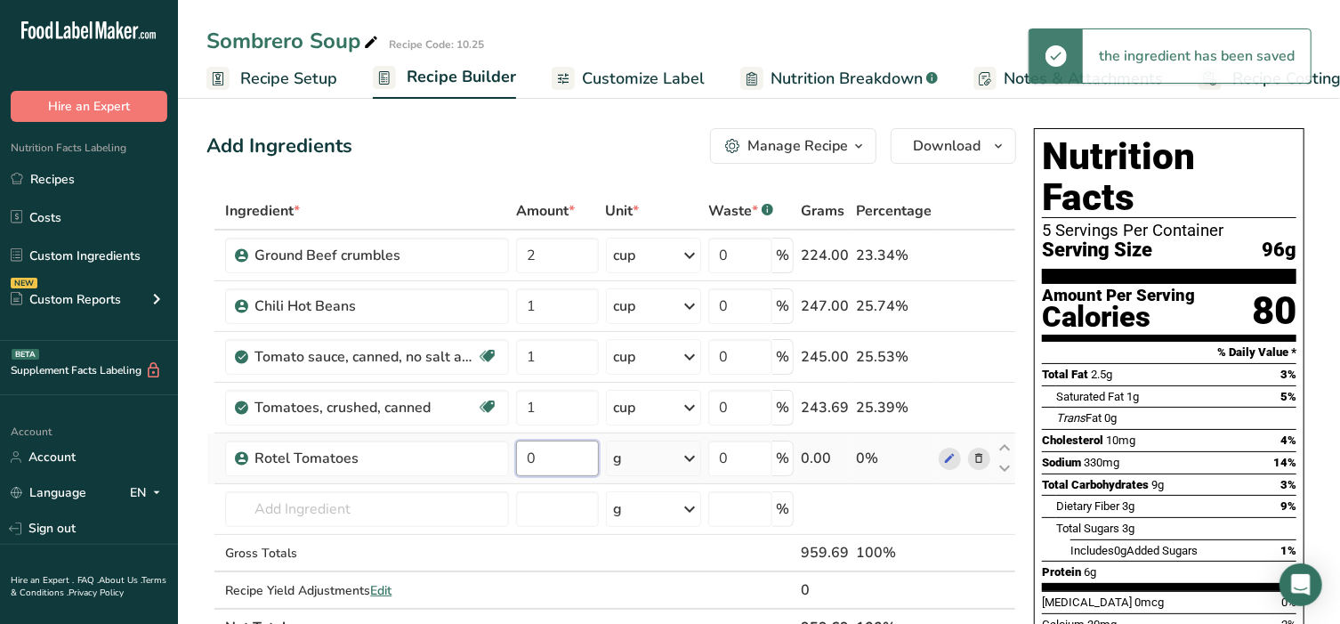
click at [554, 458] on input "0" at bounding box center [557, 458] width 82 height 36
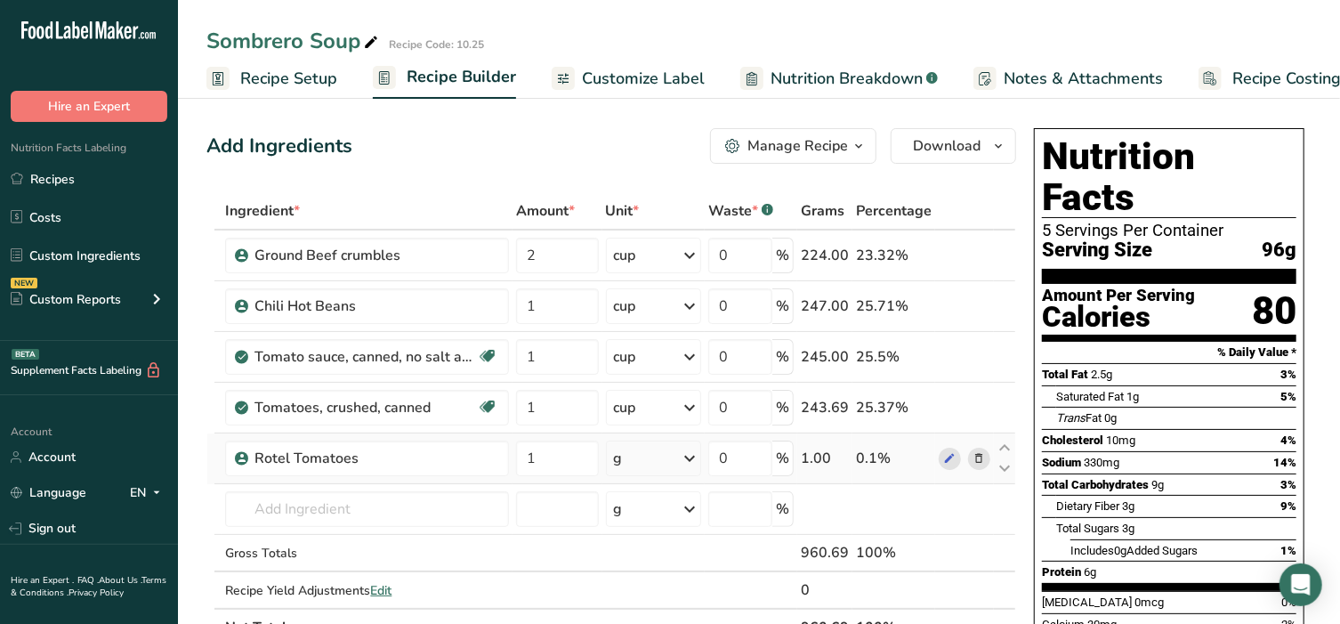
click at [652, 458] on div "Ingredient * Amount * Unit * Waste * .a-a{fill:#347362;}.b-a{fill:#fff;} Grams …" at bounding box center [611, 419] width 810 height 454
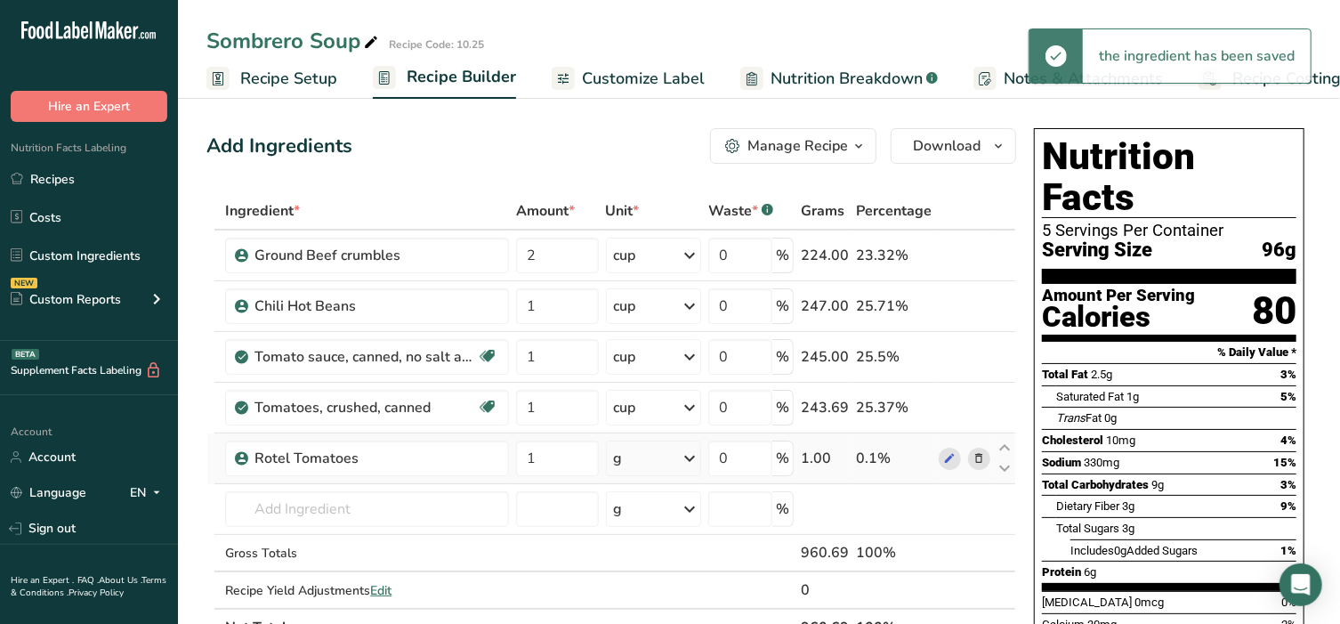
click at [652, 458] on div "g" at bounding box center [653, 458] width 95 height 36
click at [646, 520] on div "1 cup" at bounding box center [691, 518] width 149 height 26
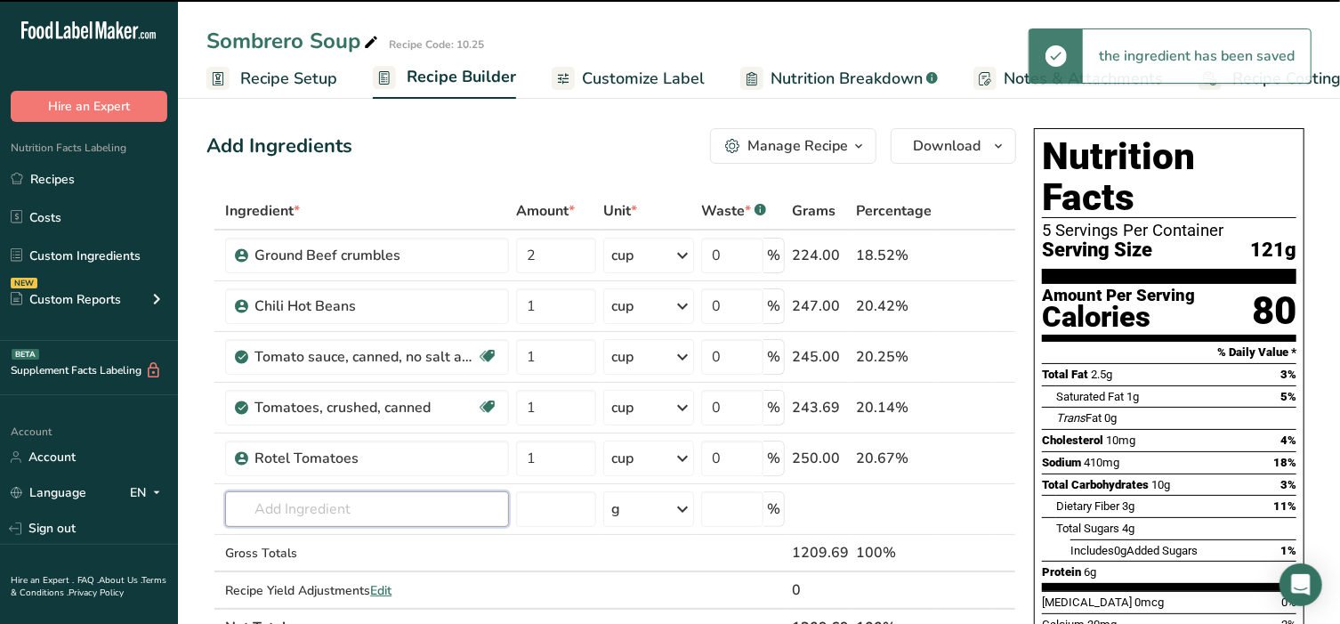
click at [325, 505] on input "text" at bounding box center [367, 509] width 284 height 36
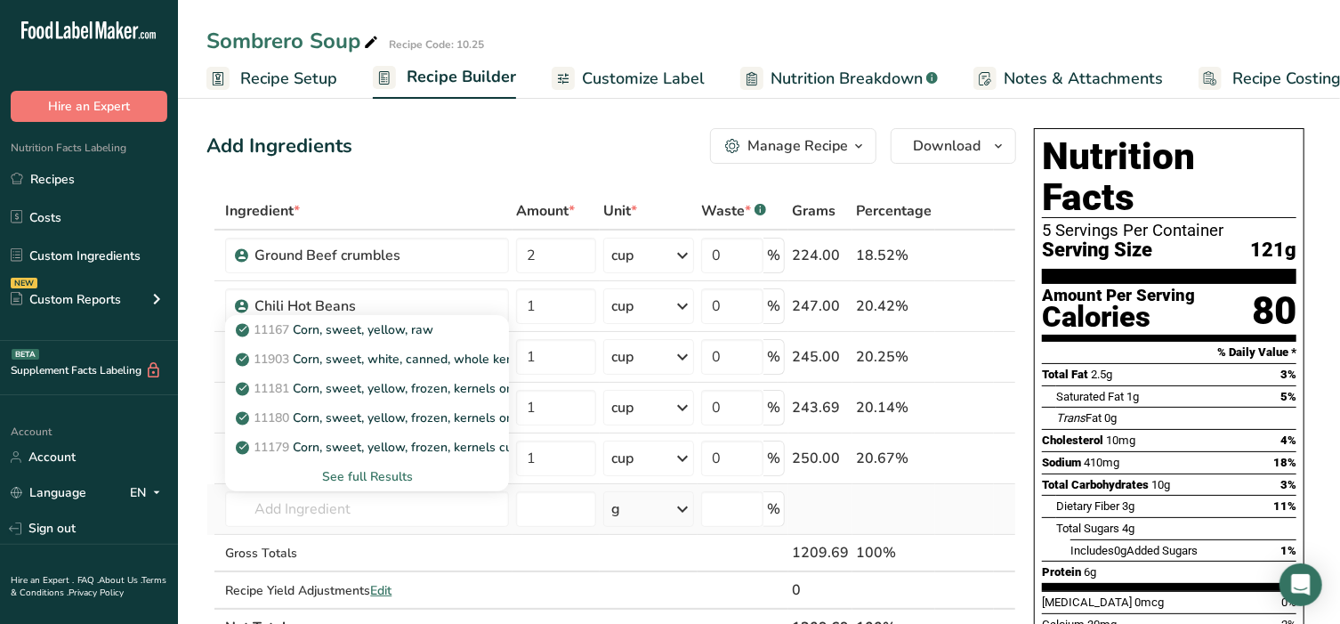
click at [363, 479] on div "See full Results" at bounding box center [366, 476] width 255 height 19
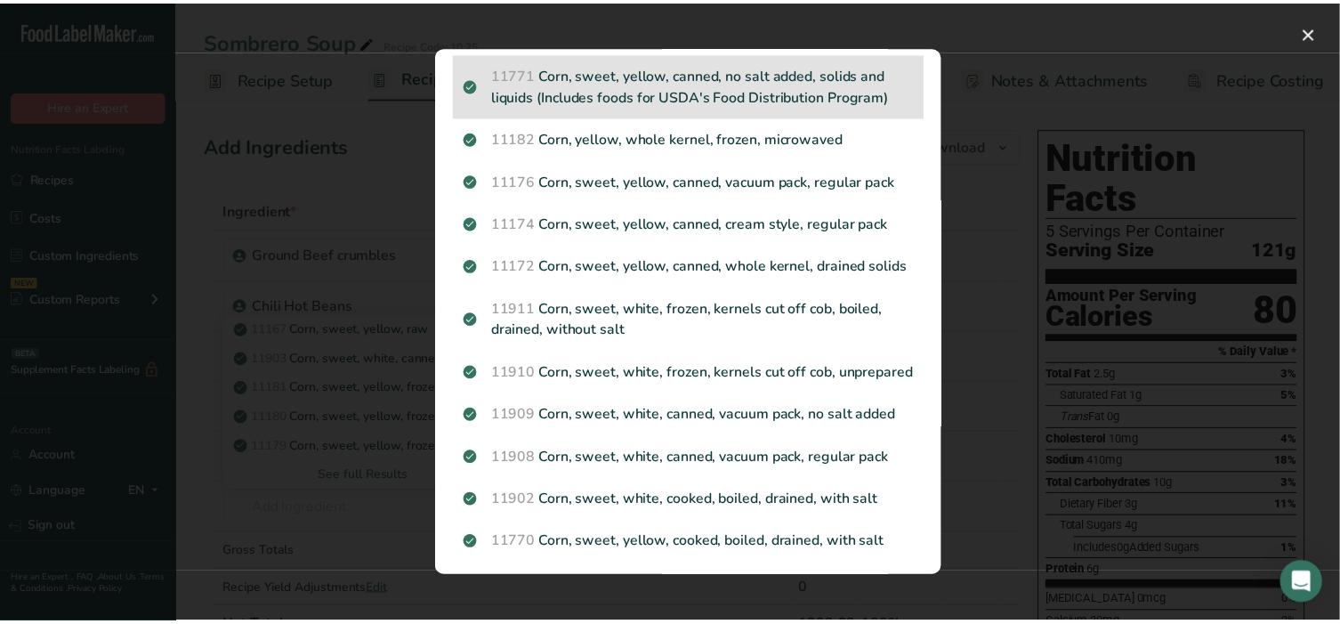
scroll to position [1224, 0]
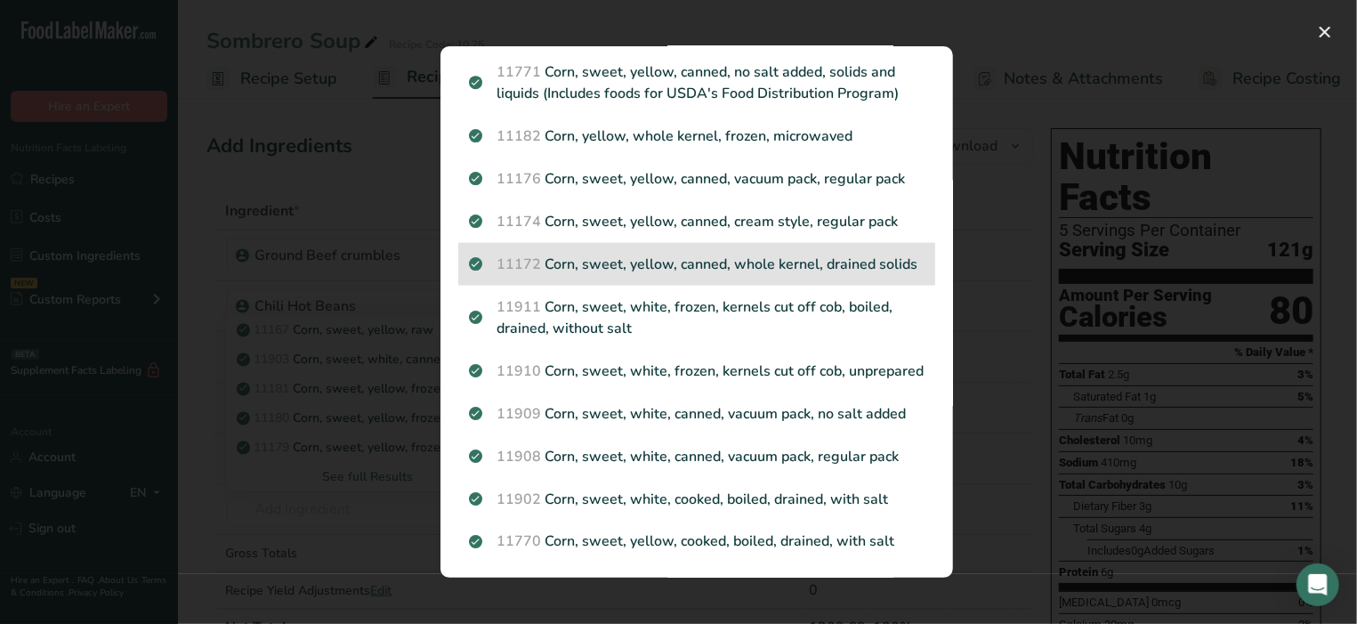
click at [627, 275] on p "11172 Corn, sweet, yellow, canned, whole kernel, drained solids" at bounding box center [697, 264] width 456 height 21
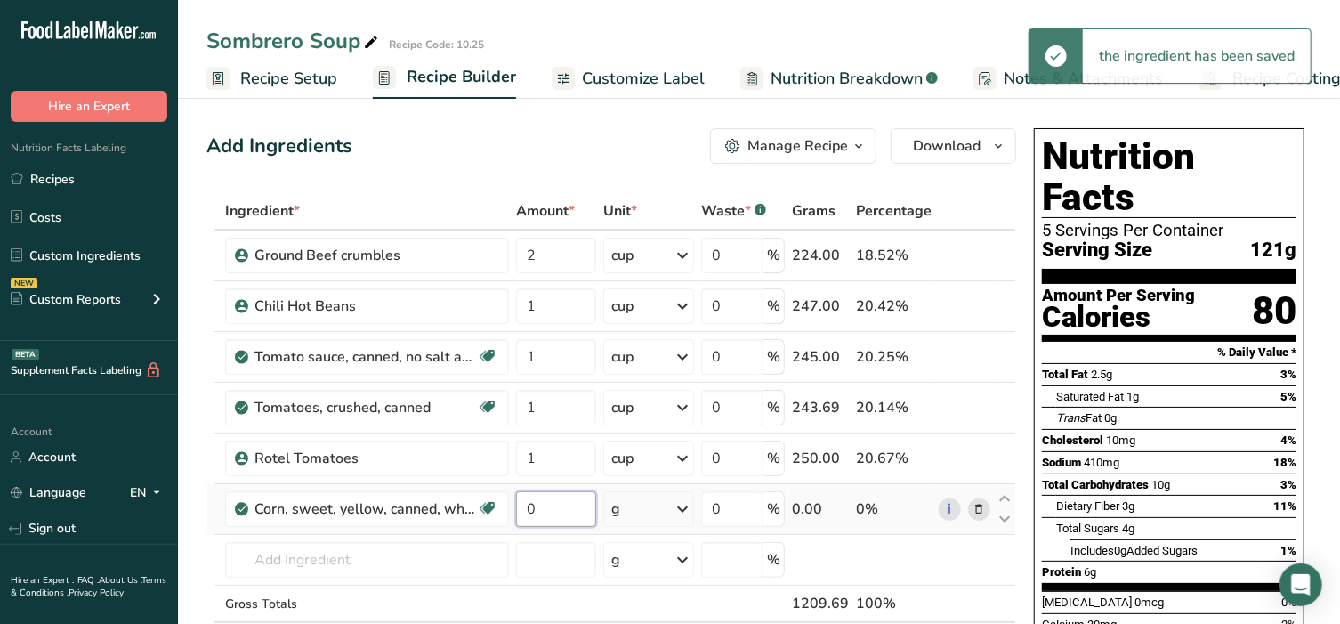
click at [575, 514] on input "0" at bounding box center [555, 509] width 79 height 36
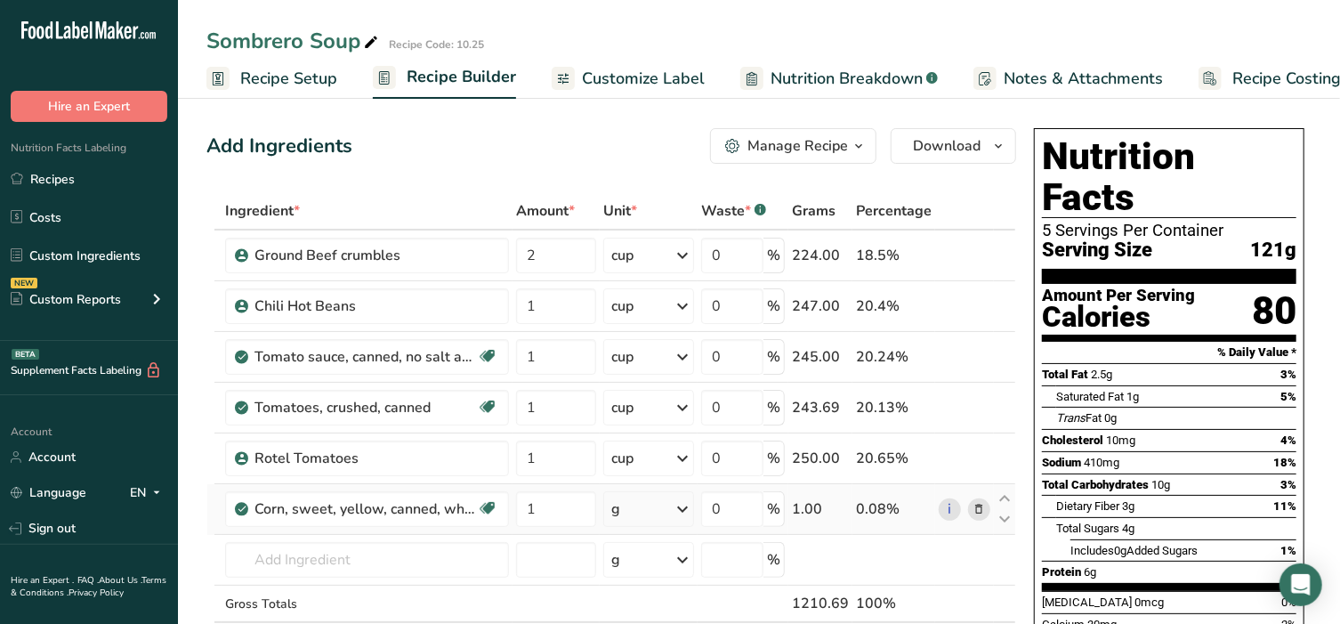
click at [668, 509] on div "Ingredient * Amount * Unit * Waste * .a-a{fill:#347362;}.b-a{fill:#fff;} Grams …" at bounding box center [611, 444] width 810 height 505
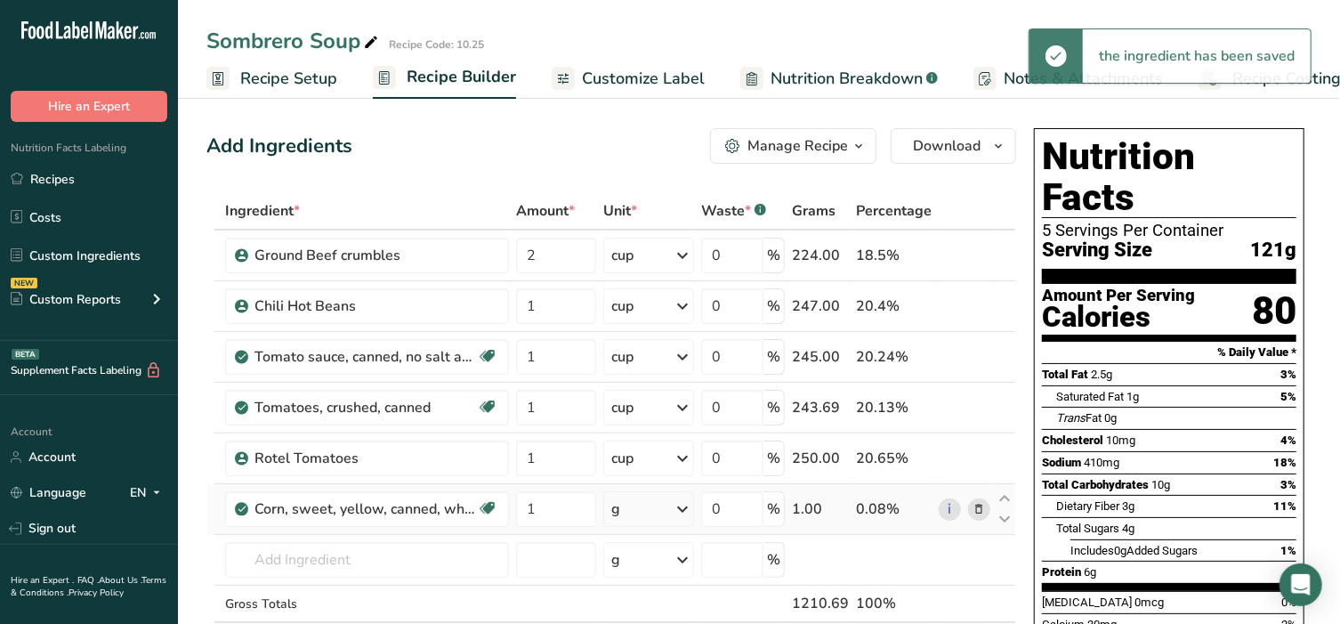
click at [668, 509] on div "g" at bounding box center [648, 509] width 91 height 36
click at [643, 565] on div "1 cup" at bounding box center [688, 569] width 149 height 26
click at [335, 560] on input "text" at bounding box center [367, 560] width 284 height 36
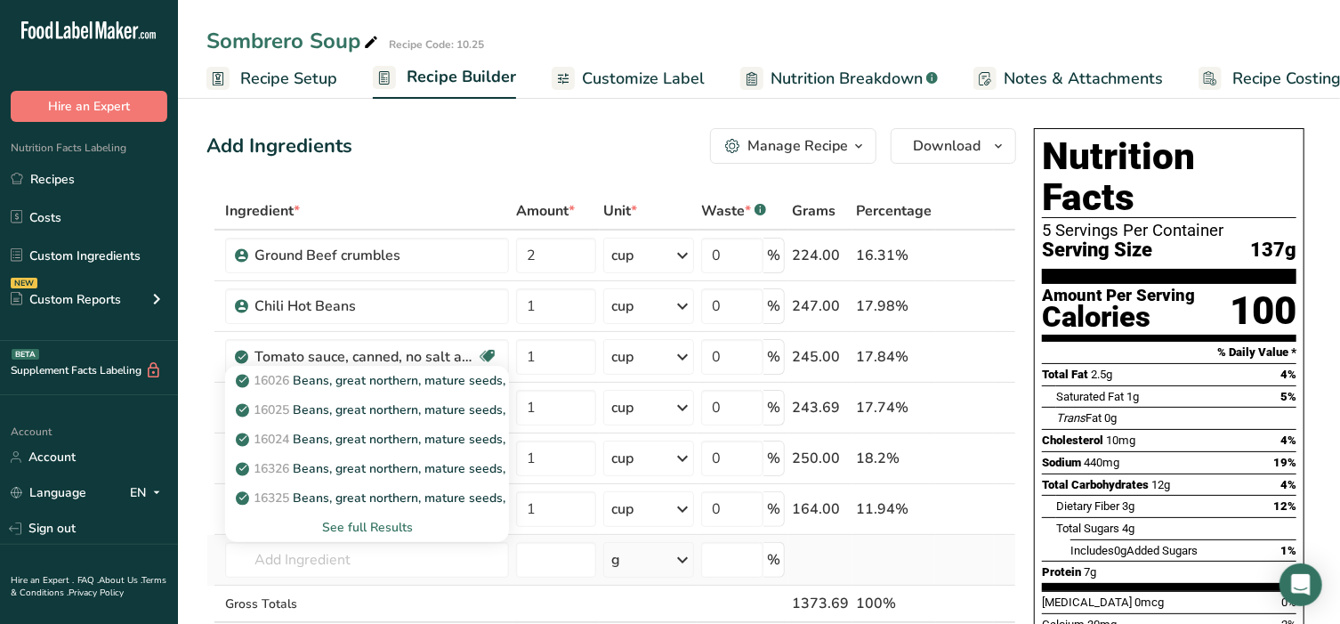
click at [359, 523] on div "See full Results" at bounding box center [366, 527] width 255 height 19
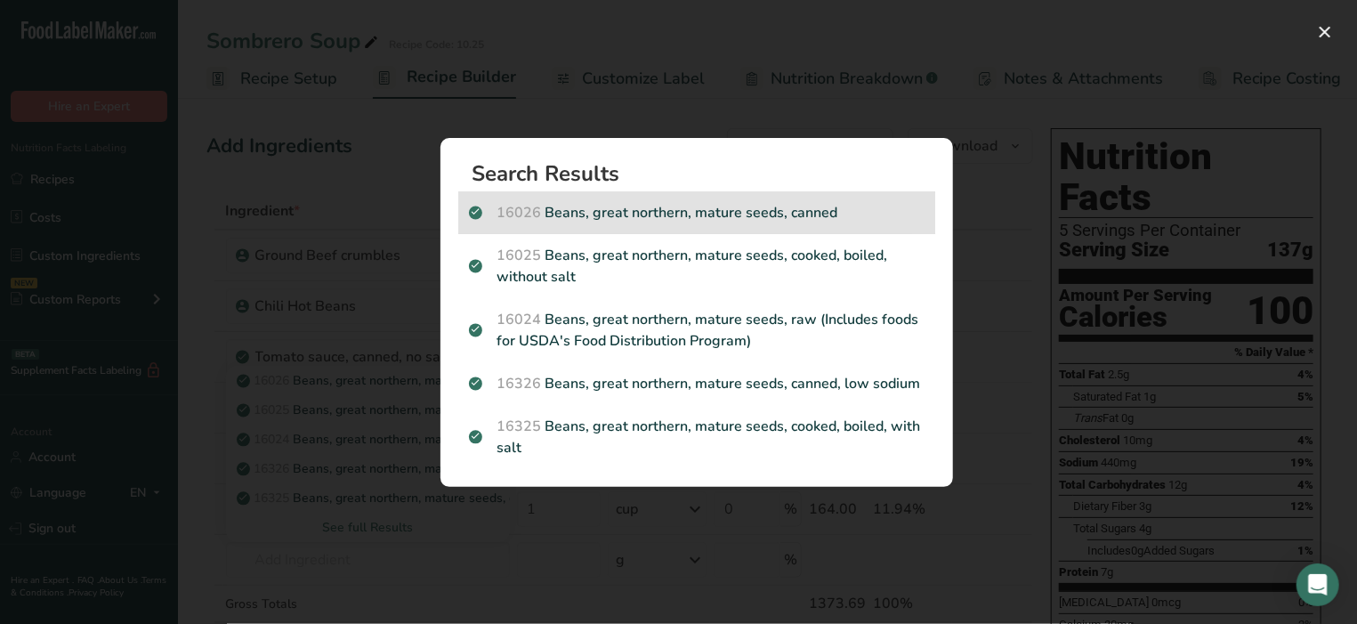
click at [608, 225] on div "16026 Beans, great northern, mature seeds, canned" at bounding box center [696, 212] width 477 height 43
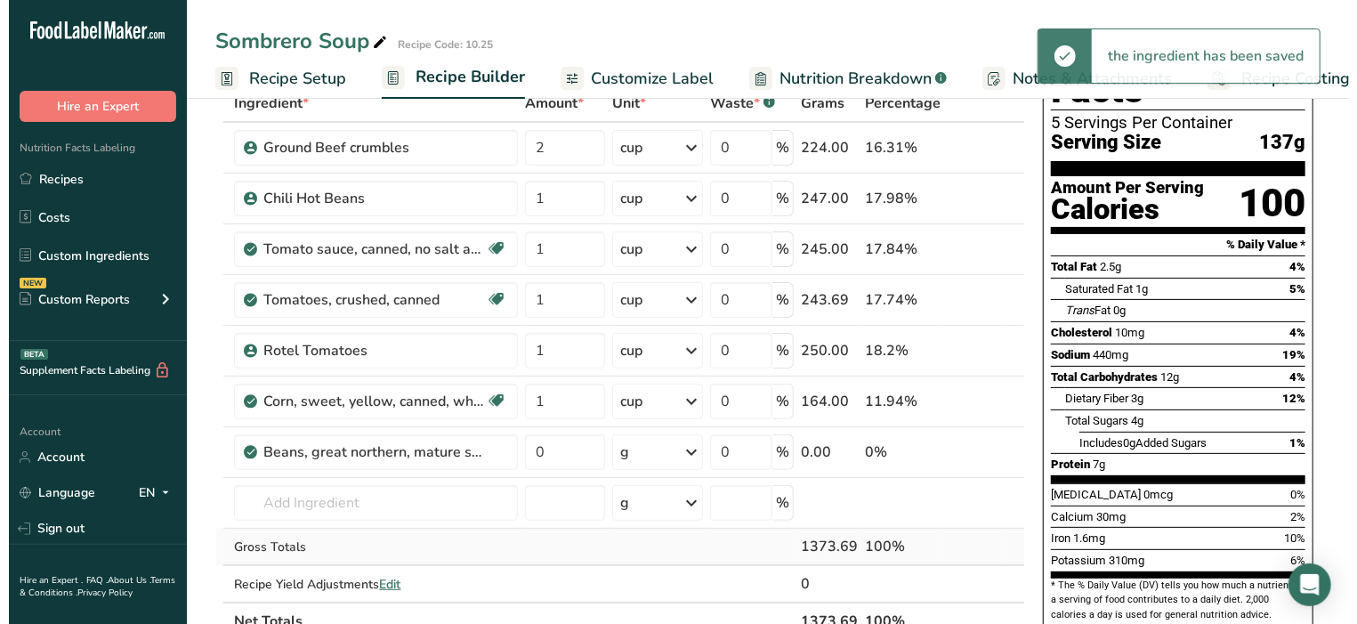
scroll to position [111, 0]
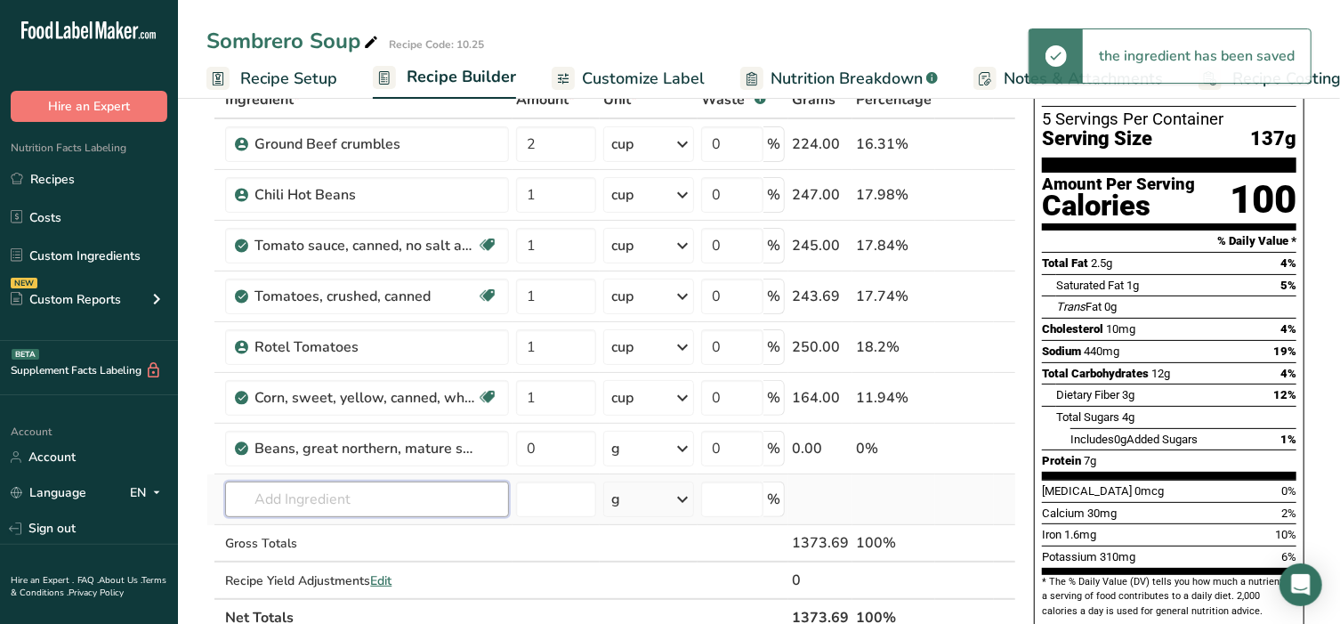
click at [401, 493] on input "text" at bounding box center [367, 499] width 284 height 36
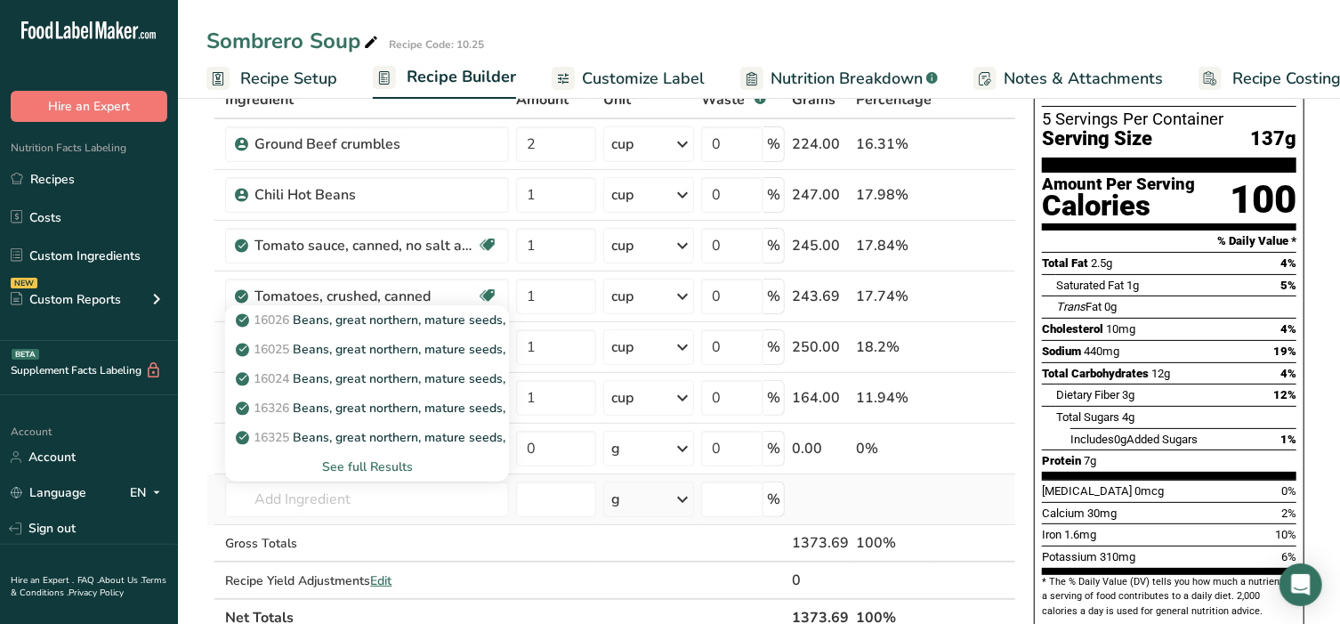
click at [369, 462] on div "See full Results" at bounding box center [366, 466] width 255 height 19
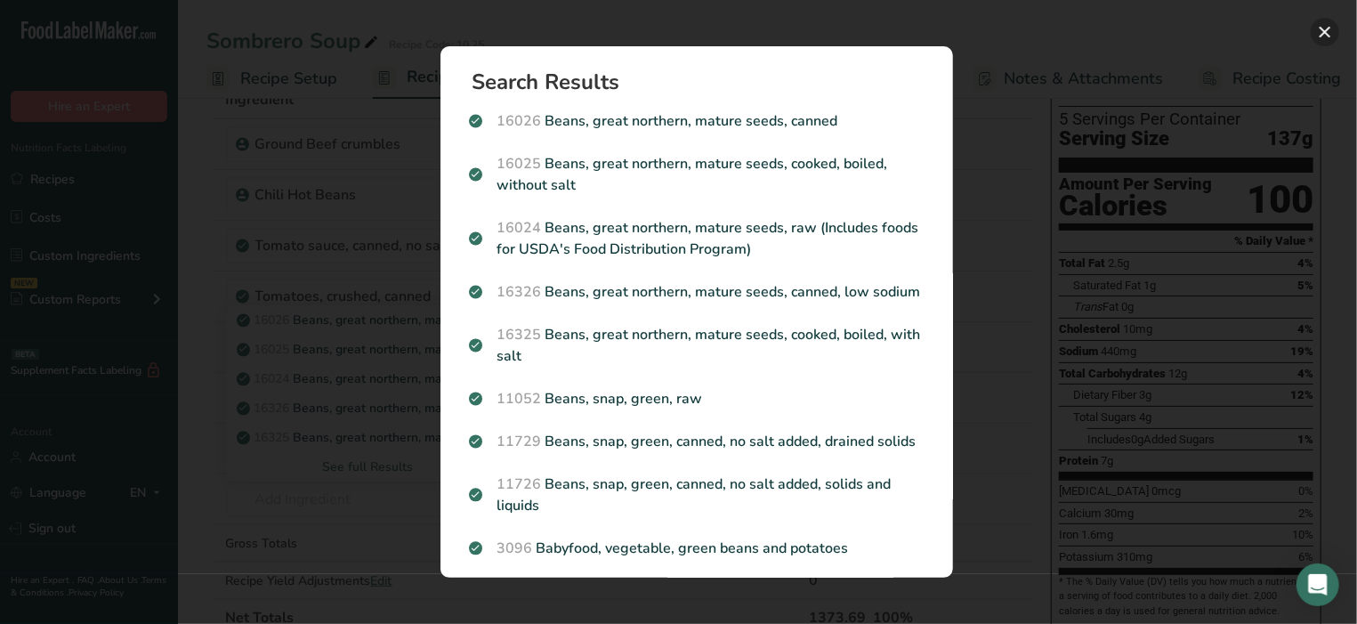
click at [1325, 26] on button "Search results modal" at bounding box center [1325, 32] width 28 height 28
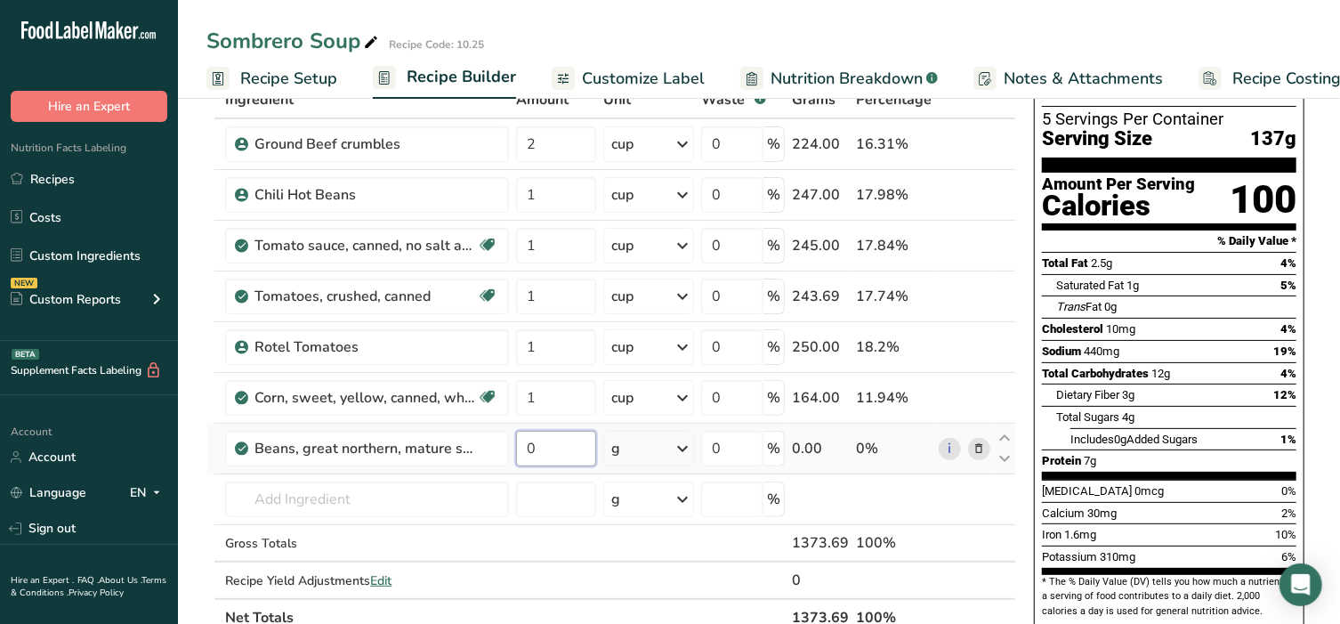
click at [559, 441] on input "0" at bounding box center [555, 449] width 79 height 36
click at [635, 448] on div "Ingredient * Amount * Unit * Waste * .a-a{fill:#347362;}.b-a{fill:#fff;} Grams …" at bounding box center [611, 358] width 810 height 555
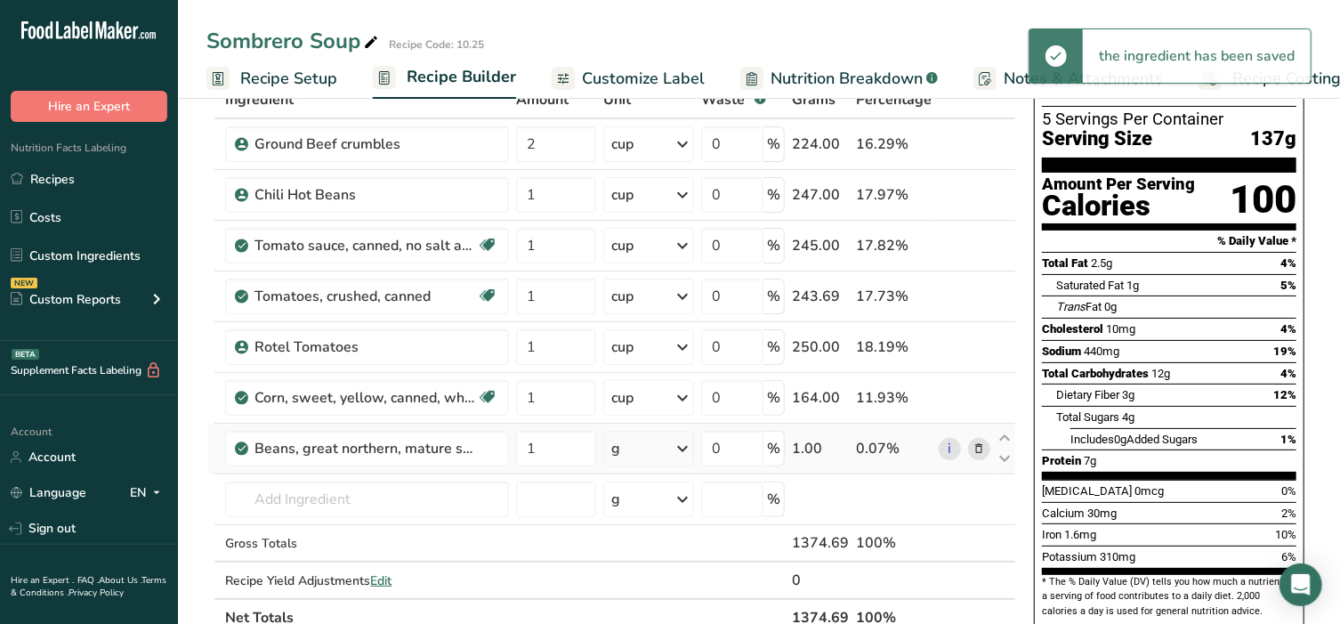
click at [635, 448] on div "g" at bounding box center [648, 449] width 91 height 36
click at [643, 505] on div "1 cup" at bounding box center [688, 509] width 149 height 26
click at [345, 503] on input "text" at bounding box center [367, 499] width 284 height 36
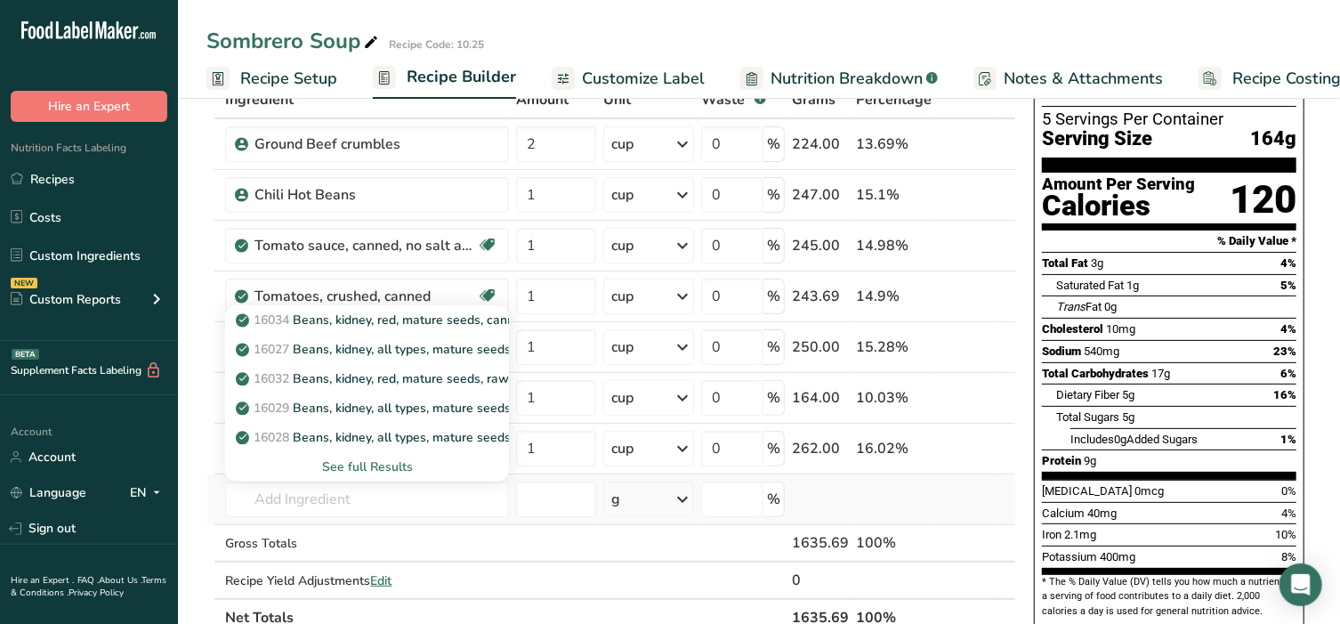
click at [376, 462] on div "See full Results" at bounding box center [366, 466] width 255 height 19
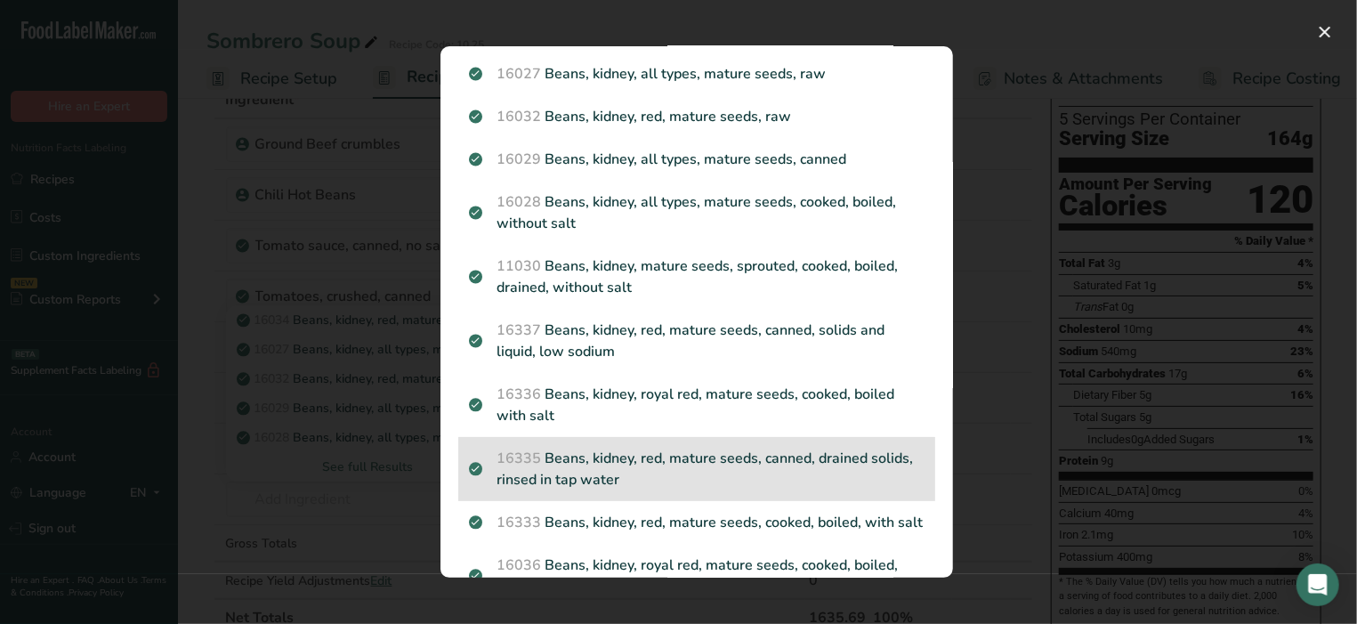
click at [599, 458] on p "16335 Beans, kidney, red, mature seeds, canned, drained solids, rinsed in tap w…" at bounding box center [697, 469] width 456 height 43
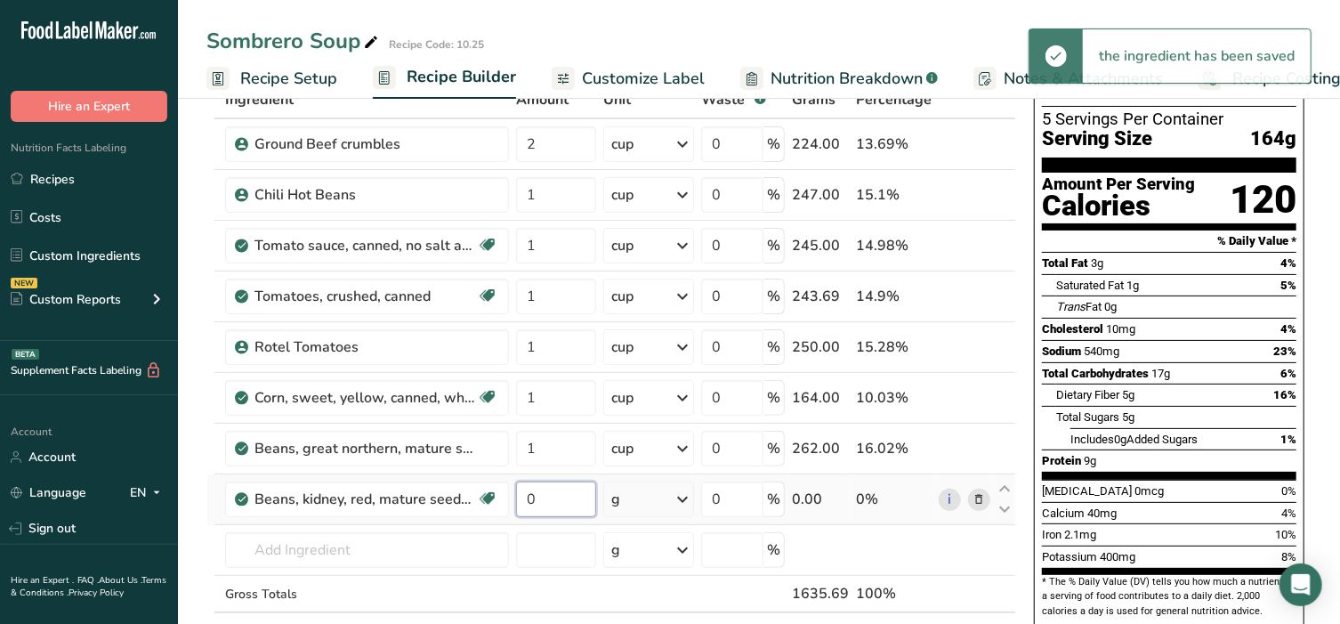
click at [552, 488] on input "0" at bounding box center [555, 499] width 79 height 36
click at [634, 489] on div "Ingredient * Amount * Unit * Waste * .a-a{fill:#347362;}.b-a{fill:#fff;} Grams …" at bounding box center [611, 384] width 810 height 606
click at [637, 495] on div "g" at bounding box center [648, 499] width 91 height 36
click at [642, 553] on div "1 cup cup rinsed solids" at bounding box center [688, 559] width 149 height 26
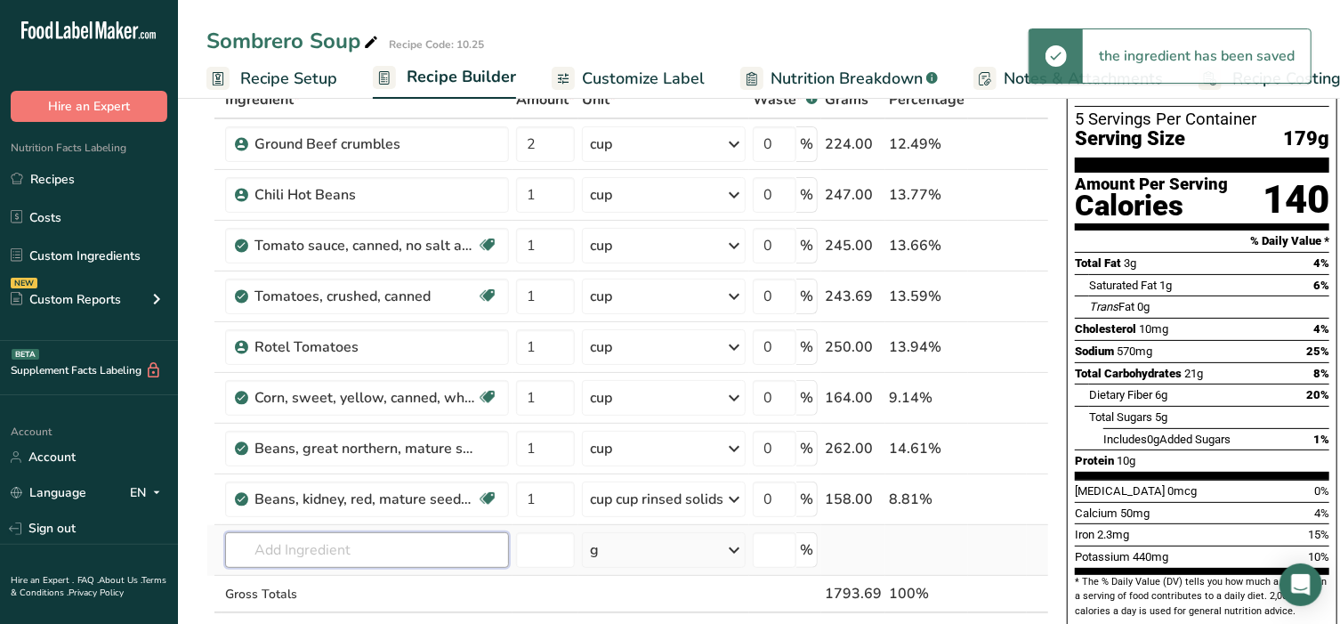
click at [313, 541] on input "text" at bounding box center [367, 550] width 284 height 36
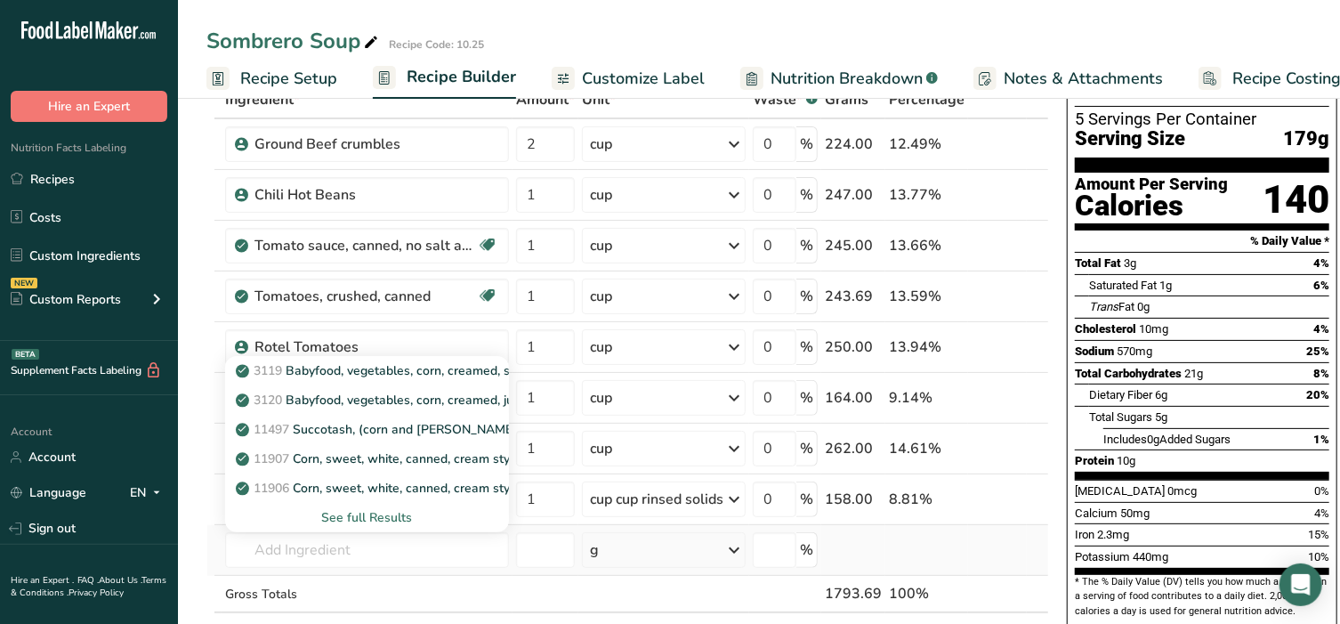
click at [375, 516] on div "See full Results" at bounding box center [366, 517] width 255 height 19
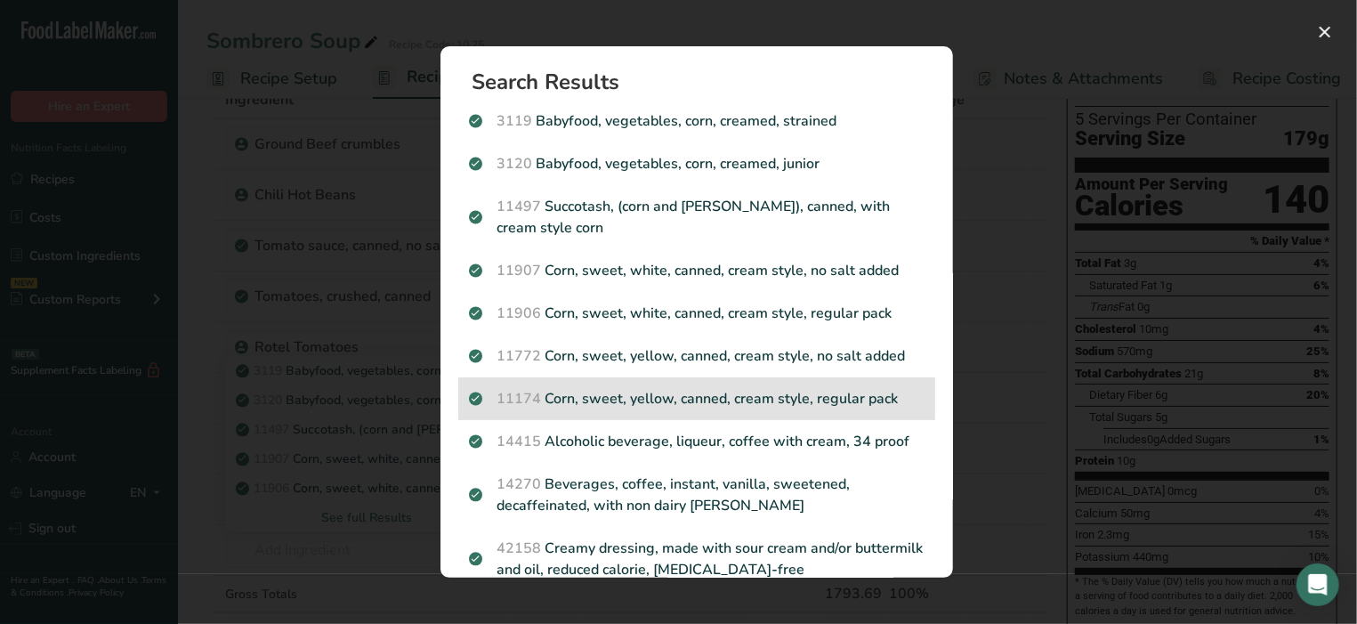
click at [643, 406] on p "11174 Corn, sweet, yellow, canned, cream style, regular pack" at bounding box center [697, 398] width 456 height 21
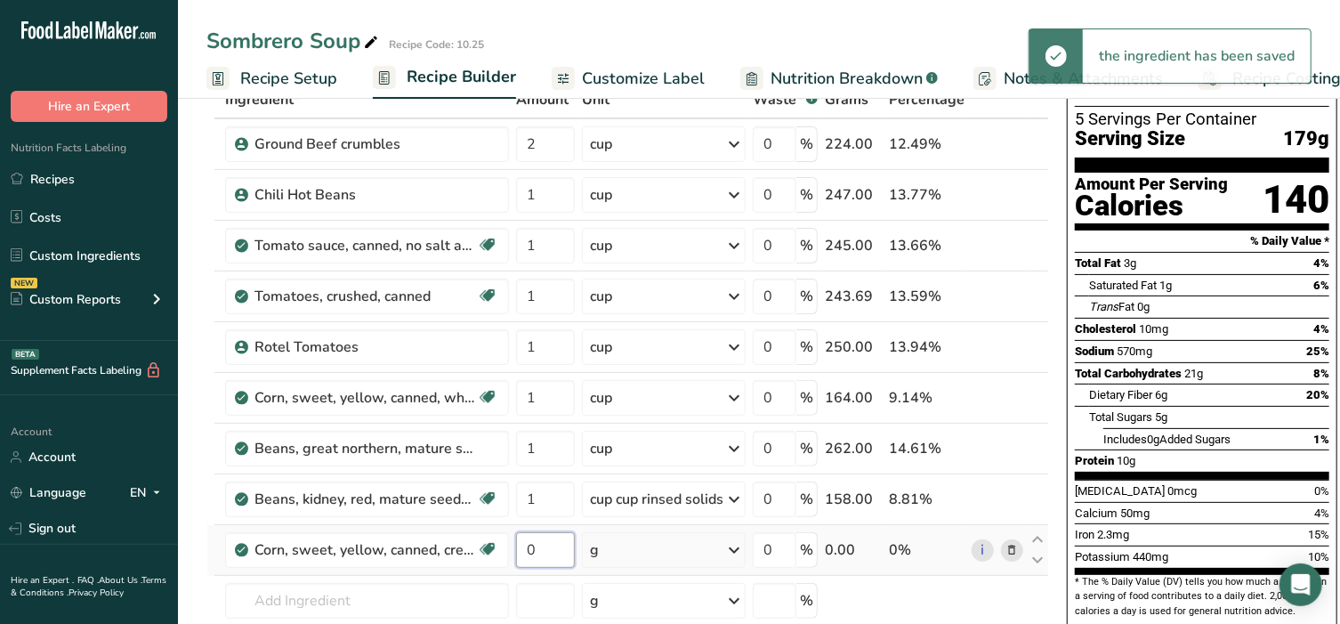
click at [551, 555] on input "0" at bounding box center [545, 550] width 59 height 36
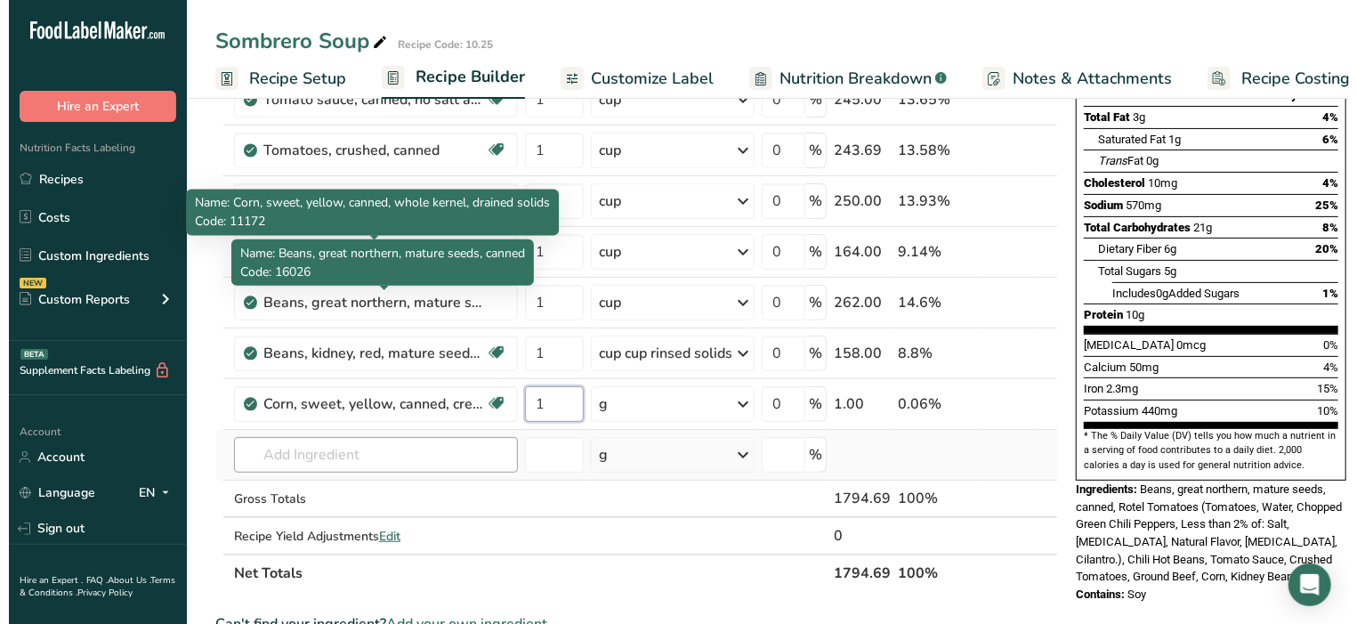
scroll to position [260, 0]
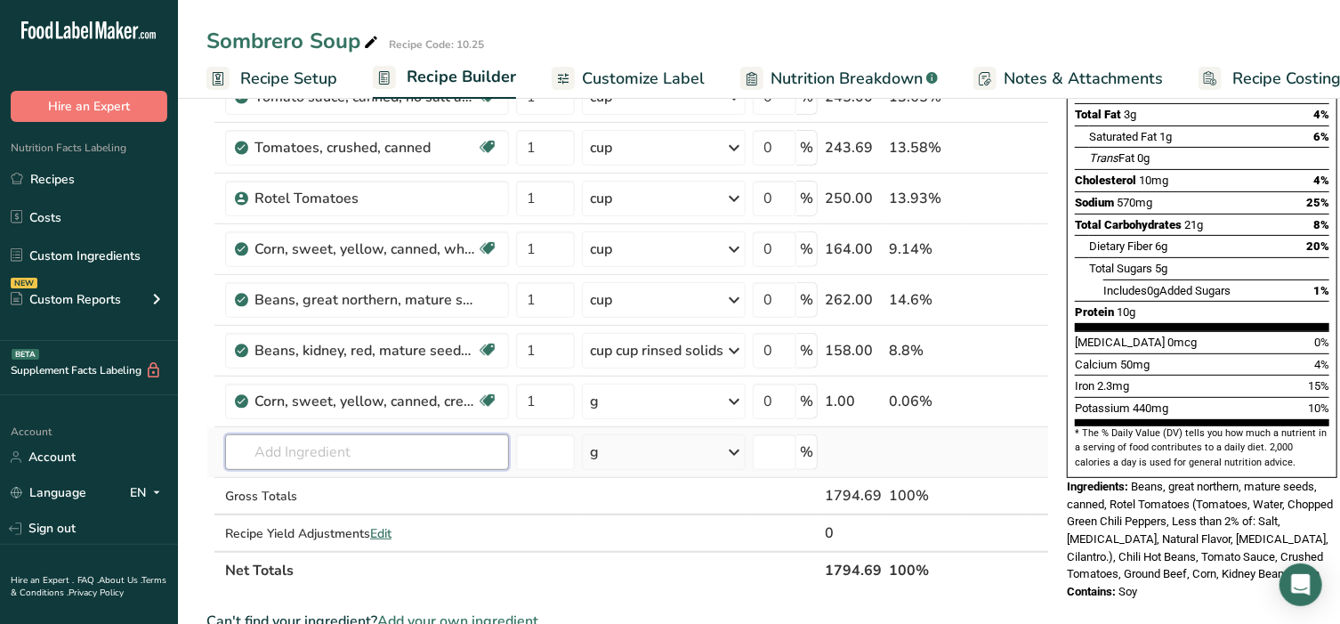
click at [350, 447] on div "Ingredient * Amount * Unit * Waste * .a-a{fill:#347362;}.b-a{fill:#fff;} Grams …" at bounding box center [627, 260] width 843 height 657
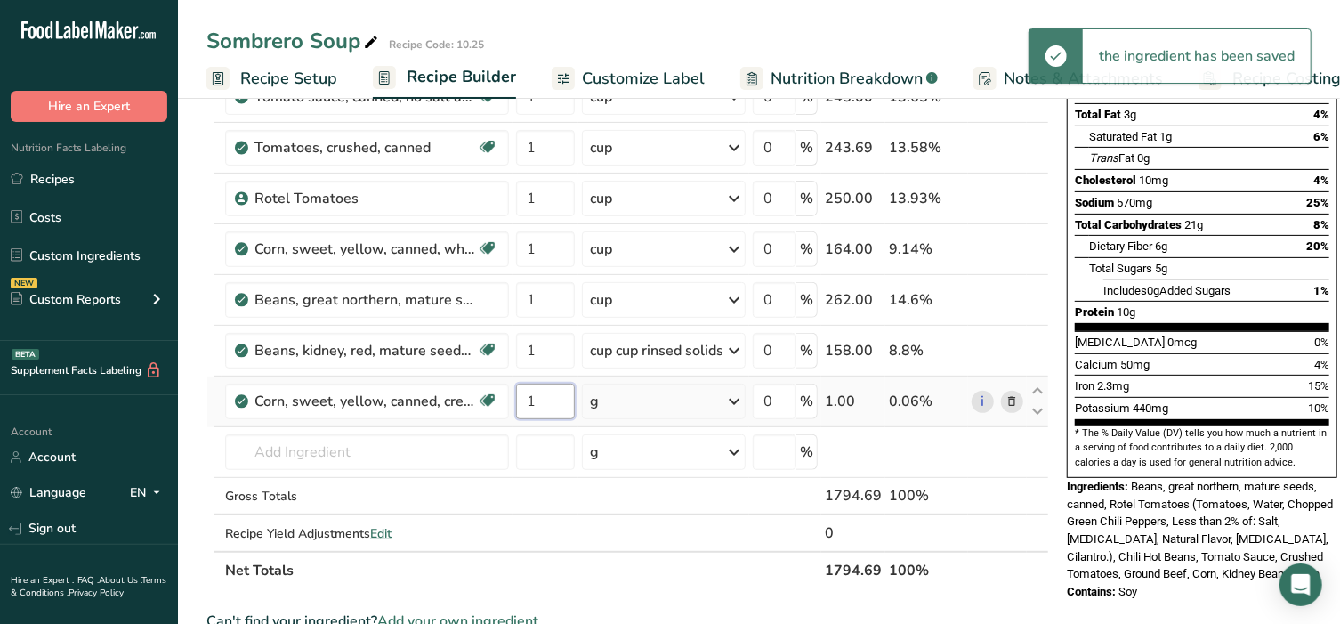
click at [553, 398] on input "1" at bounding box center [545, 402] width 59 height 36
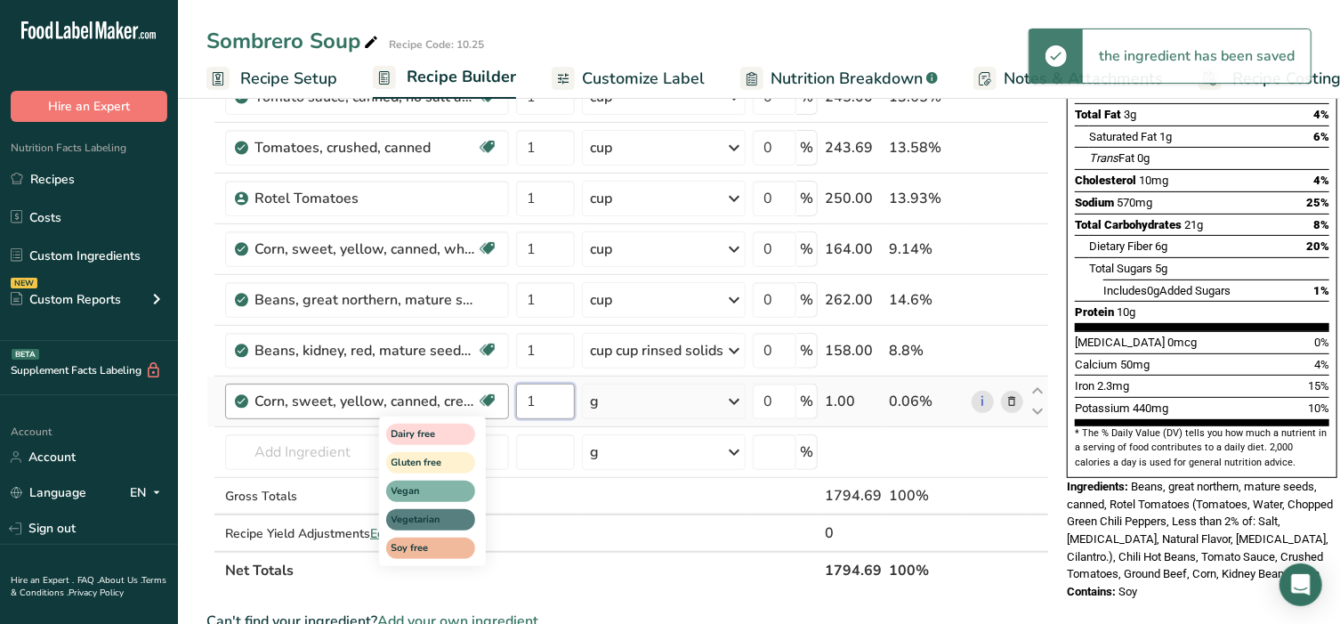
drag, startPoint x: 553, startPoint y: 398, endPoint x: 510, endPoint y: 386, distance: 44.3
click at [496, 390] on tr "Corn, sweet, yellow, canned, cream style, regular pack Dairy free Gluten free V…" at bounding box center [627, 401] width 841 height 51
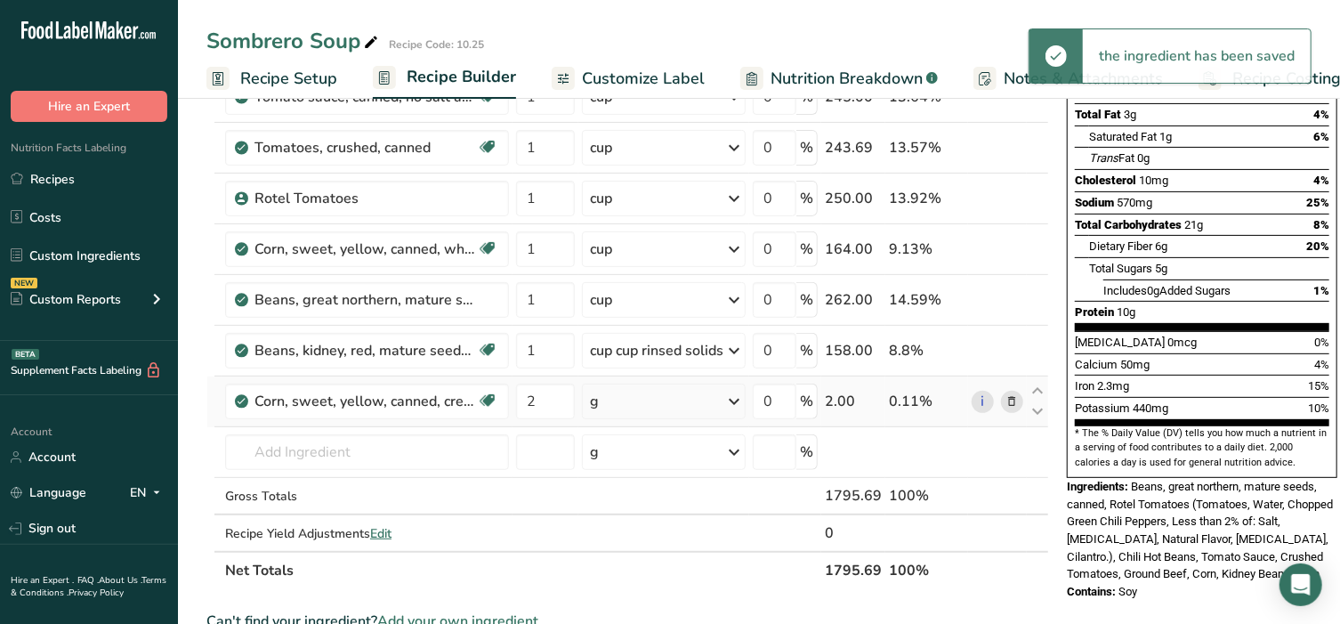
click at [688, 401] on div "Ingredient * Amount * Unit * Waste * .a-a{fill:#347362;}.b-a{fill:#fff;} Grams …" at bounding box center [627, 260] width 843 height 657
click at [687, 401] on div "g" at bounding box center [664, 402] width 164 height 36
click at [630, 466] on div "1 cup" at bounding box center [667, 461] width 149 height 26
click at [318, 450] on input "text" at bounding box center [367, 452] width 284 height 36
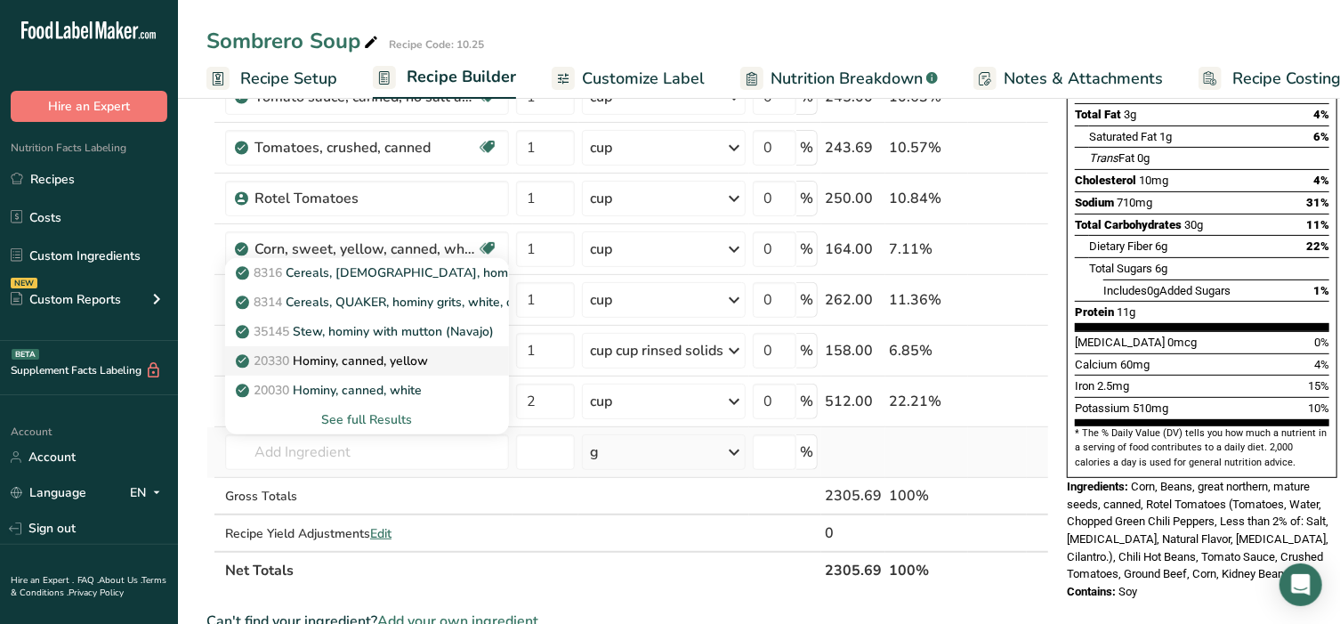
click at [349, 357] on p "20330 Hominy, canned, yellow" at bounding box center [333, 360] width 189 height 19
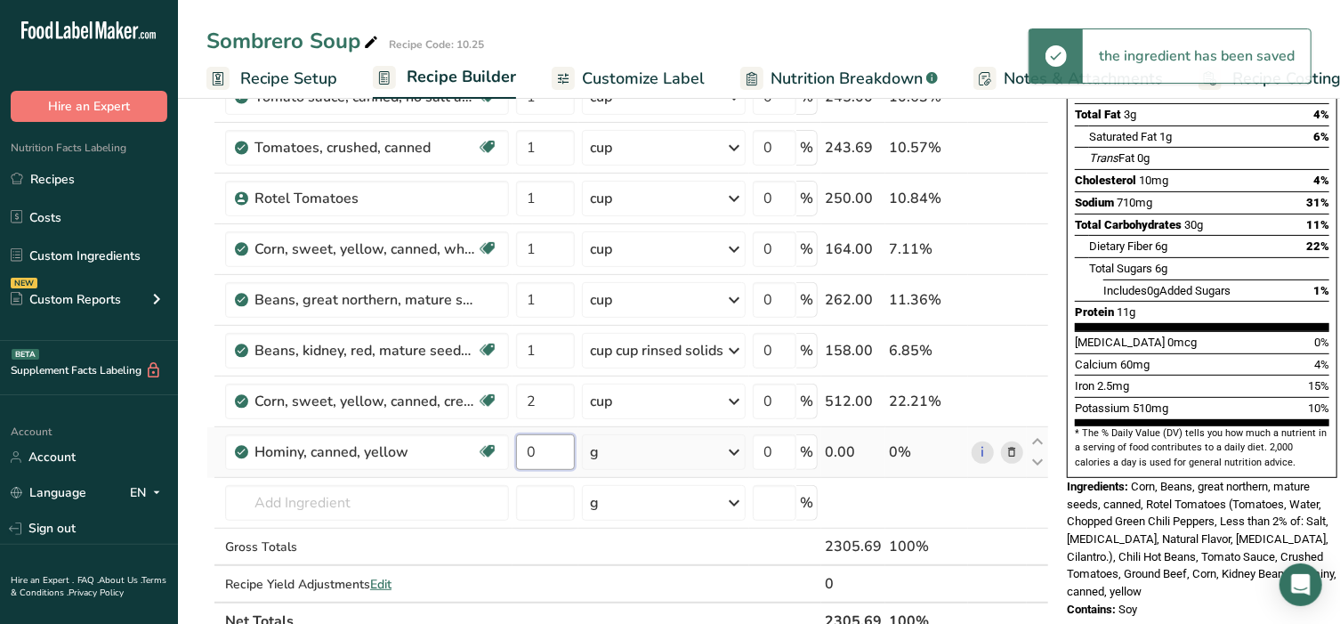
click at [542, 448] on input "0" at bounding box center [545, 452] width 59 height 36
drag, startPoint x: 542, startPoint y: 448, endPoint x: 513, endPoint y: 448, distance: 29.4
click at [513, 448] on td "0" at bounding box center [546, 452] width 66 height 51
click at [639, 453] on div "Ingredient * Amount * Unit * Waste * .a-a{fill:#347362;}.b-a{fill:#fff;} Grams …" at bounding box center [627, 285] width 843 height 707
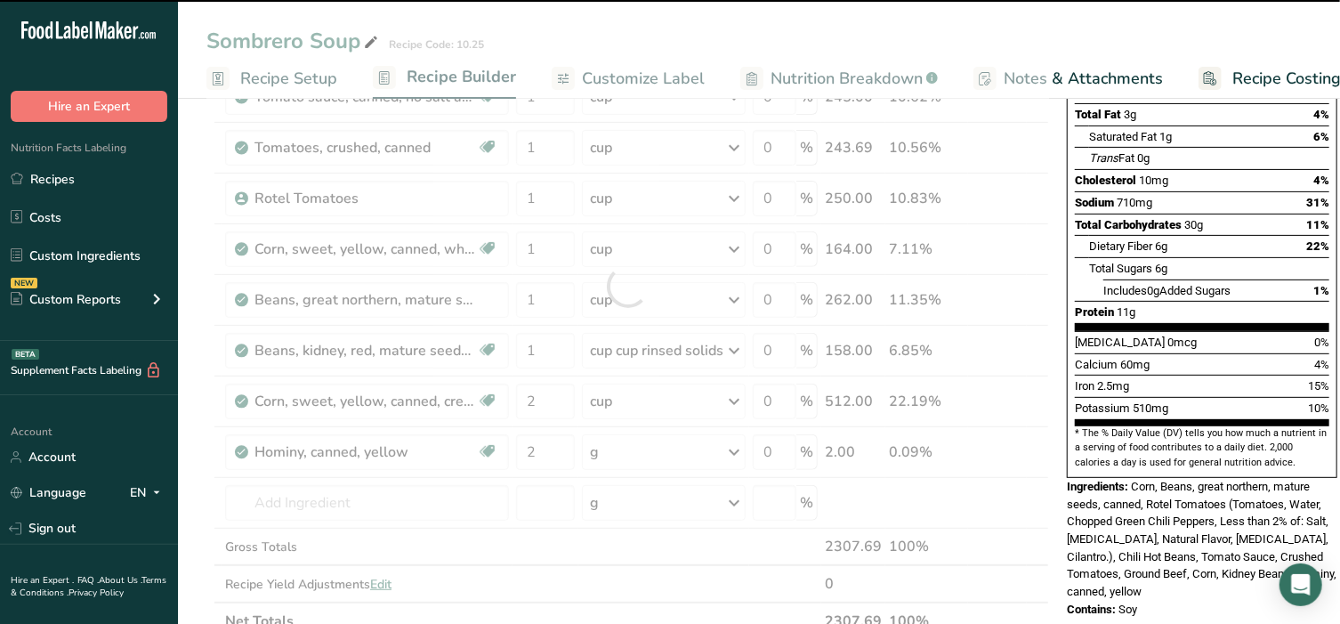
click at [640, 453] on div "g" at bounding box center [664, 452] width 164 height 36
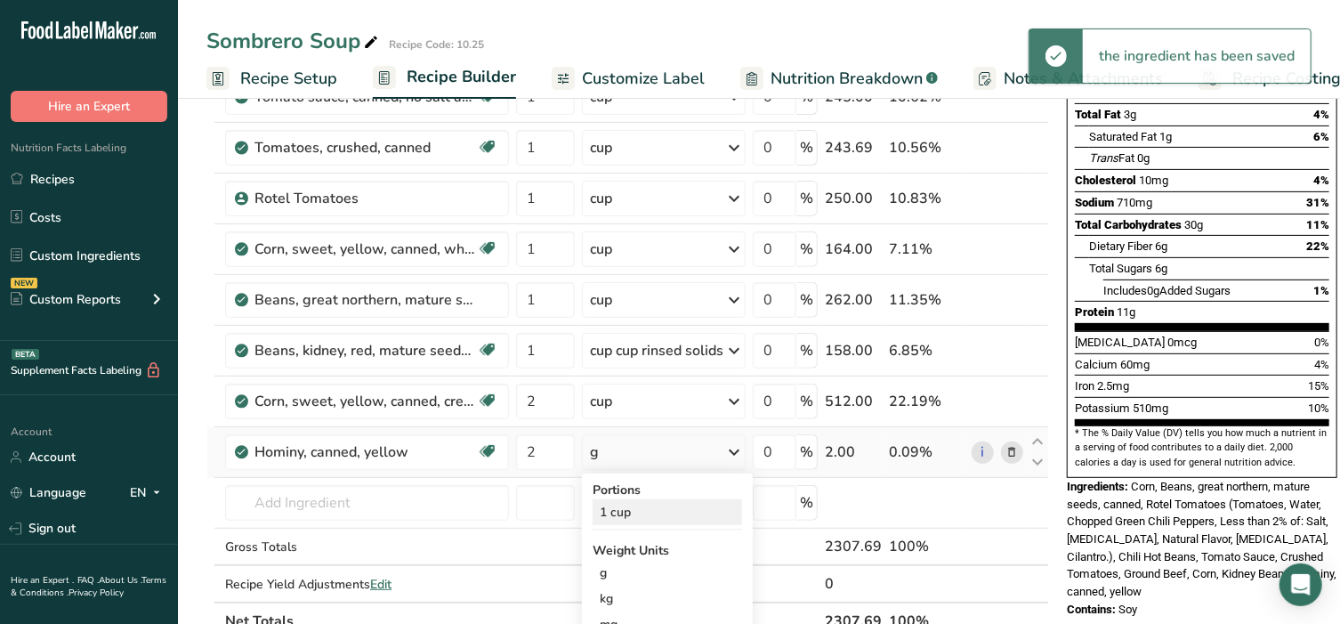
click at [626, 502] on div "1 cup" at bounding box center [667, 512] width 149 height 26
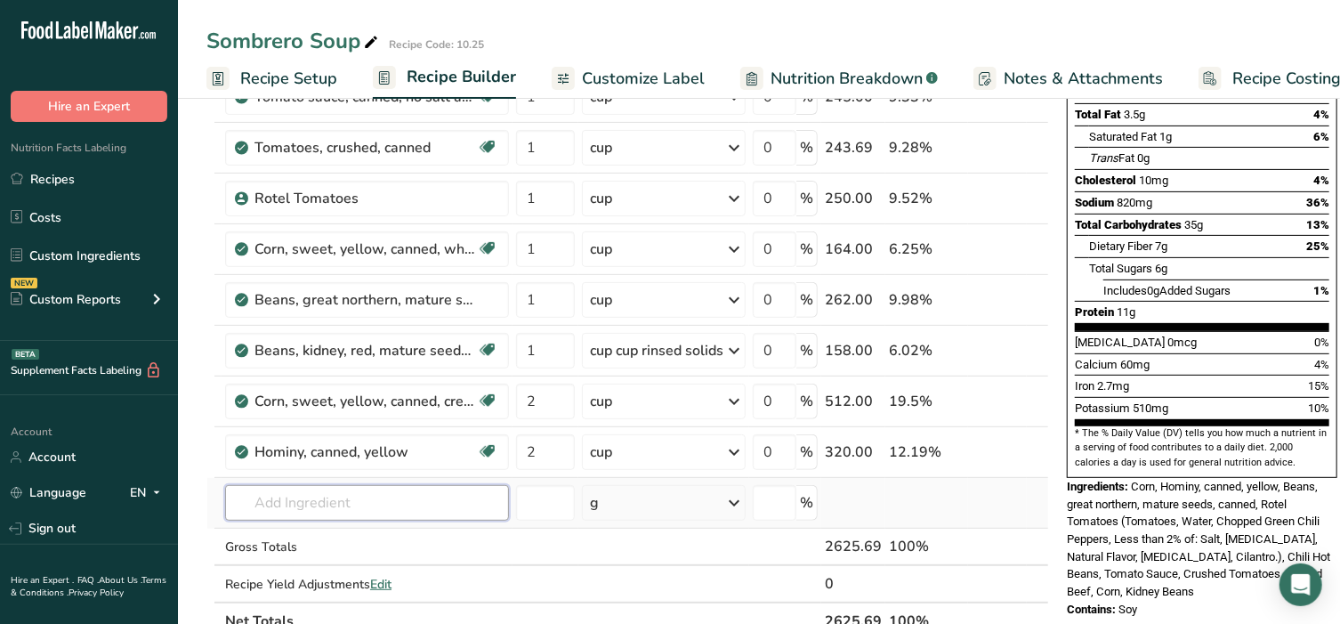
click at [327, 509] on input "text" at bounding box center [367, 503] width 284 height 36
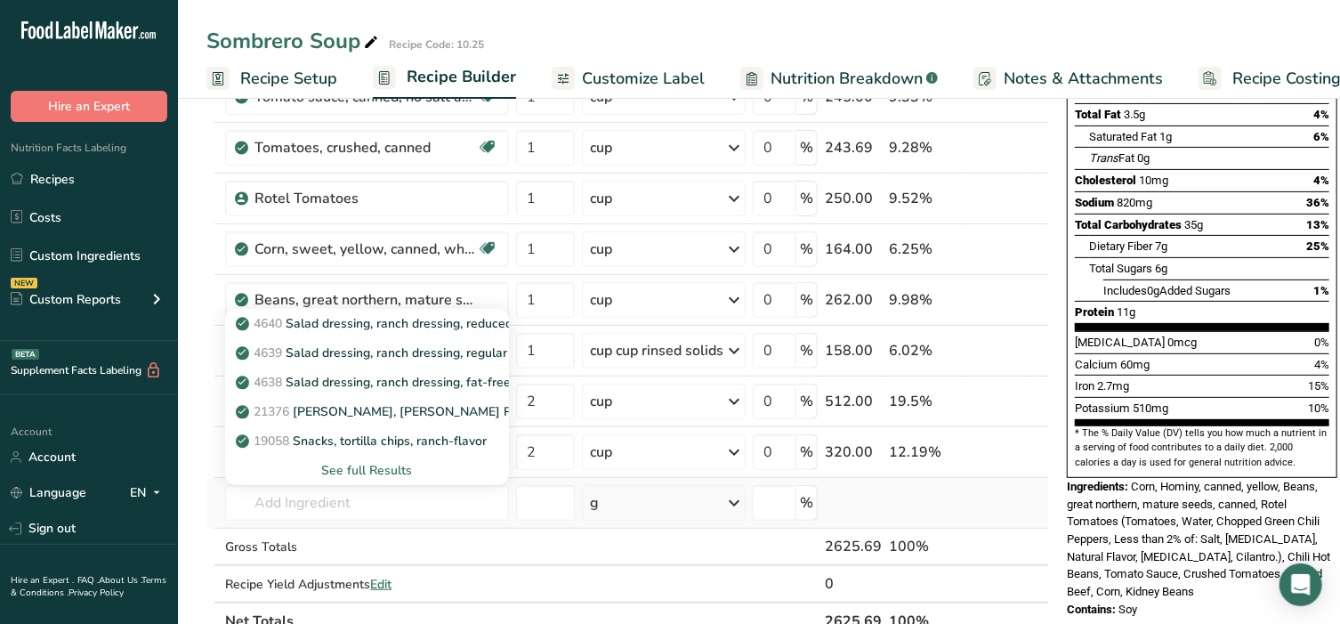
click at [368, 464] on div "See full Results" at bounding box center [366, 470] width 255 height 19
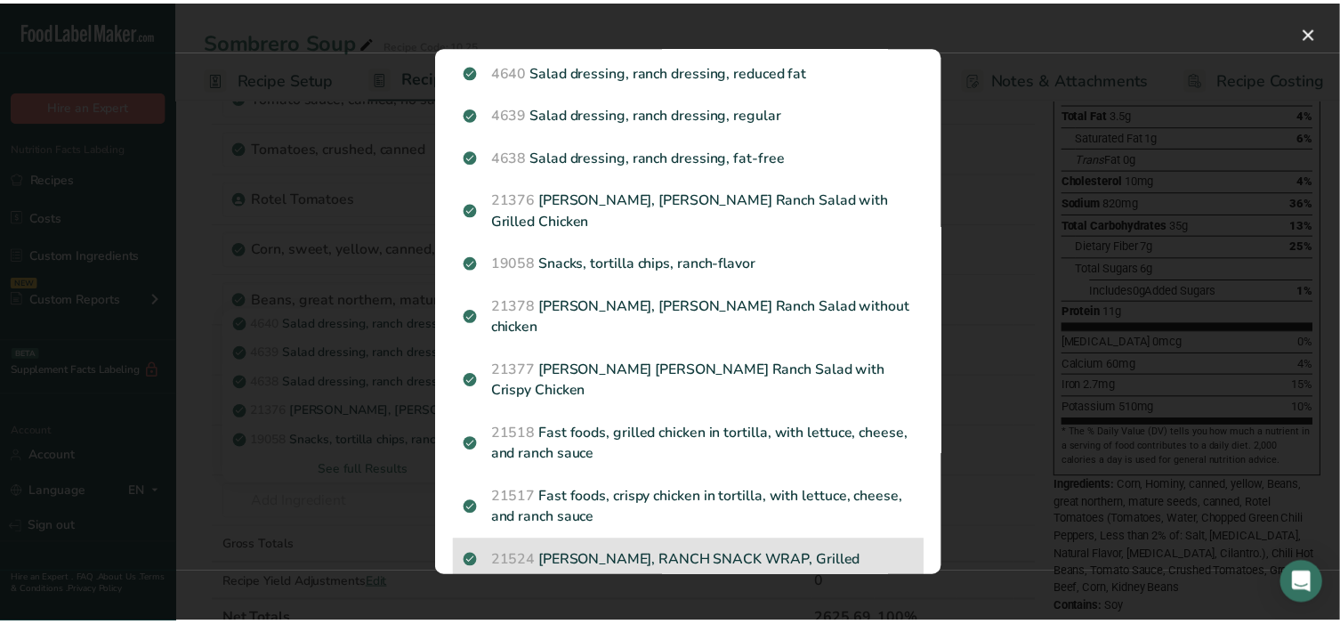
scroll to position [222, 0]
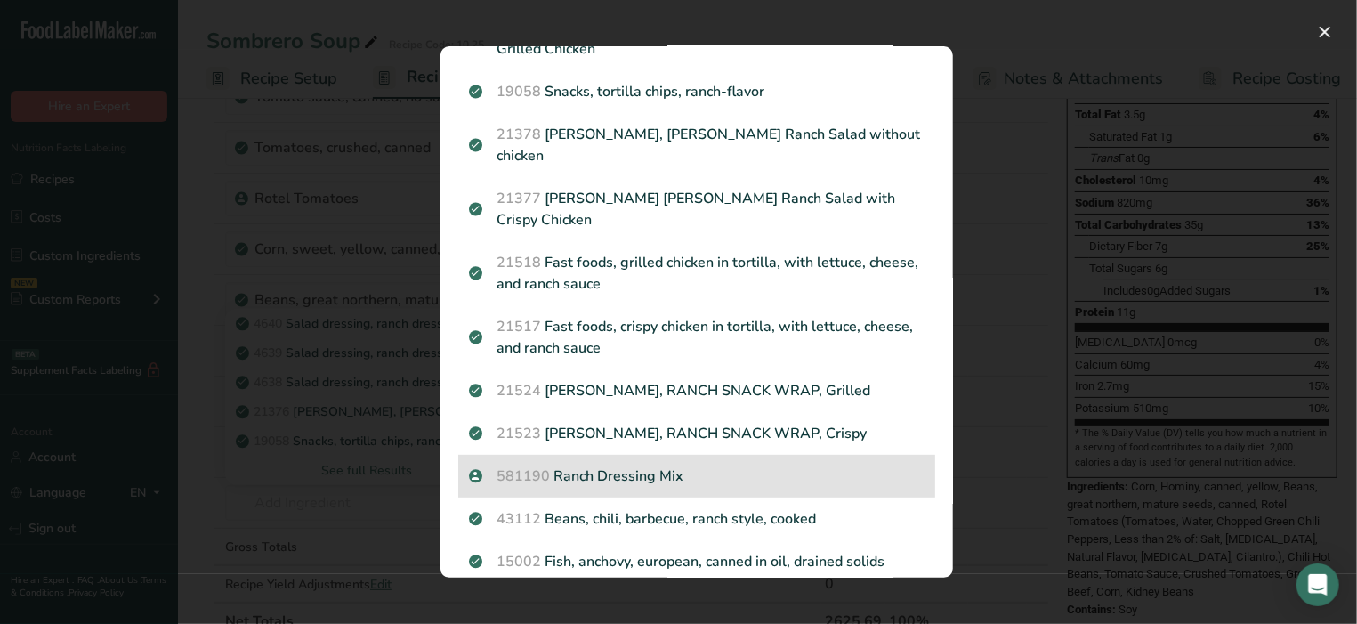
click at [664, 465] on p "581190 Ranch Dressing Mix" at bounding box center [697, 475] width 456 height 21
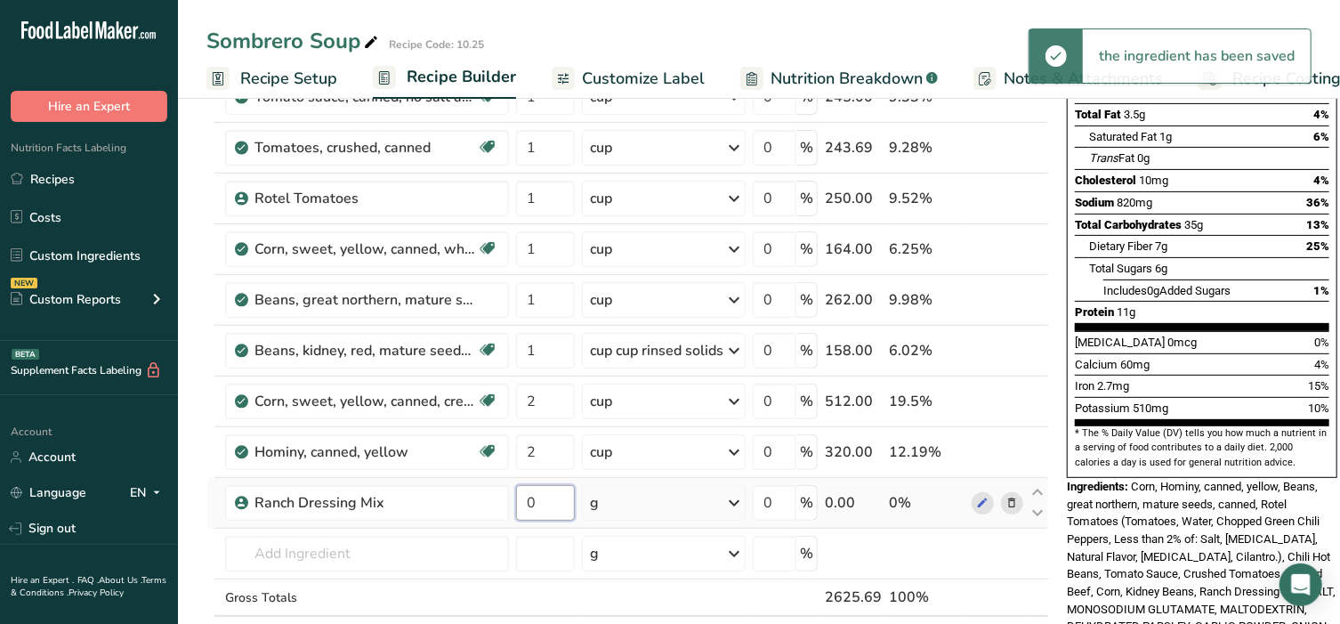
click at [539, 498] on input "0" at bounding box center [545, 503] width 59 height 36
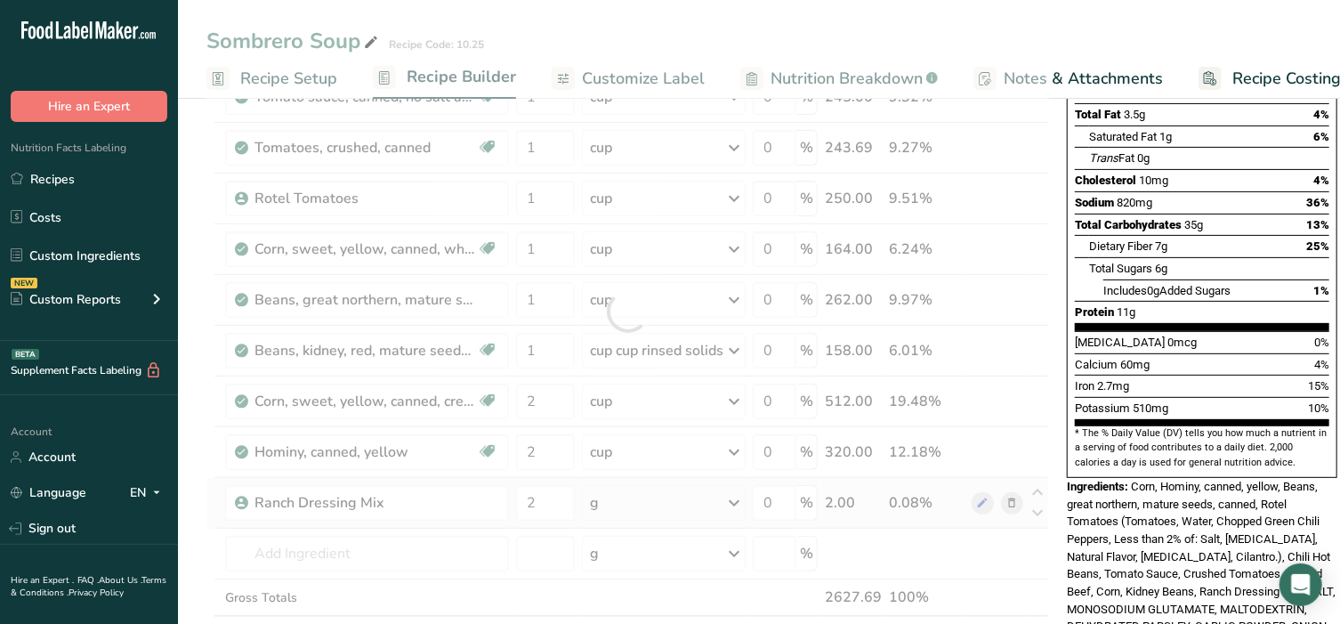
click at [638, 504] on div "Ingredient * Amount * Unit * Waste * .a-a{fill:#347362;}.b-a{fill:#fff;} Grams …" at bounding box center [627, 311] width 843 height 758
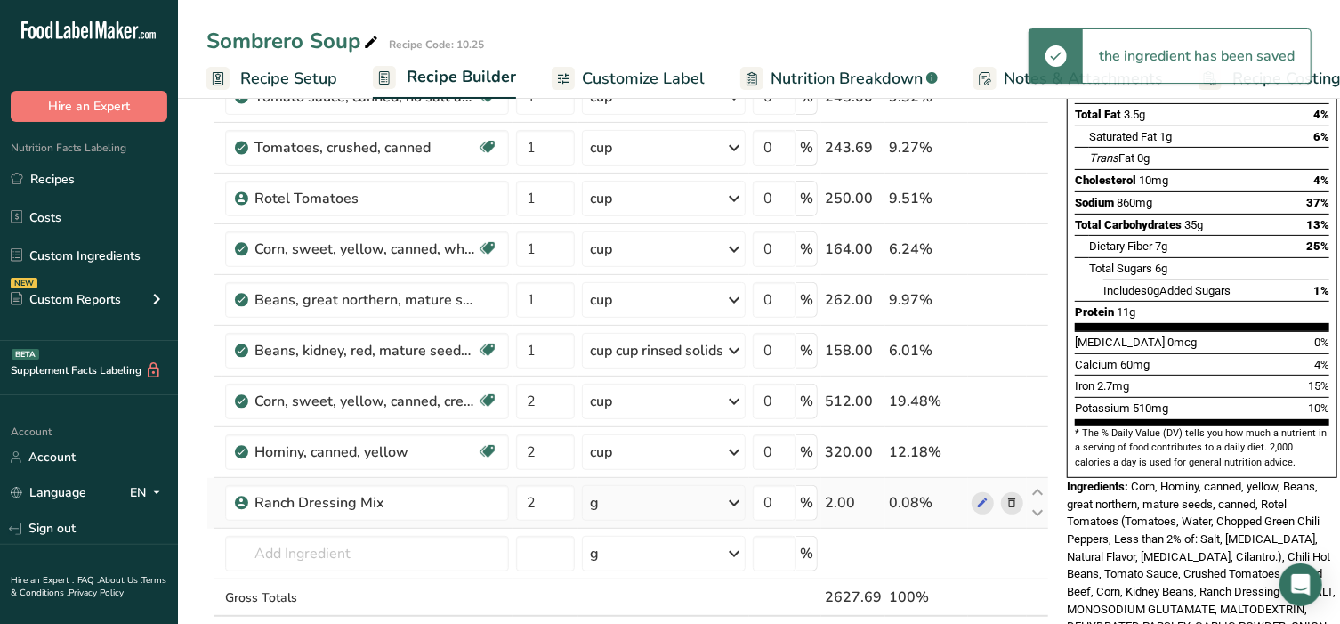
click at [638, 504] on div "g" at bounding box center [664, 503] width 164 height 36
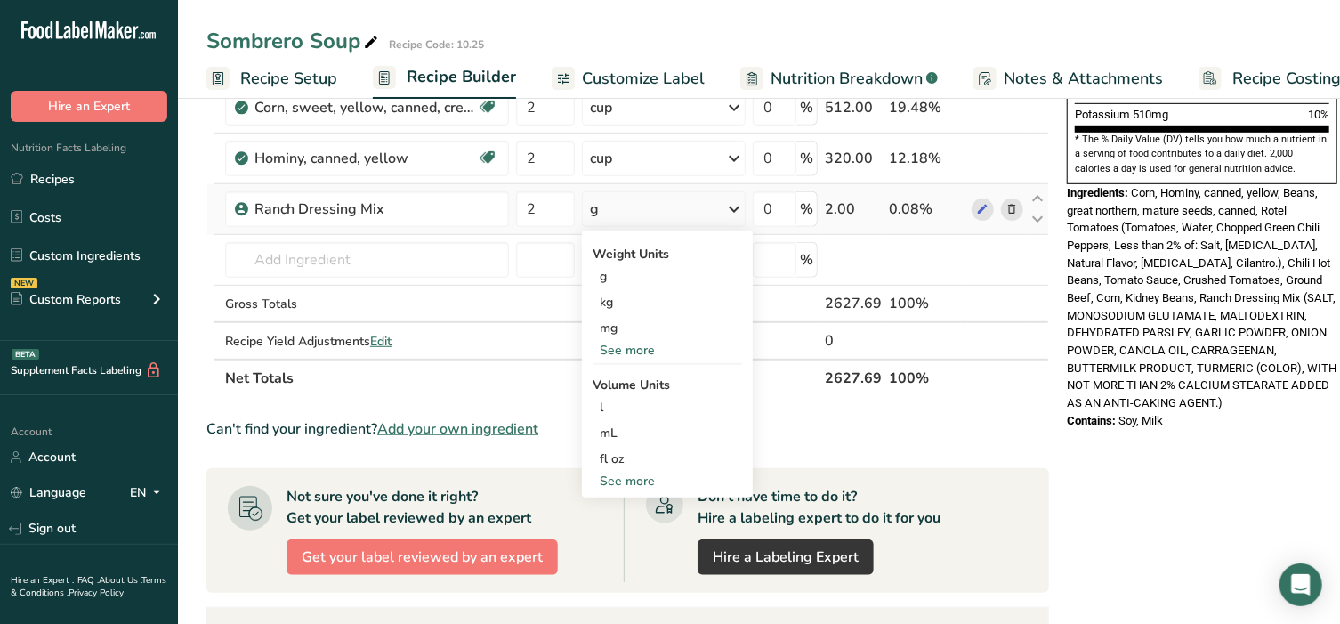
scroll to position [556, 0]
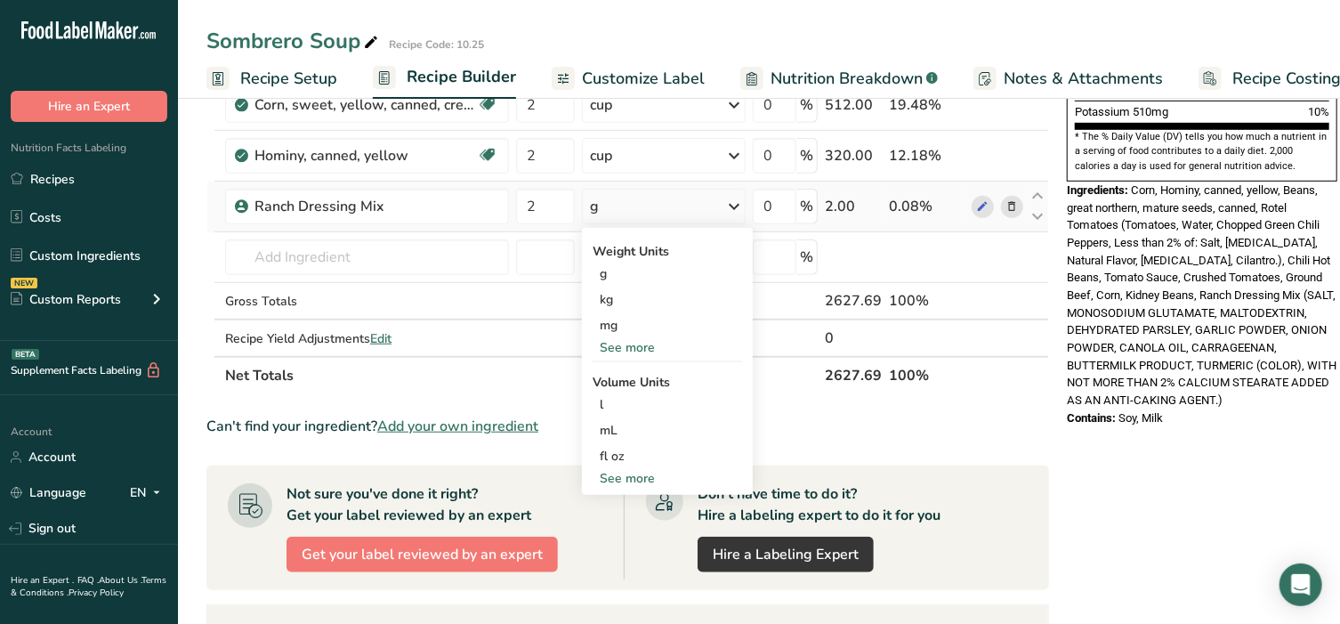
click at [630, 475] on div "See more" at bounding box center [667, 478] width 149 height 19
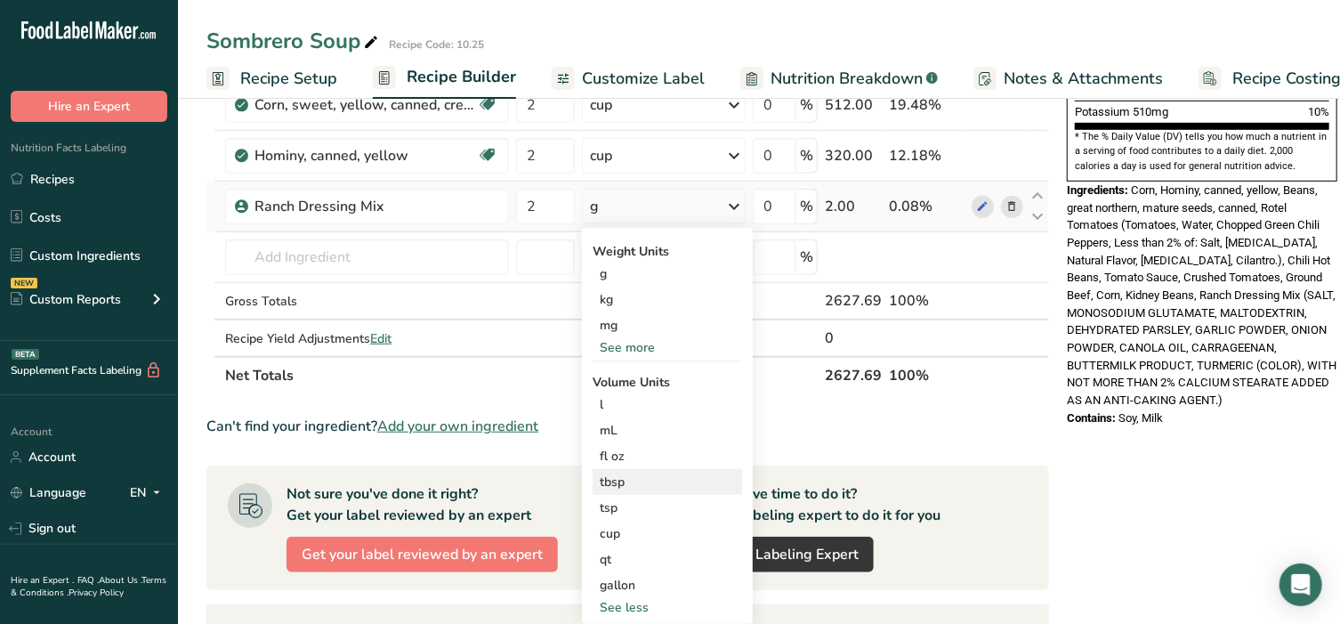
click at [630, 479] on div "tbsp" at bounding box center [667, 482] width 135 height 19
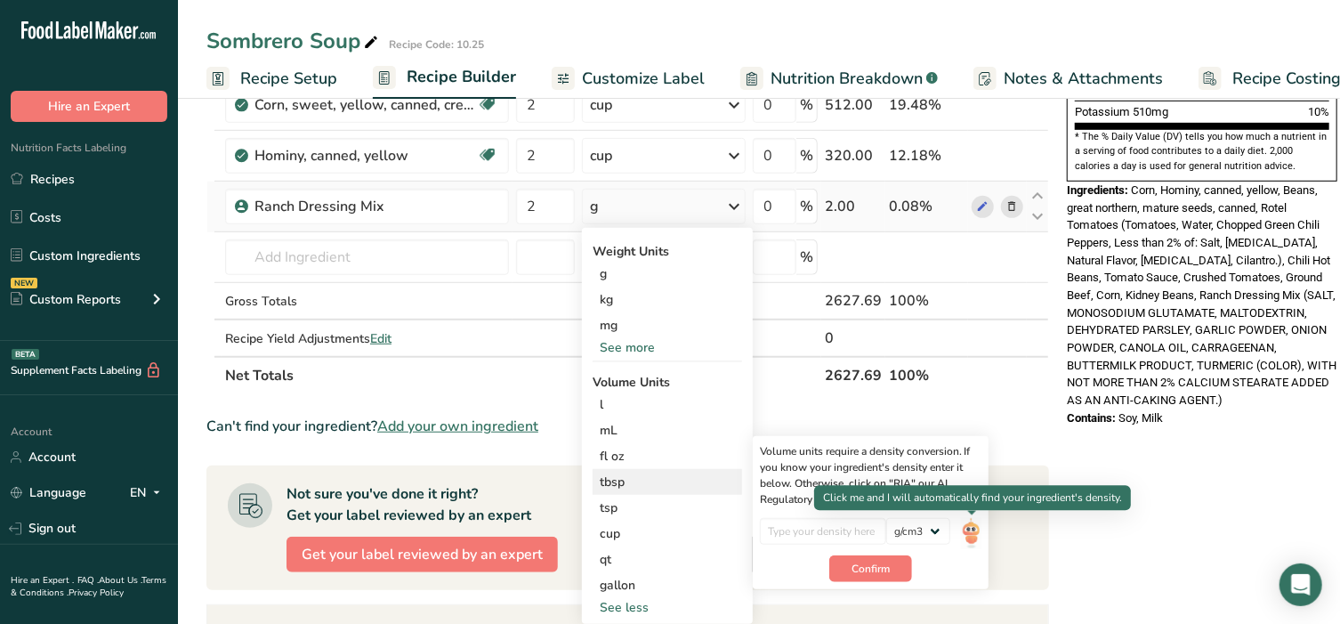
click at [973, 529] on img at bounding box center [971, 533] width 20 height 31
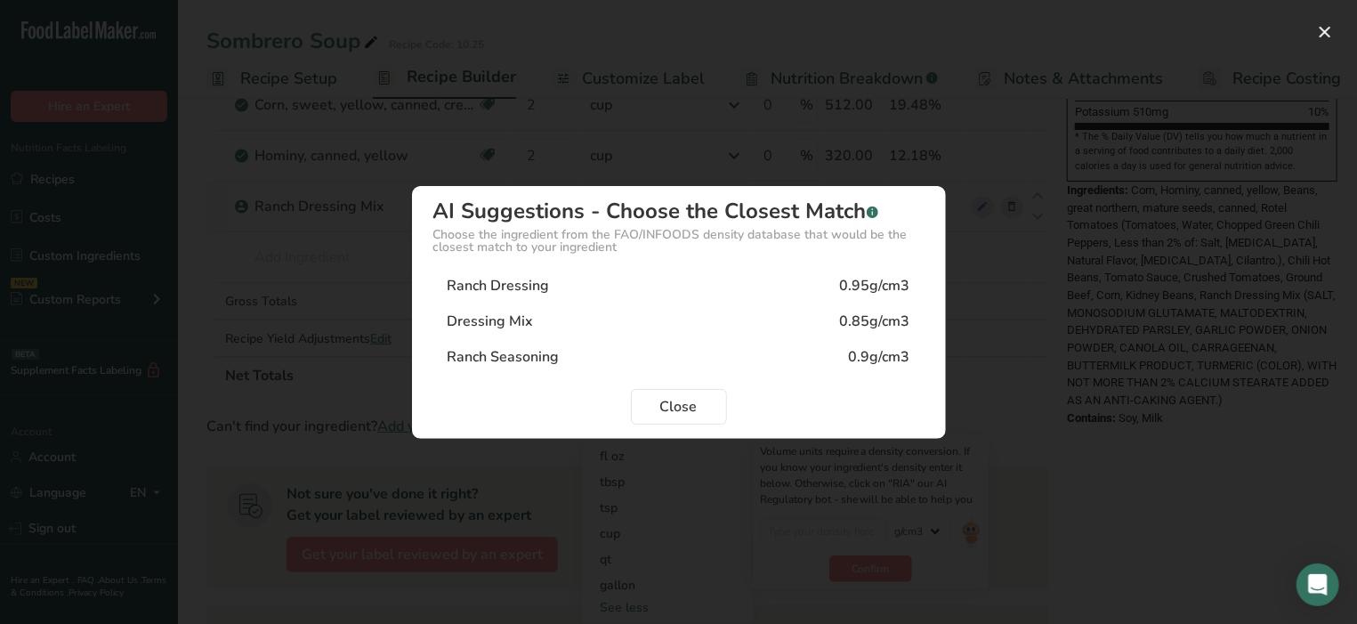
click at [634, 322] on div "Dressing Mix 0.85g/cm3" at bounding box center [678, 321] width 491 height 36
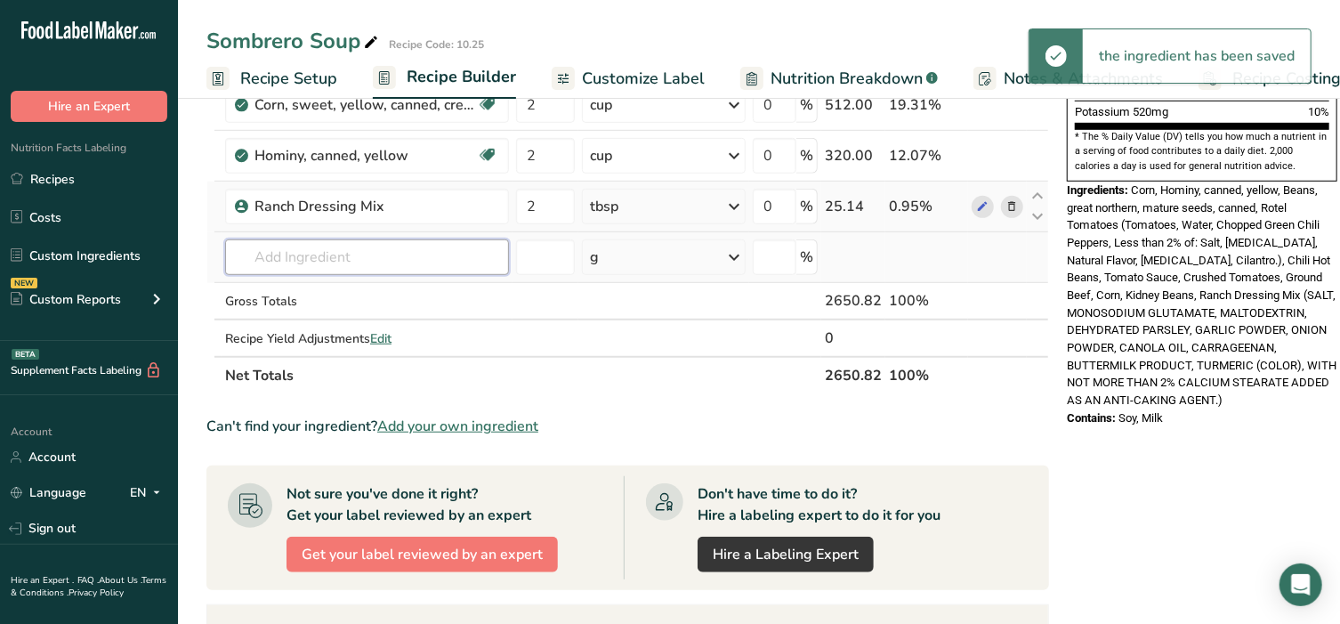
click at [412, 250] on input "text" at bounding box center [367, 257] width 284 height 36
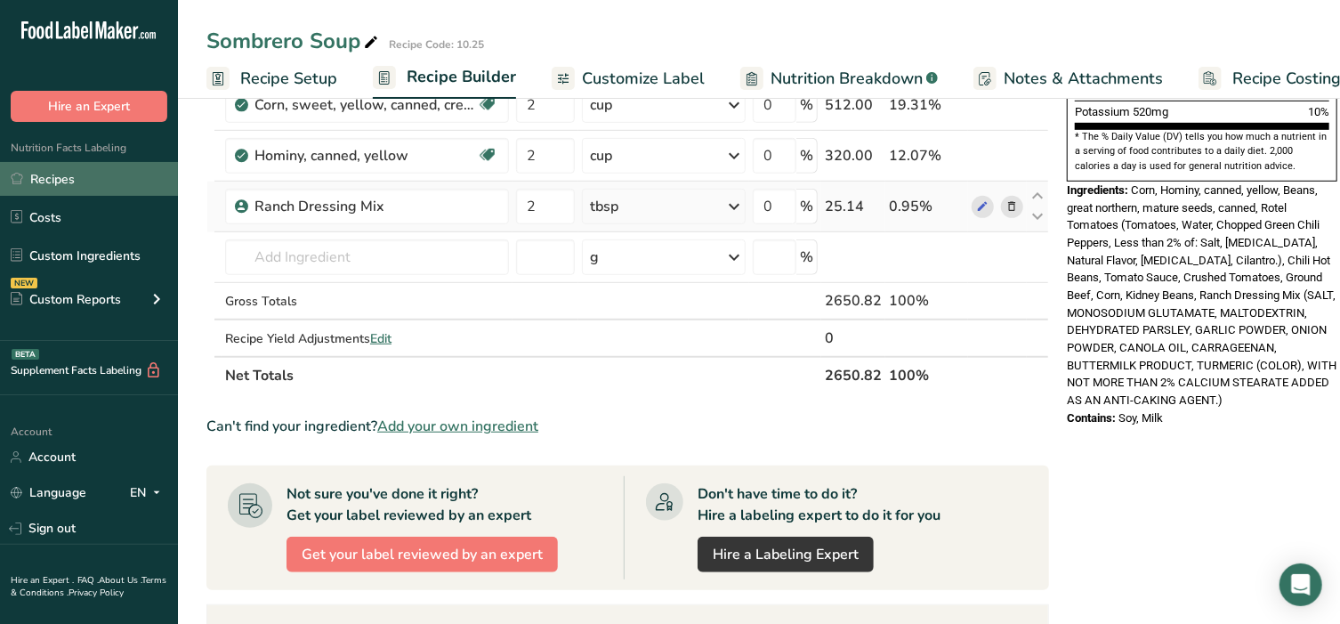
click at [77, 191] on link "Recipes" at bounding box center [89, 179] width 178 height 34
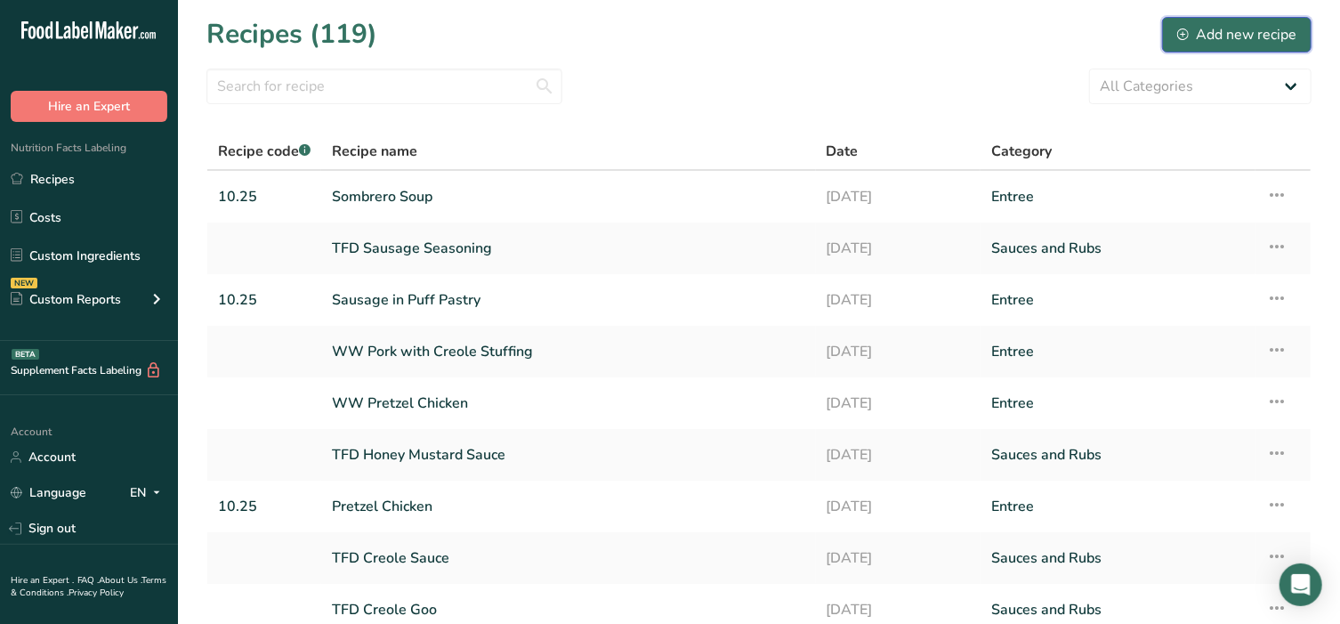
click at [1209, 29] on div "Add new recipe" at bounding box center [1236, 34] width 119 height 21
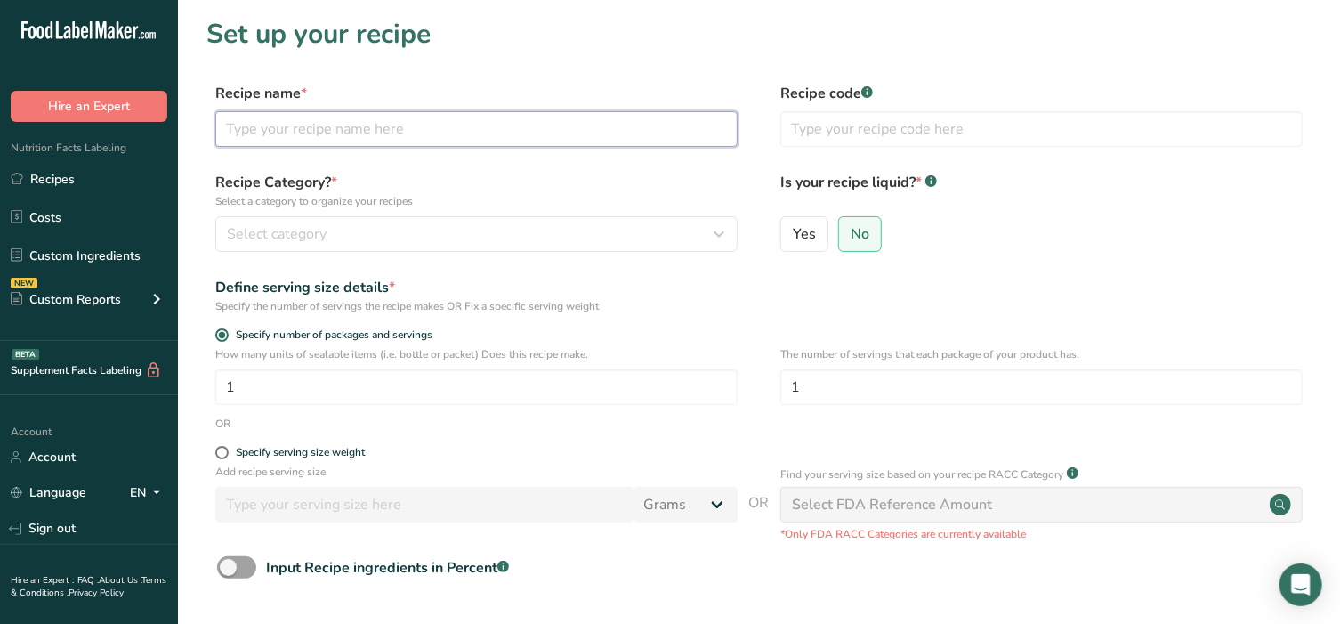
click at [386, 119] on input "text" at bounding box center [476, 129] width 522 height 36
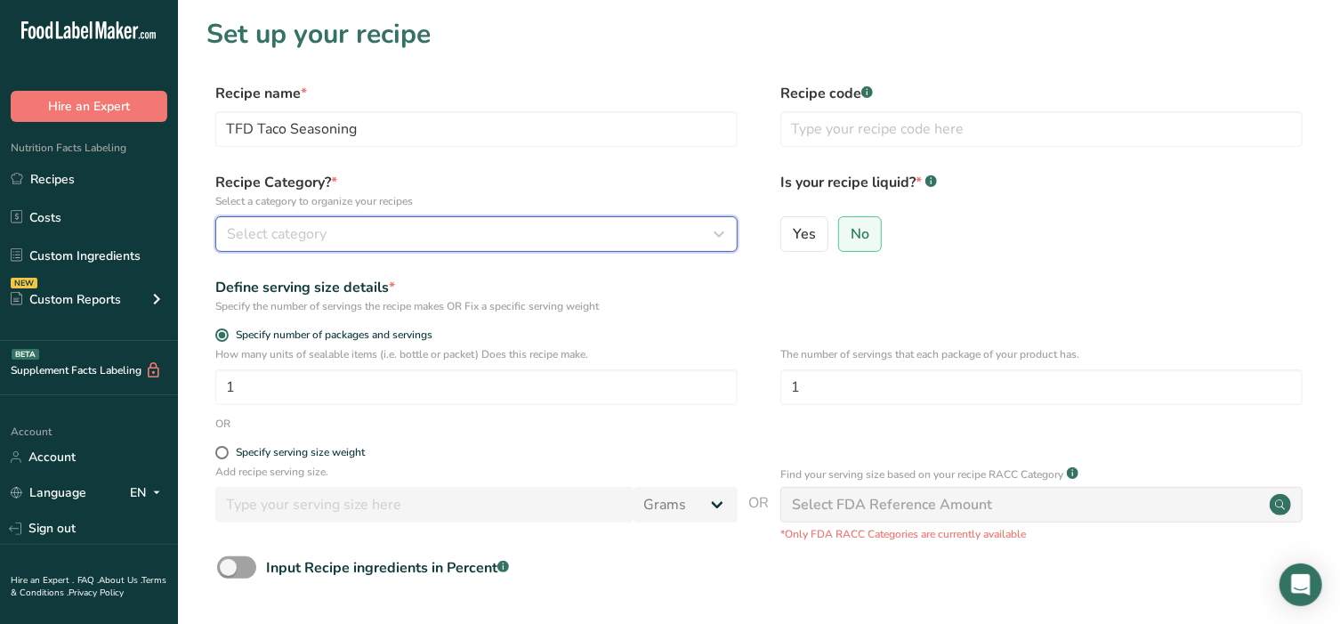
click at [369, 229] on div "Select category" at bounding box center [471, 233] width 489 height 21
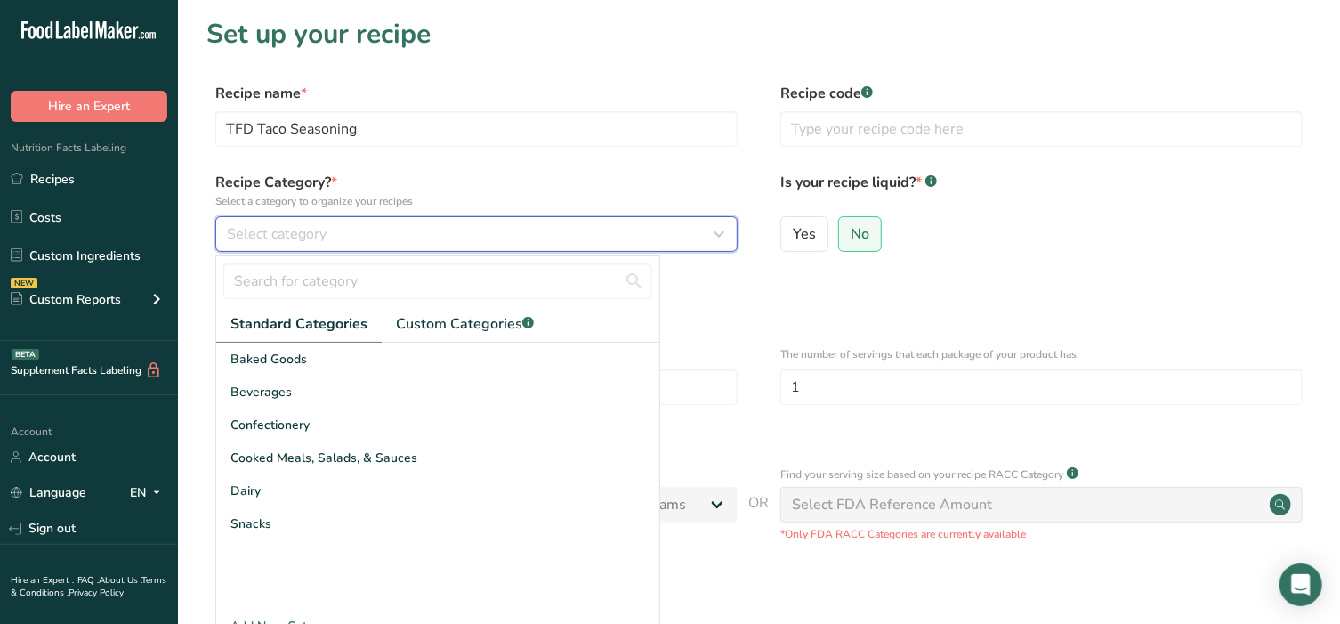
click at [369, 229] on div "Select category" at bounding box center [471, 233] width 489 height 21
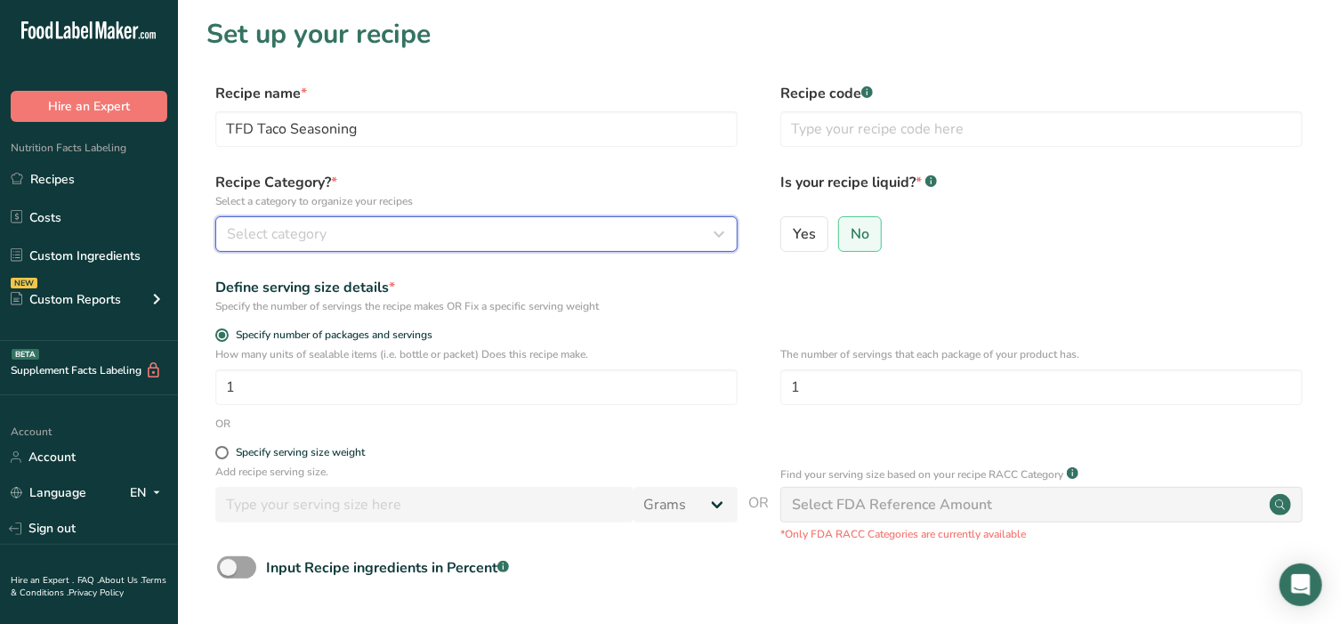
click at [369, 229] on div "Select category" at bounding box center [471, 233] width 489 height 21
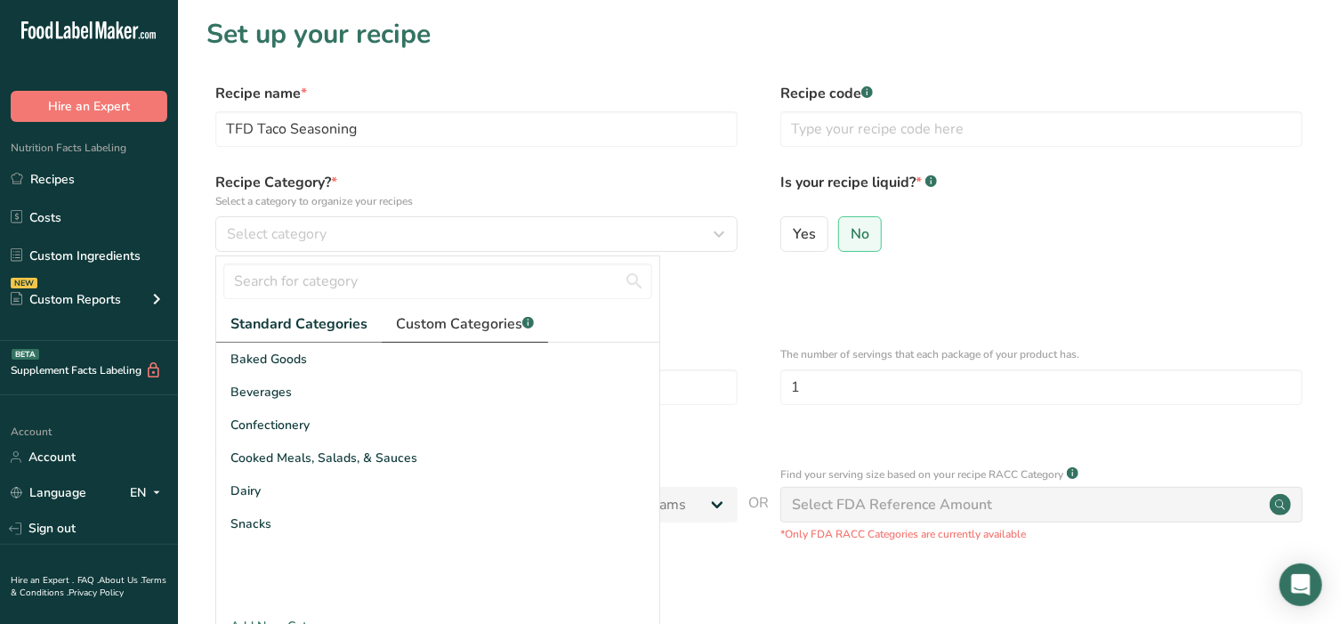
click at [465, 324] on span "Custom Categories .a-a{fill:#347362;}.b-a{fill:#fff;}" at bounding box center [465, 323] width 138 height 21
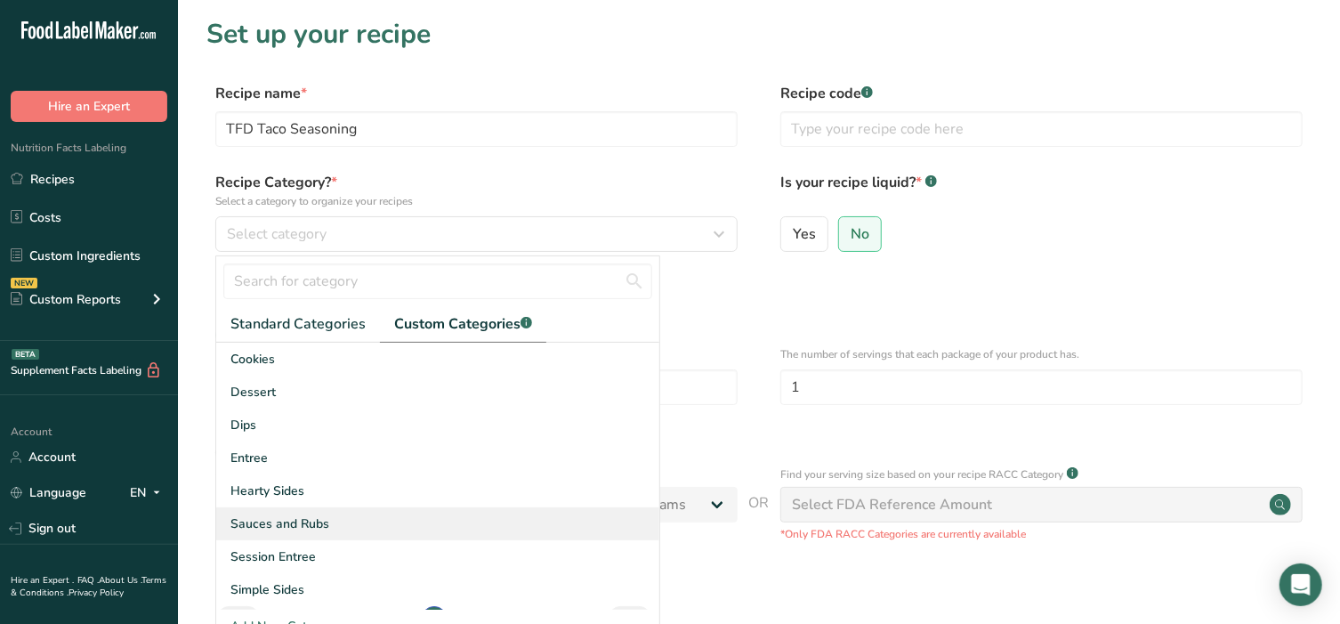
click at [301, 529] on span "Sauces and Rubs" at bounding box center [279, 523] width 99 height 19
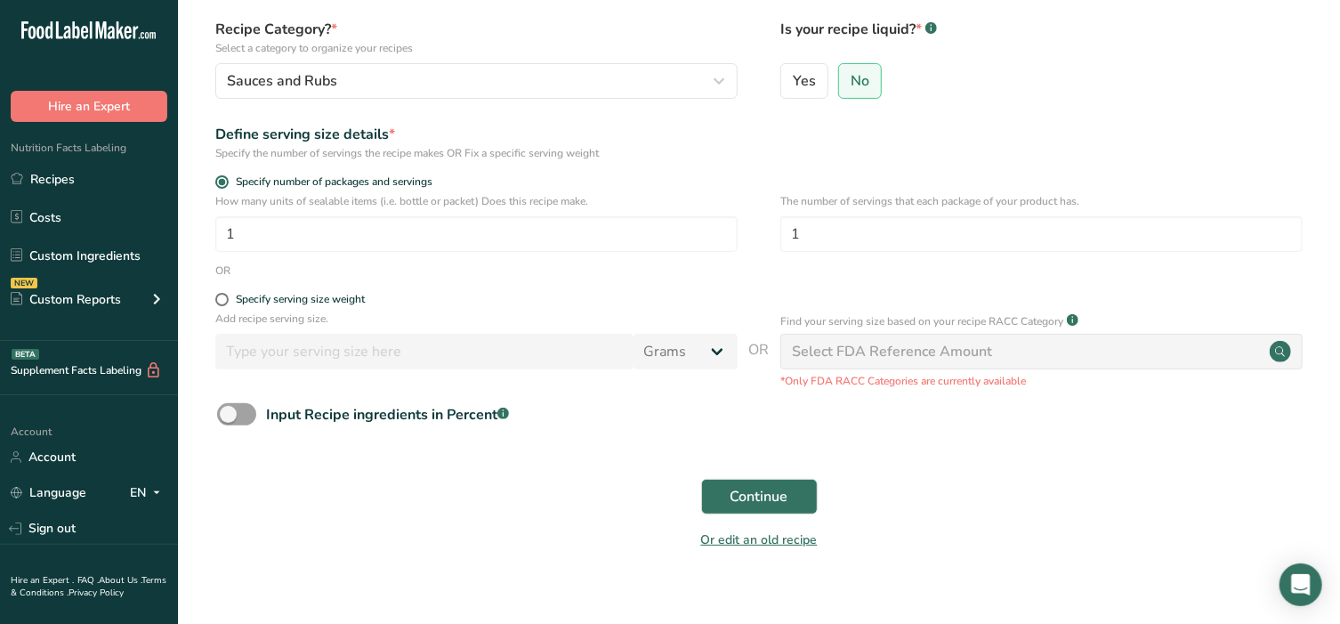
scroll to position [174, 0]
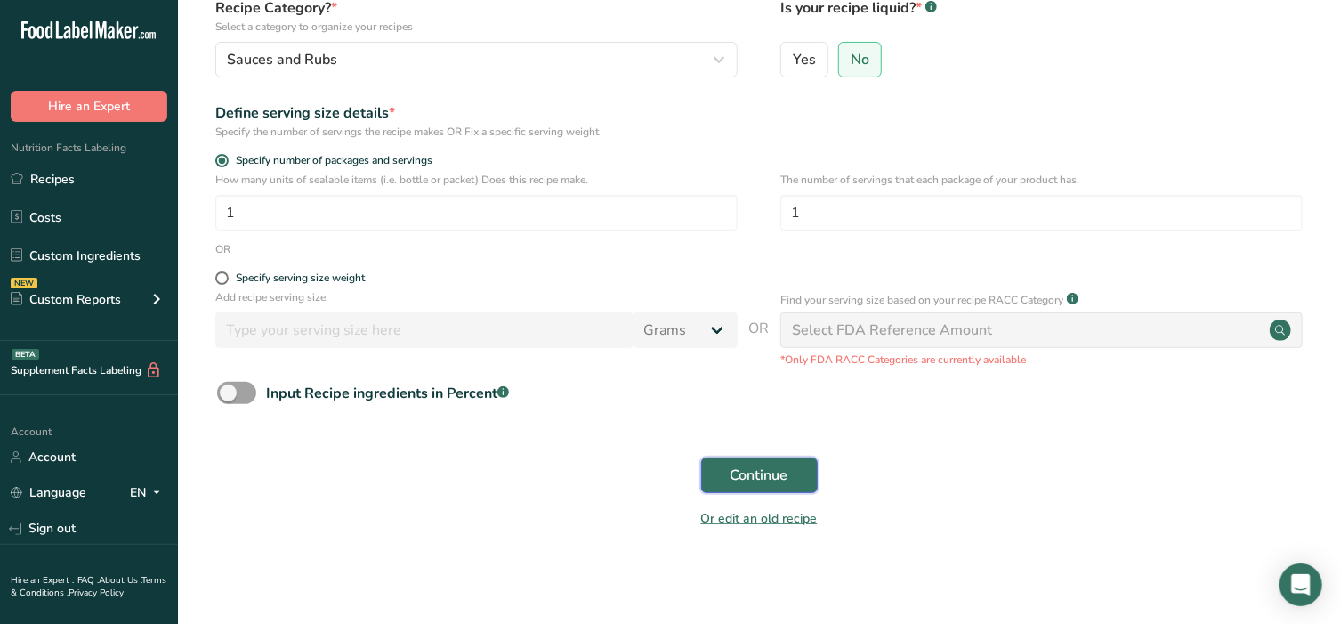
click at [773, 470] on span "Continue" at bounding box center [760, 474] width 58 height 21
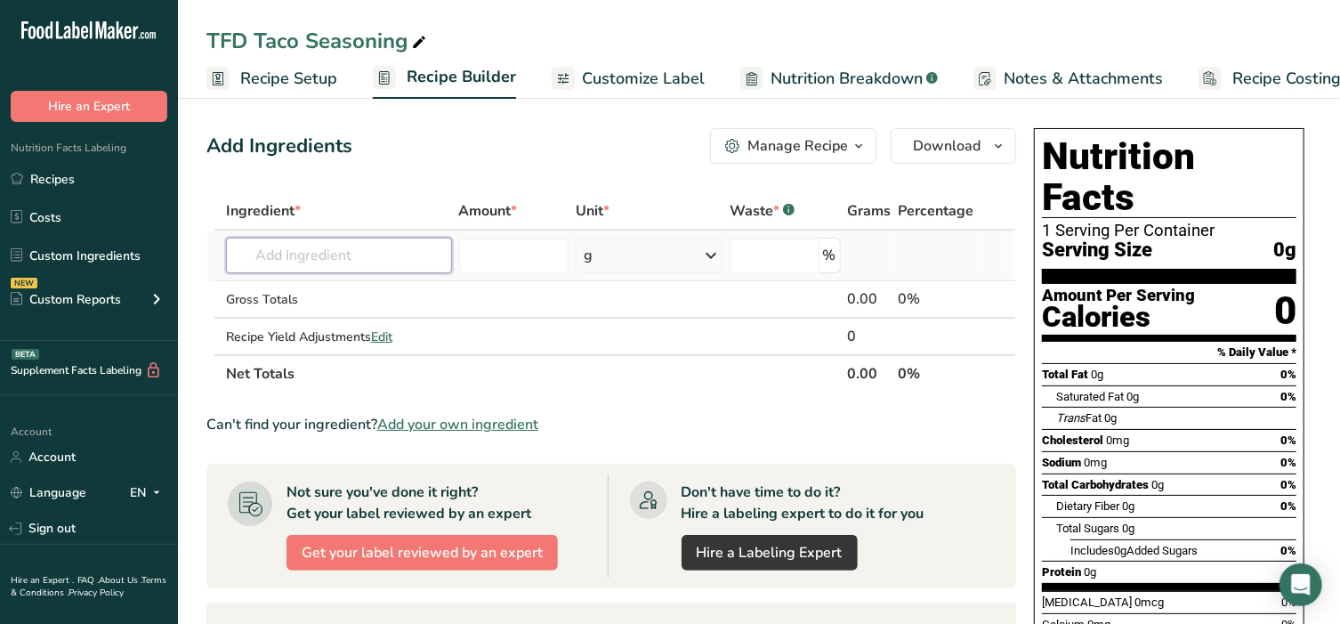
click at [327, 256] on input "text" at bounding box center [339, 256] width 226 height 36
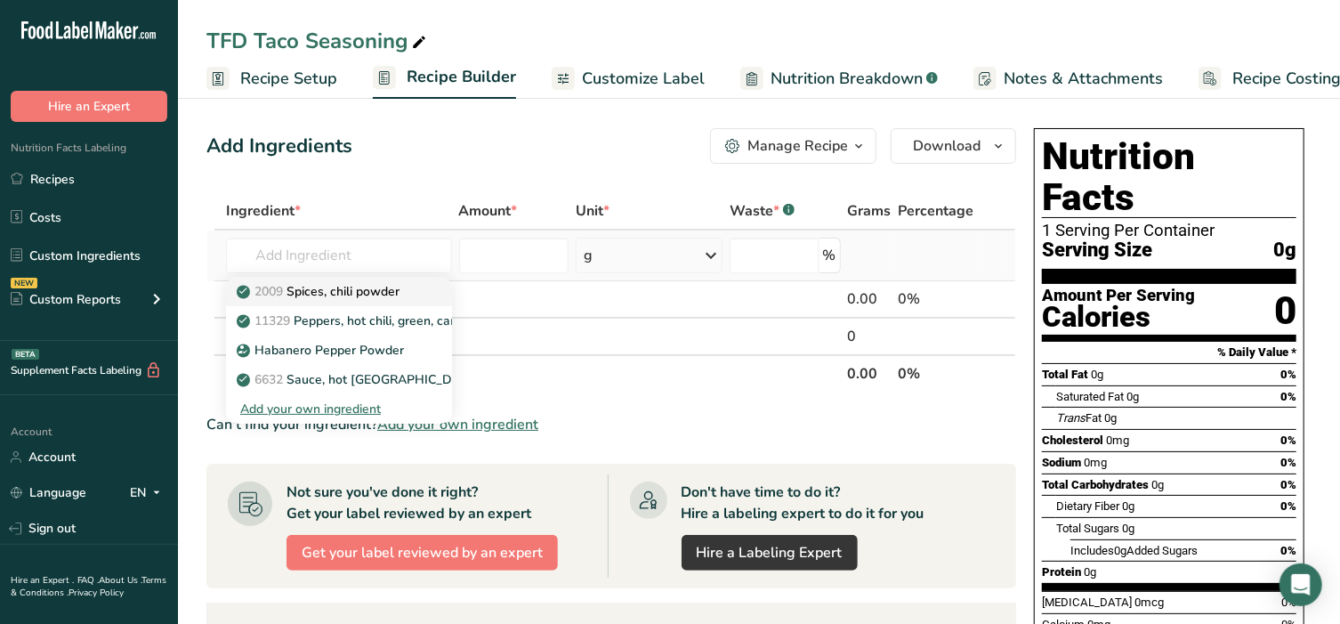
click at [327, 297] on p "2009 Spices, chili powder" at bounding box center [319, 291] width 159 height 19
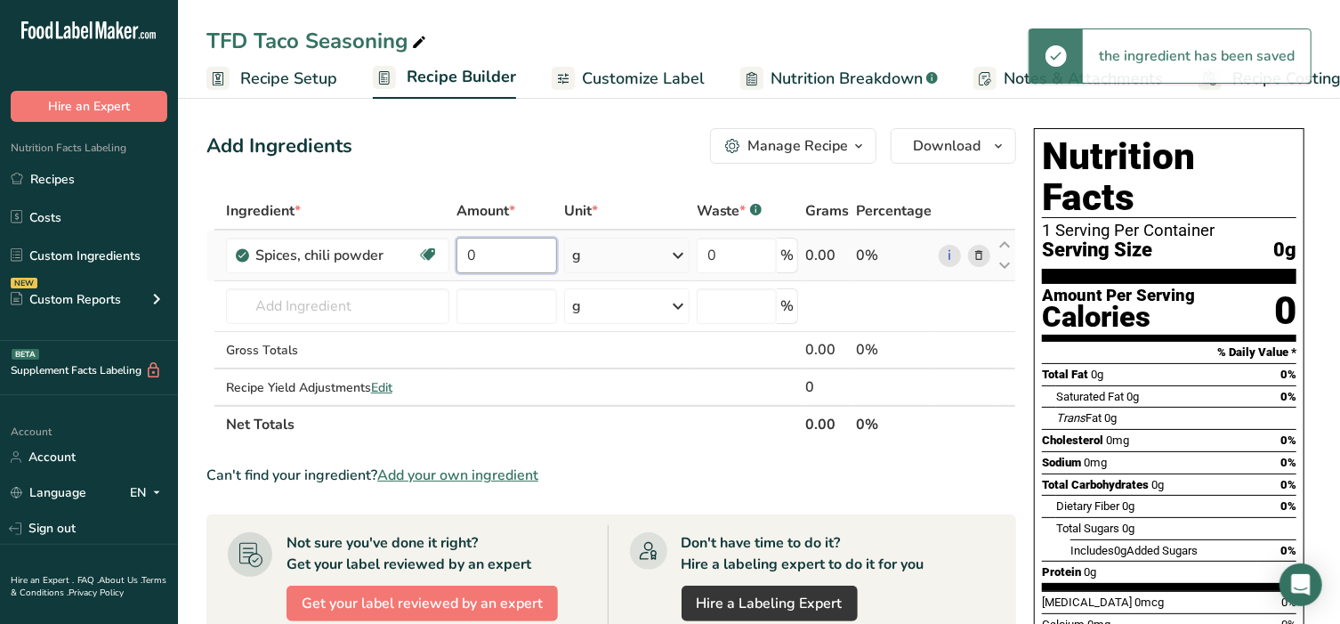
click at [497, 239] on input "0" at bounding box center [506, 256] width 101 height 36
click at [601, 250] on div "Ingredient * Amount * Unit * Waste * .a-a{fill:#347362;}.b-a{fill:#fff;} Grams …" at bounding box center [611, 317] width 810 height 251
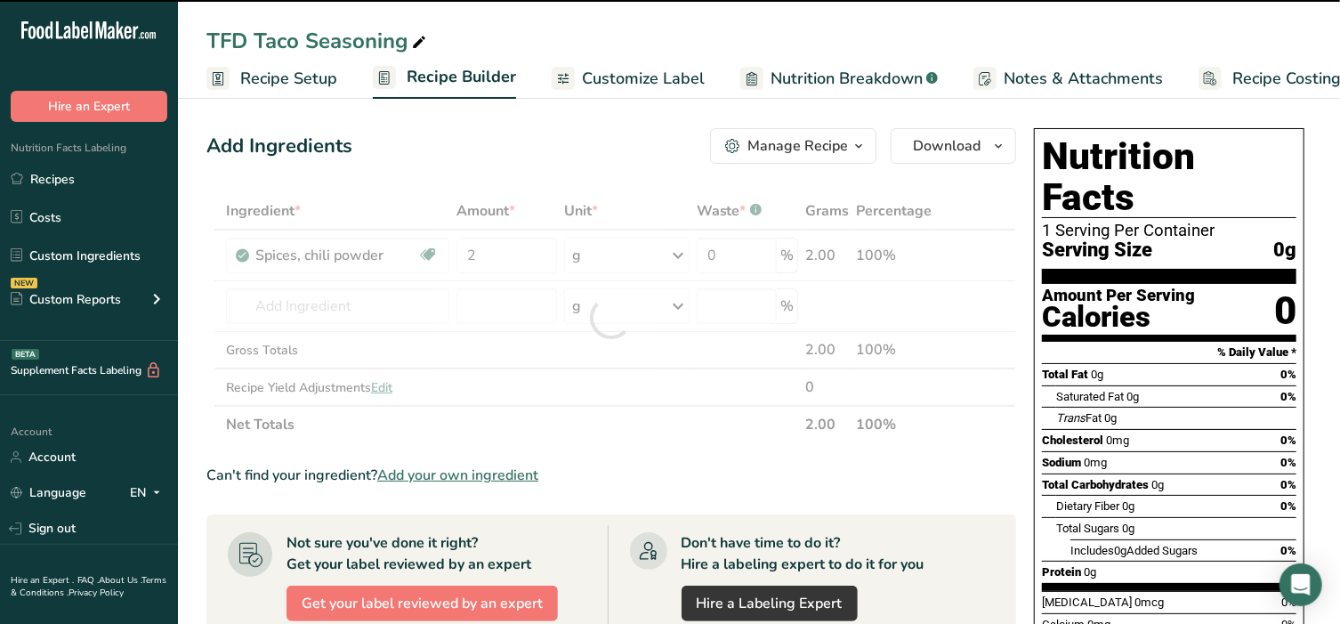
click at [605, 253] on div at bounding box center [611, 317] width 810 height 251
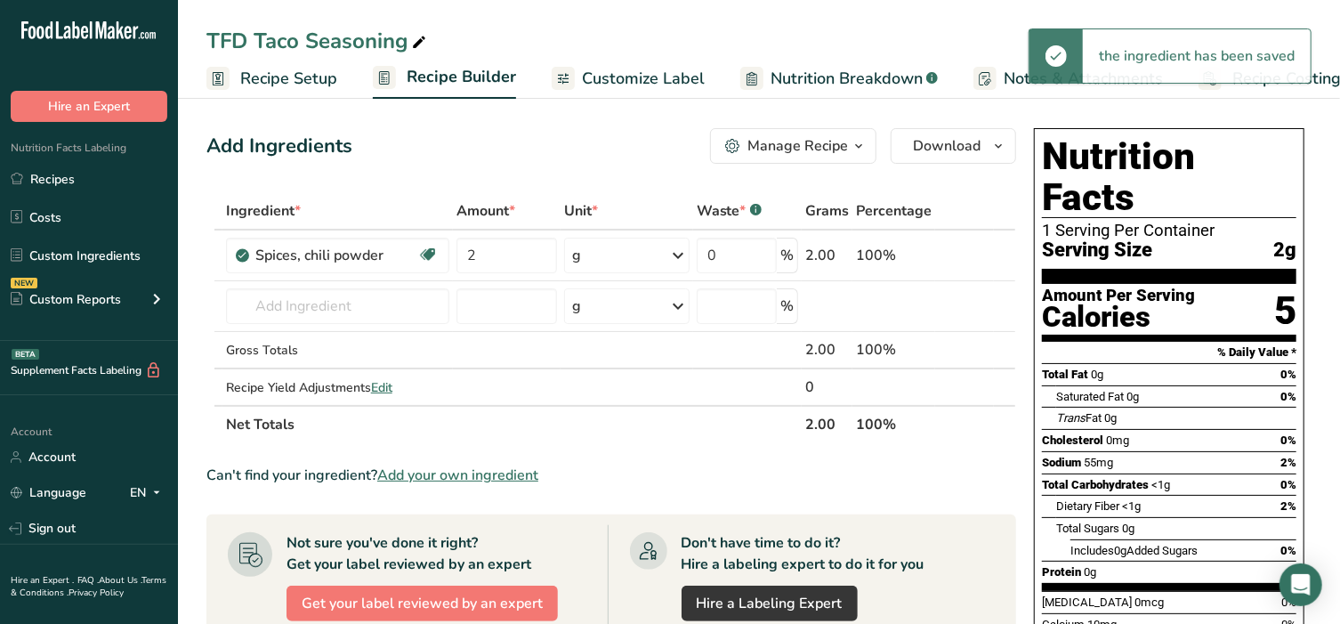
click at [605, 253] on div "g" at bounding box center [626, 256] width 125 height 36
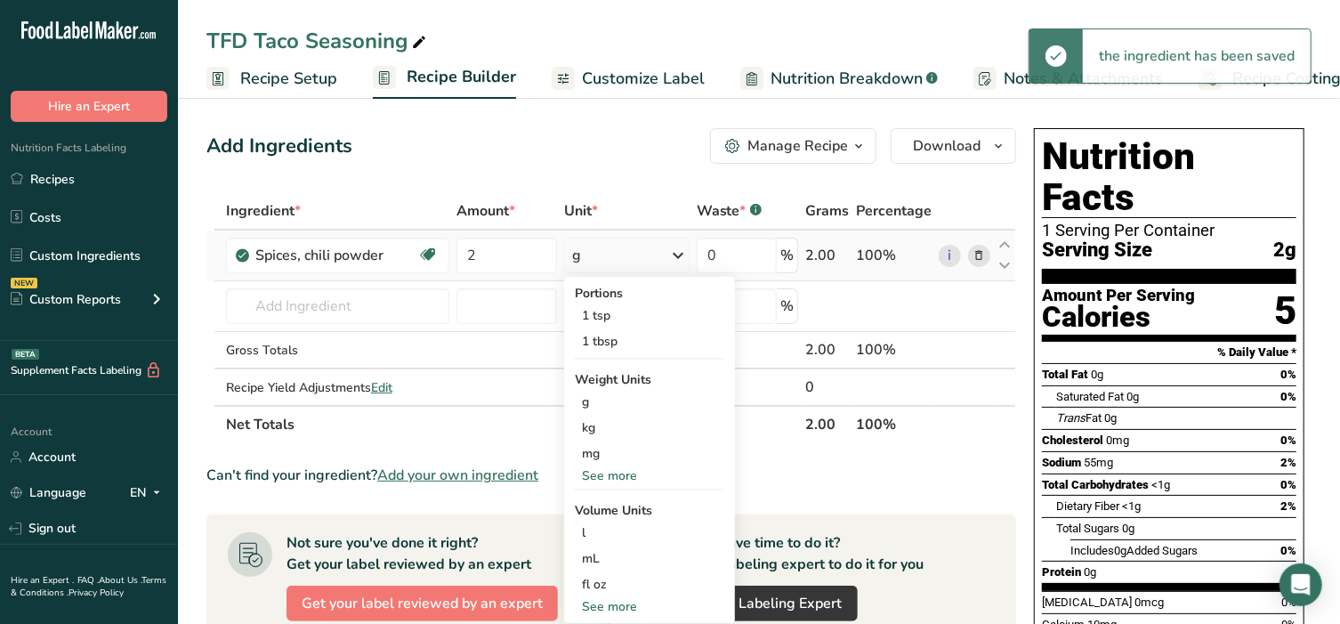
click at [605, 600] on div "See more" at bounding box center [649, 606] width 149 height 19
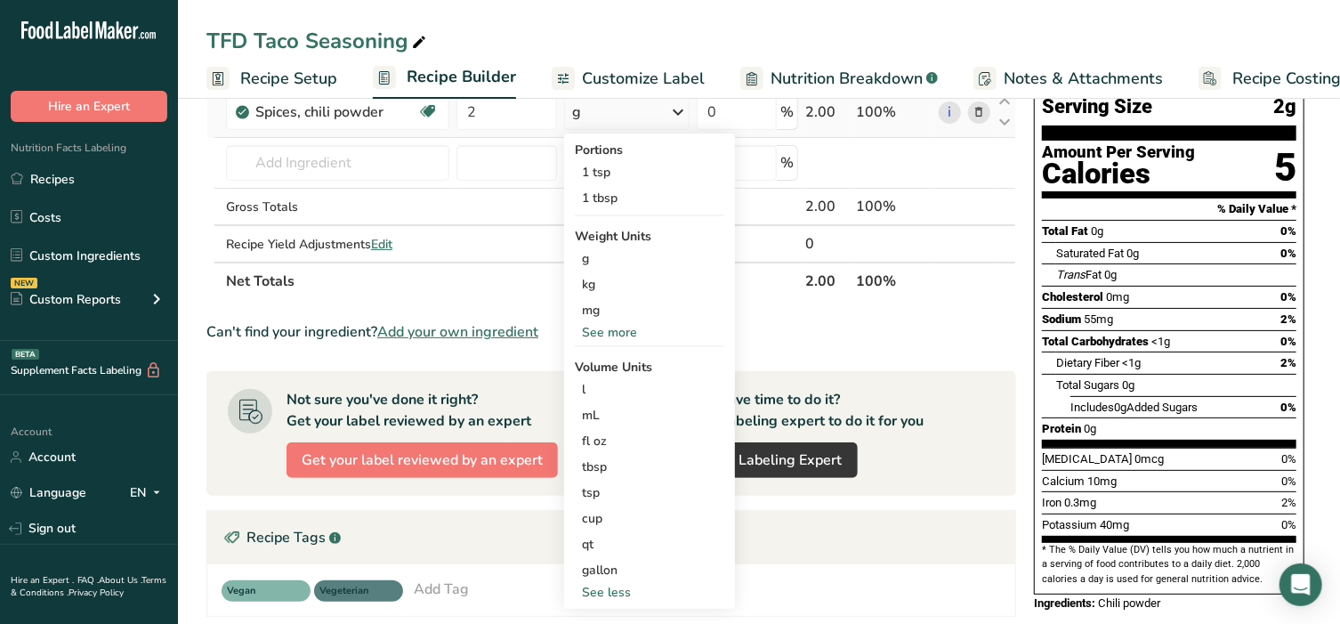
scroll to position [148, 0]
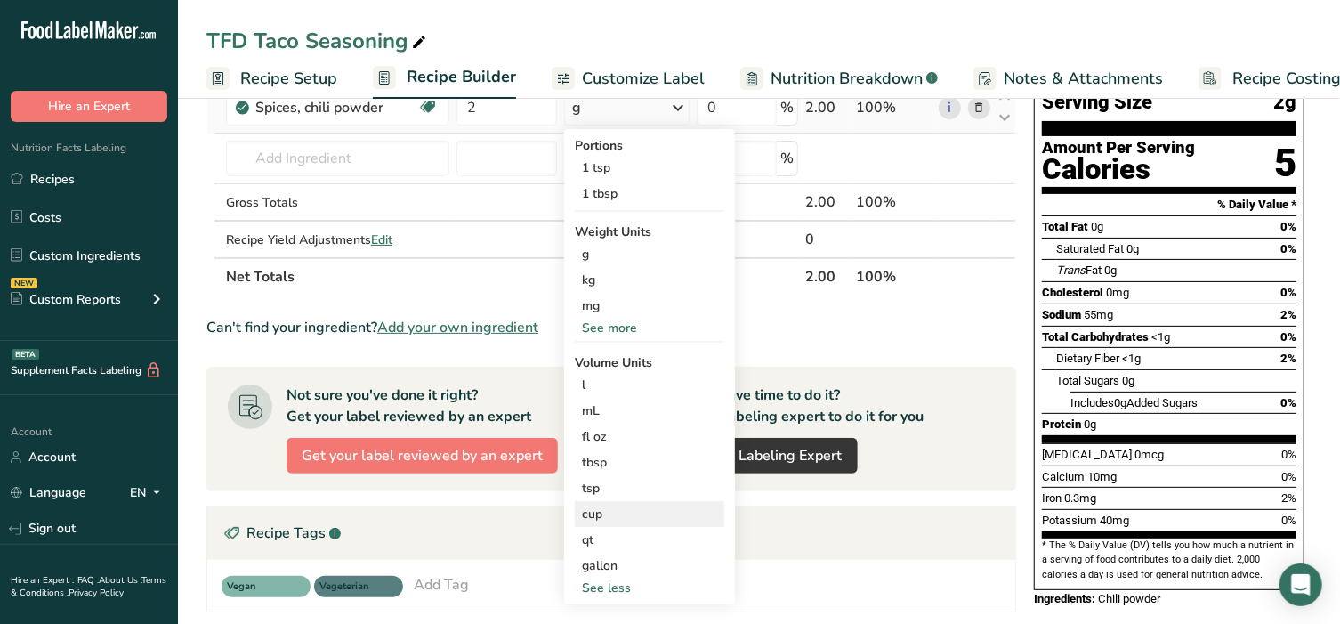
click at [621, 505] on div "cup" at bounding box center [649, 514] width 135 height 19
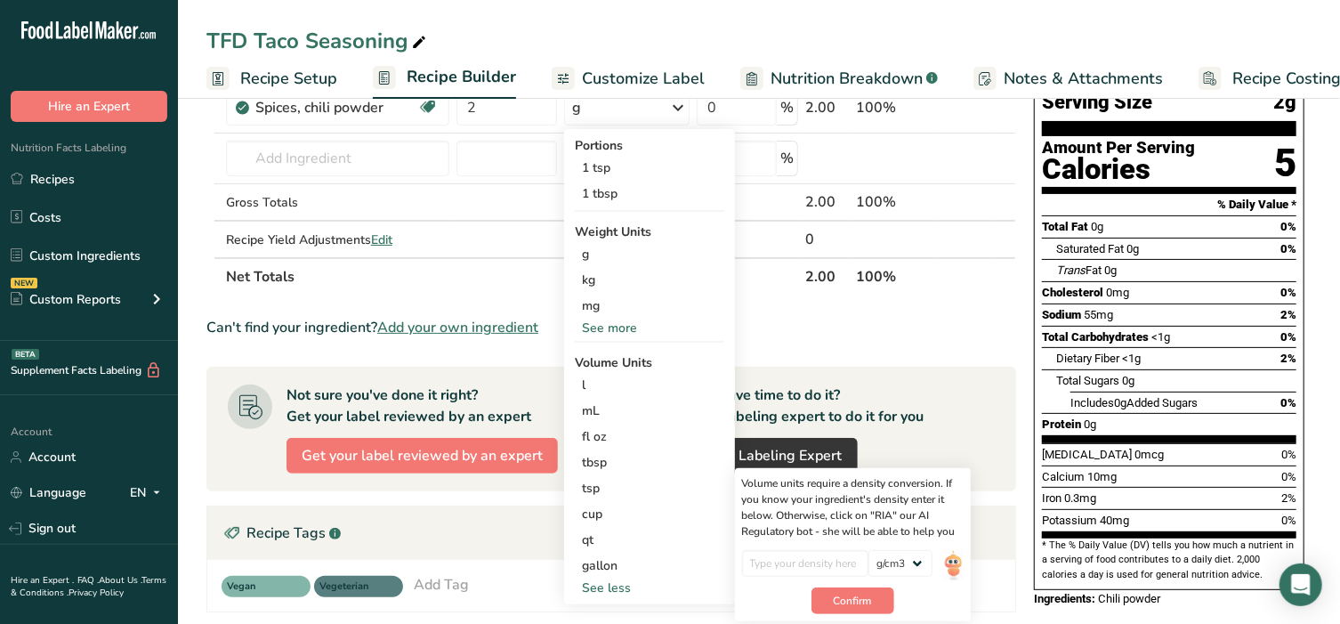
click at [975, 563] on div "Vegan Vegeterian Add Tag Standard Tags Custom Tags Source of Antioxidants [MEDI…" at bounding box center [611, 586] width 808 height 52
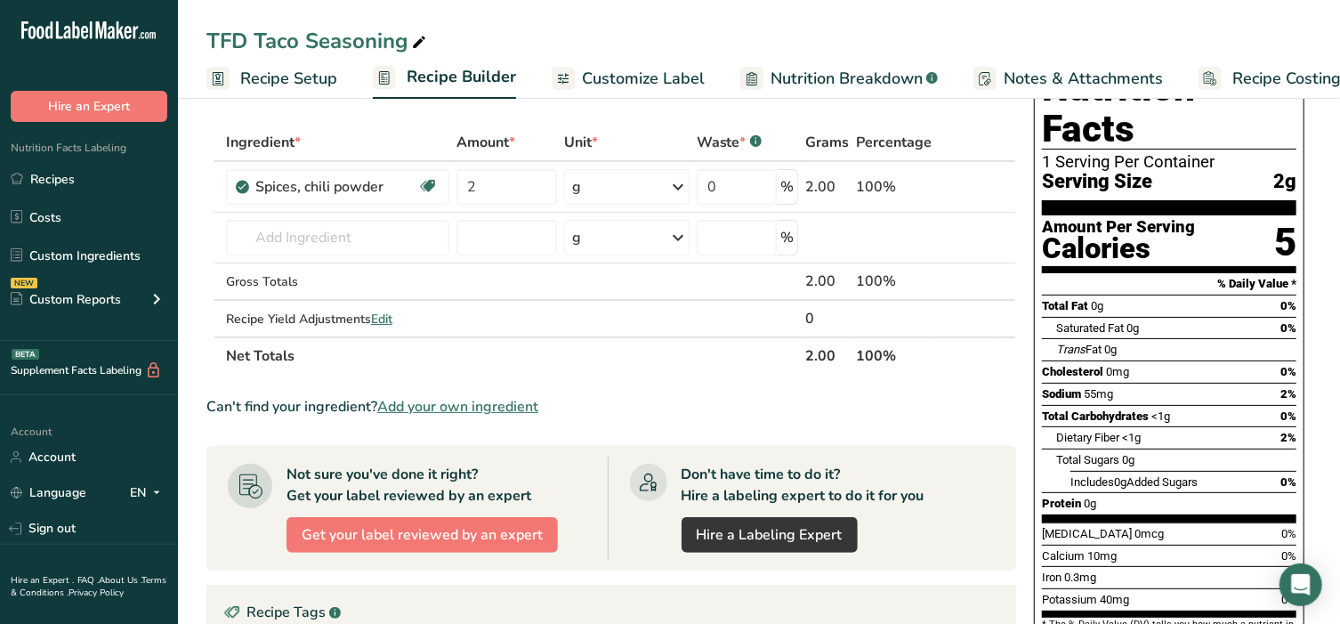
scroll to position [37, 0]
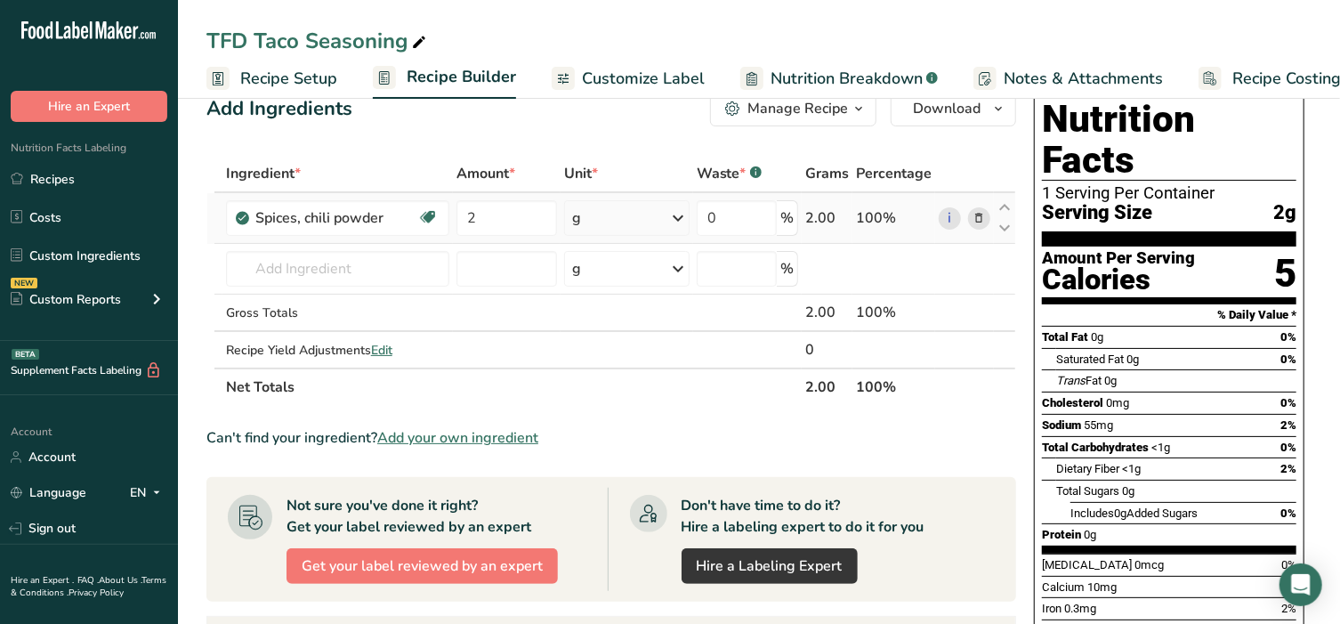
click at [605, 220] on div "g" at bounding box center [626, 218] width 125 height 36
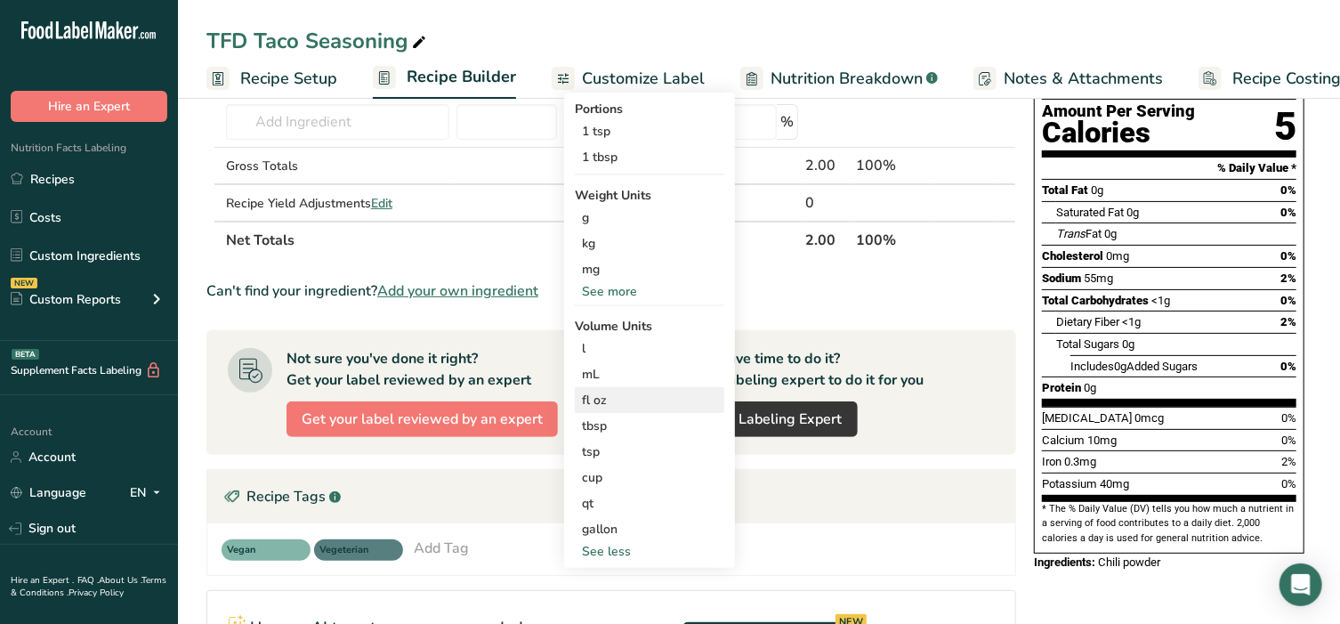
scroll to position [185, 0]
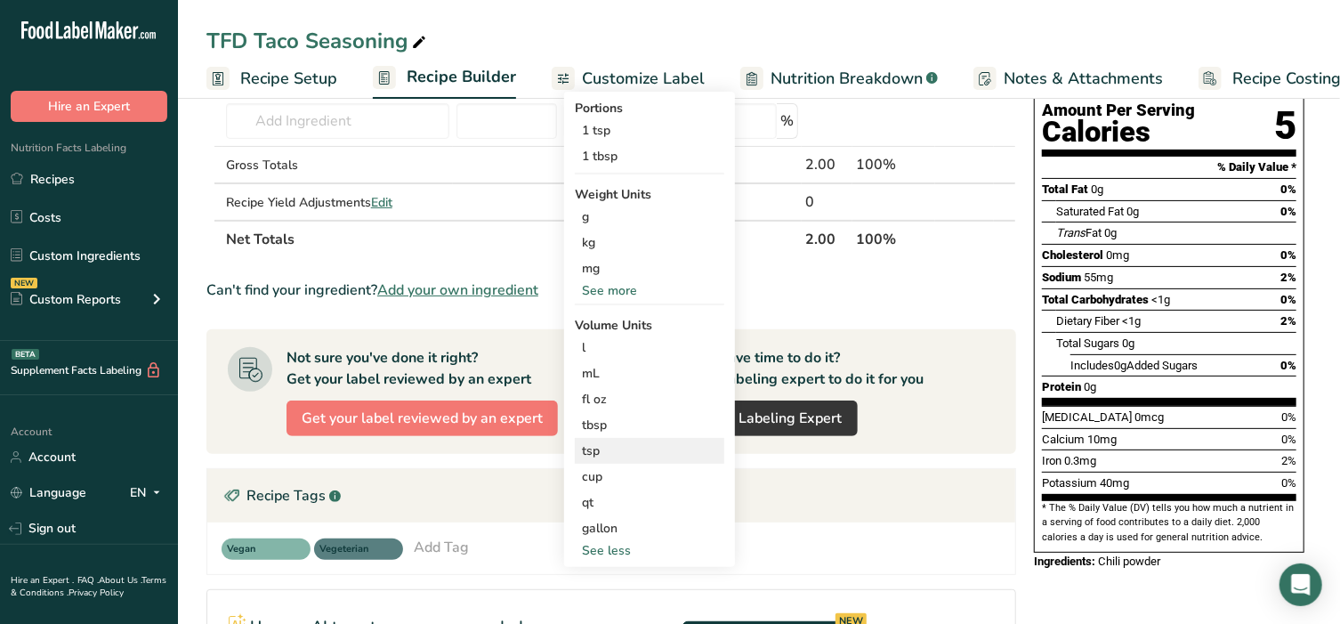
click at [595, 451] on div "tsp" at bounding box center [649, 450] width 135 height 19
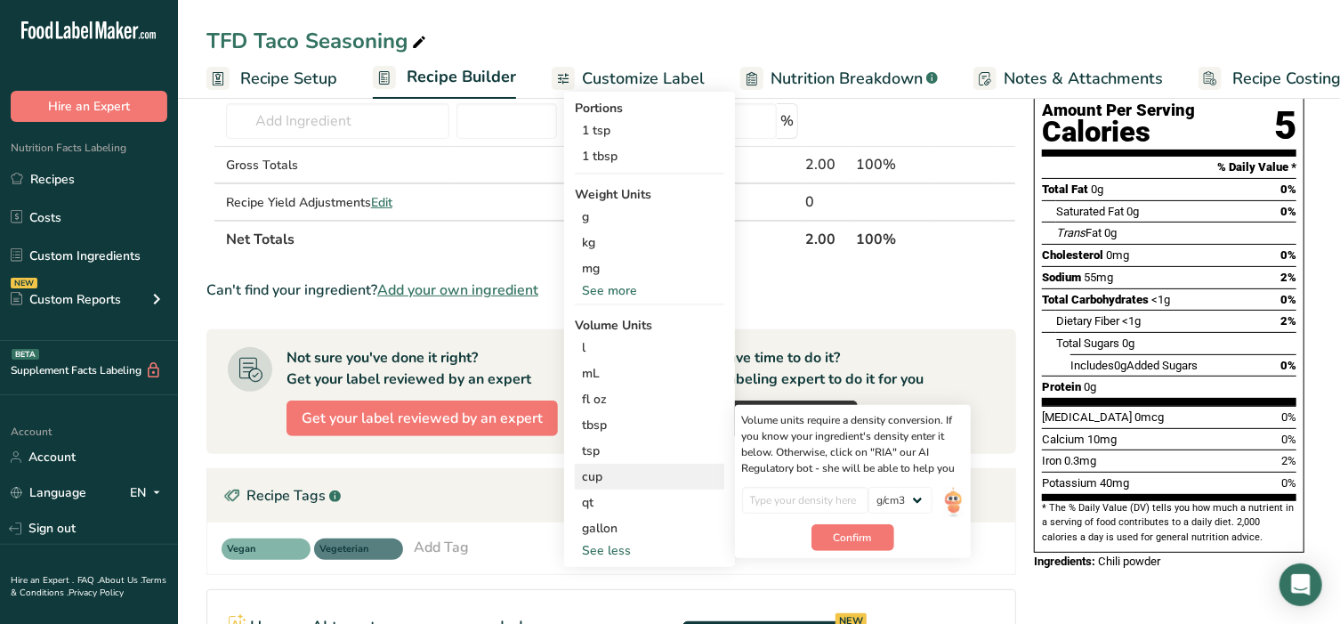
click at [590, 472] on div "cup" at bounding box center [649, 476] width 135 height 19
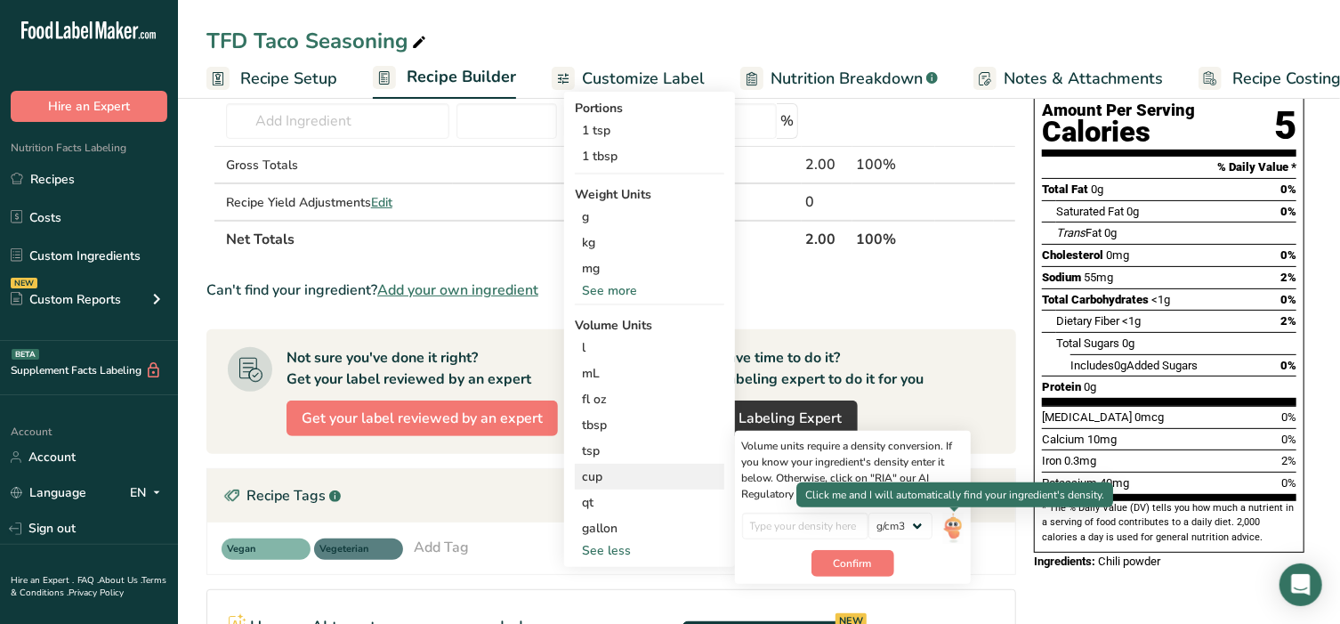
click at [957, 529] on img at bounding box center [953, 528] width 20 height 31
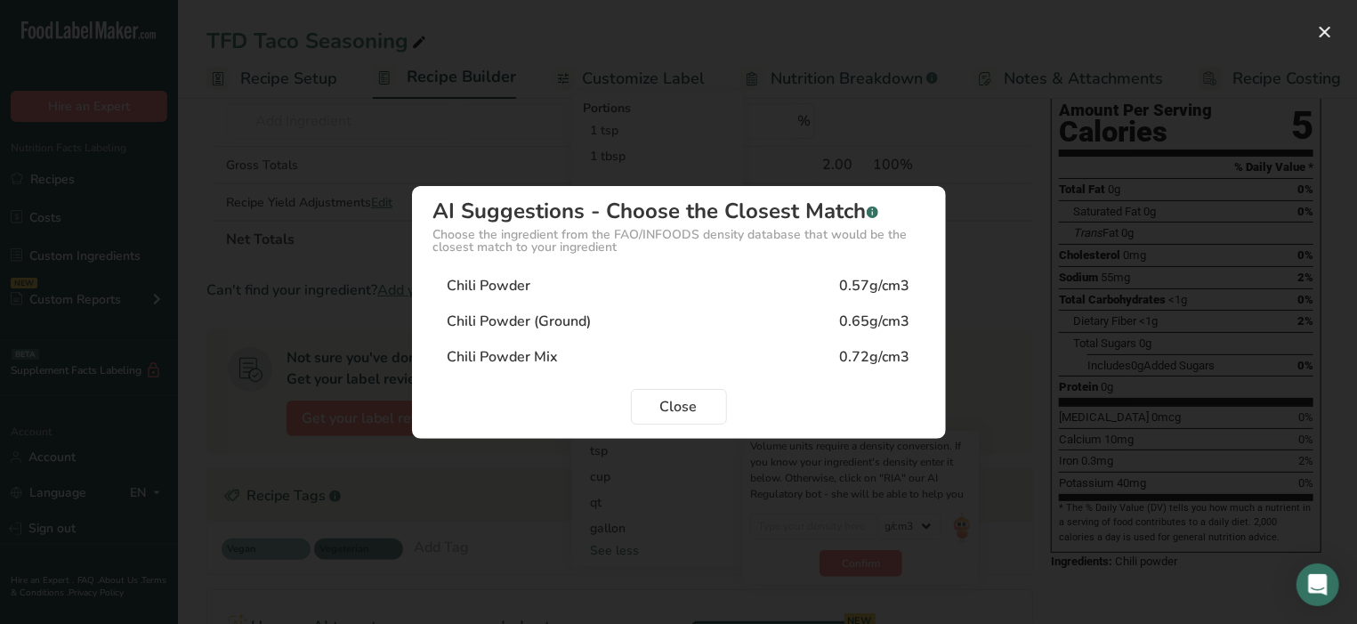
click at [547, 281] on div "Chili Powder 0.57g/cm3" at bounding box center [678, 286] width 491 height 36
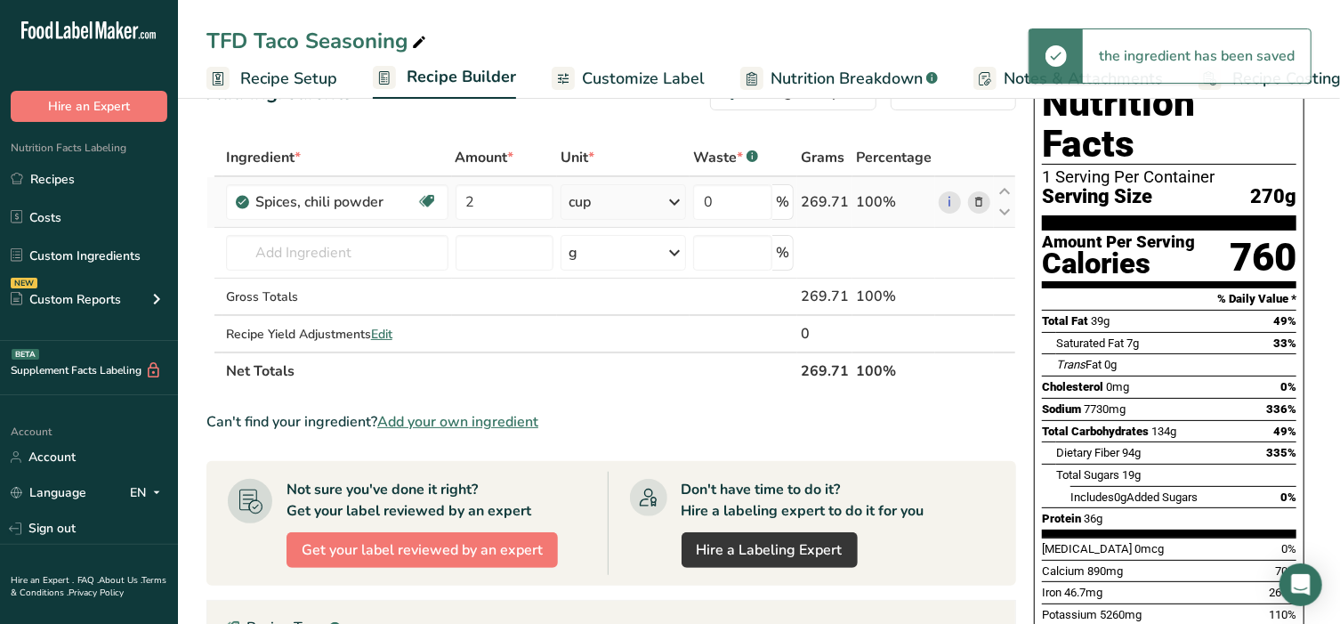
scroll to position [37, 0]
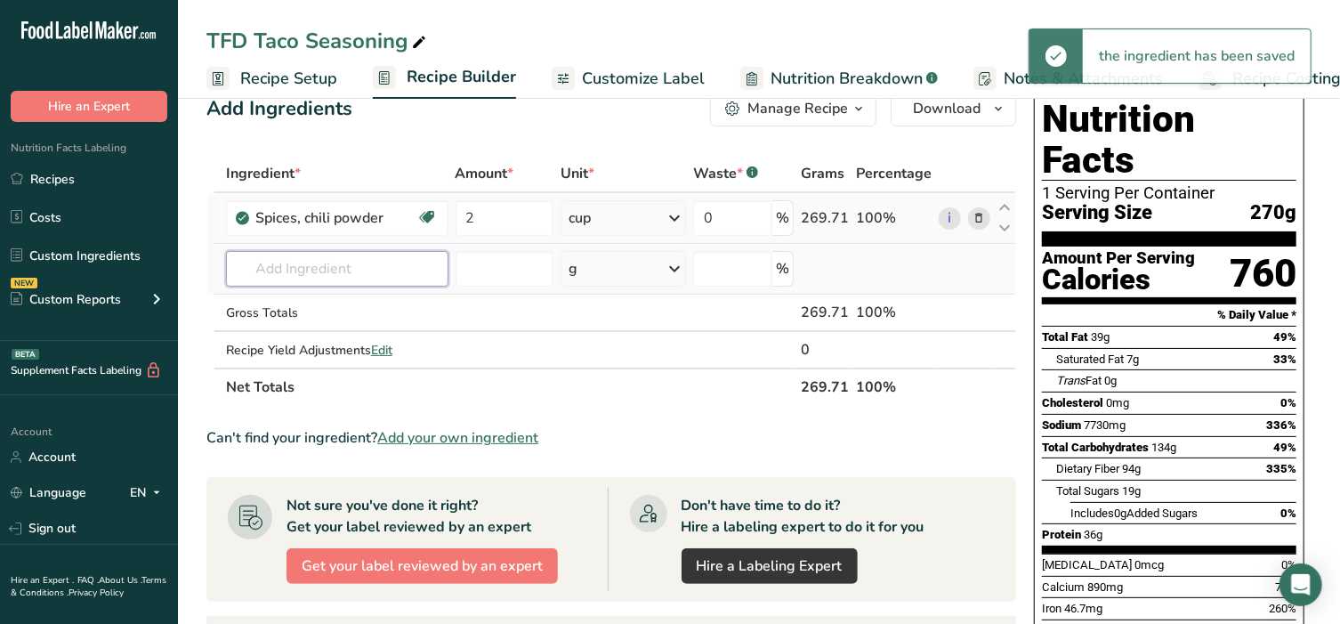
click at [283, 266] on input "text" at bounding box center [337, 269] width 222 height 36
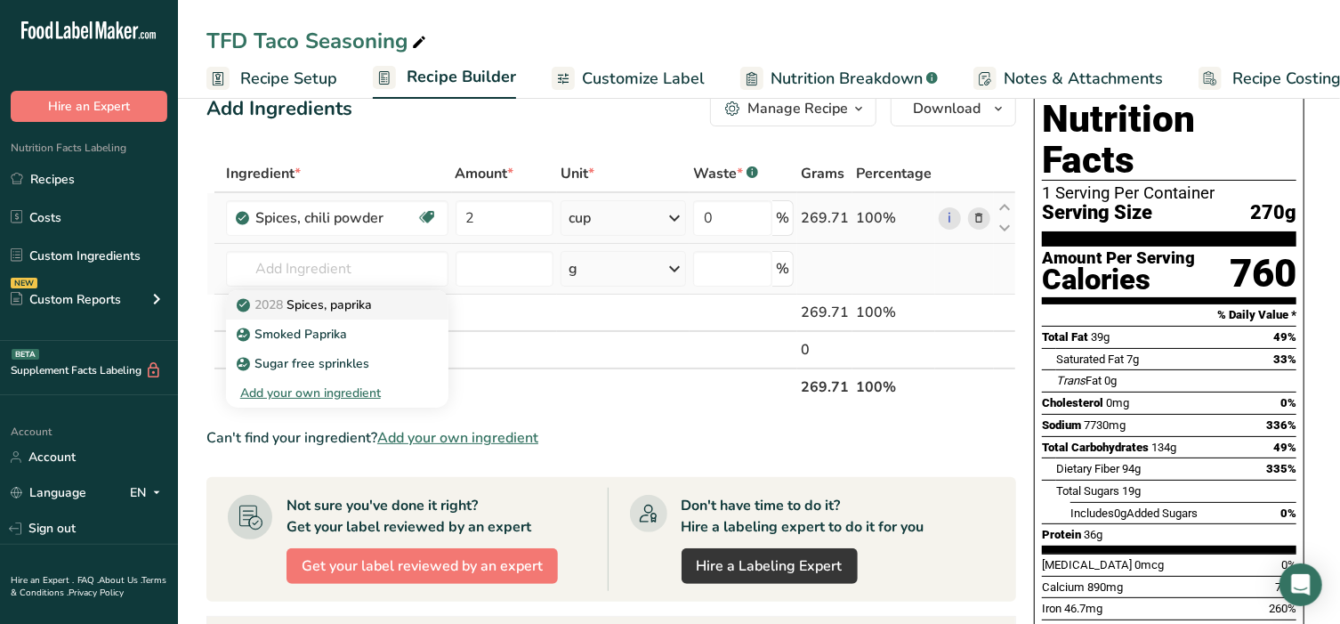
click at [296, 311] on p "2028 Spices, paprika" at bounding box center [306, 304] width 132 height 19
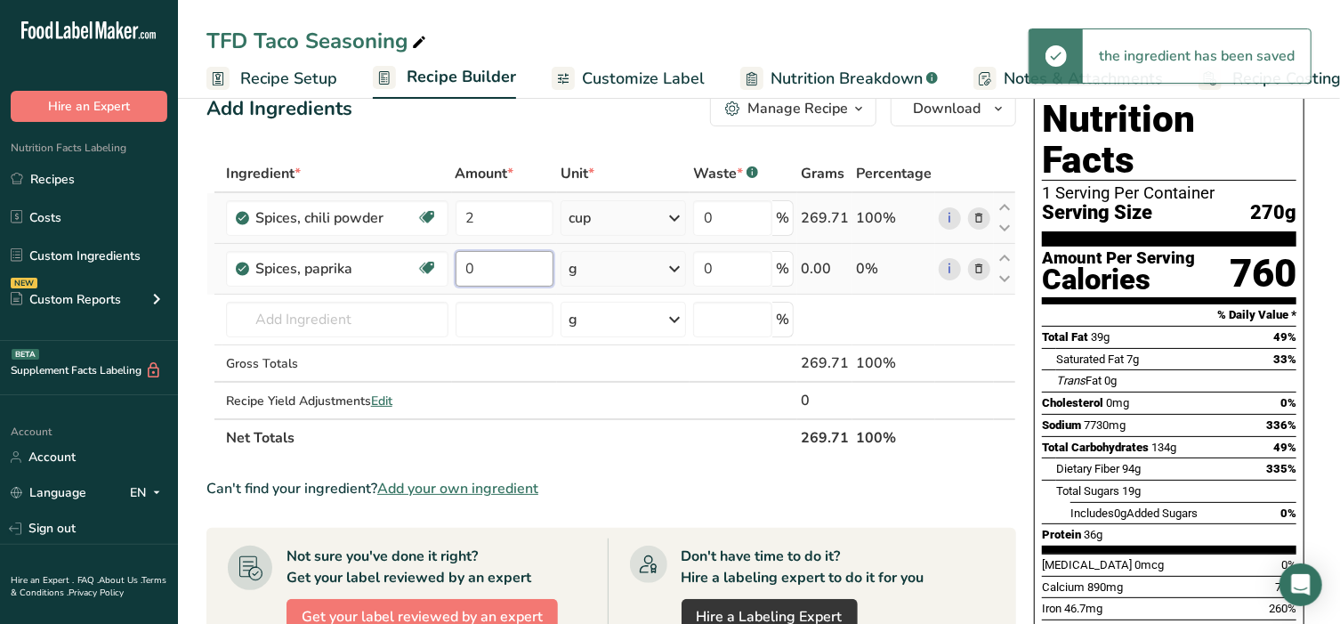
click at [505, 273] on input "0" at bounding box center [505, 269] width 99 height 36
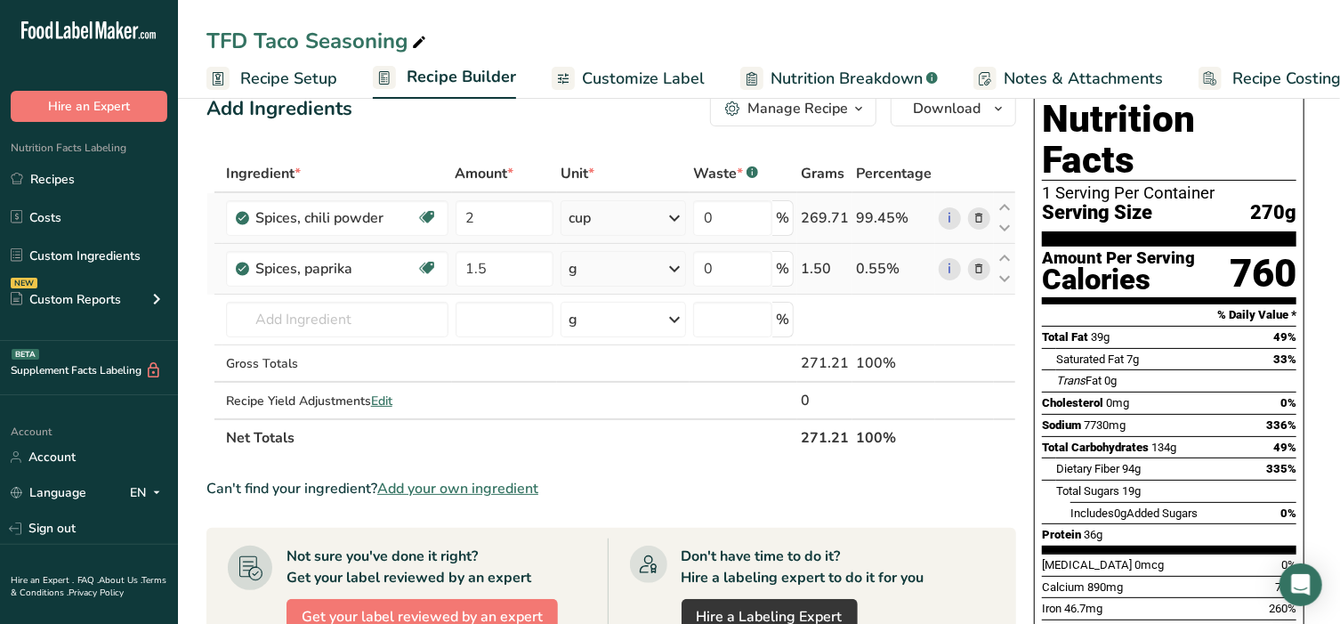
click at [591, 275] on div "Ingredient * Amount * Unit * Waste * .a-a{fill:#347362;}.b-a{fill:#fff;} Grams …" at bounding box center [611, 306] width 810 height 302
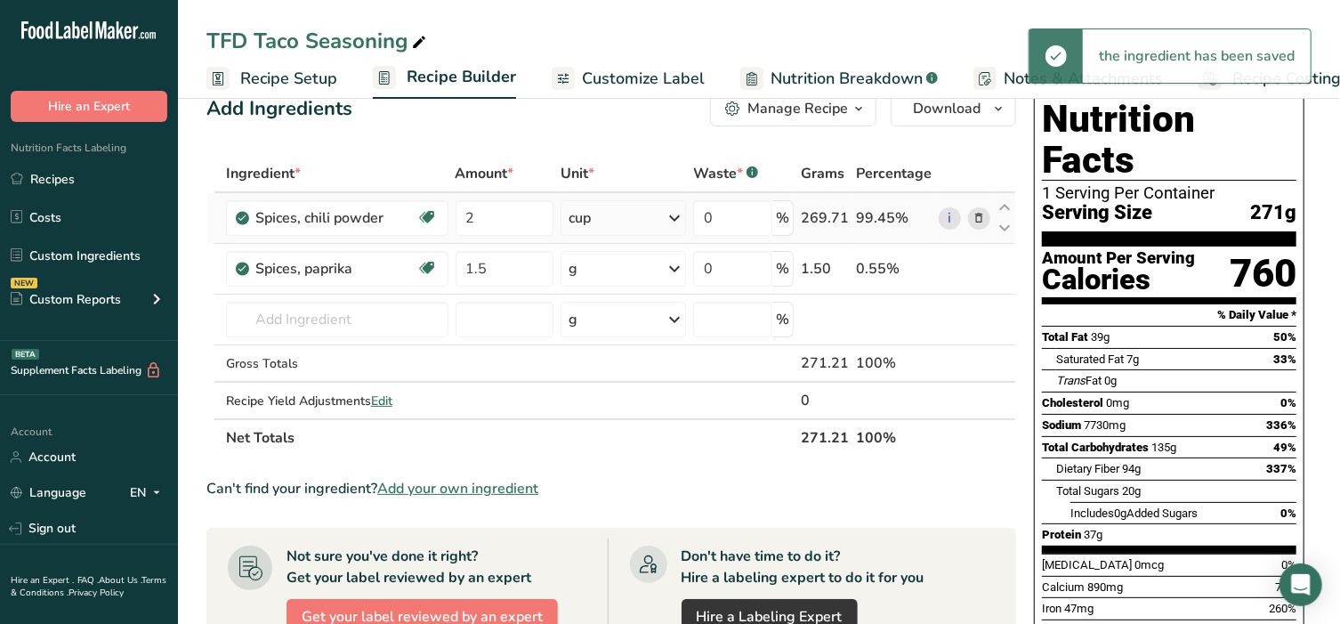
click at [591, 275] on div "g" at bounding box center [623, 269] width 125 height 36
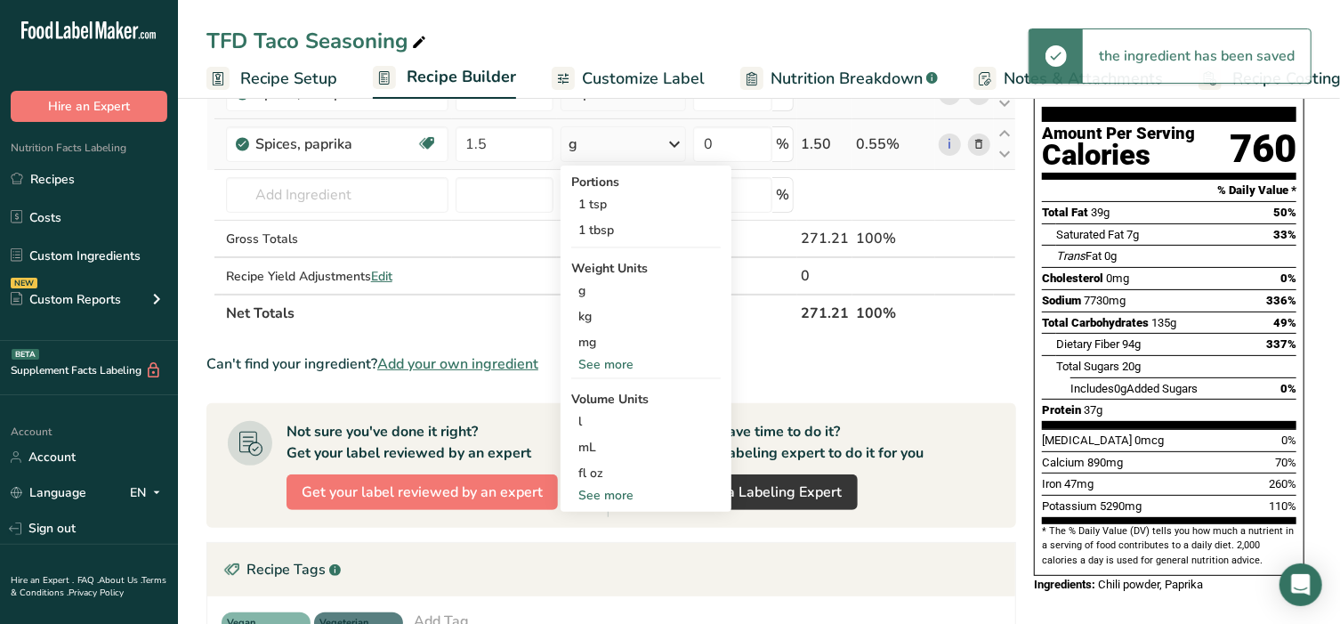
scroll to position [185, 0]
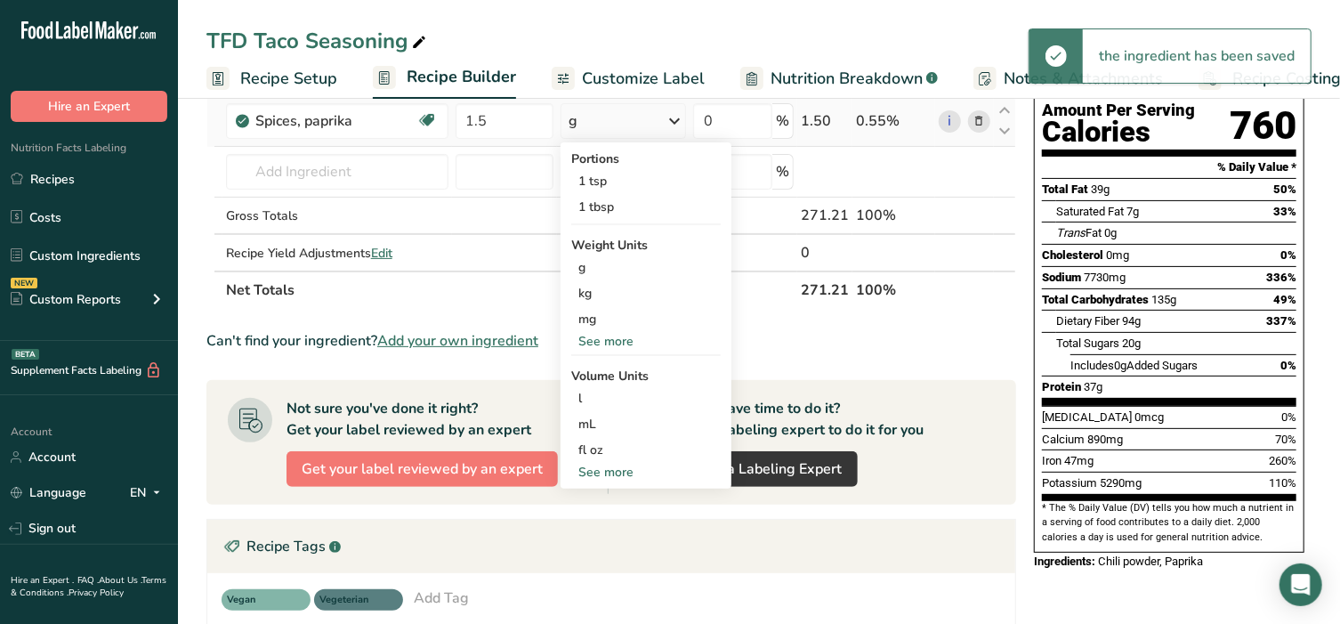
click at [599, 464] on div "See more" at bounding box center [645, 472] width 149 height 19
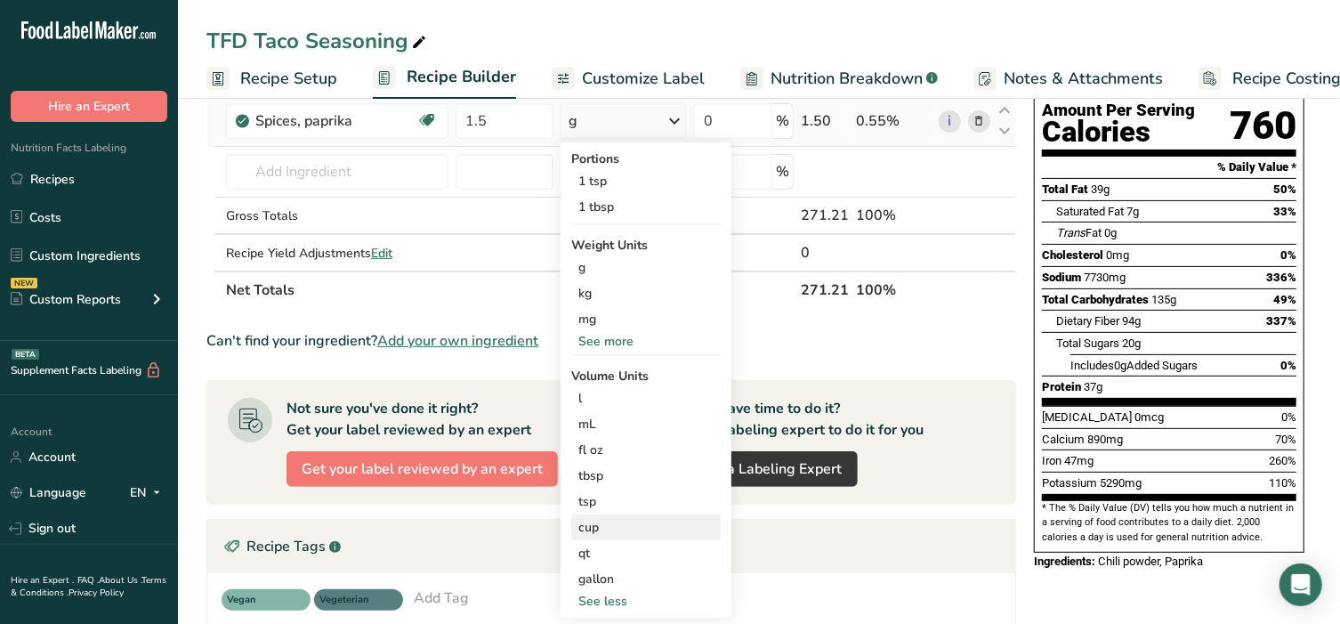
click at [615, 519] on div "cup" at bounding box center [645, 527] width 135 height 19
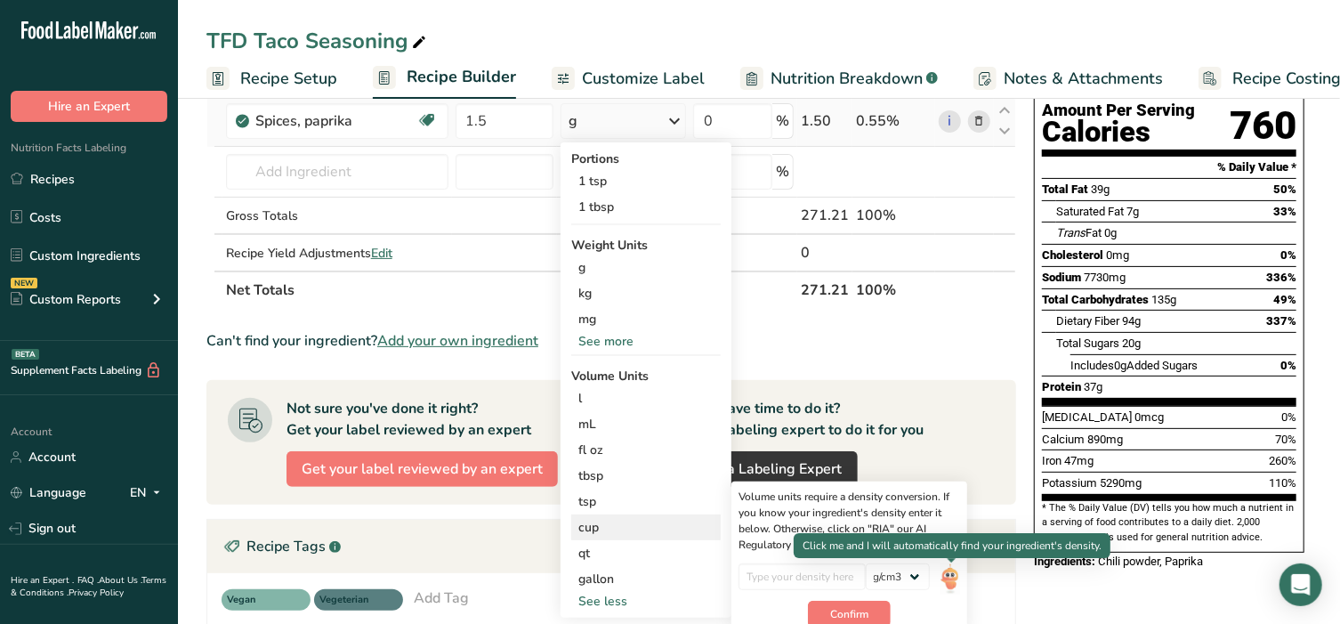
click at [950, 581] on img at bounding box center [951, 578] width 20 height 31
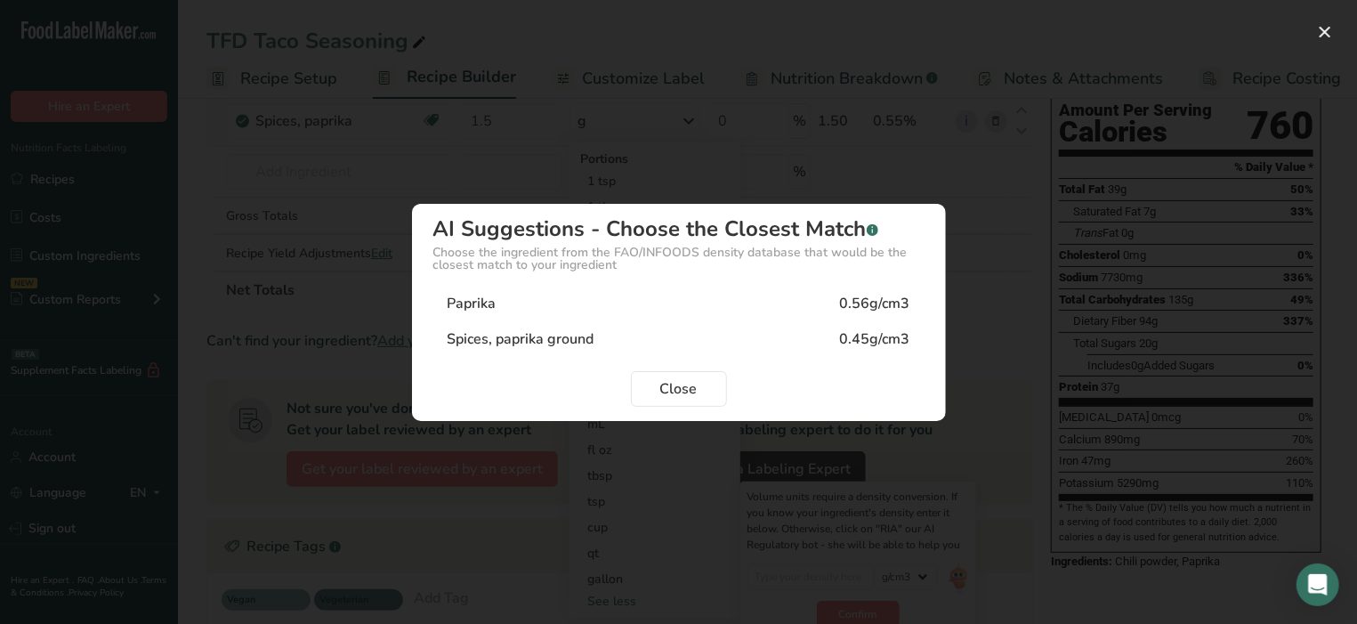
click at [569, 331] on div "Spices, paprika ground" at bounding box center [521, 338] width 147 height 21
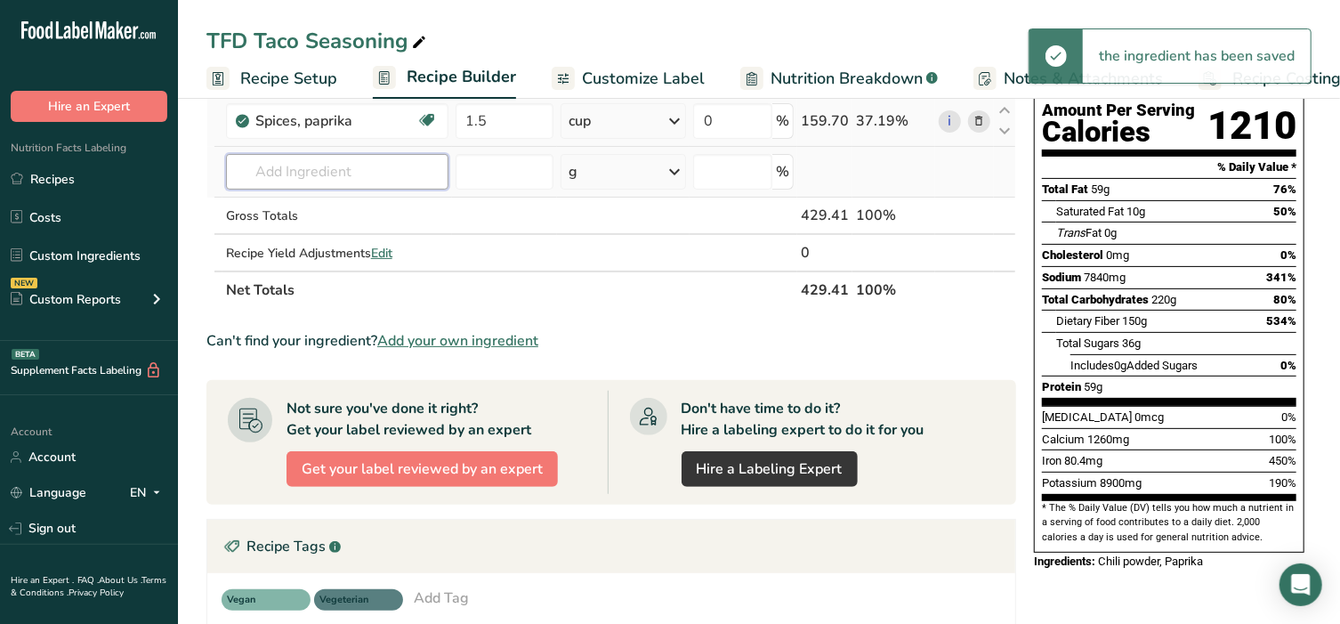
click at [286, 166] on input "text" at bounding box center [337, 172] width 222 height 36
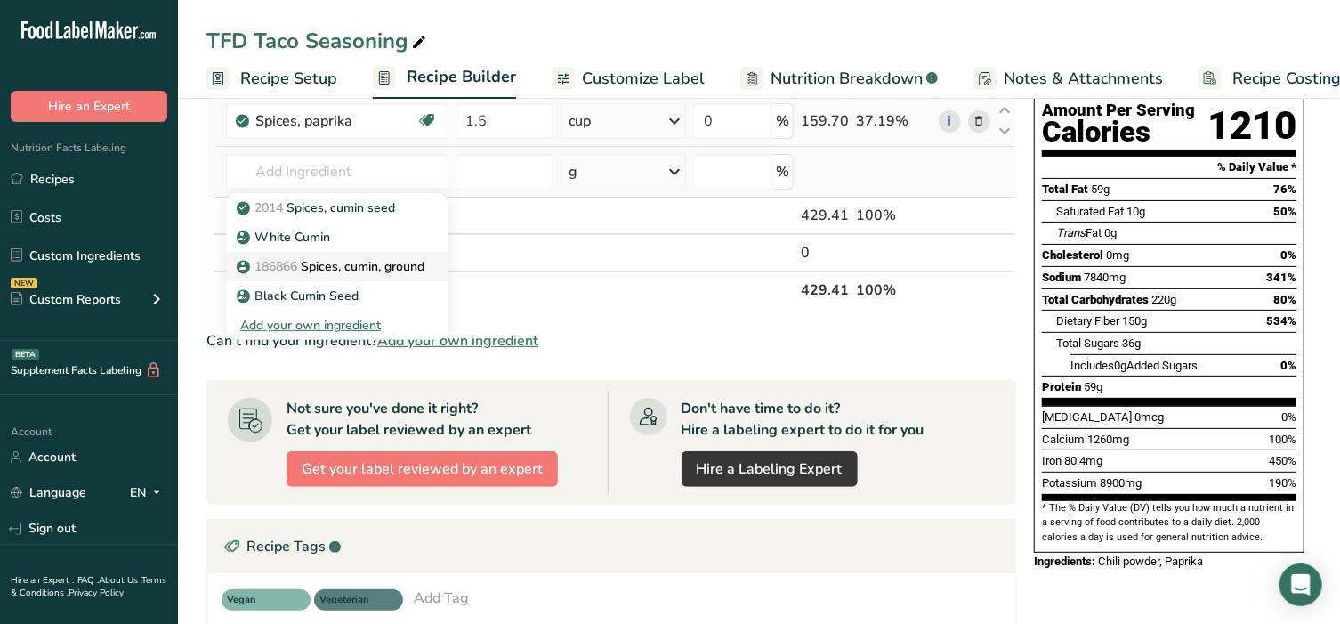
click at [325, 260] on p "186866 Spices, cumin, ground" at bounding box center [332, 266] width 184 height 19
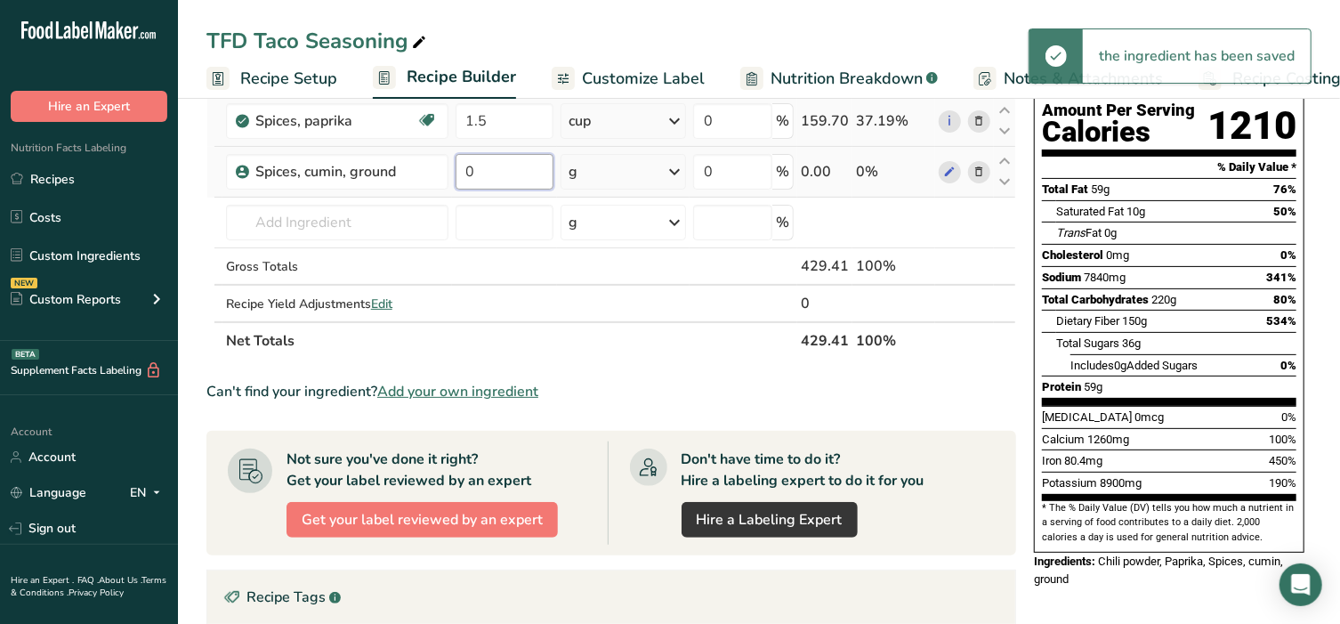
click at [475, 177] on input "0" at bounding box center [505, 172] width 99 height 36
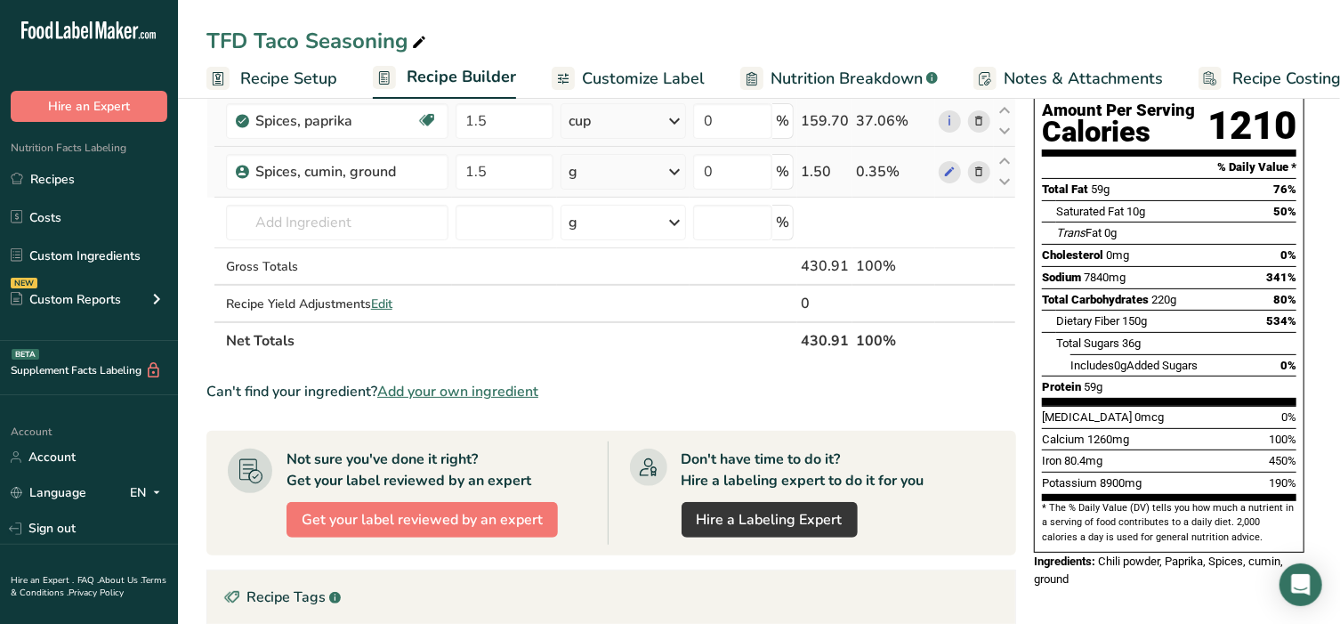
click at [612, 180] on div "Ingredient * Amount * Unit * Waste * .a-a{fill:#347362;}.b-a{fill:#fff;} Grams …" at bounding box center [611, 183] width 810 height 352
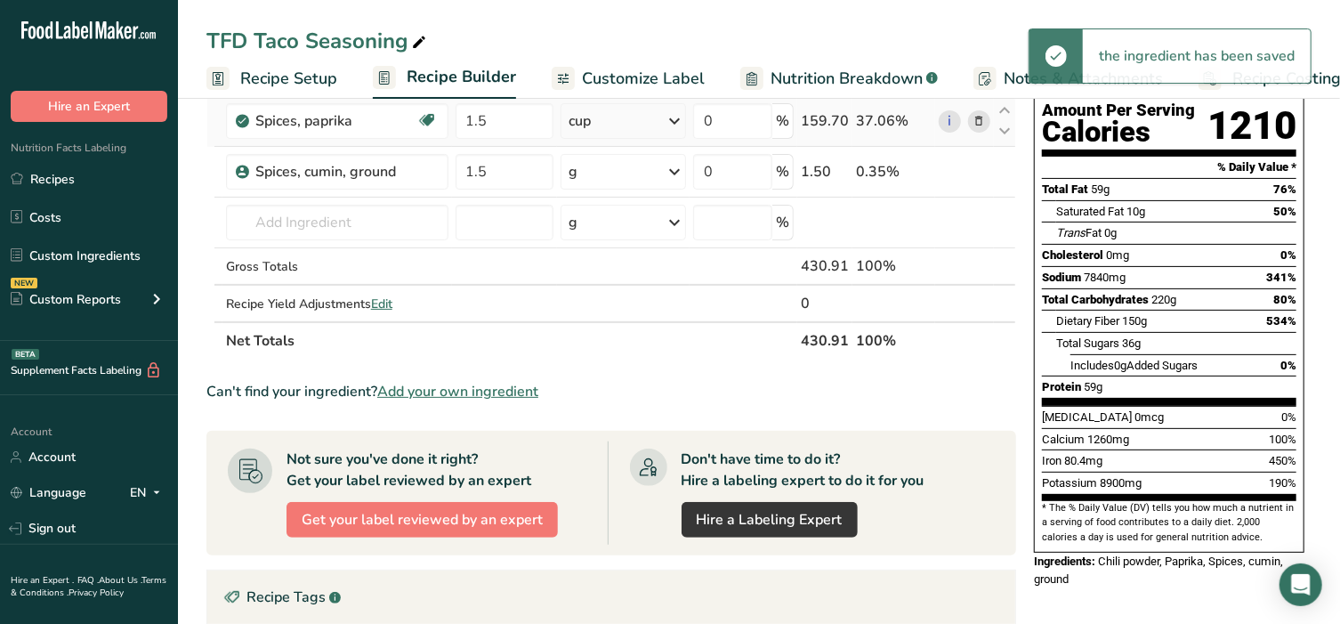
click at [619, 174] on div "g" at bounding box center [623, 172] width 125 height 36
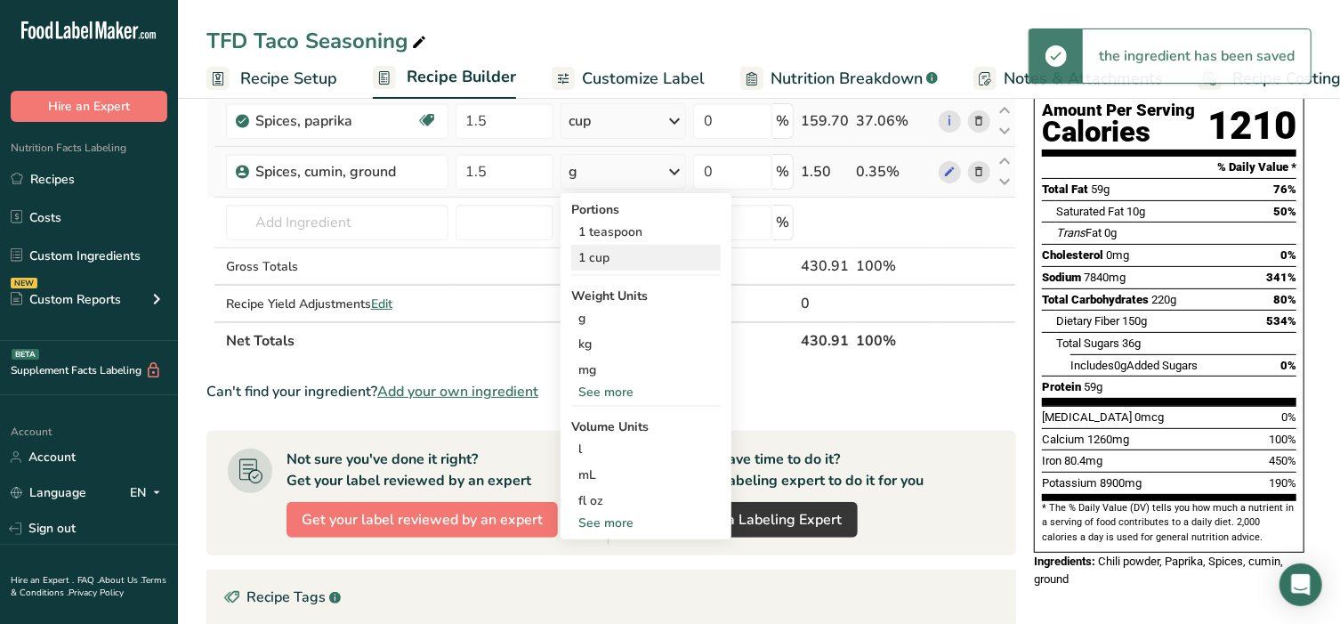
click at [599, 260] on div "1 cup" at bounding box center [645, 258] width 149 height 26
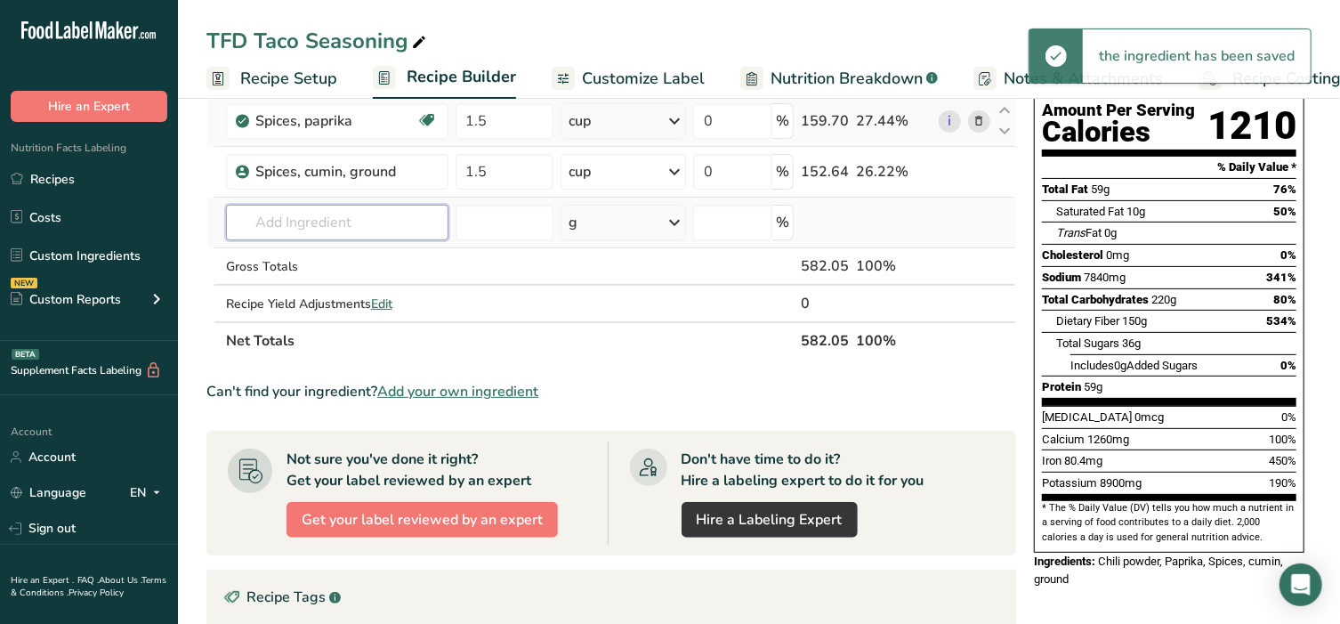
click at [287, 217] on input "text" at bounding box center [337, 223] width 222 height 36
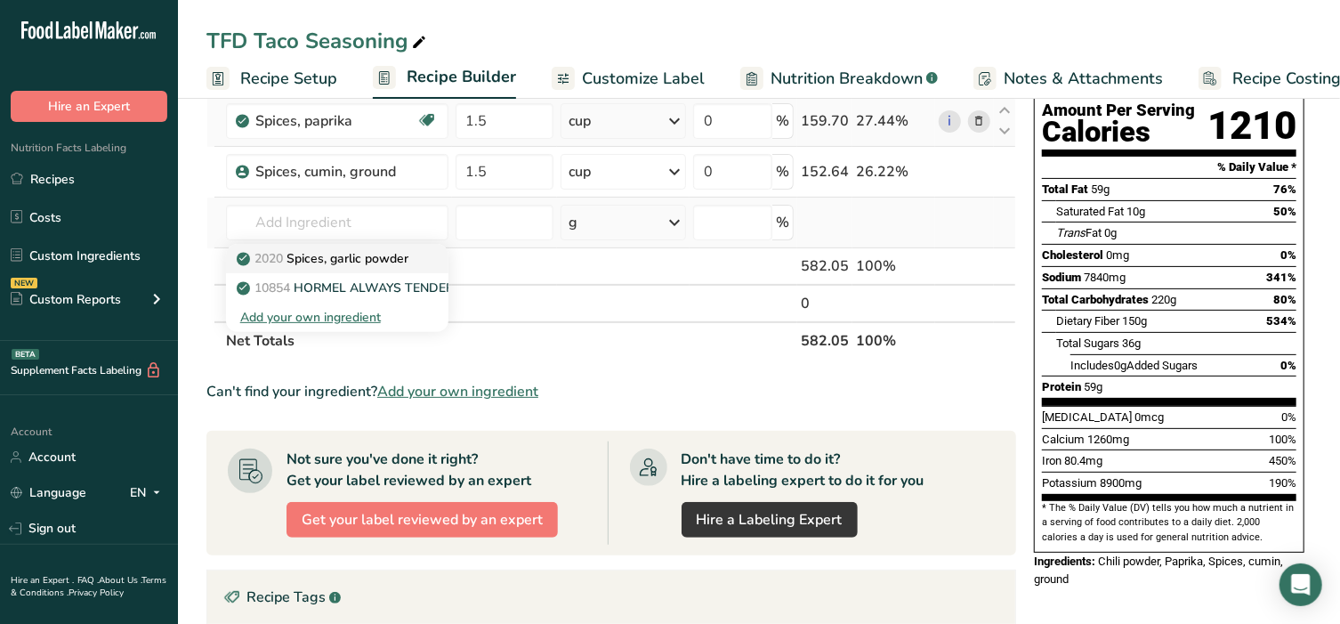
click at [310, 260] on p "2020 Spices, garlic powder" at bounding box center [324, 258] width 168 height 19
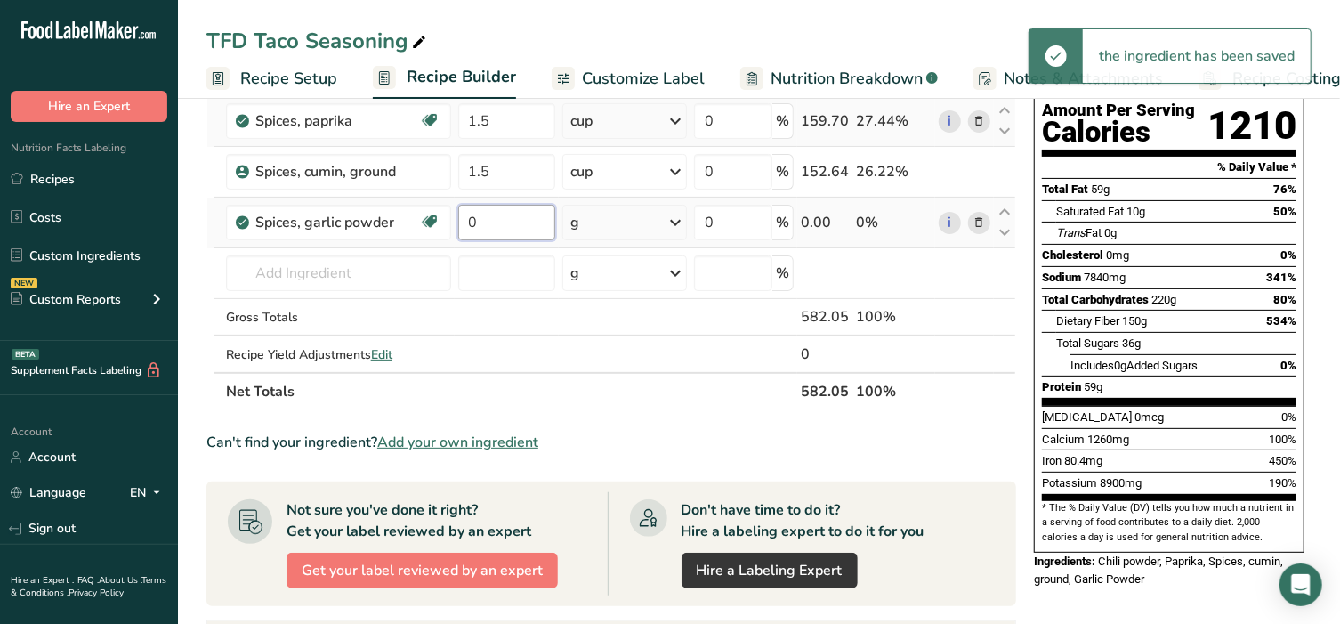
click at [491, 215] on input "0" at bounding box center [507, 223] width 98 height 36
click at [619, 223] on div "Ingredient * Amount * Unit * Waste * .a-a{fill:#347362;}.b-a{fill:#fff;} Grams …" at bounding box center [611, 208] width 810 height 403
click at [619, 223] on div "g" at bounding box center [624, 223] width 125 height 36
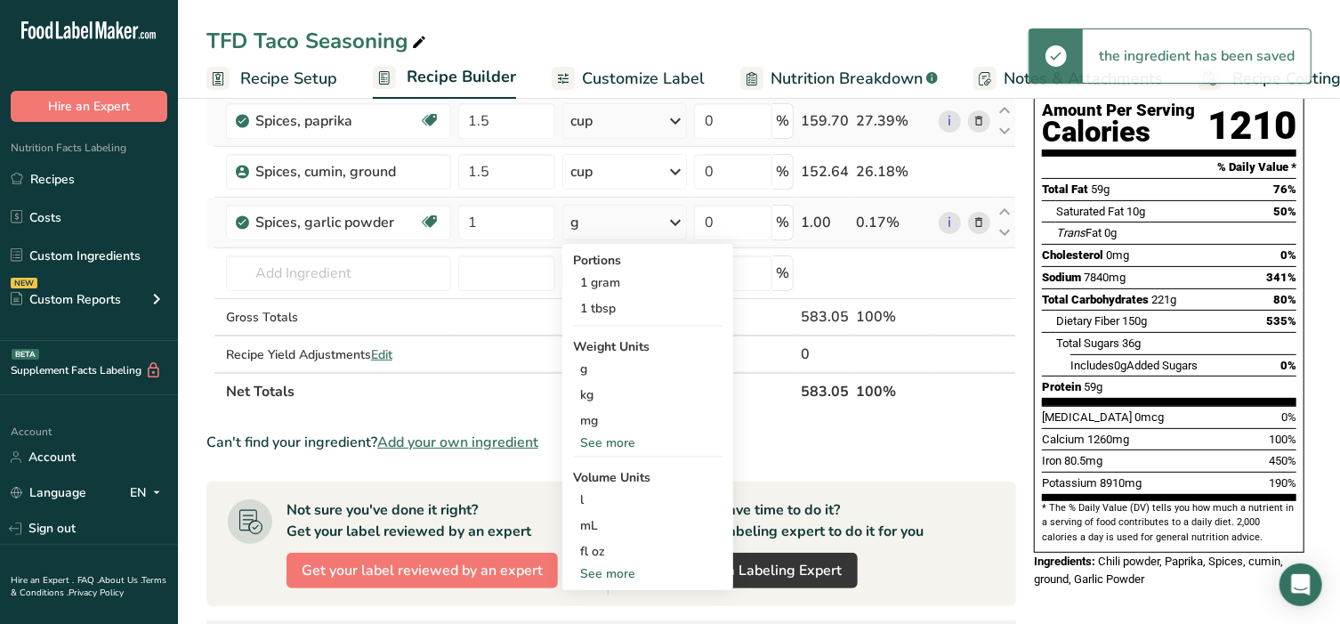
click at [620, 572] on div "See more" at bounding box center [647, 573] width 149 height 19
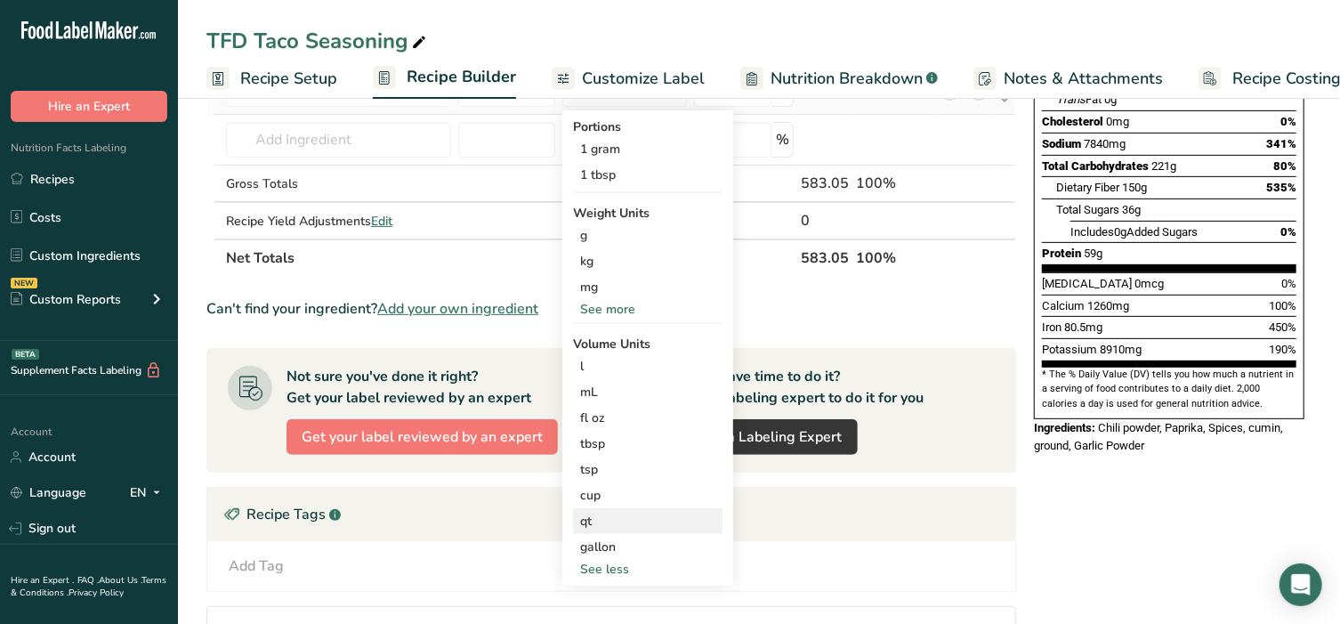
scroll to position [334, 0]
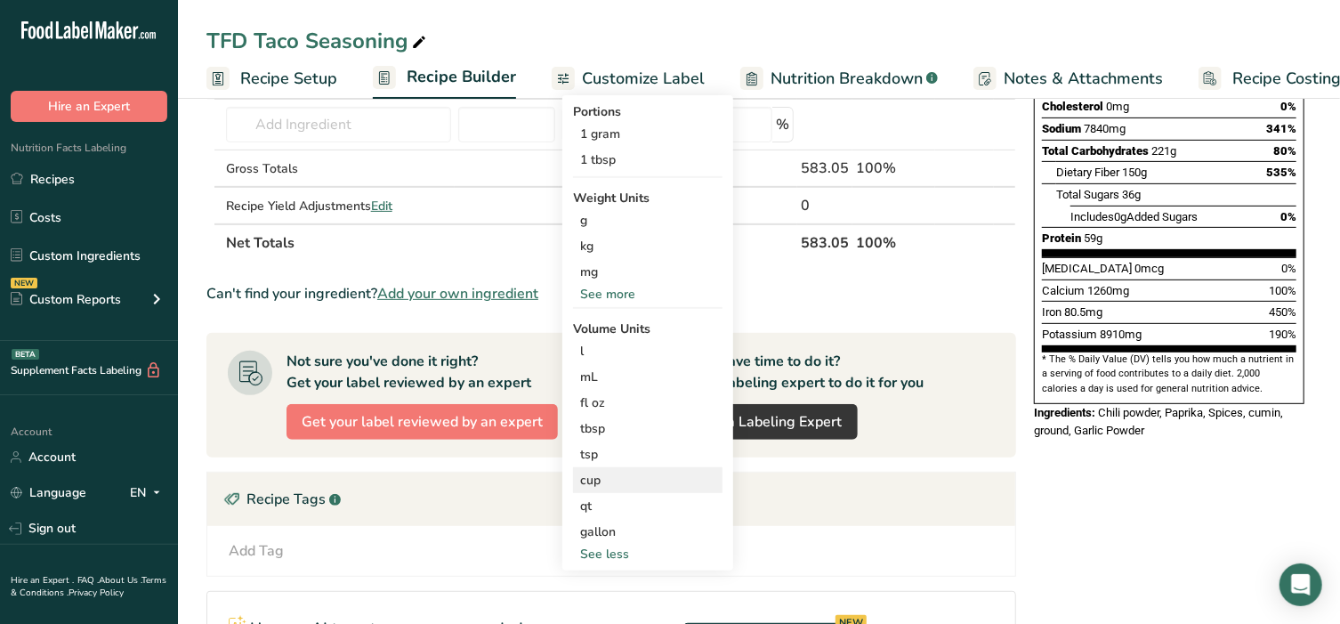
click at [617, 477] on div "cup" at bounding box center [647, 480] width 135 height 19
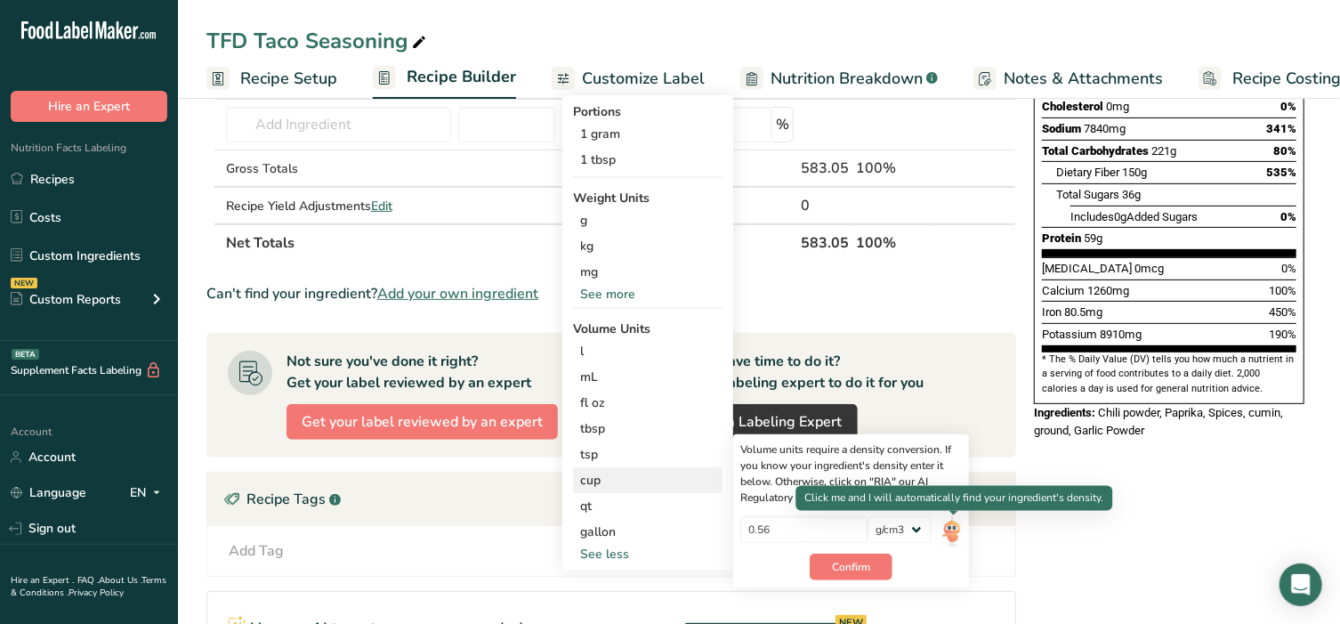
click at [948, 533] on img at bounding box center [952, 531] width 20 height 31
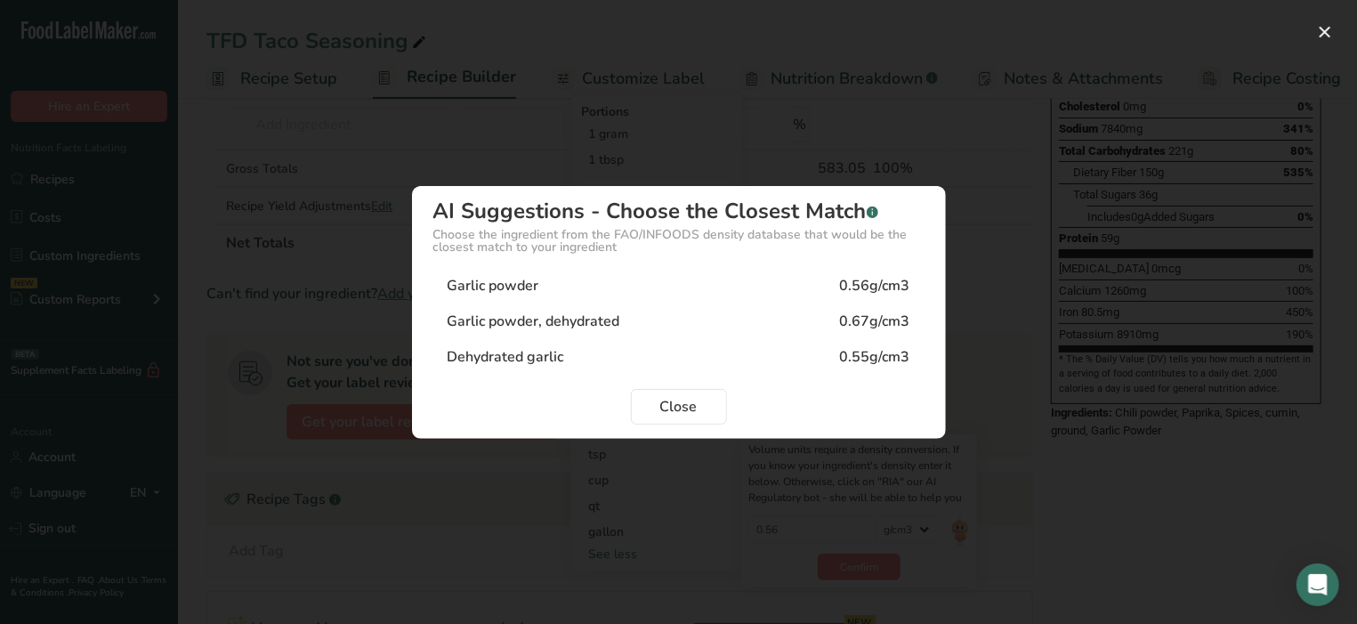
click at [513, 285] on div "Garlic powder" at bounding box center [494, 285] width 92 height 21
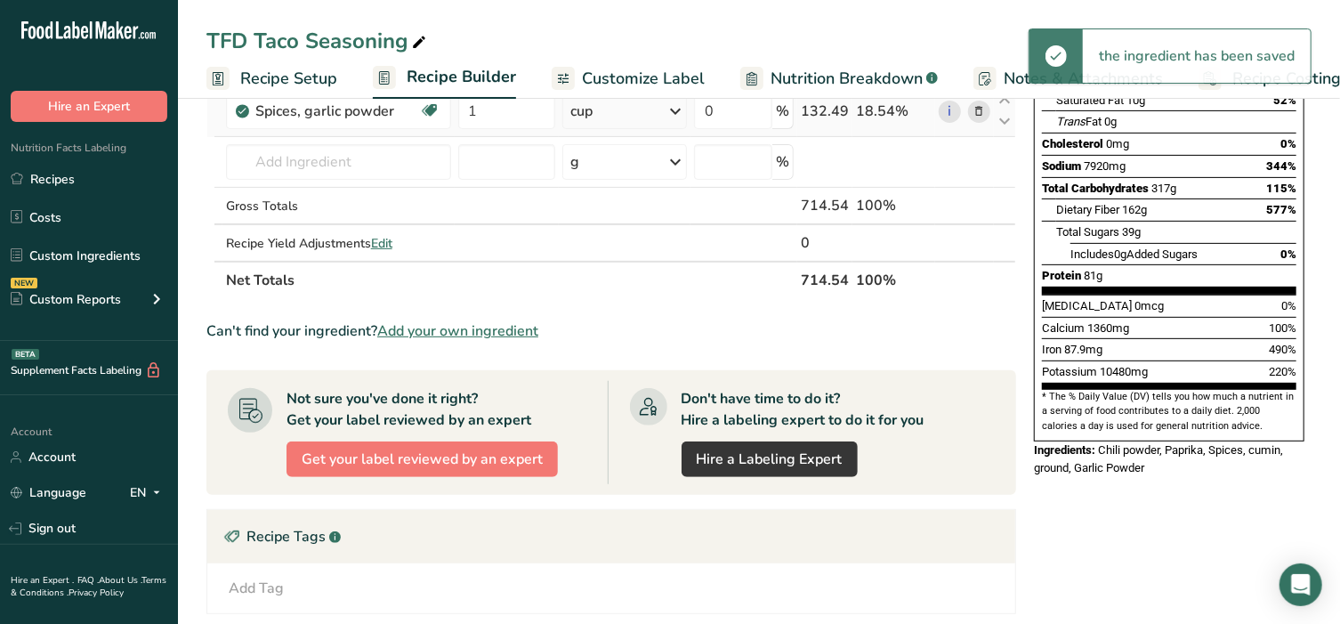
scroll to position [222, 0]
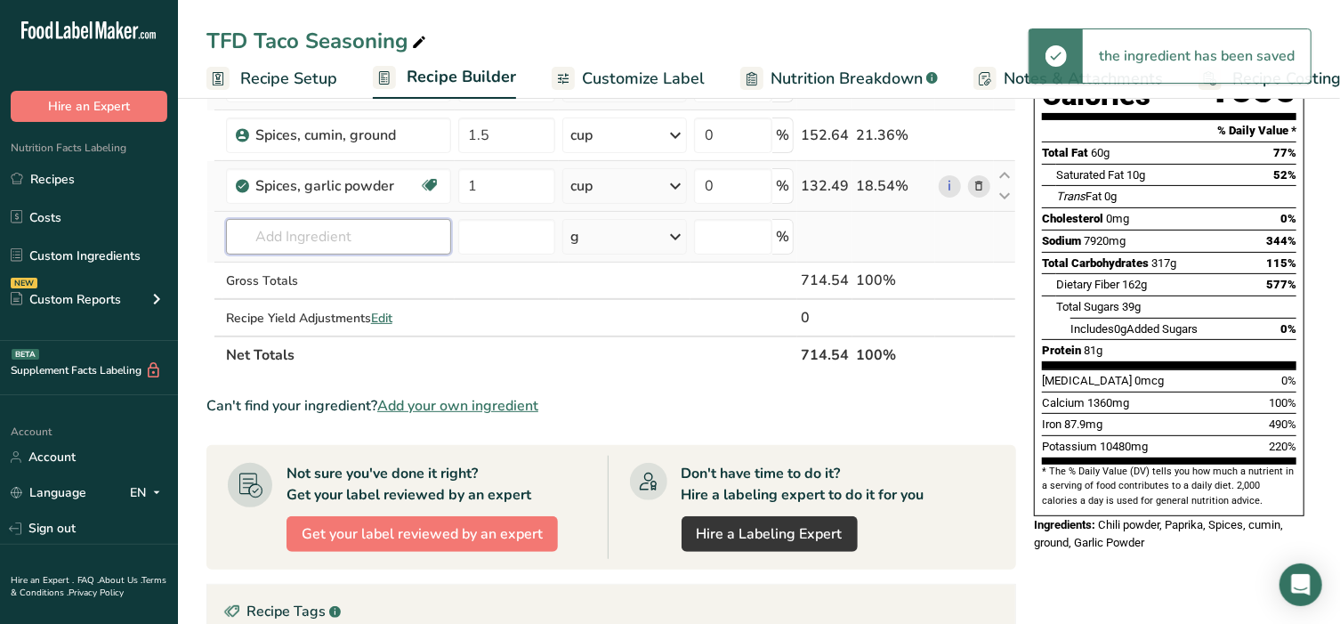
click at [298, 238] on input "text" at bounding box center [338, 237] width 225 height 36
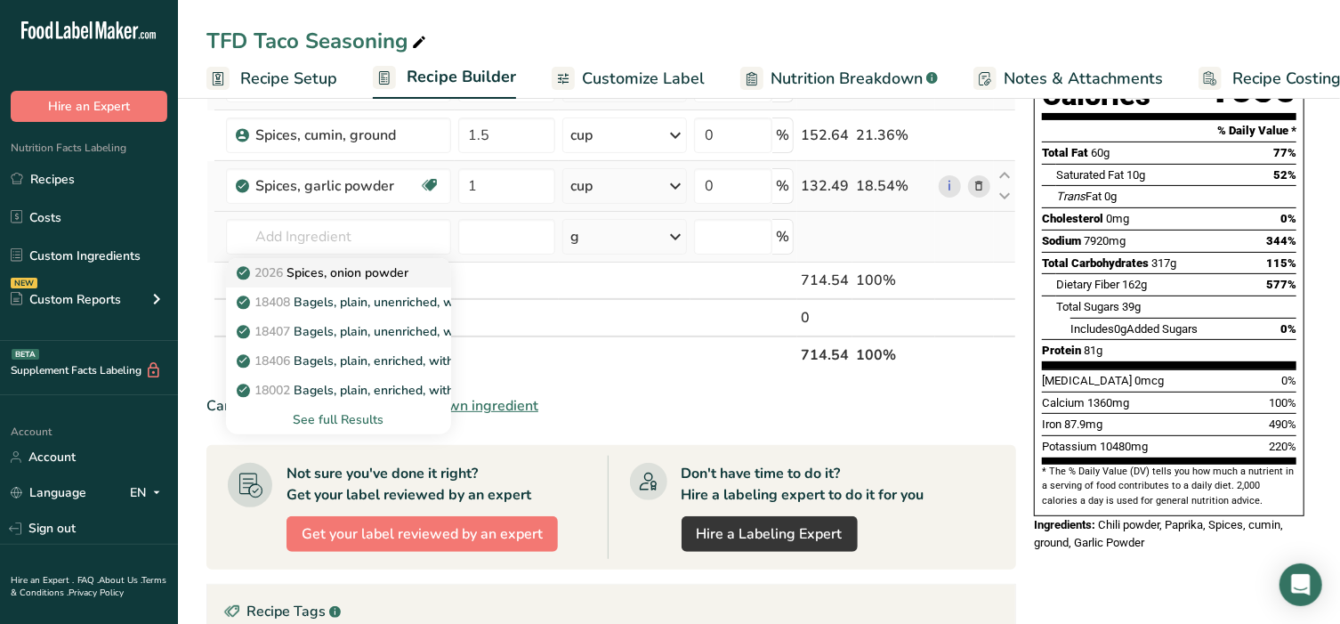
click at [333, 266] on p "2026 Spices, onion powder" at bounding box center [324, 272] width 168 height 19
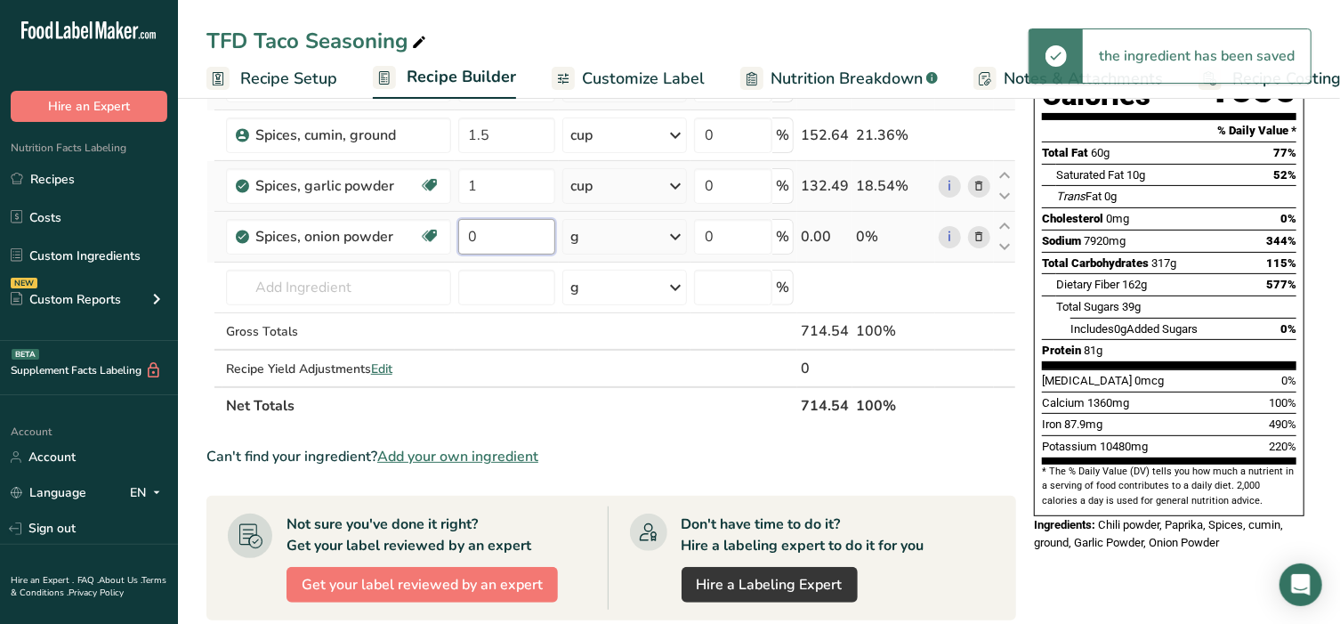
click at [482, 225] on input "0" at bounding box center [507, 237] width 98 height 36
click at [620, 232] on div "Ingredient * Amount * Unit * Waste * .a-a{fill:#347362;}.b-a{fill:#fff;} Grams …" at bounding box center [611, 198] width 810 height 454
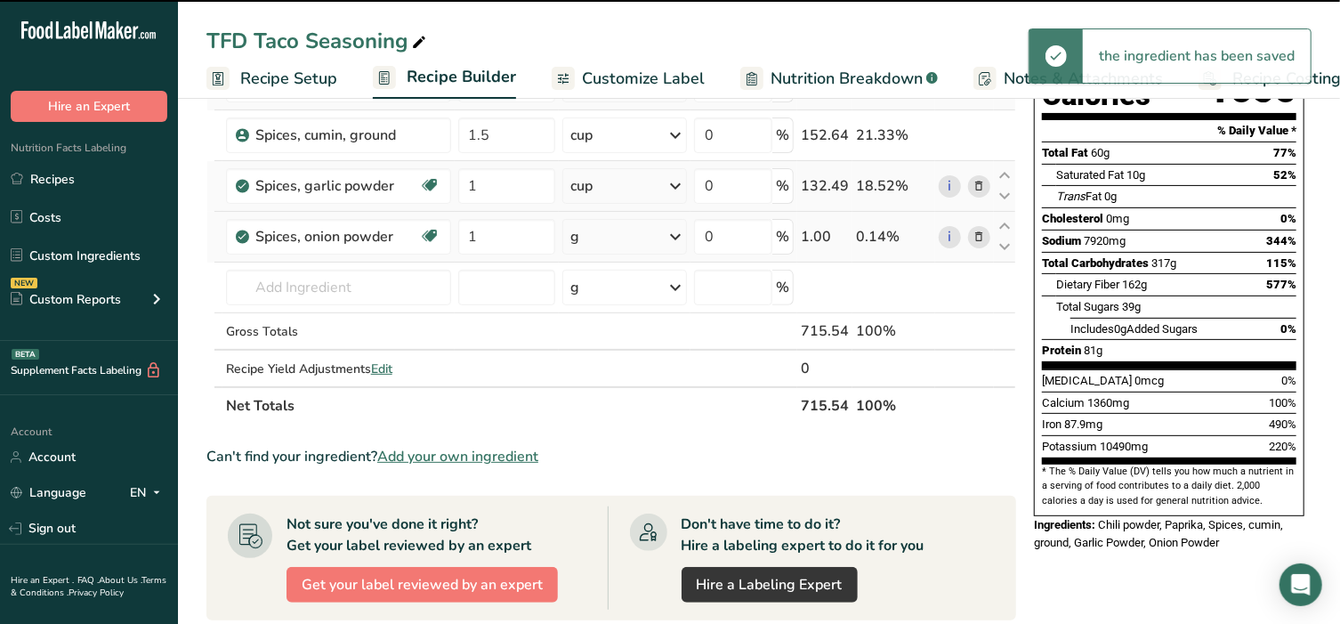
click at [620, 232] on div "g" at bounding box center [624, 237] width 125 height 36
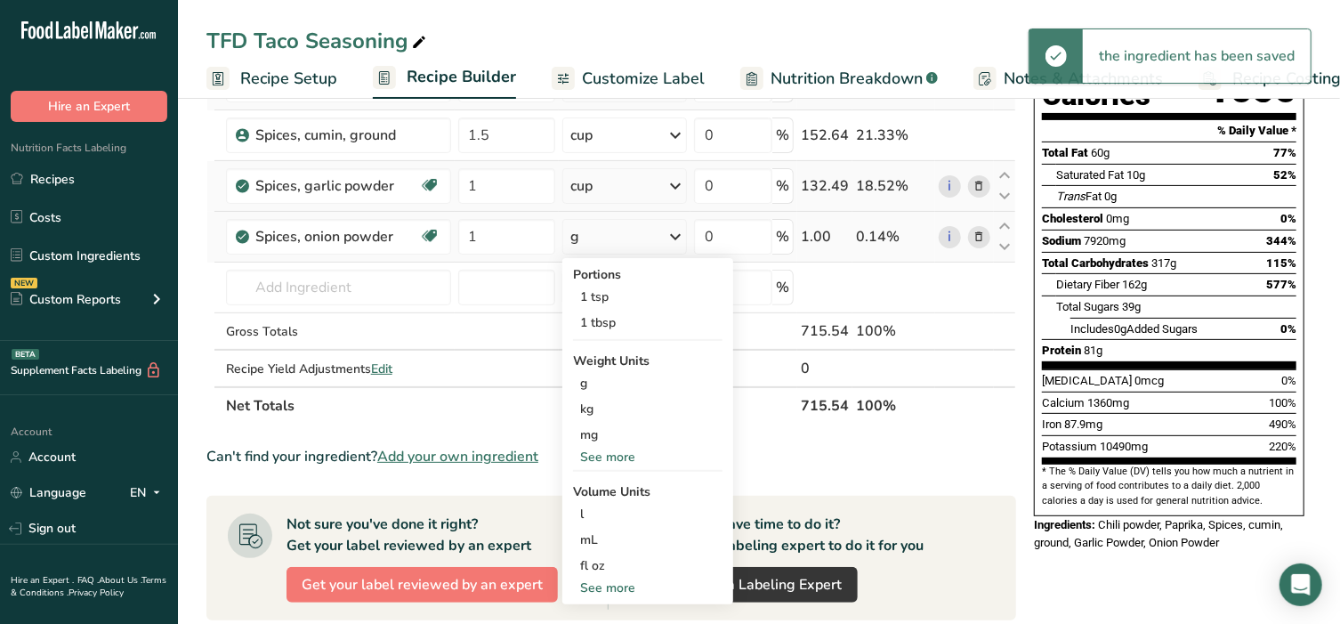
click at [612, 585] on div "See more" at bounding box center [647, 587] width 149 height 19
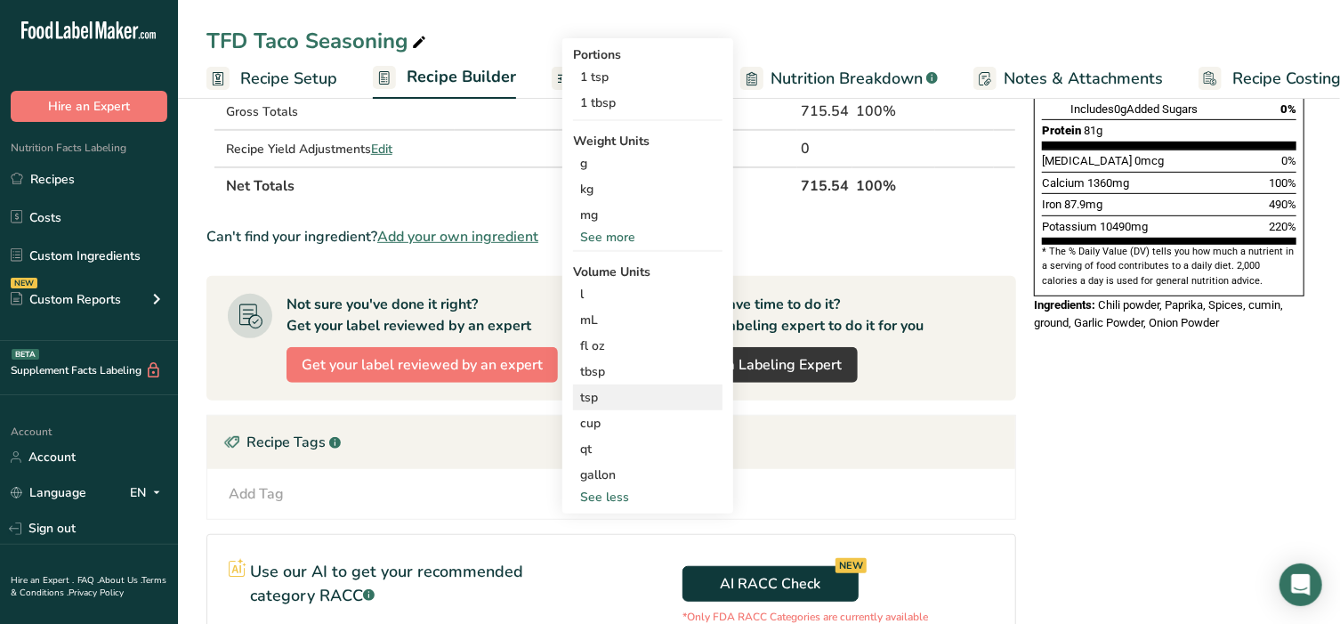
scroll to position [444, 0]
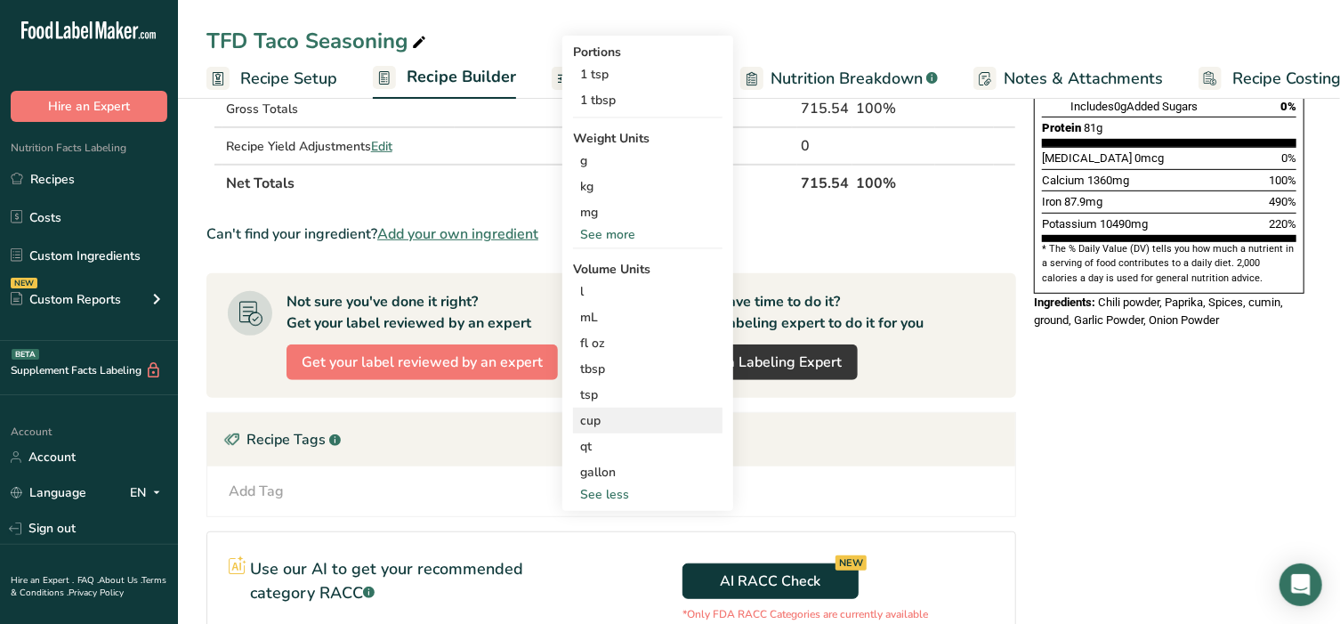
click at [621, 421] on div "cup" at bounding box center [647, 420] width 135 height 19
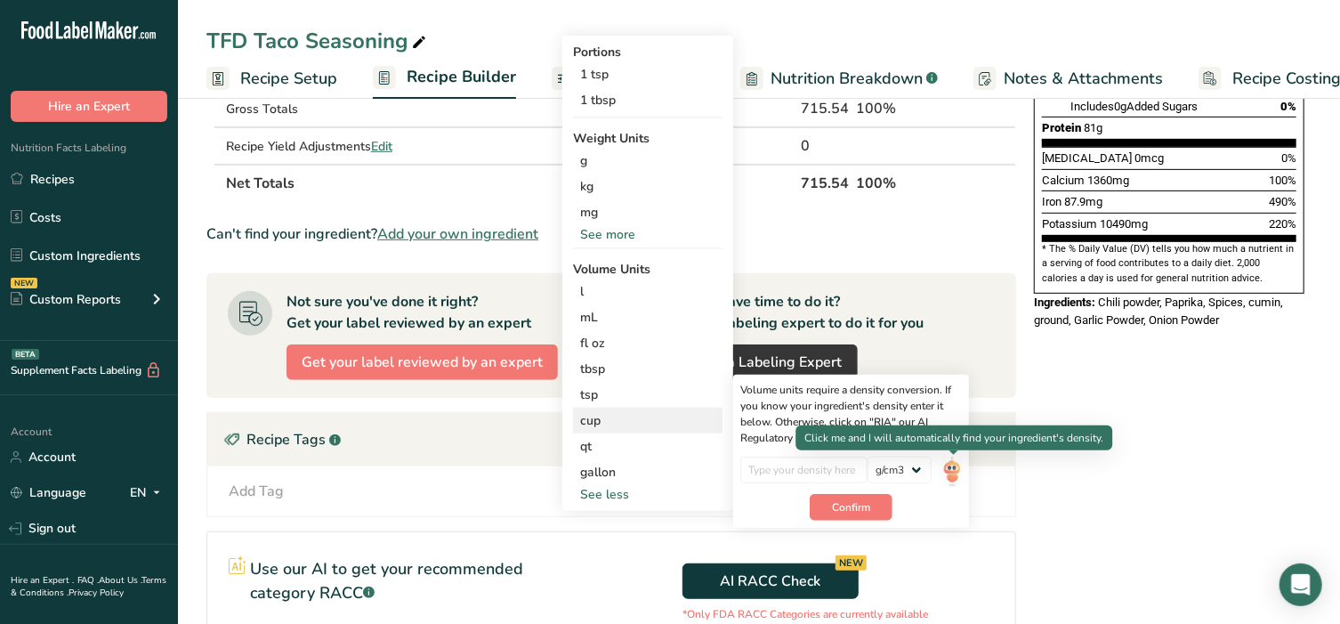
click at [952, 475] on img at bounding box center [952, 471] width 20 height 31
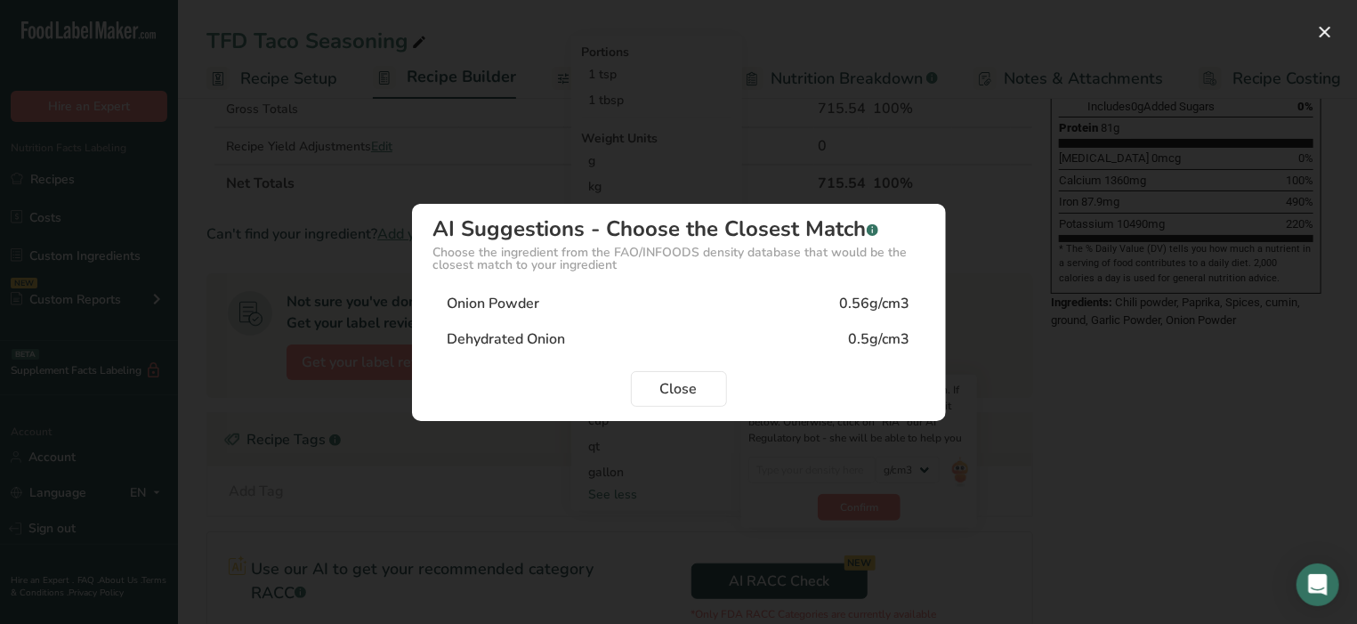
click at [593, 303] on div "Onion Powder 0.56g/cm3" at bounding box center [678, 304] width 491 height 36
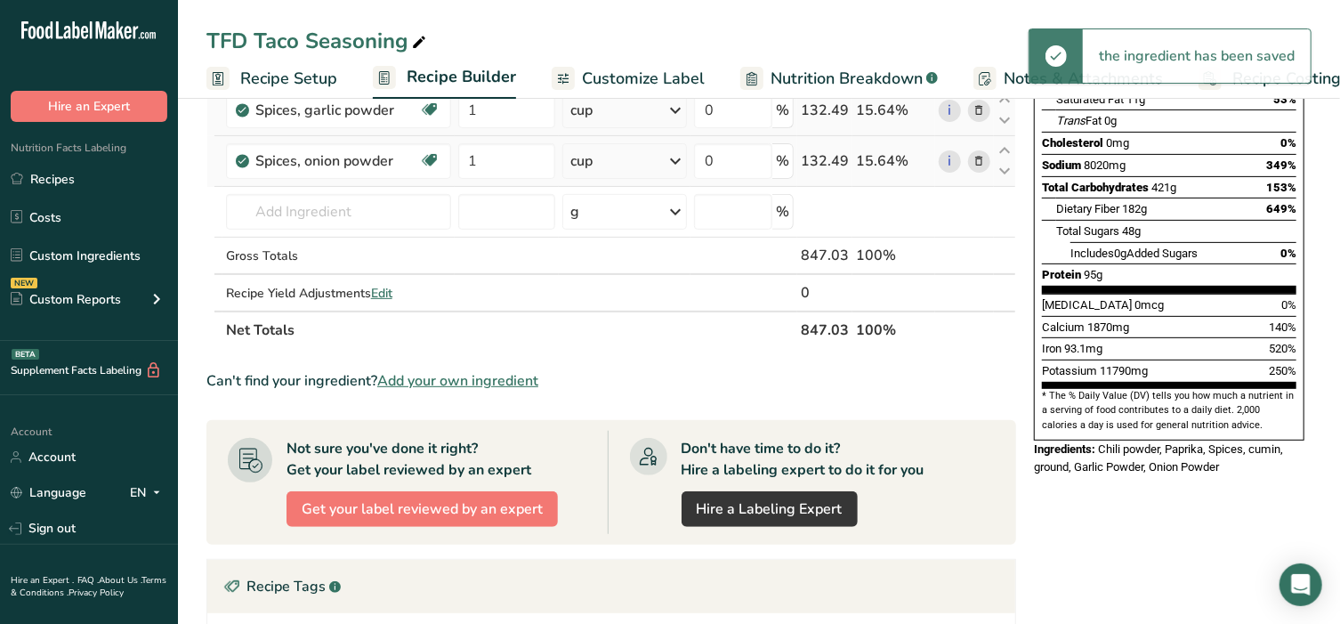
scroll to position [296, 0]
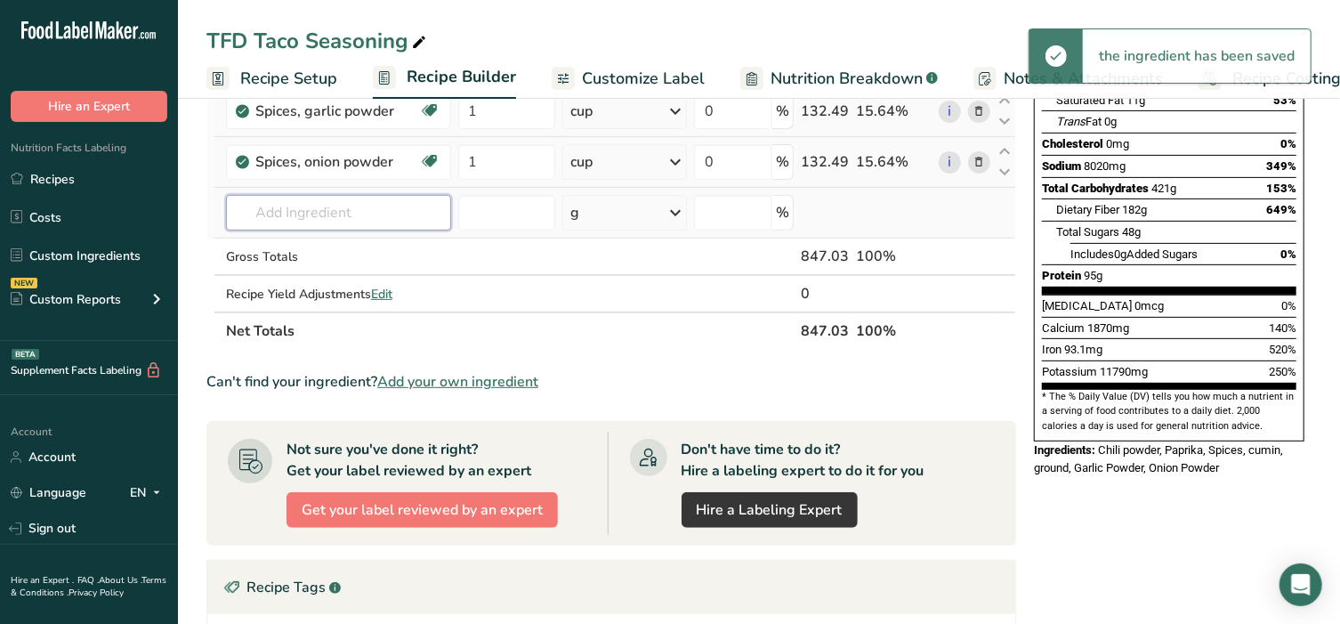
click at [346, 216] on input "text" at bounding box center [338, 213] width 225 height 36
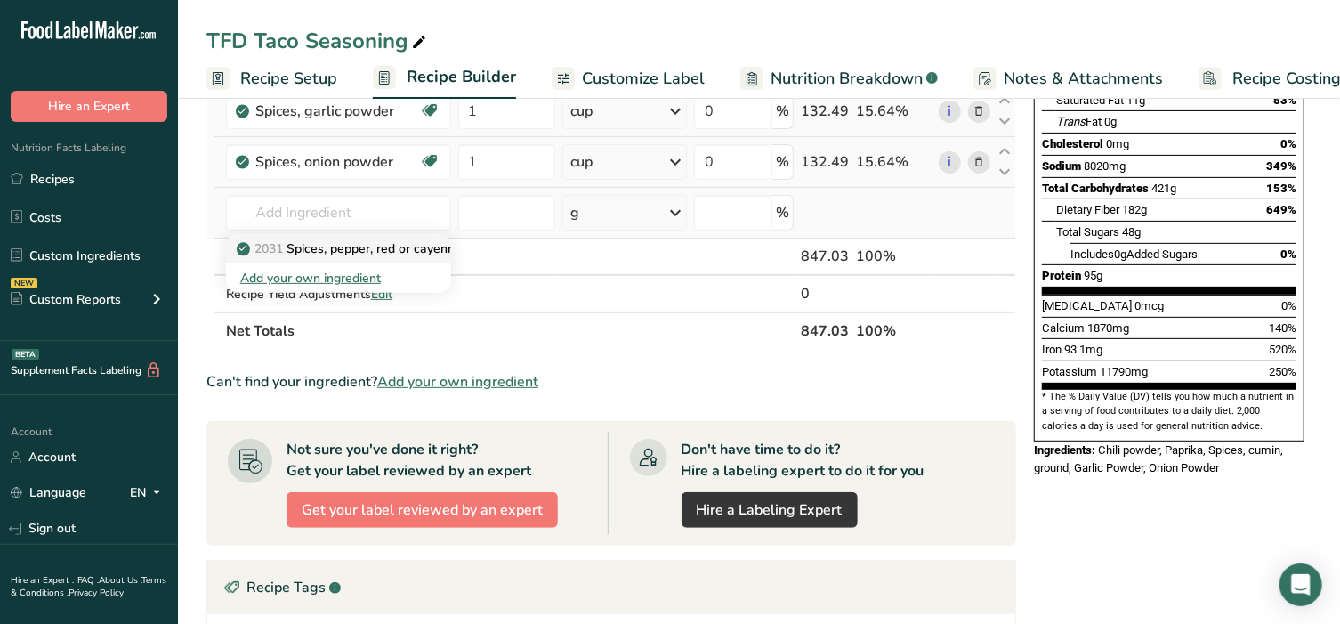
click at [331, 248] on p "2031 Spices, pepper, red or cayenne" at bounding box center [351, 248] width 222 height 19
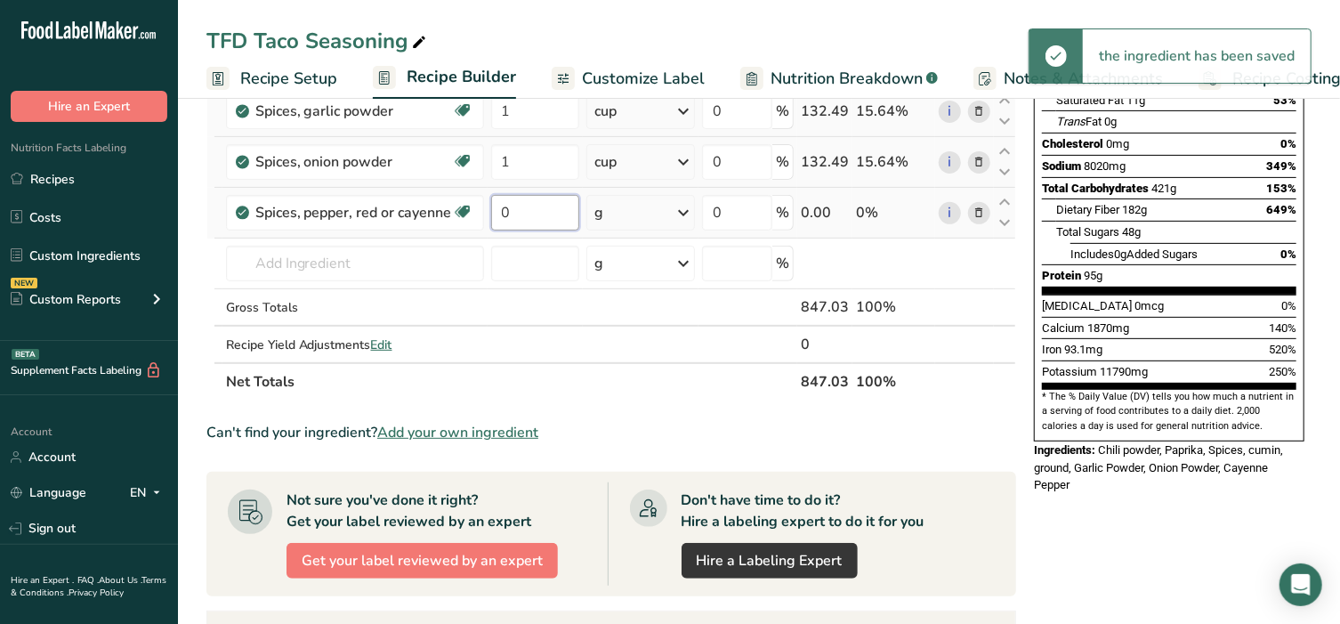
click at [519, 210] on input "0" at bounding box center [535, 213] width 89 height 36
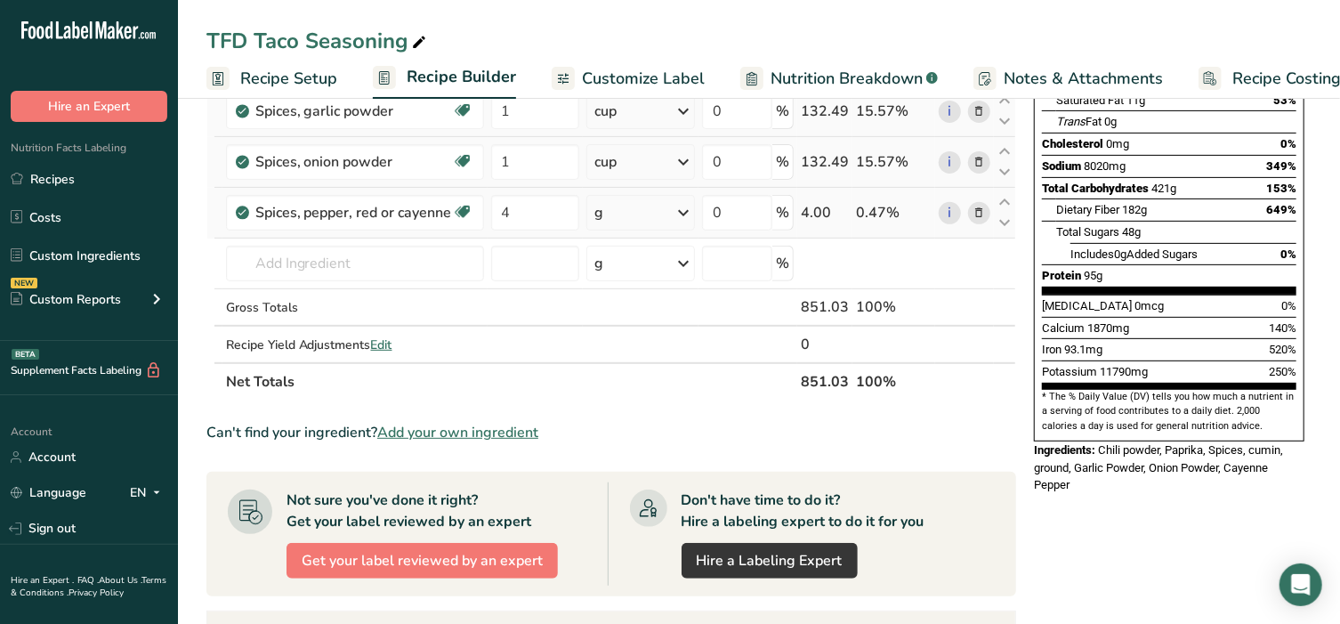
click at [661, 218] on div "Ingredient * Amount * Unit * Waste * .a-a{fill:#347362;}.b-a{fill:#fff;} Grams …" at bounding box center [611, 148] width 810 height 505
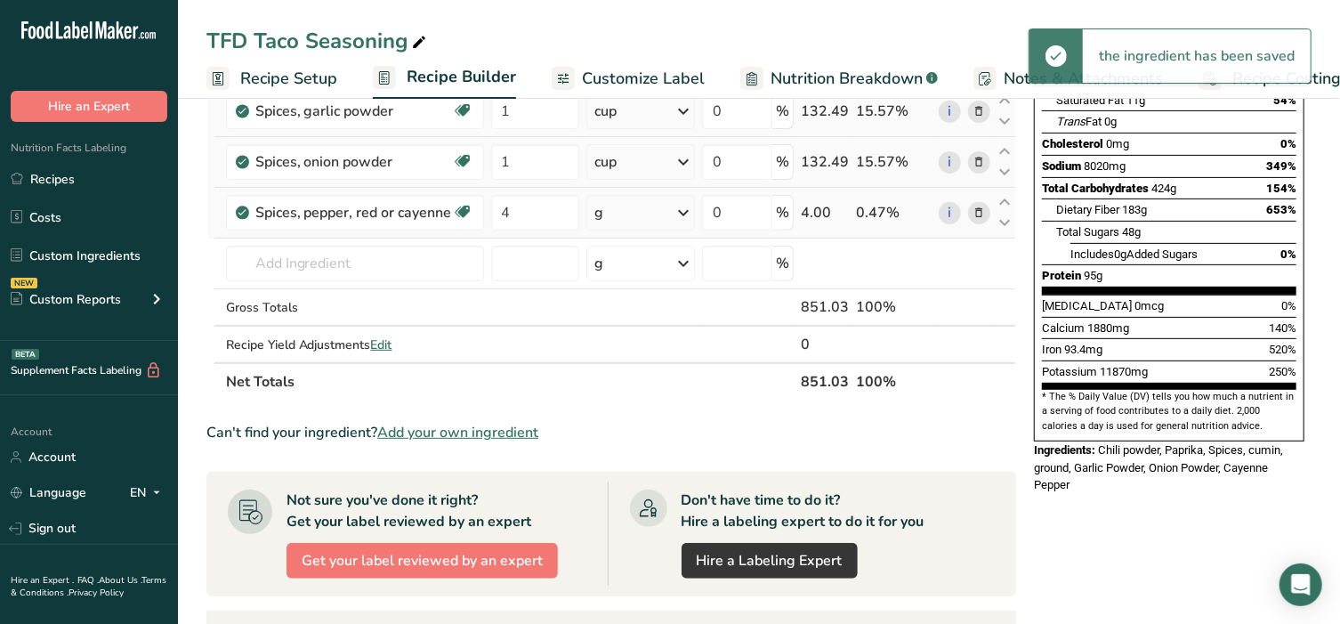
click at [661, 218] on div "g" at bounding box center [640, 213] width 108 height 36
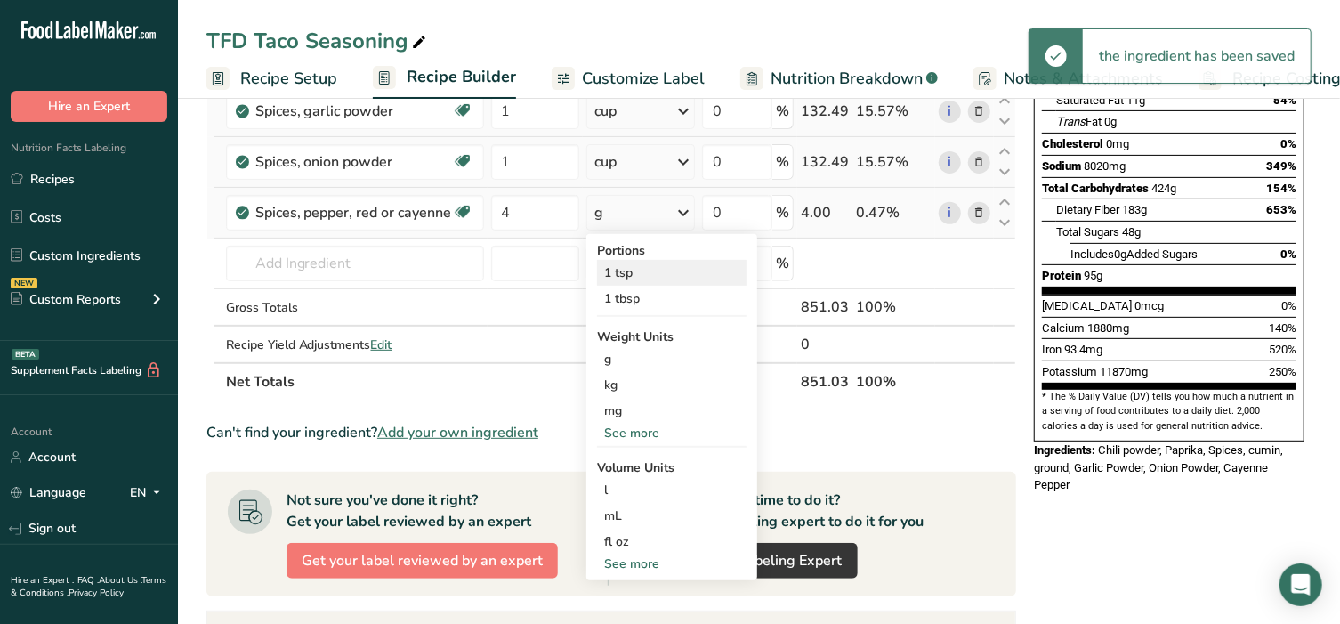
click at [629, 257] on div "Portions 1 tsp 1 tbsp Weight Units g kg mg See more Volume Units l Volume units…" at bounding box center [671, 407] width 171 height 346
click at [626, 263] on div "1 tsp" at bounding box center [671, 273] width 149 height 26
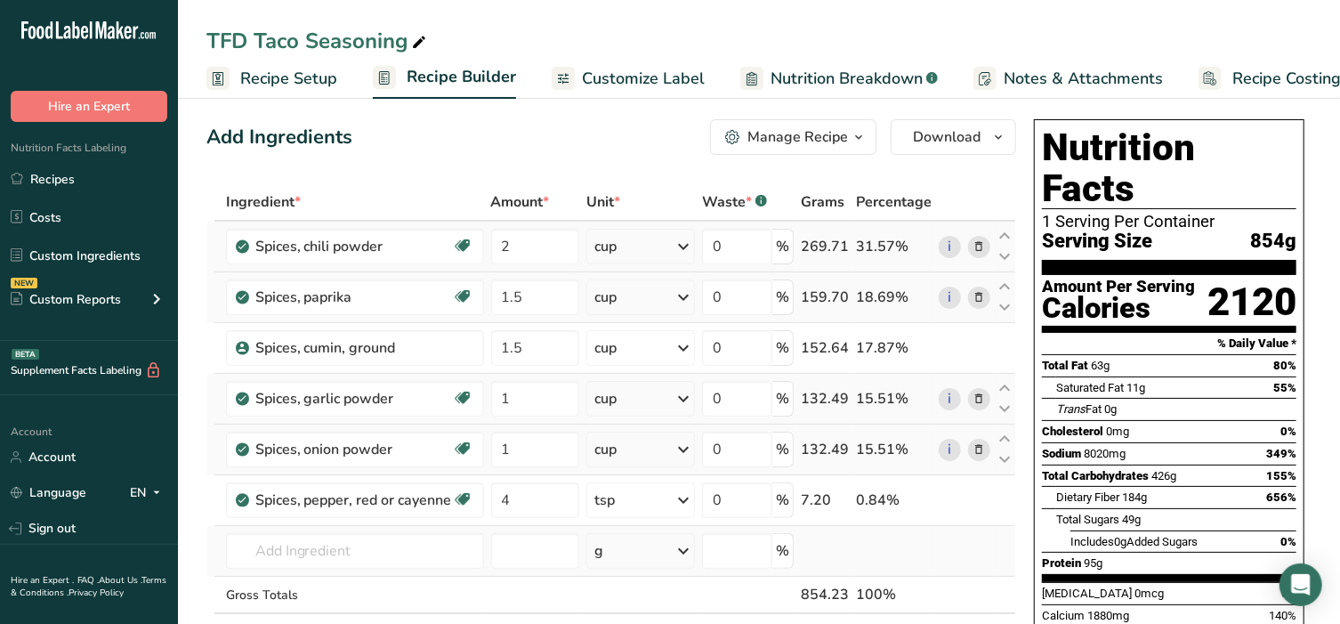
scroll to position [0, 0]
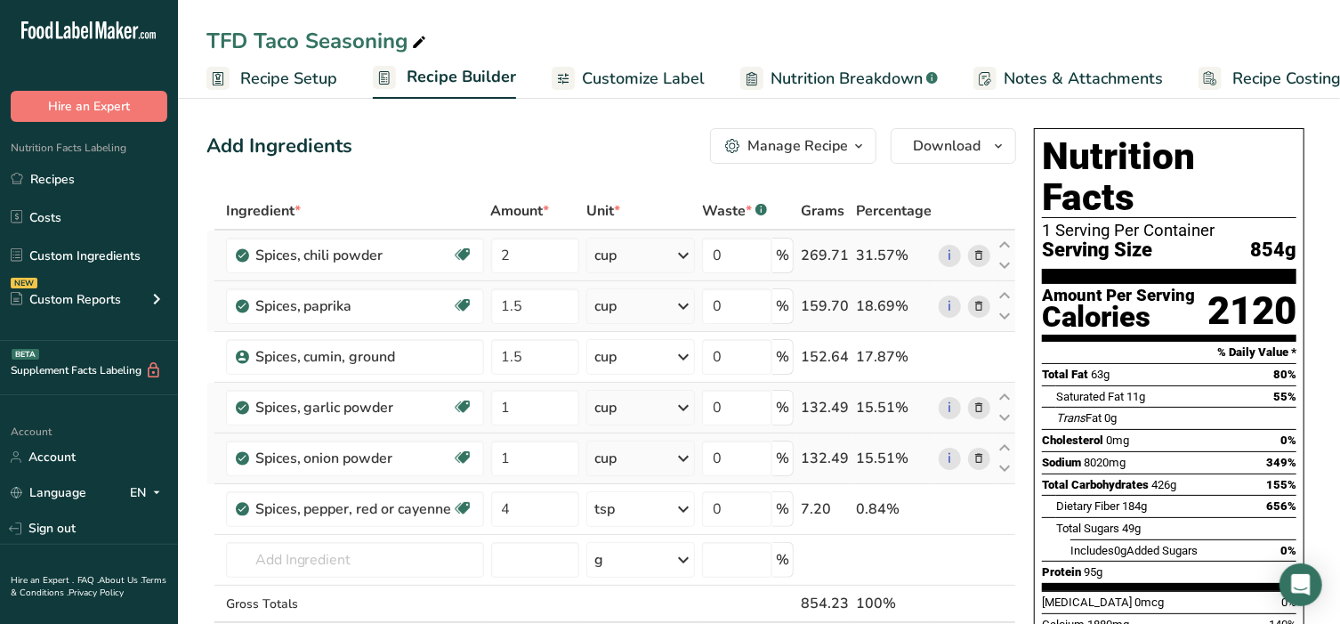
click at [776, 157] on button "Manage Recipe" at bounding box center [793, 146] width 166 height 36
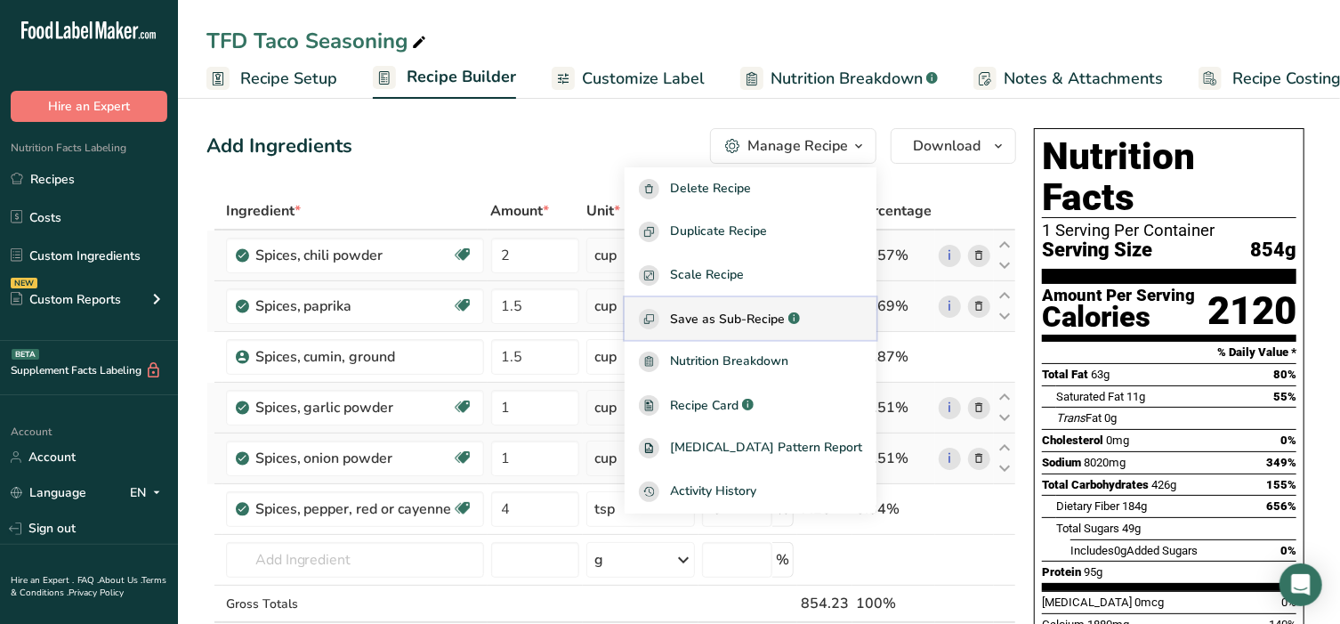
click at [758, 312] on span "Save as Sub-Recipe" at bounding box center [727, 319] width 115 height 19
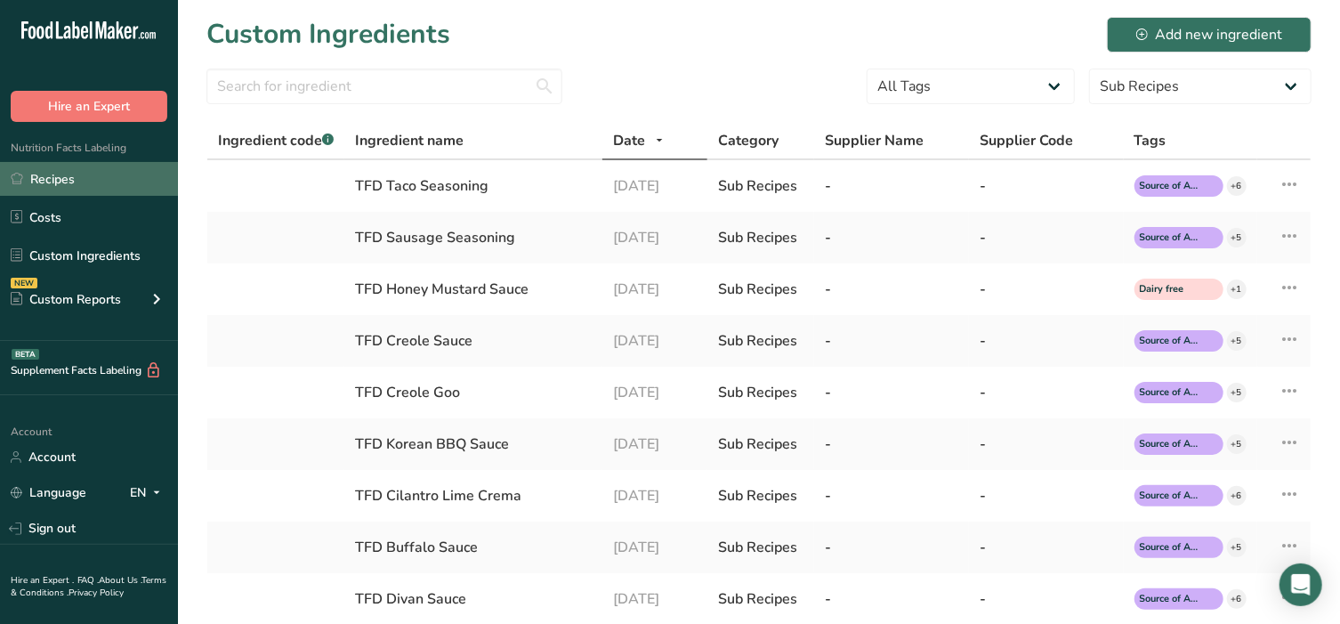
click at [71, 172] on link "Recipes" at bounding box center [89, 179] width 178 height 34
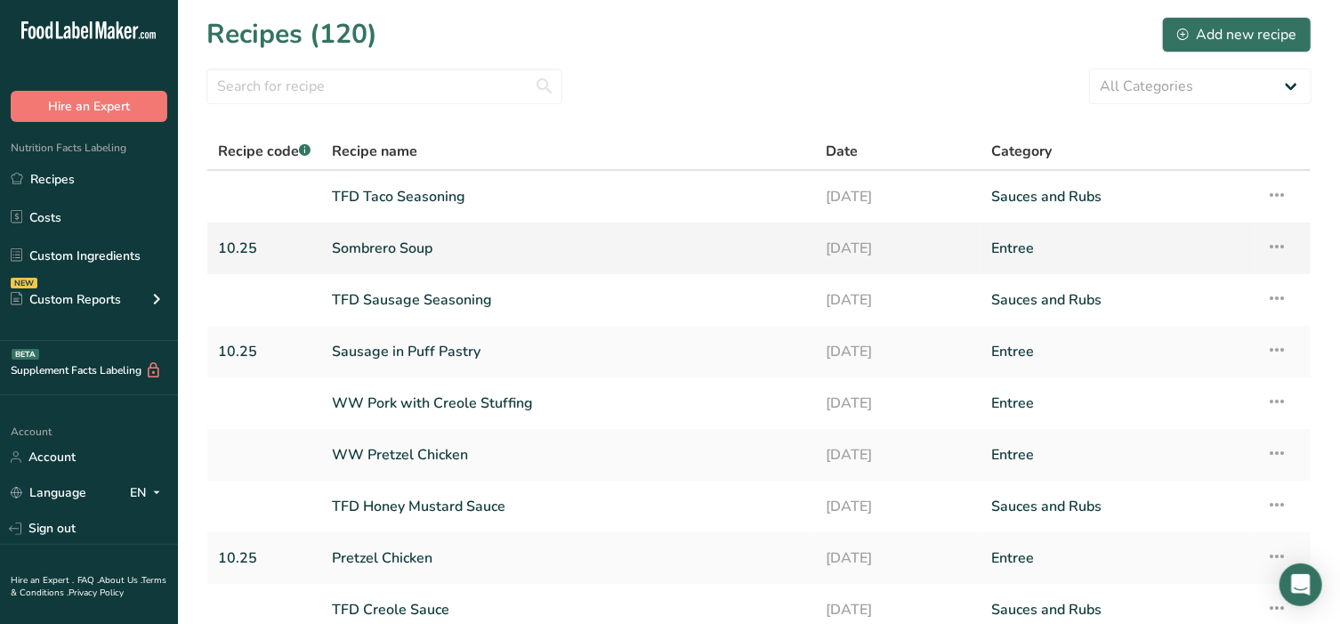
click at [403, 249] on link "Sombrero Soup" at bounding box center [568, 248] width 473 height 37
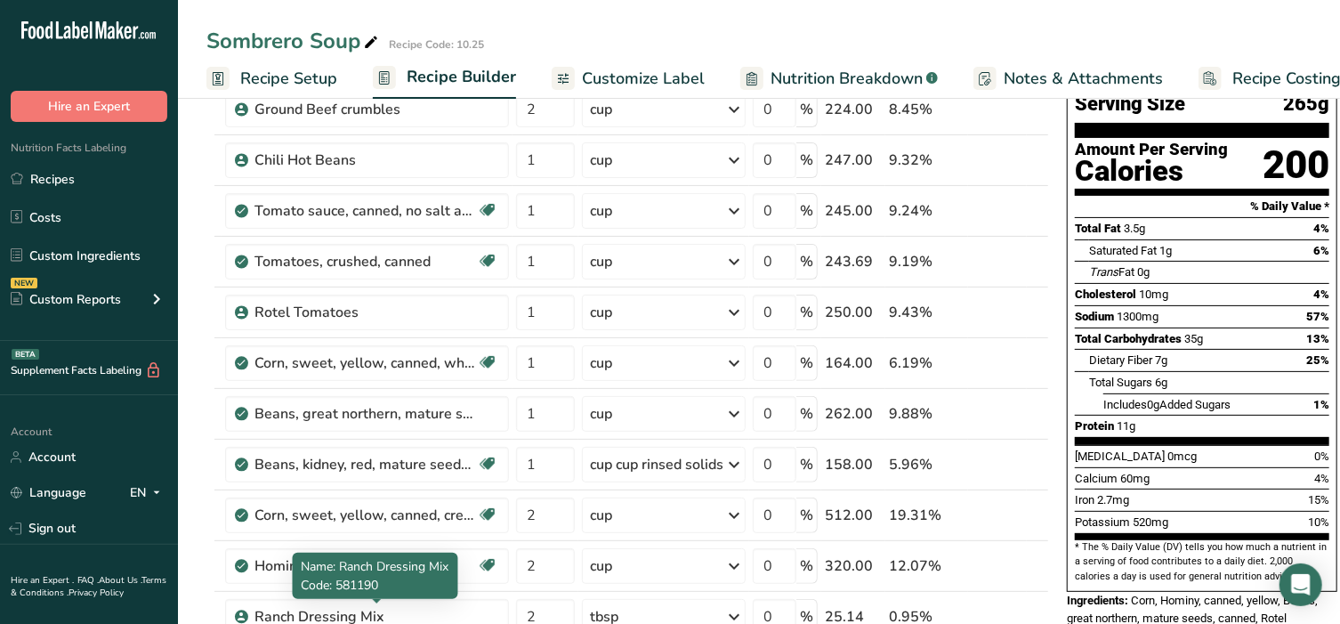
scroll to position [334, 0]
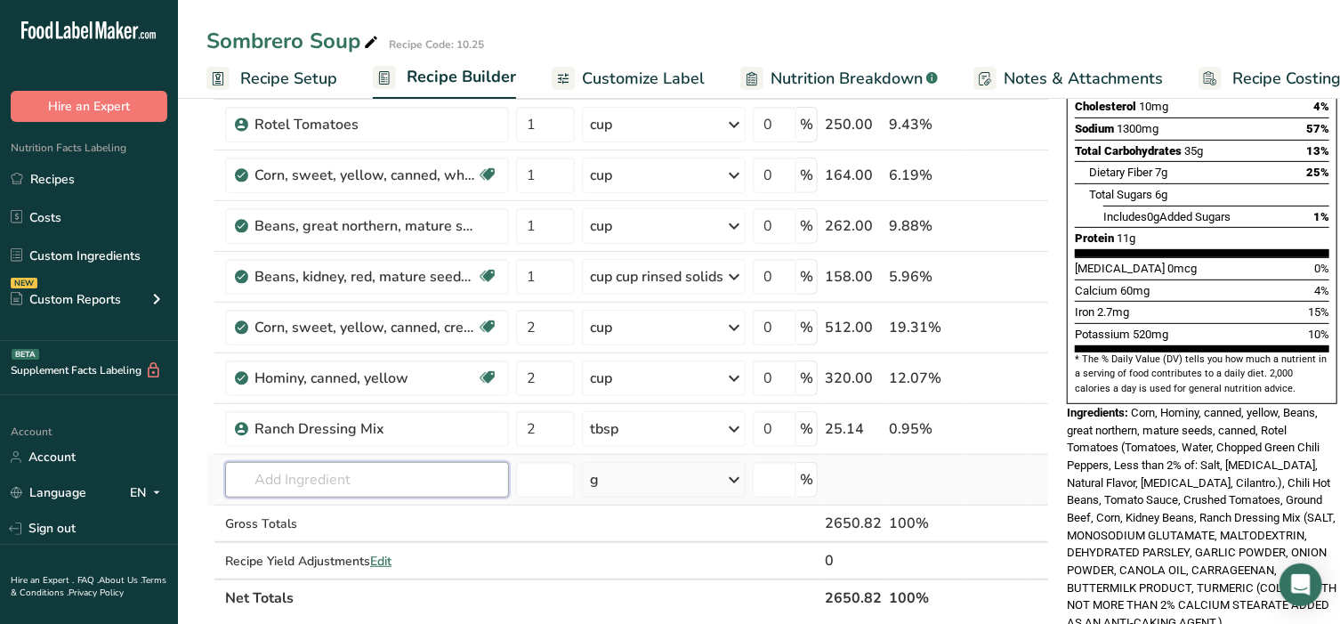
click at [298, 489] on input "text" at bounding box center [367, 480] width 284 height 36
click at [287, 411] on p "TFD Taco Seasoning" at bounding box center [305, 417] width 133 height 19
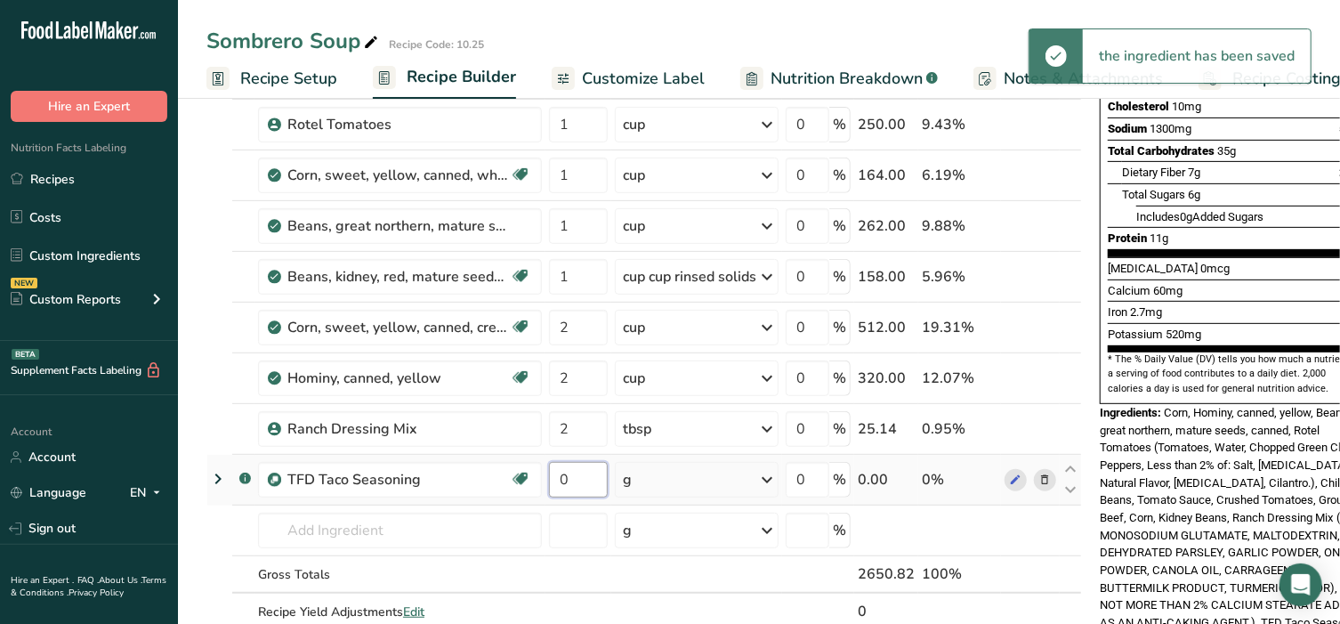
click at [592, 475] on input "0" at bounding box center [578, 480] width 59 height 36
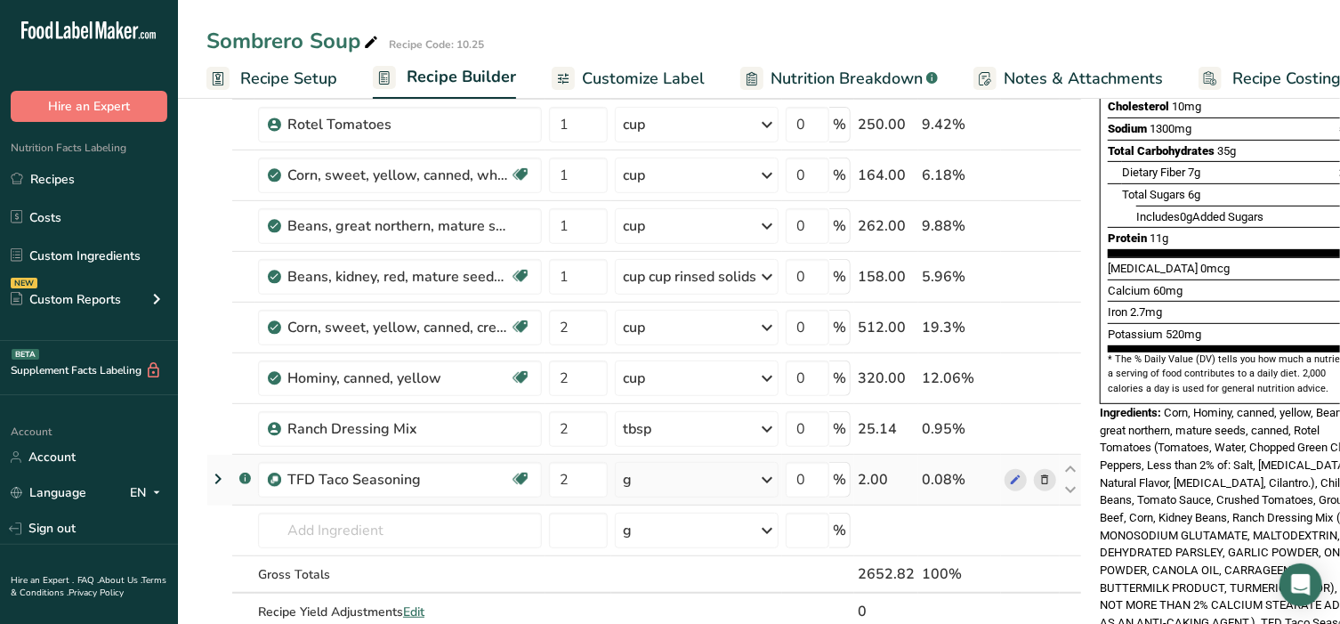
click at [662, 475] on div "Ingredient * Amount * Unit * Waste * .a-a{fill:#347362;}.b-a{fill:#fff;} Grams …" at bounding box center [644, 263] width 876 height 809
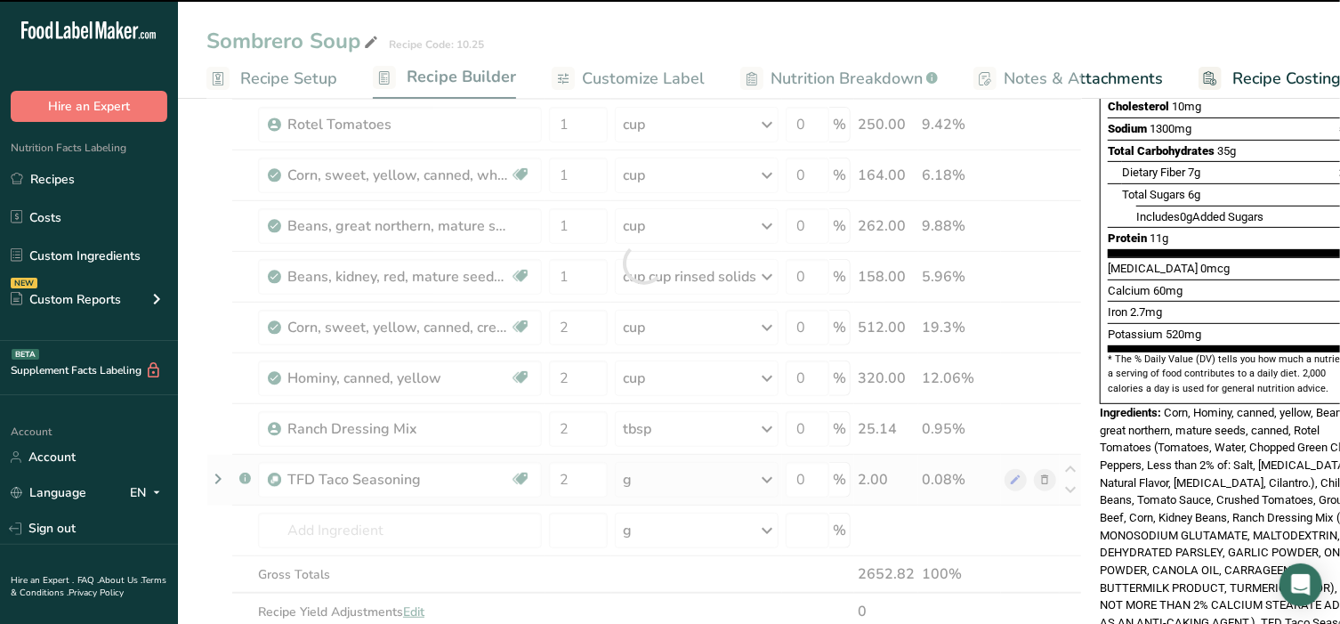
click at [662, 475] on div "g" at bounding box center [697, 480] width 164 height 36
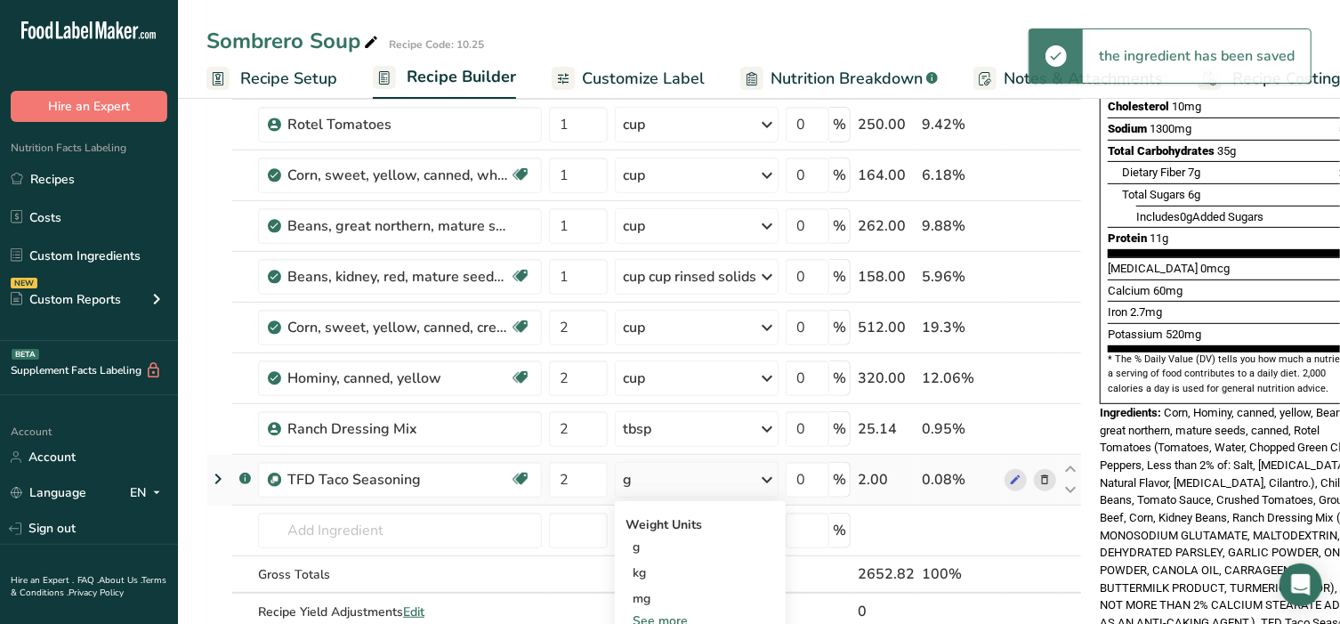
click at [662, 475] on div "g" at bounding box center [697, 480] width 164 height 36
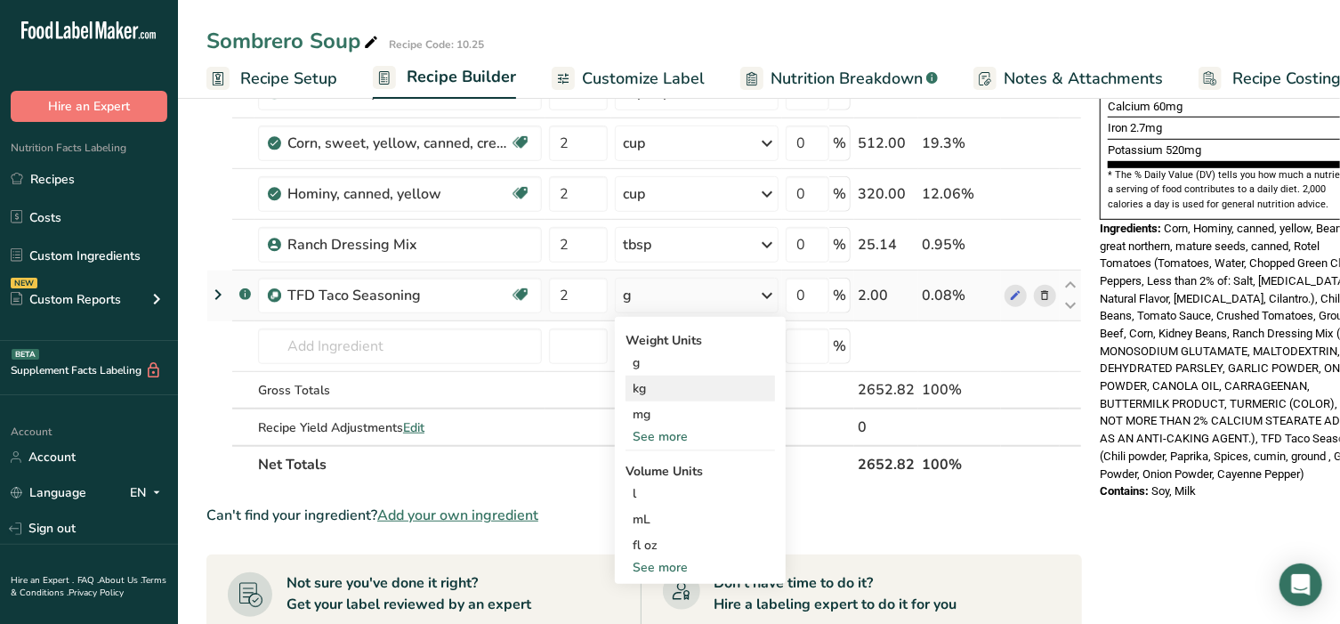
scroll to position [519, 0]
click at [686, 568] on div "See more" at bounding box center [700, 566] width 149 height 19
click at [686, 568] on div "tbsp" at bounding box center [700, 570] width 135 height 19
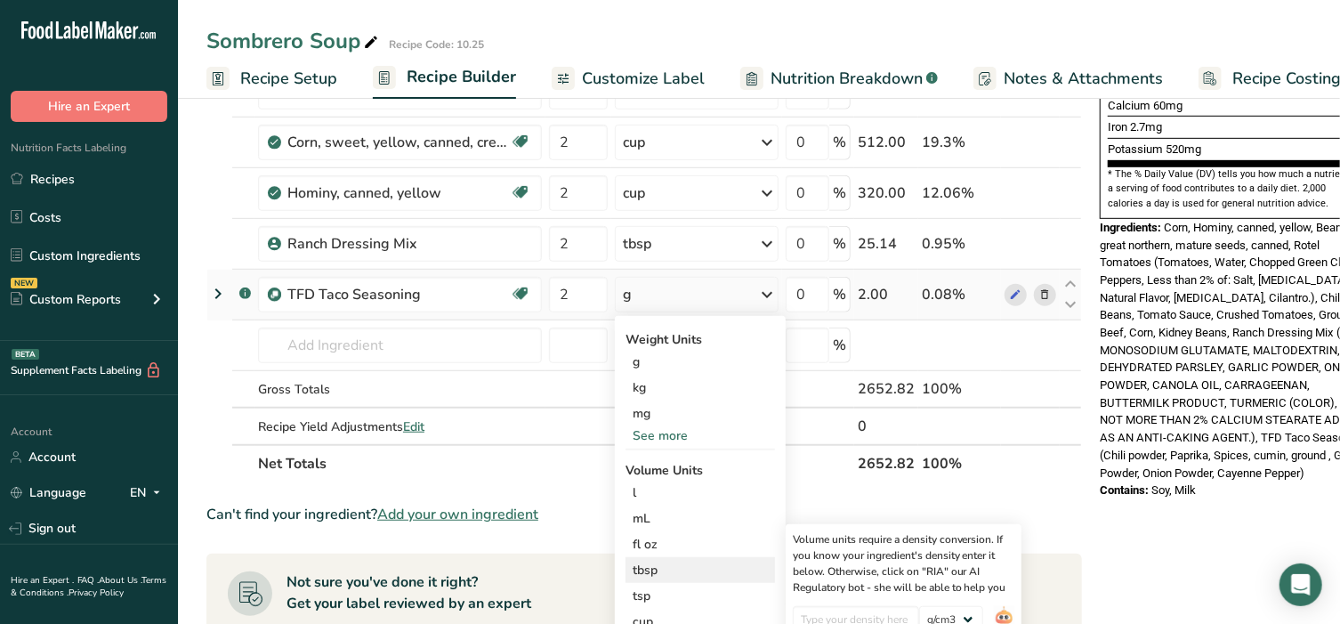
click at [655, 568] on div "tbsp" at bounding box center [700, 570] width 135 height 19
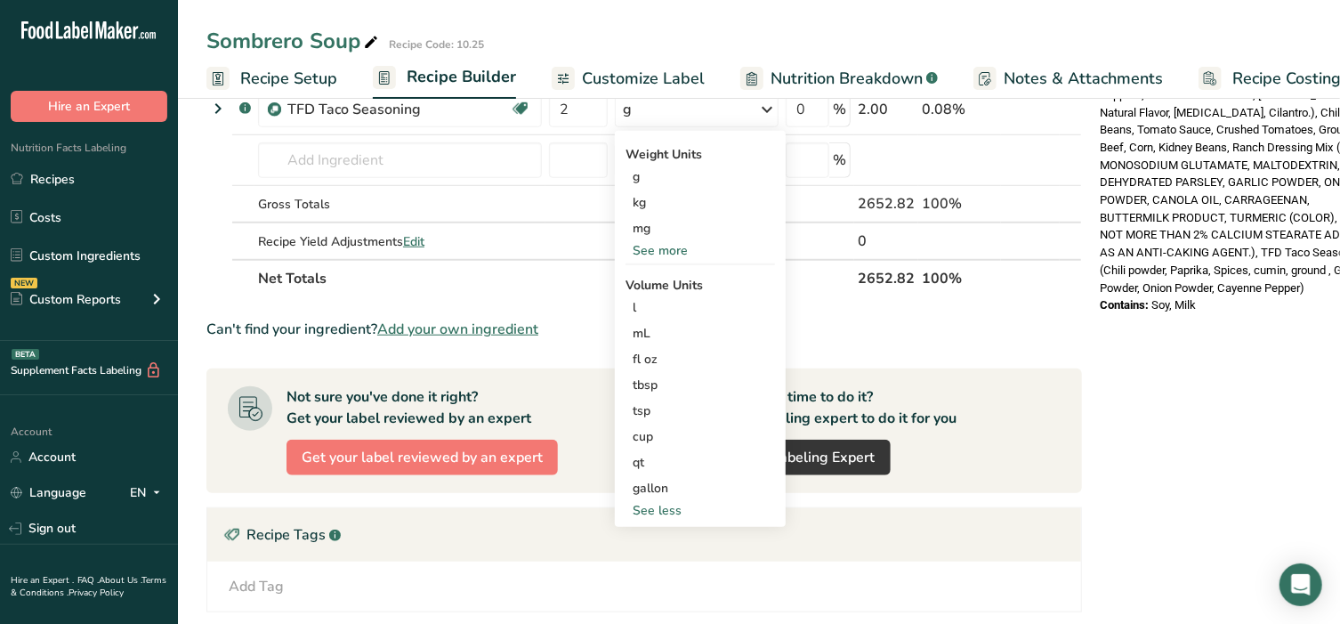
scroll to position [705, 0]
click at [636, 379] on div "tbsp" at bounding box center [700, 384] width 135 height 19
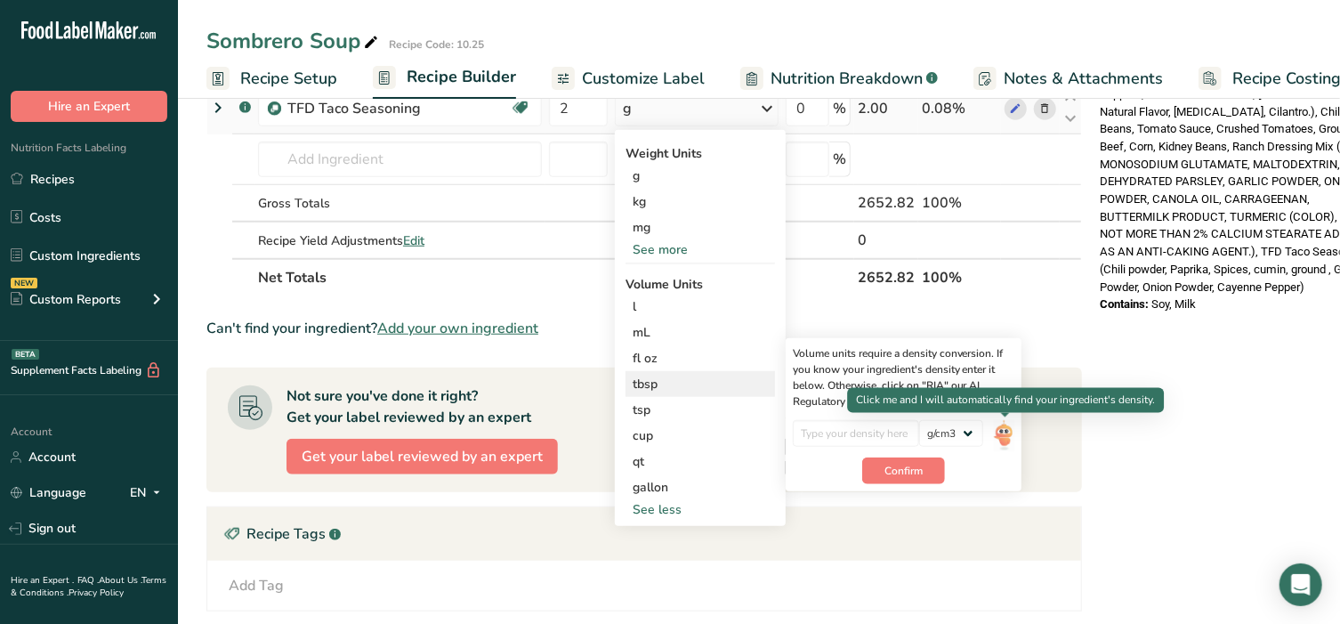
click at [1012, 432] on img at bounding box center [1004, 435] width 20 height 31
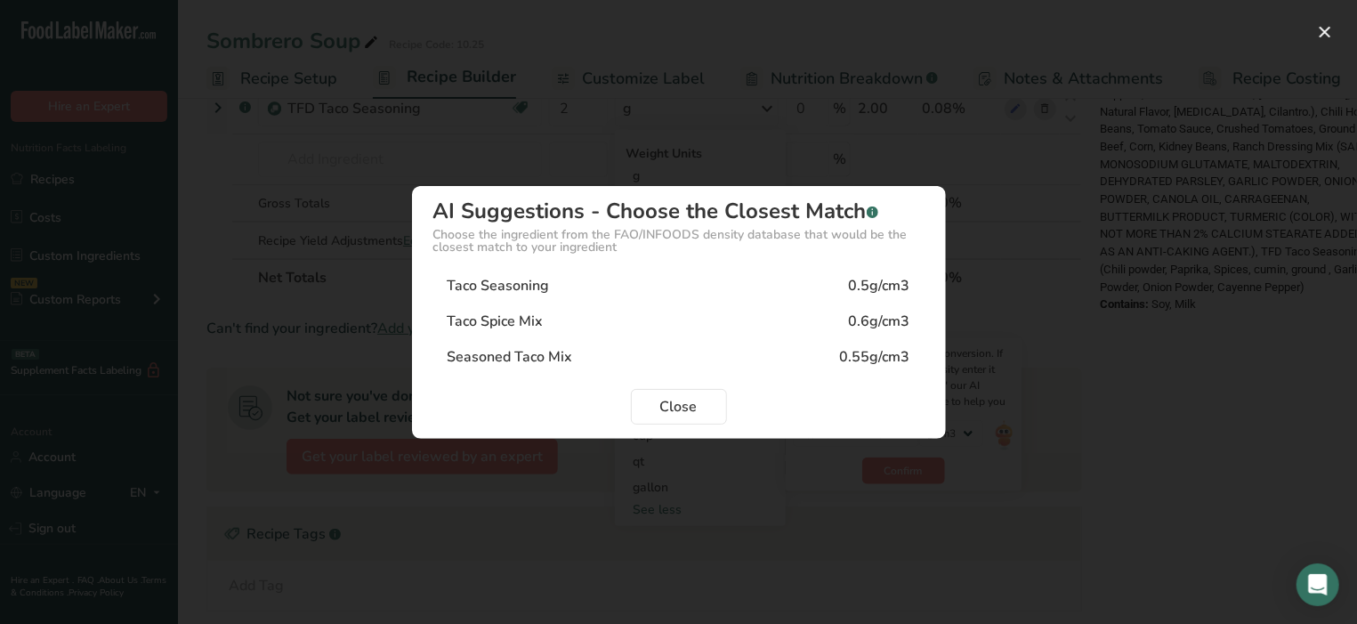
click at [581, 282] on div "Taco Seasoning 0.5g/cm3" at bounding box center [678, 286] width 491 height 36
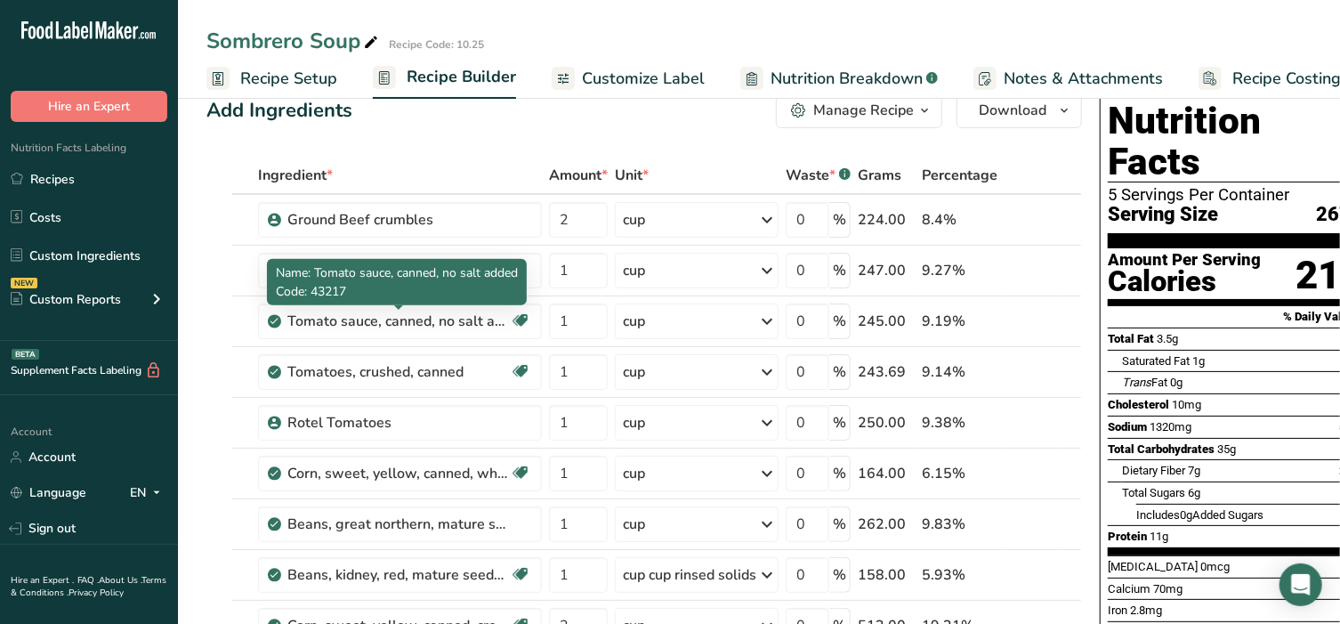
scroll to position [0, 0]
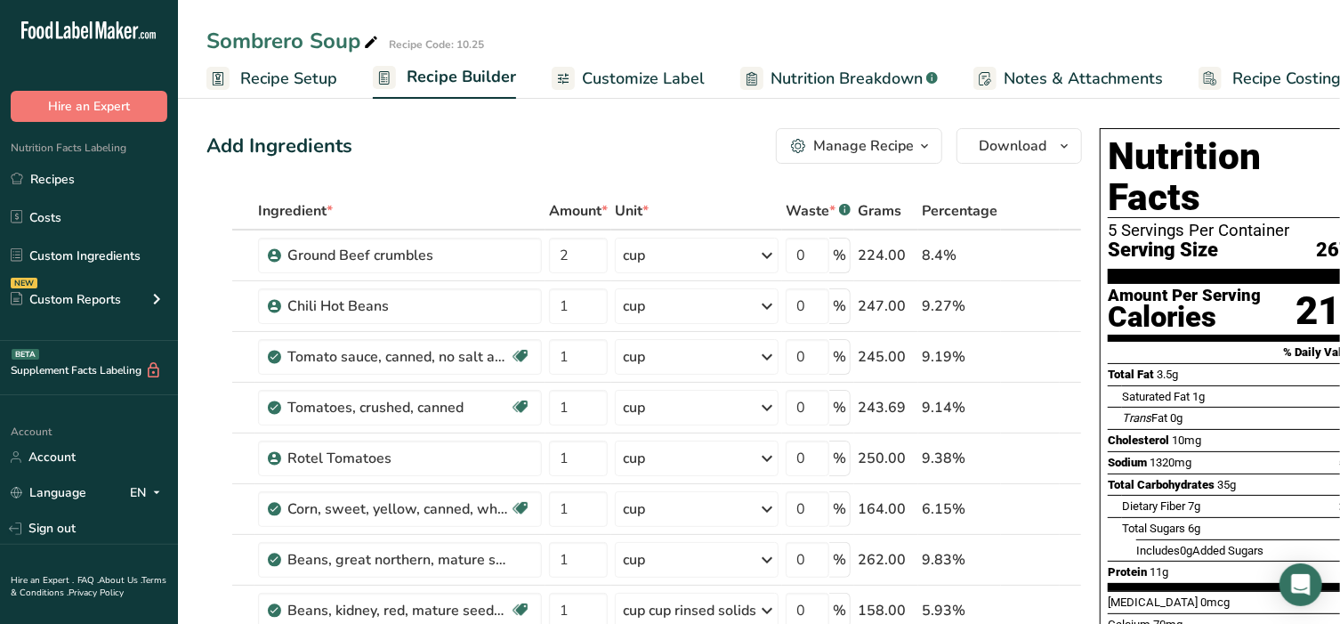
click at [865, 128] on button "Manage Recipe" at bounding box center [859, 146] width 166 height 36
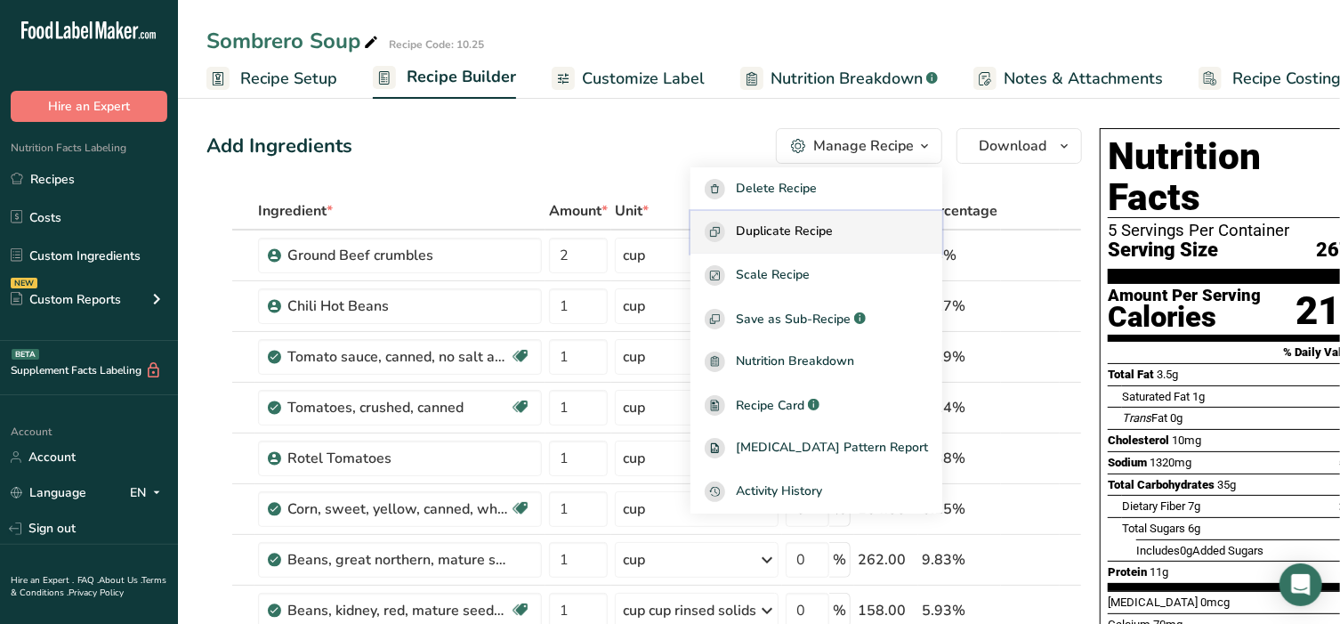
click at [816, 223] on span "Duplicate Recipe" at bounding box center [784, 232] width 97 height 20
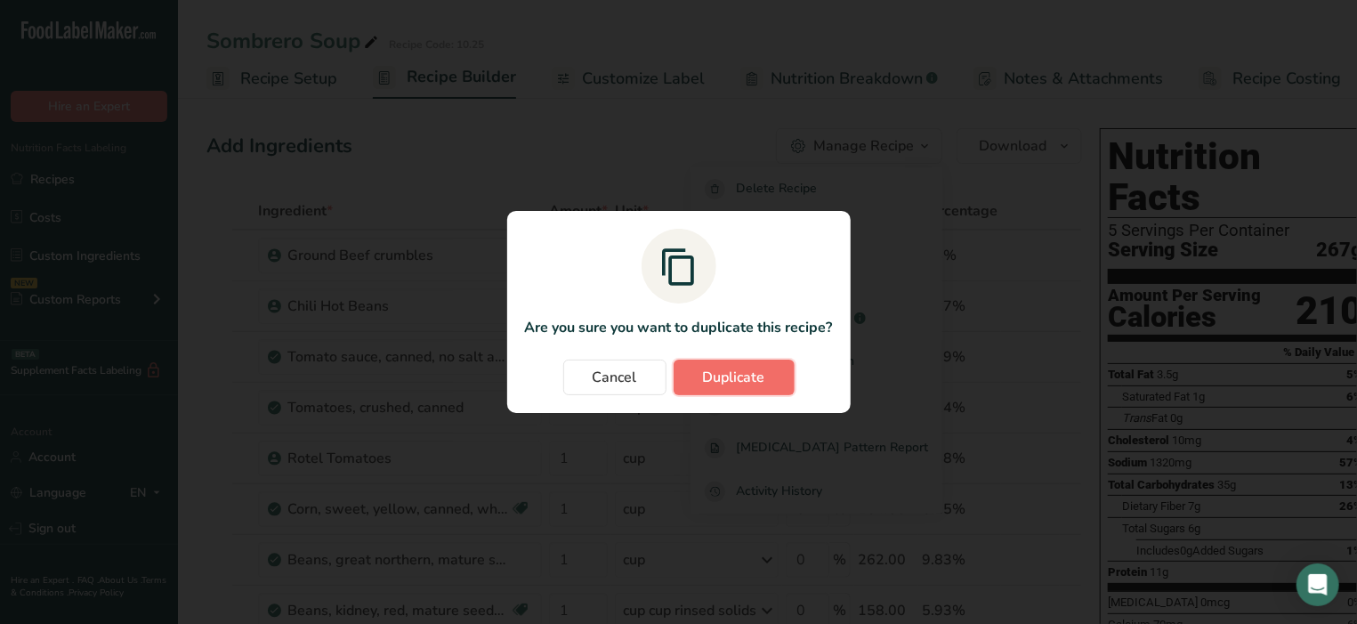
click at [712, 372] on span "Duplicate" at bounding box center [734, 377] width 62 height 21
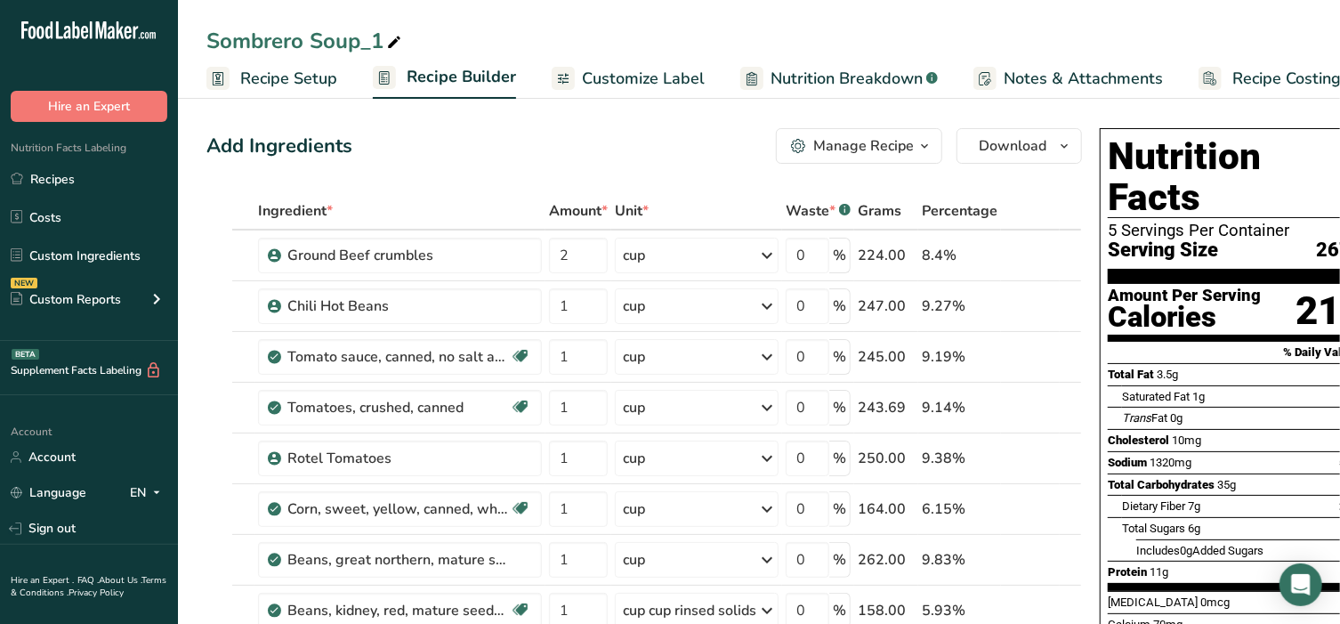
click at [395, 40] on icon at bounding box center [394, 42] width 16 height 25
click at [1041, 355] on icon at bounding box center [1045, 357] width 12 height 19
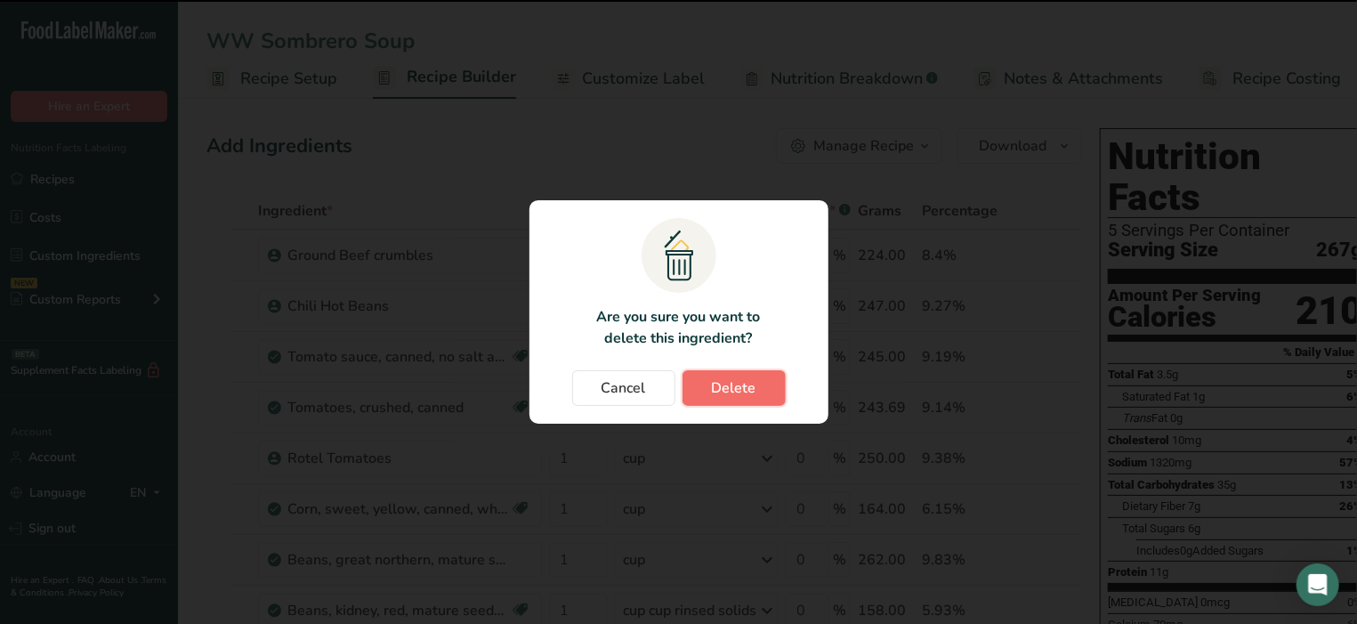
click at [776, 381] on button "Delete" at bounding box center [734, 388] width 103 height 36
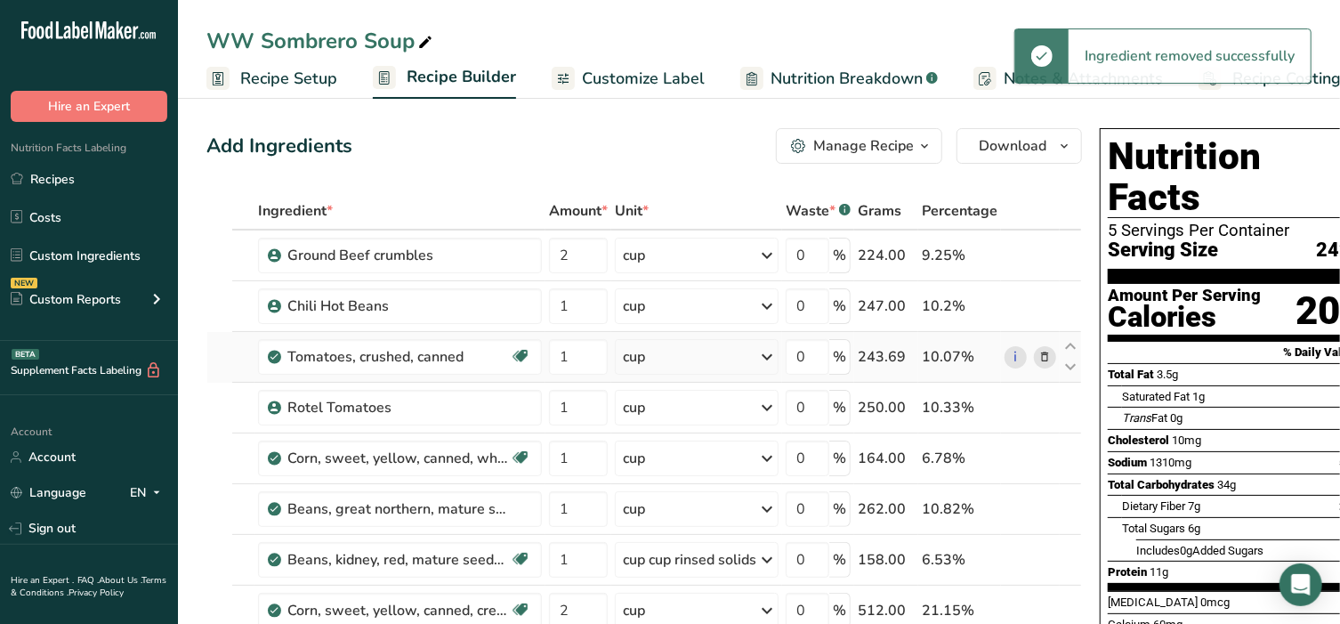
click at [1040, 350] on icon at bounding box center [1045, 357] width 12 height 19
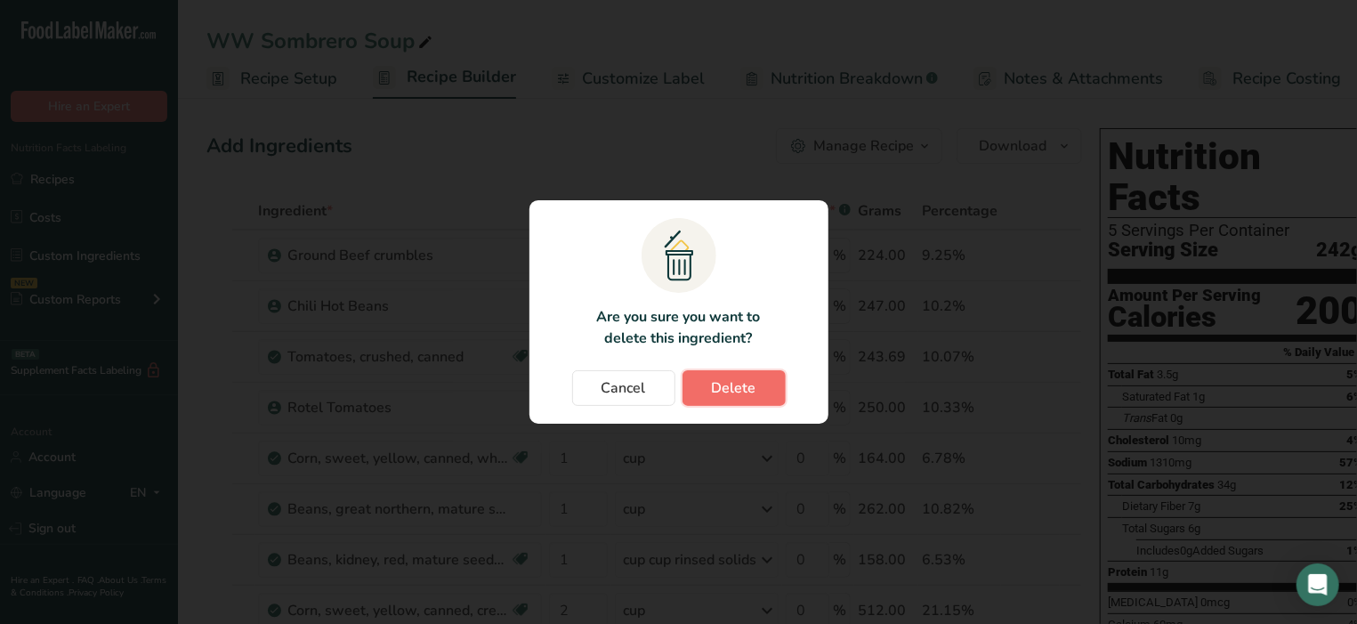
click at [737, 375] on button "Delete" at bounding box center [734, 388] width 103 height 36
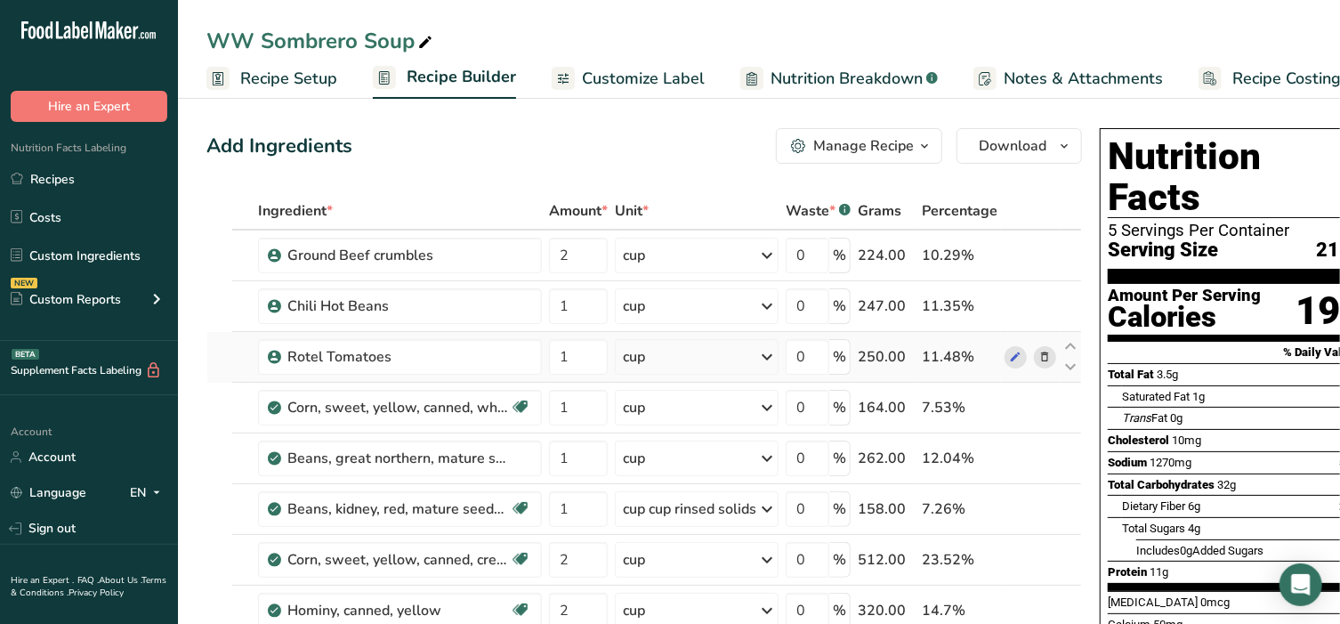
click at [1041, 356] on icon at bounding box center [1045, 357] width 12 height 19
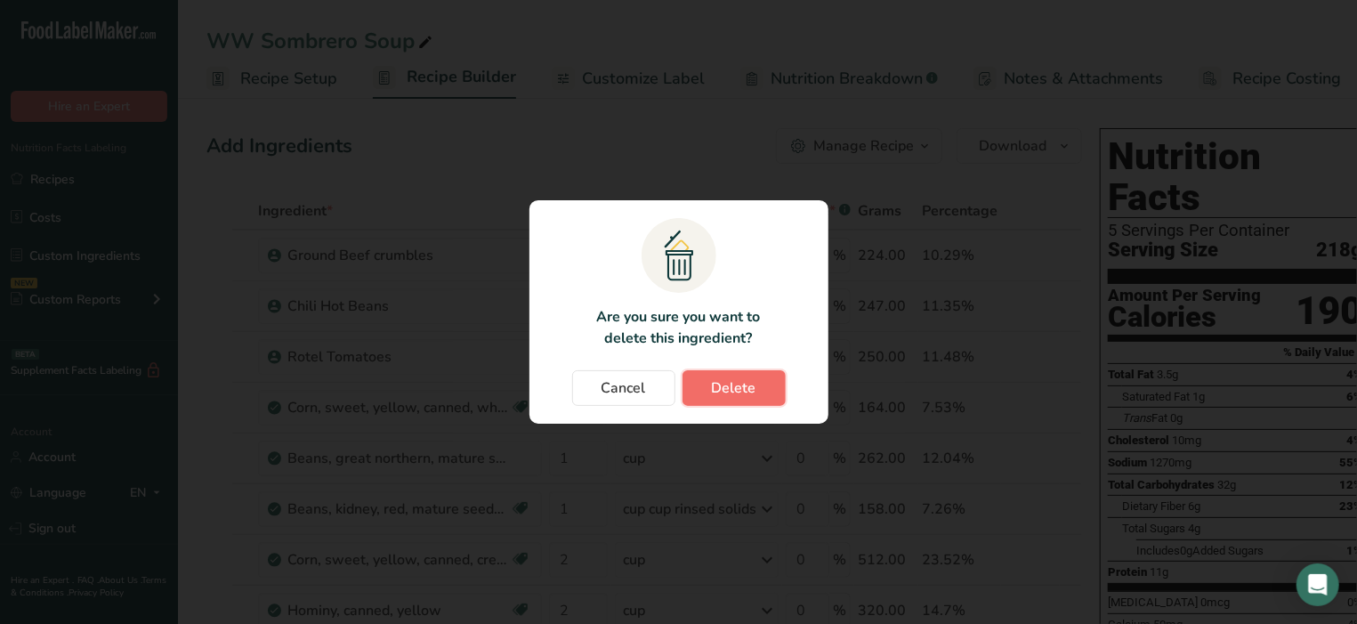
click at [736, 390] on span "Delete" at bounding box center [734, 387] width 44 height 21
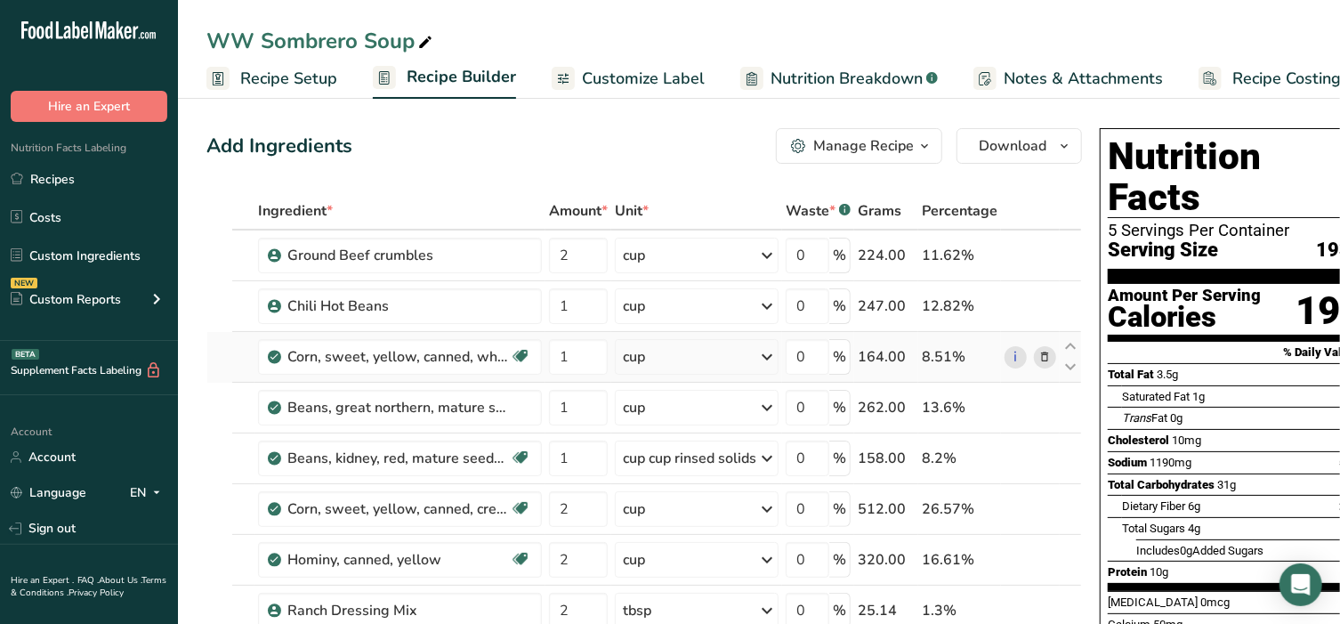
click at [1041, 355] on icon at bounding box center [1045, 357] width 12 height 19
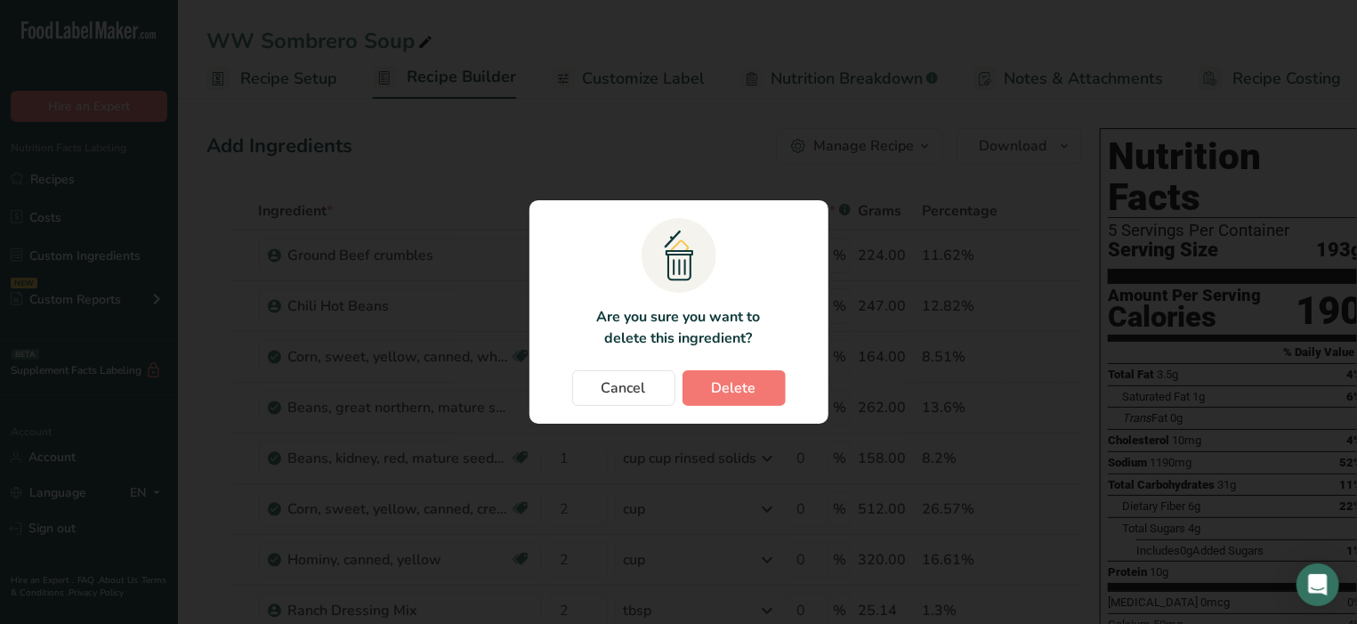
click at [795, 385] on div "Cancel [GEOGRAPHIC_DATA]" at bounding box center [678, 388] width 263 height 36
click at [732, 386] on span "Delete" at bounding box center [734, 387] width 44 height 21
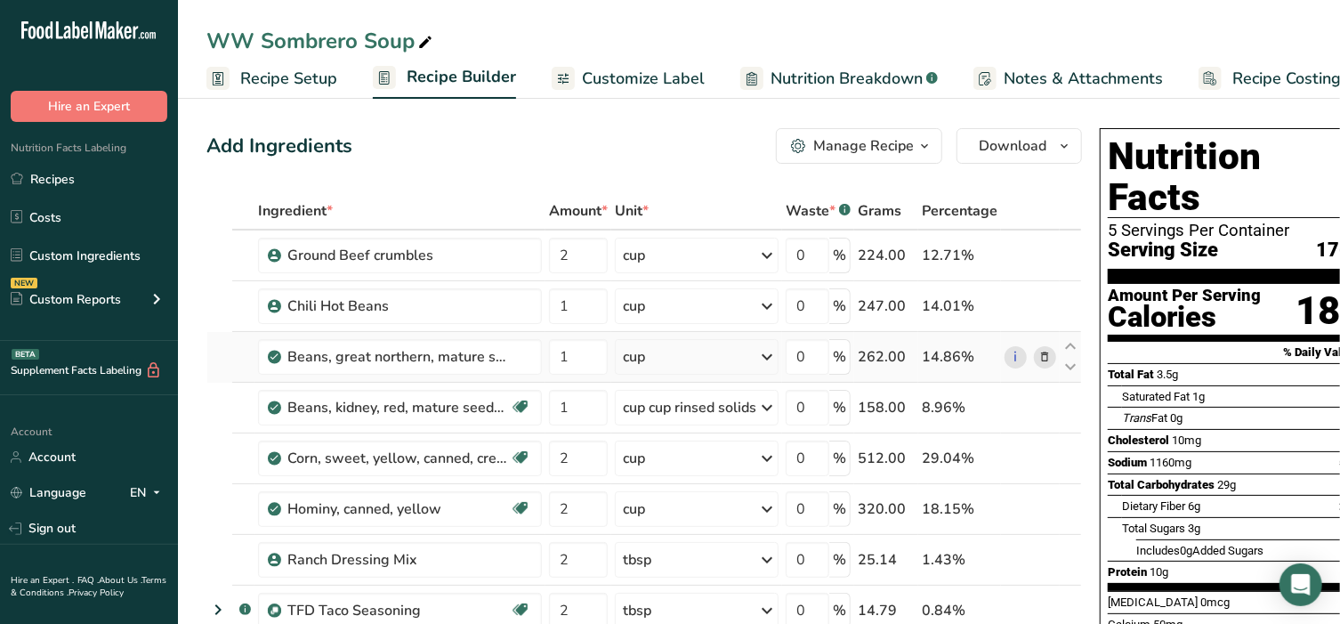
click at [1042, 355] on icon at bounding box center [1045, 357] width 12 height 19
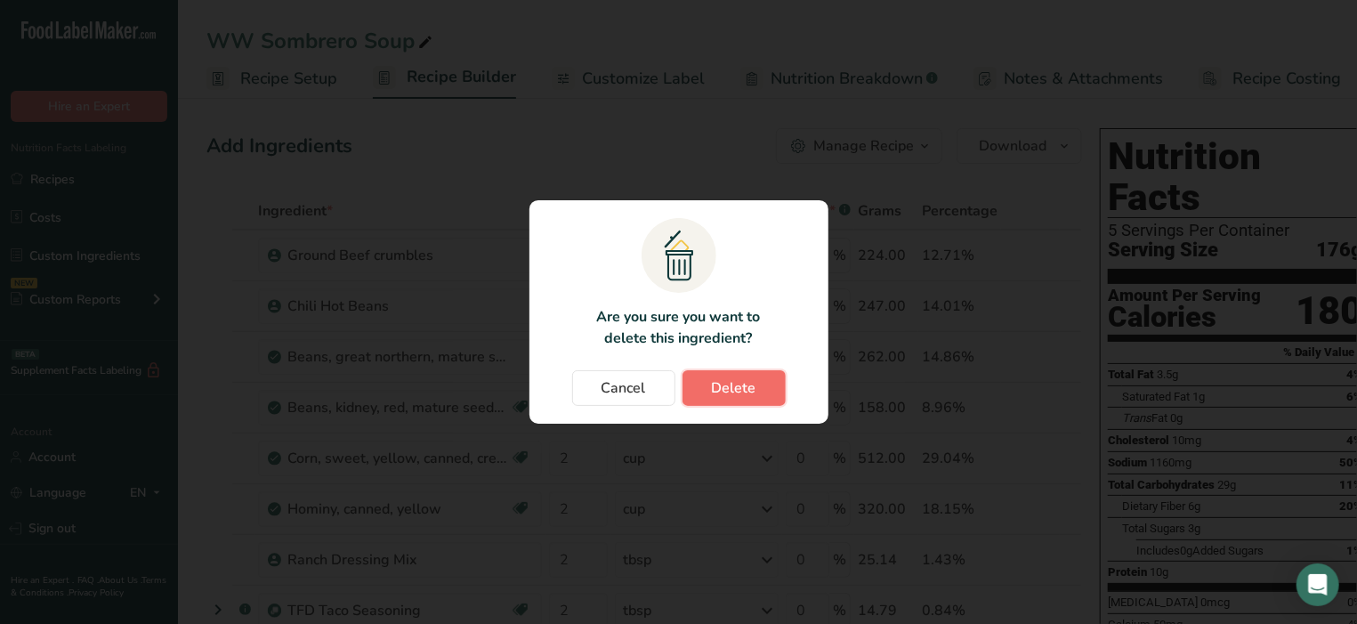
click at [745, 380] on span "Delete" at bounding box center [734, 387] width 44 height 21
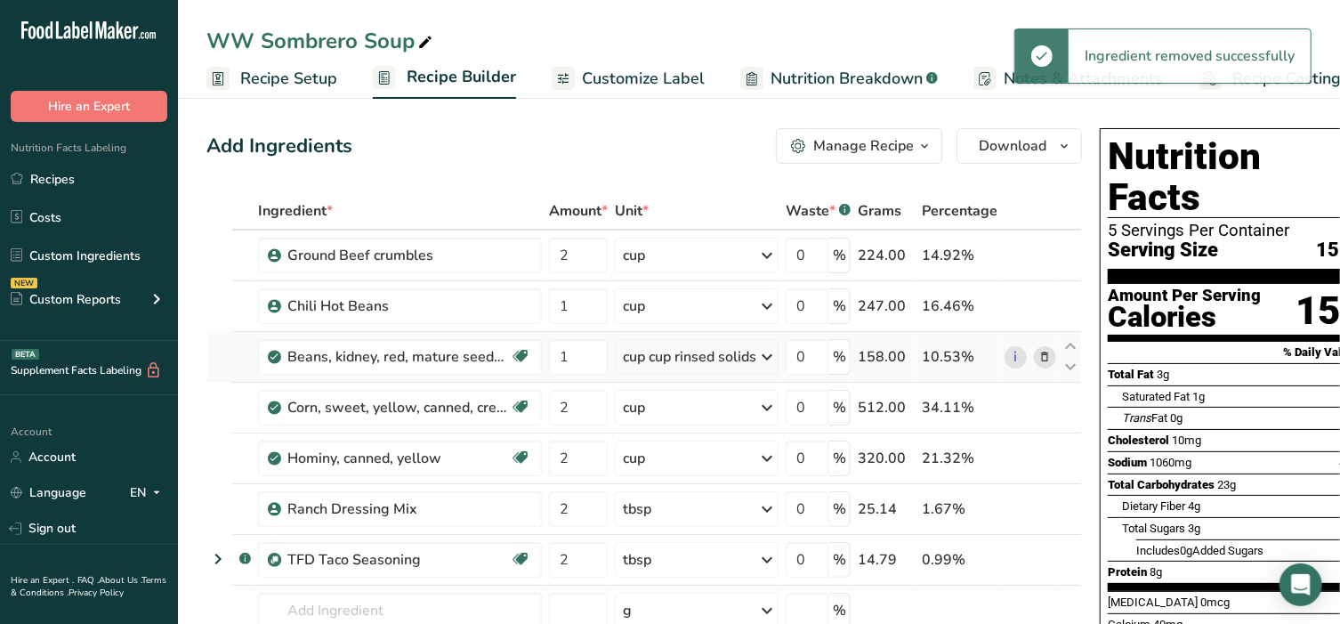
click at [1040, 354] on icon at bounding box center [1045, 357] width 12 height 19
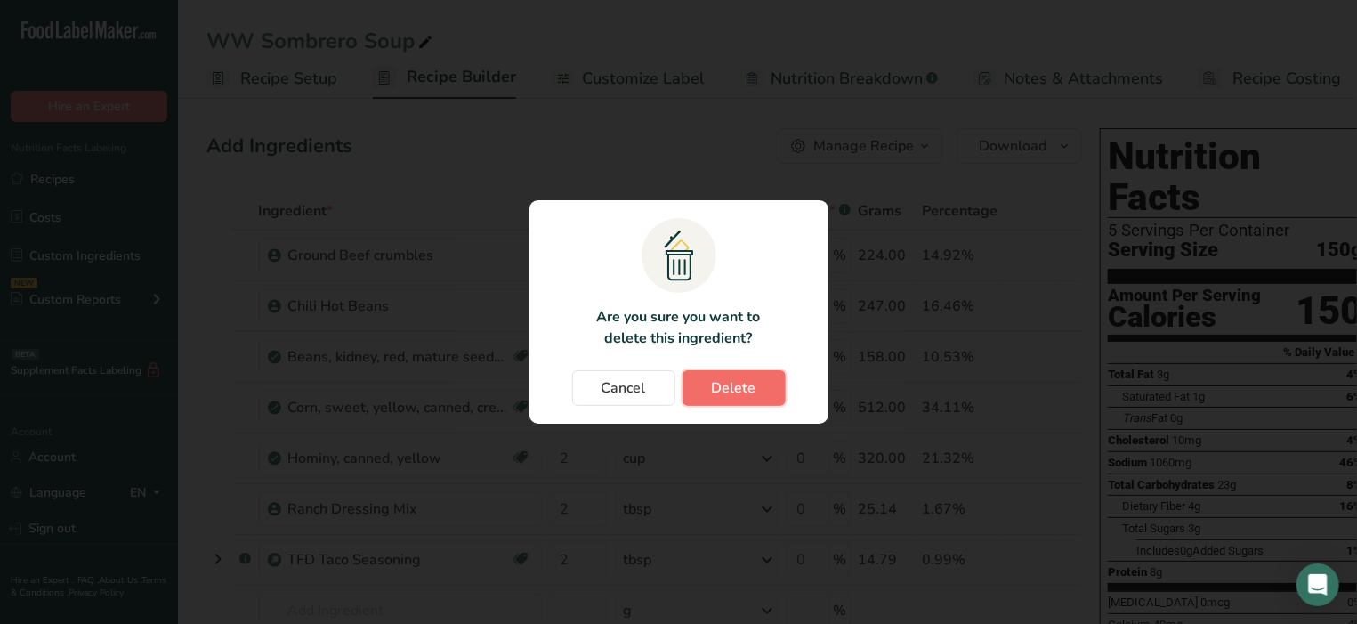
click at [731, 388] on span "Delete" at bounding box center [734, 387] width 44 height 21
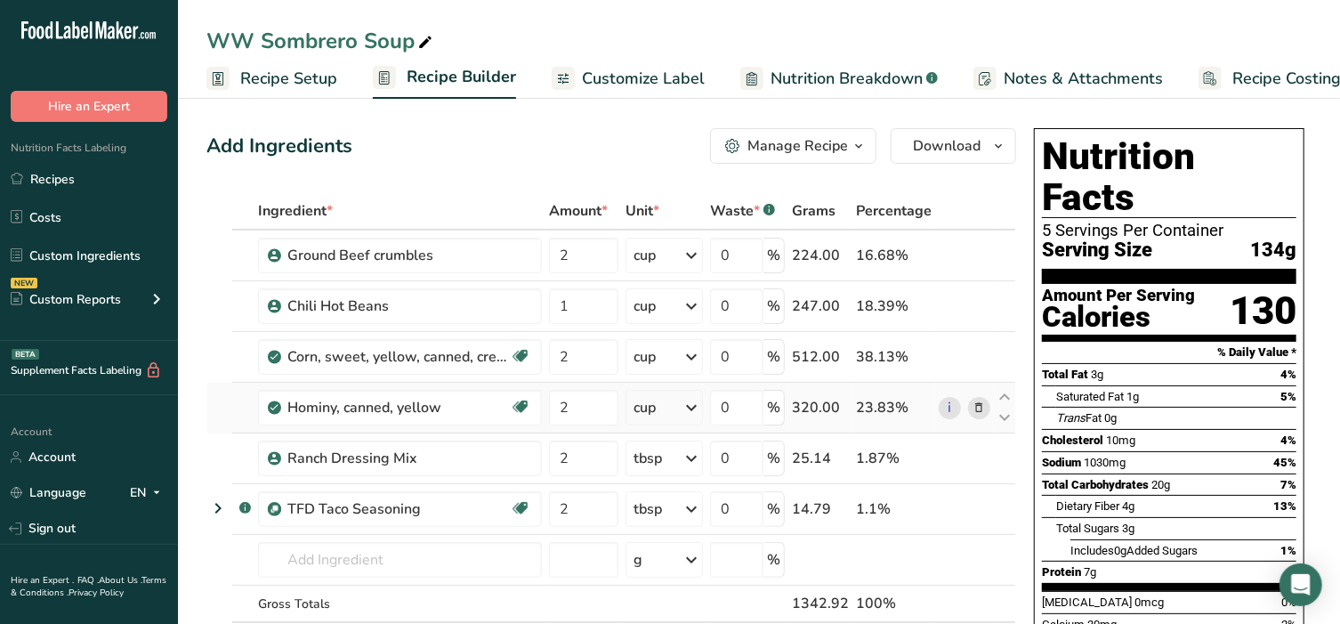
click at [981, 408] on icon at bounding box center [979, 408] width 12 height 19
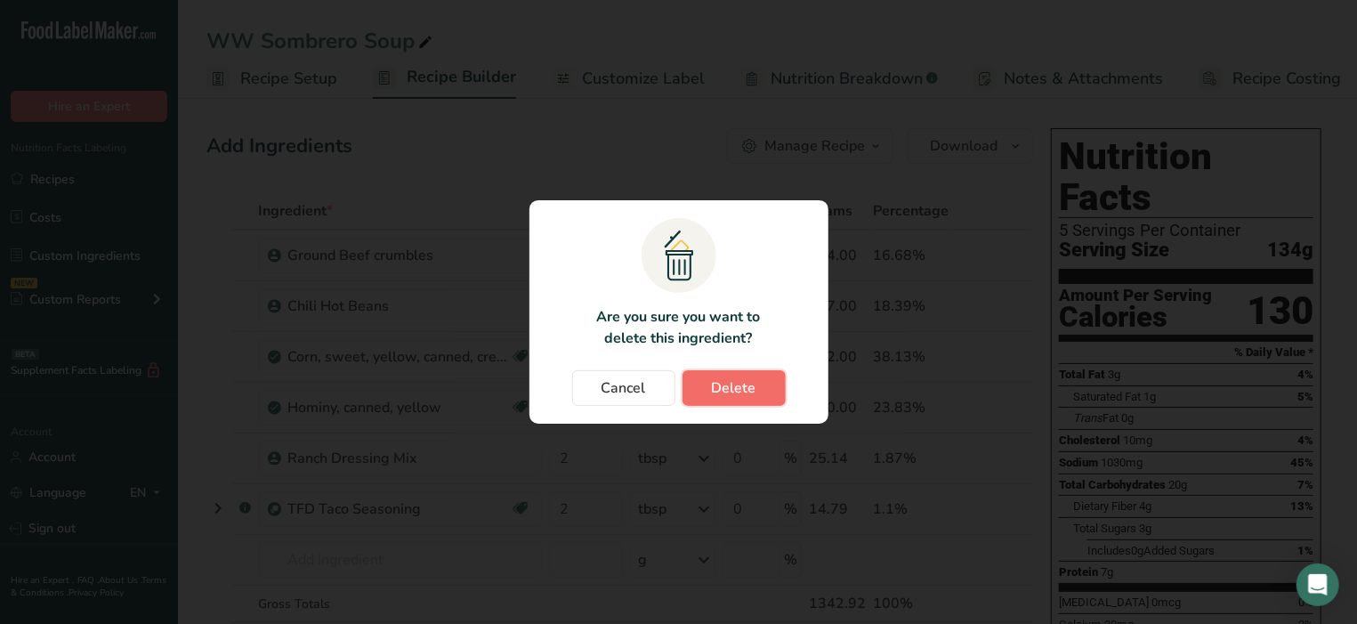
click at [737, 383] on span "Delete" at bounding box center [734, 387] width 44 height 21
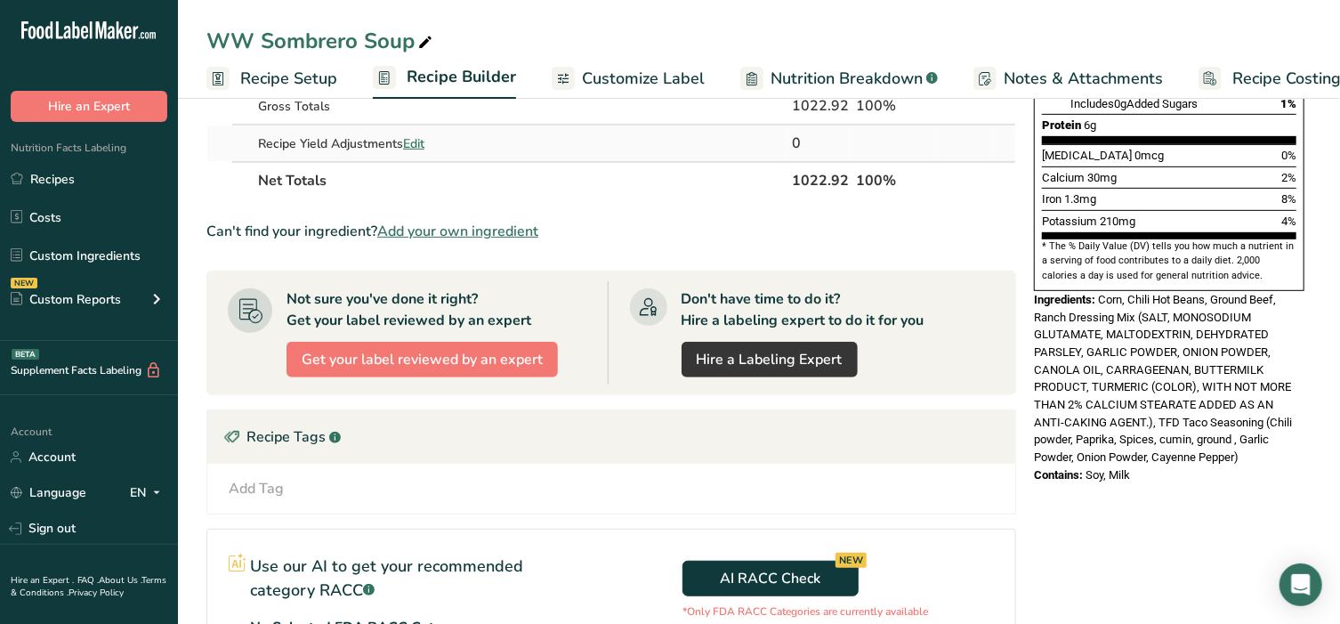
scroll to position [444, 0]
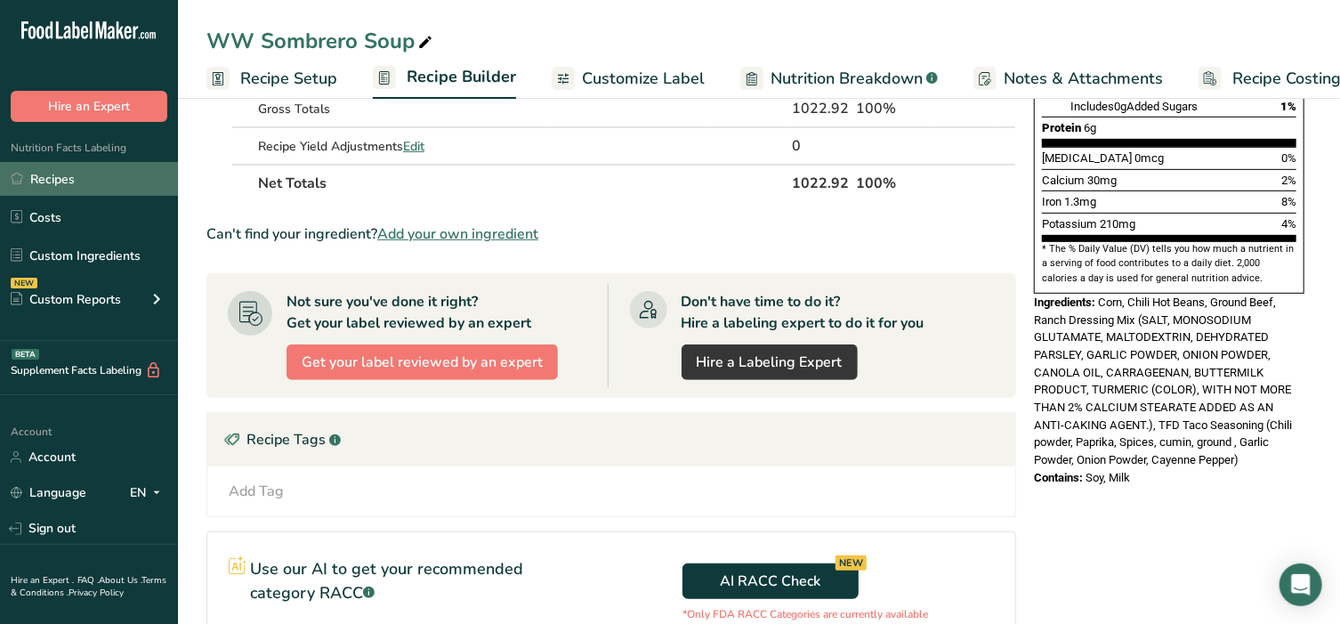
click at [46, 176] on link "Recipes" at bounding box center [89, 179] width 178 height 34
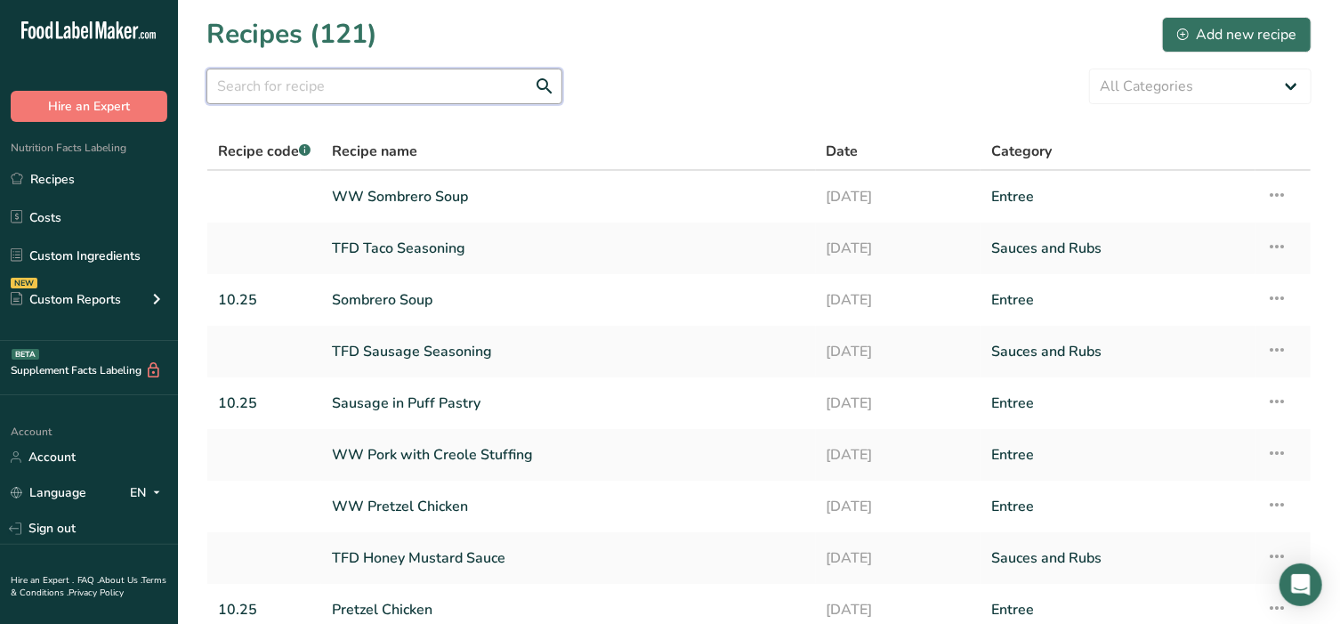
click at [319, 92] on input "text" at bounding box center [384, 87] width 356 height 36
click at [1267, 44] on div "Add new recipe" at bounding box center [1236, 34] width 119 height 21
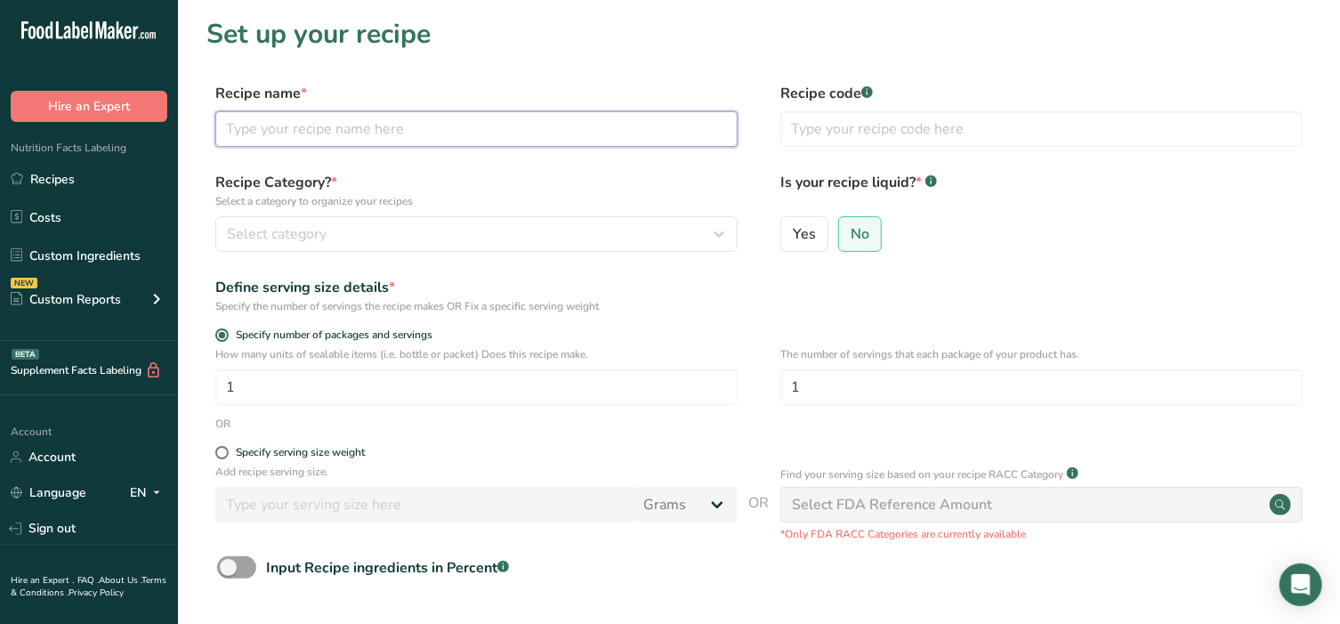
click at [386, 133] on input "text" at bounding box center [476, 129] width 522 height 36
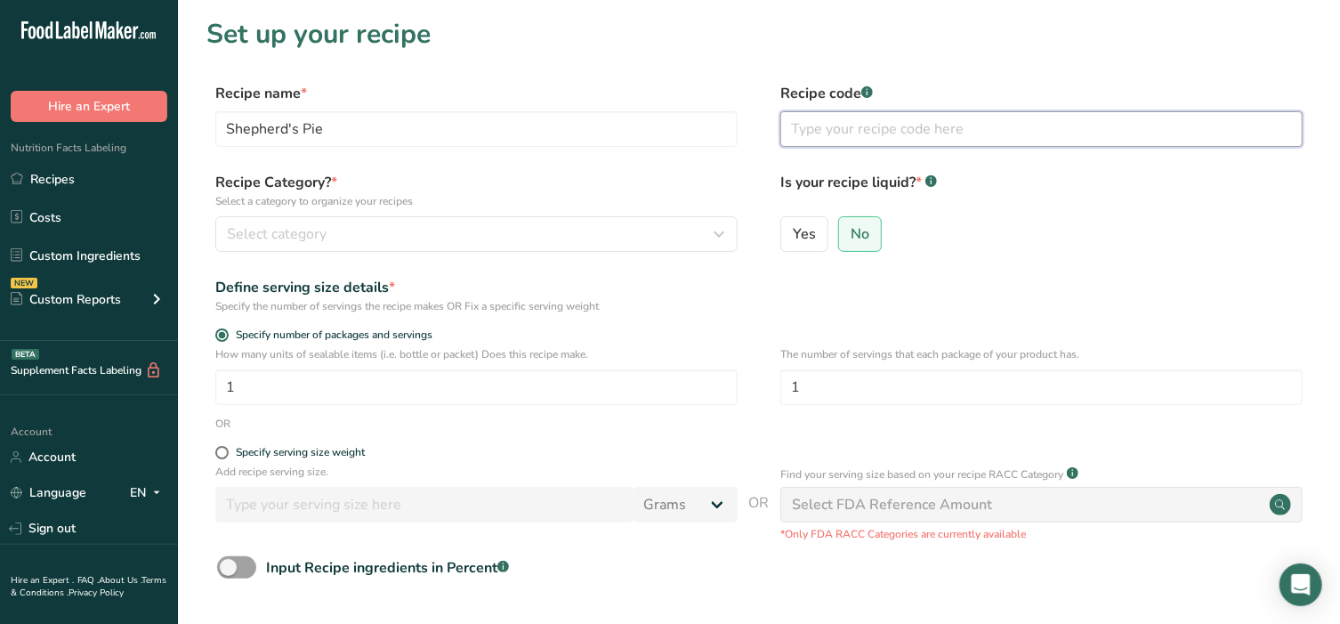
click at [840, 139] on input "text" at bounding box center [1041, 129] width 522 height 36
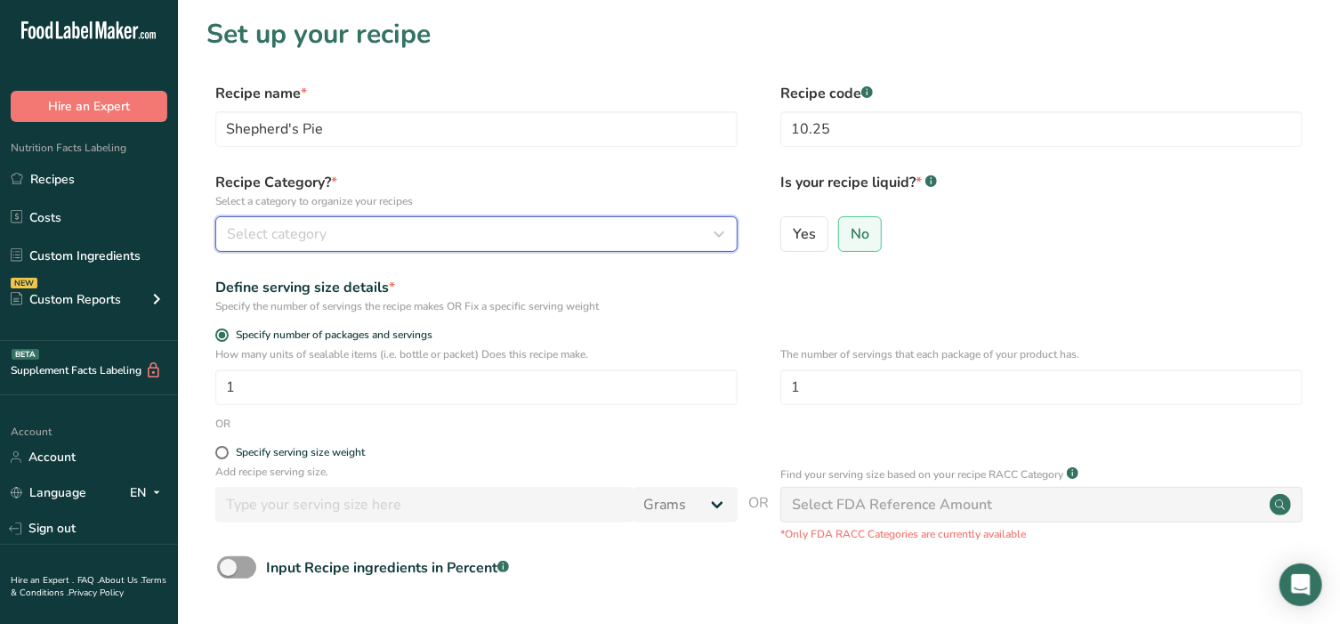
click at [521, 242] on div "Select category" at bounding box center [471, 233] width 489 height 21
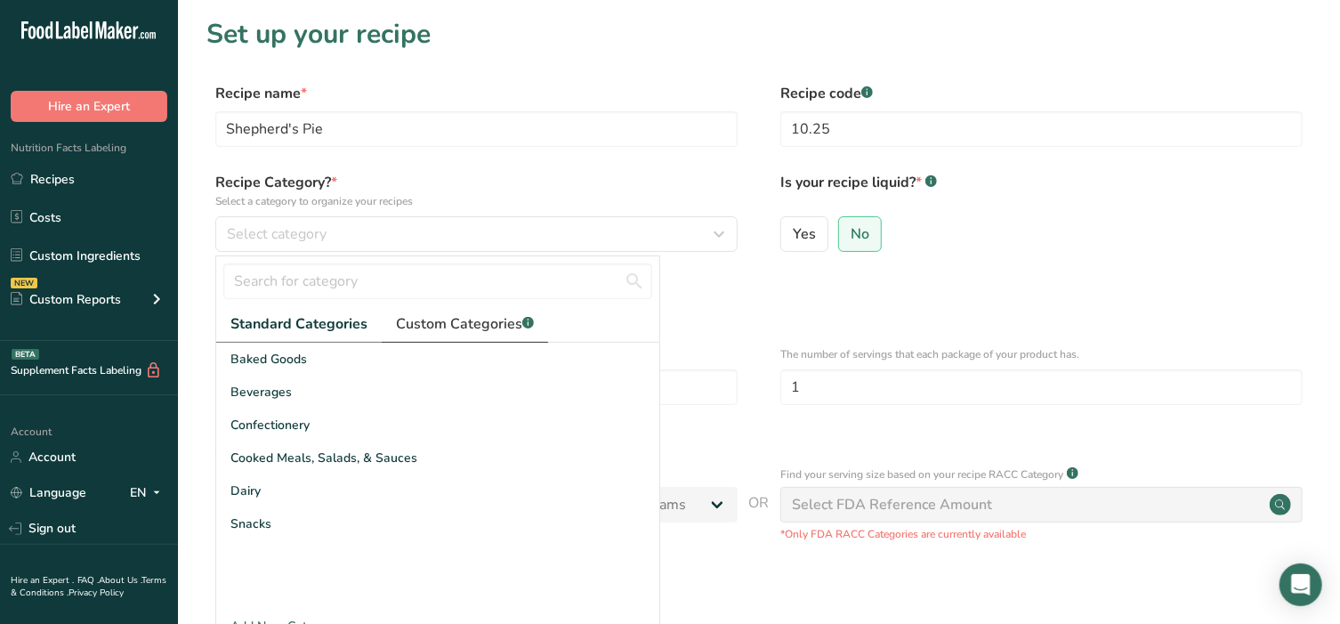
click at [472, 331] on span "Custom Categories .a-a{fill:#347362;}.b-a{fill:#fff;}" at bounding box center [465, 323] width 138 height 21
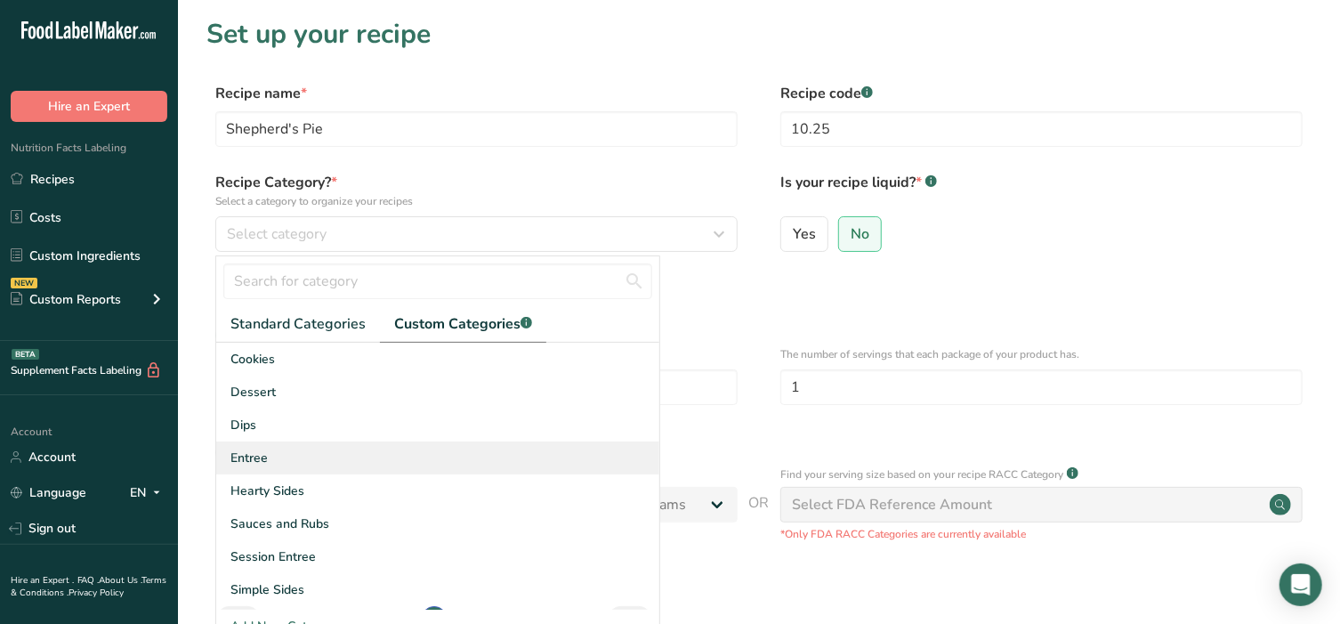
click at [285, 447] on div "Entree" at bounding box center [437, 457] width 443 height 33
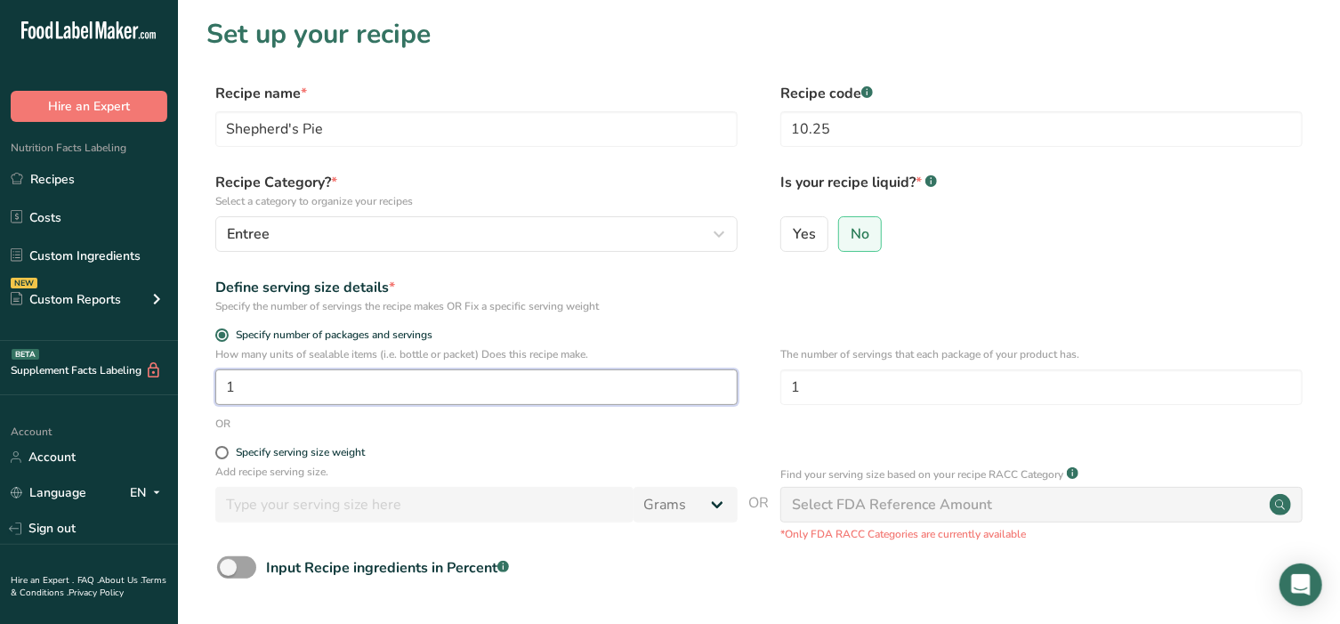
drag, startPoint x: 263, startPoint y: 386, endPoint x: 181, endPoint y: 394, distance: 83.1
click at [181, 394] on section "Set up your recipe Recipe name * Shepherd's Pie Recipe code .a-a{fill:#347362;}…" at bounding box center [759, 371] width 1162 height 742
drag, startPoint x: 831, startPoint y: 390, endPoint x: 723, endPoint y: 390, distance: 107.7
click at [723, 390] on div "How many units of sealable items (i.e. bottle or packet) Does this recipe make.…" at bounding box center [758, 380] width 1105 height 69
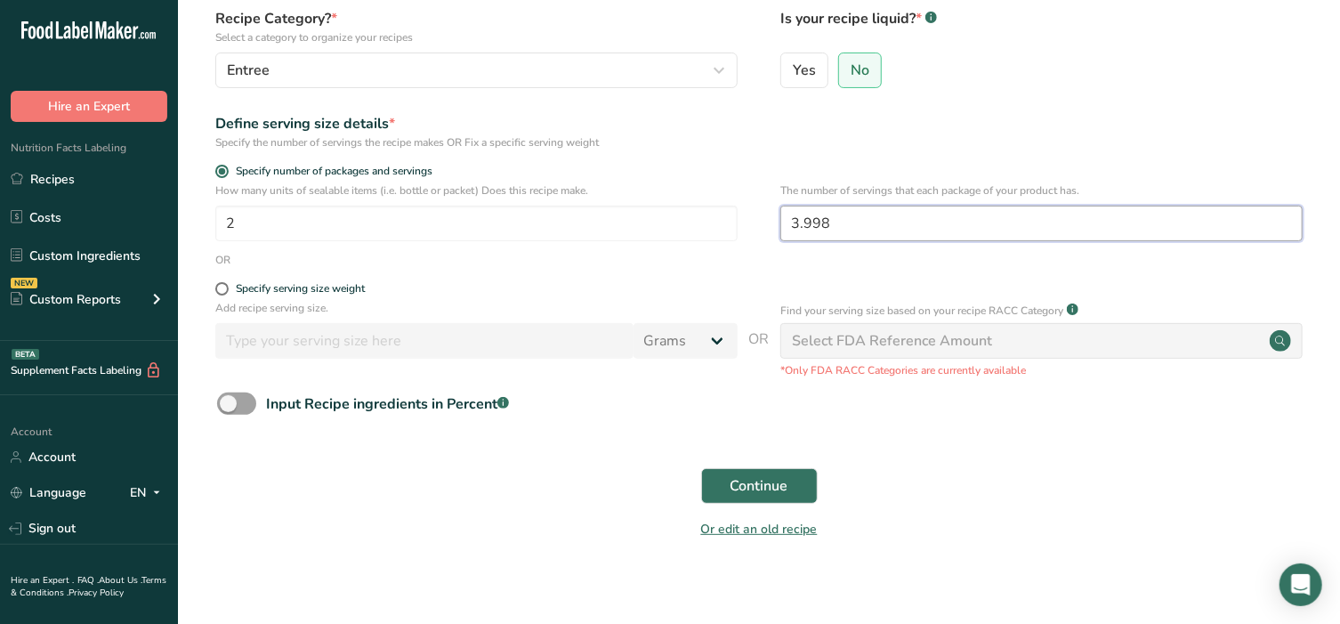
scroll to position [174, 0]
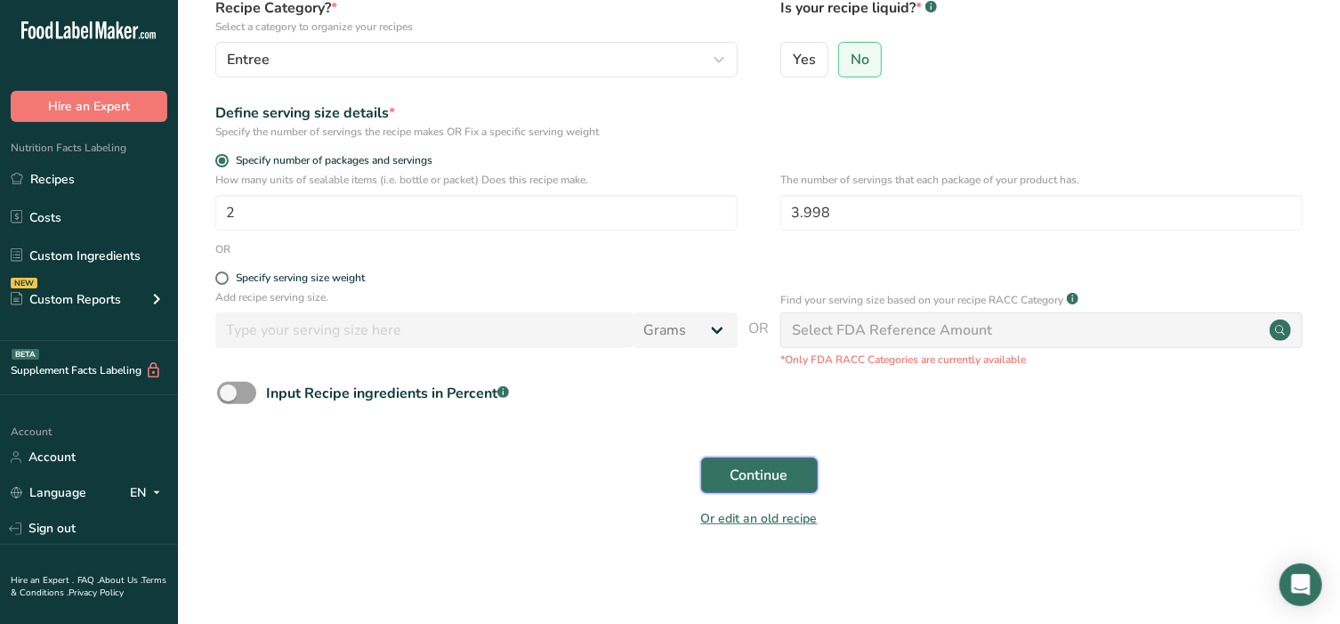
click at [728, 475] on button "Continue" at bounding box center [759, 475] width 117 height 36
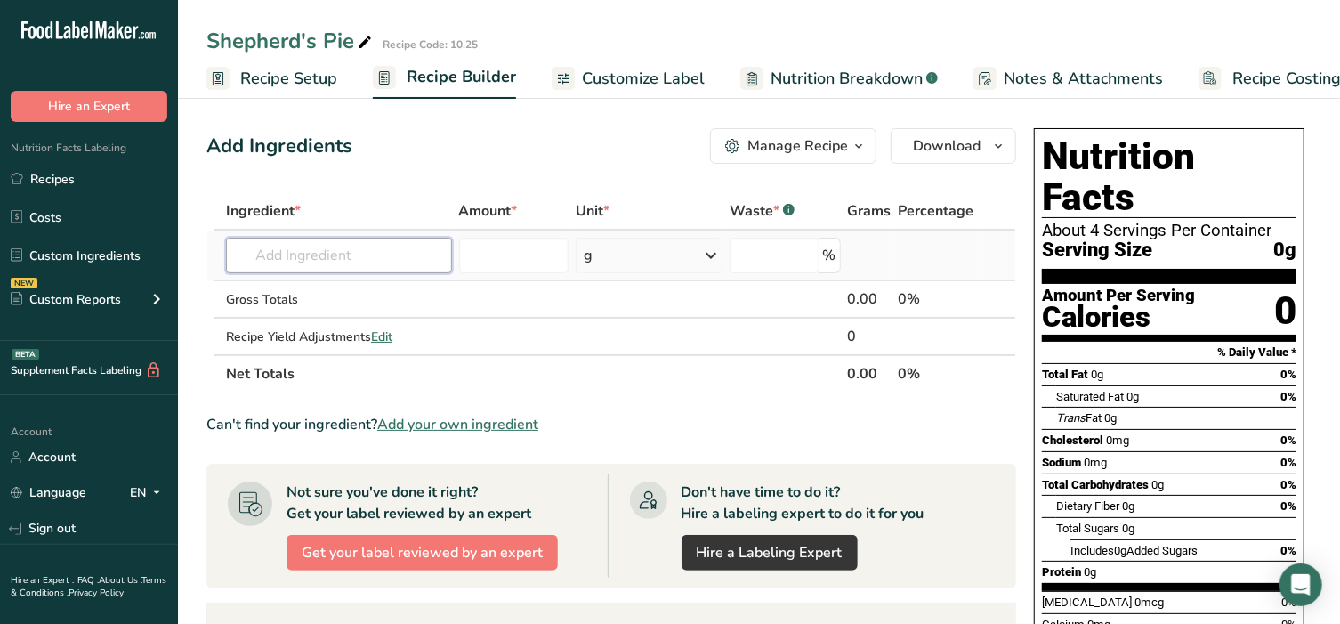
click at [263, 260] on input "text" at bounding box center [339, 256] width 226 height 36
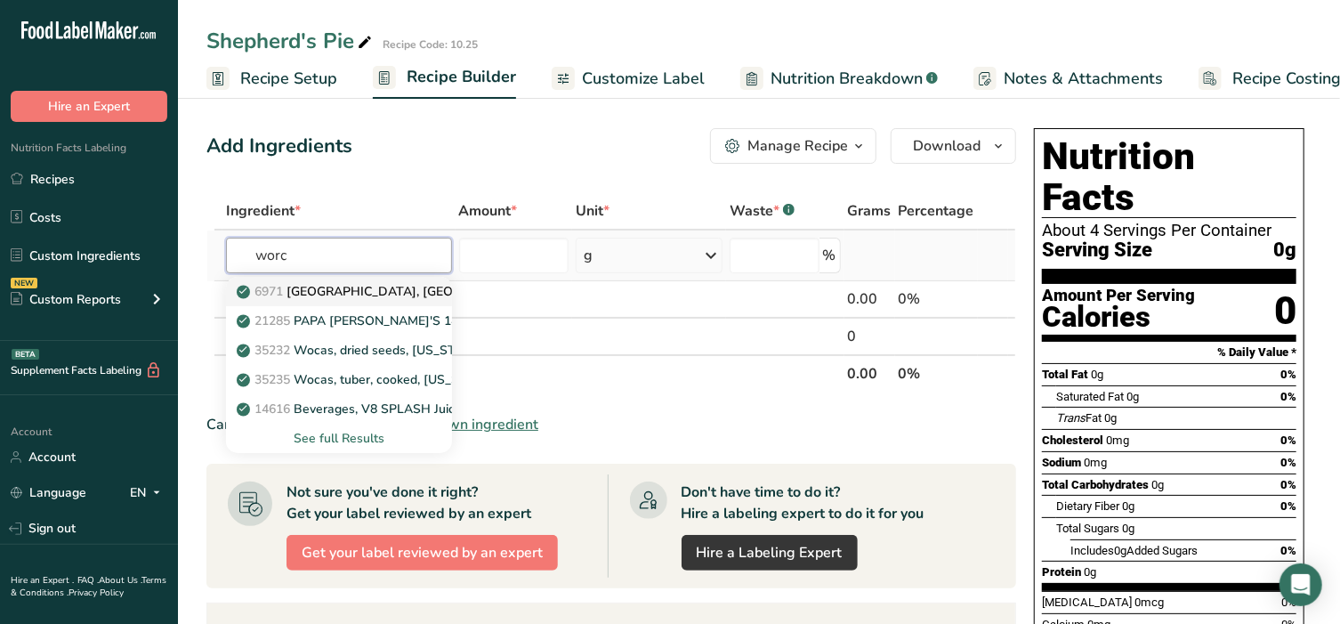
type input "worc"
click at [350, 299] on p "6971 Sauce, worcestershire" at bounding box center [396, 291] width 312 height 19
type input "Sauce, worcestershire"
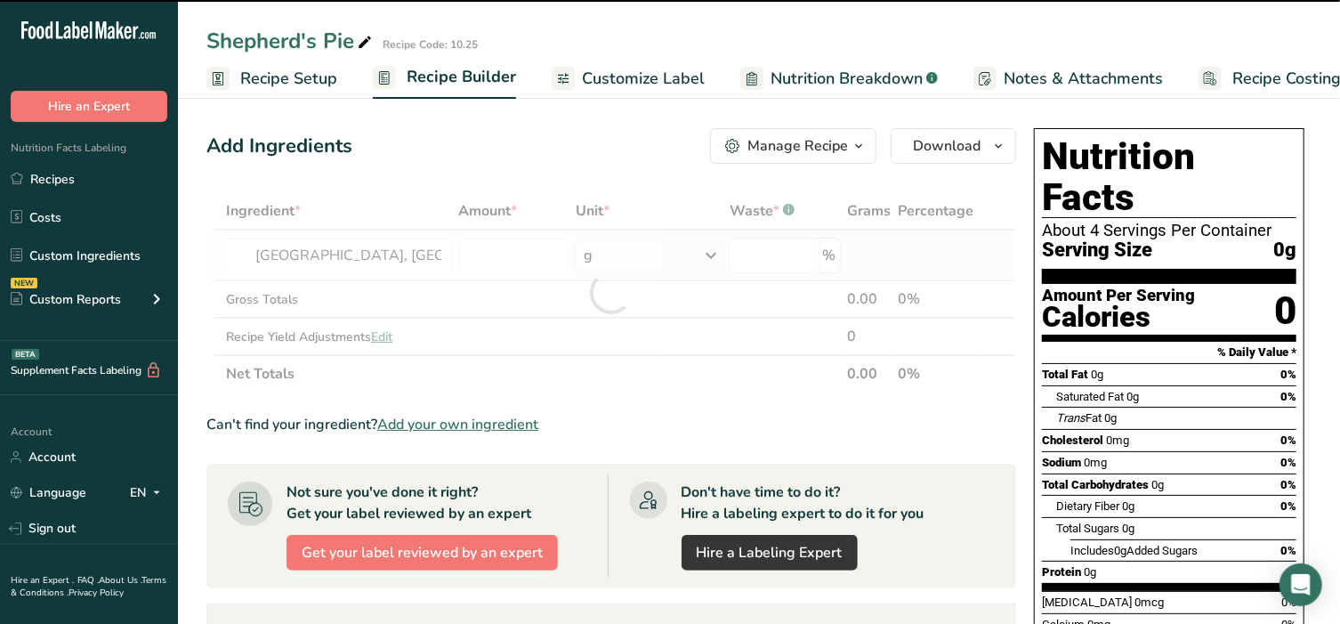
type input "0"
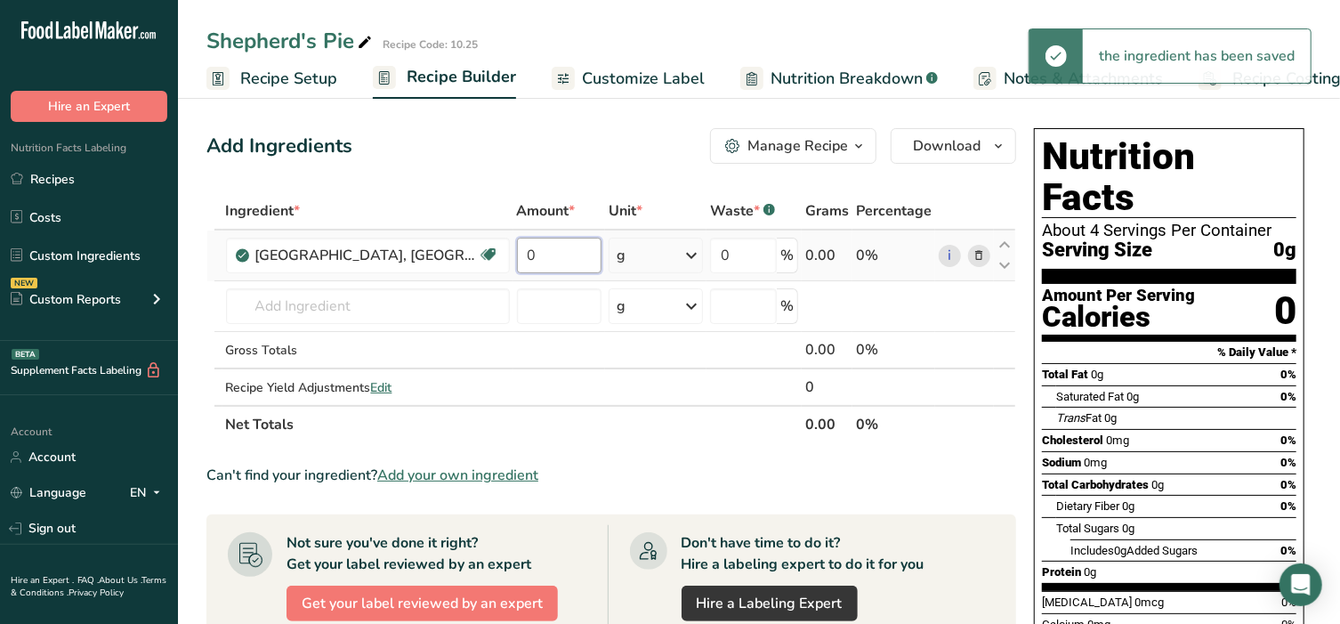
click at [517, 248] on input "0" at bounding box center [559, 256] width 85 height 36
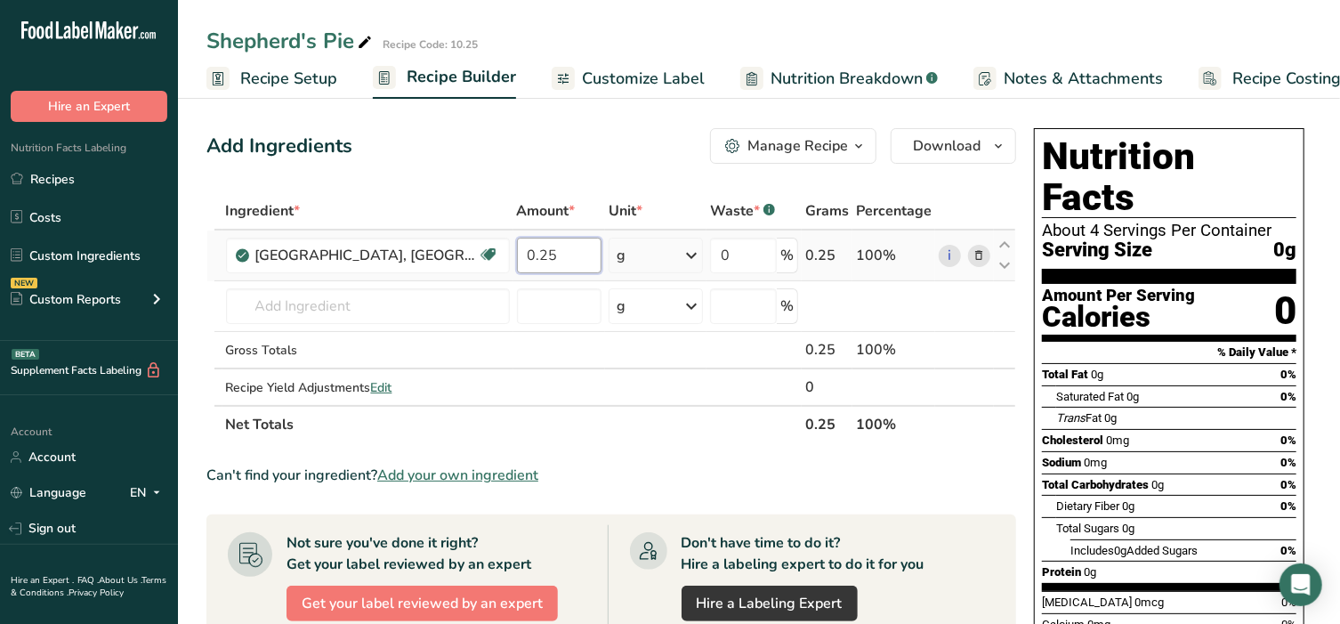
type input "0.25"
click at [592, 253] on div "Ingredient * Amount * Unit * Waste * .a-a{fill:#347362;}.b-a{fill:#fff;} Grams …" at bounding box center [611, 317] width 810 height 251
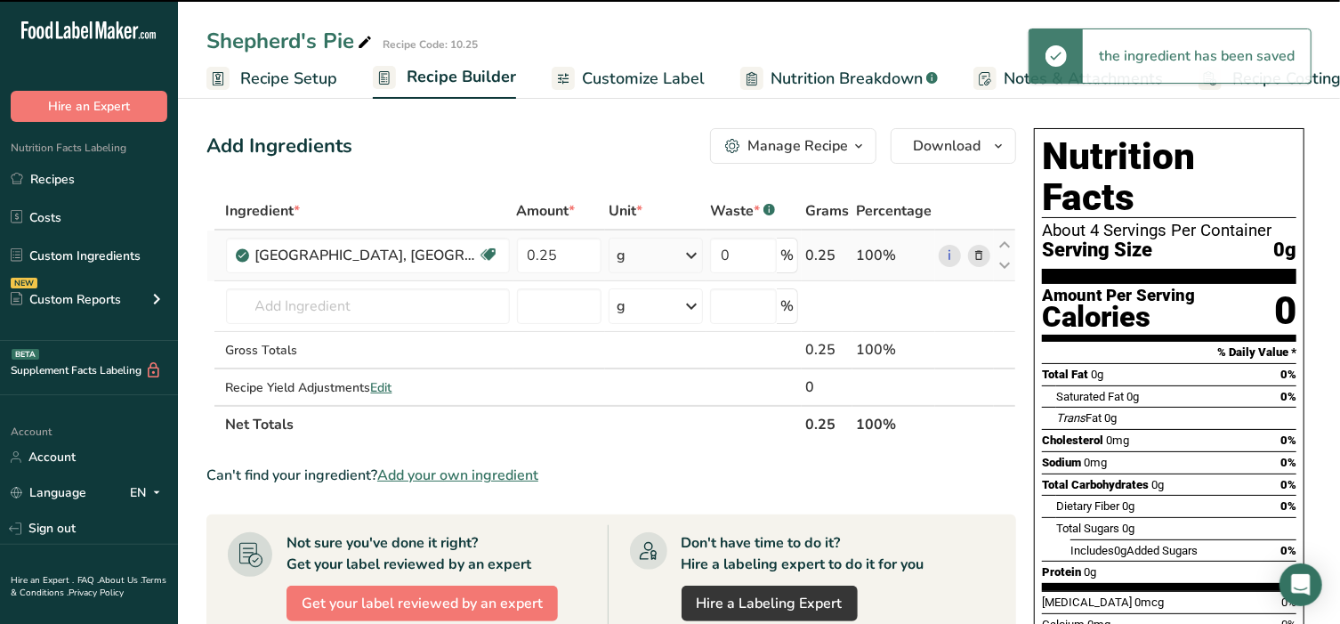
click at [609, 253] on div "g" at bounding box center [656, 256] width 94 height 36
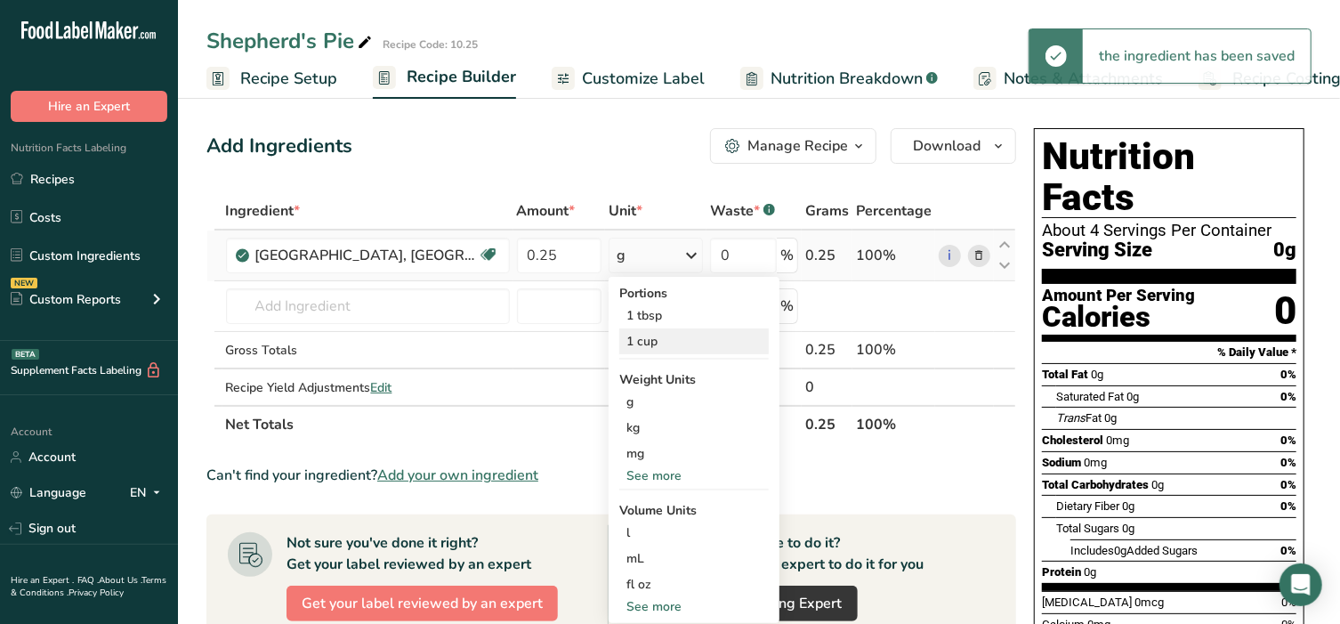
click at [624, 331] on div "1 cup" at bounding box center [693, 341] width 149 height 26
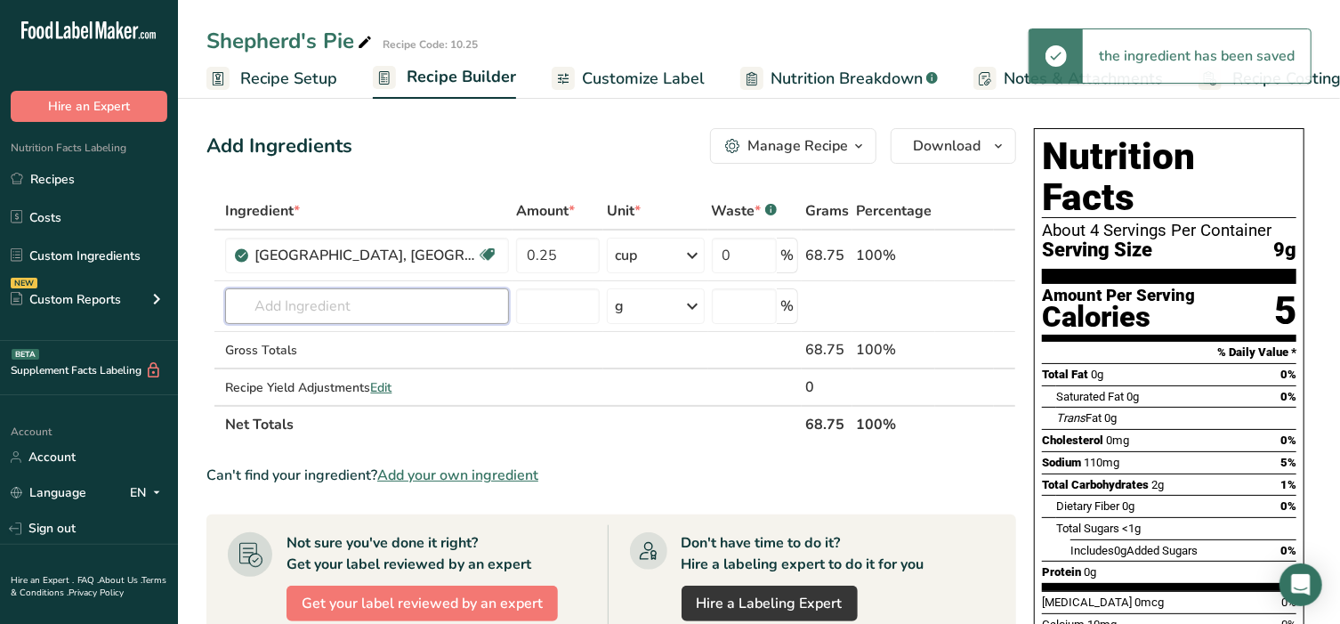
click at [310, 311] on input "text" at bounding box center [367, 306] width 284 height 36
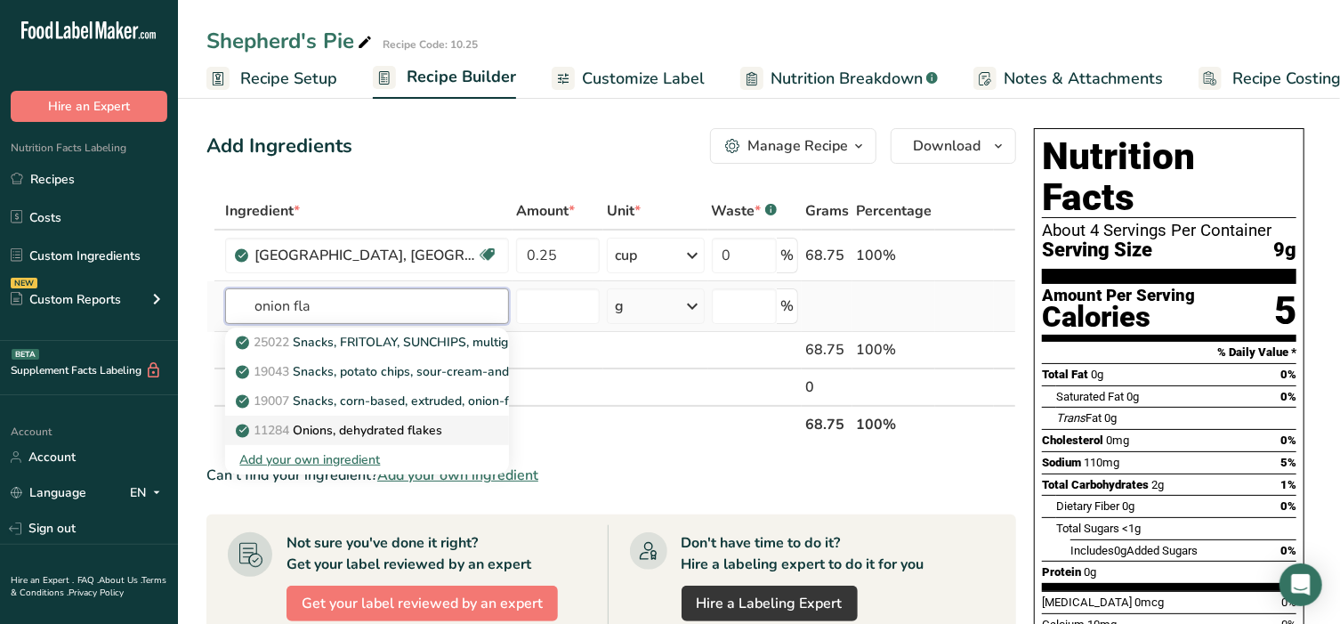
type input "onion fla"
click at [356, 426] on p "11284 Onions, dehydrated flakes" at bounding box center [340, 430] width 203 height 19
type input "Onions, dehydrated flakes"
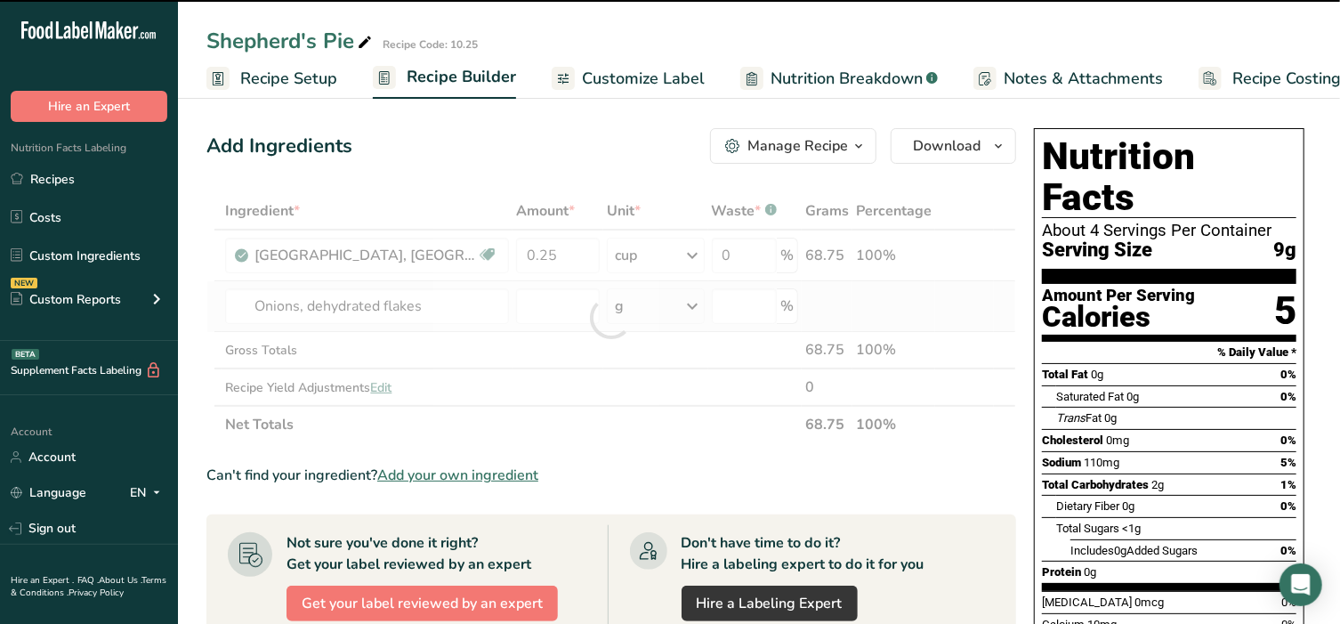
type input "0"
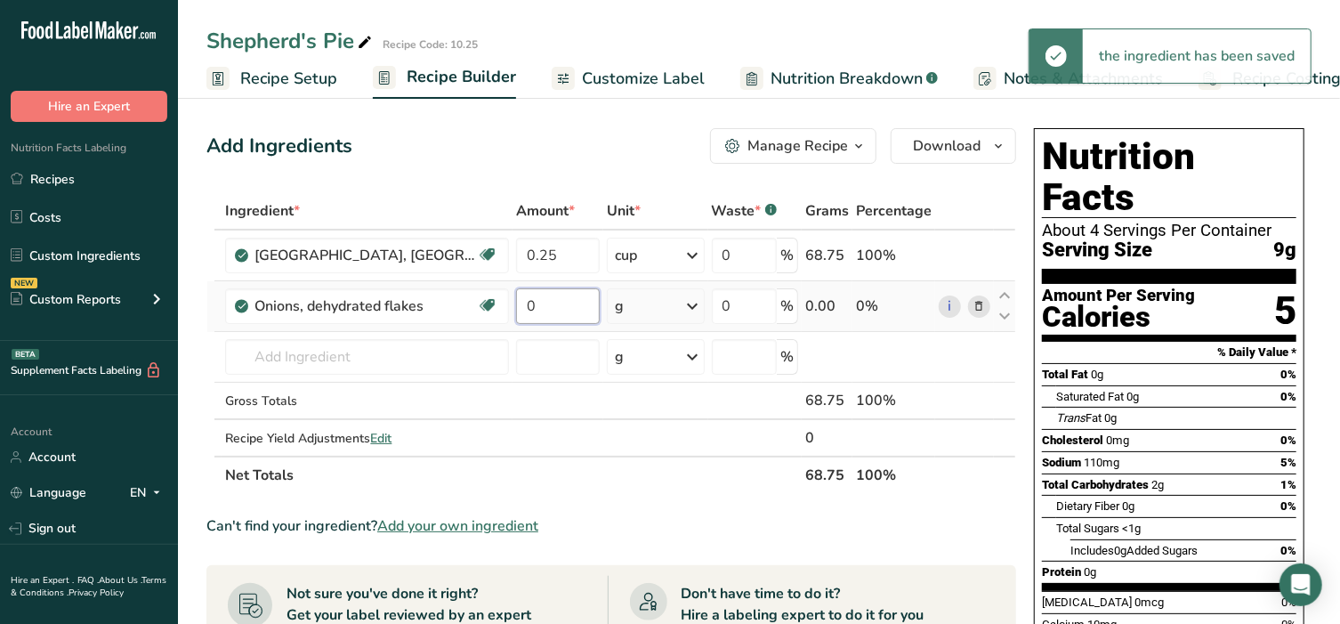
click at [516, 304] on input "0" at bounding box center [557, 306] width 83 height 36
type input "4"
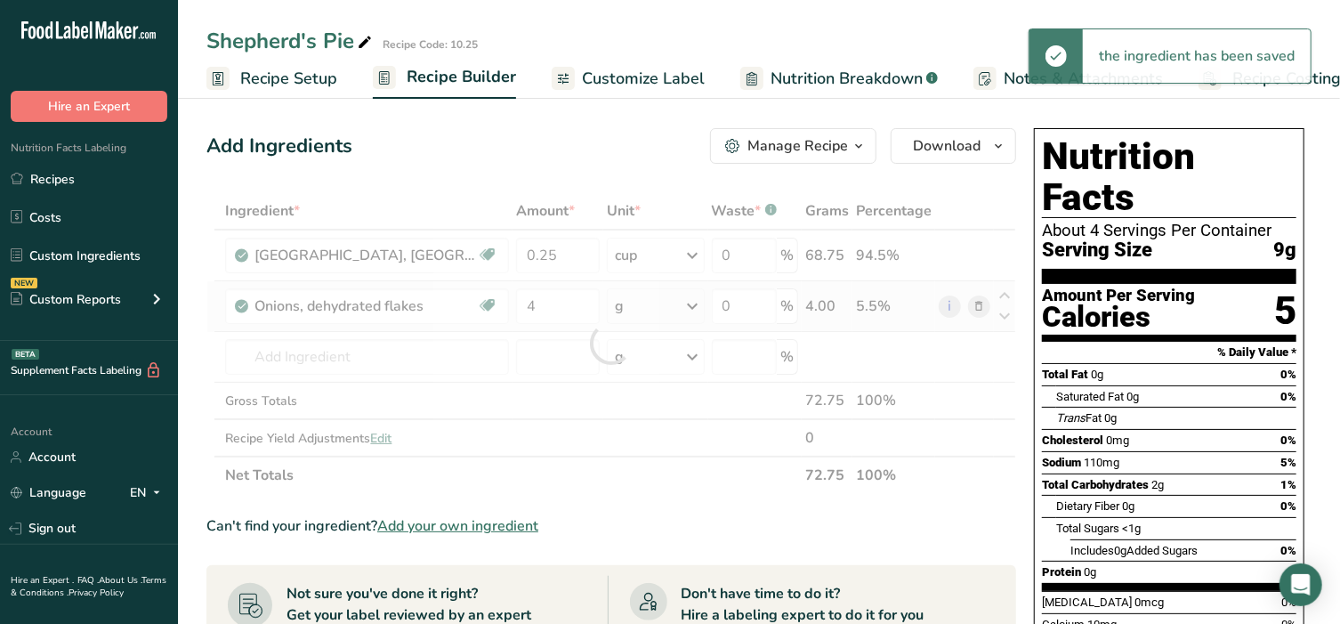
click at [640, 301] on div "Ingredient * Amount * Unit * Waste * .a-a{fill:#347362;}.b-a{fill:#fff;} Grams …" at bounding box center [611, 343] width 810 height 302
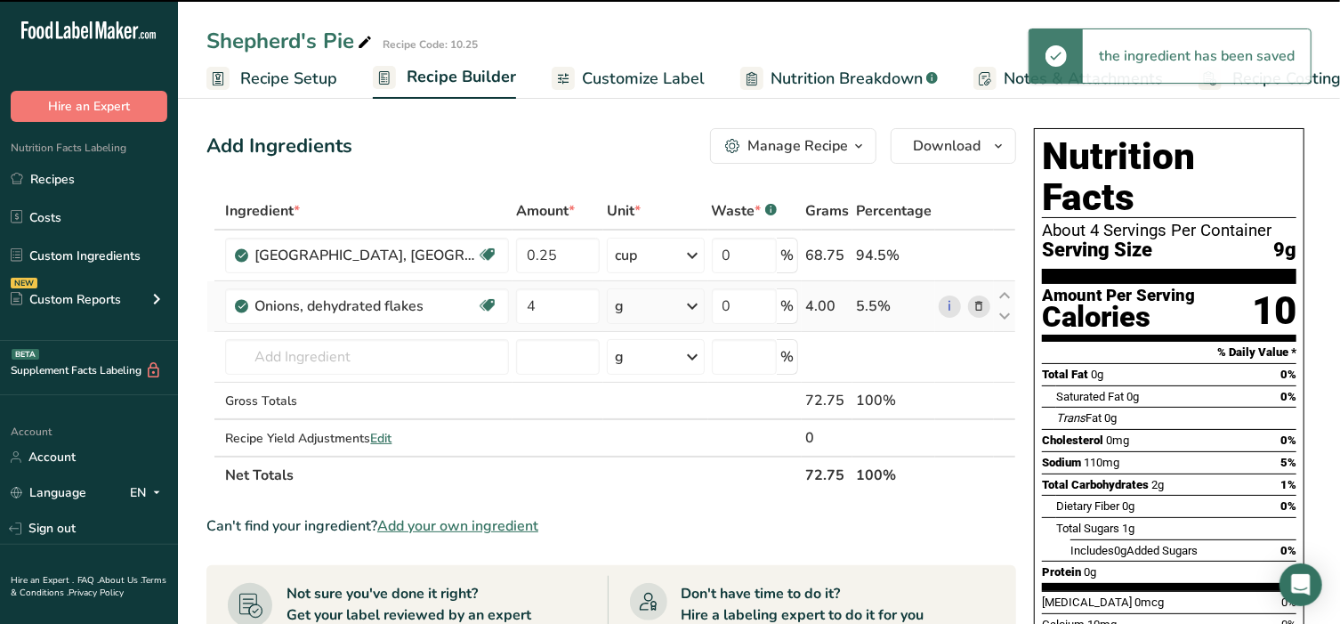
click at [640, 302] on div "g" at bounding box center [656, 306] width 98 height 36
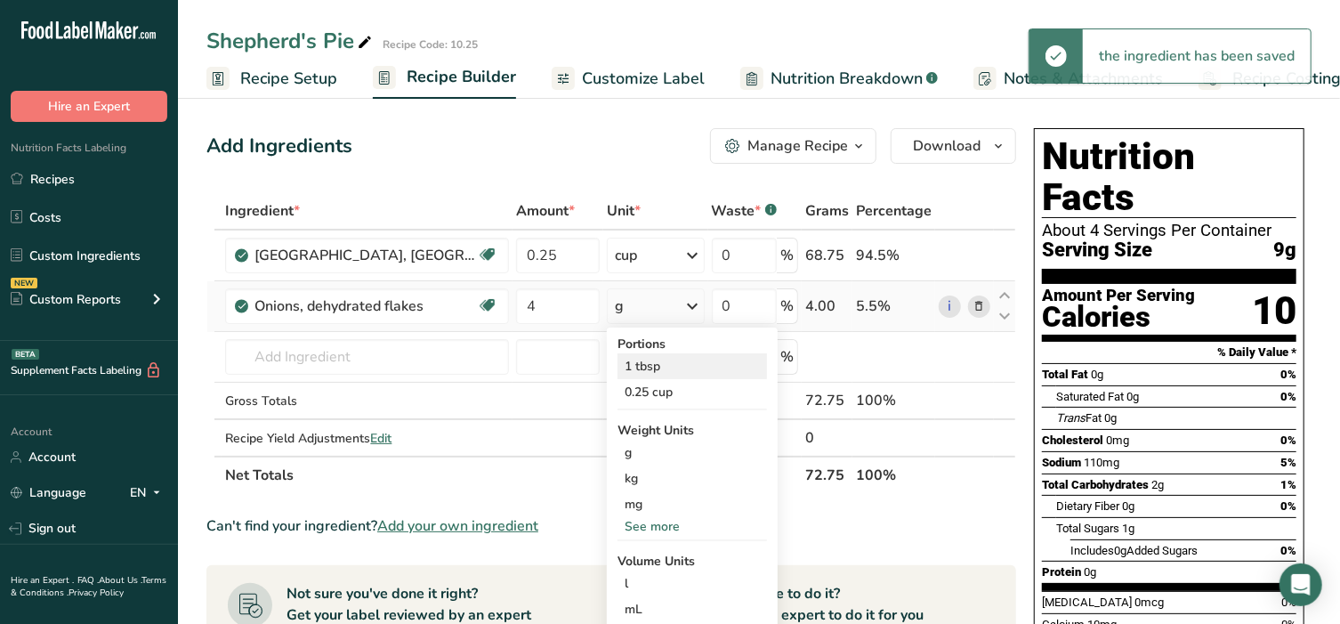
click at [624, 367] on div "1 tbsp" at bounding box center [692, 366] width 149 height 26
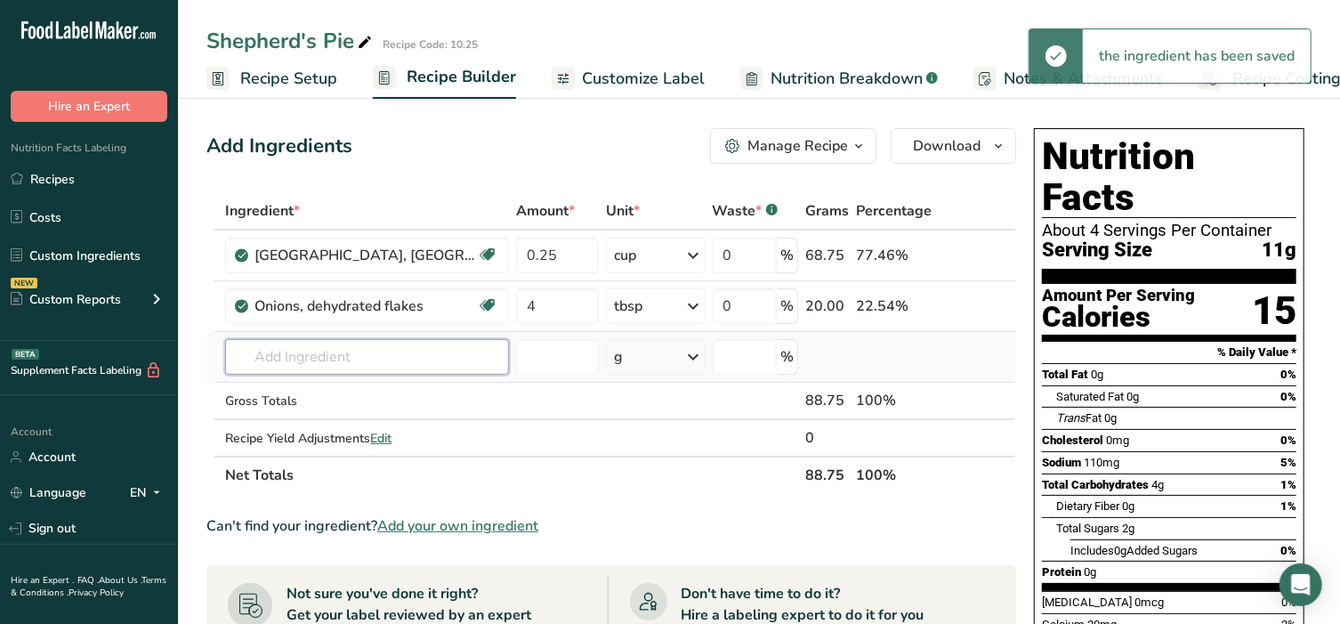
click at [321, 355] on input "text" at bounding box center [367, 357] width 284 height 36
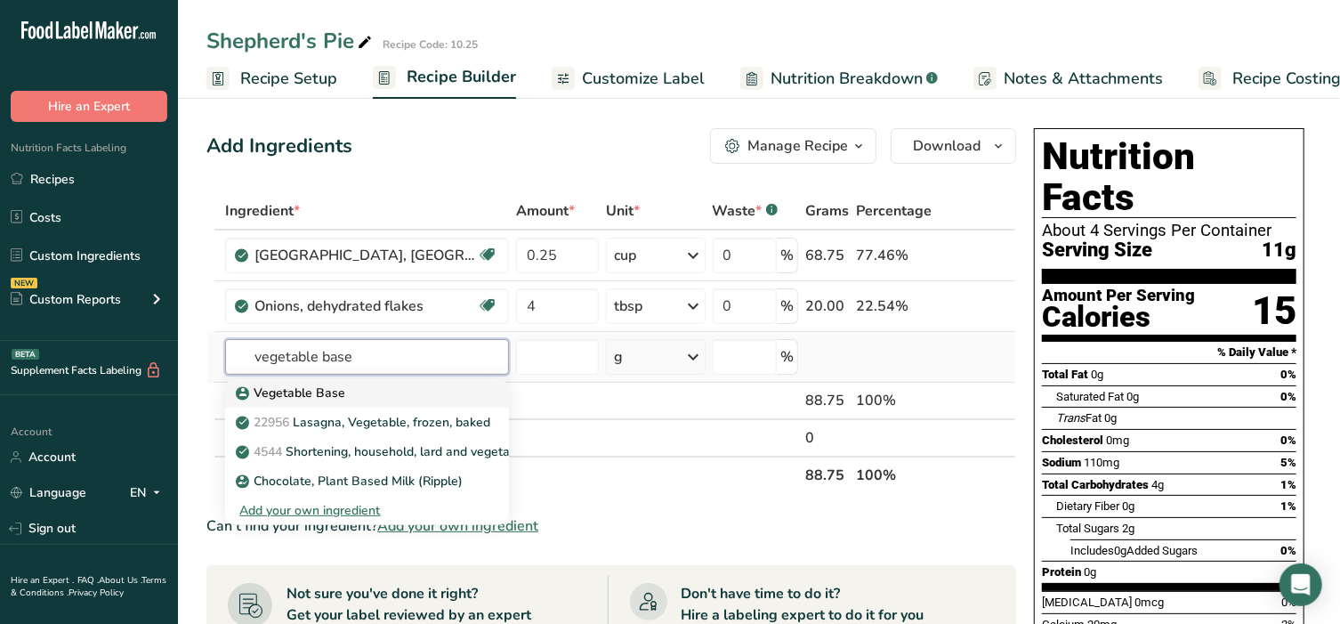
type input "vegetable base"
click at [321, 385] on p "Vegetable Base" at bounding box center [292, 393] width 106 height 19
type input "Vegetable Base"
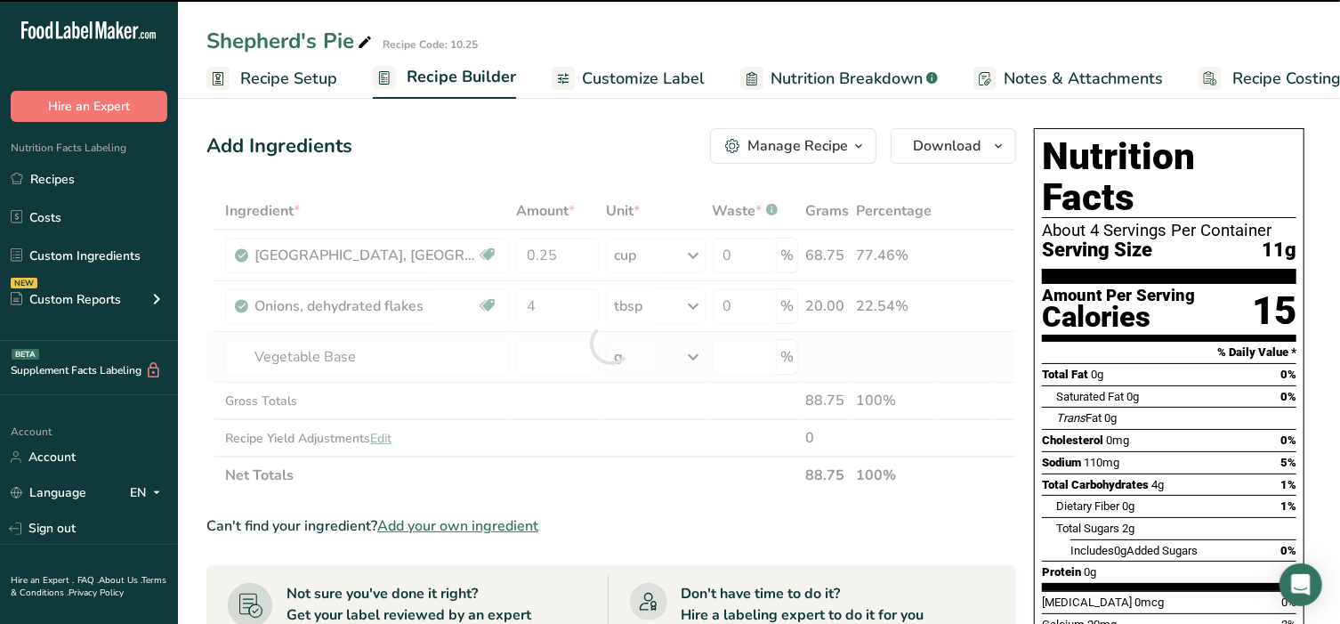
type input "0"
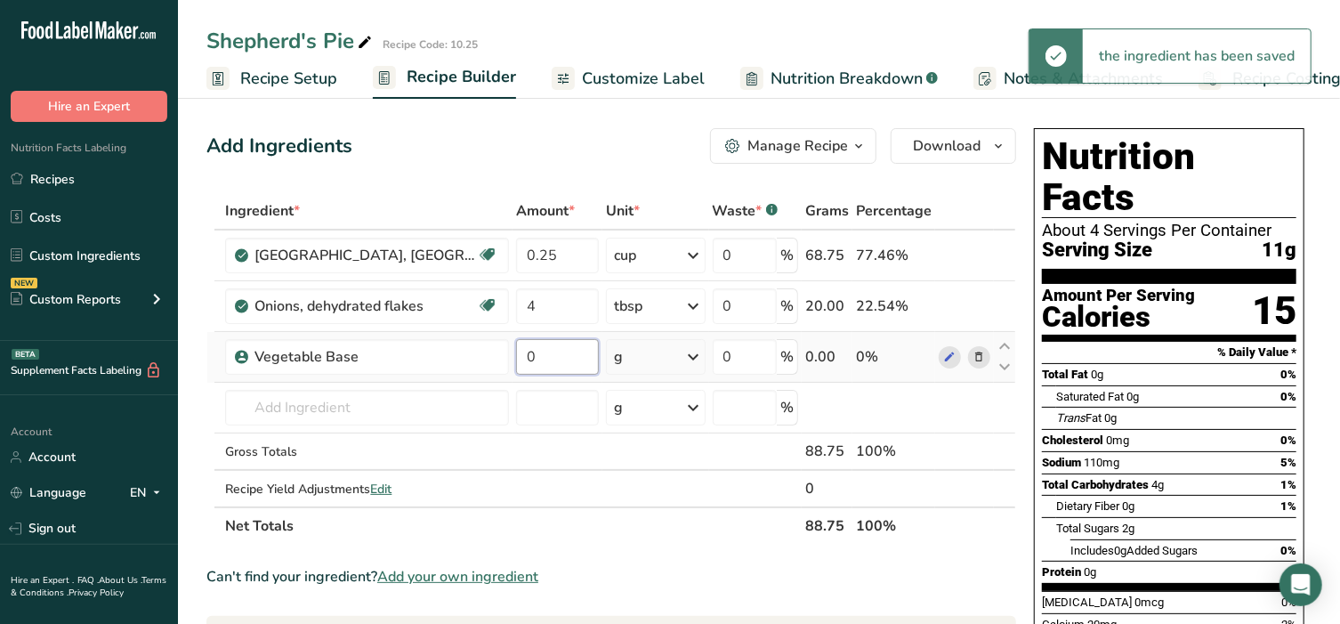
click at [516, 351] on input "0" at bounding box center [557, 357] width 82 height 36
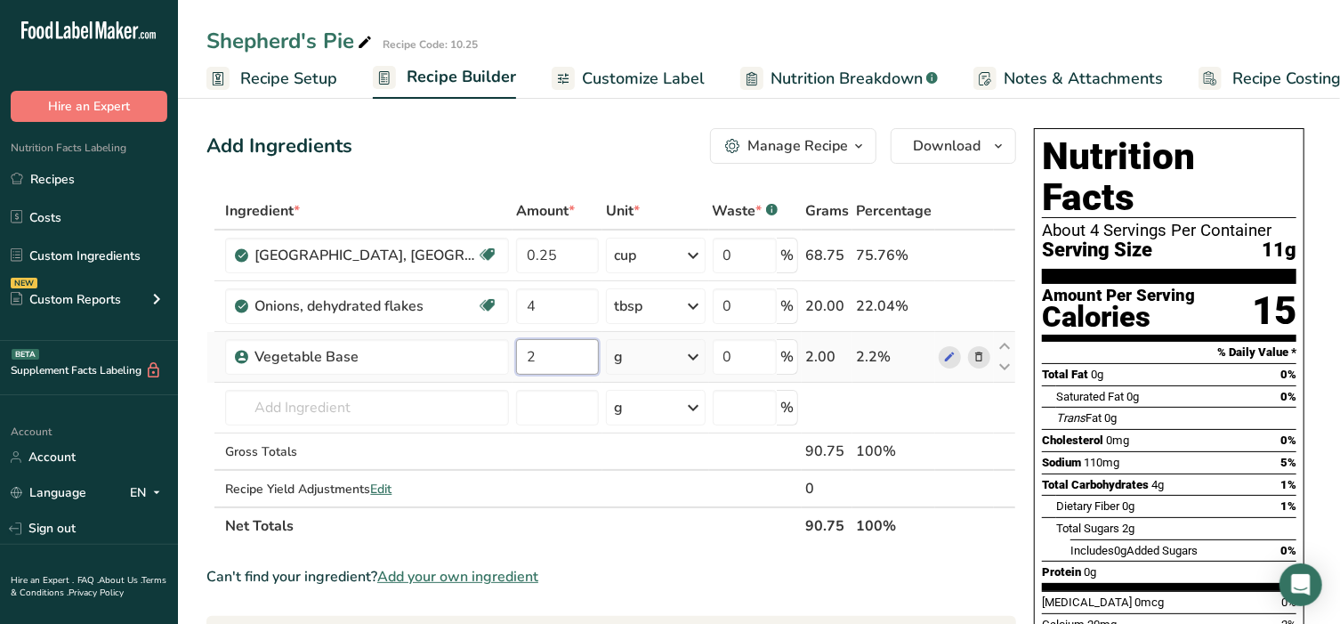
type input "2"
click at [619, 358] on div "Ingredient * Amount * Unit * Waste * .a-a{fill:#347362;}.b-a{fill:#fff;} Grams …" at bounding box center [611, 368] width 810 height 352
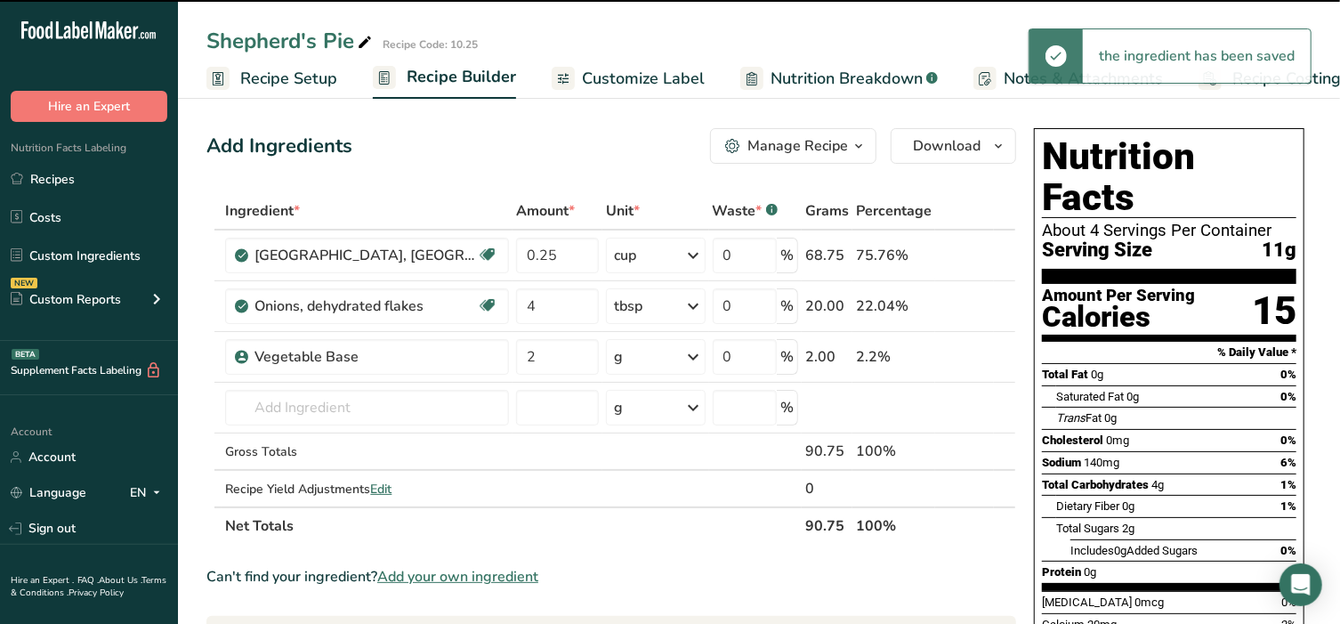
click at [619, 358] on div "g" at bounding box center [656, 357] width 100 height 36
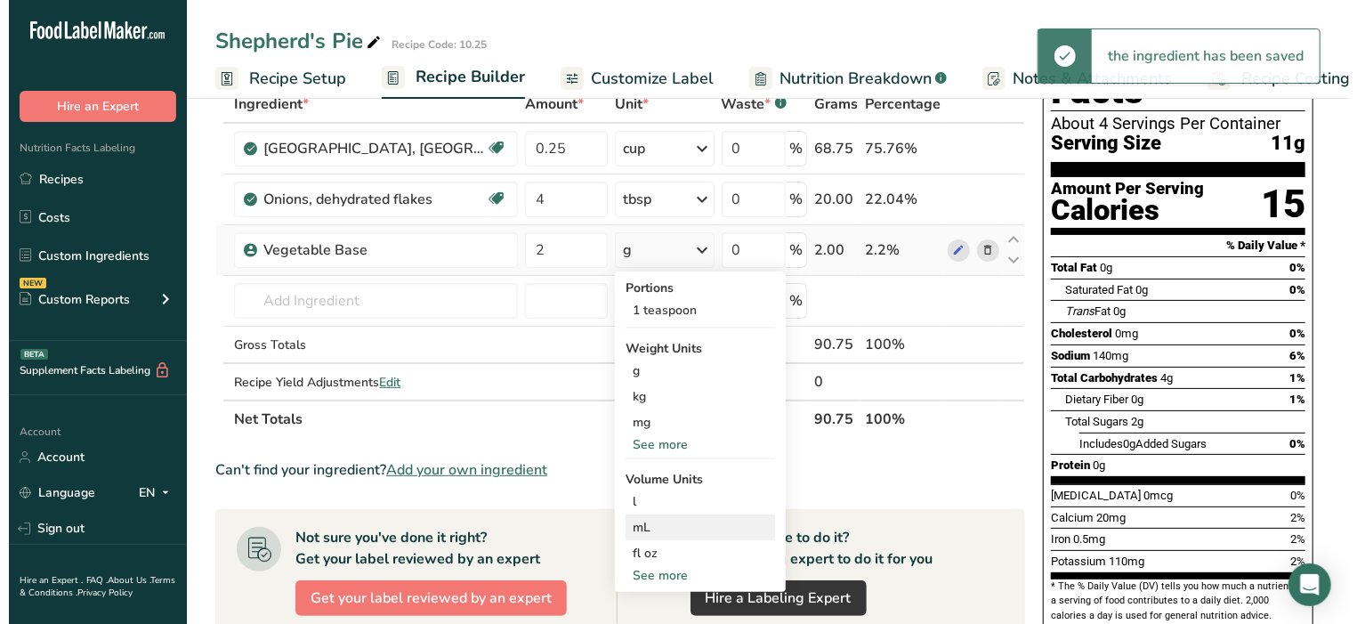
scroll to position [185, 0]
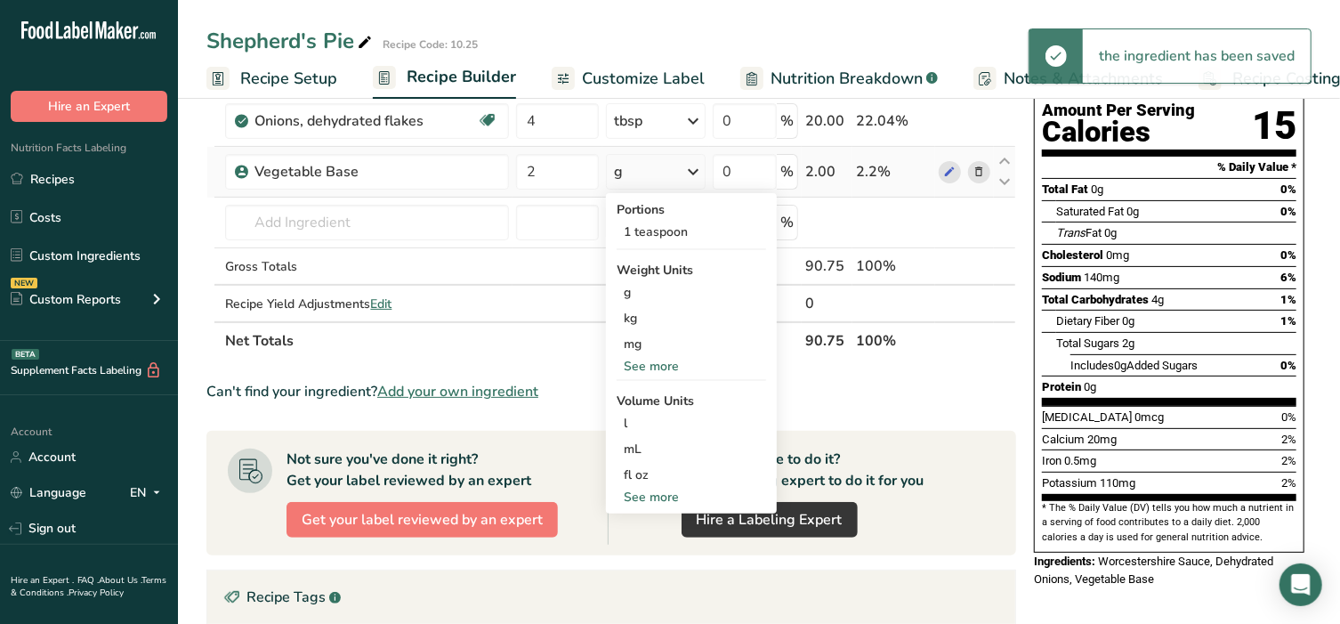
click at [617, 490] on div "See more" at bounding box center [691, 497] width 149 height 19
select select "22"
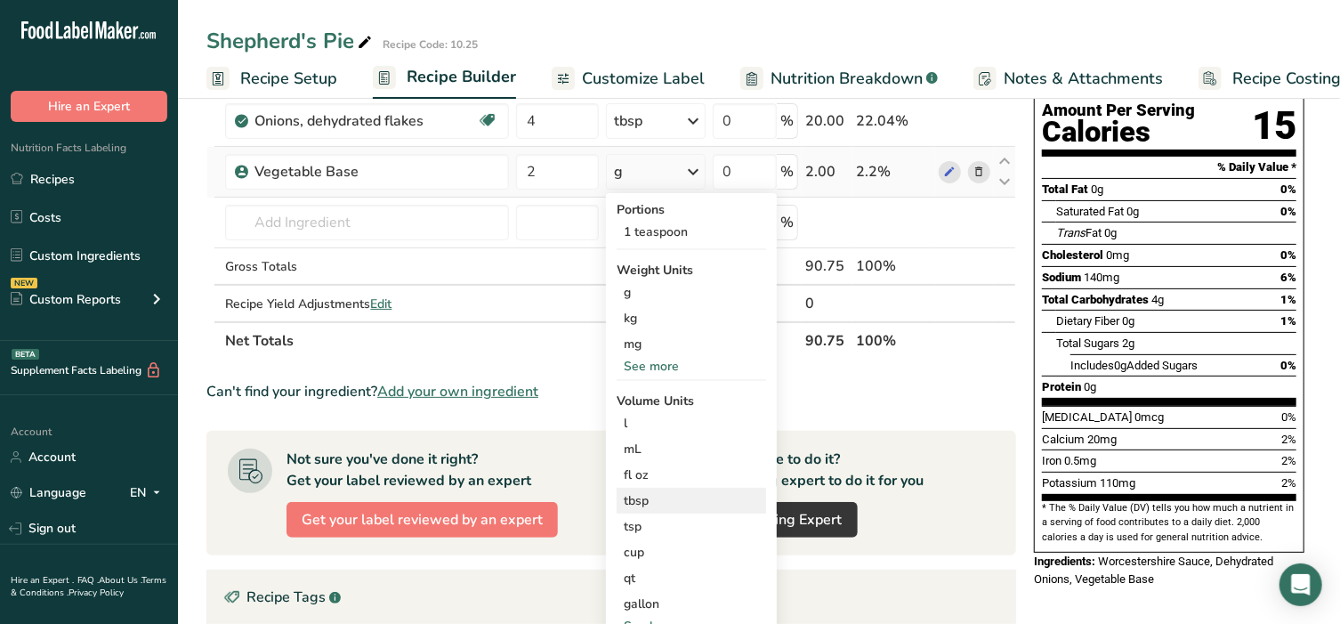
click at [624, 502] on div "tbsp" at bounding box center [691, 500] width 135 height 19
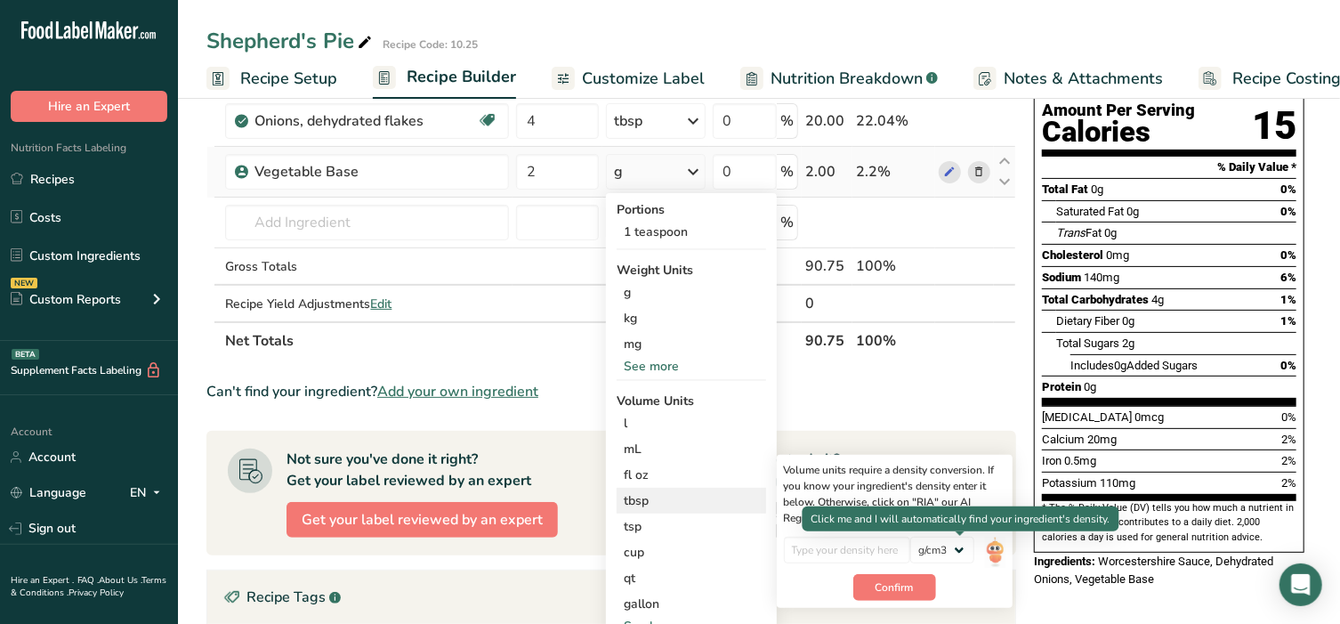
click at [985, 551] on img at bounding box center [995, 552] width 20 height 31
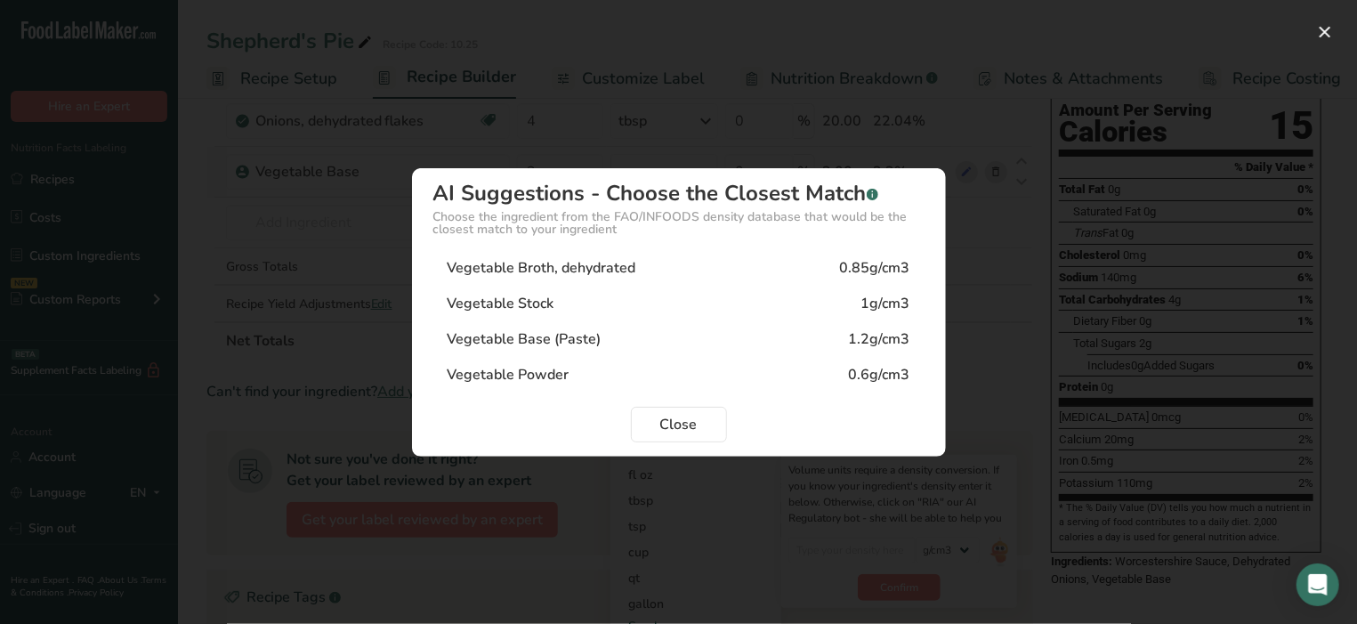
click at [529, 331] on div "Vegetable Base (Paste)" at bounding box center [525, 338] width 154 height 21
type input "1.2"
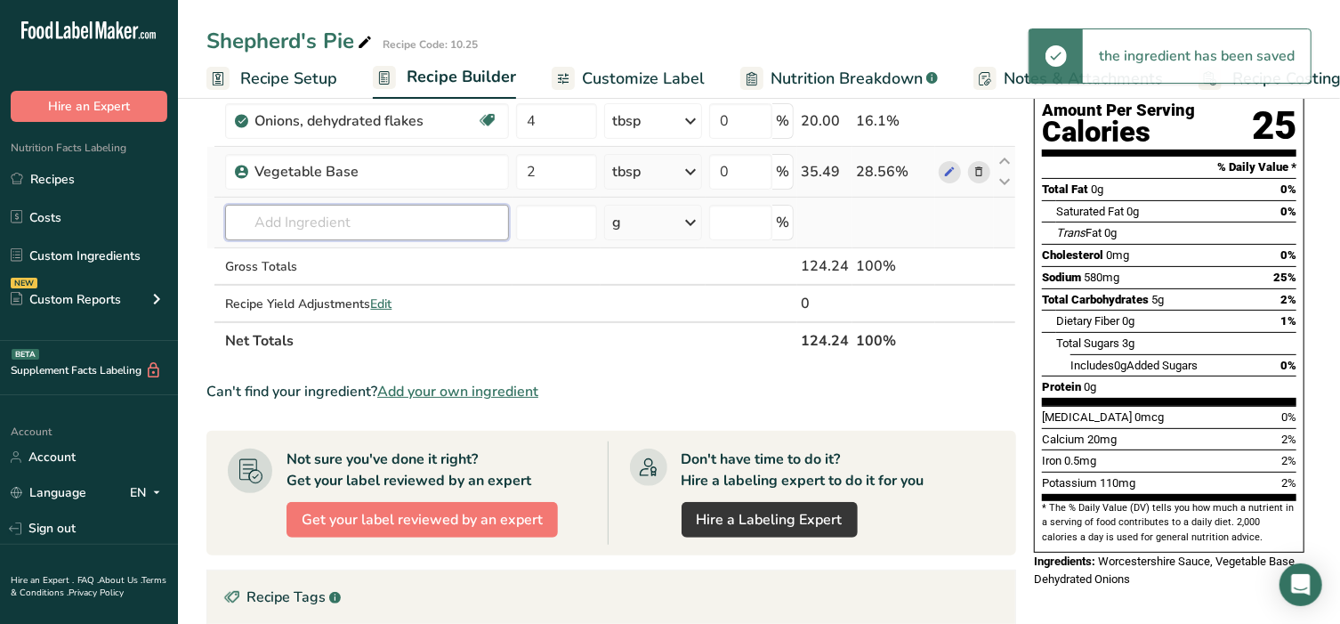
click at [329, 229] on input "text" at bounding box center [367, 223] width 284 height 36
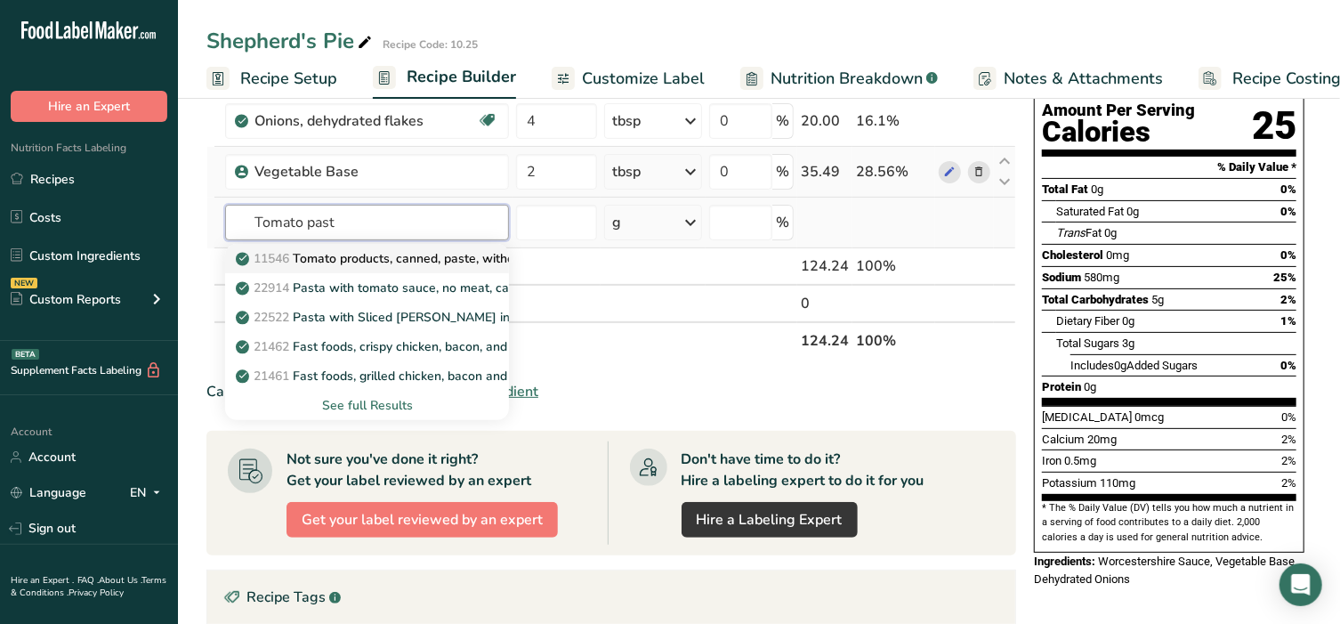
type input "Tomato past"
click at [337, 257] on p "11546 Tomato products, canned, paste, without salt added (Includes foods for US…" at bounding box center [573, 258] width 668 height 19
type input "Tomato products, canned, paste, without salt added (Includes foods for USDA's F…"
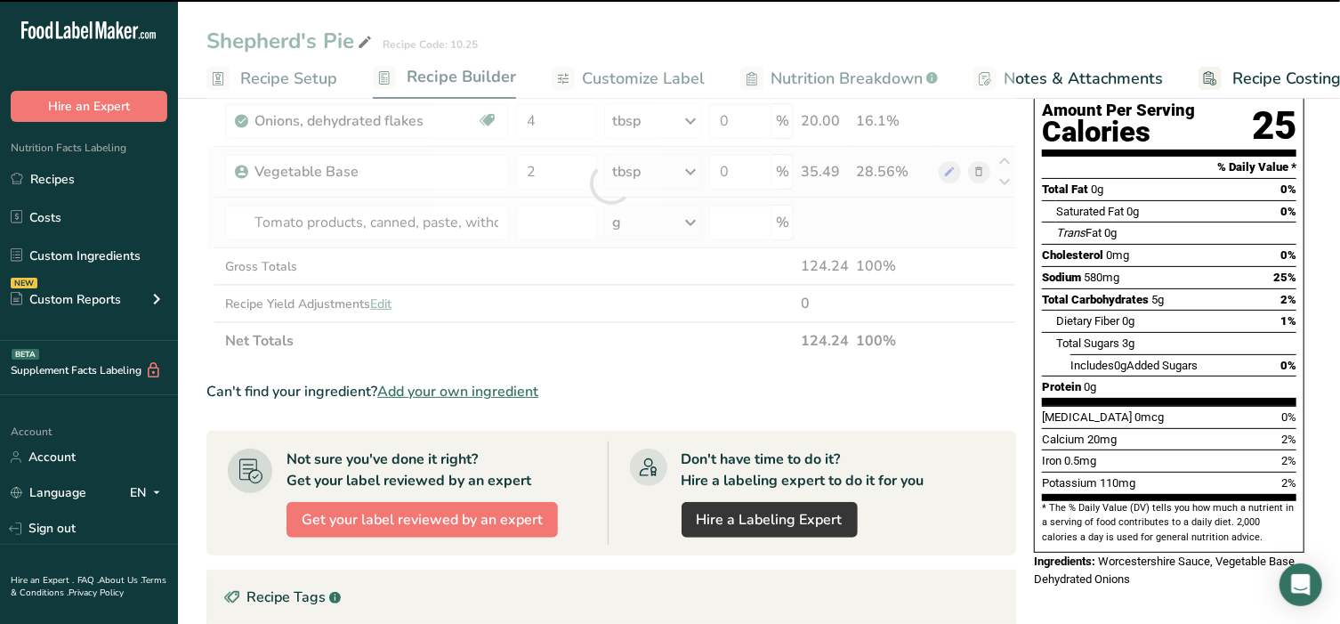
type input "0"
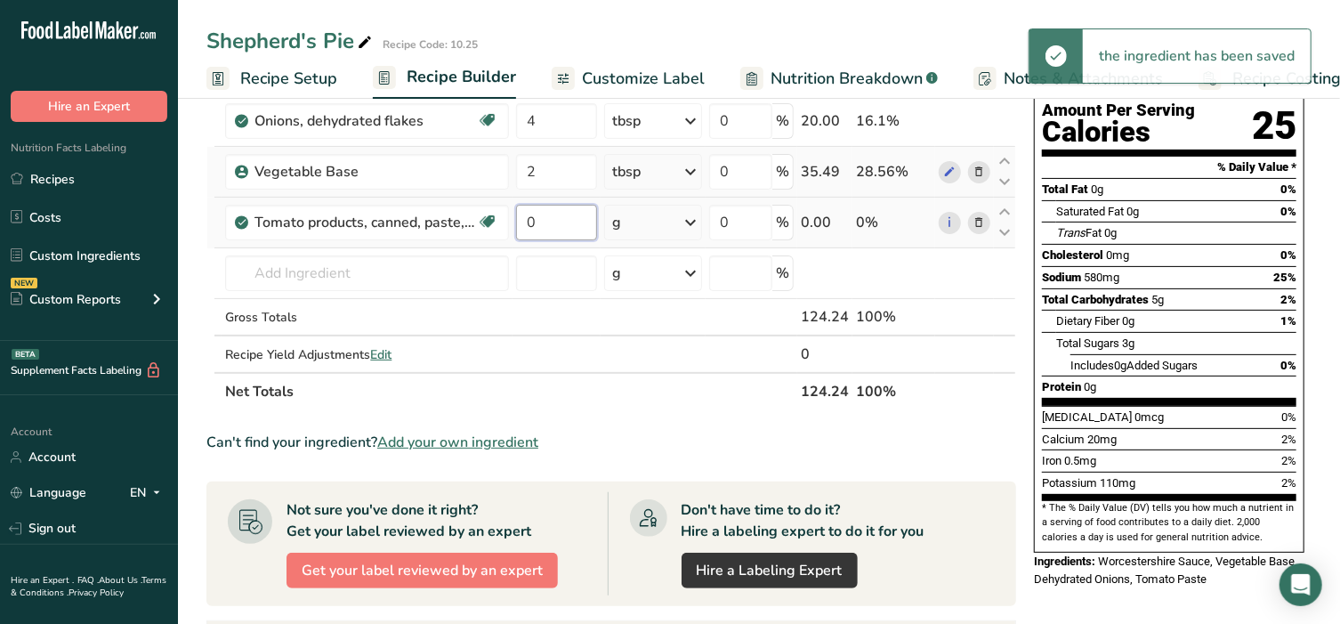
click at [550, 219] on input "0" at bounding box center [556, 223] width 81 height 36
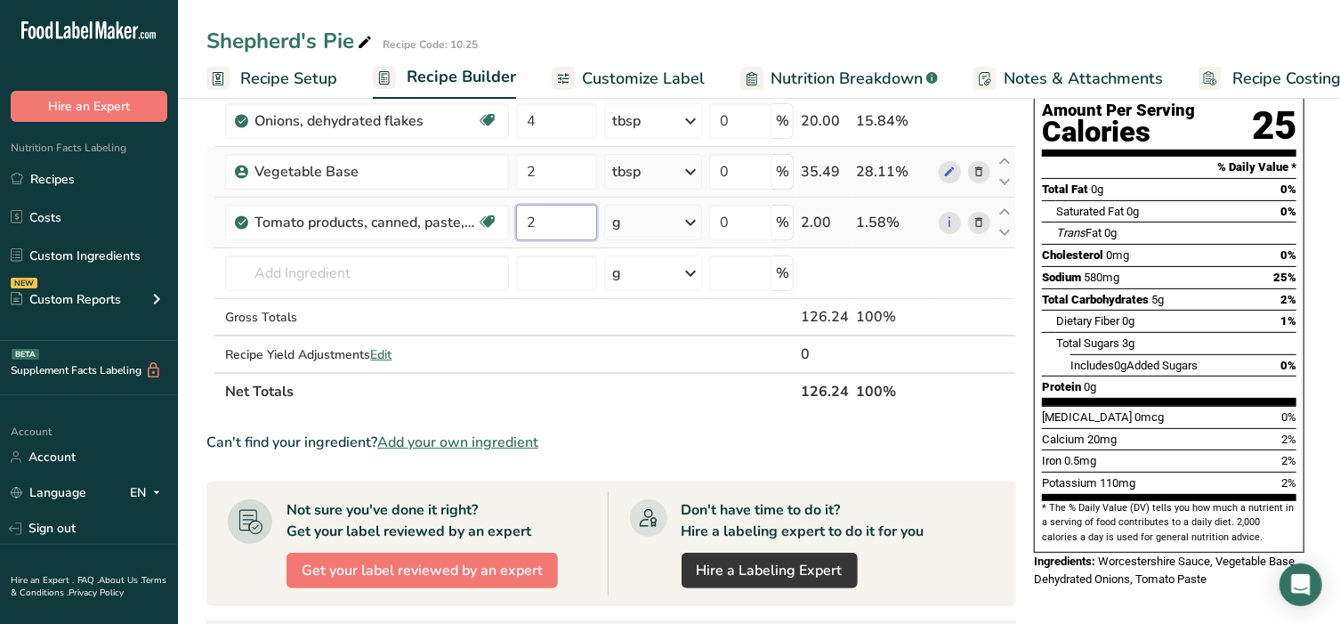
type input "2"
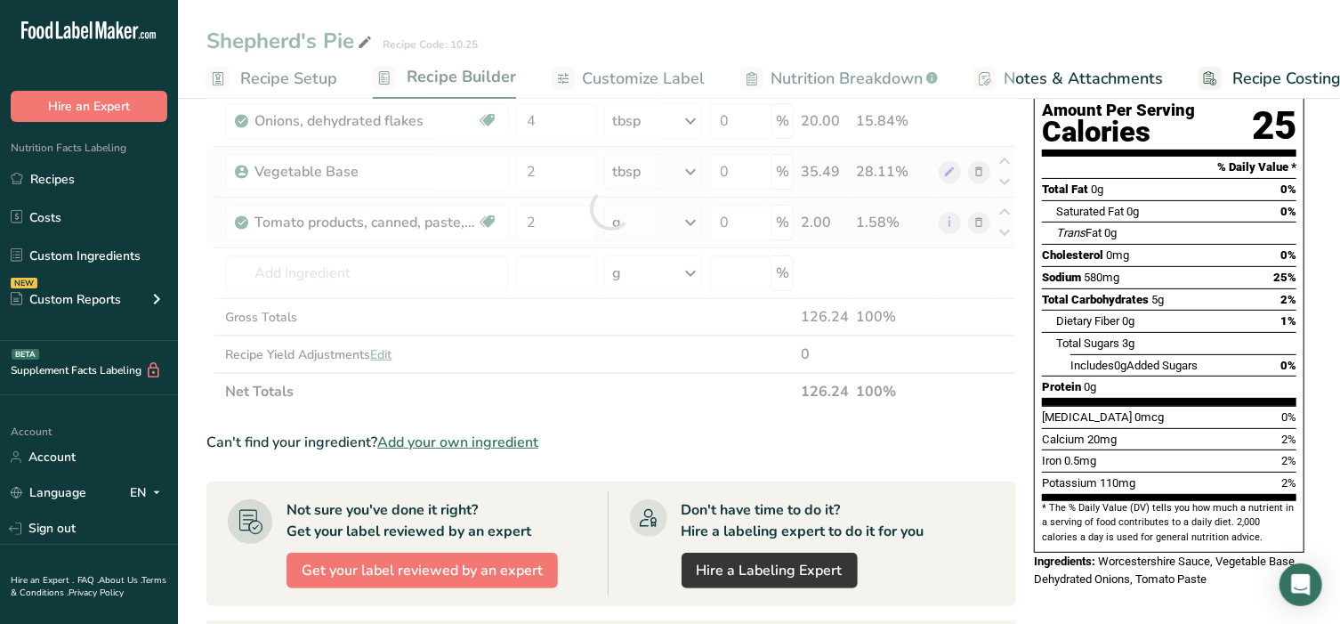
click at [648, 225] on div "Ingredient * Amount * Unit * Waste * .a-a{fill:#347362;}.b-a{fill:#fff;} Grams …" at bounding box center [611, 208] width 810 height 403
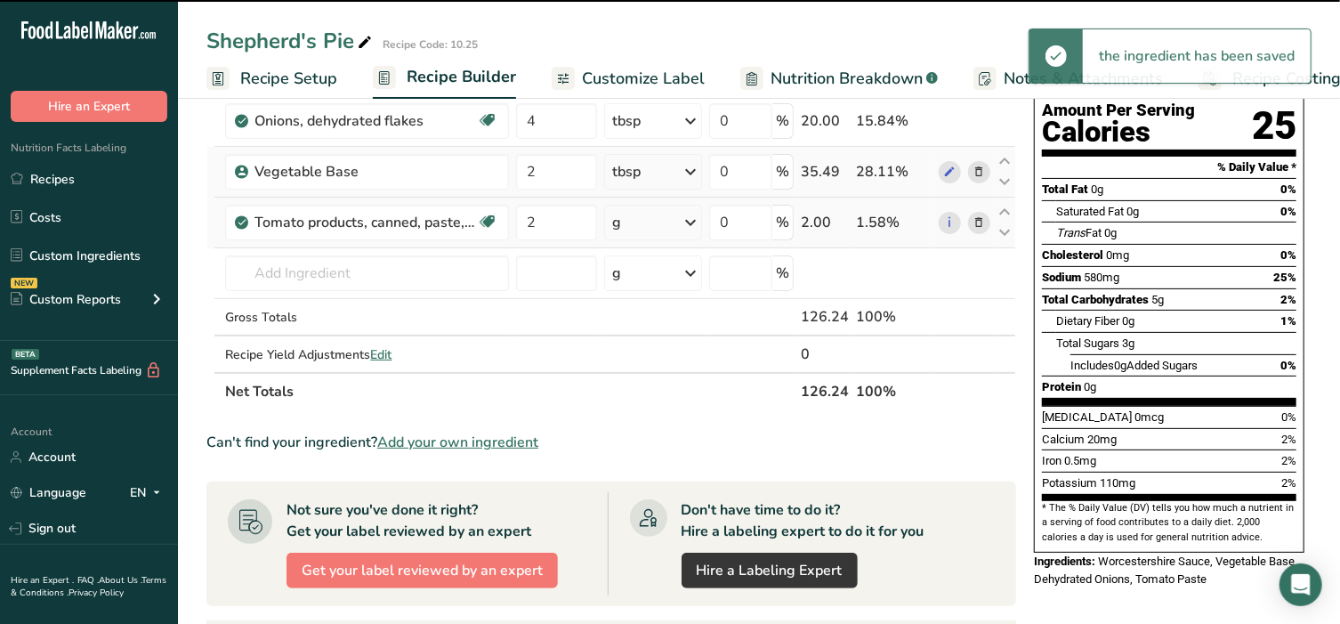
click at [648, 225] on div "g" at bounding box center [652, 223] width 97 height 36
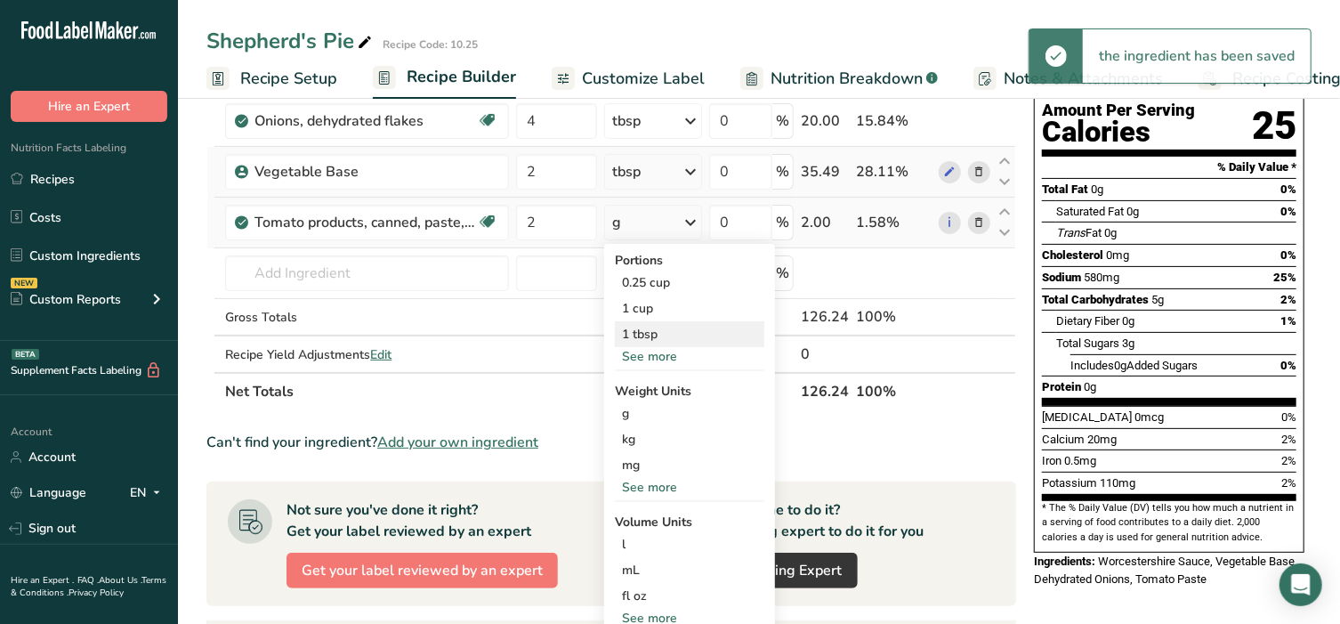
click at [650, 339] on div "1 tbsp" at bounding box center [689, 334] width 149 height 26
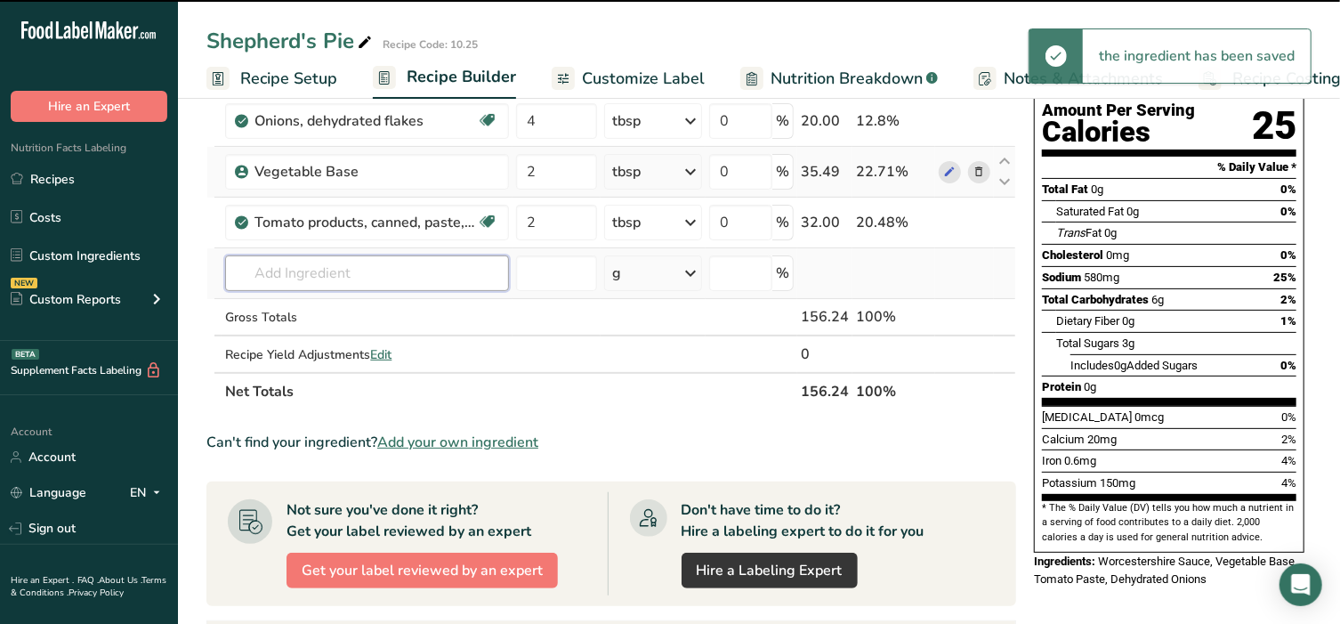
click at [305, 263] on input "text" at bounding box center [367, 273] width 284 height 36
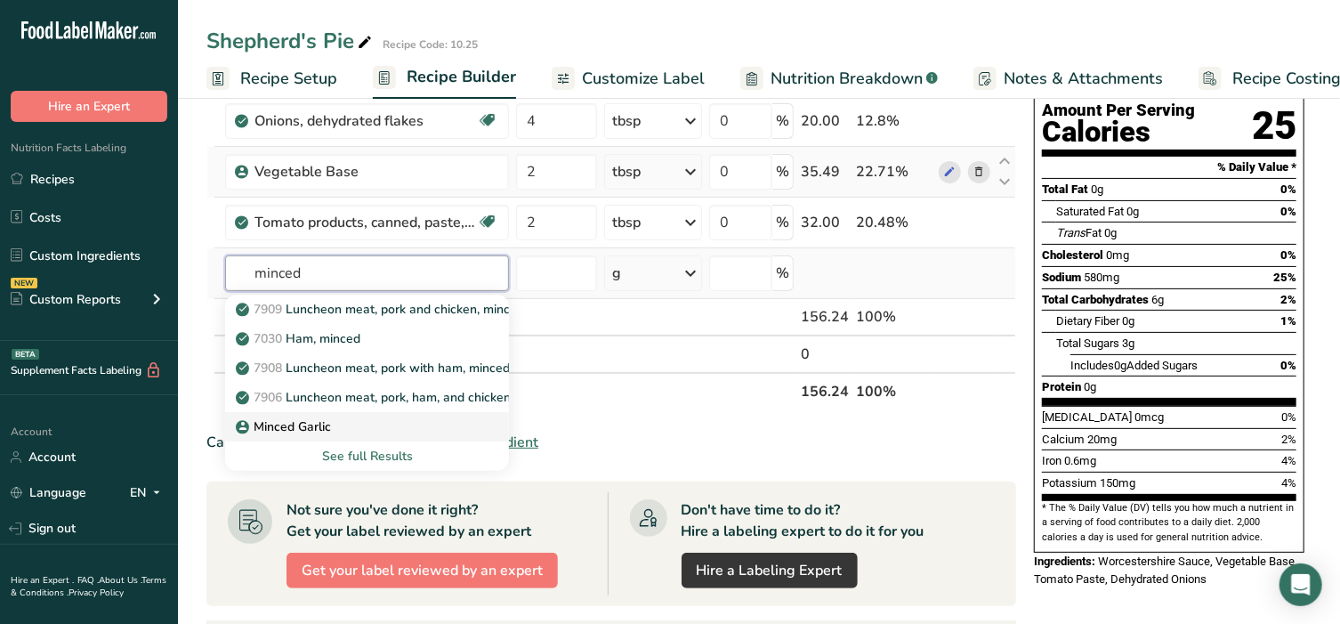
type input "minced"
click at [285, 417] on p "Minced Garlic" at bounding box center [285, 426] width 92 height 19
type input "Minced Garlic"
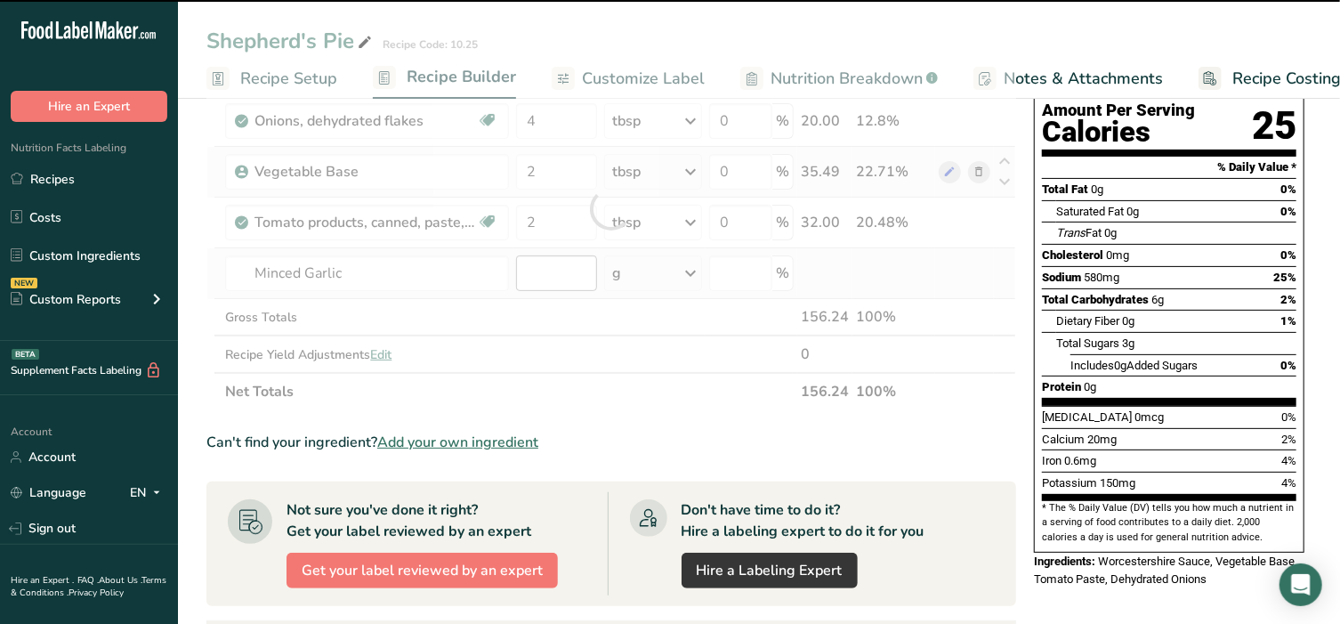
type input "0"
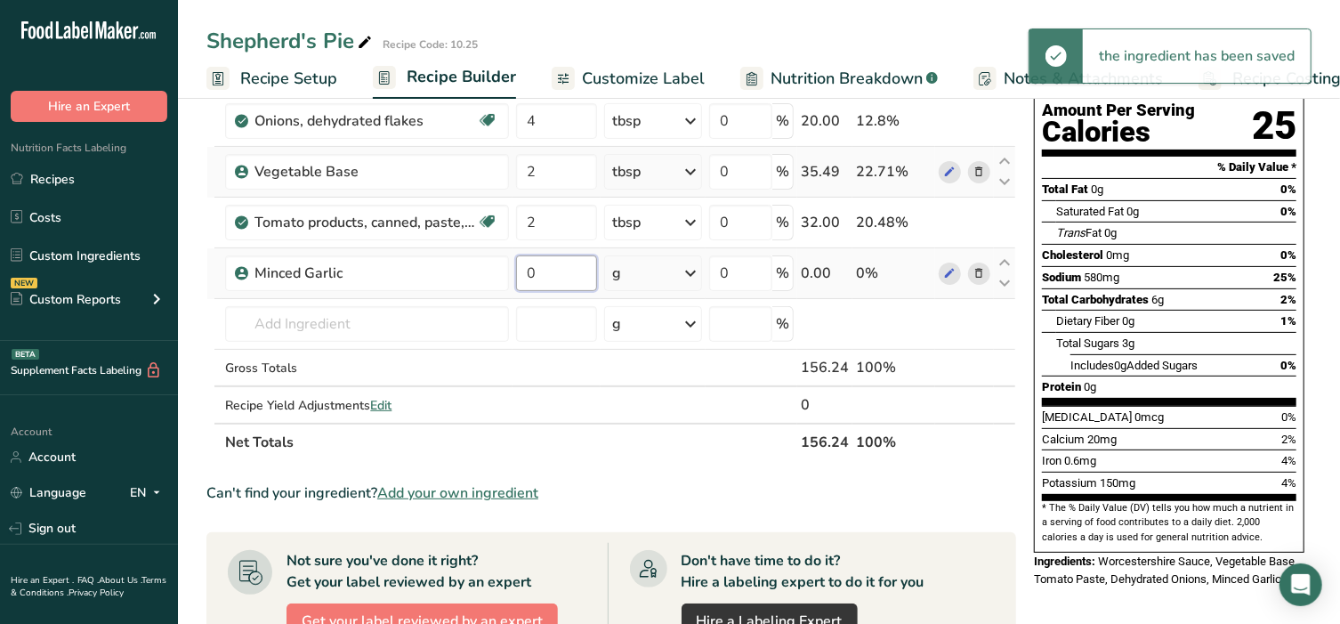
click at [545, 275] on input "0" at bounding box center [556, 273] width 81 height 36
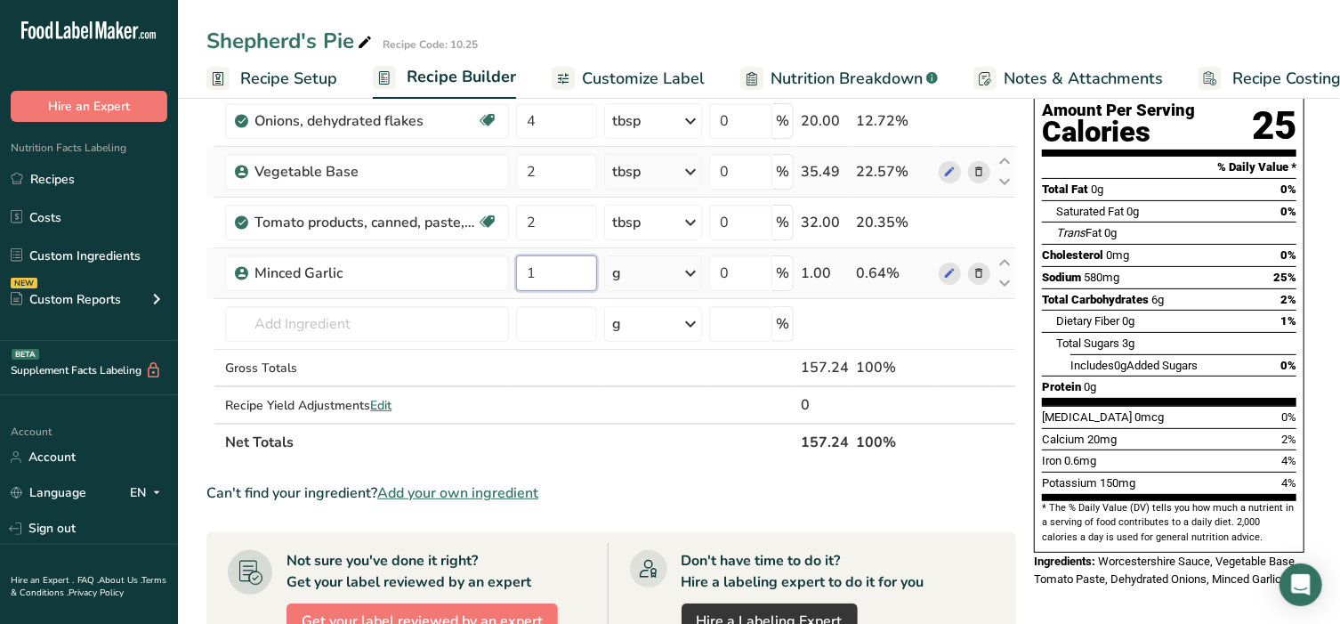
type input "1"
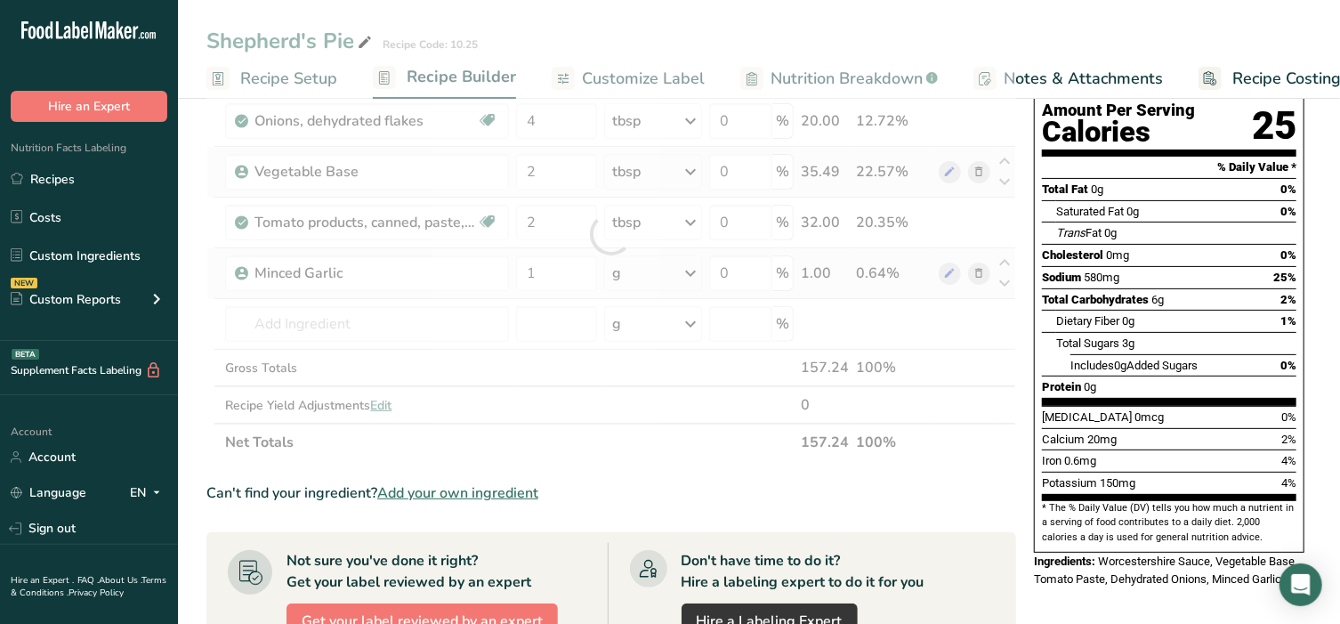
click at [648, 277] on div "Ingredient * Amount * Unit * Waste * .a-a{fill:#347362;}.b-a{fill:#fff;} Grams …" at bounding box center [611, 234] width 810 height 454
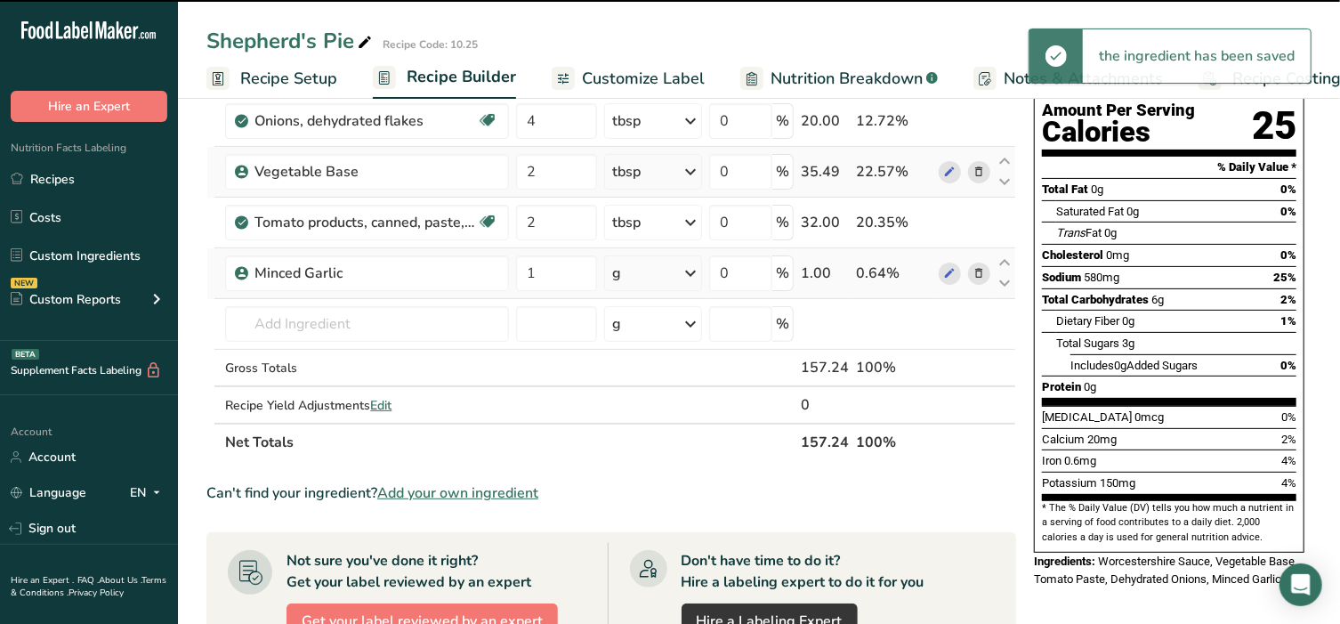
click at [648, 277] on div "g" at bounding box center [652, 273] width 97 height 36
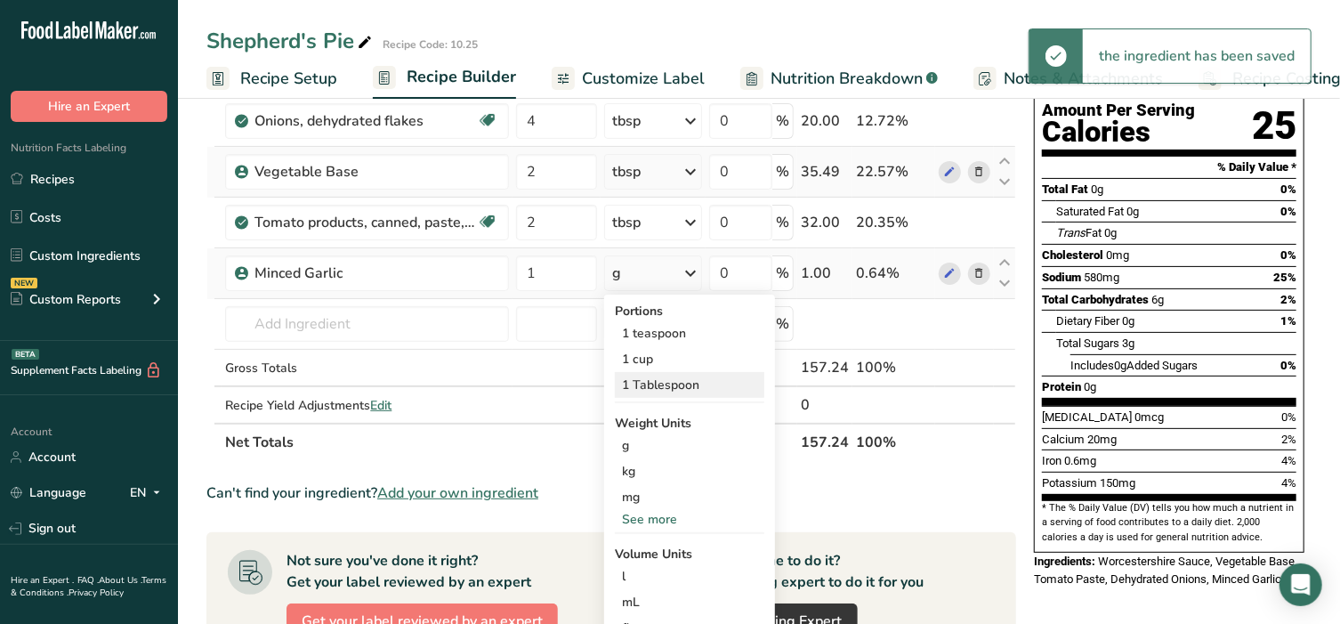
click at [658, 383] on div "1 Tablespoon" at bounding box center [689, 385] width 149 height 26
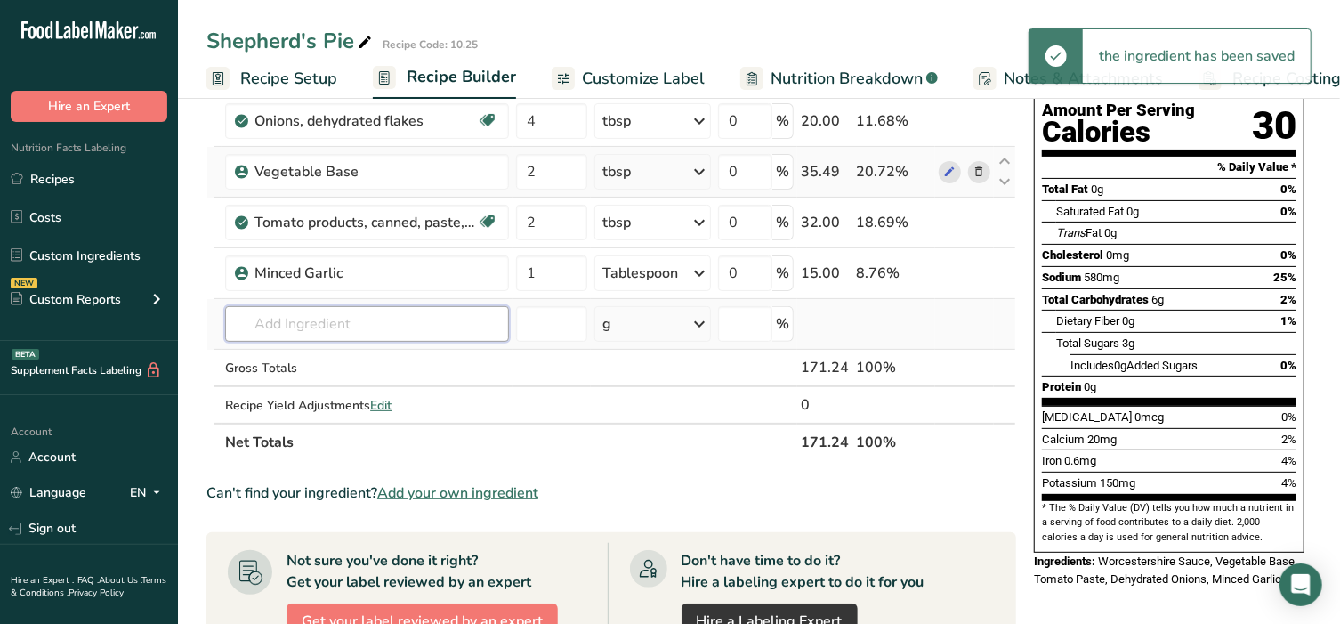
click at [301, 313] on input "text" at bounding box center [367, 324] width 284 height 36
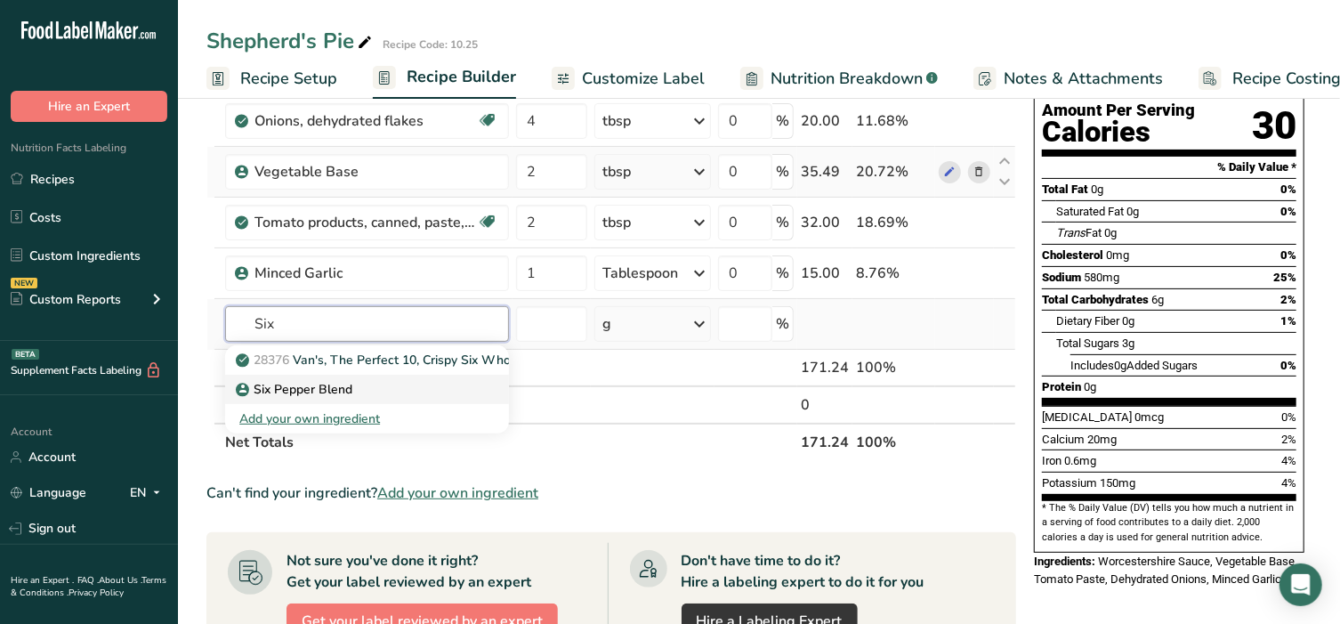
type input "Six"
click at [292, 381] on p "Six Pepper Blend" at bounding box center [295, 389] width 113 height 19
type input "Six Pepper Blend"
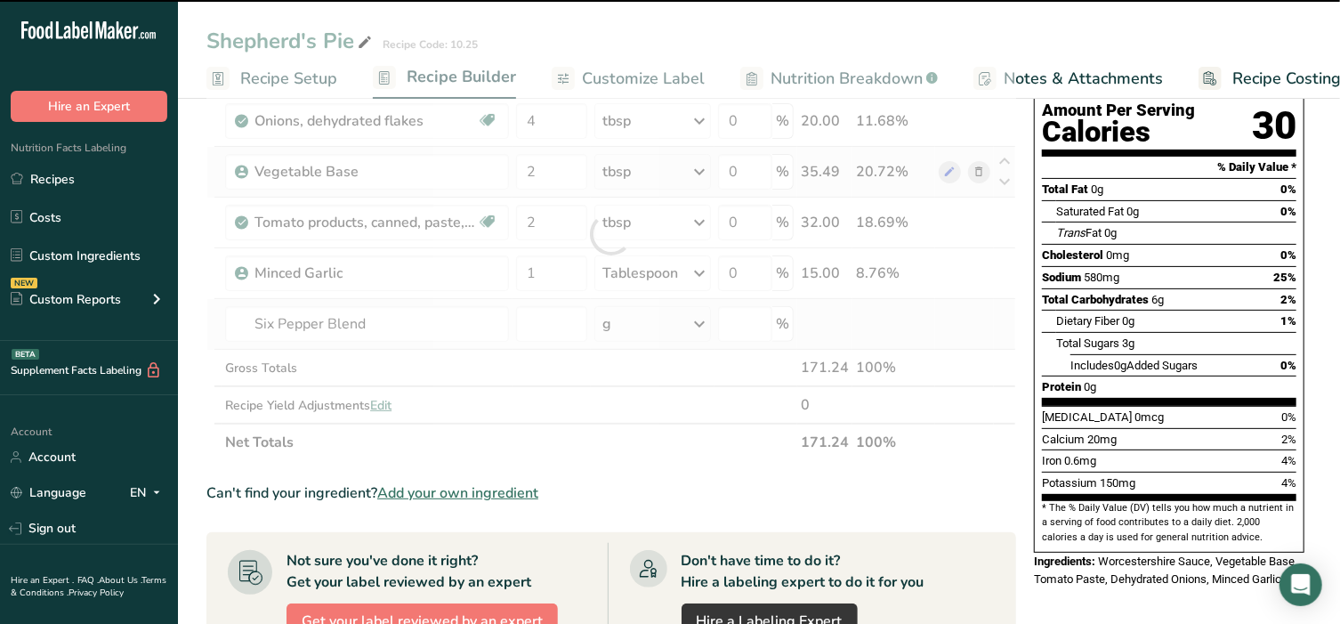
type input "0"
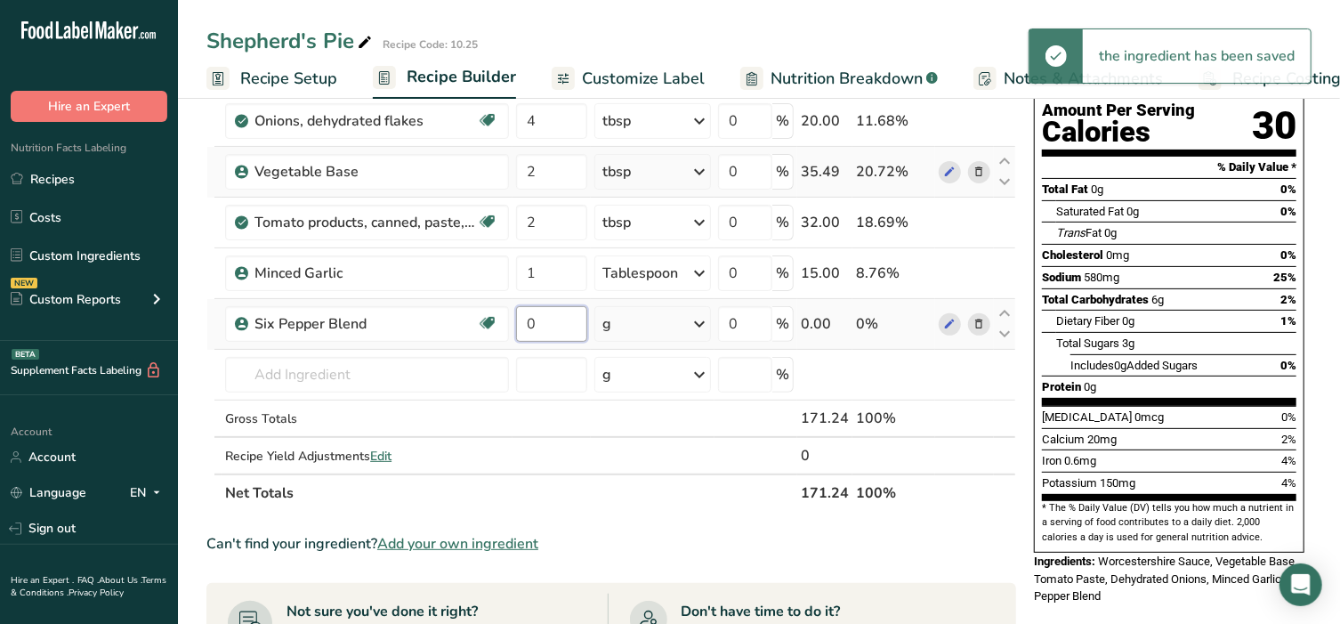
click at [547, 319] on input "0" at bounding box center [551, 324] width 71 height 36
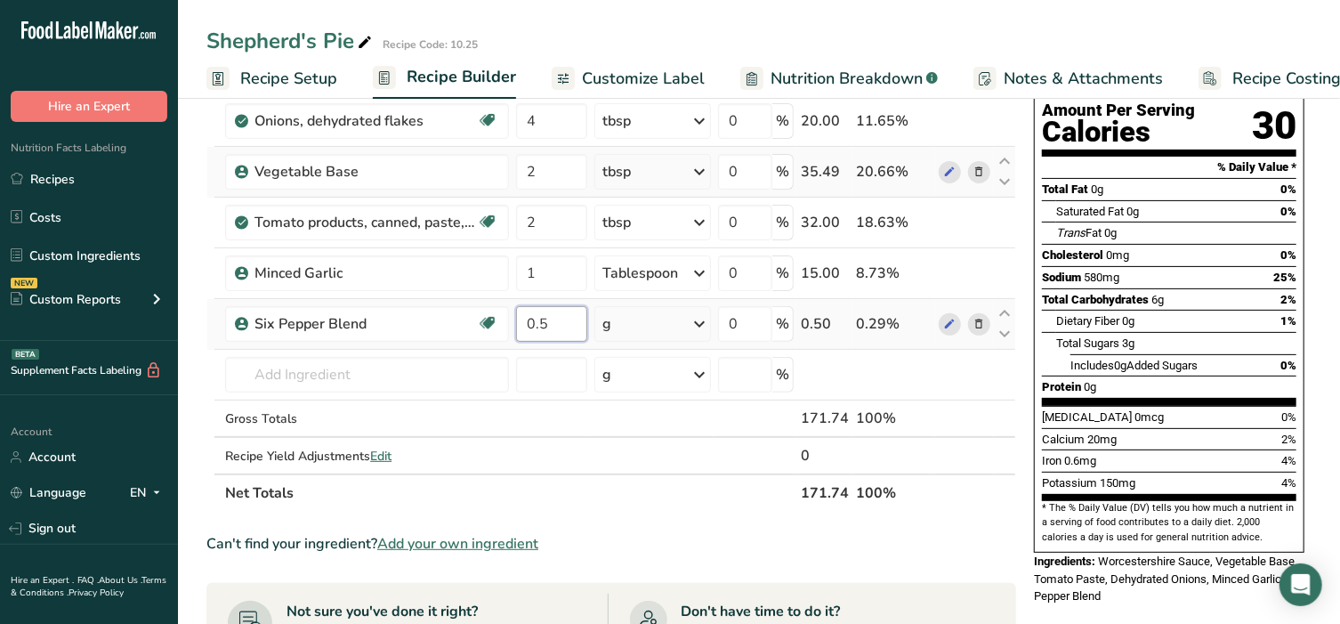
type input "0.5"
click at [650, 314] on div "Ingredient * Amount * Unit * Waste * .a-a{fill:#347362;}.b-a{fill:#fff;} Grams …" at bounding box center [611, 259] width 810 height 505
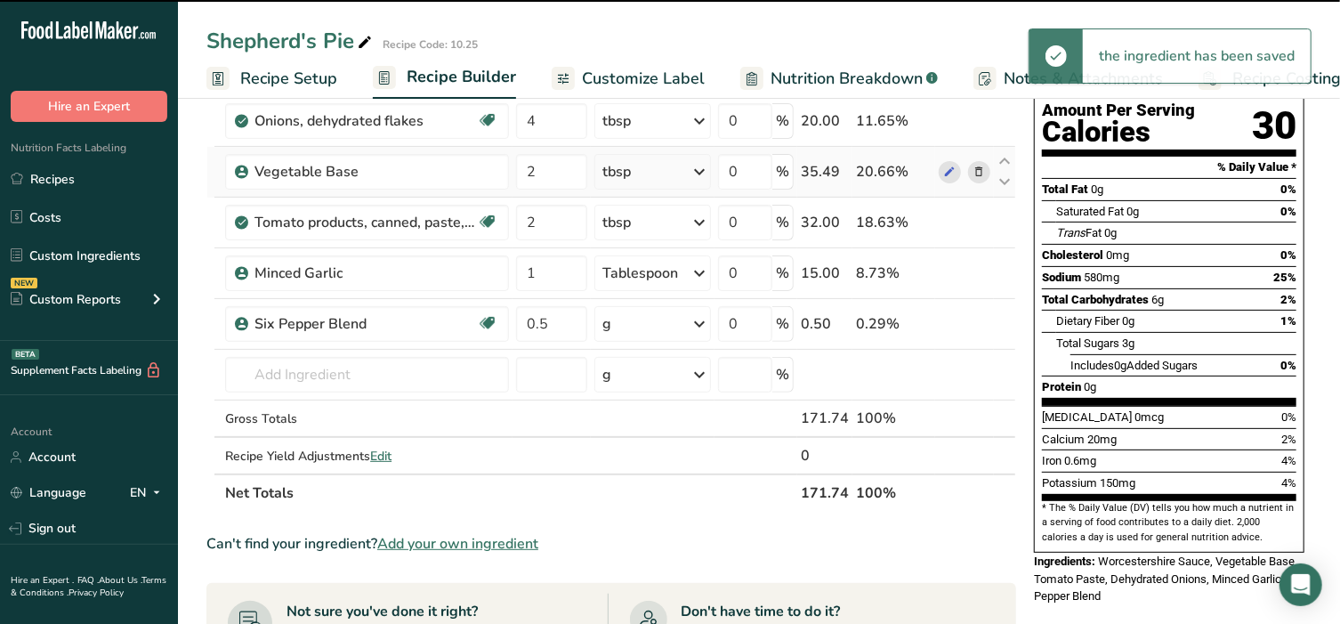
click at [650, 315] on div "g" at bounding box center [652, 324] width 117 height 36
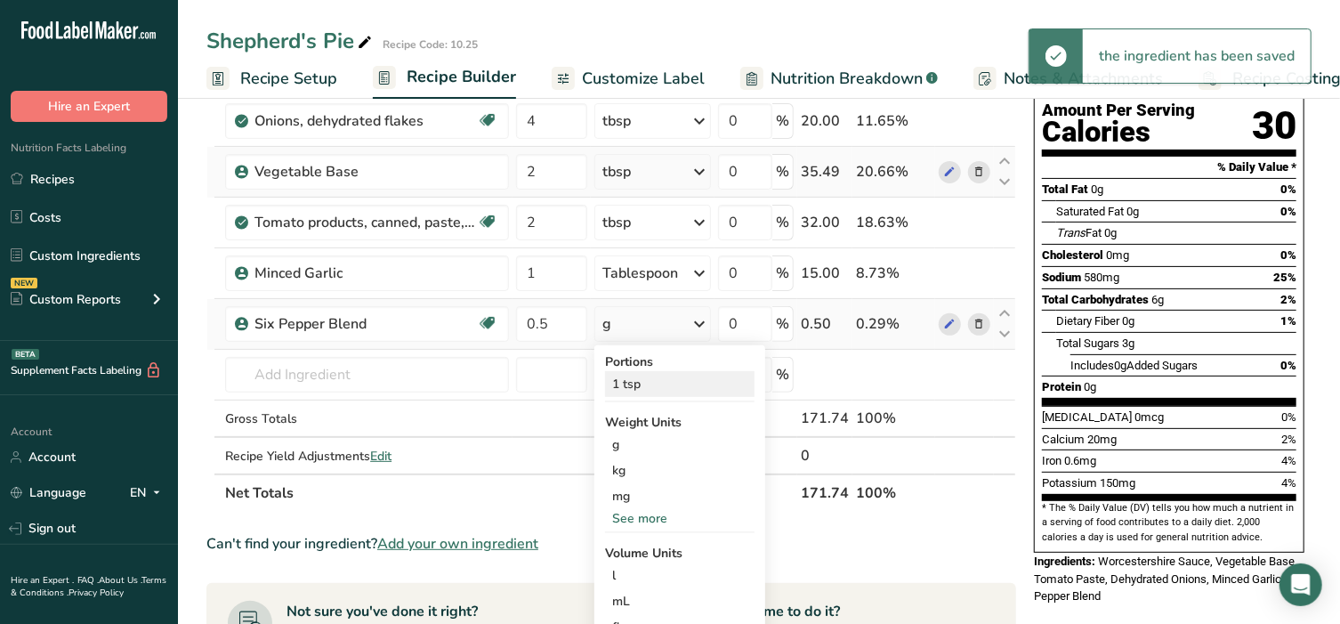
click at [637, 379] on div "1 tsp" at bounding box center [679, 384] width 149 height 26
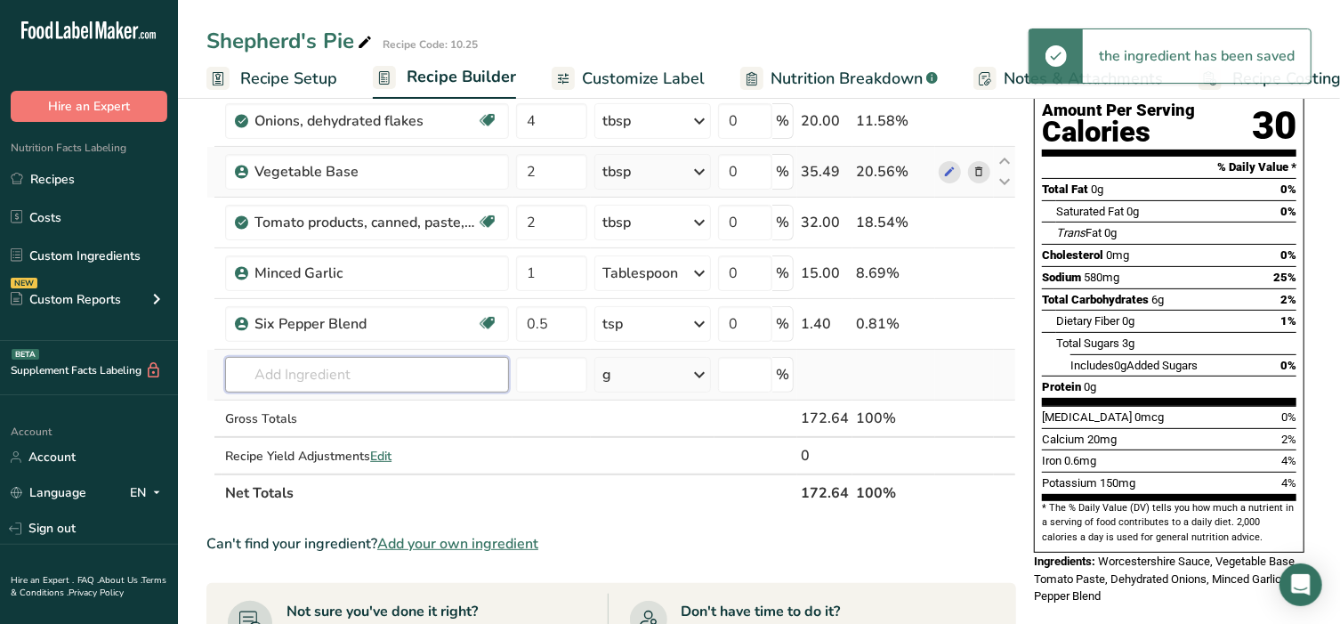
click at [310, 382] on input "text" at bounding box center [367, 375] width 284 height 36
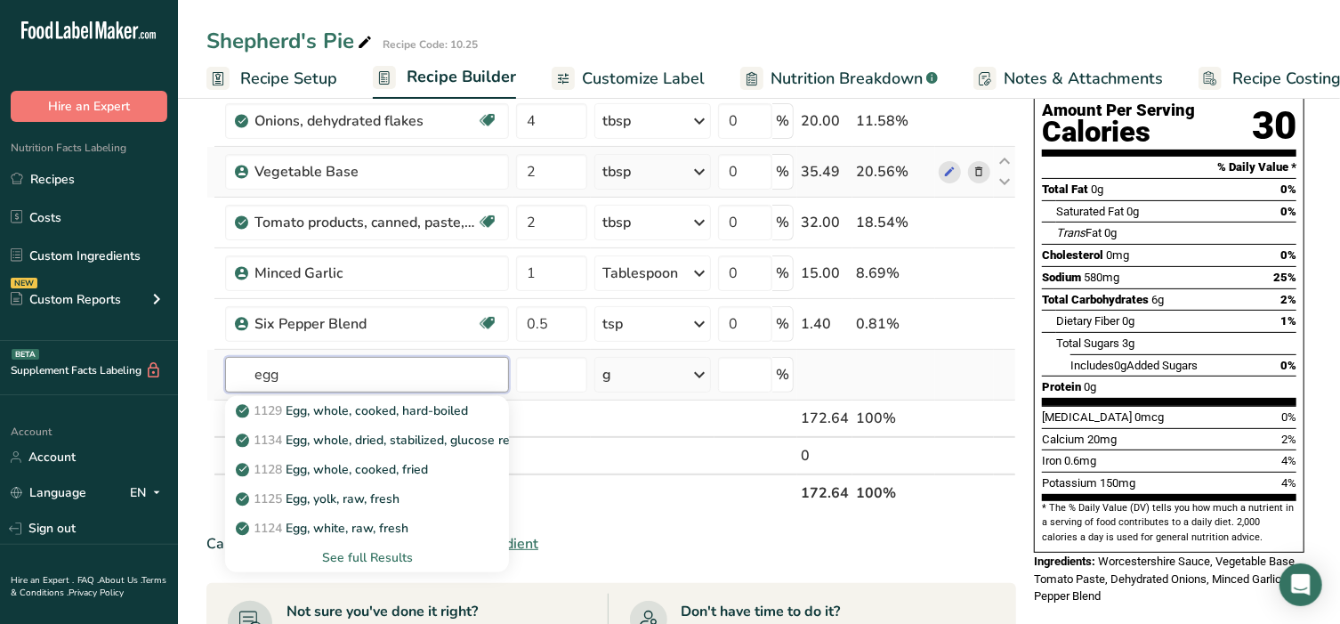
type input "egg"
click at [378, 551] on div "See full Results" at bounding box center [366, 557] width 255 height 19
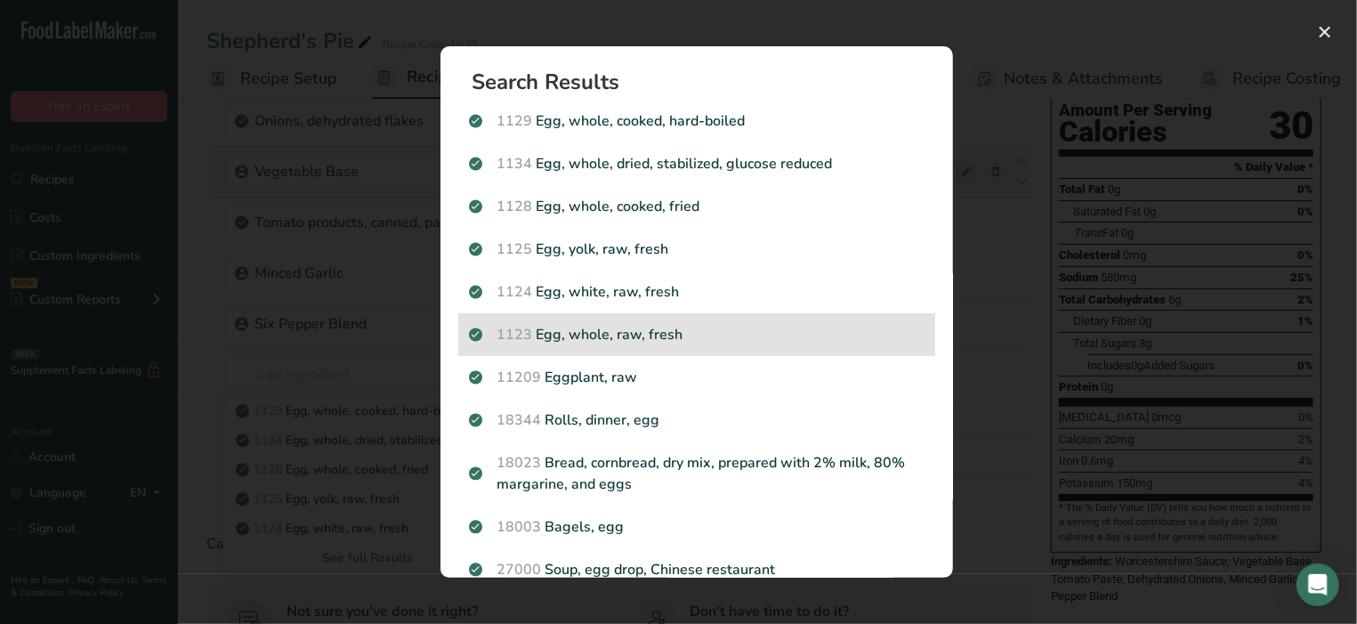
click at [596, 341] on p "1123 Egg, whole, raw, fresh" at bounding box center [697, 334] width 456 height 21
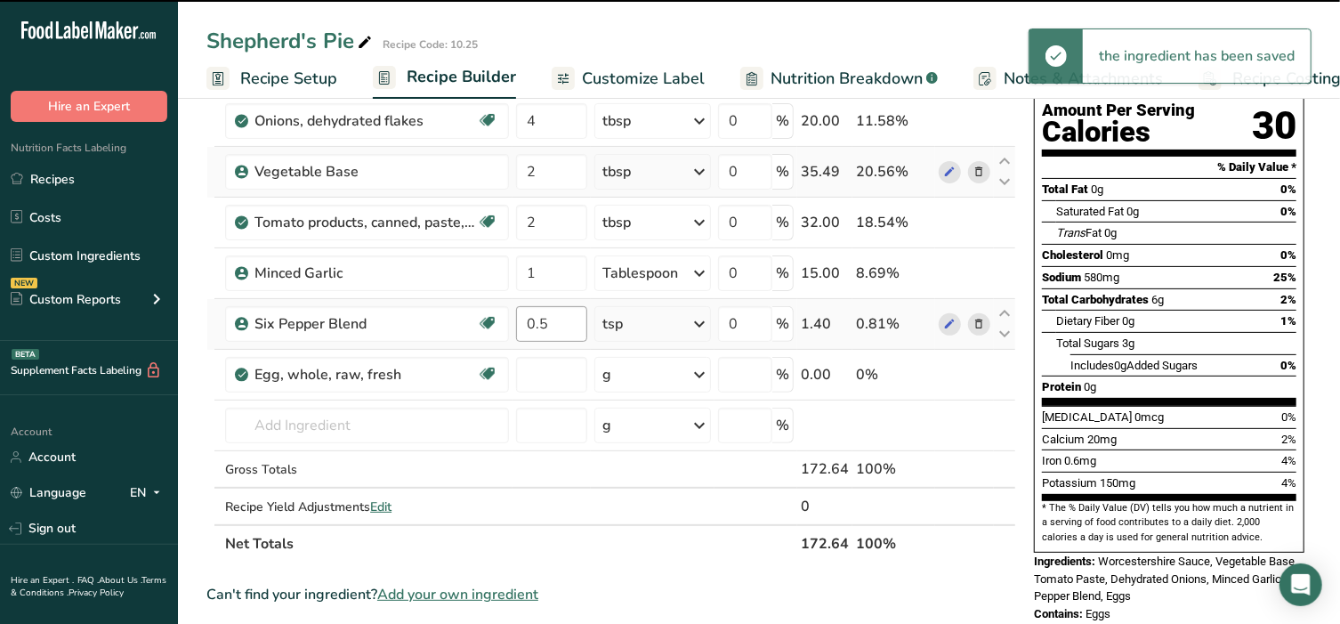
type input "0"
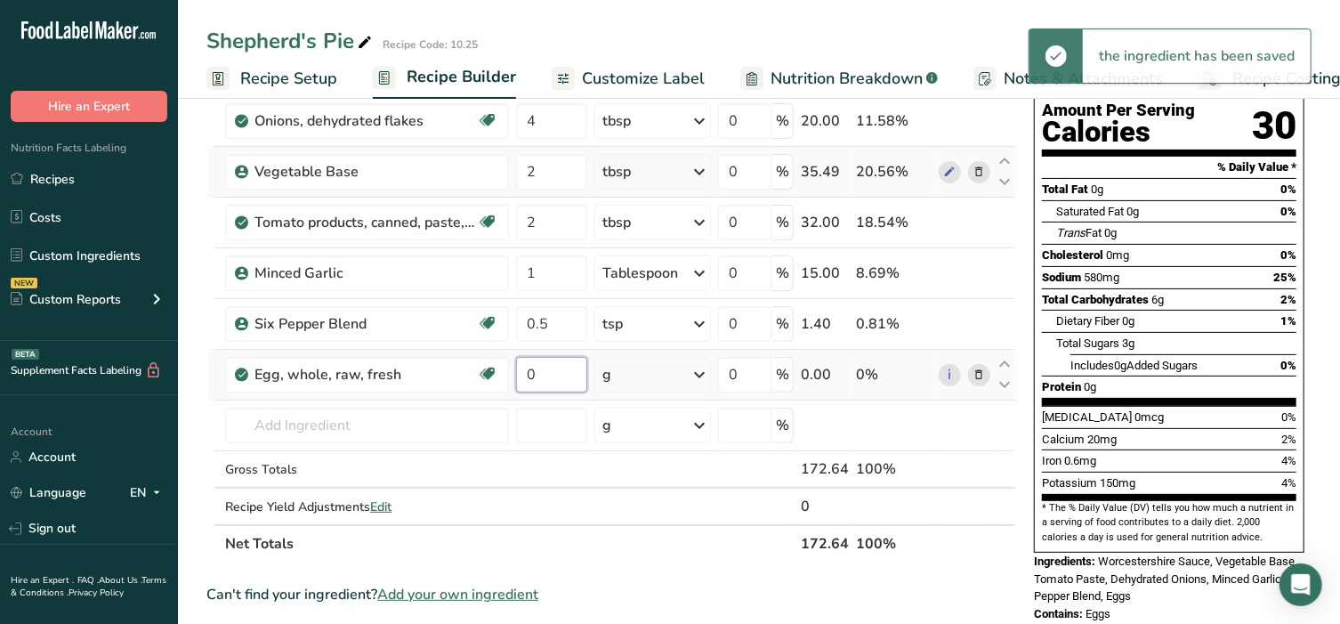
click at [568, 370] on input "0" at bounding box center [551, 375] width 71 height 36
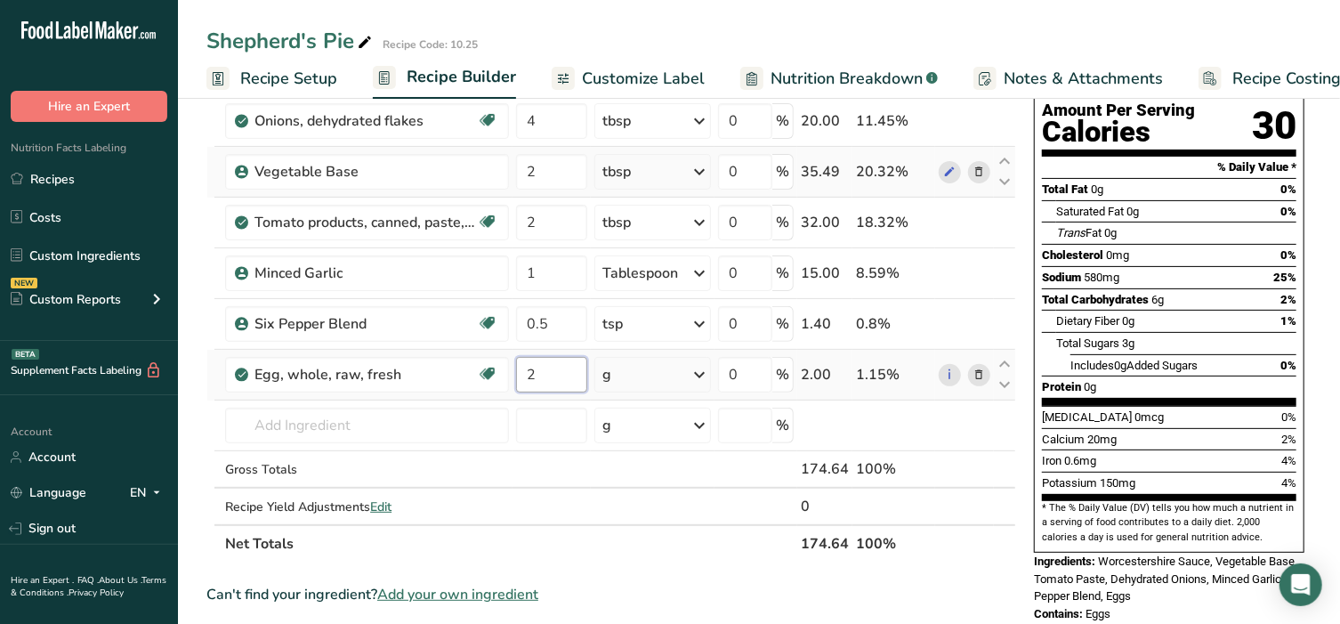
type input "2"
click at [637, 369] on div "Ingredient * Amount * Unit * Waste * .a-a{fill:#347362;}.b-a{fill:#fff;} Grams …" at bounding box center [611, 284] width 810 height 555
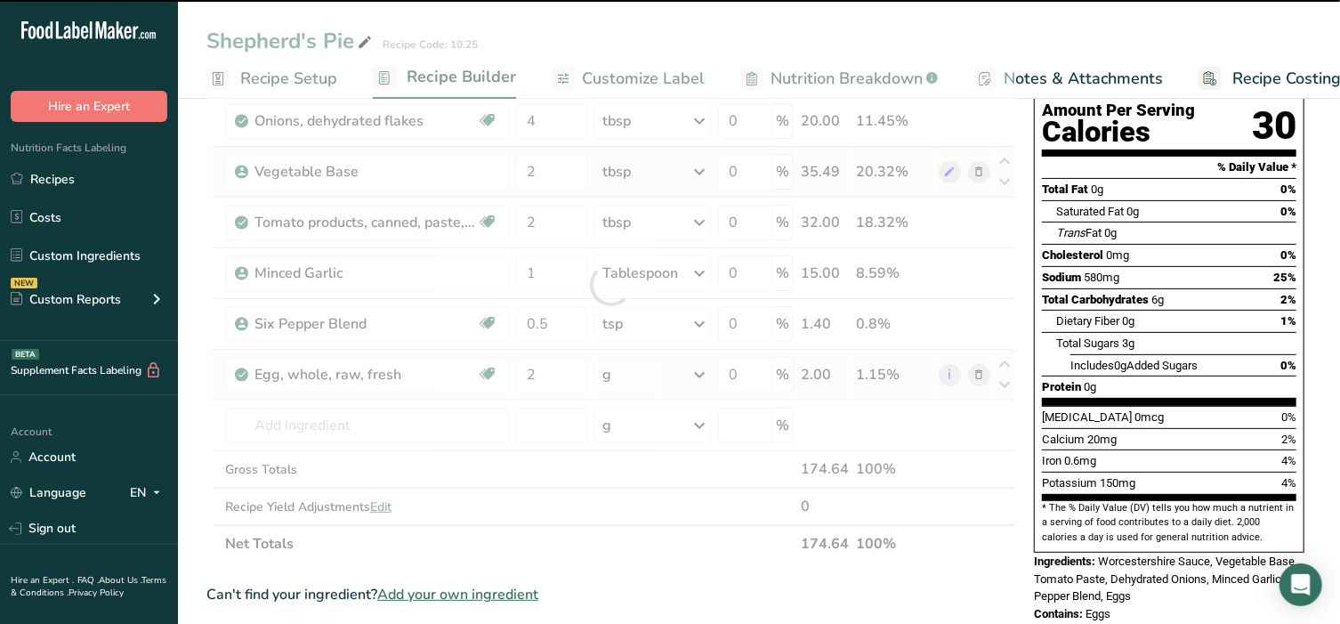
click at [637, 369] on div "g" at bounding box center [652, 375] width 117 height 36
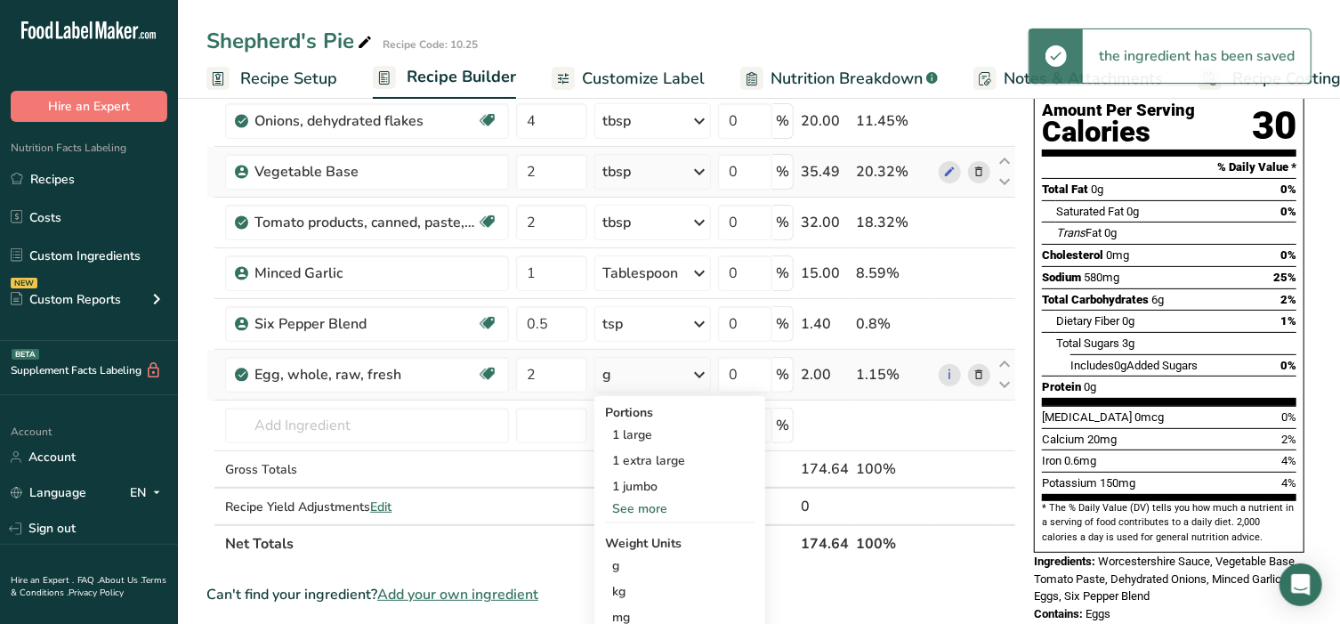
click at [637, 369] on div "g" at bounding box center [652, 375] width 117 height 36
click at [642, 425] on div "1 large" at bounding box center [679, 435] width 149 height 26
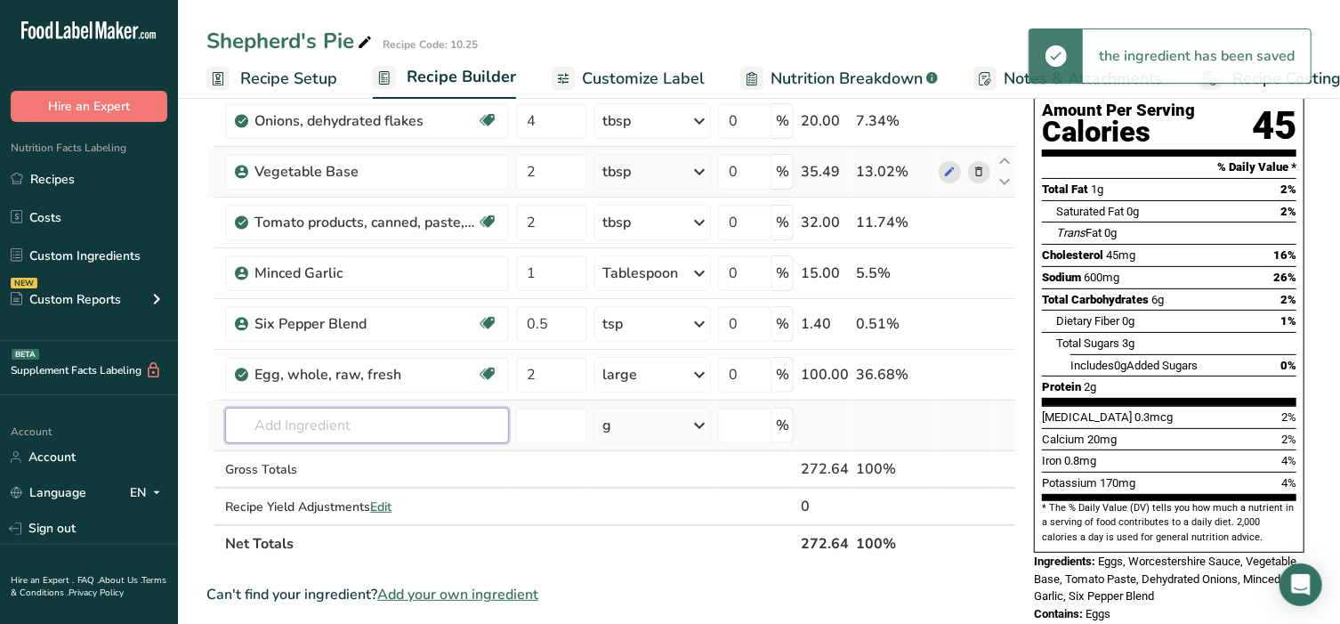
click at [318, 418] on input "text" at bounding box center [367, 426] width 284 height 36
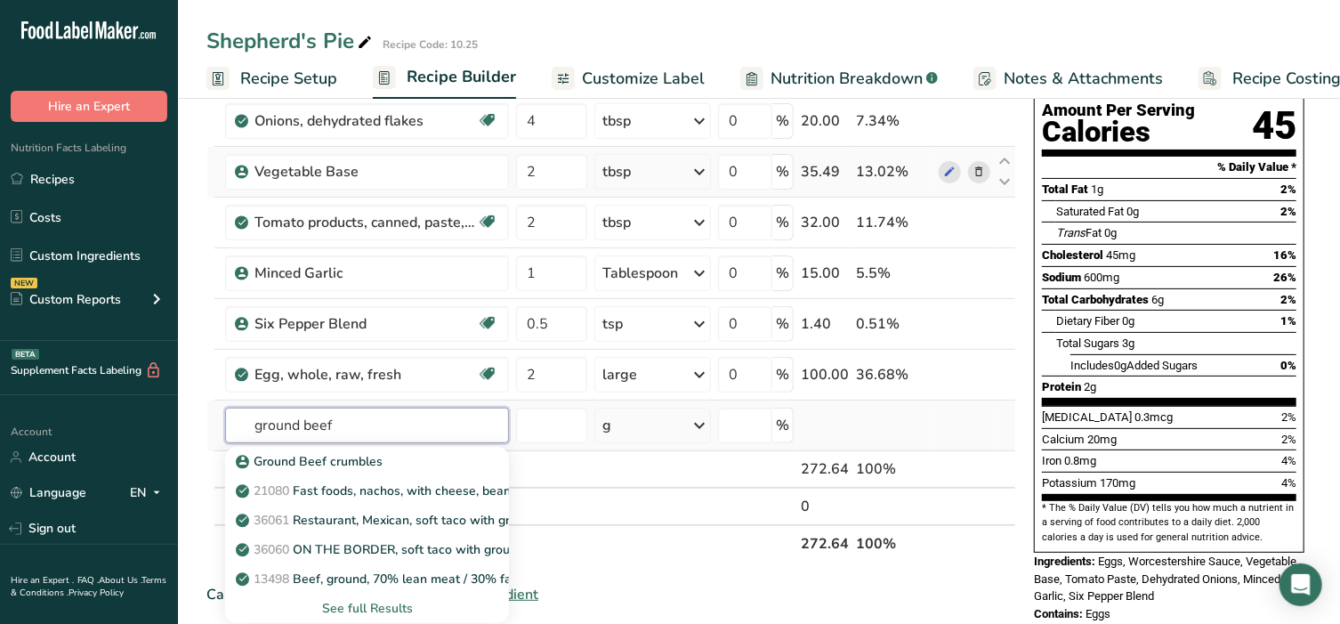
type input "ground beef"
click at [347, 599] on div "See full Results" at bounding box center [366, 608] width 255 height 19
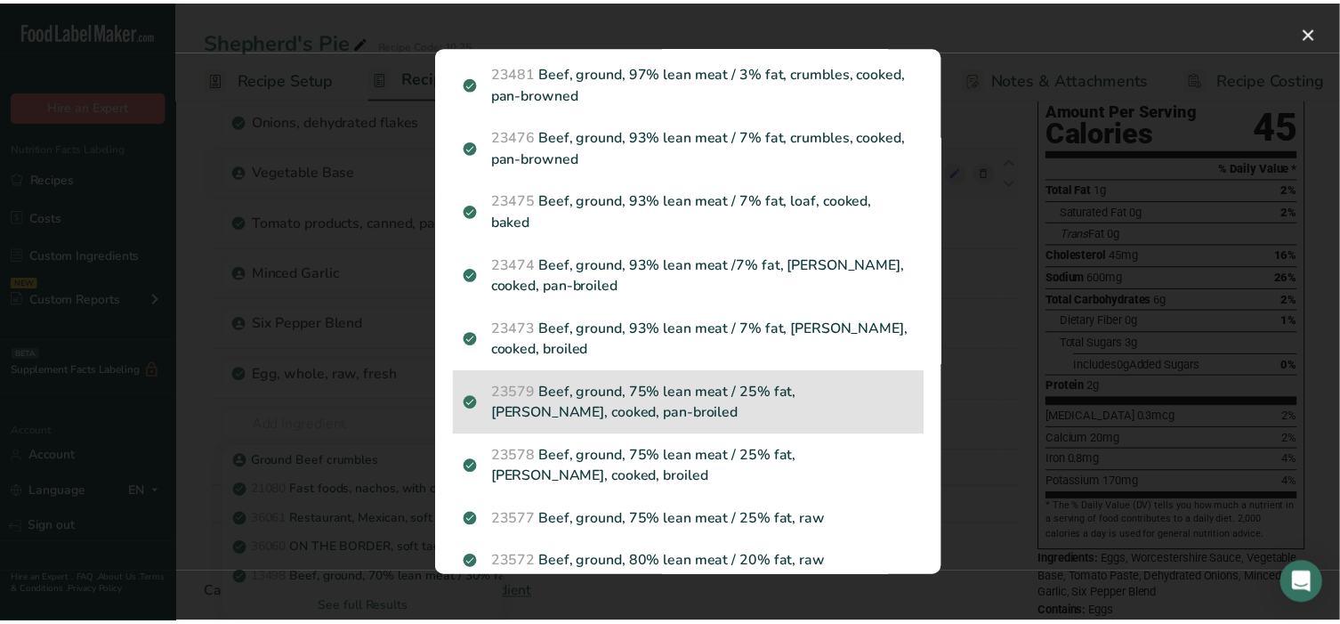
scroll to position [444, 0]
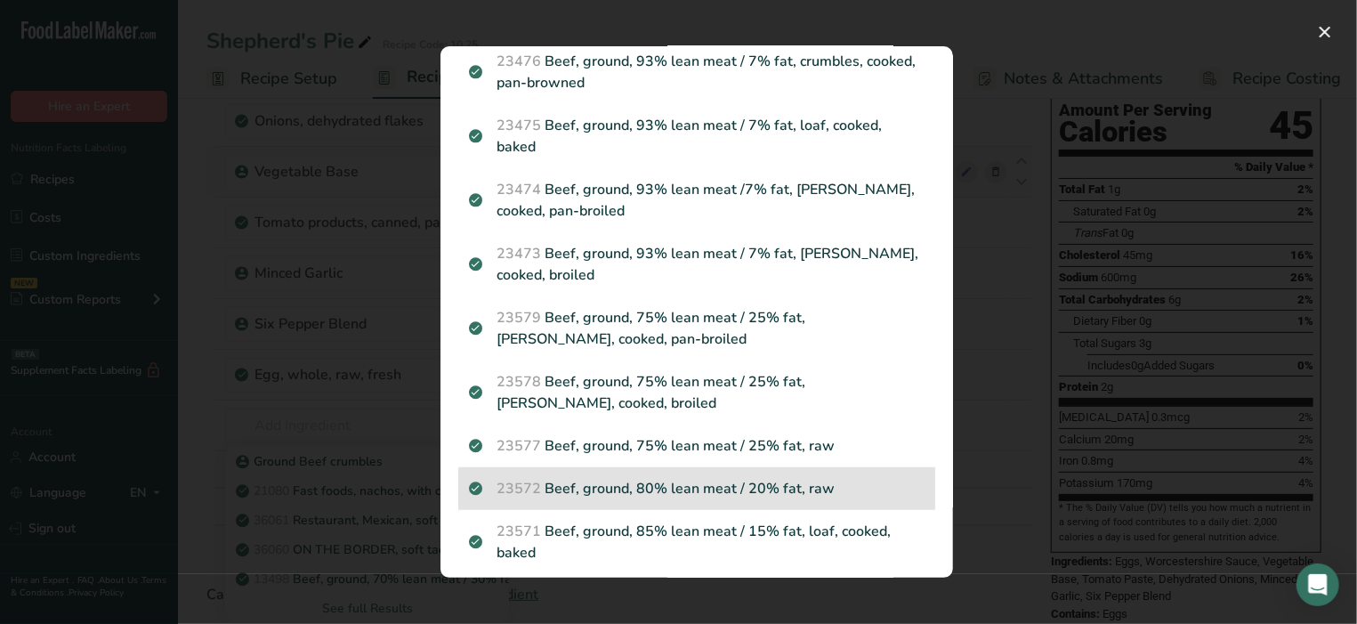
click at [561, 482] on p "23572 Beef, ground, 80% lean meat / 20% fat, raw" at bounding box center [697, 488] width 456 height 21
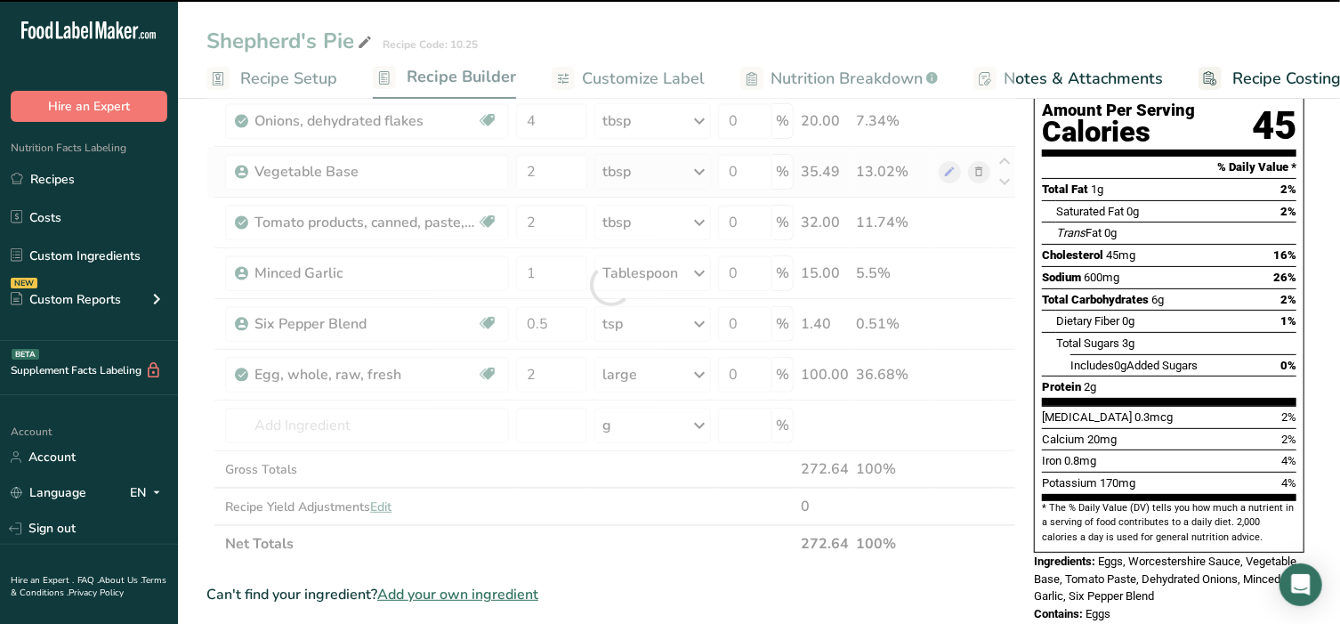
type input "0"
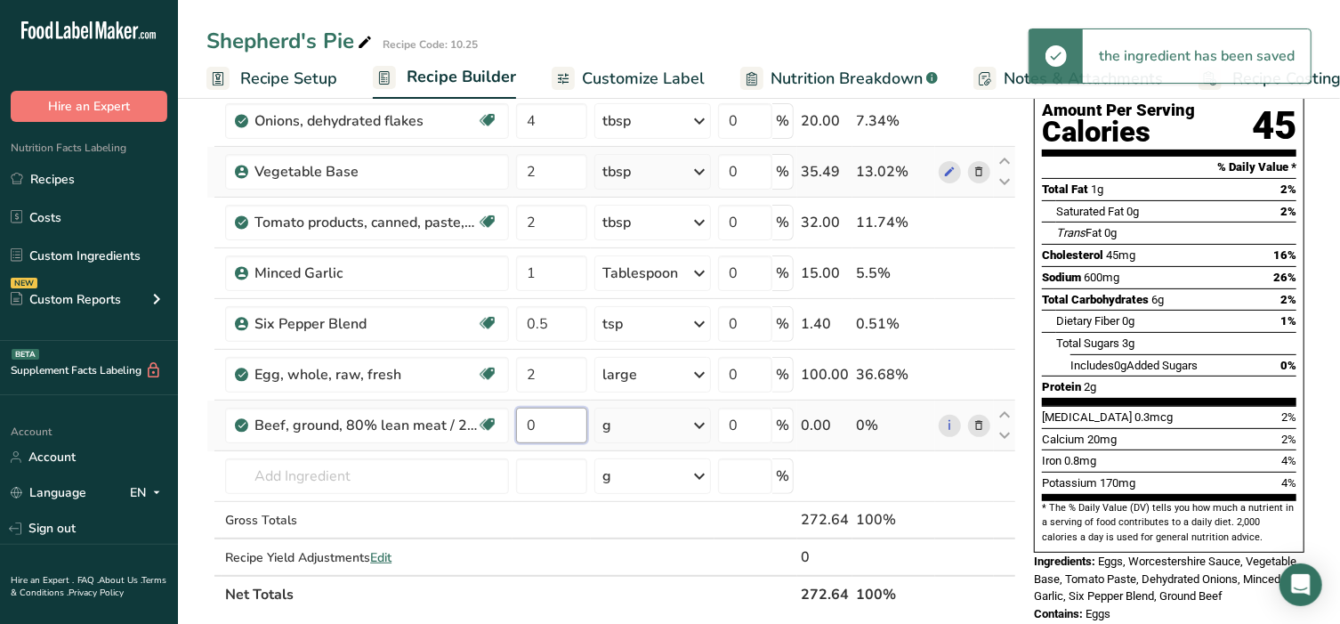
click at [547, 418] on input "0" at bounding box center [551, 426] width 71 height 36
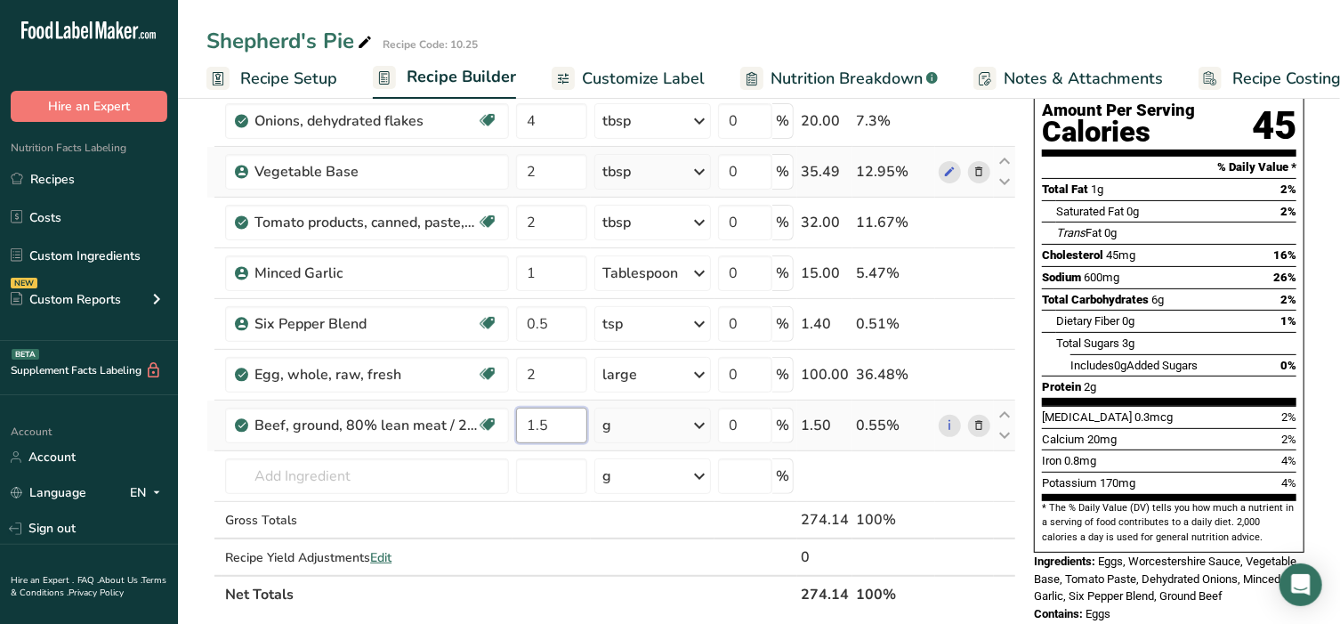
type input "1.5"
click at [623, 420] on div "Ingredient * Amount * Unit * Waste * .a-a{fill:#347362;}.b-a{fill:#fff;} Grams …" at bounding box center [611, 310] width 810 height 606
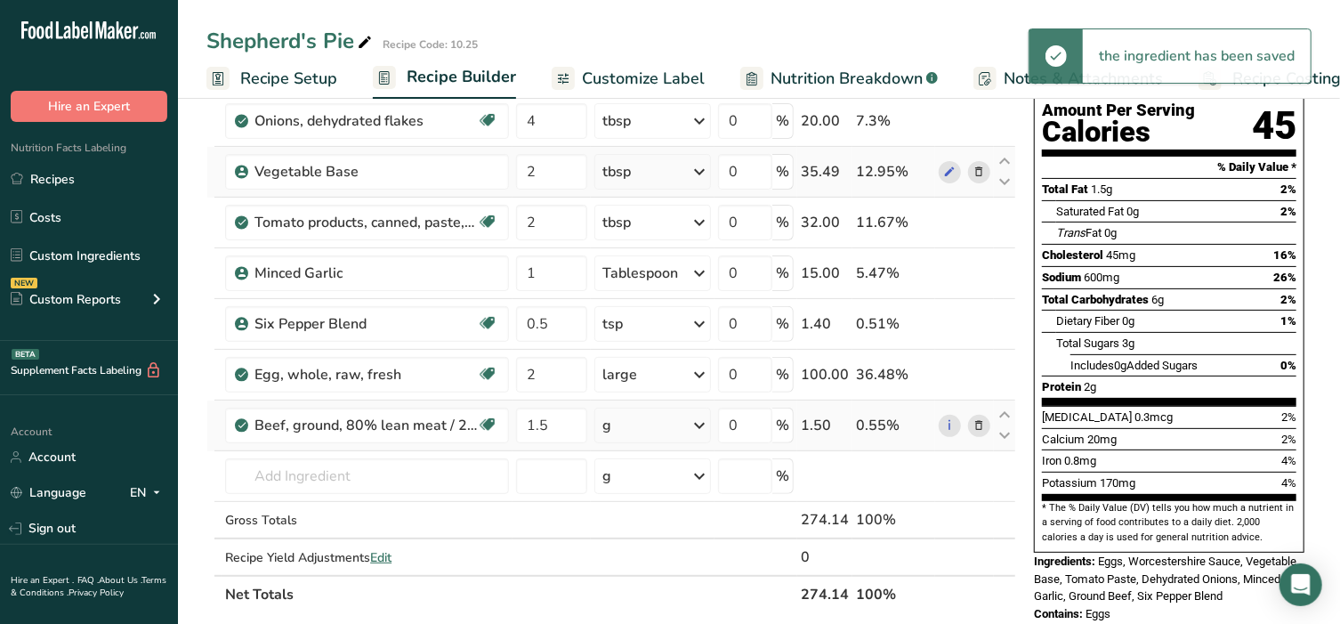
click at [623, 420] on div "g" at bounding box center [652, 426] width 117 height 36
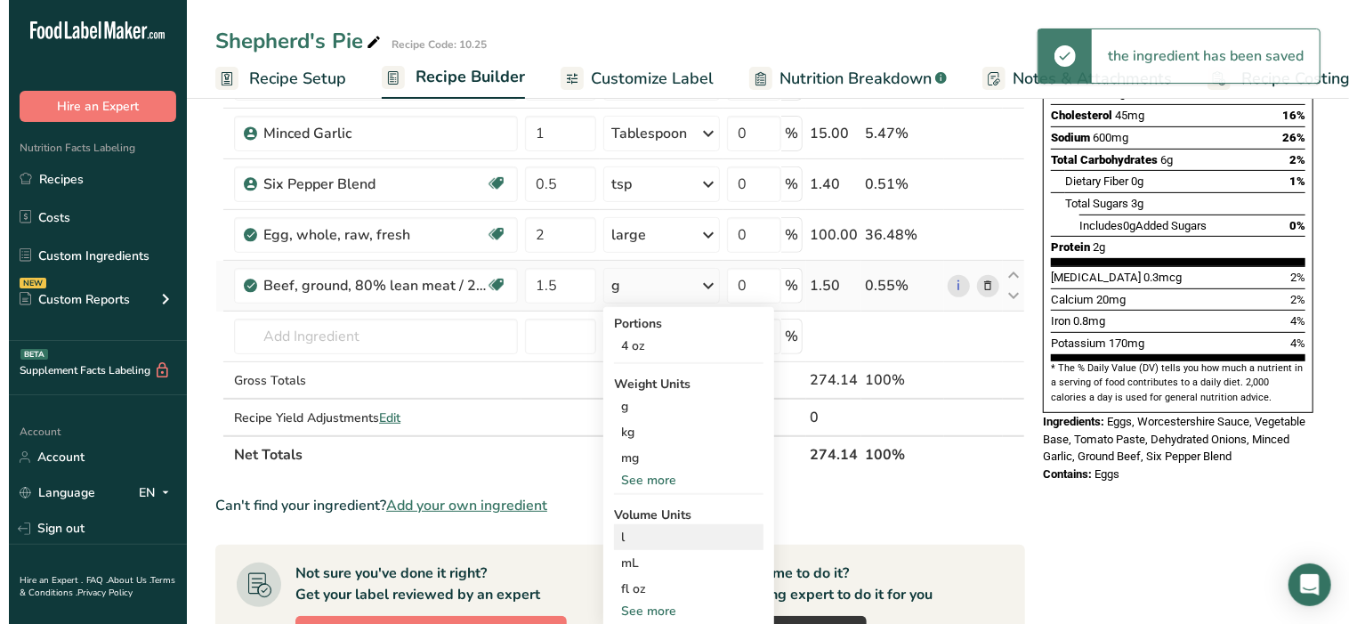
scroll to position [334, 0]
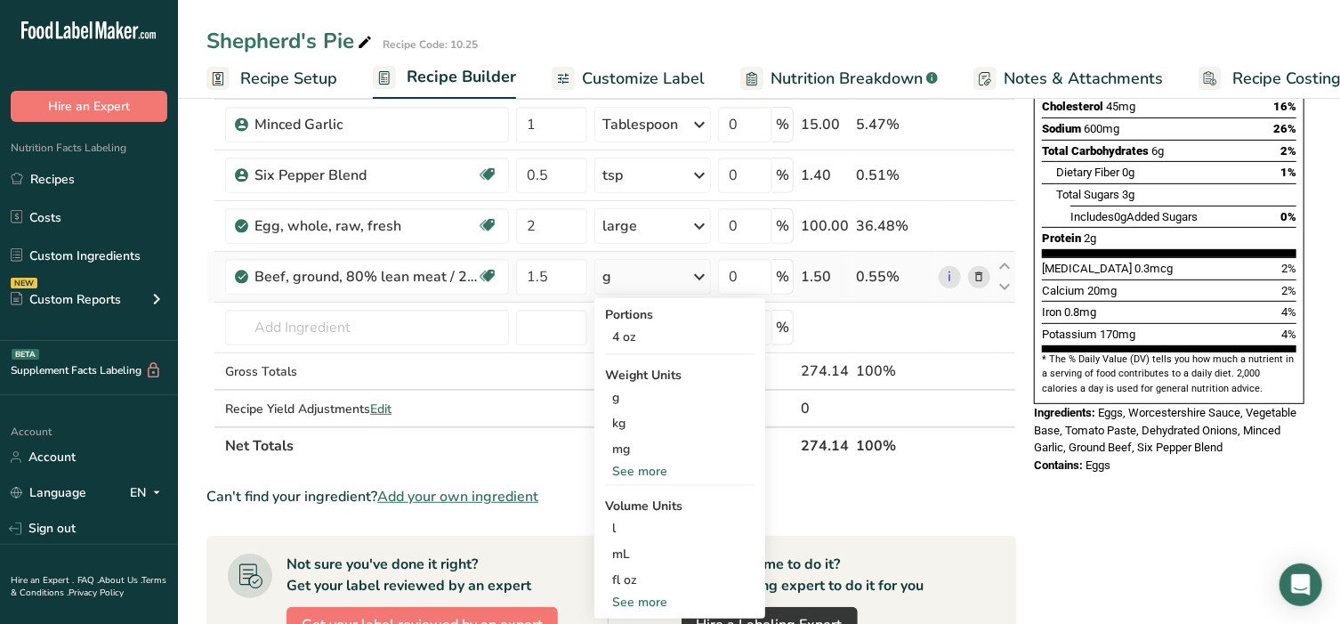
click at [650, 472] on div "See more" at bounding box center [679, 471] width 149 height 19
click at [644, 500] on div "lb" at bounding box center [679, 501] width 149 height 26
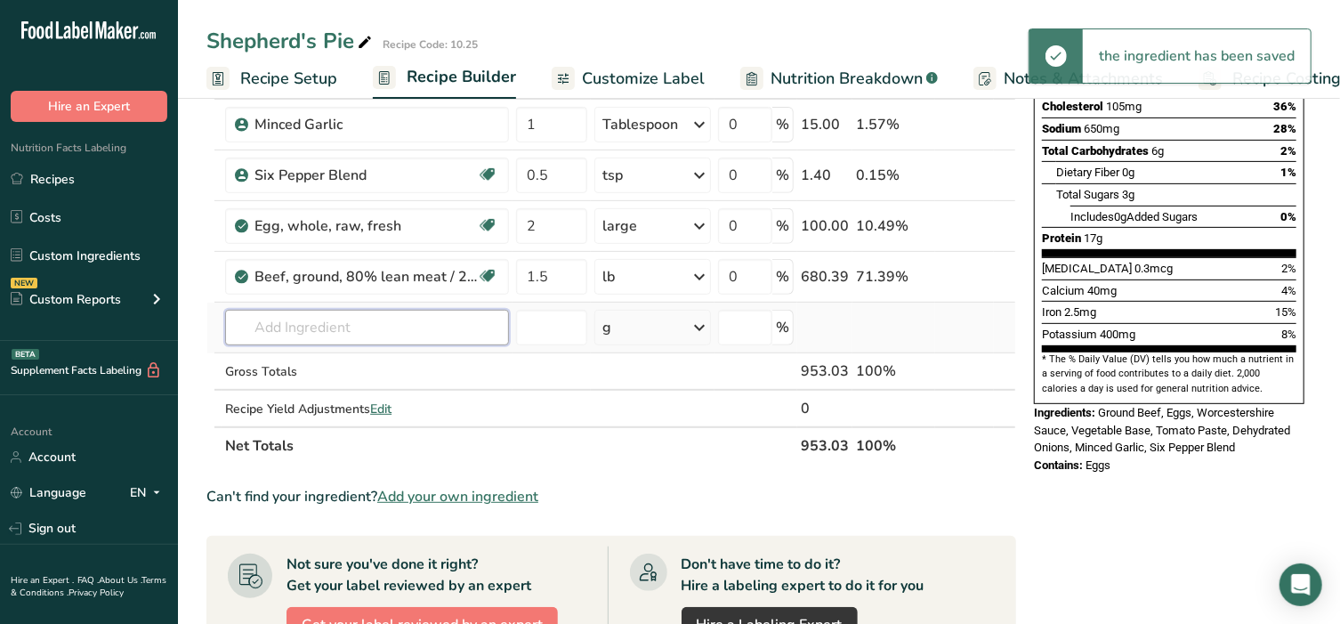
click at [294, 319] on input "text" at bounding box center [367, 328] width 284 height 36
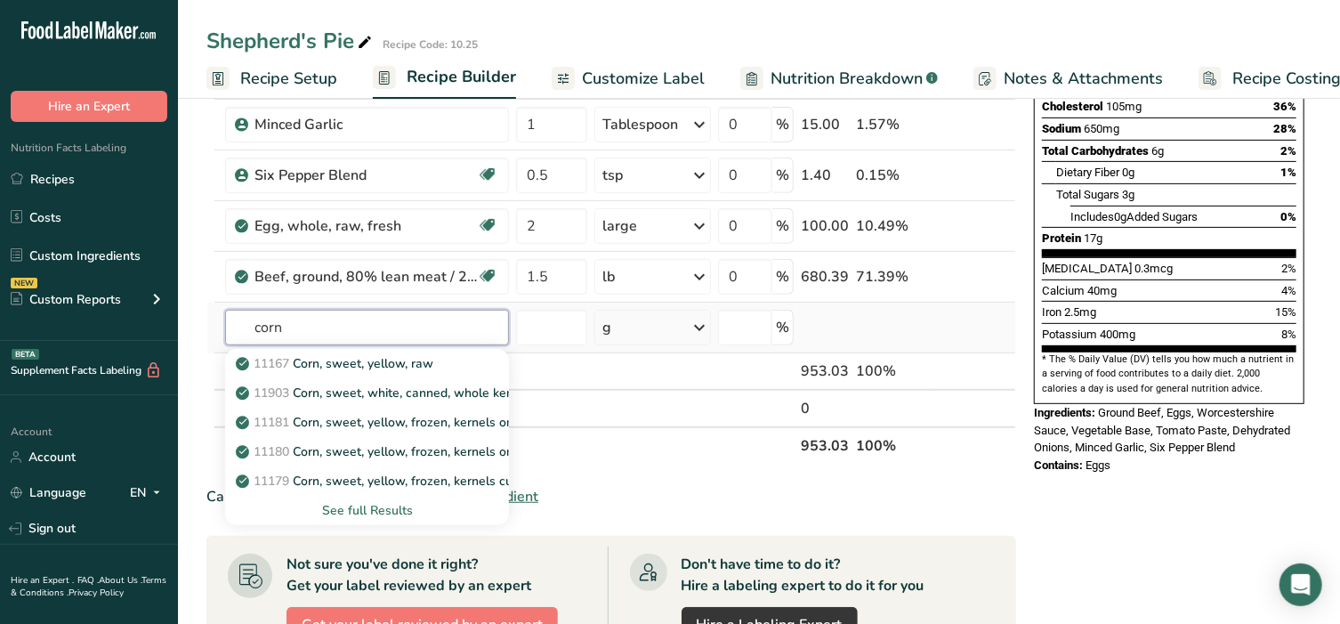
type input "corn"
click at [359, 505] on div "See full Results" at bounding box center [366, 510] width 255 height 19
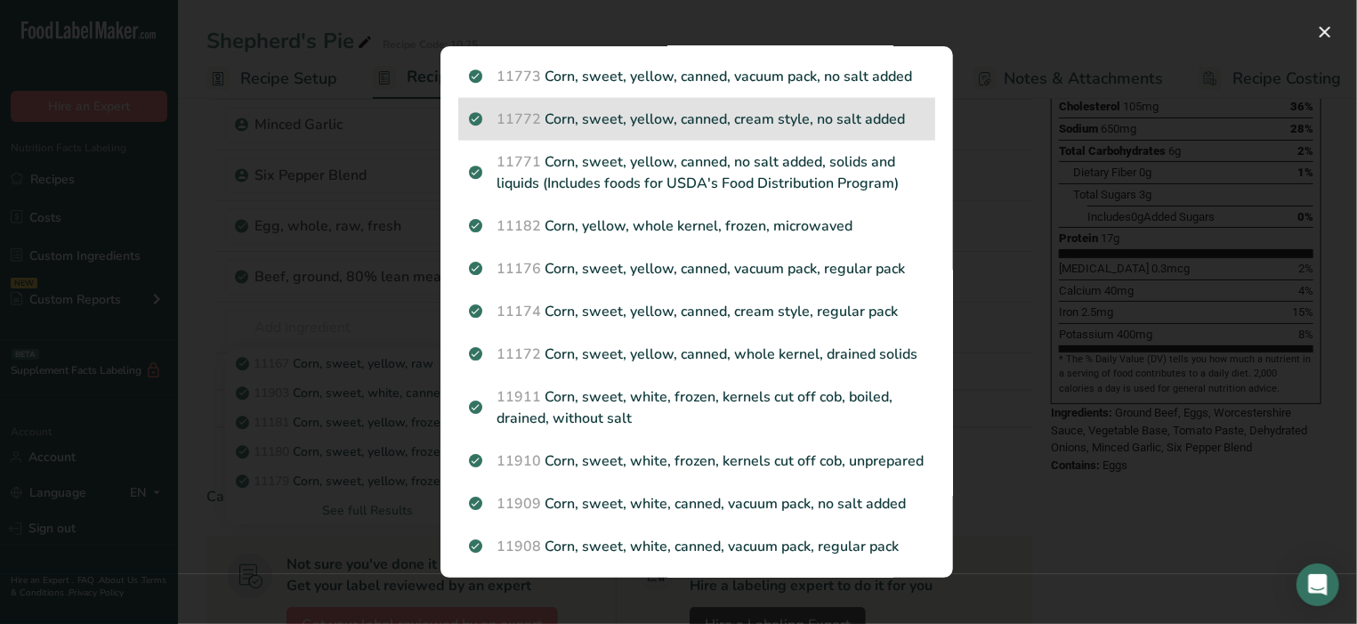
scroll to position [1150, 0]
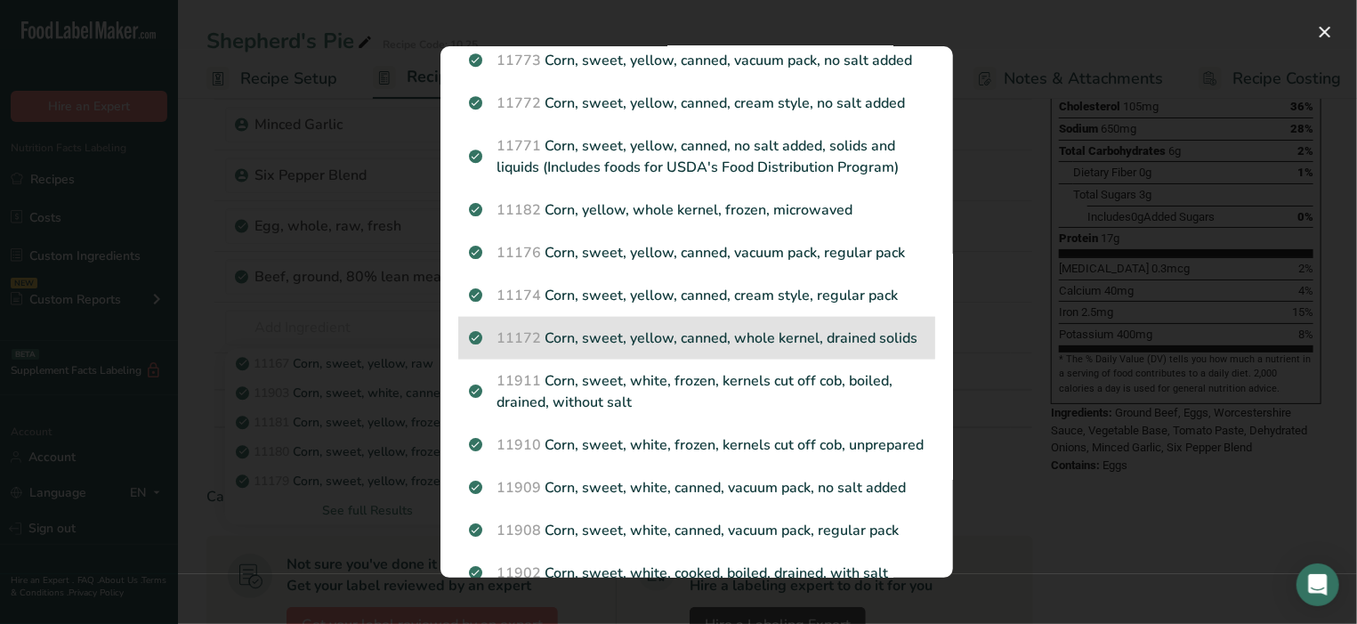
click at [568, 349] on p "11172 Corn, sweet, yellow, canned, whole kernel, drained solids" at bounding box center [697, 337] width 456 height 21
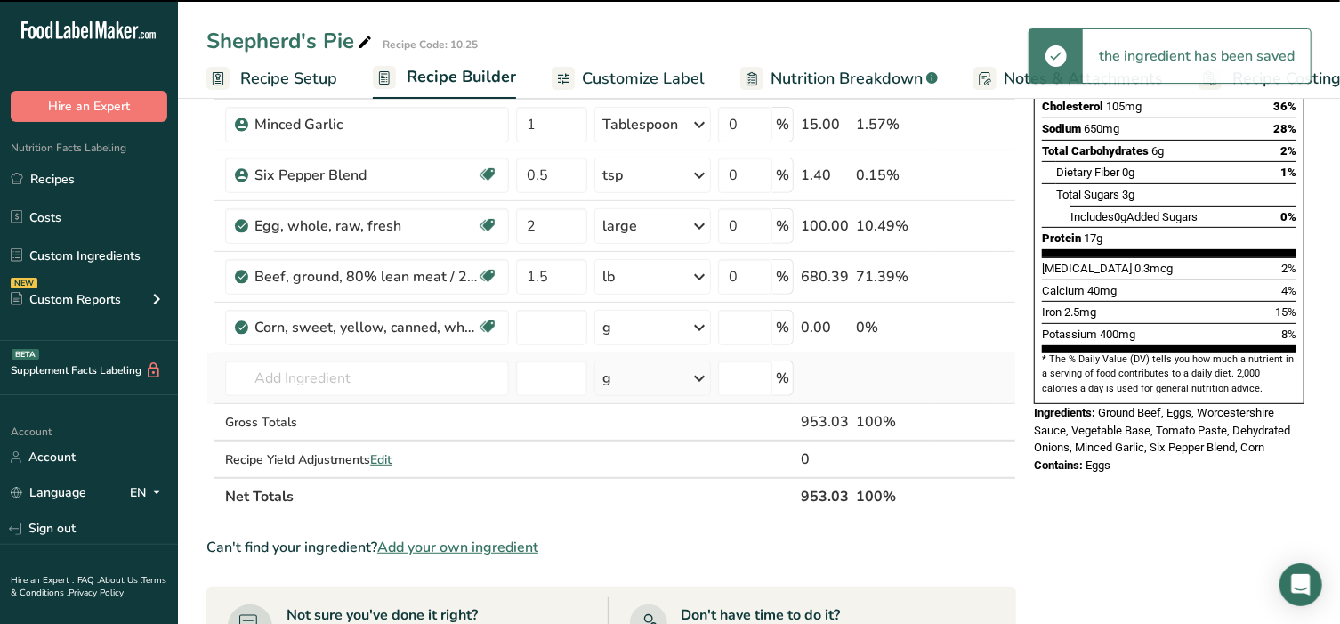
type input "0"
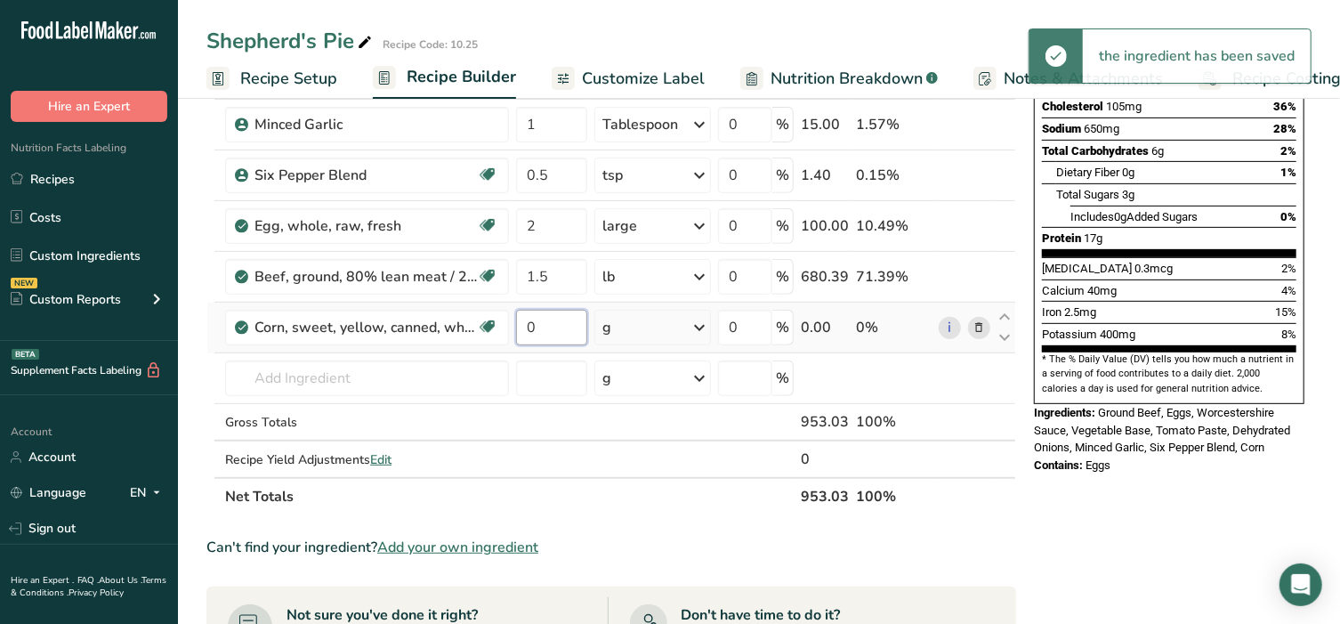
click at [544, 321] on input "0" at bounding box center [551, 328] width 71 height 36
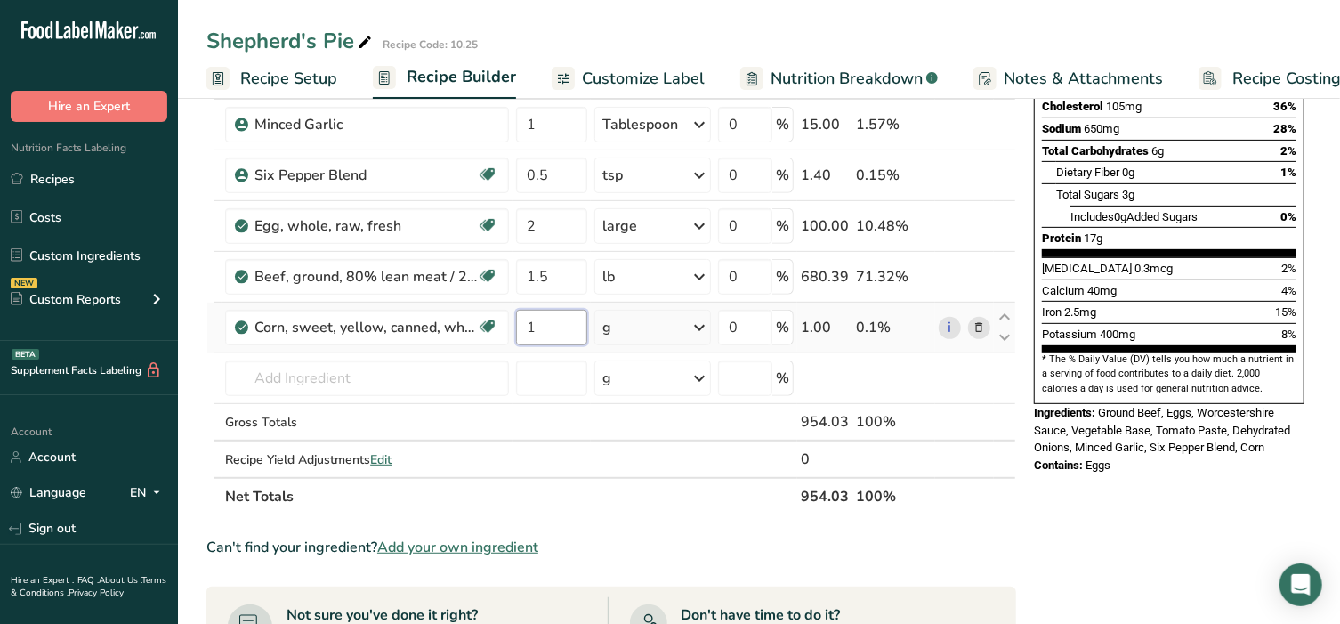
type input "1"
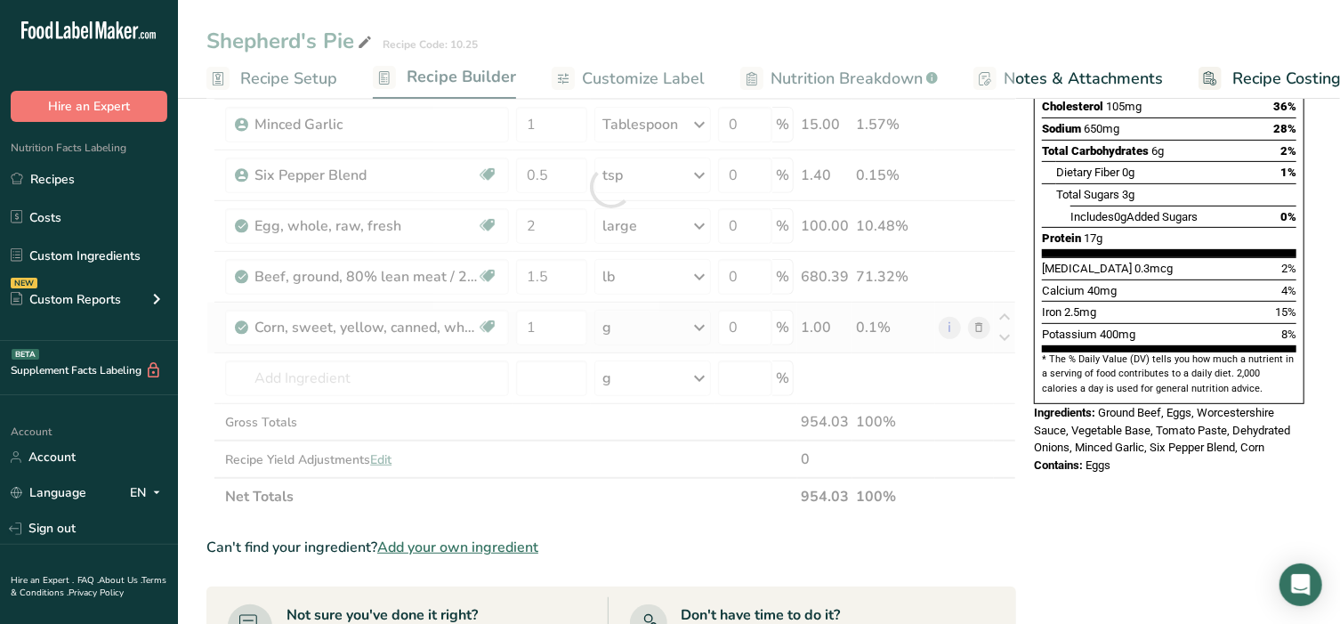
click at [653, 313] on div "Ingredient * Amount * Unit * Waste * .a-a{fill:#347362;}.b-a{fill:#fff;} Grams …" at bounding box center [611, 187] width 810 height 657
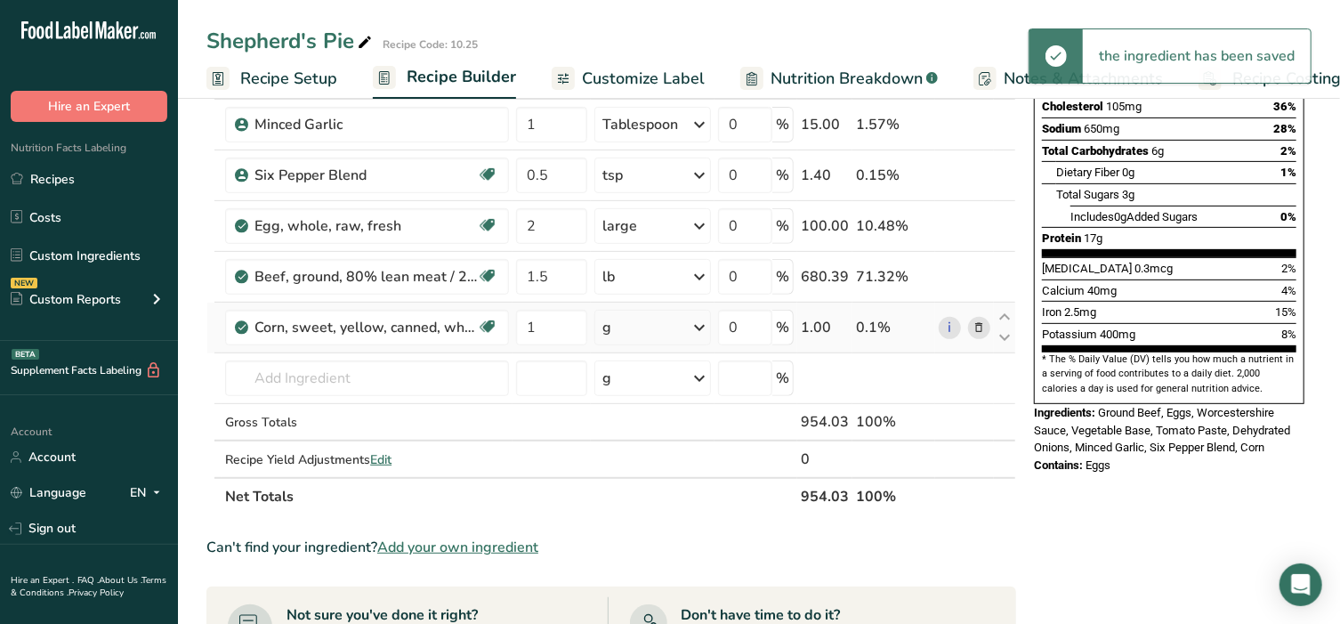
click at [653, 327] on div "g" at bounding box center [652, 328] width 117 height 36
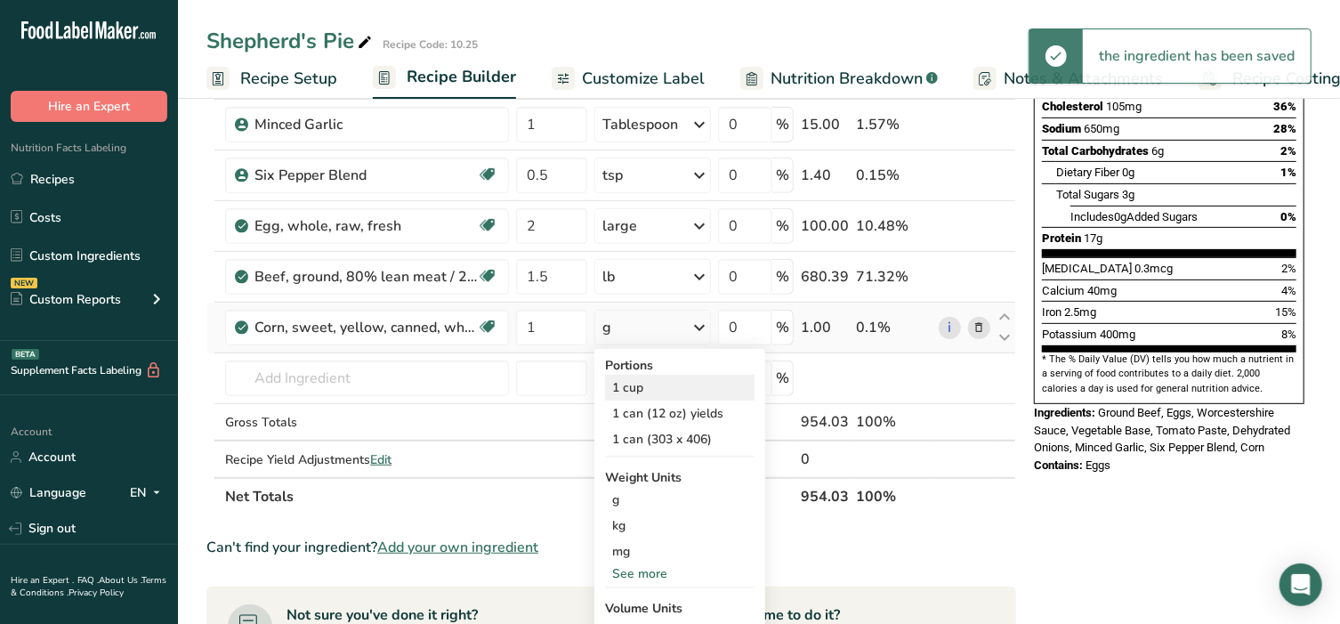
click at [638, 383] on div "1 cup" at bounding box center [679, 388] width 149 height 26
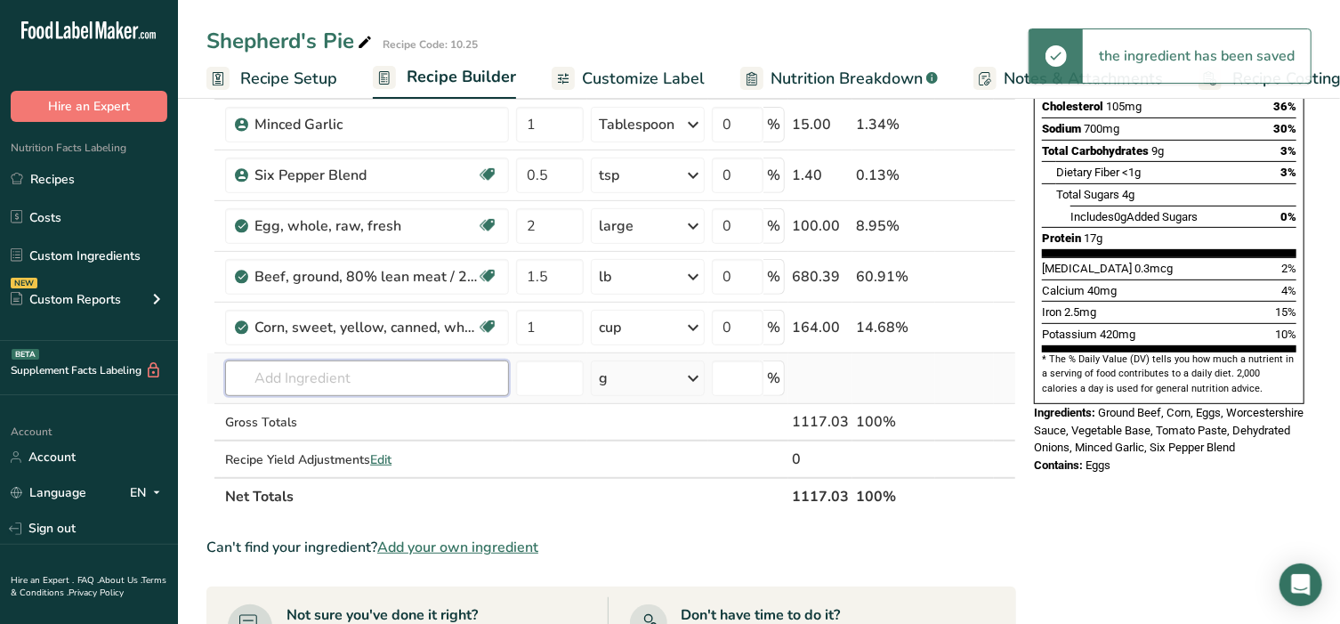
click at [320, 367] on input "text" at bounding box center [367, 378] width 284 height 36
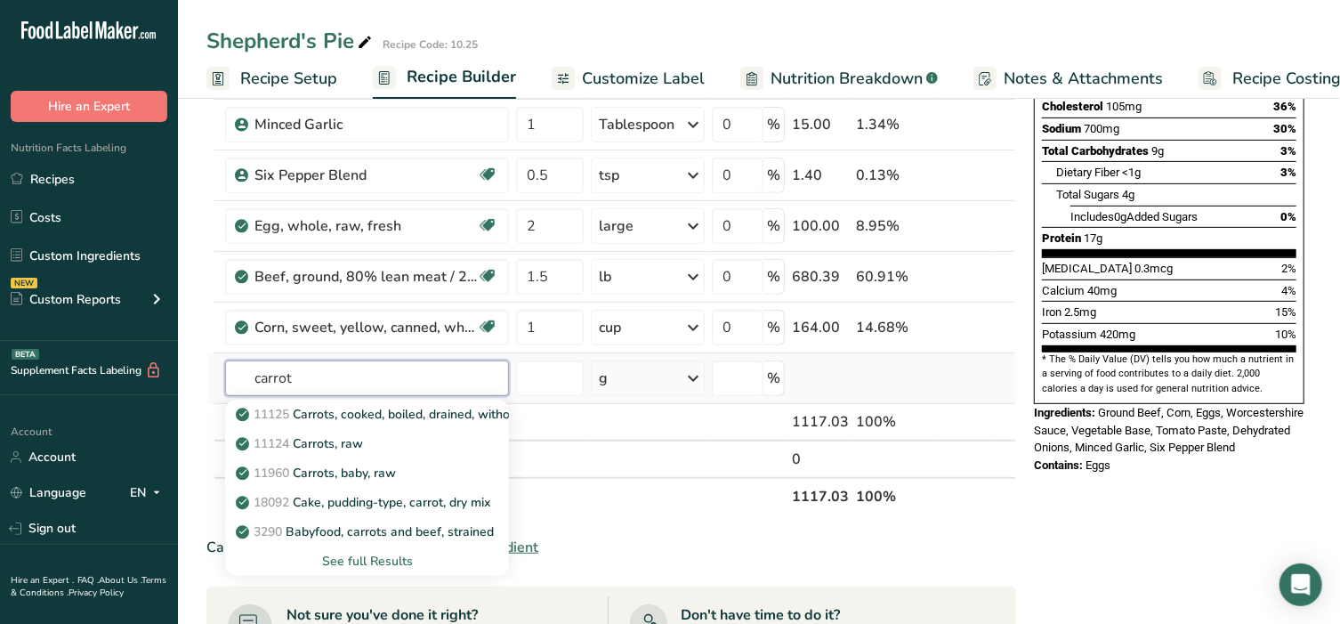
type input "carrot"
click at [370, 553] on div "See full Results" at bounding box center [366, 561] width 255 height 19
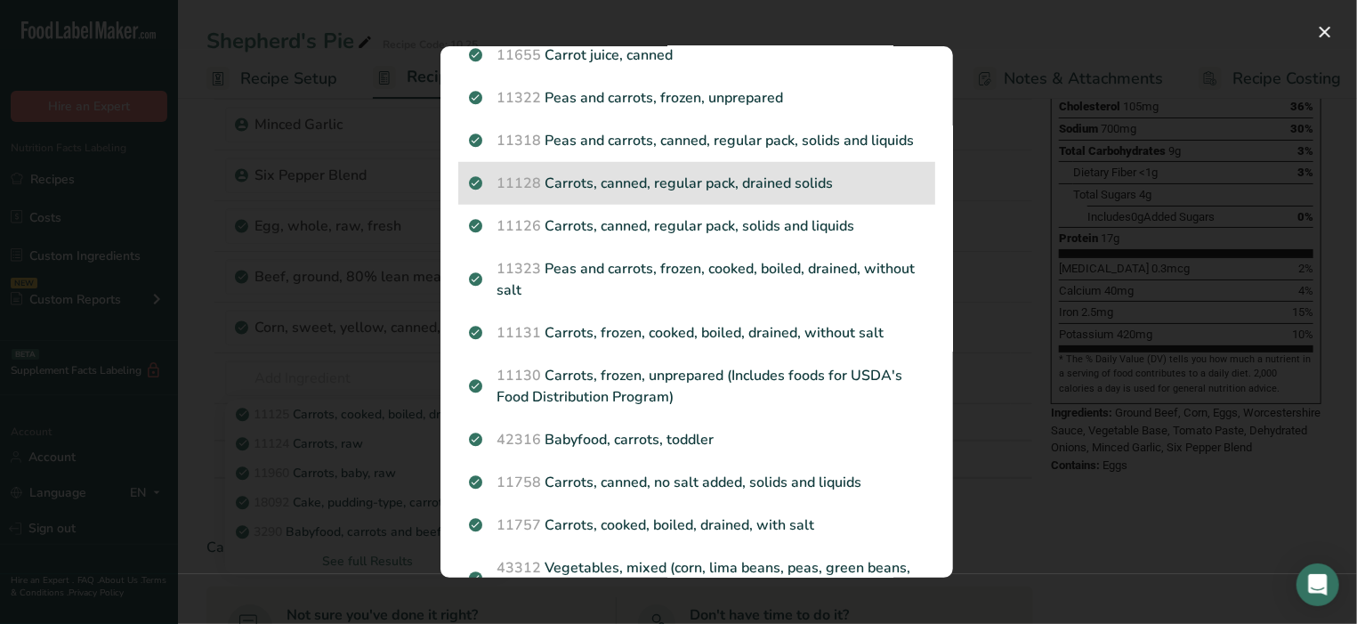
scroll to position [593, 0]
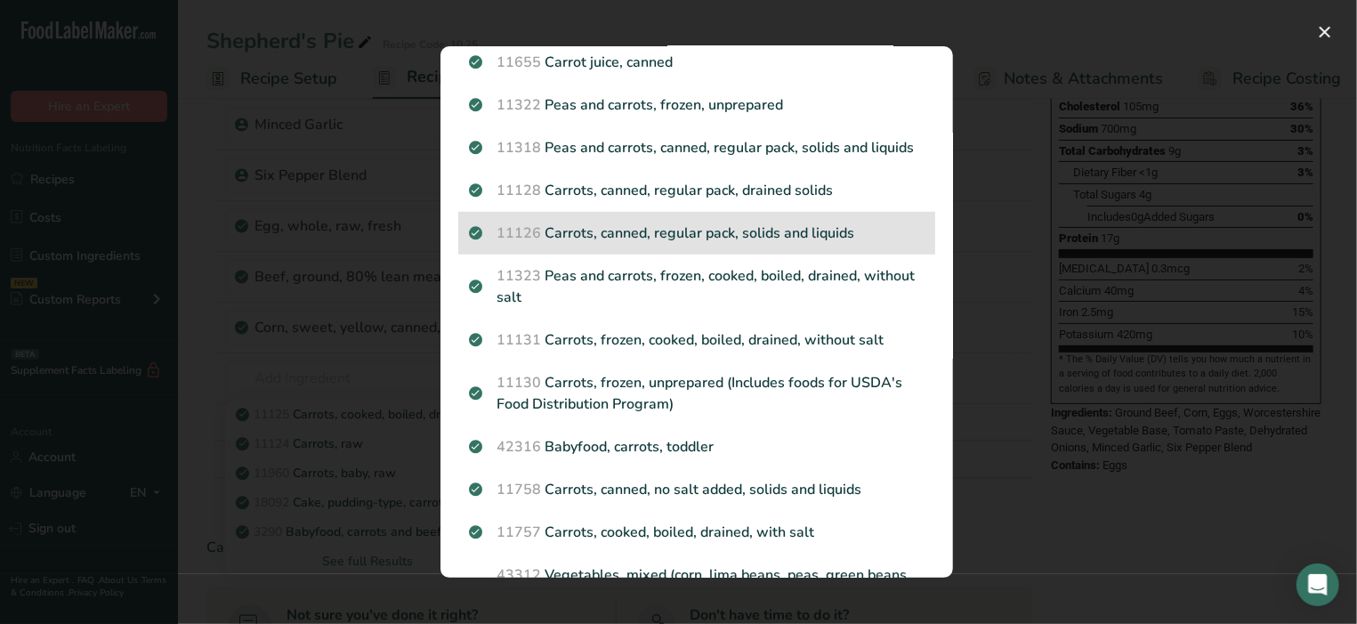
click at [584, 244] on p "11126 Carrots, canned, regular pack, solids and liquids" at bounding box center [697, 232] width 456 height 21
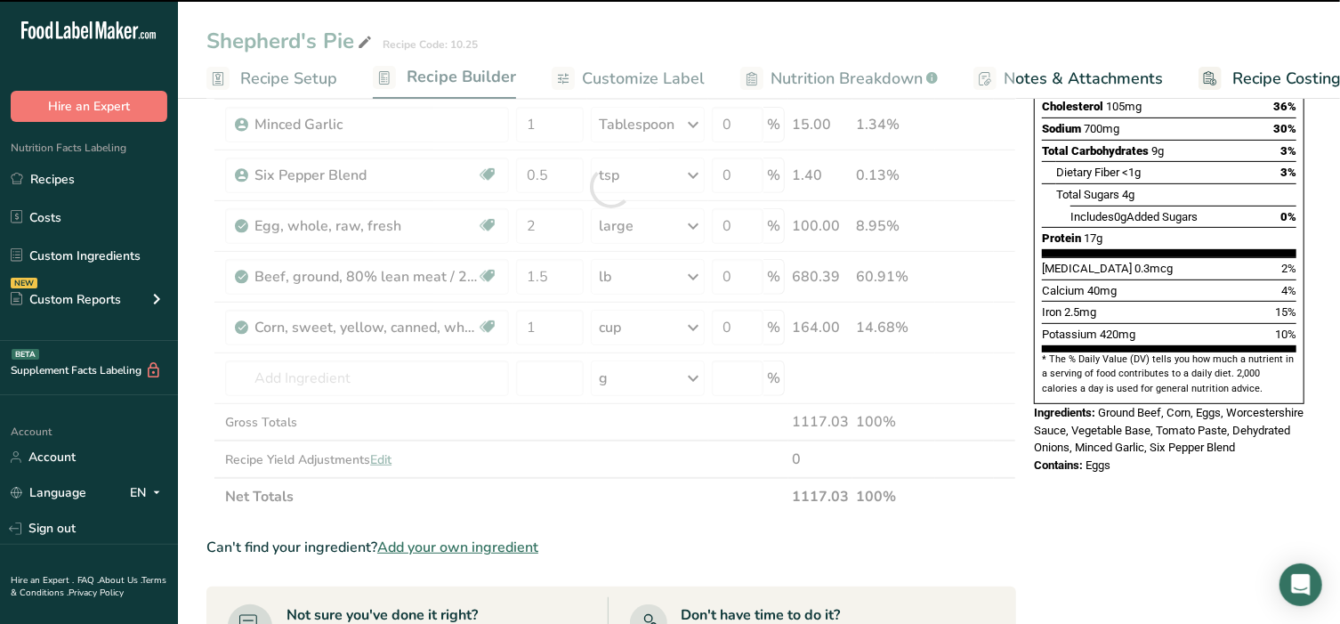
type input "0"
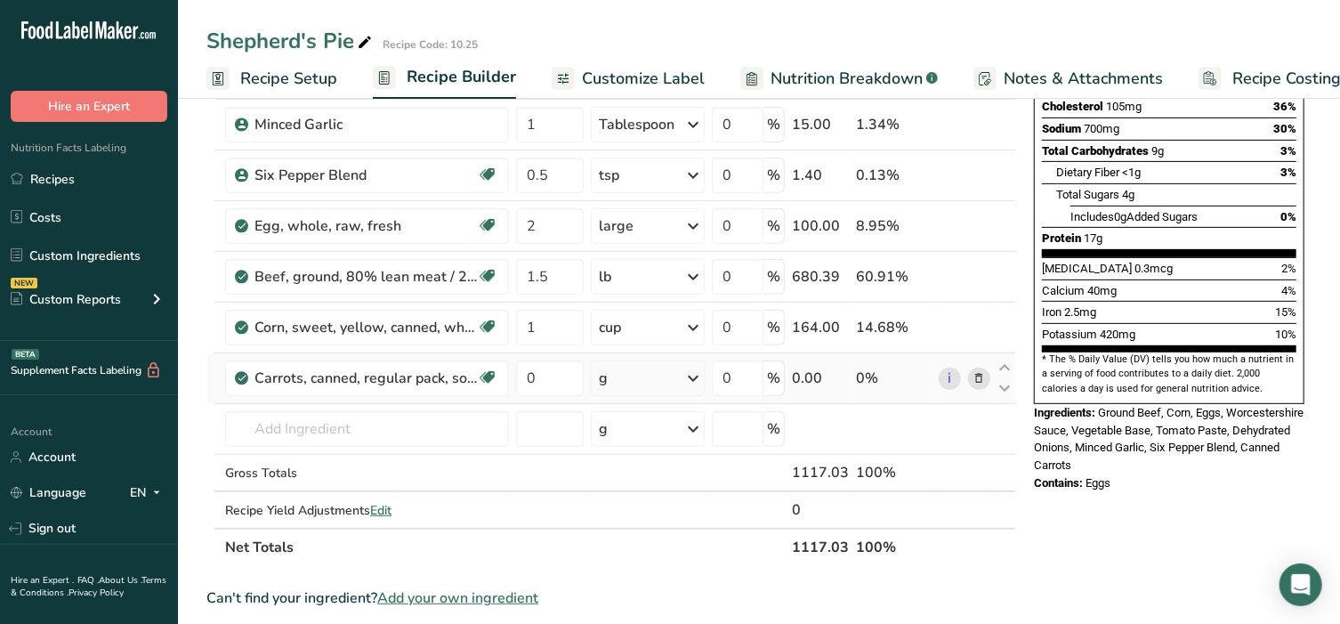
click at [985, 381] on icon at bounding box center [979, 378] width 12 height 19
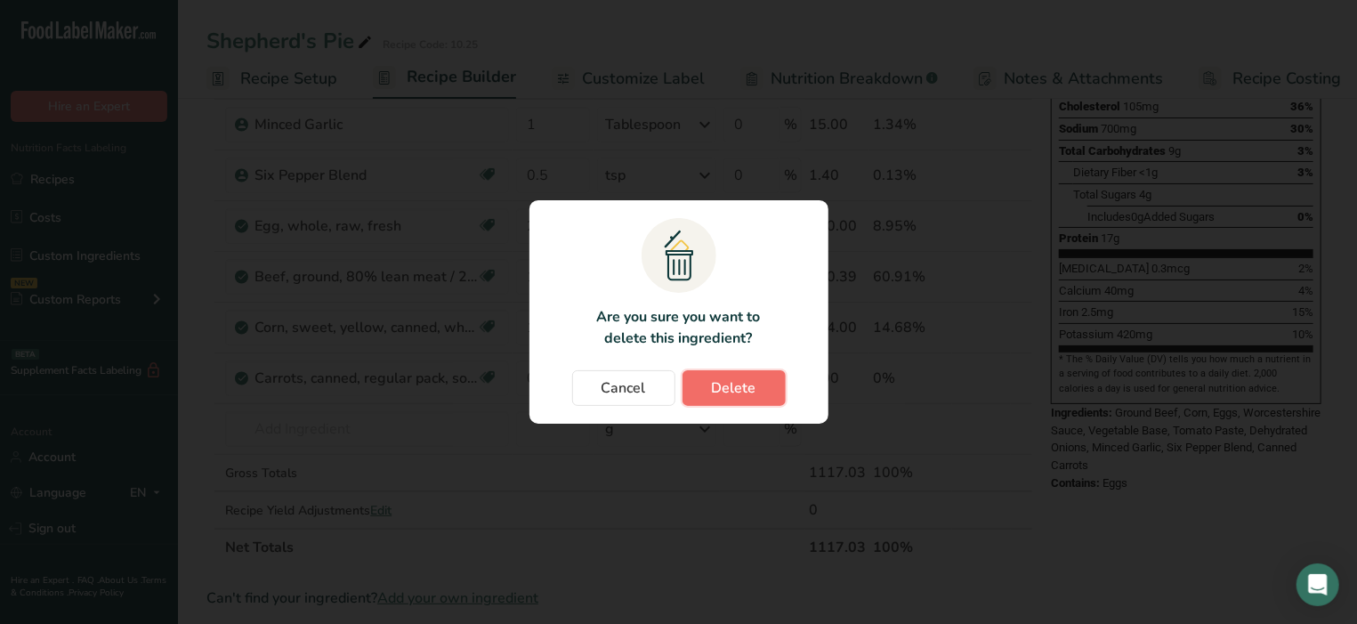
click at [734, 391] on span "Delete" at bounding box center [734, 387] width 44 height 21
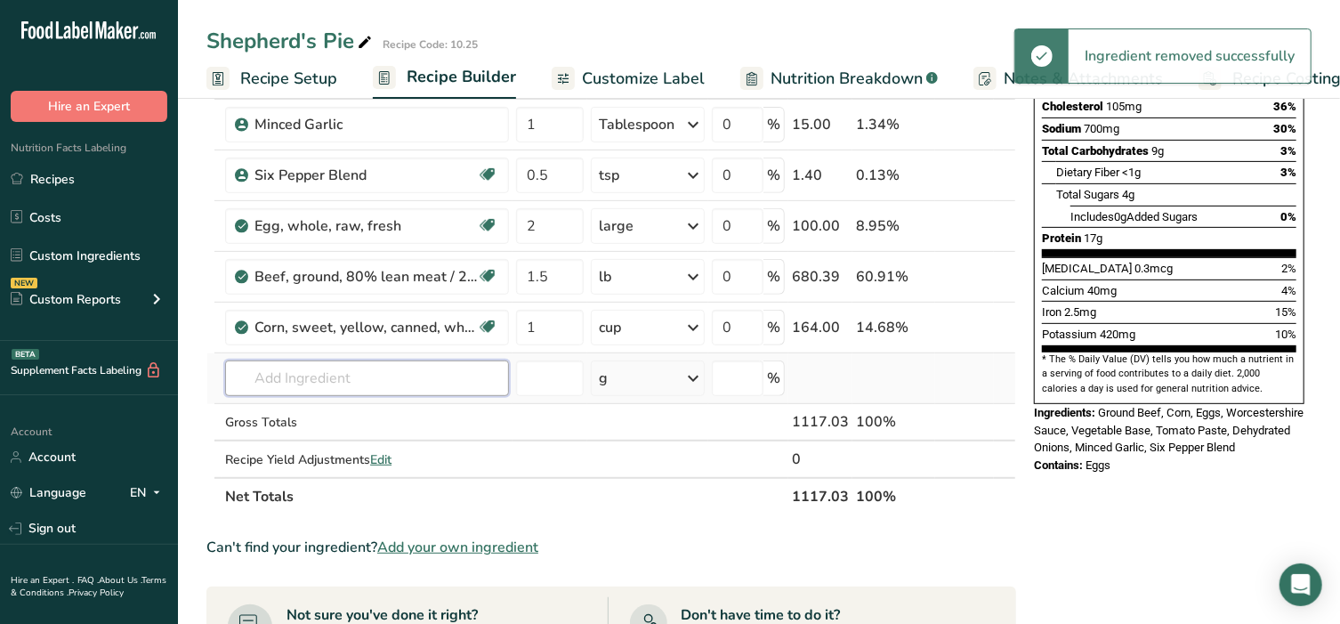
click at [335, 369] on input "text" at bounding box center [367, 378] width 284 height 36
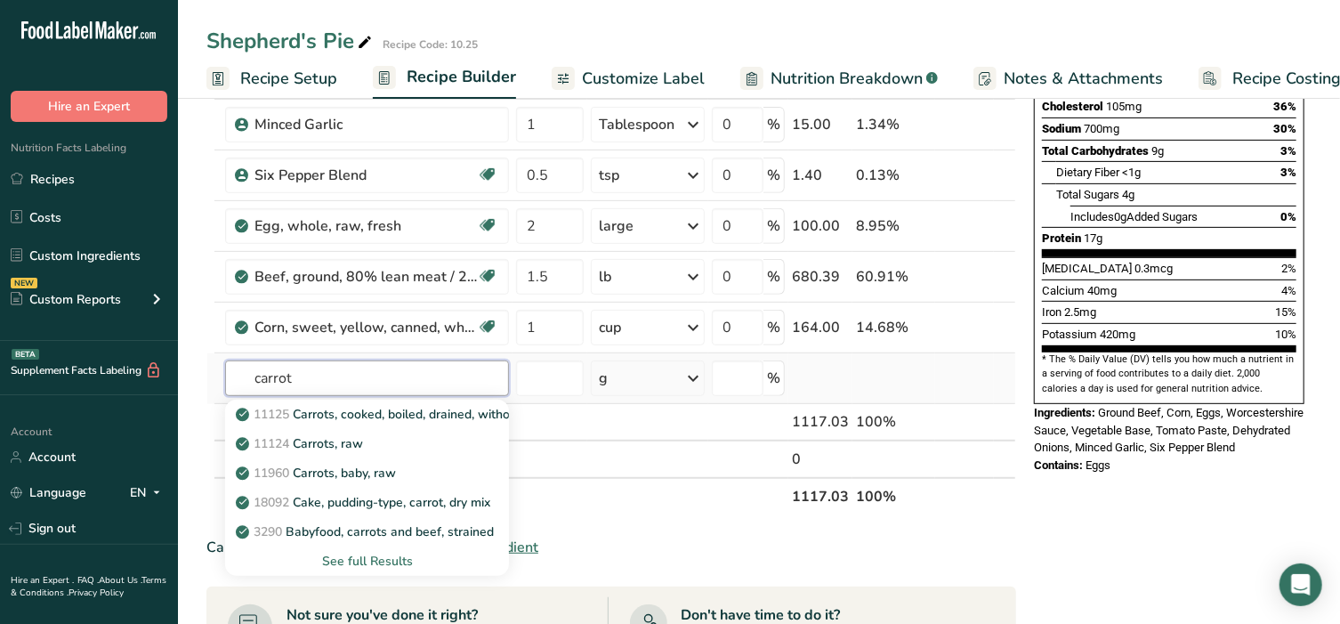
type input "carrot"
click at [381, 563] on div "See full Results" at bounding box center [366, 561] width 255 height 19
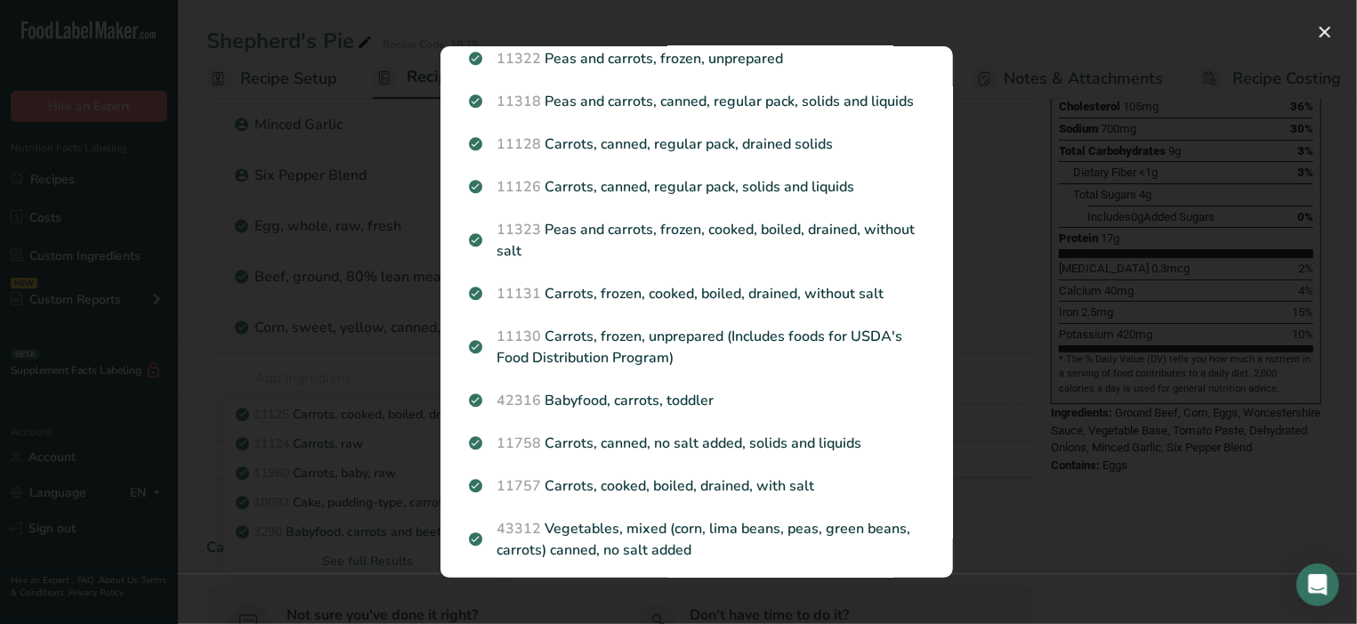
scroll to position [666, 0]
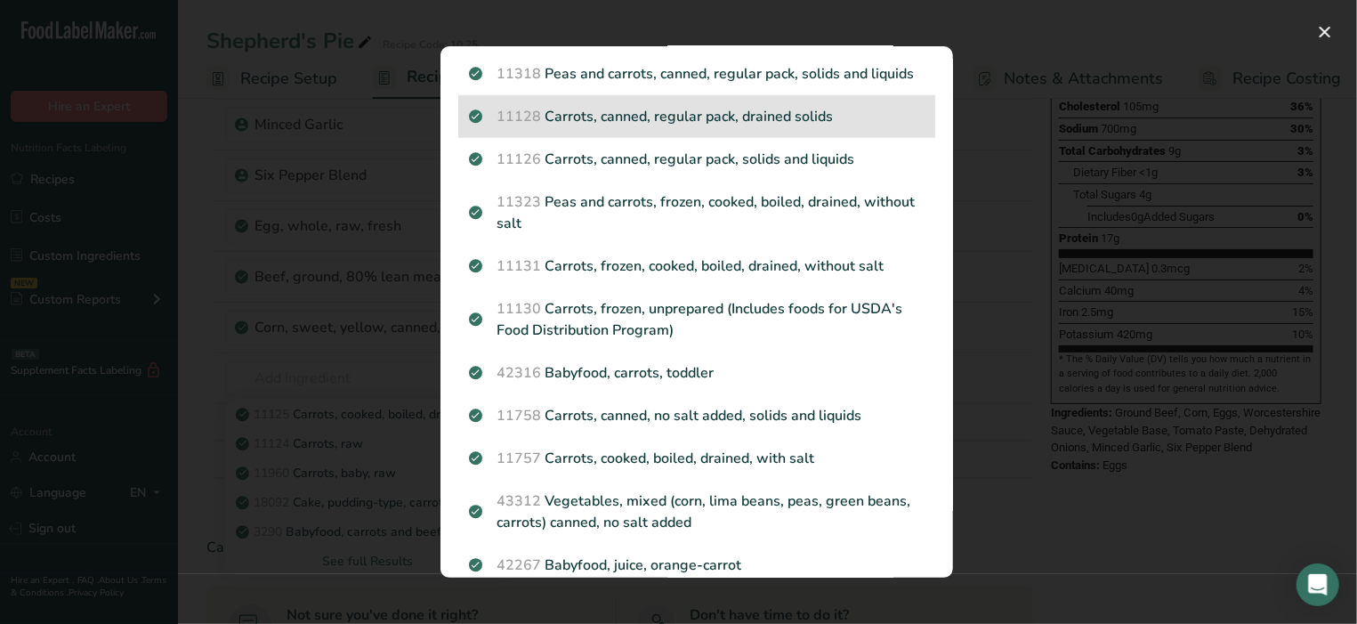
click at [585, 127] on p "11128 Carrots, canned, regular pack, drained solids" at bounding box center [697, 116] width 456 height 21
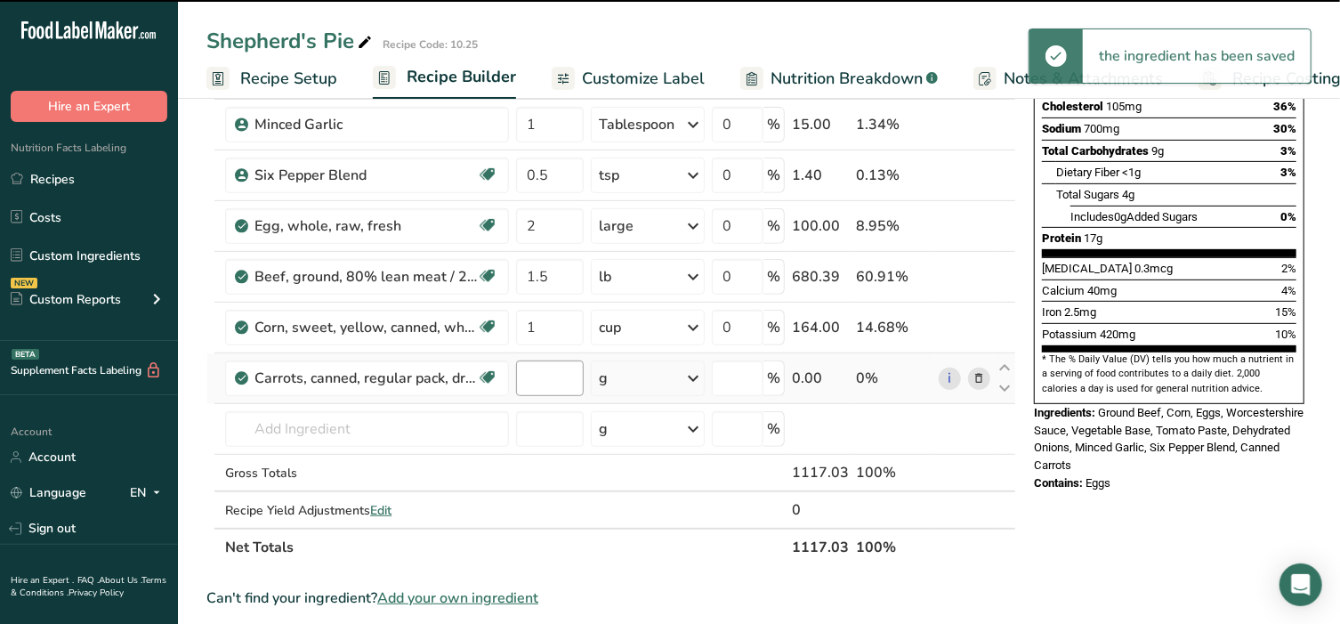
type input "0"
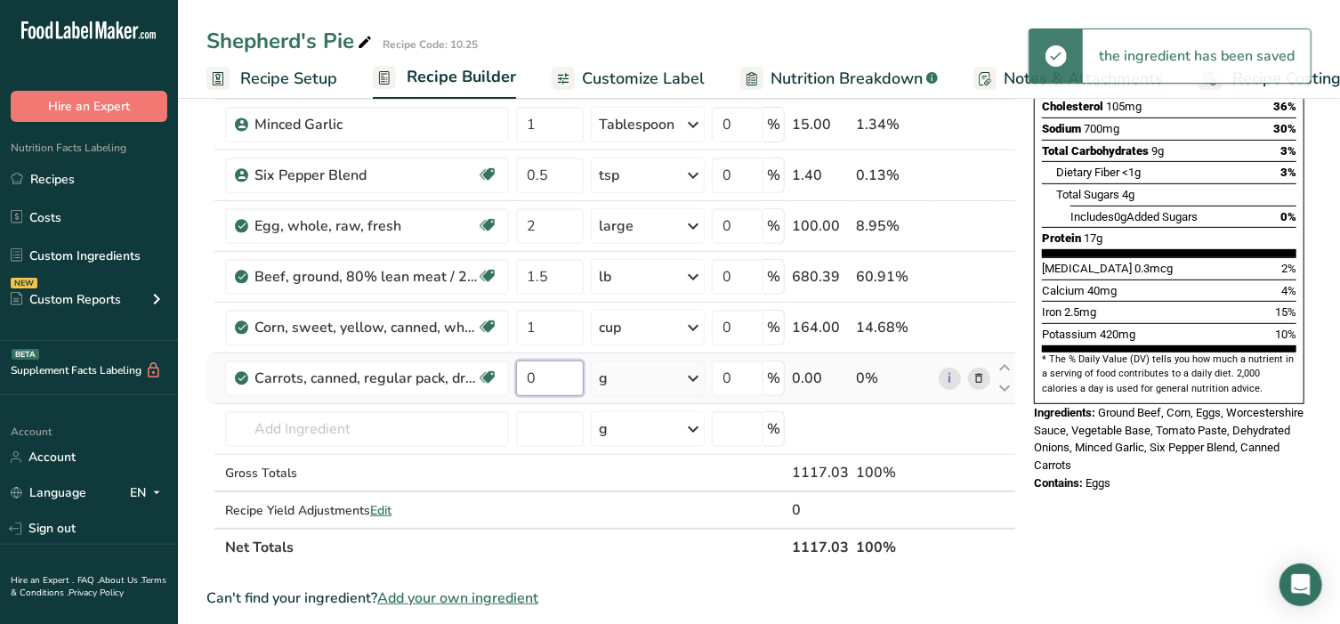
click at [547, 376] on input "0" at bounding box center [550, 378] width 68 height 36
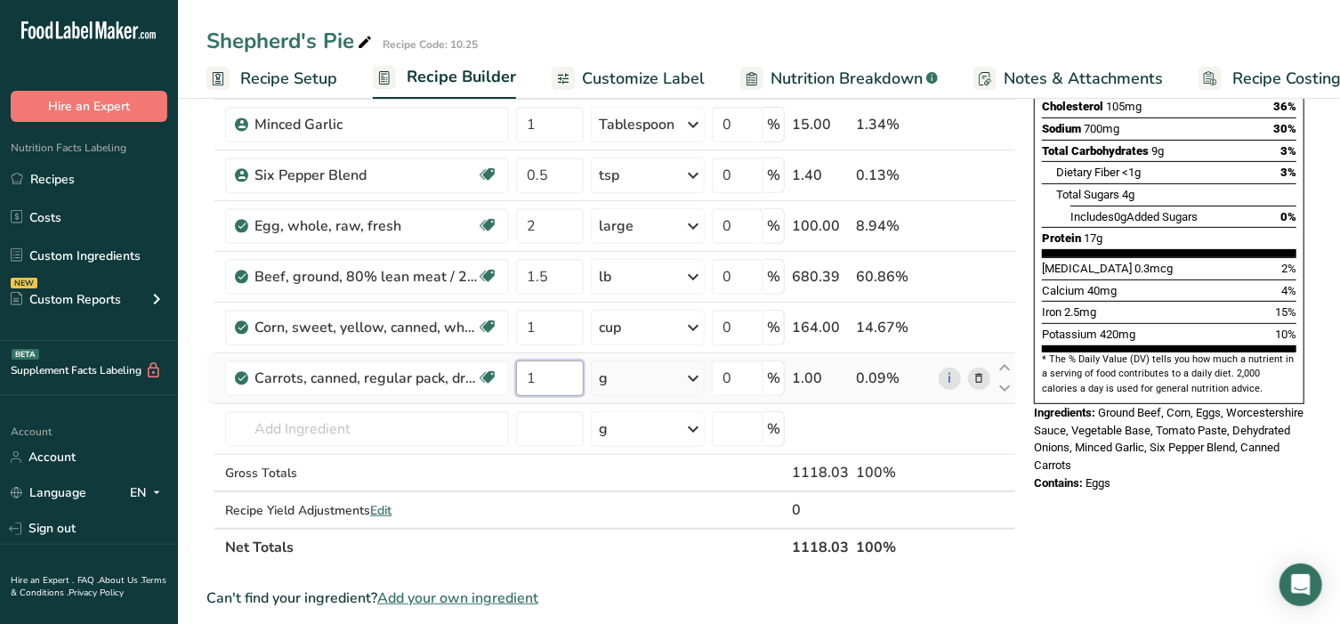
type input "1"
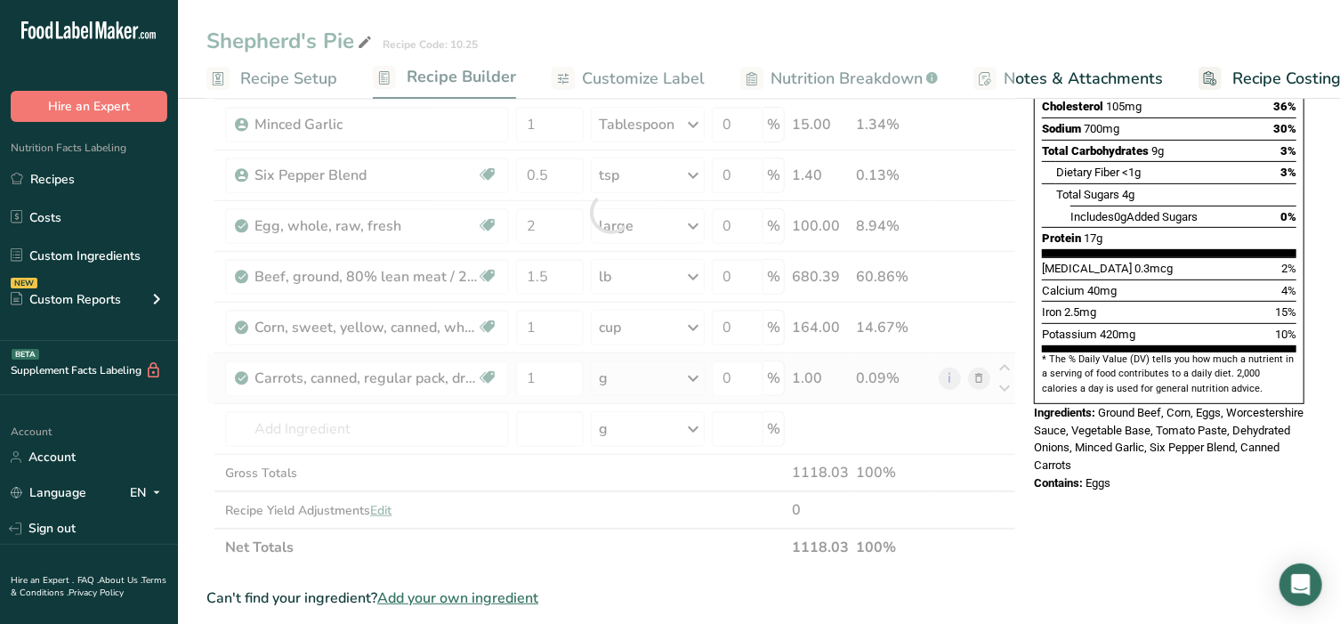
click at [607, 373] on div "Ingredient * Amount * Unit * Waste * .a-a{fill:#347362;}.b-a{fill:#fff;} Grams …" at bounding box center [611, 212] width 810 height 707
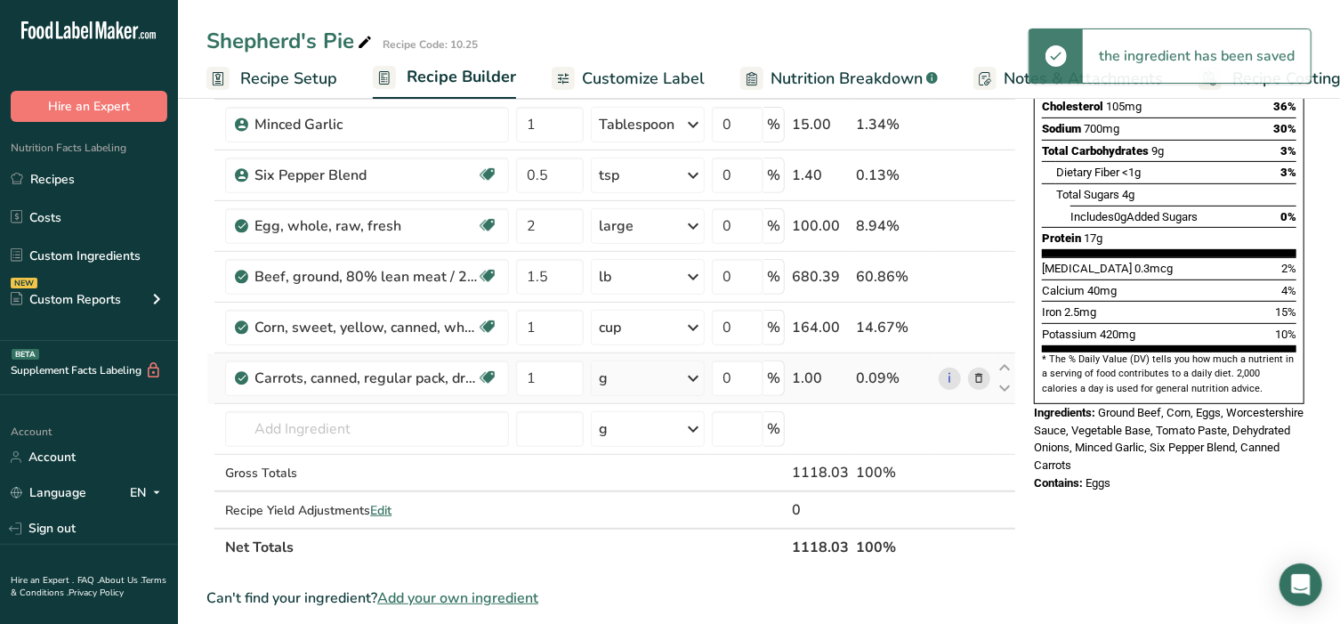
click at [607, 373] on div "g" at bounding box center [603, 378] width 9 height 21
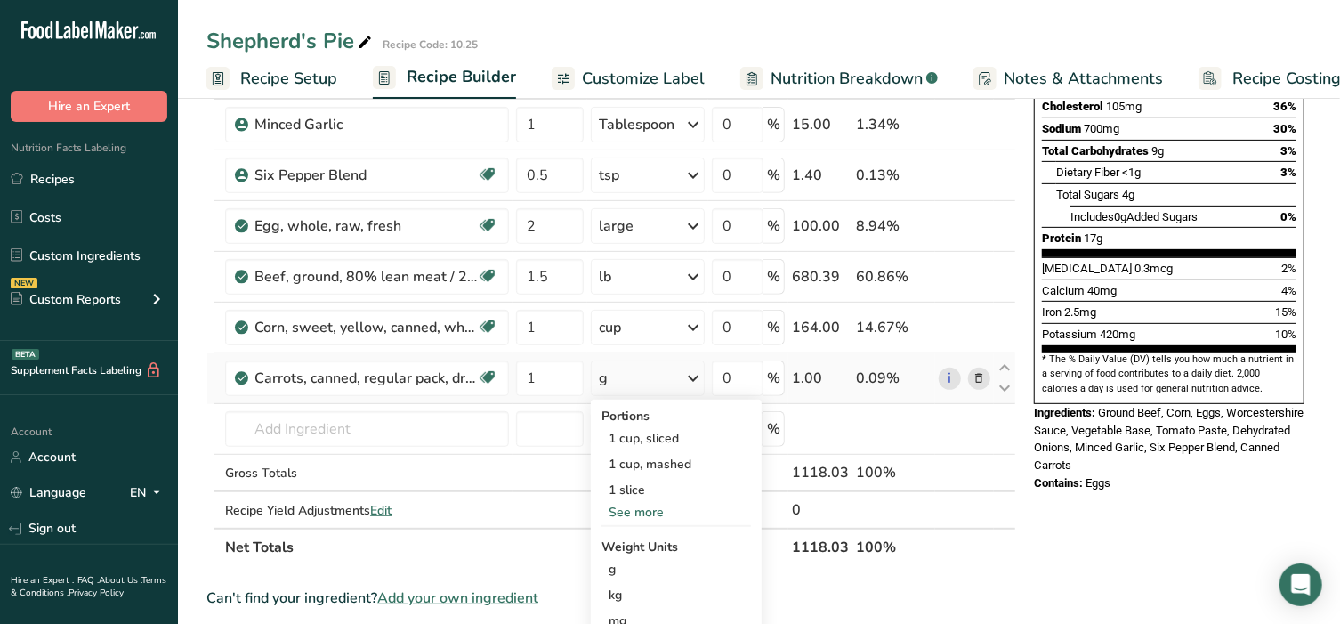
click at [637, 507] on div "See more" at bounding box center [676, 512] width 149 height 19
click at [666, 432] on div "1 cup, sliced" at bounding box center [676, 438] width 149 height 26
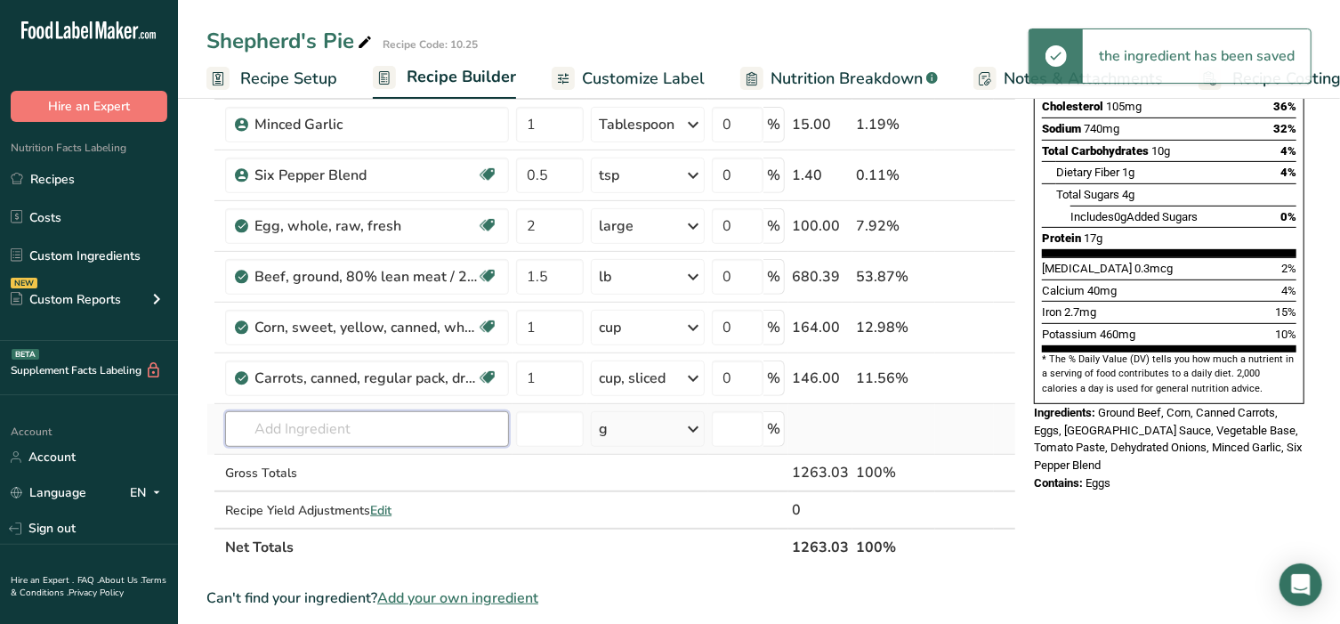
click at [371, 431] on input "text" at bounding box center [367, 429] width 284 height 36
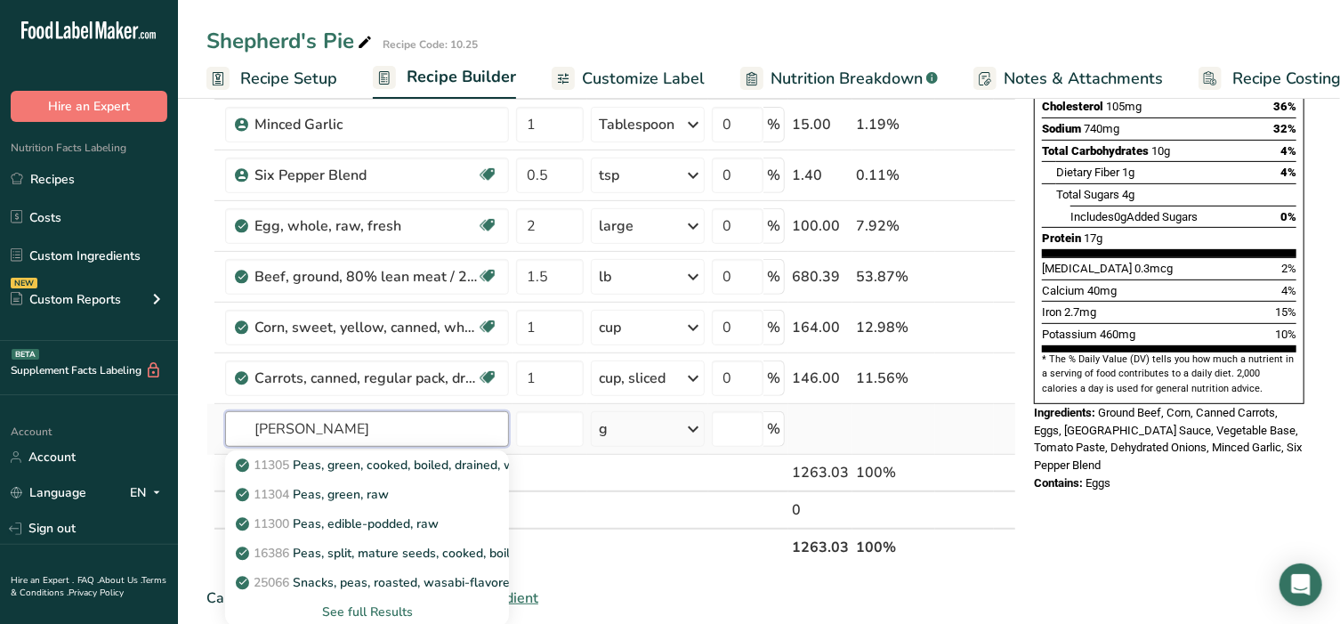
type input "pease"
click at [360, 605] on div "See full Results" at bounding box center [366, 611] width 255 height 19
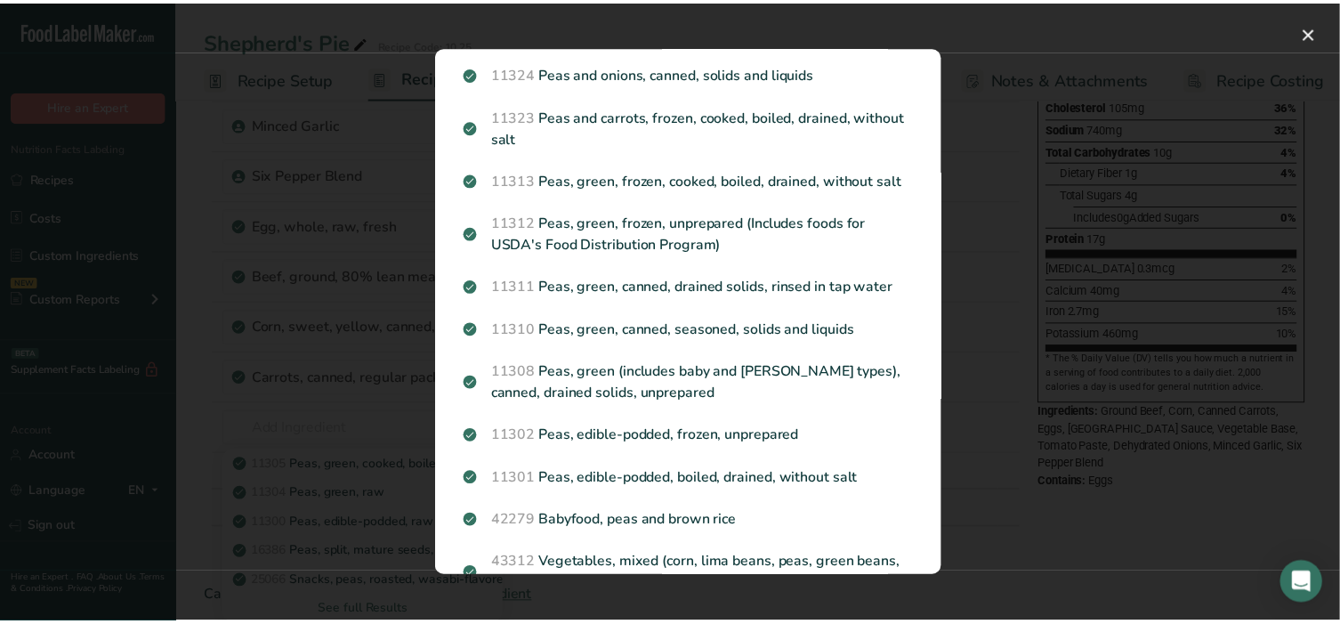
scroll to position [1482, 0]
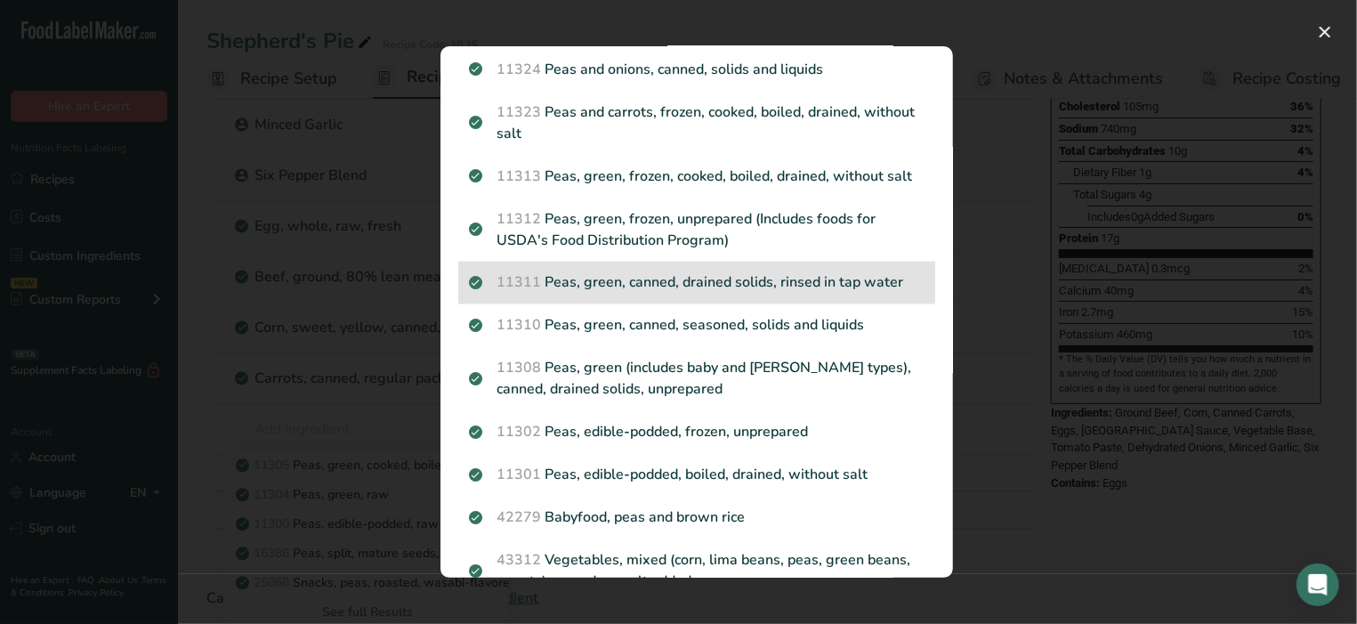
click at [618, 304] on div "11311 Peas, green, canned, drained solids, rinsed in tap water" at bounding box center [696, 283] width 477 height 43
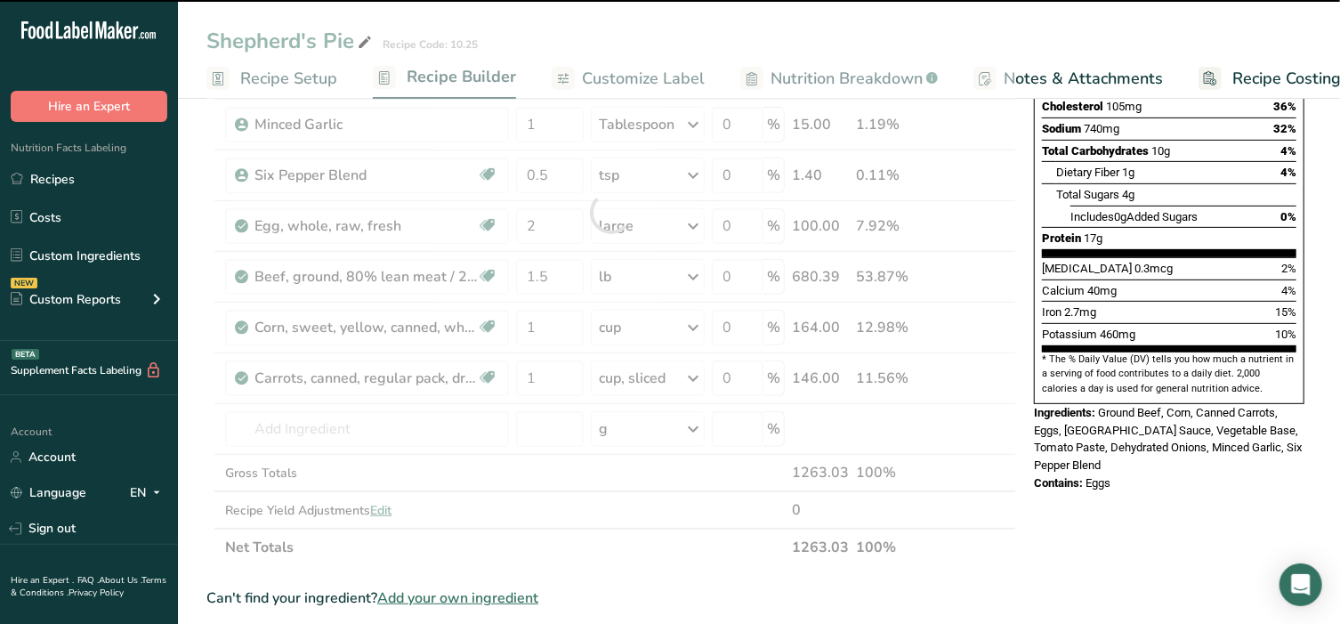
type input "0"
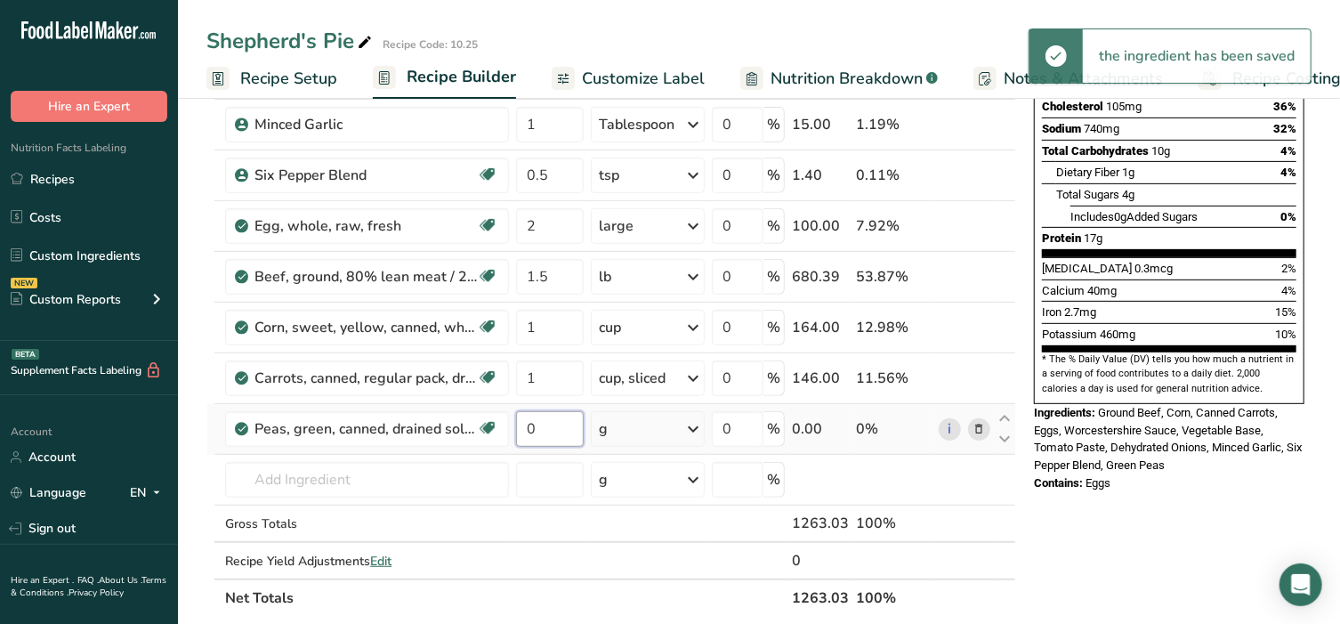
click at [547, 419] on input "0" at bounding box center [550, 429] width 68 height 36
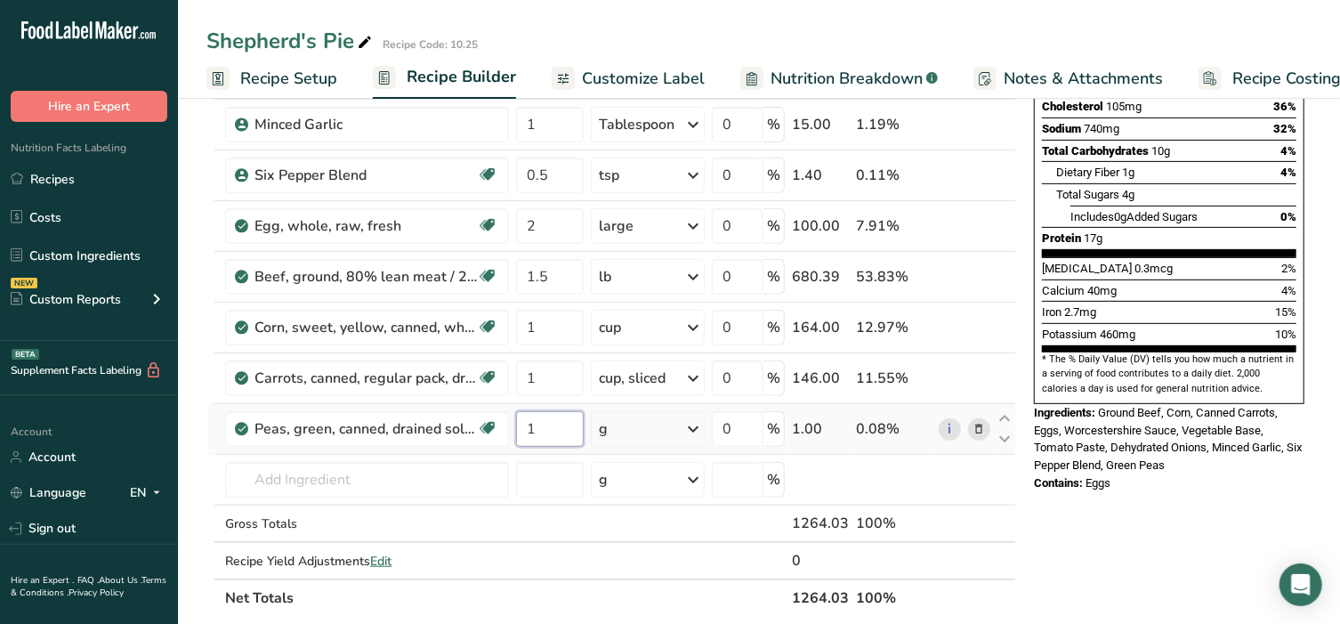
type input "1"
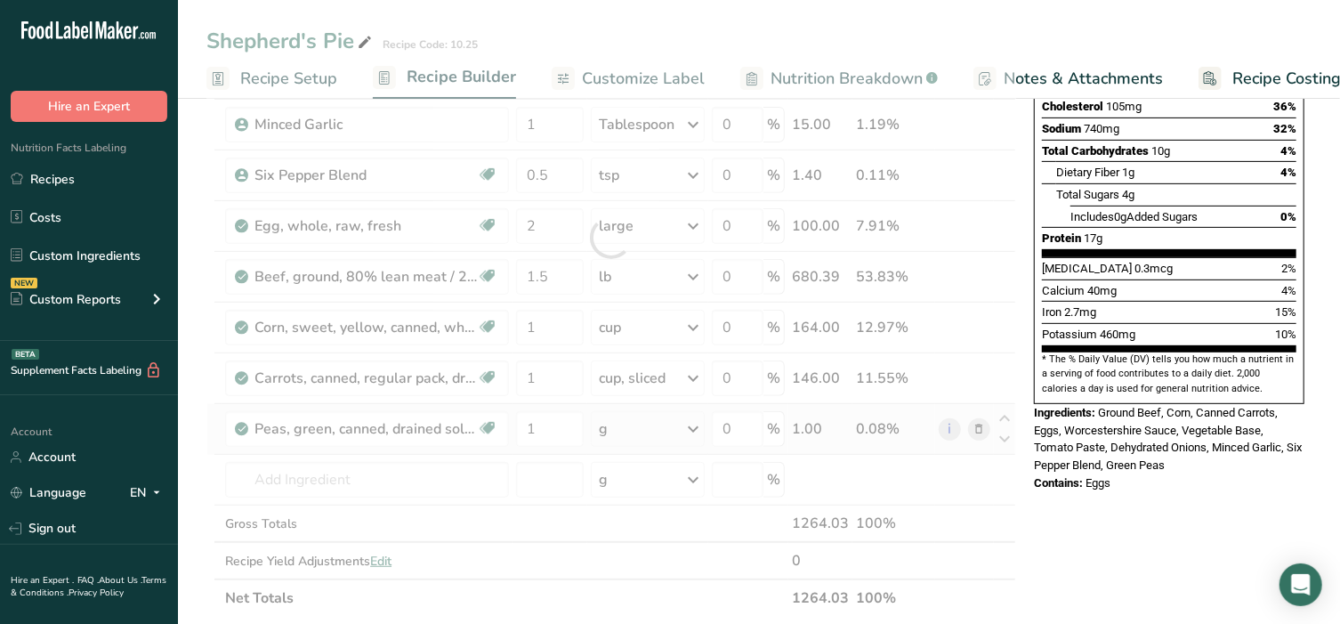
click at [642, 426] on div "Ingredient * Amount * Unit * Waste * .a-a{fill:#347362;}.b-a{fill:#fff;} Grams …" at bounding box center [611, 238] width 810 height 758
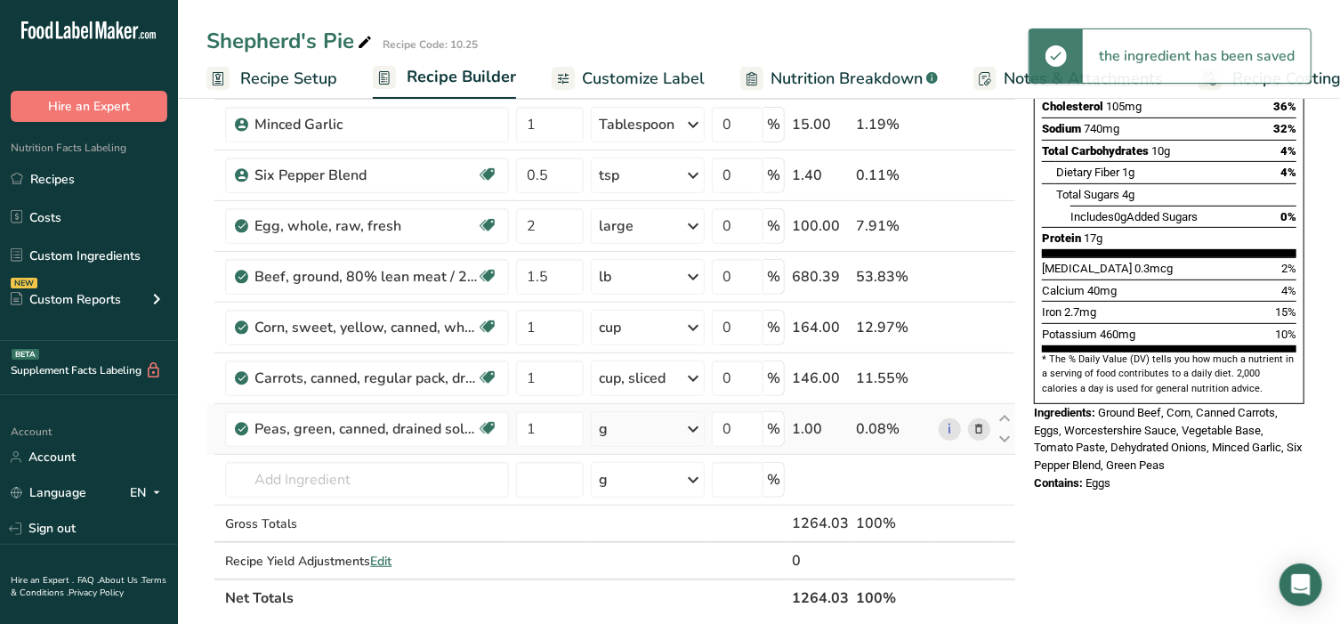
click at [642, 426] on div "g" at bounding box center [648, 429] width 114 height 36
click at [638, 513] on div "1 cup" at bounding box center [676, 515] width 149 height 26
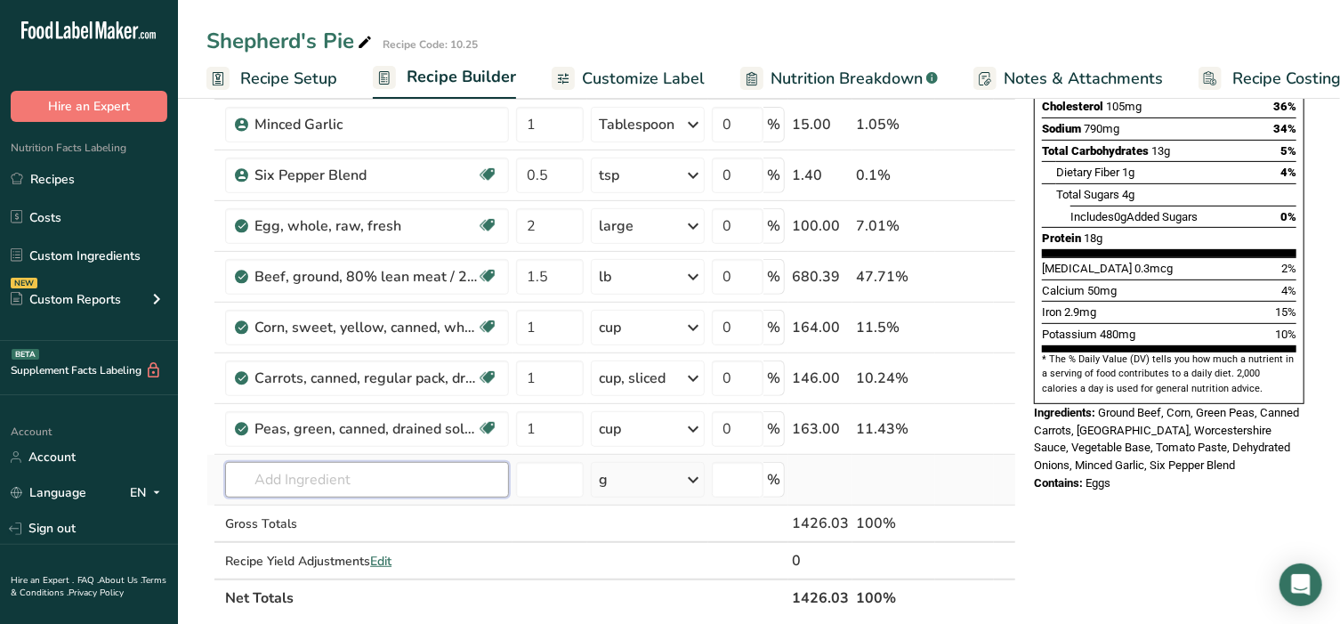
click at [339, 471] on input "text" at bounding box center [367, 480] width 284 height 36
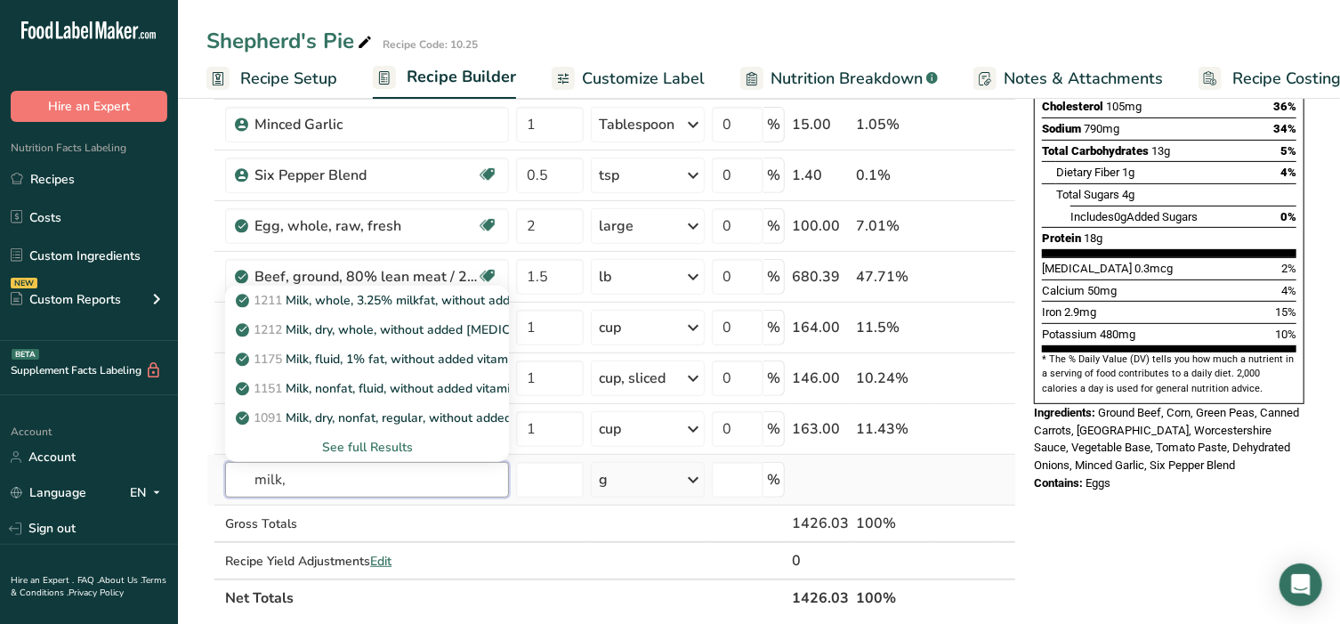
type input "milk,"
click at [371, 438] on div "See full Results" at bounding box center [366, 447] width 255 height 19
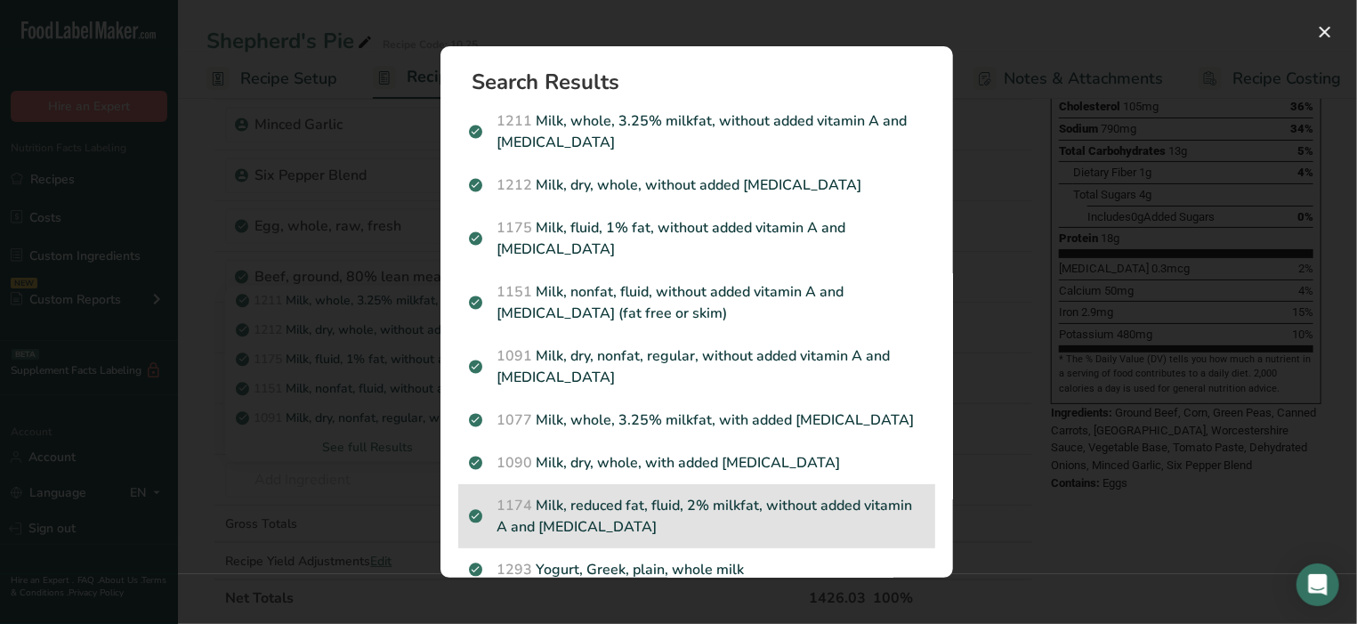
click at [618, 511] on p "1174 Milk, reduced fat, fluid, 2% milkfat, without added vitamin A and vitamin D" at bounding box center [697, 516] width 456 height 43
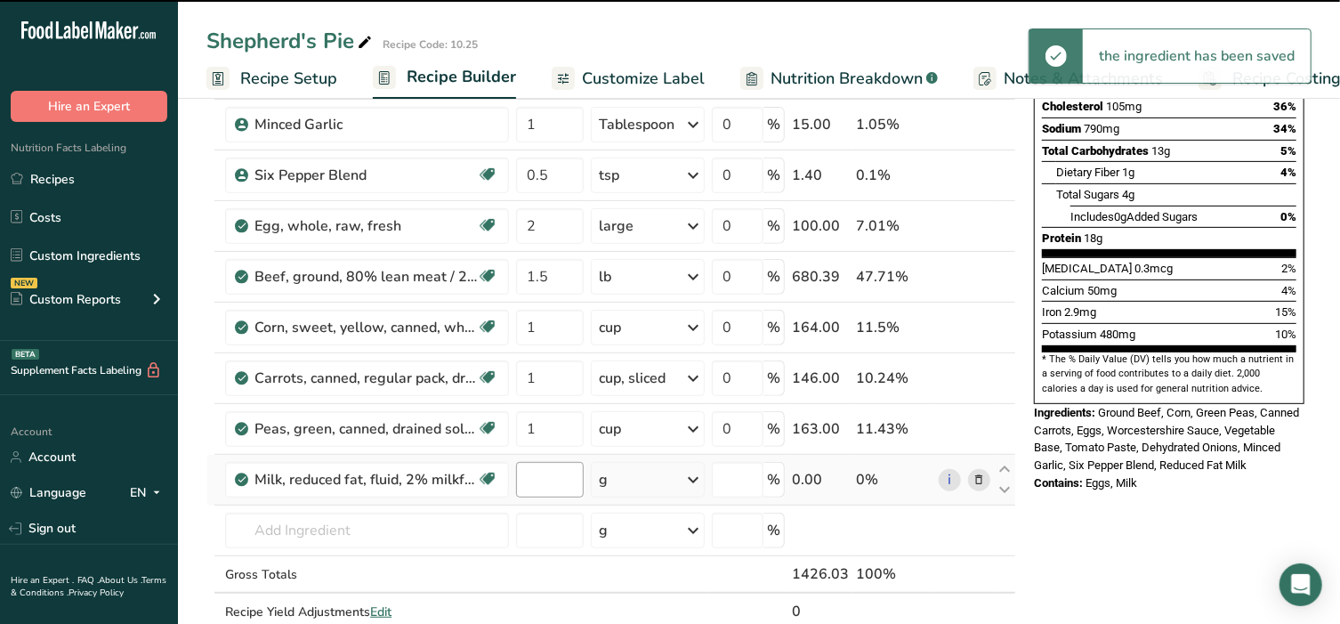
type input "0"
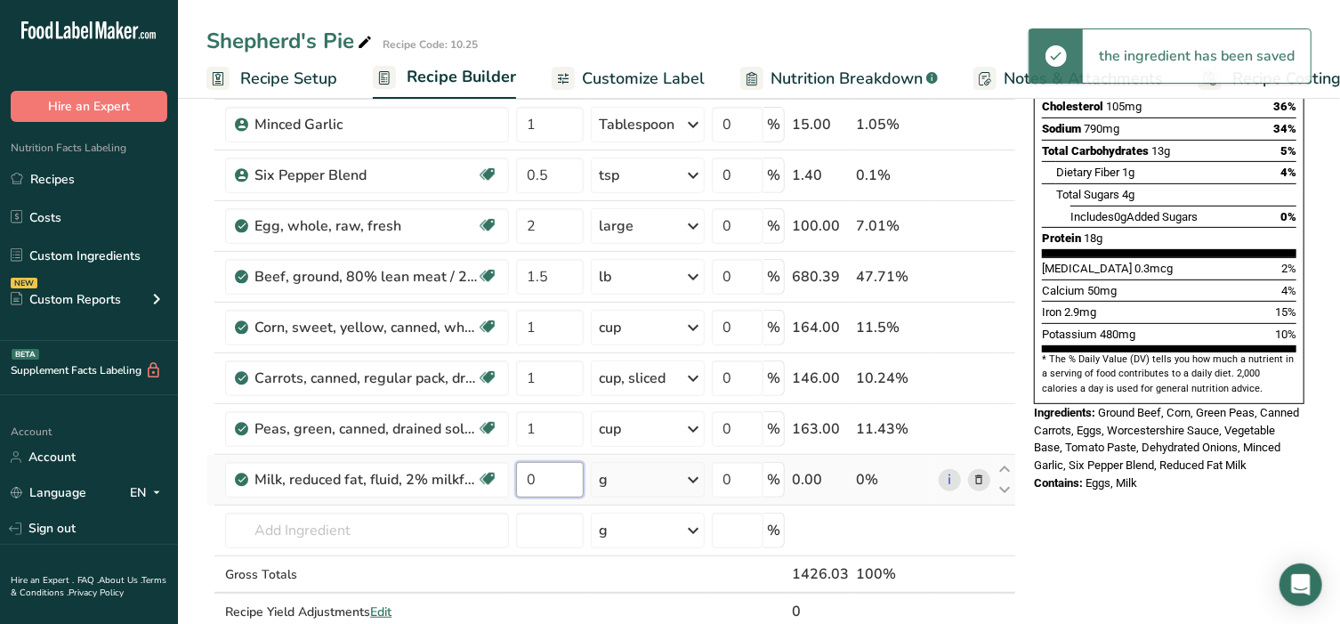
click at [571, 472] on input "0" at bounding box center [550, 480] width 68 height 36
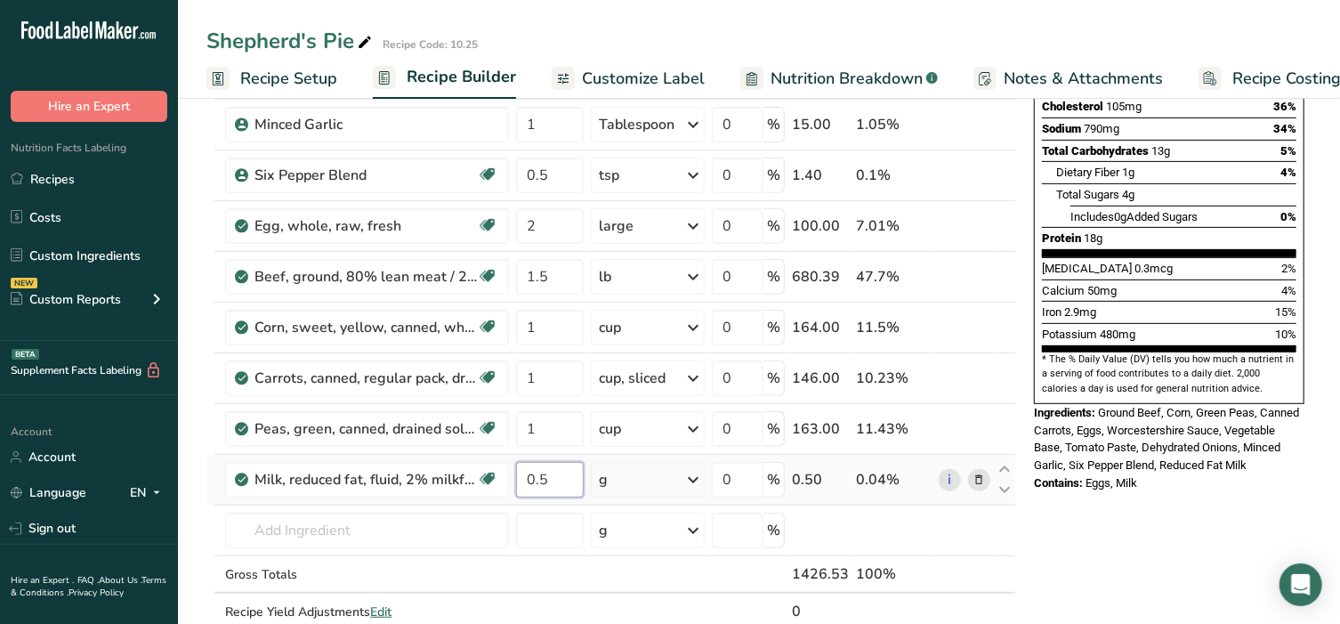
type input "0.5"
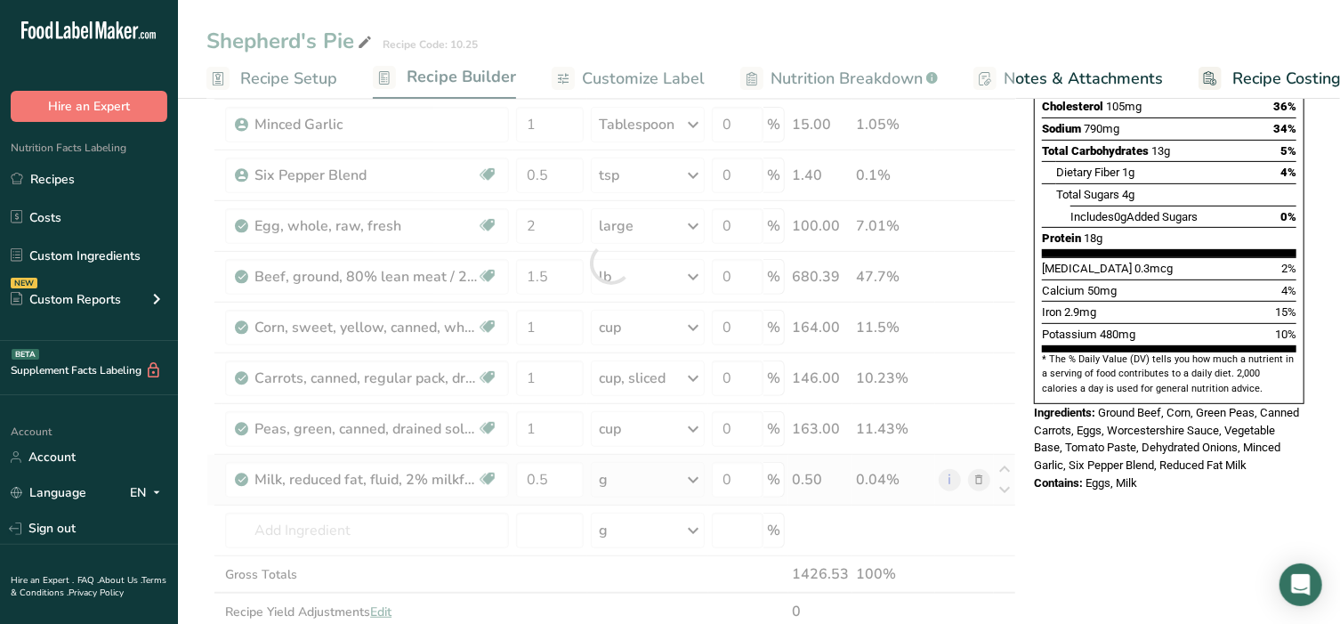
click at [650, 488] on div "Ingredient * Amount * Unit * Waste * .a-a{fill:#347362;}.b-a{fill:#fff;} Grams …" at bounding box center [611, 263] width 810 height 809
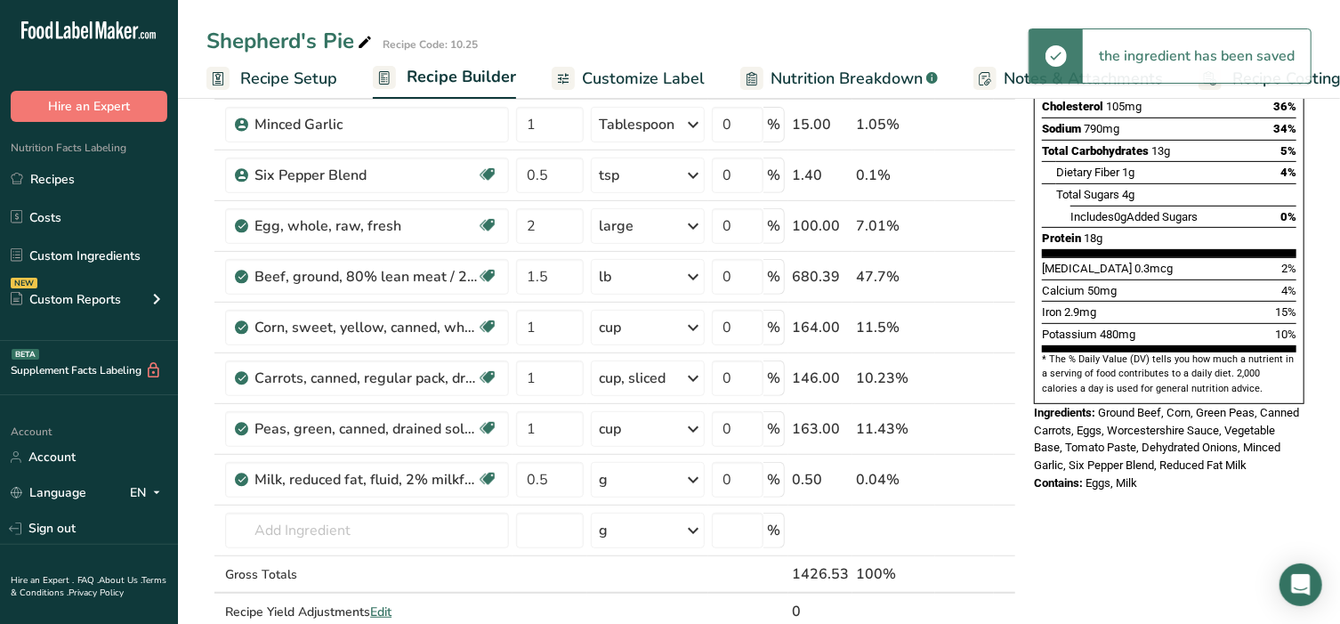
click at [650, 481] on div "g" at bounding box center [648, 480] width 114 height 36
click at [649, 536] on div "1 cup" at bounding box center [676, 540] width 149 height 26
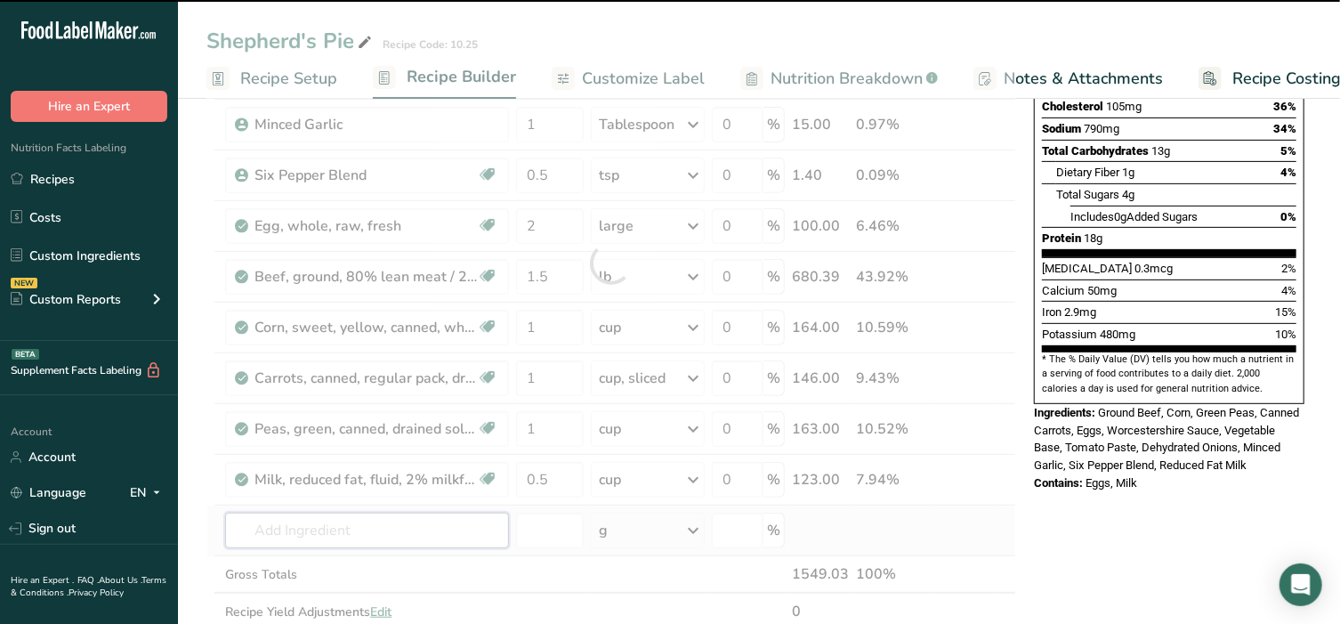
click at [359, 527] on input "text" at bounding box center [367, 531] width 284 height 36
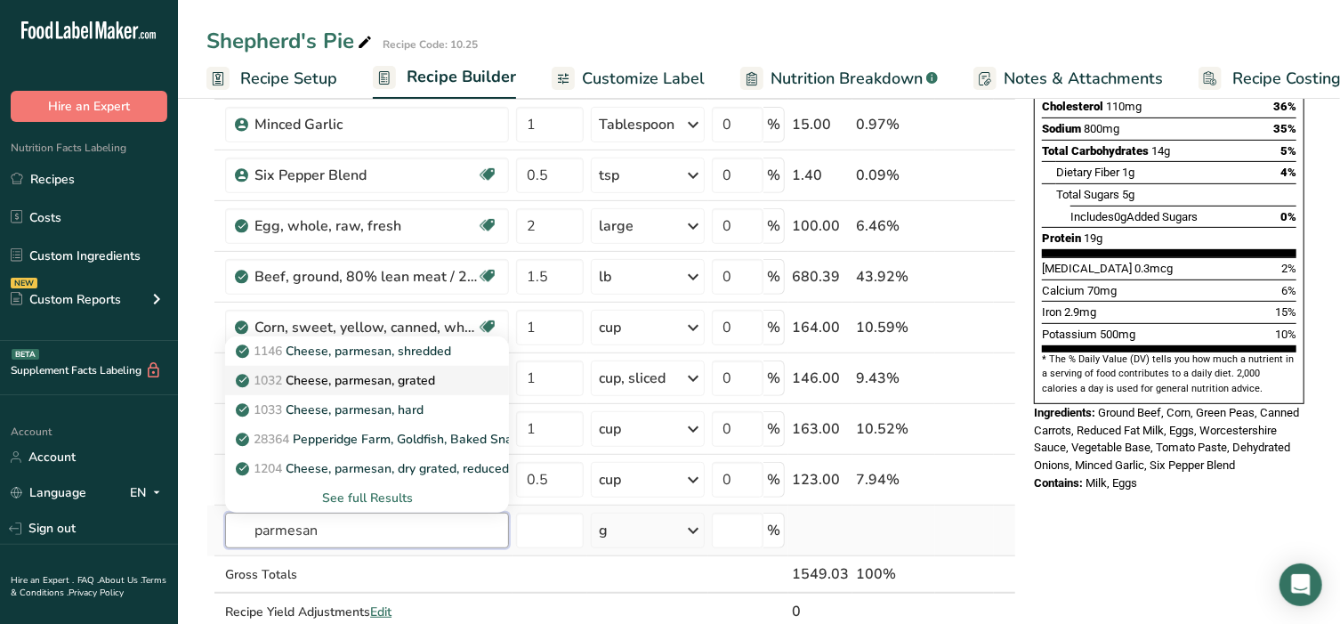
type input "parmesan"
click at [359, 385] on p "1032 Cheese, parmesan, grated" at bounding box center [337, 380] width 196 height 19
type input "Cheese, parmesan, grated"
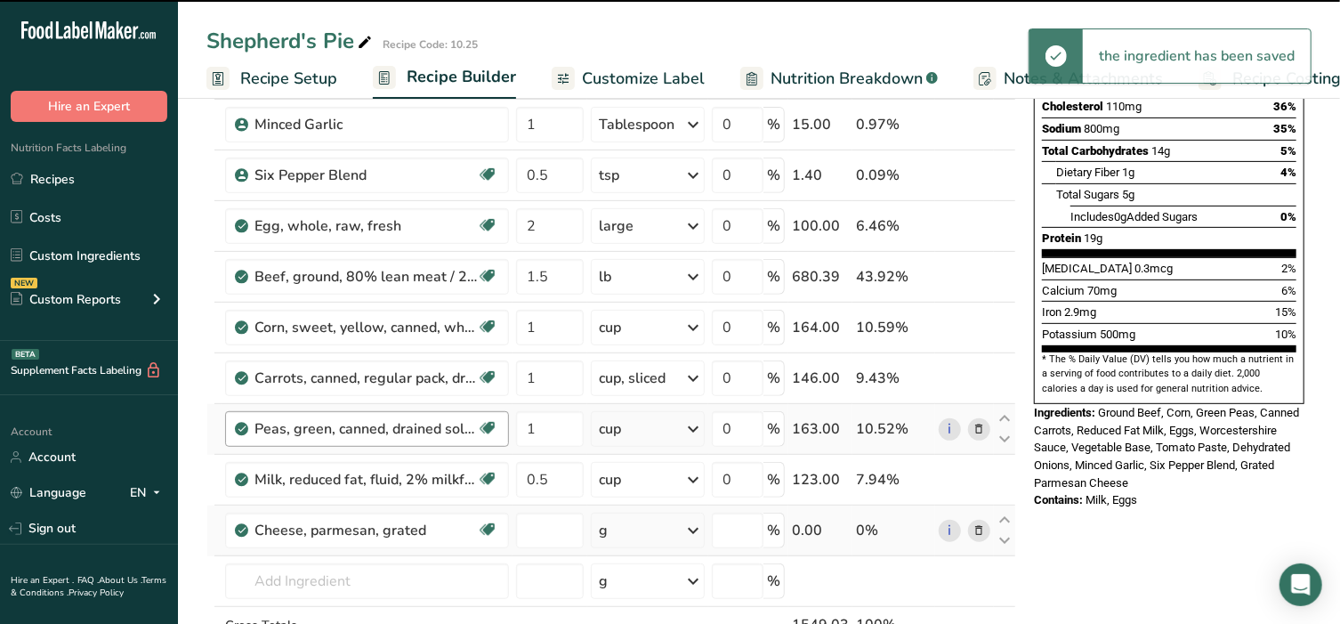
type input "0"
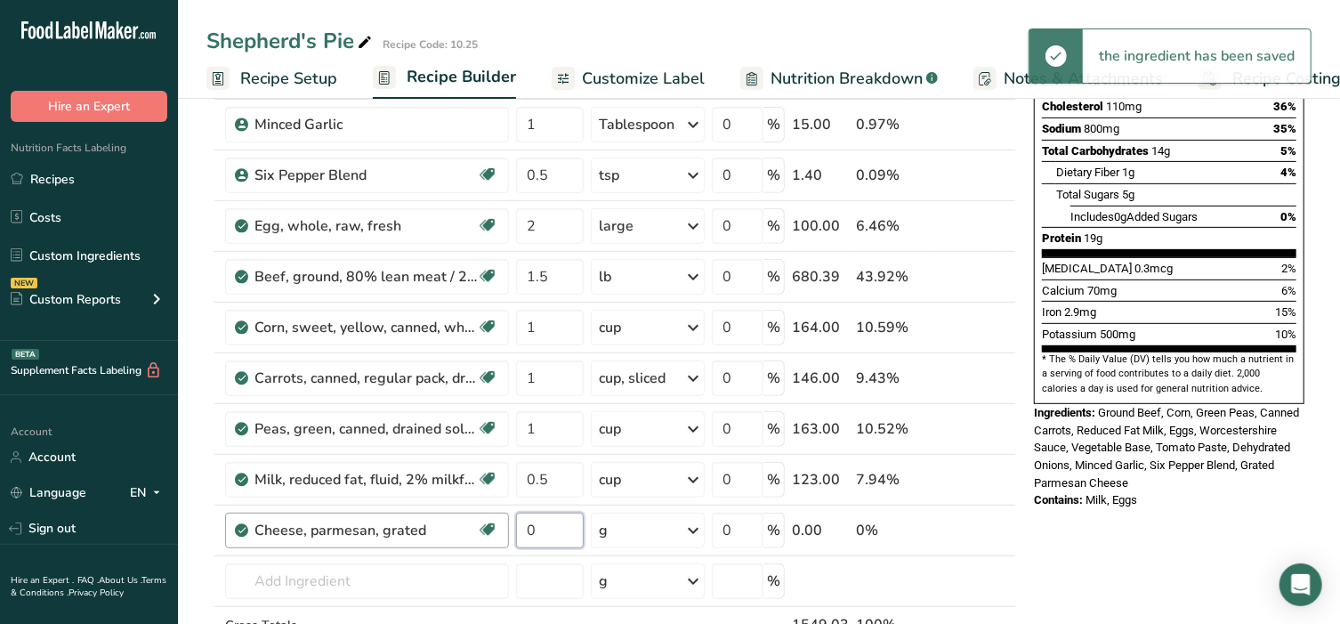
drag, startPoint x: 552, startPoint y: 524, endPoint x: 496, endPoint y: 521, distance: 56.1
click at [496, 521] on tr "Cheese, parmesan, grated Gluten free Vegetarian Soy free 0 g Portions 1 cup 1 t…" at bounding box center [611, 530] width 808 height 51
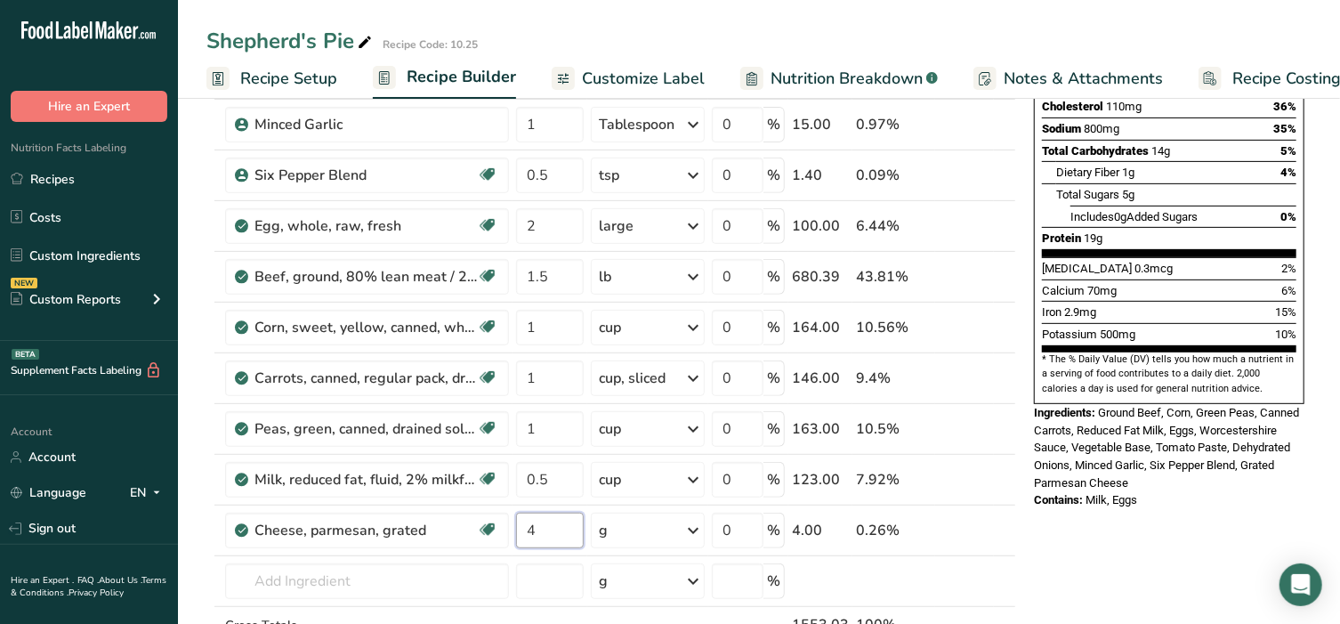
type input "4"
click at [633, 537] on div "Ingredient * Amount * Unit * Waste * .a-a{fill:#347362;}.b-a{fill:#fff;} Grams …" at bounding box center [611, 289] width 810 height 860
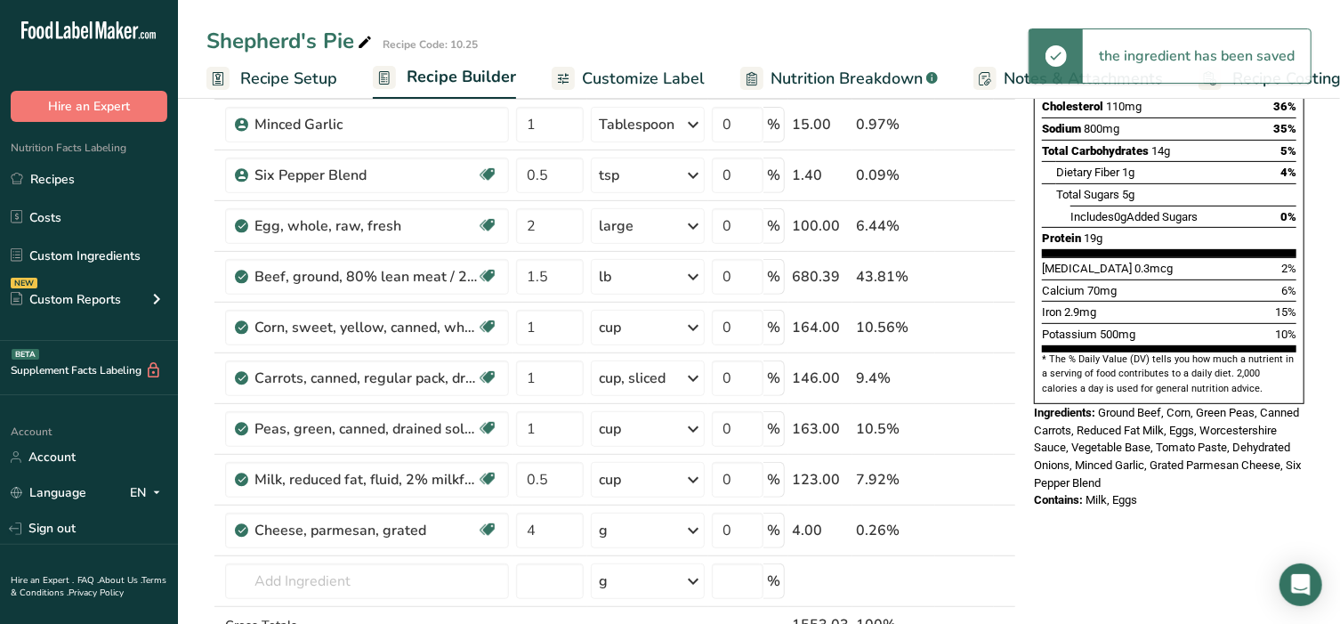
click at [643, 530] on div "g" at bounding box center [648, 531] width 114 height 36
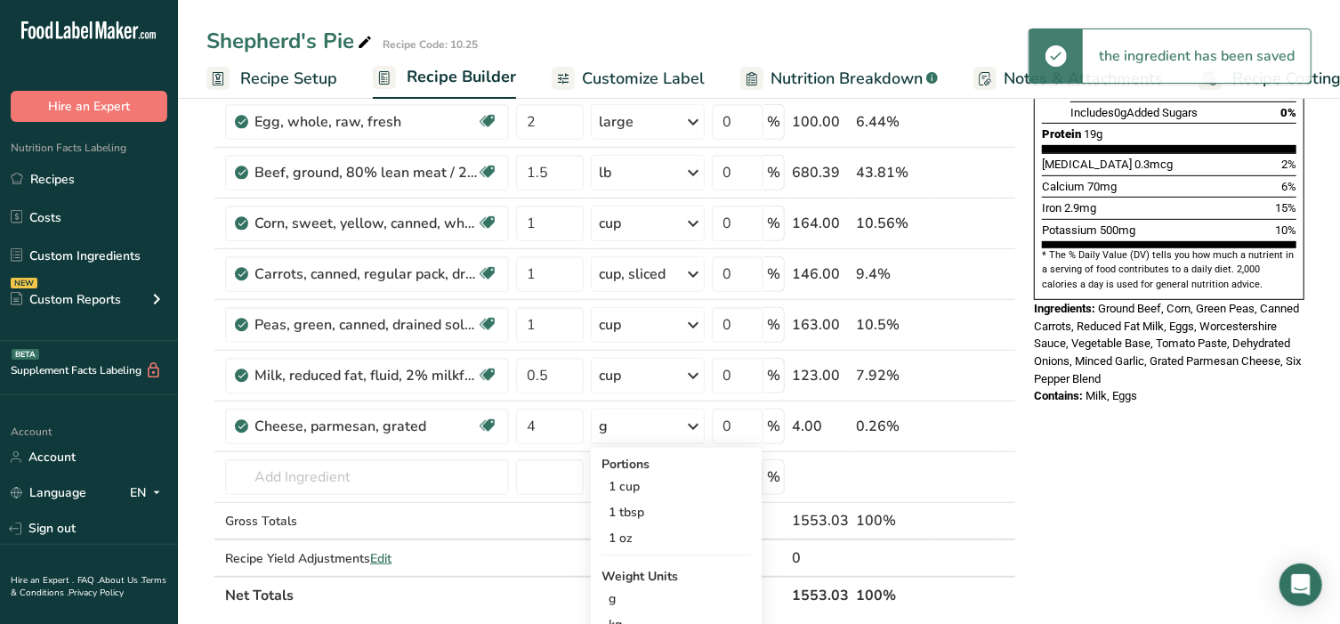
scroll to position [444, 0]
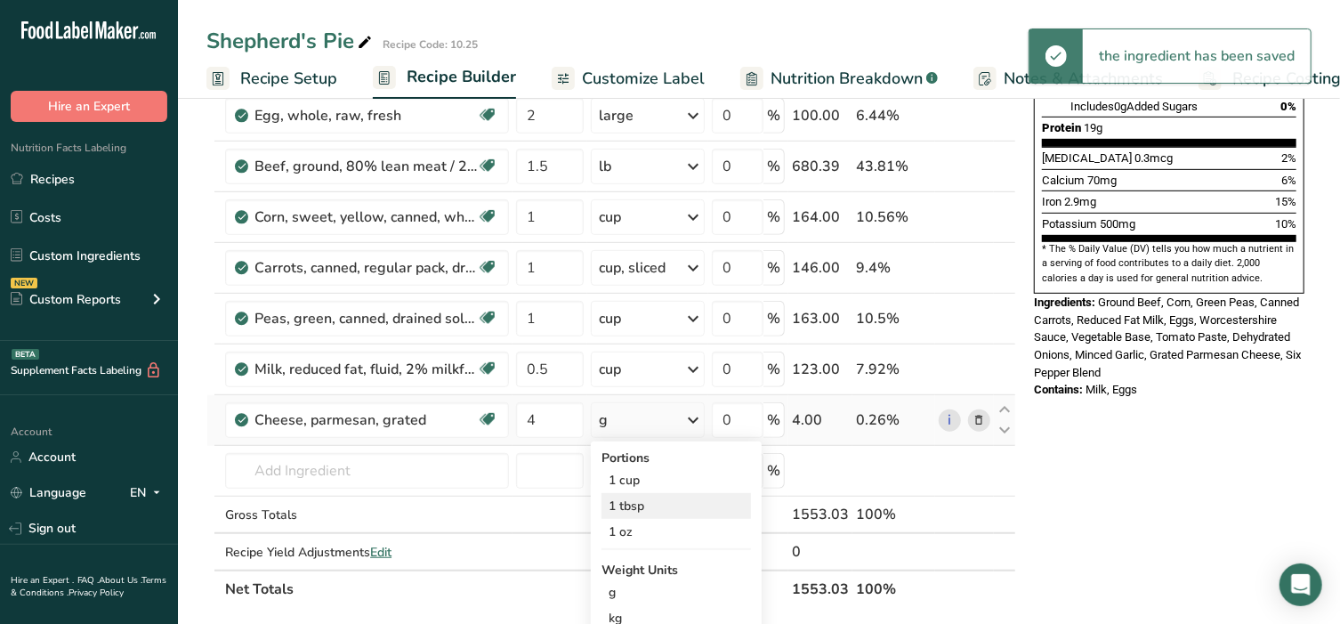
click at [644, 505] on div "1 tbsp" at bounding box center [676, 506] width 149 height 26
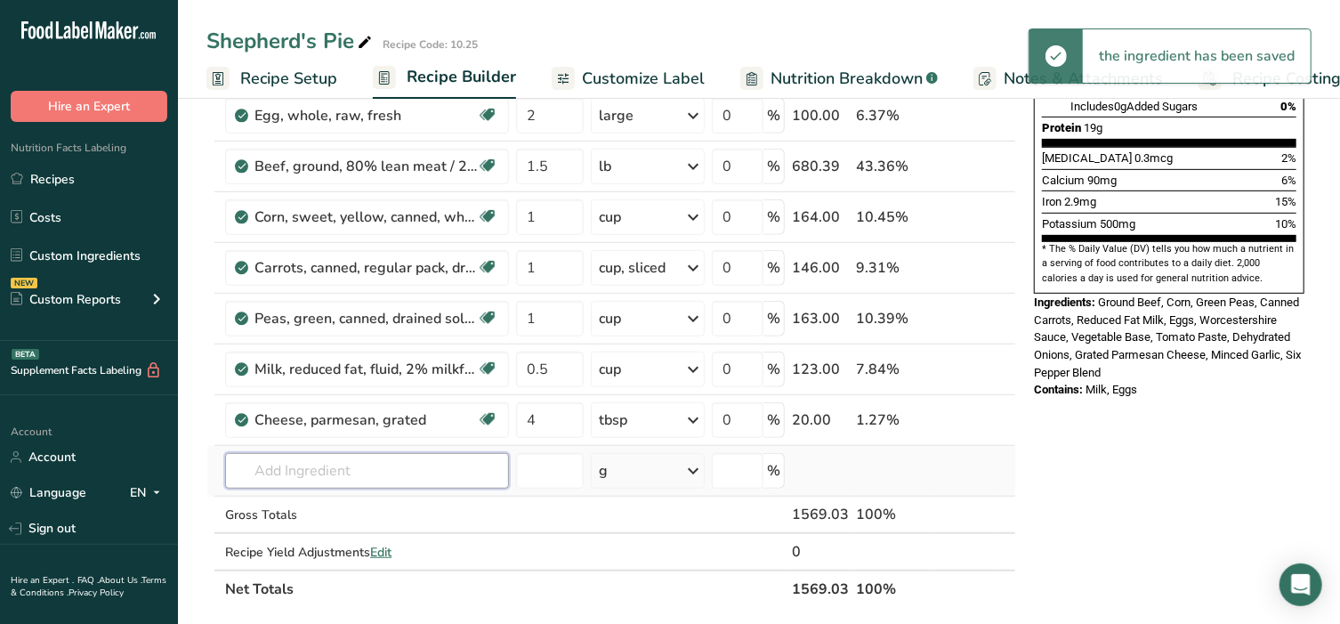
click at [301, 454] on input "text" at bounding box center [367, 471] width 284 height 36
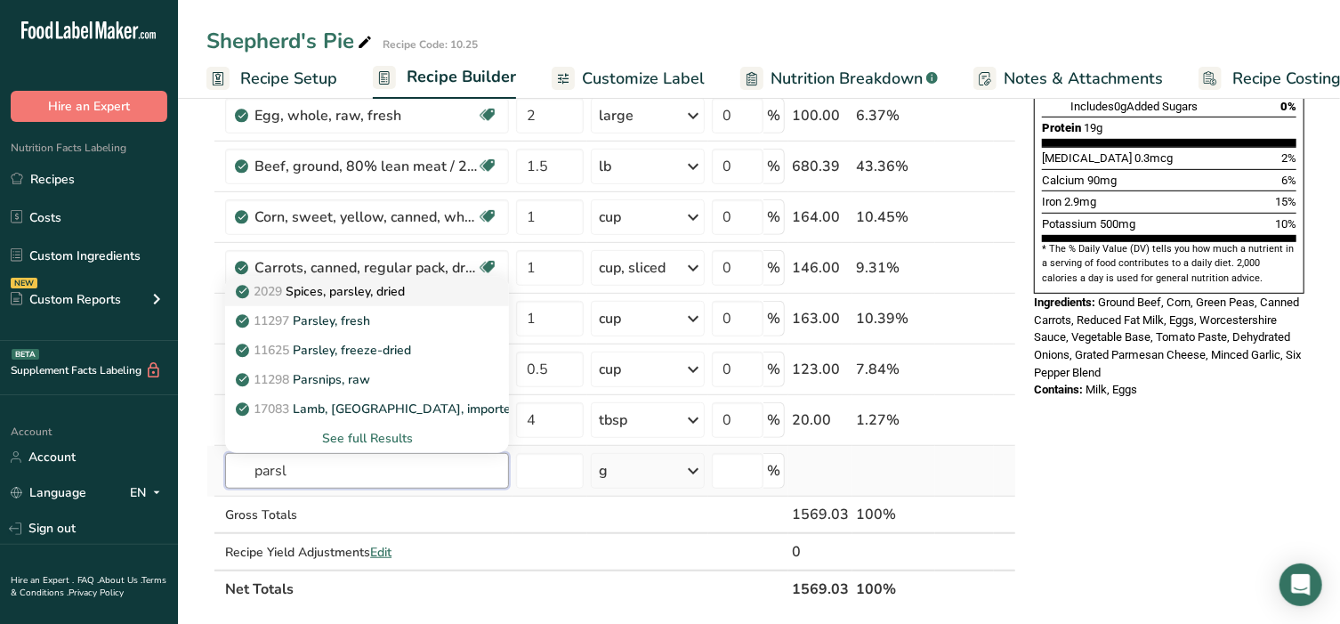
type input "parsl"
click at [375, 277] on link "2029 Spices, parsley, dried" at bounding box center [367, 291] width 284 height 29
type input "Spices, parsley, dried"
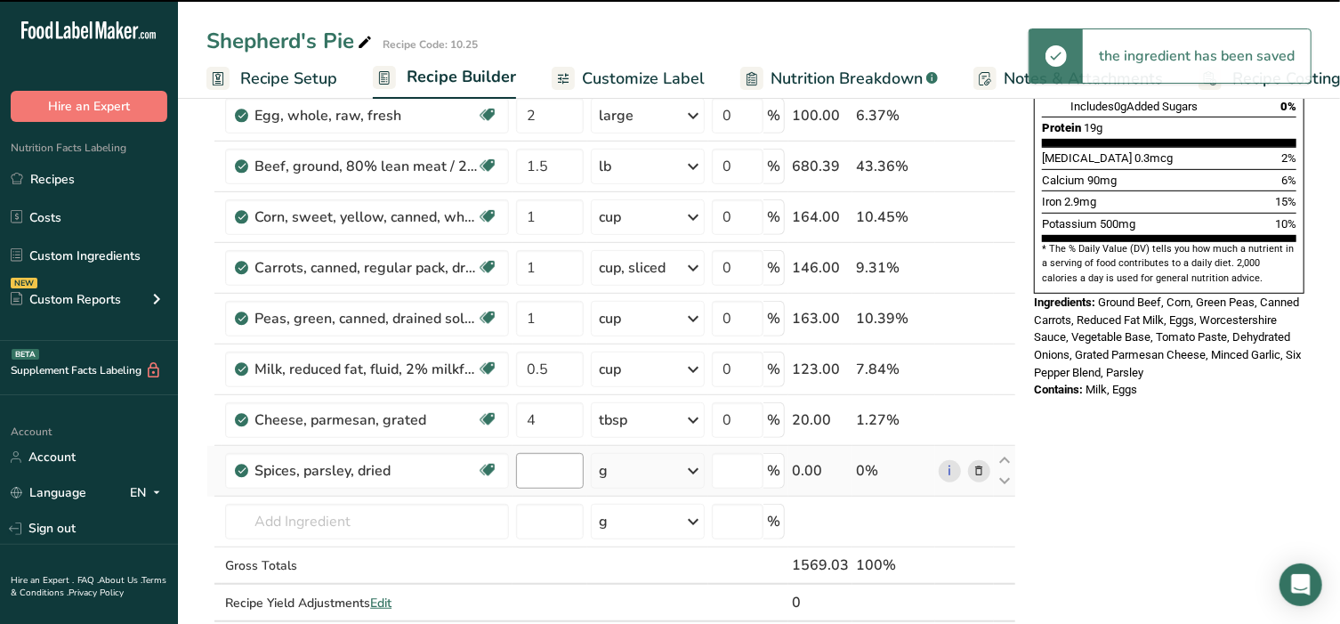
type input "0"
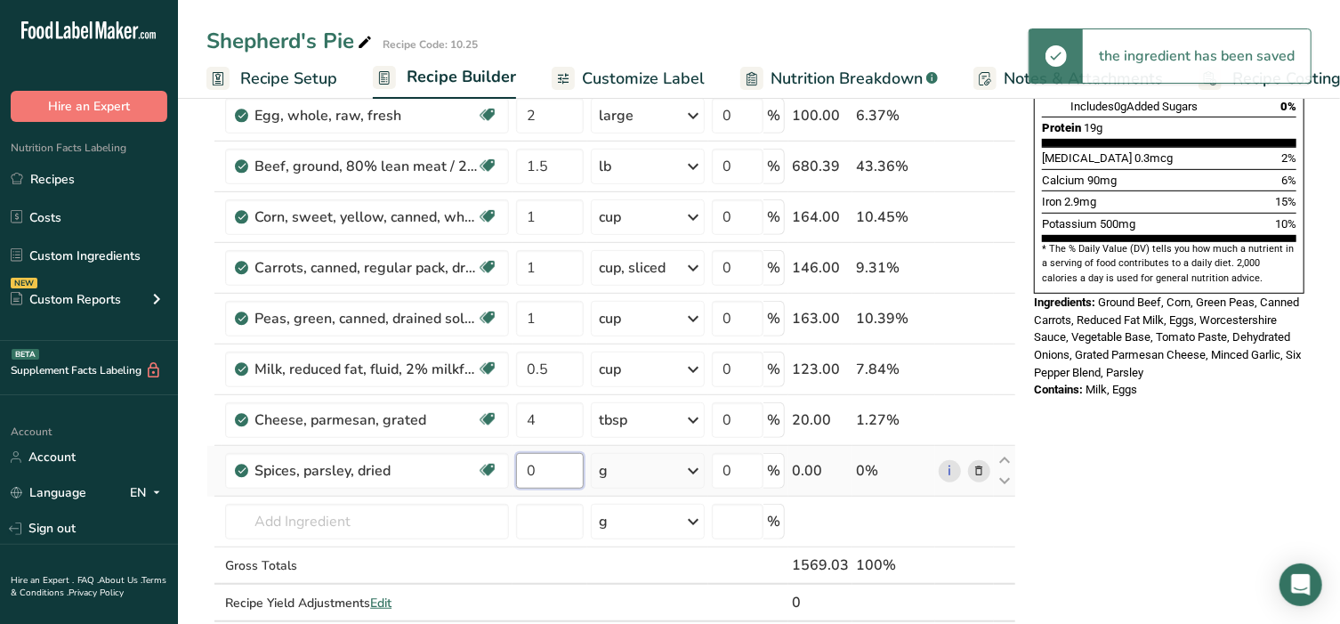
click at [541, 463] on input "0" at bounding box center [550, 471] width 68 height 36
type input "2"
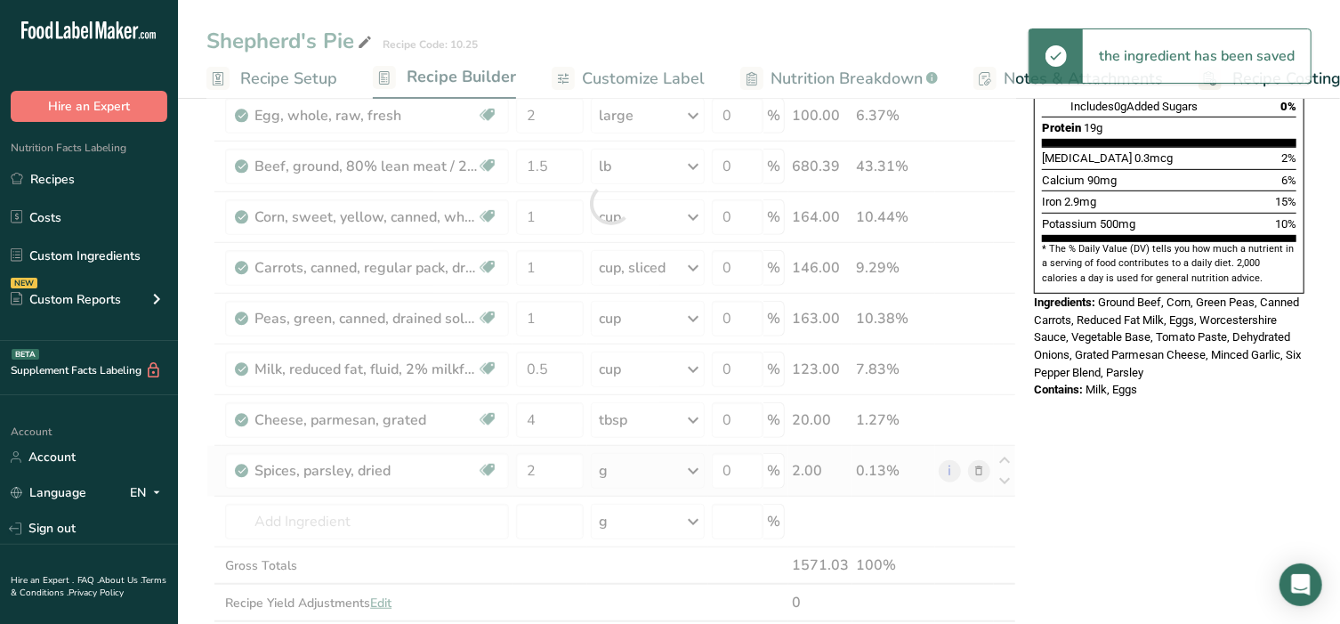
click at [629, 459] on div "Ingredient * Amount * Unit * Waste * .a-a{fill:#347362;}.b-a{fill:#fff;} Grams …" at bounding box center [611, 203] width 810 height 910
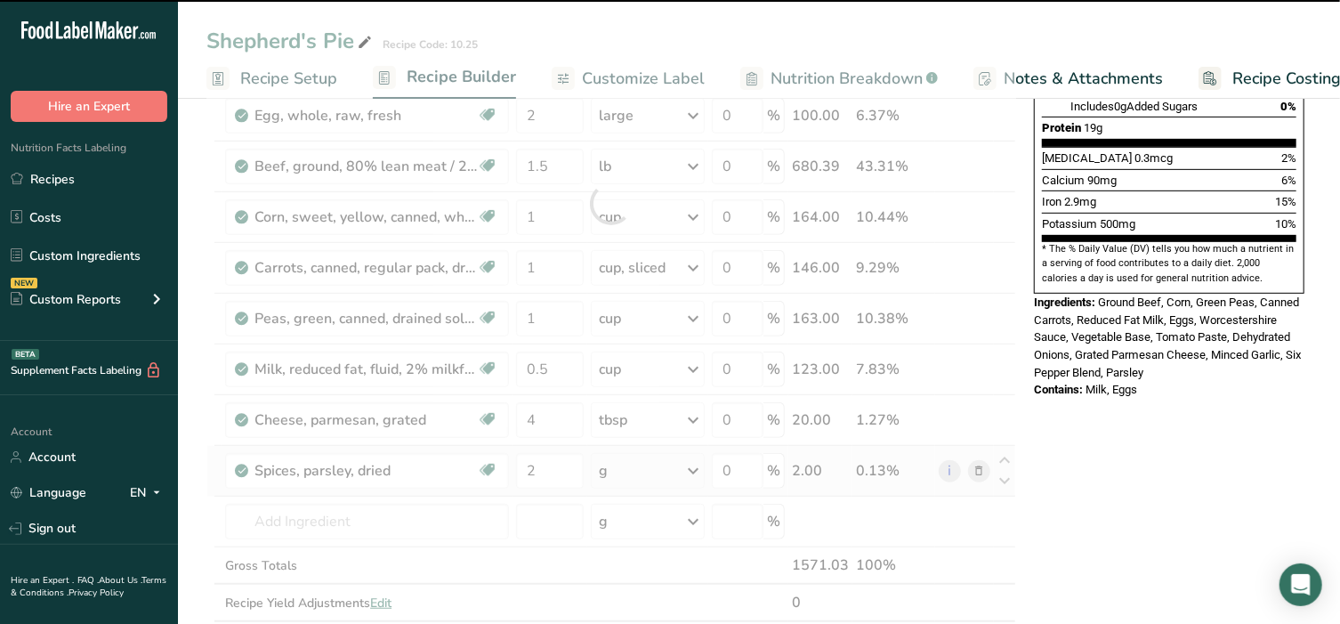
click at [634, 468] on div "g" at bounding box center [648, 471] width 114 height 36
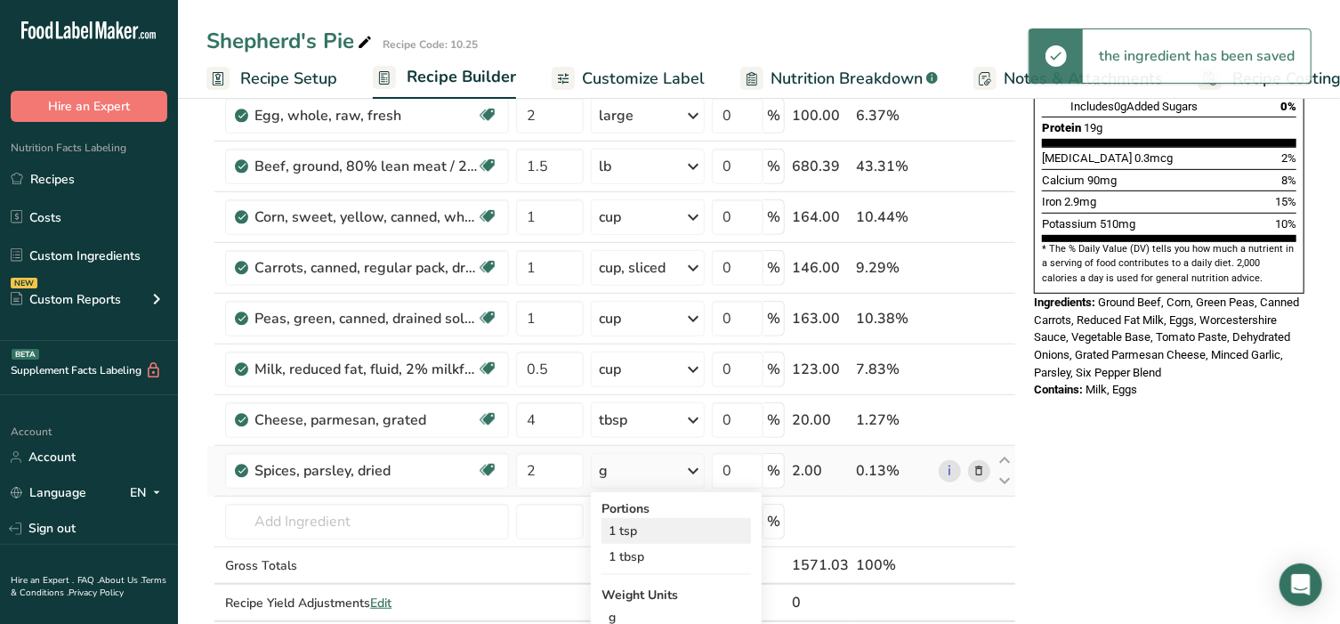
click at [628, 527] on div "1 tsp" at bounding box center [676, 531] width 149 height 26
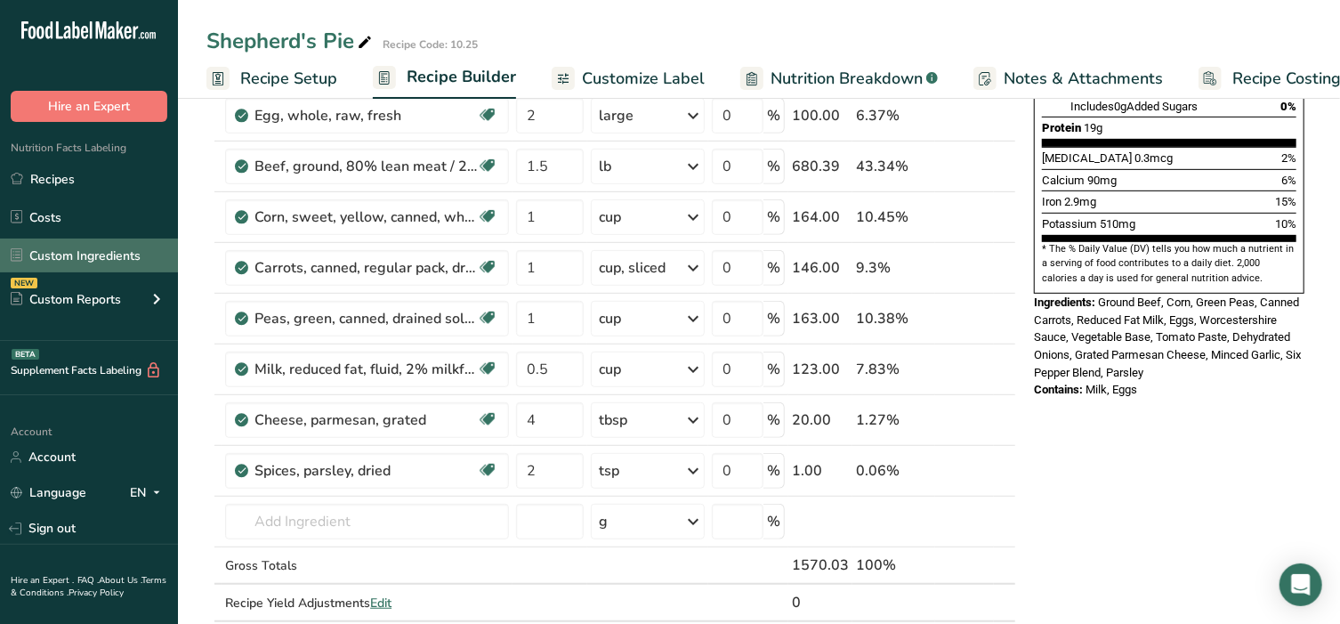
click at [77, 263] on link "Custom Ingredients" at bounding box center [89, 255] width 178 height 34
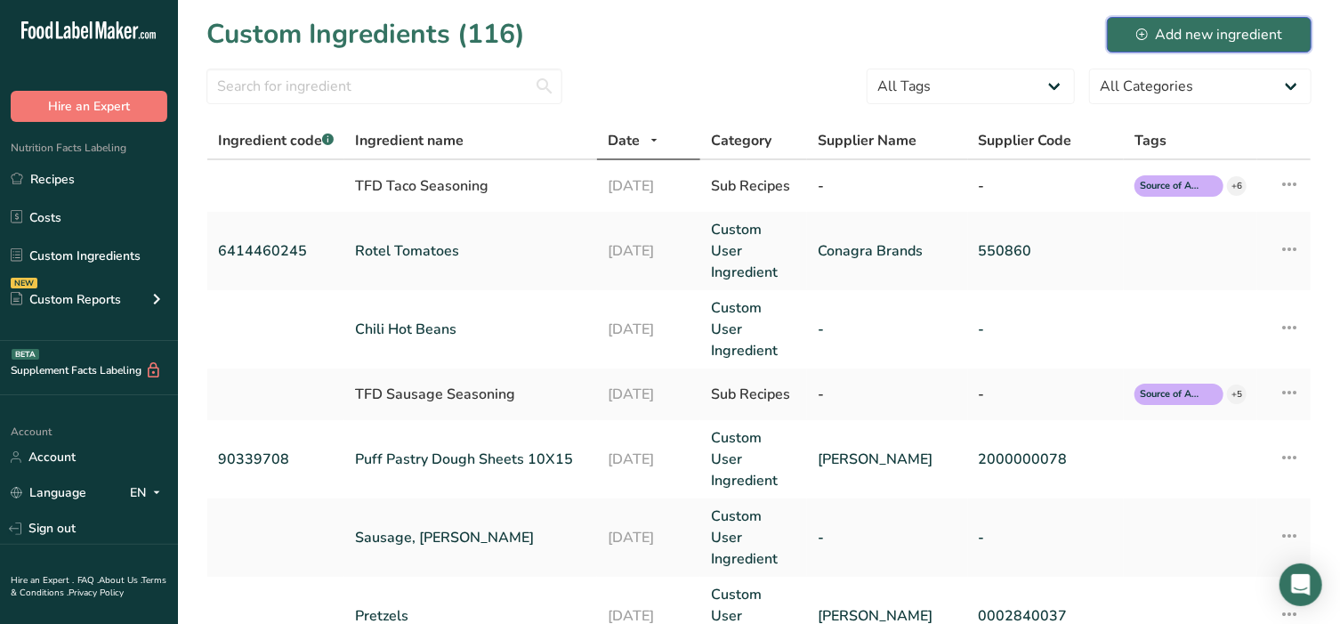
click at [1167, 26] on div "Add new ingredient" at bounding box center [1209, 34] width 146 height 21
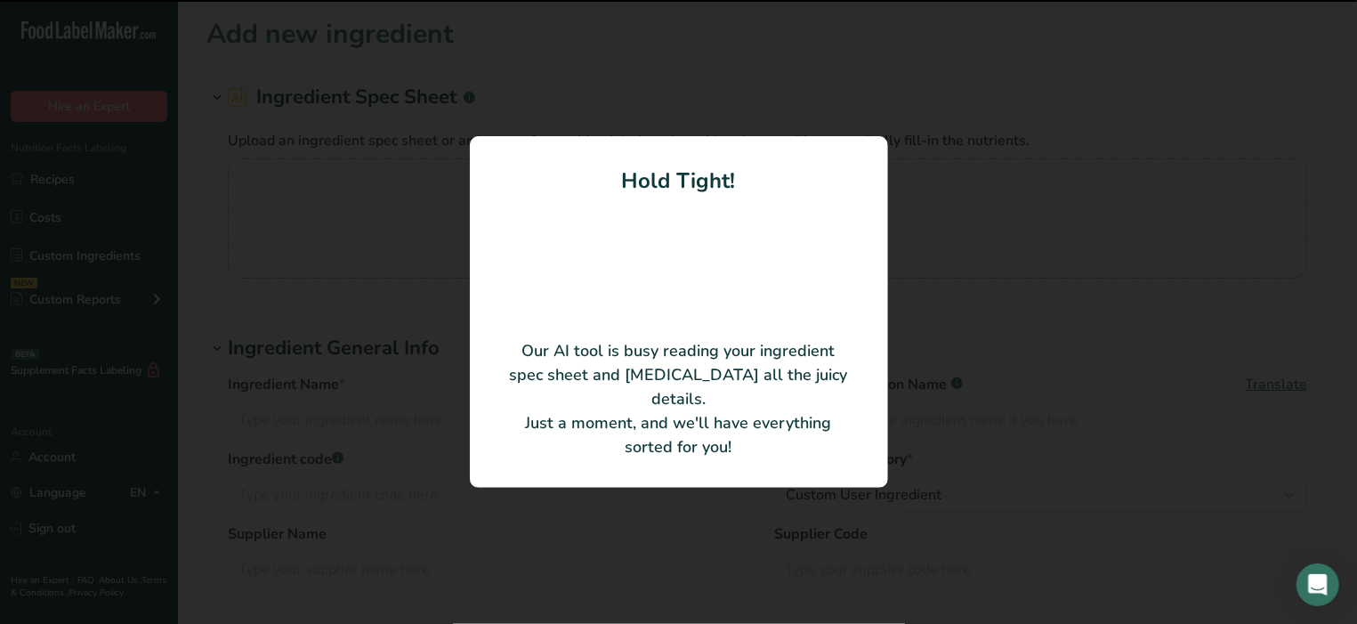
type input "Potato Mashed Premium"
type input "361570"
type input "Mrs. Gerry's"
type input "01005"
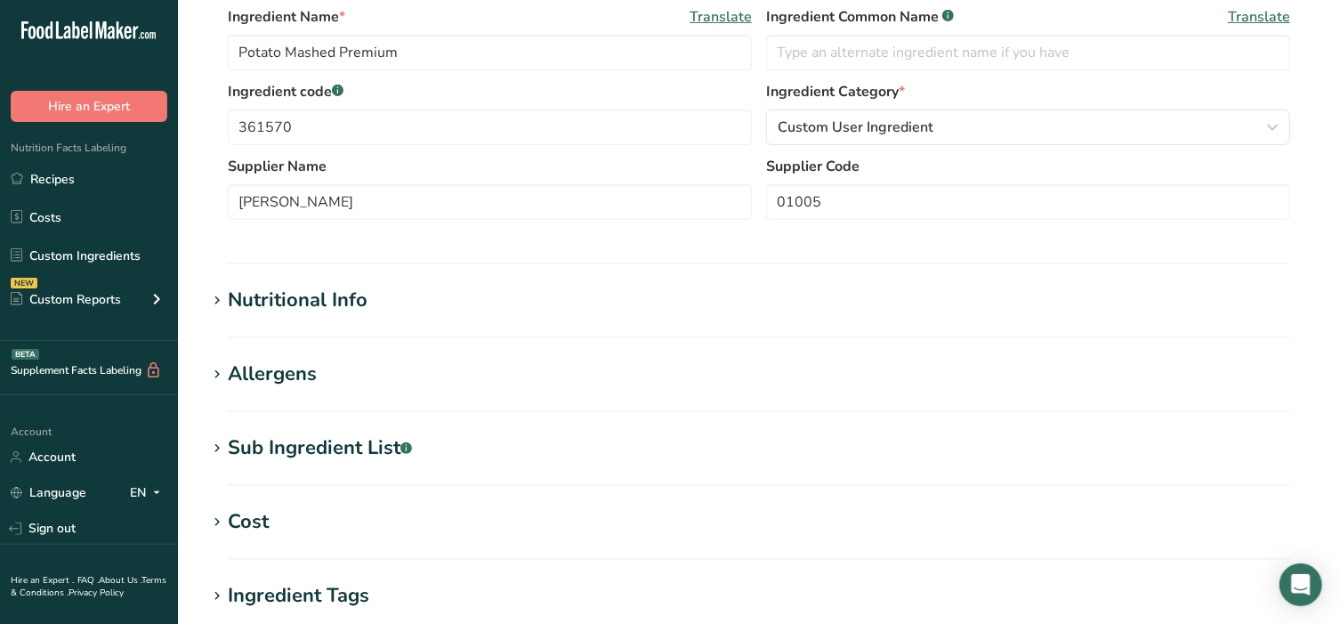
scroll to position [296, 0]
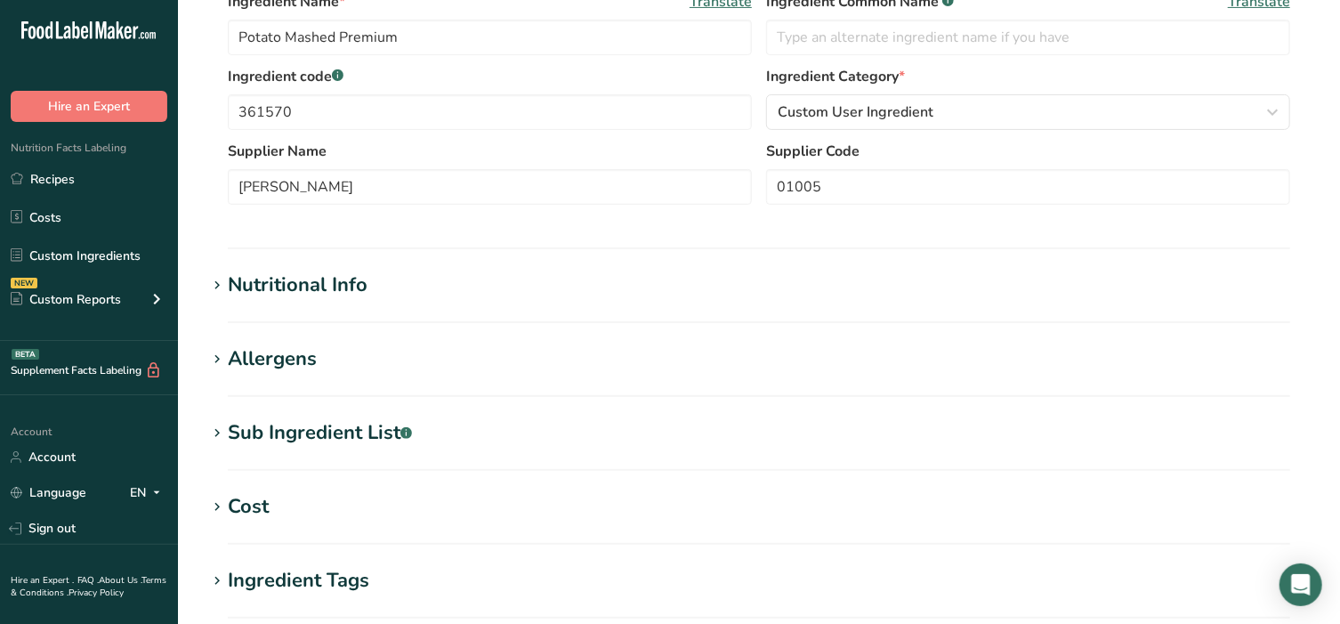
click at [222, 365] on icon at bounding box center [217, 359] width 16 height 25
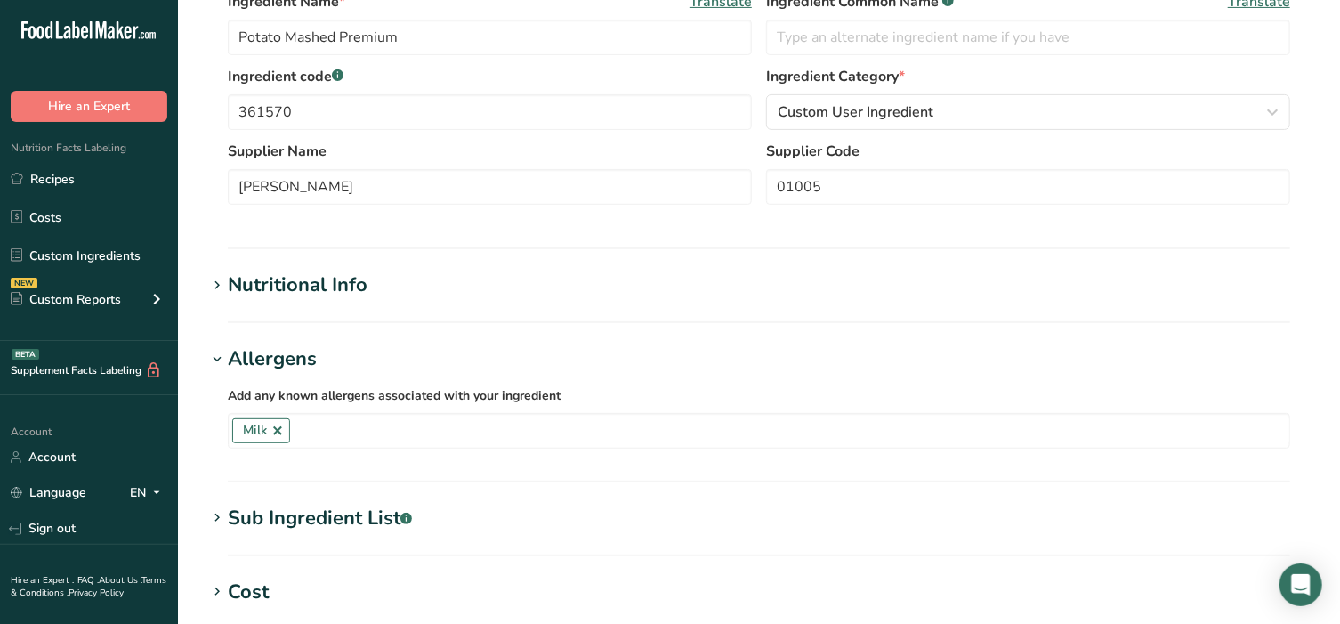
click at [222, 287] on icon at bounding box center [217, 285] width 16 height 25
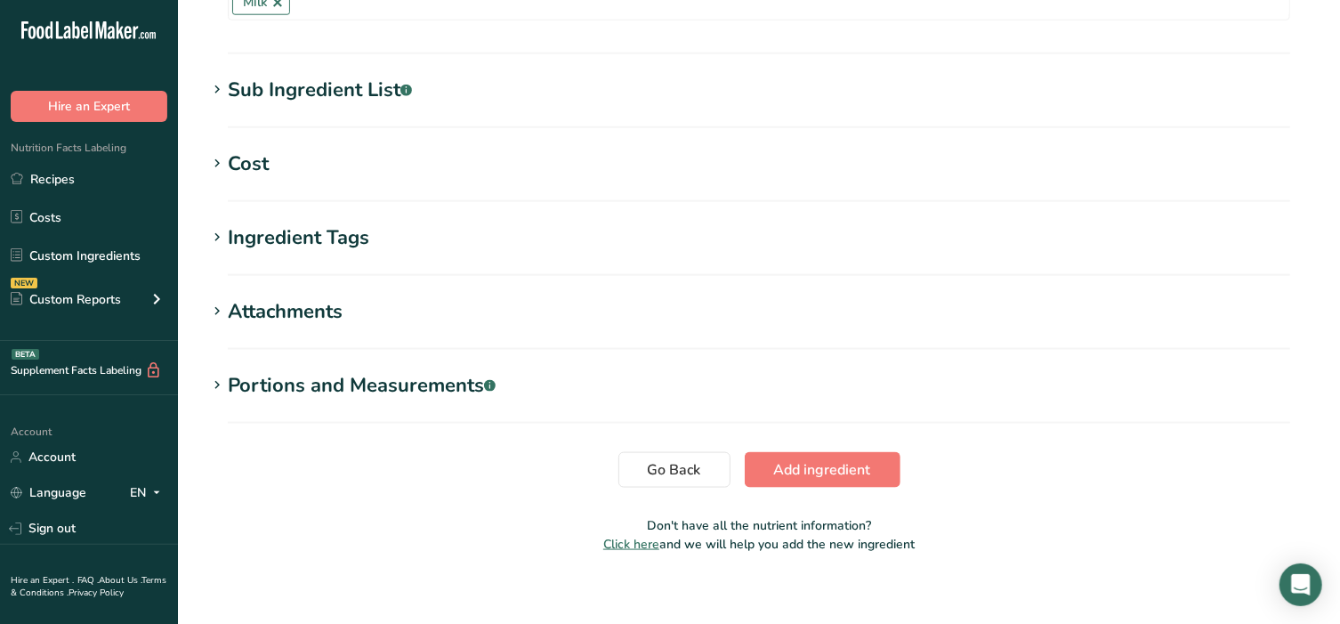
scroll to position [1150, 0]
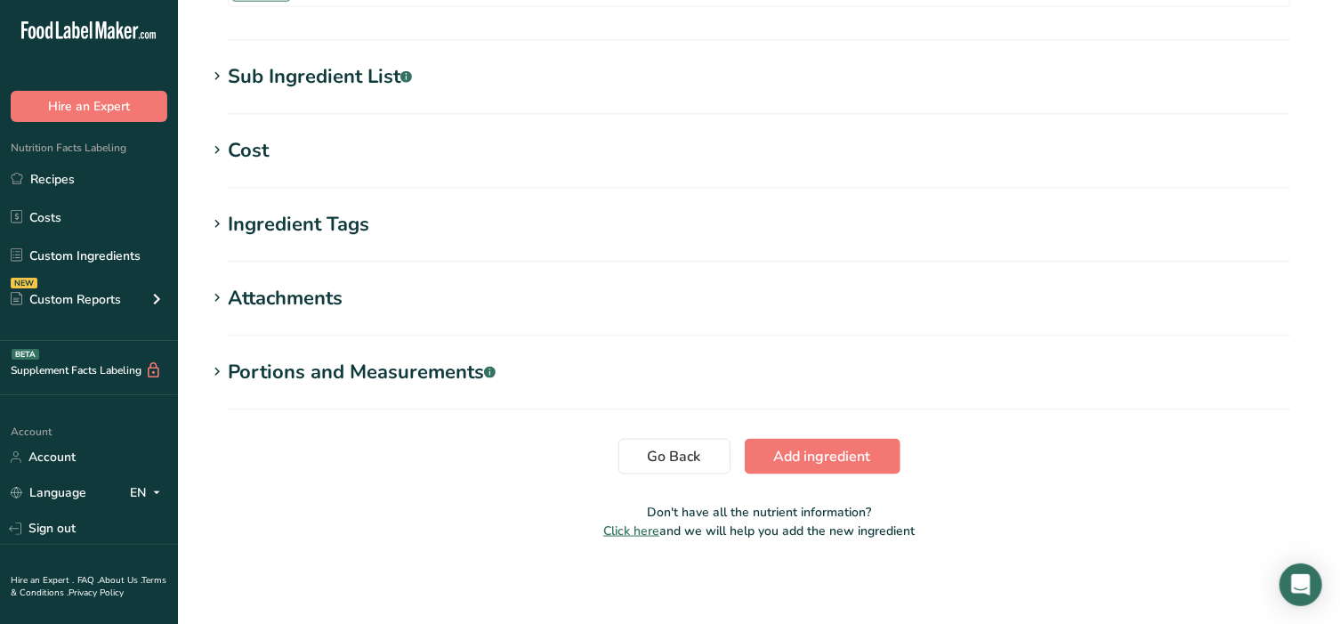
click at [234, 370] on div "Portions and Measurements .a-a{fill:#347362;}.b-a{fill:#fff;}" at bounding box center [362, 372] width 268 height 29
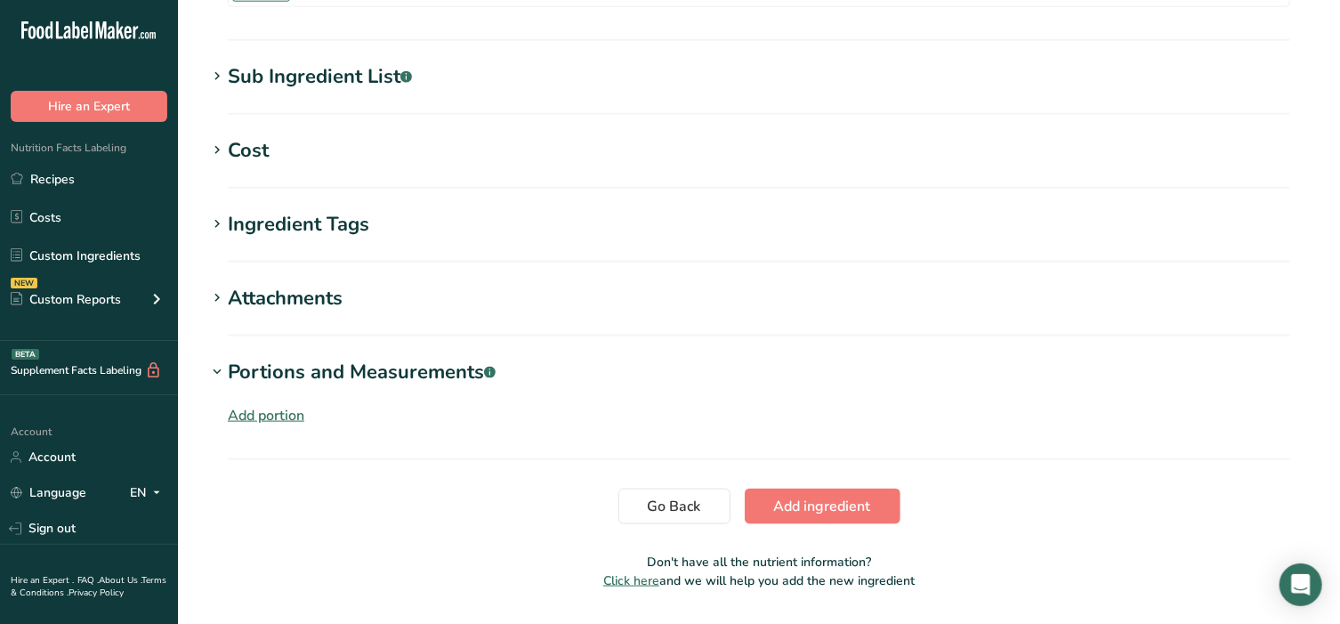
click at [255, 411] on div "Add portion" at bounding box center [266, 415] width 77 height 21
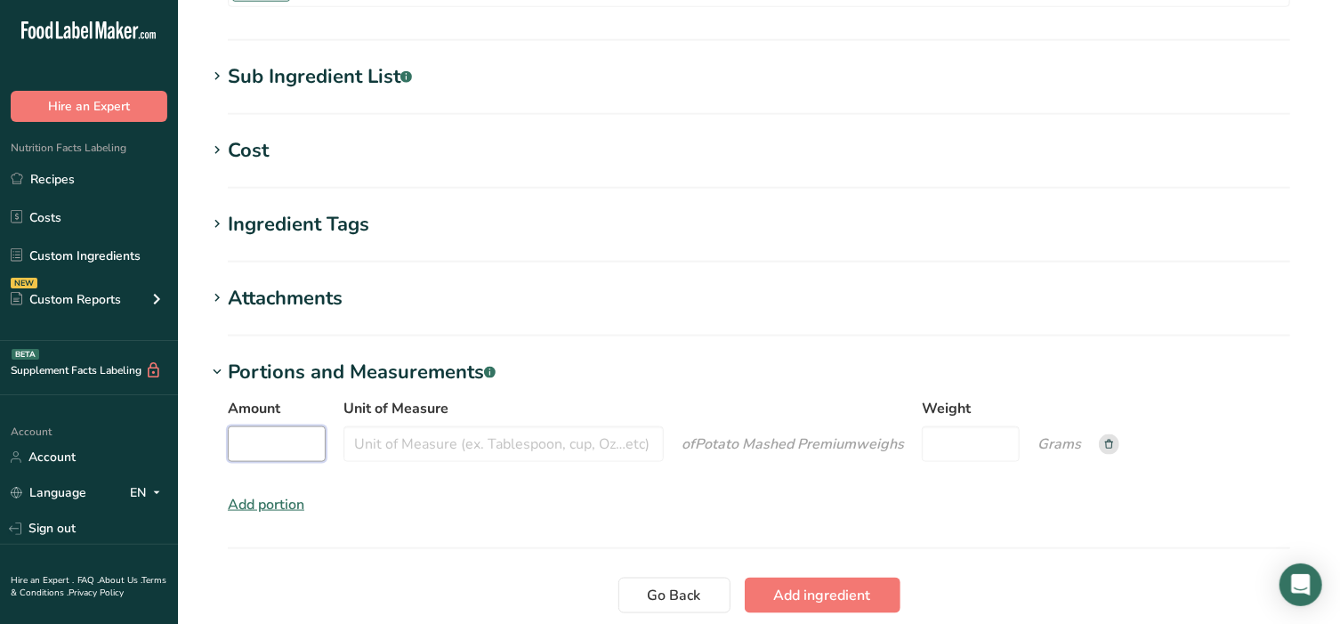
click at [287, 450] on input "Amount" at bounding box center [277, 444] width 98 height 36
type input "1"
click at [473, 436] on input "Unit of Measure" at bounding box center [503, 444] width 320 height 36
type input "cup"
click at [986, 433] on input "Weight" at bounding box center [971, 444] width 98 height 36
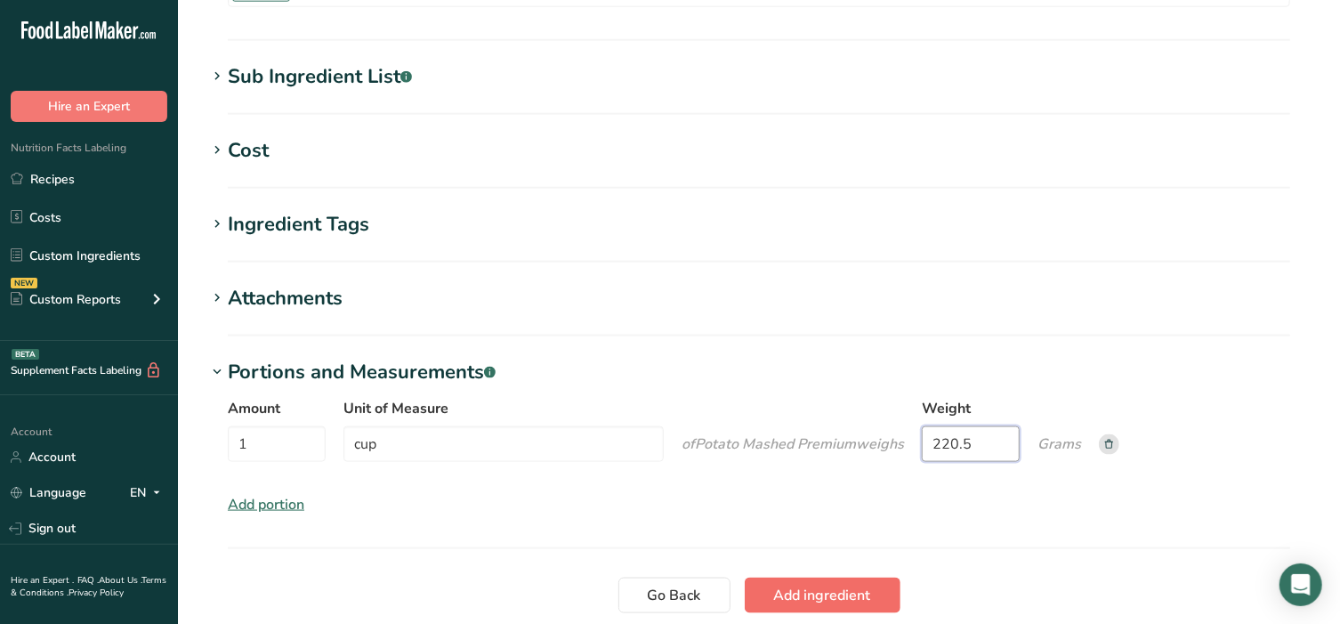
type input "220.5"
click at [843, 593] on span "Add ingredient" at bounding box center [822, 595] width 97 height 21
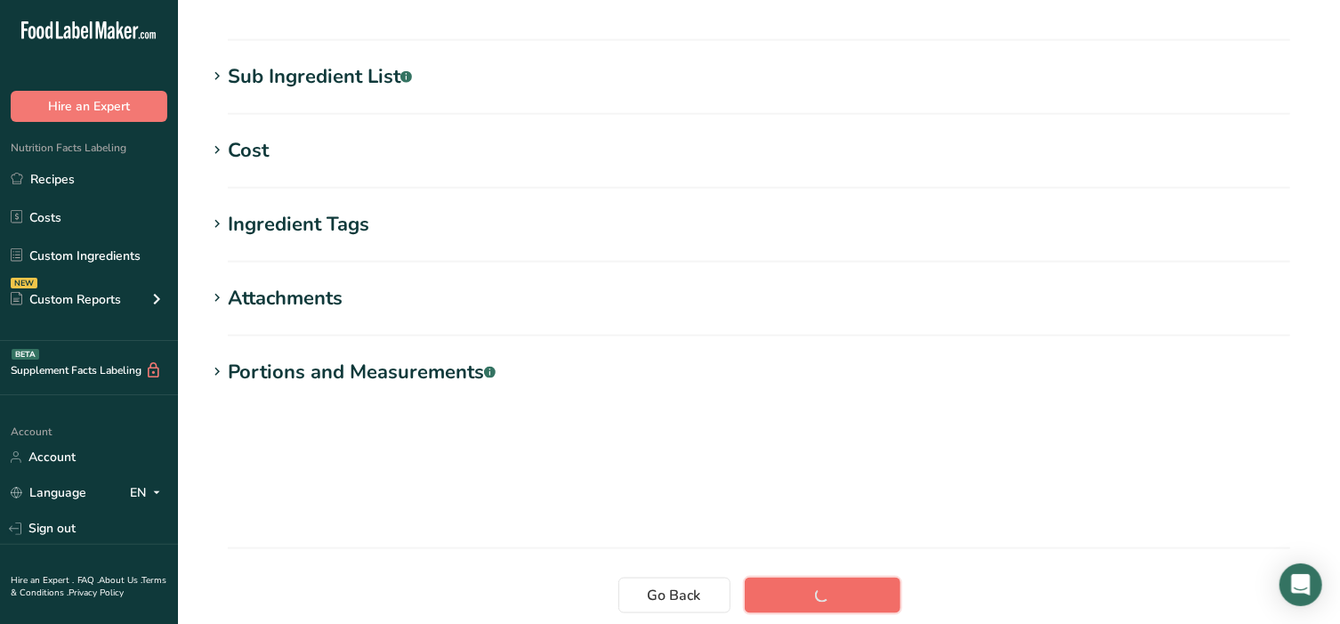
scroll to position [317, 0]
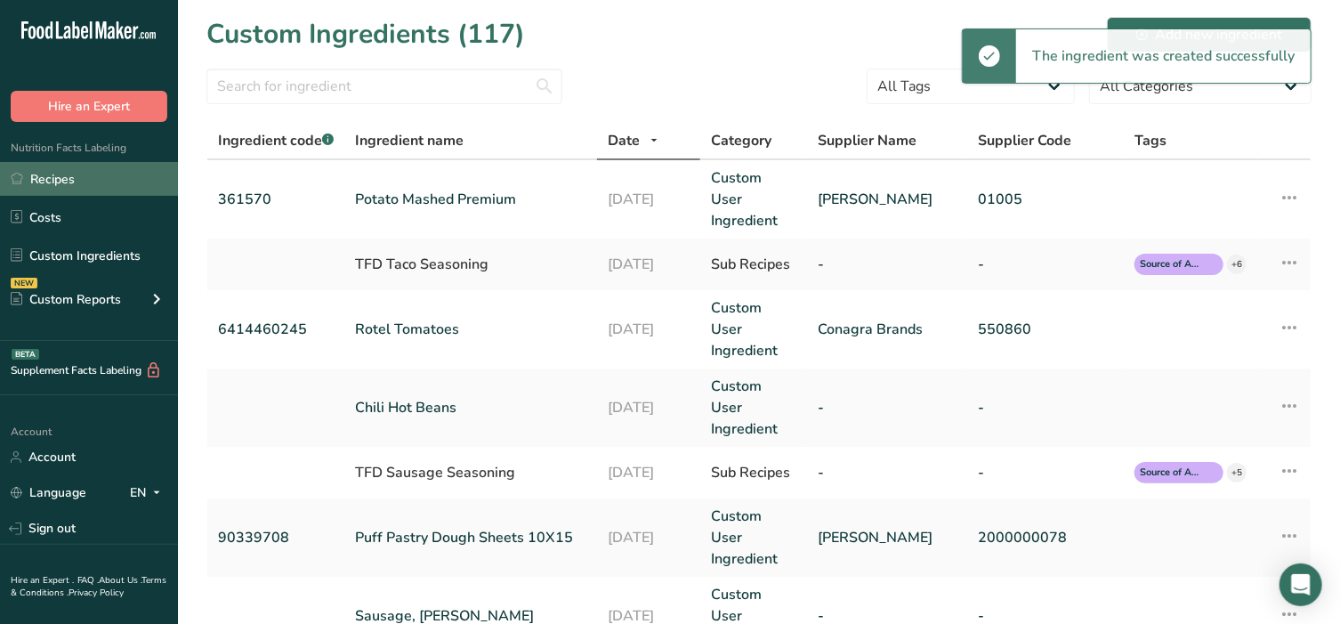
click at [65, 178] on link "Recipes" at bounding box center [89, 179] width 178 height 34
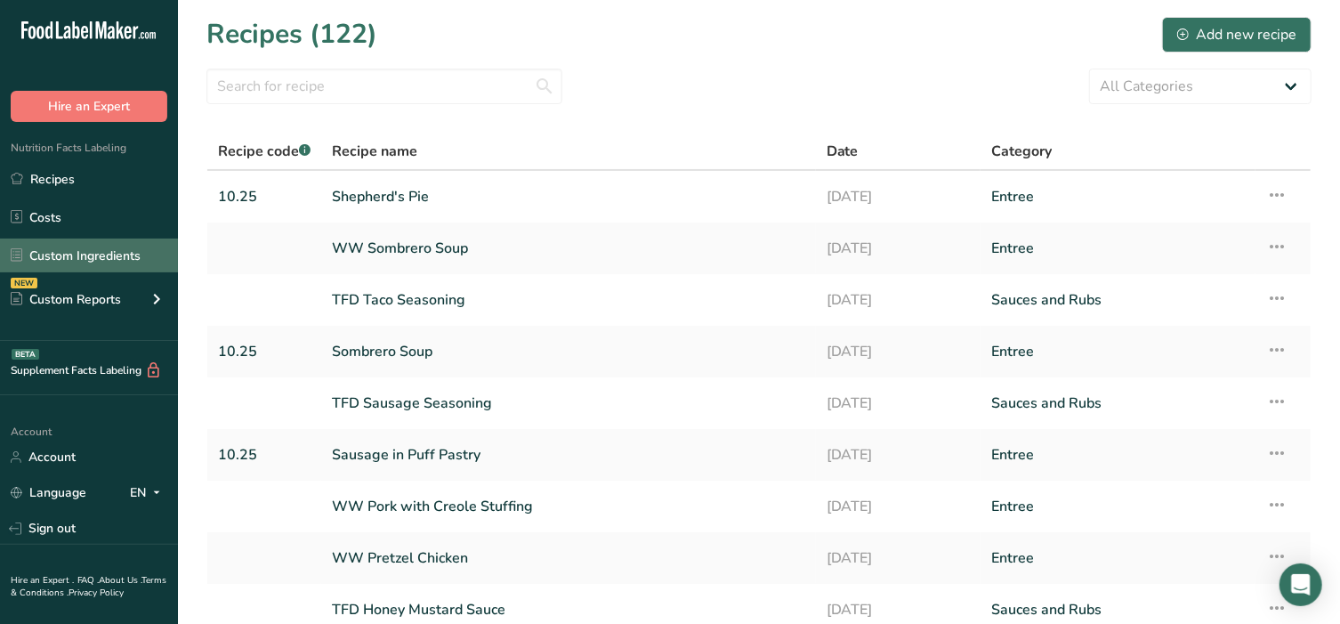
click at [73, 254] on link "Custom Ingredients" at bounding box center [89, 255] width 178 height 34
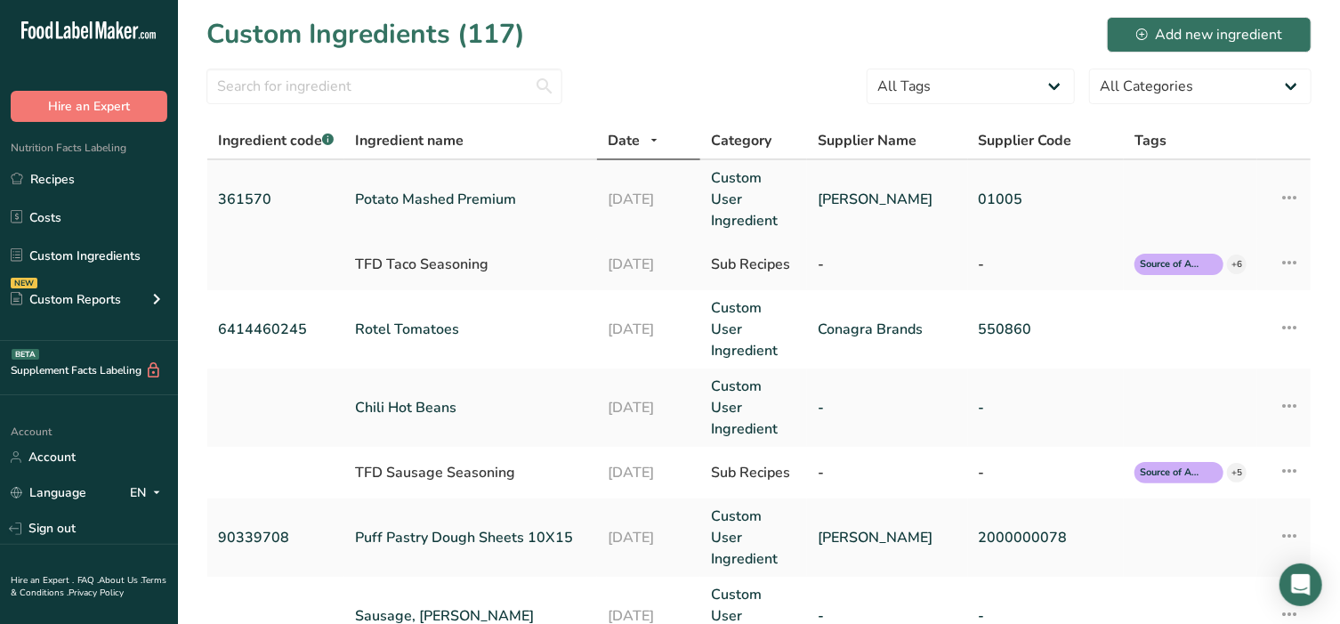
click at [420, 190] on link "Potato Mashed Premium" at bounding box center [470, 199] width 231 height 21
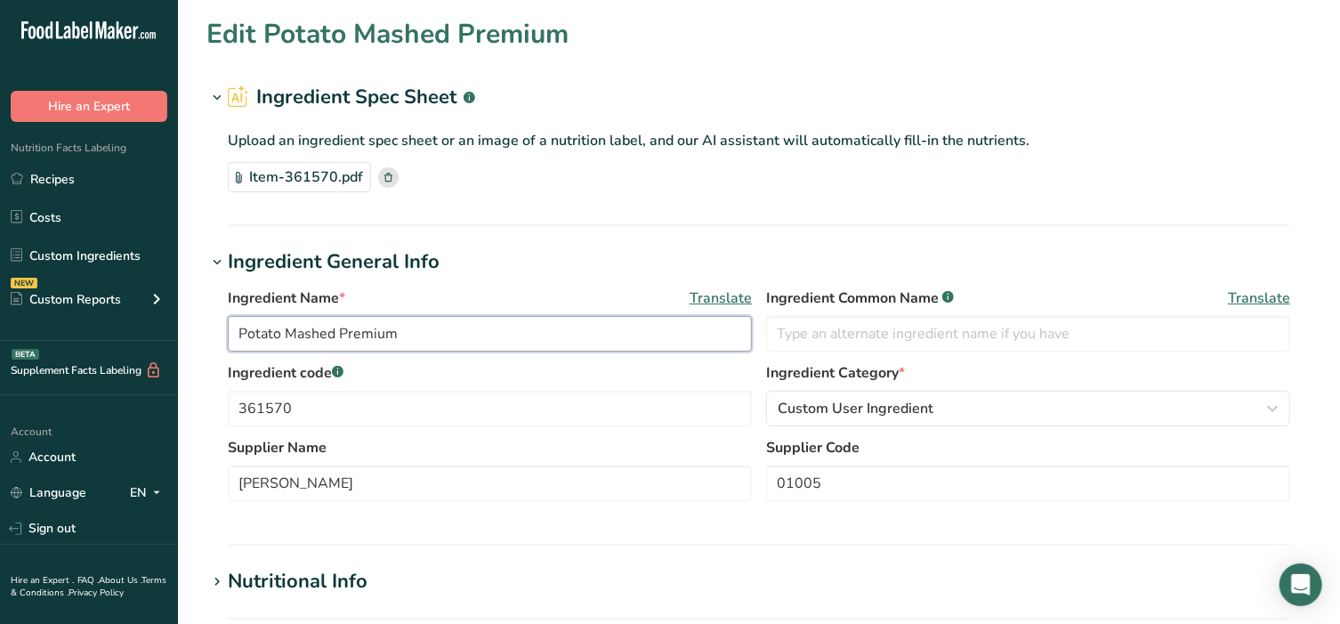
drag, startPoint x: 423, startPoint y: 331, endPoint x: 107, endPoint y: 333, distance: 315.9
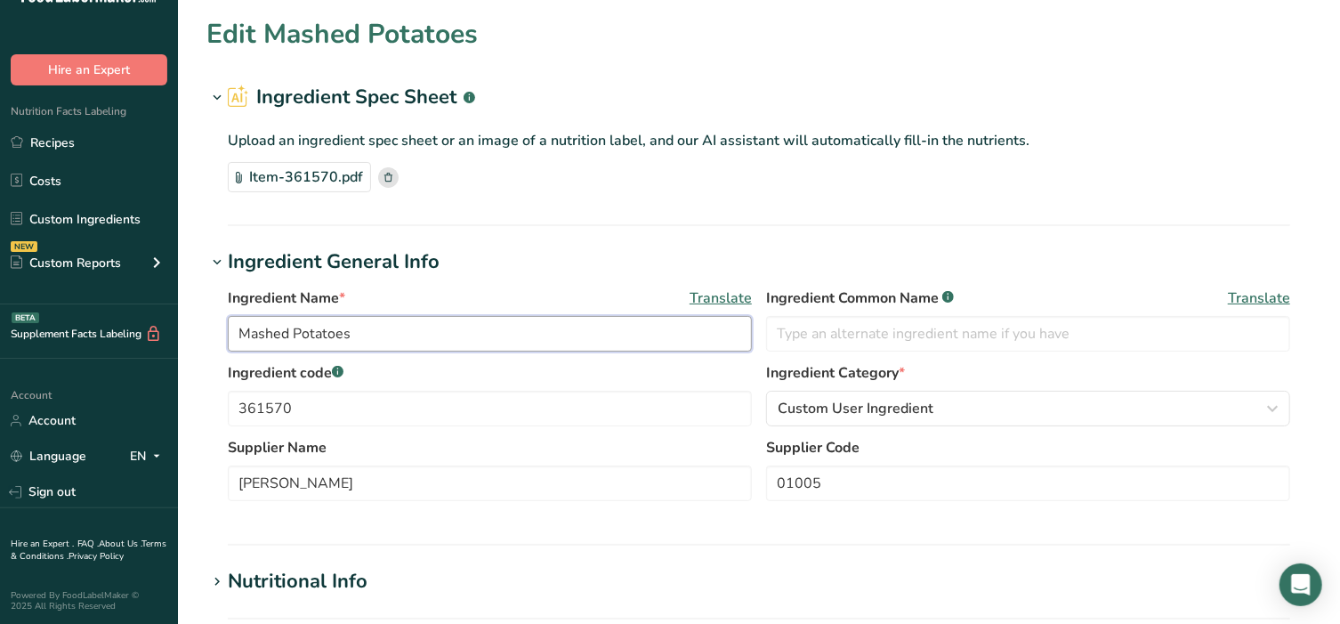
scroll to position [74, 0]
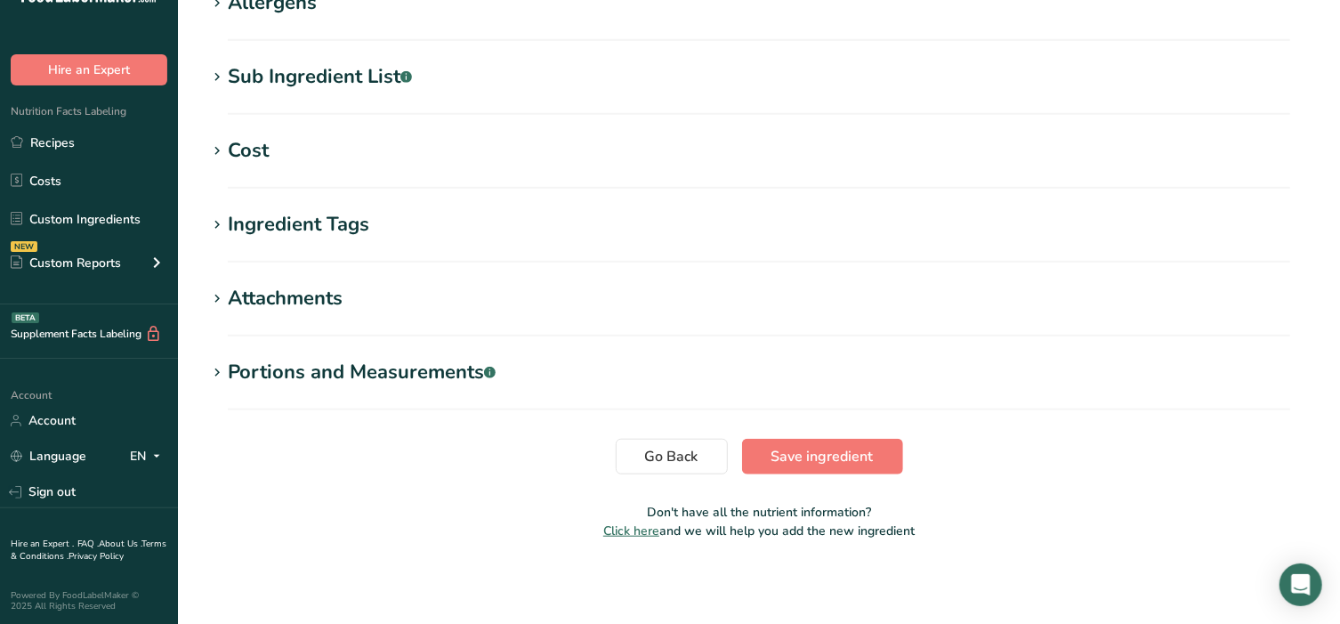
type input "Mashed Potatoes"
click at [828, 462] on span "Save ingredient" at bounding box center [822, 456] width 102 height 21
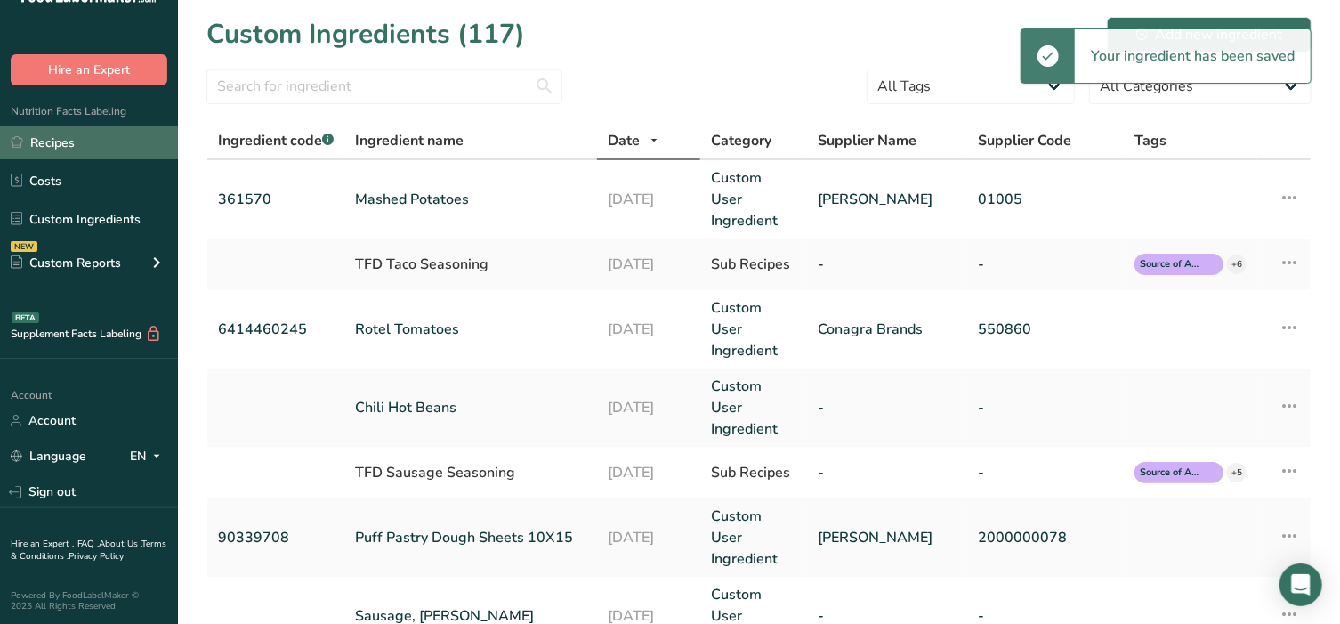
click at [79, 136] on link "Recipes" at bounding box center [89, 142] width 178 height 34
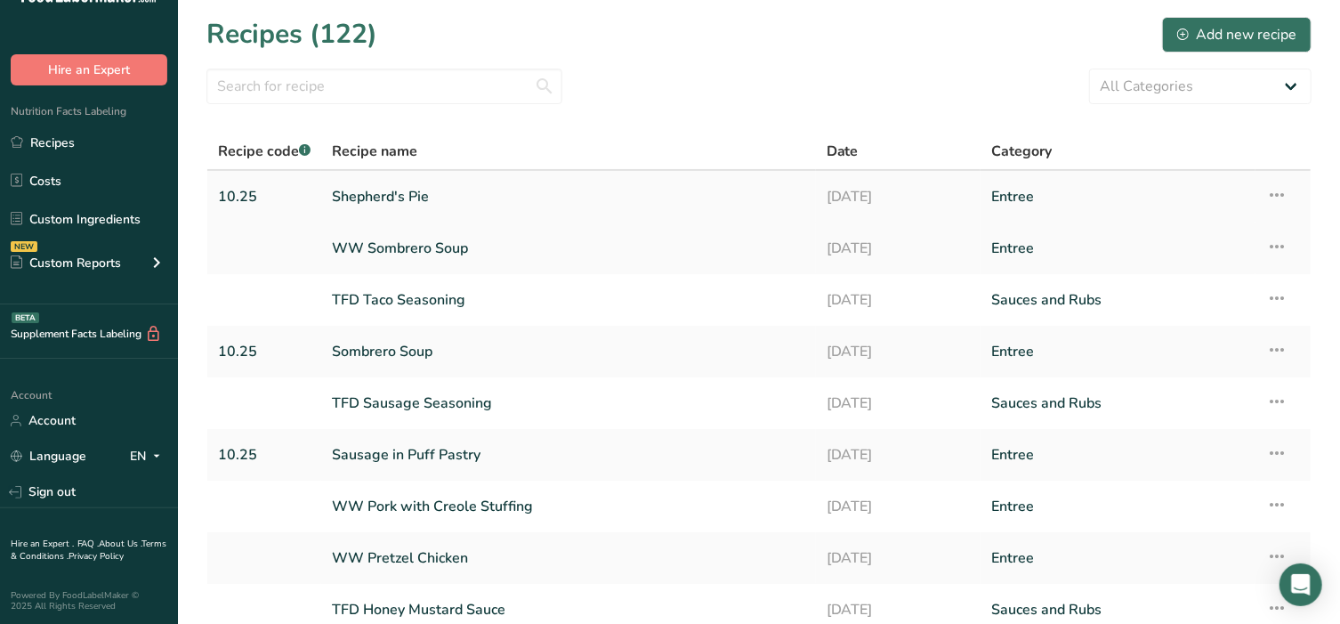
click at [414, 202] on link "Shepherd's Pie" at bounding box center [568, 196] width 473 height 37
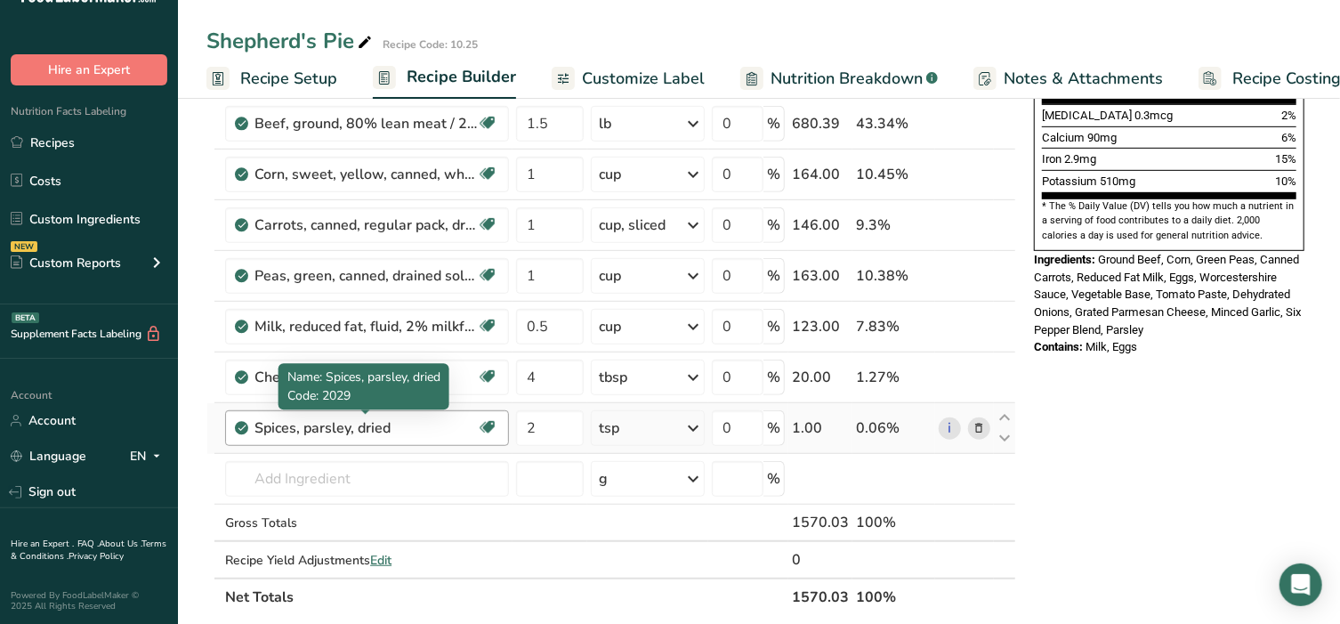
scroll to position [519, 0]
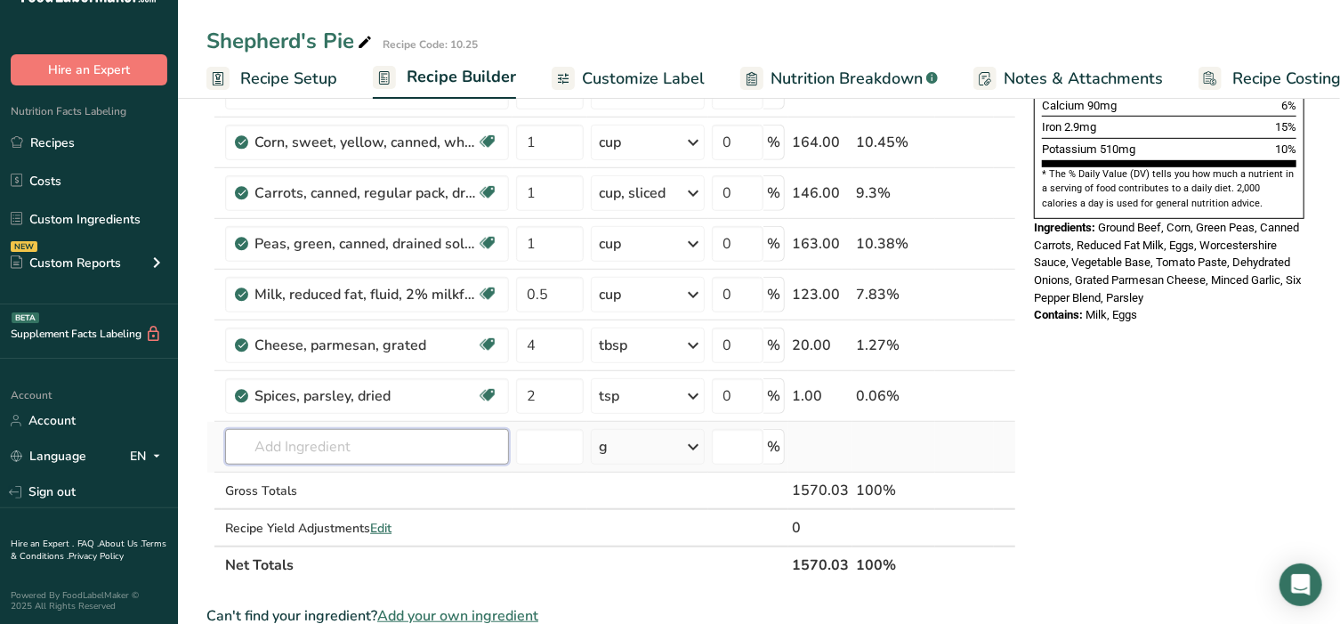
click at [367, 451] on input "text" at bounding box center [367, 447] width 284 height 36
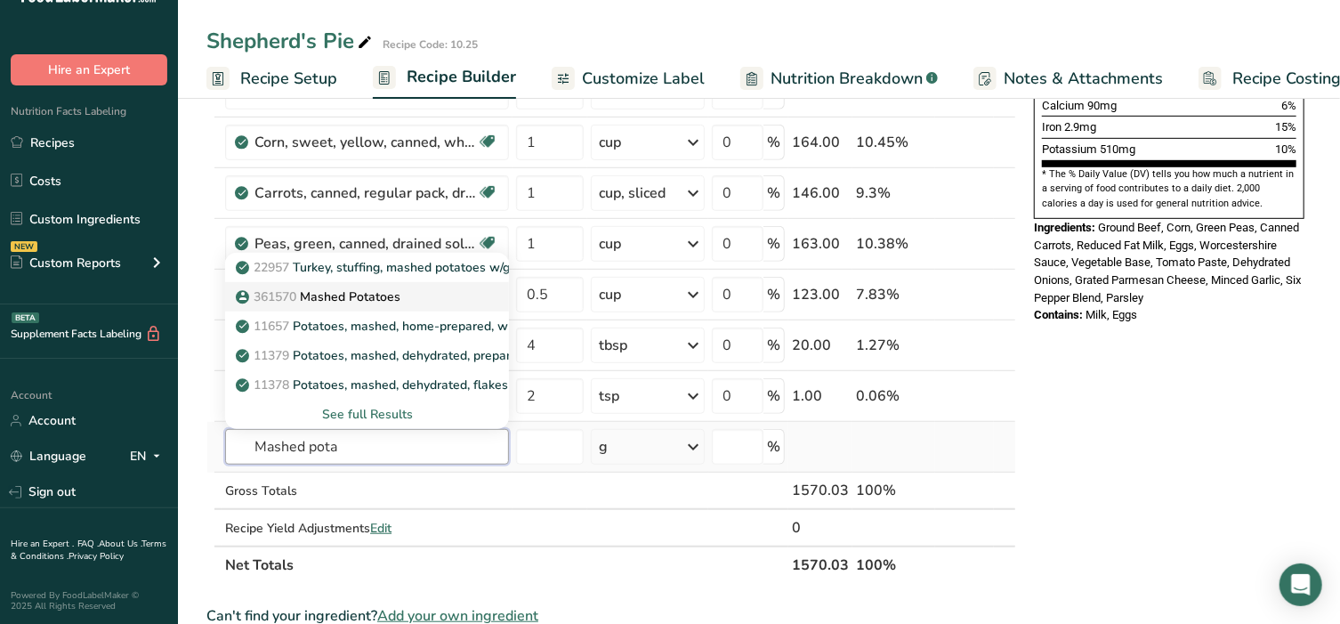
type input "Mashed pota"
click at [340, 282] on link "361570 Mashed Potatoes" at bounding box center [367, 296] width 284 height 29
type input "Mashed Potatoes"
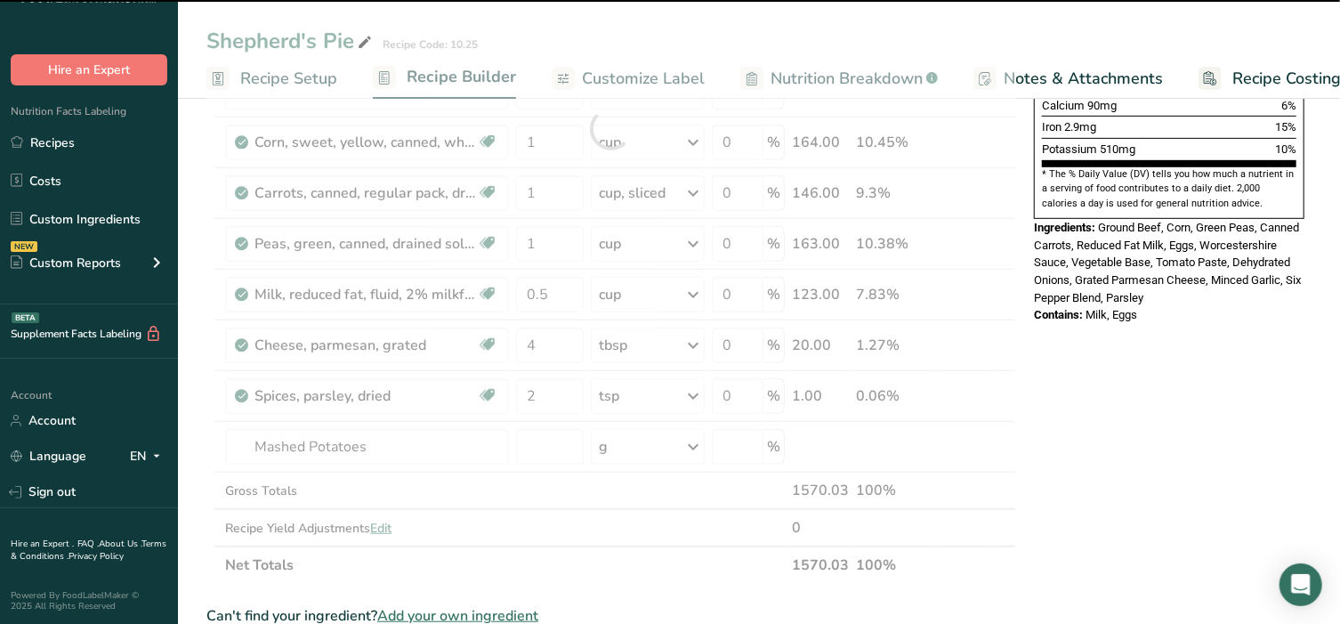
type input "0"
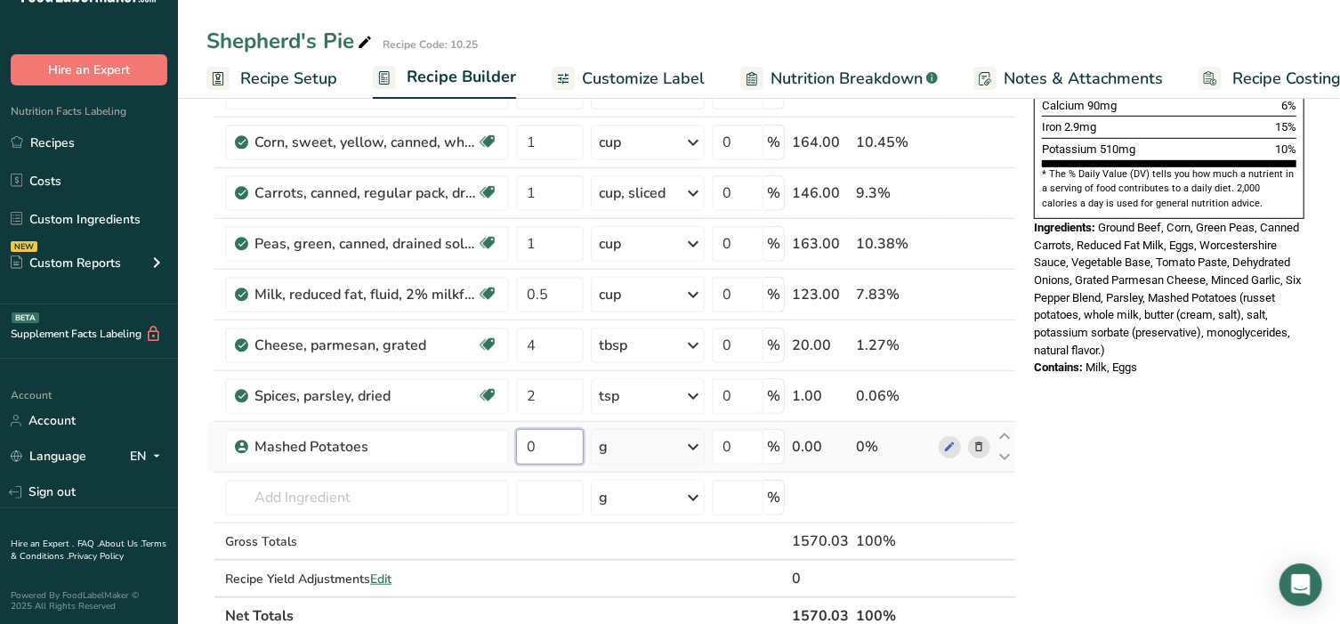
click at [542, 435] on input "0" at bounding box center [550, 447] width 68 height 36
type input "3"
click at [633, 448] on div "Ingredient * Amount * Unit * Waste * .a-a{fill:#347362;}.b-a{fill:#fff;} Grams …" at bounding box center [611, 153] width 810 height 961
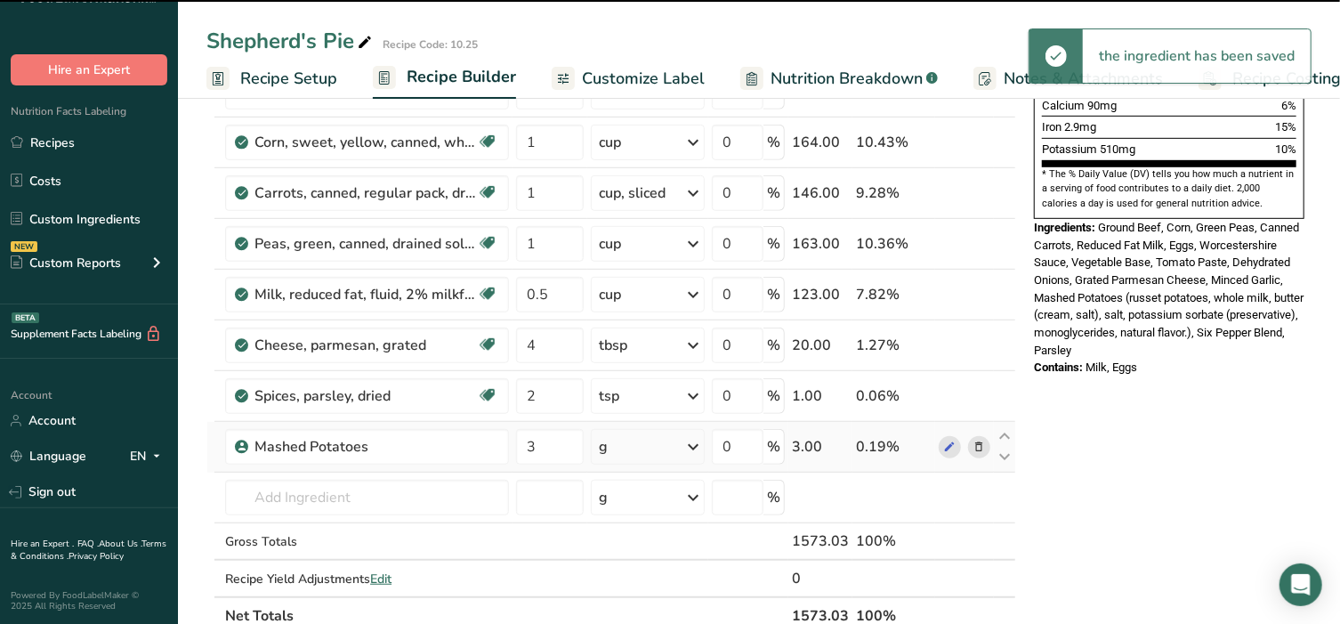
click at [633, 448] on div "g" at bounding box center [648, 447] width 114 height 36
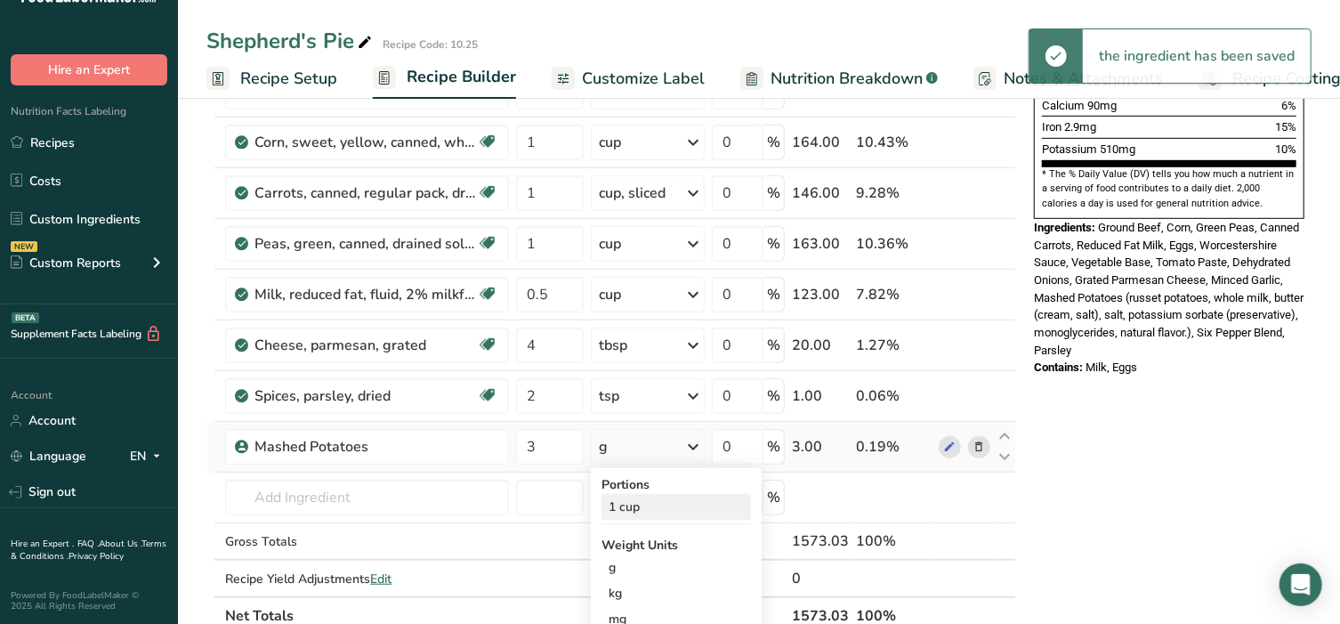
click at [637, 502] on div "1 cup" at bounding box center [676, 507] width 149 height 26
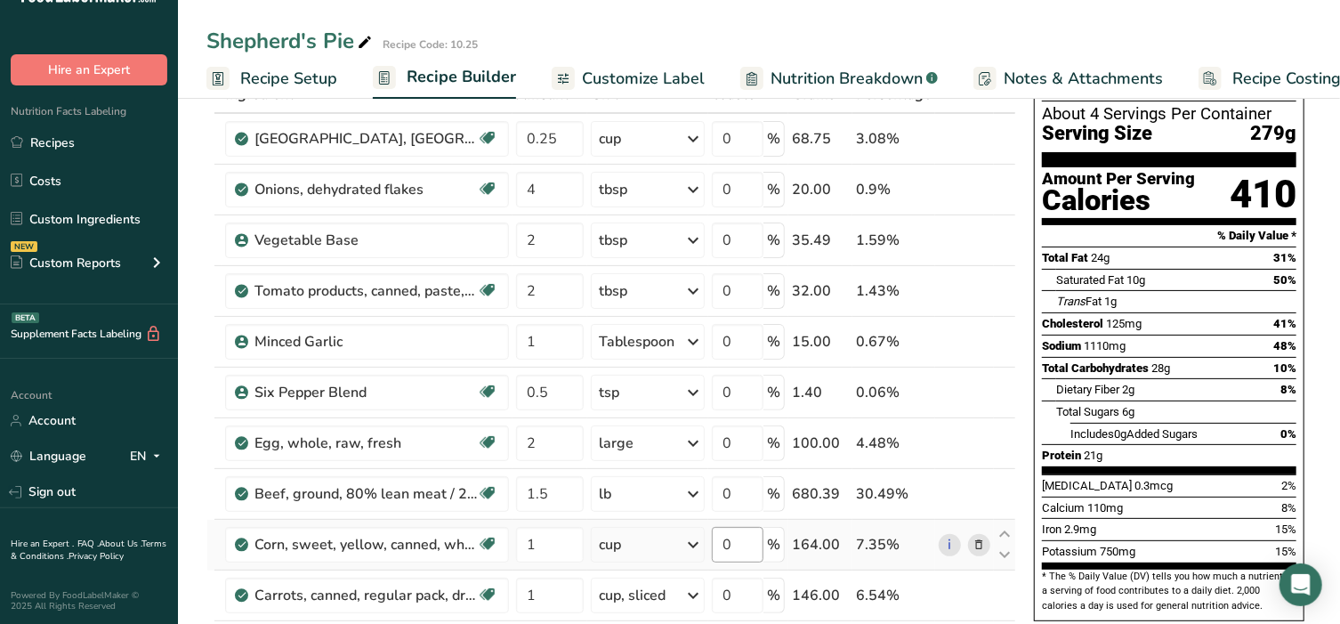
scroll to position [0, 0]
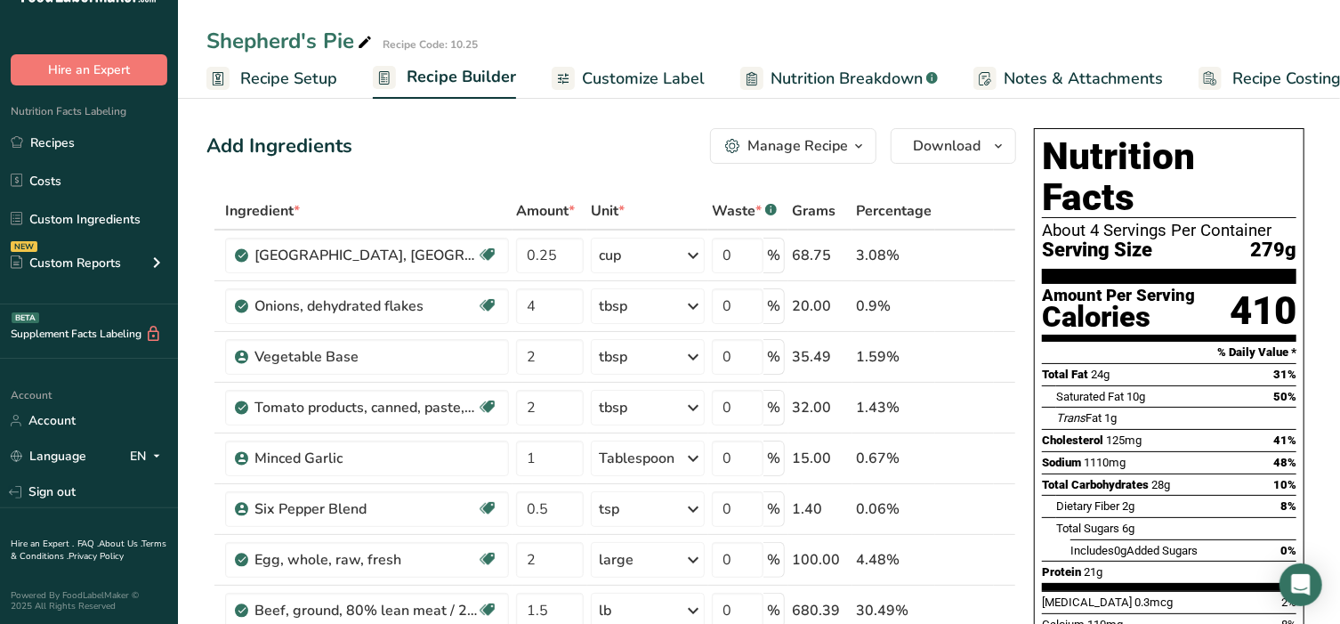
click at [767, 146] on div "Manage Recipe" at bounding box center [797, 145] width 101 height 21
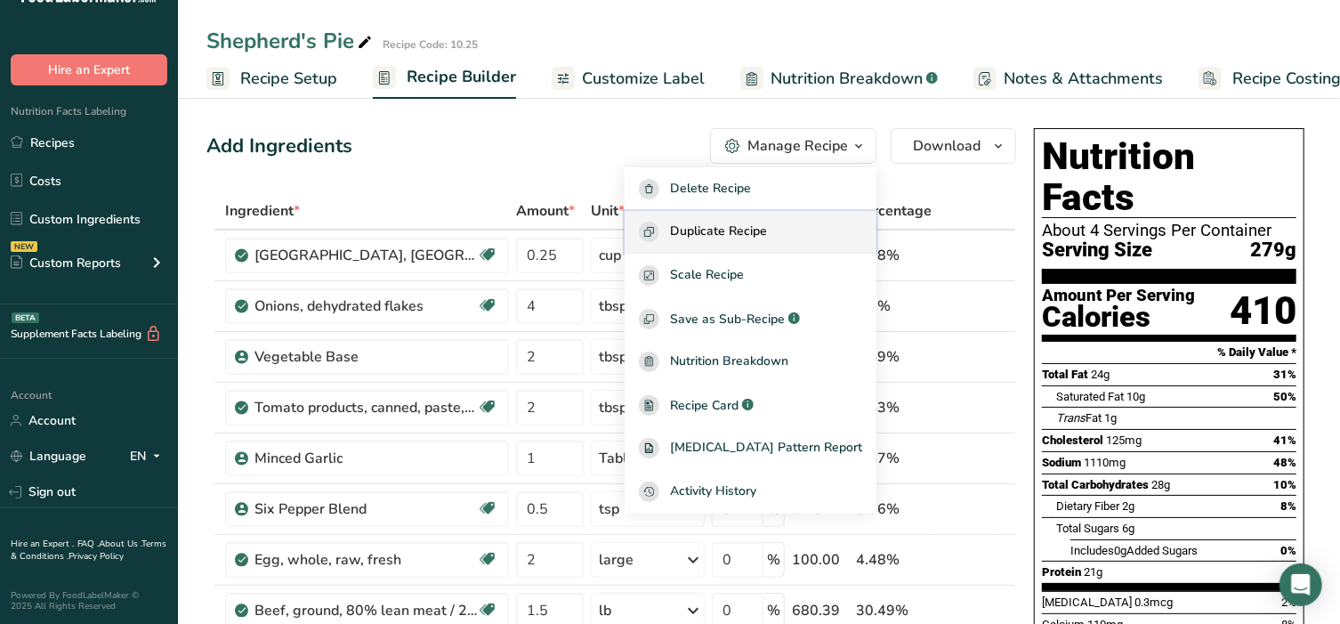
click at [765, 240] on span "Duplicate Recipe" at bounding box center [718, 232] width 97 height 20
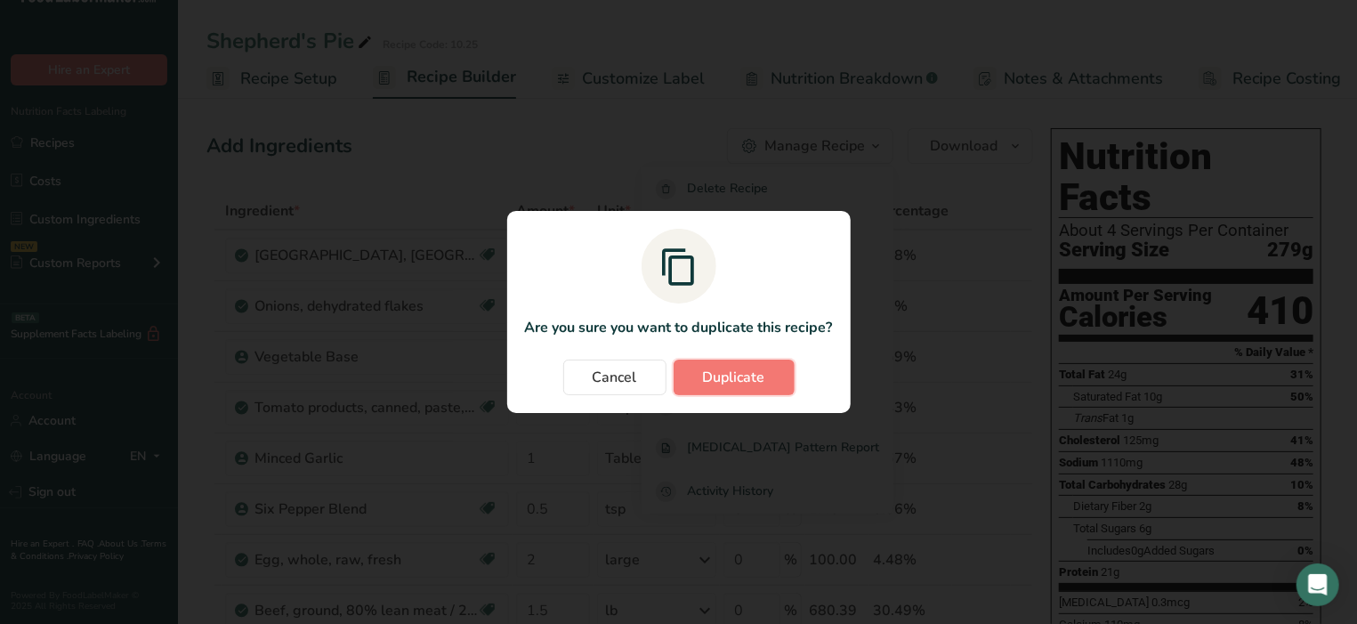
click at [744, 375] on span "Duplicate" at bounding box center [734, 377] width 62 height 21
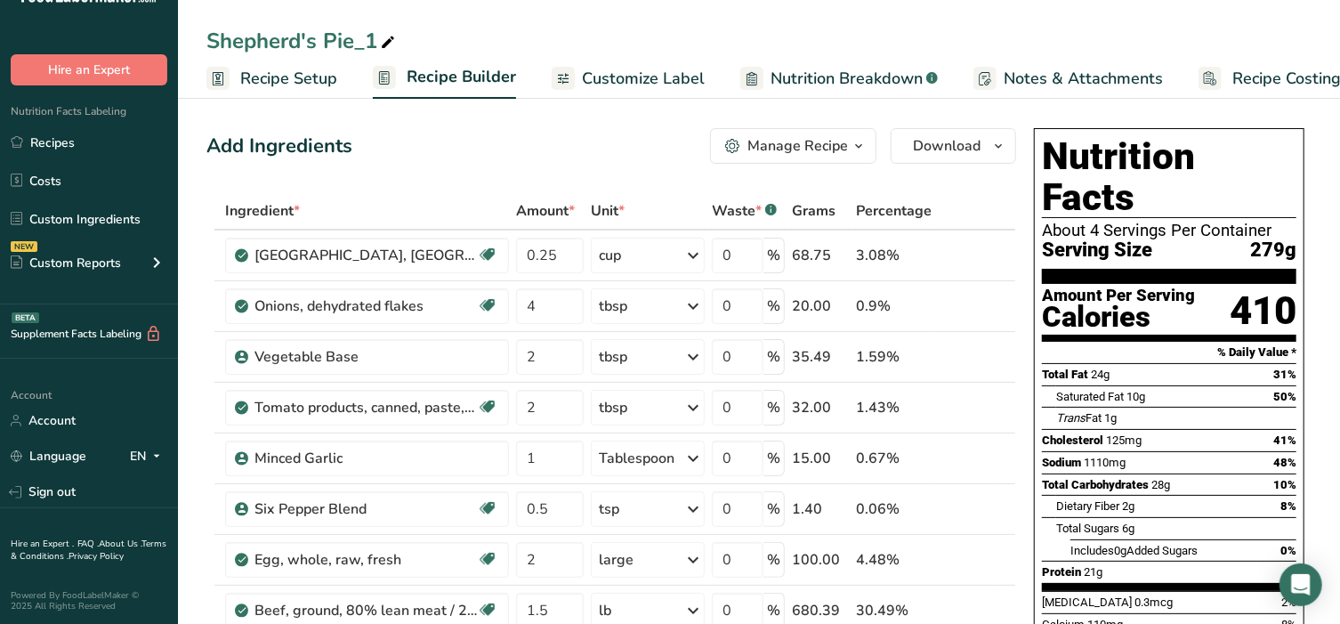
click at [384, 35] on icon at bounding box center [388, 42] width 16 height 25
type input "WW Shepherd's Pie"
click at [48, 136] on link "Recipes" at bounding box center [89, 142] width 178 height 34
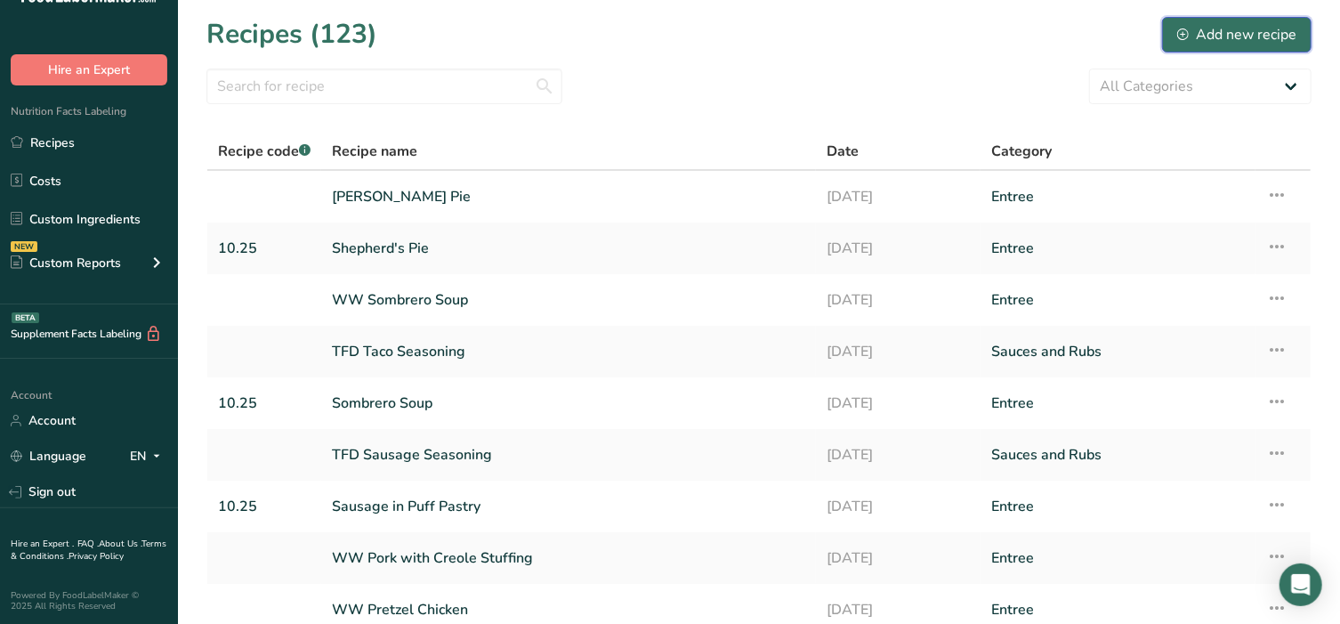
click at [1184, 36] on icon at bounding box center [1183, 34] width 12 height 12
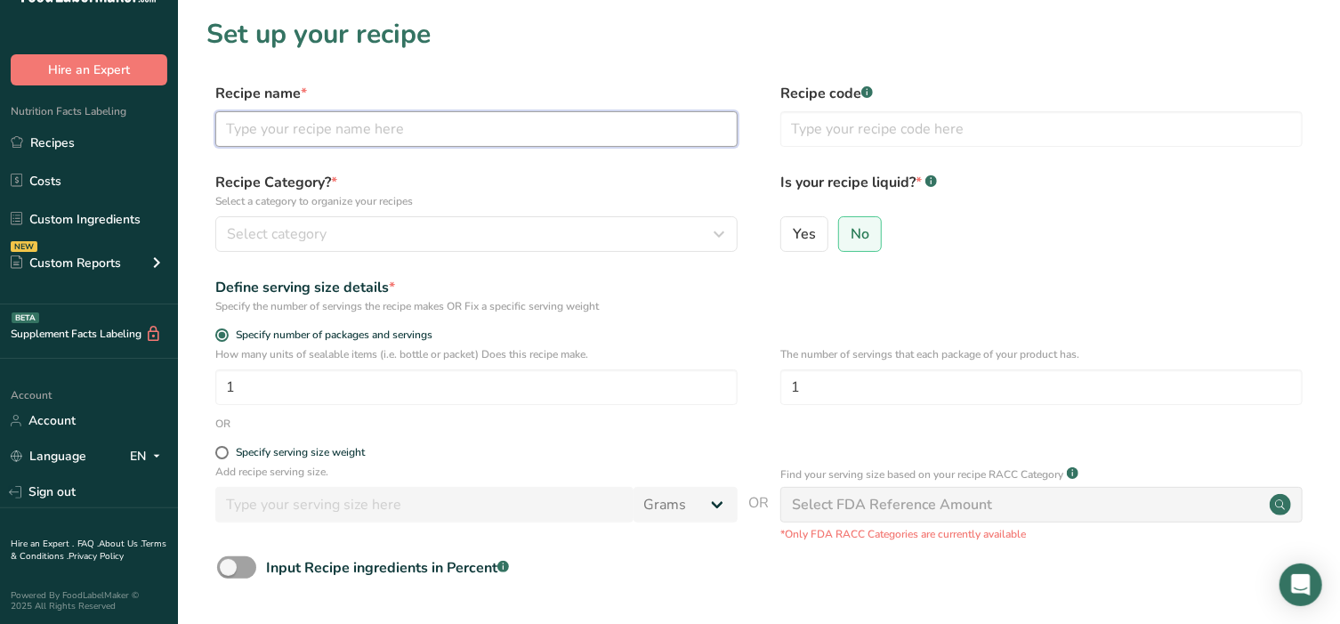
click at [332, 123] on input "text" at bounding box center [476, 129] width 522 height 36
type input "Tater Tot Casserole"
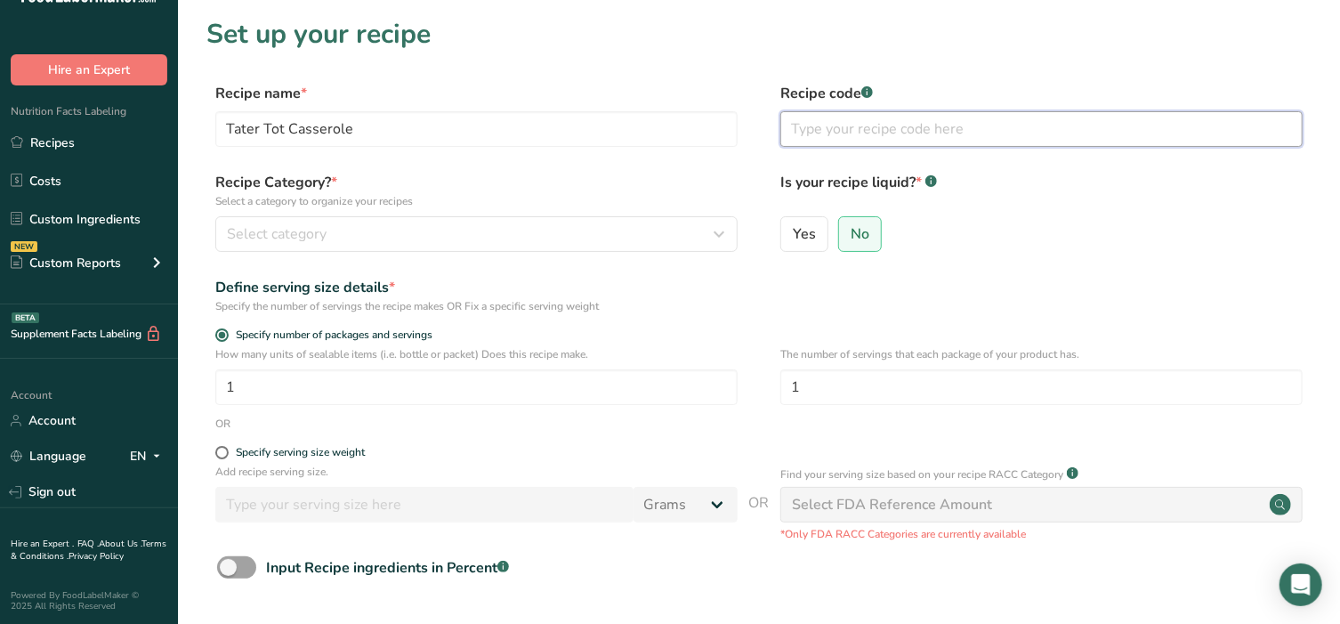
click at [839, 132] on input "text" at bounding box center [1041, 129] width 522 height 36
type input "10.25"
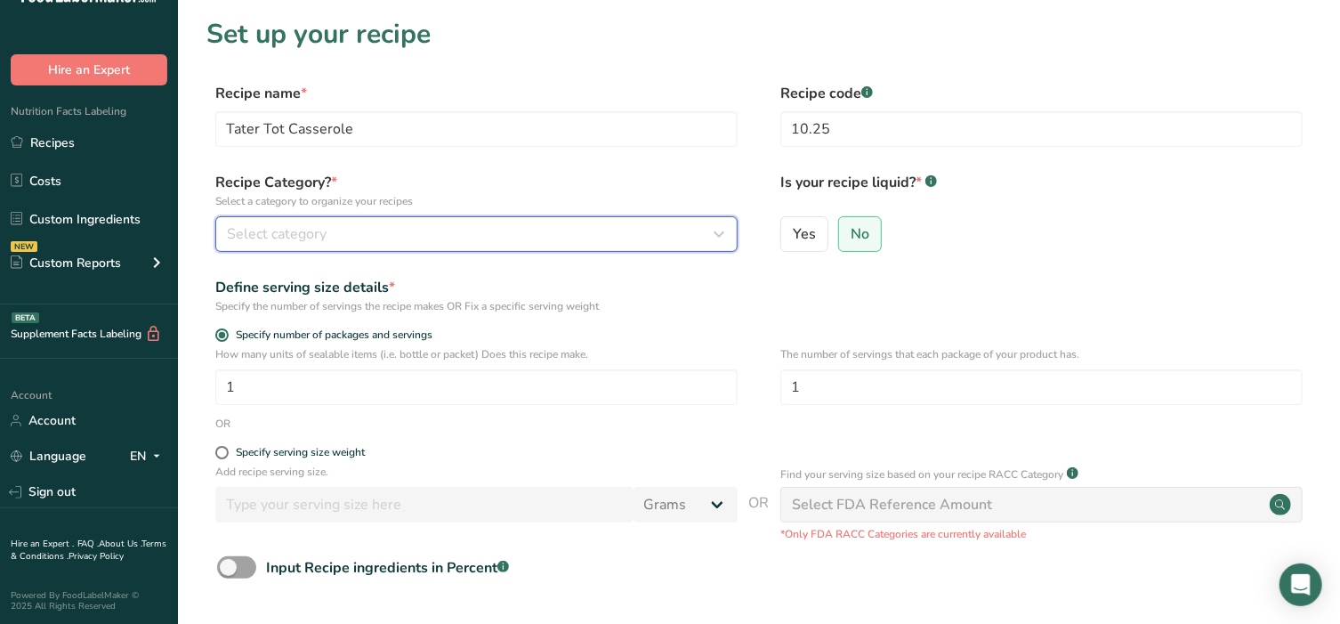
click at [417, 221] on button "Select category" at bounding box center [476, 234] width 522 height 36
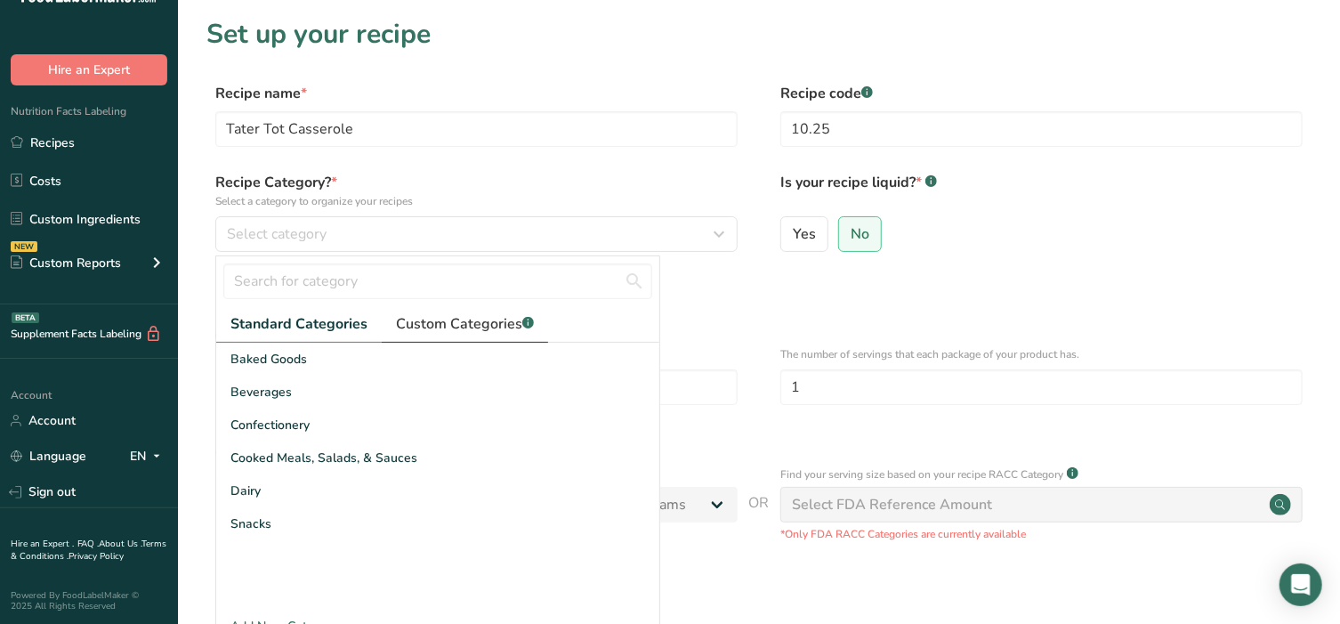
click at [422, 317] on span "Custom Categories .a-a{fill:#347362;}.b-a{fill:#fff;}" at bounding box center [465, 323] width 138 height 21
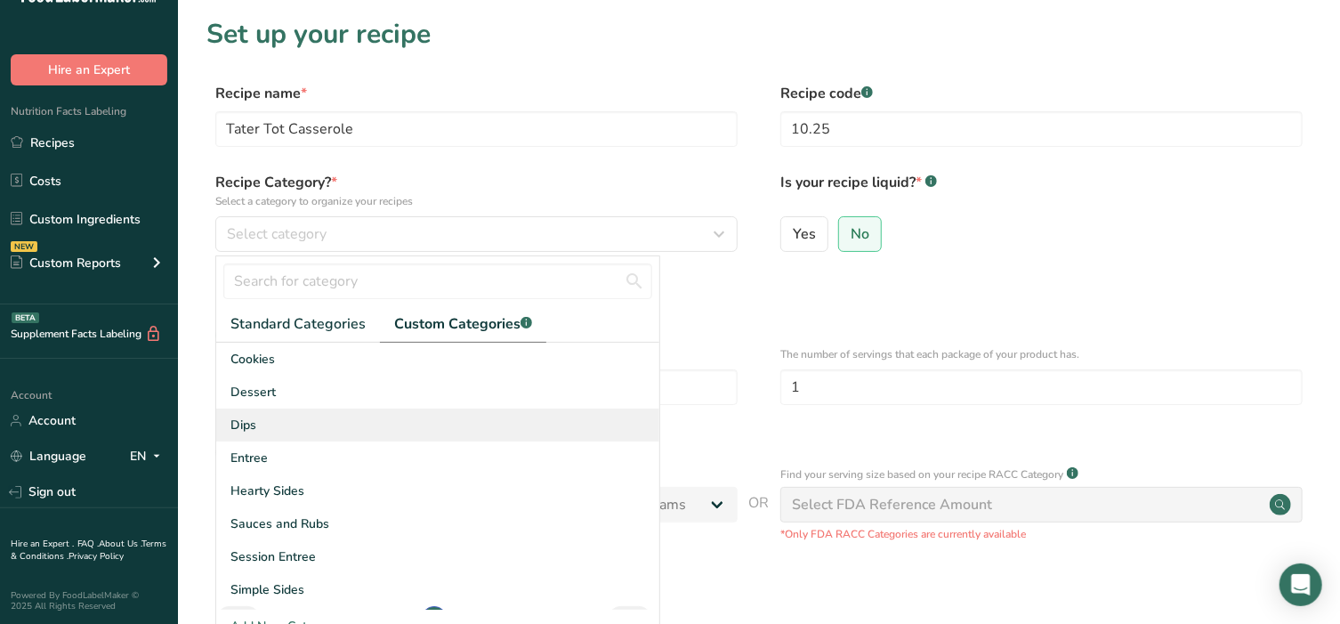
click at [304, 440] on div "Dips" at bounding box center [437, 424] width 443 height 33
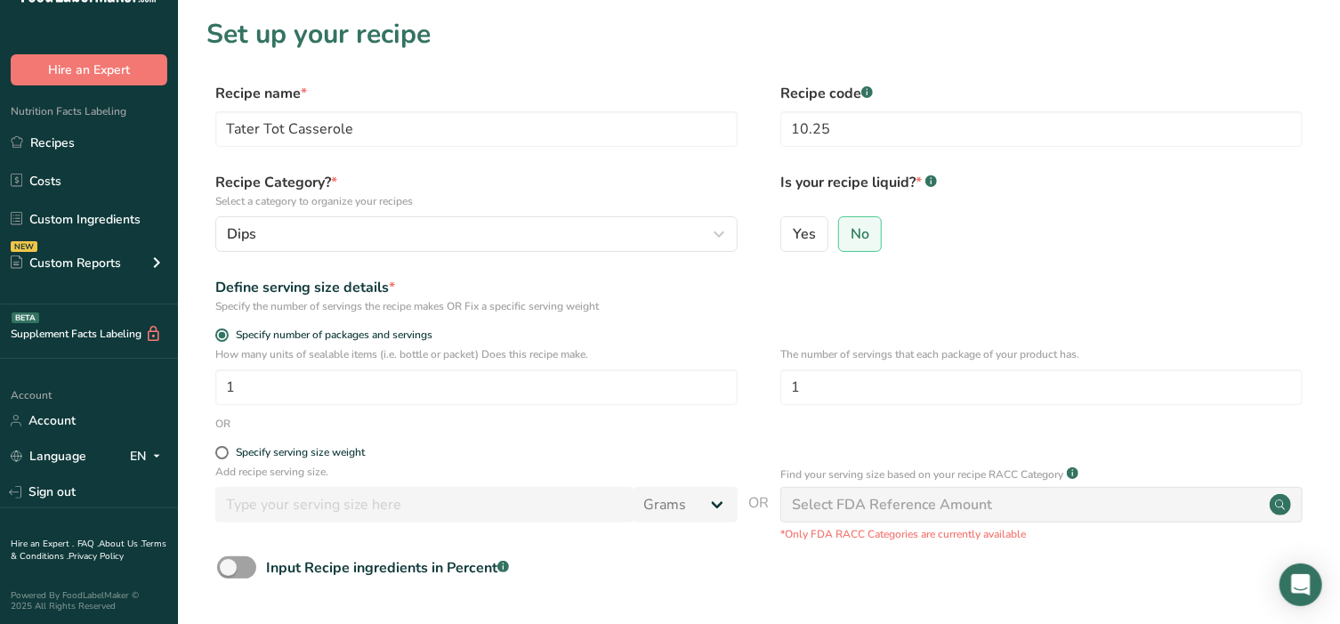
click at [381, 213] on div "Recipe Category? * Select a category to organize your recipes Dips Standard Cat…" at bounding box center [476, 212] width 522 height 80
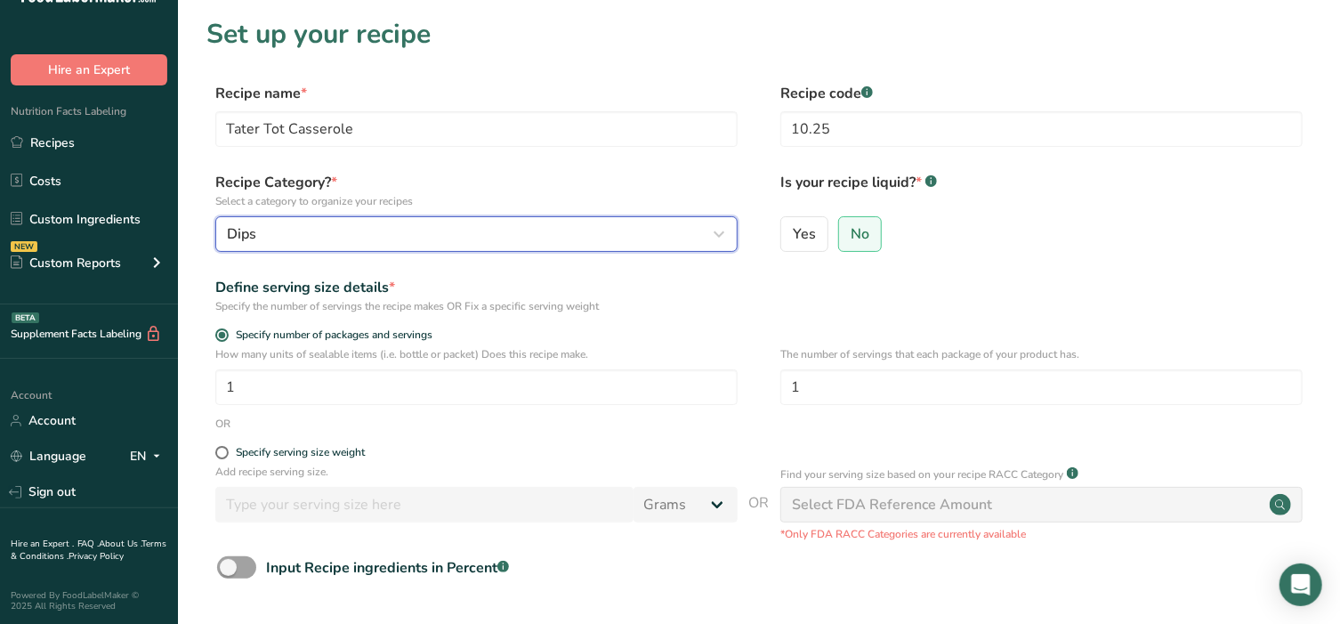
click at [381, 230] on div "Dips" at bounding box center [471, 233] width 489 height 21
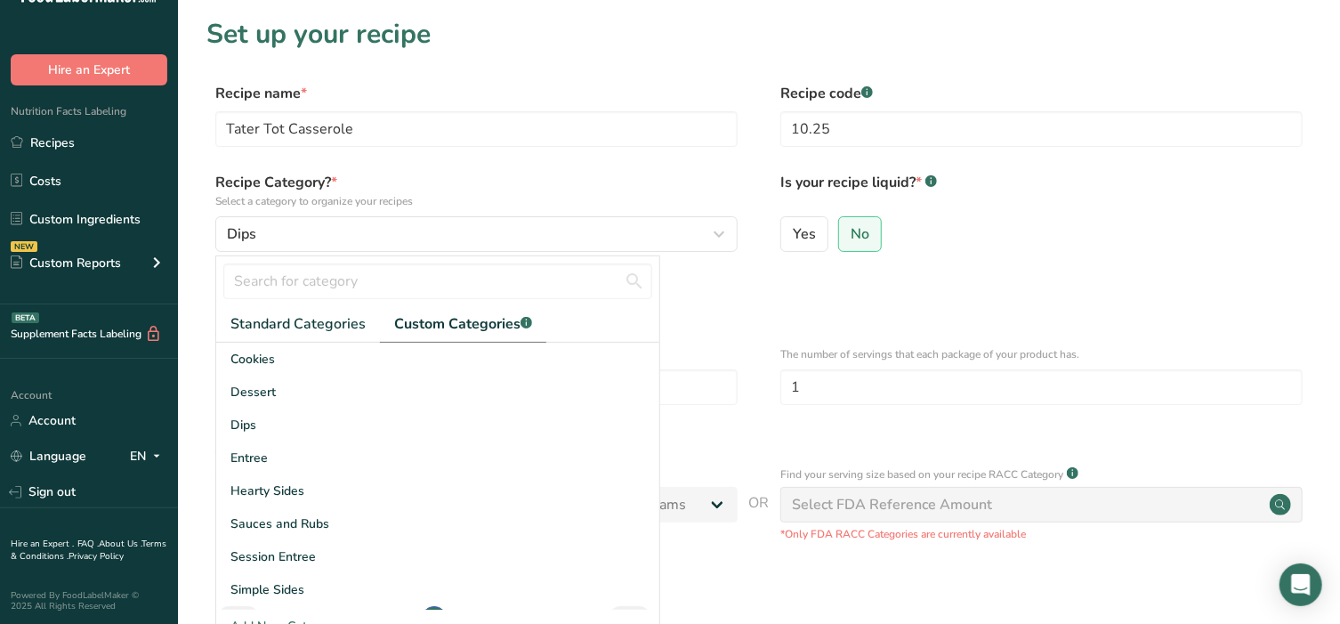
click at [419, 322] on span "Custom Categories .a-a{fill:#347362;}.b-a{fill:#fff;}" at bounding box center [463, 323] width 138 height 21
click at [254, 469] on div "Entree" at bounding box center [437, 457] width 443 height 33
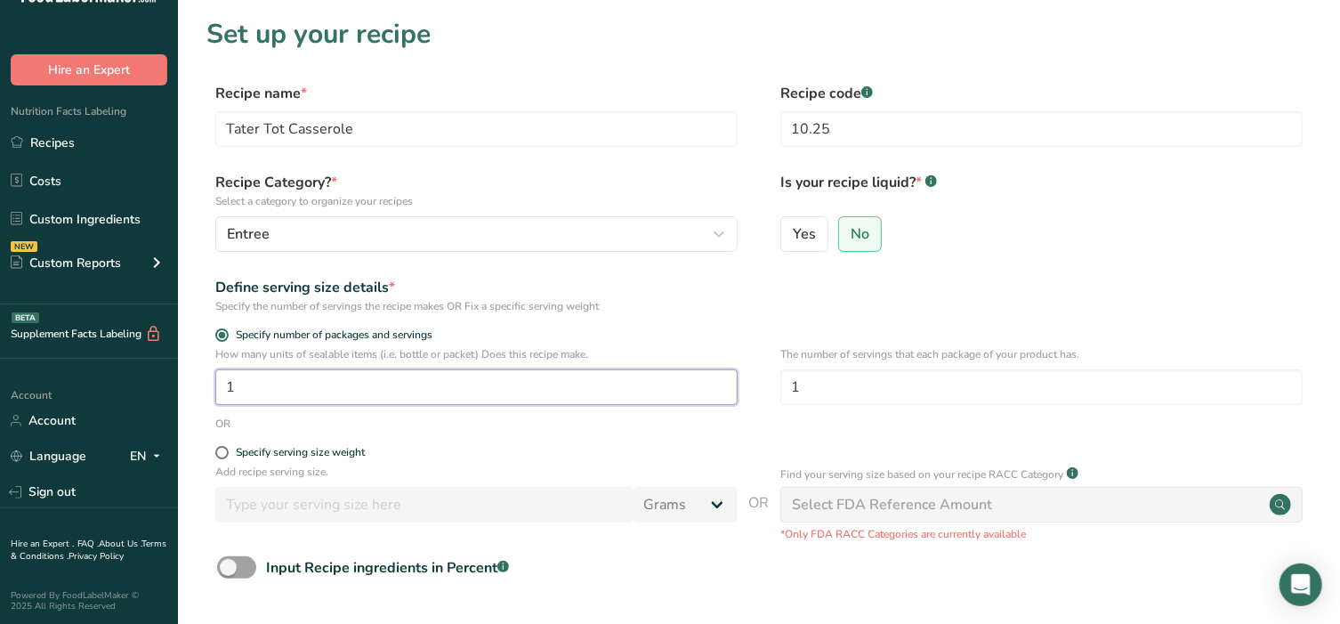
drag, startPoint x: 262, startPoint y: 384, endPoint x: 197, endPoint y: 385, distance: 65.0
click at [197, 385] on section "Set up your recipe Recipe name * Tater Tot Casserole Recipe code .a-a{fill:#347…" at bounding box center [759, 371] width 1162 height 742
type input "2"
drag, startPoint x: 807, startPoint y: 397, endPoint x: 771, endPoint y: 385, distance: 38.3
click at [771, 385] on div "How many units of sealable items (i.e. bottle or packet) Does this recipe make.…" at bounding box center [758, 380] width 1105 height 69
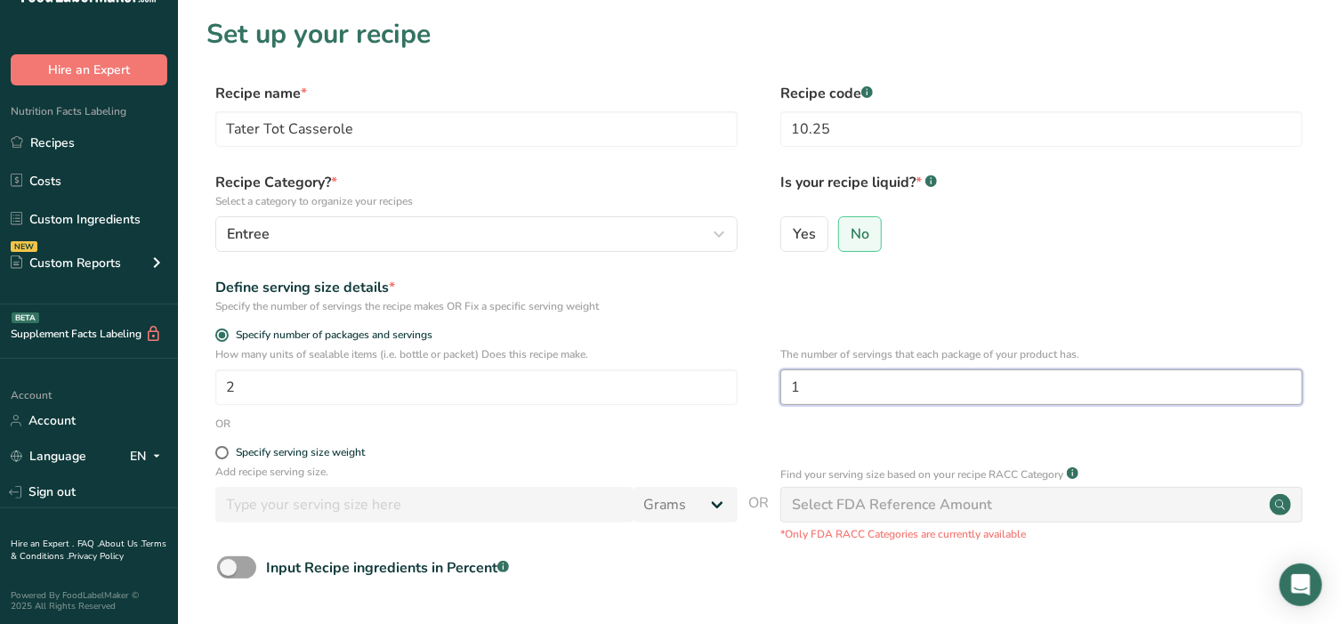
type input "5"
type input "4"
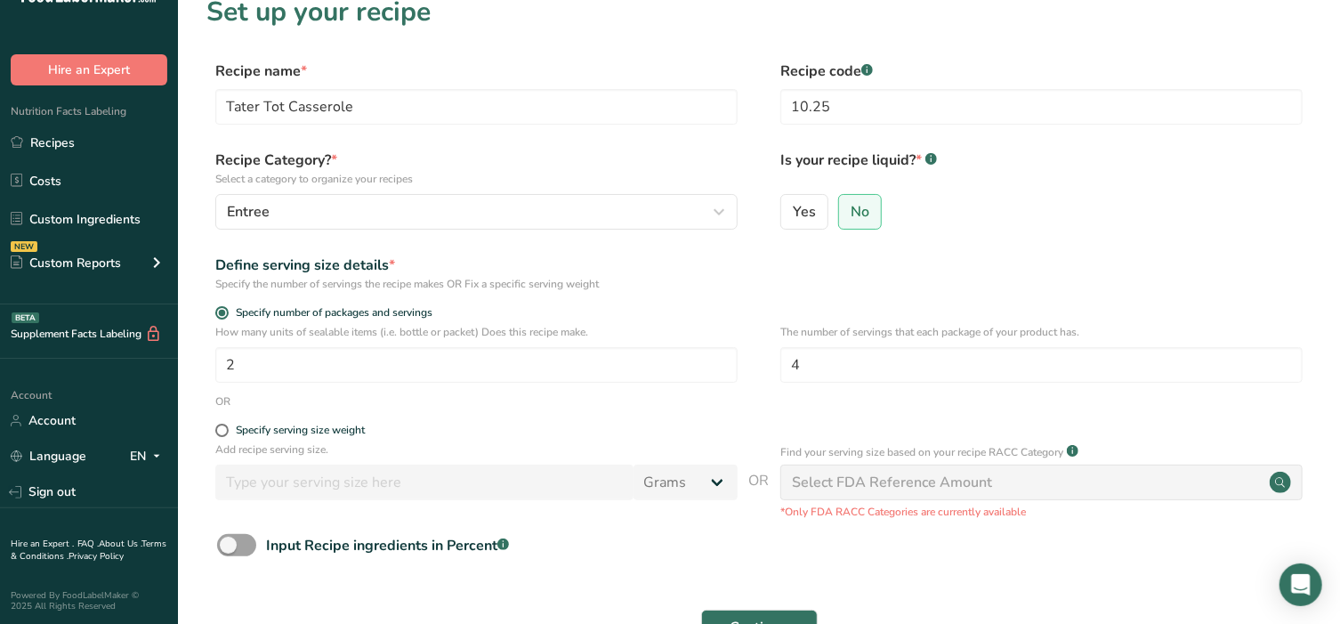
scroll to position [174, 0]
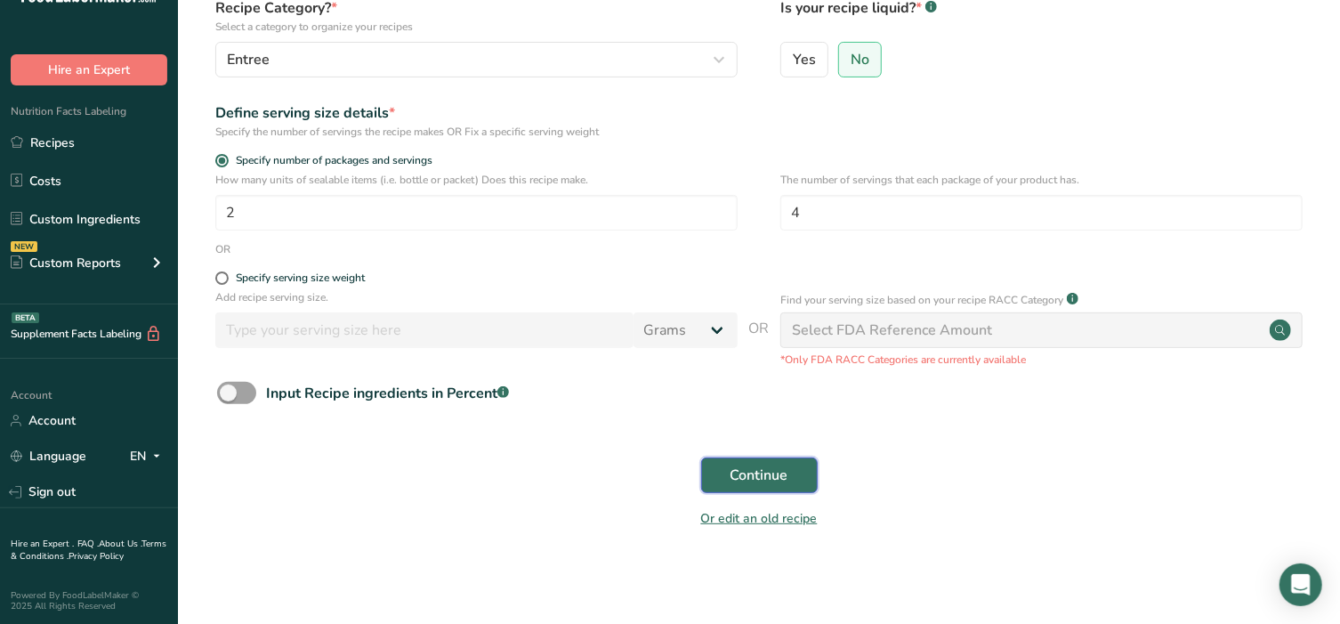
click at [765, 469] on span "Continue" at bounding box center [760, 474] width 58 height 21
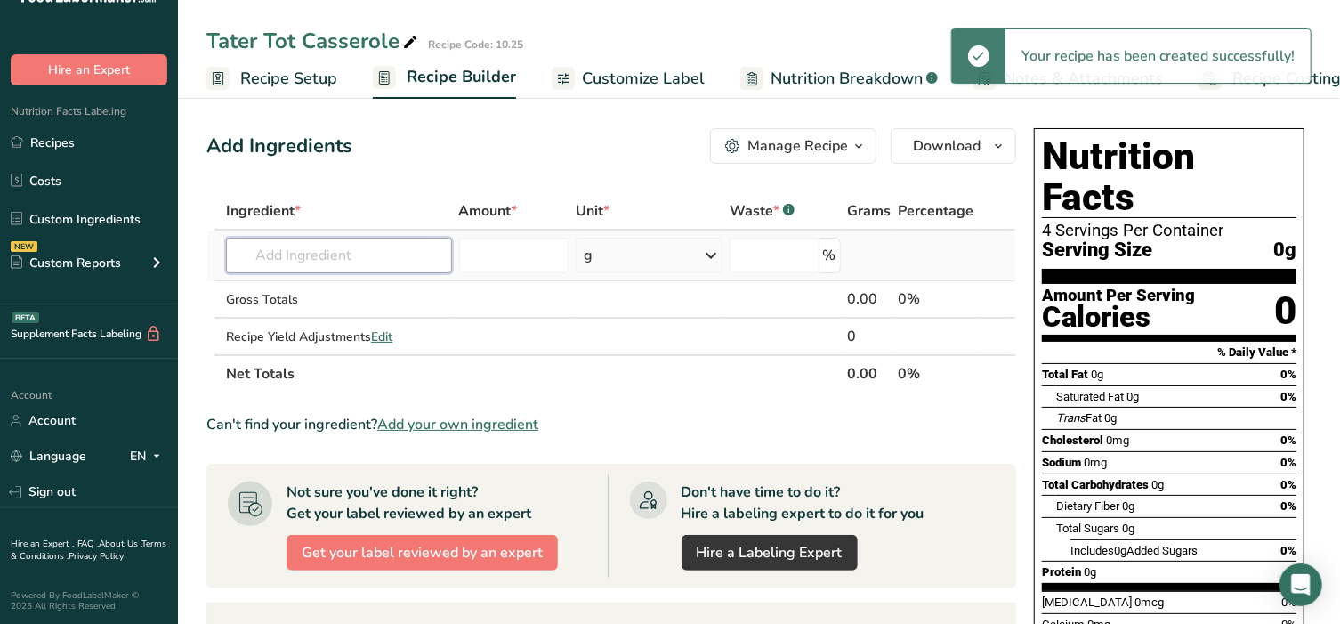
click at [364, 254] on input "text" at bounding box center [339, 256] width 226 height 36
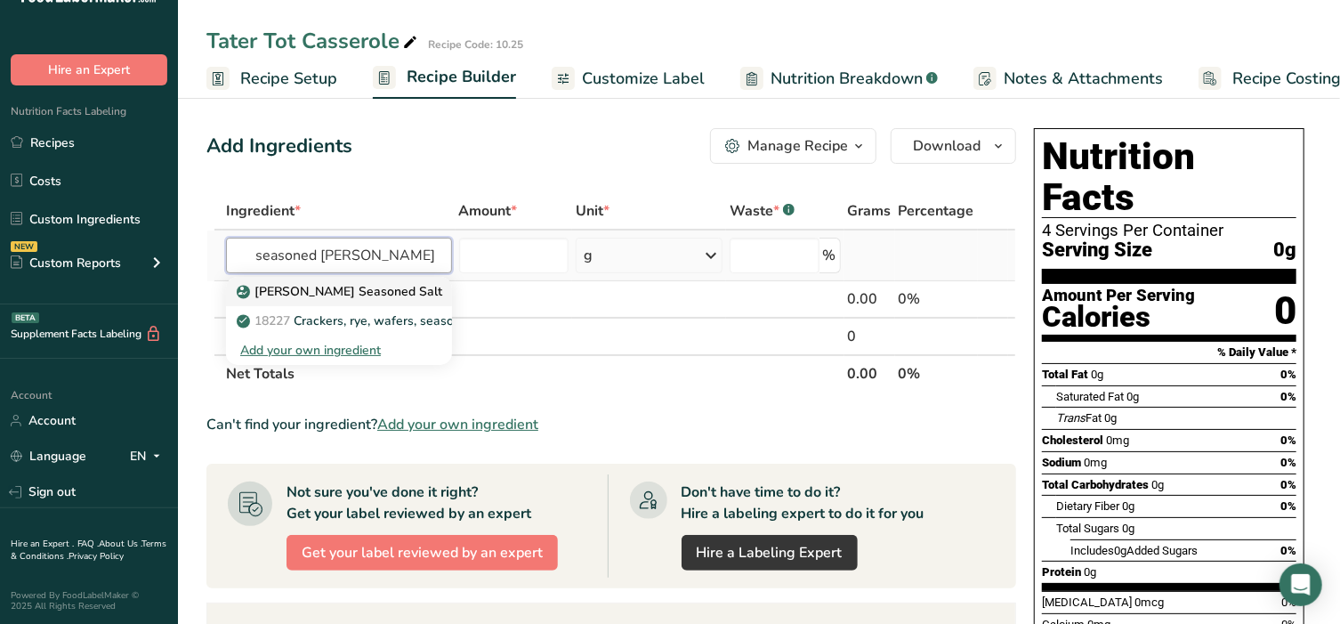
type input "seasoned sal"
click at [345, 290] on p "Lawry's Seasoned Salt" at bounding box center [341, 291] width 202 height 19
type input "Lawry's Seasoned Salt"
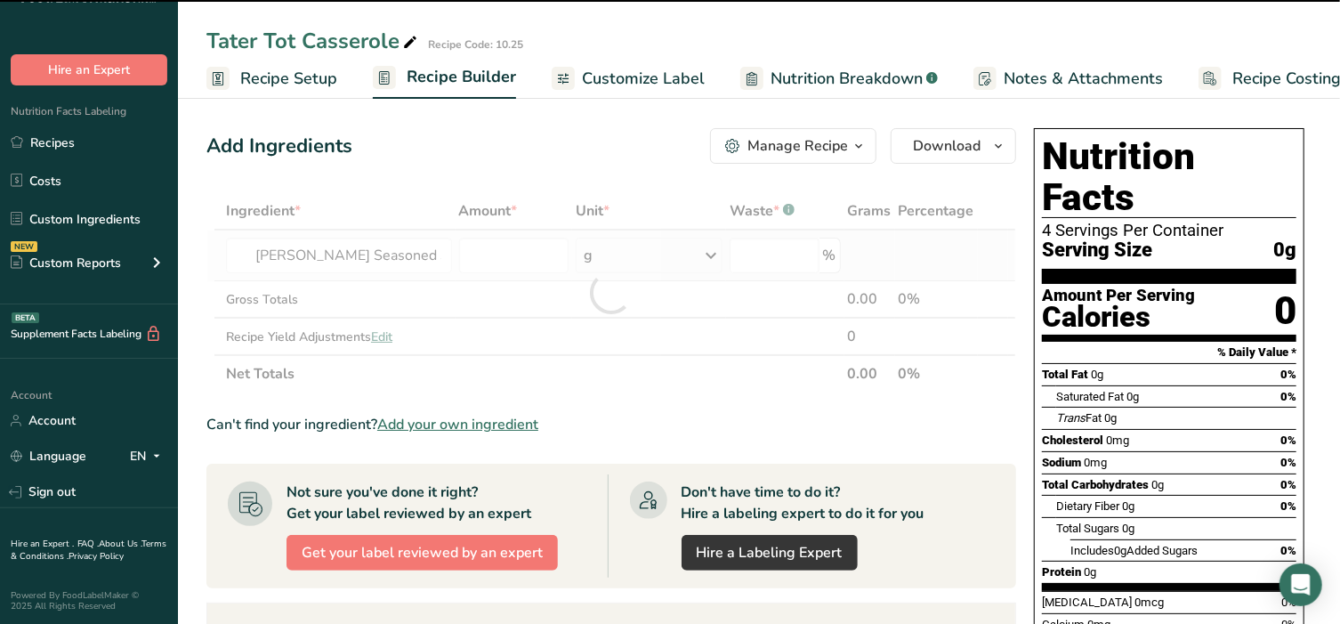
type input "0"
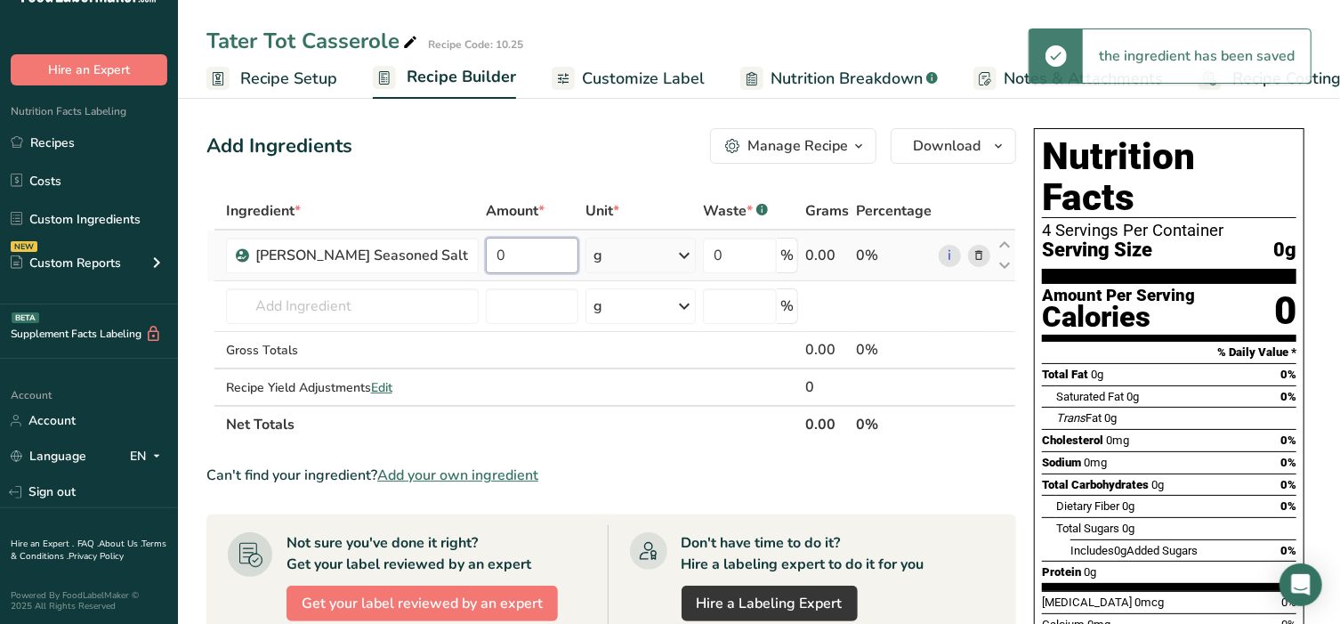
click at [524, 261] on input "0" at bounding box center [532, 256] width 93 height 36
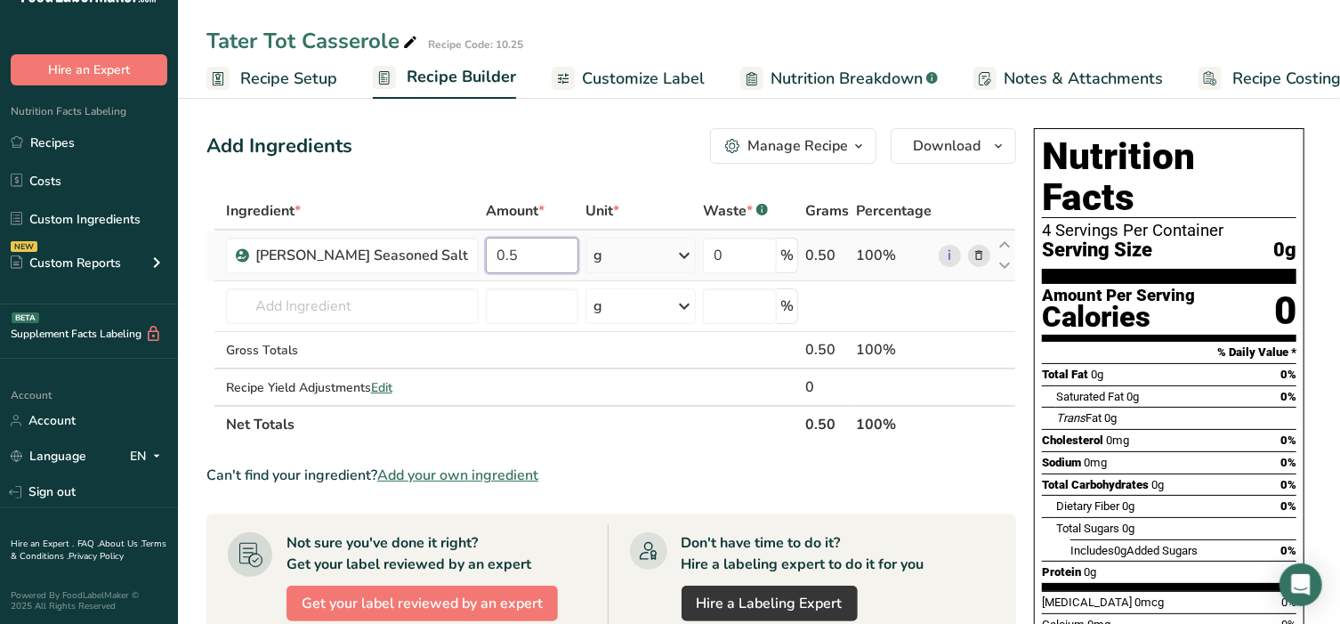
type input "0.5"
click at [632, 252] on div "Ingredient * Amount * Unit * Waste * .a-a{fill:#347362;}.b-a{fill:#fff;} Grams …" at bounding box center [611, 317] width 810 height 251
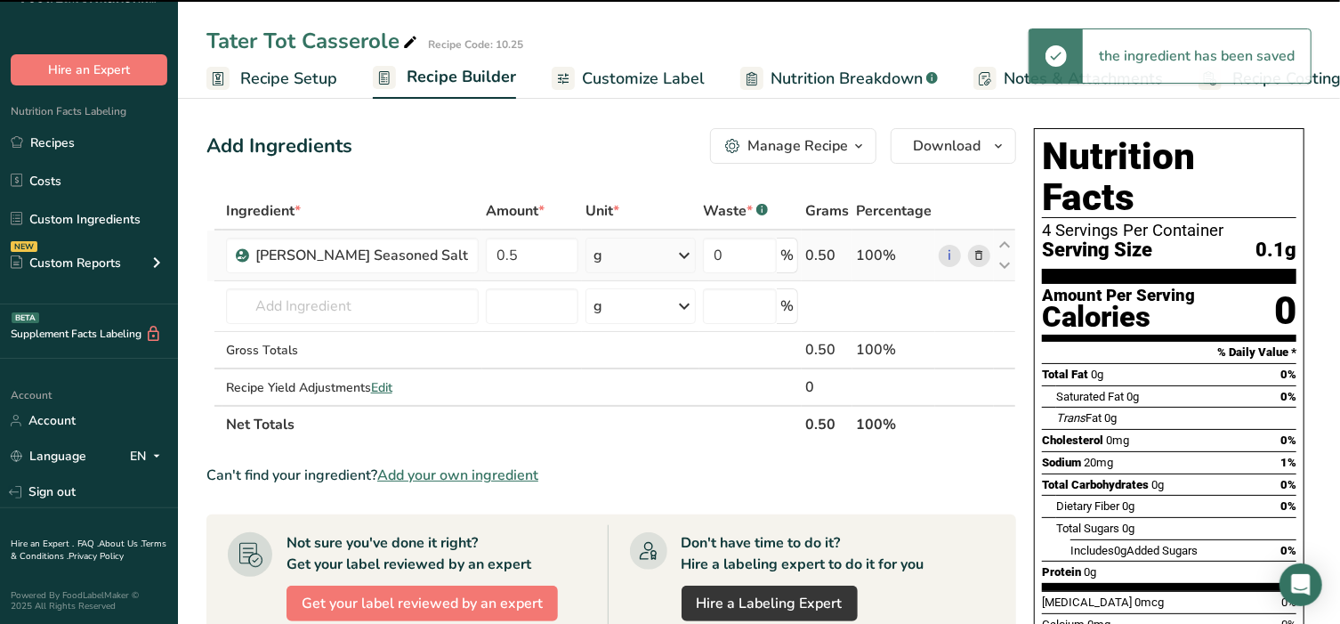
click at [632, 252] on div "g" at bounding box center [641, 256] width 110 height 36
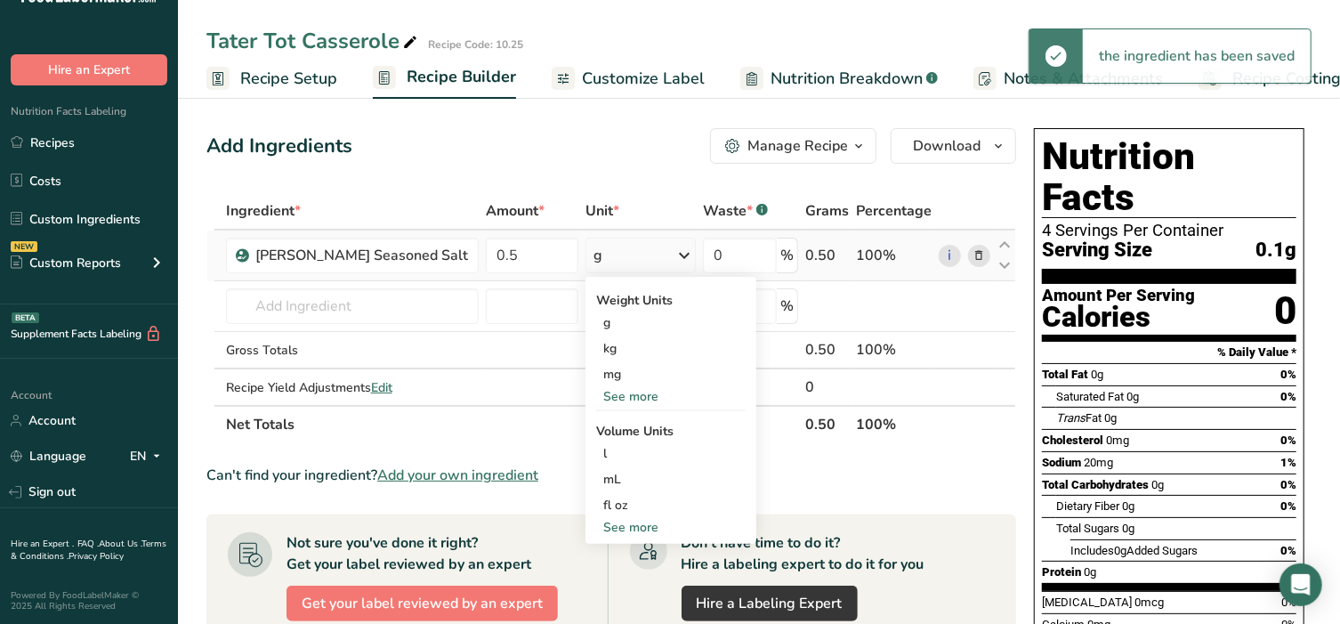
click at [605, 529] on div "See more" at bounding box center [670, 527] width 149 height 19
select select "22"
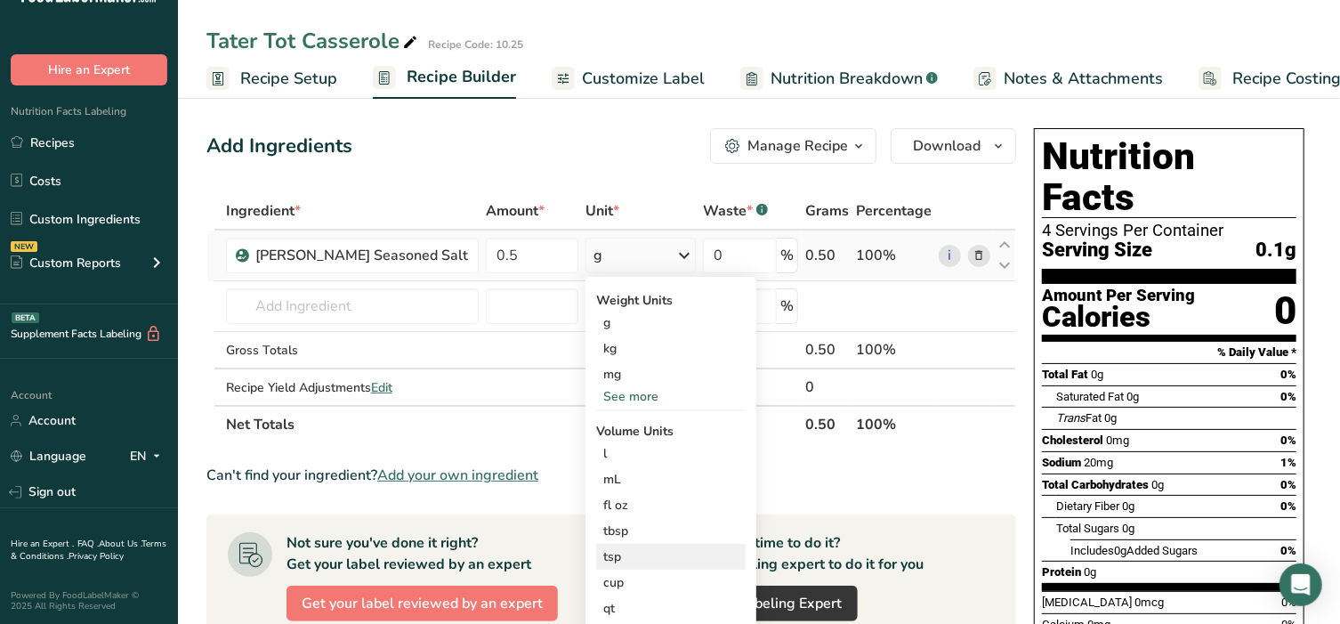
click at [609, 562] on div "tsp" at bounding box center [670, 556] width 135 height 19
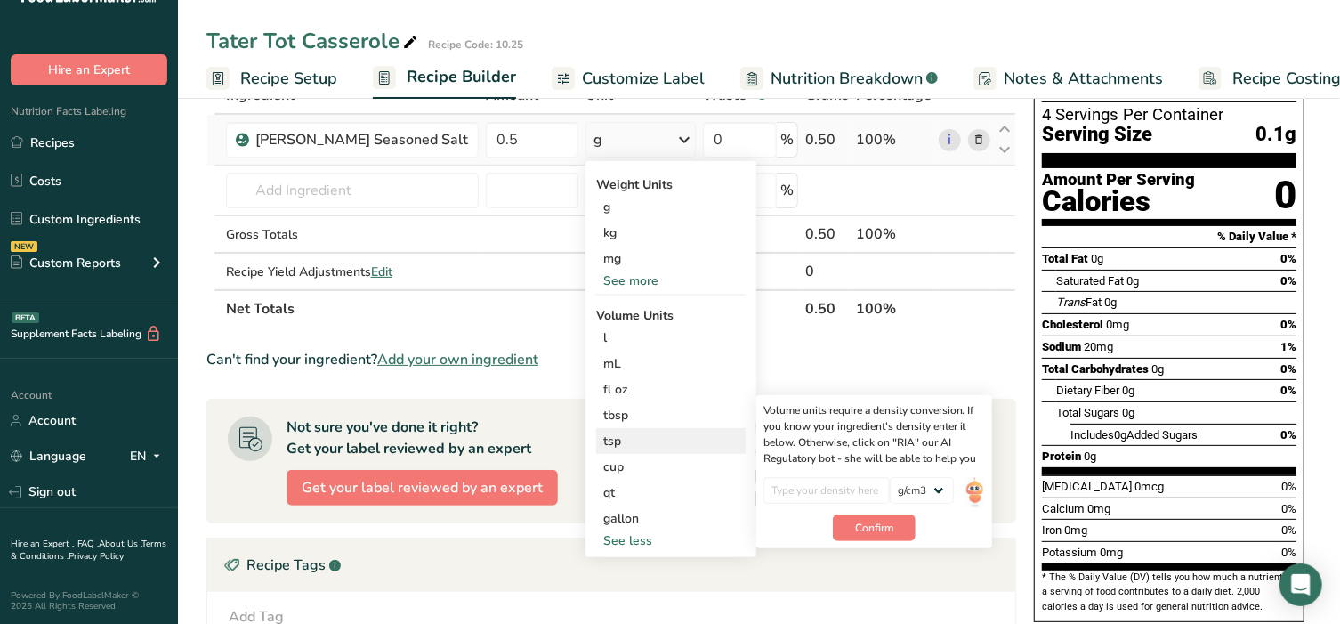
scroll to position [148, 0]
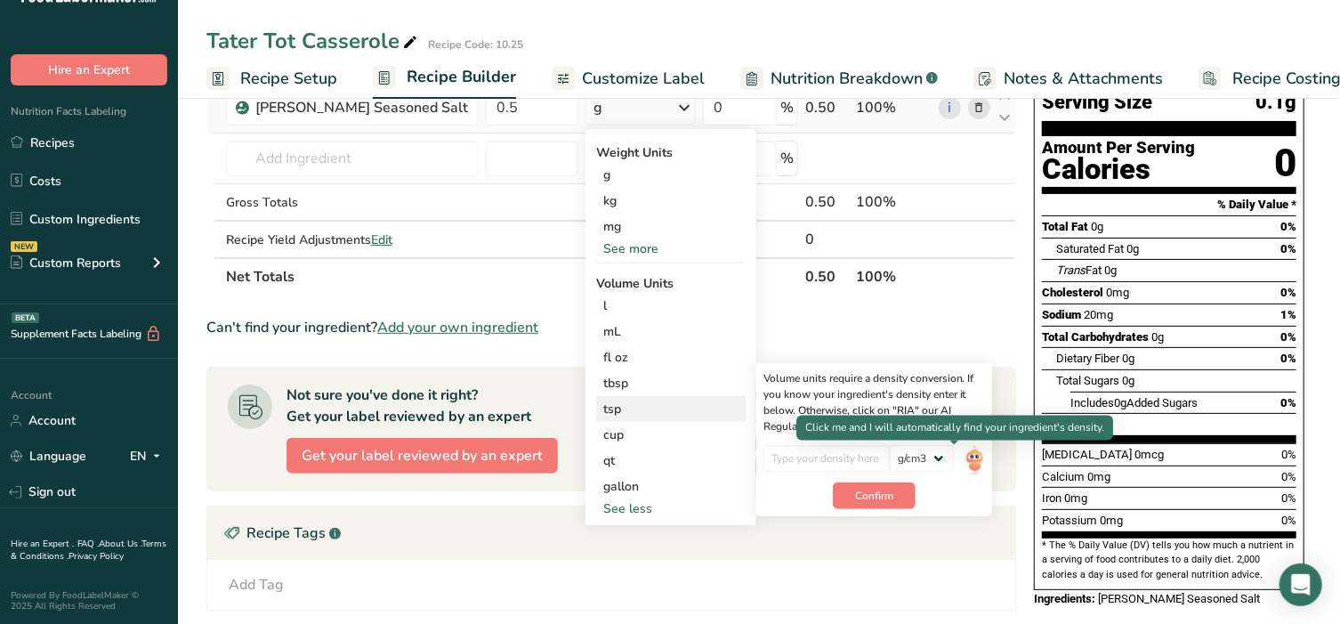
click at [965, 462] on img at bounding box center [975, 460] width 20 height 31
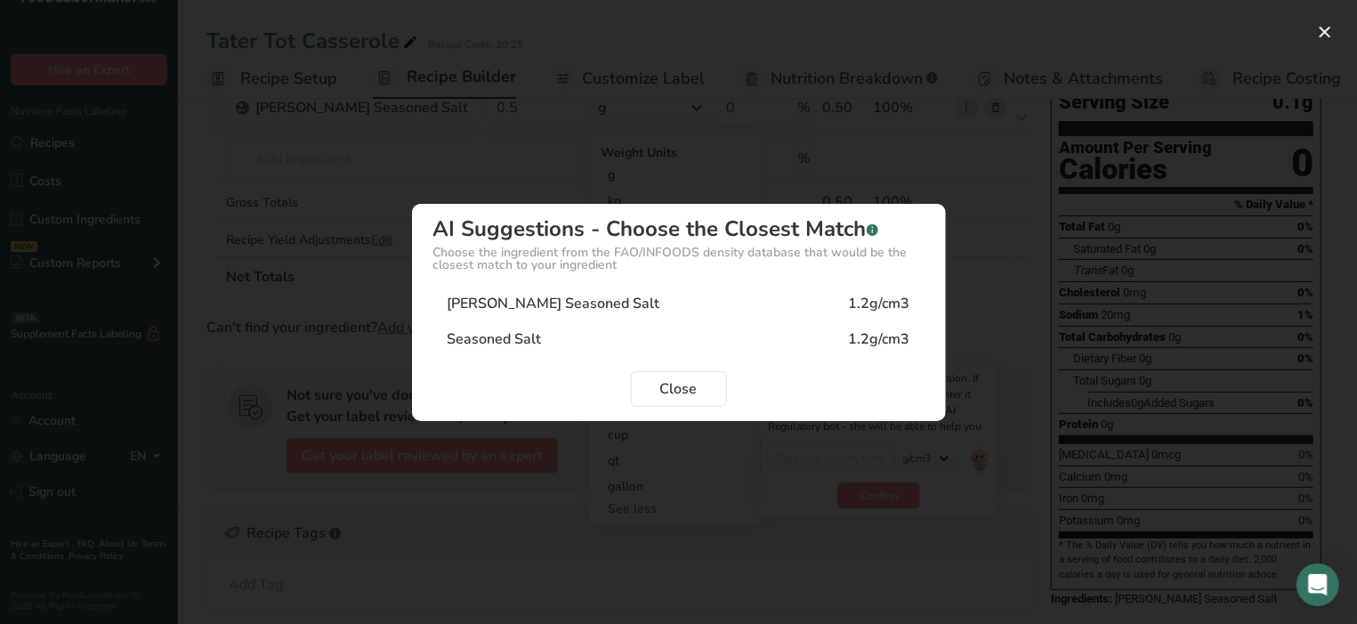
click at [642, 305] on div "Lawry's Seasoned Salt 1.2g/cm3" at bounding box center [678, 304] width 491 height 36
type input "1.2"
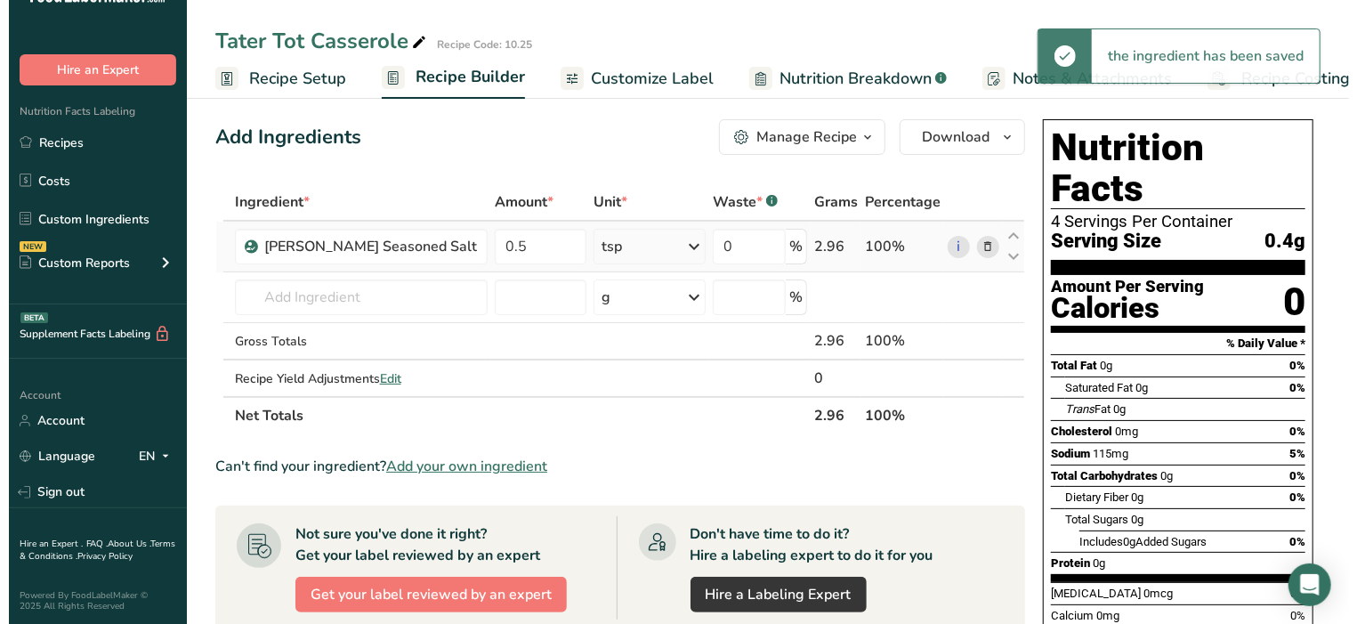
scroll to position [0, 0]
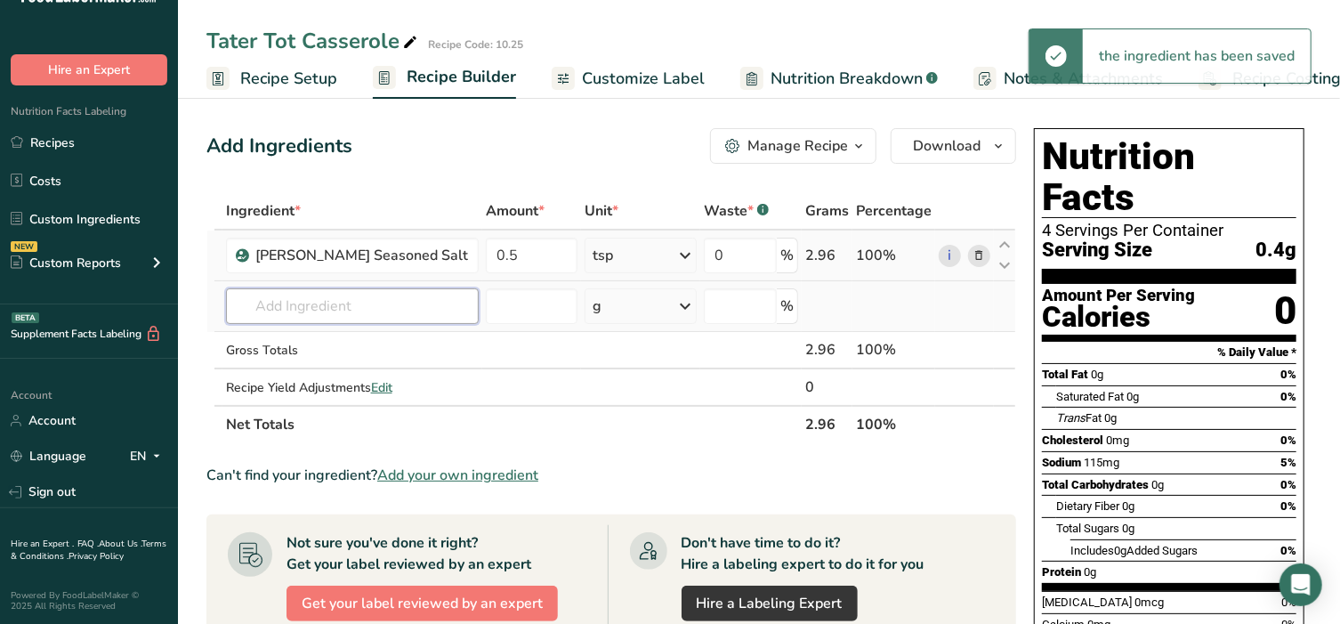
click at [332, 295] on input "text" at bounding box center [352, 306] width 253 height 36
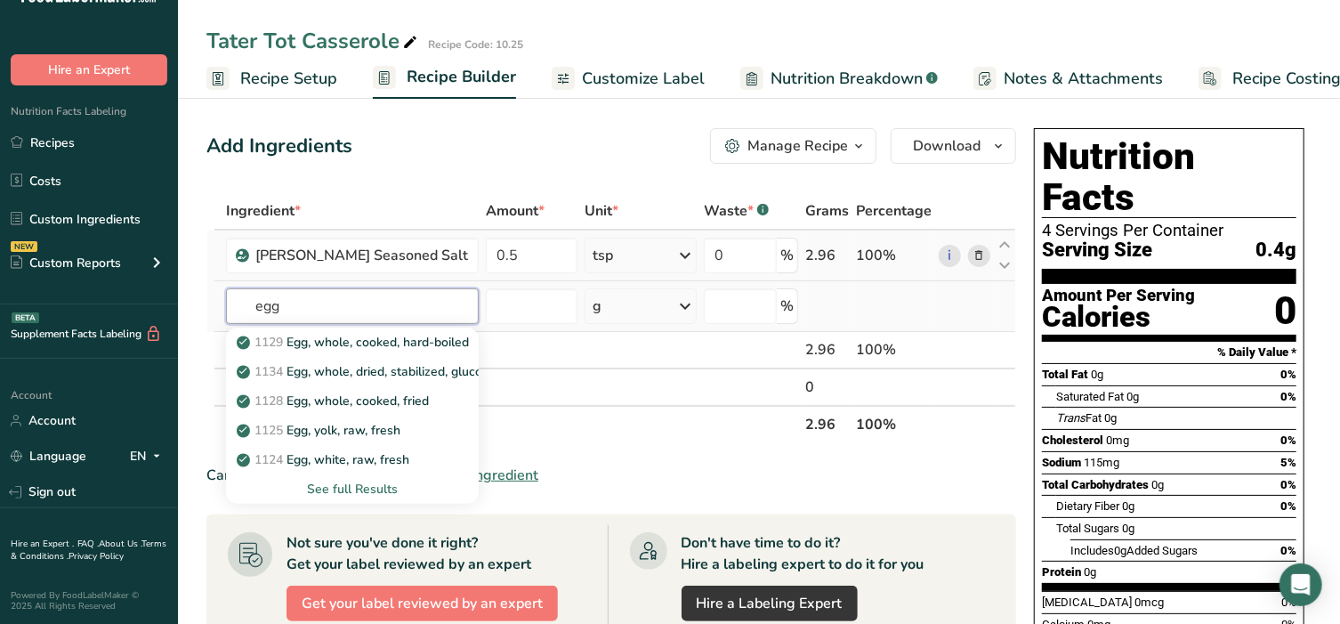
type input "egg"
click at [353, 489] on div "See full Results" at bounding box center [352, 489] width 224 height 19
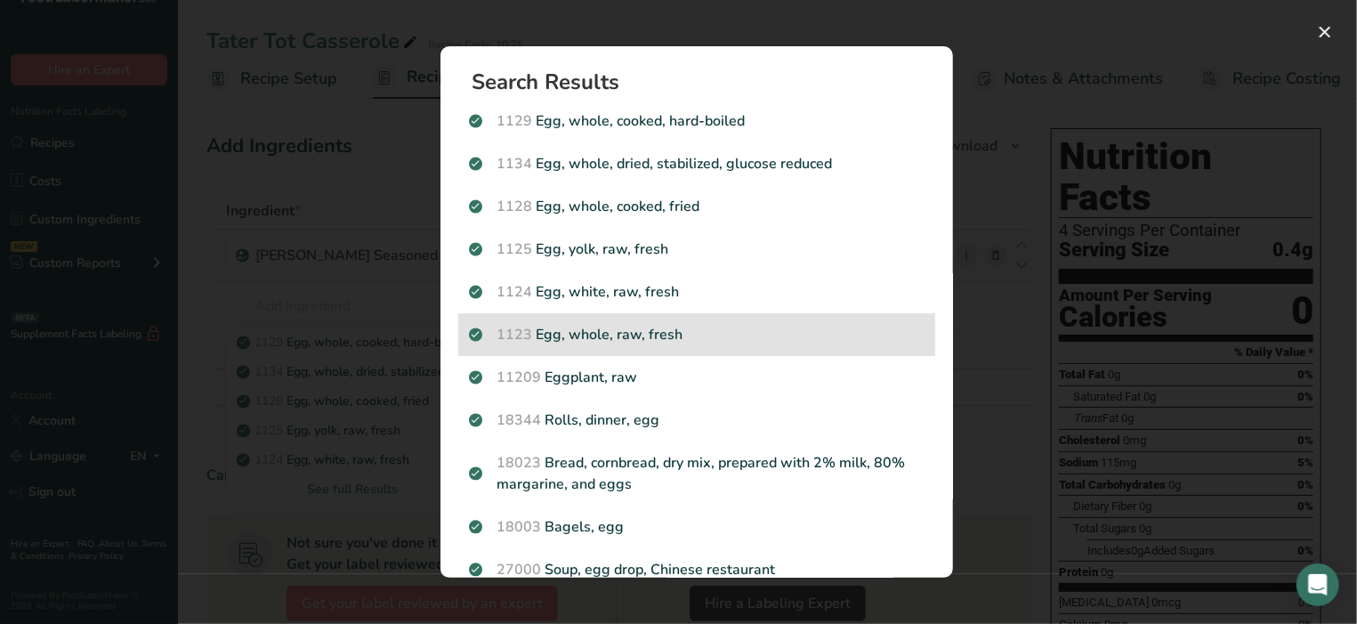
click at [559, 335] on p "1123 Egg, whole, raw, fresh" at bounding box center [697, 334] width 456 height 21
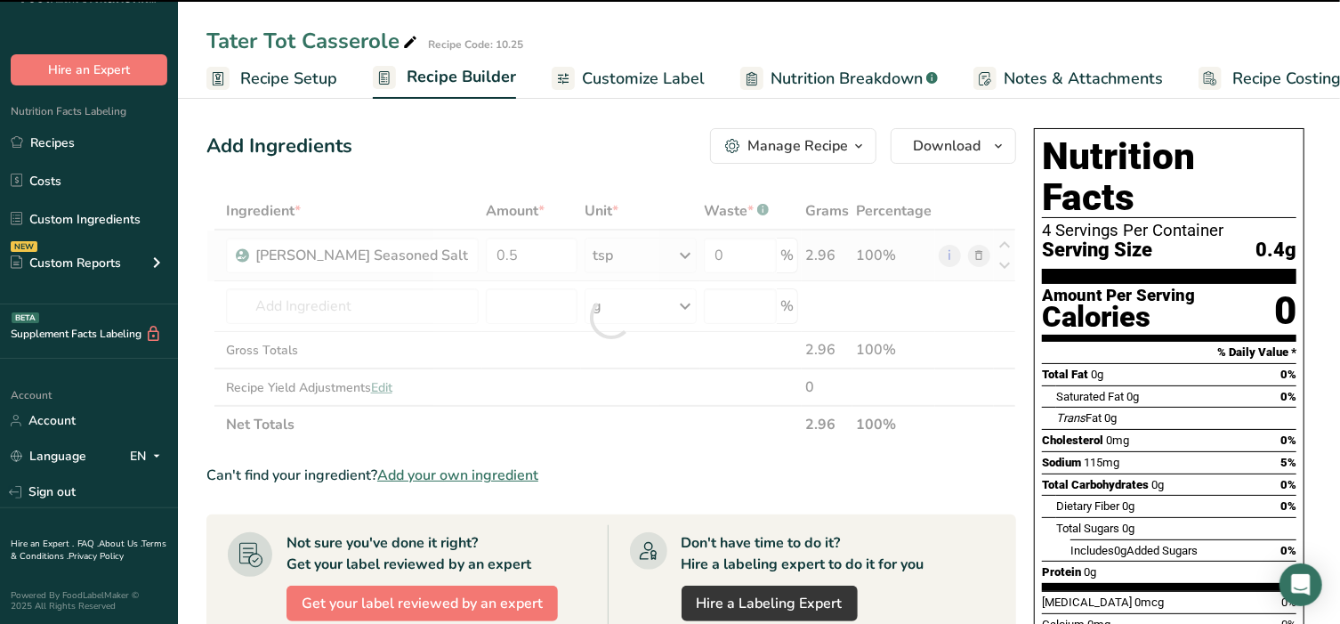
type input "0"
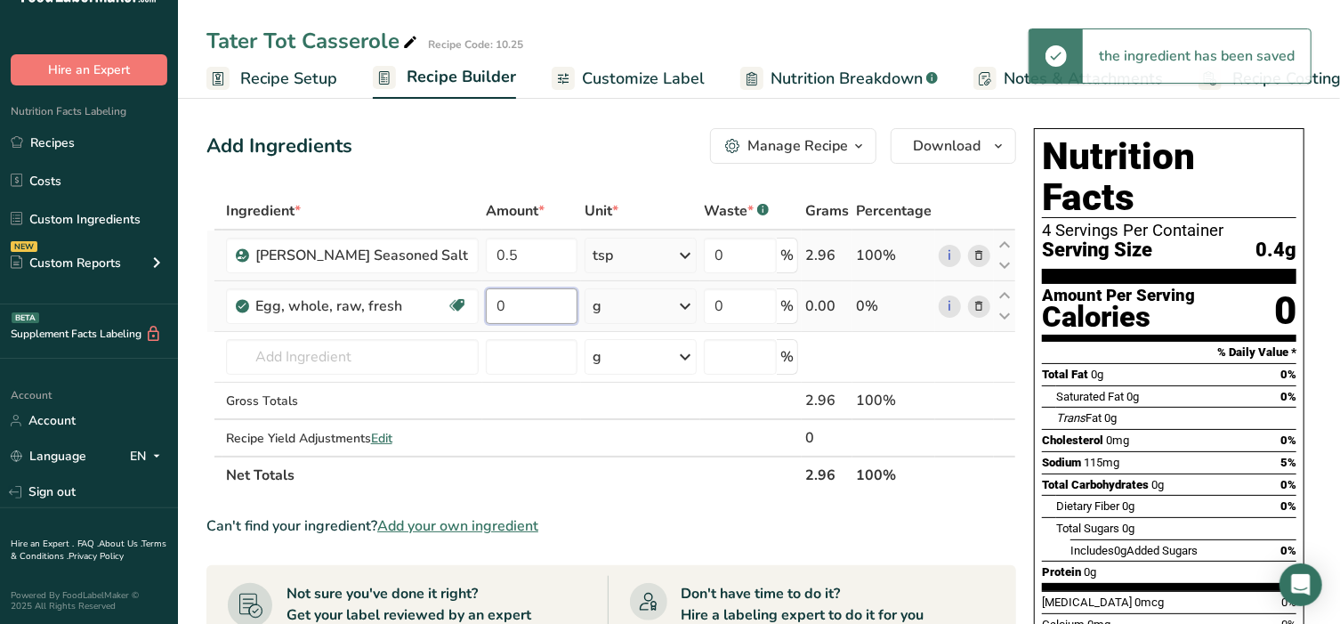
click at [521, 300] on input "0" at bounding box center [532, 306] width 92 height 36
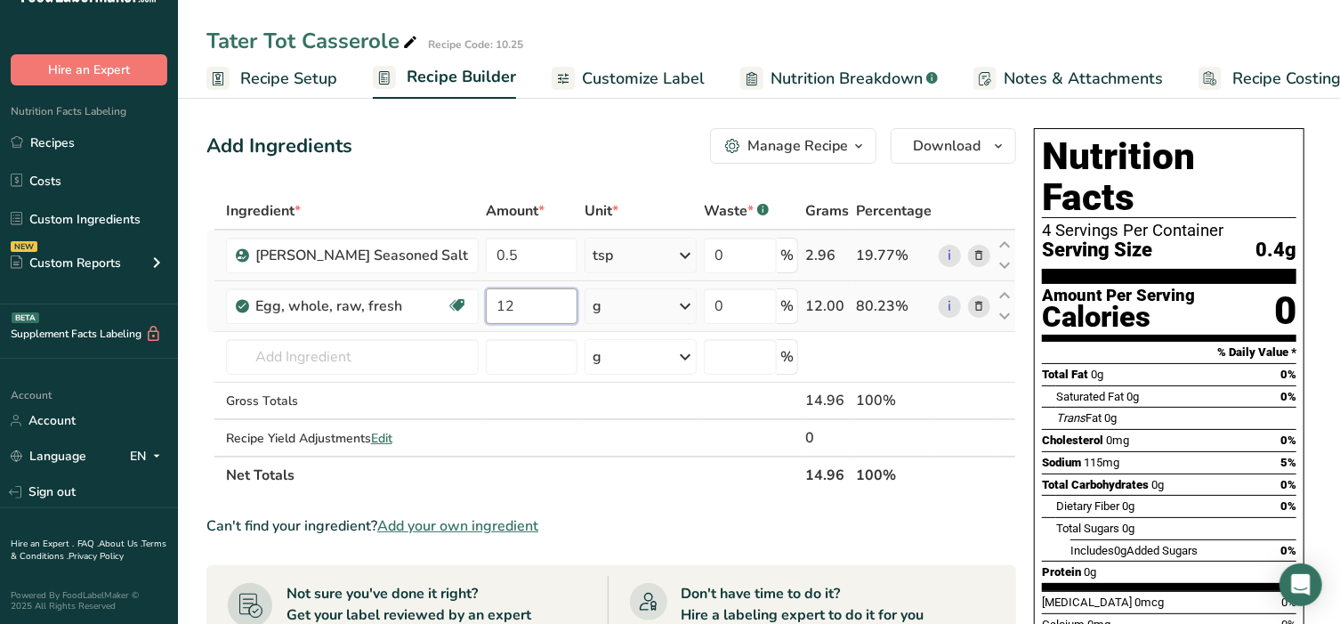
type input "12"
click at [642, 305] on div "Ingredient * Amount * Unit * Waste * .a-a{fill:#347362;}.b-a{fill:#fff;} Grams …" at bounding box center [611, 343] width 810 height 302
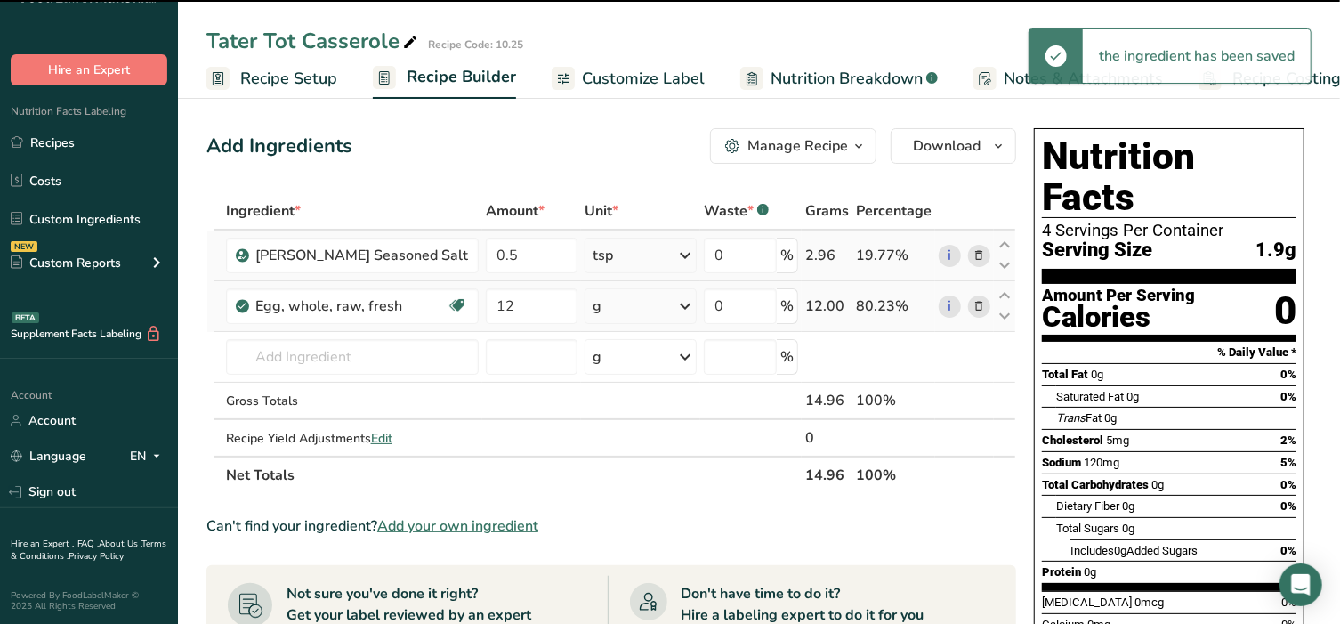
click at [642, 305] on div "g" at bounding box center [641, 306] width 112 height 36
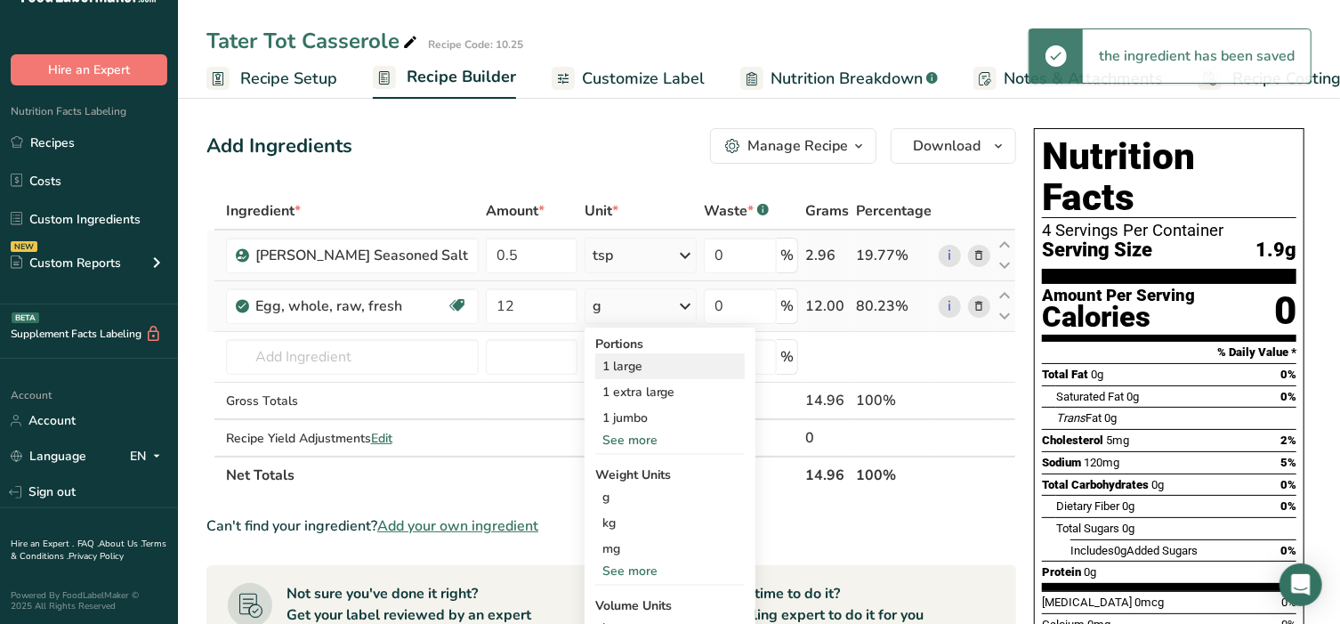
click at [612, 375] on div "1 large" at bounding box center [669, 366] width 149 height 26
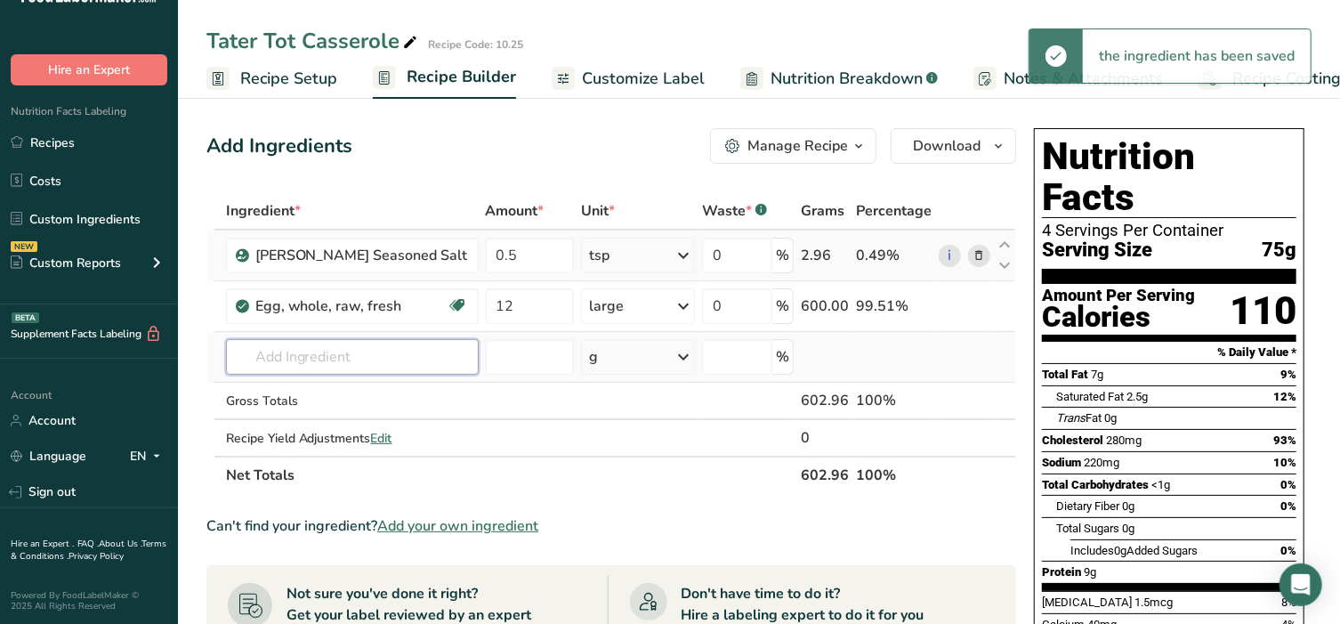
click at [316, 361] on input "text" at bounding box center [352, 357] width 253 height 36
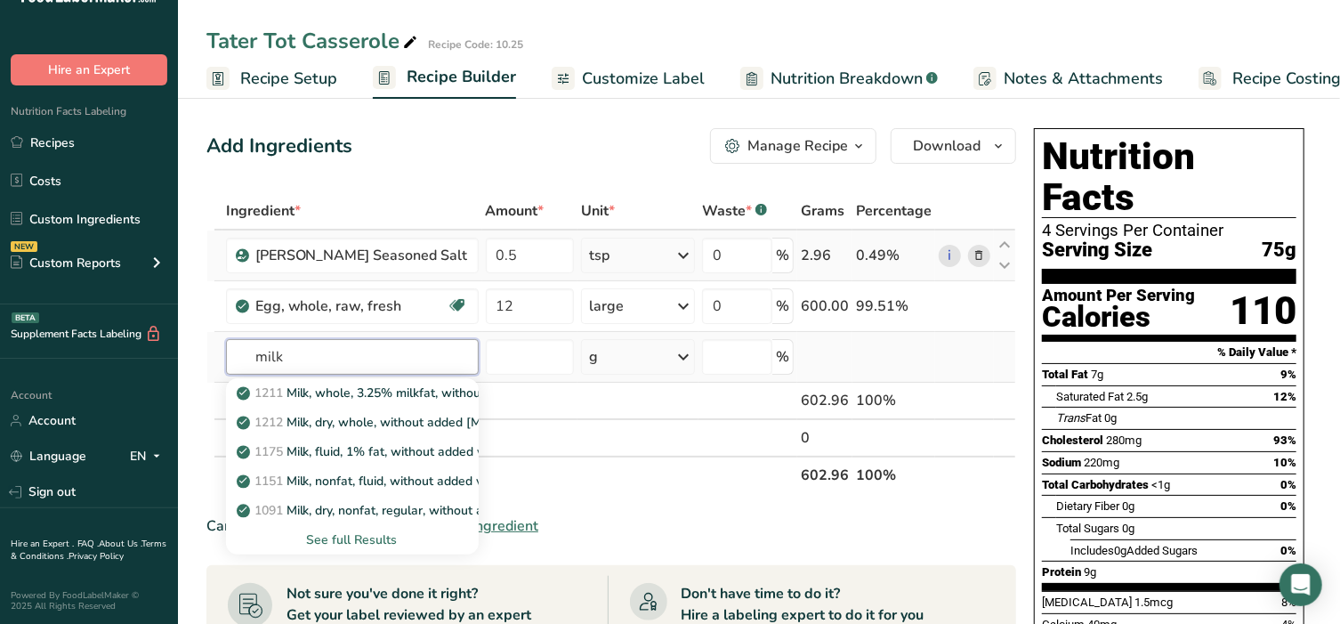
type input "milk"
click at [369, 532] on div "See full Results" at bounding box center [352, 539] width 224 height 19
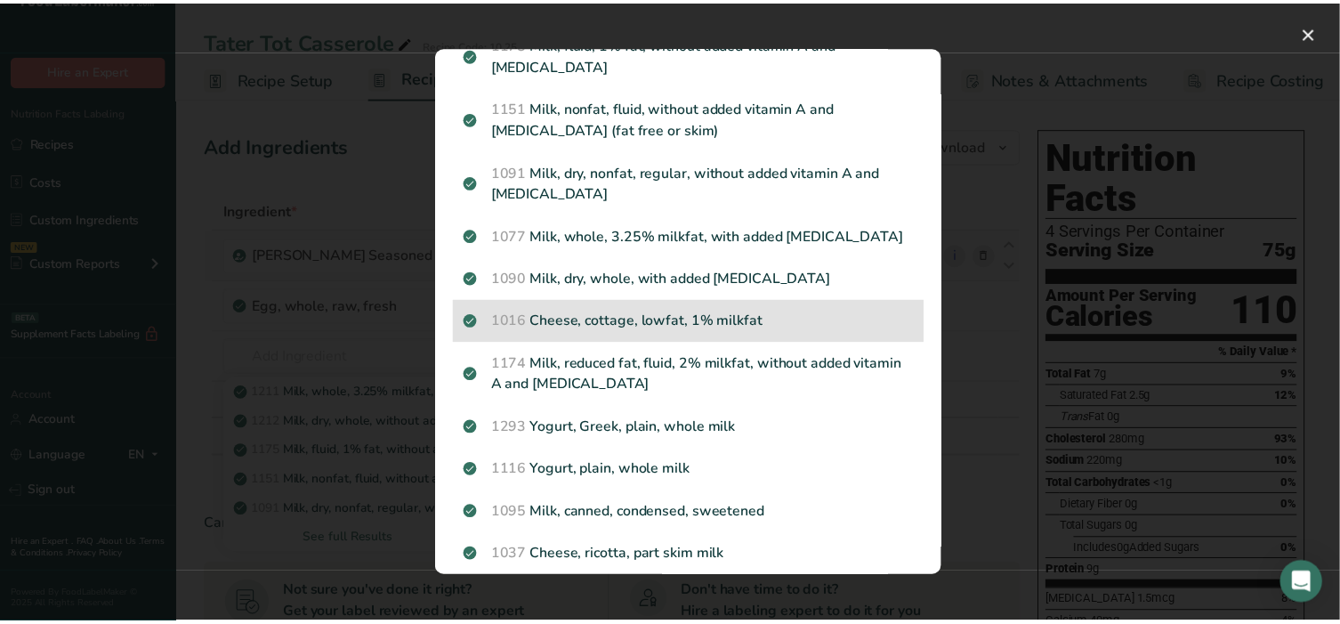
scroll to position [185, 0]
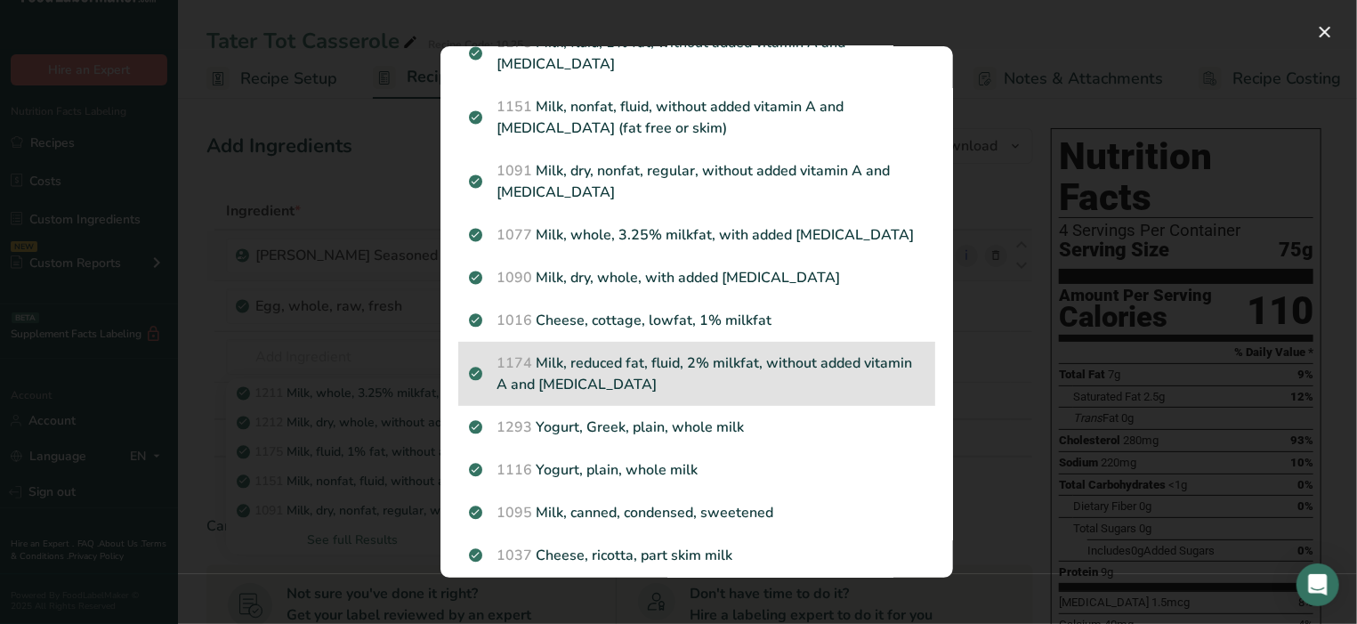
click at [746, 364] on p "1174 Milk, reduced fat, fluid, 2% milkfat, without added vitamin A and vitamin D" at bounding box center [697, 373] width 456 height 43
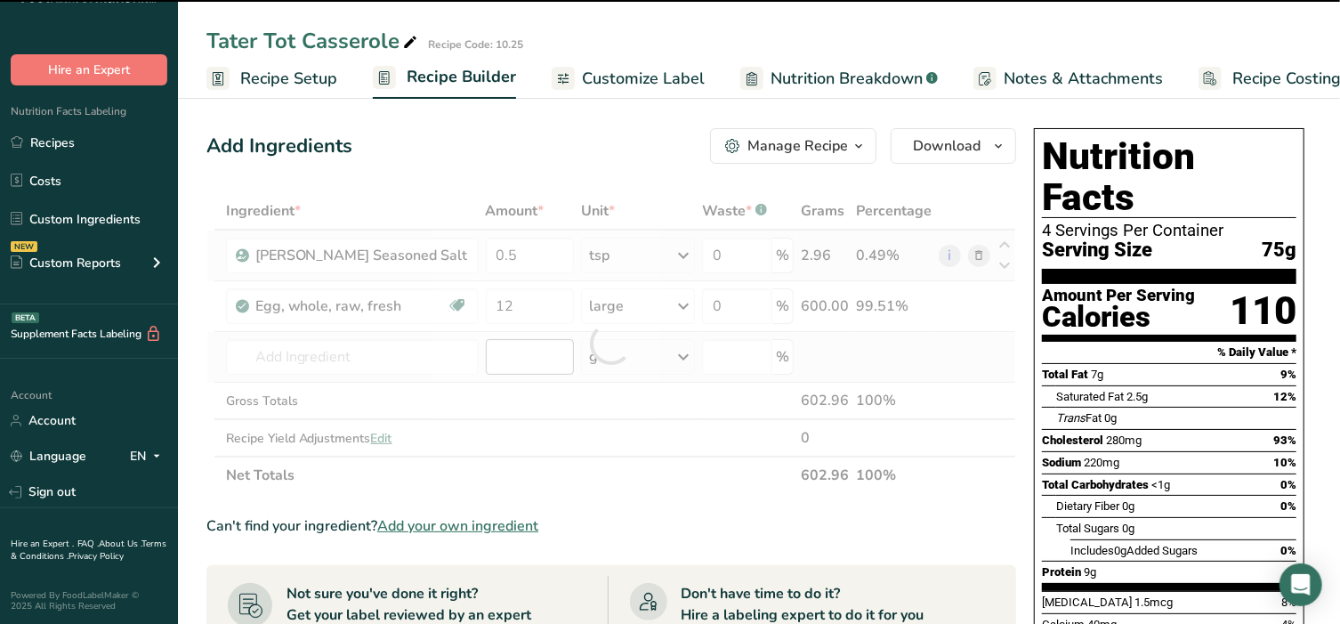
type input "0"
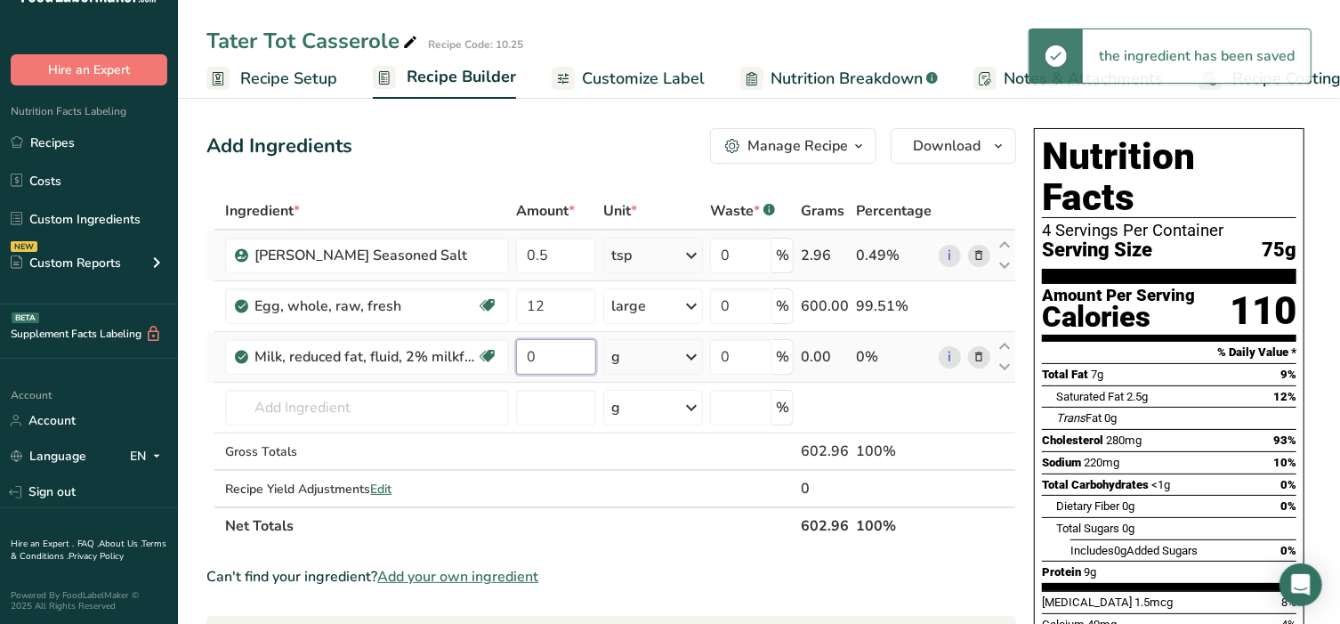
click at [523, 350] on input "0" at bounding box center [556, 357] width 80 height 36
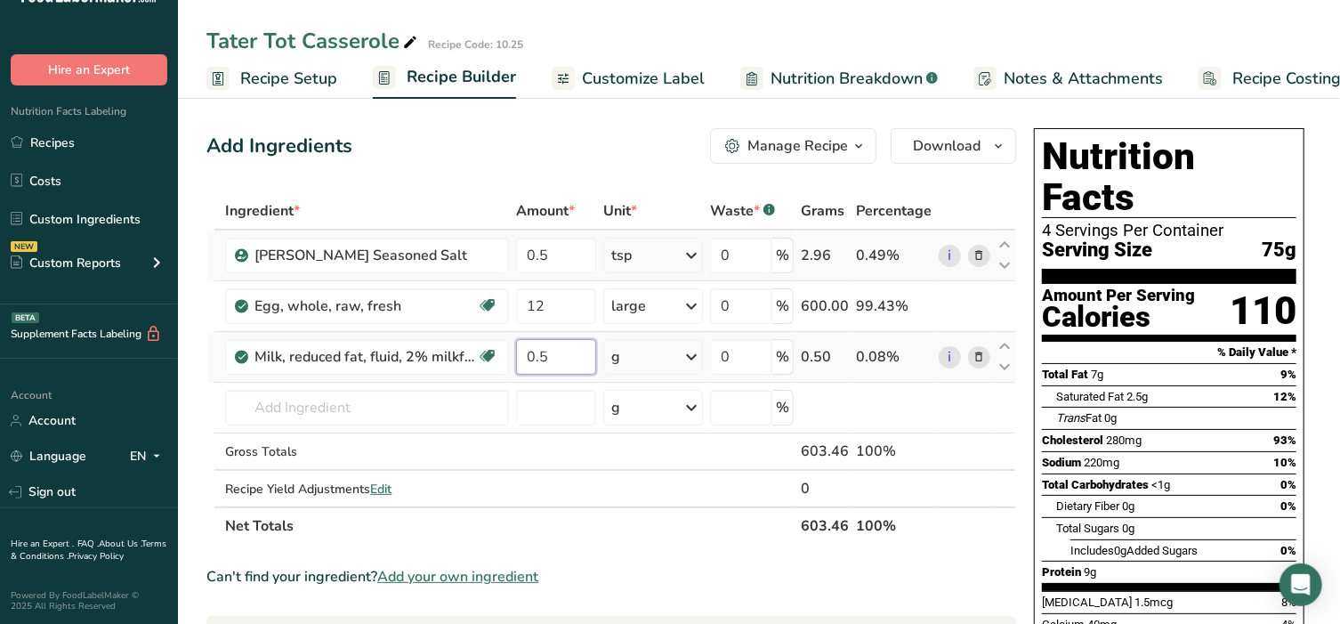
type input "0.5"
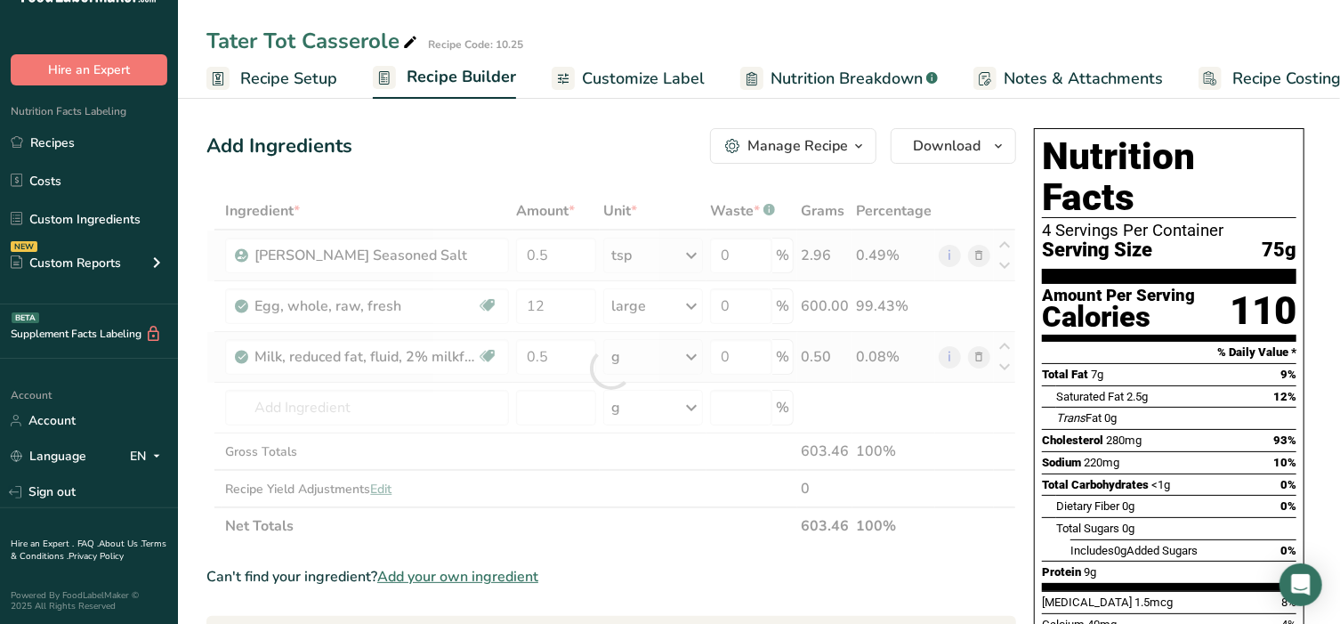
click at [653, 361] on div "Ingredient * Amount * Unit * Waste * .a-a{fill:#347362;}.b-a{fill:#fff;} Grams …" at bounding box center [611, 368] width 810 height 352
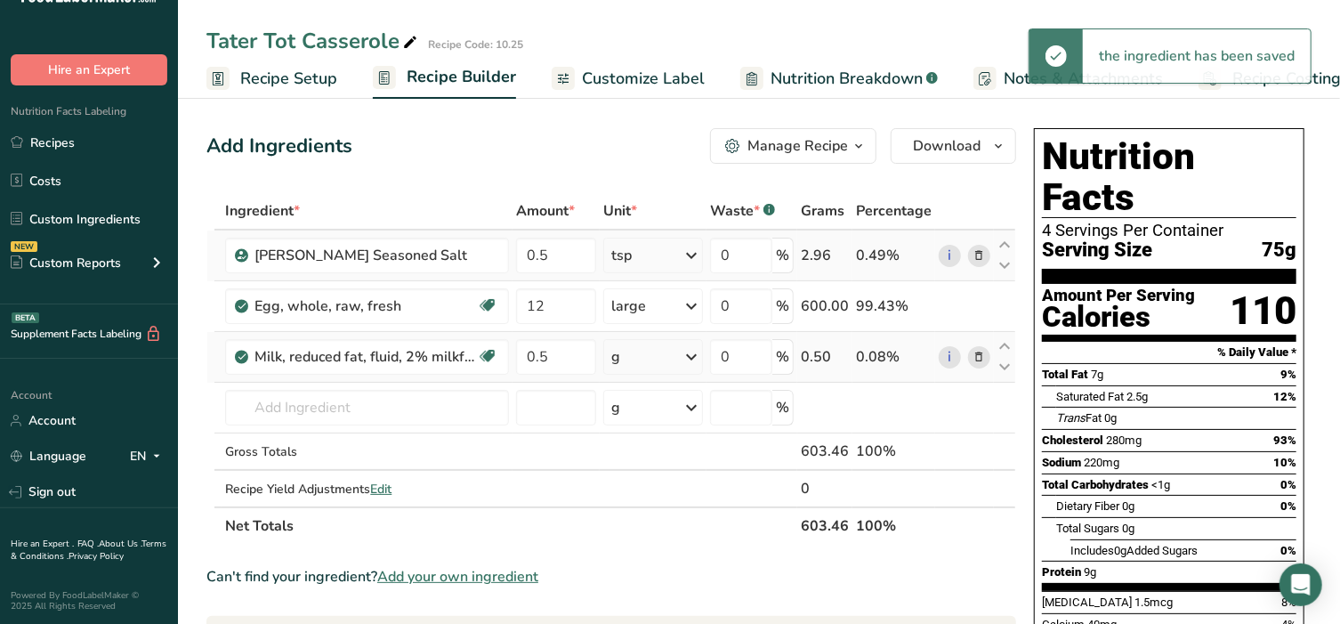
click at [653, 361] on div "g" at bounding box center [653, 357] width 100 height 36
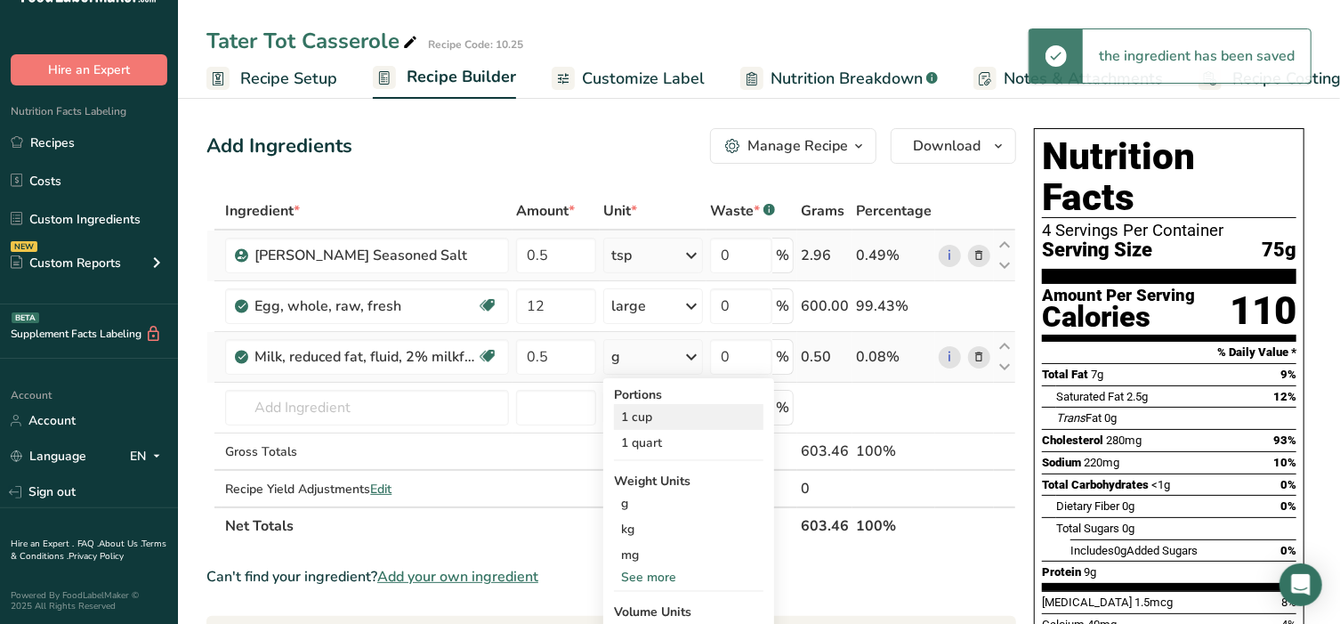
click at [643, 418] on div "1 cup" at bounding box center [688, 417] width 149 height 26
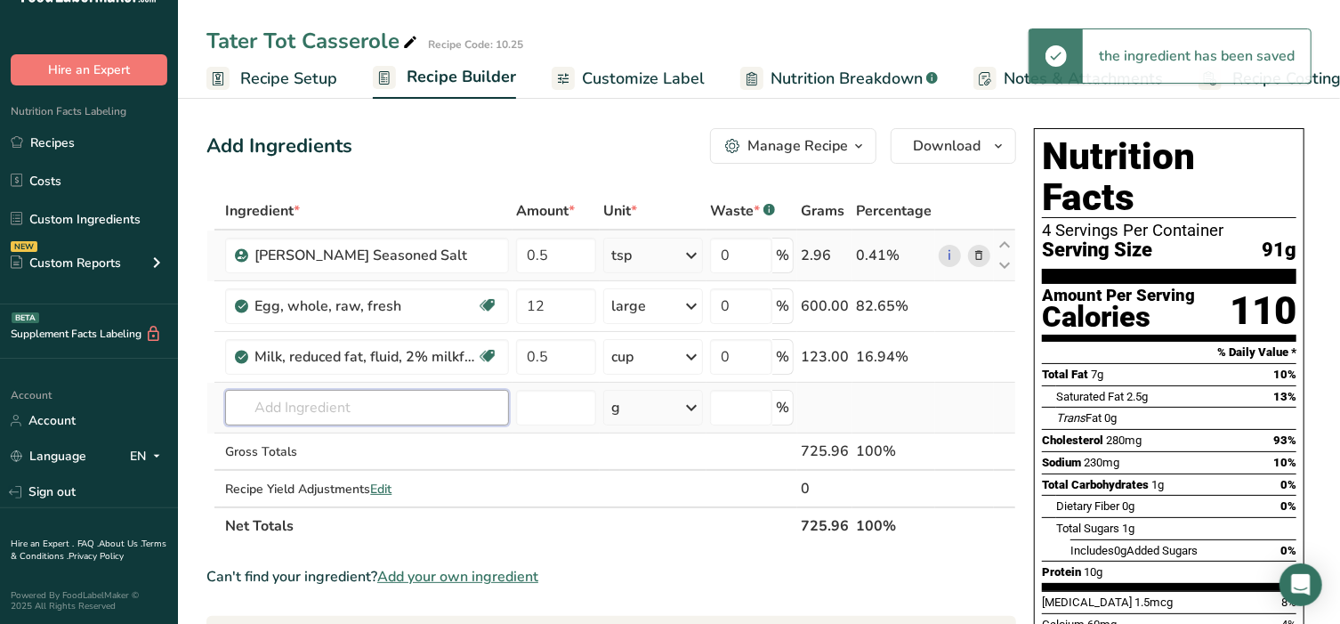
click at [311, 400] on input "text" at bounding box center [367, 408] width 284 height 36
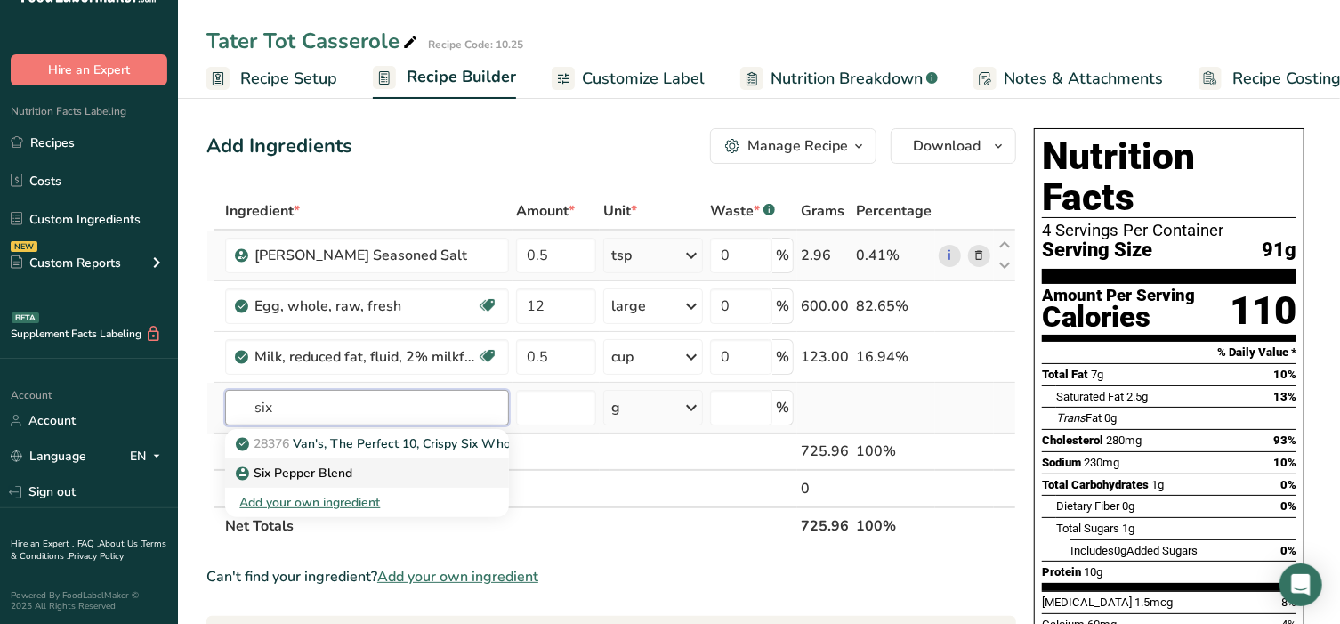
type input "six"
click at [297, 480] on p "Six Pepper Blend" at bounding box center [295, 473] width 113 height 19
type input "Six Pepper Blend"
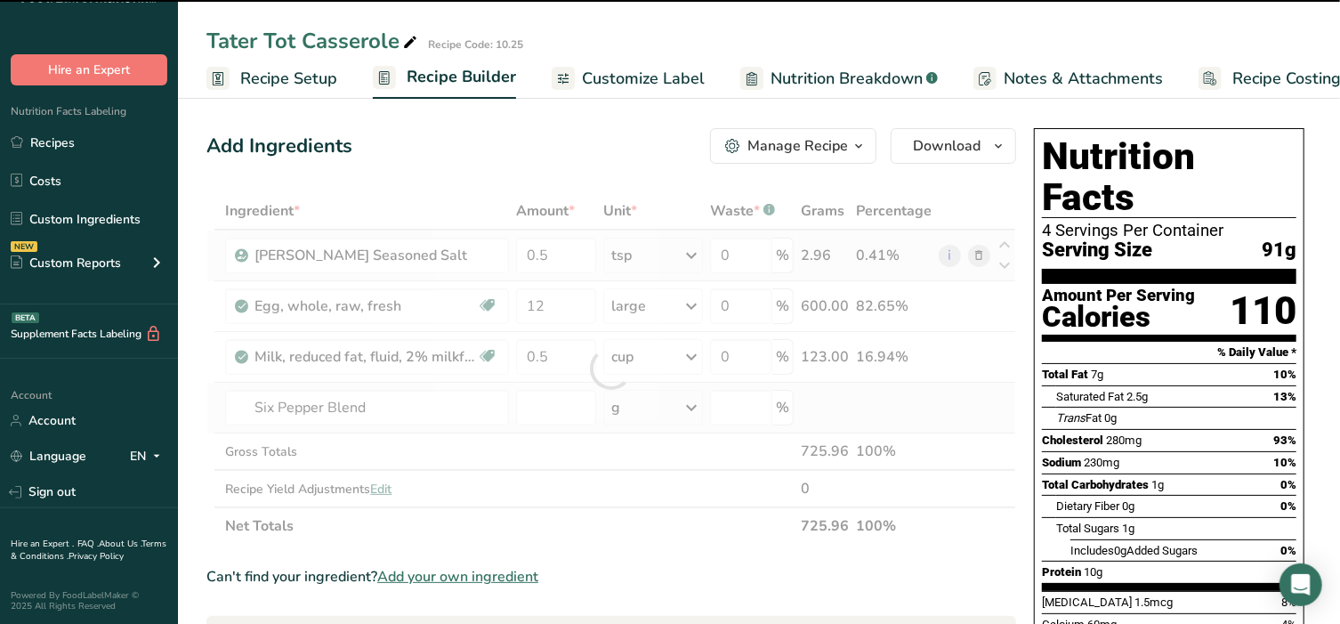
type input "0"
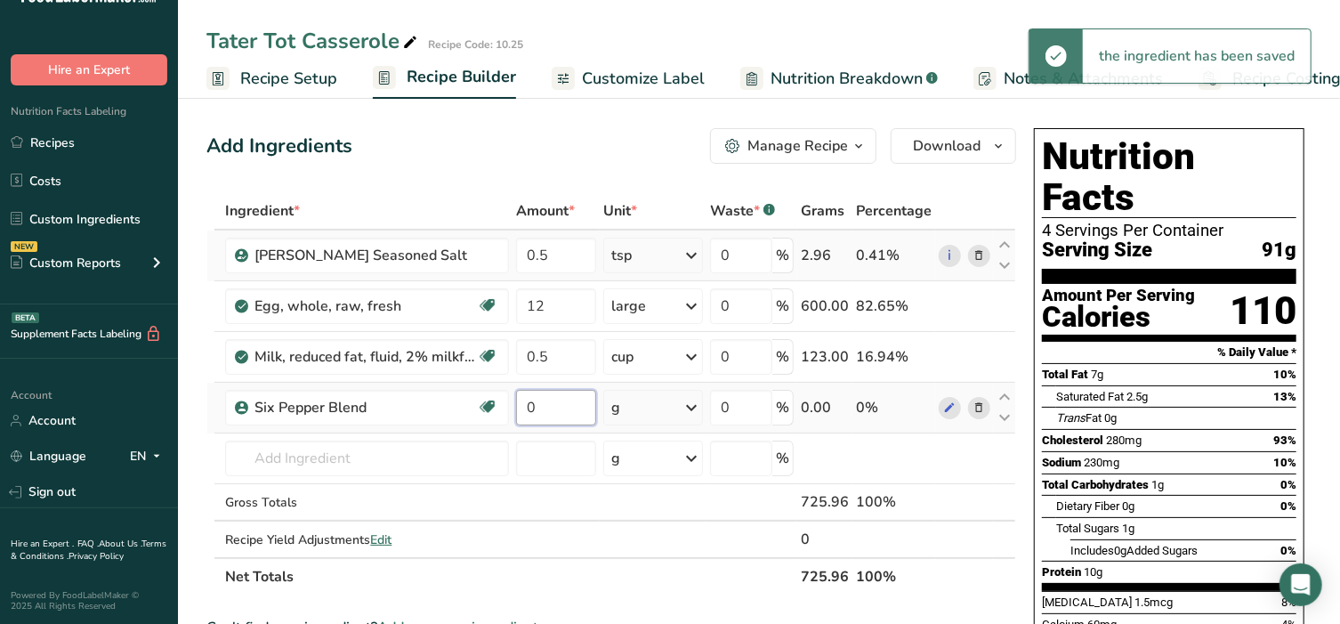
click at [573, 416] on input "0" at bounding box center [556, 408] width 80 height 36
type input "1"
click at [660, 413] on div "Ingredient * Amount * Unit * Waste * .a-a{fill:#347362;}.b-a{fill:#fff;} Grams …" at bounding box center [611, 393] width 810 height 403
click at [660, 413] on div "g" at bounding box center [653, 408] width 100 height 36
click at [657, 464] on div "1 tsp" at bounding box center [688, 468] width 149 height 26
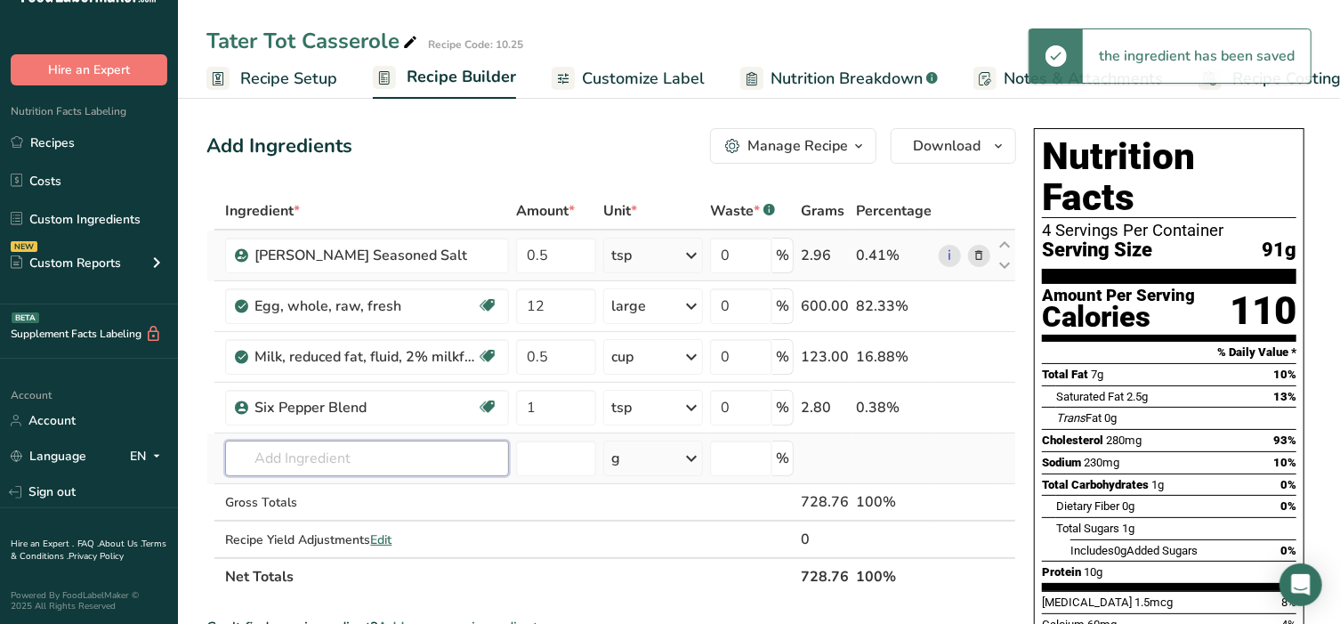
click at [329, 452] on input "text" at bounding box center [367, 458] width 284 height 36
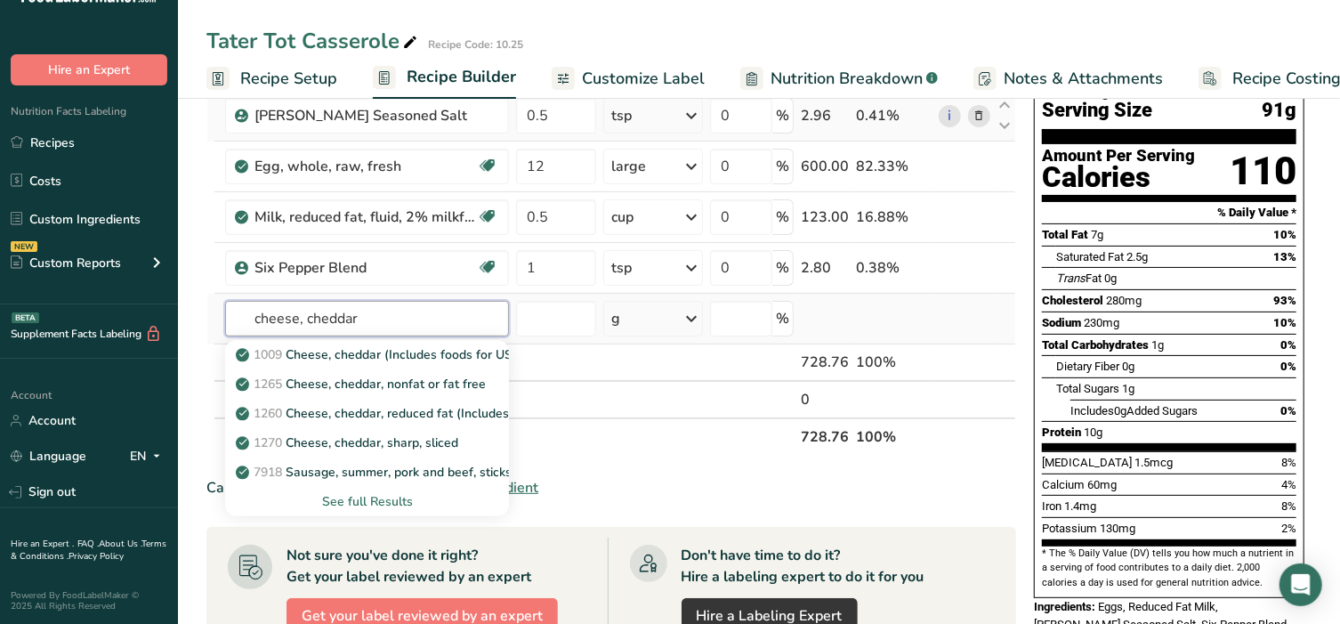
scroll to position [148, 0]
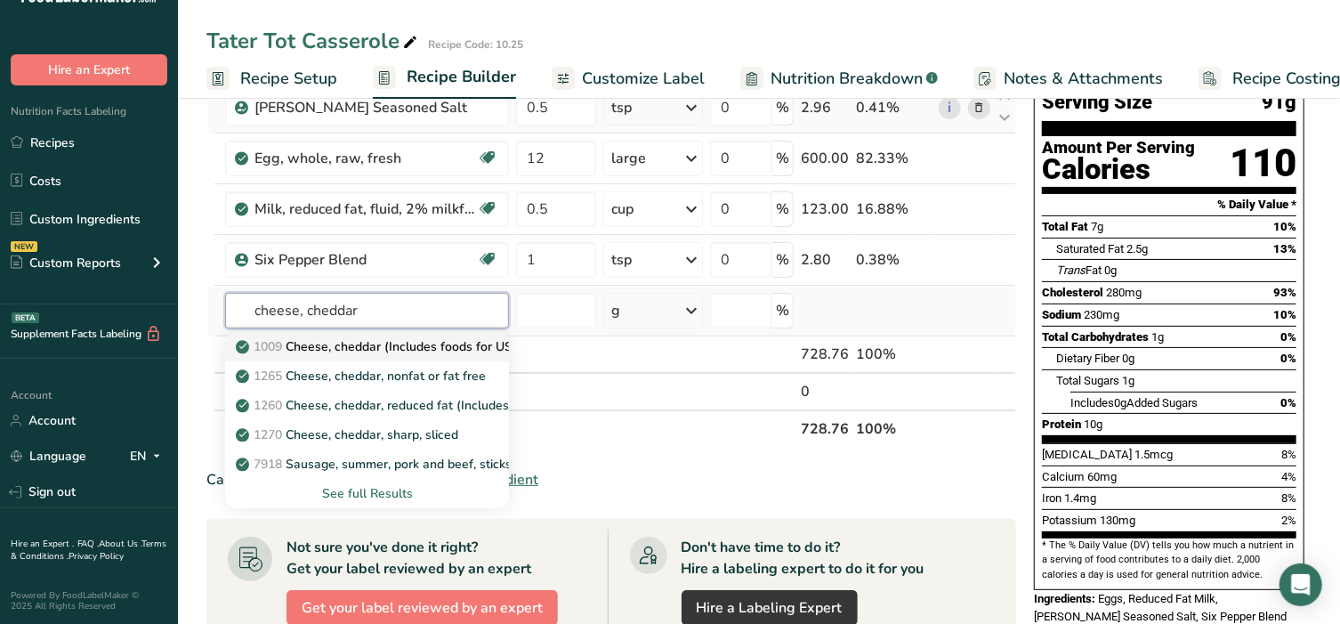
type input "cheese, cheddar"
click at [345, 348] on p "1009 Cheese, cheddar (Includes foods for USDA's Food Distribution Program)" at bounding box center [468, 346] width 459 height 19
type input "Cheese, cheddar (Includes foods for USDA's Food Distribution Program)"
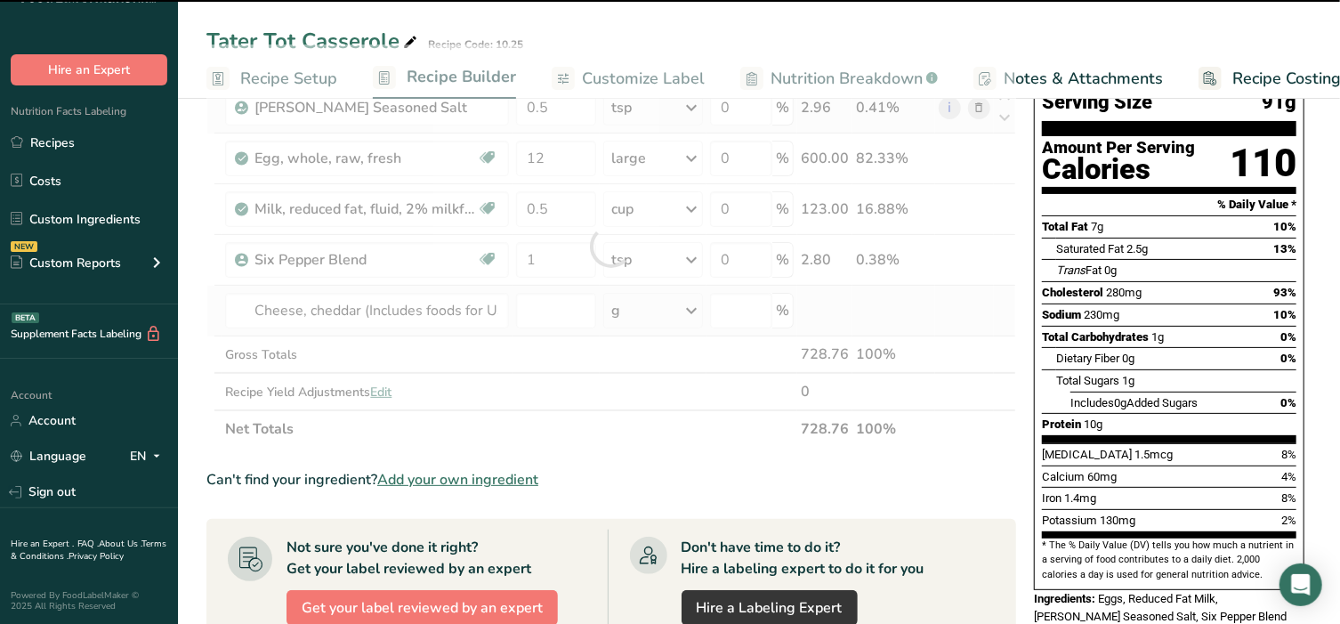
type input "0"
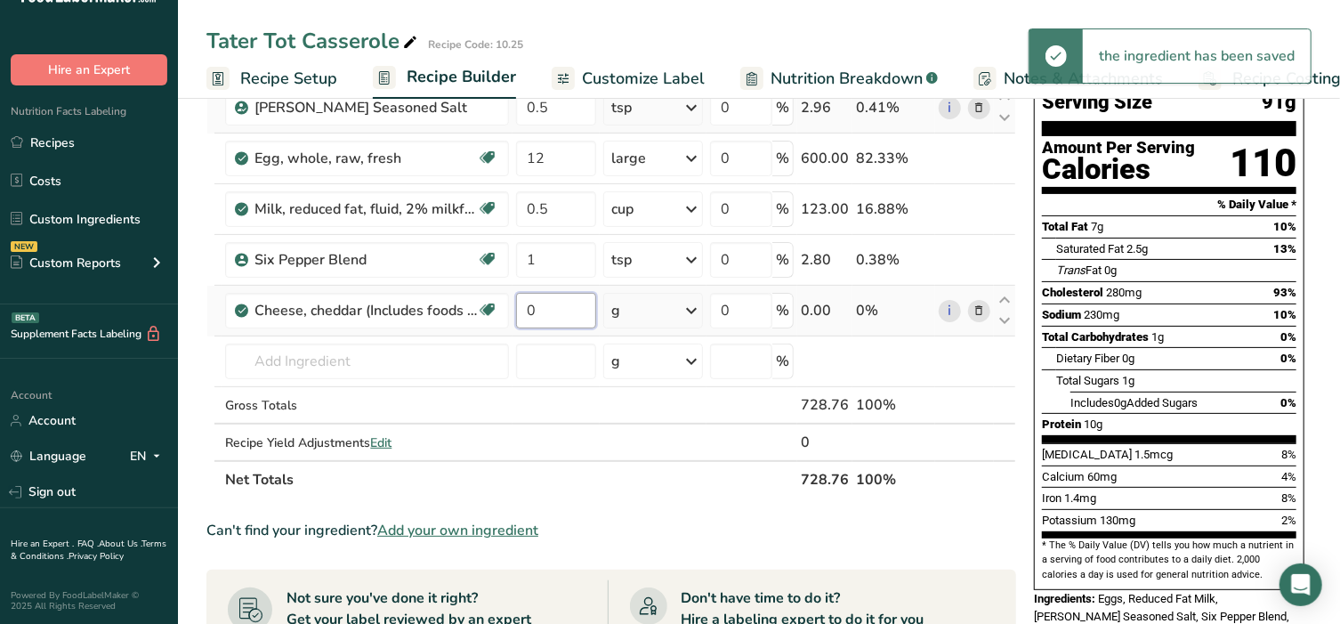
click at [554, 309] on input "0" at bounding box center [556, 311] width 80 height 36
type input "1"
click at [641, 309] on div "Ingredient * Amount * Unit * Waste * .a-a{fill:#347362;}.b-a{fill:#fff;} Grams …" at bounding box center [611, 271] width 810 height 454
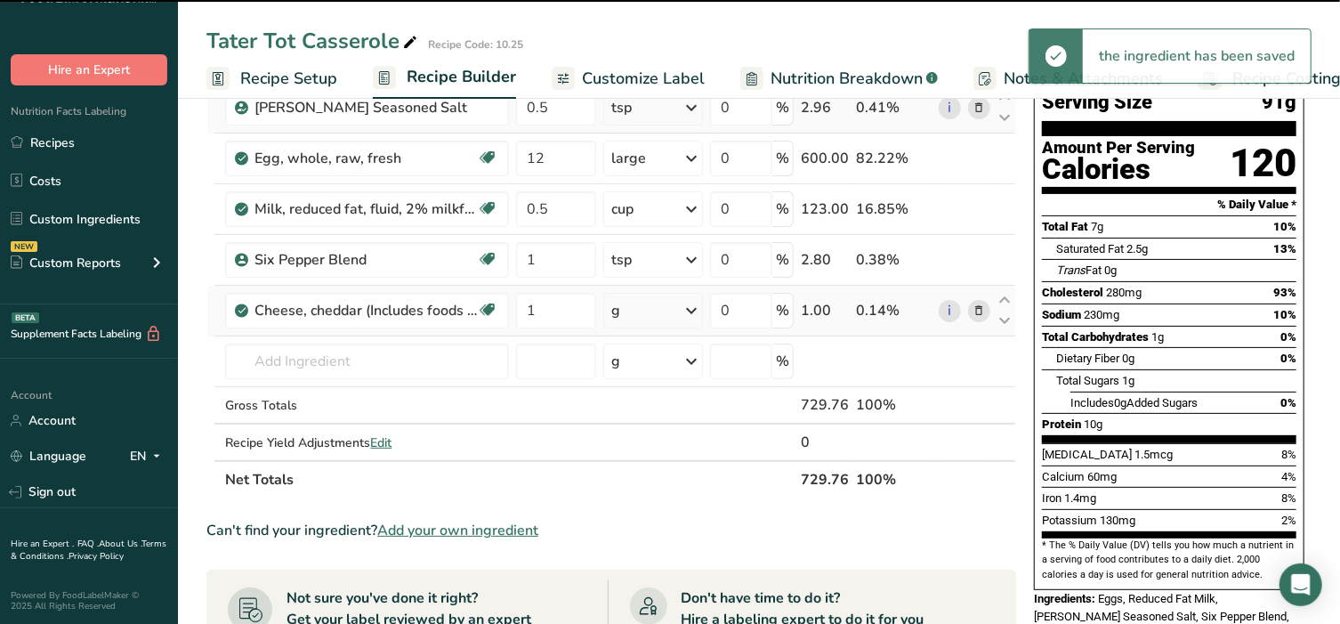
click at [641, 309] on div "g" at bounding box center [653, 311] width 100 height 36
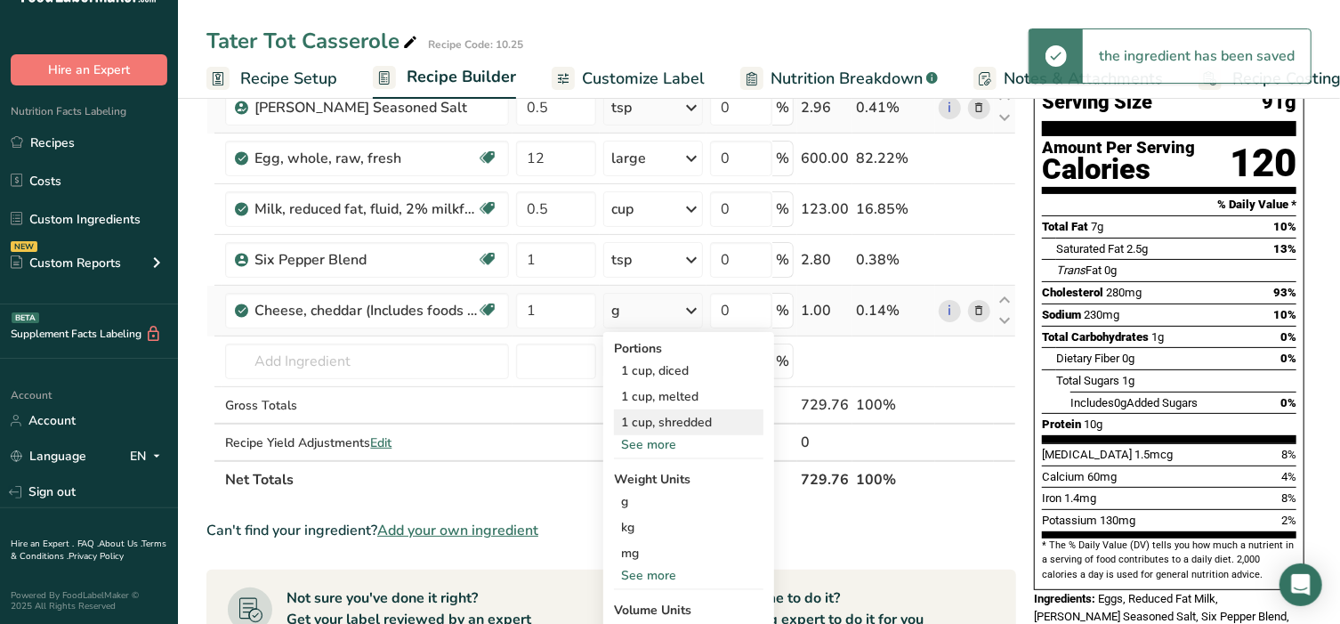
click at [642, 414] on div "1 cup, shredded" at bounding box center [688, 422] width 149 height 26
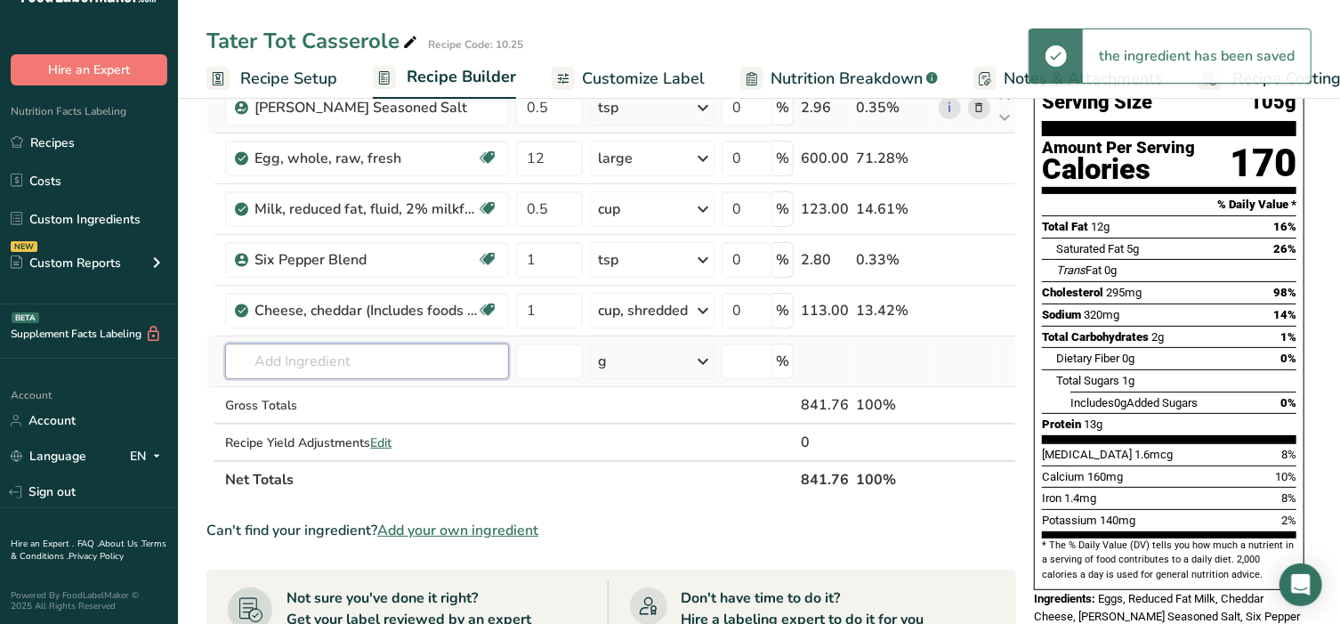
click at [311, 352] on input "text" at bounding box center [367, 361] width 284 height 36
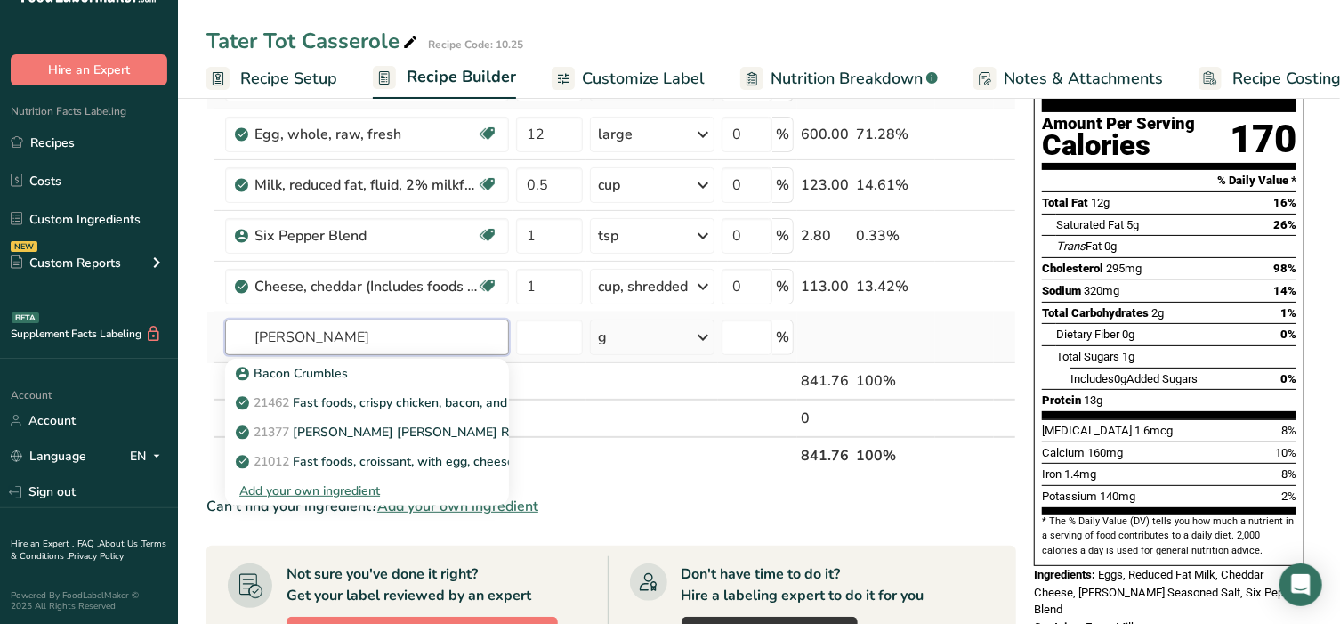
scroll to position [185, 0]
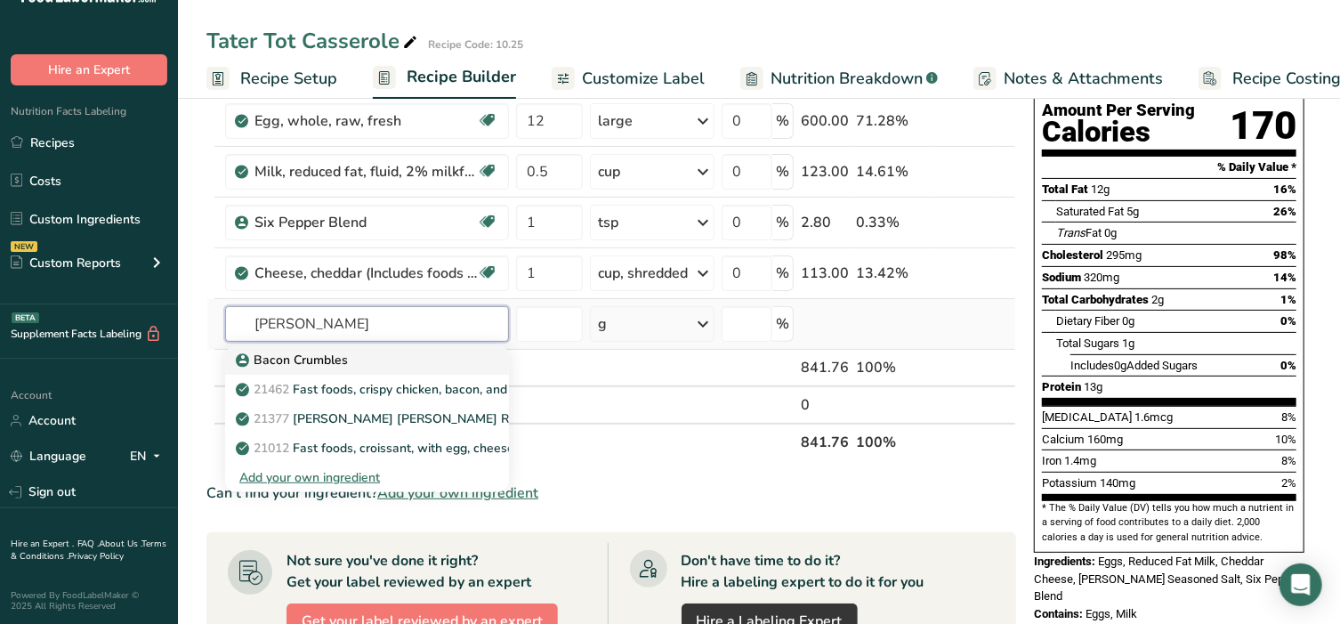
type input "bacon cr"
click at [304, 362] on p "Bacon Crumbles" at bounding box center [293, 360] width 109 height 19
type input "Bacon Crumbles"
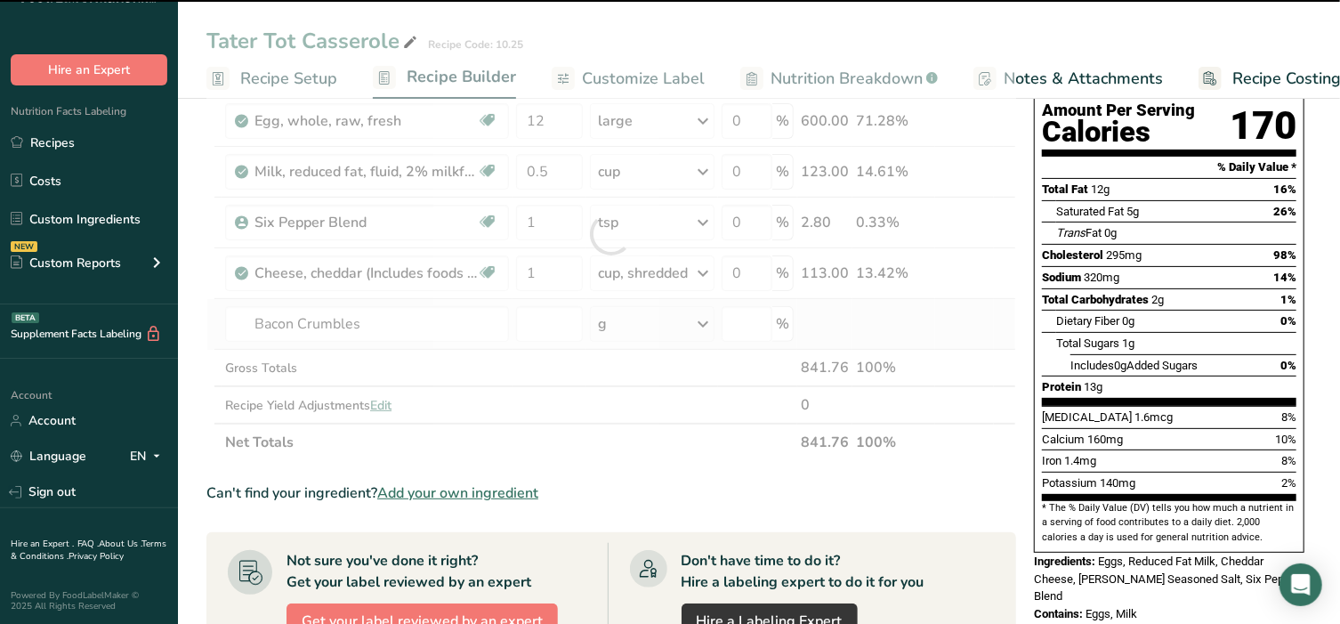
type input "0"
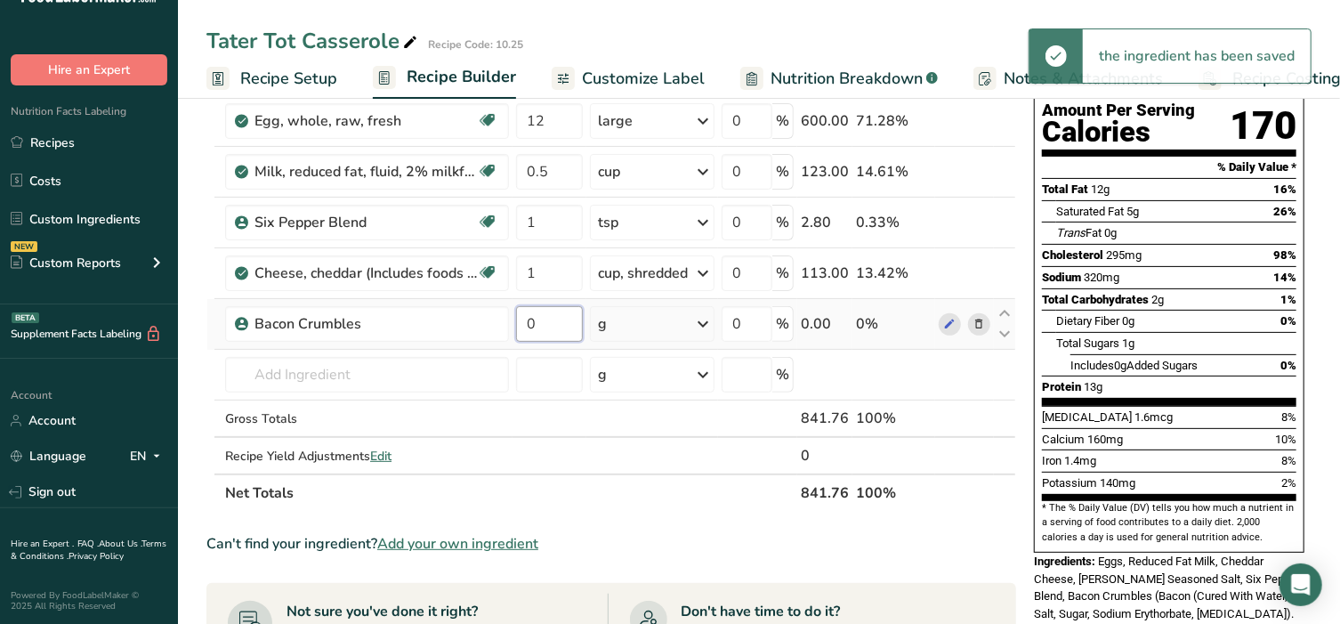
click at [559, 333] on input "0" at bounding box center [549, 324] width 67 height 36
type input "1"
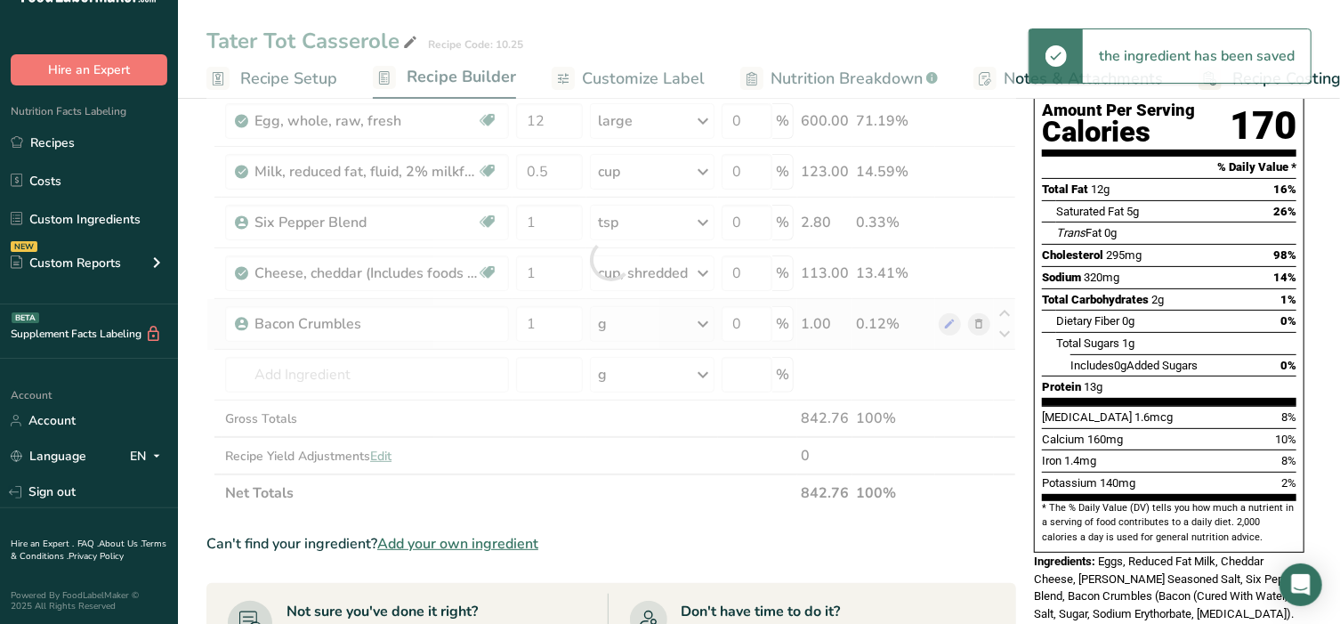
click at [674, 325] on div "Ingredient * Amount * Unit * Waste * .a-a{fill:#347362;}.b-a{fill:#fff;} Grams …" at bounding box center [611, 259] width 810 height 505
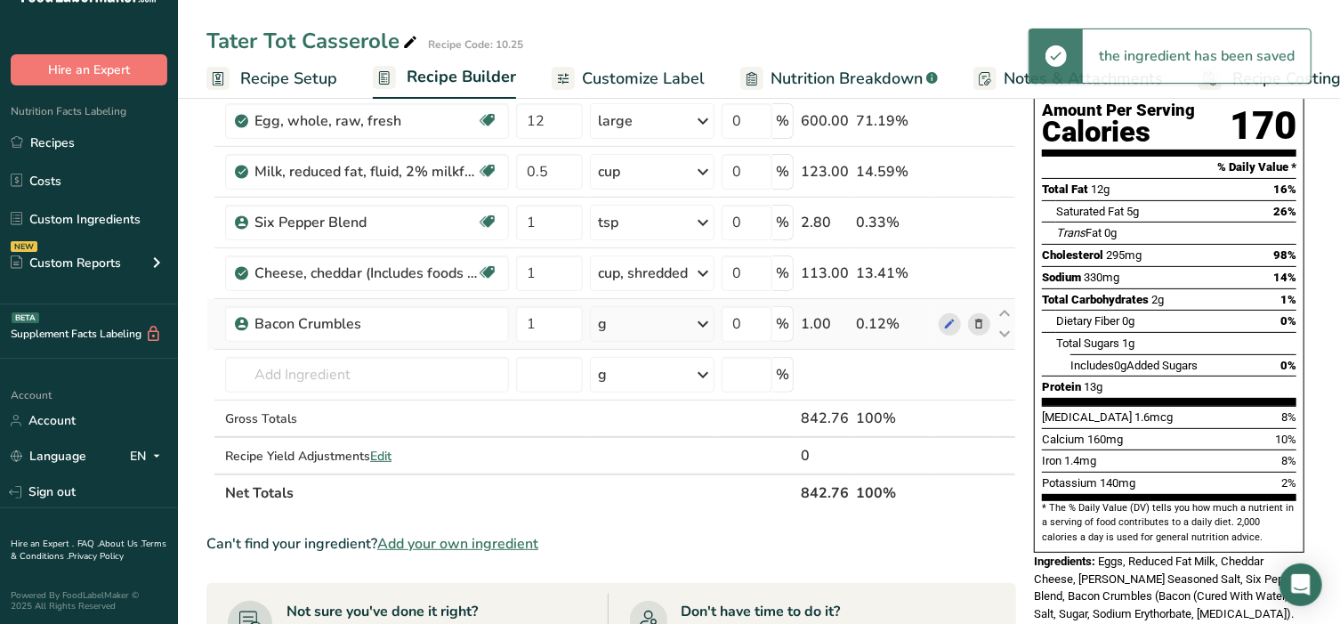
click at [674, 325] on div "g" at bounding box center [652, 324] width 125 height 36
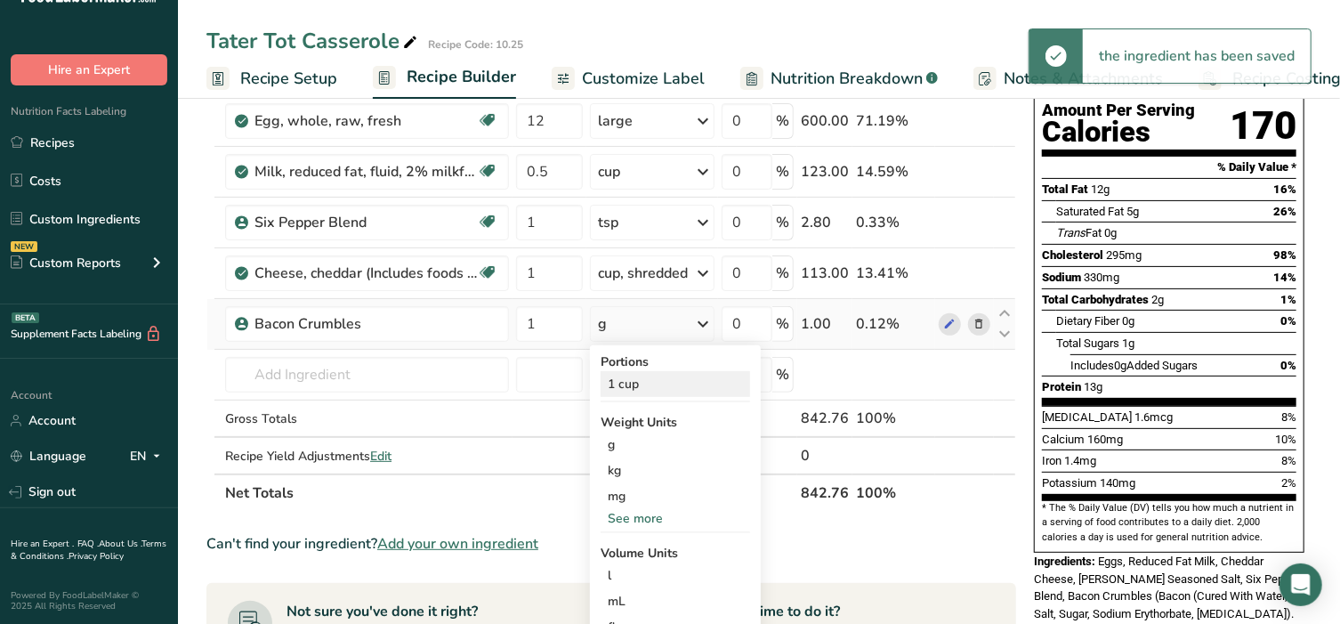
click at [644, 381] on div "1 cup" at bounding box center [675, 384] width 149 height 26
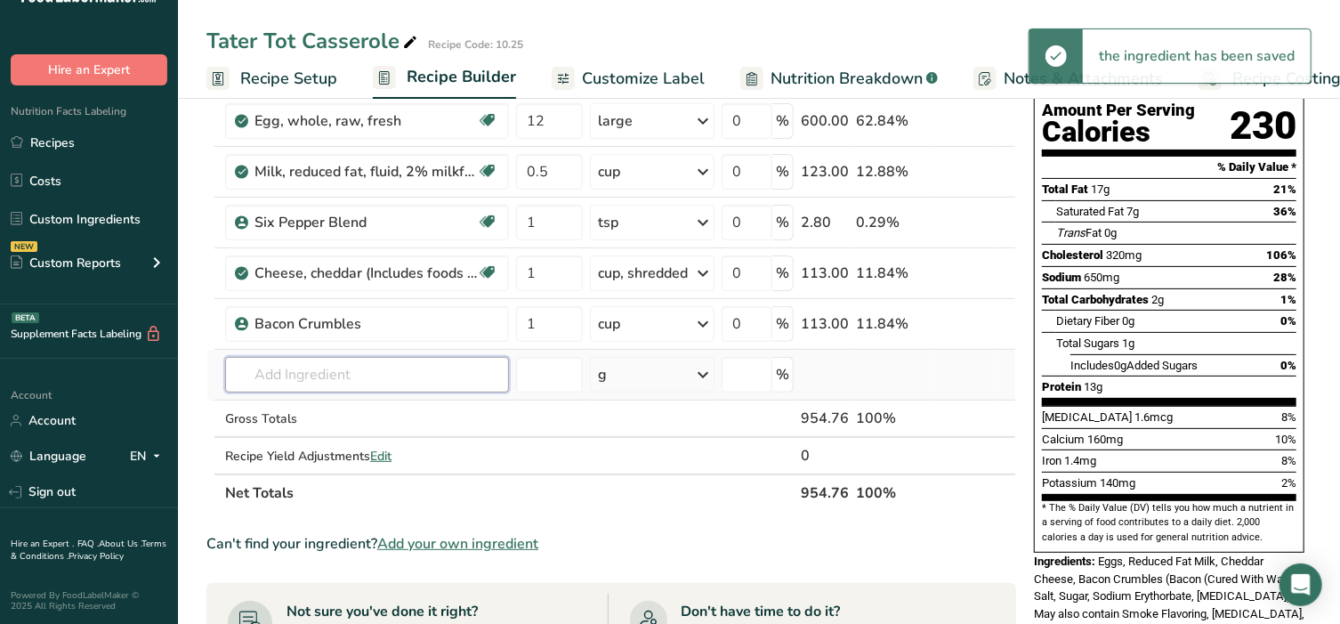
click at [297, 372] on input "text" at bounding box center [367, 375] width 284 height 36
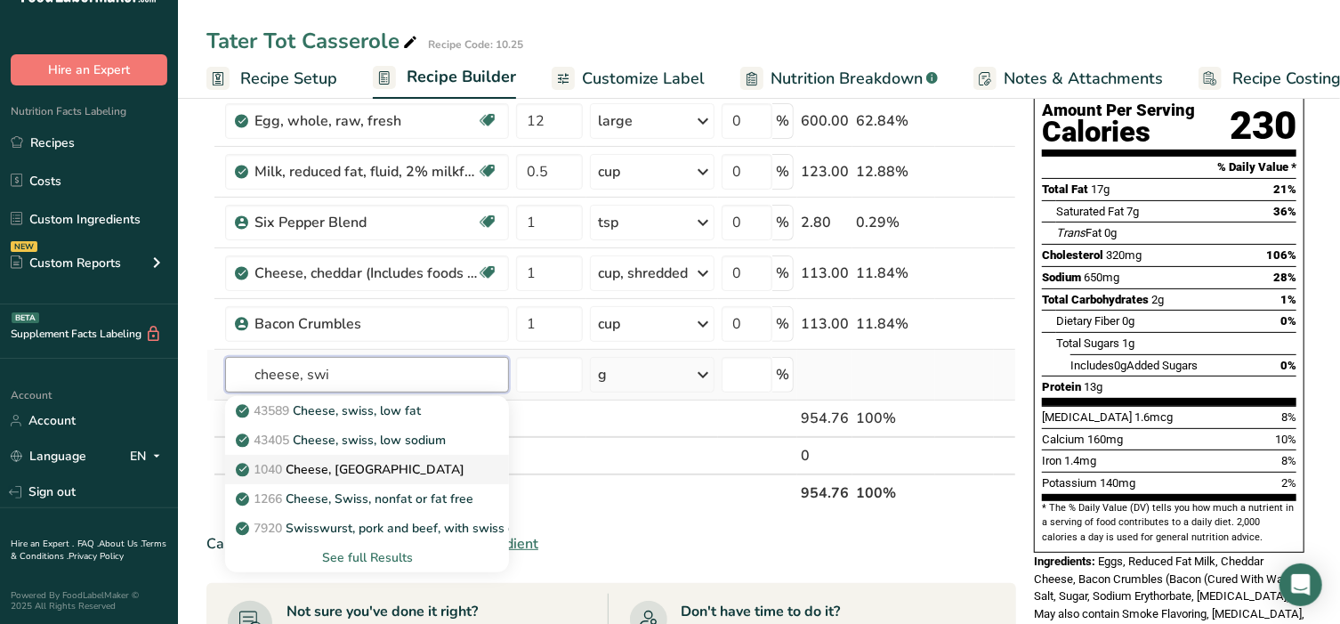
type input "cheese, swi"
click at [327, 460] on p "1040 Cheese, swiss" at bounding box center [351, 469] width 225 height 19
type input "Cheese, swiss"
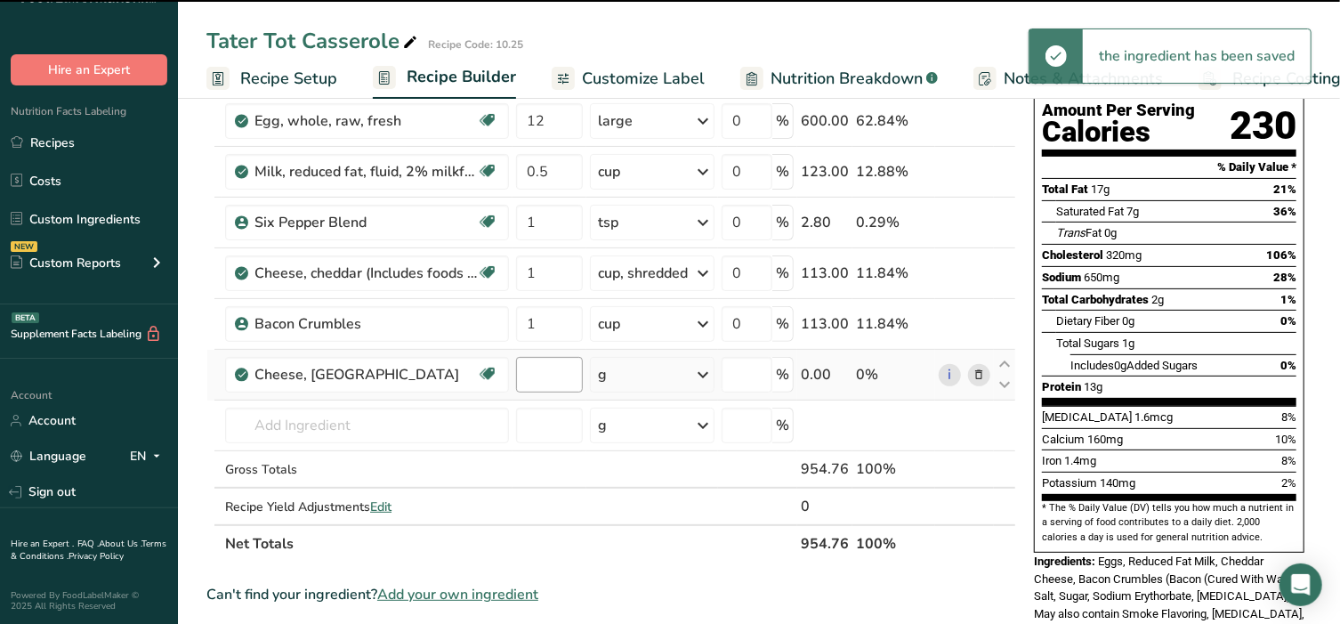
type input "0"
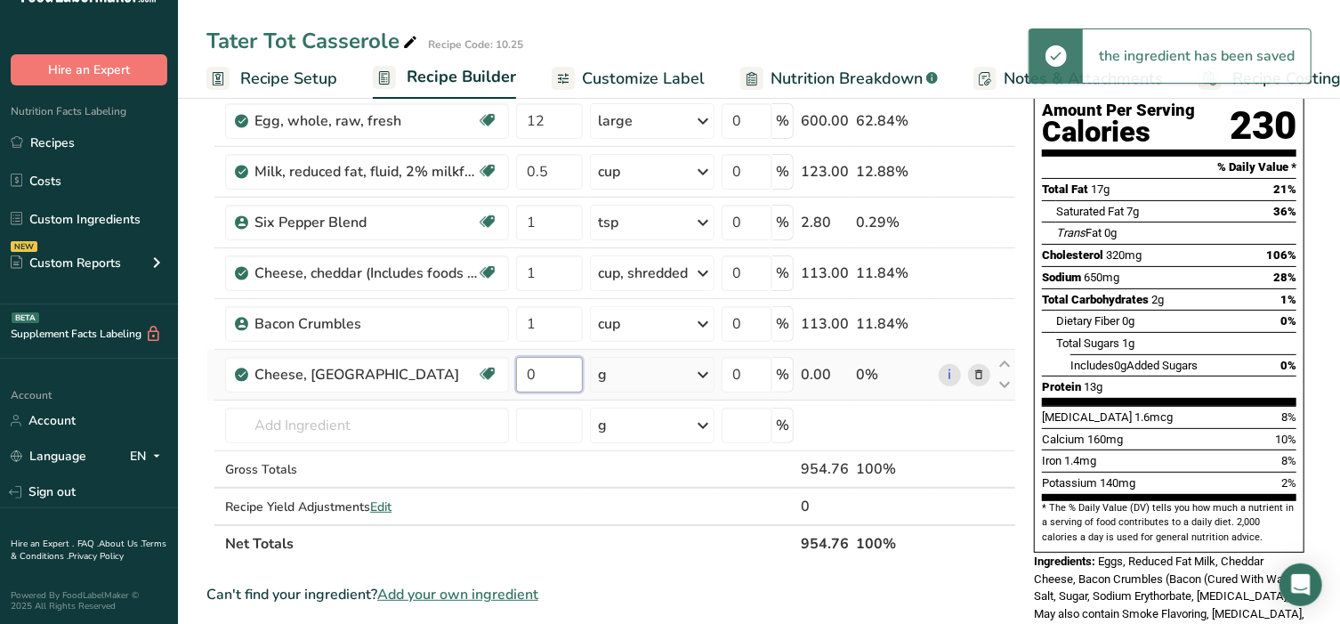
click at [544, 370] on input "0" at bounding box center [549, 375] width 67 height 36
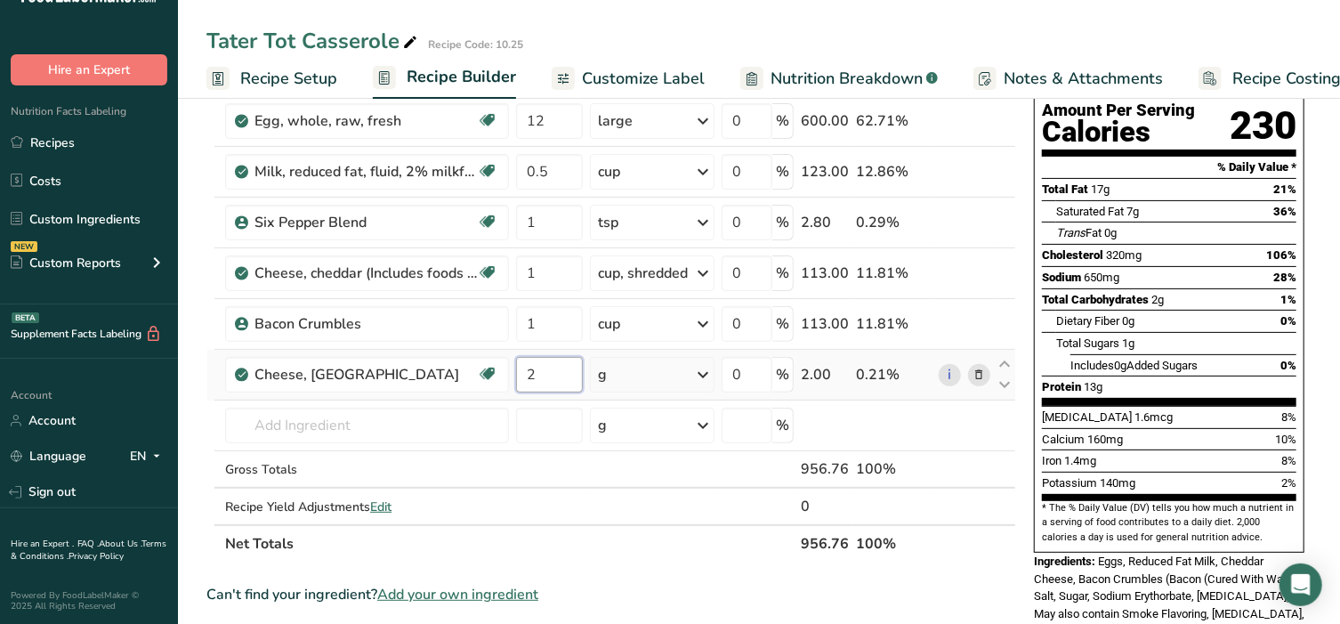
type input "2"
click at [666, 373] on div "Ingredient * Amount * Unit * Waste * .a-a{fill:#347362;}.b-a{fill:#fff;} Grams …" at bounding box center [611, 284] width 810 height 555
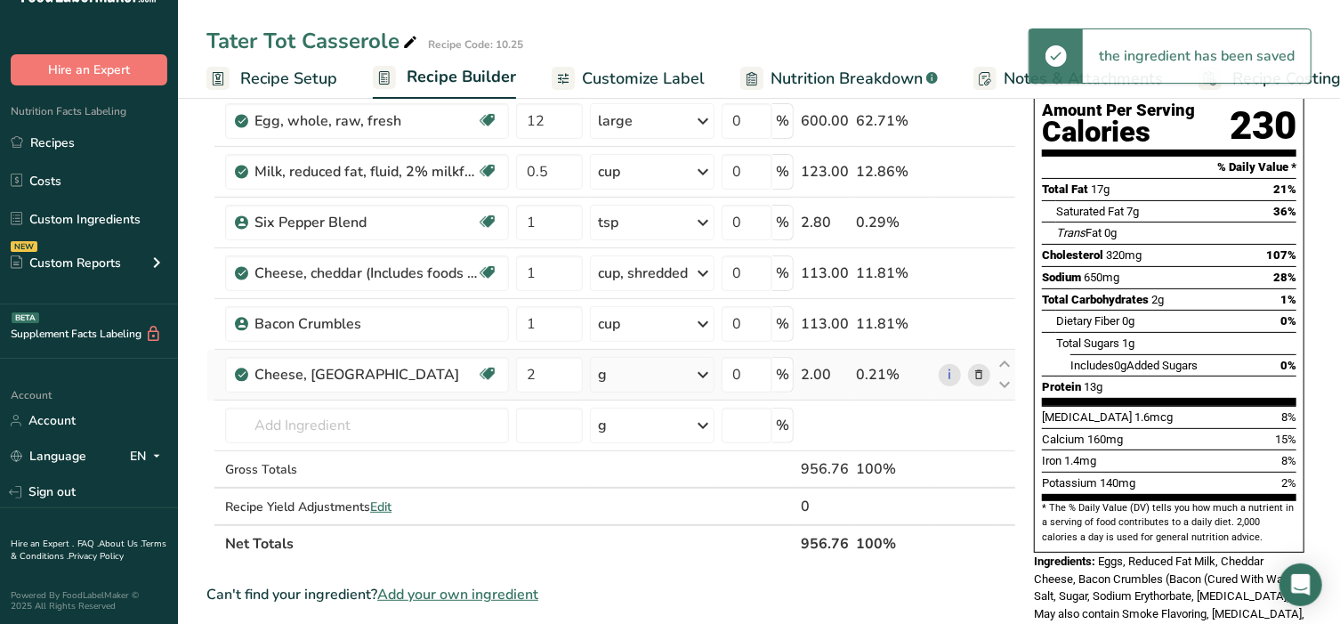
click at [666, 373] on div "g" at bounding box center [652, 375] width 125 height 36
click at [666, 475] on div "1 cup, shredded" at bounding box center [675, 486] width 149 height 26
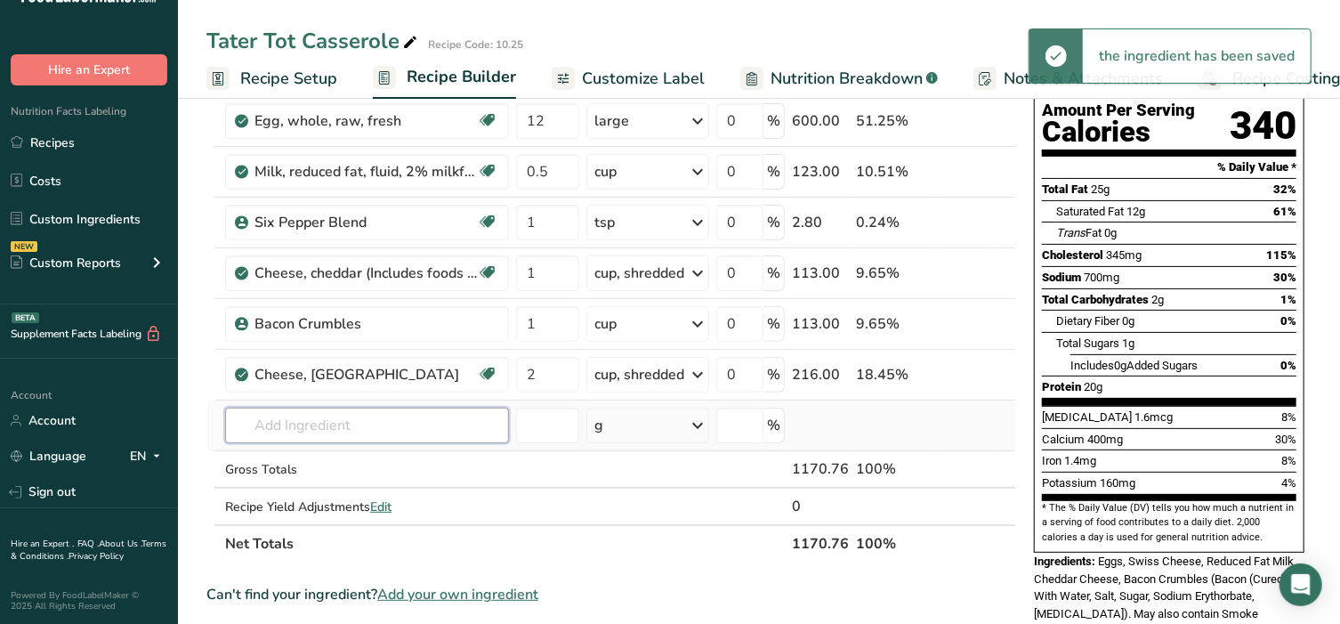
click at [303, 424] on input "text" at bounding box center [367, 426] width 284 height 36
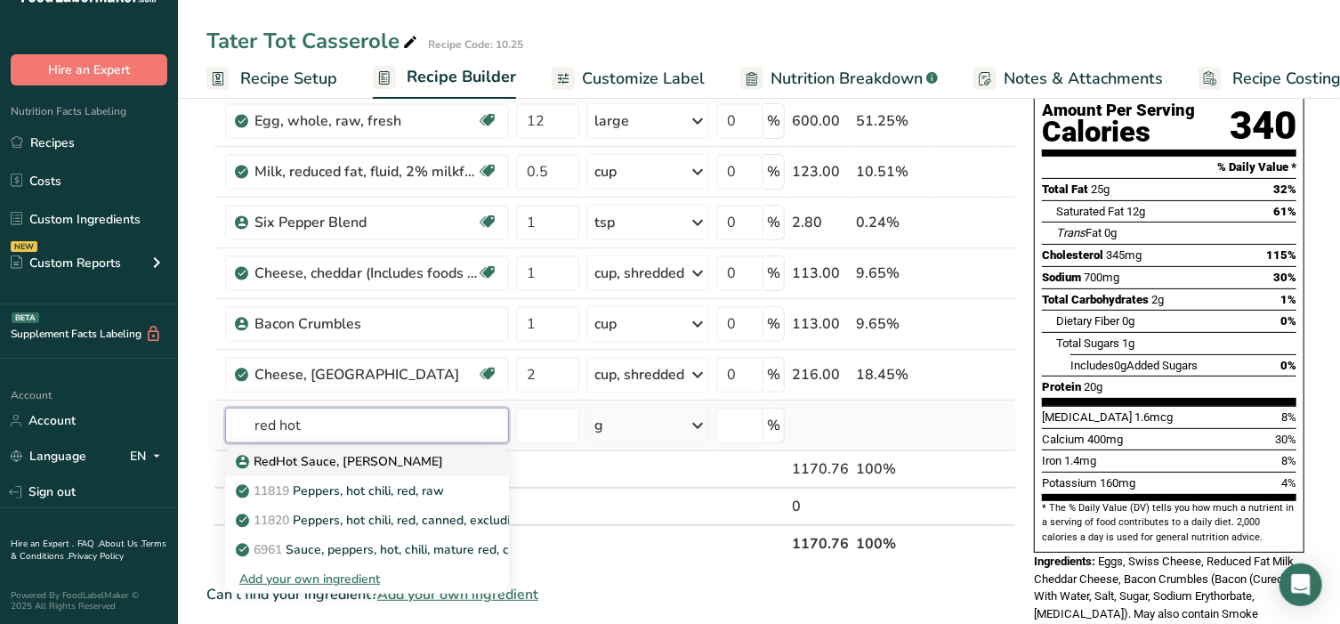
type input "red hot"
click at [313, 452] on p "RedHot Sauce, Franks" at bounding box center [341, 461] width 204 height 19
type input "RedHot Sauce, Franks"
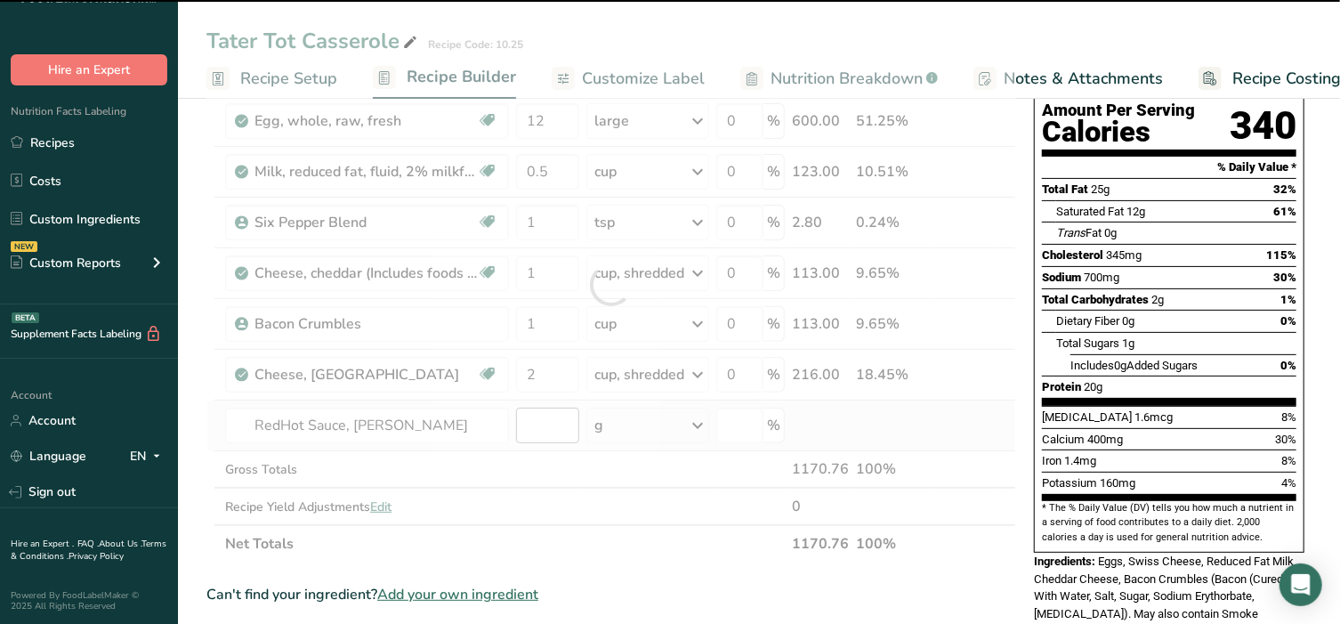
type input "0"
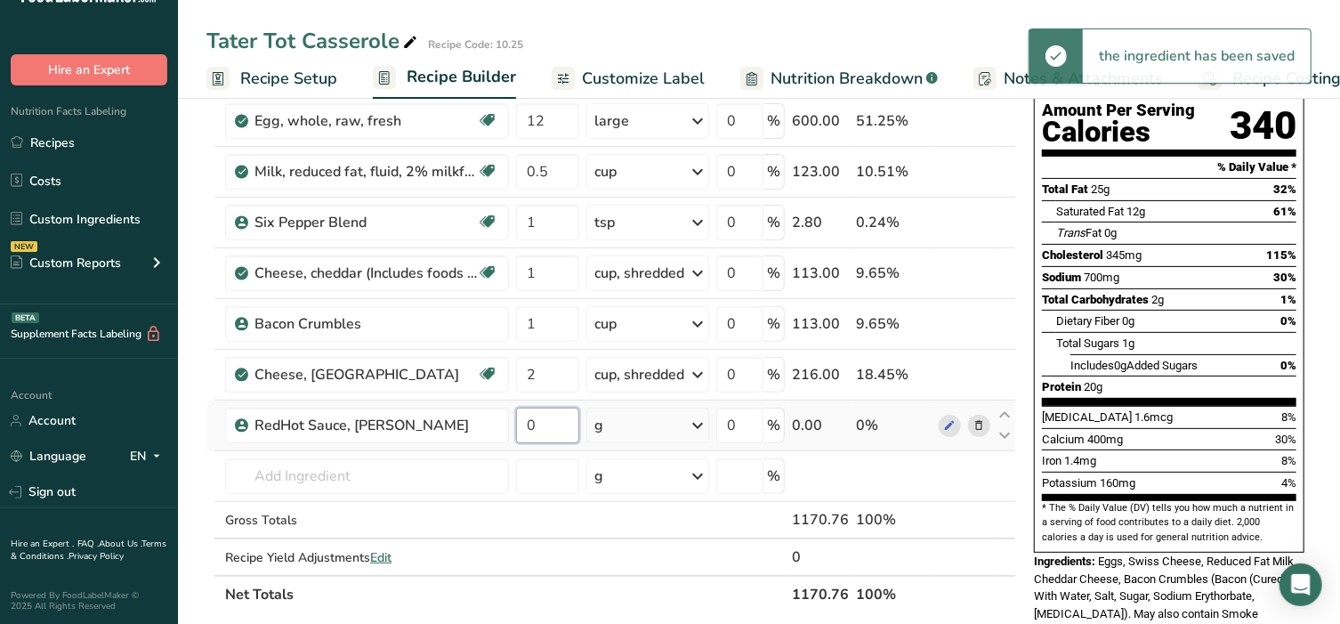
click at [561, 422] on input "0" at bounding box center [547, 426] width 63 height 36
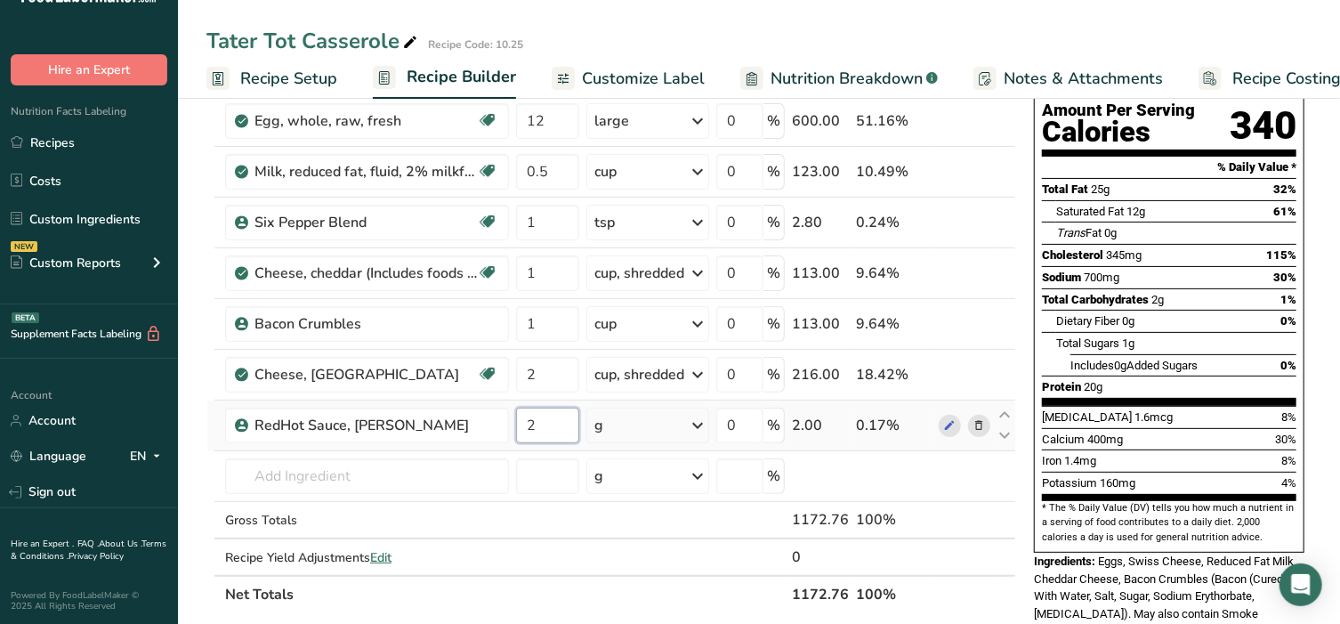
type input "2"
click at [629, 420] on div "Ingredient * Amount * Unit * Waste * .a-a{fill:#347362;}.b-a{fill:#fff;} Grams …" at bounding box center [611, 310] width 810 height 606
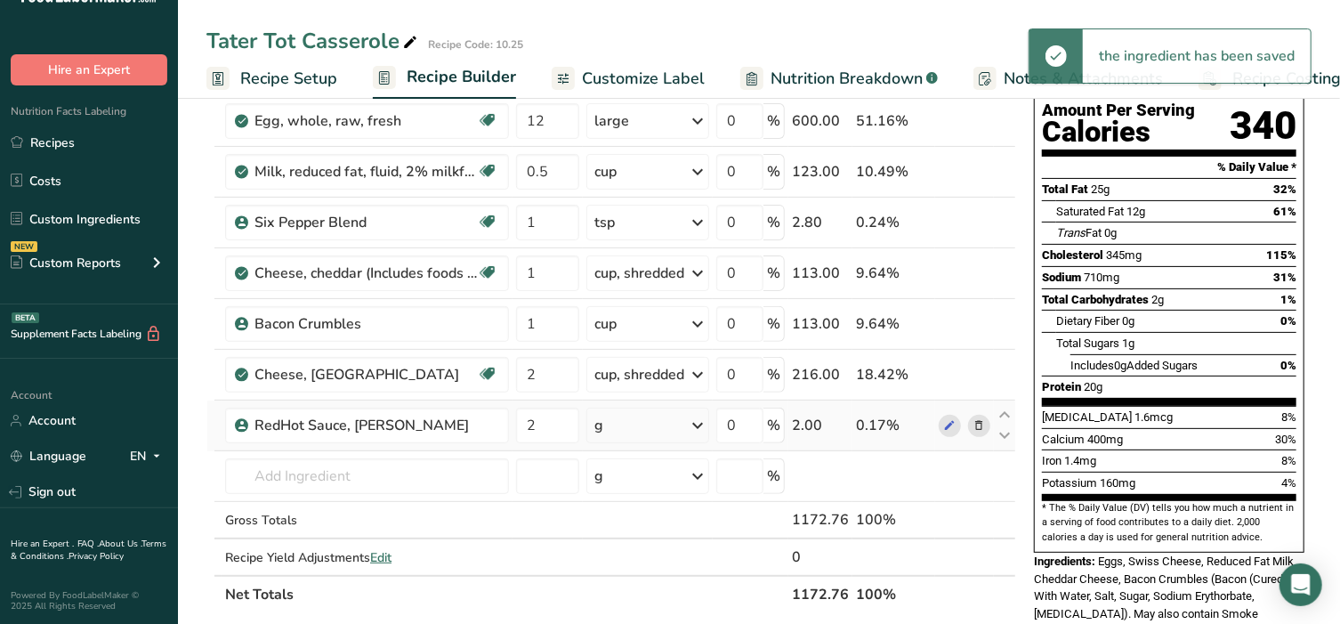
click at [629, 420] on div "g" at bounding box center [647, 426] width 123 height 36
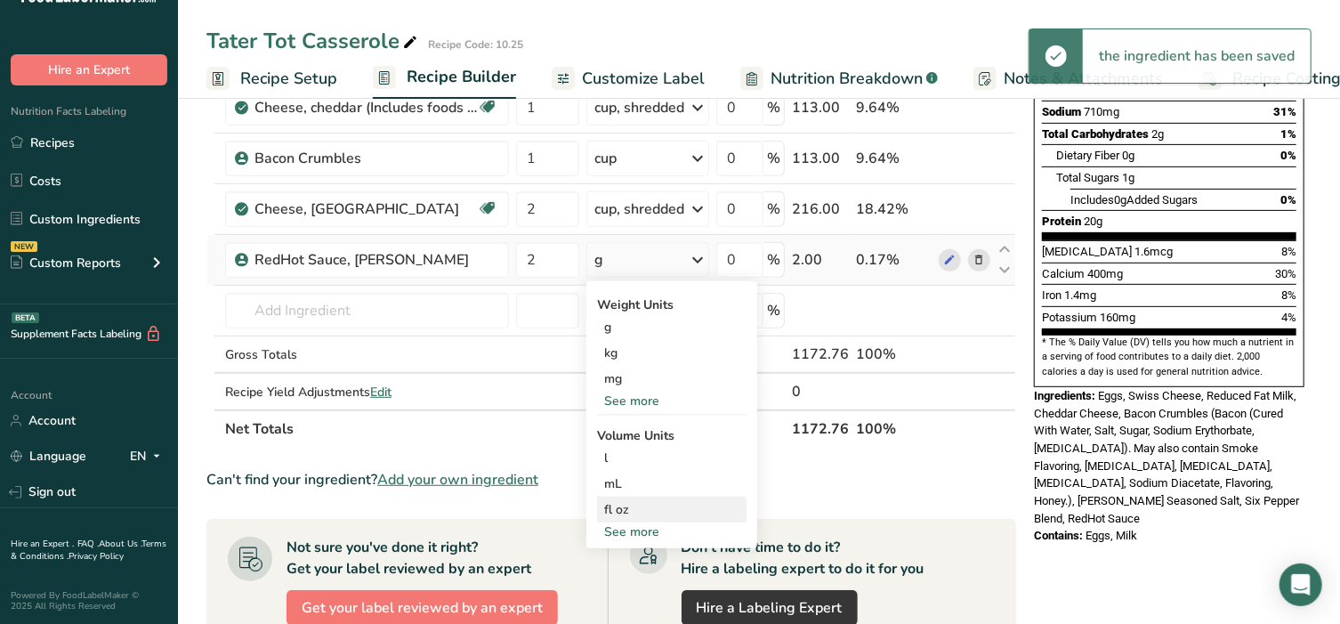
scroll to position [370, 0]
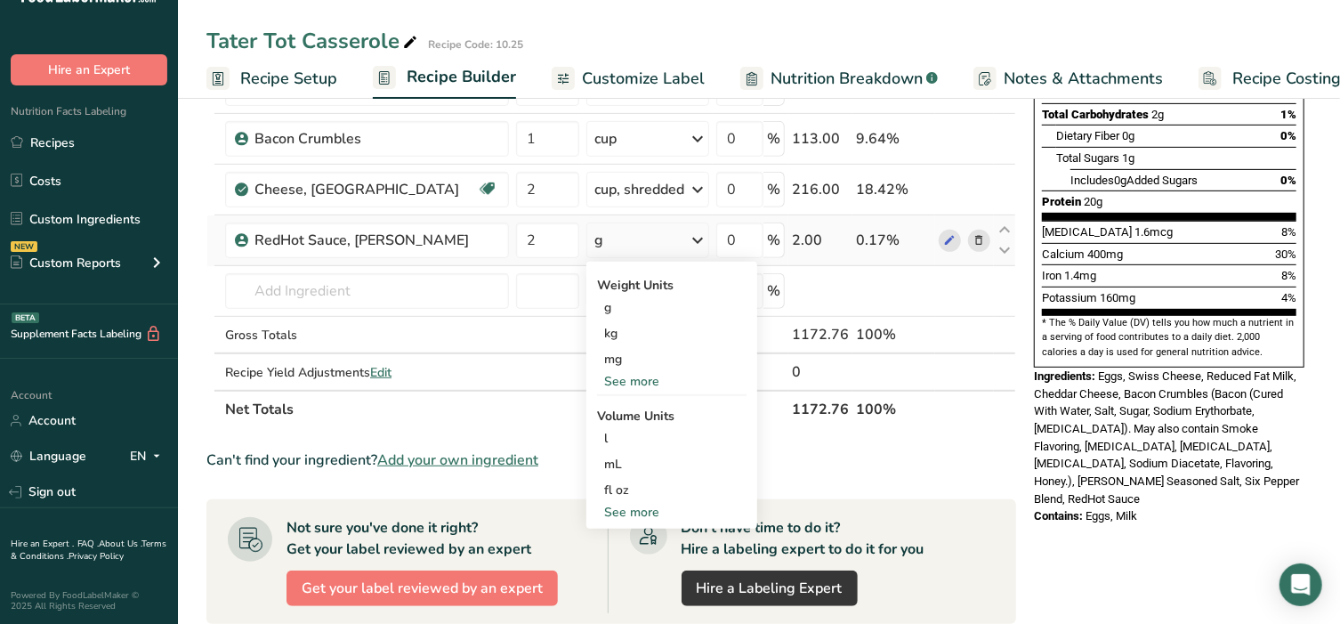
click at [641, 509] on div "See more" at bounding box center [671, 512] width 149 height 19
select select "22"
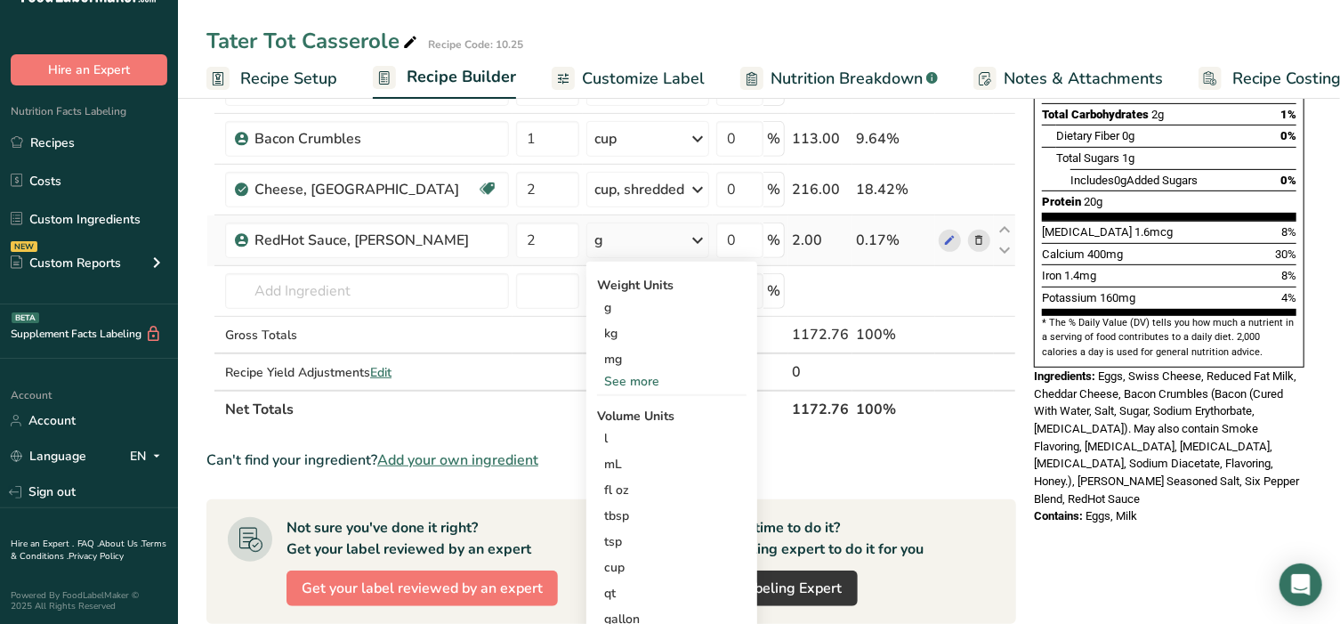
click at [641, 509] on div "tbsp" at bounding box center [671, 515] width 135 height 19
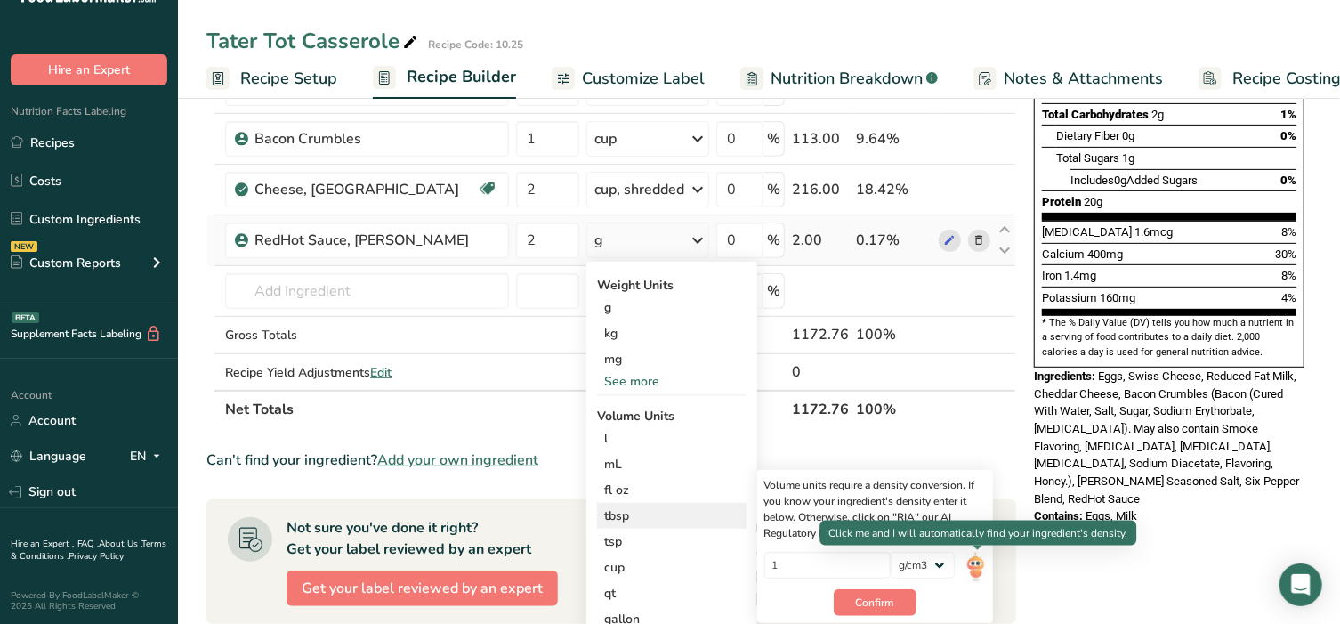
click at [977, 561] on img at bounding box center [975, 567] width 20 height 31
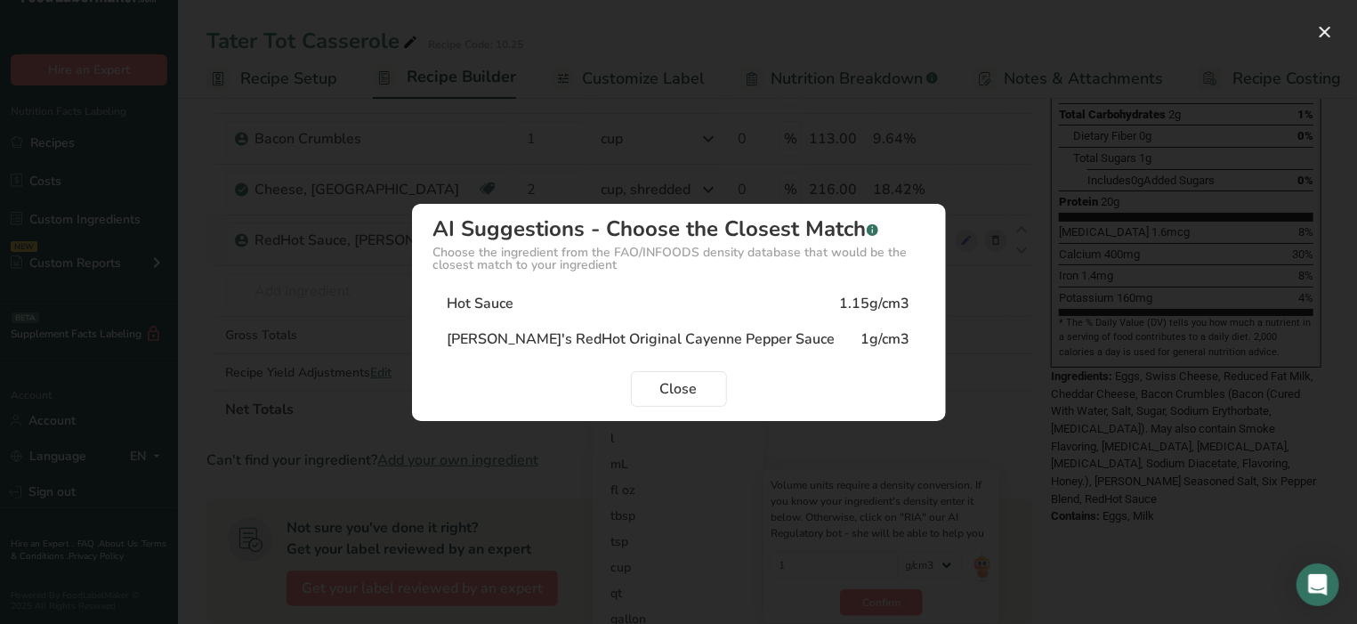
click at [515, 341] on div "Frank's RedHot Original Cayenne Pepper Sauce" at bounding box center [642, 338] width 388 height 21
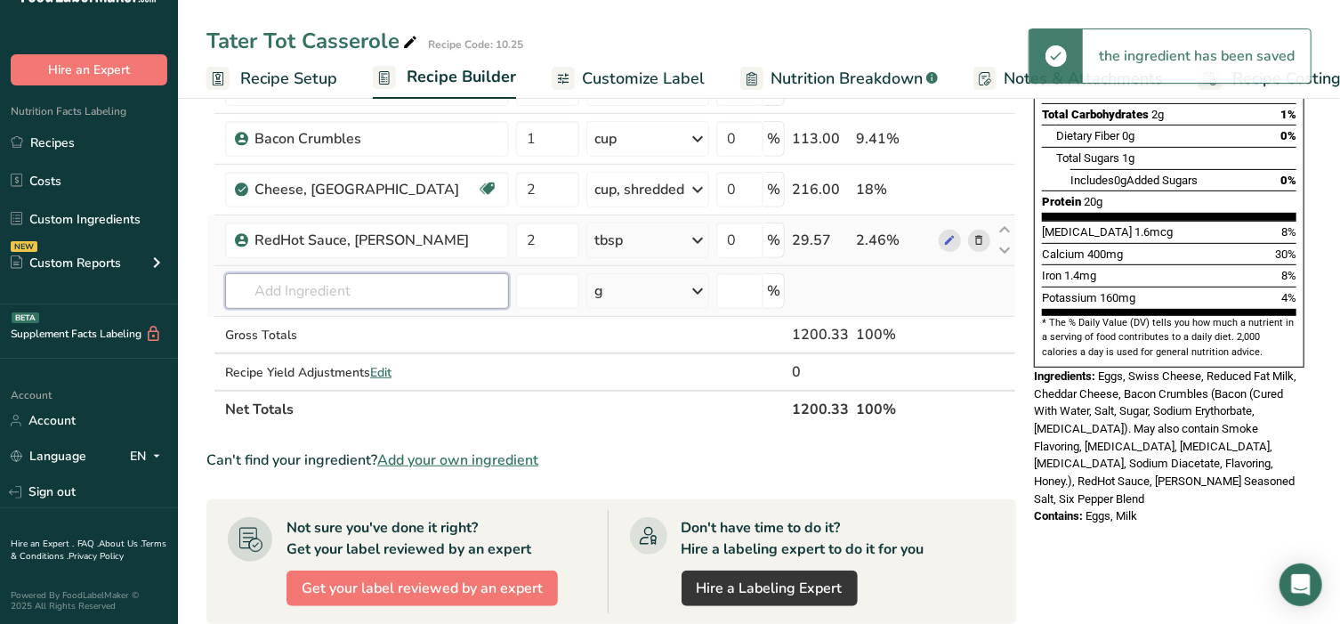
click at [343, 281] on input "text" at bounding box center [367, 291] width 284 height 36
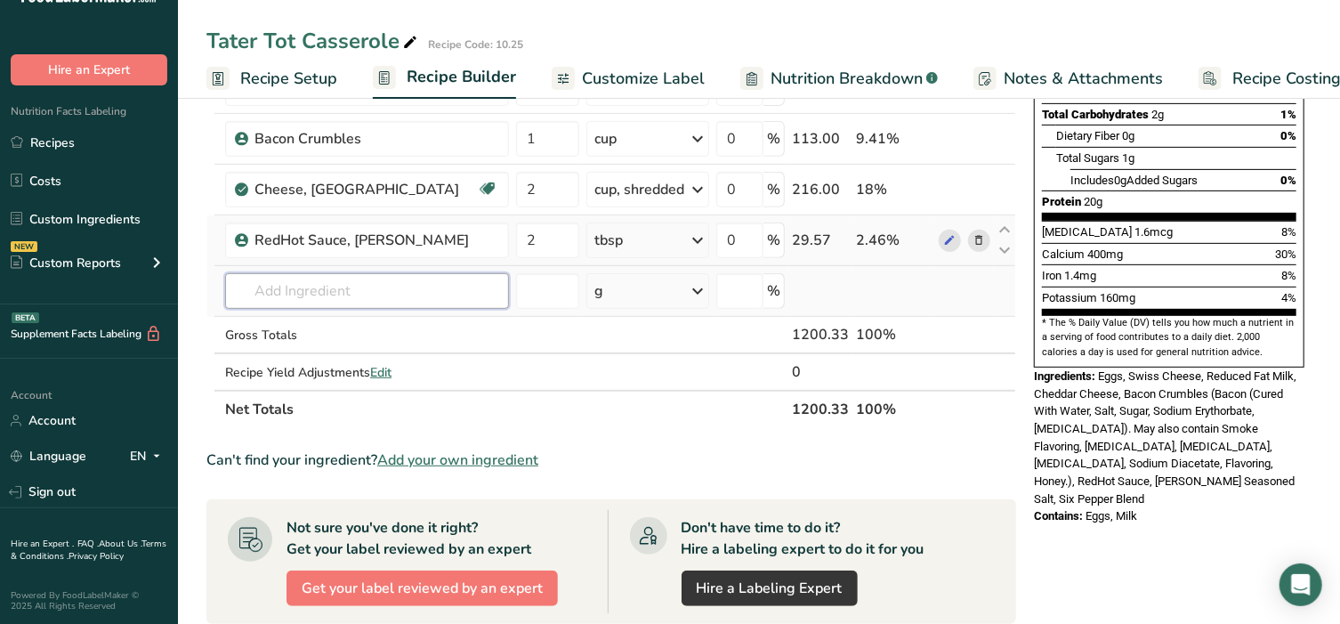
click at [294, 287] on input "text" at bounding box center [367, 291] width 284 height 36
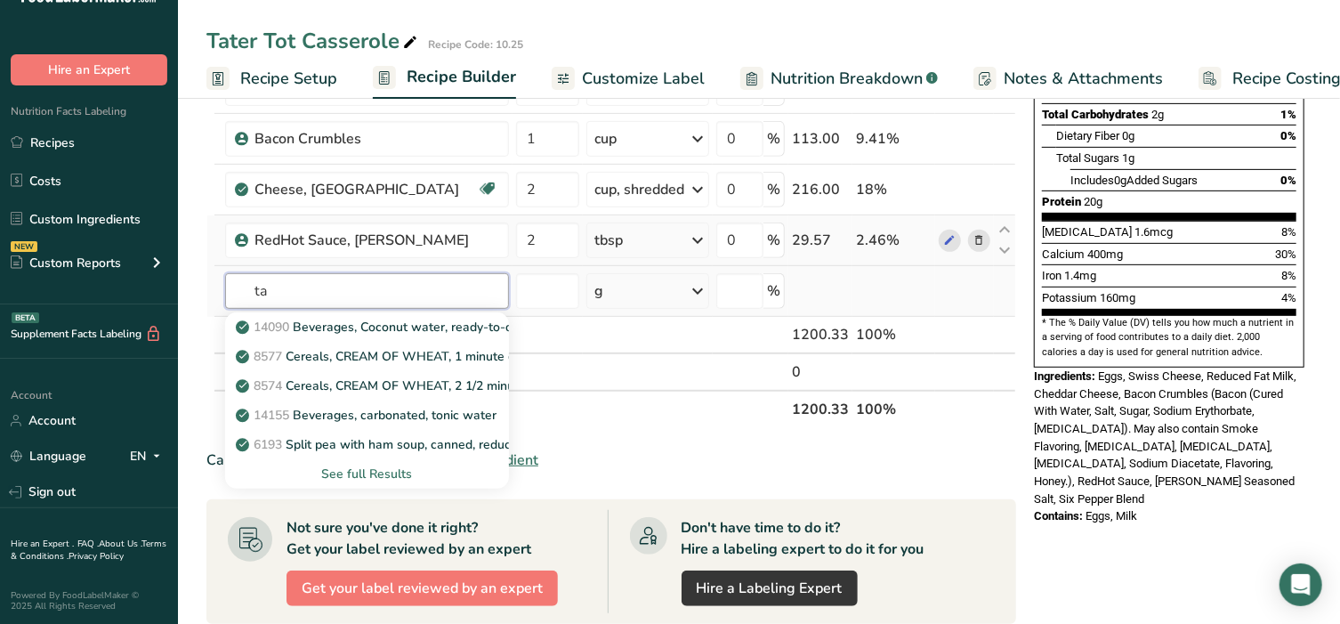
type input "t"
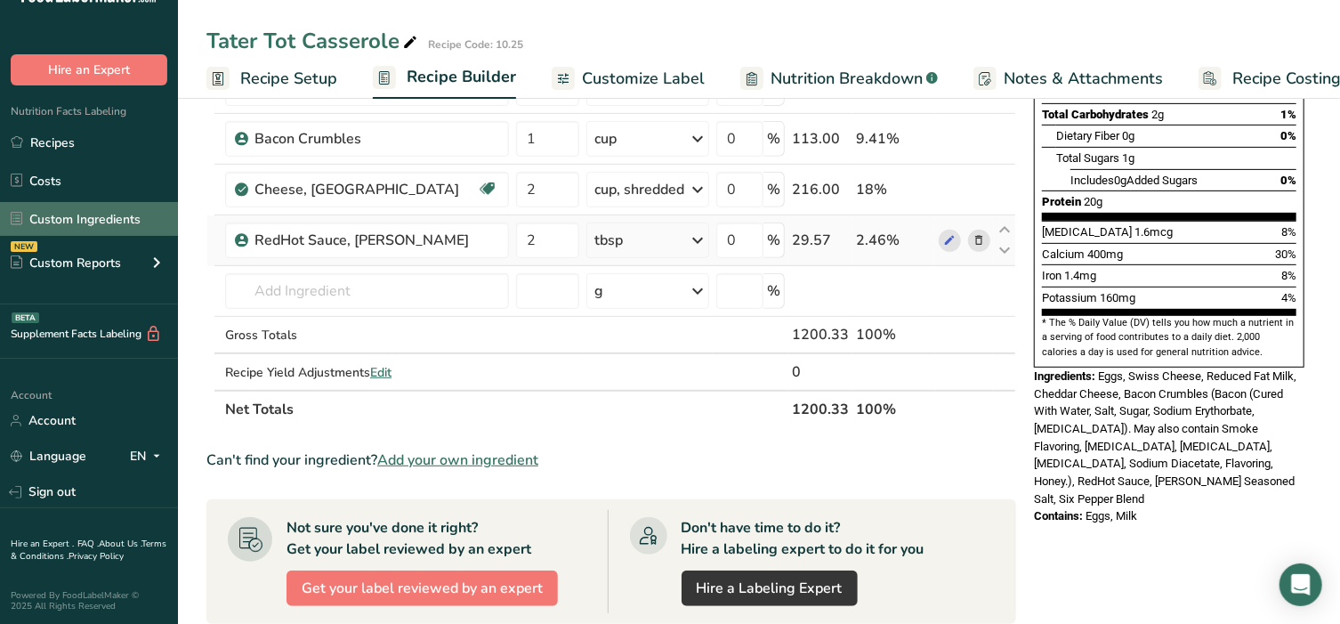
click at [101, 219] on link "Custom Ingredients" at bounding box center [89, 219] width 178 height 34
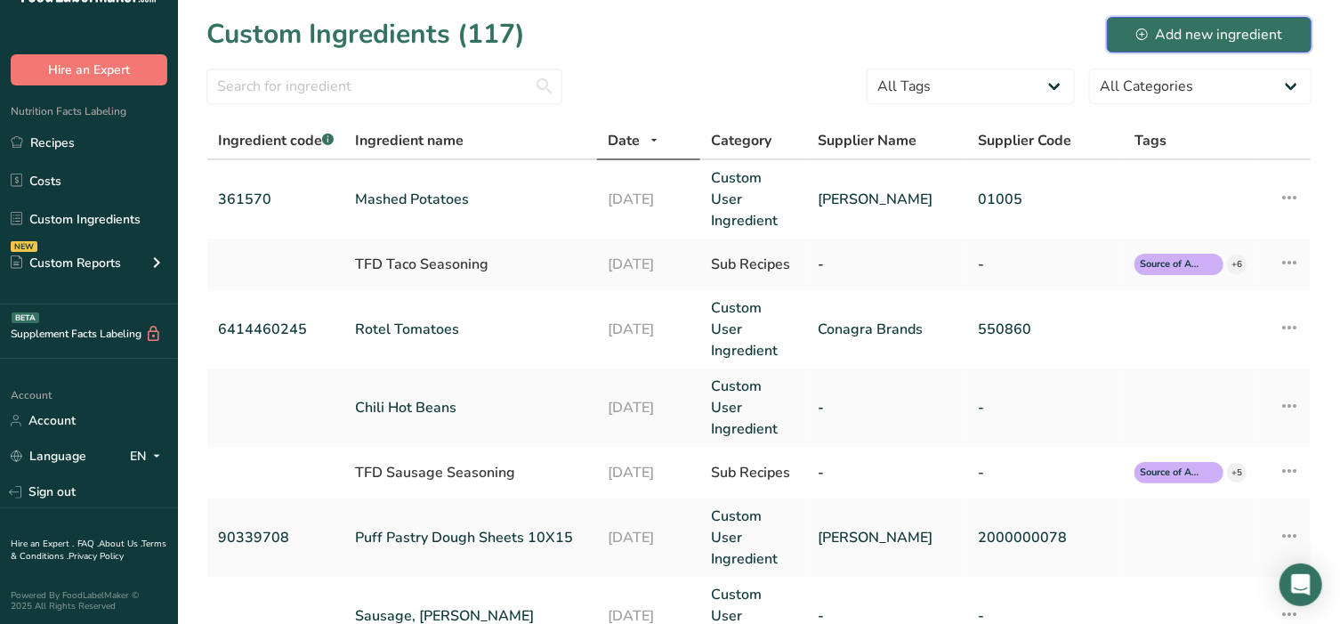
click at [1152, 38] on div "Add new ingredient" at bounding box center [1209, 34] width 146 height 21
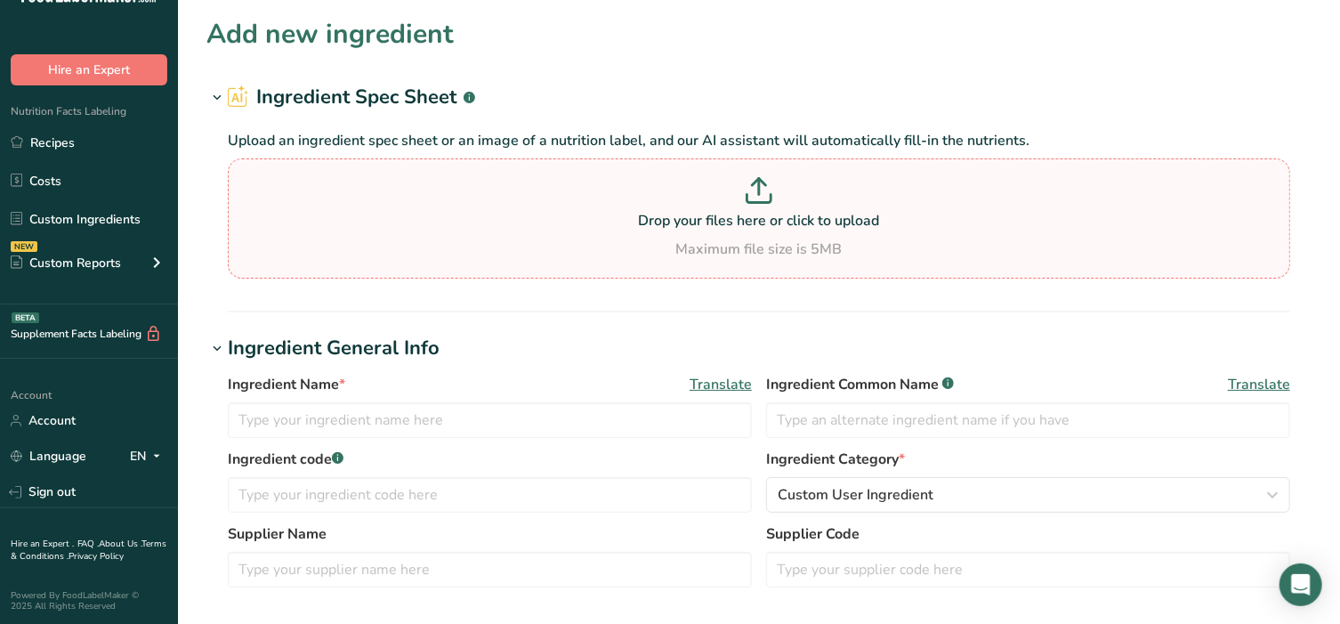
click at [612, 216] on p "Drop your files here or click to upload" at bounding box center [759, 220] width 1054 height 21
click at [612, 216] on input "Drop your files here or click to upload Maximum file size is 5MB" at bounding box center [759, 218] width 1062 height 120
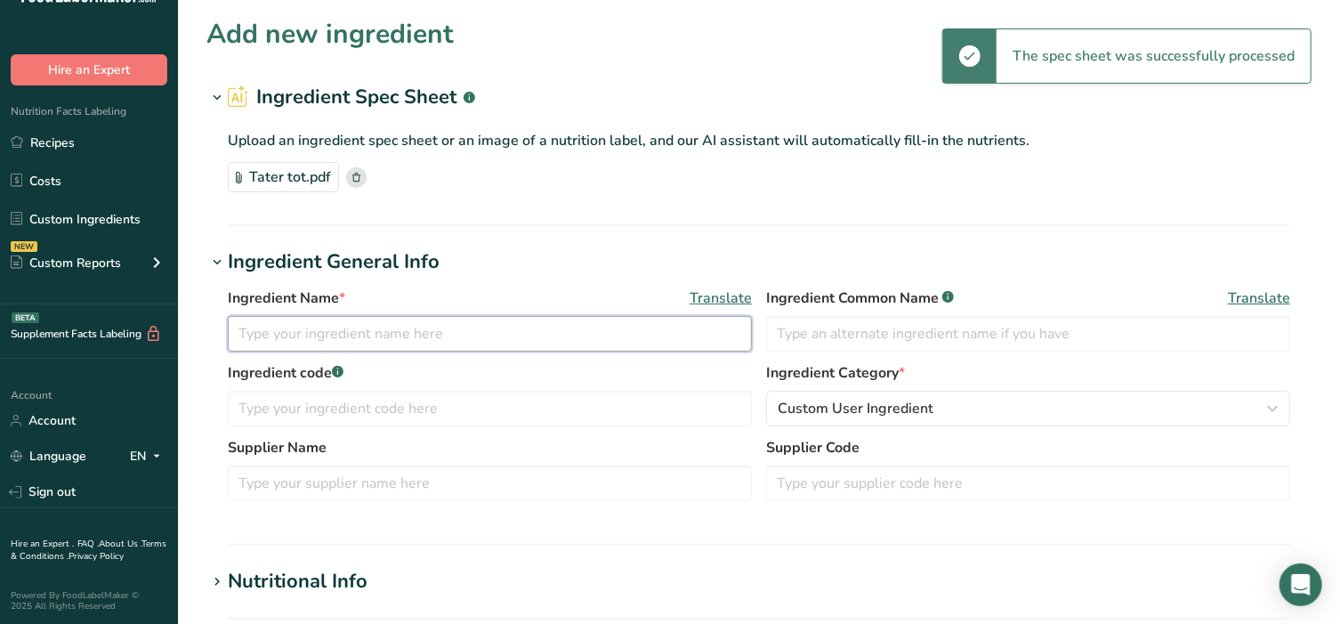
click at [298, 322] on input "text" at bounding box center [490, 334] width 524 height 36
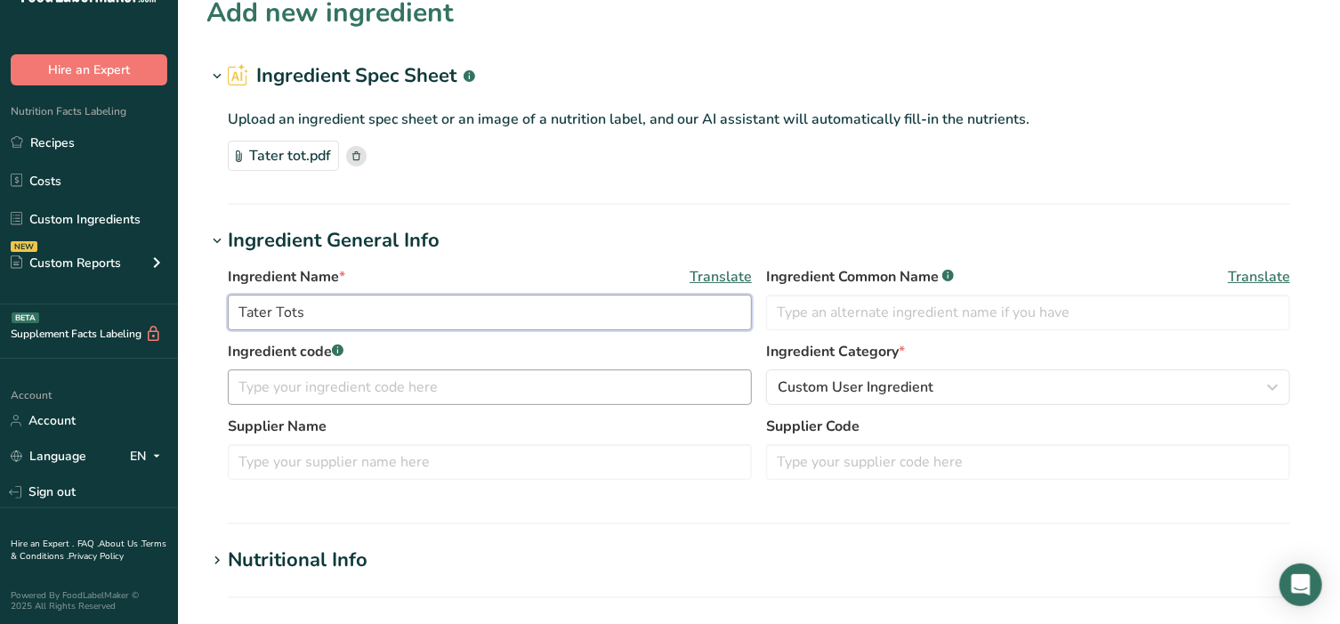
scroll to position [185, 0]
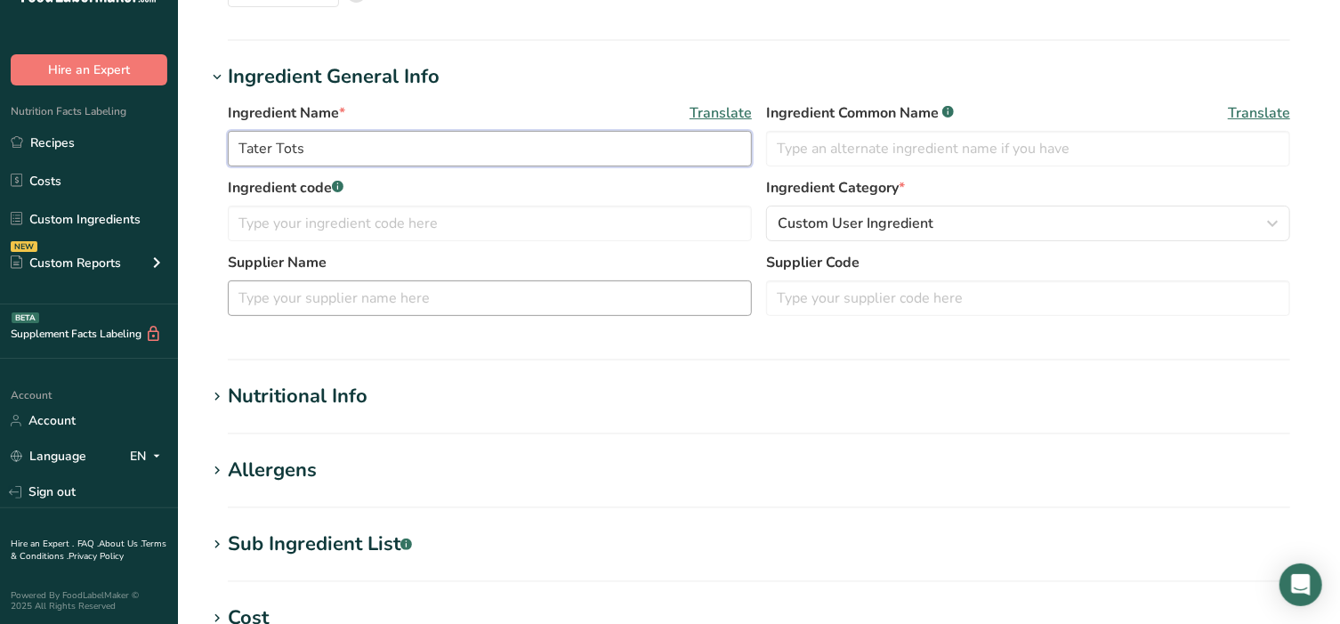
type input "Tater Tots"
click at [379, 300] on input "text" at bounding box center [490, 298] width 524 height 36
type input "[PERSON_NAME]"
click at [212, 403] on icon at bounding box center [217, 396] width 16 height 25
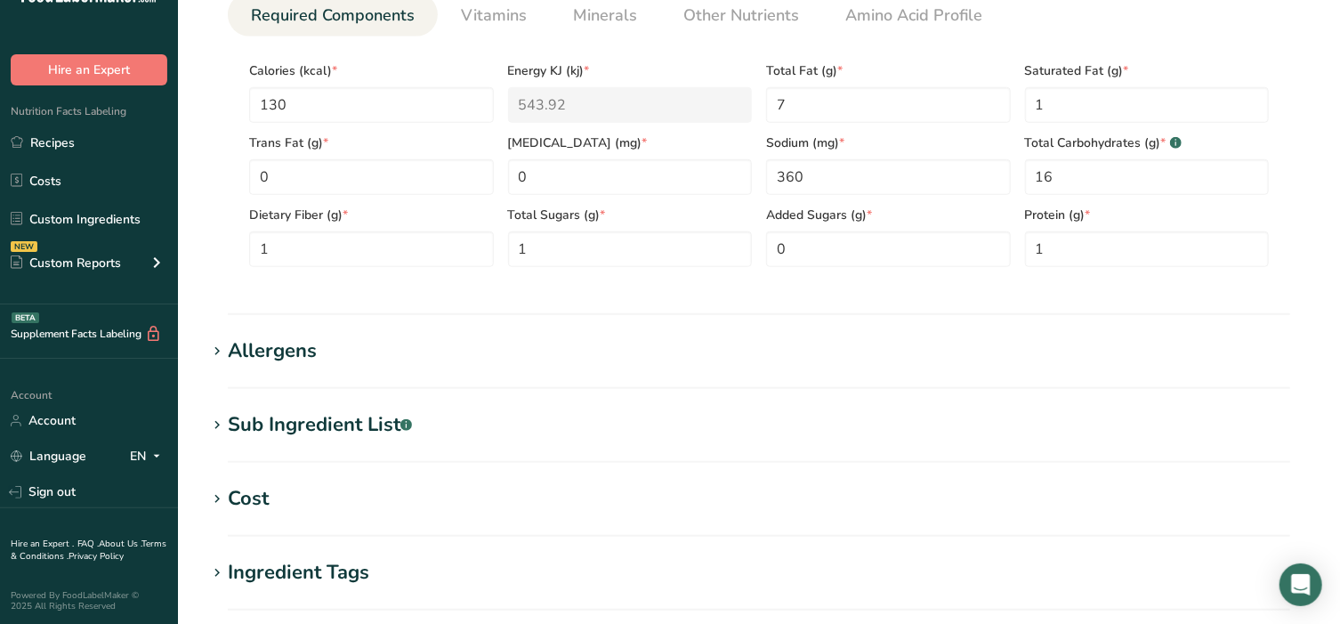
scroll to position [779, 0]
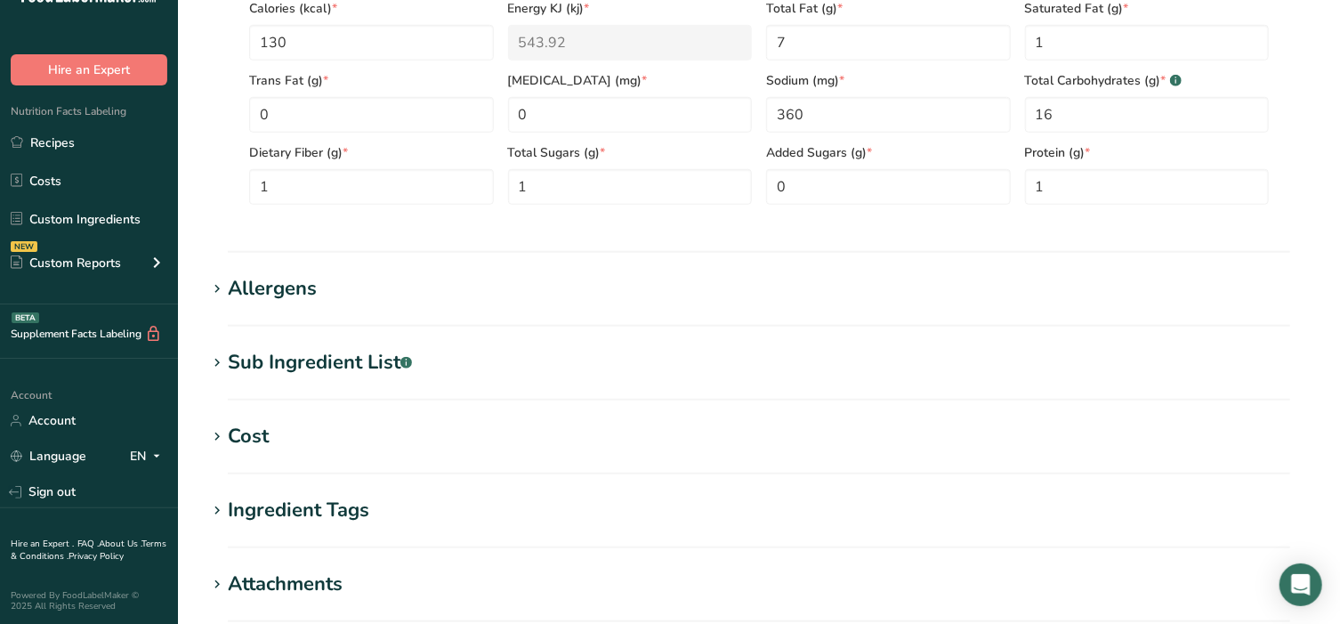
click at [220, 287] on icon at bounding box center [217, 289] width 16 height 25
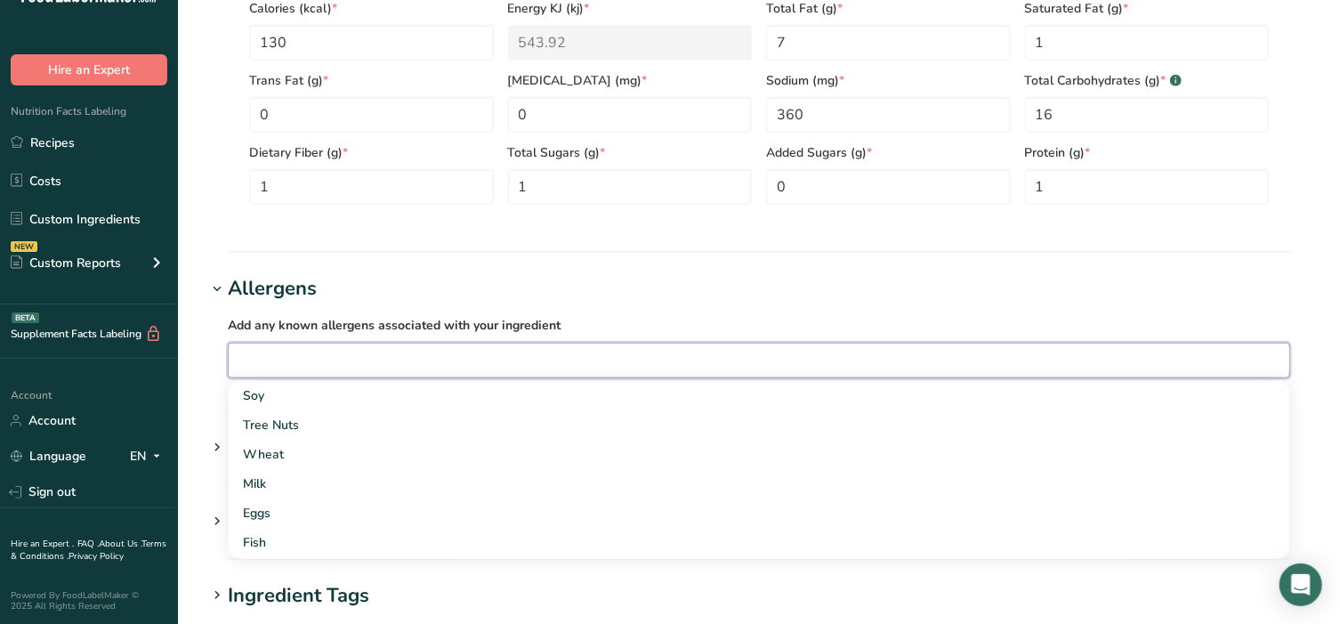
click at [253, 349] on input "text" at bounding box center [759, 360] width 1061 height 28
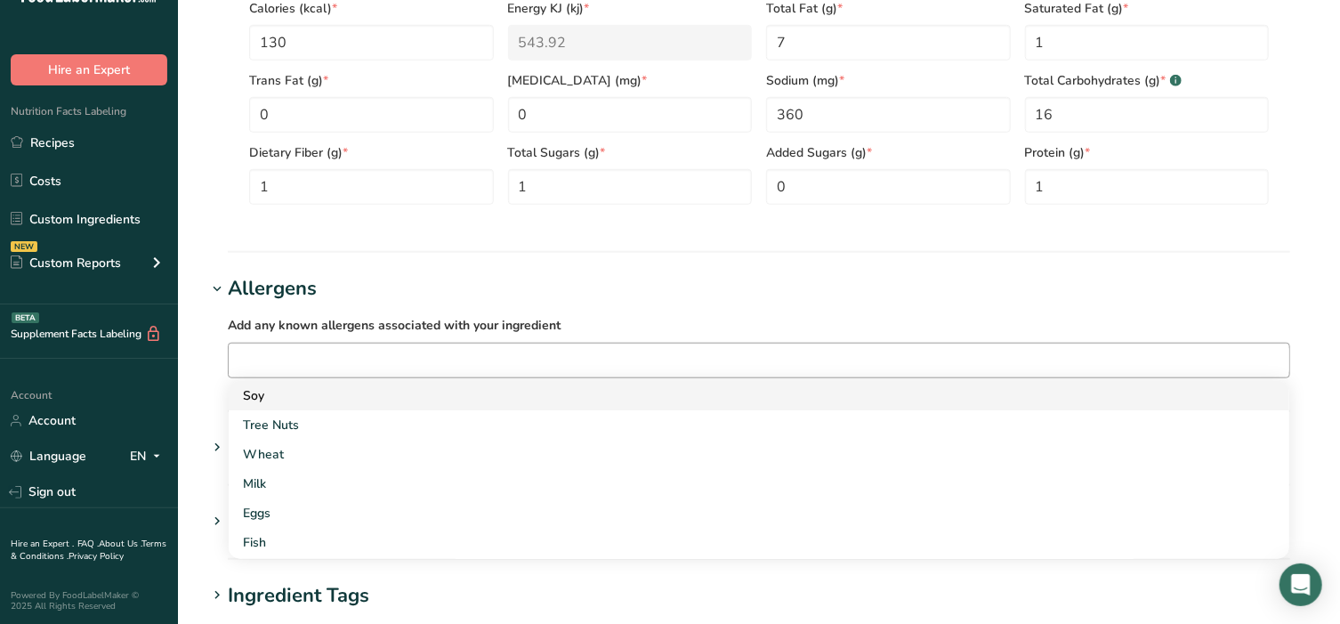
click at [276, 392] on div "Soy" at bounding box center [745, 395] width 1004 height 19
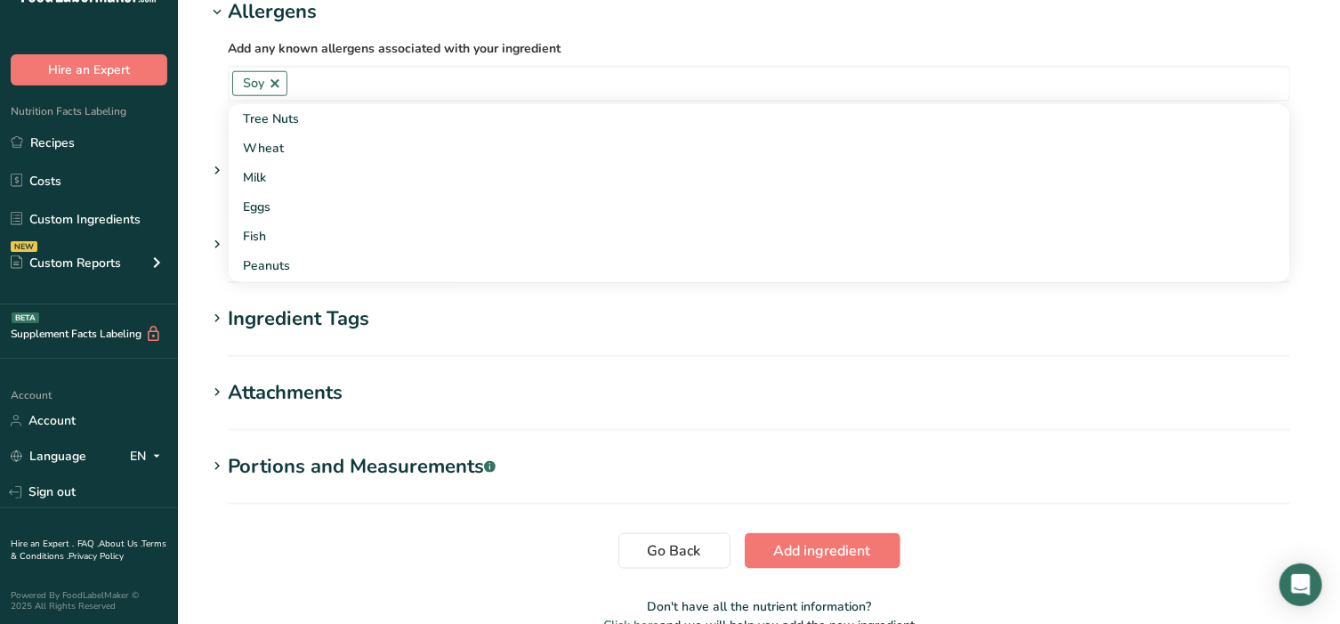
scroll to position [1075, 0]
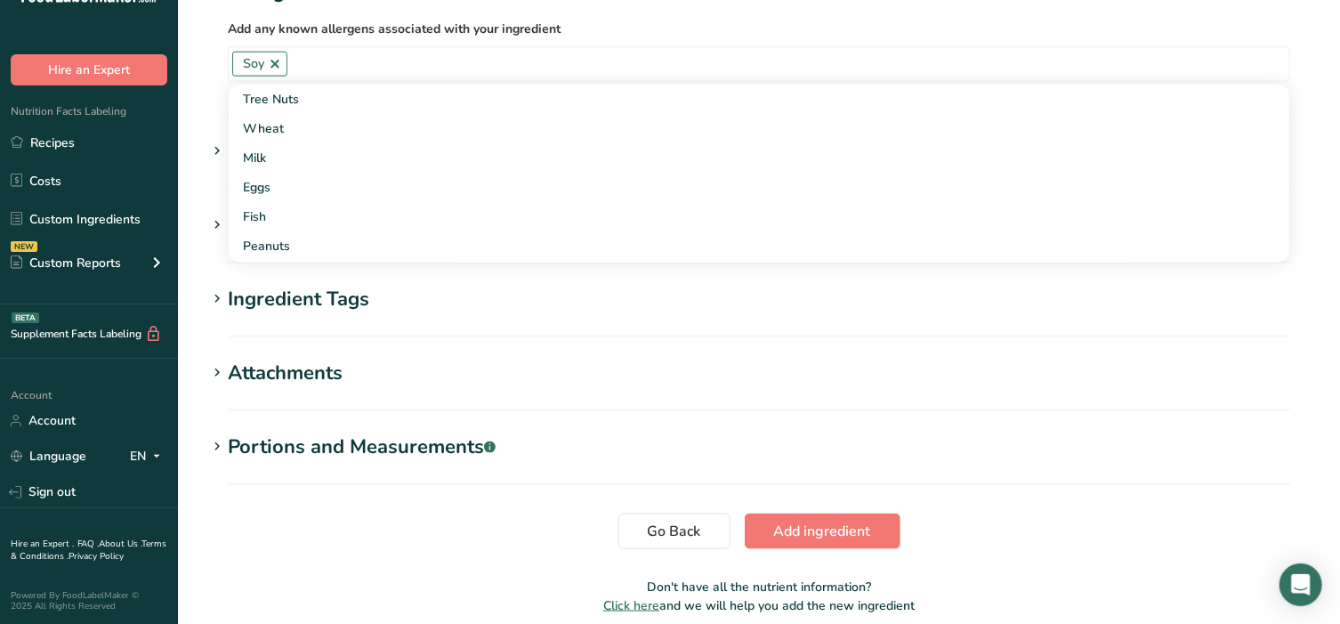
click at [224, 440] on icon at bounding box center [217, 446] width 16 height 25
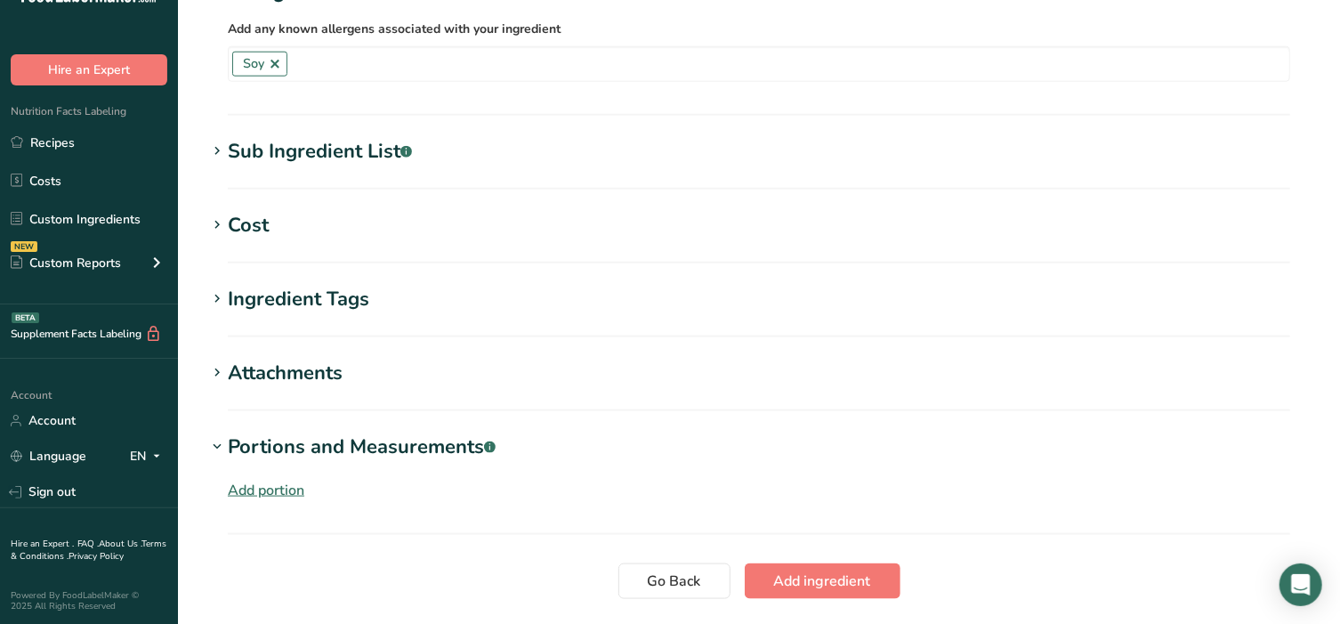
click at [248, 482] on div "Add portion" at bounding box center [266, 490] width 77 height 21
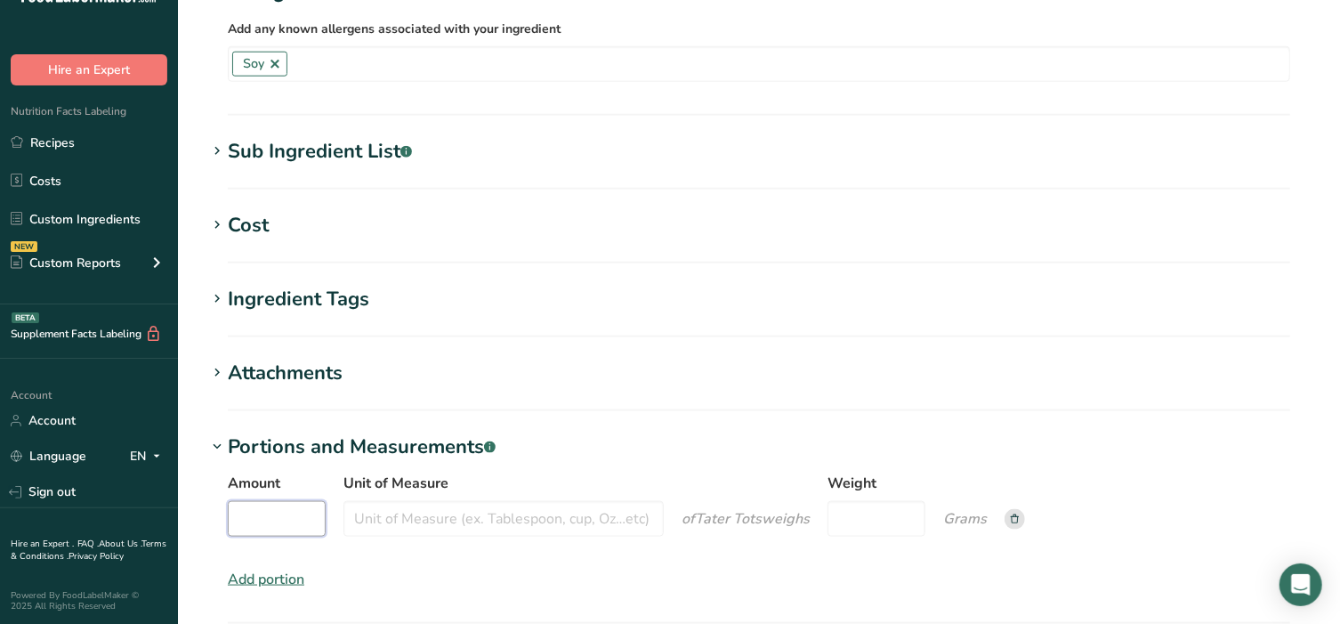
click at [289, 529] on input "Amount" at bounding box center [277, 519] width 98 height 36
type input "1"
click at [412, 528] on input "Unit of Measure" at bounding box center [503, 519] width 320 height 36
type input "cup"
click at [867, 513] on input "Weight" at bounding box center [877, 519] width 98 height 36
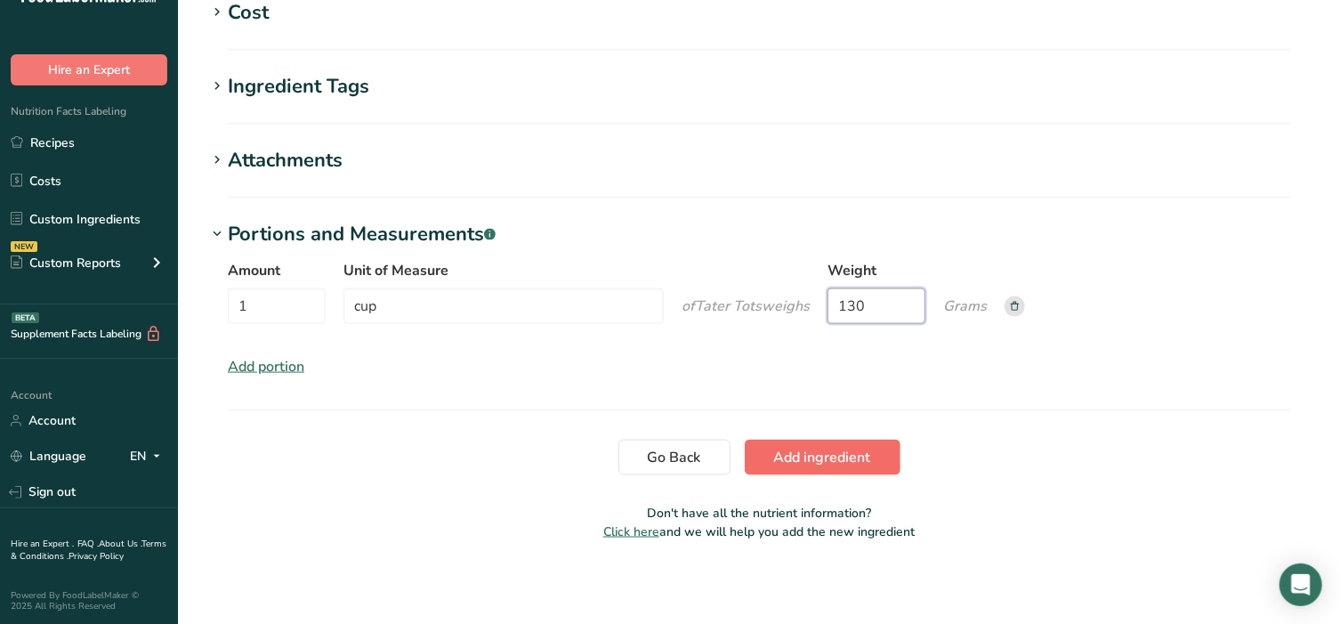
type input "130"
click at [790, 462] on span "Add ingredient" at bounding box center [822, 457] width 97 height 21
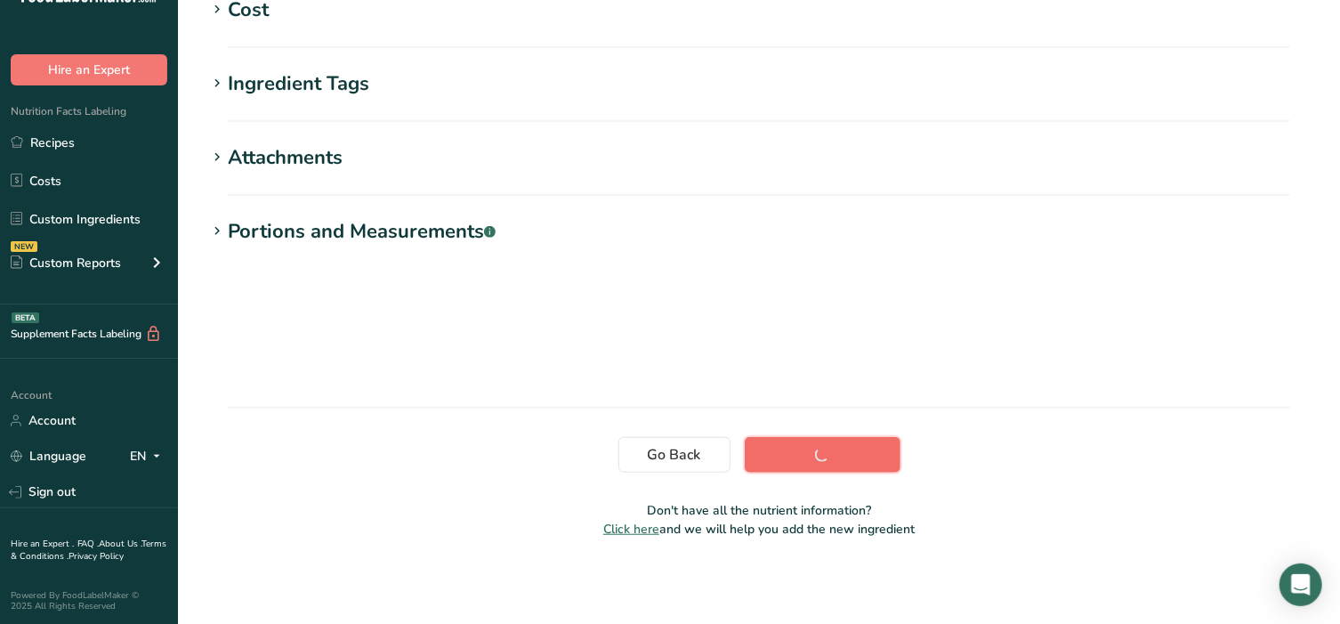
scroll to position [317, 0]
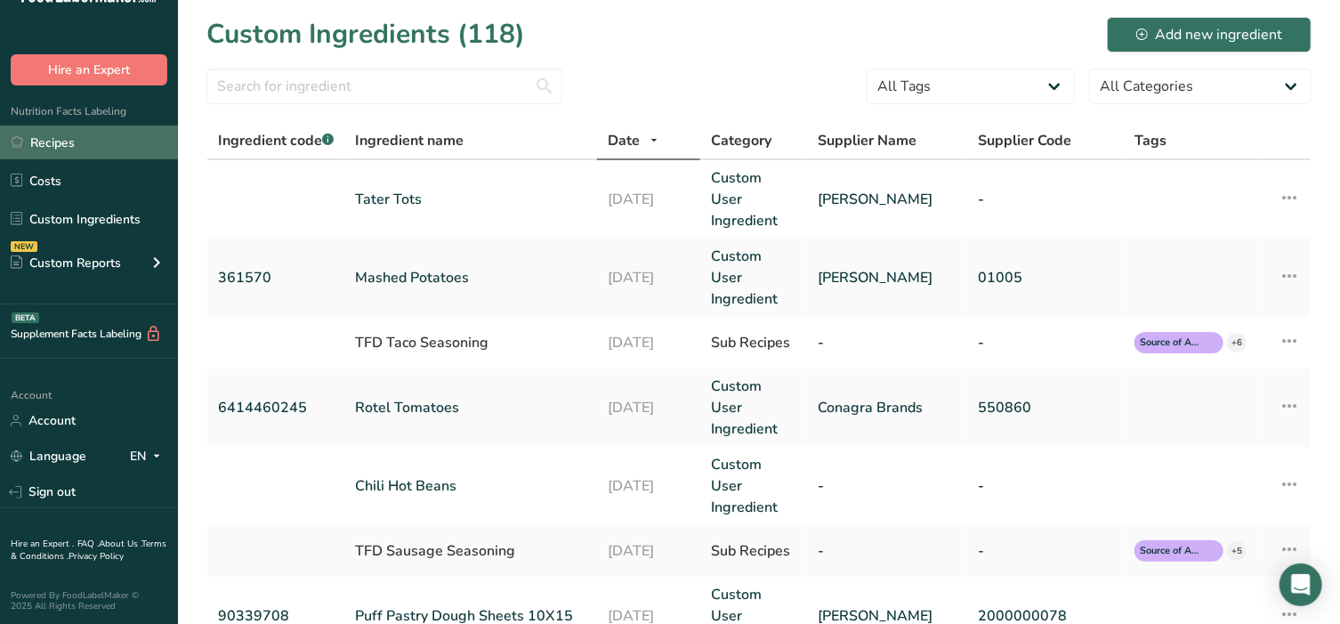
click at [68, 143] on link "Recipes" at bounding box center [89, 142] width 178 height 34
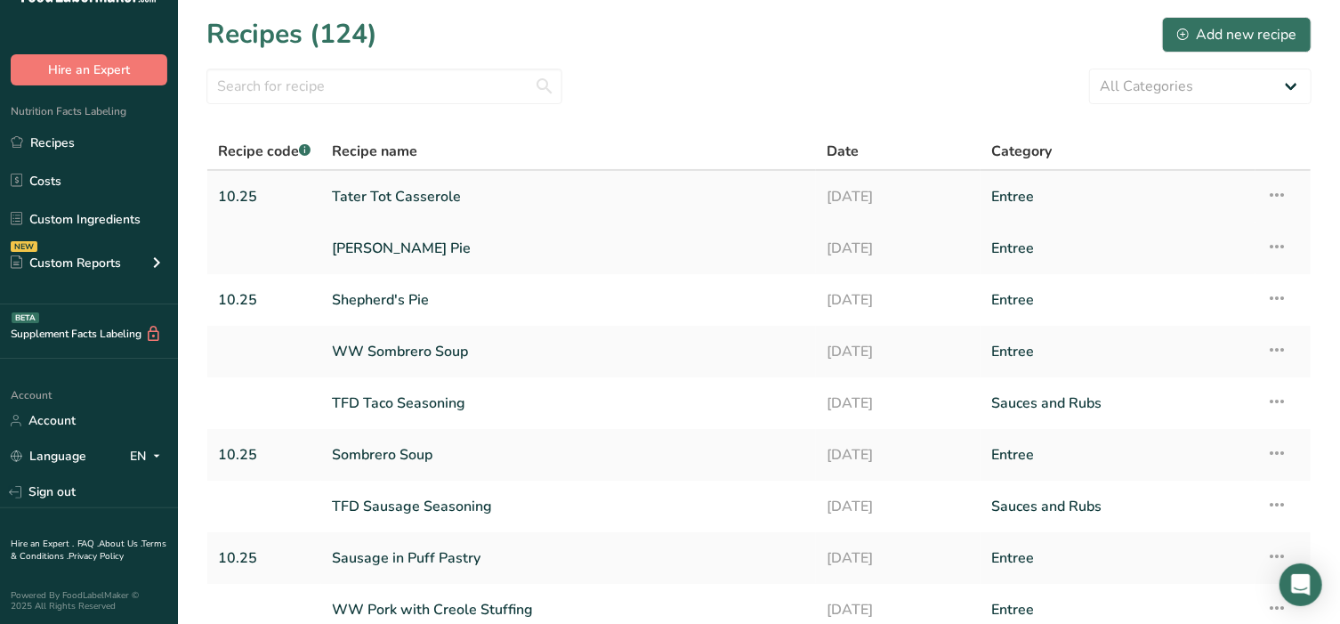
click at [396, 198] on link "Tater Tot Casserole" at bounding box center [568, 196] width 473 height 37
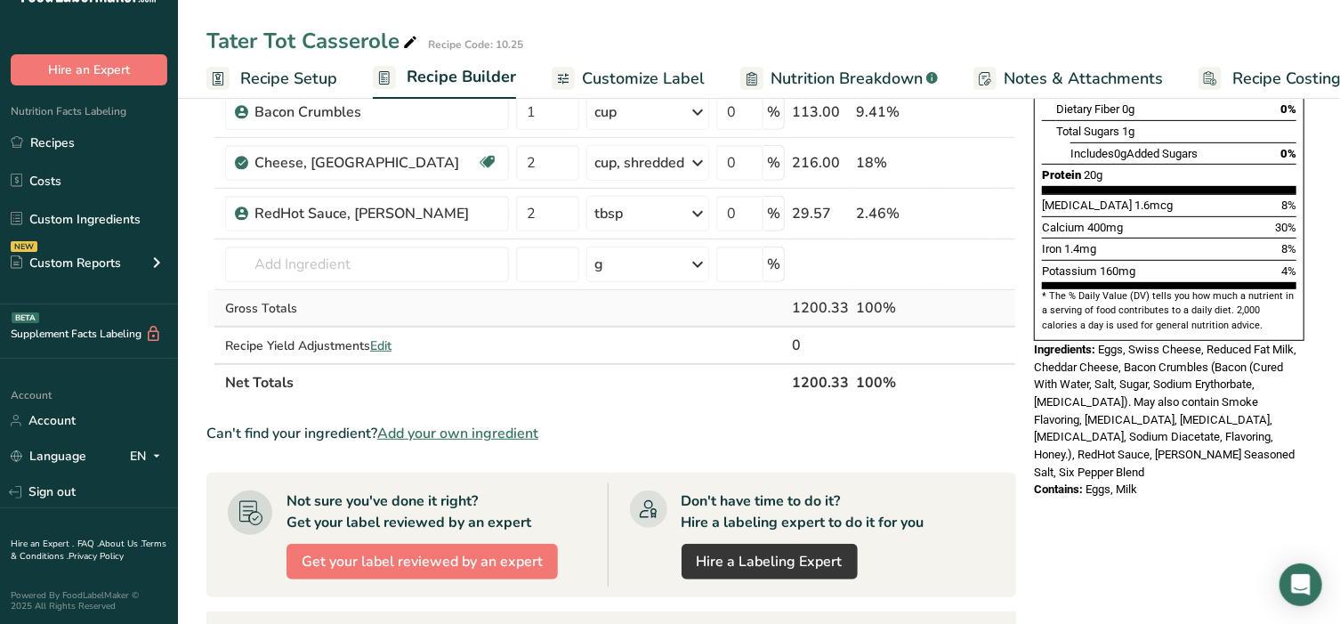
scroll to position [408, 0]
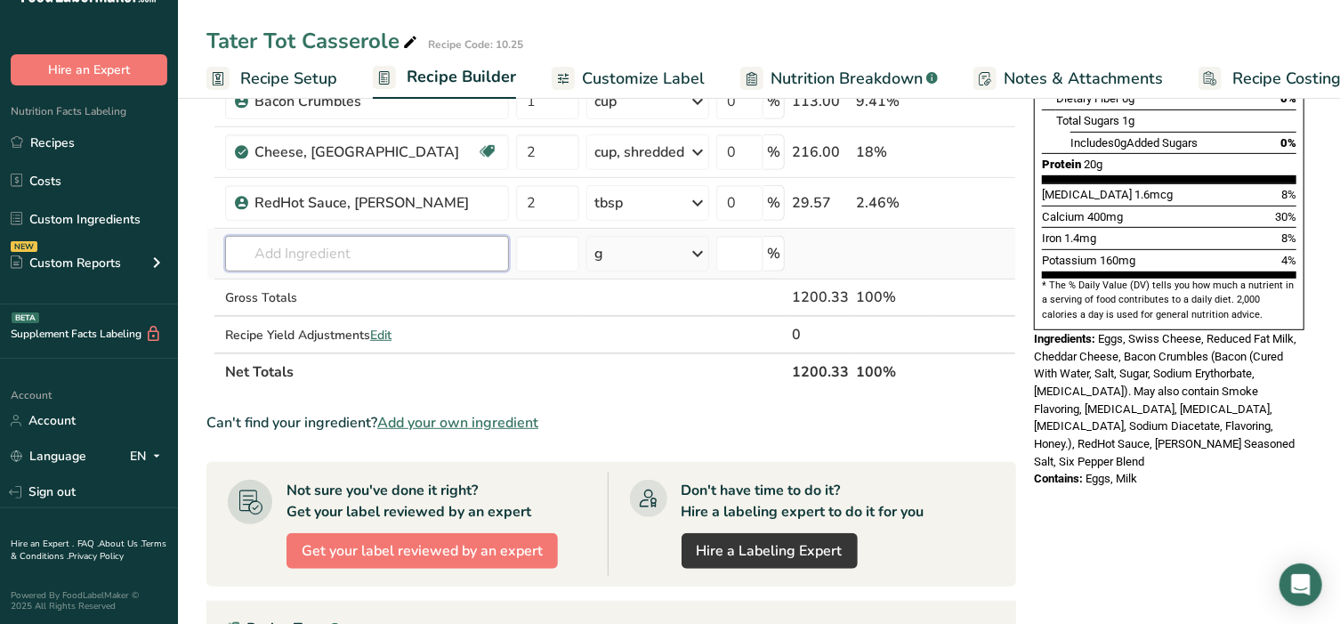
click at [354, 241] on input "text" at bounding box center [367, 254] width 284 height 36
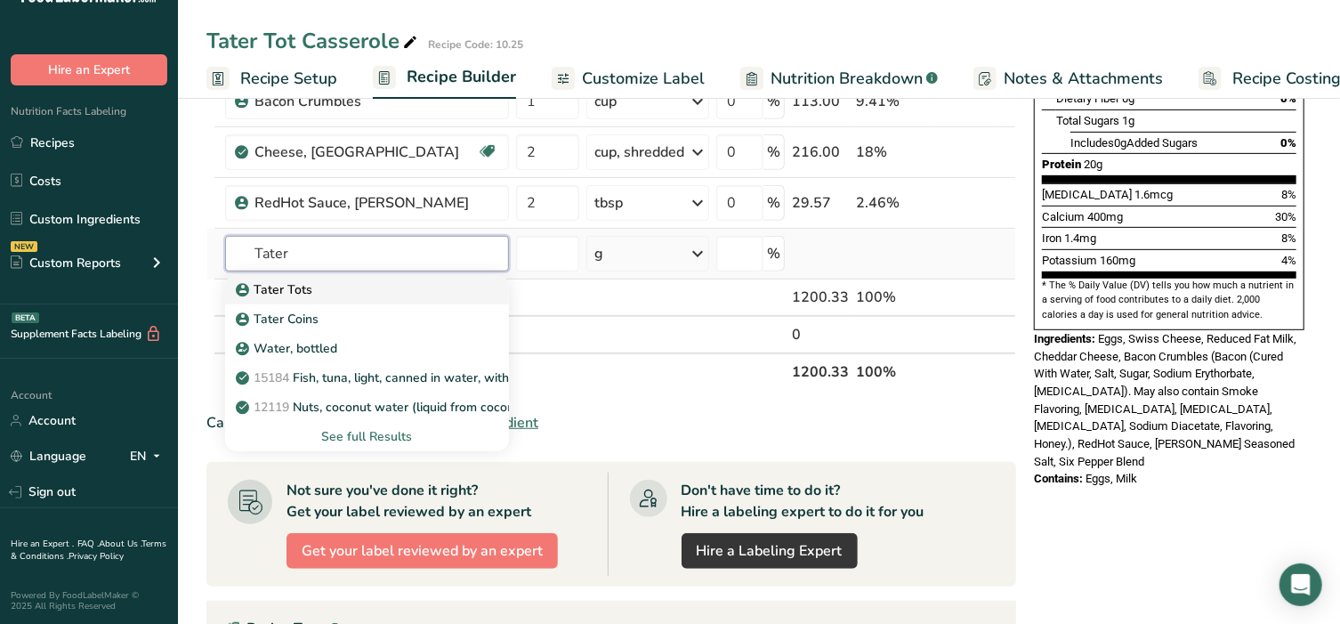
type input "Tater"
click at [311, 282] on div "Tater Tots" at bounding box center [352, 289] width 227 height 19
type input "Tater Tots"
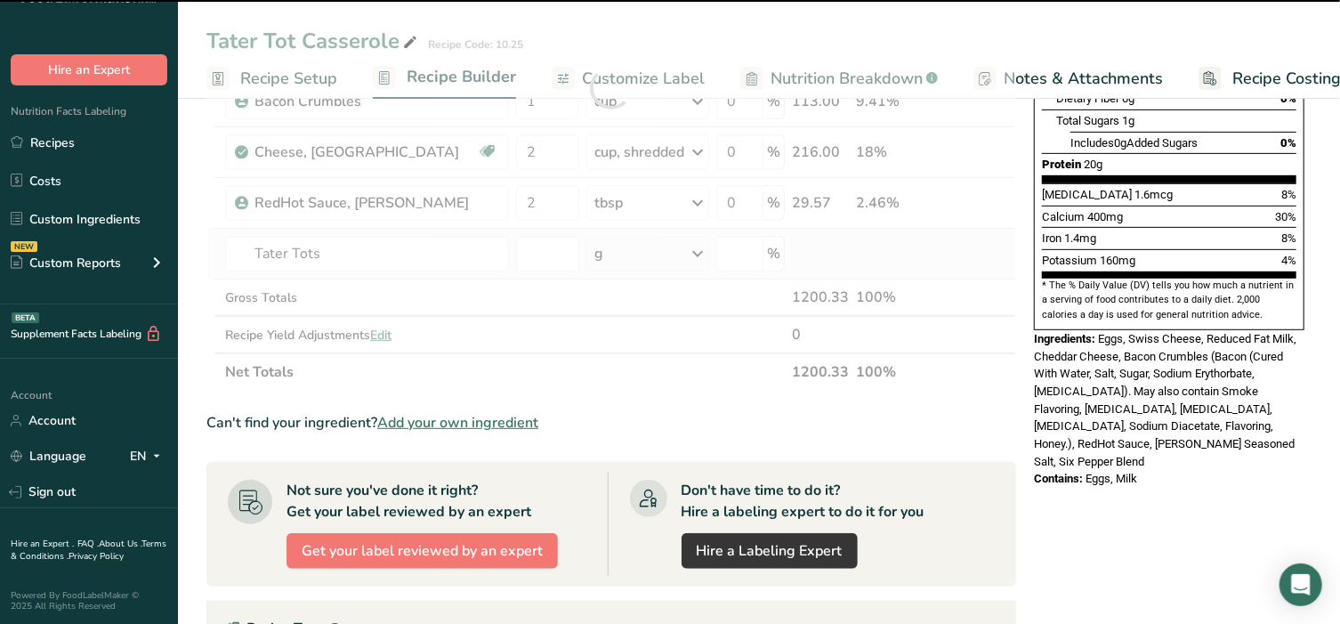
type input "0"
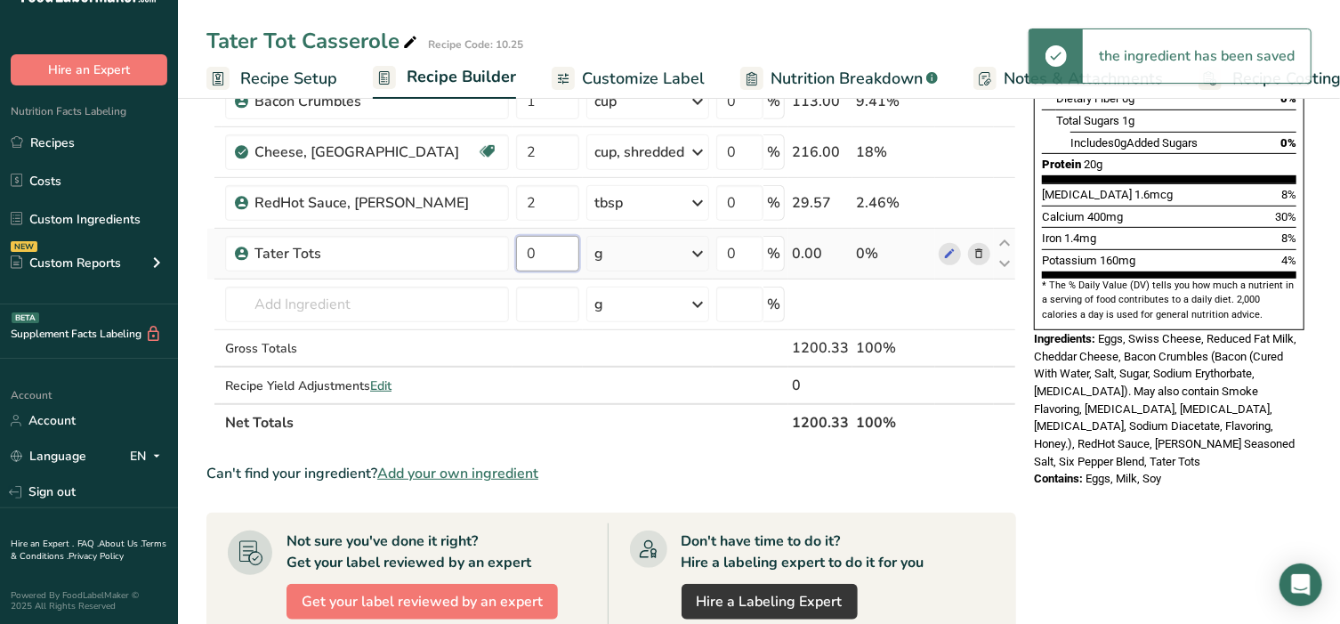
click at [537, 258] on input "0" at bounding box center [547, 254] width 63 height 36
type input "28"
click at [628, 248] on div "Ingredient * Amount * Unit * Waste * .a-a{fill:#347362;}.b-a{fill:#fff;} Grams …" at bounding box center [611, 113] width 810 height 657
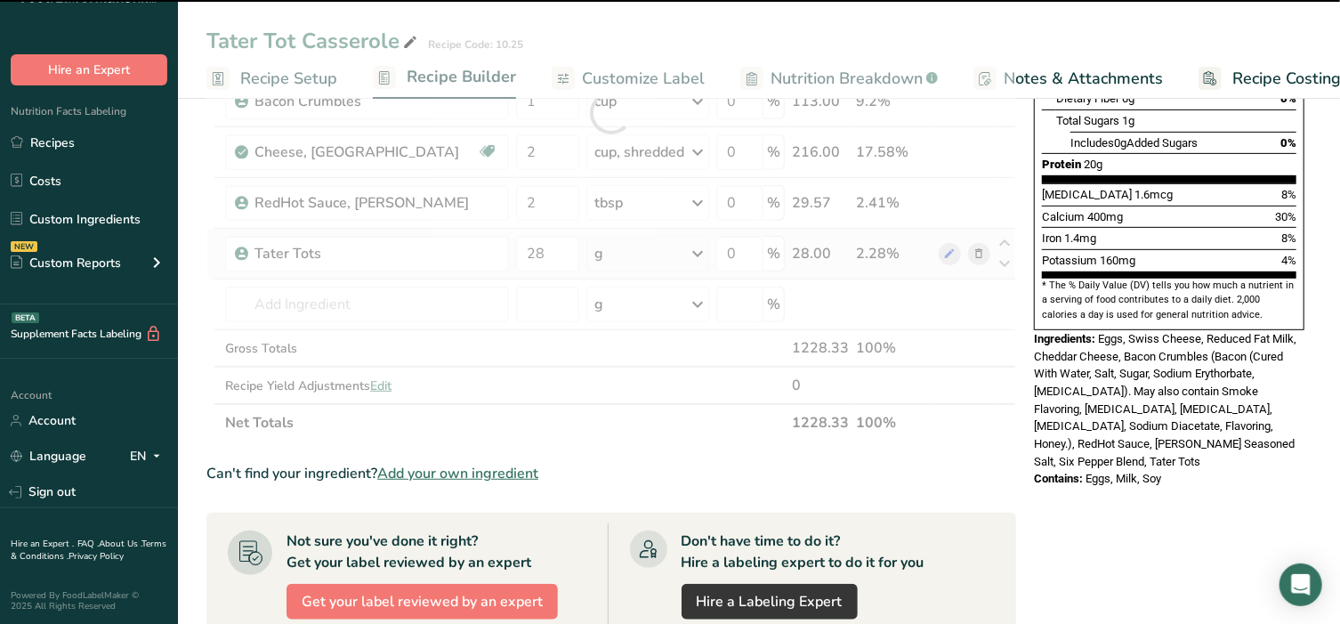
click at [628, 248] on div "g" at bounding box center [647, 254] width 123 height 36
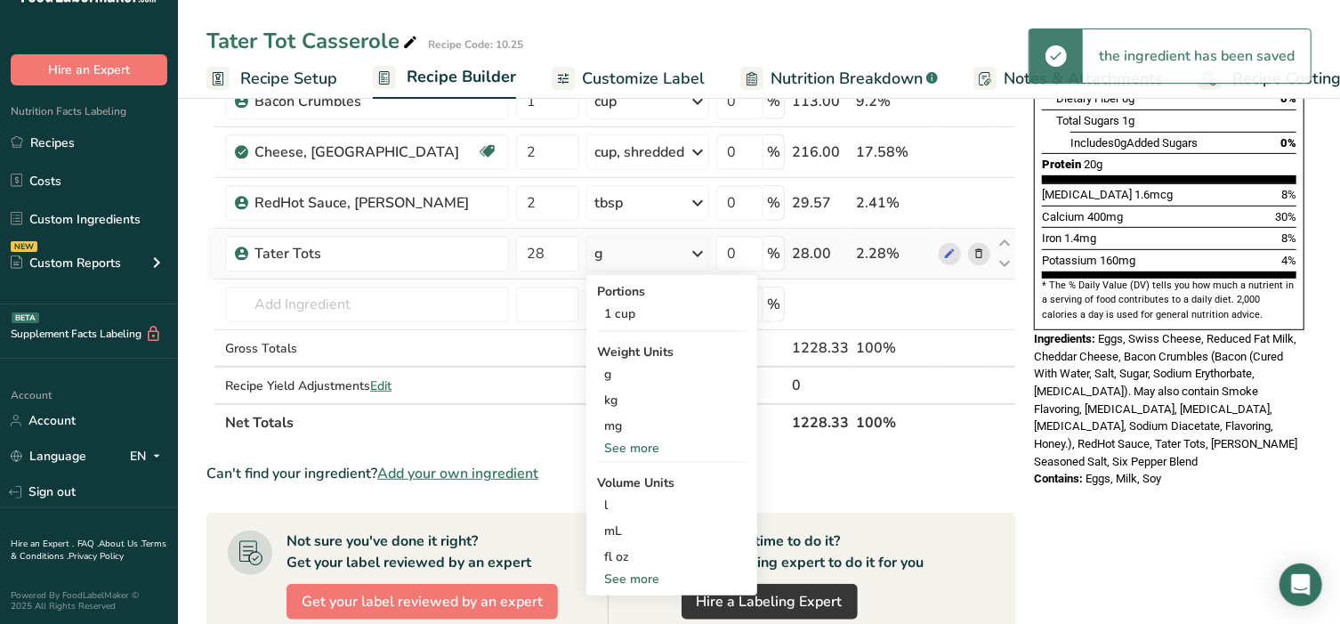
click at [644, 448] on div "See more" at bounding box center [671, 448] width 149 height 19
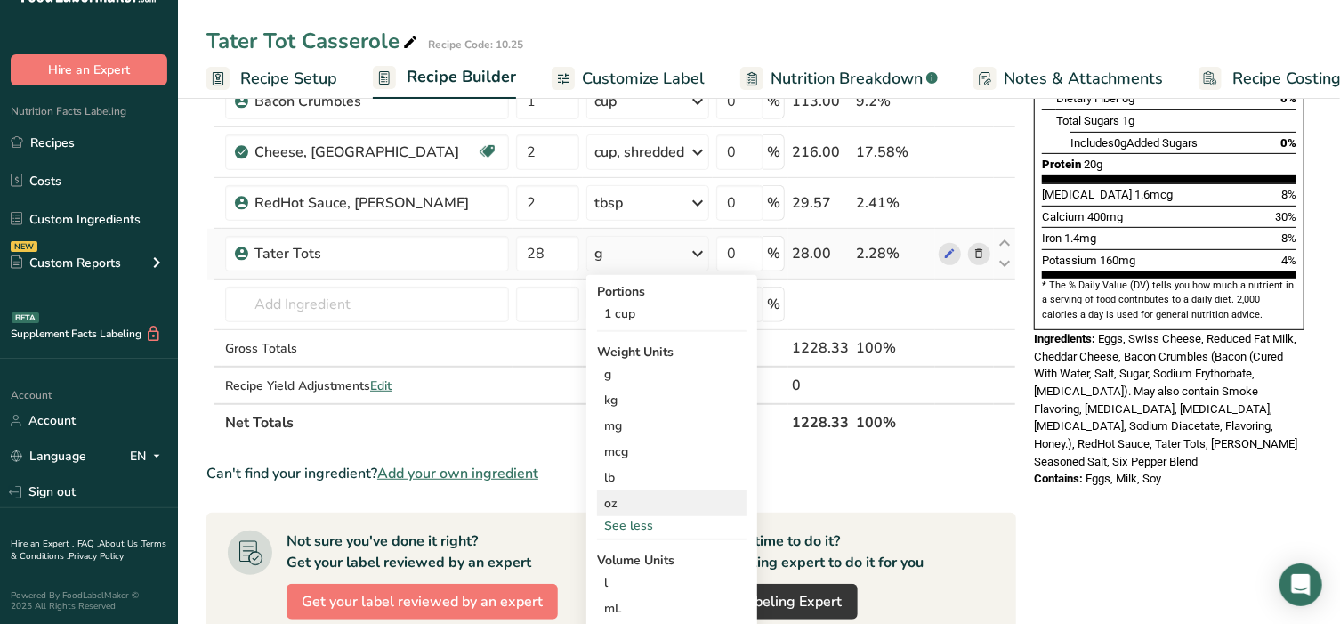
click at [629, 503] on div "oz" at bounding box center [671, 503] width 149 height 26
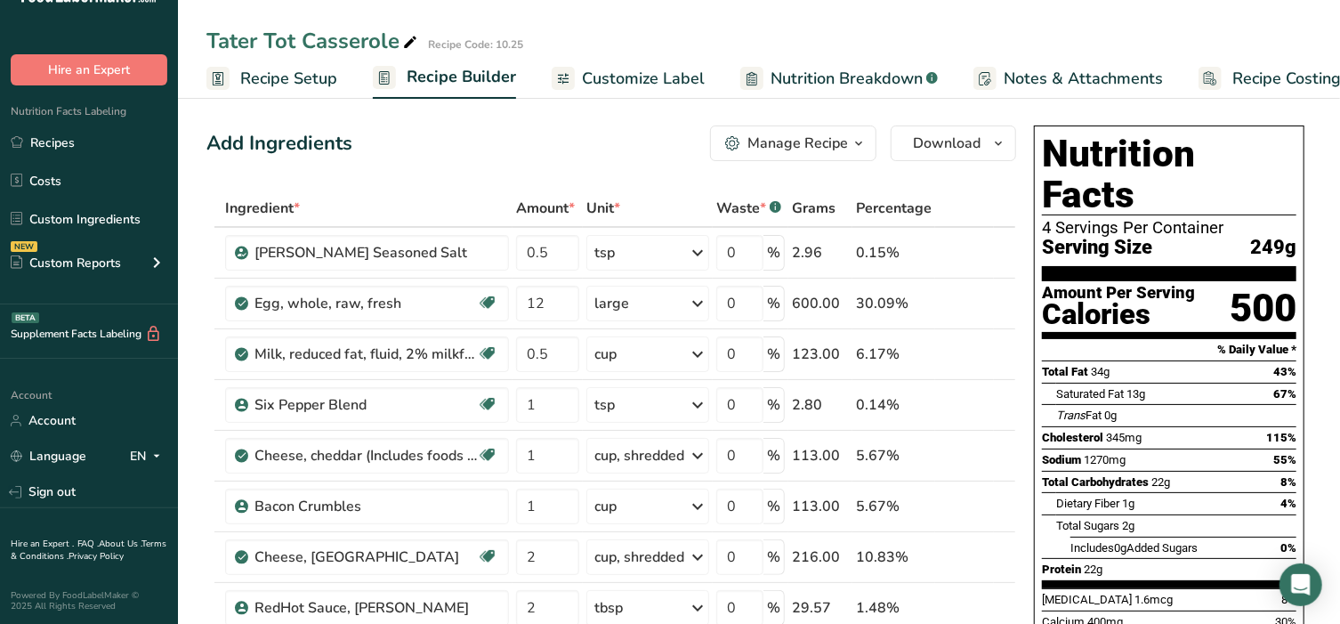
scroll to position [0, 0]
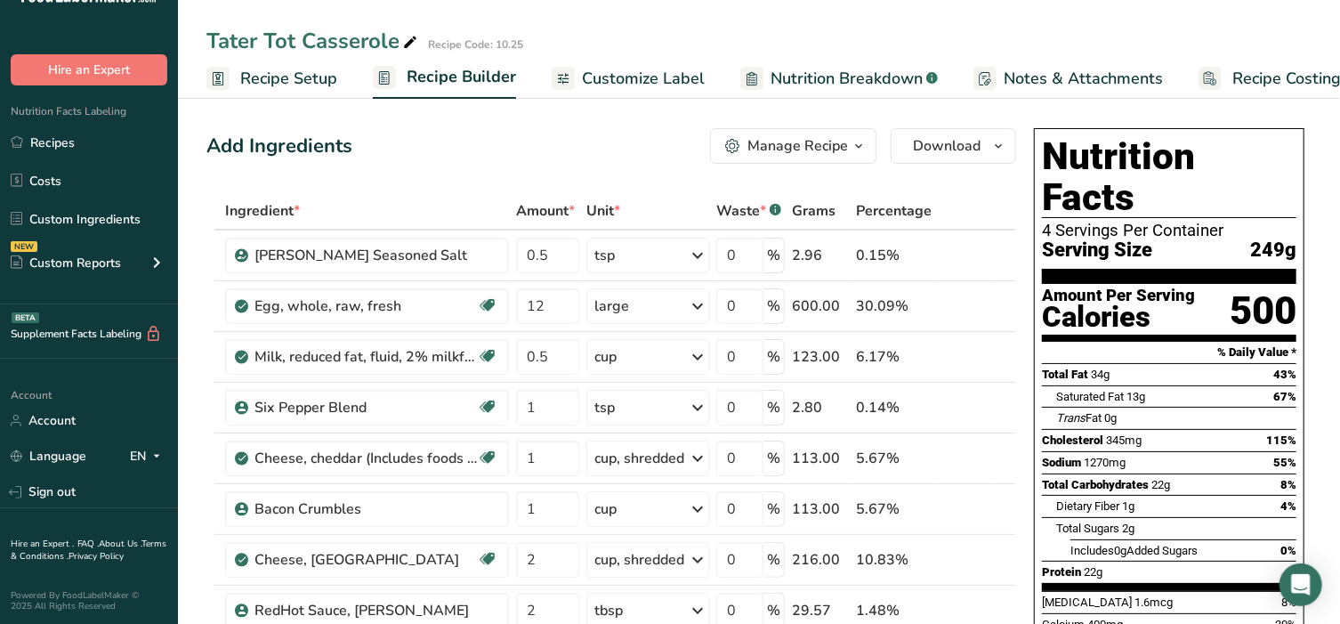
click at [759, 141] on div "Manage Recipe" at bounding box center [797, 145] width 101 height 21
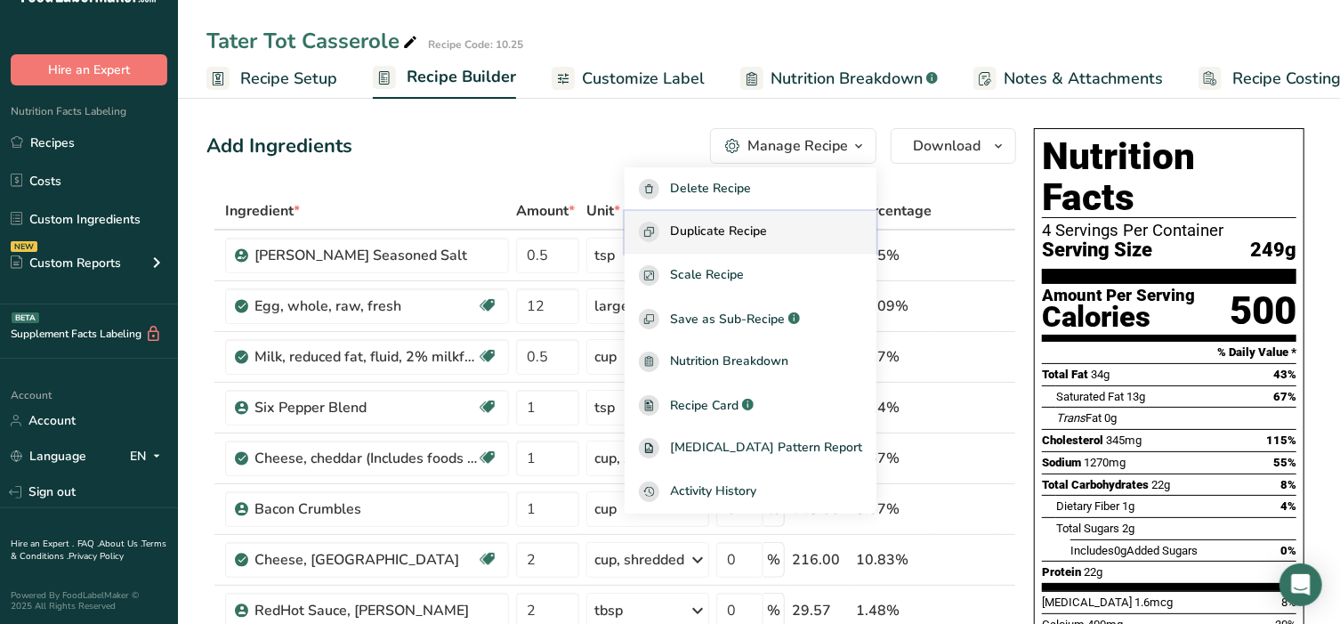
click at [752, 235] on span "Duplicate Recipe" at bounding box center [718, 232] width 97 height 20
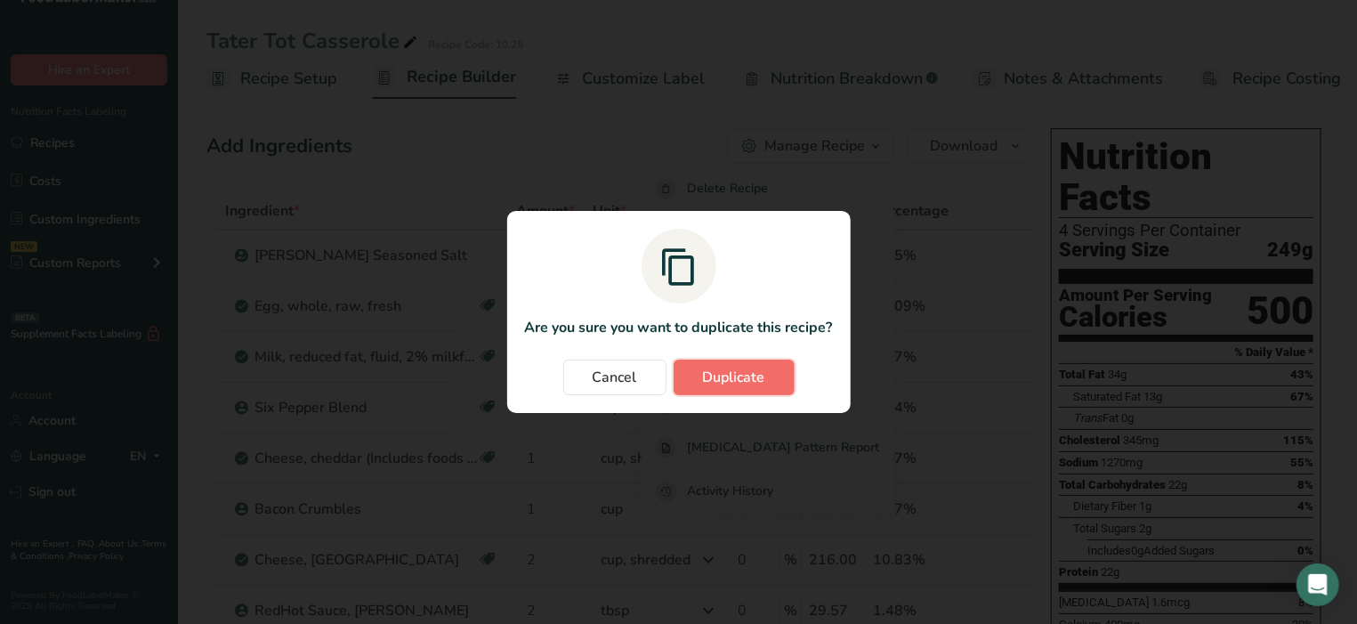
click at [706, 376] on span "Duplicate" at bounding box center [734, 377] width 62 height 21
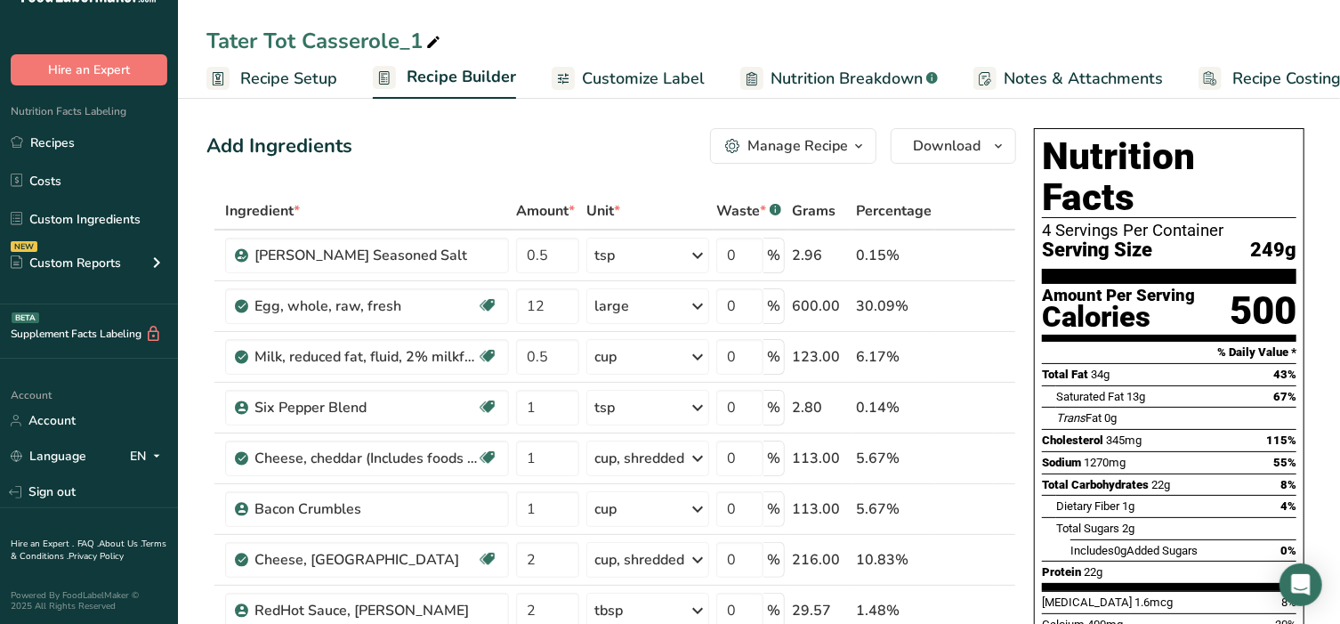
click at [434, 36] on icon at bounding box center [433, 42] width 16 height 25
type input "WW Tater Tot Casserole"
click at [978, 307] on icon at bounding box center [979, 306] width 12 height 19
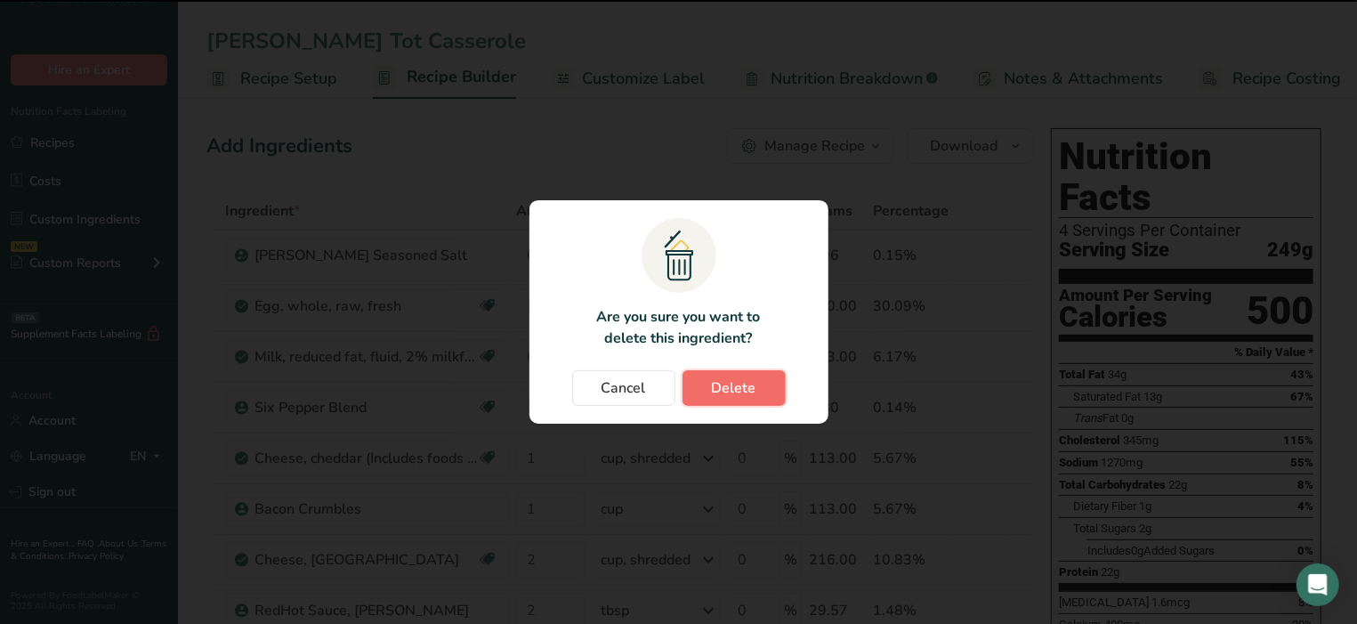
click at [754, 389] on span "Delete" at bounding box center [734, 387] width 44 height 21
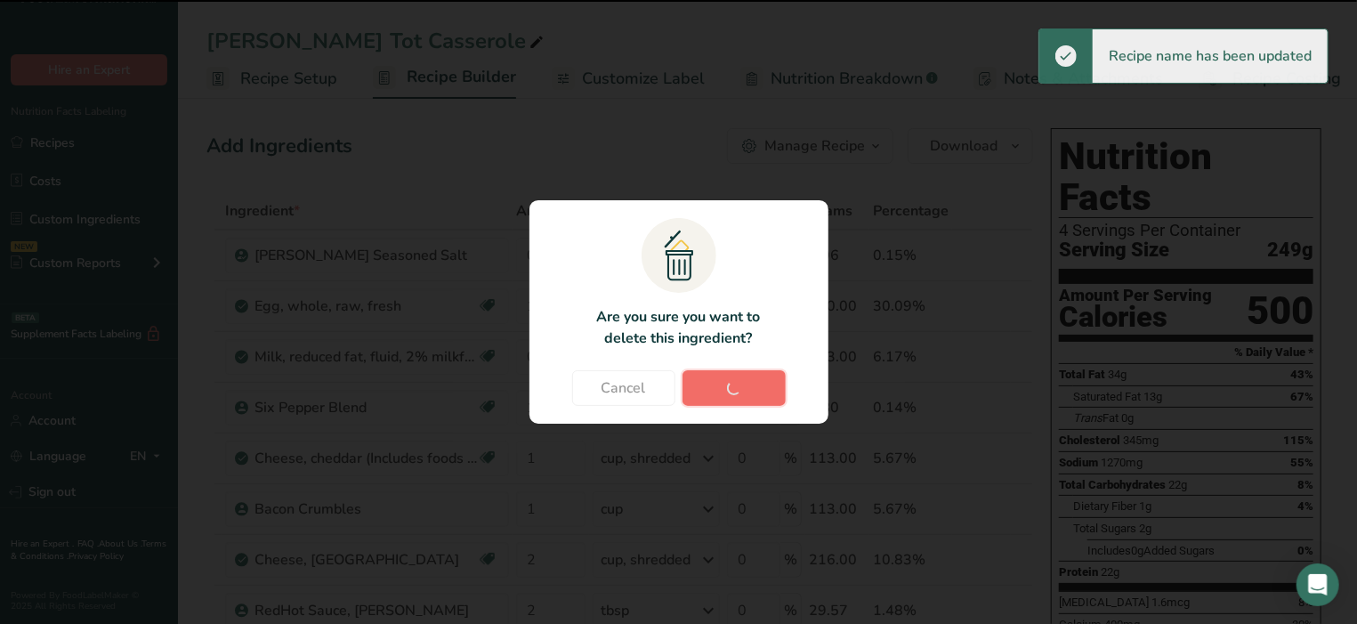
type input "0.5"
type input "1"
type input "2"
type input "28"
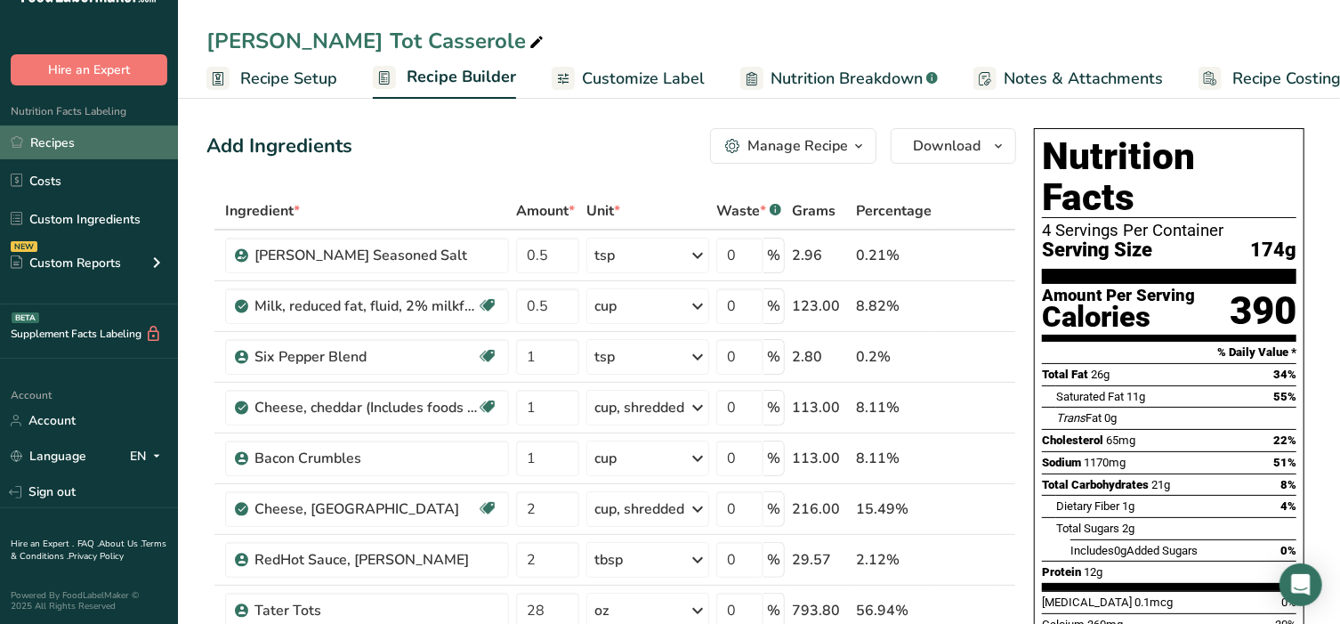
click at [61, 147] on link "Recipes" at bounding box center [89, 142] width 178 height 34
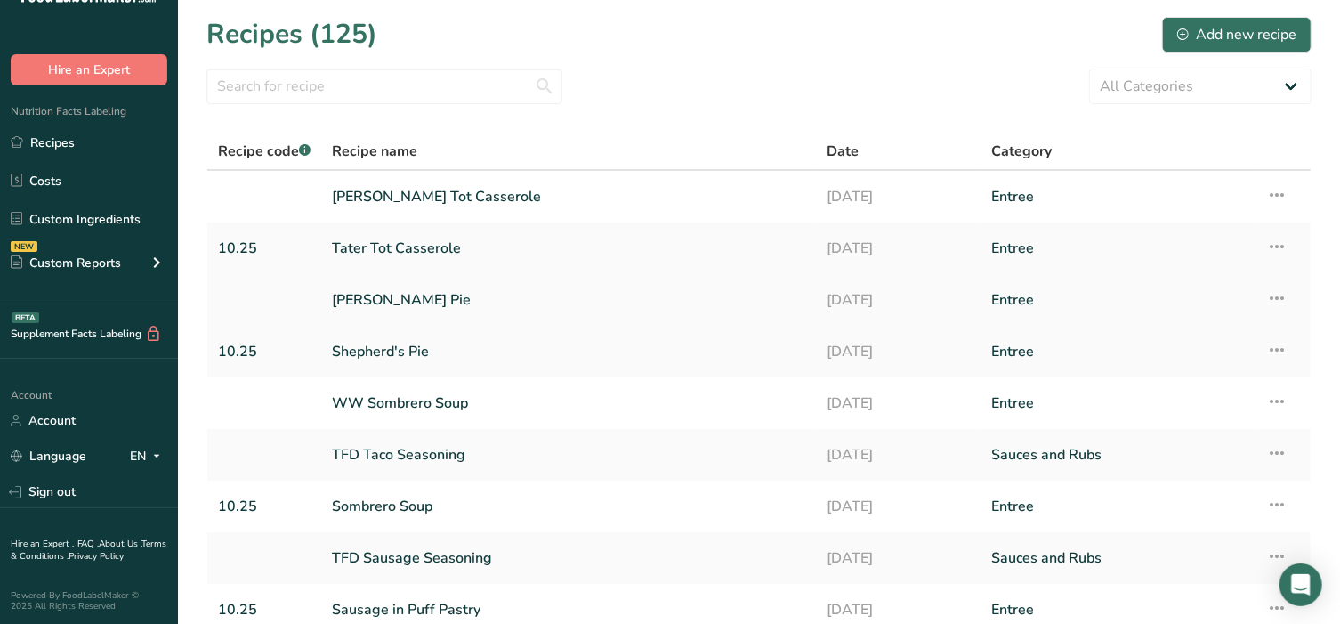
click at [446, 296] on link "WW Shepherd's Pie" at bounding box center [568, 299] width 473 height 37
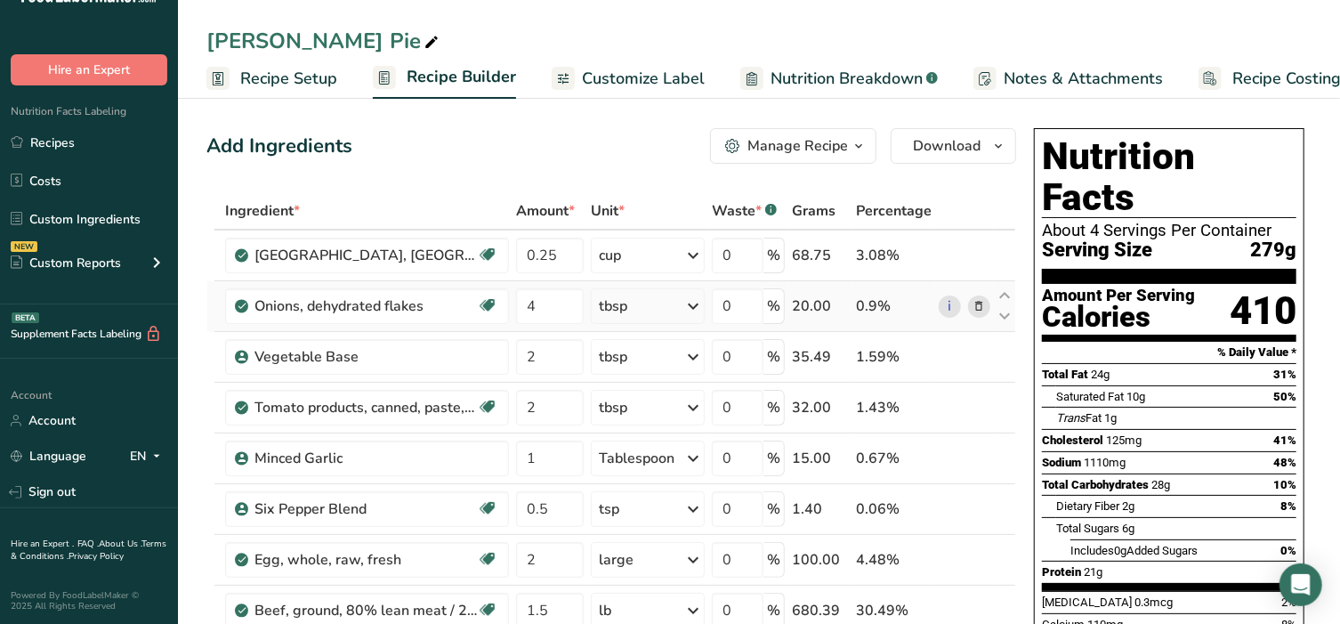
click at [987, 311] on span at bounding box center [978, 305] width 21 height 21
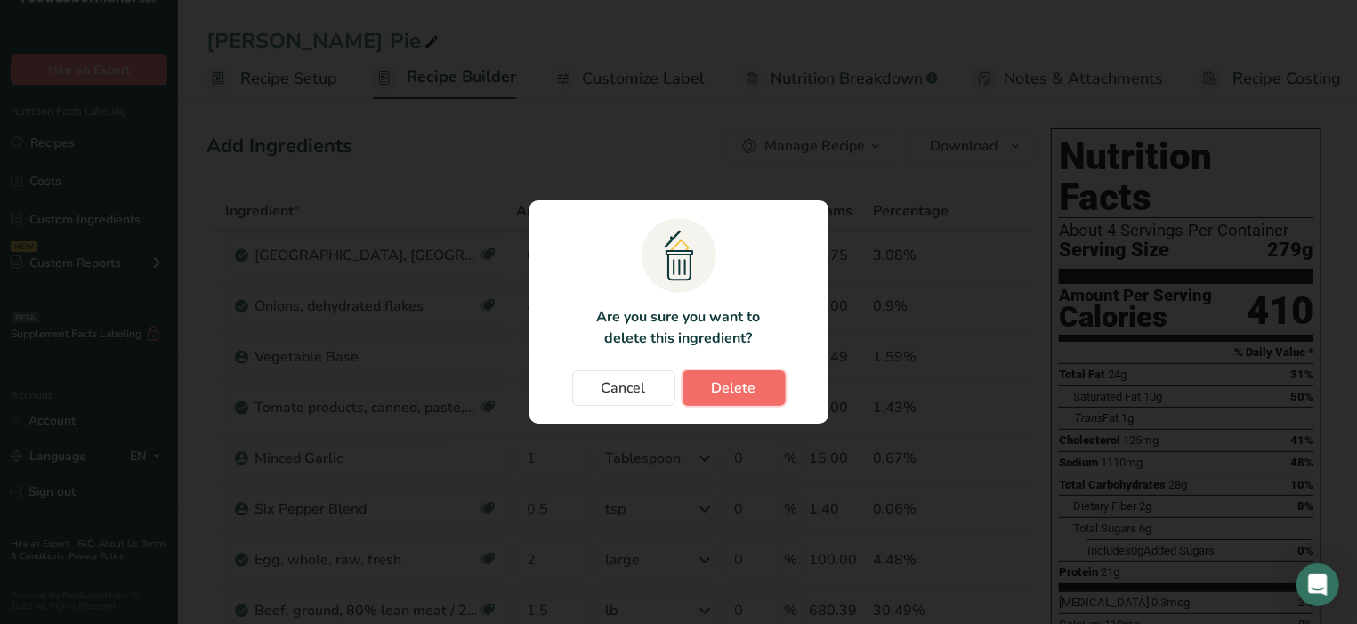
click at [740, 376] on button "Delete" at bounding box center [734, 388] width 103 height 36
type input "2"
type input "1"
type input "0.5"
type input "2"
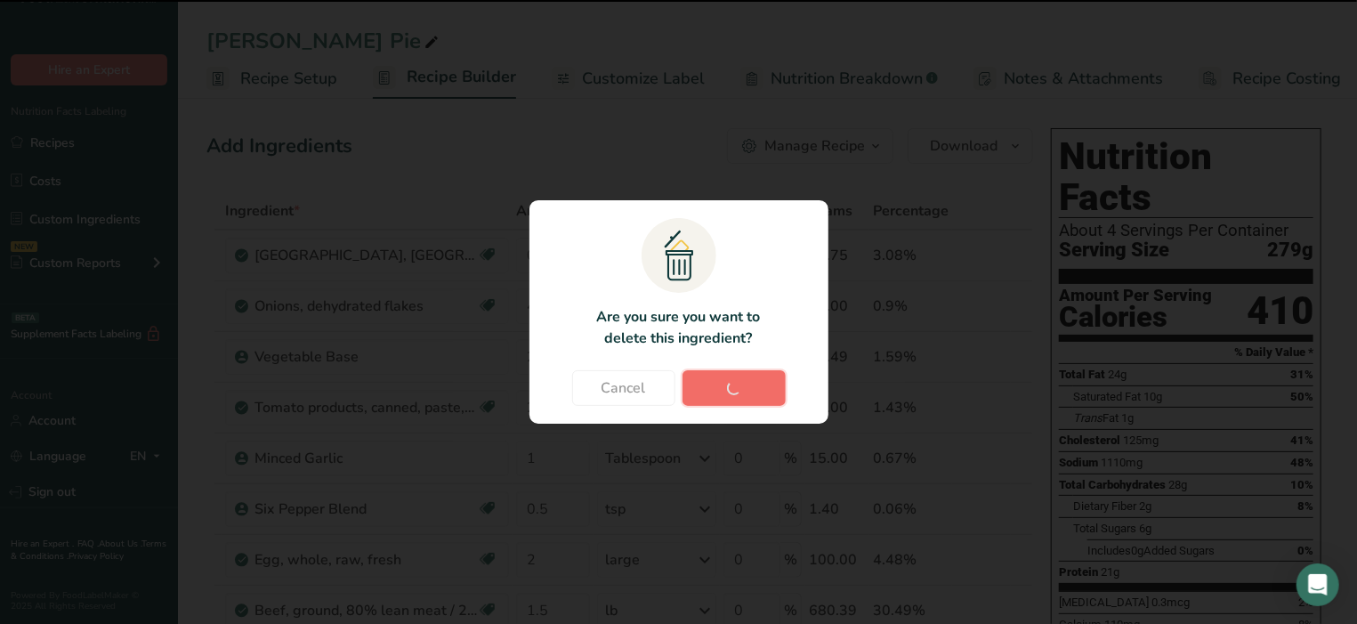
type input "1.5"
type input "1"
type input "0.5"
type input "4"
type input "2"
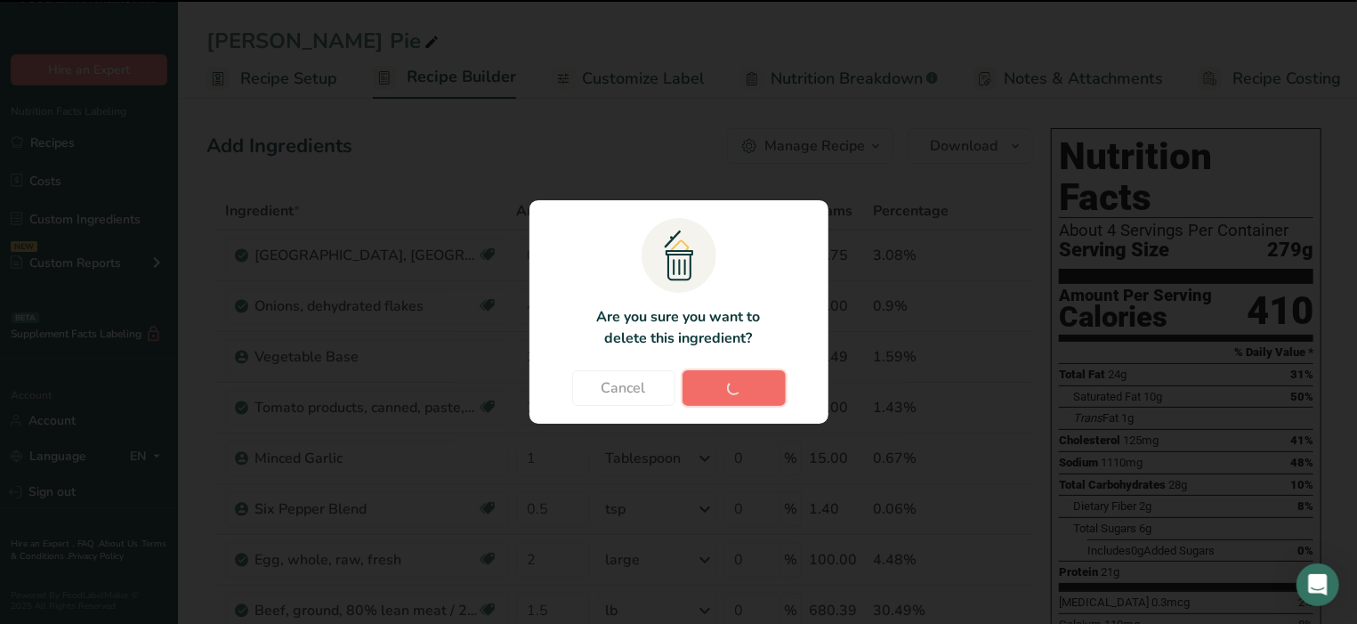
type input "3"
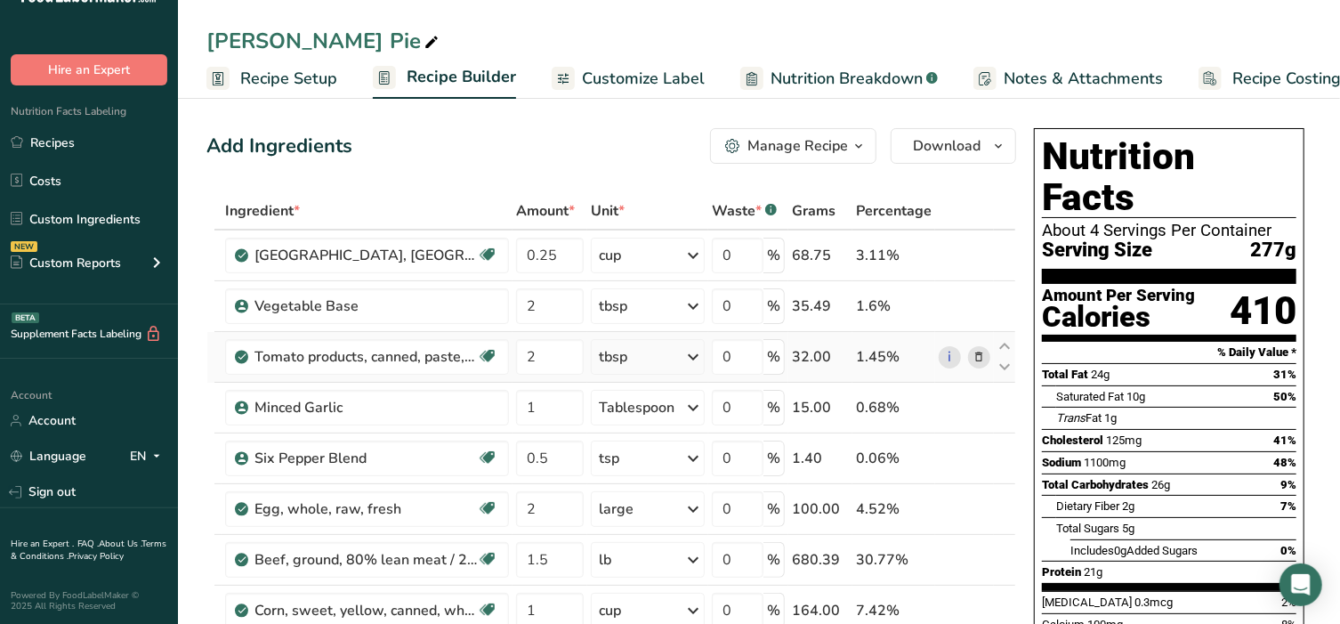
click at [978, 355] on icon at bounding box center [979, 357] width 12 height 19
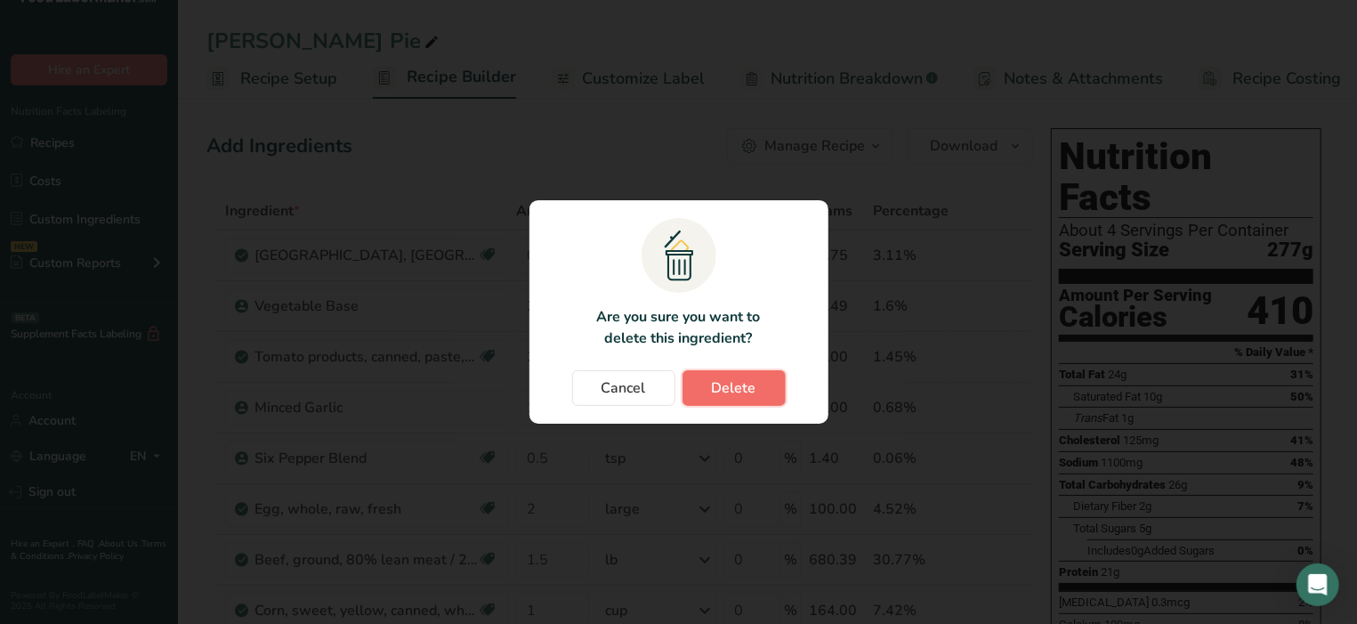
click at [731, 393] on span "Delete" at bounding box center [734, 387] width 44 height 21
type input "1"
type input "0.5"
type input "2"
type input "1.5"
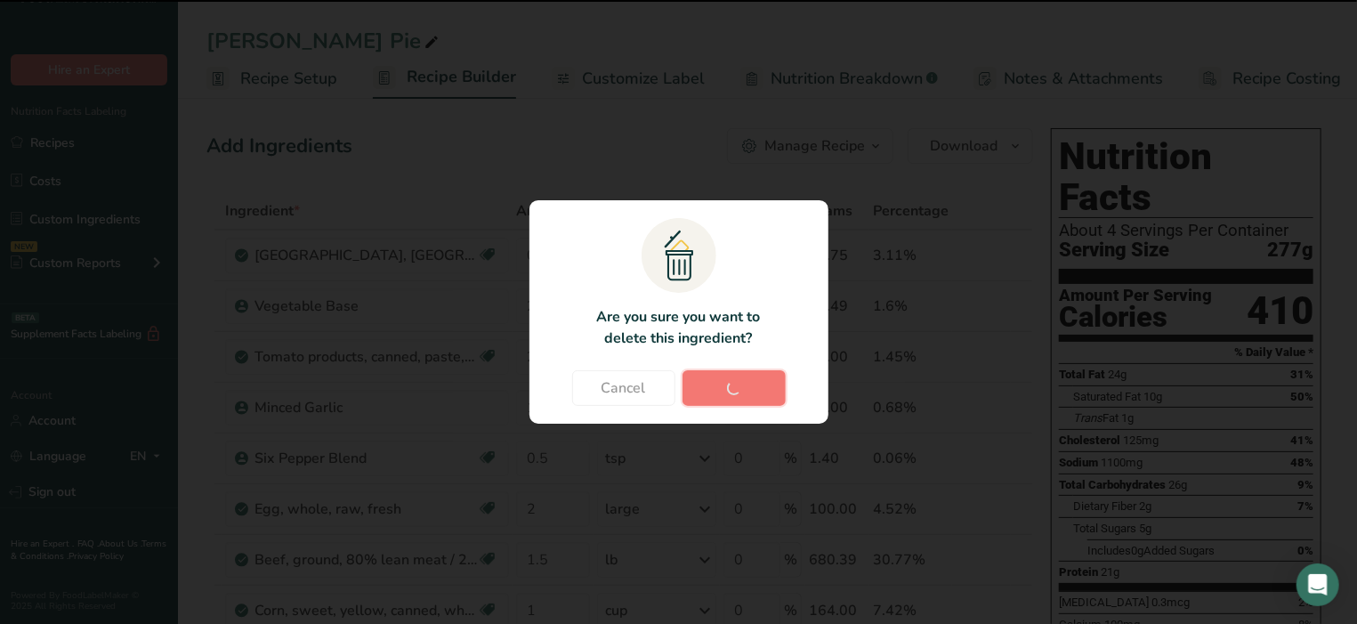
type input "1"
type input "0.5"
type input "4"
type input "2"
type input "3"
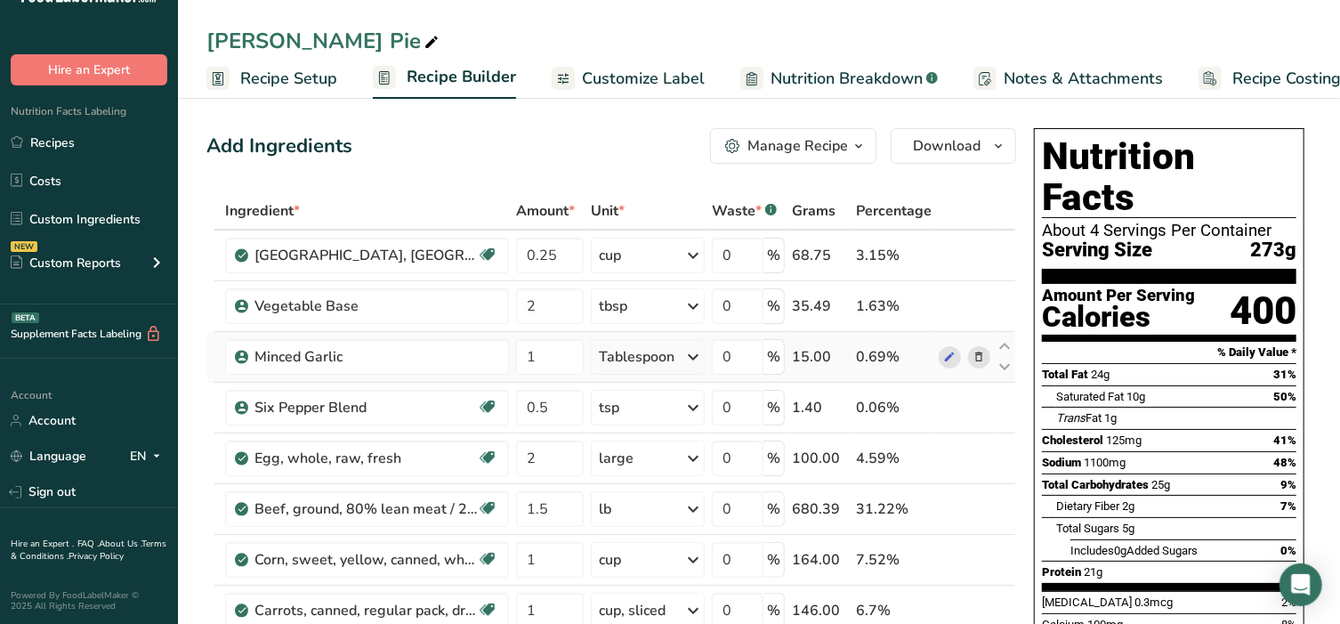
click at [981, 354] on icon at bounding box center [979, 357] width 12 height 19
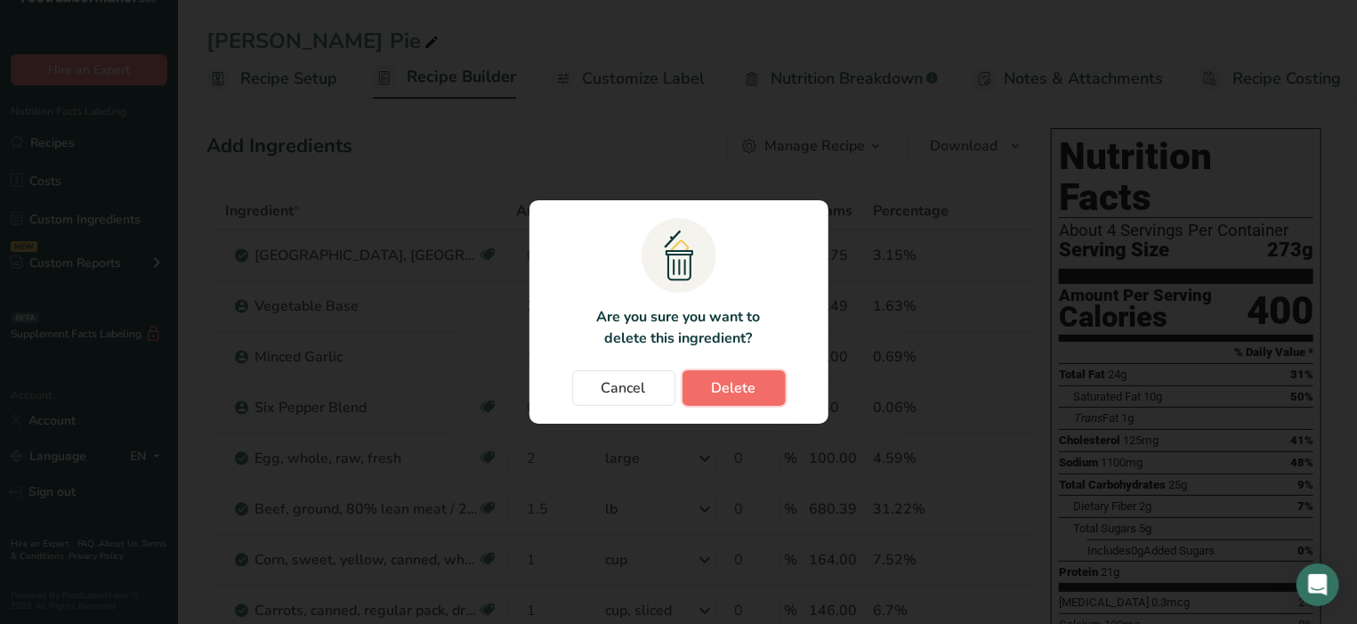
click at [748, 386] on span "Delete" at bounding box center [734, 387] width 44 height 21
type input "0.5"
type input "2"
type input "1.5"
type input "1"
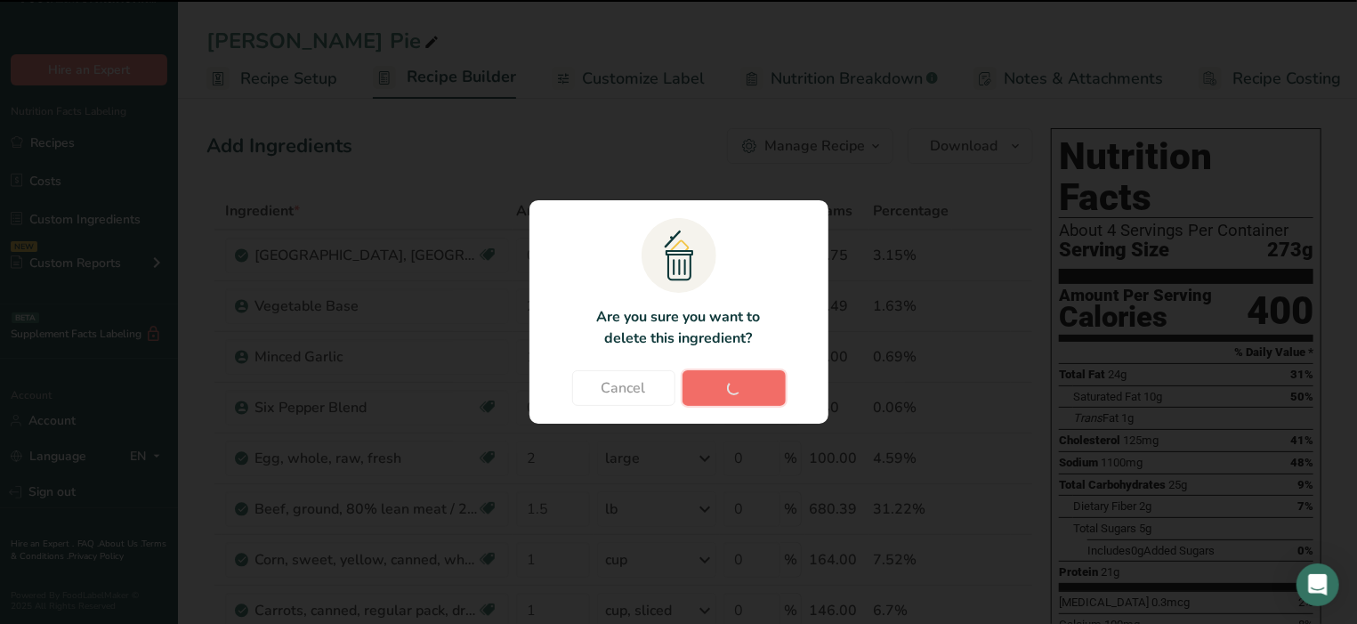
type input "0.5"
type input "4"
type input "2"
type input "3"
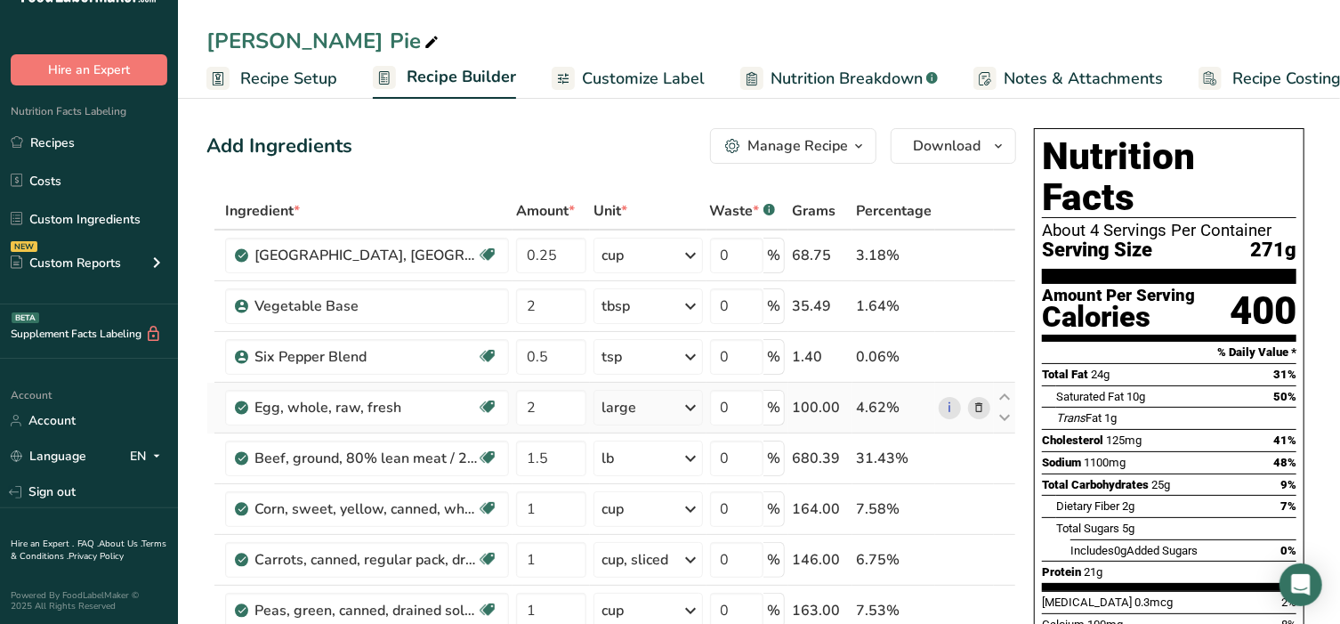
click at [983, 407] on icon at bounding box center [979, 408] width 12 height 19
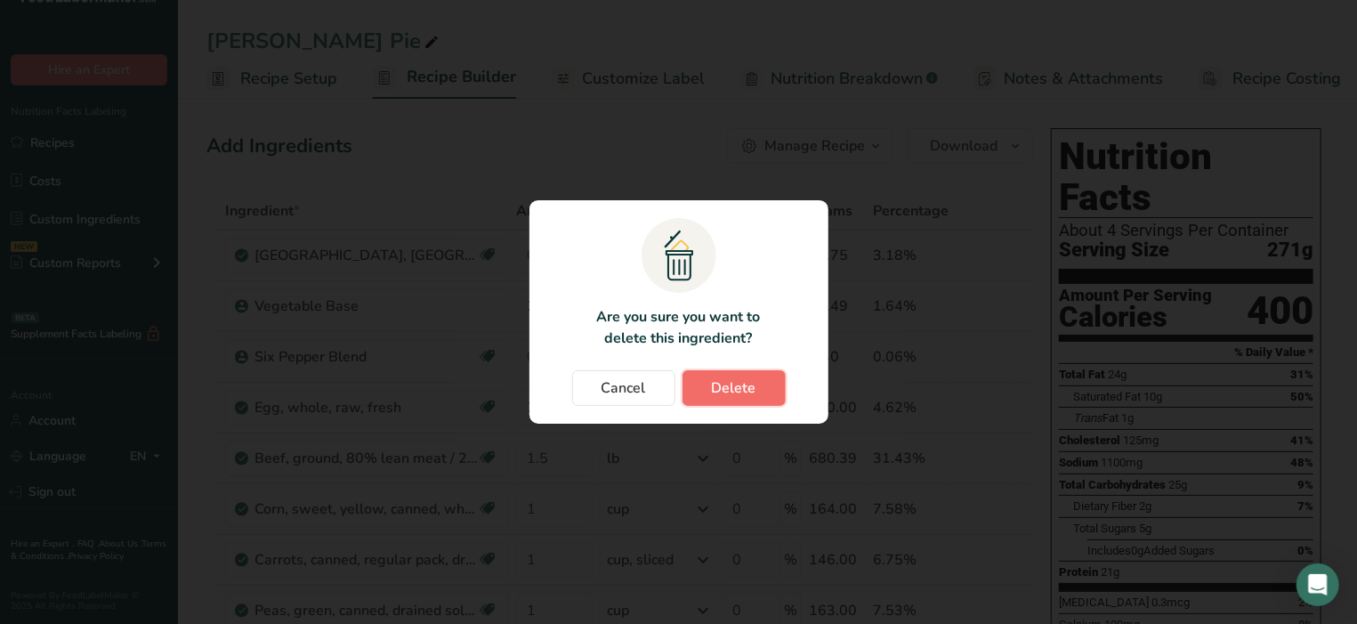
click at [723, 393] on span "Delete" at bounding box center [734, 387] width 44 height 21
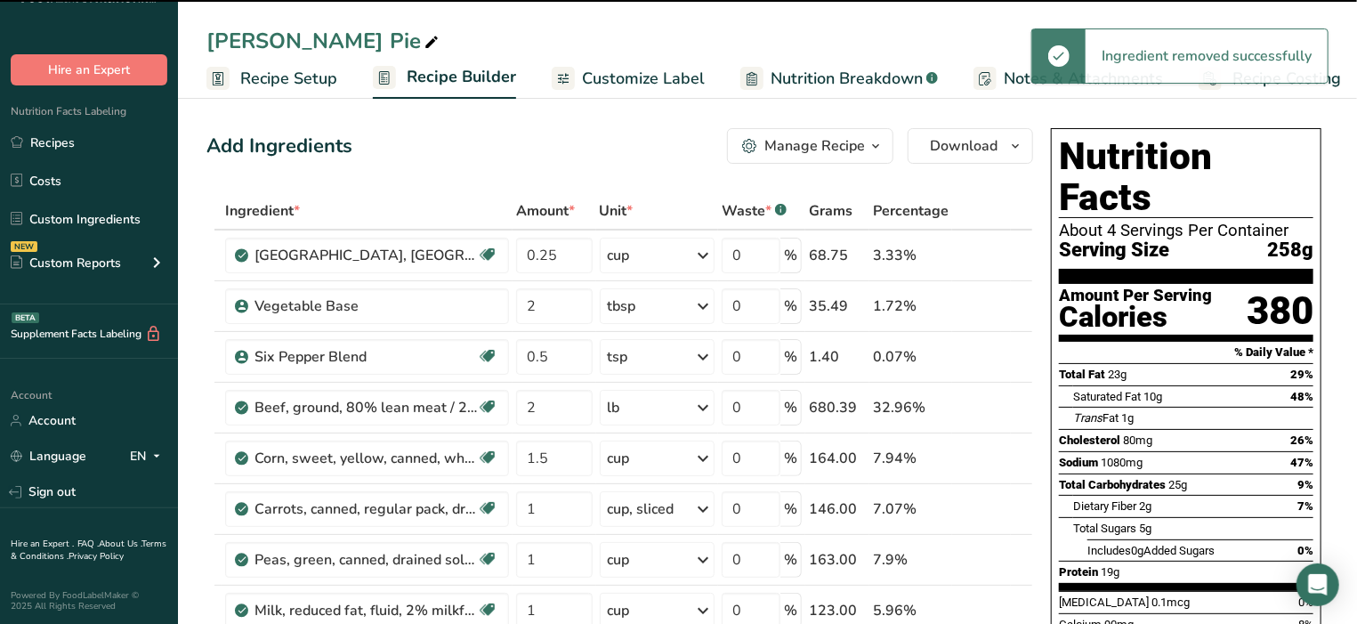
type input "1.5"
type input "1"
type input "0.5"
type input "4"
type input "2"
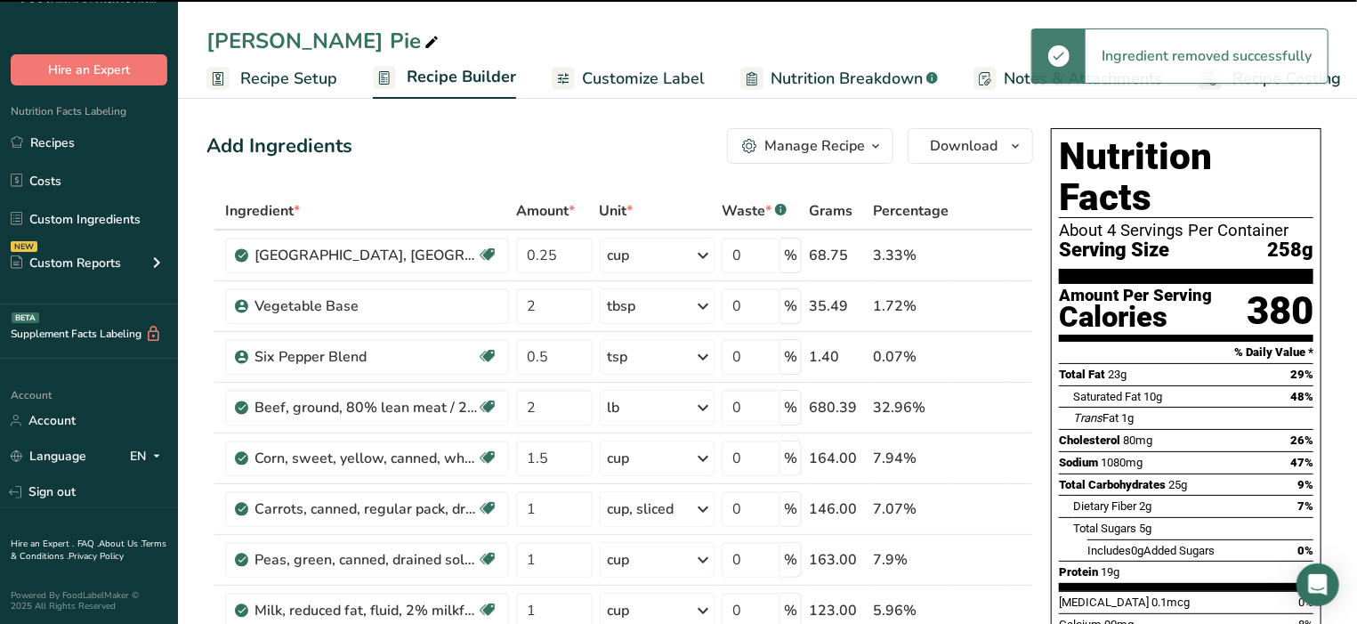
type input "3"
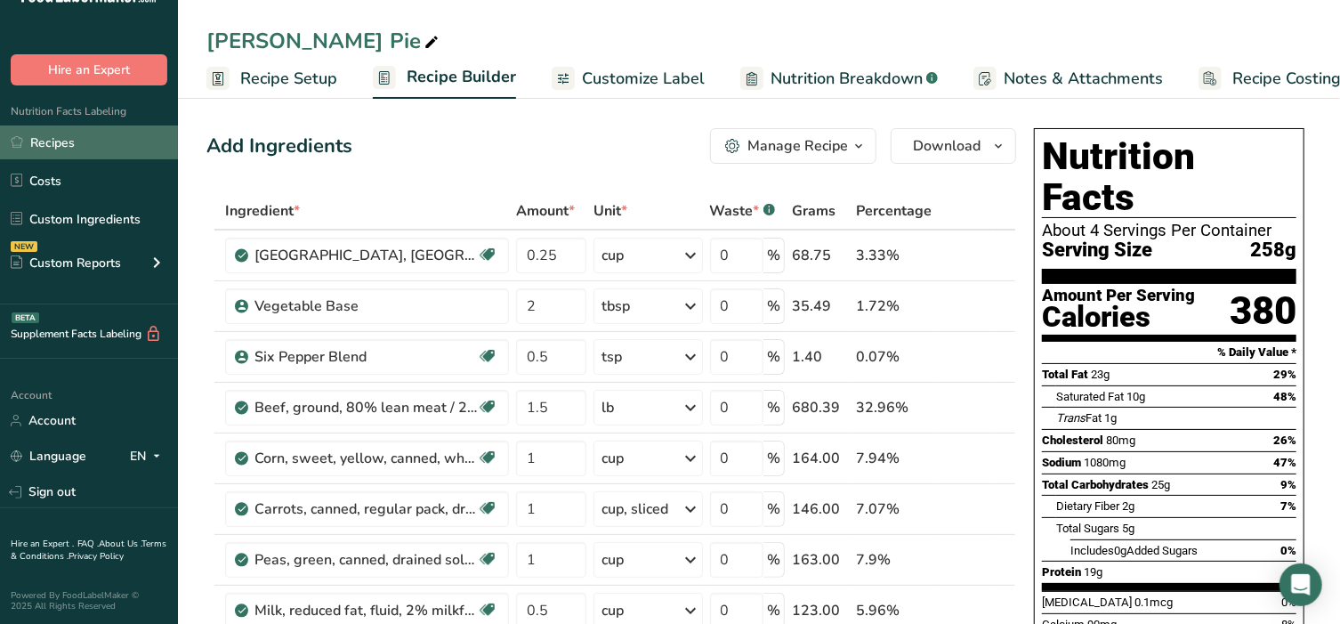
click at [68, 147] on link "Recipes" at bounding box center [89, 142] width 178 height 34
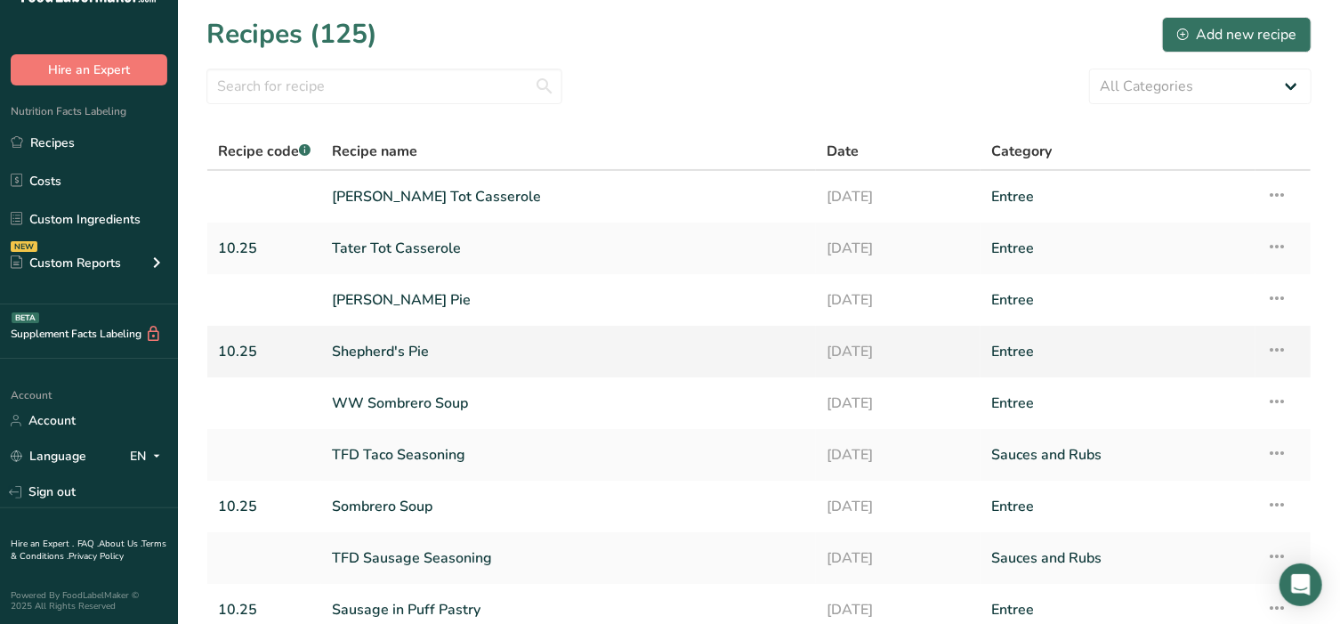
click at [424, 355] on link "Shepherd's Pie" at bounding box center [568, 351] width 473 height 37
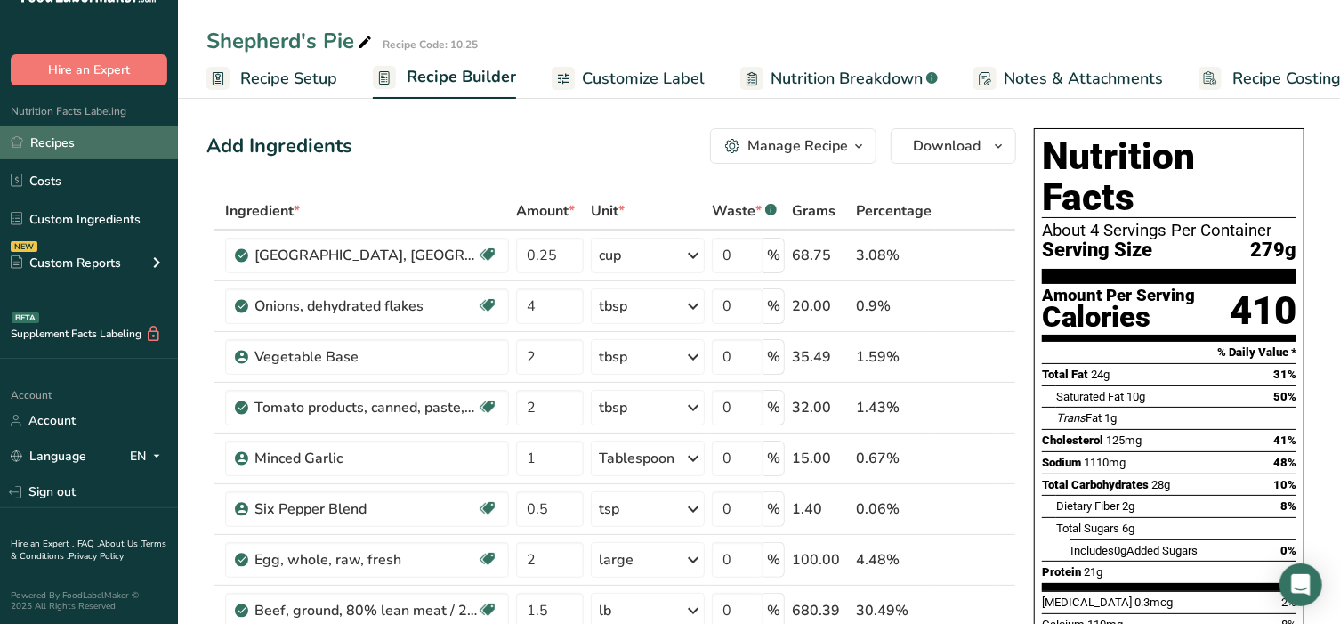
click at [60, 143] on link "Recipes" at bounding box center [89, 142] width 178 height 34
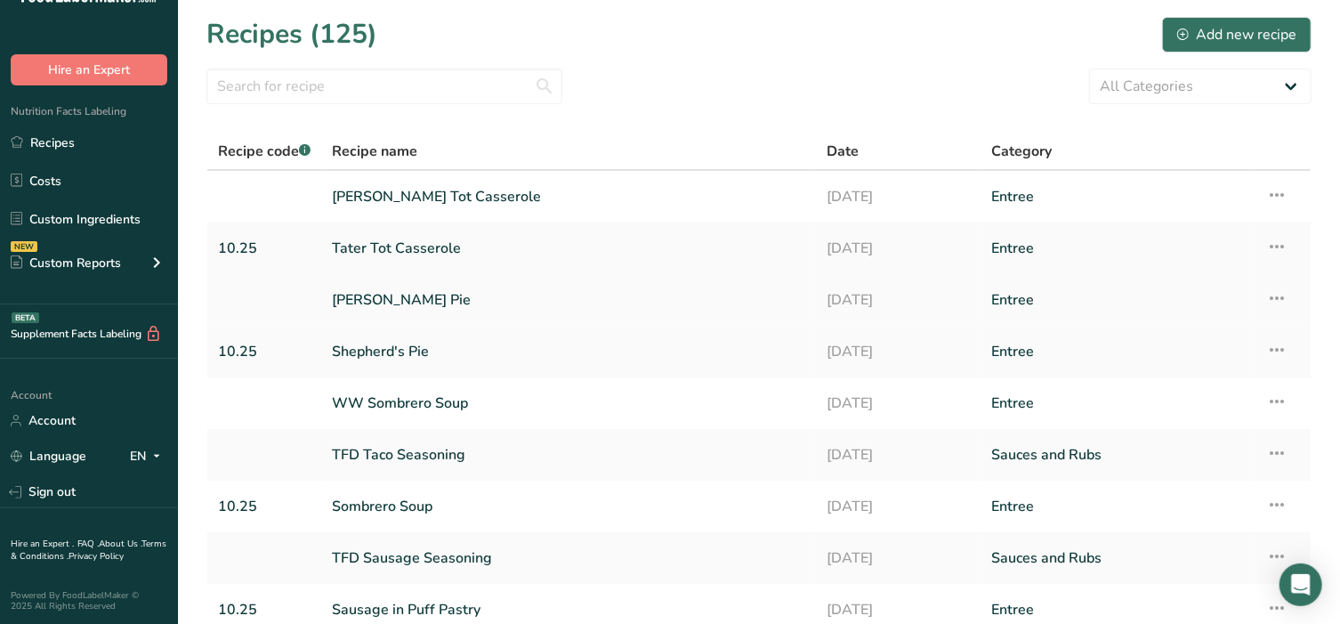
click at [376, 310] on link "WW Shepherd's Pie" at bounding box center [568, 299] width 473 height 37
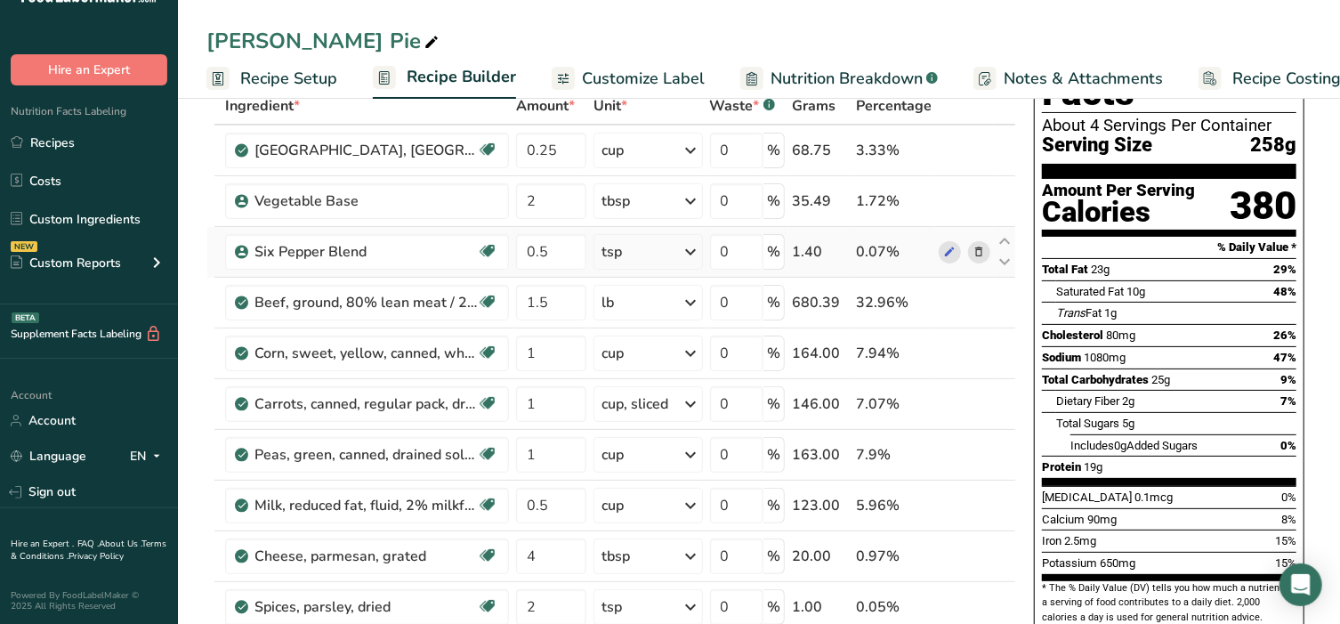
scroll to position [111, 0]
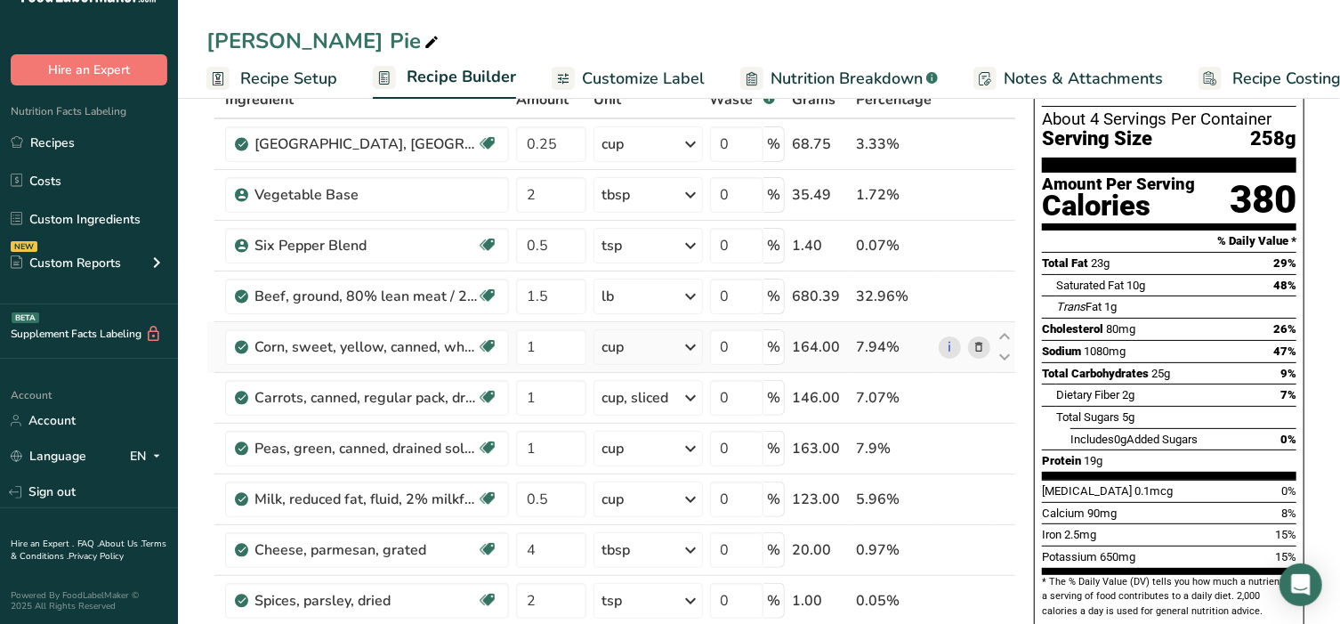
click at [982, 345] on icon at bounding box center [979, 347] width 12 height 19
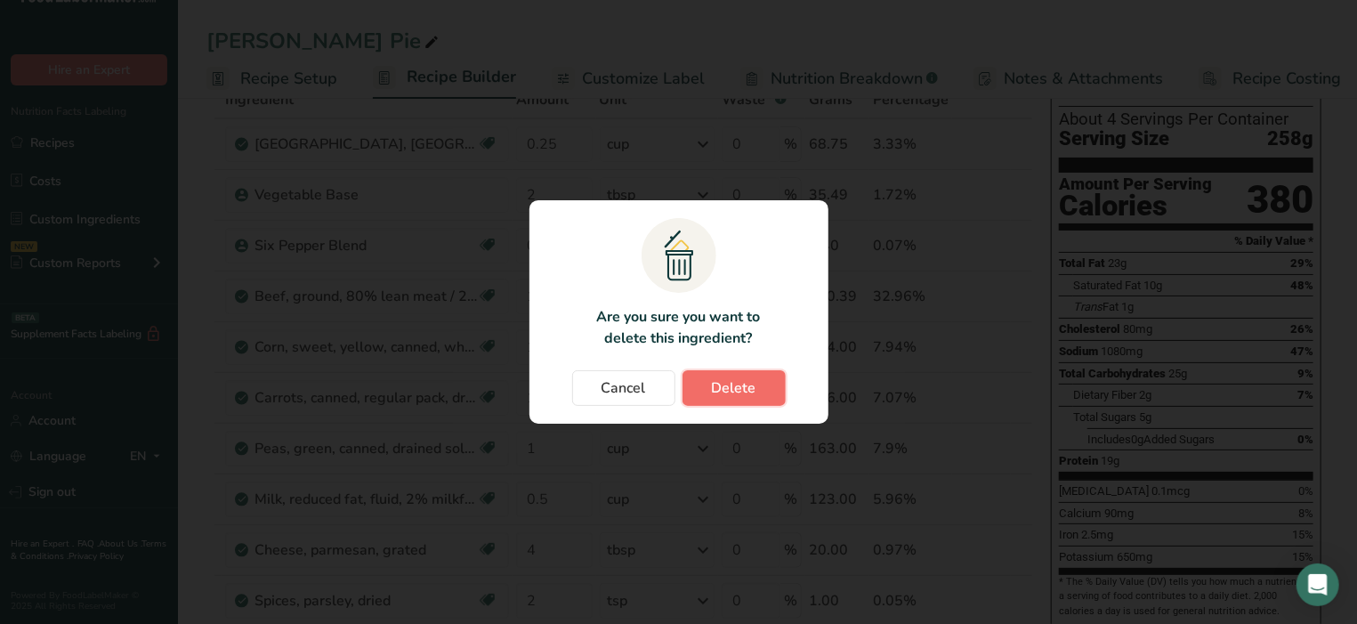
click at [729, 387] on span "Delete" at bounding box center [734, 387] width 44 height 21
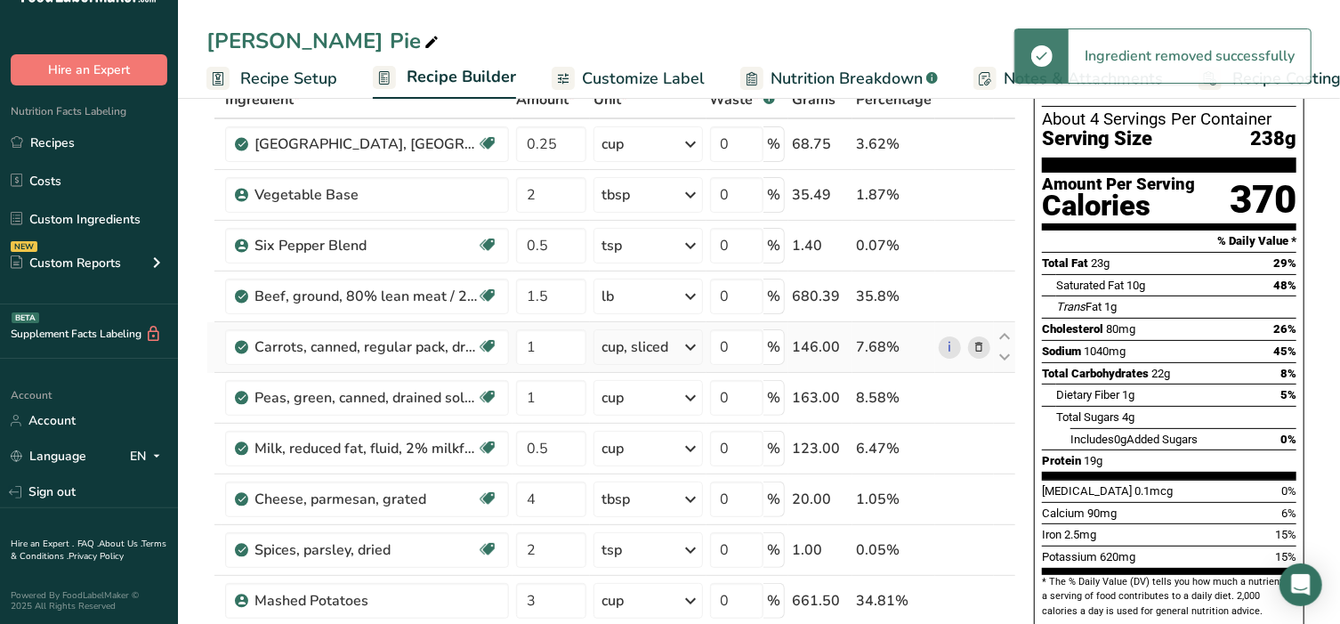
click at [969, 347] on span at bounding box center [978, 346] width 21 height 21
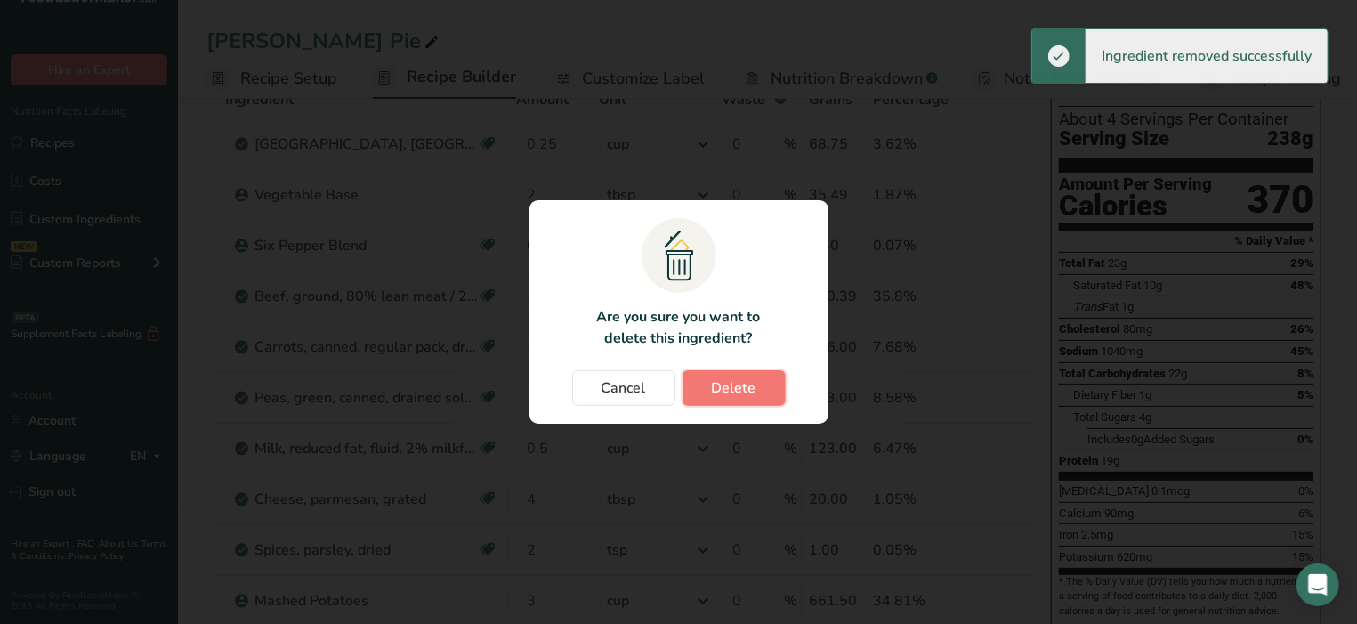
click at [749, 379] on span "Delete" at bounding box center [734, 387] width 44 height 21
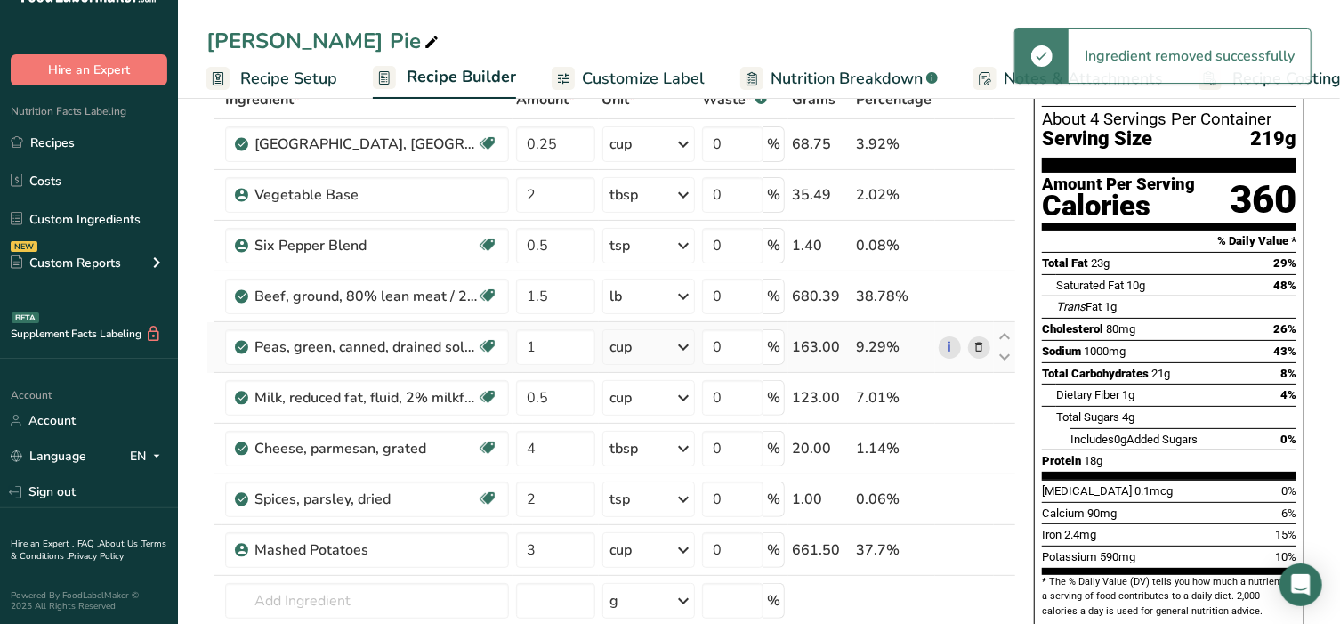
click at [975, 345] on icon at bounding box center [979, 347] width 12 height 19
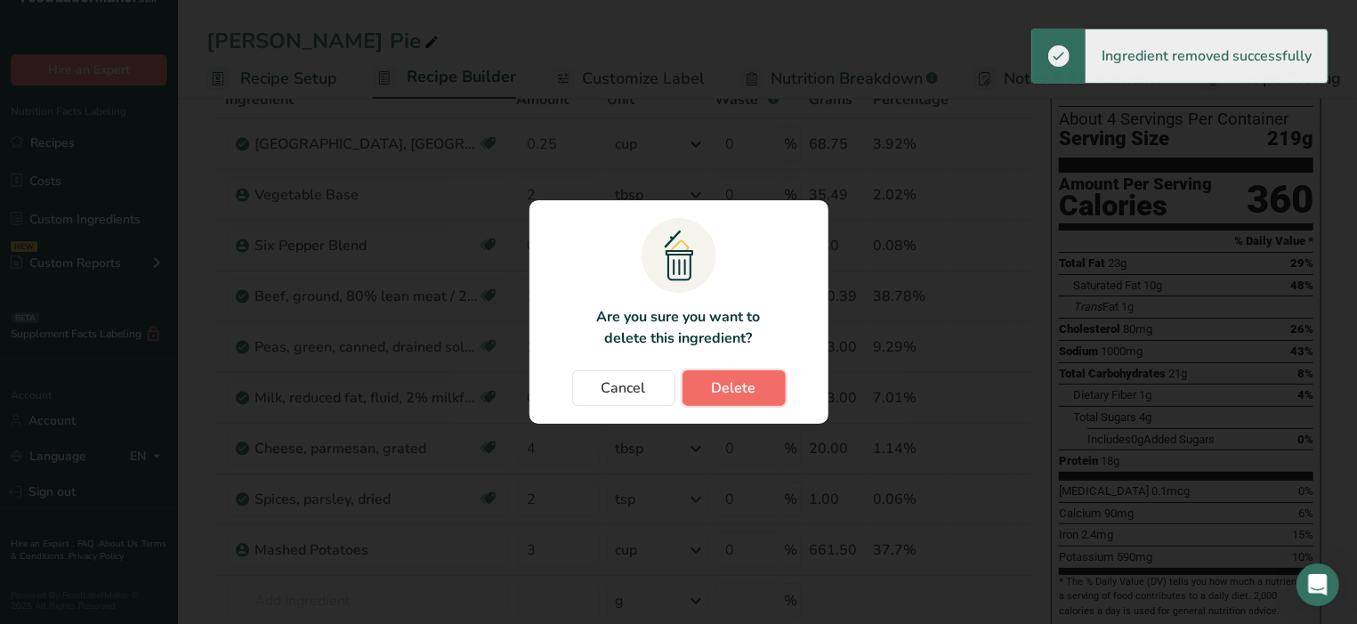
click at [734, 392] on span "Delete" at bounding box center [734, 387] width 44 height 21
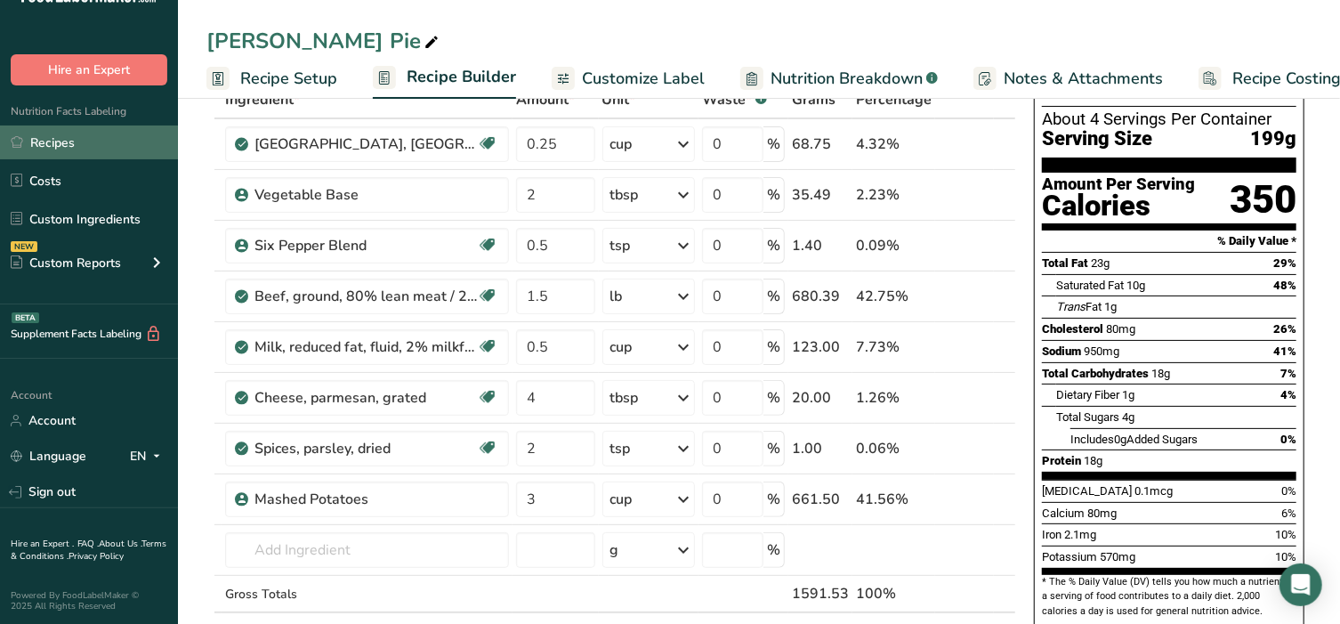
click at [70, 141] on link "Recipes" at bounding box center [89, 142] width 178 height 34
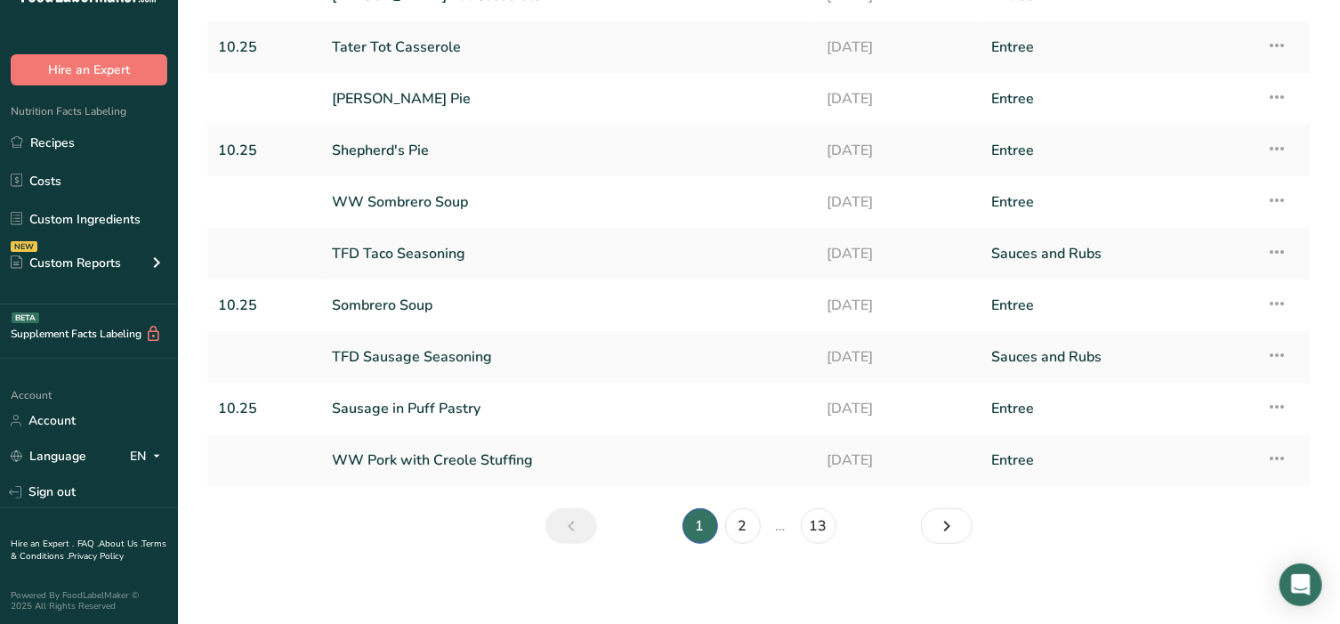
scroll to position [205, 0]
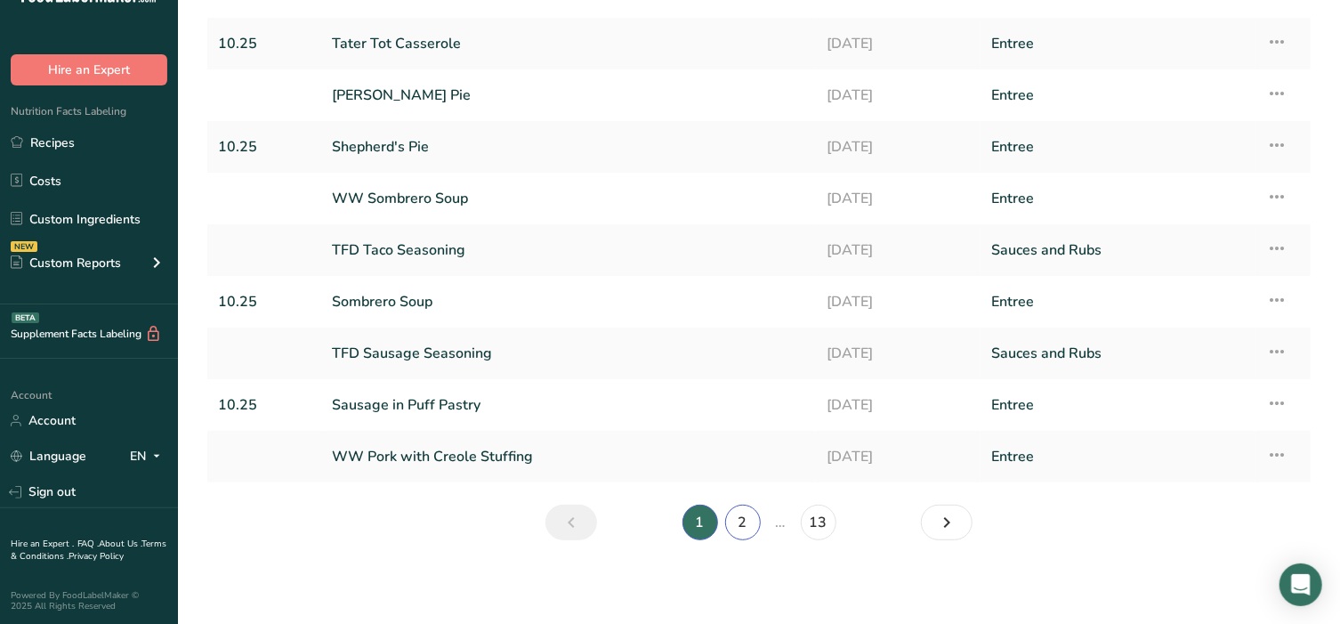
click at [738, 523] on link "2" at bounding box center [743, 523] width 36 height 36
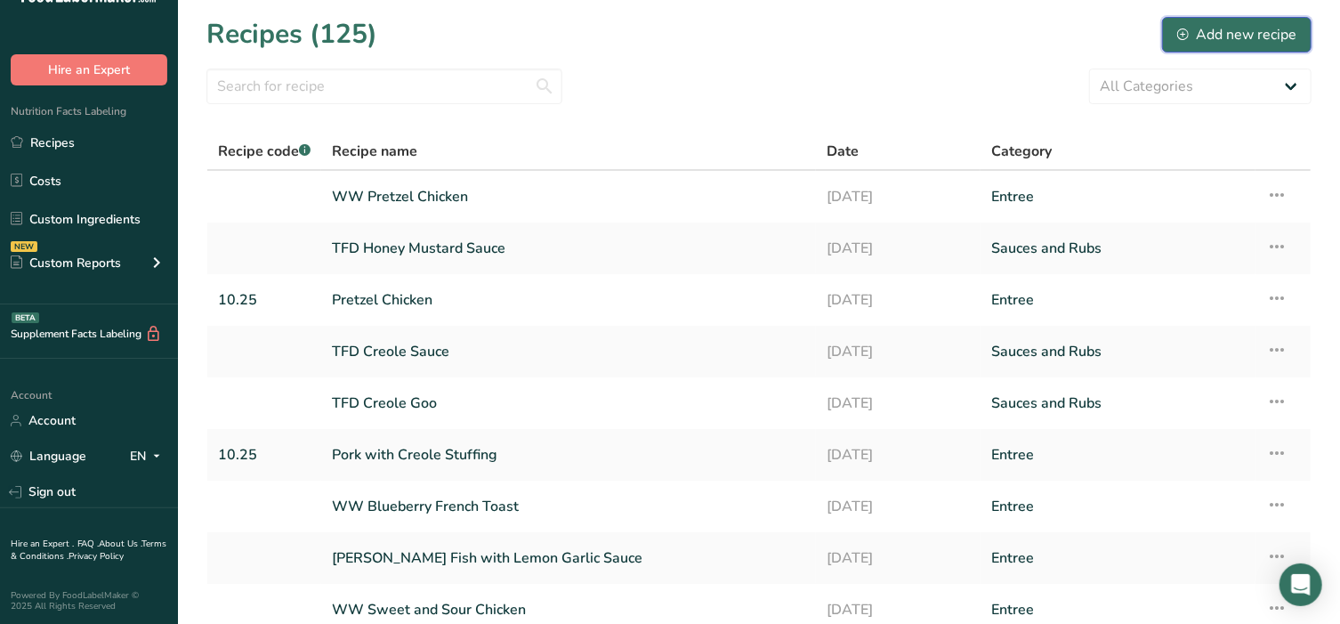
click at [1228, 40] on div "Add new recipe" at bounding box center [1236, 34] width 119 height 21
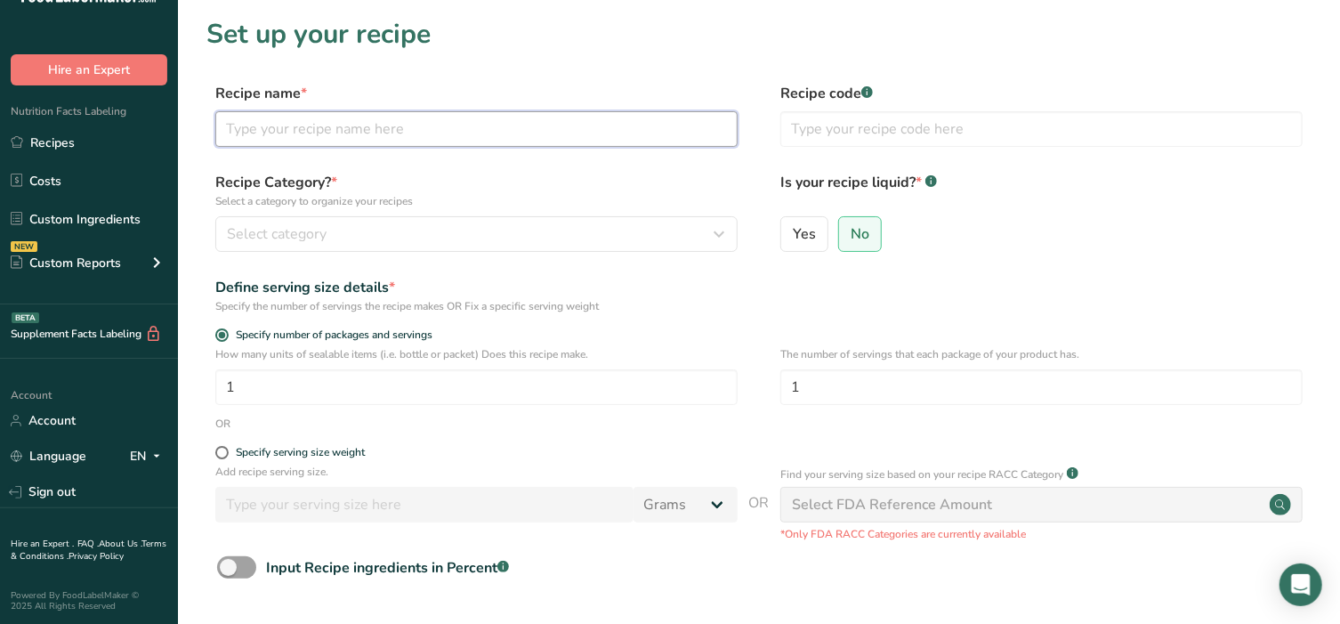
click at [413, 125] on input "text" at bounding box center [476, 129] width 522 height 36
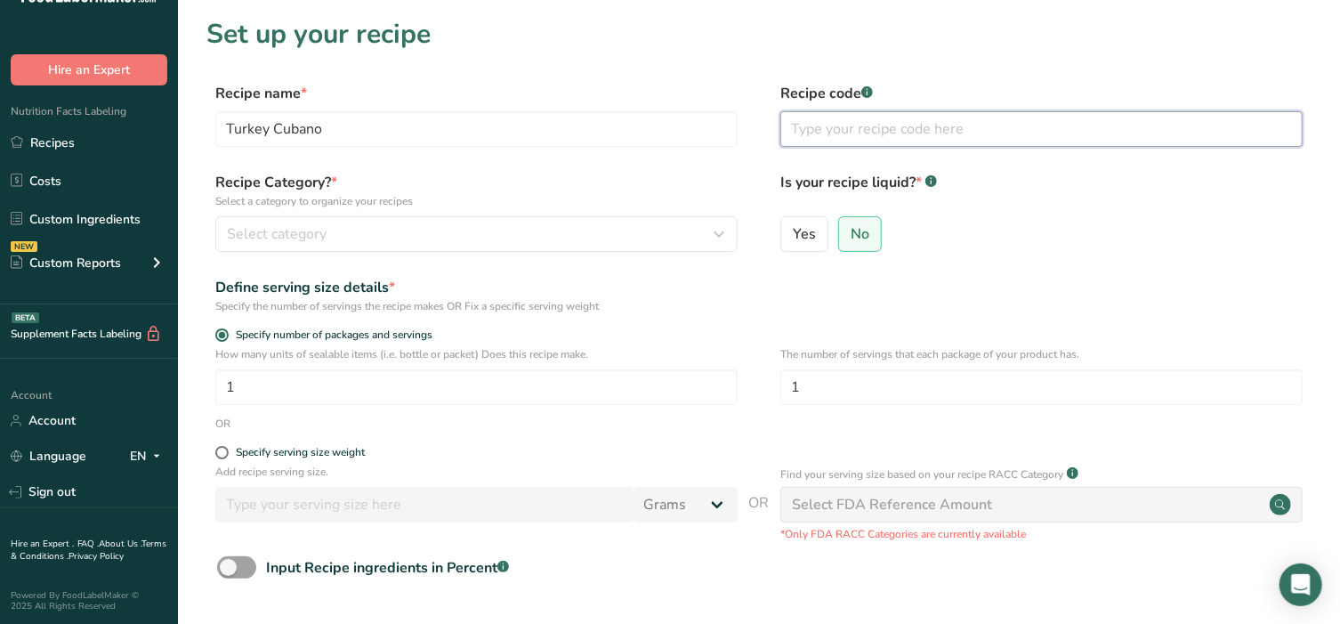
click at [868, 140] on input "text" at bounding box center [1041, 129] width 522 height 36
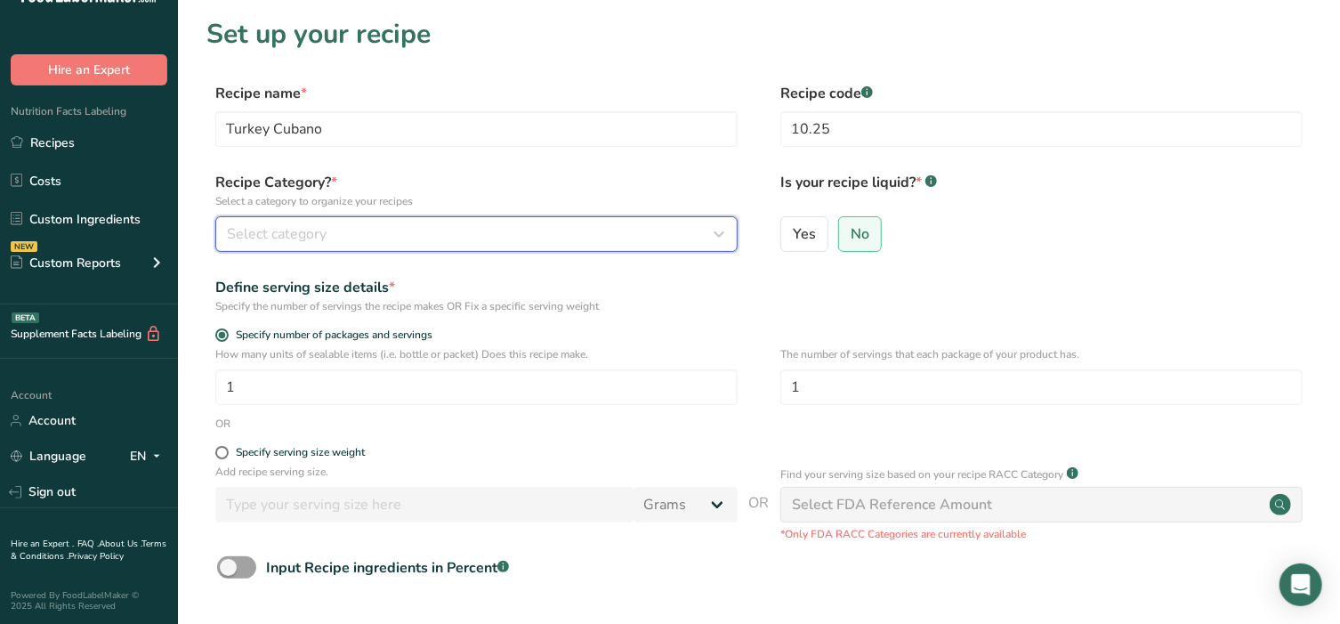
click at [490, 242] on div "Select category" at bounding box center [471, 233] width 489 height 21
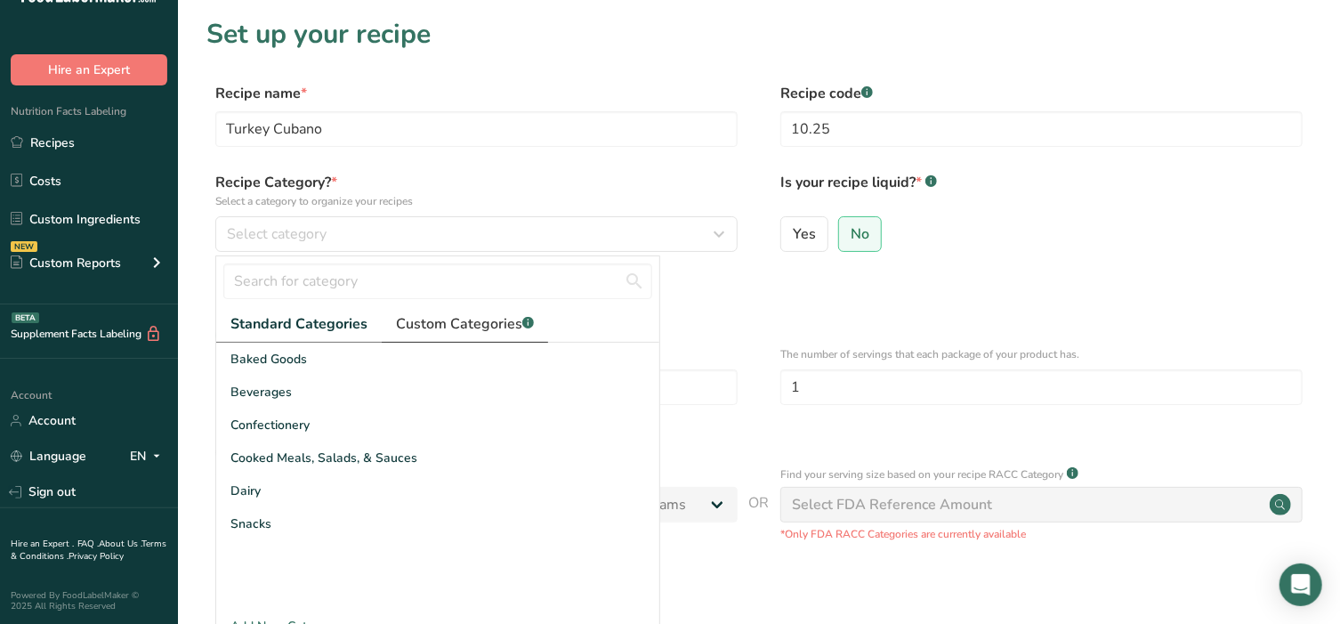
click at [472, 322] on span "Custom Categories .a-a{fill:#347362;}.b-a{fill:#fff;}" at bounding box center [465, 323] width 138 height 21
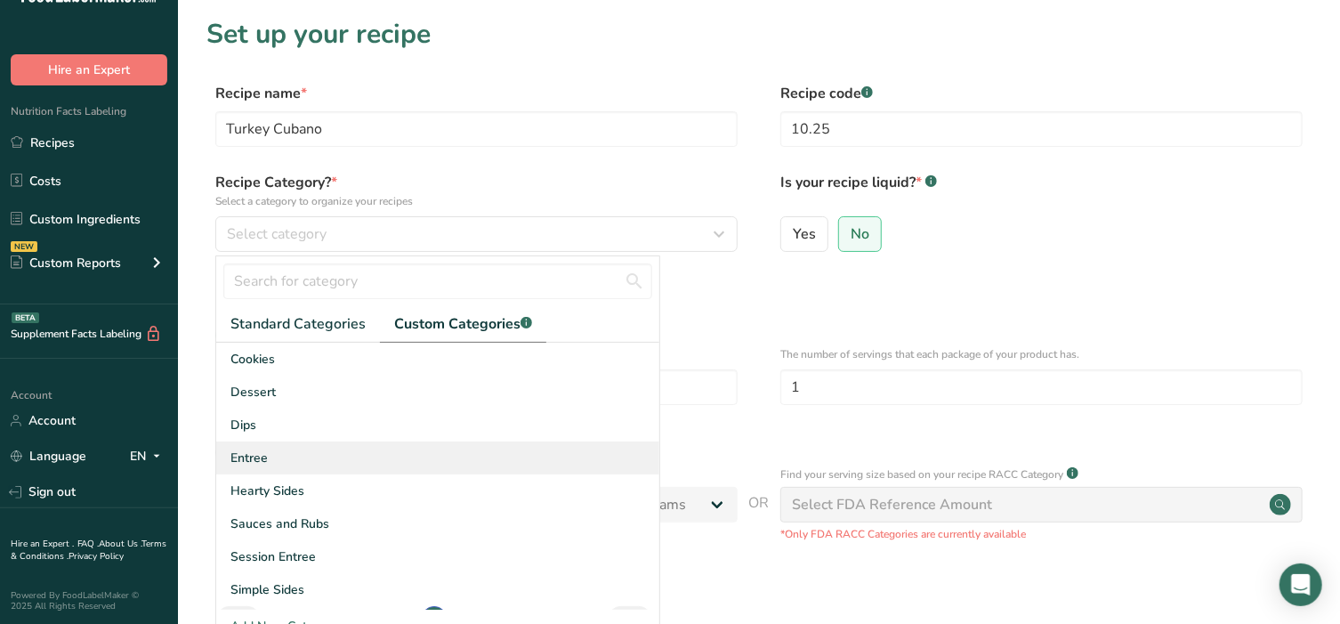
click at [260, 459] on span "Entree" at bounding box center [248, 457] width 37 height 19
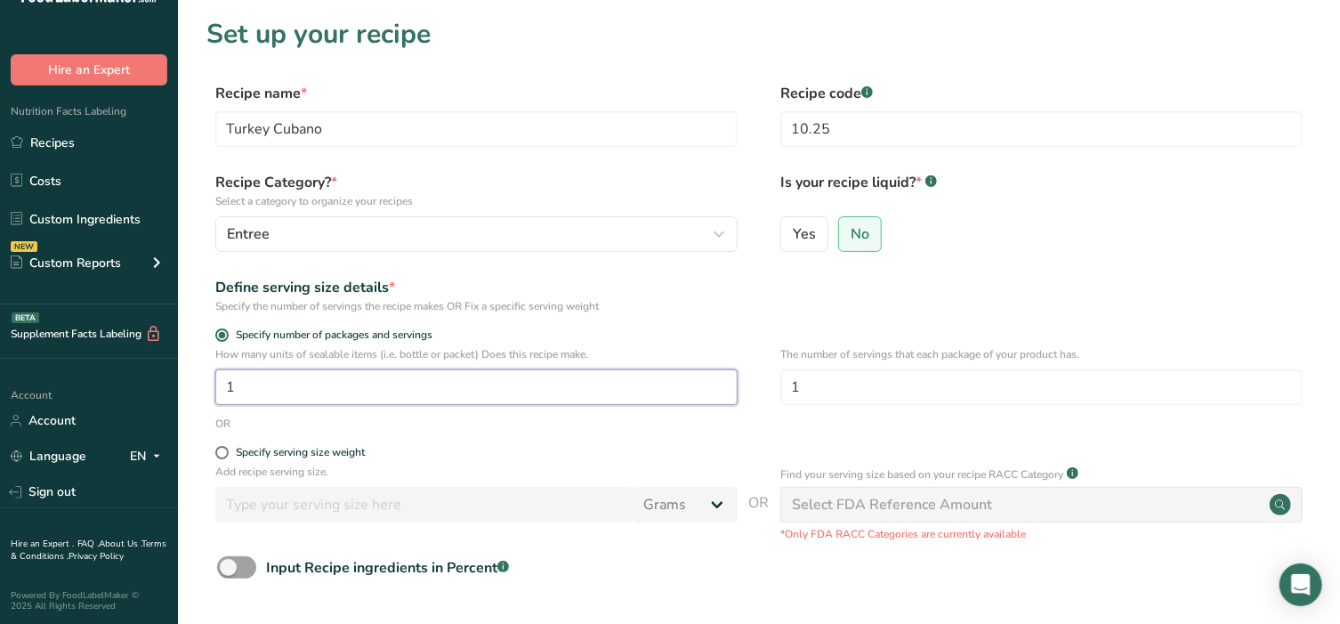
drag, startPoint x: 333, startPoint y: 396, endPoint x: 175, endPoint y: 373, distance: 159.2
click at [175, 373] on div ".a-20{fill:#fff;} Hire an Expert Nutrition Facts Labeling Recipes Costs Custom …" at bounding box center [670, 399] width 1340 height 799
drag, startPoint x: 839, startPoint y: 381, endPoint x: 734, endPoint y: 378, distance: 105.0
click at [734, 378] on div "How many units of sealable items (i.e. bottle or packet) Does this recipe make.…" at bounding box center [758, 380] width 1105 height 69
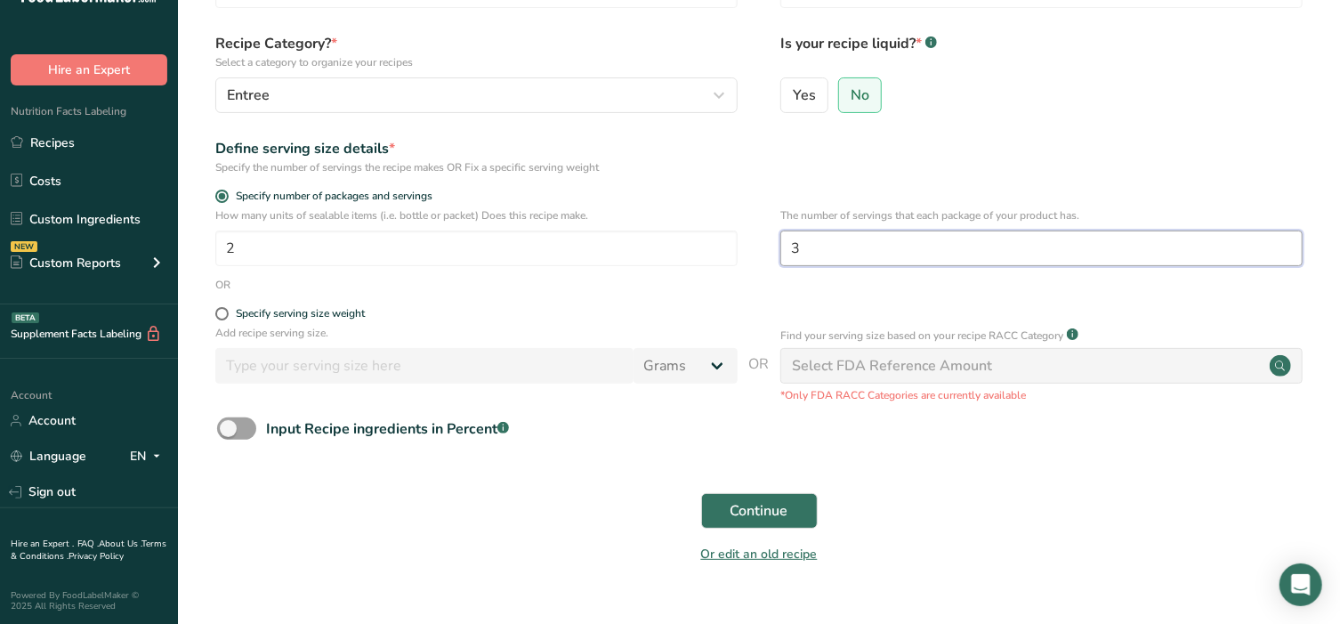
scroll to position [174, 0]
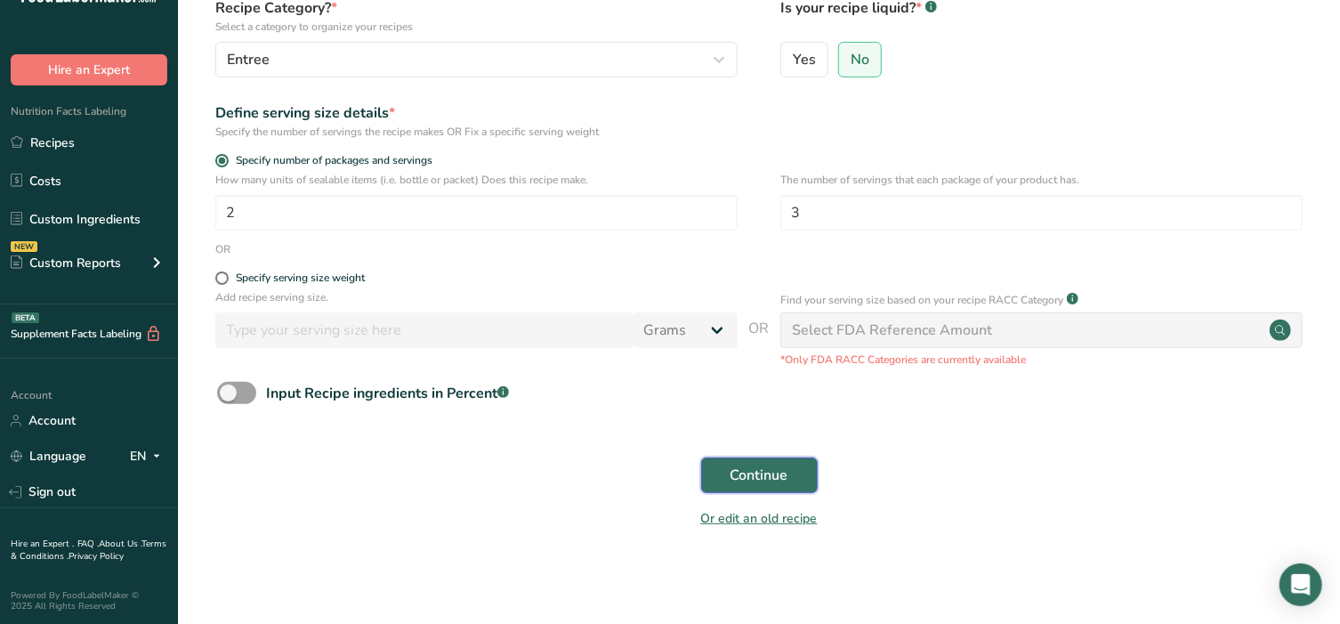
click at [747, 460] on button "Continue" at bounding box center [759, 475] width 117 height 36
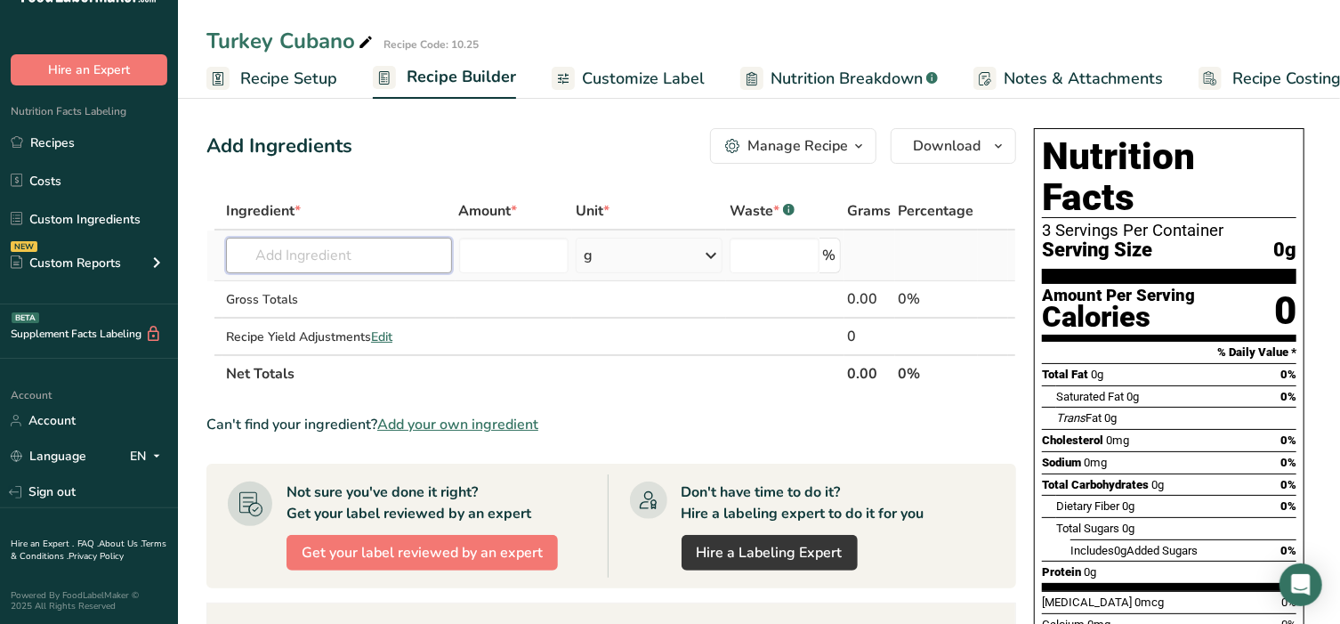
click at [316, 247] on input "text" at bounding box center [339, 256] width 226 height 36
click at [323, 297] on p "2046 Mustard, prepared, yellow" at bounding box center [338, 291] width 196 height 19
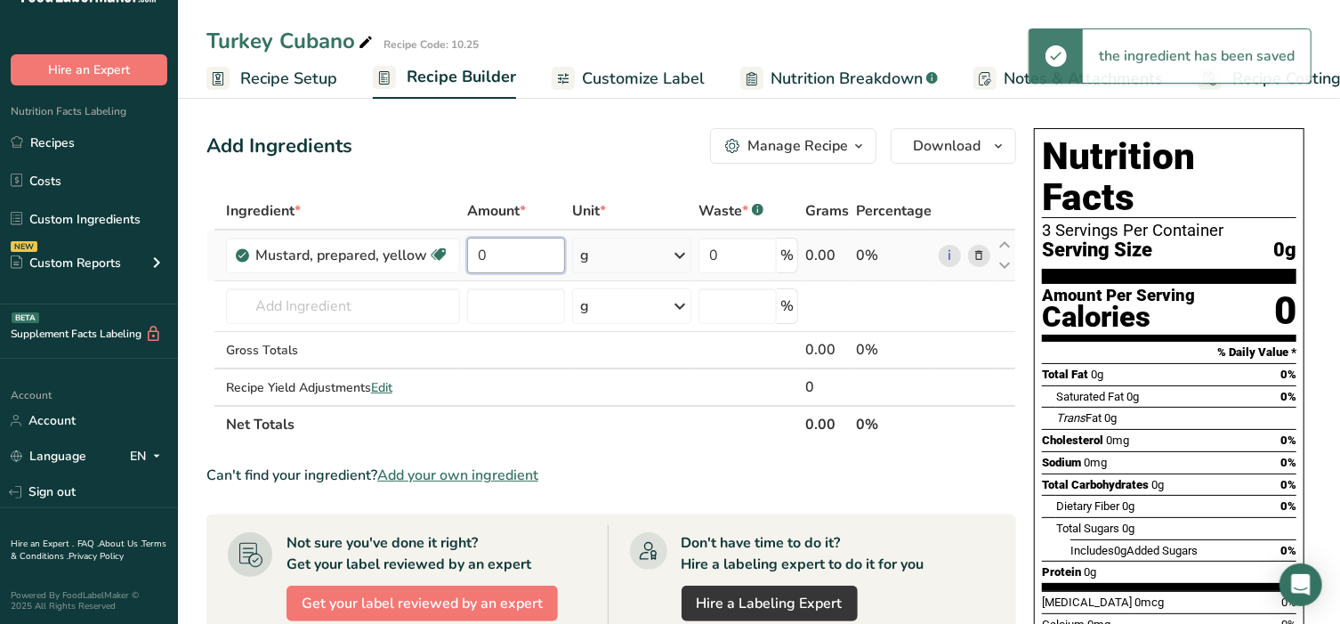
click at [513, 263] on input "0" at bounding box center [515, 256] width 97 height 36
click at [634, 245] on div "Ingredient * Amount * Unit * Waste * .a-a{fill:#347362;}.b-a{fill:#fff;} Grams …" at bounding box center [611, 317] width 810 height 251
click at [634, 260] on div "g" at bounding box center [632, 256] width 120 height 36
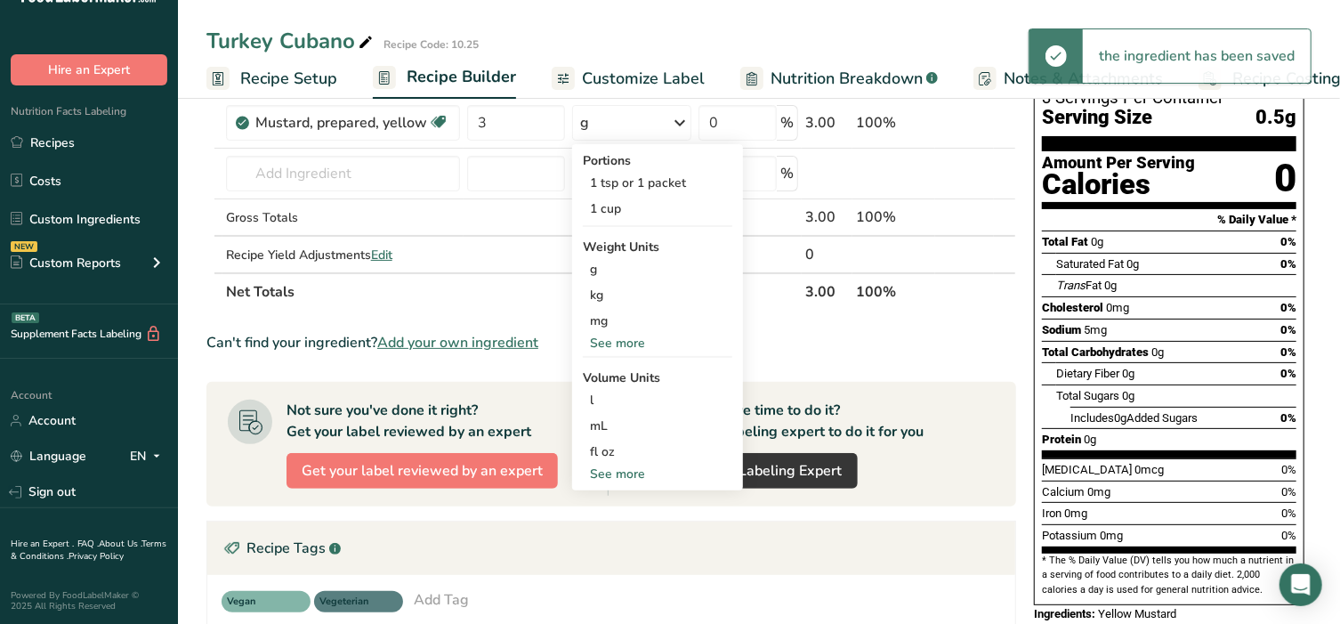
scroll to position [148, 0]
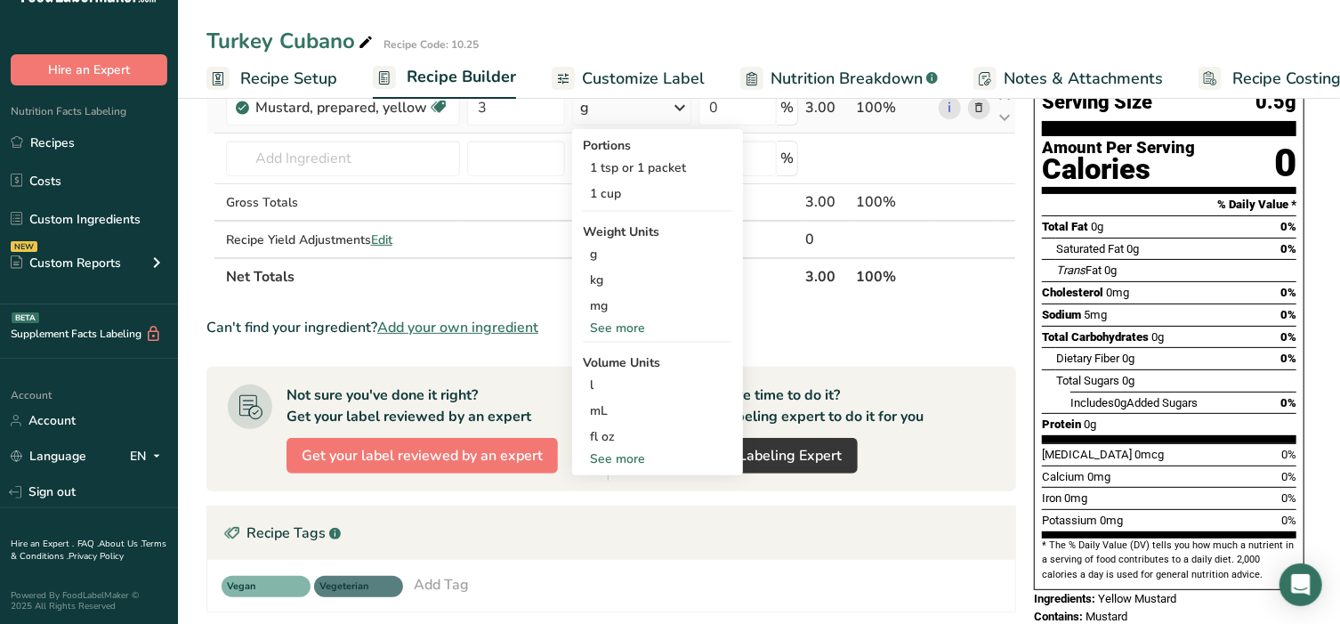
click at [636, 463] on div "See more" at bounding box center [657, 458] width 149 height 19
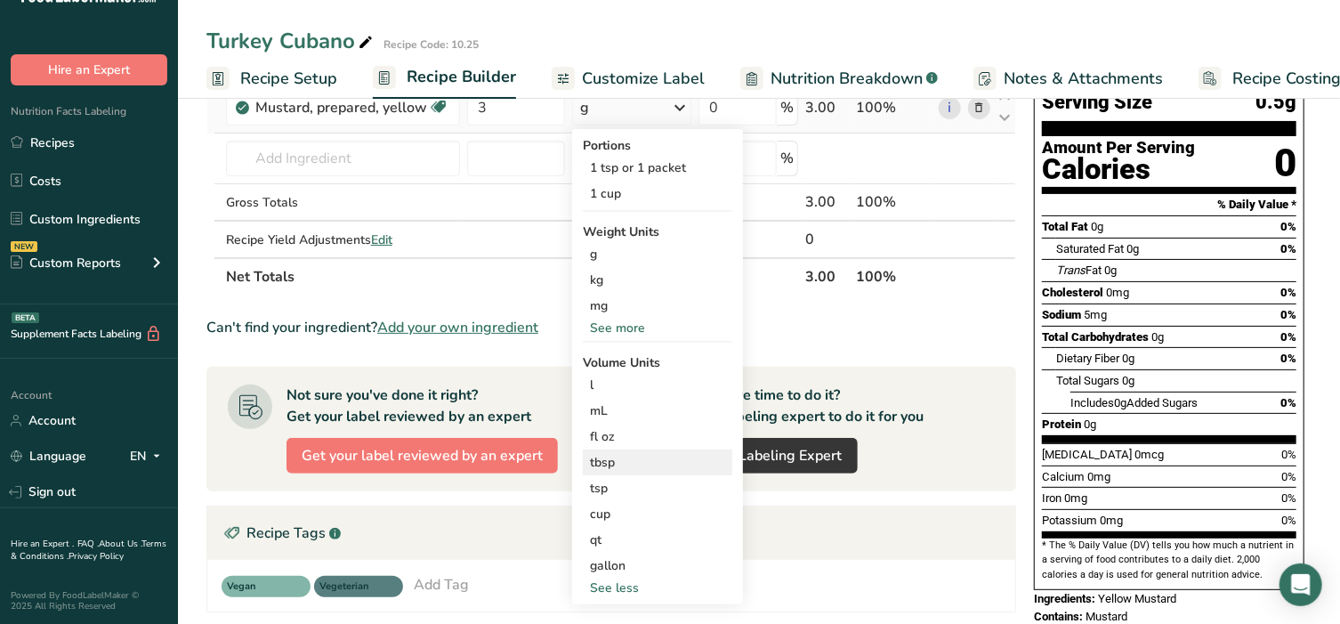
click at [631, 464] on div "tbsp" at bounding box center [657, 462] width 135 height 19
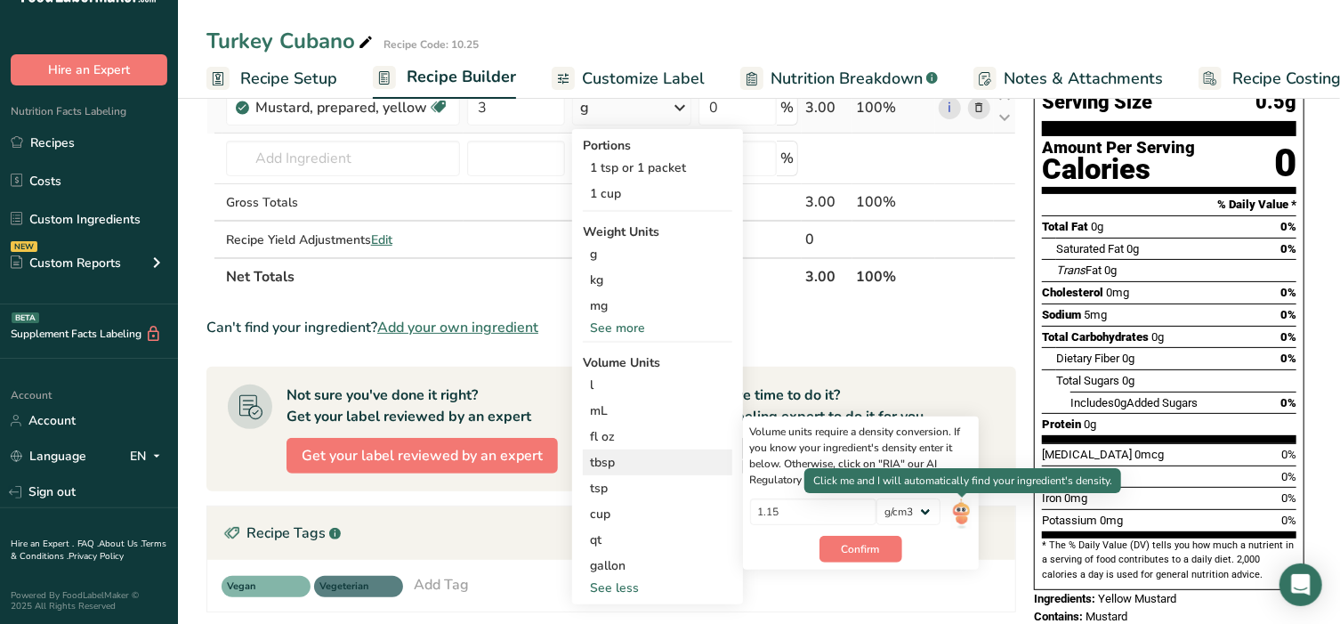
click at [957, 510] on img at bounding box center [961, 513] width 20 height 31
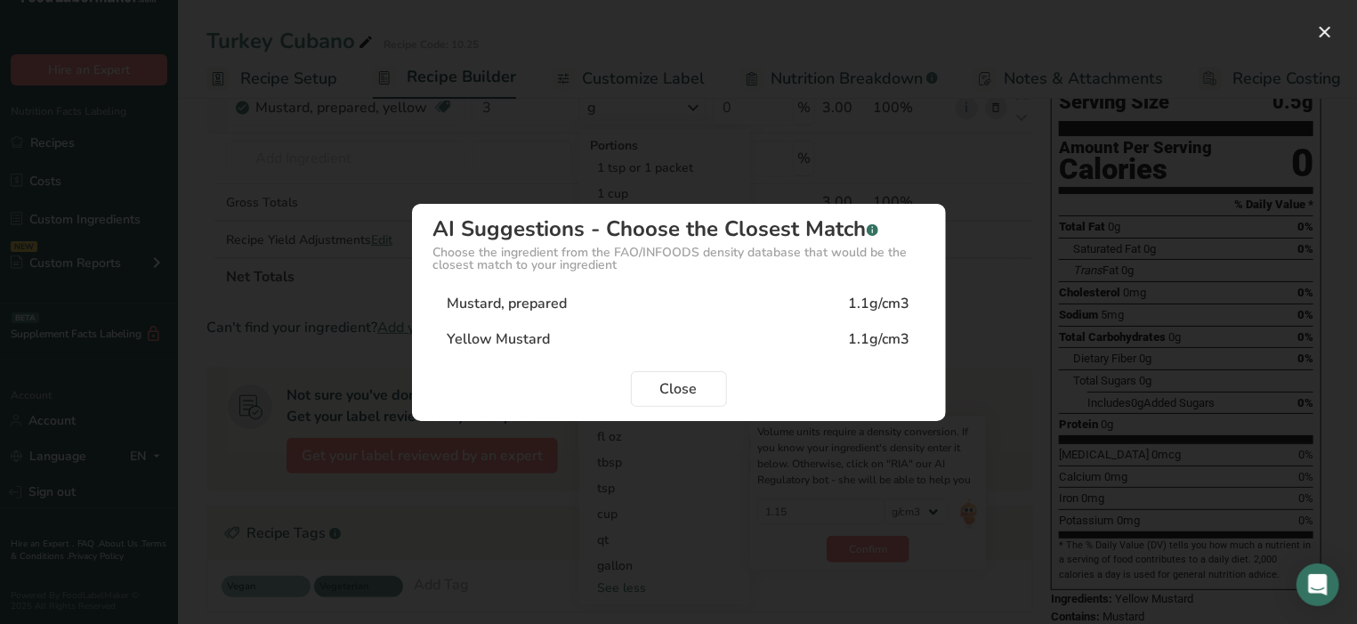
click at [512, 300] on div "Mustard, prepared" at bounding box center [508, 303] width 120 height 21
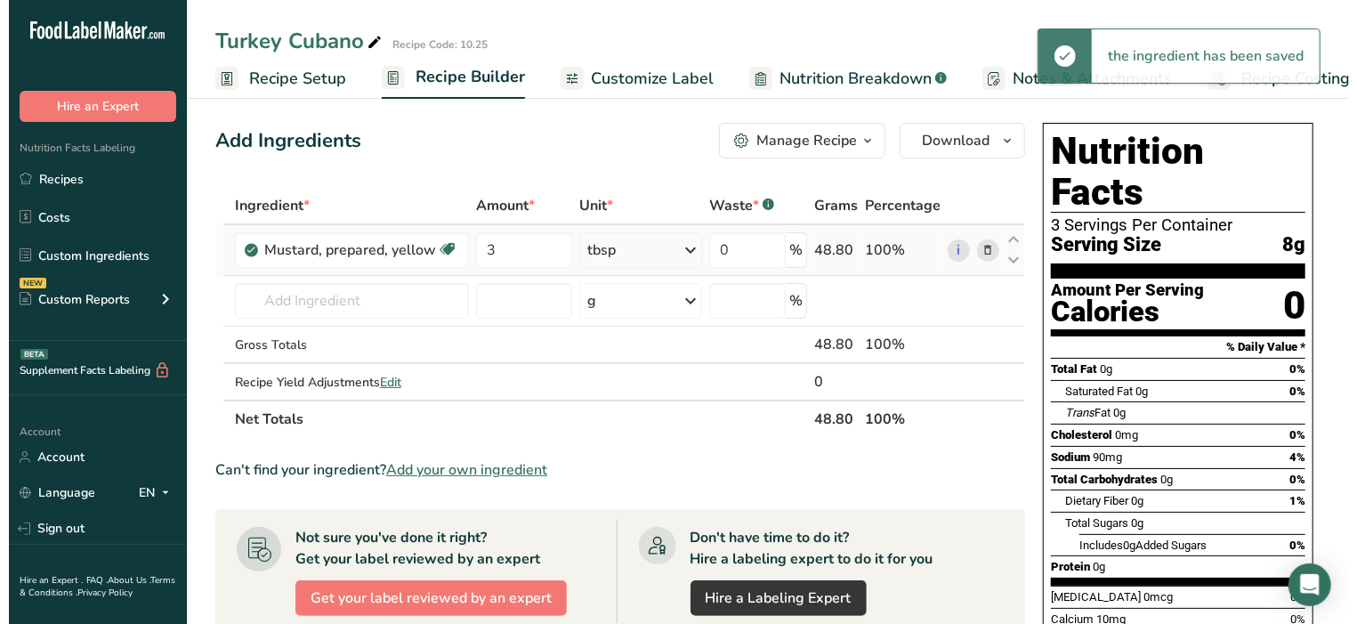
scroll to position [0, 0]
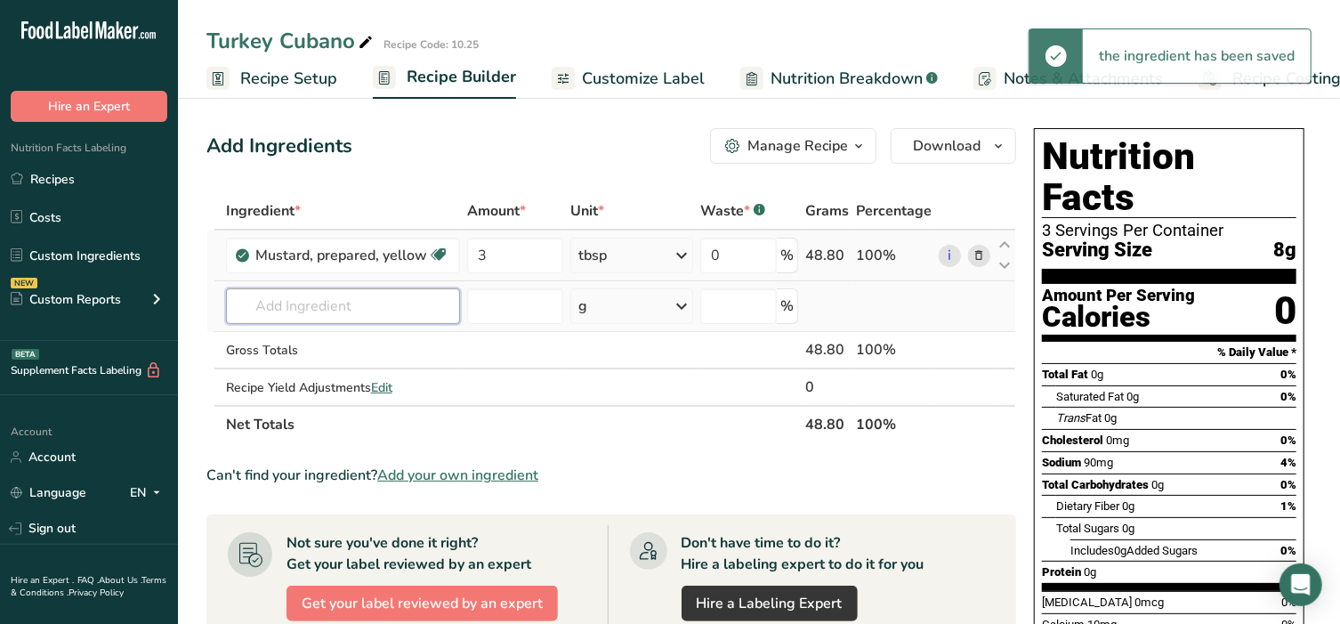
click at [332, 304] on input "text" at bounding box center [343, 306] width 235 height 36
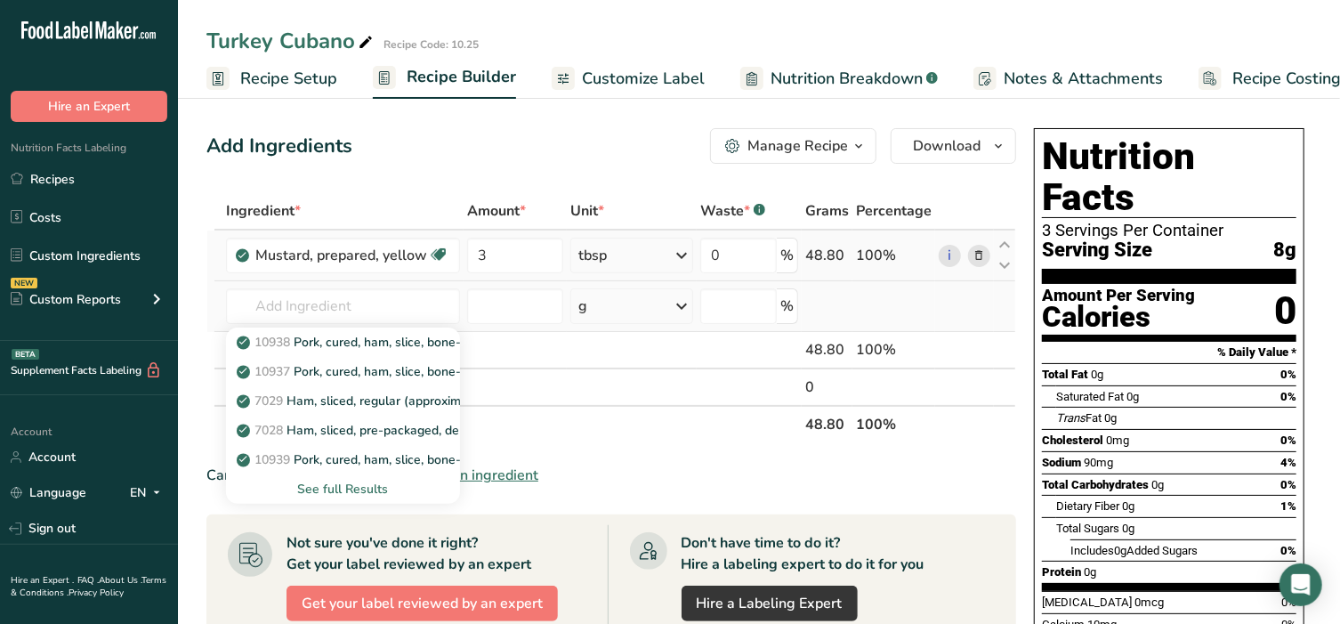
click at [373, 482] on div "See full Results" at bounding box center [343, 489] width 206 height 19
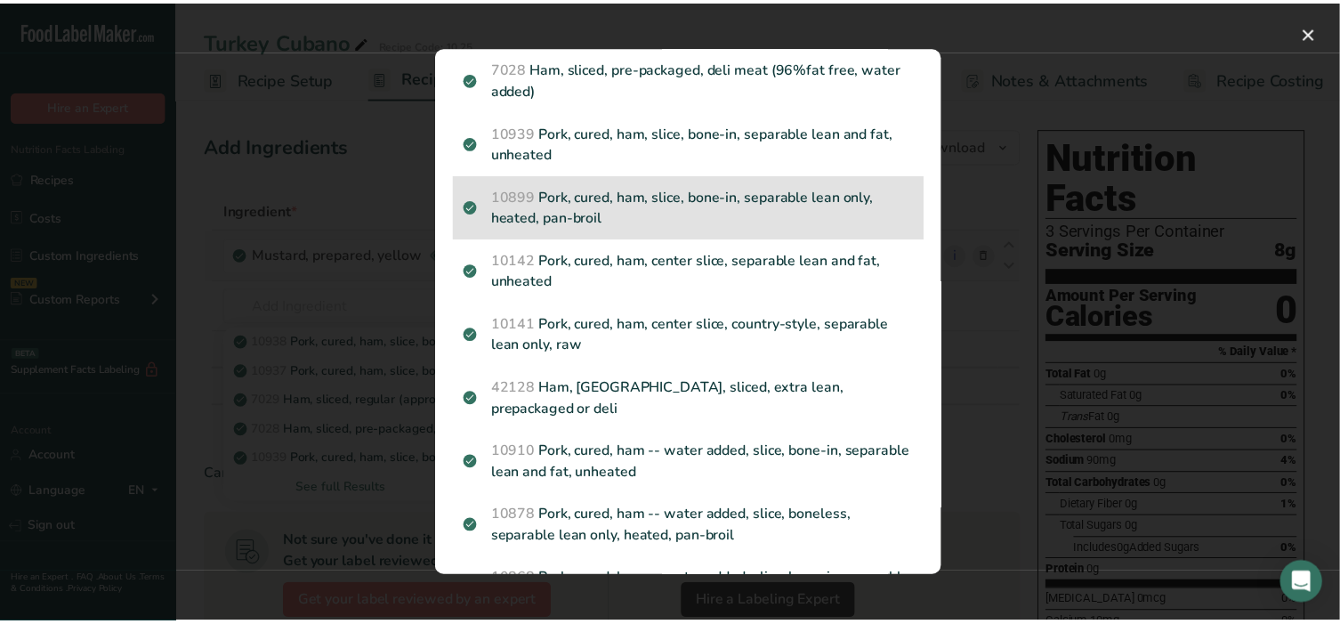
scroll to position [260, 0]
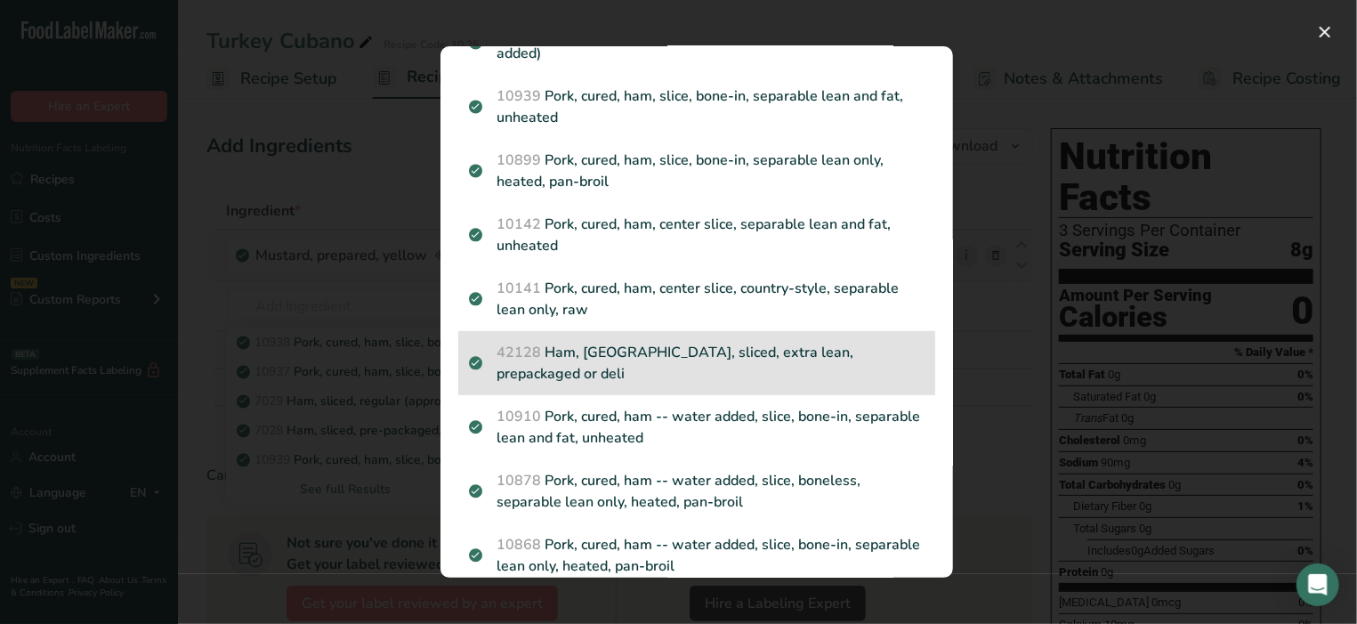
click at [710, 358] on p "42128 Ham, turkey, sliced, extra lean, prepackaged or deli" at bounding box center [697, 363] width 456 height 43
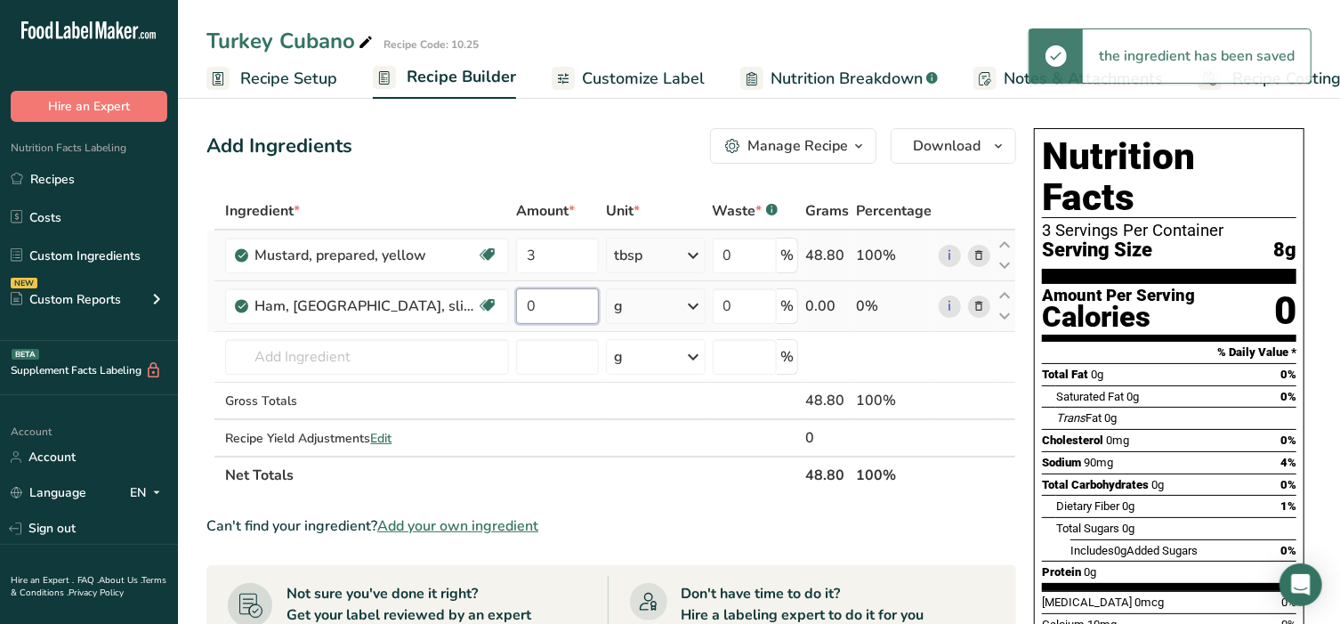
click at [550, 307] on input "0" at bounding box center [557, 306] width 82 height 36
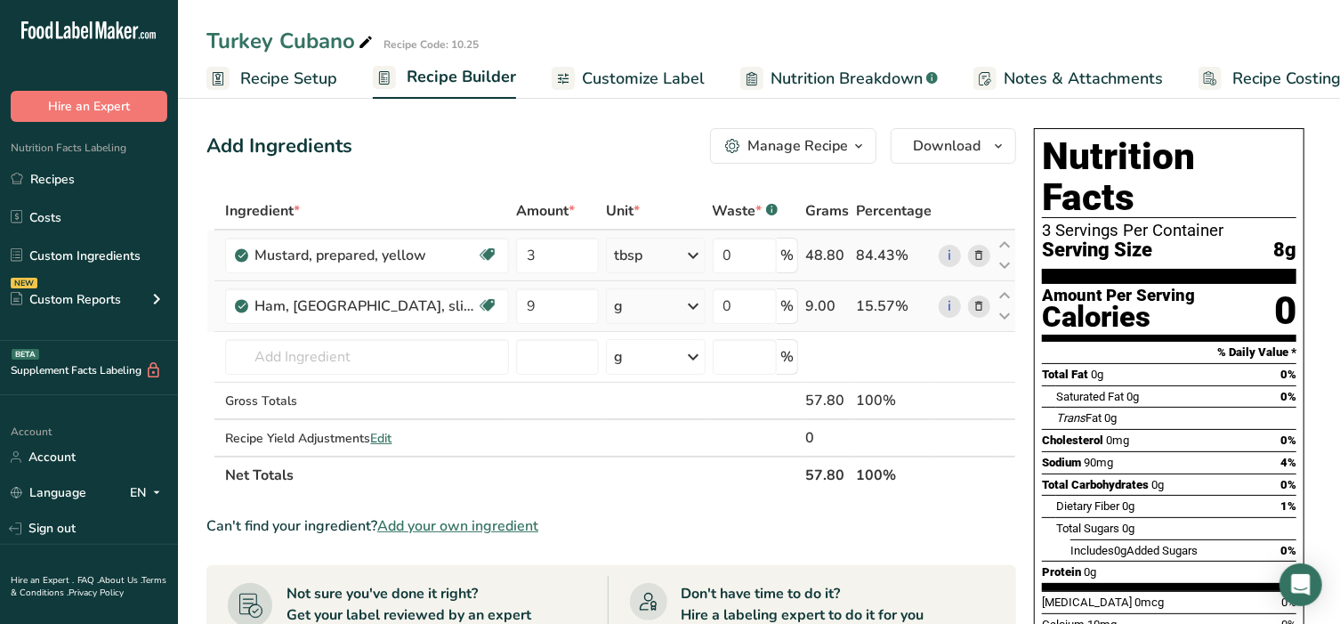
click at [647, 304] on div "Ingredient * Amount * Unit * Waste * .a-a{fill:#347362;}.b-a{fill:#fff;} Grams …" at bounding box center [611, 343] width 810 height 302
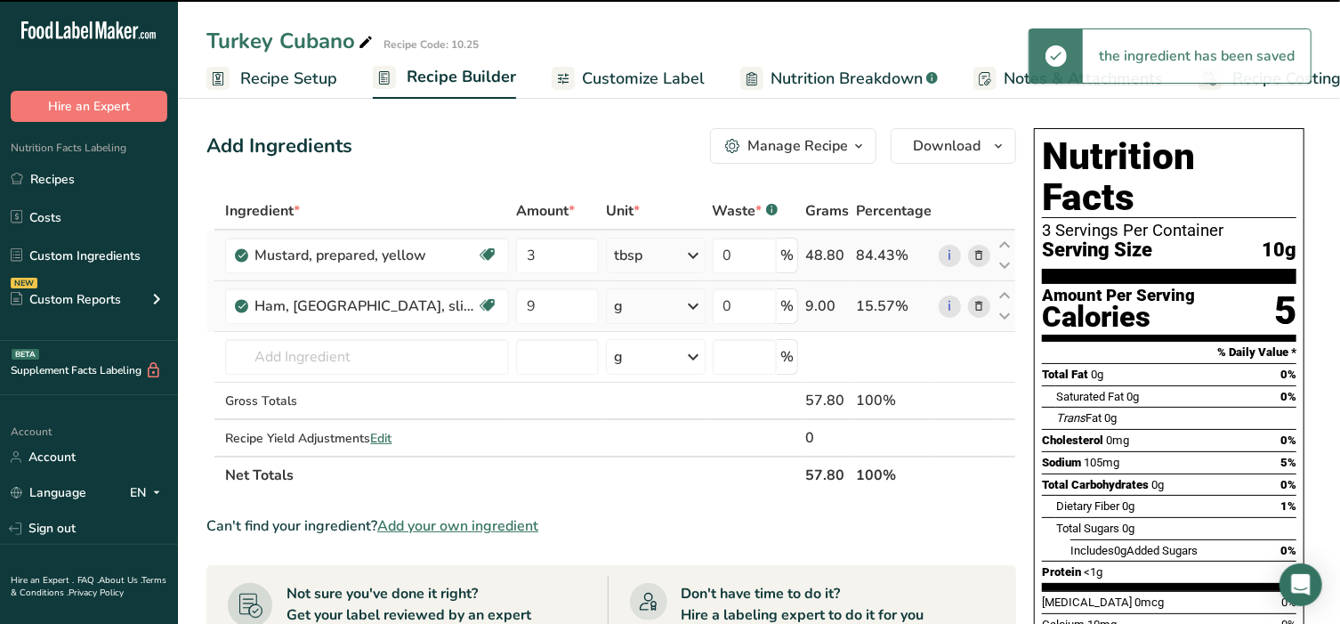
click at [647, 304] on div "g" at bounding box center [656, 306] width 100 height 36
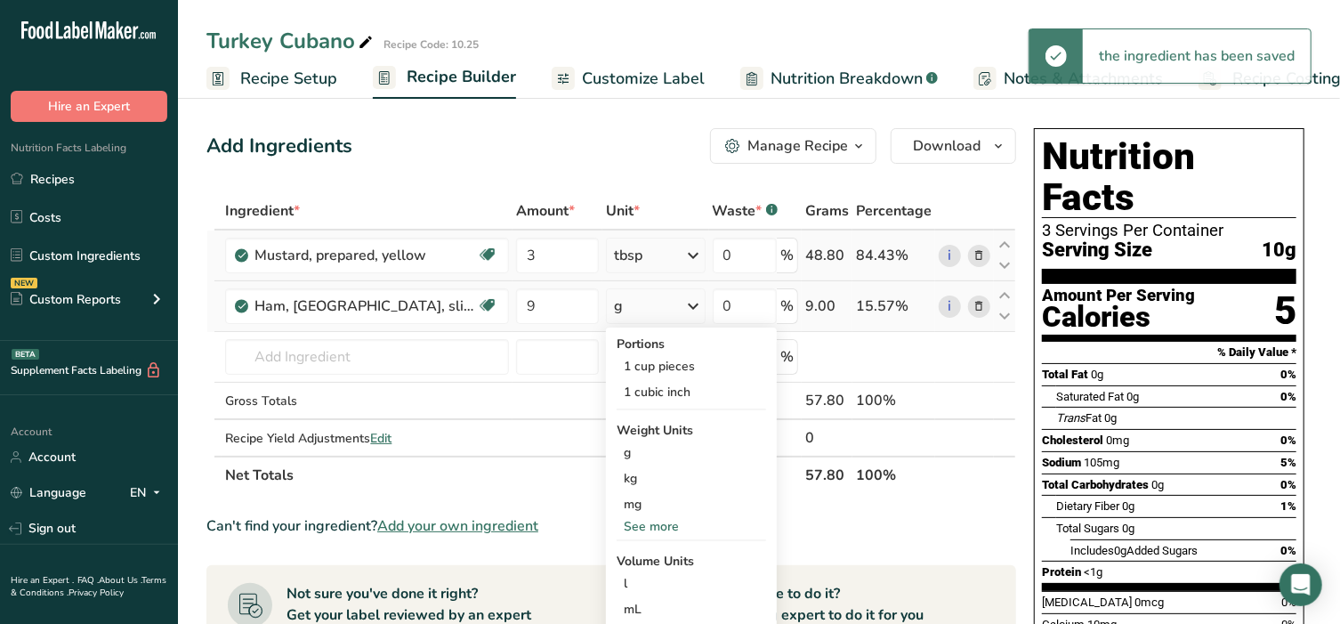
click at [650, 527] on div "See more" at bounding box center [691, 526] width 149 height 19
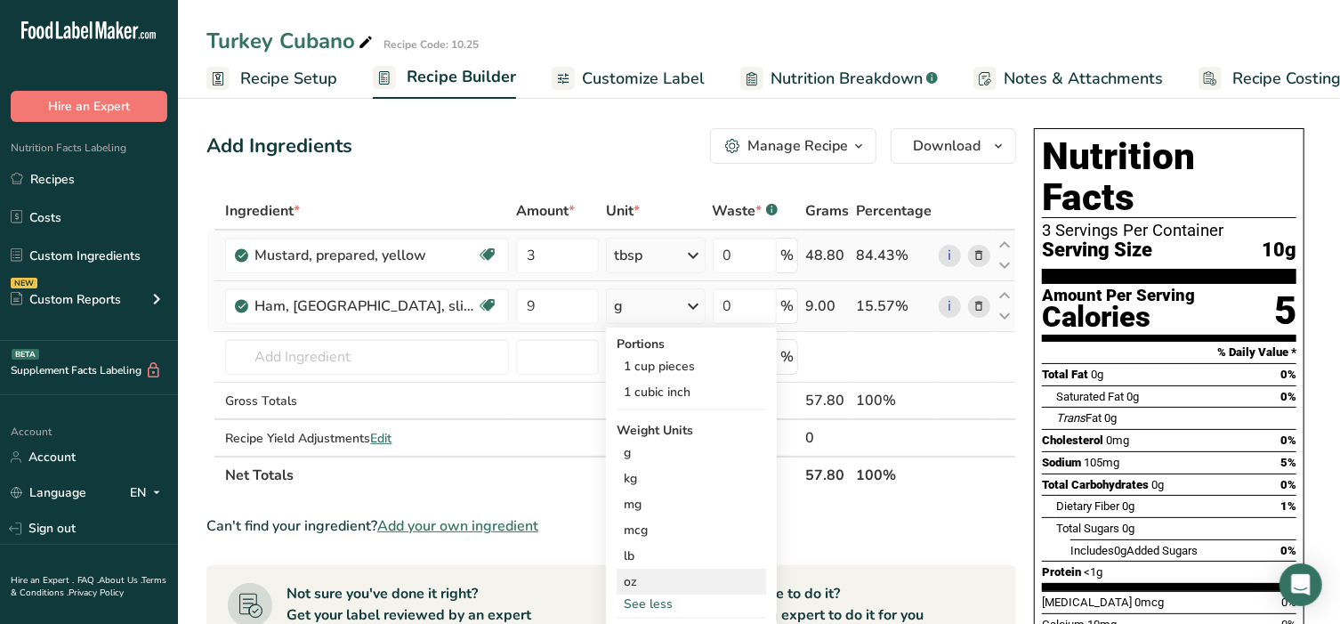
click at [650, 580] on div "oz" at bounding box center [691, 582] width 149 height 26
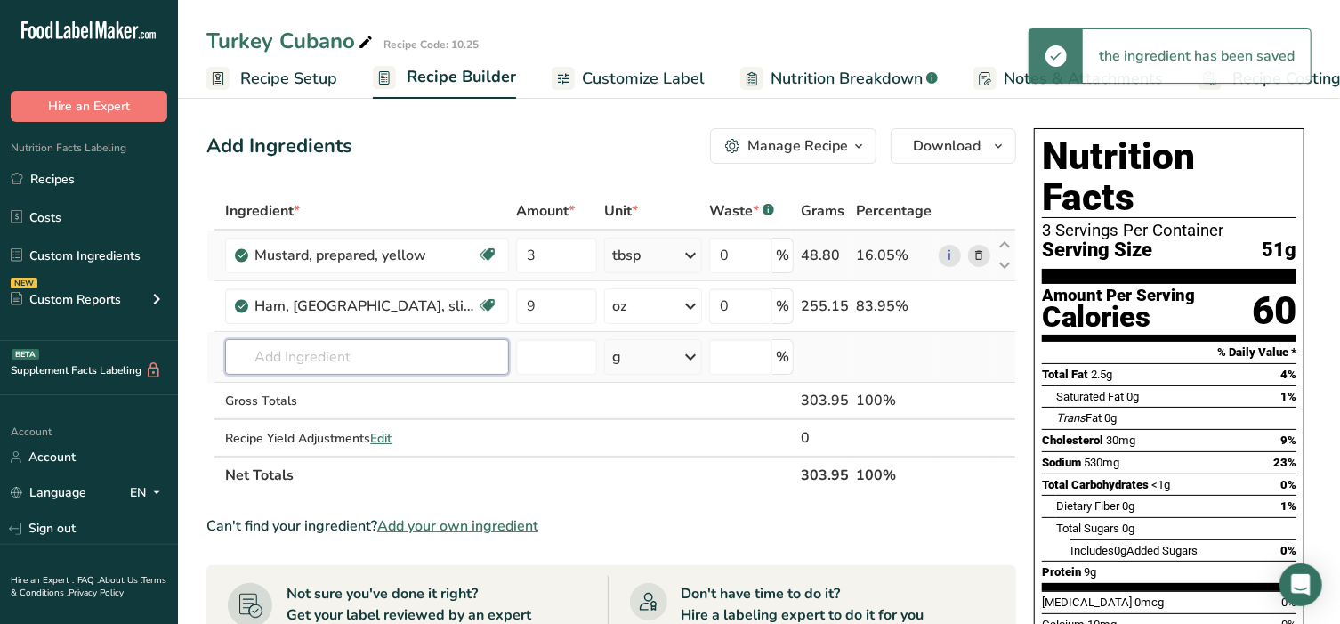
click at [304, 352] on input "text" at bounding box center [367, 357] width 284 height 36
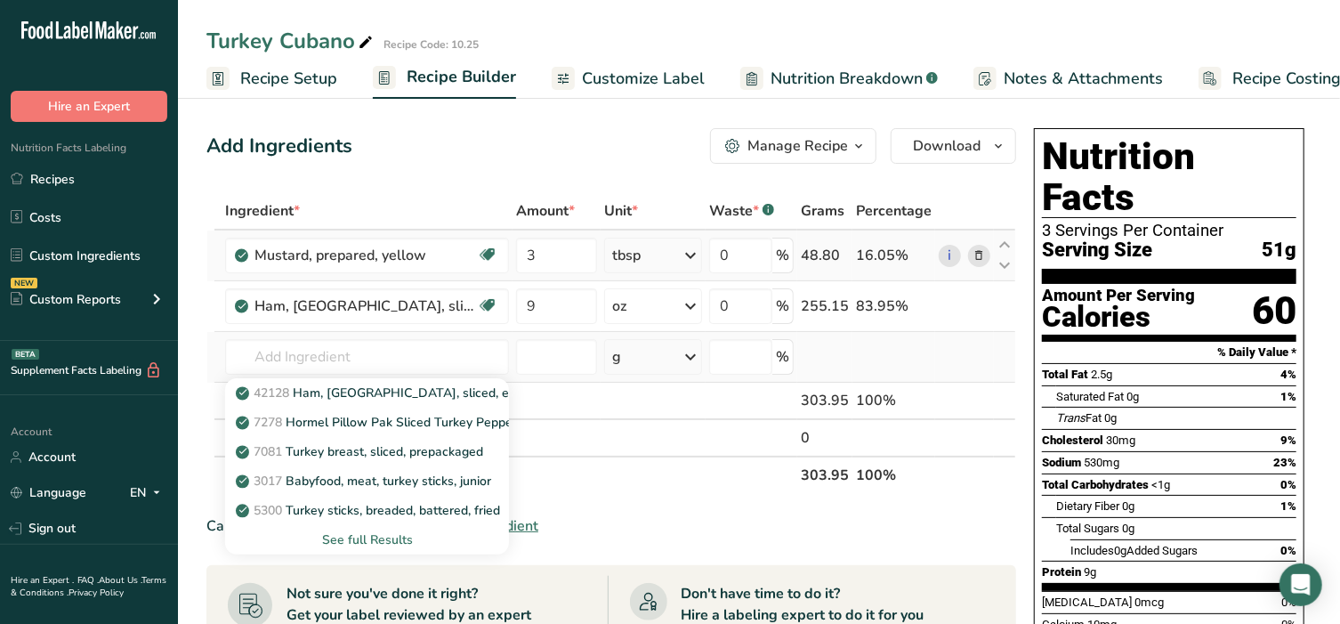
click at [363, 540] on div "See full Results" at bounding box center [366, 539] width 255 height 19
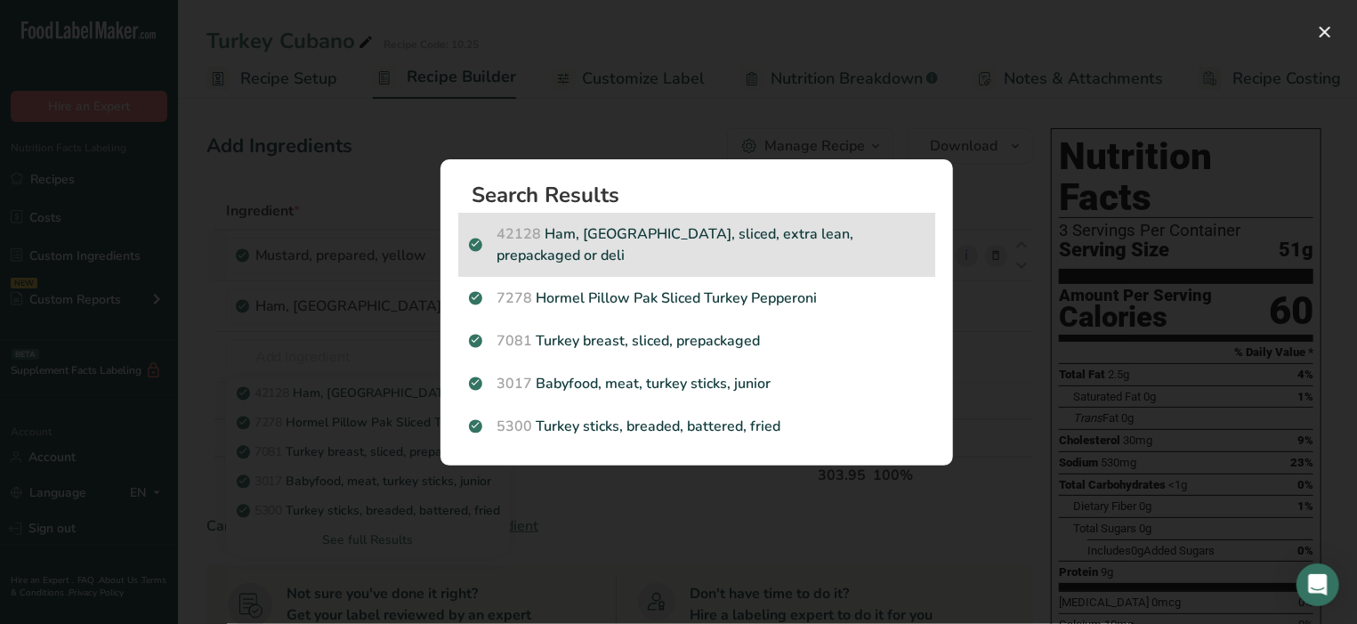
click at [572, 246] on p "42128 Ham, turkey, sliced, extra lean, prepackaged or deli" at bounding box center [697, 244] width 456 height 43
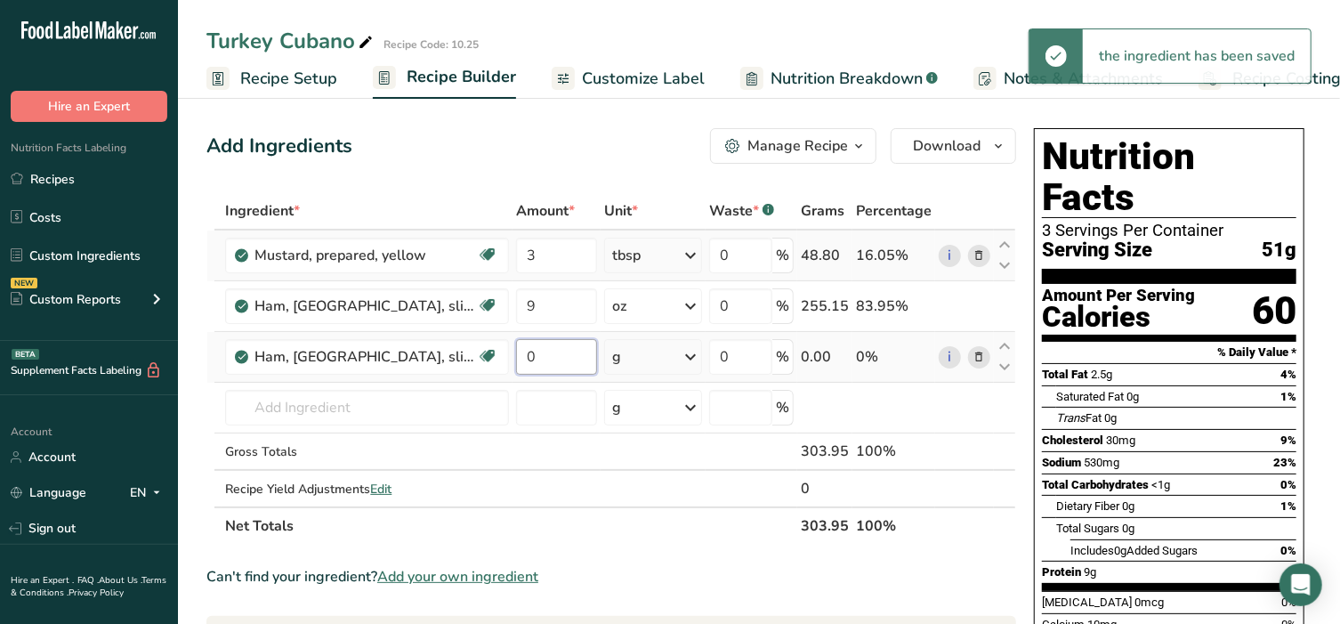
click at [544, 358] on input "0" at bounding box center [556, 357] width 81 height 36
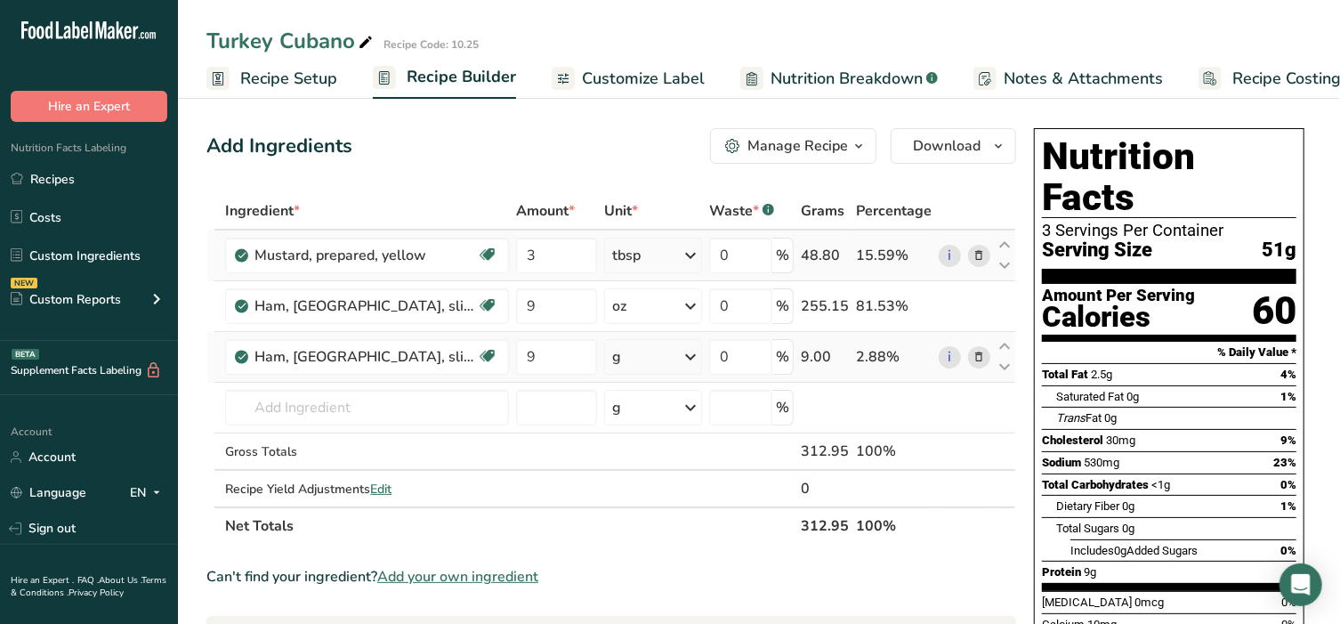
click at [646, 345] on div "Ingredient * Amount * Unit * Waste * .a-a{fill:#347362;}.b-a{fill:#fff;} Grams …" at bounding box center [611, 368] width 810 height 352
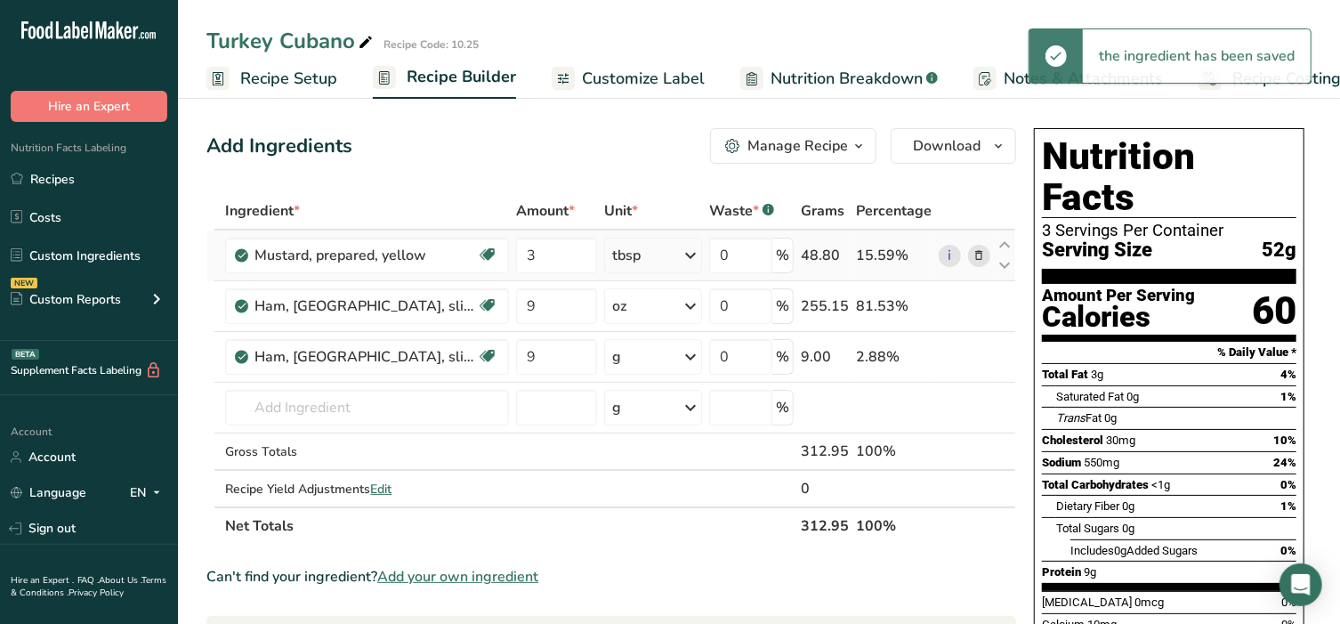
click at [650, 353] on div "g" at bounding box center [652, 357] width 97 height 36
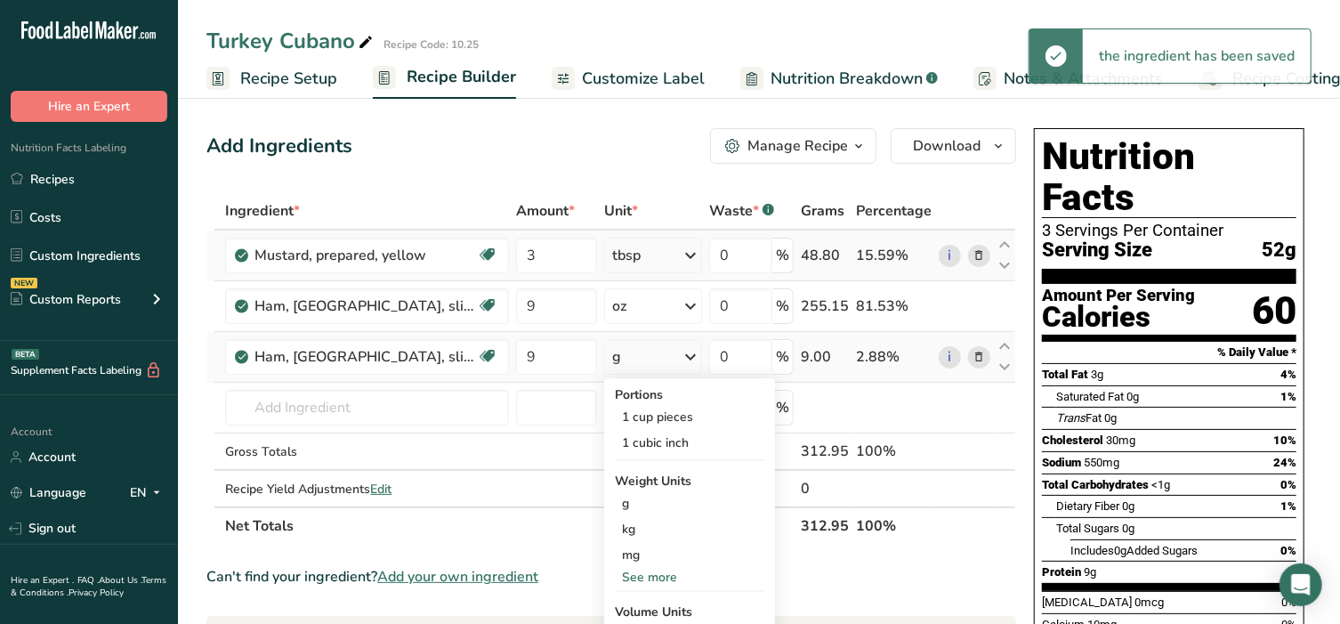
click at [674, 572] on div "See more" at bounding box center [689, 577] width 149 height 19
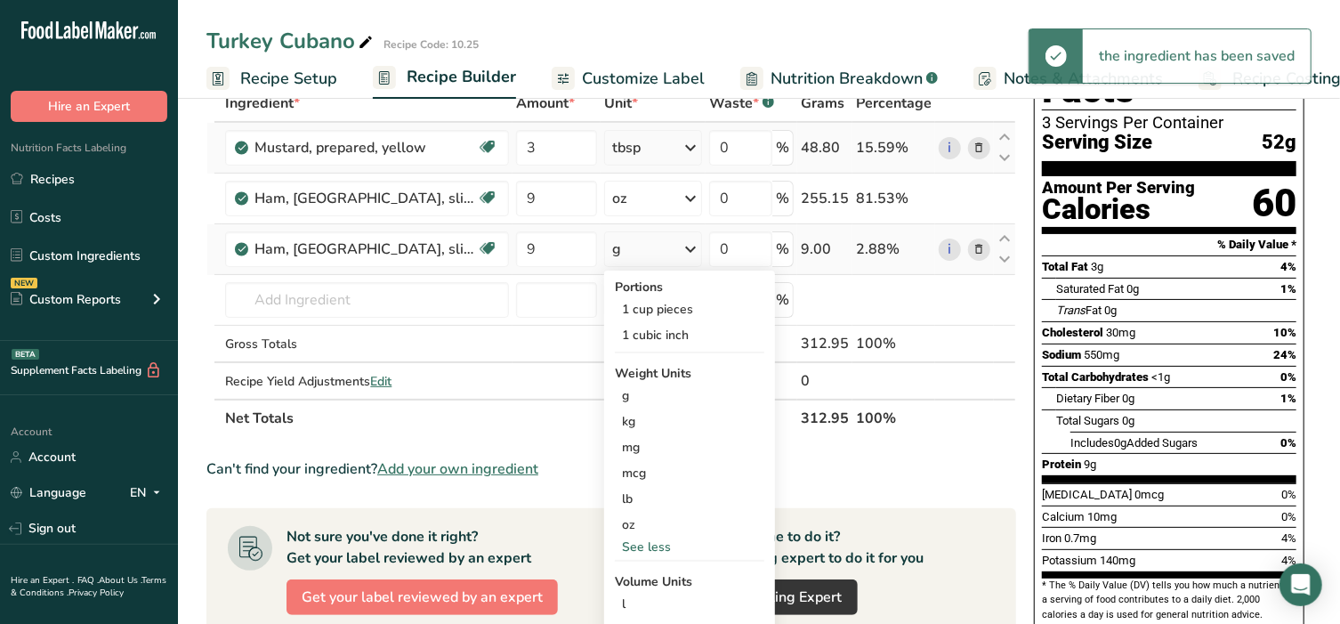
scroll to position [148, 0]
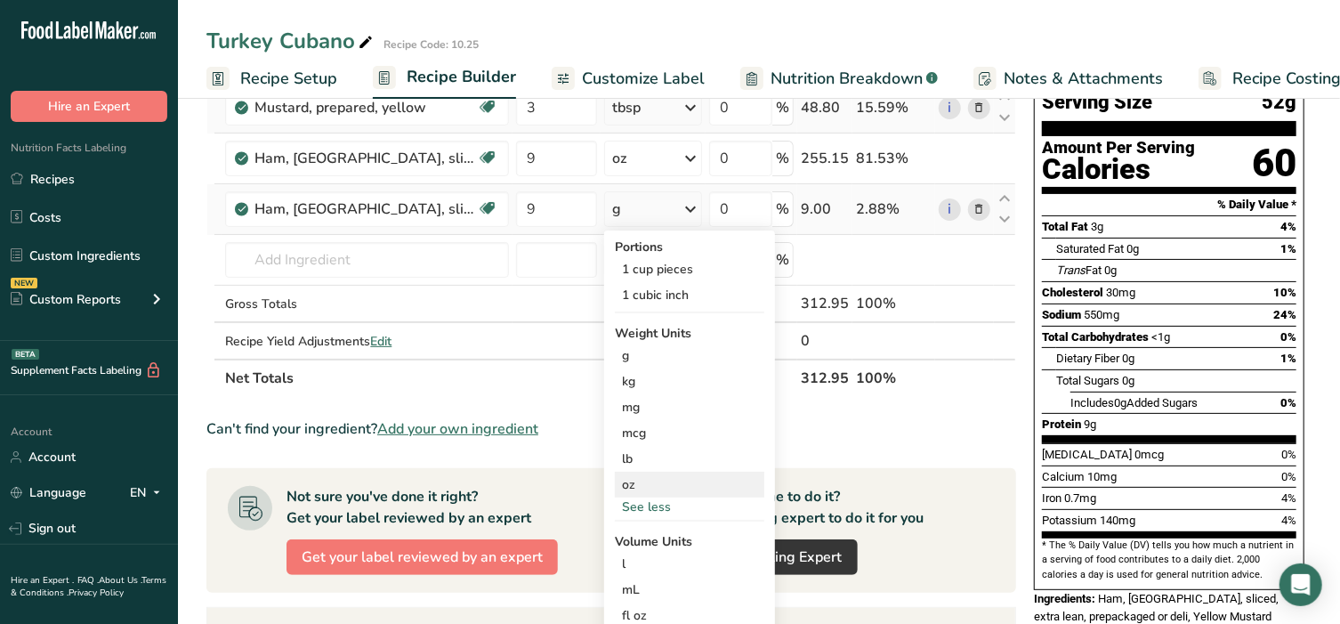
click at [665, 482] on div "oz" at bounding box center [689, 485] width 149 height 26
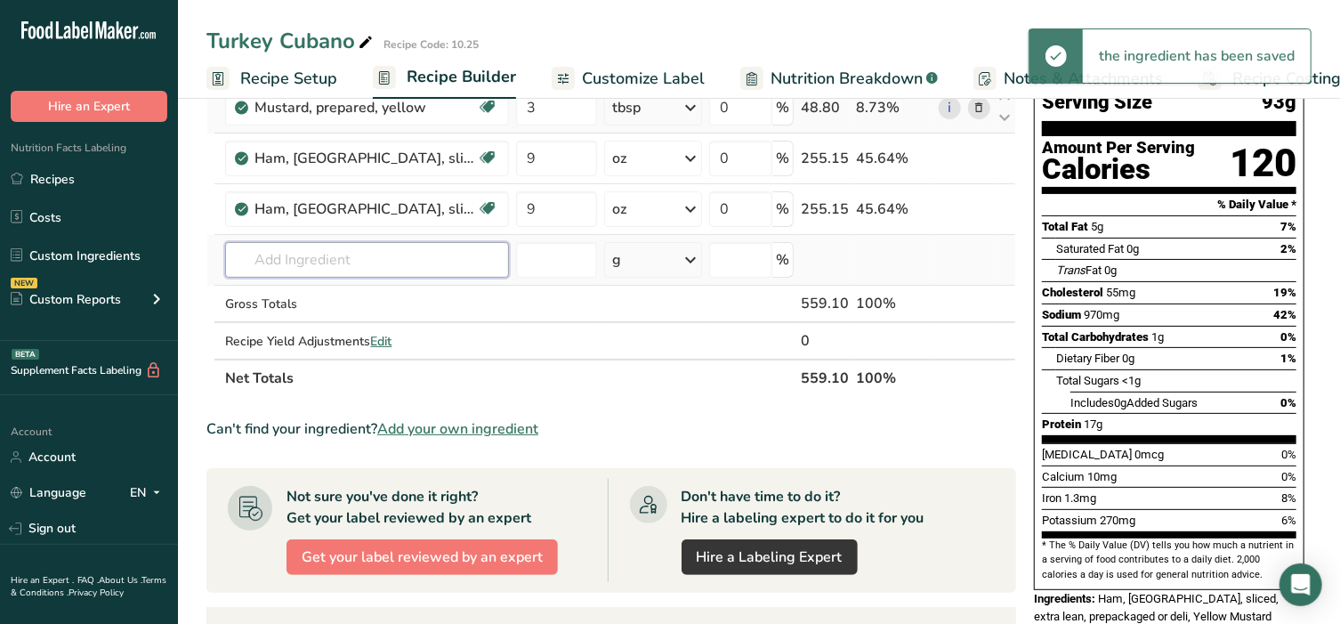
click at [334, 248] on input "text" at bounding box center [367, 260] width 284 height 36
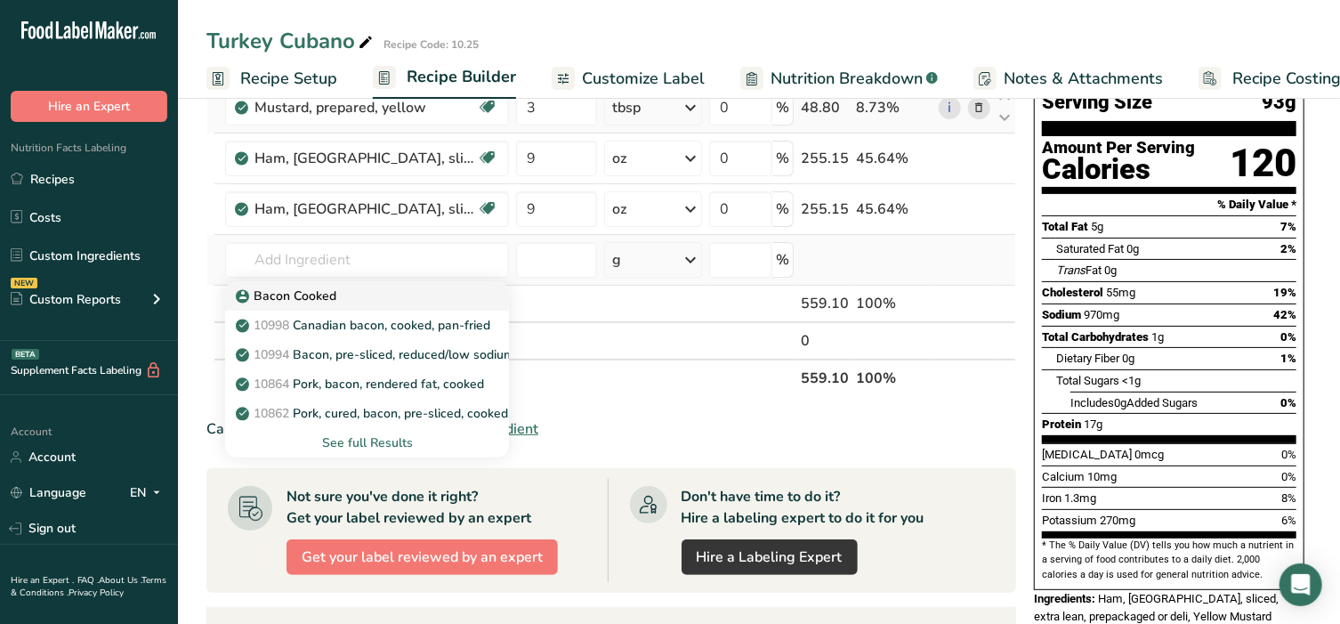
click at [325, 297] on p "Bacon Cooked" at bounding box center [287, 296] width 97 height 19
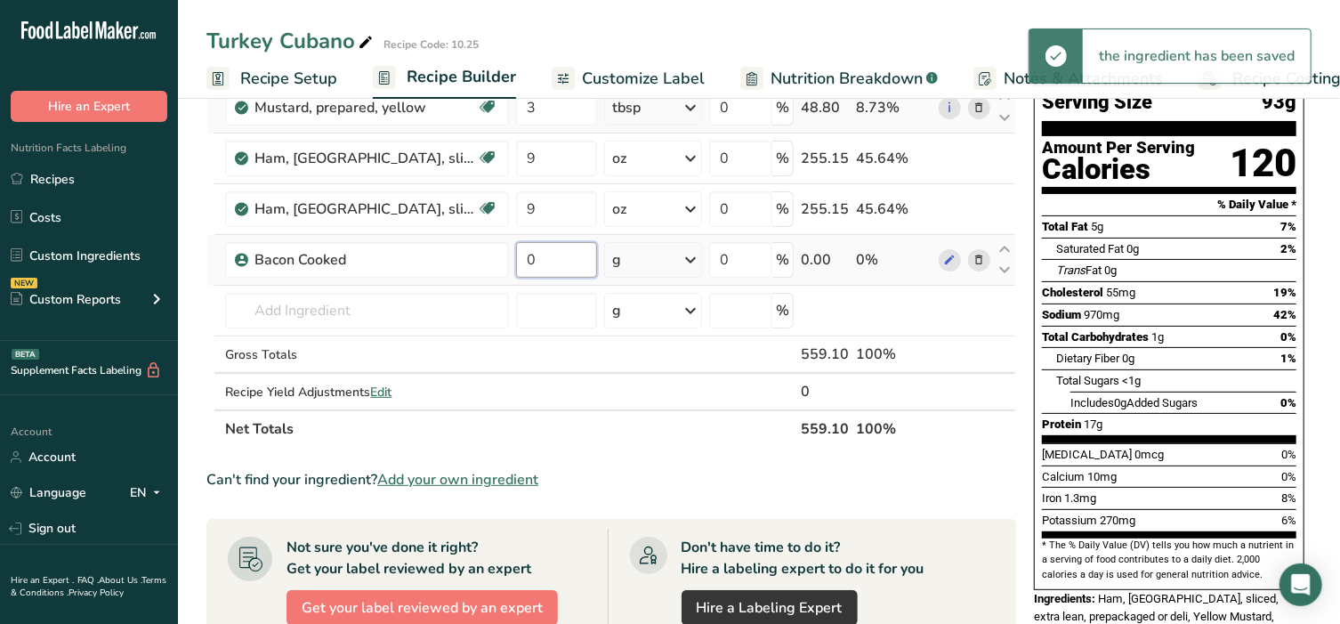
click at [539, 256] on input "0" at bounding box center [556, 260] width 81 height 36
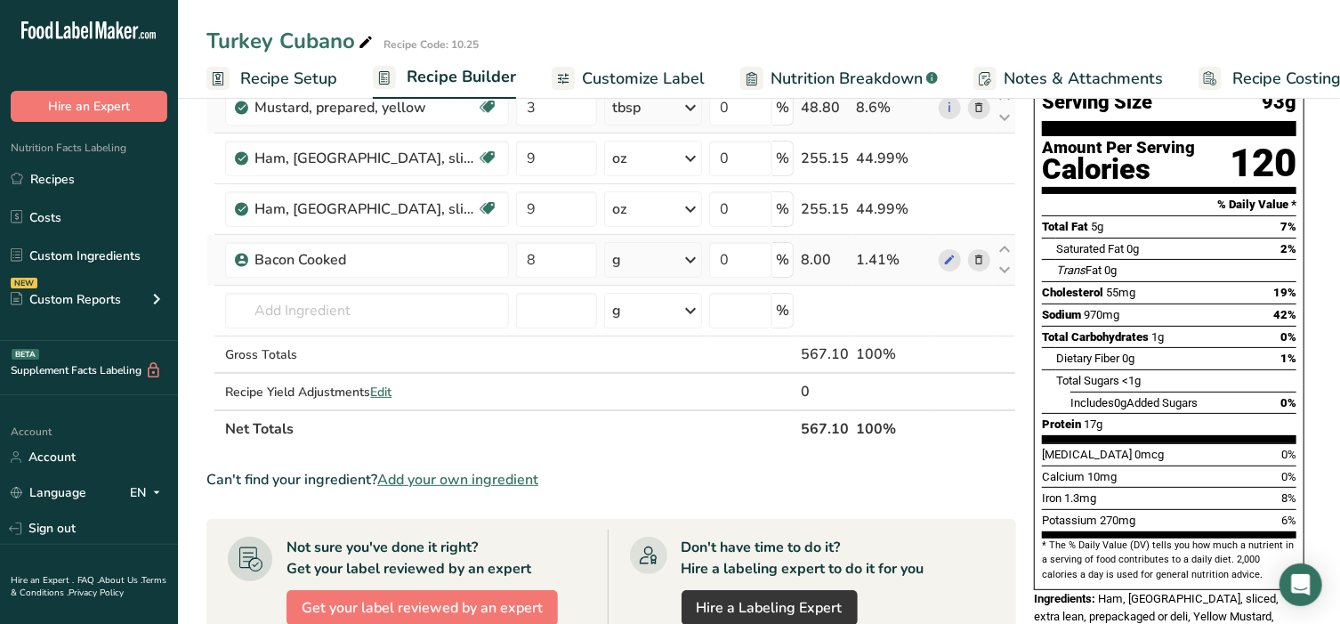
click at [650, 264] on div "Ingredient * Amount * Unit * Waste * .a-a{fill:#347362;}.b-a{fill:#fff;} Grams …" at bounding box center [611, 245] width 810 height 403
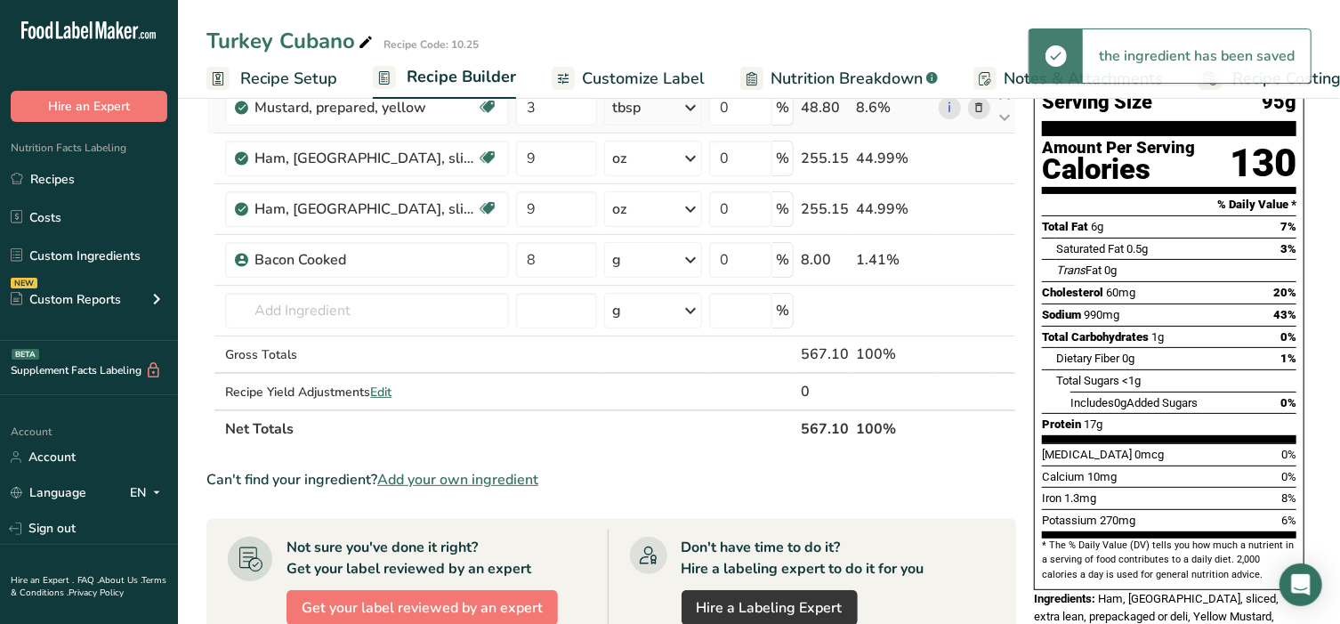
click at [656, 262] on div "g" at bounding box center [652, 260] width 97 height 36
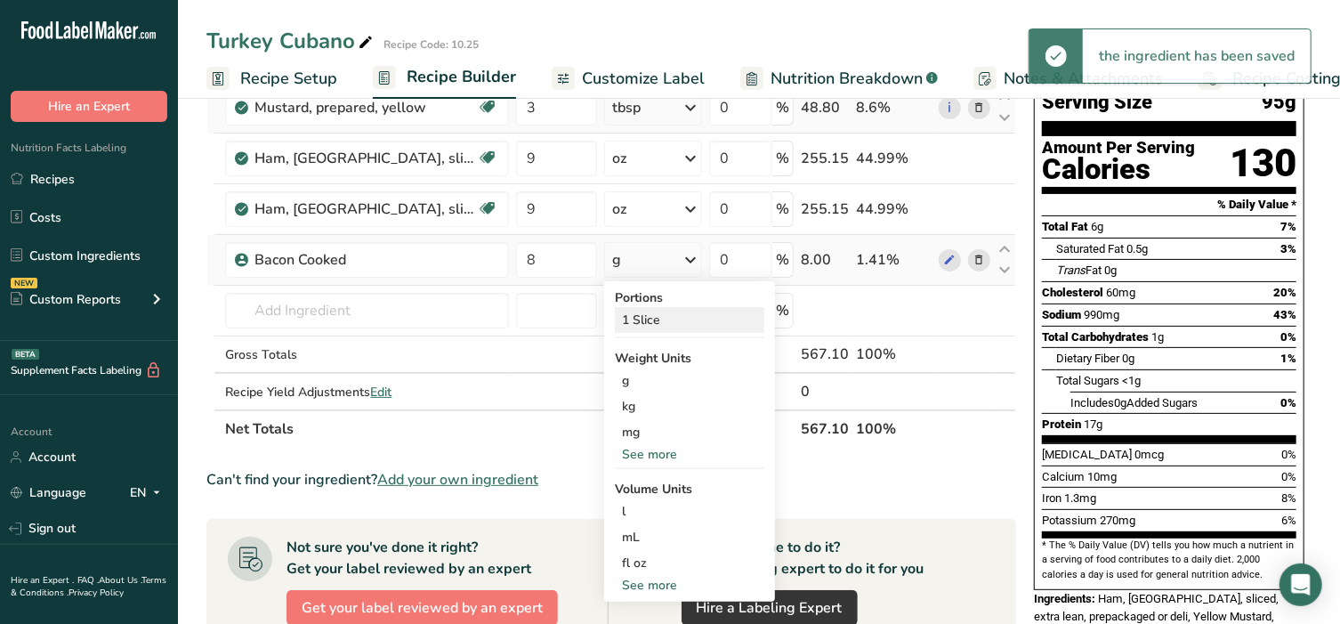
click at [658, 324] on div "1 Slice" at bounding box center [689, 320] width 149 height 26
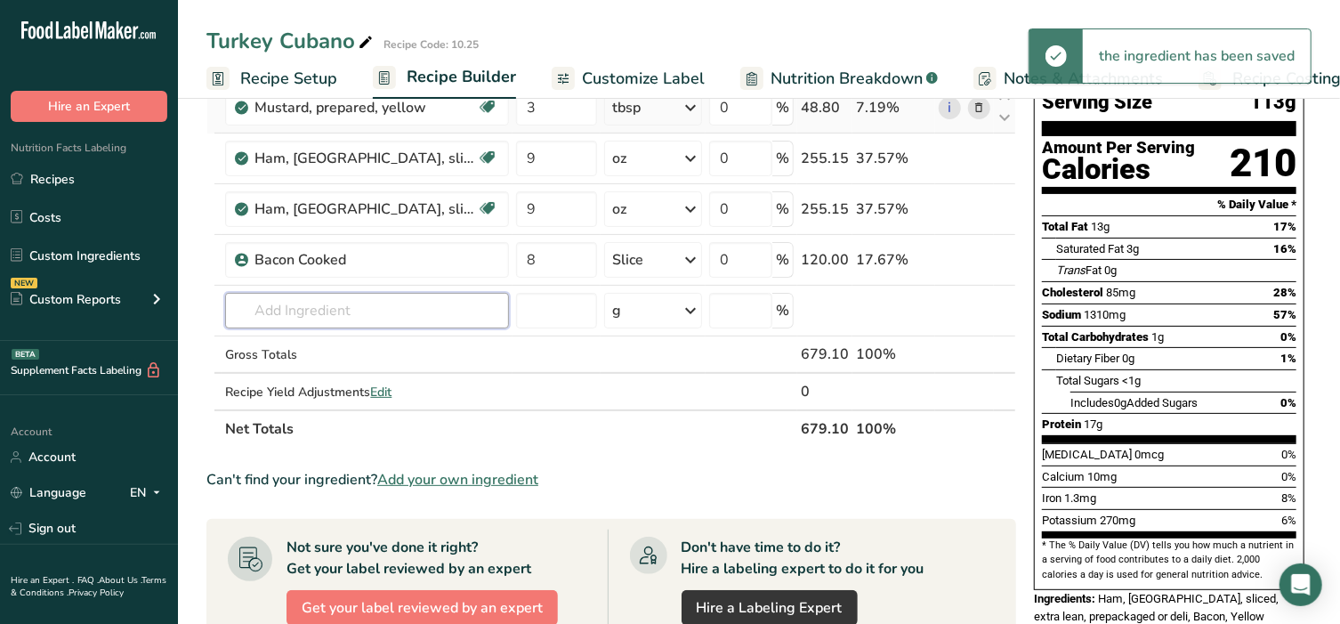
click at [312, 299] on input "text" at bounding box center [367, 311] width 284 height 36
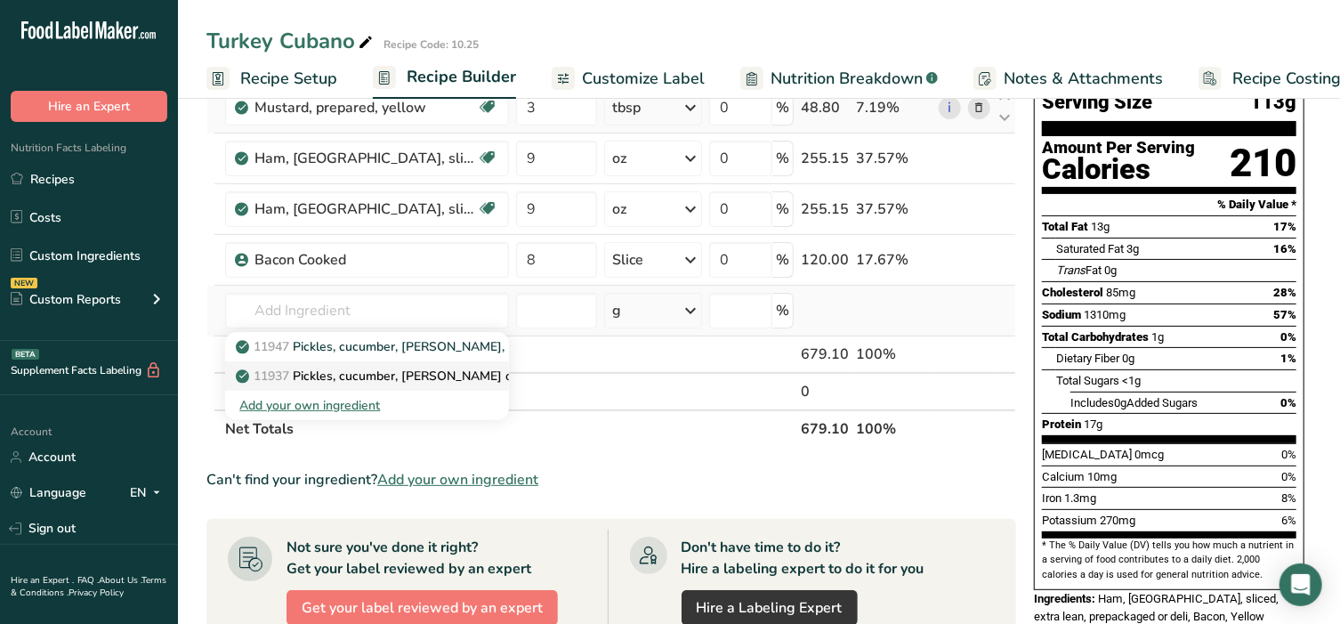
click at [347, 369] on p "11937 Pickles, cucumber, dill or kosher dill" at bounding box center [451, 376] width 424 height 19
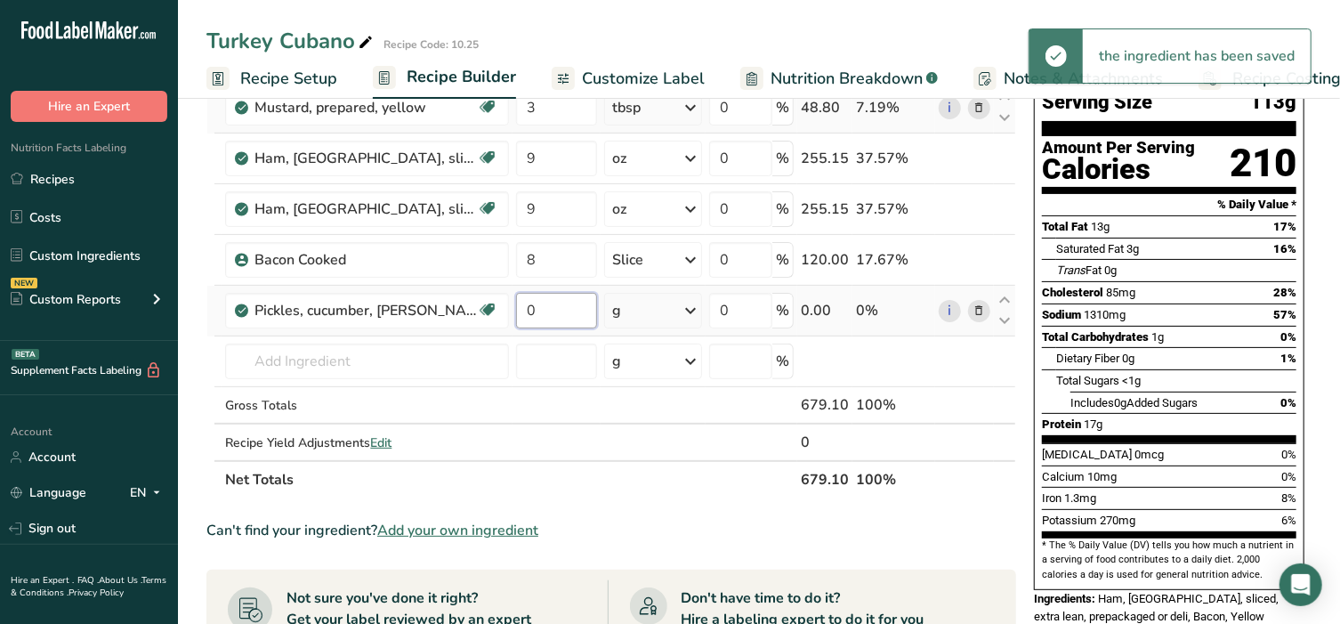
click at [569, 301] on input "0" at bounding box center [556, 311] width 81 height 36
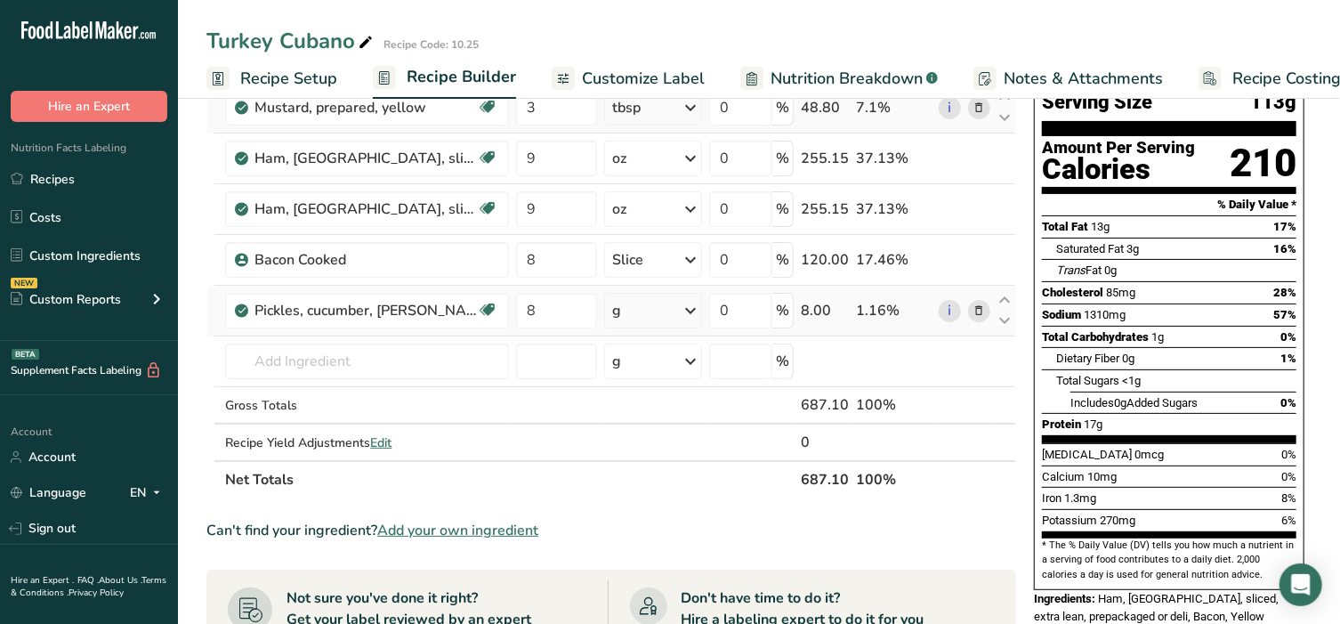
click at [678, 309] on div "Ingredient * Amount * Unit * Waste * .a-a{fill:#347362;}.b-a{fill:#fff;} Grams …" at bounding box center [611, 271] width 810 height 454
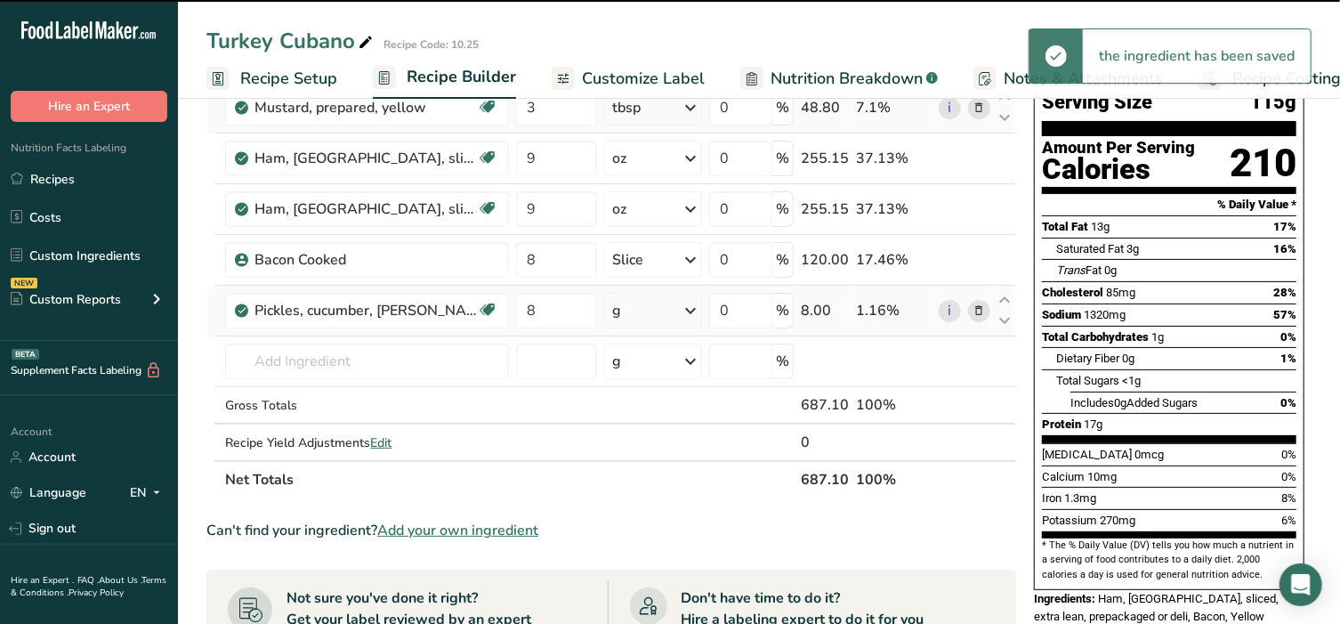
click at [678, 309] on div "g" at bounding box center [653, 311] width 98 height 36
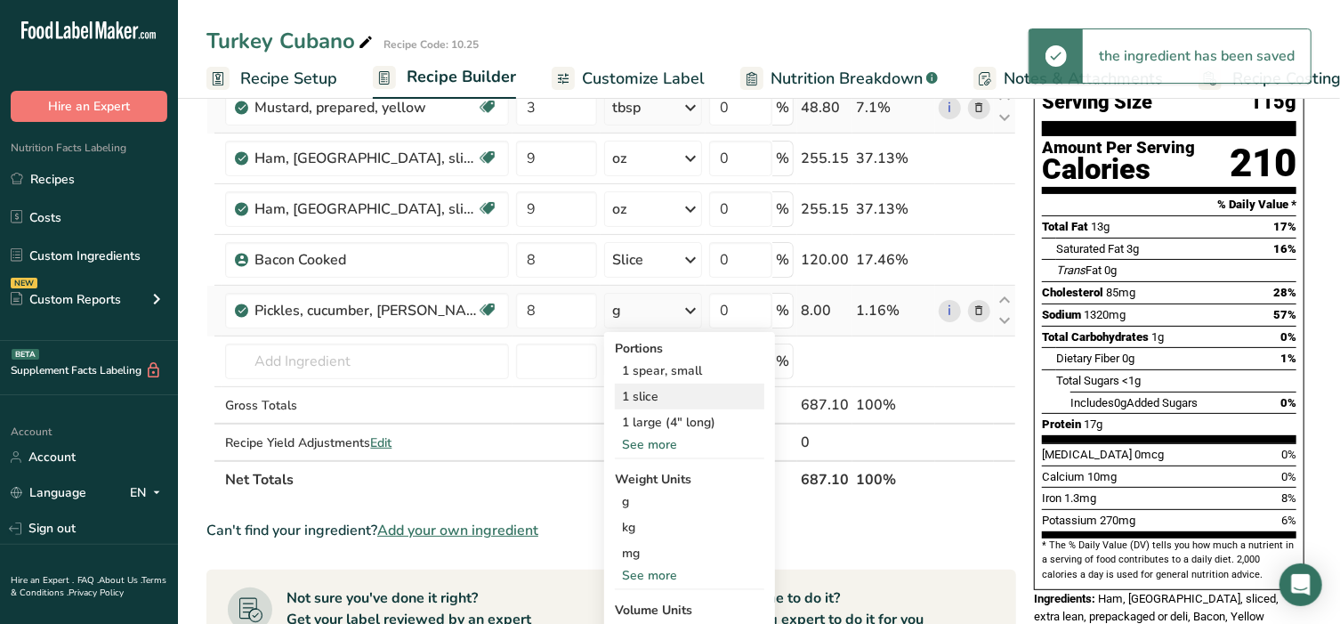
click at [645, 389] on div "1 slice" at bounding box center [689, 397] width 149 height 26
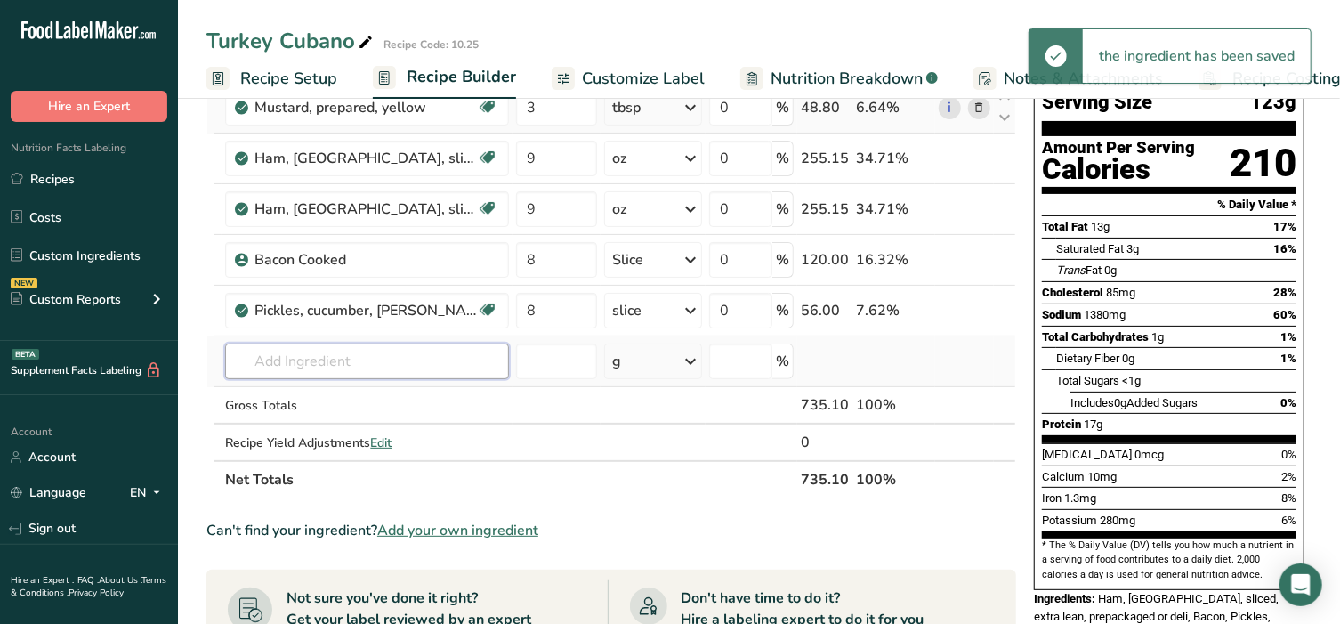
click at [302, 362] on input "text" at bounding box center [367, 361] width 284 height 36
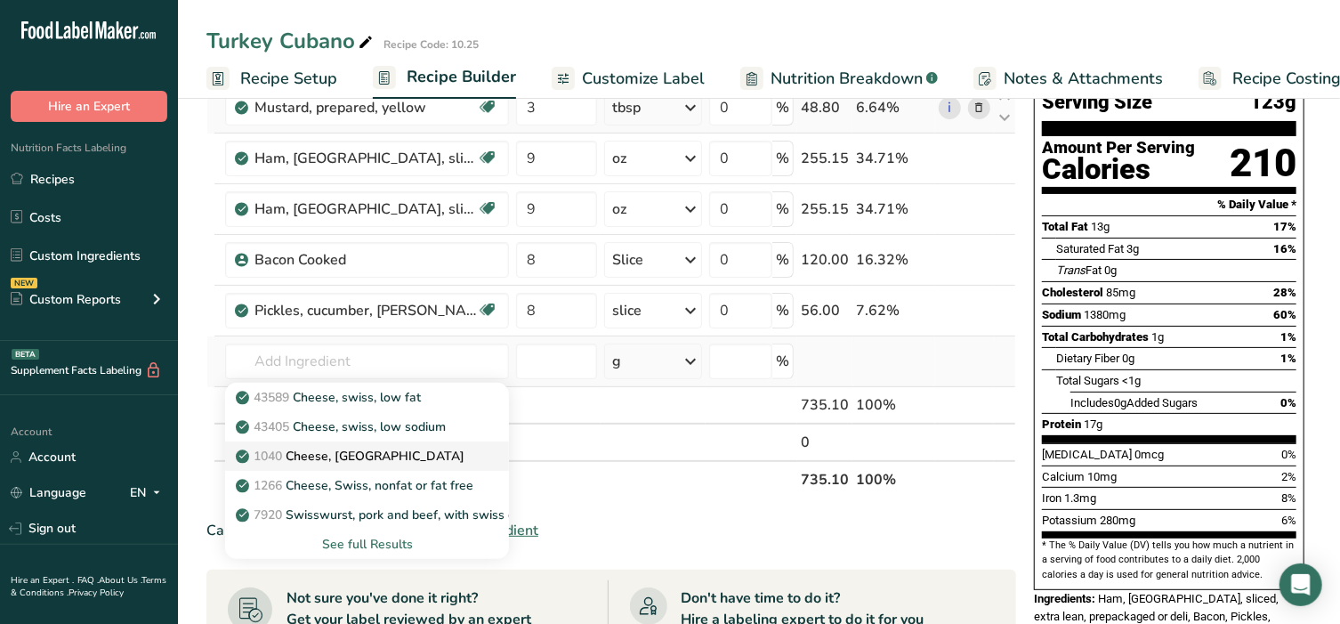
click at [325, 459] on p "1040 Cheese, swiss" at bounding box center [351, 456] width 225 height 19
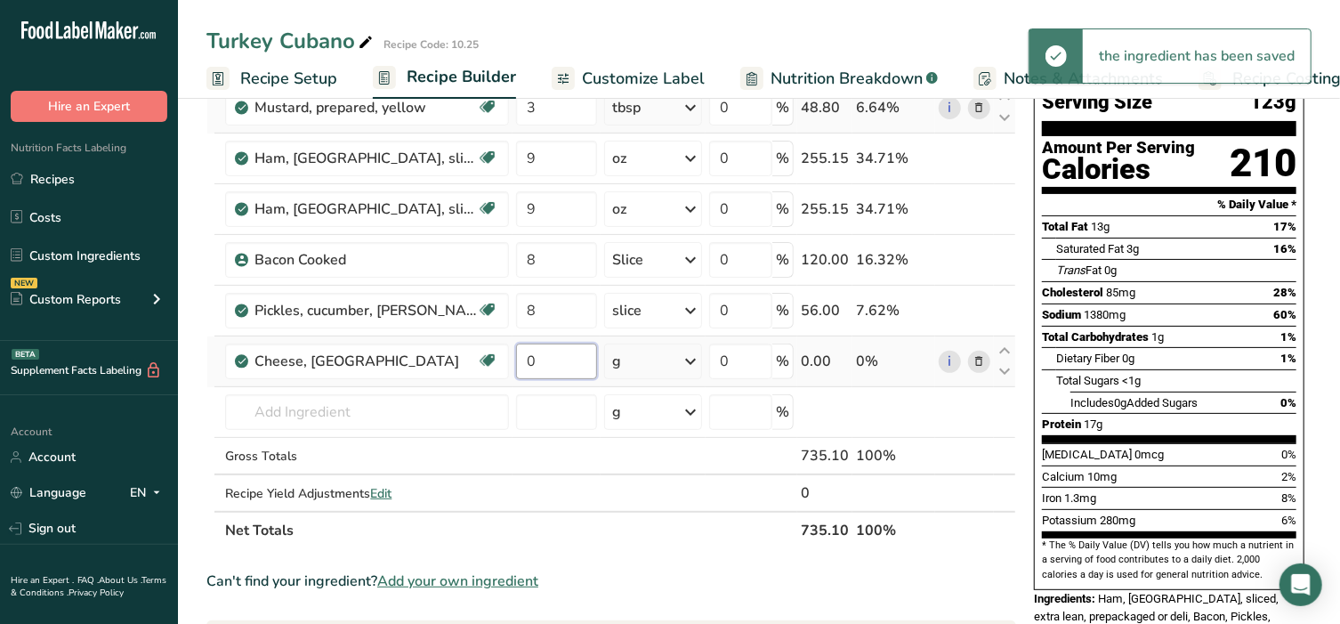
click at [571, 359] on input "0" at bounding box center [556, 361] width 81 height 36
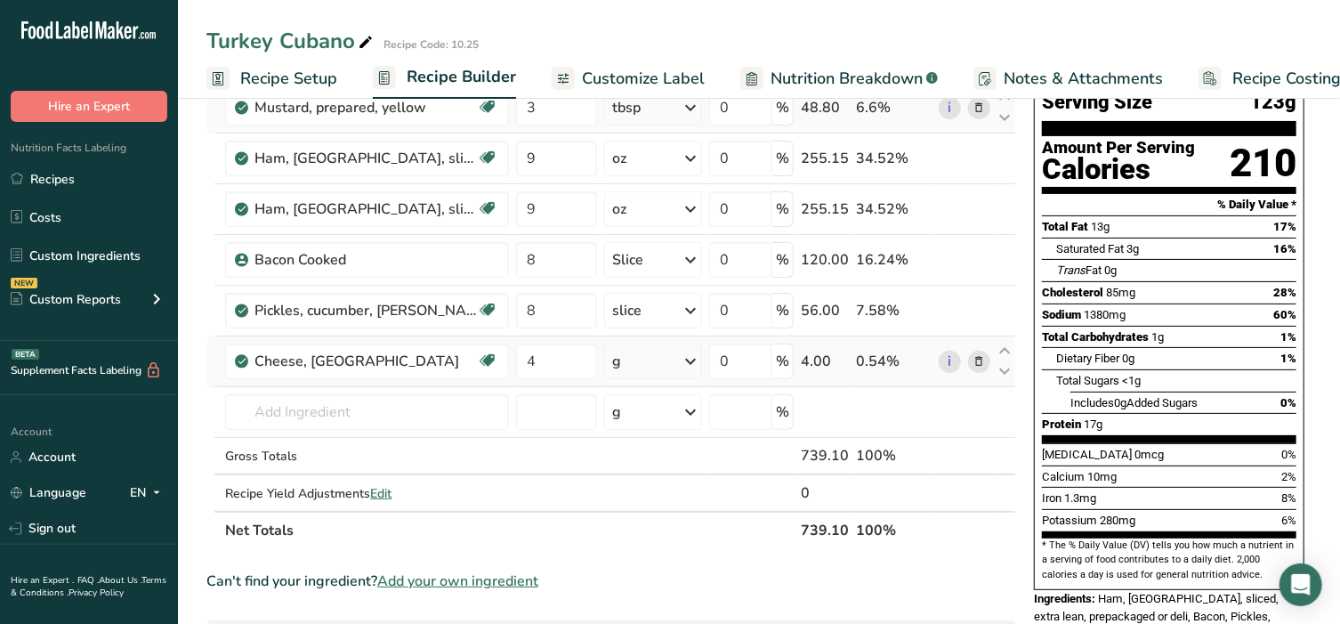
click at [630, 364] on div "Ingredient * Amount * Unit * Waste * .a-a{fill:#347362;}.b-a{fill:#fff;} Grams …" at bounding box center [611, 296] width 810 height 505
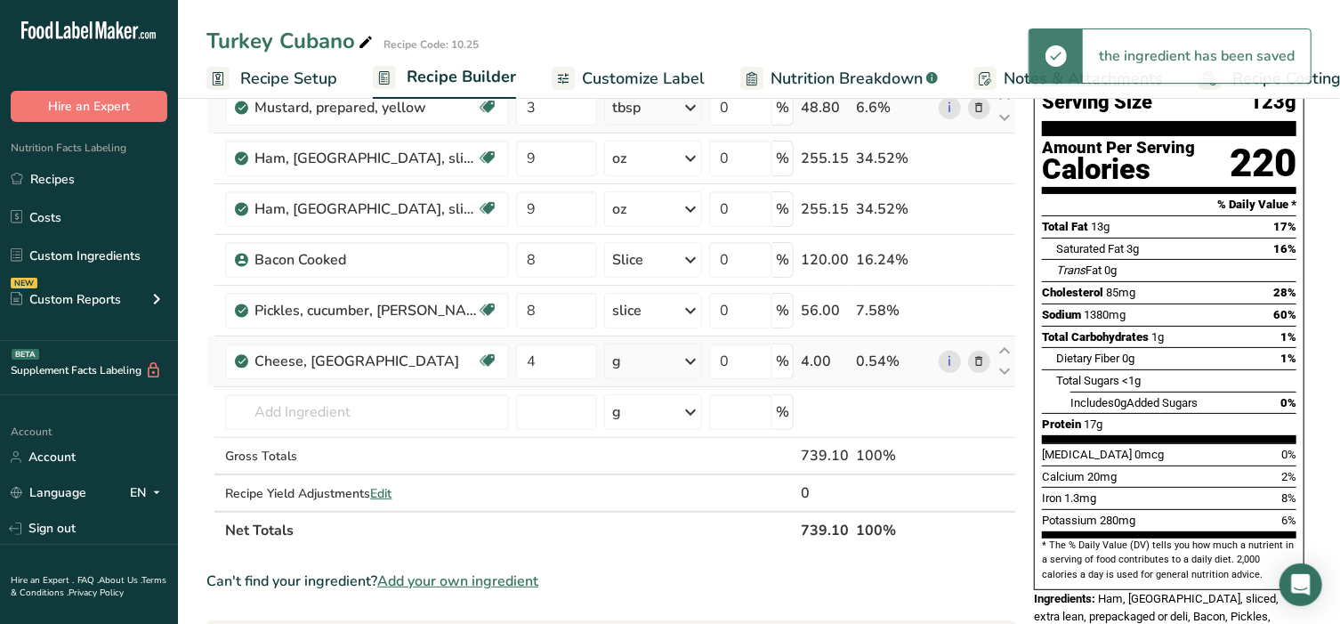
click at [630, 363] on div "g" at bounding box center [653, 361] width 98 height 36
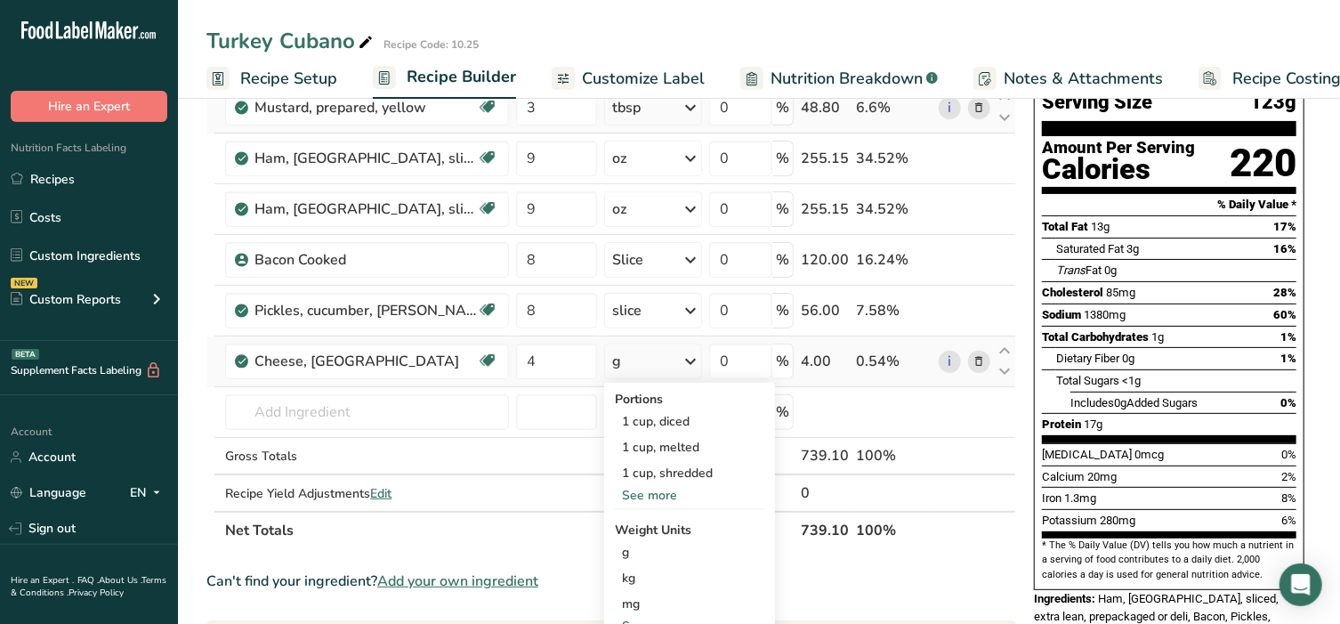
click at [647, 499] on div "See more" at bounding box center [689, 495] width 149 height 19
click at [652, 553] on div "1 slice (1 oz)" at bounding box center [689, 550] width 149 height 26
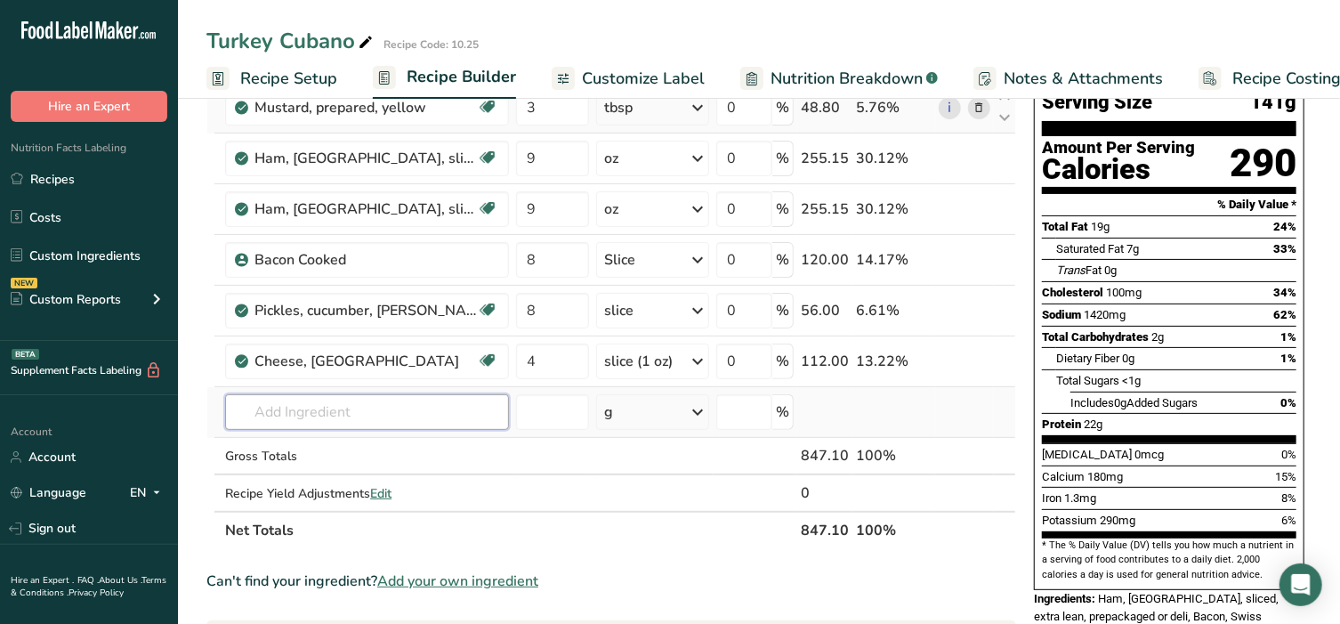
click at [345, 416] on input "text" at bounding box center [367, 412] width 284 height 36
click at [343, 442] on p "Granulated Garlic" at bounding box center [296, 448] width 115 height 19
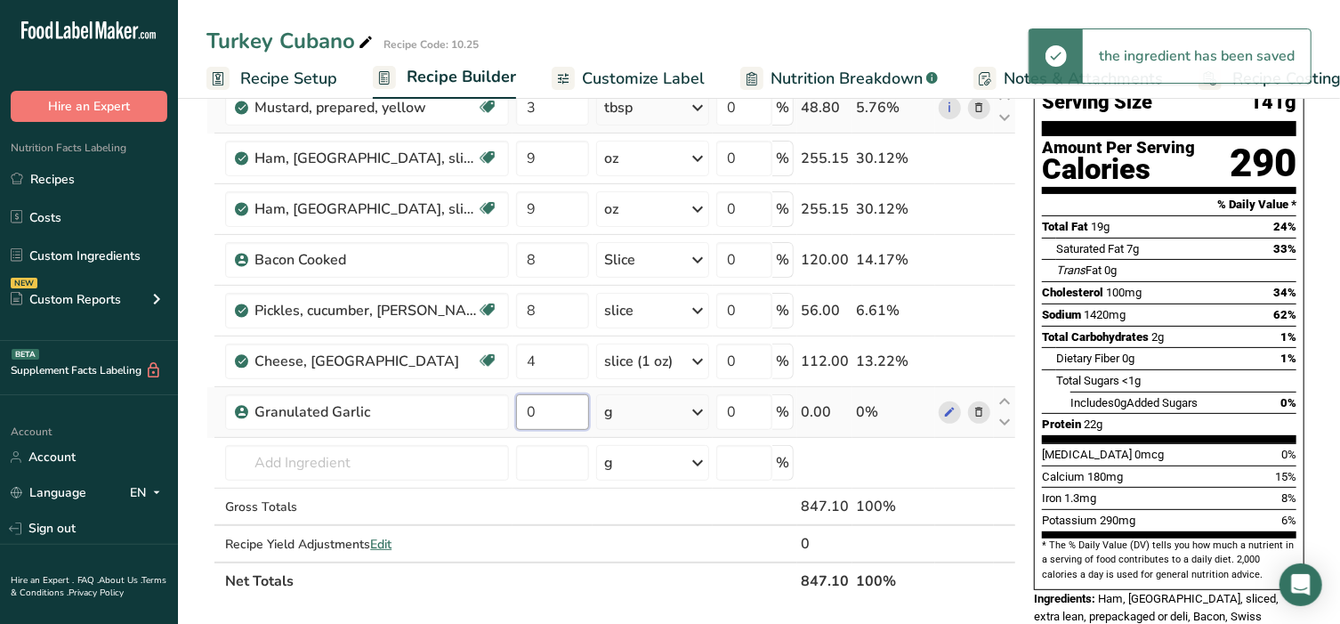
click at [563, 406] on input "0" at bounding box center [552, 412] width 73 height 36
click at [665, 403] on div "Ingredient * Amount * Unit * Waste * .a-a{fill:#347362;}.b-a{fill:#fff;} Grams …" at bounding box center [611, 321] width 810 height 555
click at [667, 405] on div "g" at bounding box center [652, 412] width 113 height 36
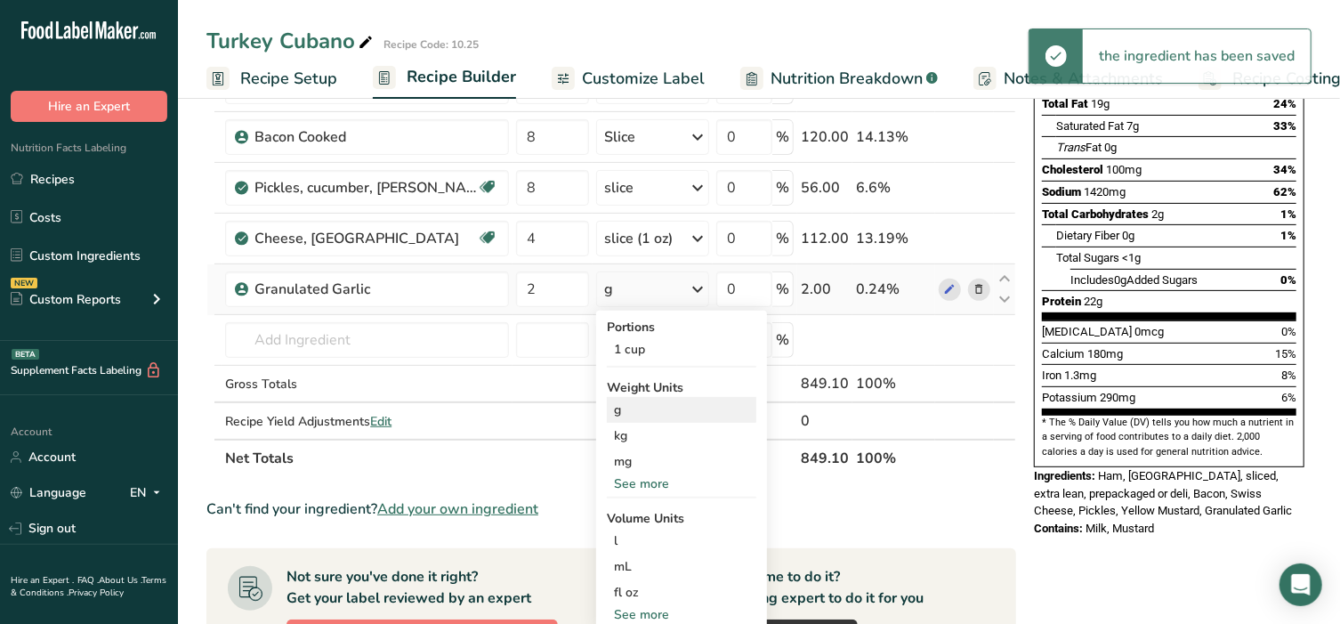
scroll to position [296, 0]
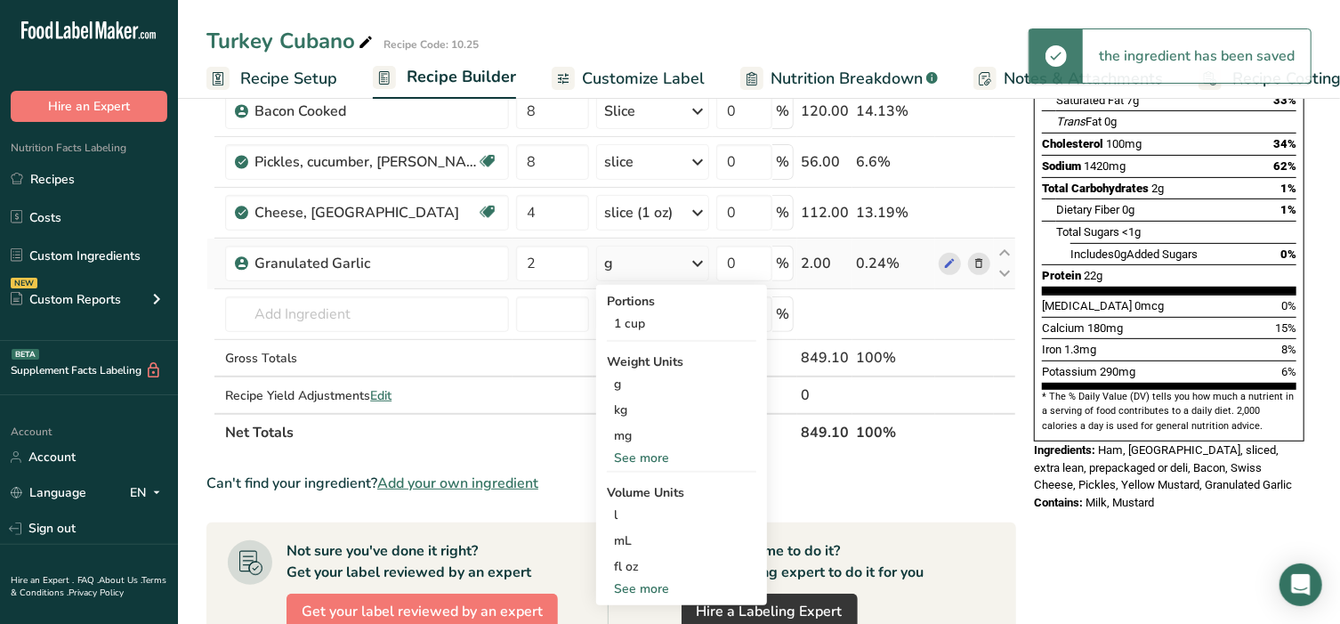
click at [646, 588] on div "See more" at bounding box center [681, 588] width 149 height 19
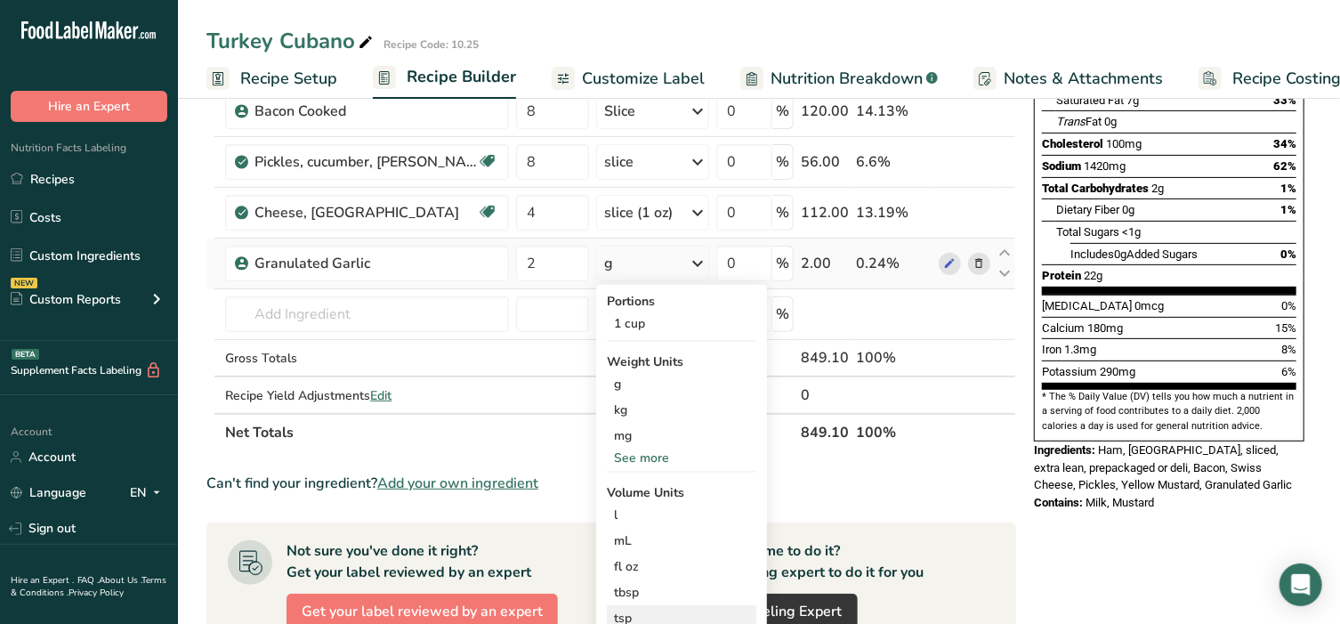
click at [650, 613] on div "tsp" at bounding box center [681, 618] width 135 height 19
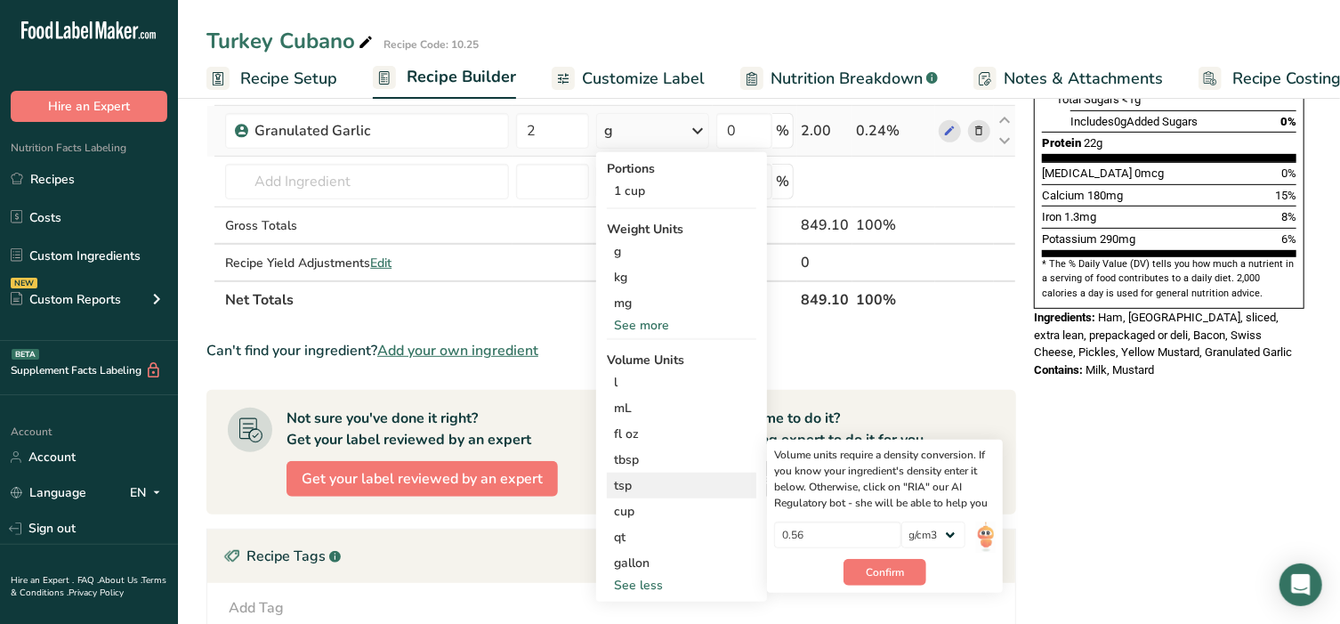
scroll to position [519, 0]
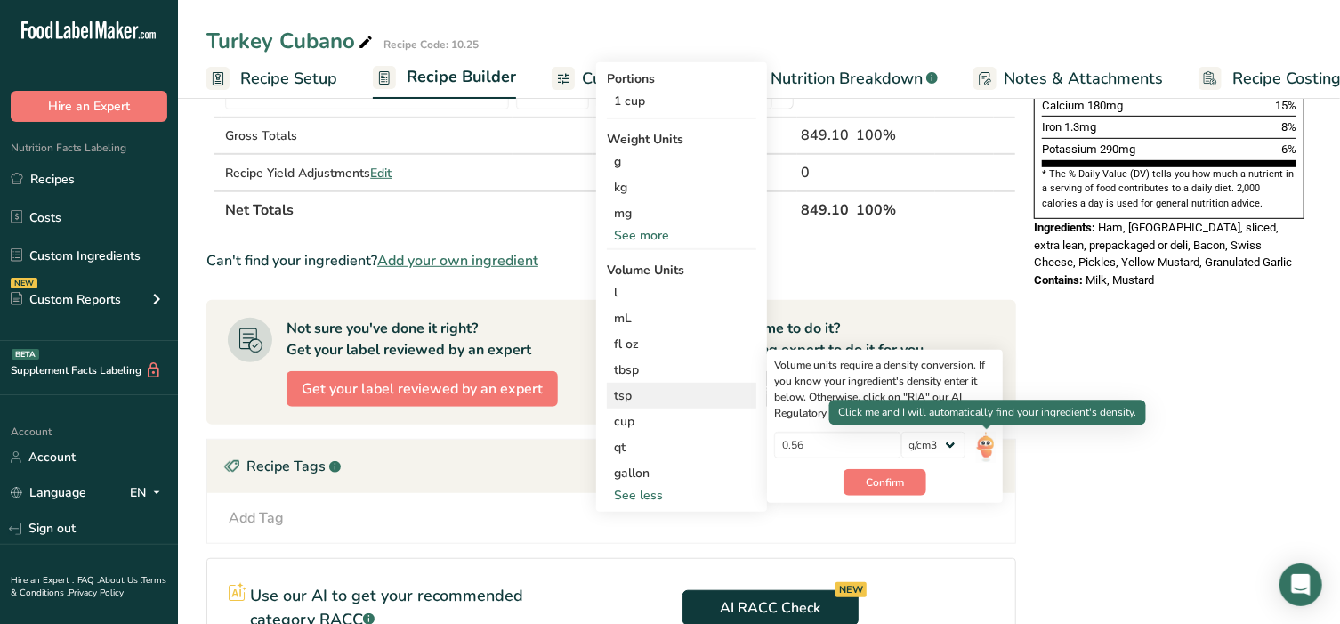
click at [994, 453] on img at bounding box center [986, 447] width 20 height 31
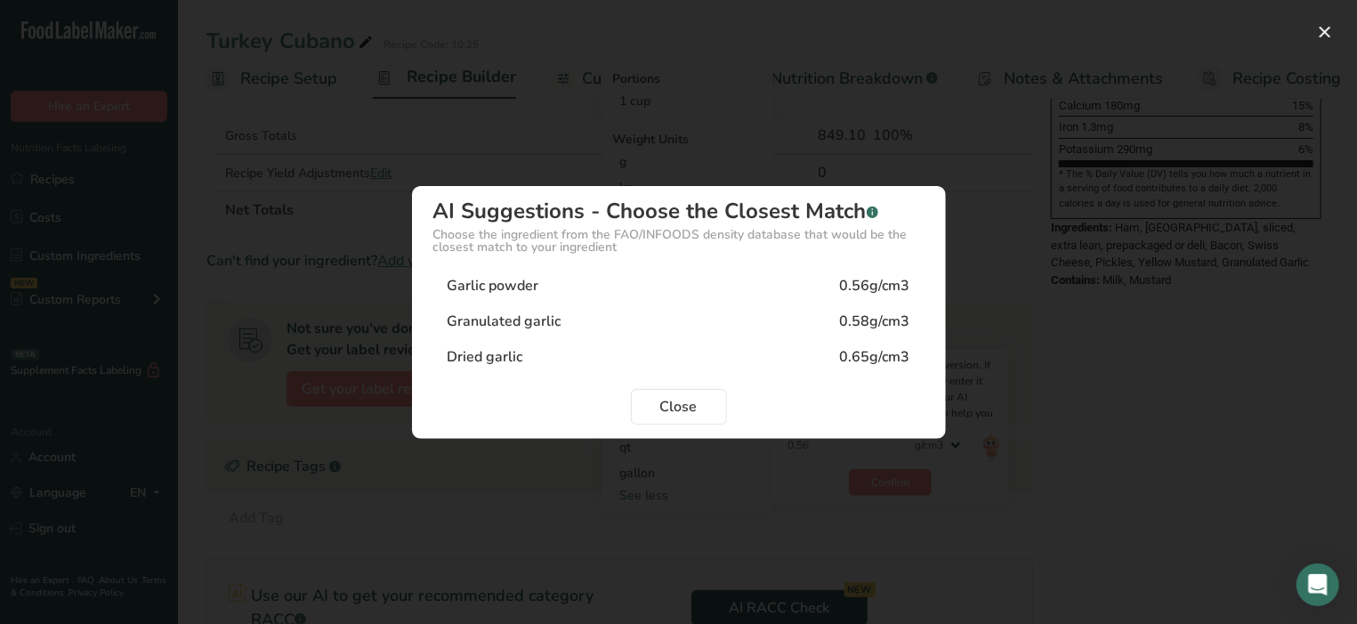
click at [524, 311] on div "Granulated garlic" at bounding box center [505, 321] width 114 height 21
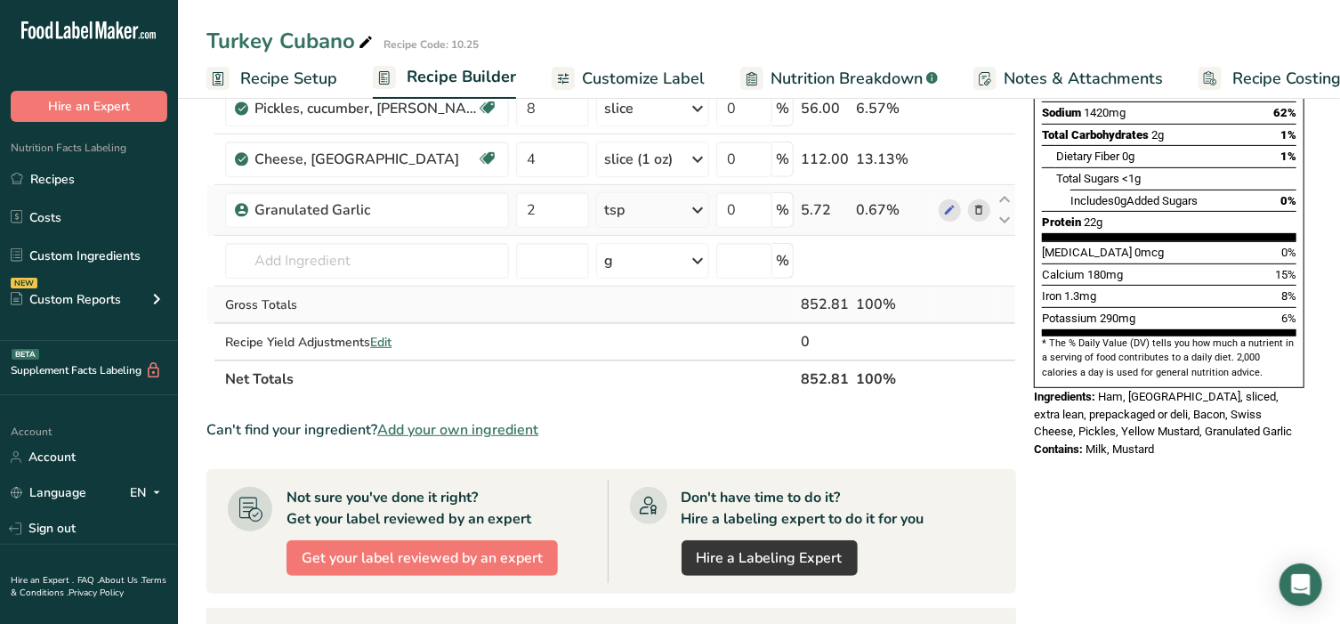
scroll to position [334, 0]
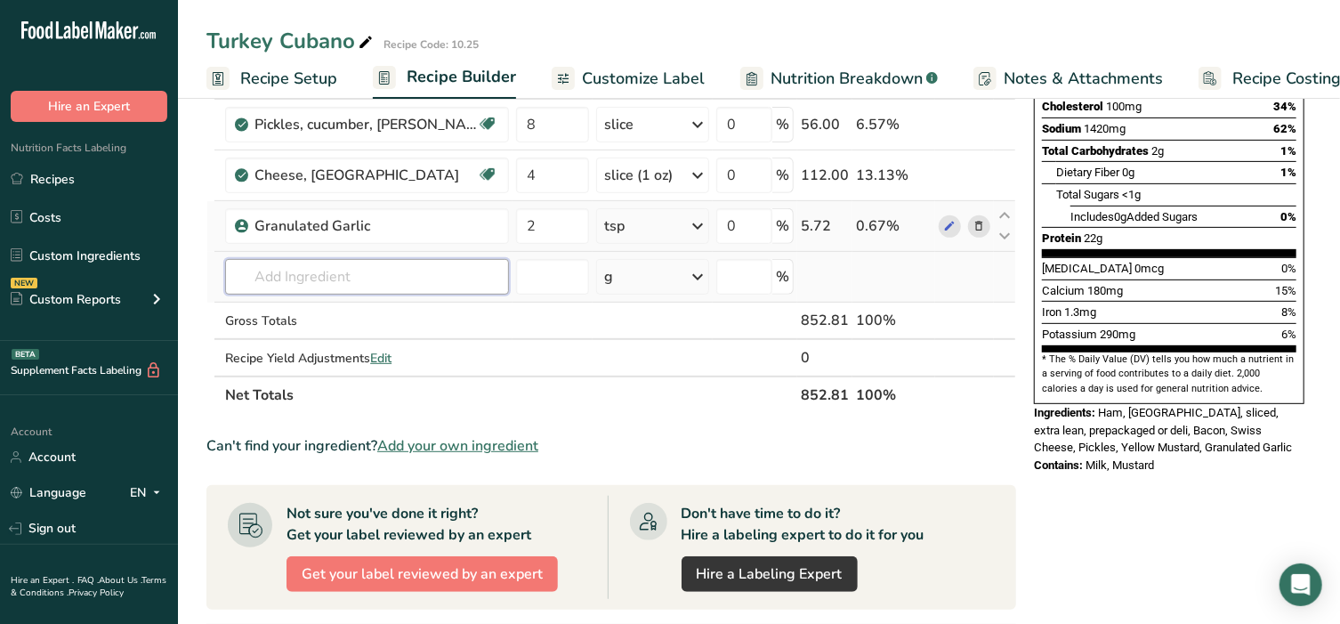
click at [306, 272] on input "text" at bounding box center [367, 277] width 284 height 36
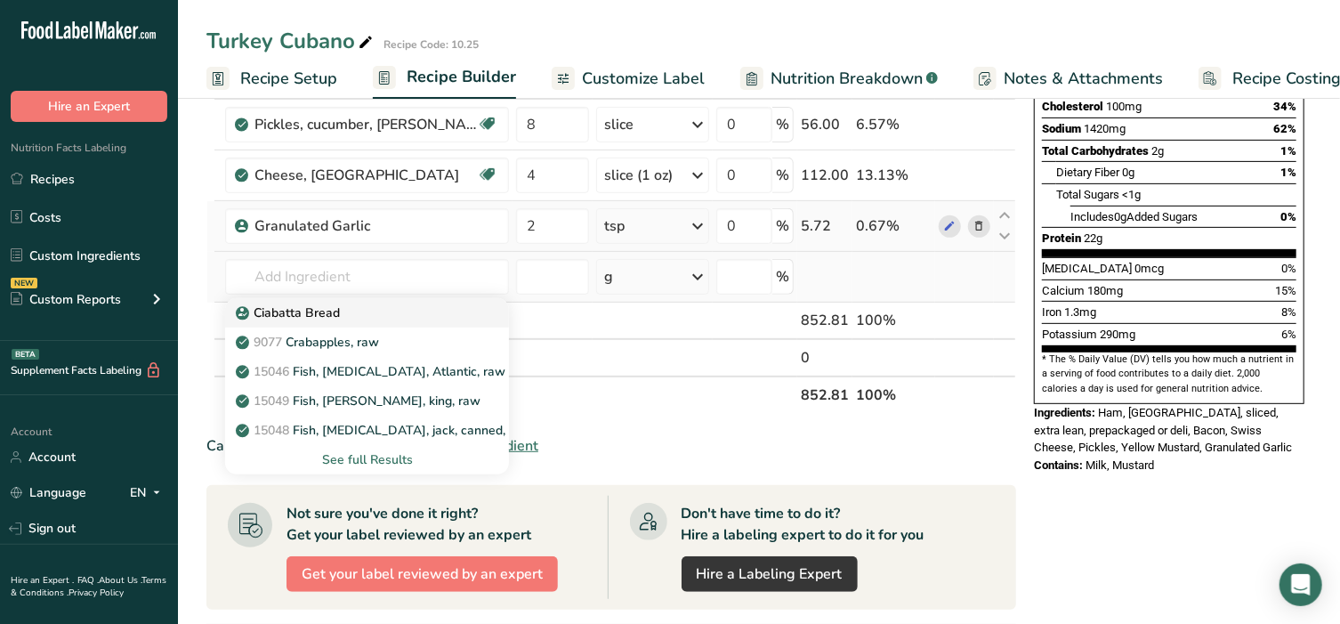
click at [299, 311] on p "Ciabatta Bread" at bounding box center [289, 312] width 101 height 19
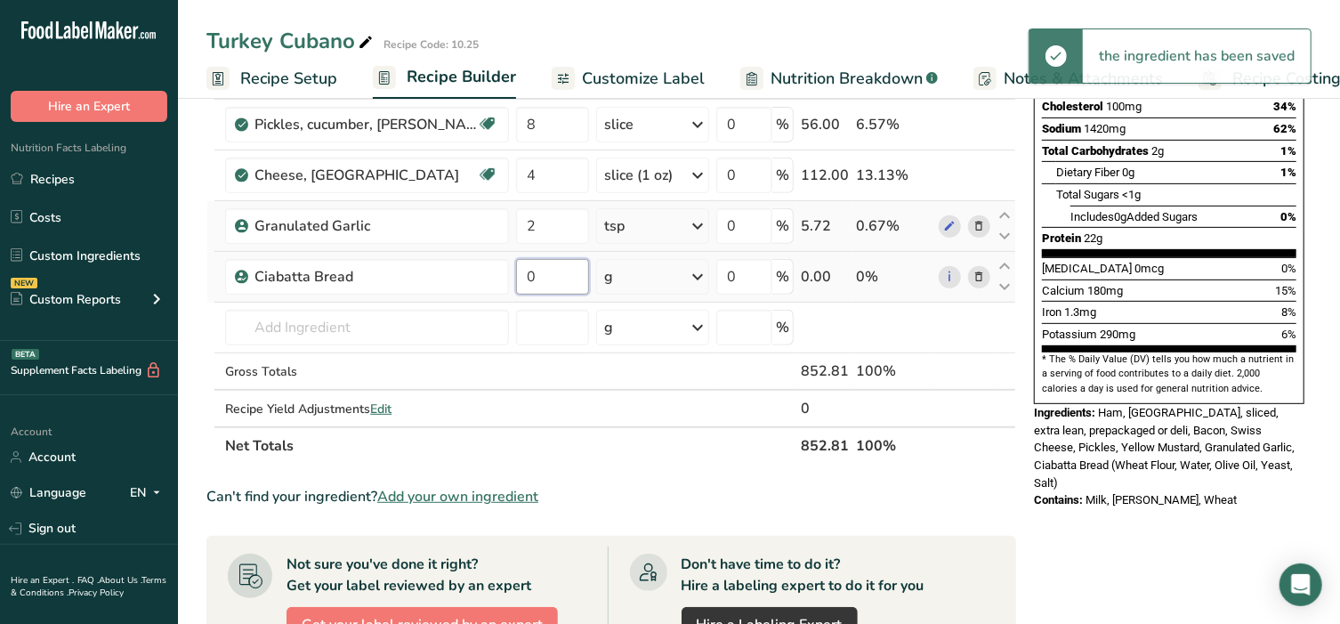
click at [558, 287] on input "0" at bounding box center [552, 277] width 73 height 36
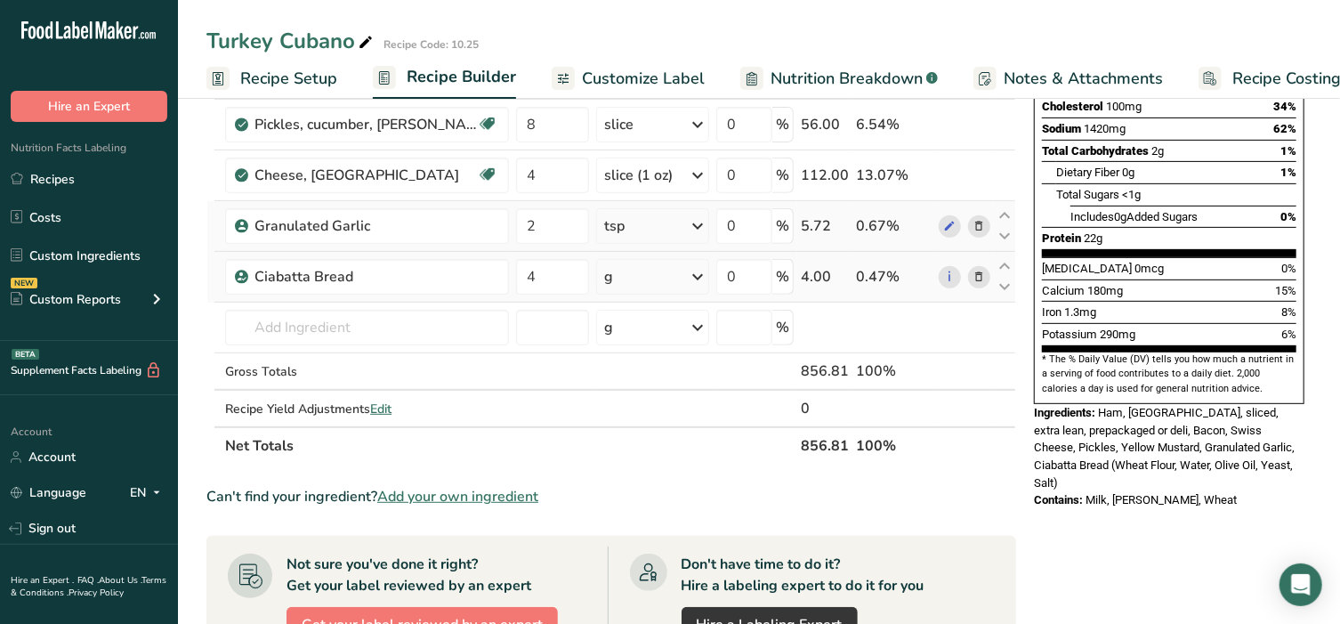
click at [636, 283] on div "Ingredient * Amount * Unit * Waste * .a-a{fill:#347362;}.b-a{fill:#fff;} Grams …" at bounding box center [611, 162] width 810 height 606
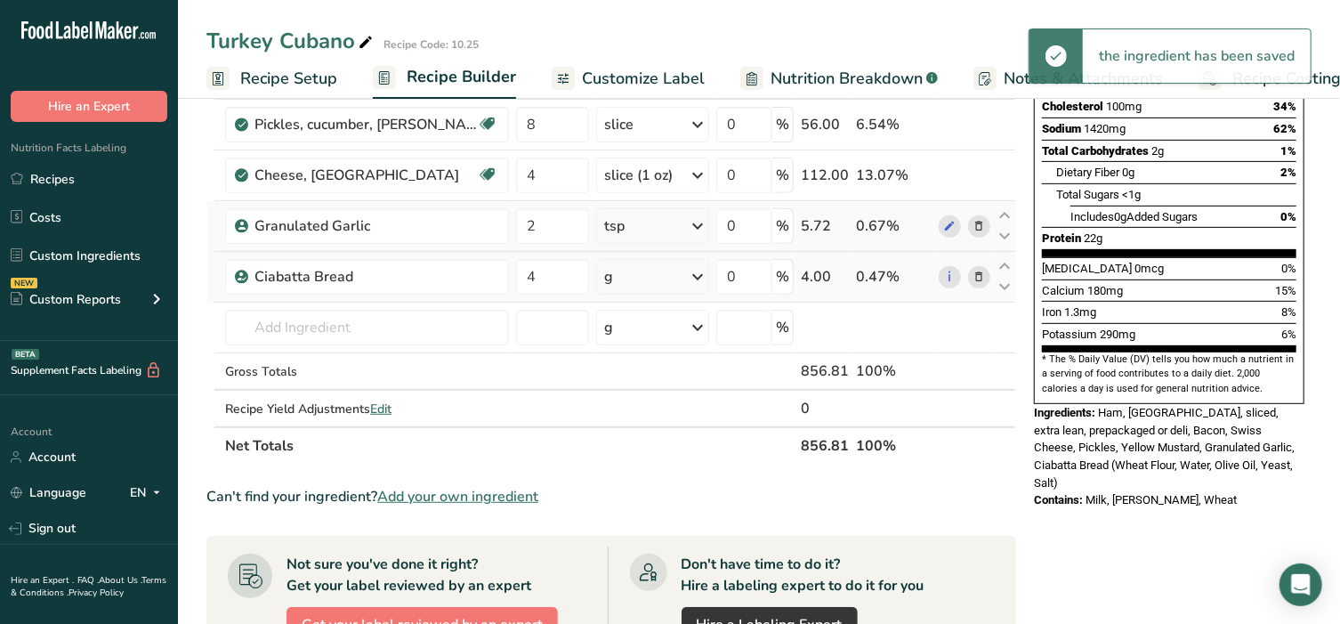
click at [636, 283] on div "g" at bounding box center [652, 277] width 113 height 36
click at [663, 547] on div "See more" at bounding box center [681, 548] width 149 height 19
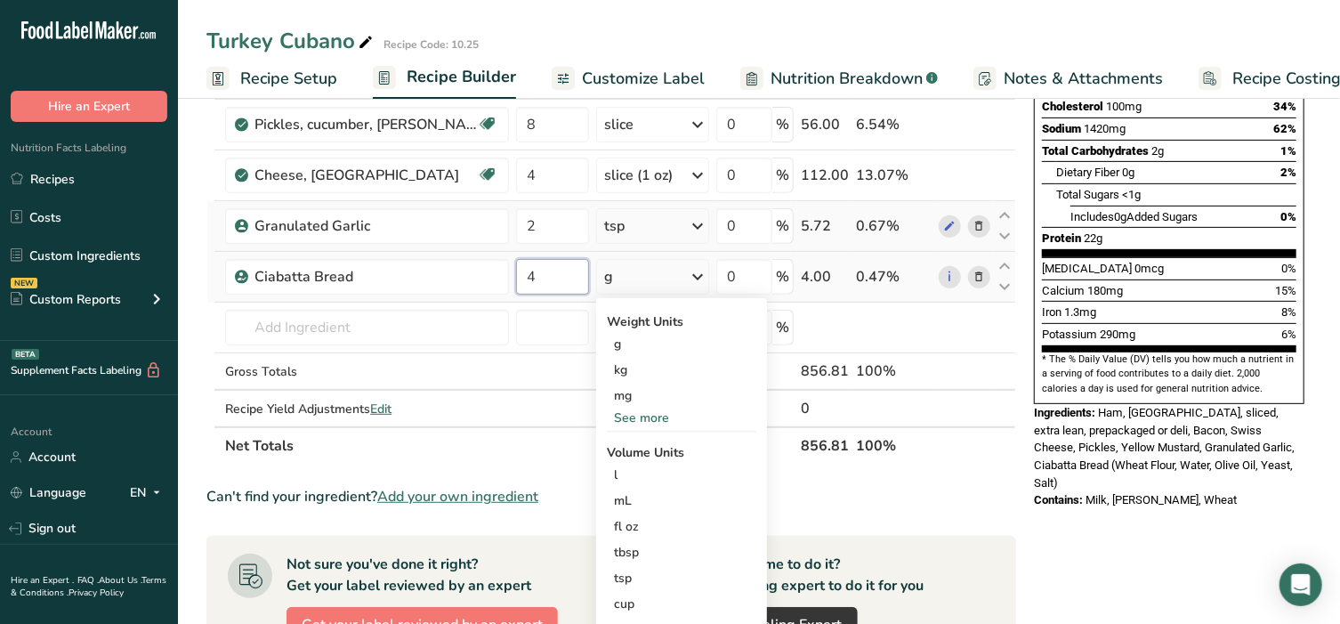
drag, startPoint x: 560, startPoint y: 280, endPoint x: 526, endPoint y: 271, distance: 35.0
click at [526, 271] on input "4" at bounding box center [552, 277] width 73 height 36
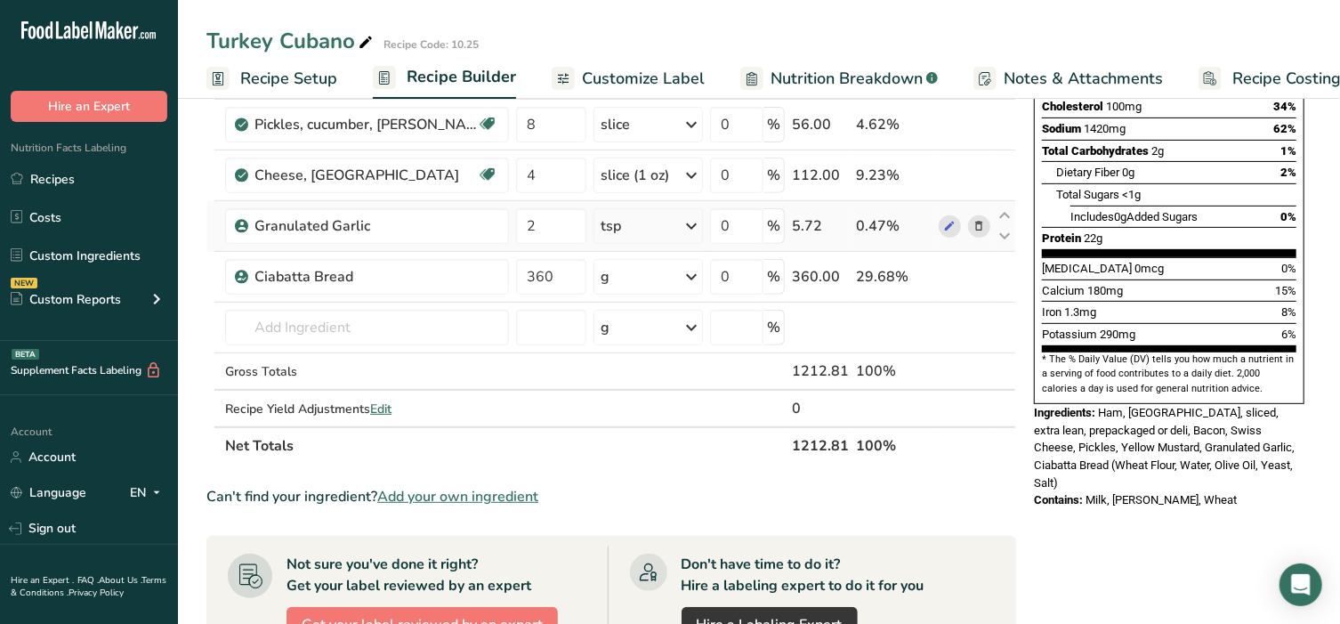
click at [580, 424] on div "Ingredient * Amount * Unit * Waste * .a-a{fill:#347362;}.b-a{fill:#fff;} Grams …" at bounding box center [611, 162] width 810 height 606
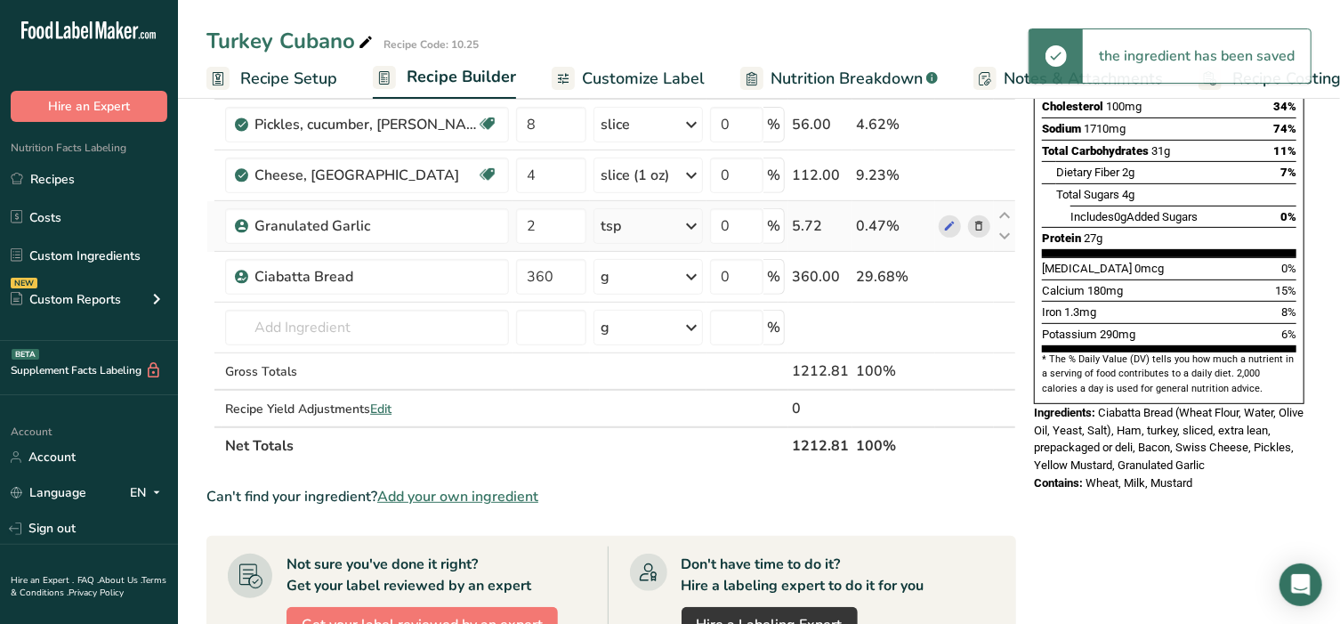
click at [989, 78] on rect at bounding box center [984, 78] width 23 height 23
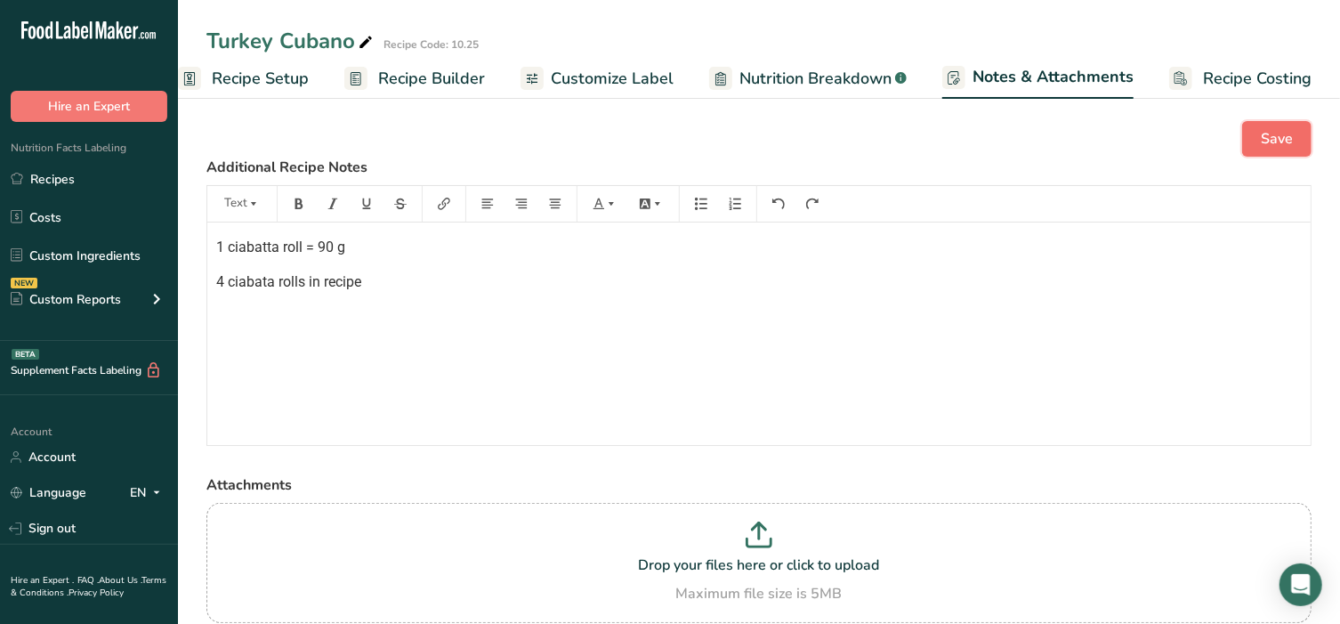
click at [1292, 145] on span "Save" at bounding box center [1277, 138] width 32 height 21
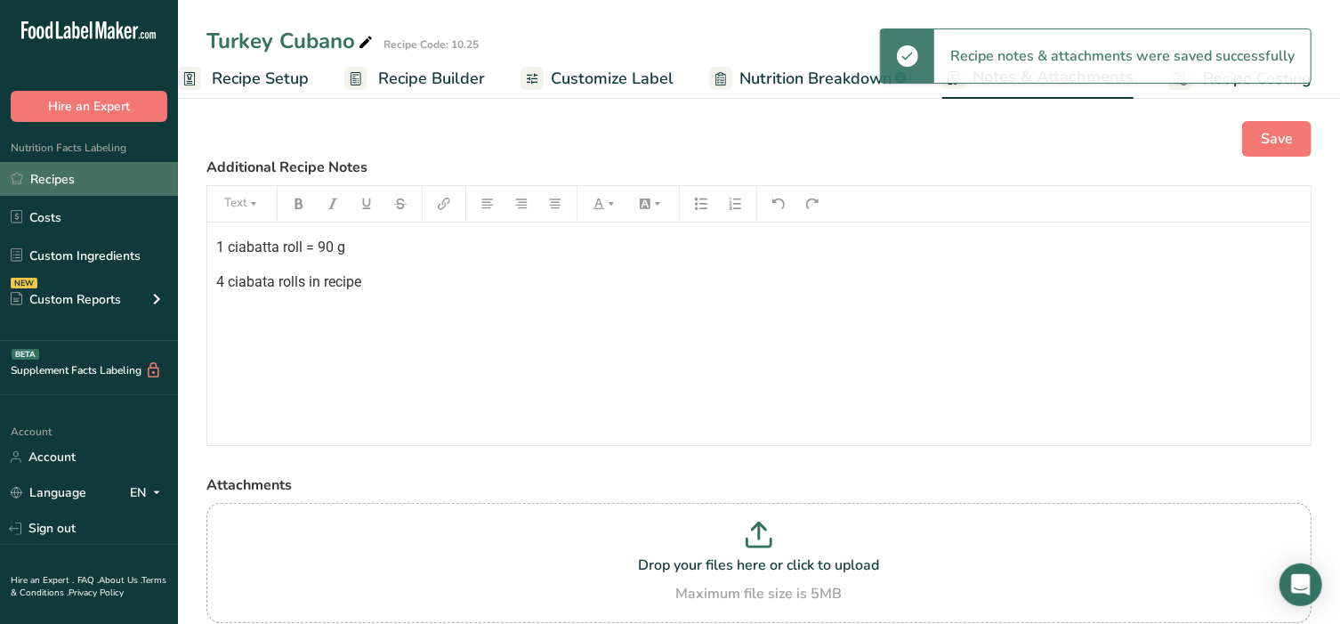
click at [75, 171] on link "Recipes" at bounding box center [89, 179] width 178 height 34
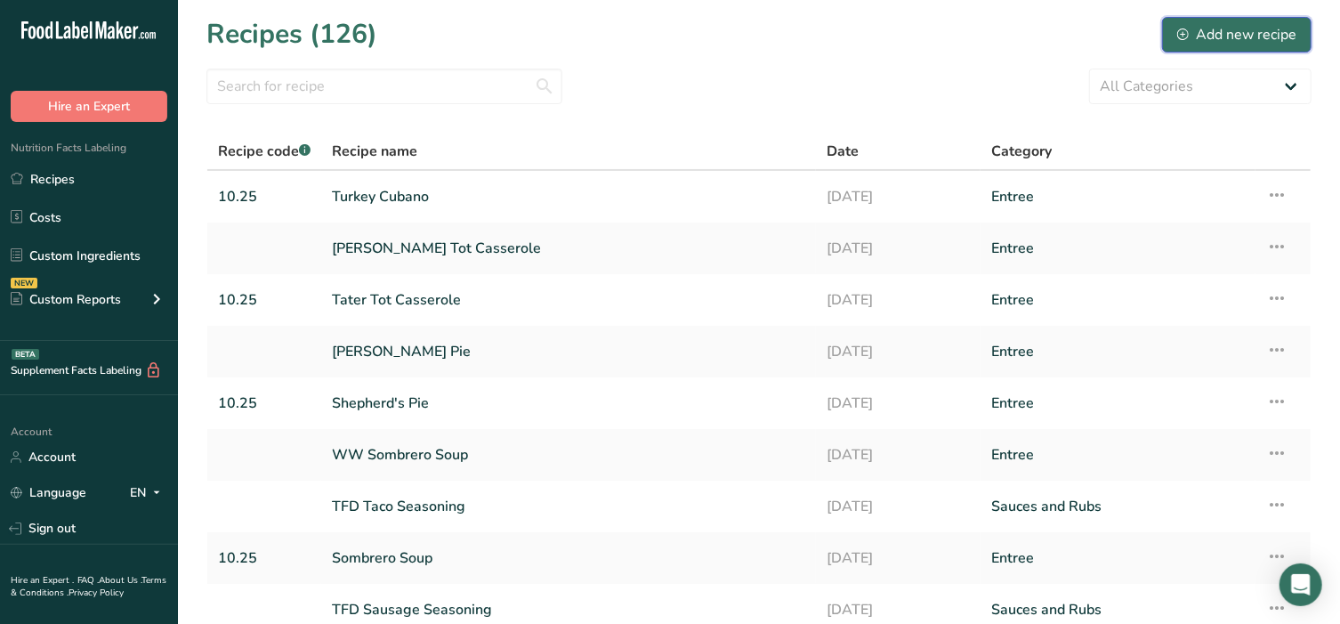
click at [1240, 40] on div "Add new recipe" at bounding box center [1236, 34] width 119 height 21
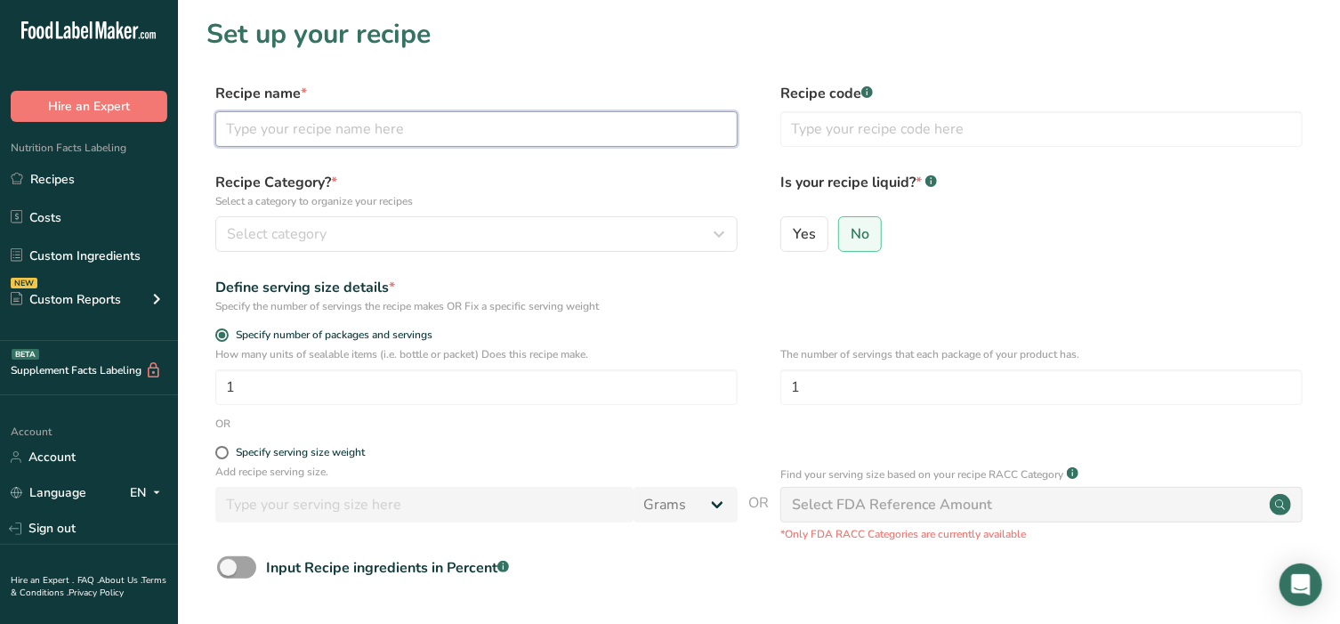
click at [383, 126] on input "text" at bounding box center [476, 129] width 522 height 36
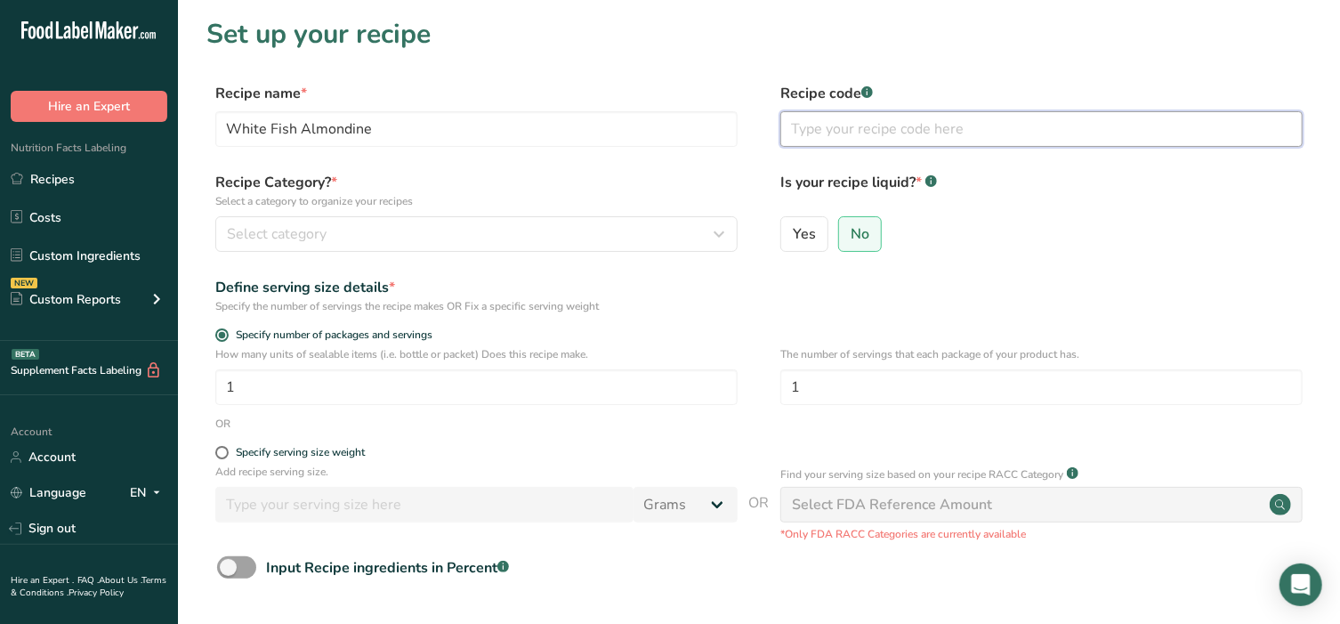
click at [868, 118] on input "text" at bounding box center [1041, 129] width 522 height 36
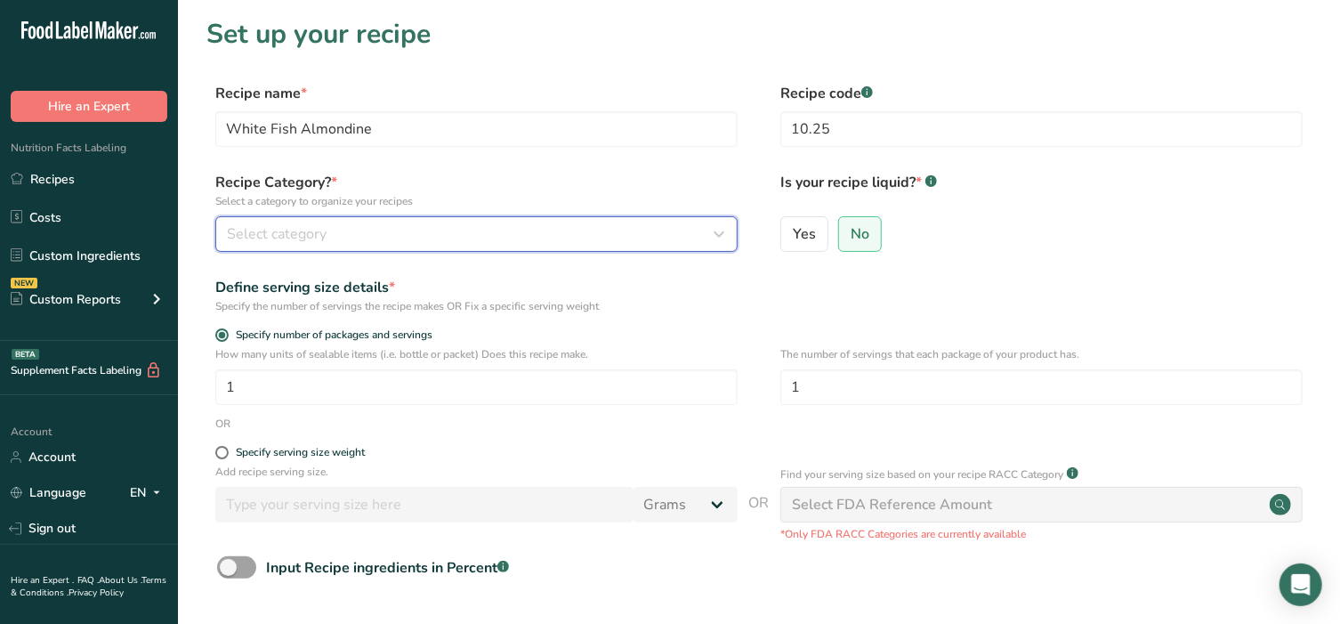
click at [573, 230] on div "Select category" at bounding box center [471, 233] width 489 height 21
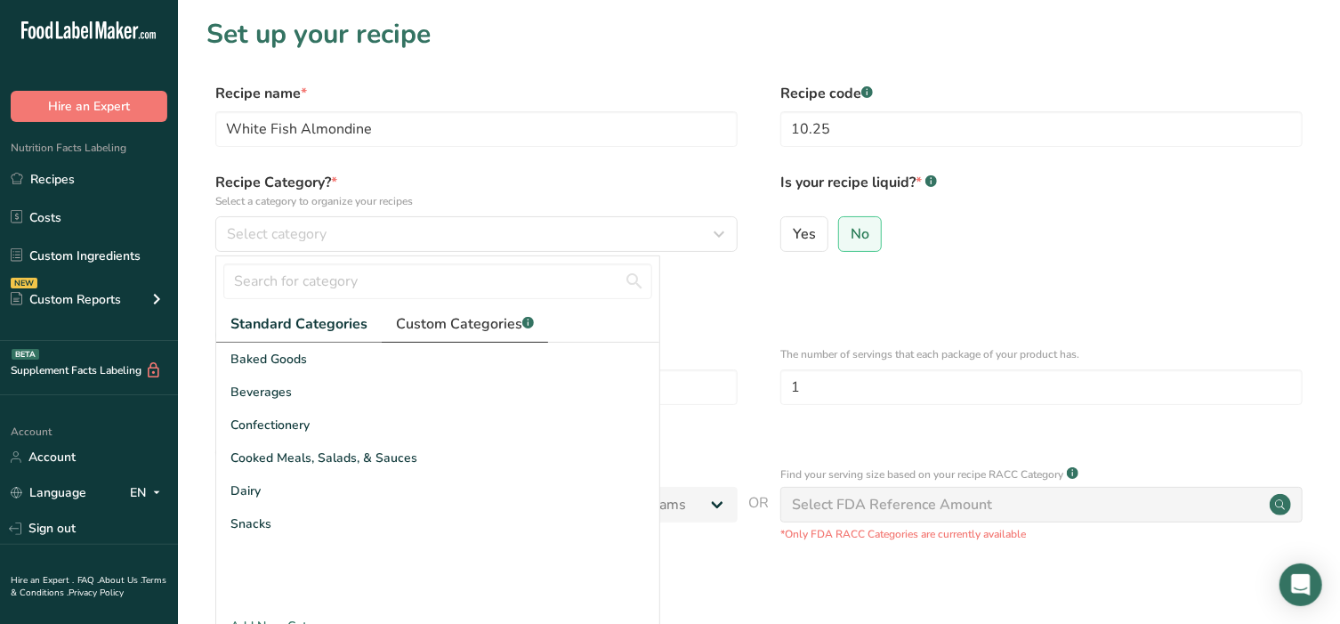
click at [472, 314] on span "Custom Categories .a-a{fill:#347362;}.b-a{fill:#fff;}" at bounding box center [465, 323] width 138 height 21
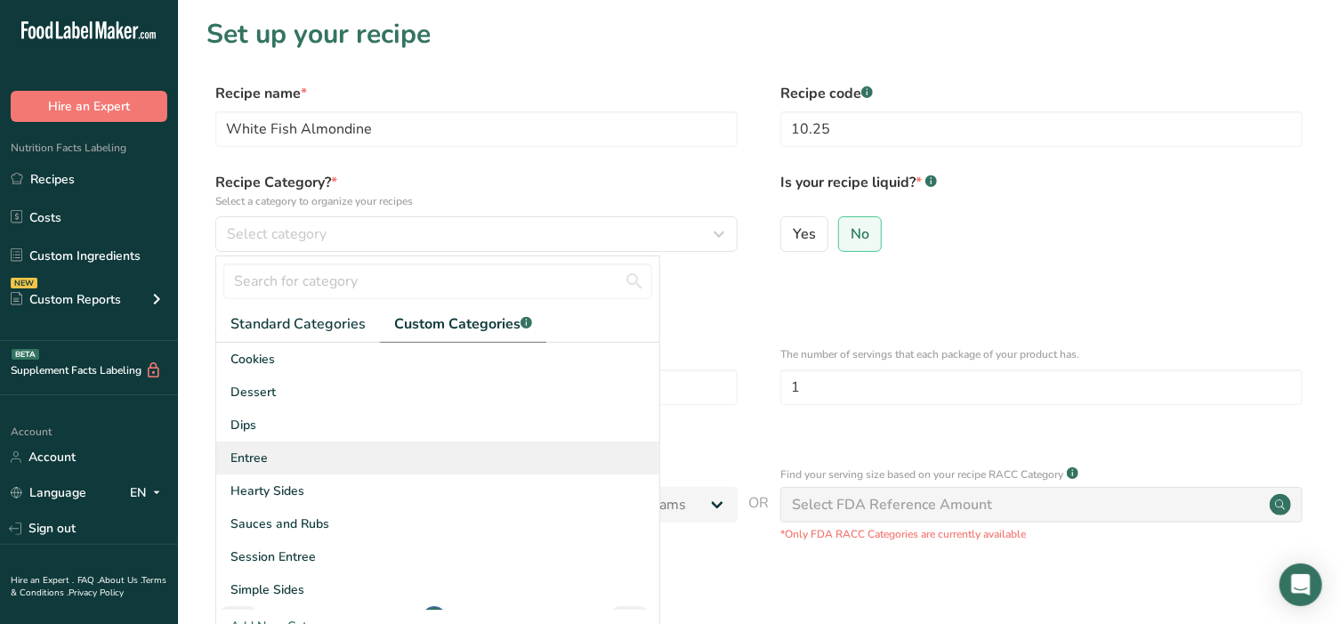
click at [279, 459] on div "Entree" at bounding box center [437, 457] width 443 height 33
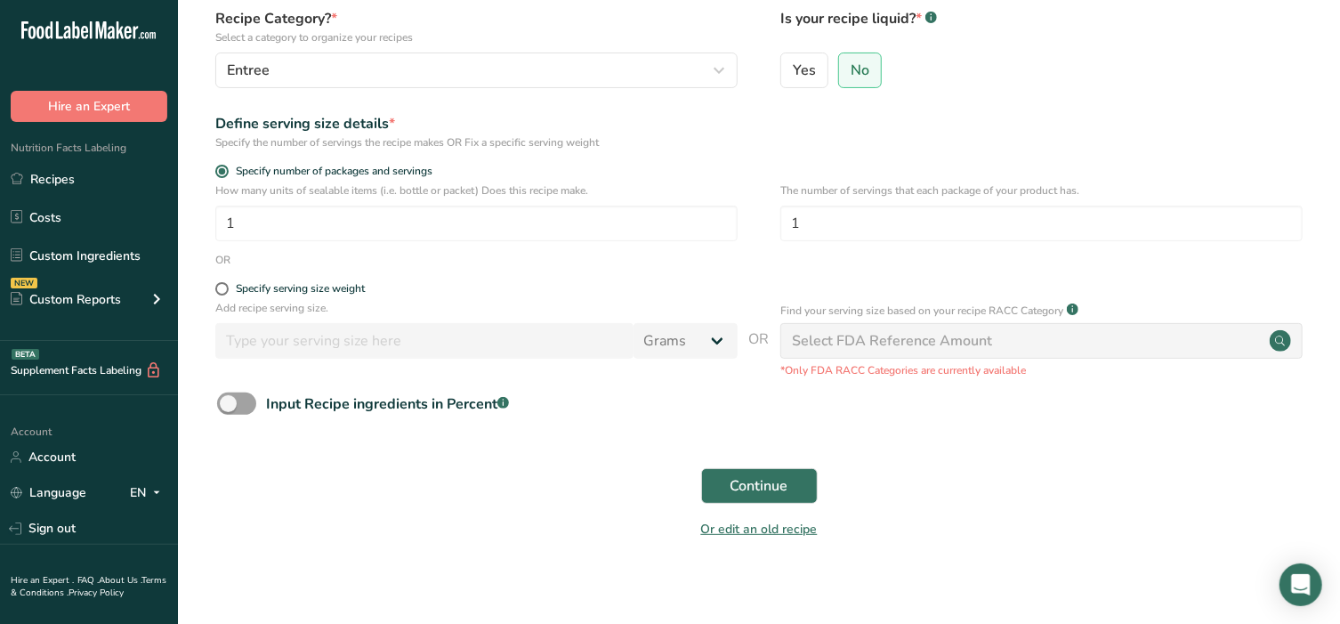
scroll to position [174, 0]
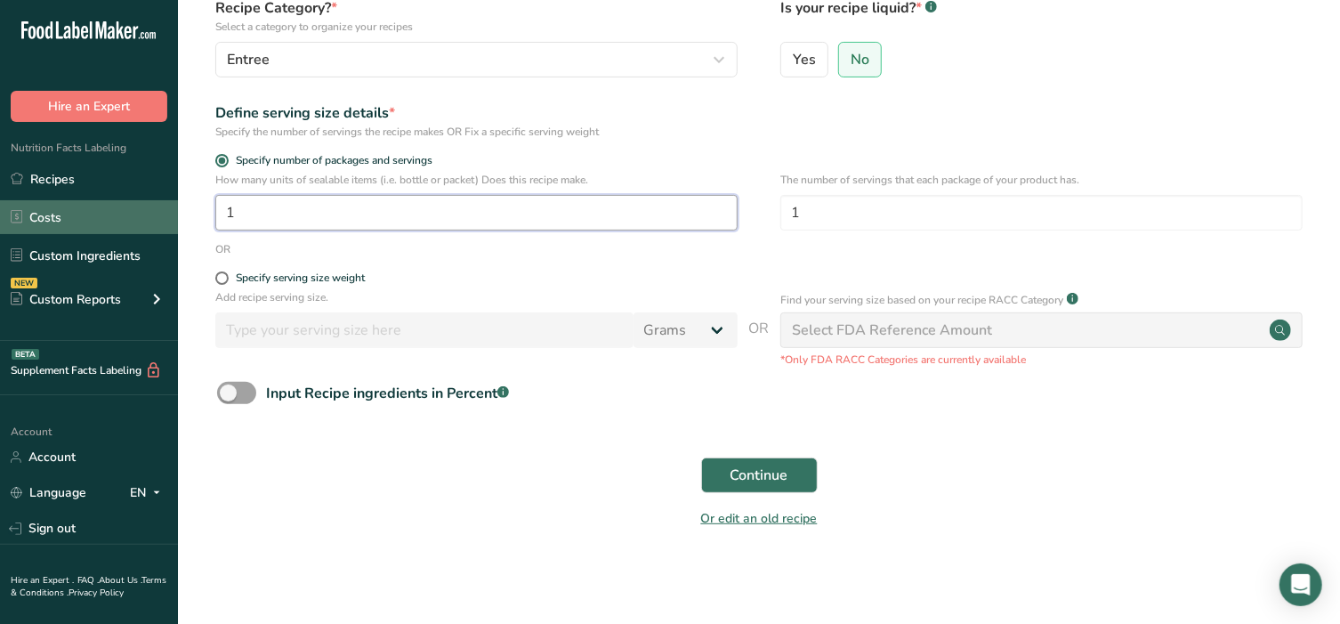
drag, startPoint x: 288, startPoint y: 211, endPoint x: 85, endPoint y: 205, distance: 203.0
click at [85, 205] on div ".a-20{fill:#fff;} Hire an Expert Nutrition Facts Labeling Recipes Costs Custom …" at bounding box center [670, 225] width 1340 height 799
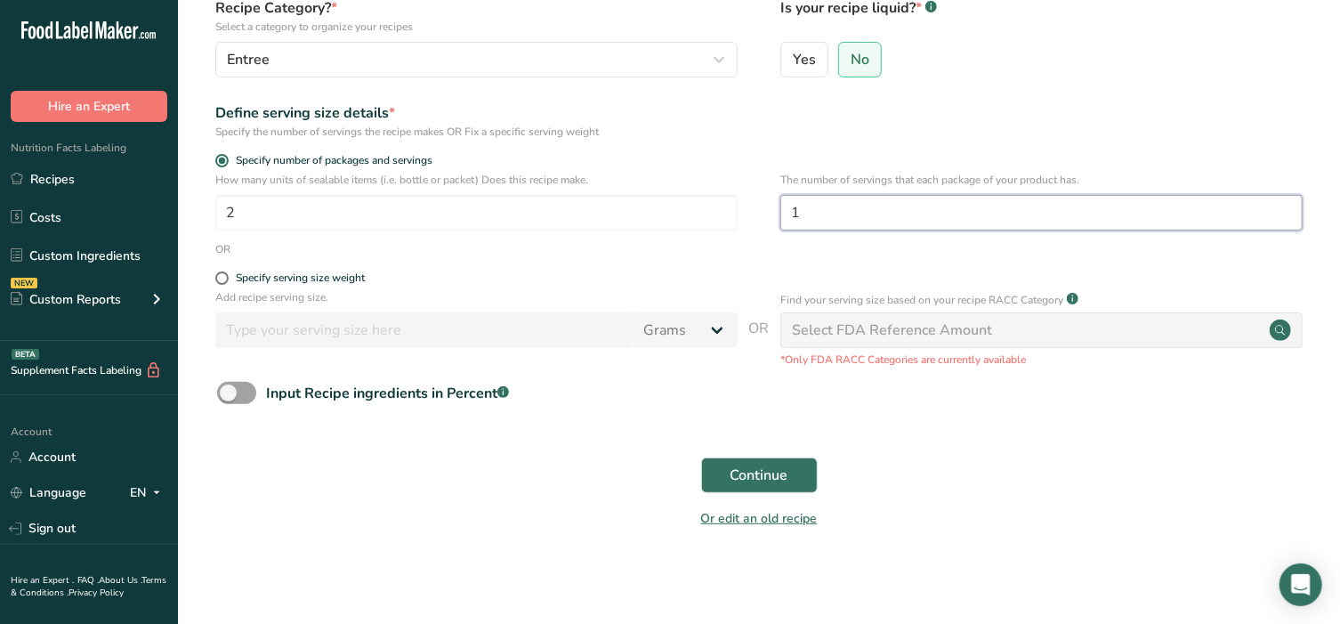
drag, startPoint x: 793, startPoint y: 216, endPoint x: 552, endPoint y: 232, distance: 241.7
click at [560, 232] on div "How many units of sealable items (i.e. bottle or packet) Does this recipe make.…" at bounding box center [758, 206] width 1105 height 69
click at [744, 478] on span "Continue" at bounding box center [760, 474] width 58 height 21
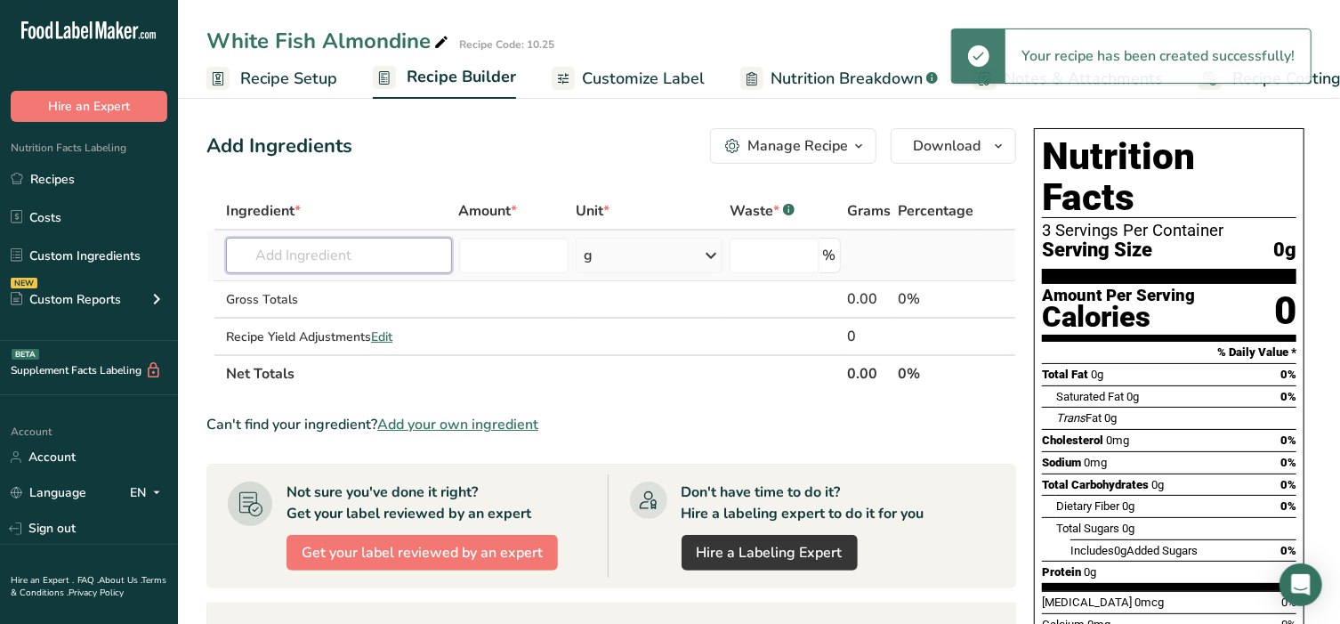
click at [362, 257] on input "text" at bounding box center [339, 256] width 226 height 36
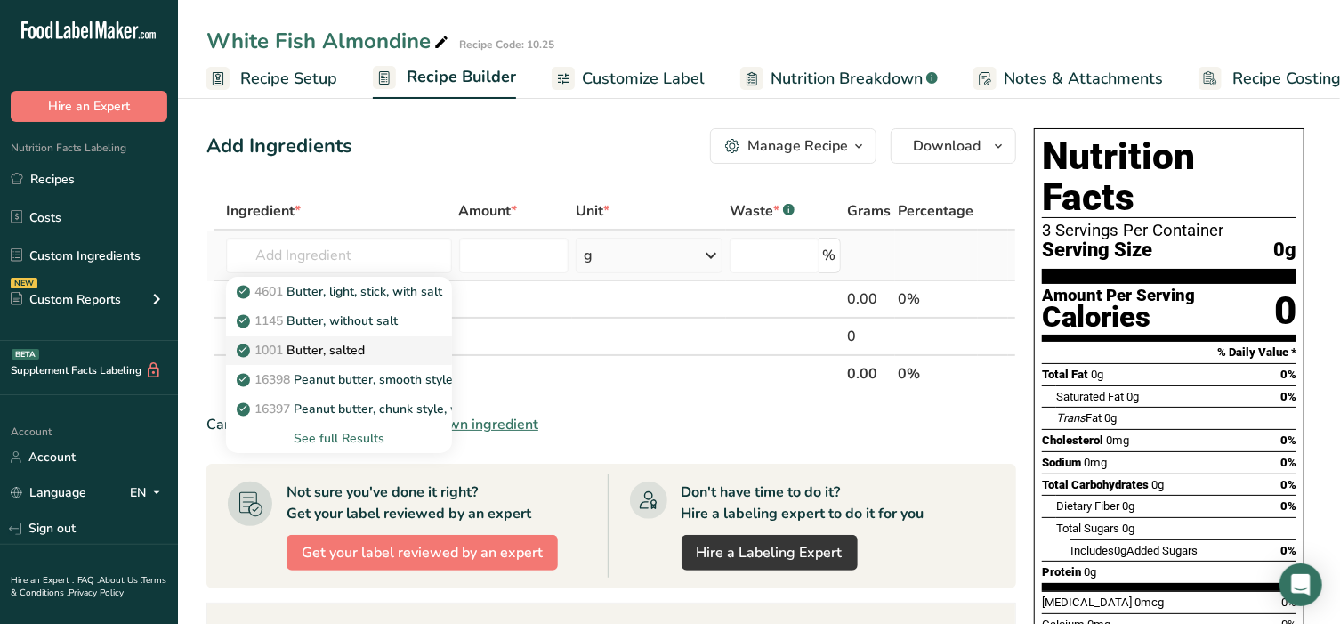
click at [343, 354] on p "1001 Butter, salted" at bounding box center [302, 350] width 125 height 19
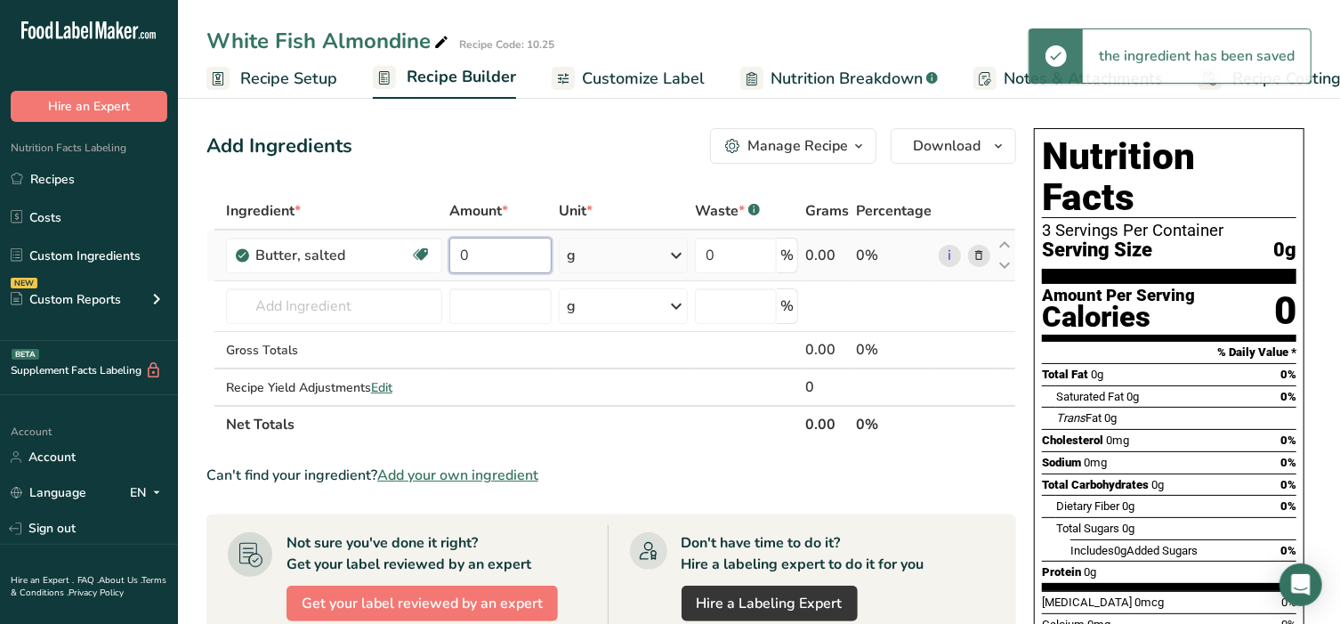
click at [496, 254] on input "0" at bounding box center [499, 256] width 101 height 36
click at [592, 242] on div "Ingredient * Amount * Unit * Waste * .a-a{fill:#347362;}.b-a{fill:#fff;} Grams …" at bounding box center [611, 317] width 810 height 251
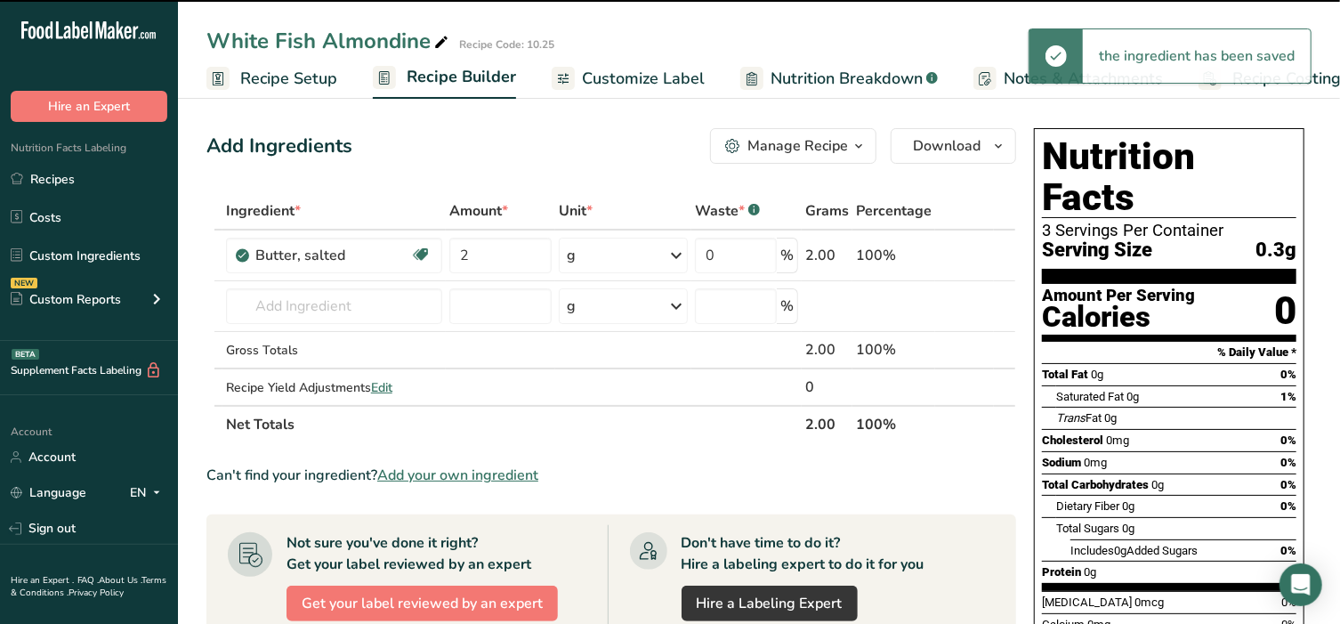
click at [598, 255] on div "g" at bounding box center [623, 256] width 129 height 36
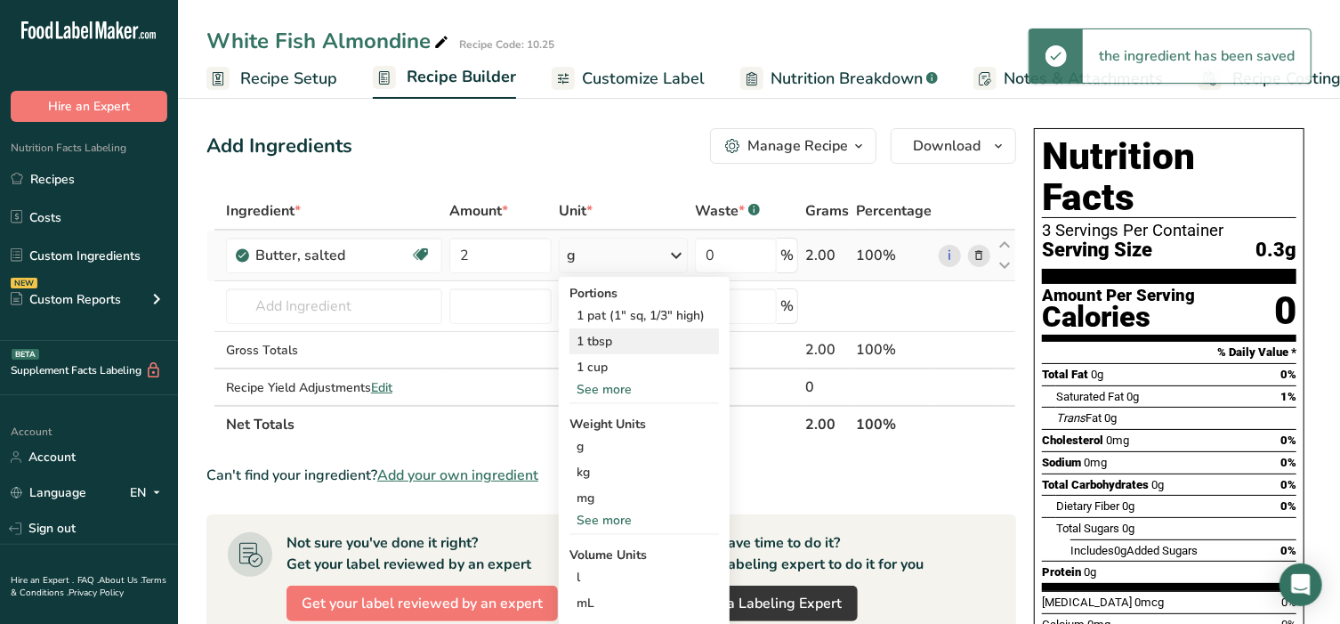
click at [596, 342] on div "1 tbsp" at bounding box center [643, 341] width 149 height 26
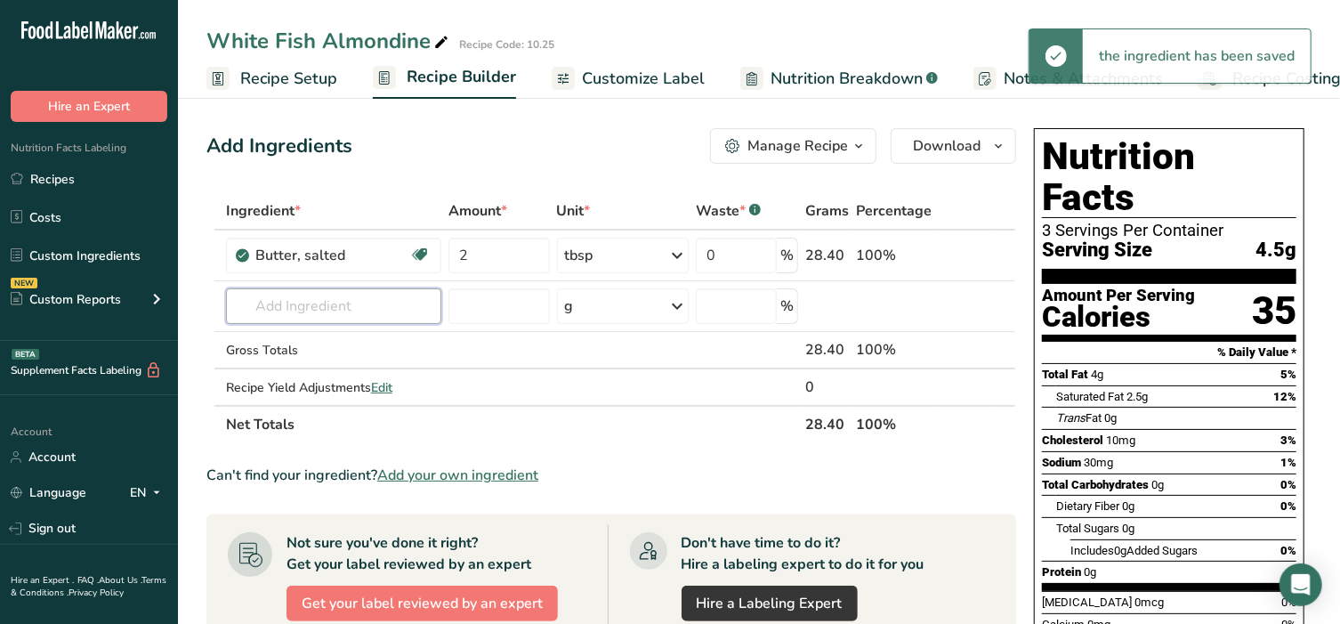
click at [316, 304] on input "text" at bounding box center [333, 306] width 215 height 36
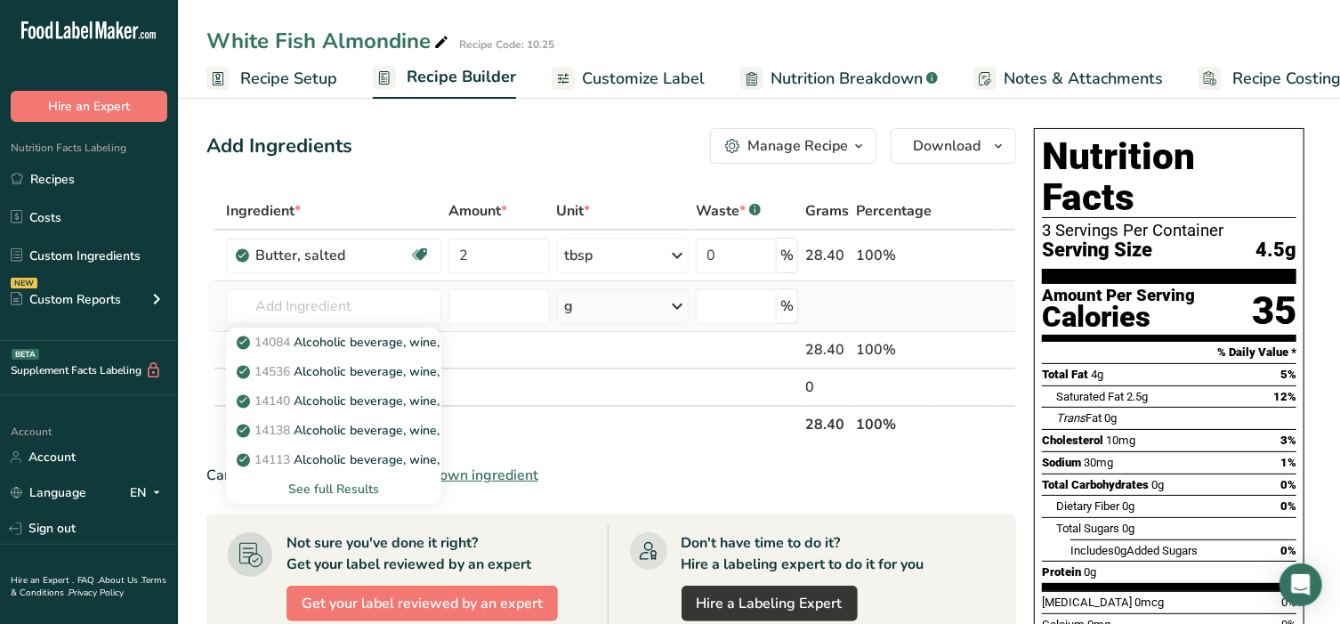
click at [354, 492] on div "See full Results" at bounding box center [333, 489] width 187 height 19
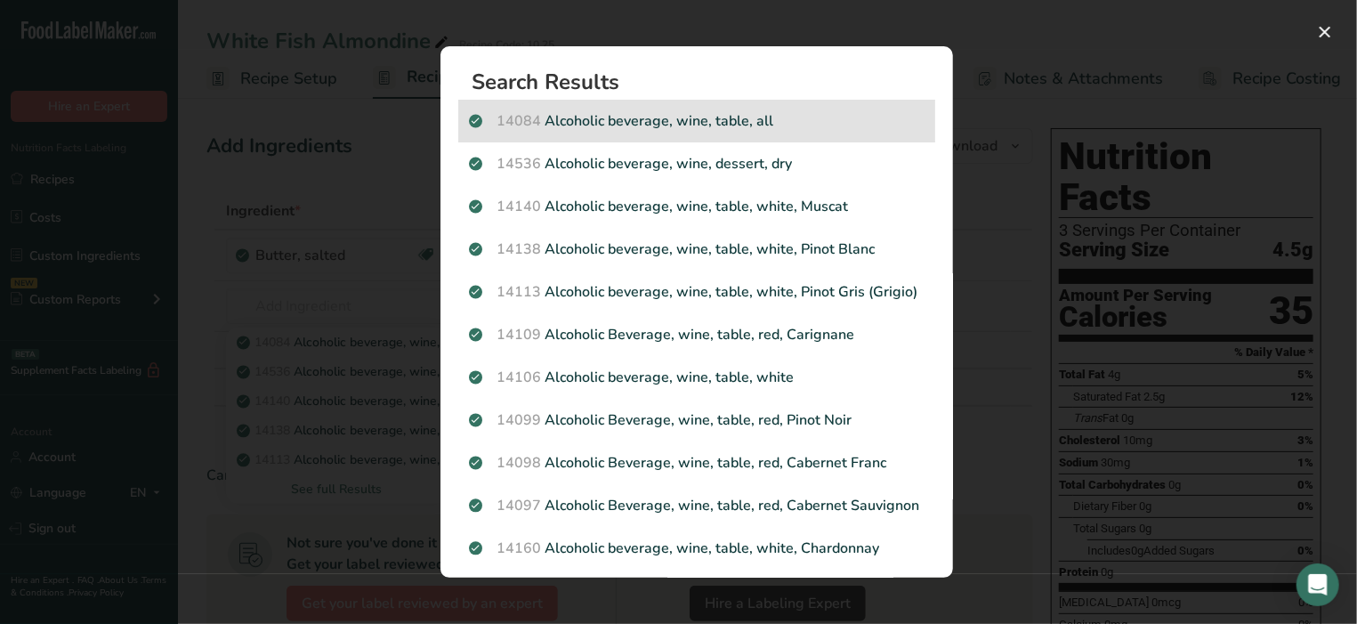
click at [612, 121] on p "14084 Alcoholic beverage, wine, table, all" at bounding box center [697, 120] width 456 height 21
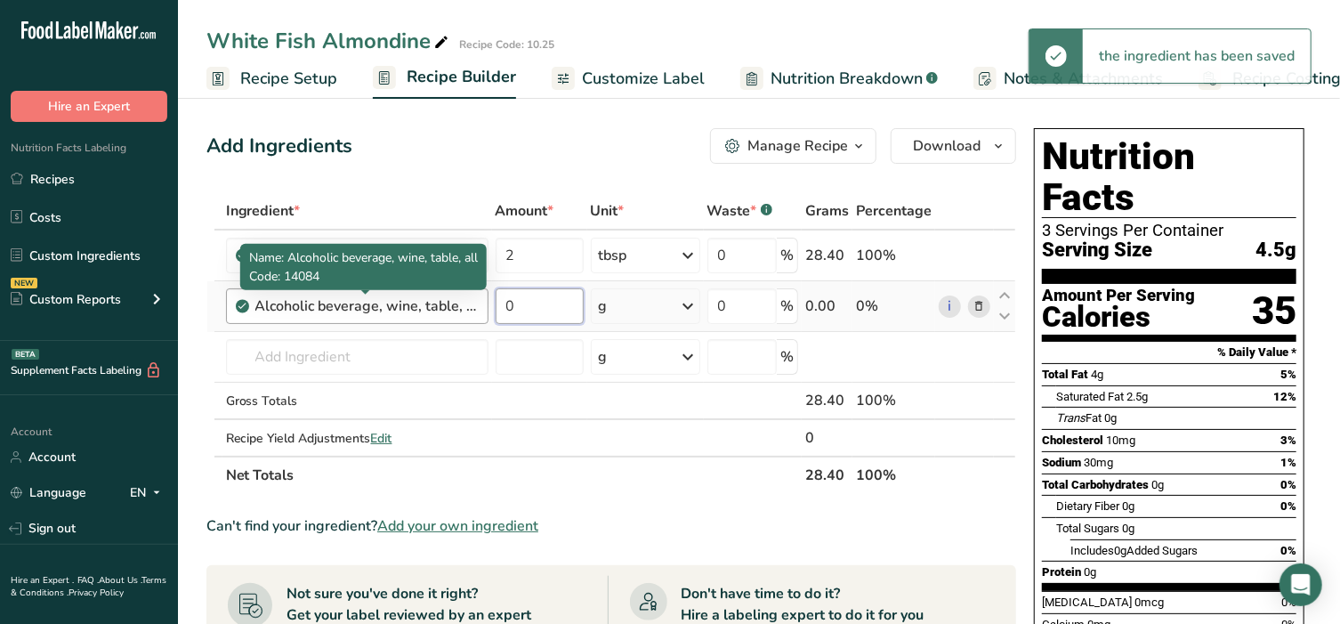
drag, startPoint x: 528, startPoint y: 309, endPoint x: 392, endPoint y: 295, distance: 136.0
click at [392, 295] on tr "Alcoholic beverage, wine, table, all 0 g Portions 1 serving (5 fl oz) 1 fl oz W…" at bounding box center [611, 306] width 808 height 51
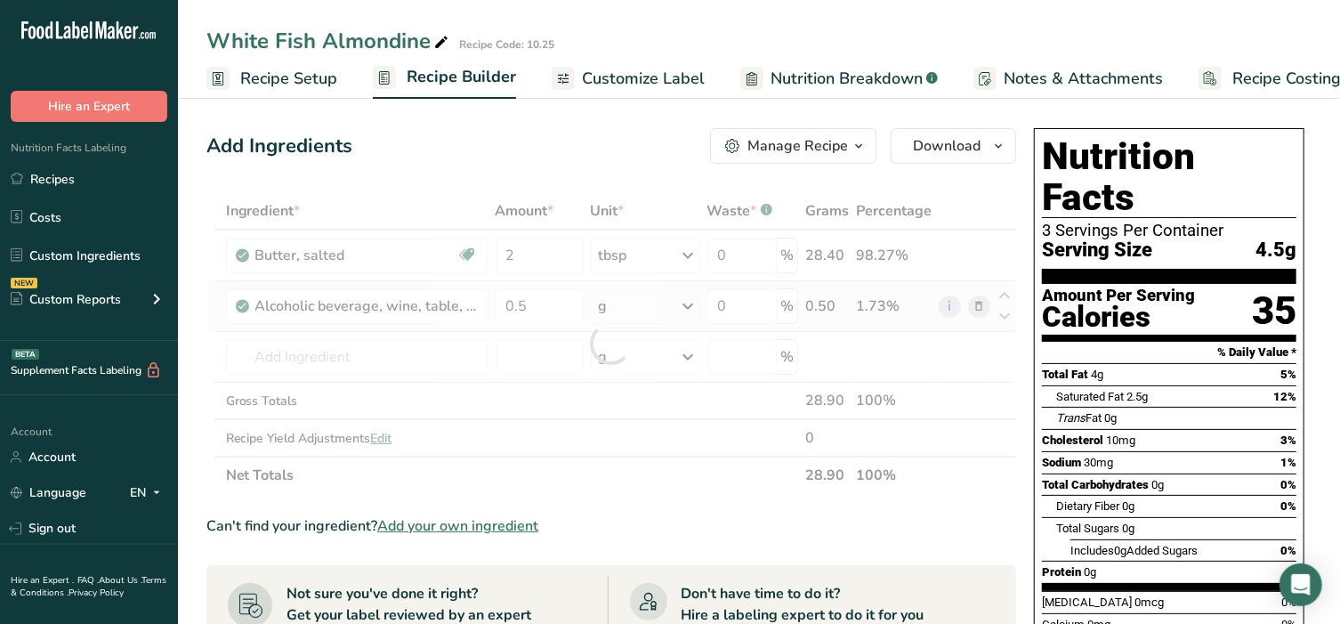
click at [618, 305] on div "Ingredient * Amount * Unit * Waste * .a-a{fill:#347362;}.b-a{fill:#fff;} Grams …" at bounding box center [611, 343] width 810 height 302
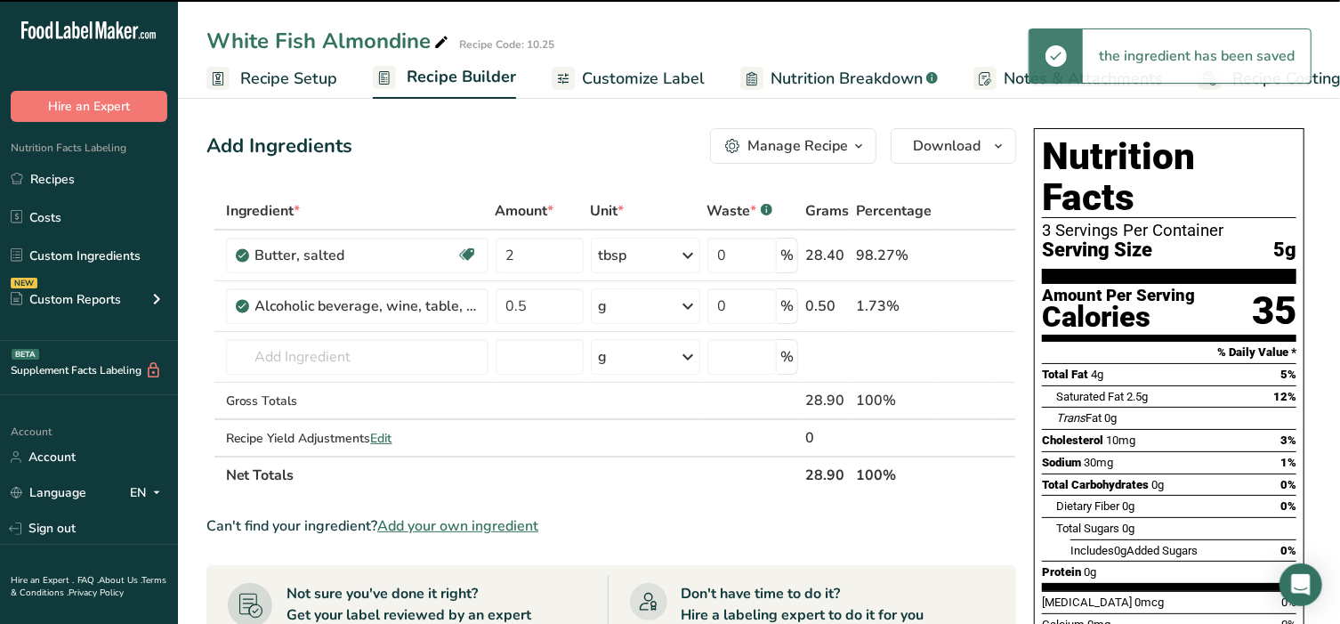
click at [632, 305] on div "g" at bounding box center [645, 306] width 109 height 36
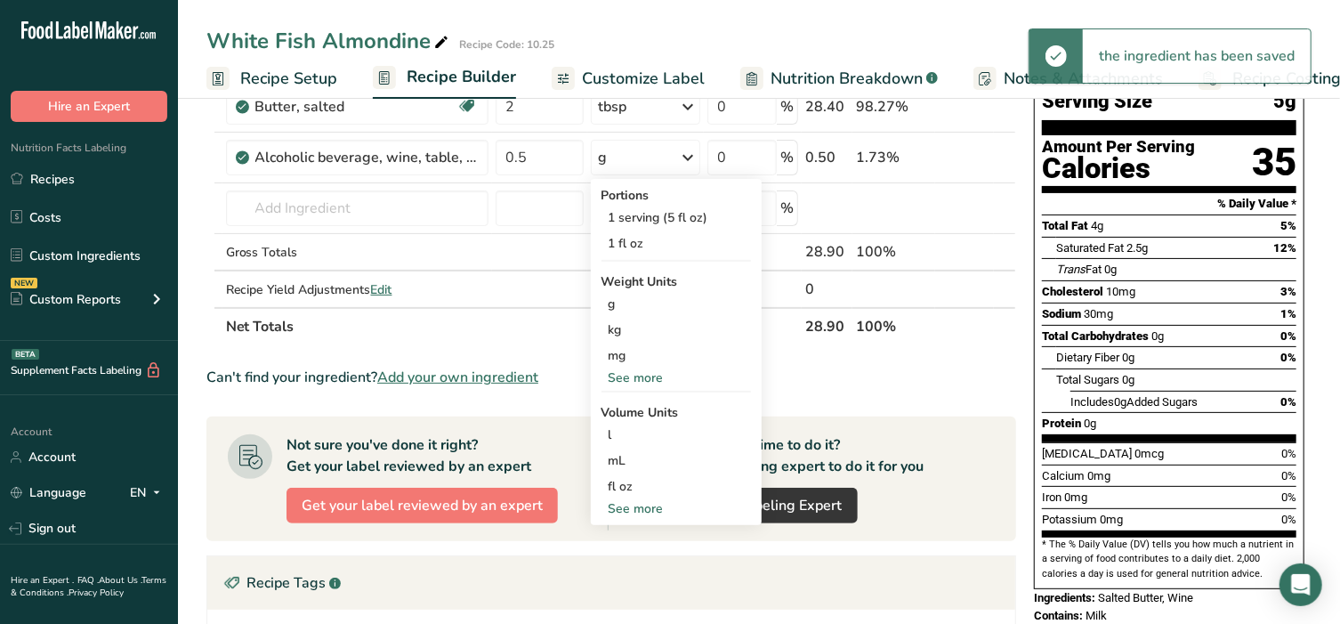
scroll to position [185, 0]
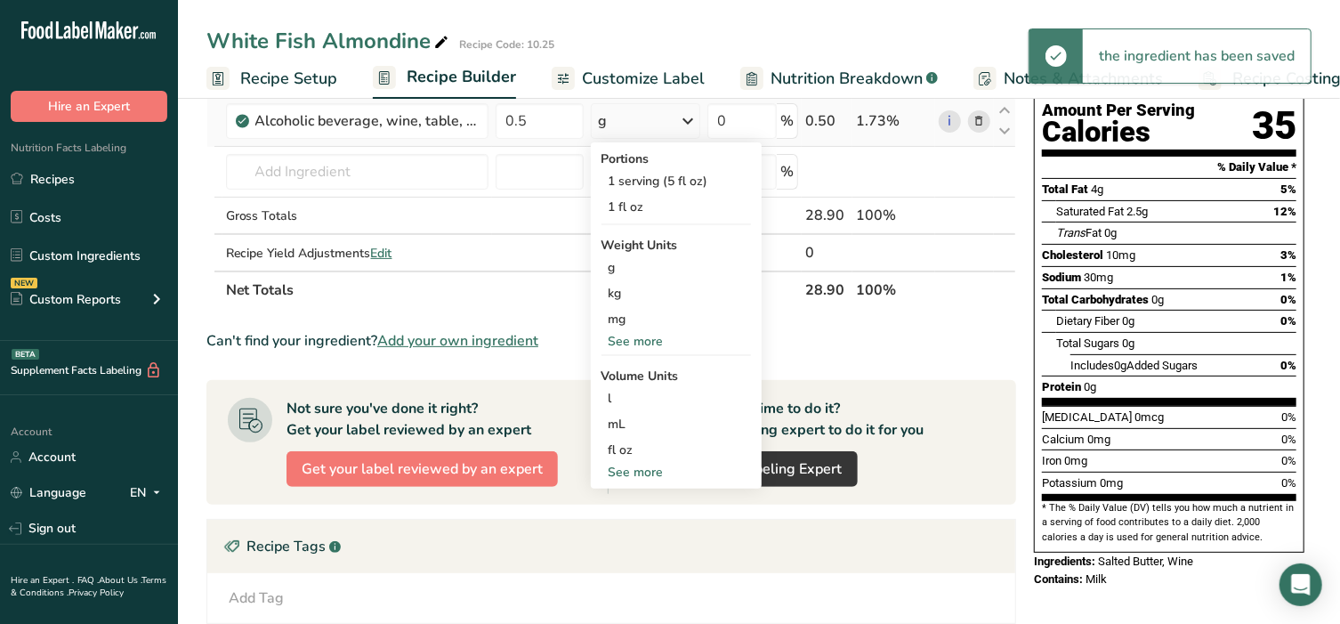
click at [650, 473] on div "See more" at bounding box center [676, 472] width 149 height 19
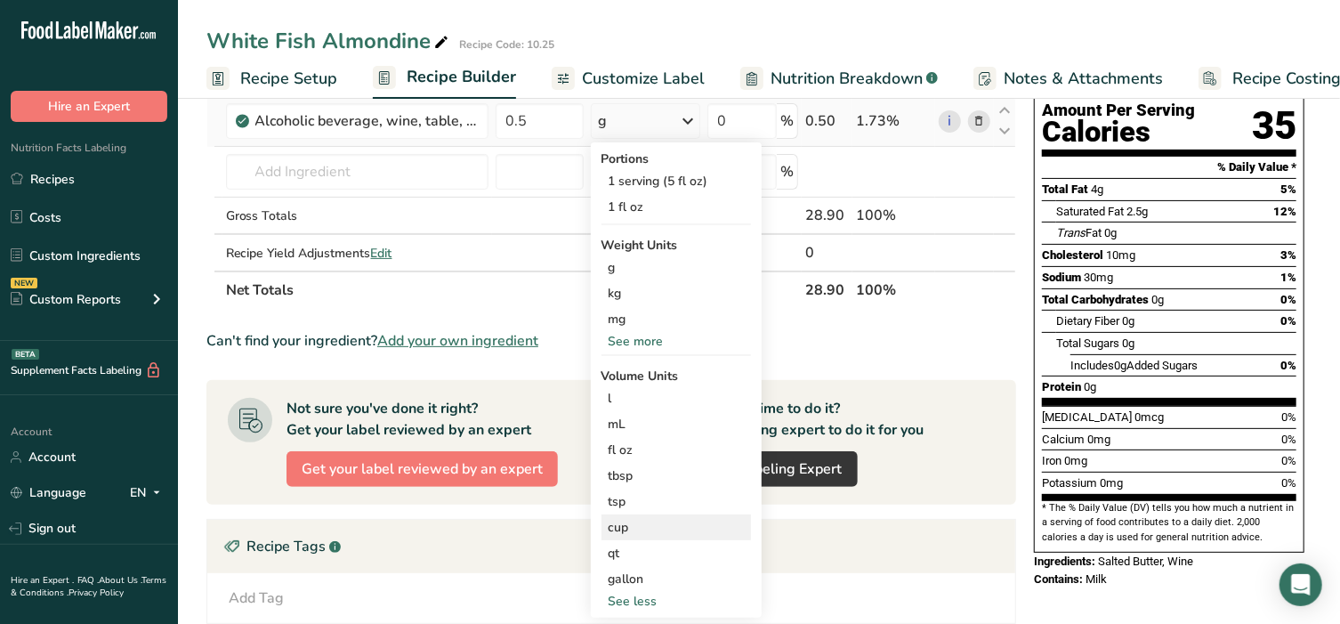
click at [638, 535] on div "cup Volume units require a density conversion. If you know your ingredient's de…" at bounding box center [676, 527] width 149 height 26
click at [647, 529] on div "cup" at bounding box center [676, 527] width 135 height 19
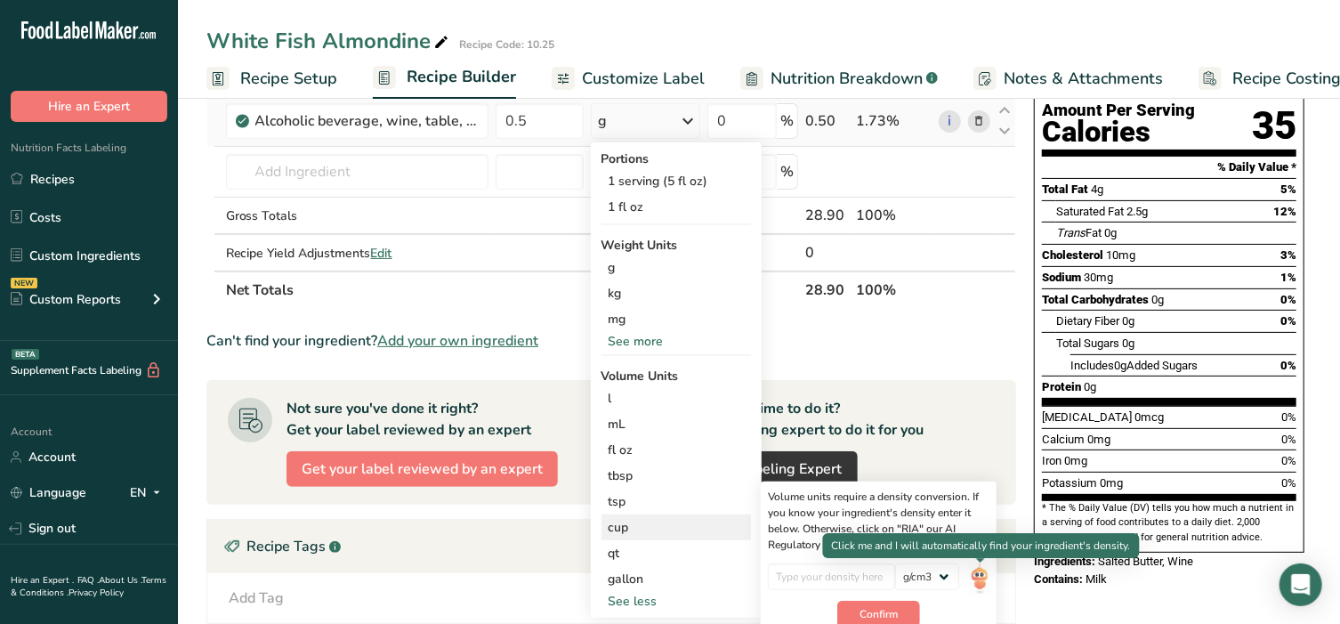
click at [981, 569] on img at bounding box center [980, 578] width 20 height 31
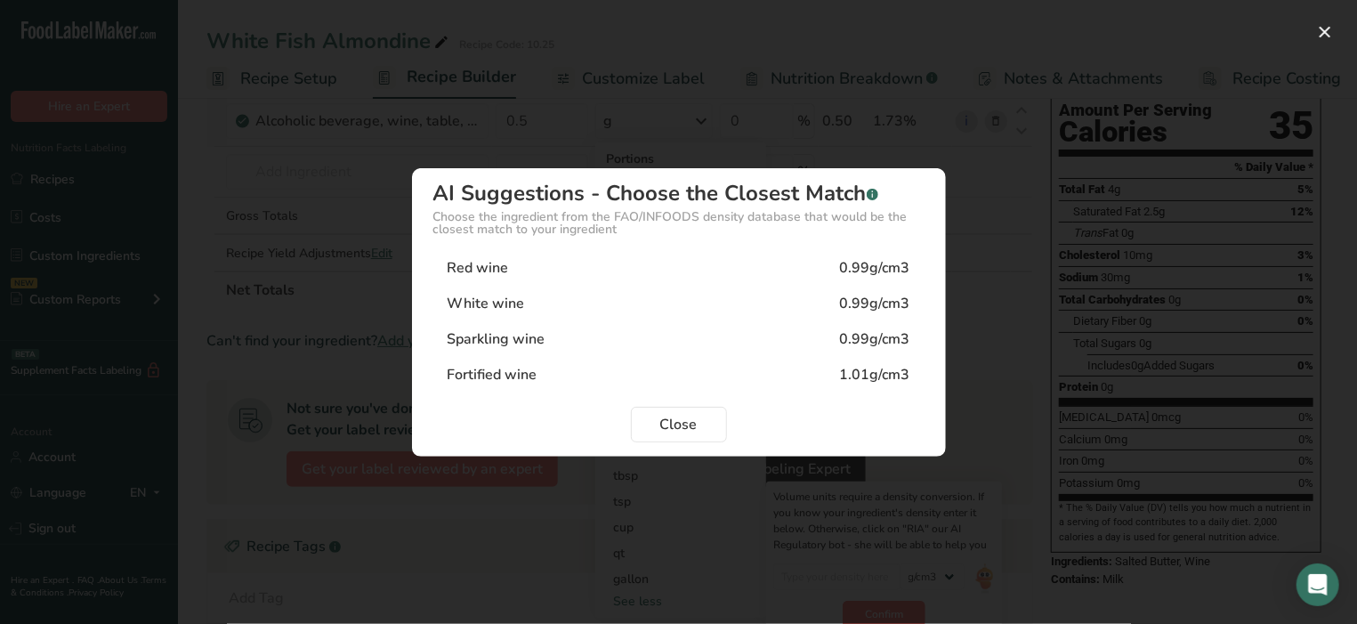
click at [503, 294] on div "White wine" at bounding box center [486, 303] width 77 height 21
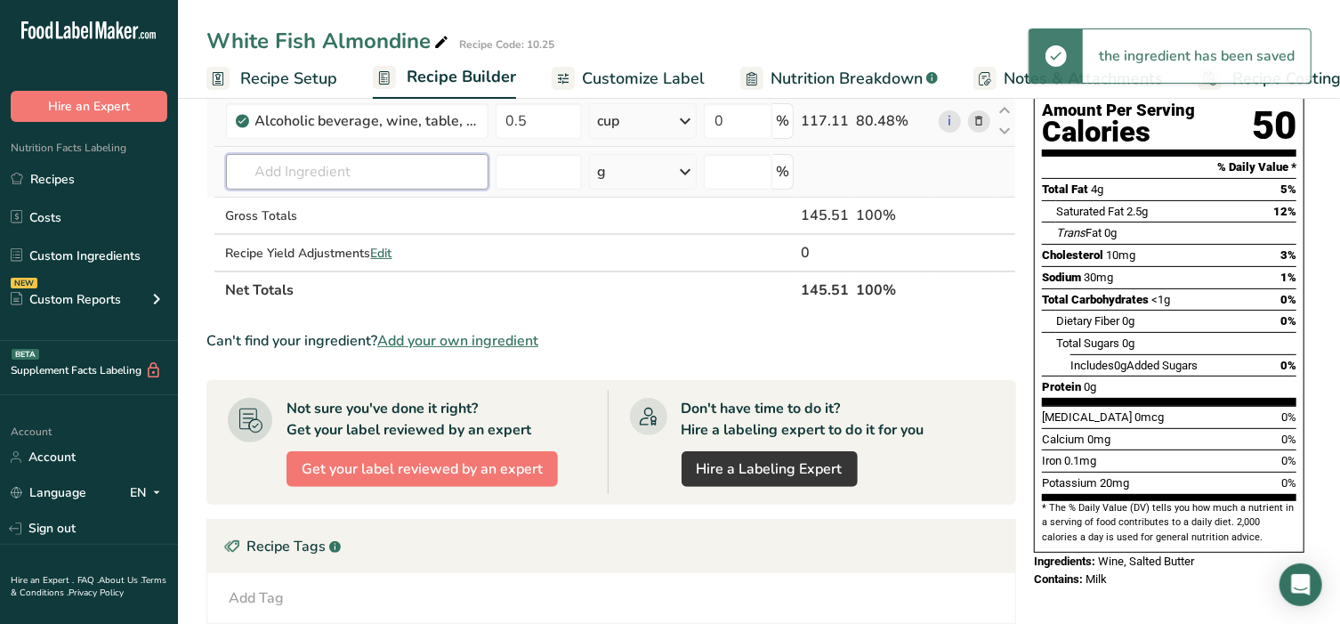
click at [297, 167] on input "text" at bounding box center [357, 172] width 263 height 36
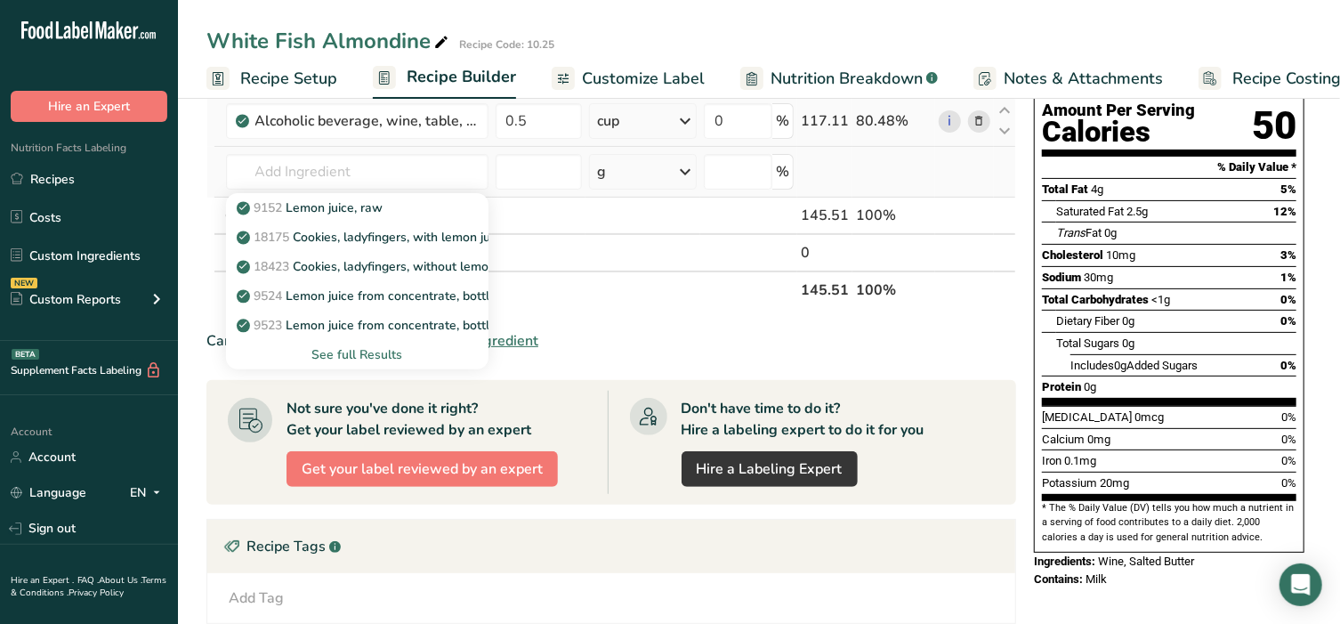
click at [386, 349] on div "See full Results" at bounding box center [357, 354] width 234 height 19
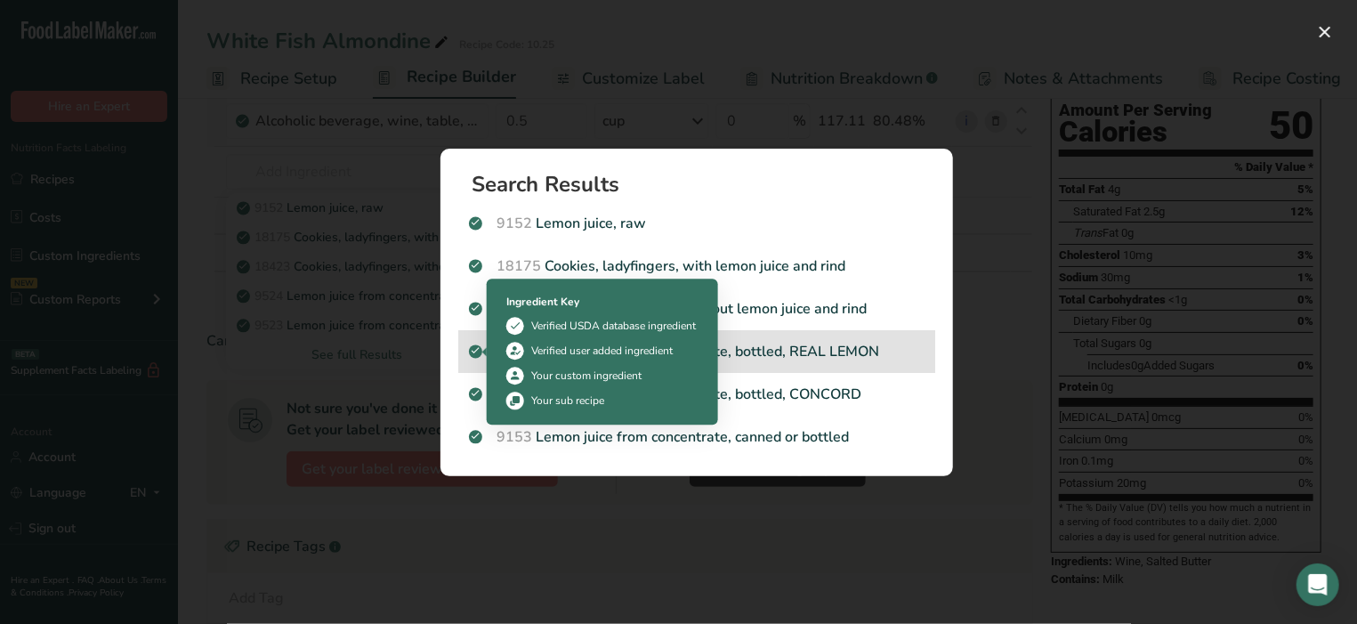
click at [602, 353] on div "Verified user added ingredient" at bounding box center [601, 351] width 141 height 16
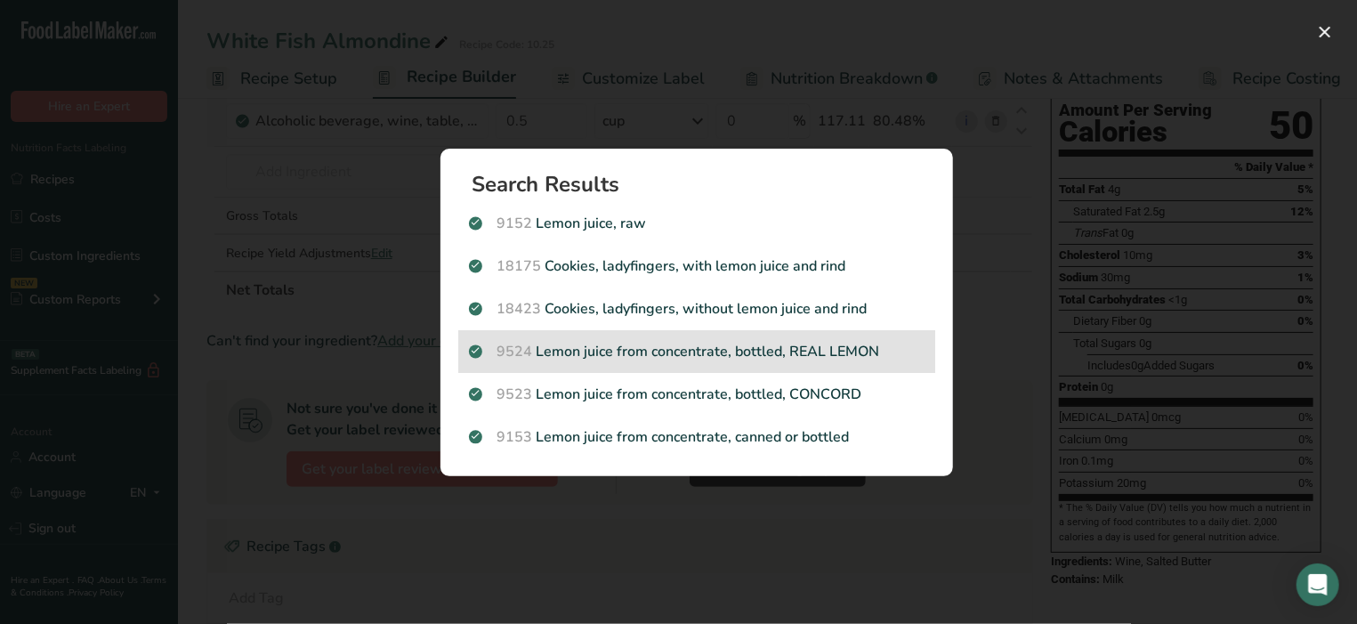
click at [533, 356] on span "9524" at bounding box center [515, 352] width 36 height 20
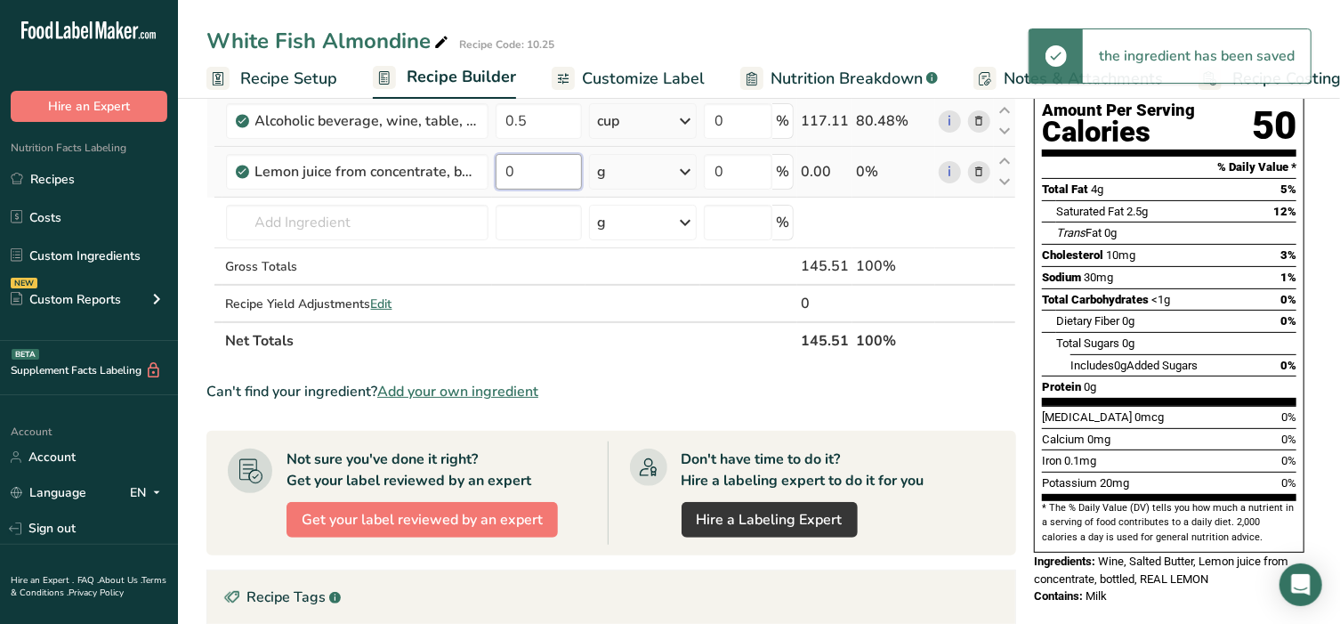
click at [548, 170] on input "0" at bounding box center [539, 172] width 87 height 36
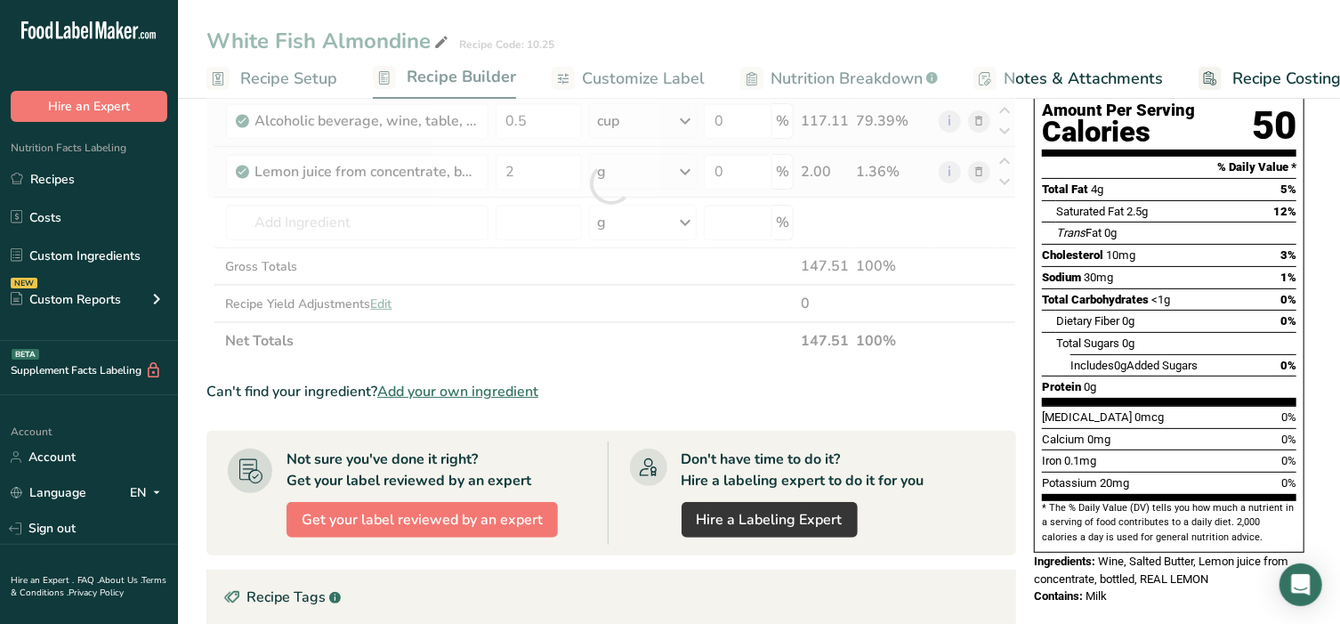
click at [613, 171] on div "Ingredient * Amount * Unit * Waste * .a-a{fill:#347362;}.b-a{fill:#fff;} Grams …" at bounding box center [611, 183] width 810 height 352
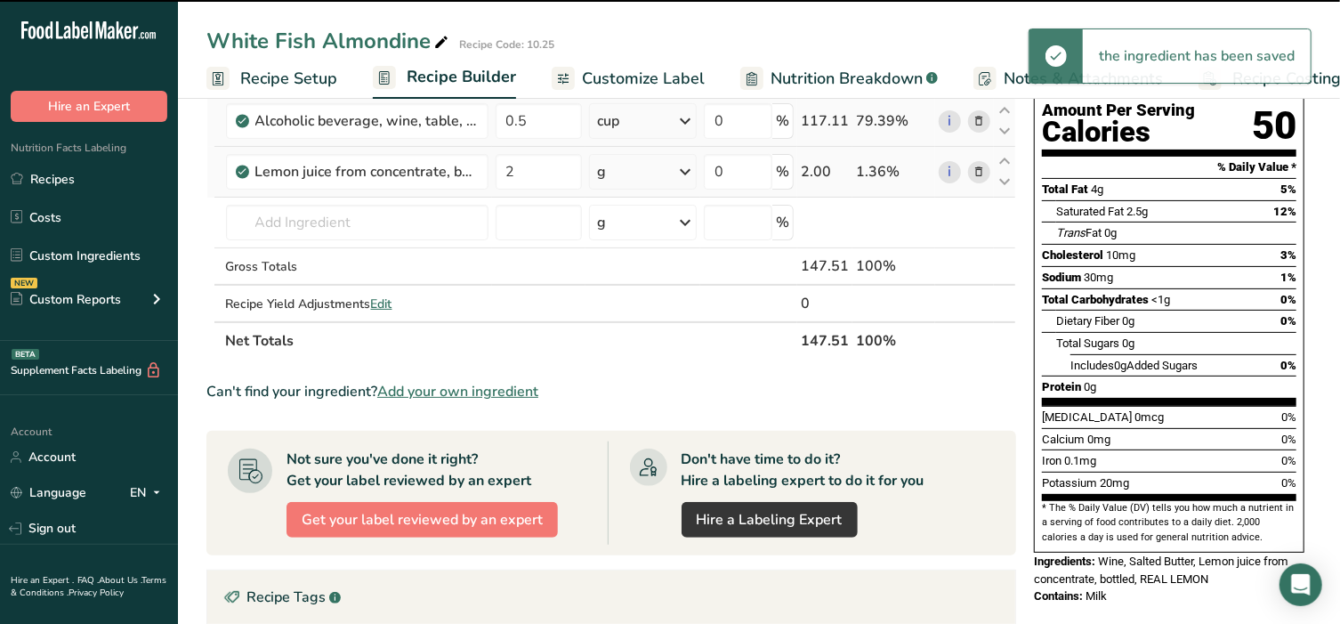
click at [655, 171] on div "g" at bounding box center [643, 172] width 108 height 36
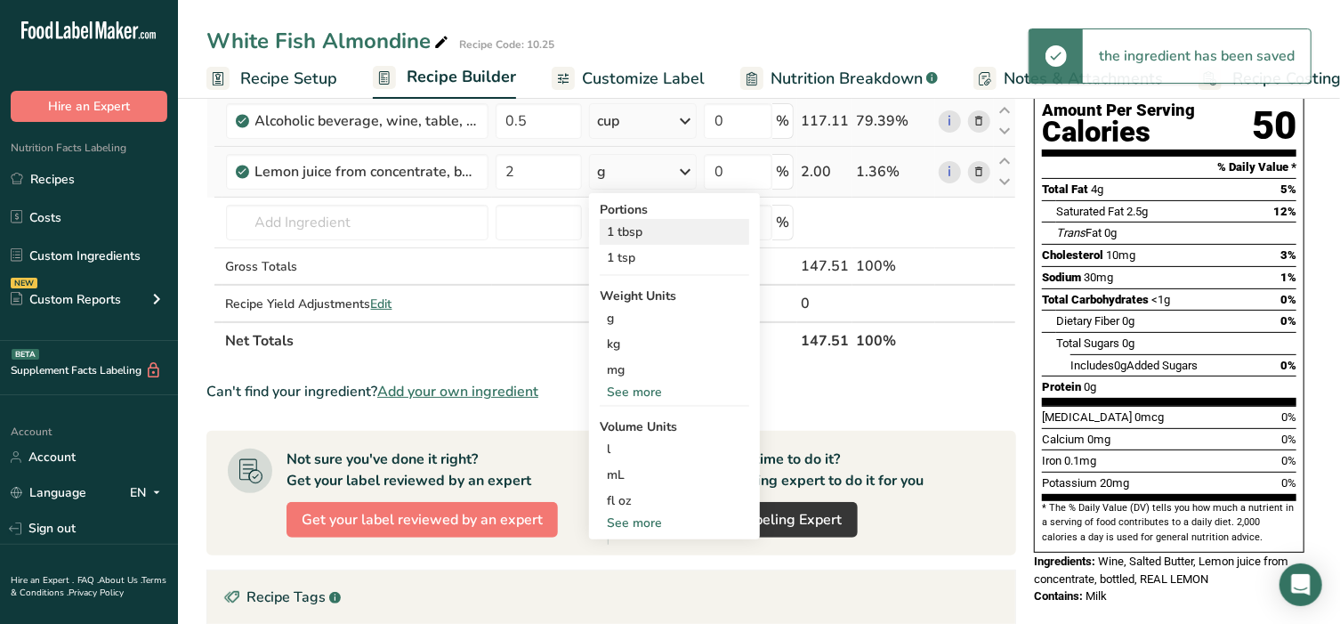
click at [636, 228] on div "1 tbsp" at bounding box center [674, 232] width 149 height 26
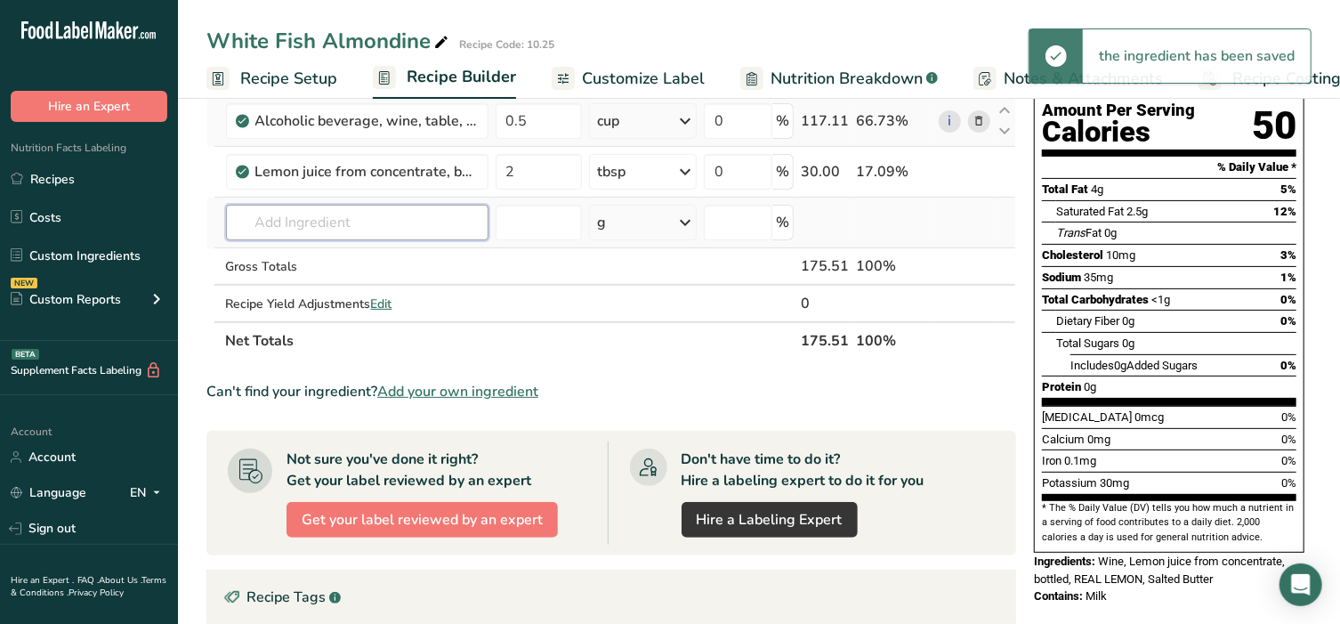
click at [363, 215] on input "text" at bounding box center [357, 223] width 263 height 36
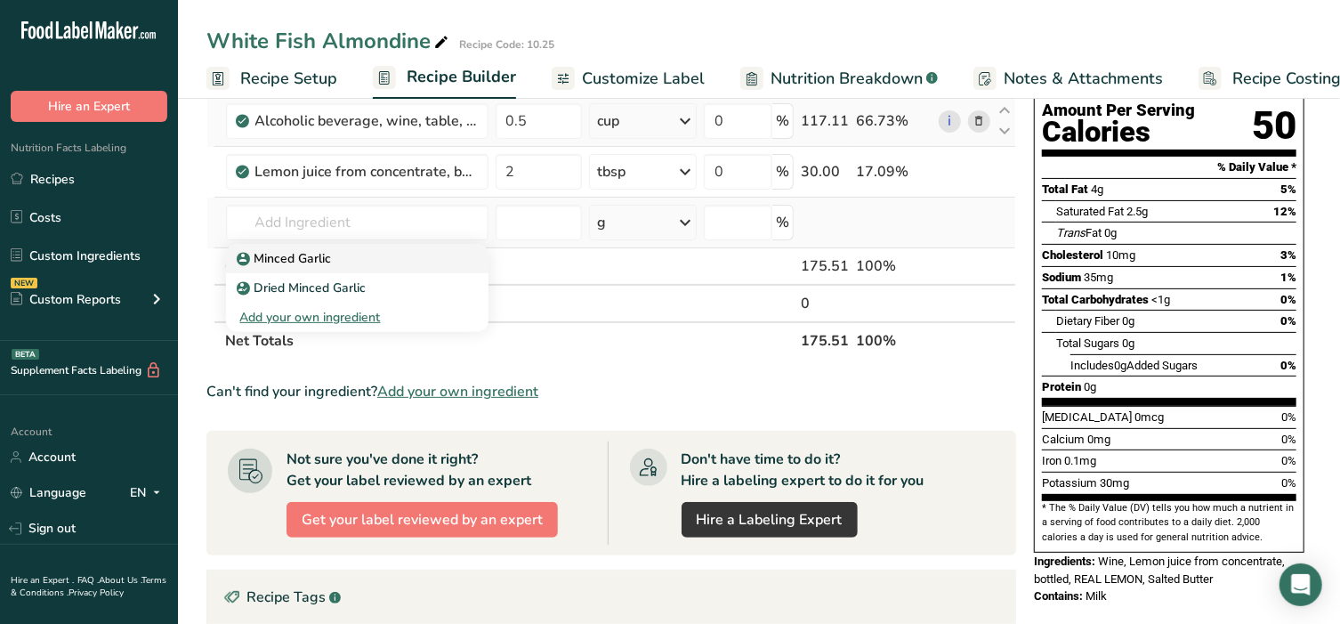
click at [303, 256] on p "Minced Garlic" at bounding box center [286, 258] width 92 height 19
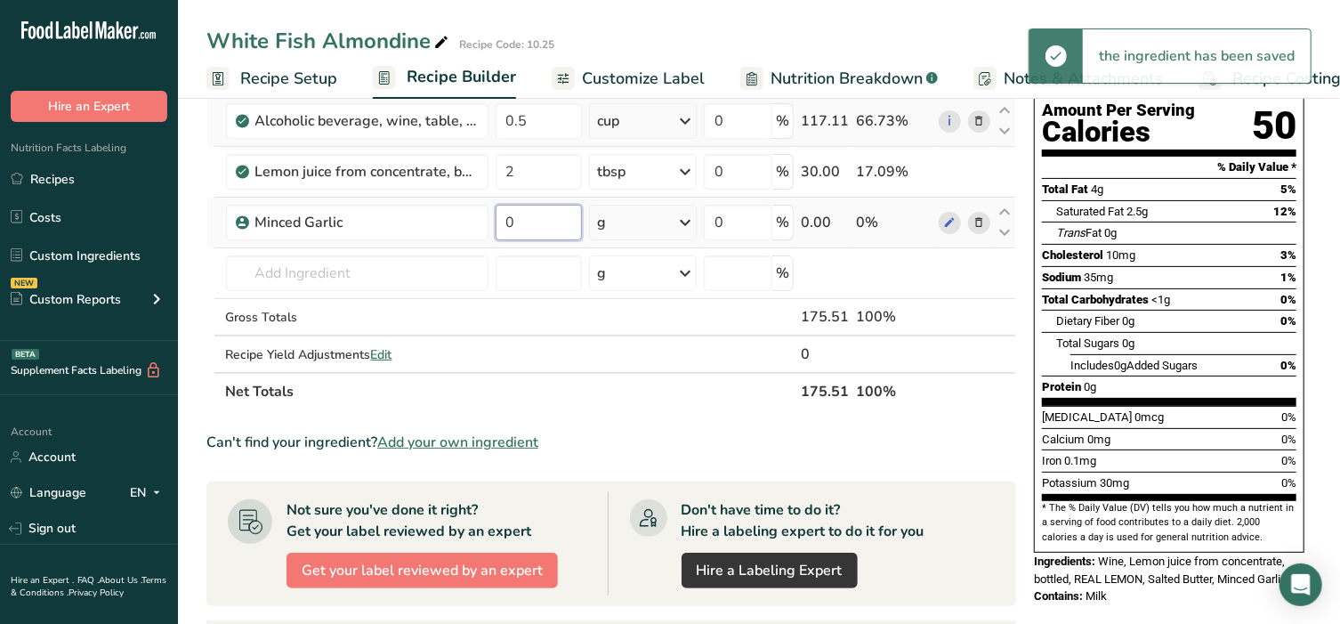
click at [534, 220] on input "0" at bounding box center [539, 223] width 87 height 36
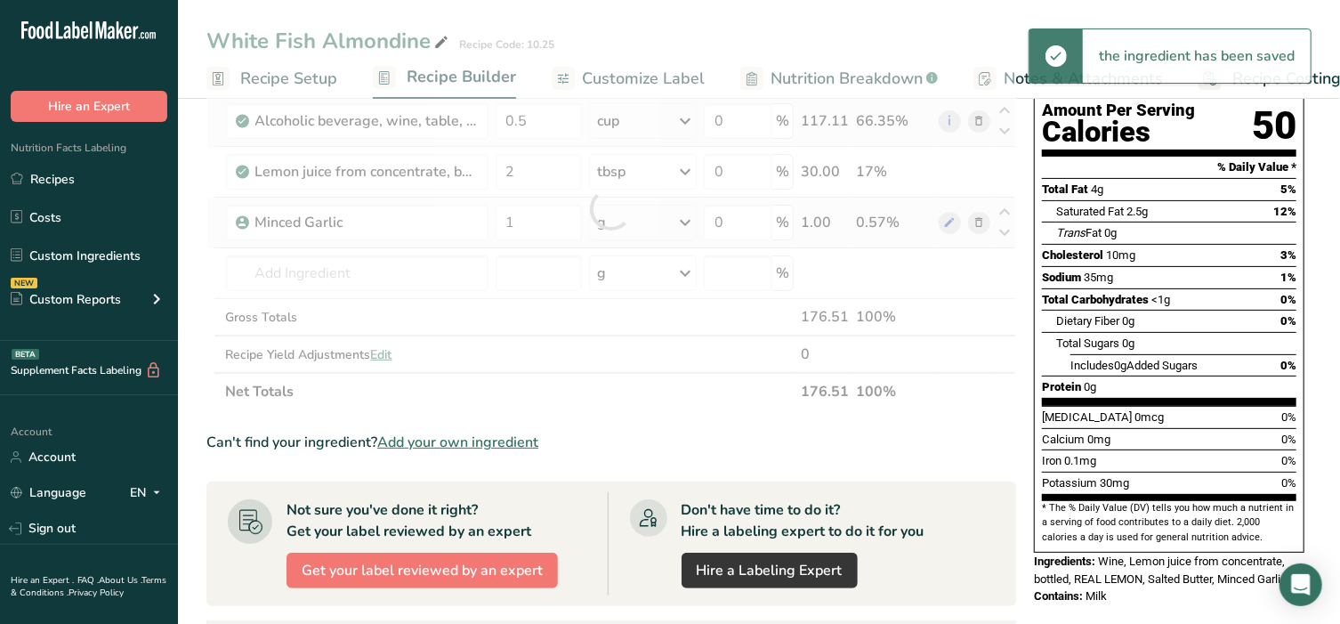
click at [632, 220] on div "Ingredient * Amount * Unit * Waste * .a-a{fill:#347362;}.b-a{fill:#fff;} Grams …" at bounding box center [611, 208] width 810 height 403
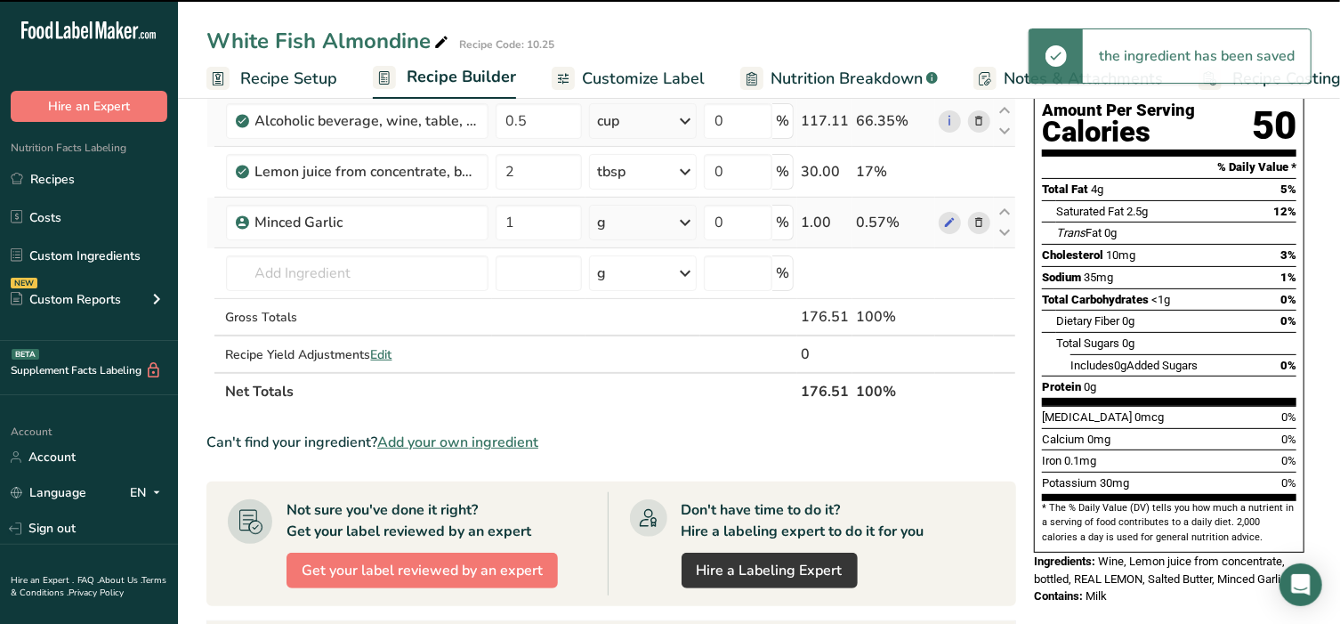
click at [632, 220] on div "g" at bounding box center [643, 223] width 108 height 36
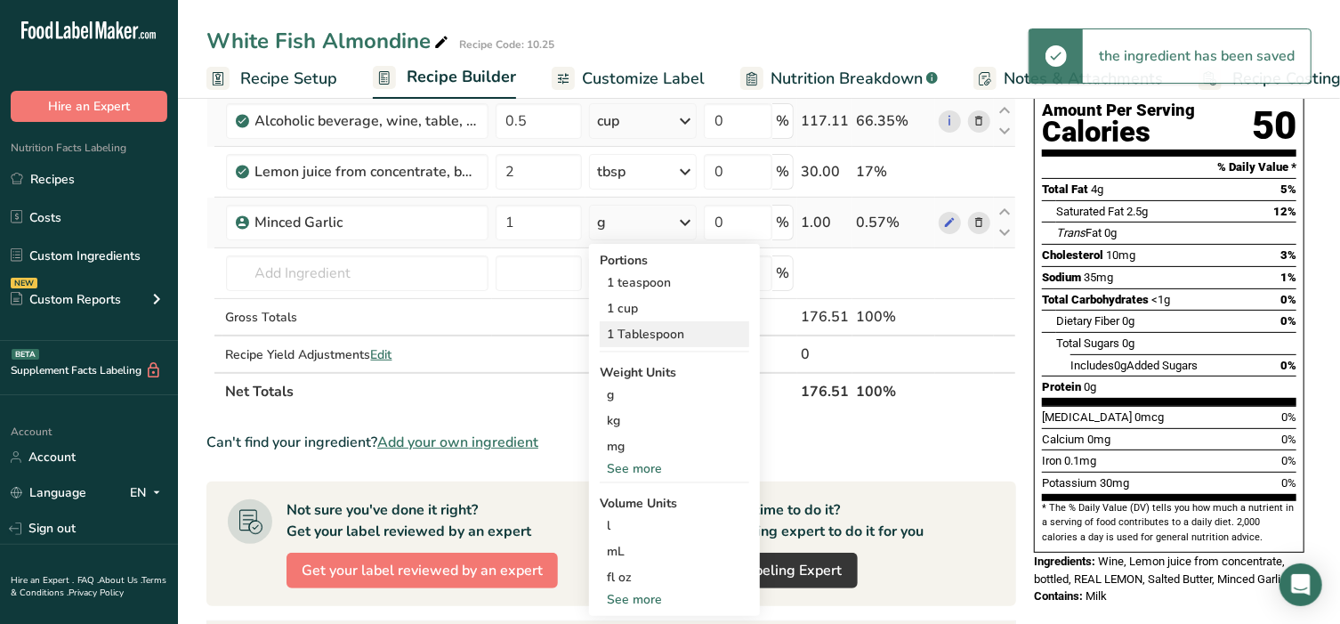
click at [662, 329] on div "1 Tablespoon" at bounding box center [674, 334] width 149 height 26
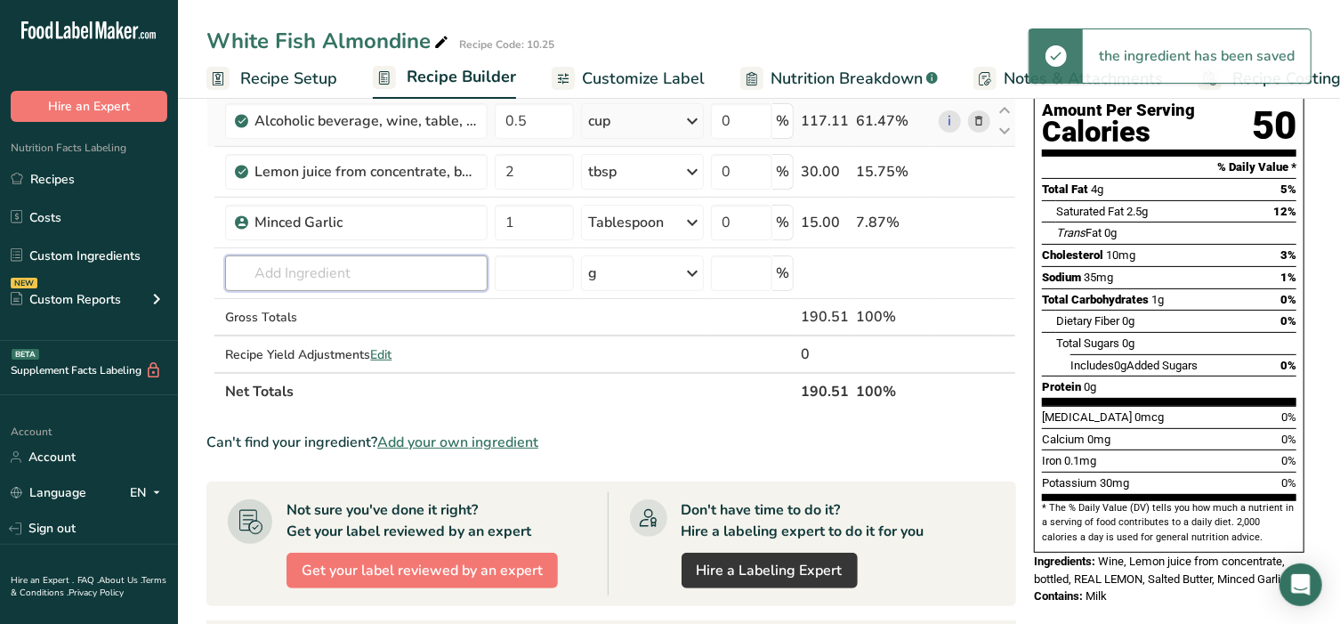
click at [307, 266] on input "text" at bounding box center [356, 273] width 263 height 36
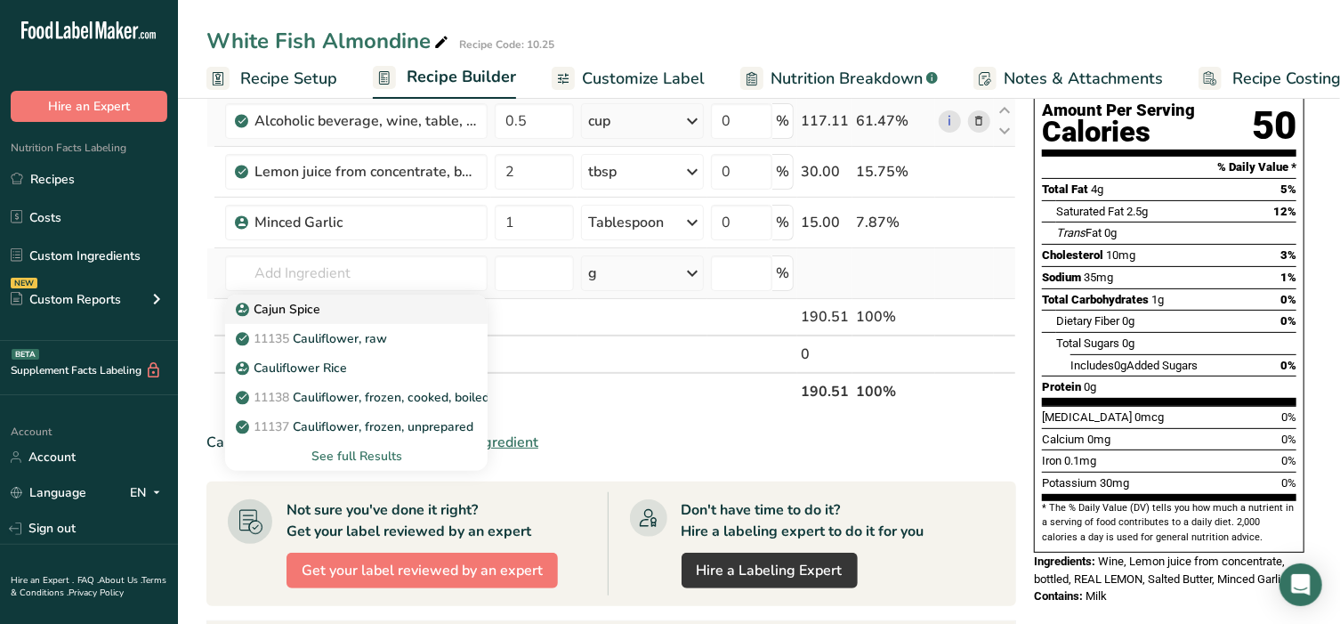
click at [301, 300] on p "Cajun Spice" at bounding box center [279, 309] width 81 height 19
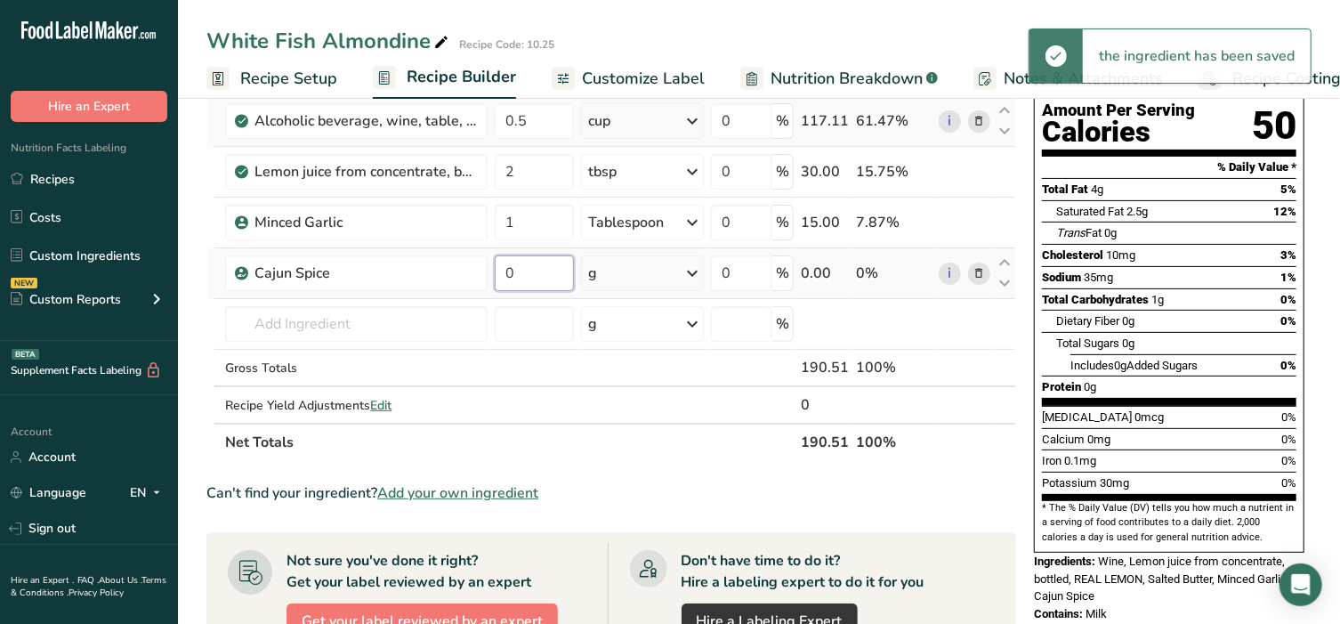
click at [543, 274] on input "0" at bounding box center [534, 273] width 78 height 36
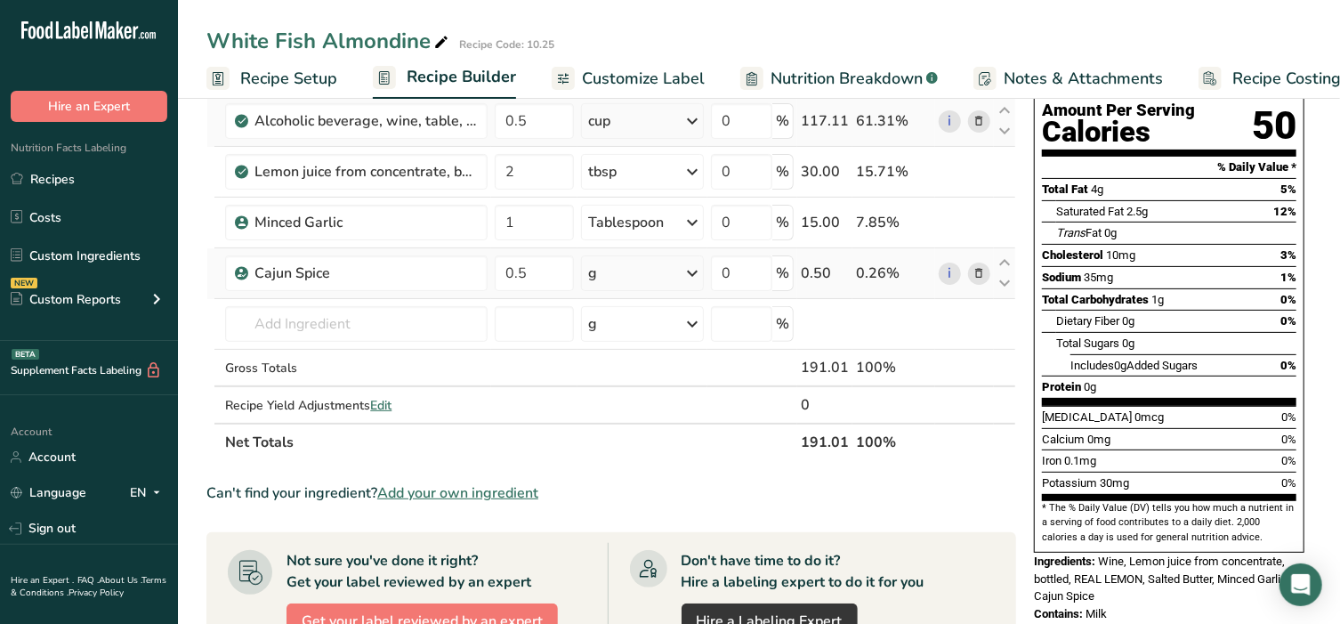
click at [669, 254] on div "Ingredient * Amount * Unit * Waste * .a-a{fill:#347362;}.b-a{fill:#fff;} Grams …" at bounding box center [611, 234] width 810 height 454
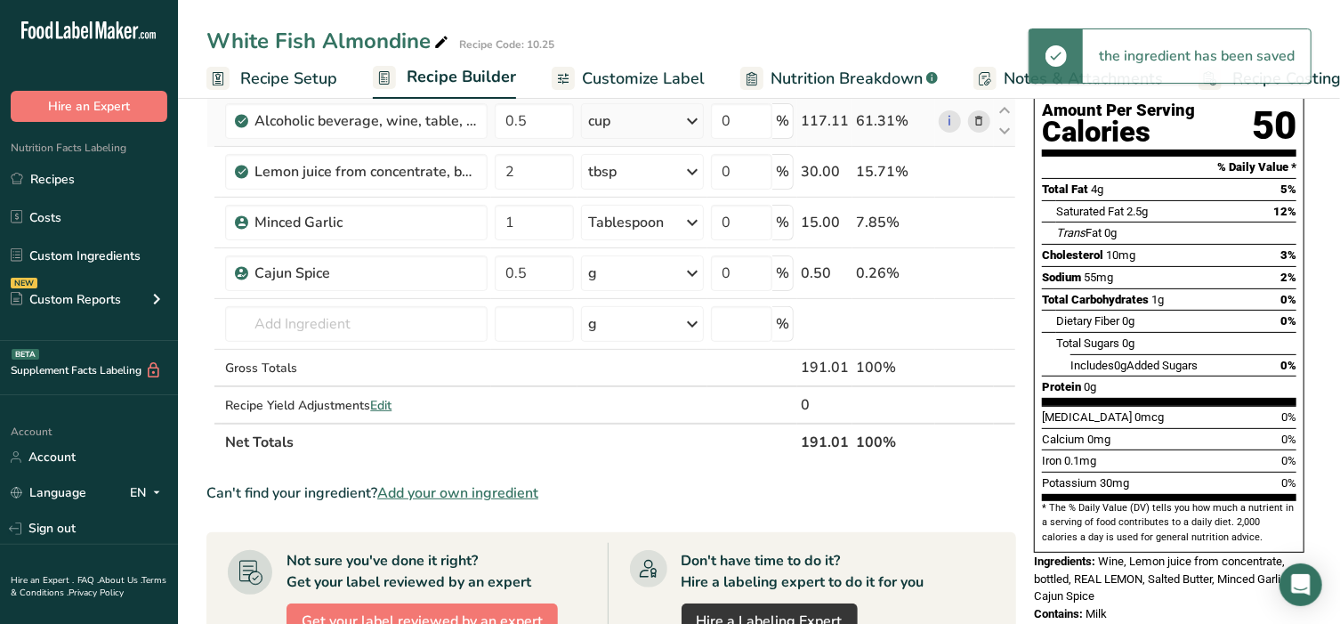
click at [662, 277] on div "g" at bounding box center [643, 273] width 124 height 36
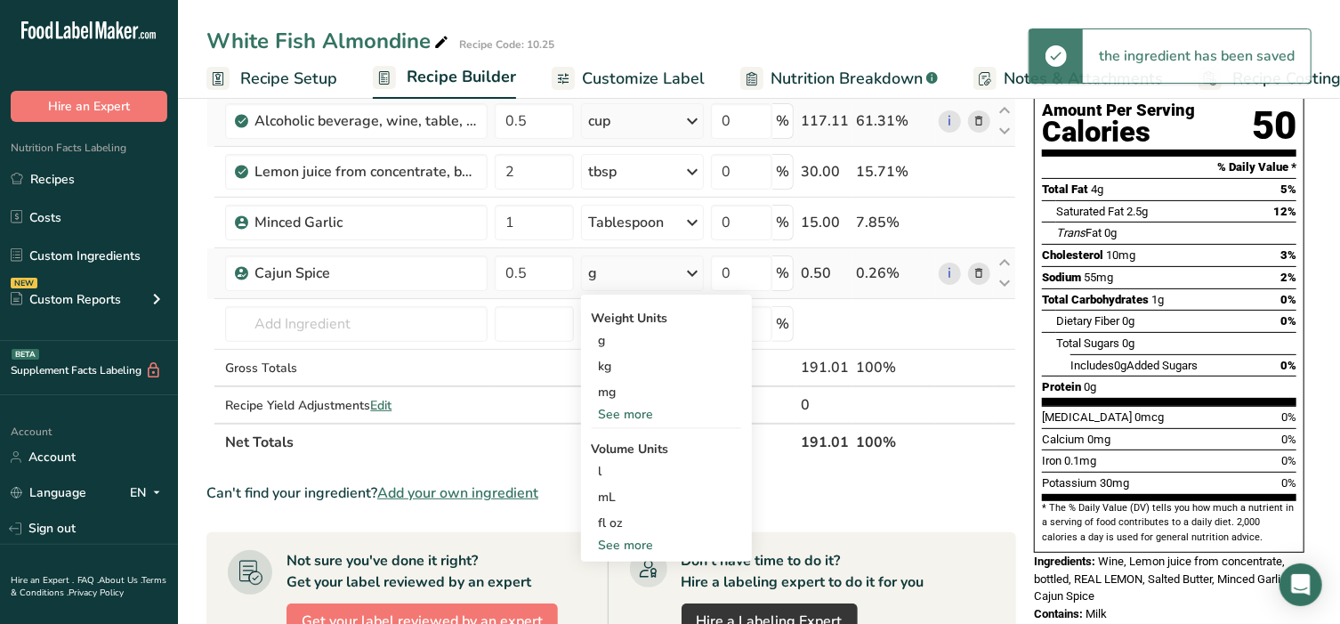
click at [643, 546] on div "See more" at bounding box center [666, 545] width 149 height 19
click at [631, 573] on div "tsp" at bounding box center [666, 574] width 135 height 19
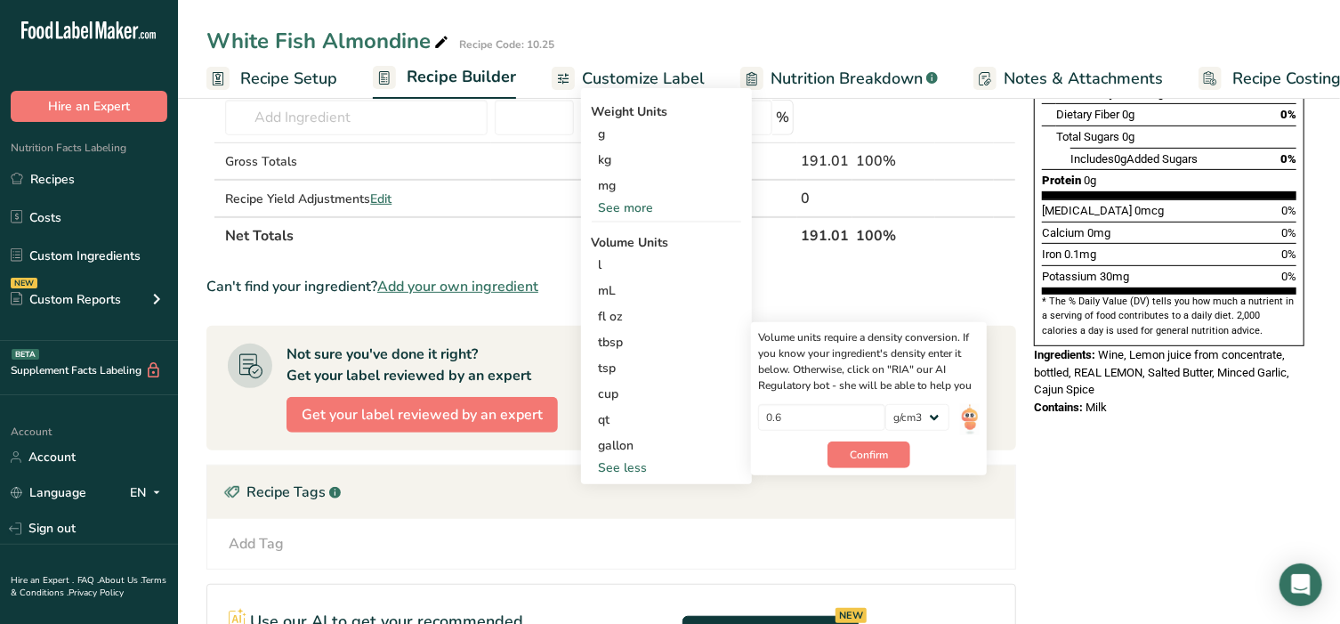
scroll to position [408, 0]
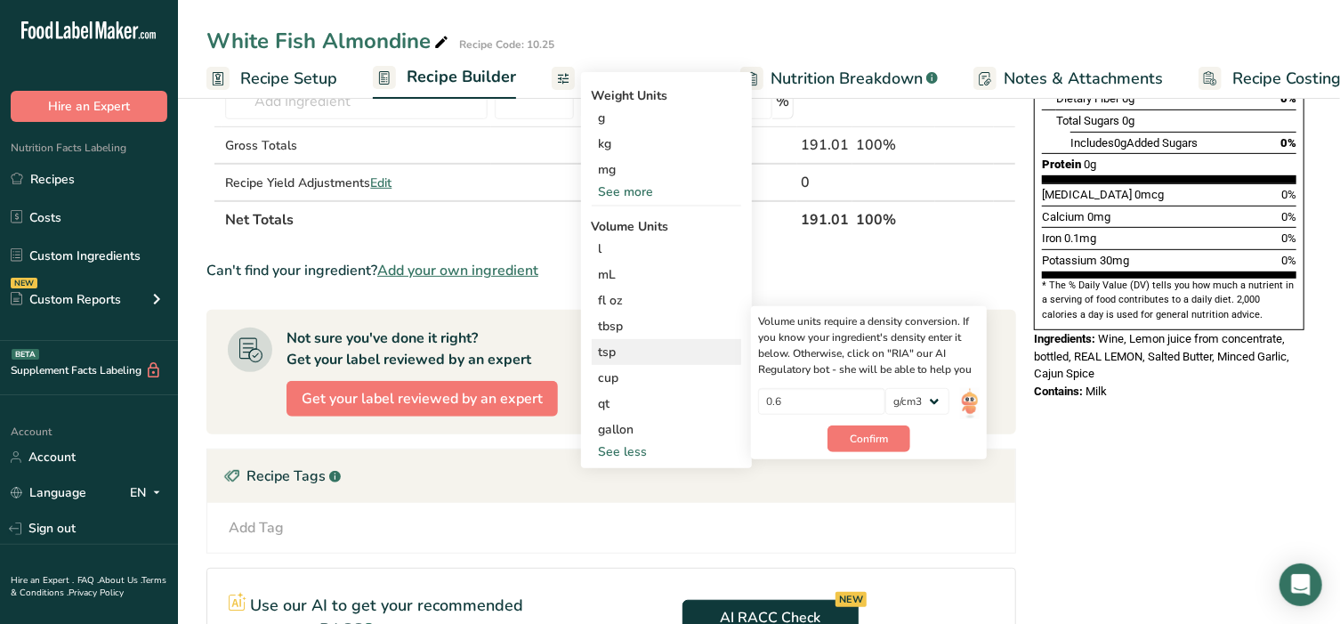
click at [987, 405] on div "Volume units require a density conversion. If you know your ingredient's densit…" at bounding box center [869, 382] width 236 height 153
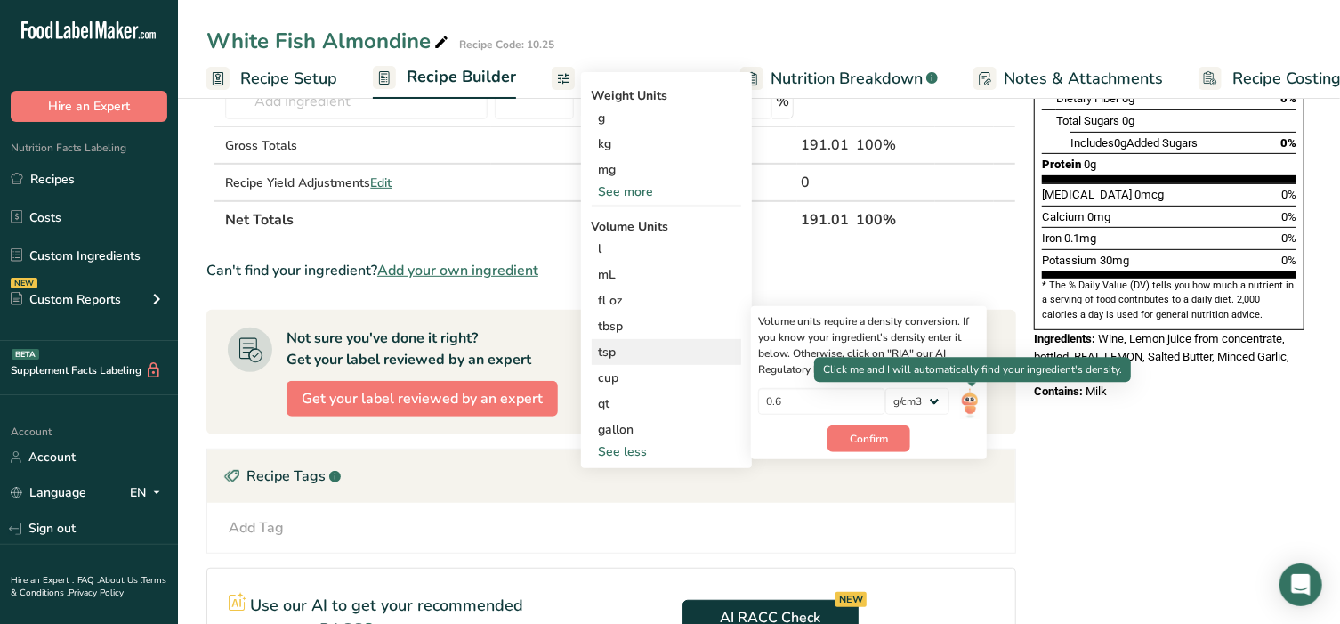
click at [968, 405] on img at bounding box center [970, 403] width 20 height 31
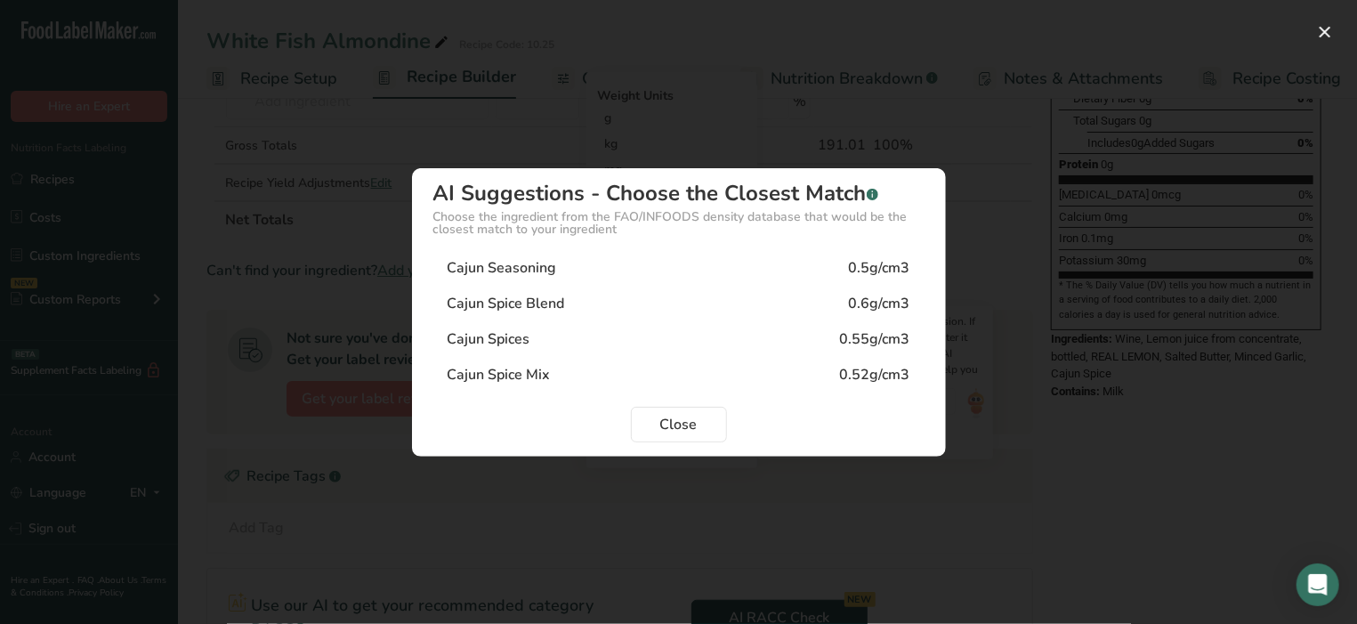
click at [574, 270] on div "Cajun Seasoning 0.5g/cm3" at bounding box center [678, 268] width 491 height 36
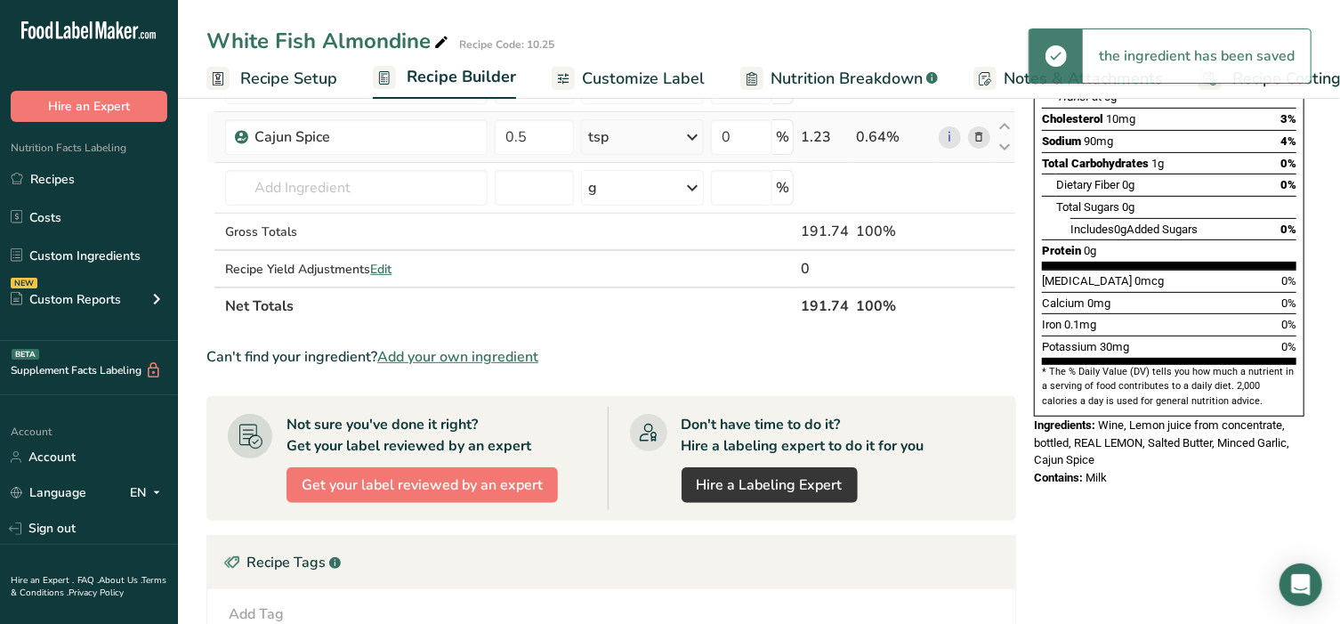
scroll to position [296, 0]
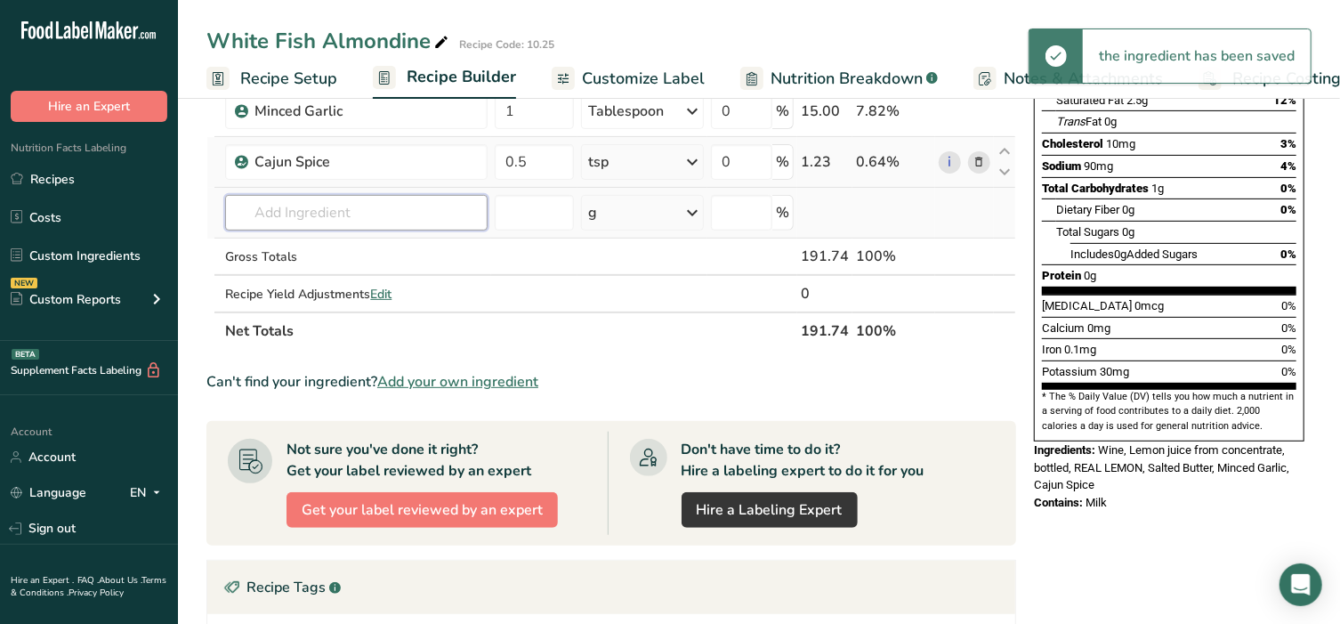
click at [311, 214] on input "text" at bounding box center [356, 213] width 263 height 36
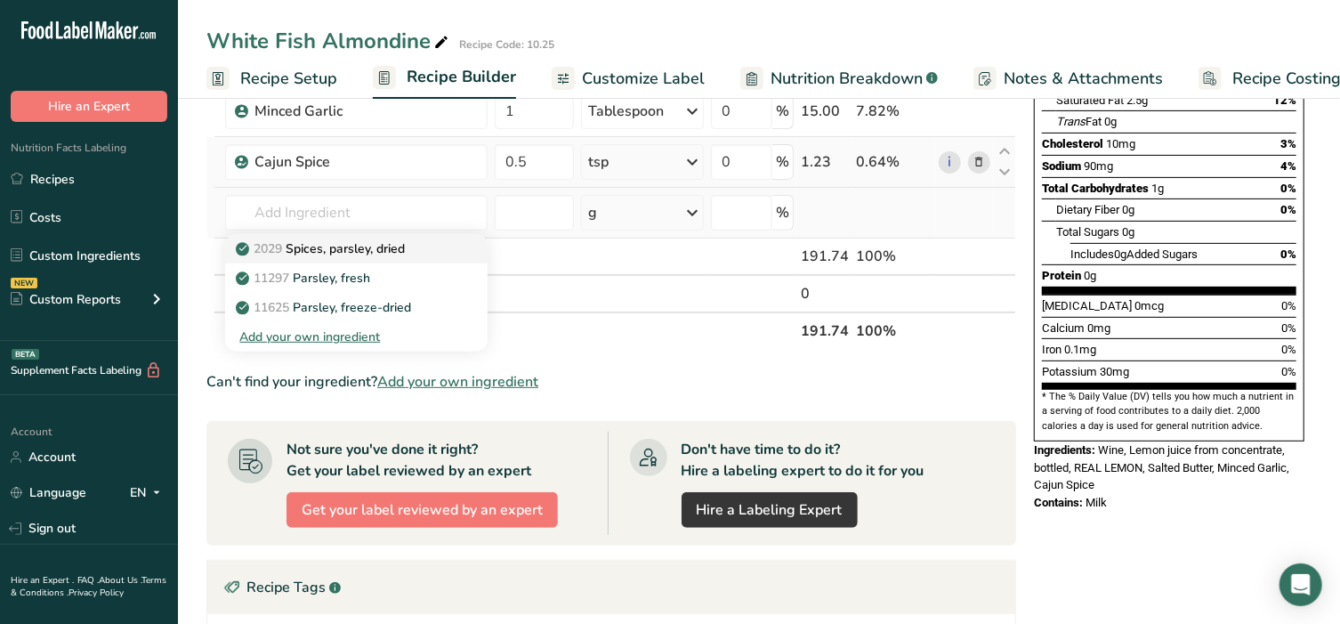
click at [322, 245] on p "2029 Spices, parsley, dried" at bounding box center [322, 248] width 166 height 19
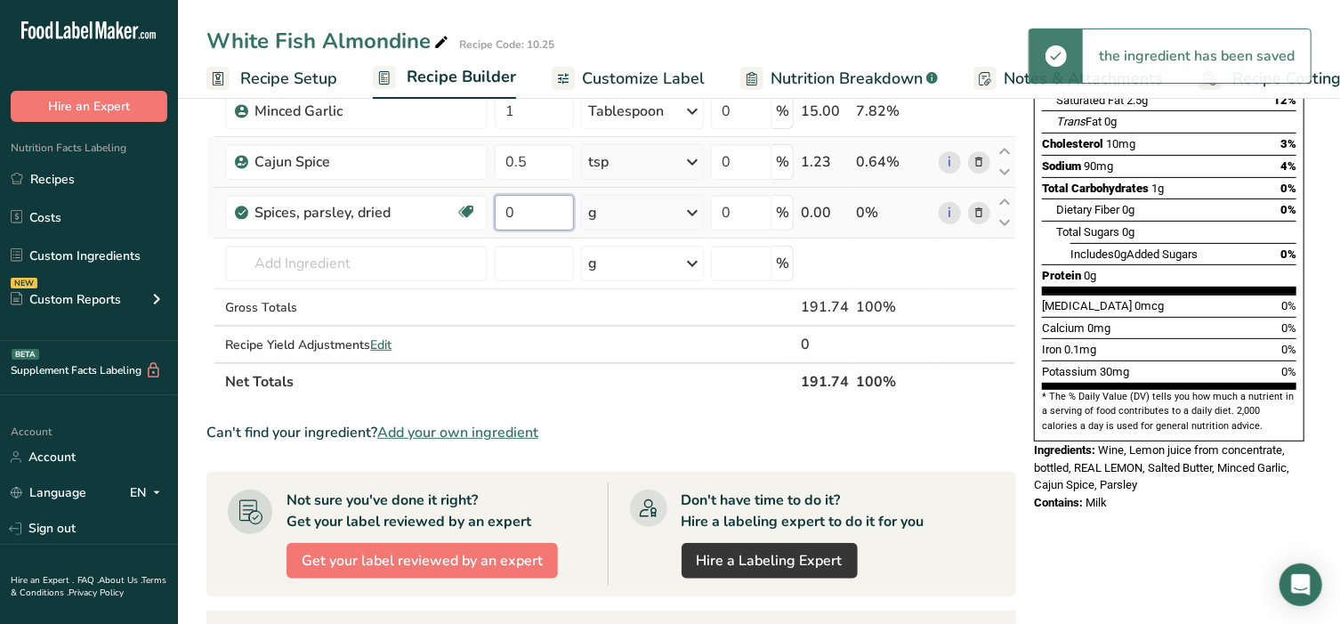
click at [527, 211] on input "0" at bounding box center [534, 213] width 78 height 36
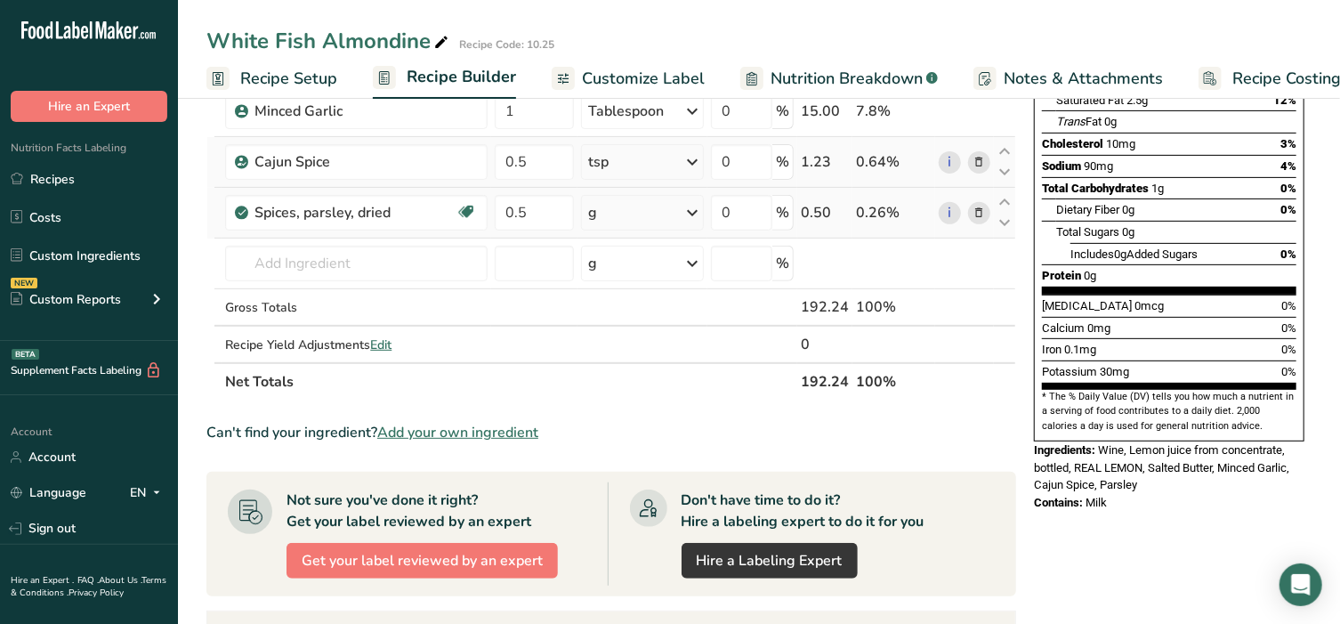
click at [616, 212] on div "Ingredient * Amount * Unit * Waste * .a-a{fill:#347362;}.b-a{fill:#fff;} Grams …" at bounding box center [611, 148] width 810 height 505
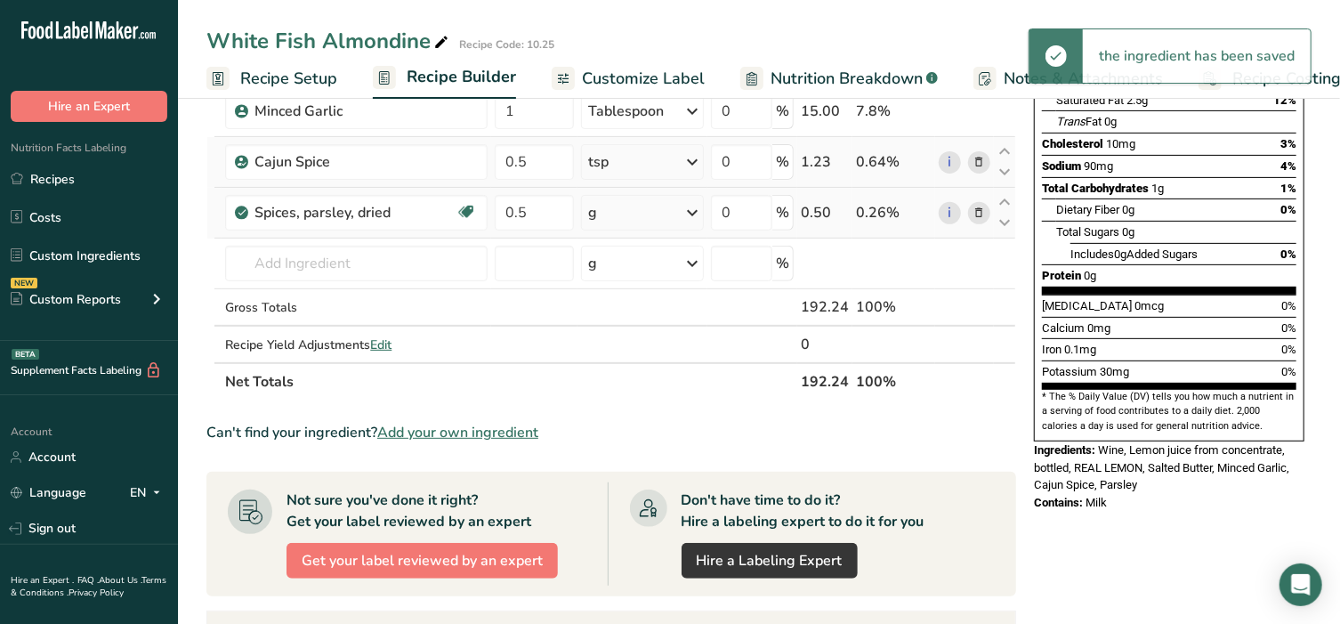
click at [616, 212] on div "g" at bounding box center [643, 213] width 124 height 36
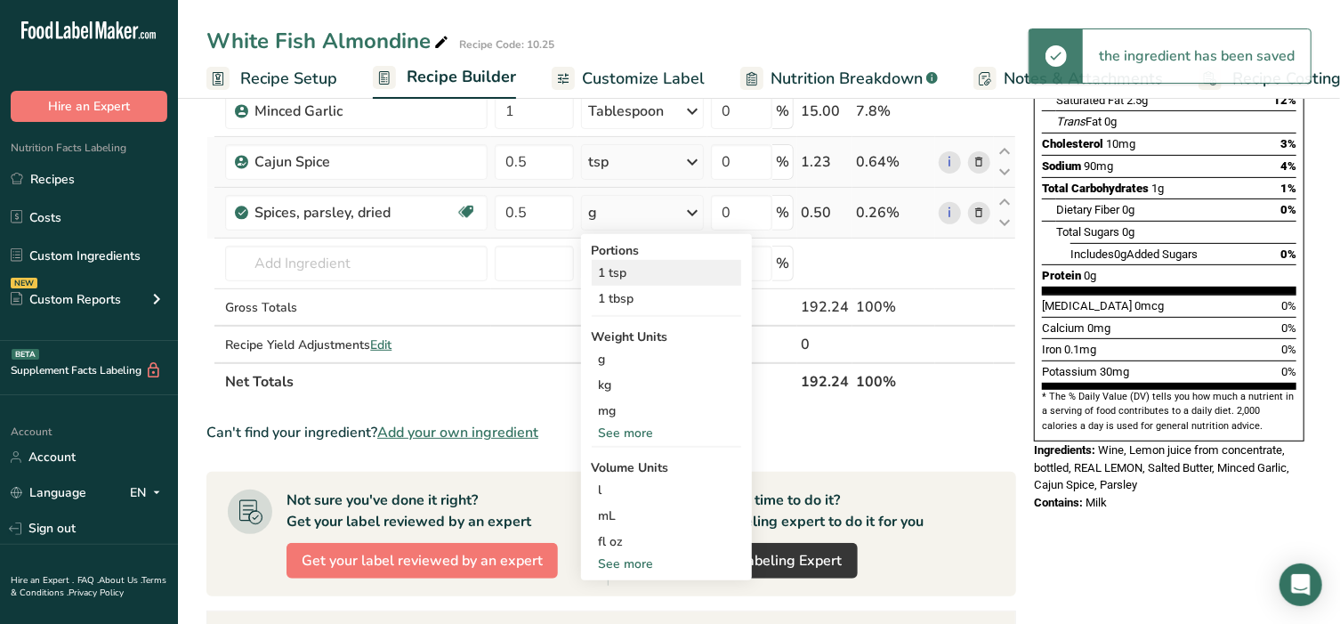
click at [634, 279] on div "1 tsp" at bounding box center [666, 273] width 149 height 26
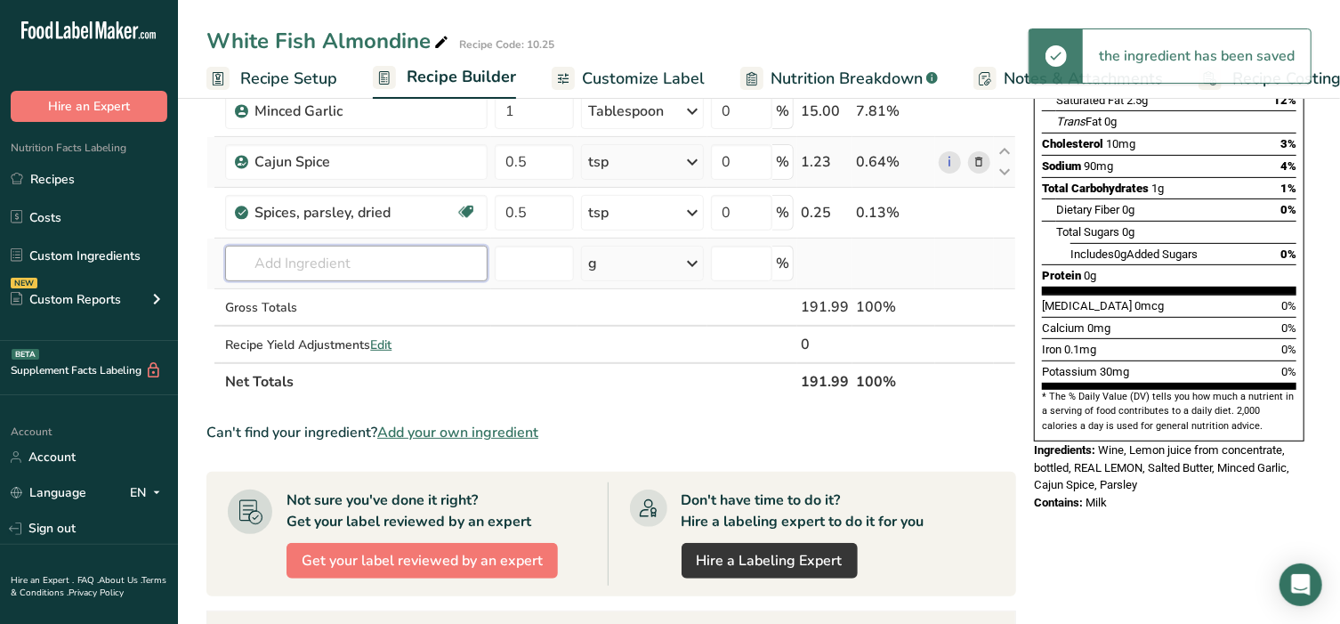
click at [336, 258] on input "text" at bounding box center [356, 264] width 263 height 36
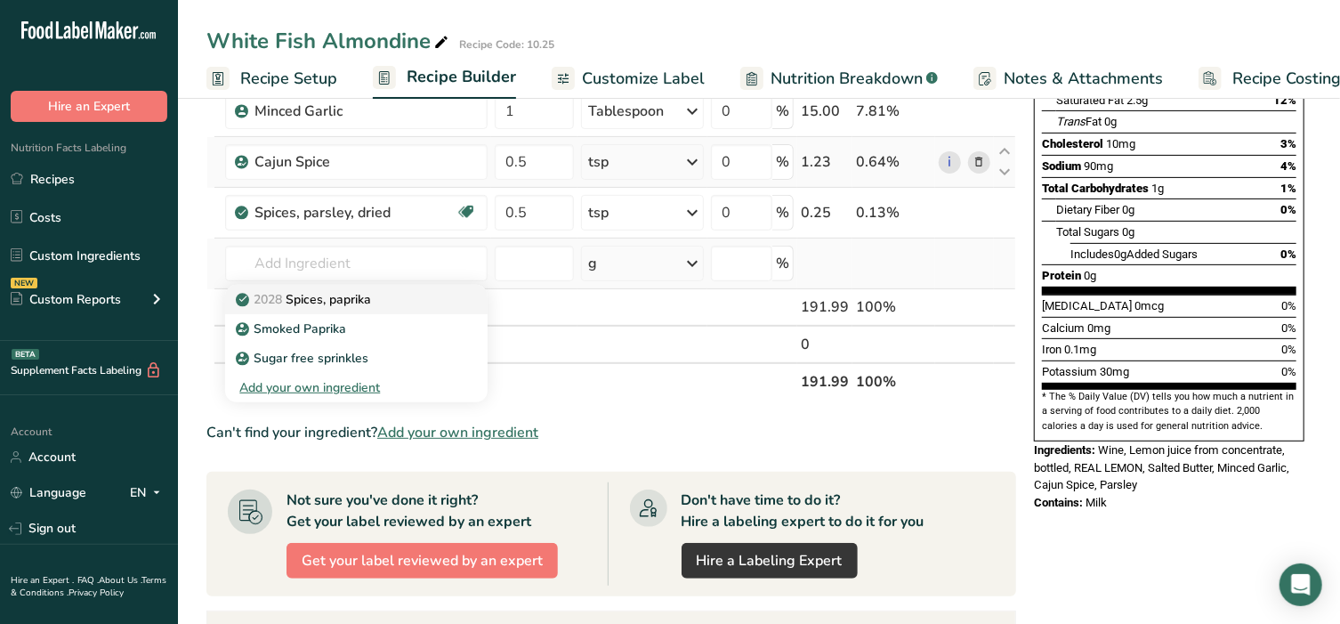
click at [352, 301] on p "2028 Spices, paprika" at bounding box center [305, 299] width 132 height 19
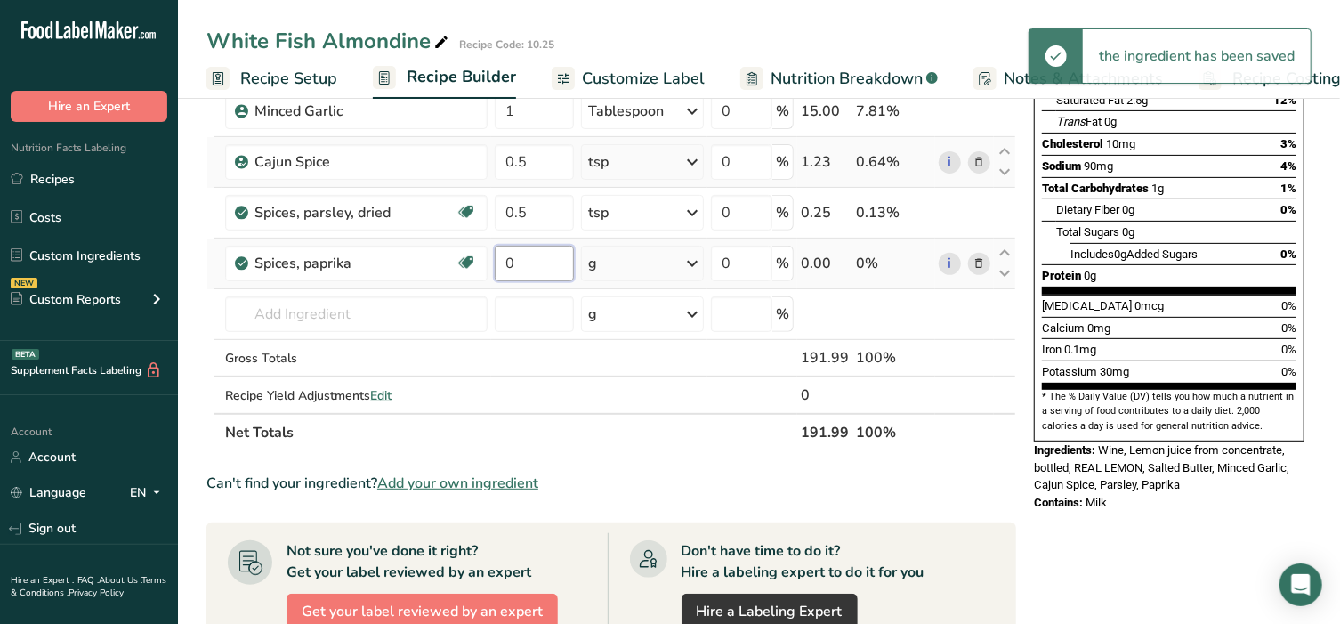
click at [521, 269] on input "0" at bounding box center [534, 264] width 78 height 36
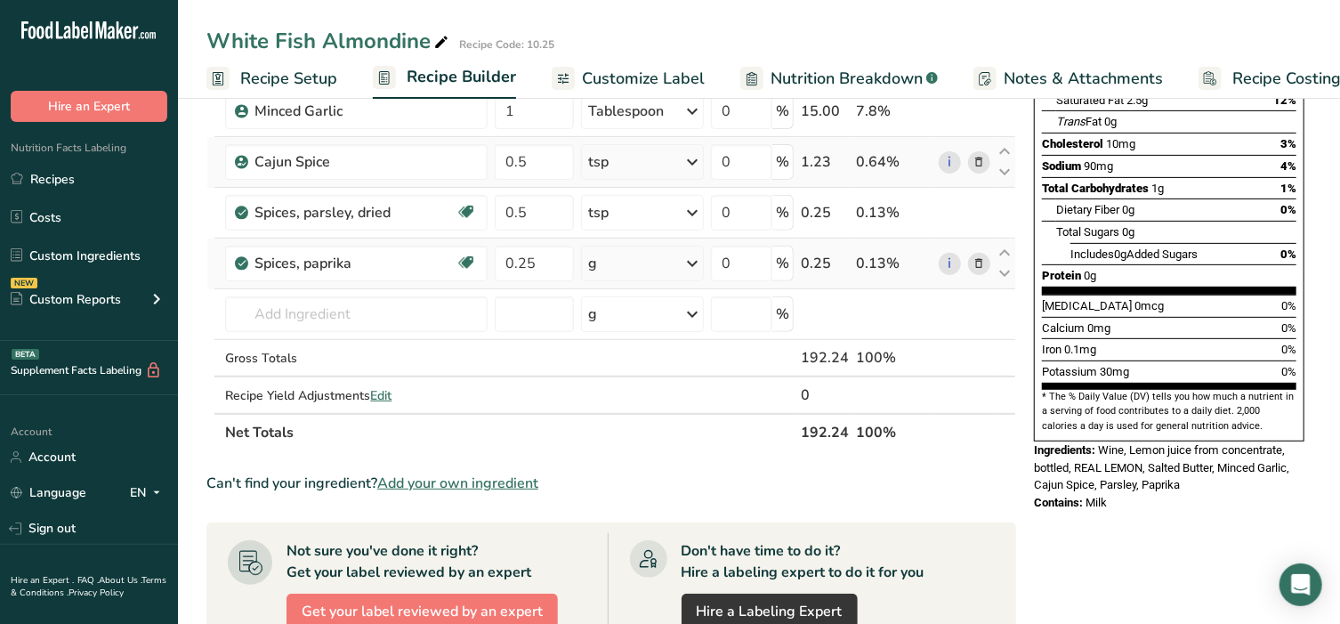
click at [653, 257] on div "Ingredient * Amount * Unit * Waste * .a-a{fill:#347362;}.b-a{fill:#fff;} Grams …" at bounding box center [611, 173] width 810 height 555
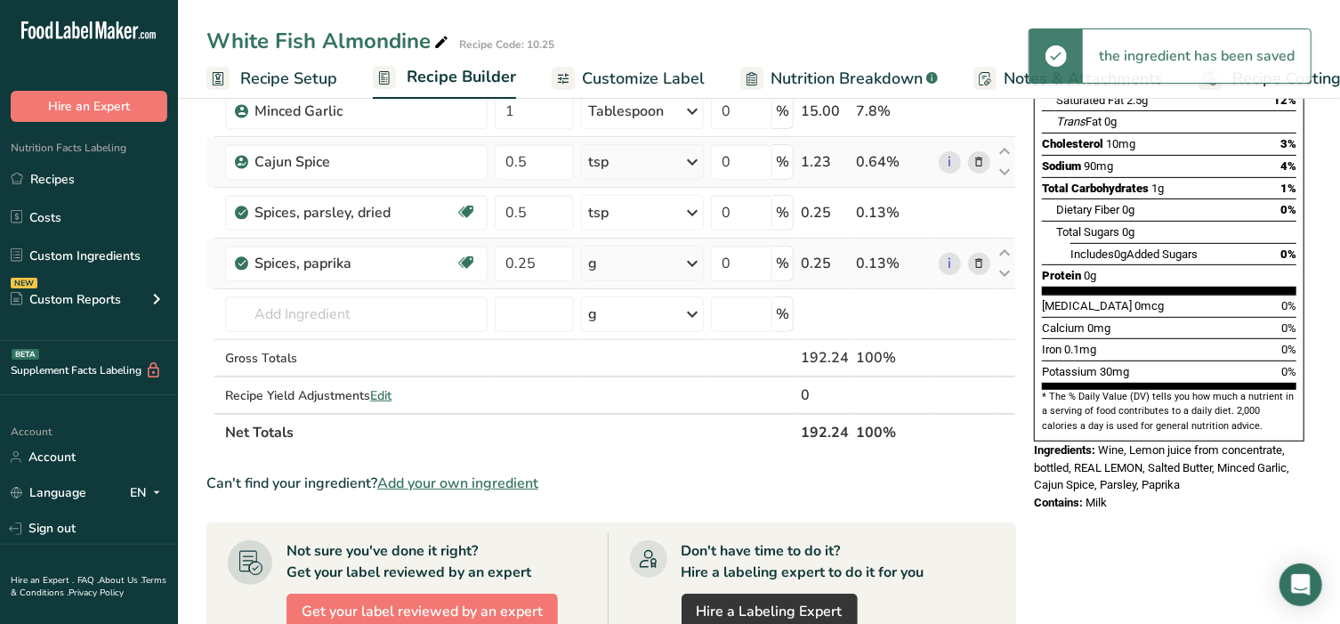
click at [653, 257] on div "g" at bounding box center [643, 264] width 124 height 36
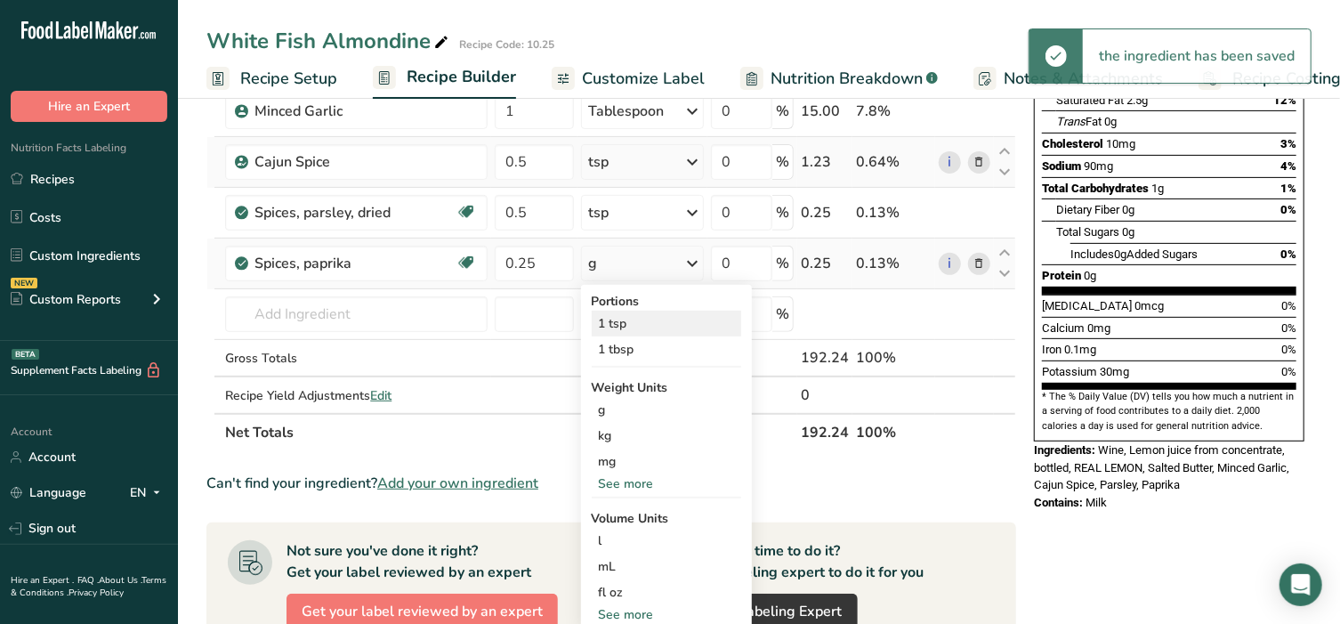
click at [630, 320] on div "1 tsp" at bounding box center [666, 324] width 149 height 26
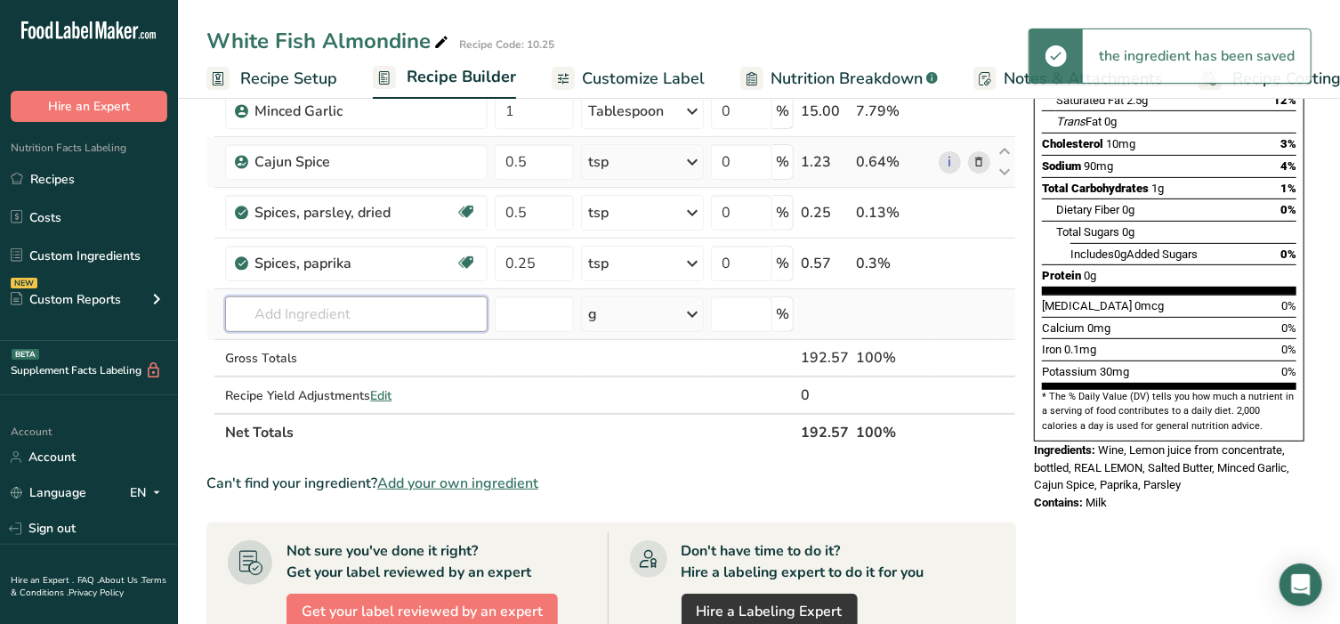
click at [291, 314] on input "text" at bounding box center [356, 314] width 263 height 36
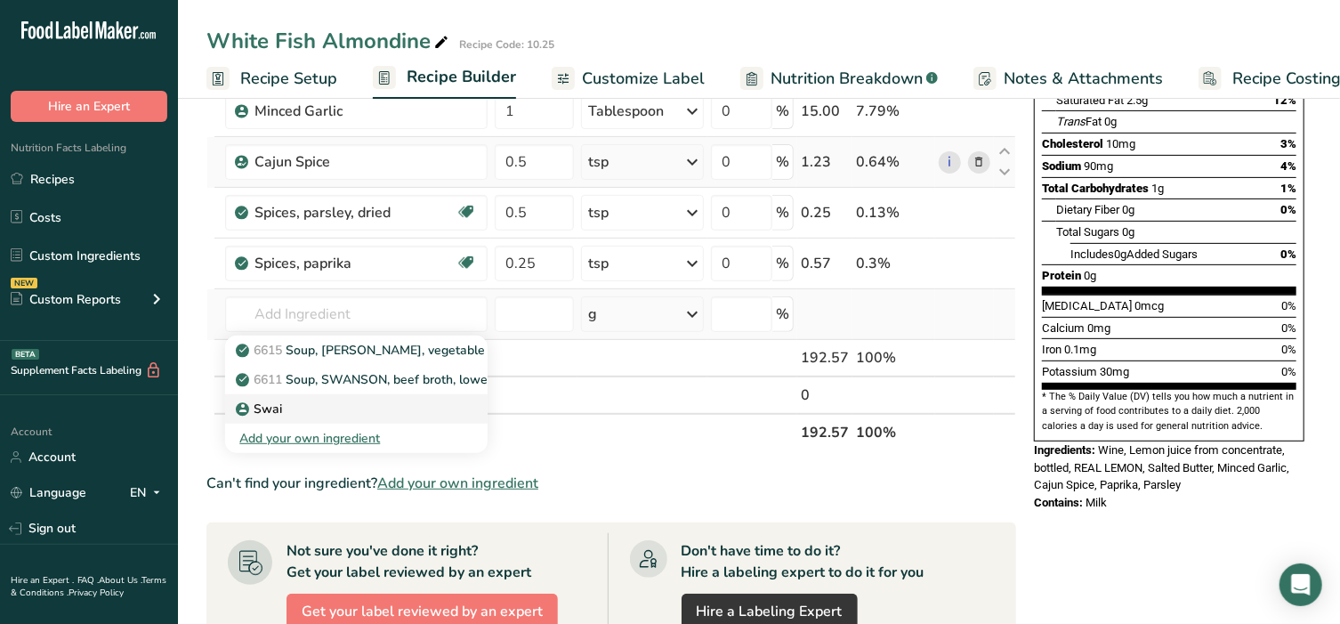
click at [287, 409] on div "Swai" at bounding box center [342, 409] width 206 height 19
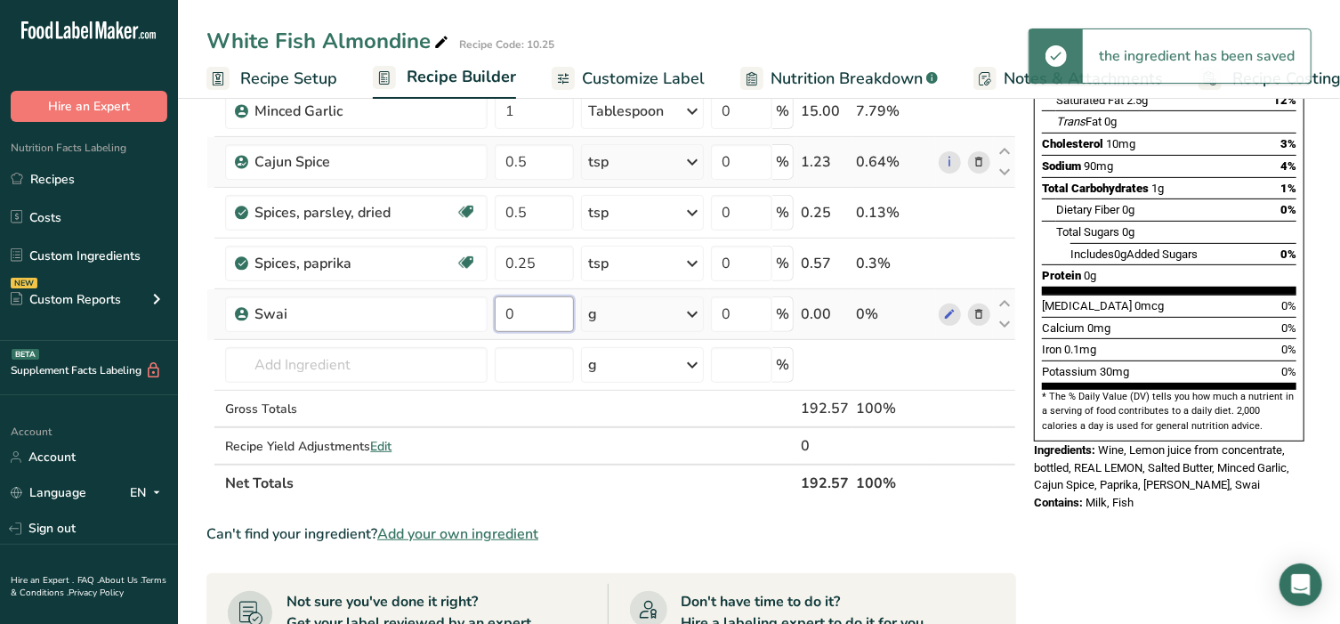
click at [535, 317] on input "0" at bounding box center [534, 314] width 78 height 36
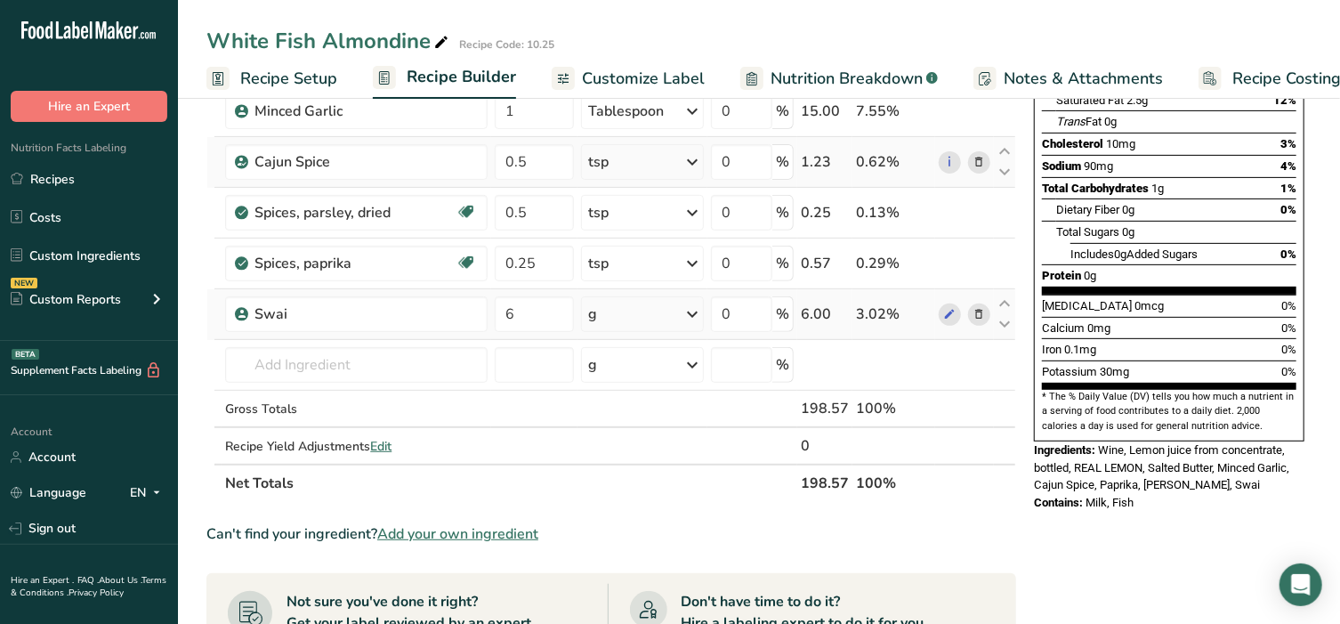
click at [629, 318] on div "Ingredient * Amount * Unit * Waste * .a-a{fill:#347362;}.b-a{fill:#fff;} Grams …" at bounding box center [611, 199] width 810 height 606
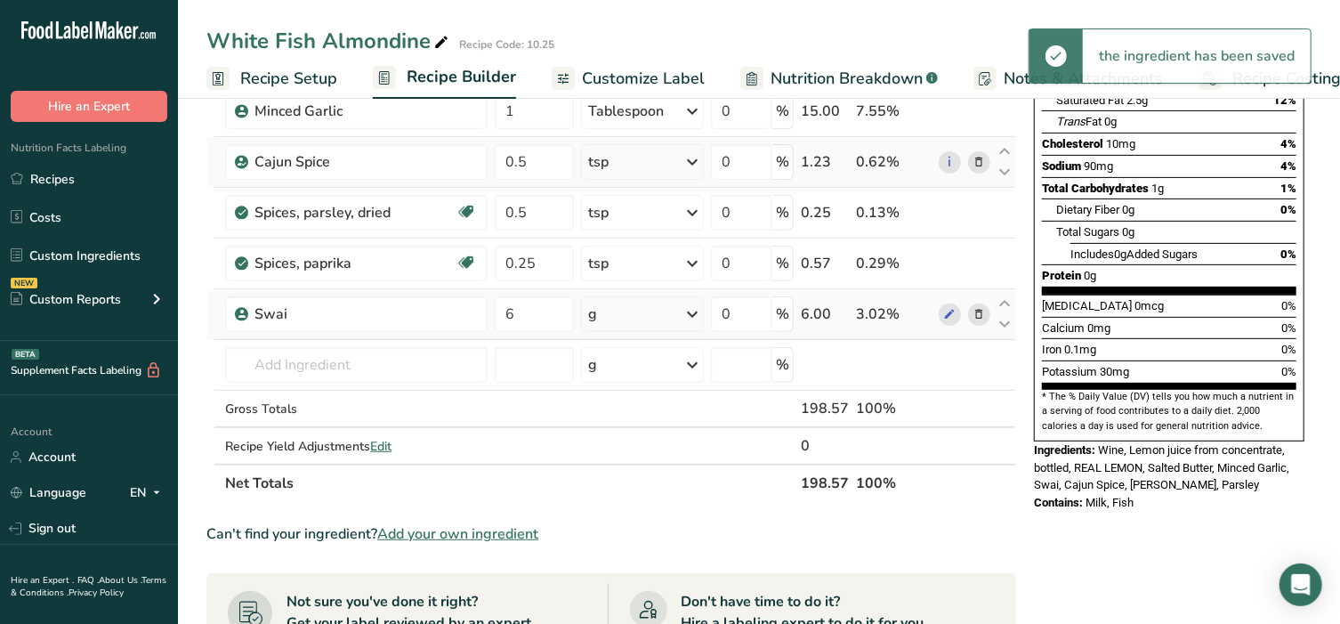
click at [629, 318] on div "g" at bounding box center [643, 314] width 124 height 36
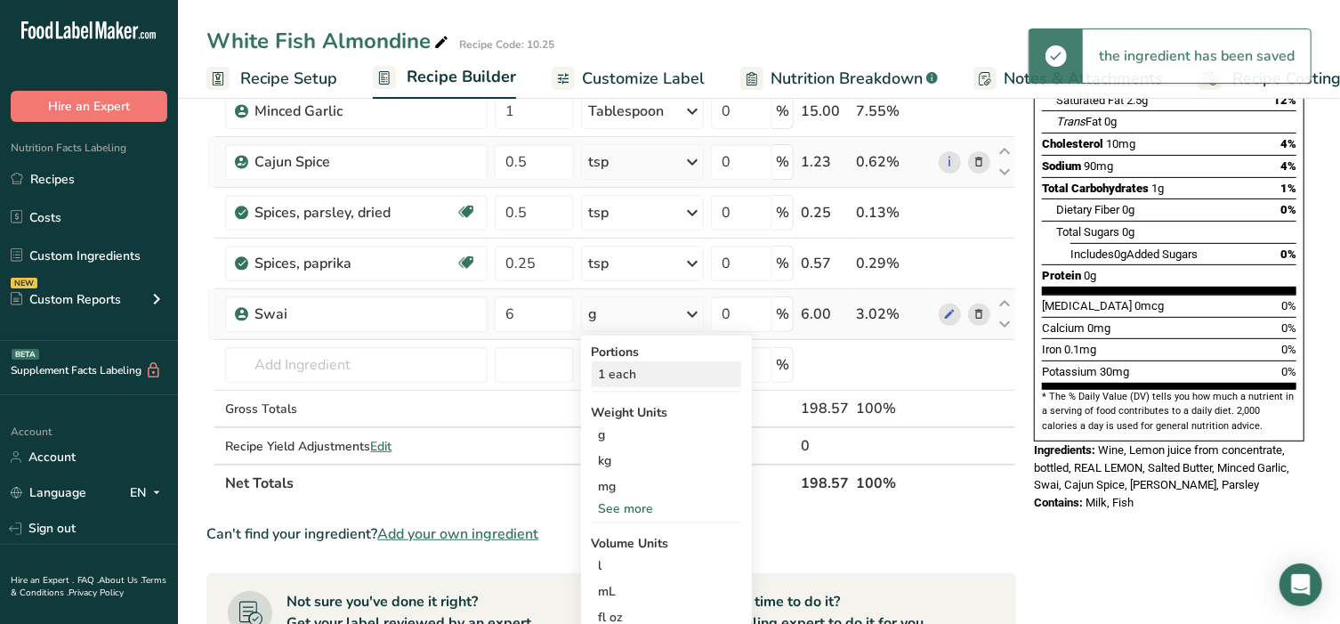
click at [631, 364] on div "1 each" at bounding box center [666, 374] width 149 height 26
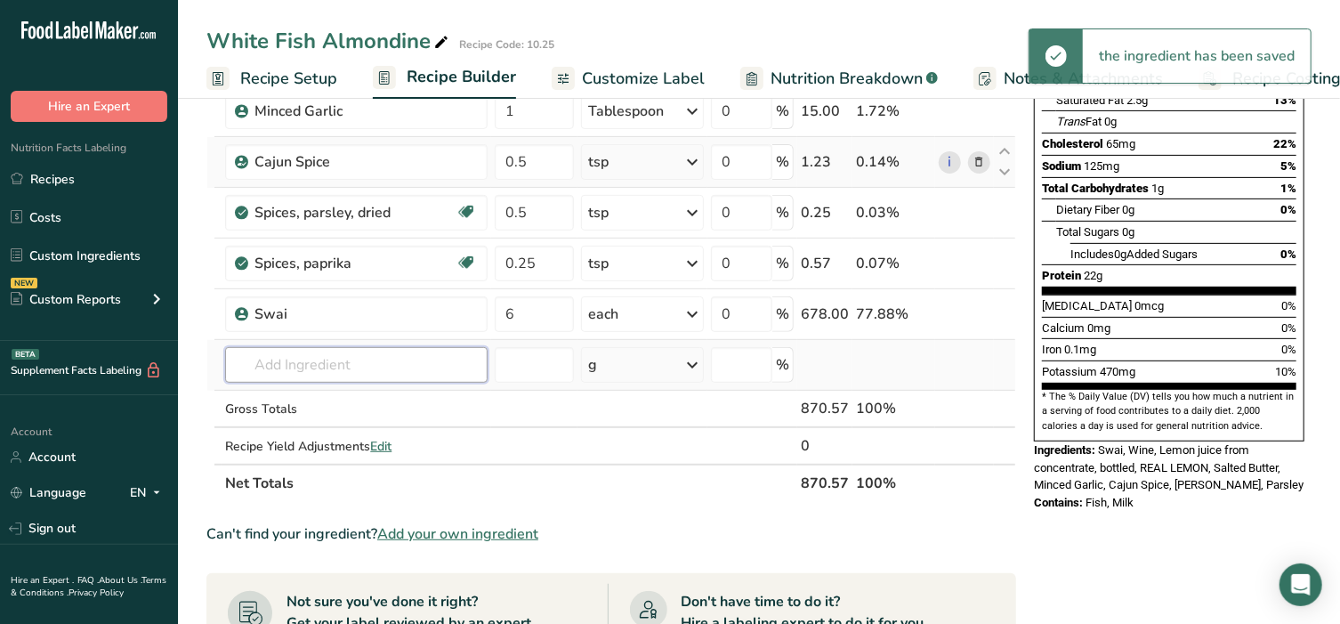
click at [316, 372] on input "text" at bounding box center [356, 365] width 263 height 36
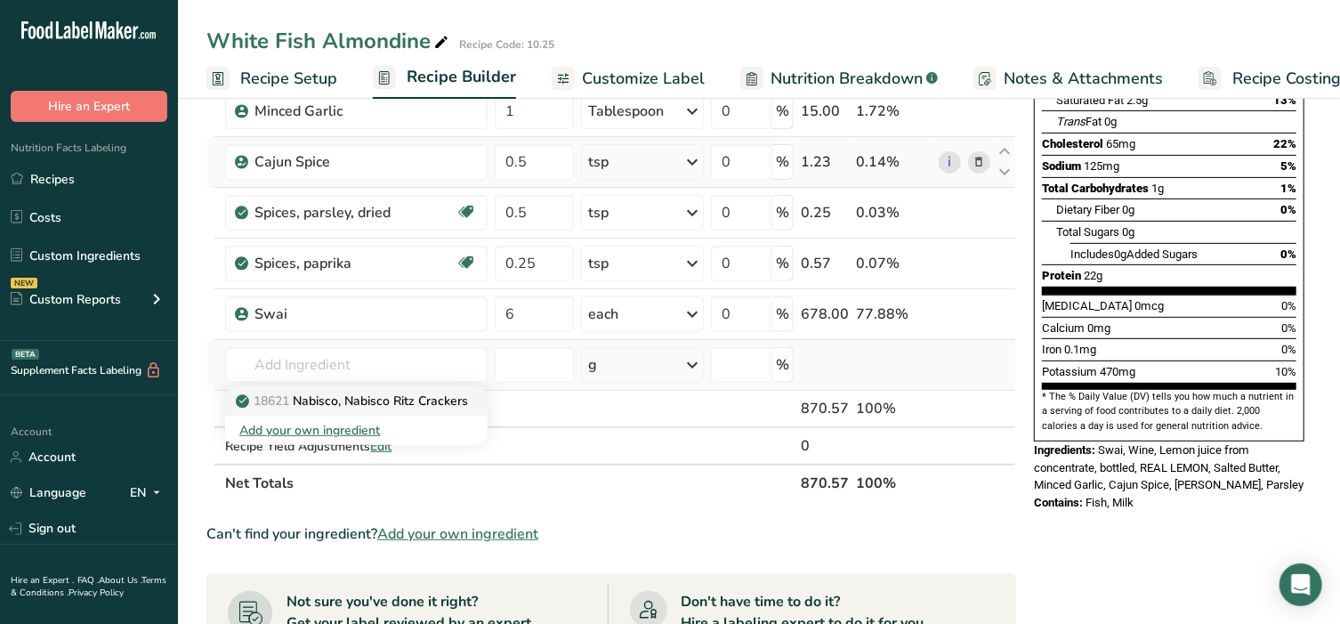
click at [314, 392] on p "18621 Nabisco, Nabisco Ritz Crackers" at bounding box center [353, 401] width 229 height 19
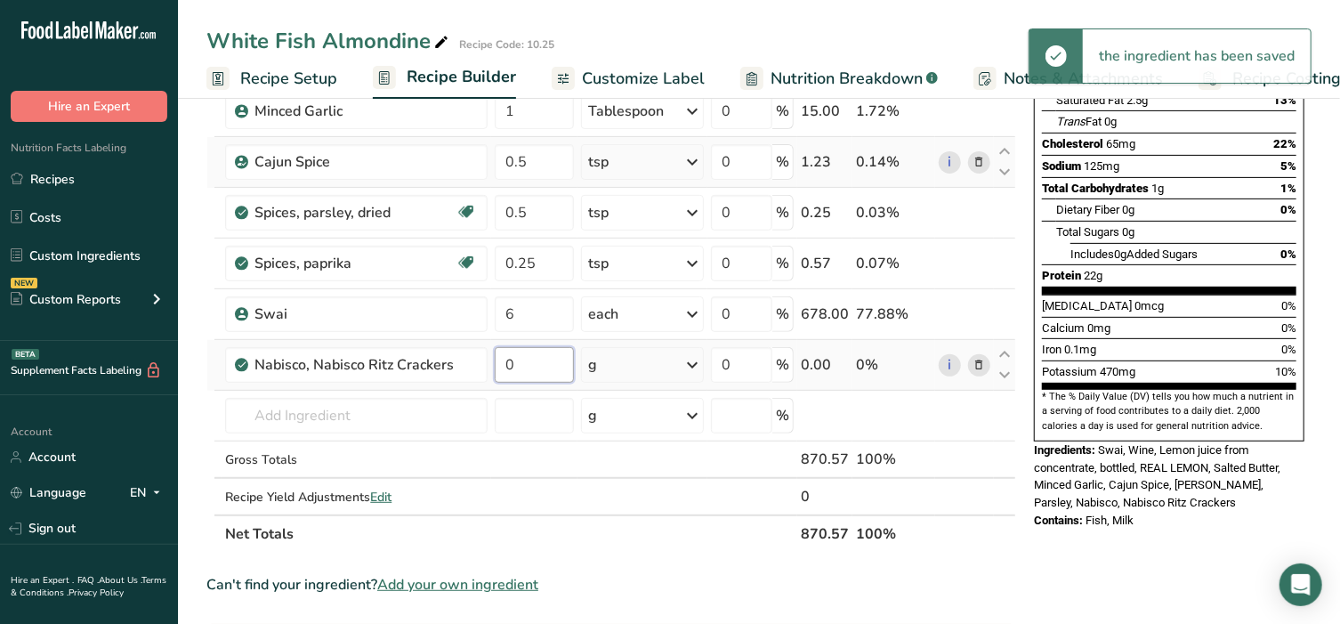
click at [535, 364] on input "0" at bounding box center [534, 365] width 78 height 36
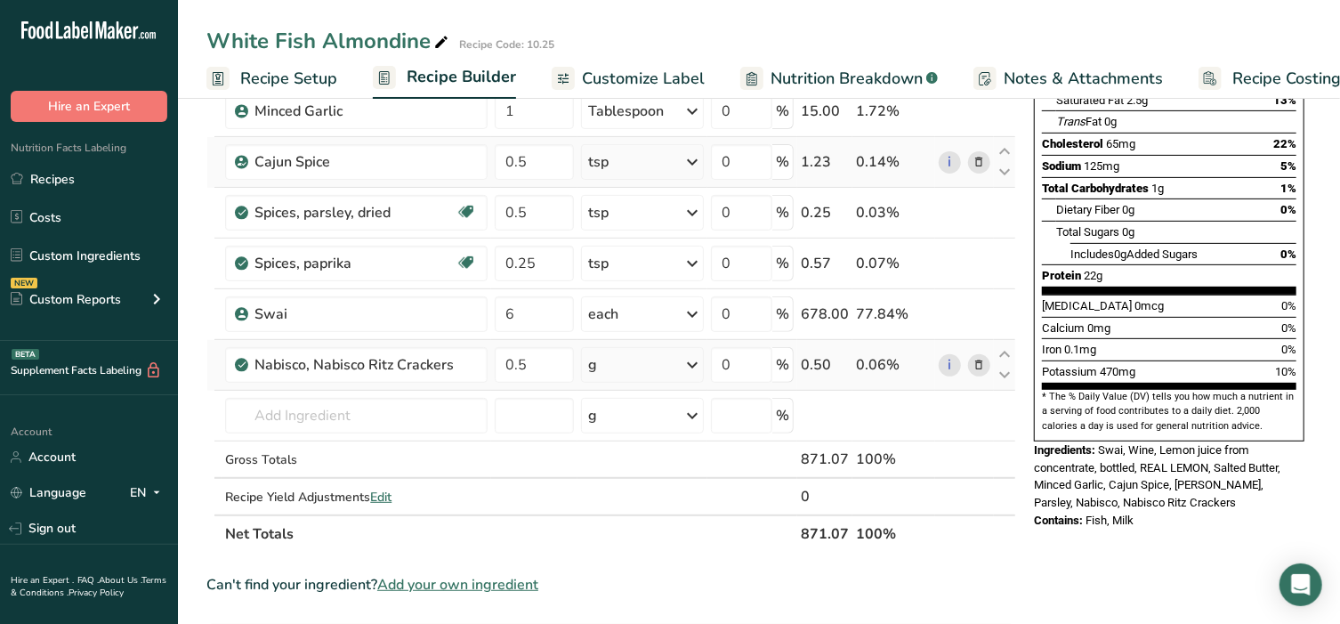
click at [670, 359] on div "Ingredient * Amount * Unit * Waste * .a-a{fill:#347362;}.b-a{fill:#fff;} Grams …" at bounding box center [611, 224] width 810 height 657
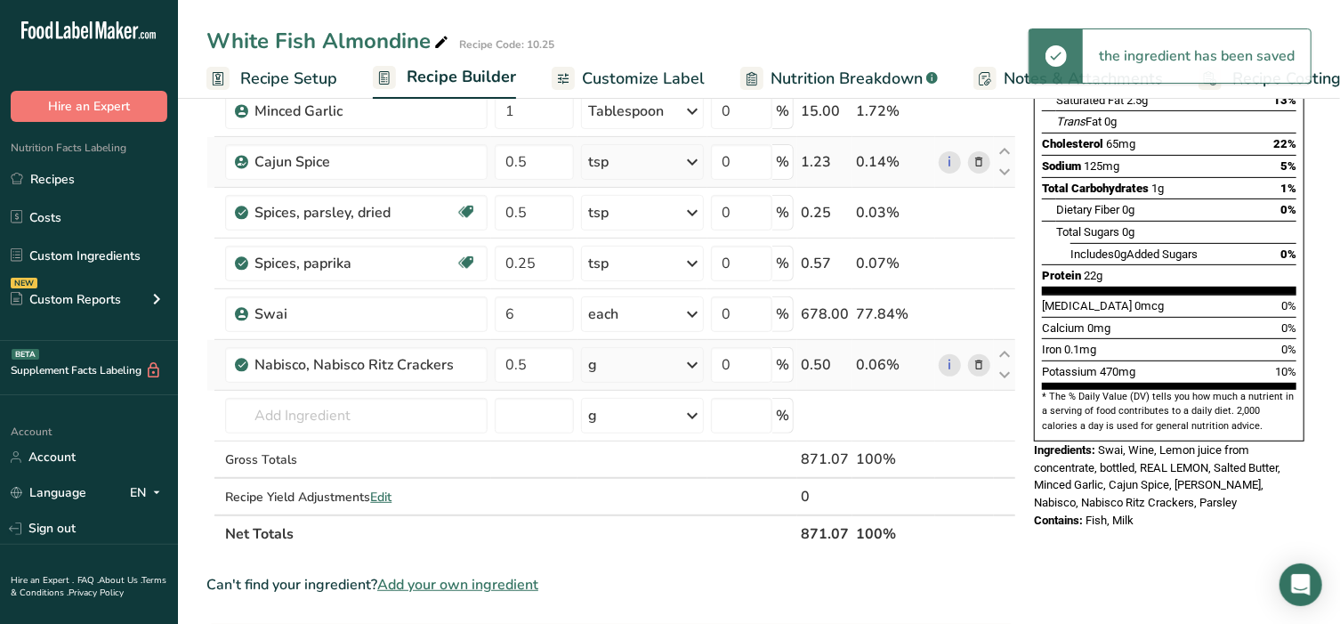
click at [670, 359] on div "g" at bounding box center [643, 365] width 124 height 36
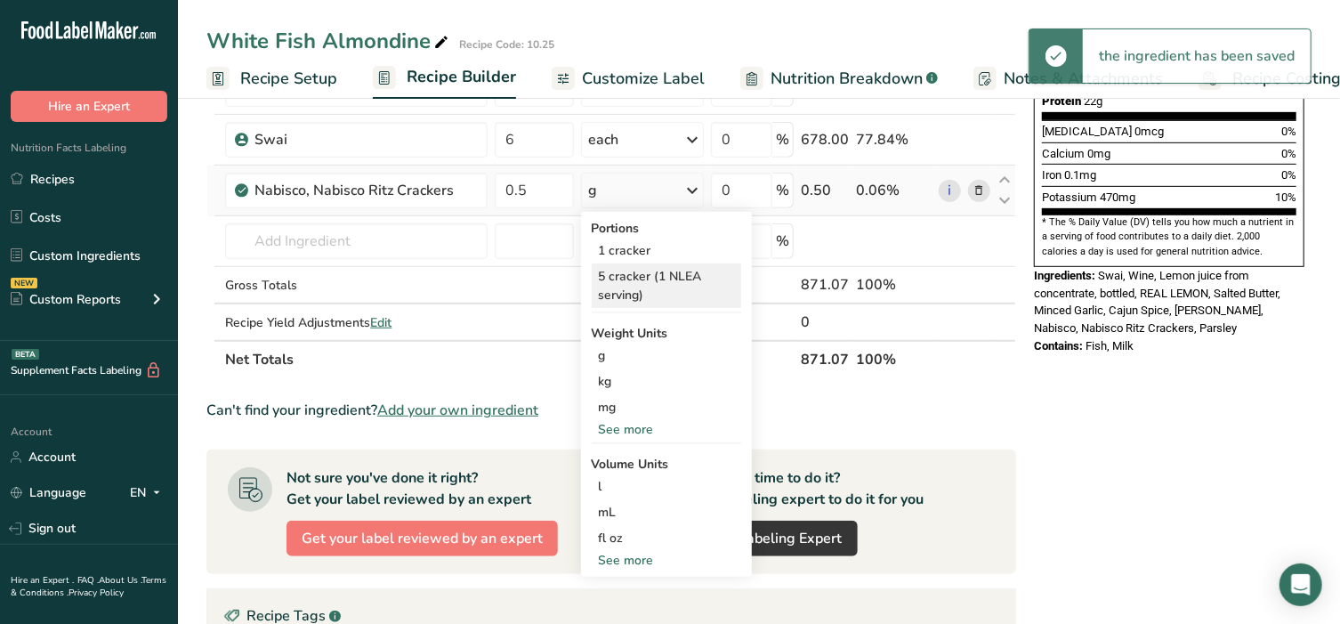
scroll to position [482, 0]
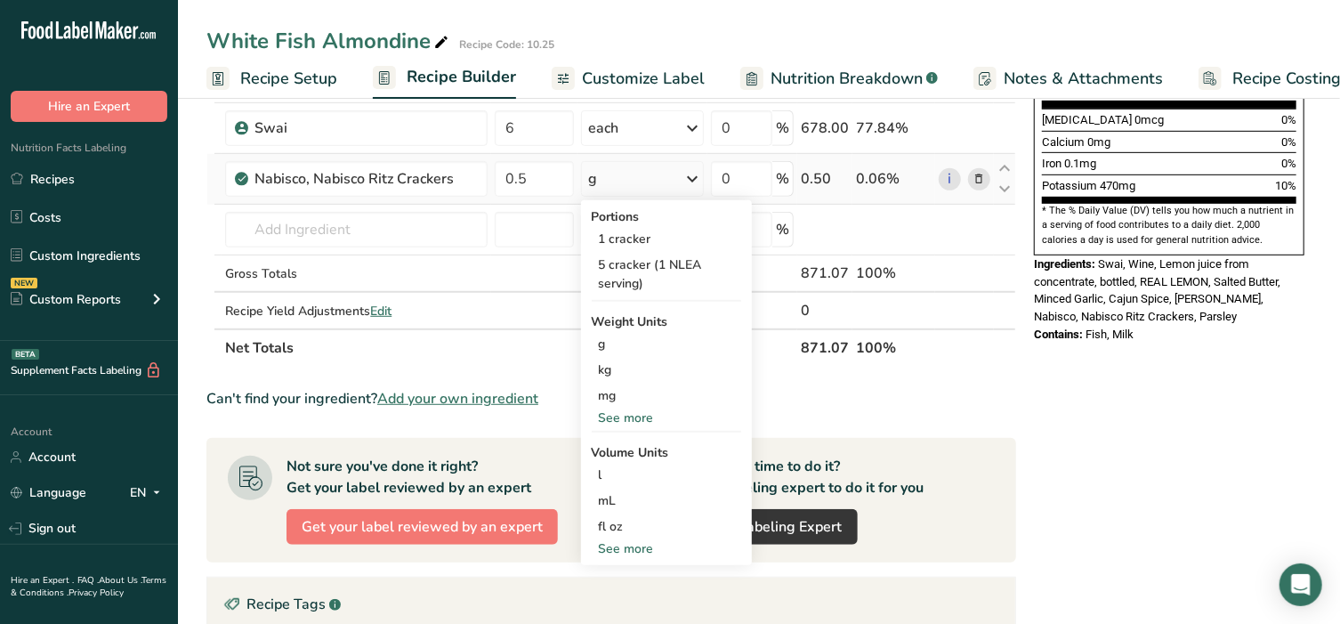
click at [640, 542] on div "See more" at bounding box center [666, 548] width 149 height 19
click at [634, 603] on div "cup" at bounding box center [666, 603] width 135 height 19
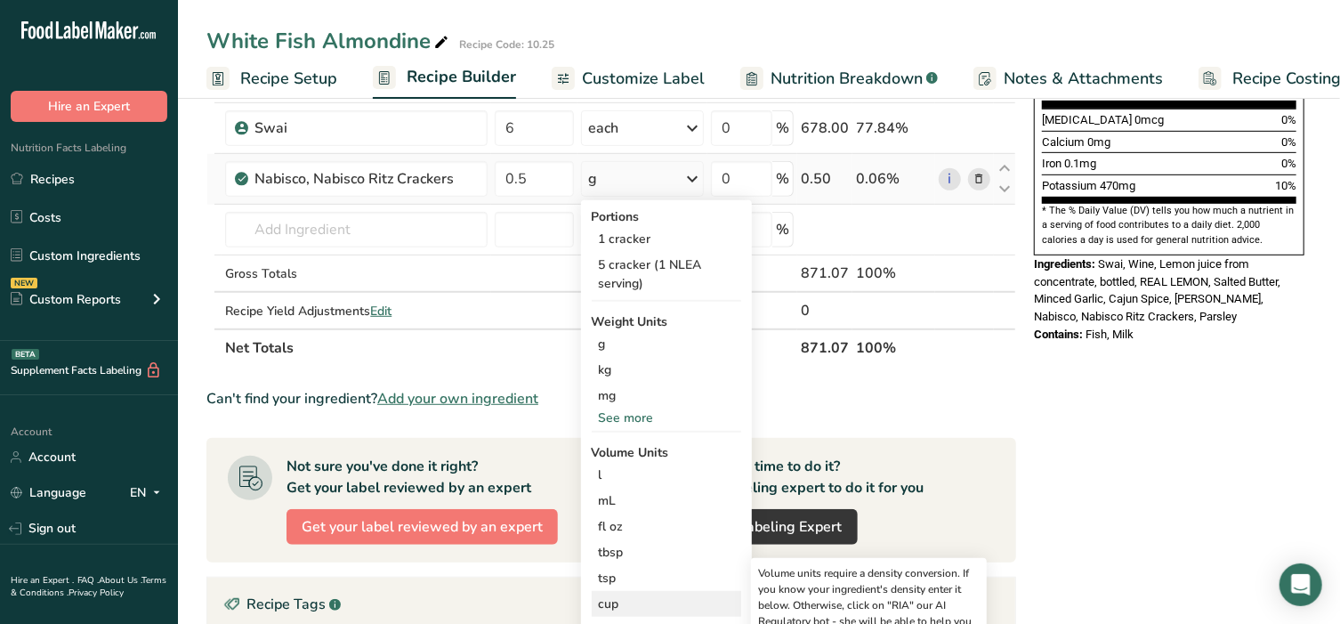
click at [634, 603] on div "cup" at bounding box center [666, 603] width 135 height 19
click at [643, 598] on div "cup" at bounding box center [666, 603] width 135 height 19
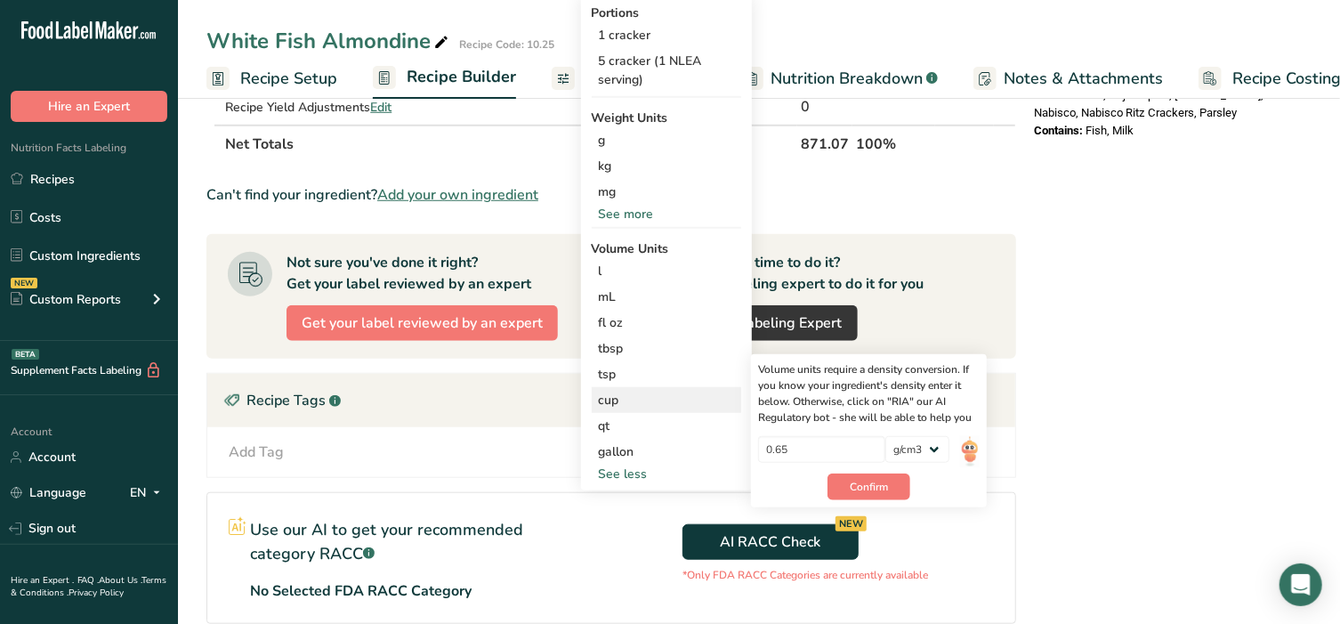
scroll to position [705, 0]
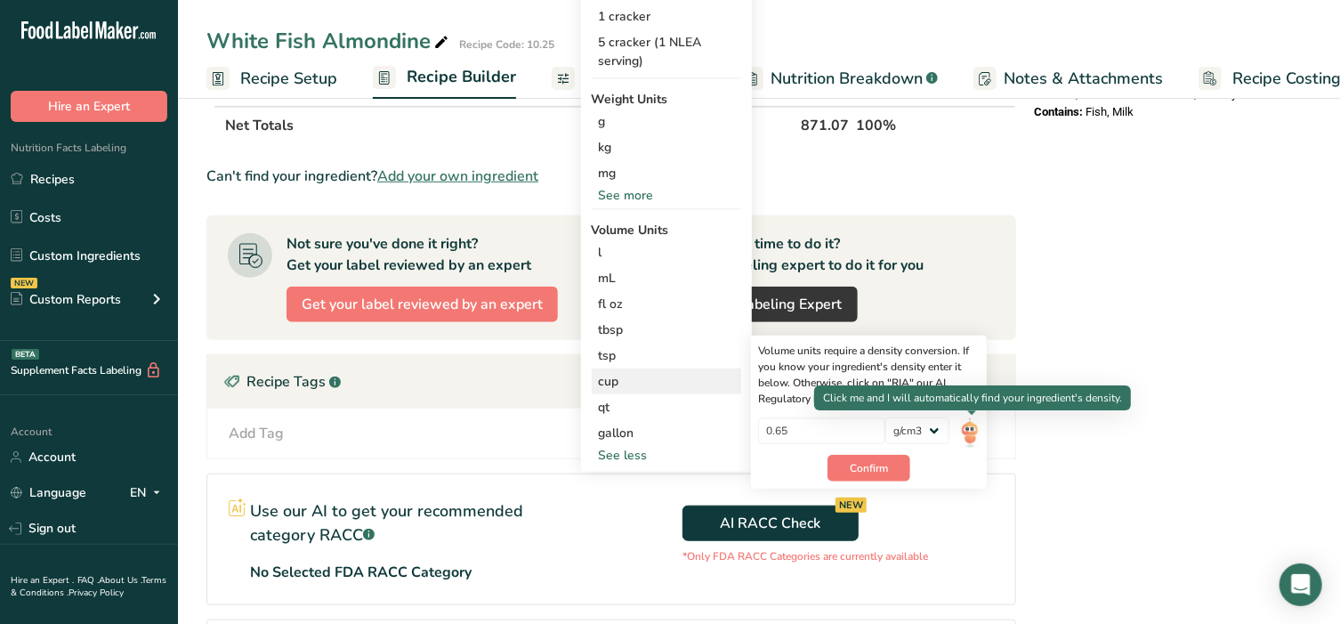
click at [973, 434] on img at bounding box center [970, 432] width 20 height 31
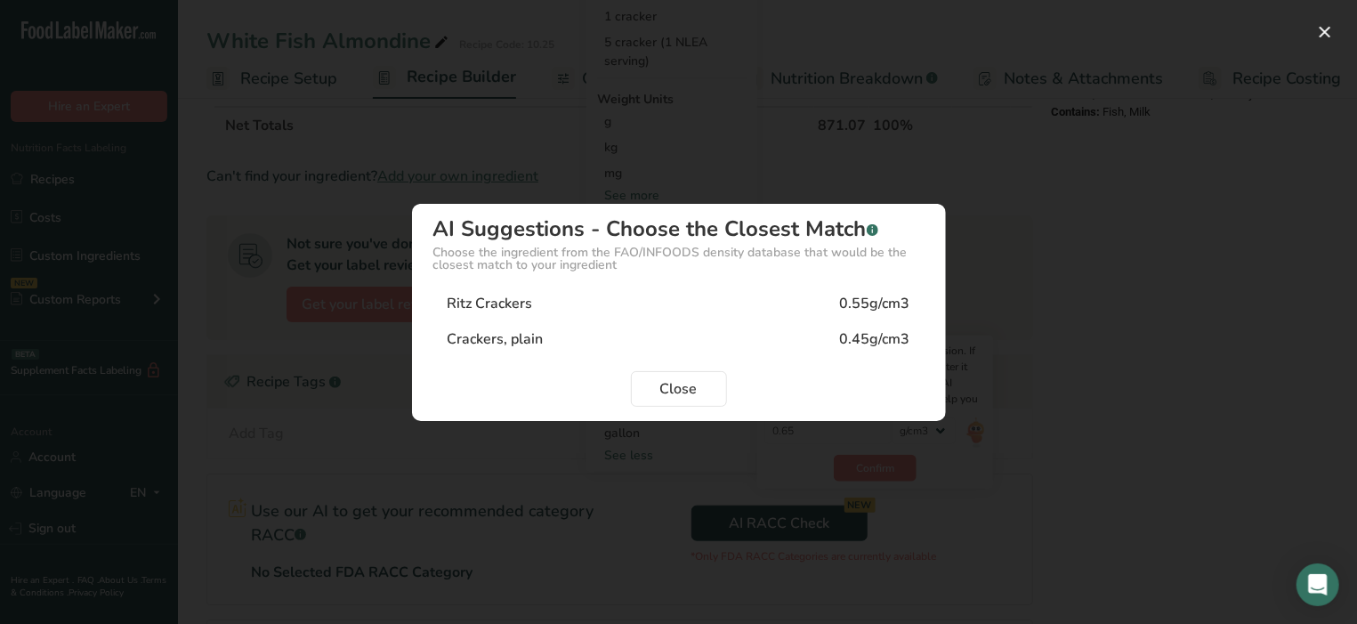
click at [529, 305] on div "Ritz Crackers" at bounding box center [490, 303] width 85 height 21
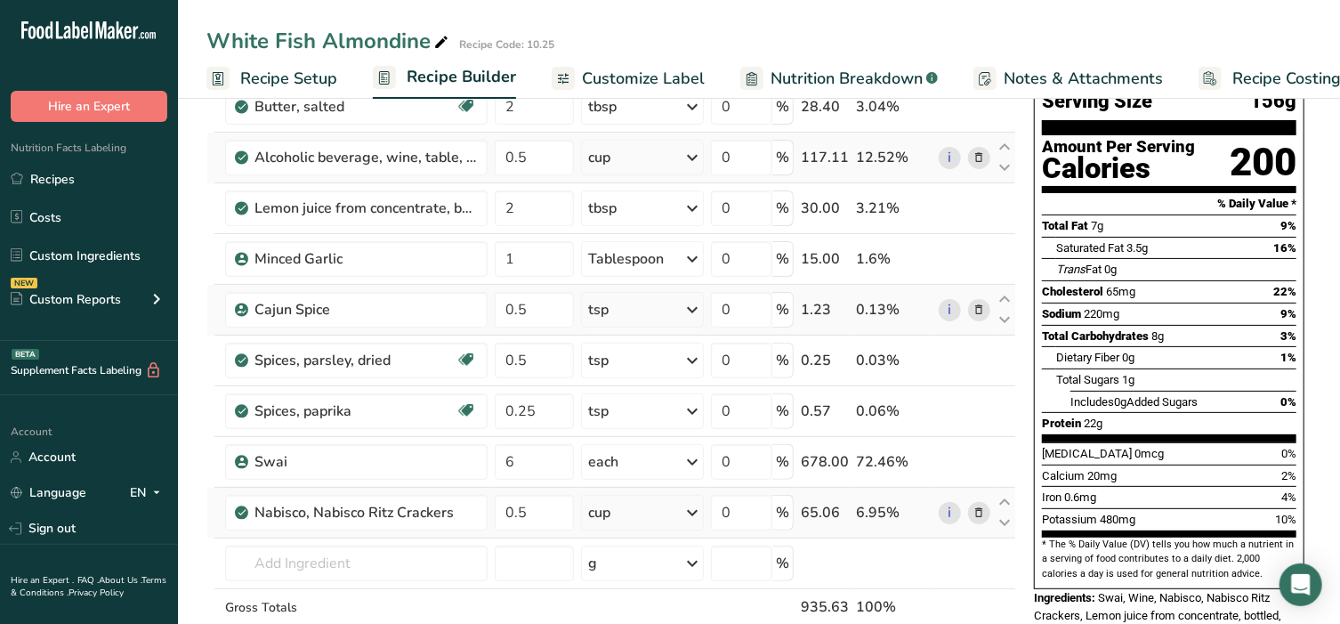
scroll to position [0, 0]
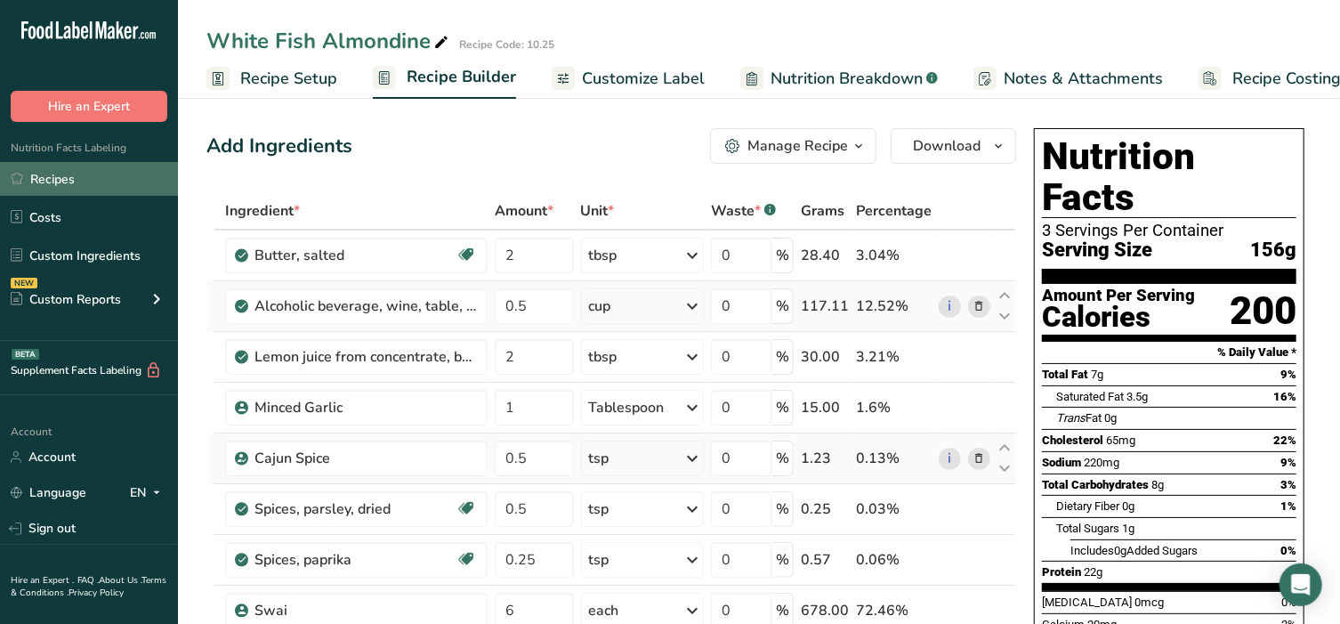
click at [56, 181] on link "Recipes" at bounding box center [89, 179] width 178 height 34
